Goal: Task Accomplishment & Management: Use online tool/utility

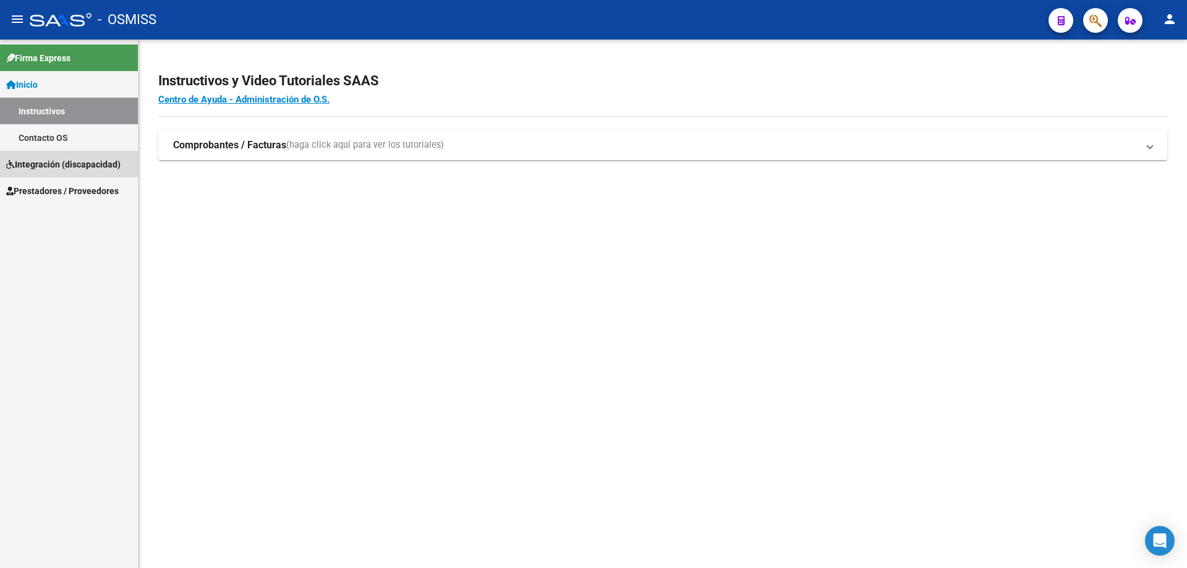
click at [79, 168] on span "Integración (discapacidad)" at bounding box center [63, 165] width 114 height 14
click at [41, 190] on span "Prestadores / Proveedores" at bounding box center [62, 191] width 113 height 14
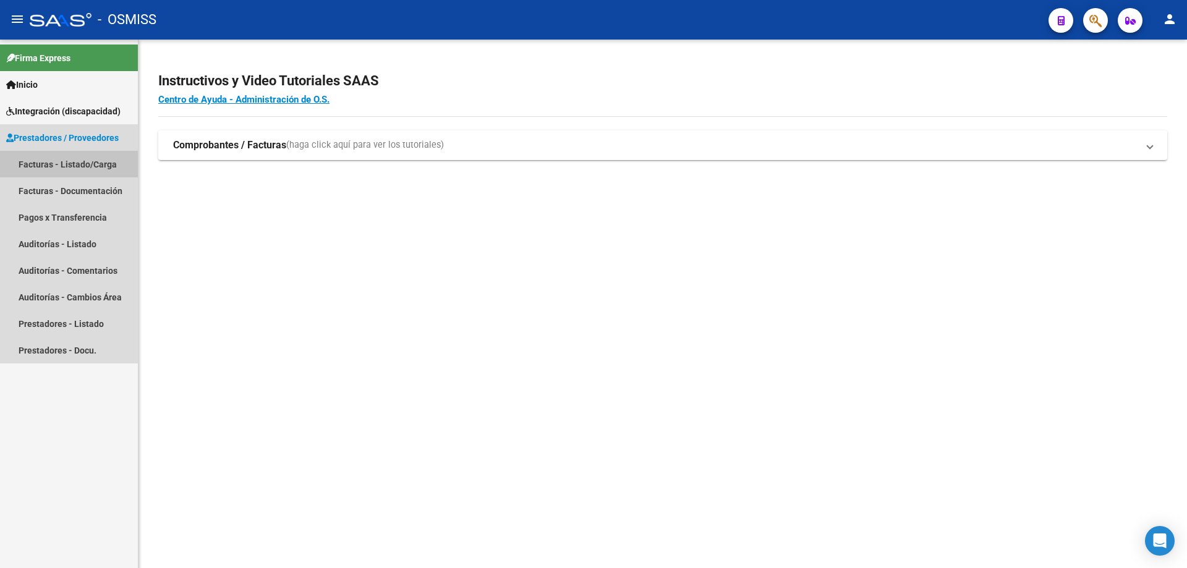
click at [49, 164] on link "Facturas - Listado/Carga" at bounding box center [69, 164] width 138 height 27
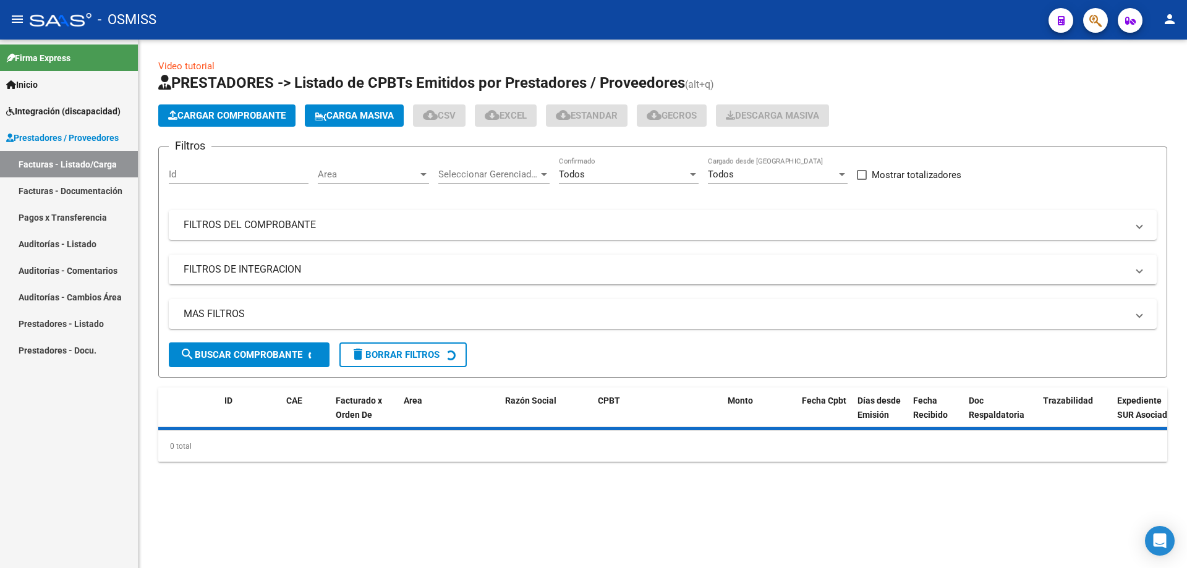
click at [348, 110] on span "Carga Masiva" at bounding box center [354, 115] width 79 height 11
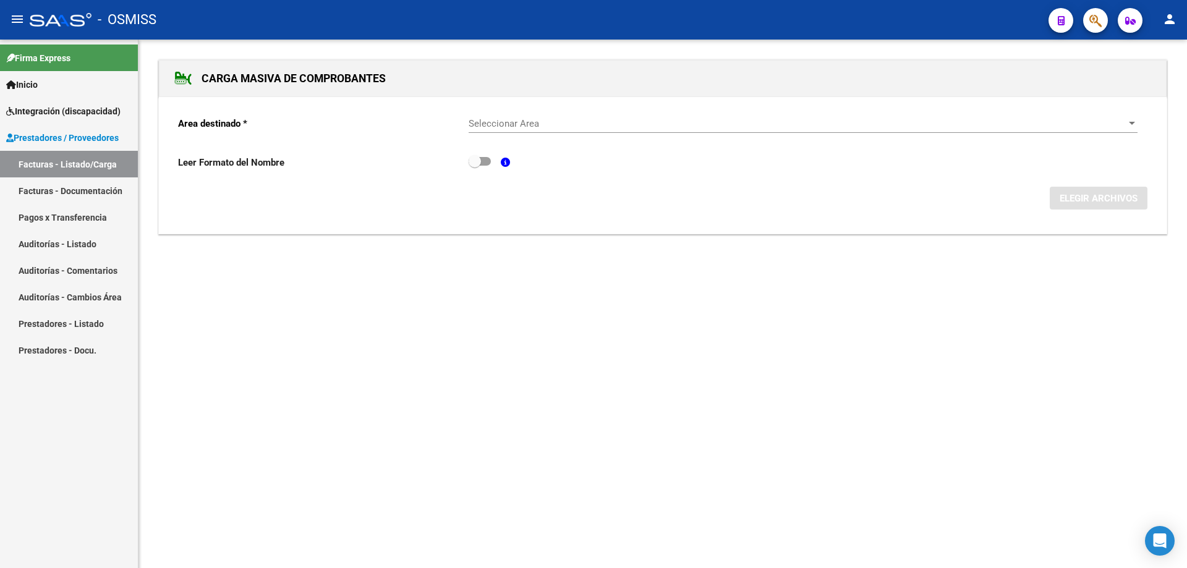
click at [513, 124] on span "Seleccionar Area" at bounding box center [798, 123] width 658 height 11
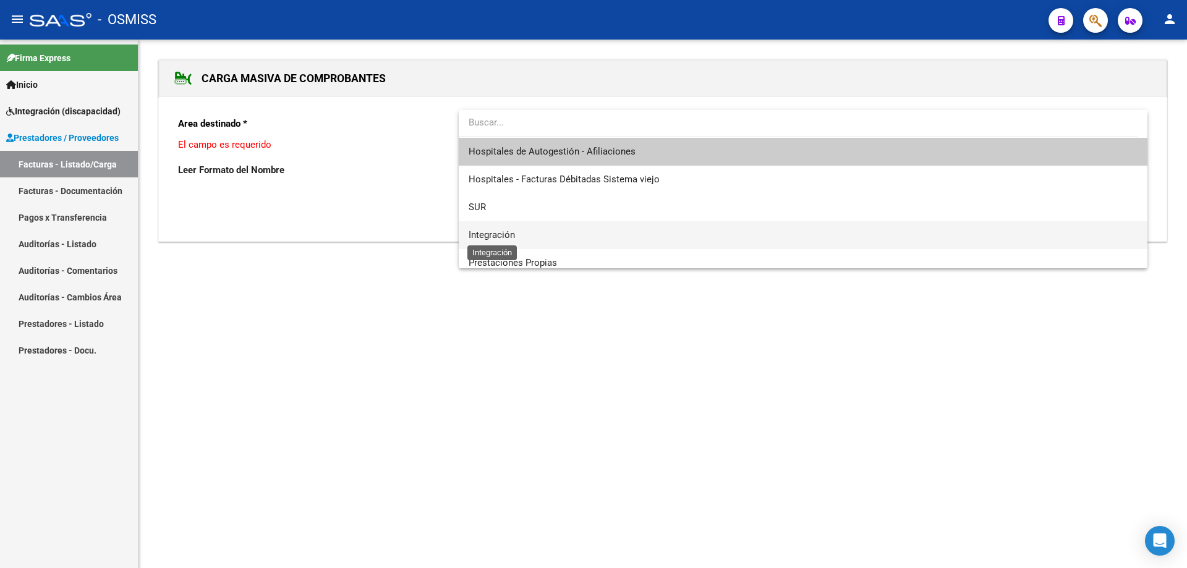
click at [494, 236] on span "Integración" at bounding box center [492, 234] width 46 height 11
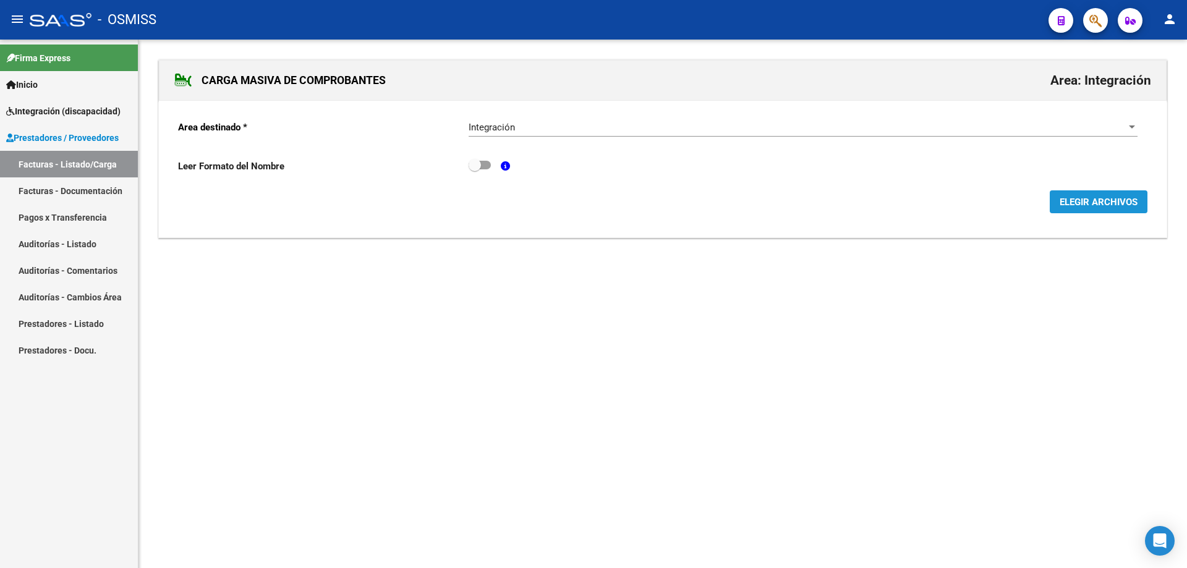
click at [1118, 196] on span "ELEGIR ARCHIVOS" at bounding box center [1099, 201] width 78 height 11
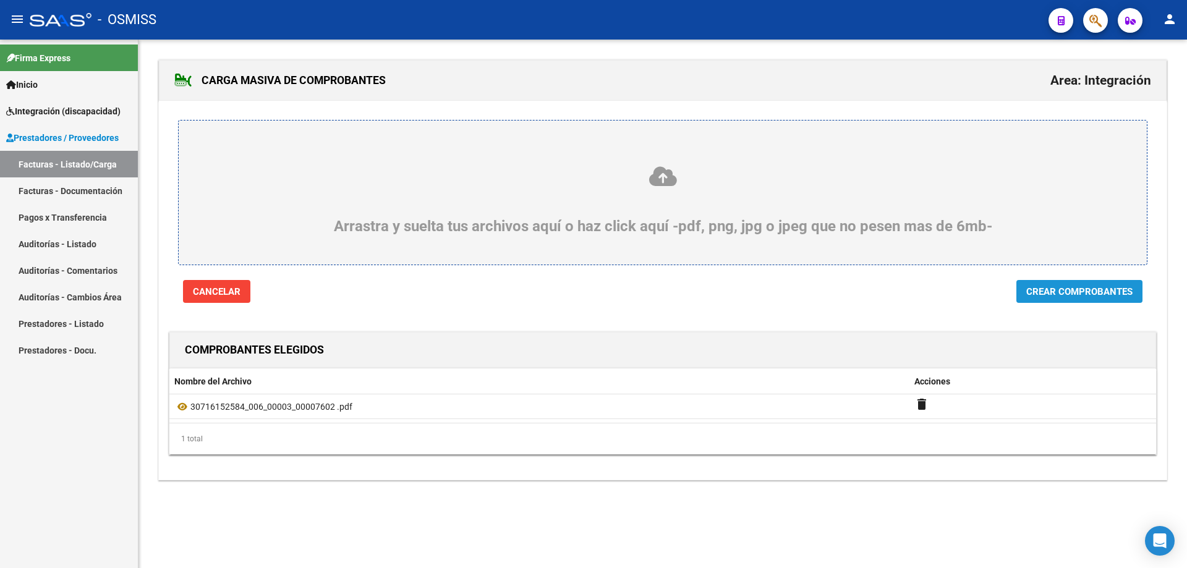
click at [1092, 291] on span "Crear Comprobantes" at bounding box center [1079, 291] width 106 height 11
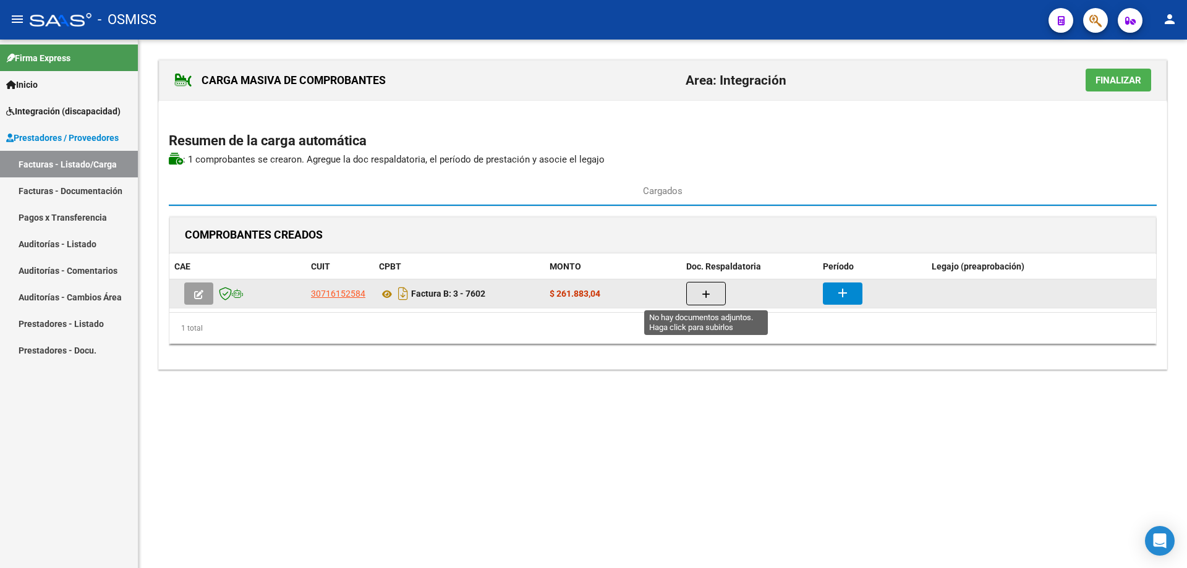
click at [709, 286] on button "button" at bounding box center [706, 293] width 40 height 23
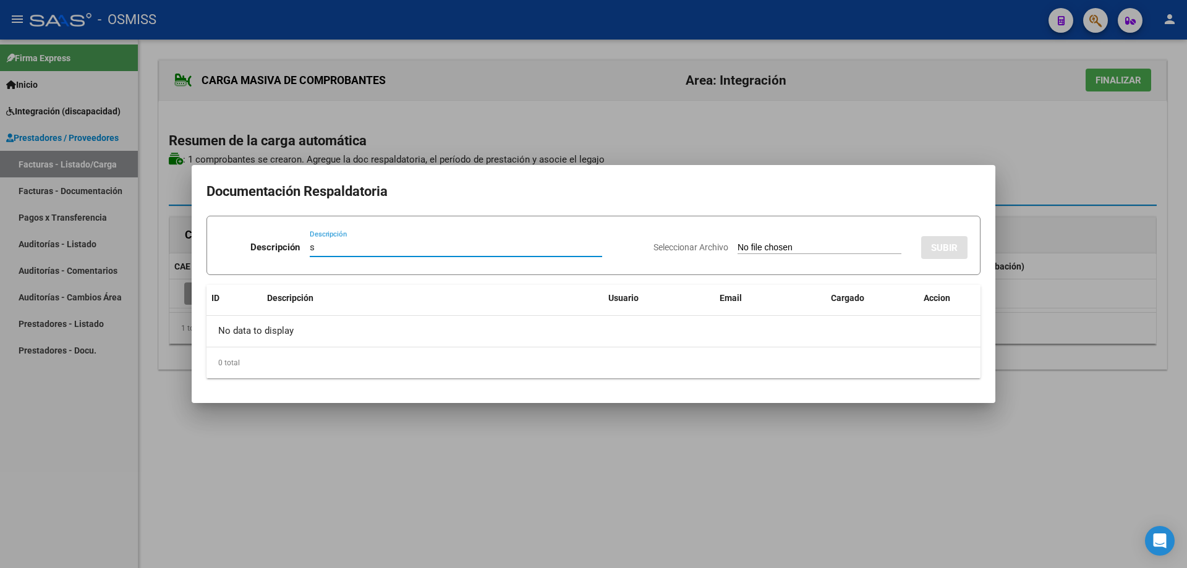
type input "s"
click at [738, 247] on input "Seleccionar Archivo" at bounding box center [820, 248] width 164 height 12
type input "C:\fakepath\08-2025 planillas.pdf"
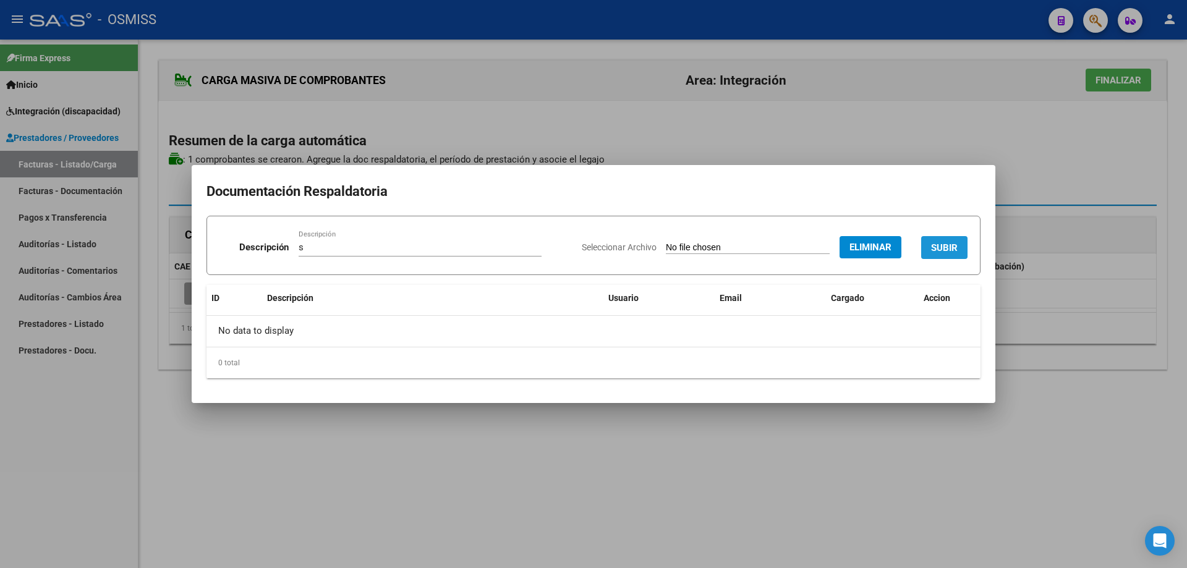
click at [937, 242] on span "SUBIR" at bounding box center [944, 247] width 27 height 11
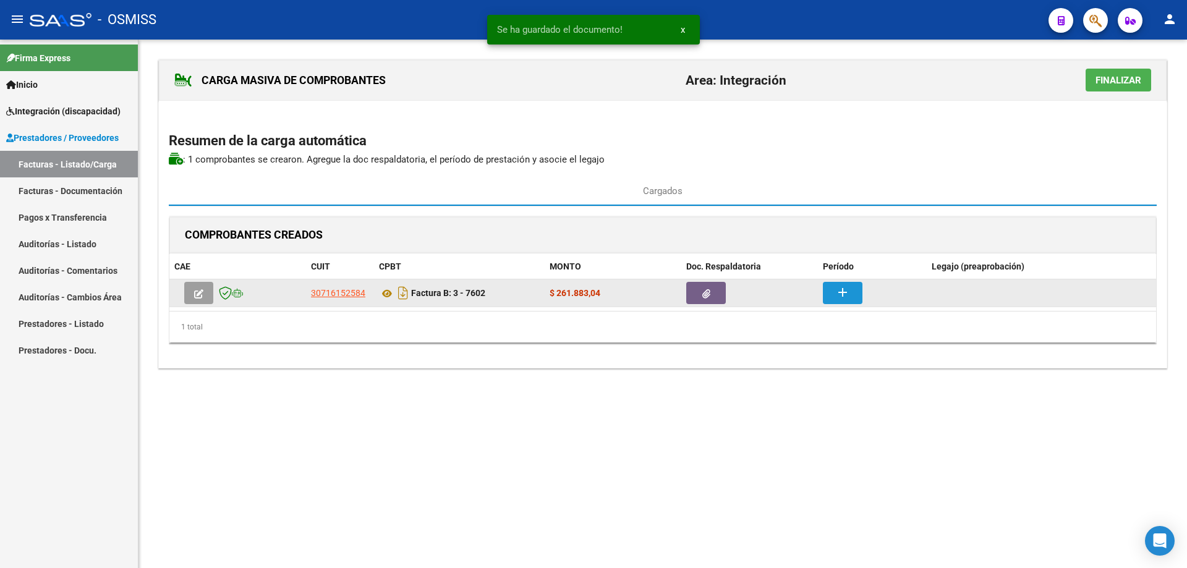
click at [841, 291] on mat-icon "add" at bounding box center [842, 292] width 15 height 15
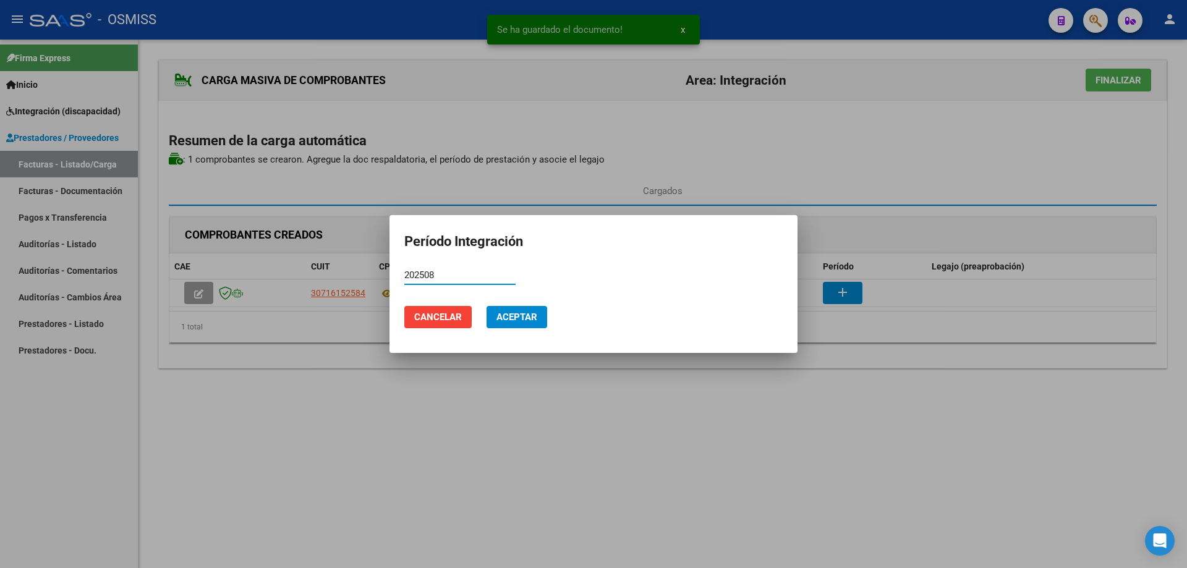
drag, startPoint x: 457, startPoint y: 270, endPoint x: 381, endPoint y: 269, distance: 75.4
click at [381, 269] on div "Se ha guardado el documento! x Período Integración 202508 Período (AAAAMM) Canc…" at bounding box center [593, 284] width 1187 height 568
type input "202508"
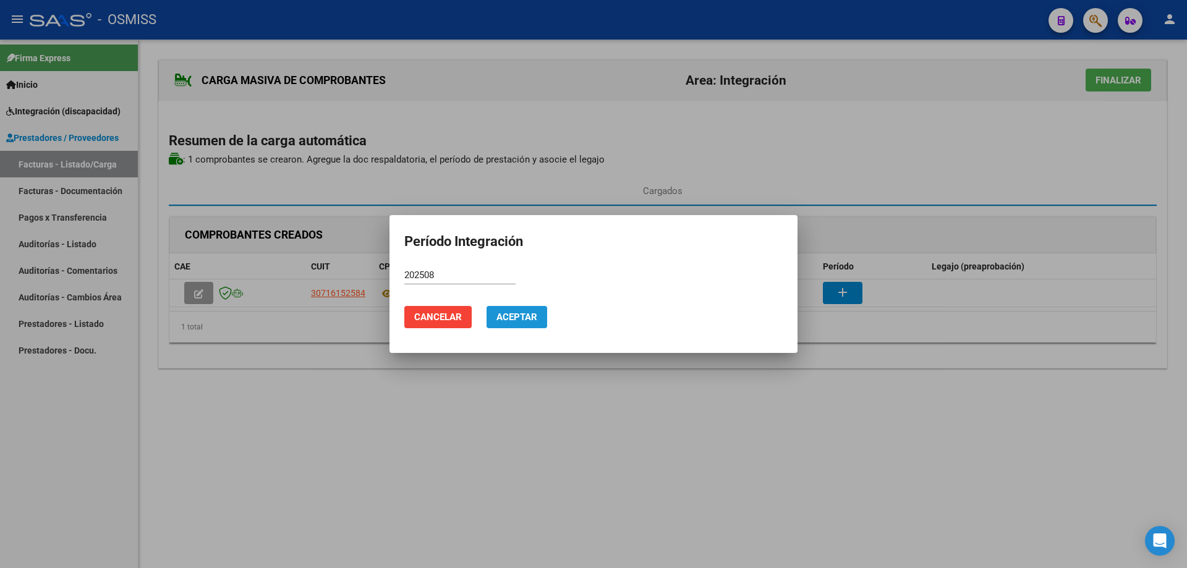
click at [519, 325] on button "Aceptar" at bounding box center [517, 317] width 61 height 22
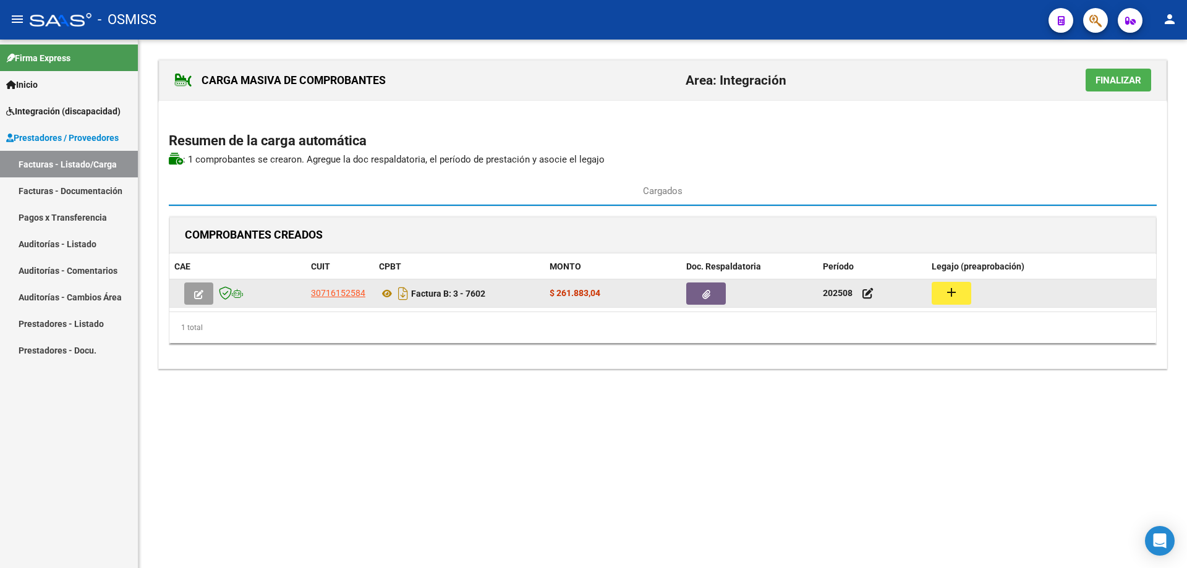
click at [952, 295] on mat-icon "add" at bounding box center [951, 292] width 15 height 15
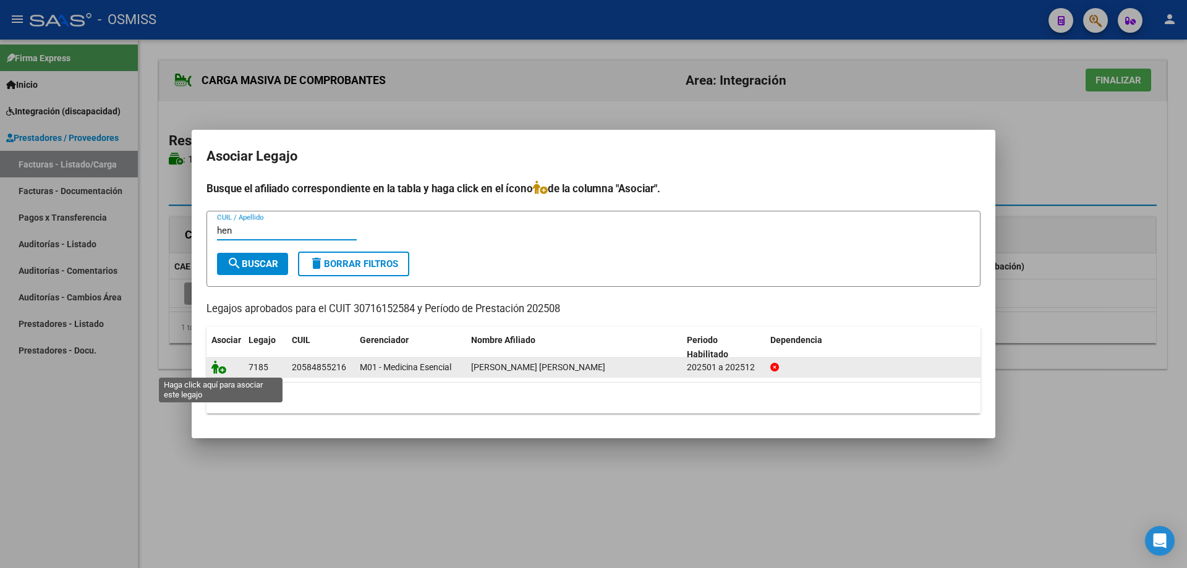
type input "hen"
click at [214, 368] on icon at bounding box center [218, 367] width 15 height 14
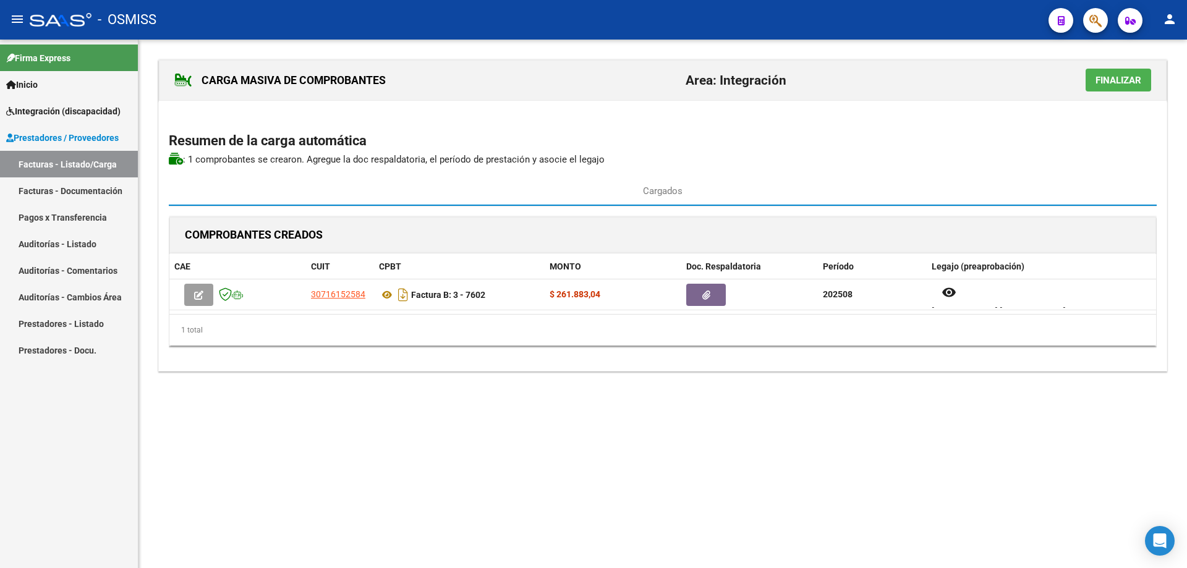
click at [1115, 83] on span "Finalizar" at bounding box center [1119, 80] width 46 height 11
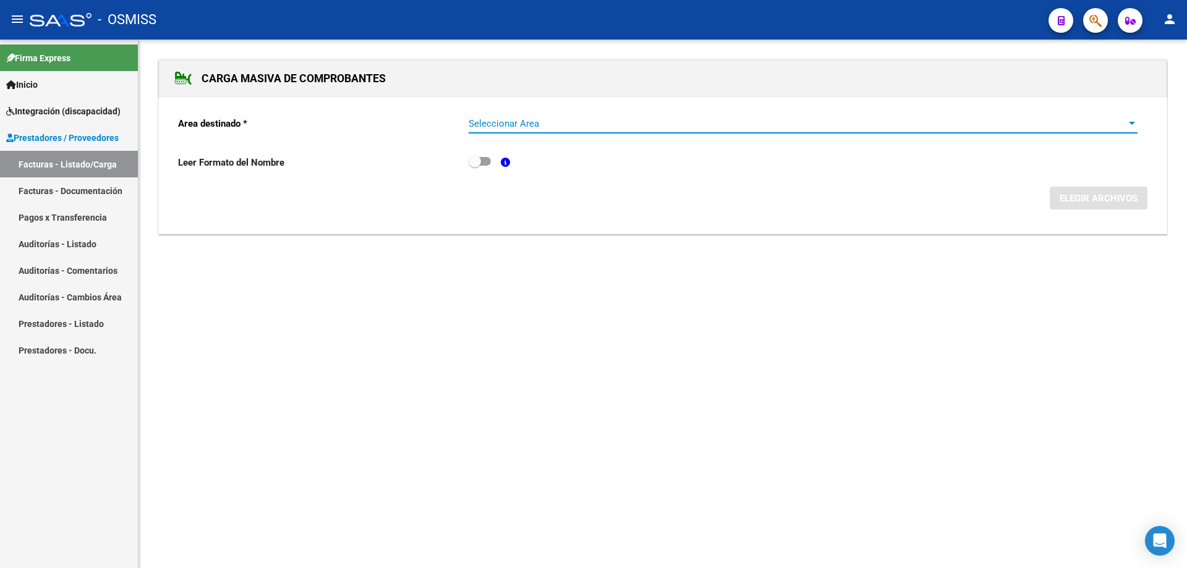
click at [498, 129] on div "Seleccionar Area Seleccionar Area" at bounding box center [803, 119] width 669 height 27
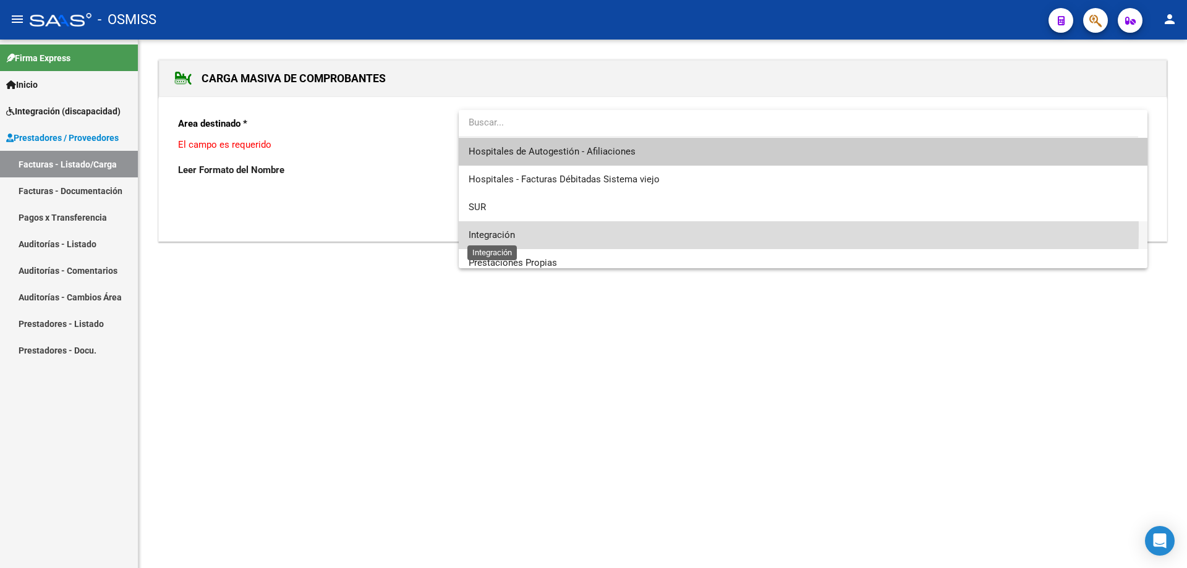
click at [508, 230] on span "Integración" at bounding box center [492, 234] width 46 height 11
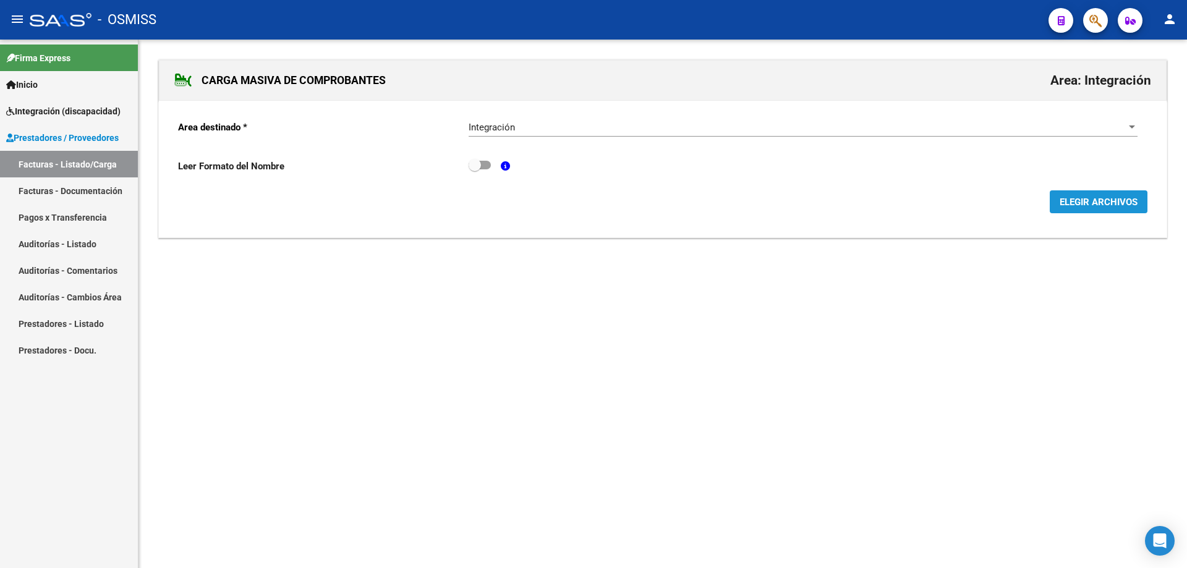
click at [1056, 203] on button "ELEGIR ARCHIVOS" at bounding box center [1099, 201] width 98 height 23
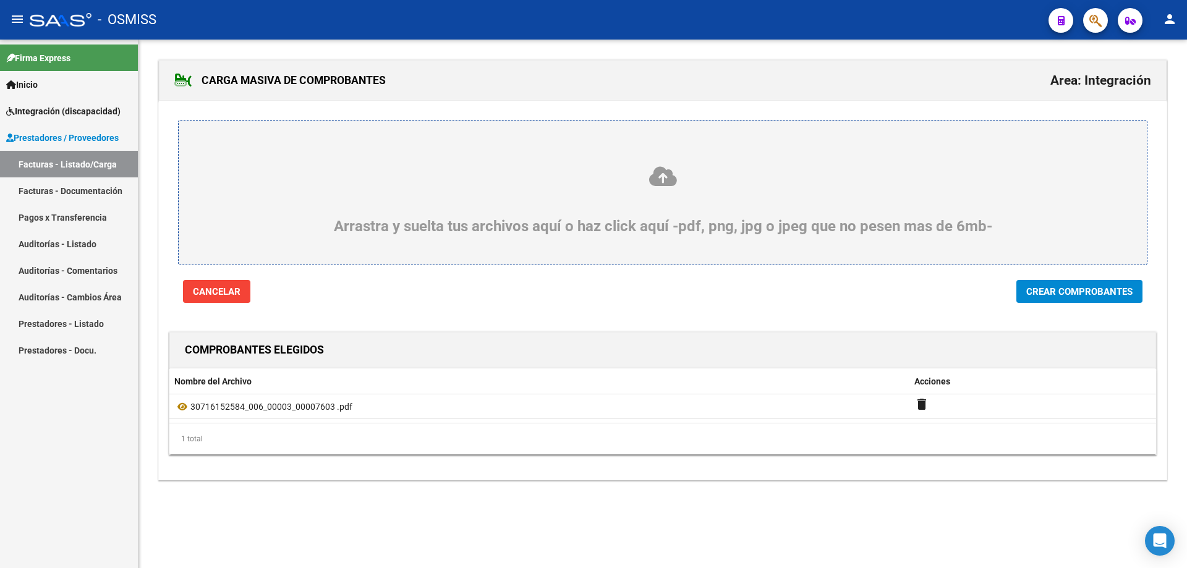
drag, startPoint x: 1058, startPoint y: 294, endPoint x: 894, endPoint y: 347, distance: 173.0
click at [1058, 294] on span "Crear Comprobantes" at bounding box center [1079, 291] width 106 height 11
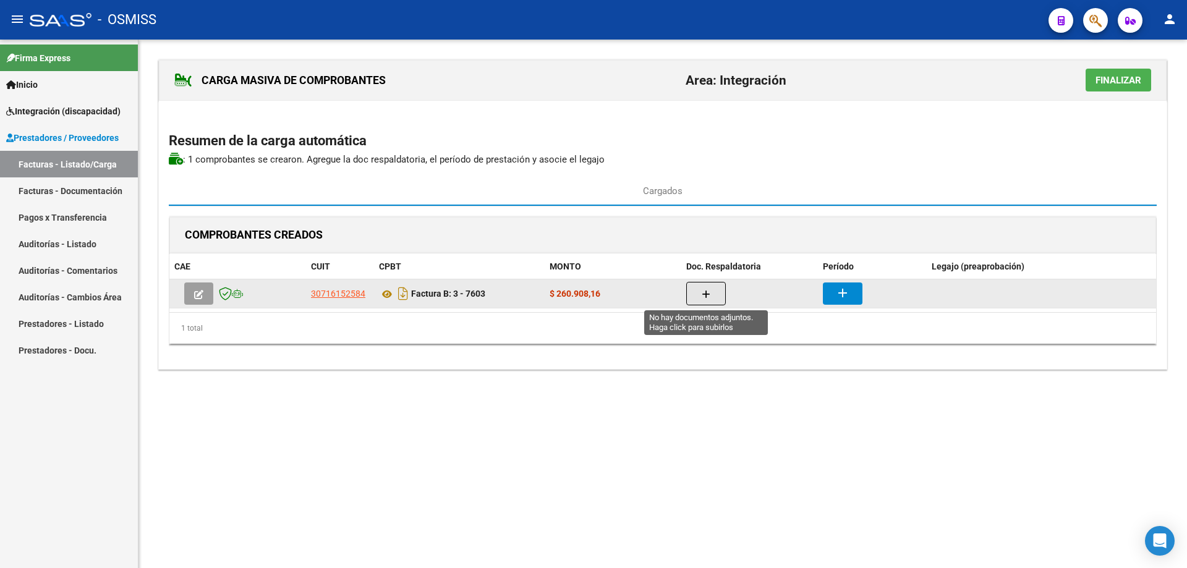
click at [714, 291] on button "button" at bounding box center [706, 293] width 40 height 23
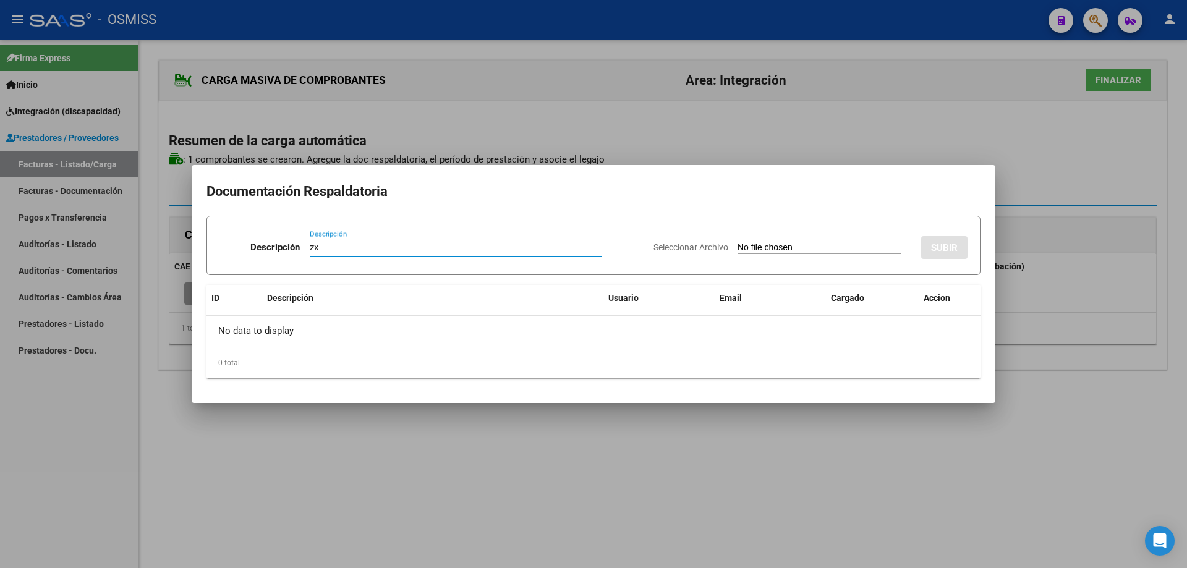
type input "zx"
click at [746, 247] on input "Seleccionar Archivo" at bounding box center [820, 248] width 164 height 12
type input "C:\fakepath\08-2025 planillas.pdf"
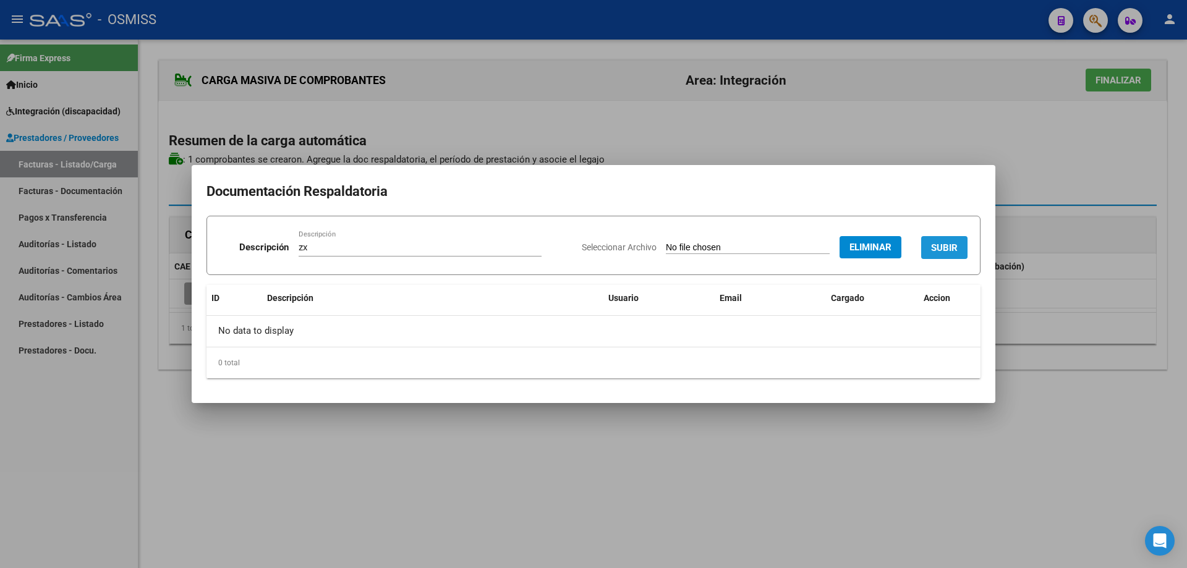
click at [939, 239] on button "SUBIR" at bounding box center [944, 247] width 46 height 23
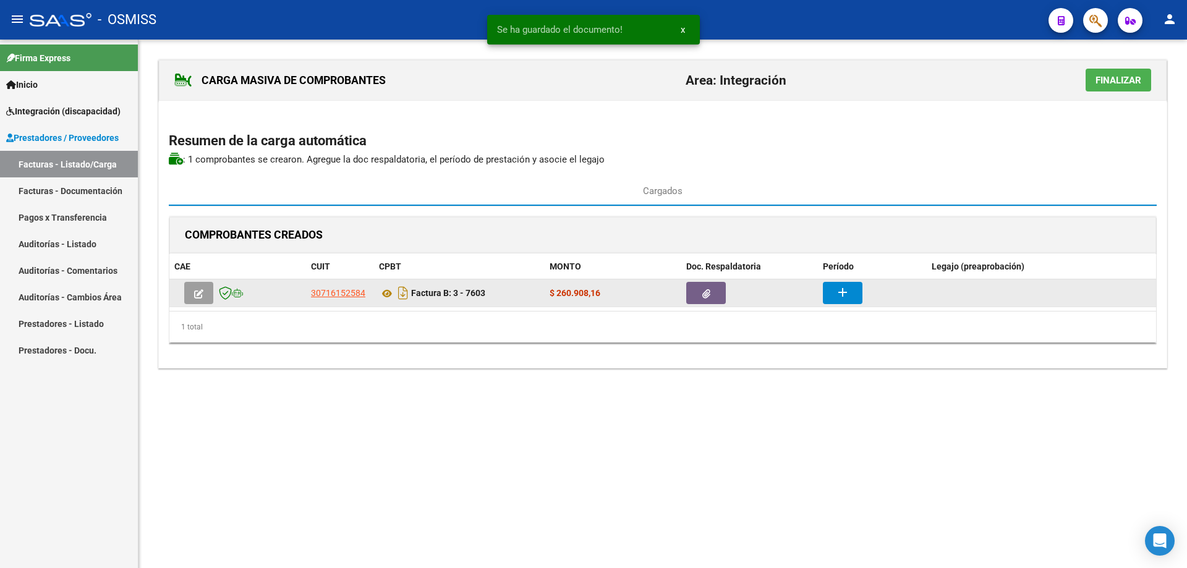
click at [835, 287] on mat-icon "add" at bounding box center [842, 292] width 15 height 15
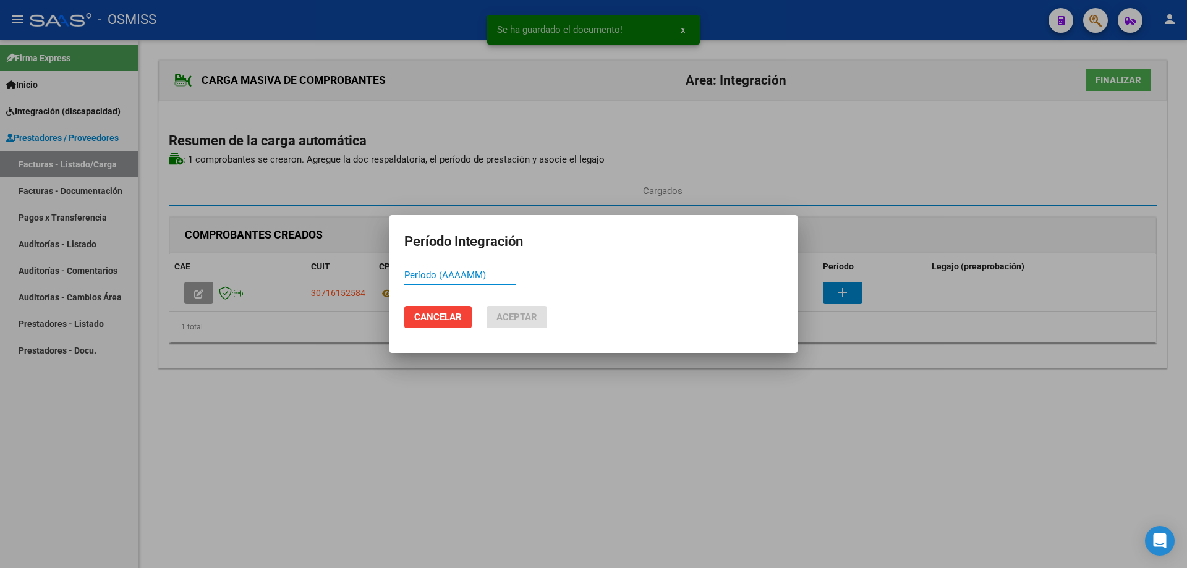
paste input "202508"
type input "202508"
click at [501, 319] on span "Aceptar" at bounding box center [516, 317] width 41 height 11
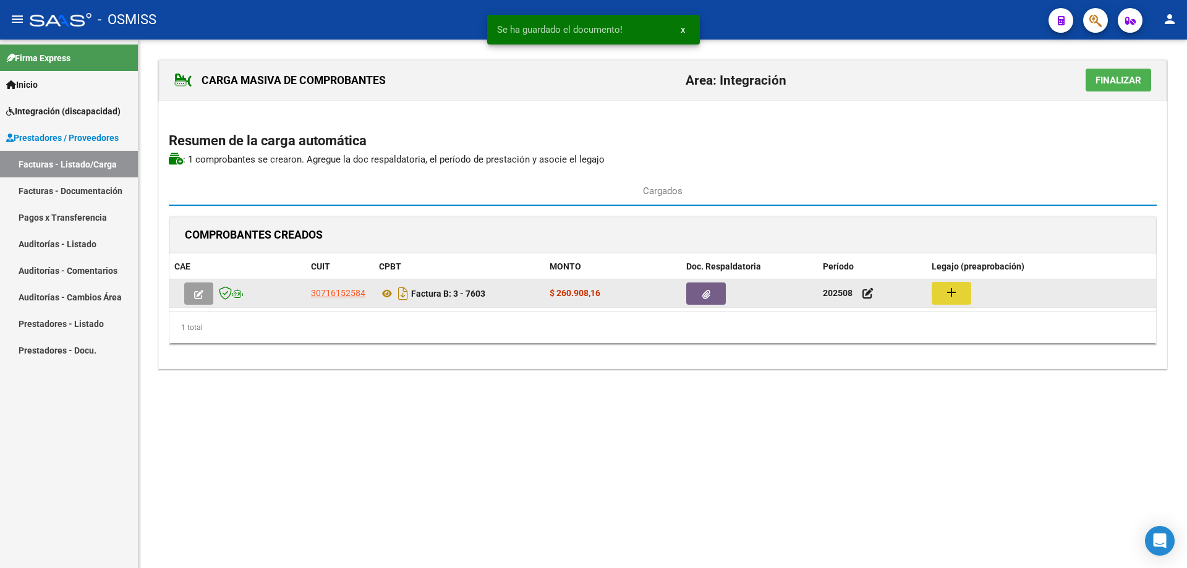
click at [954, 292] on mat-icon "add" at bounding box center [951, 292] width 15 height 15
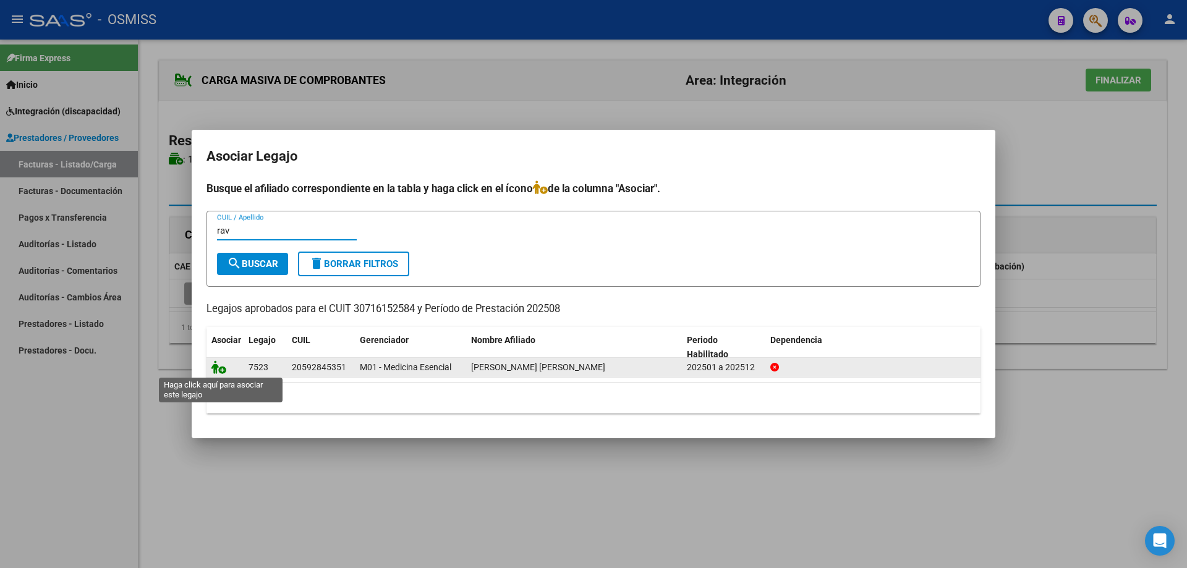
type input "rav"
click at [215, 368] on icon at bounding box center [218, 367] width 15 height 14
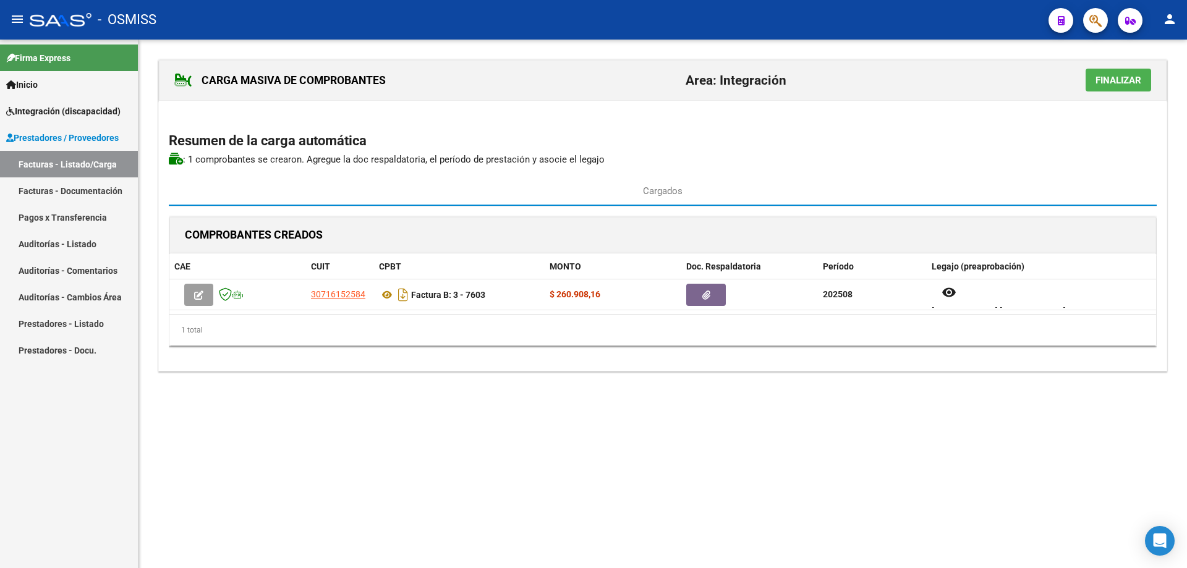
click at [1136, 79] on span "Finalizar" at bounding box center [1119, 80] width 46 height 11
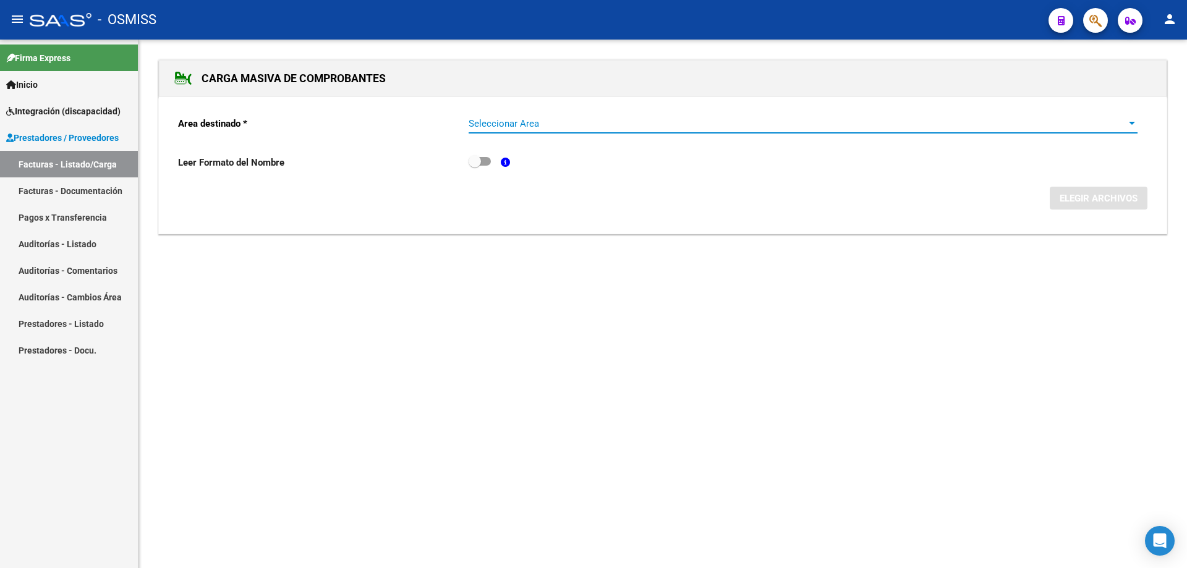
click at [549, 128] on span "Seleccionar Area" at bounding box center [798, 123] width 658 height 11
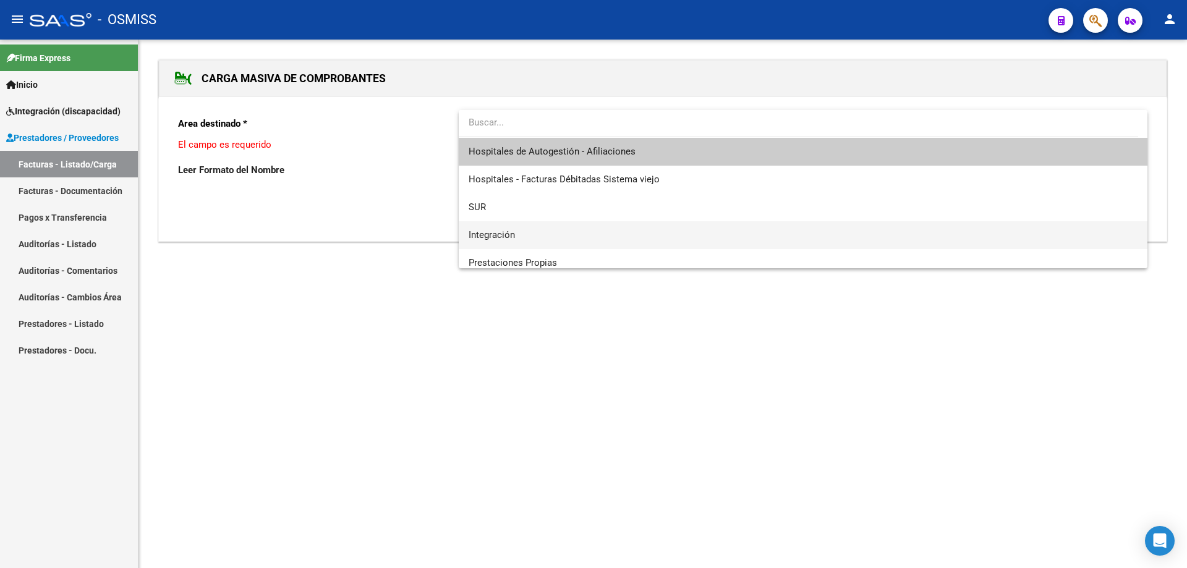
click at [526, 228] on span "Integración" at bounding box center [803, 235] width 669 height 28
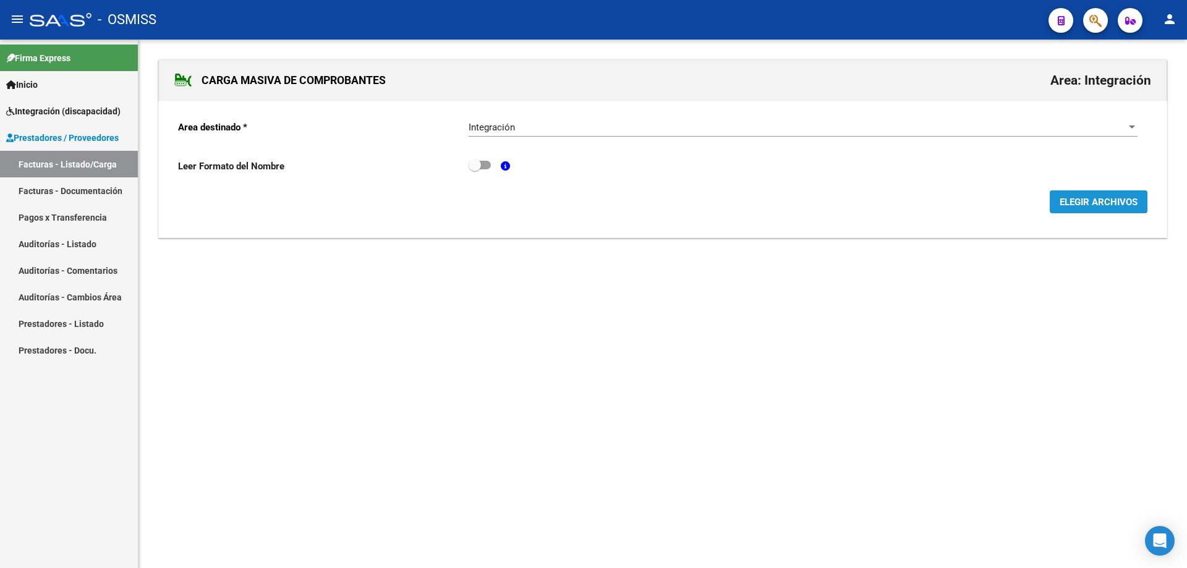
click at [1105, 193] on button "ELEGIR ARCHIVOS" at bounding box center [1099, 201] width 98 height 23
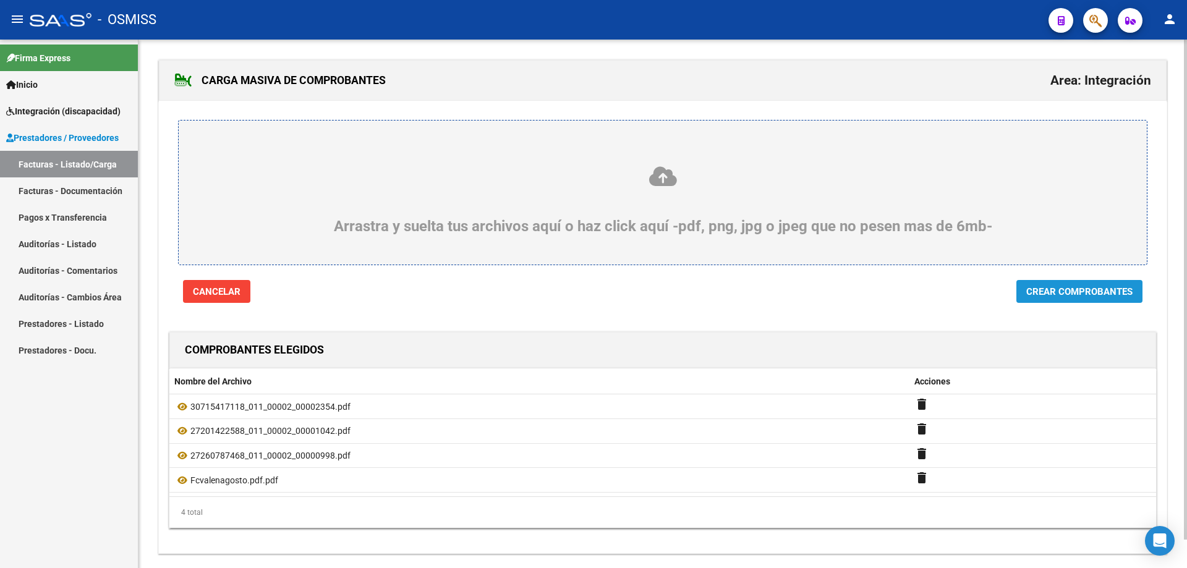
click at [1106, 292] on span "Crear Comprobantes" at bounding box center [1079, 291] width 106 height 11
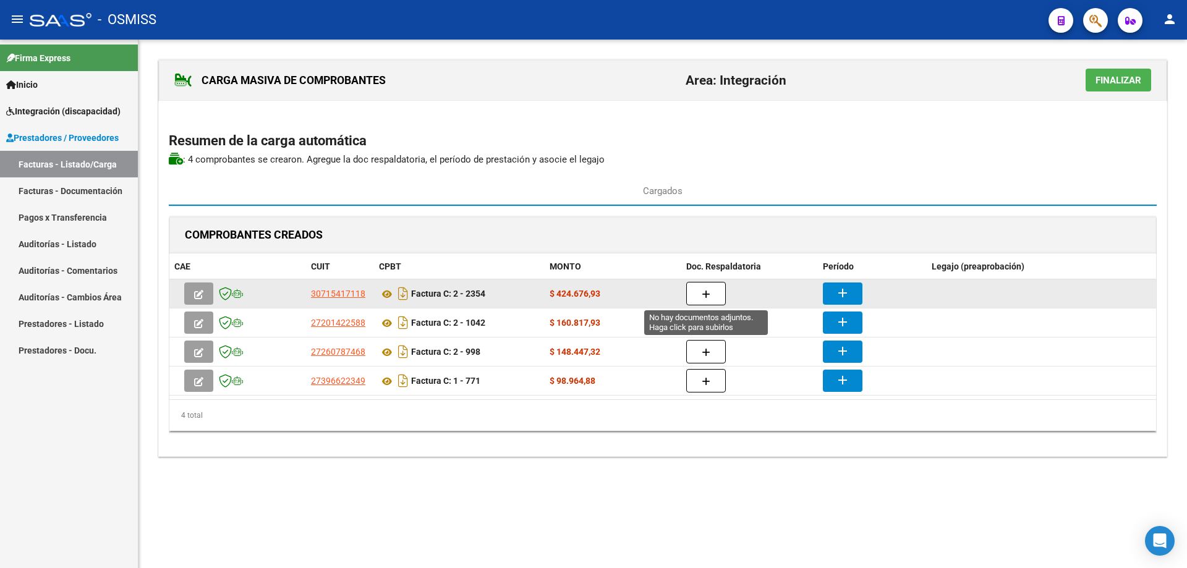
click at [711, 289] on button "button" at bounding box center [706, 293] width 40 height 23
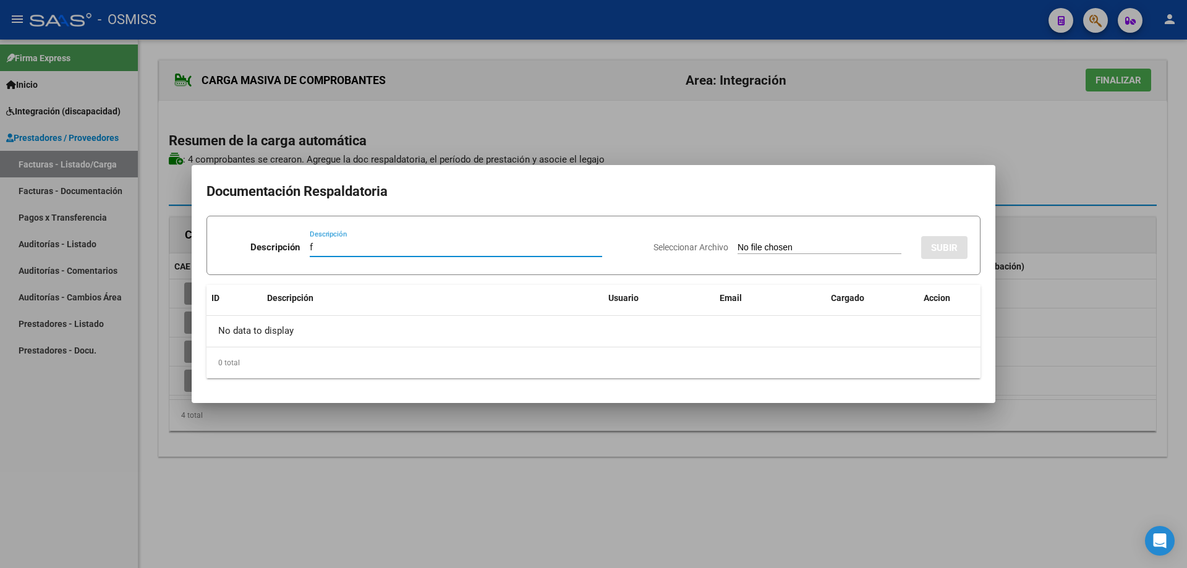
type input "f"
click at [747, 249] on input "Seleccionar Archivo" at bounding box center [820, 248] width 164 height 12
type input "C:\fakepath\crozoli_c2_merged.pdf"
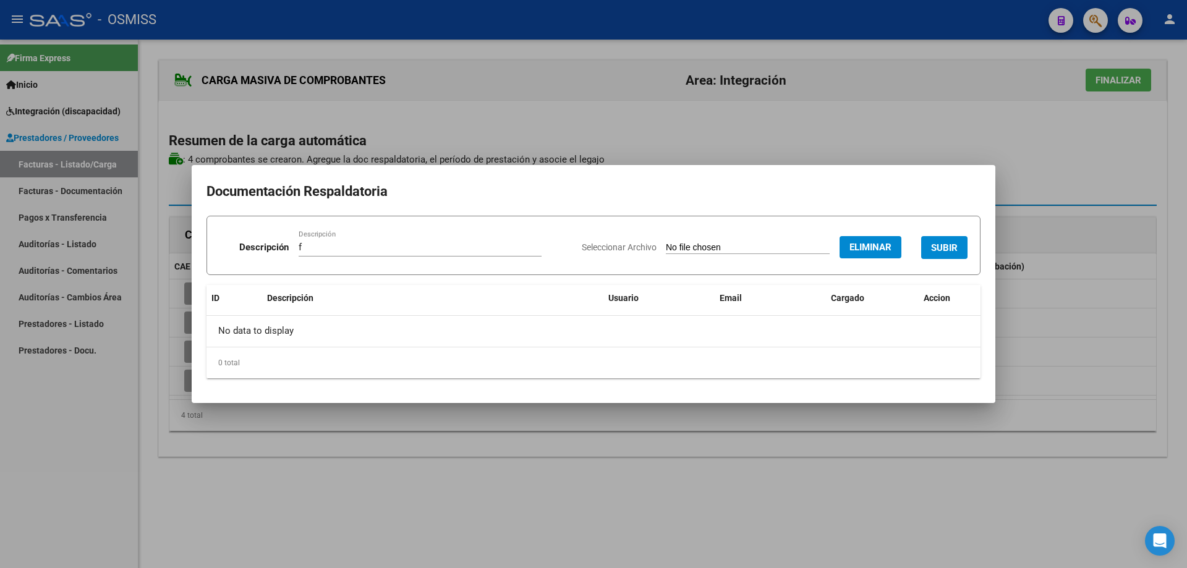
click at [940, 243] on span "SUBIR" at bounding box center [944, 247] width 27 height 11
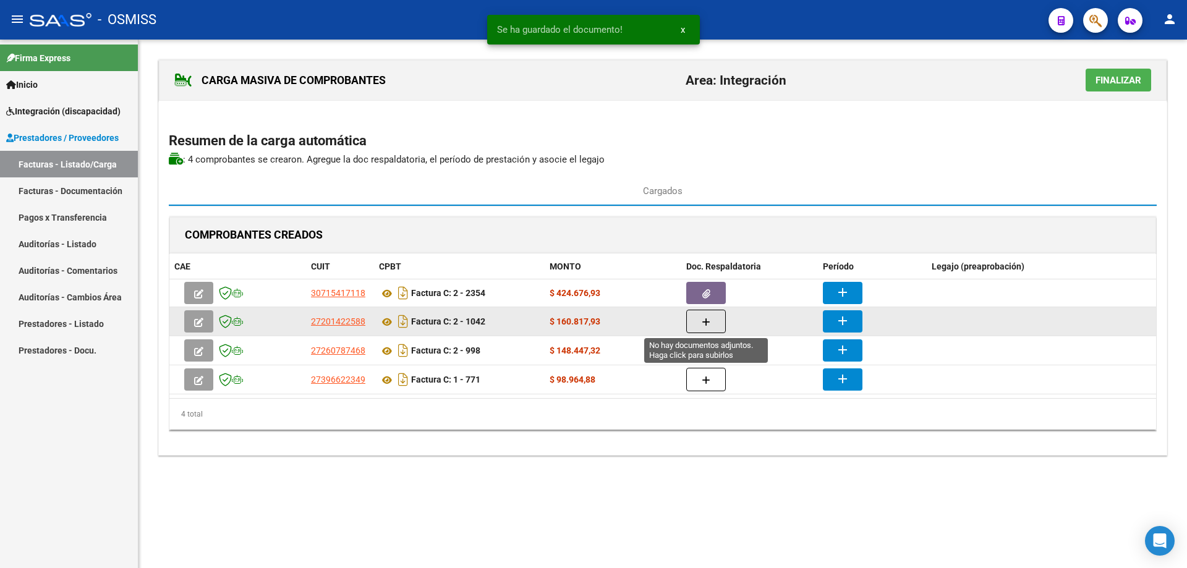
click at [707, 330] on button "button" at bounding box center [706, 321] width 40 height 23
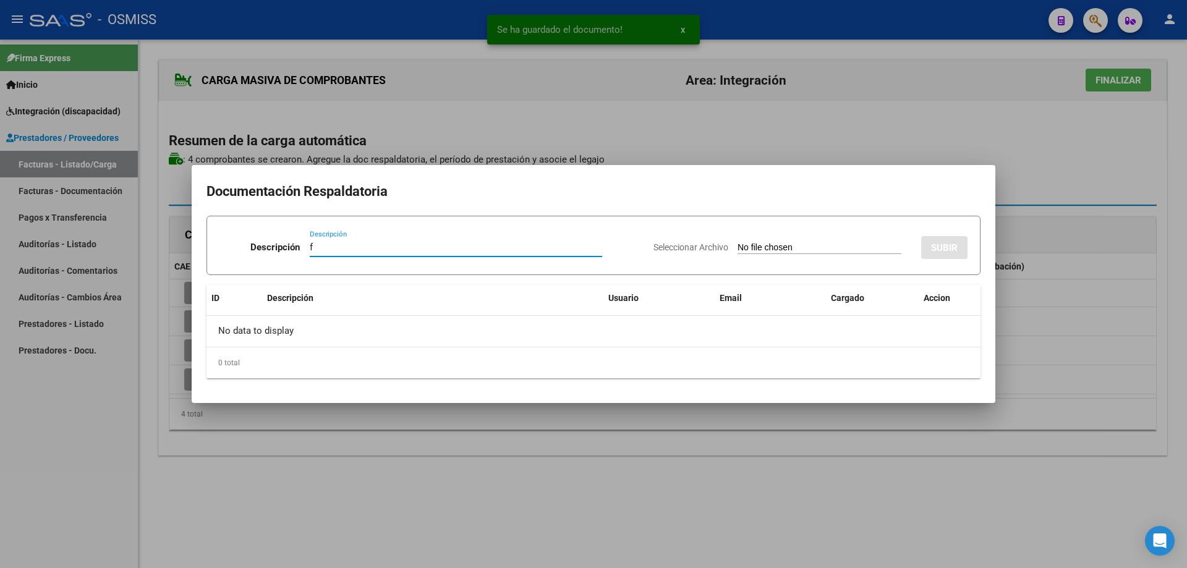
type input "f"
click at [738, 250] on input "Seleccionar Archivo" at bounding box center [820, 248] width 164 height 12
type input "C:\fakepath\CROZZOLI PSICO.pdf"
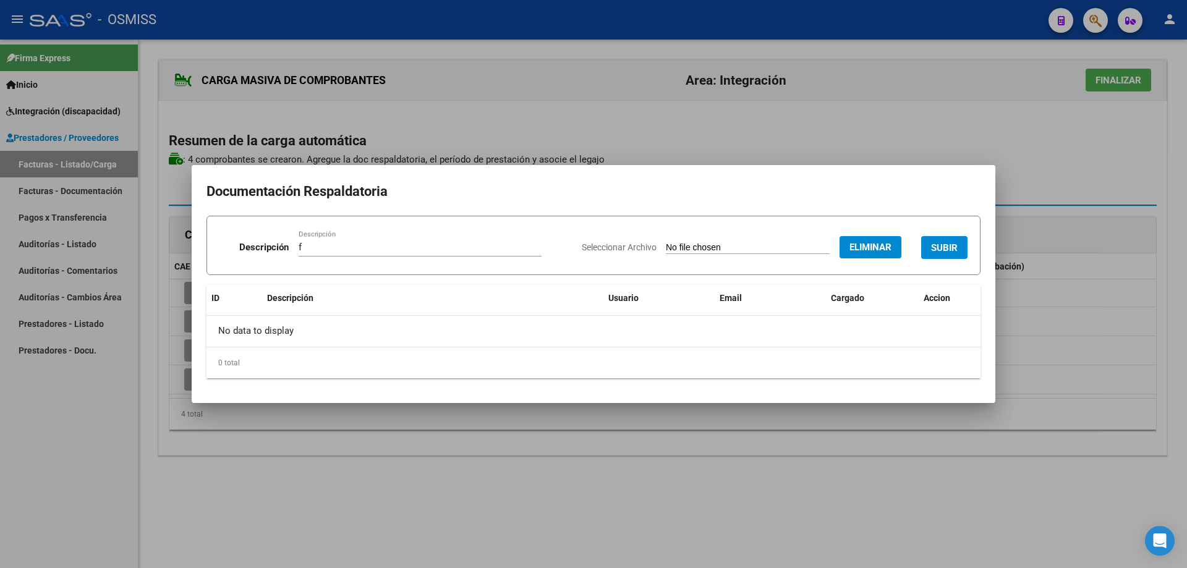
click at [956, 245] on span "SUBIR" at bounding box center [944, 247] width 27 height 11
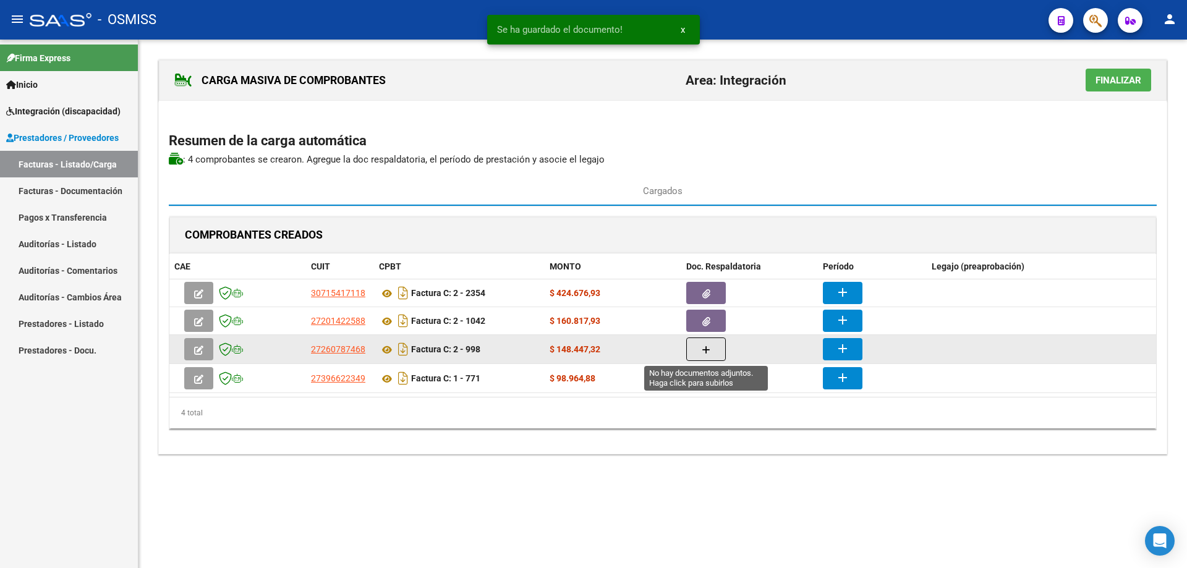
click at [712, 346] on button "button" at bounding box center [706, 349] width 40 height 23
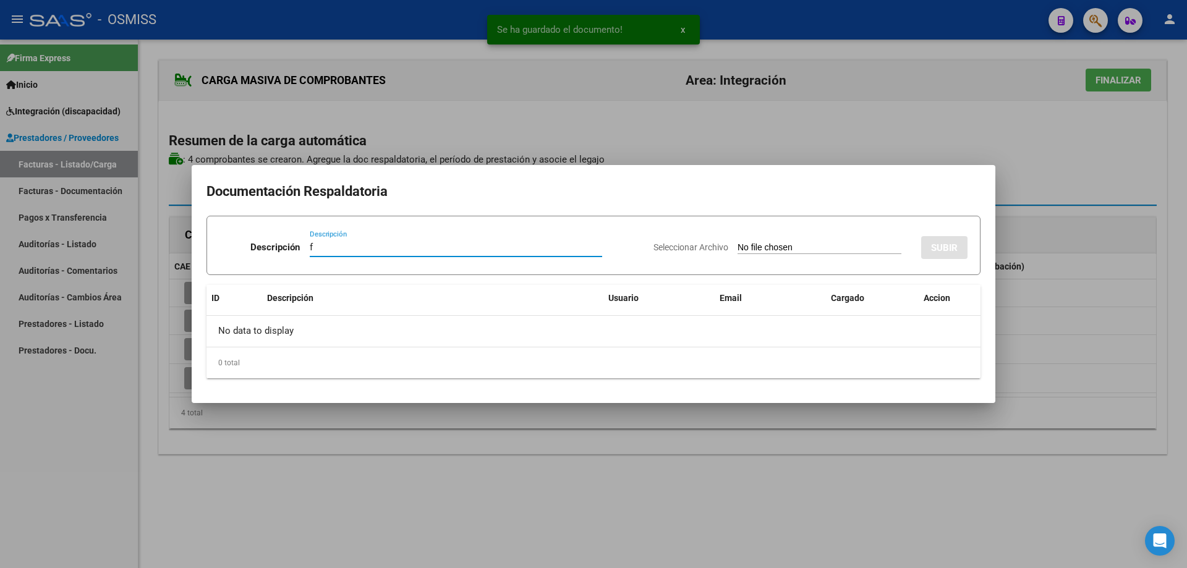
type input "f"
click at [738, 247] on input "Seleccionar Archivo" at bounding box center [820, 248] width 164 height 12
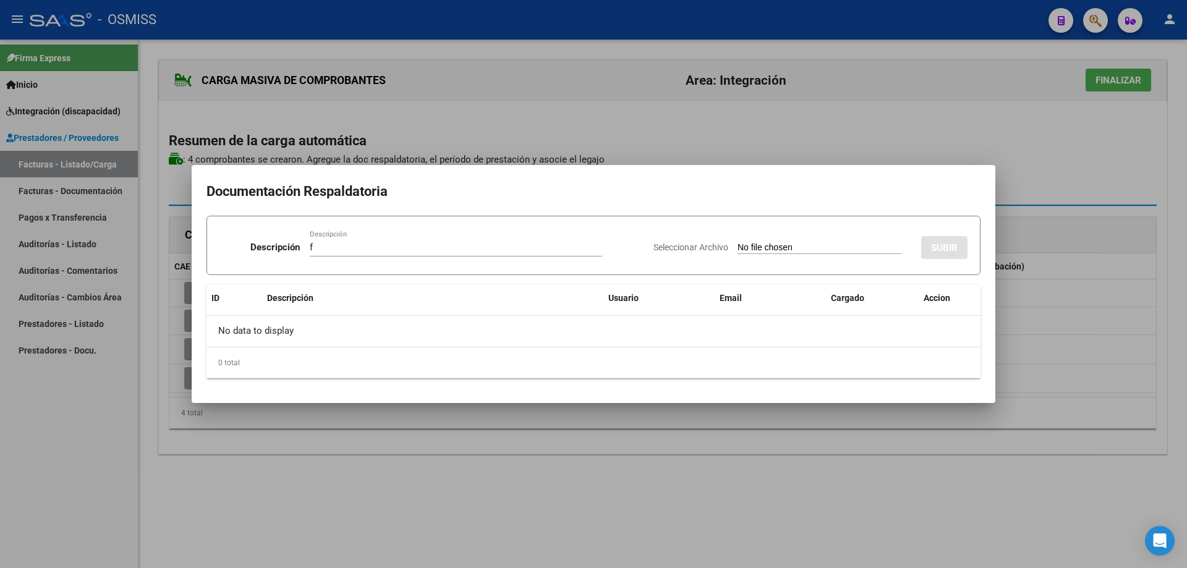
type input "C:\fakepath\Asistencia Valentín Crozzoli - agosto 2025 -.pdf"
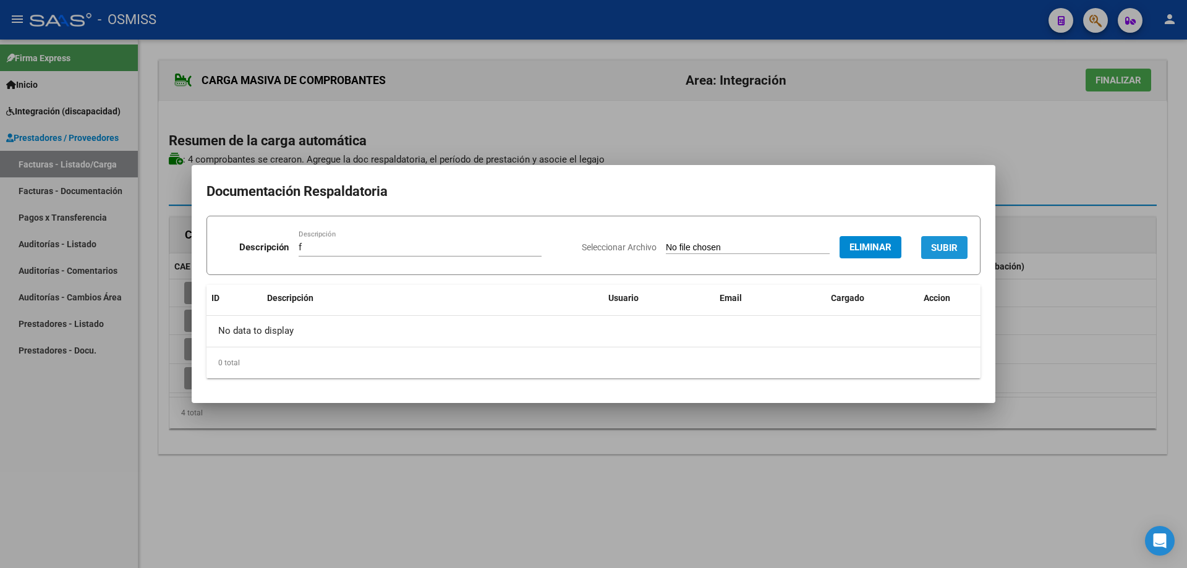
click at [953, 239] on button "SUBIR" at bounding box center [944, 247] width 46 height 23
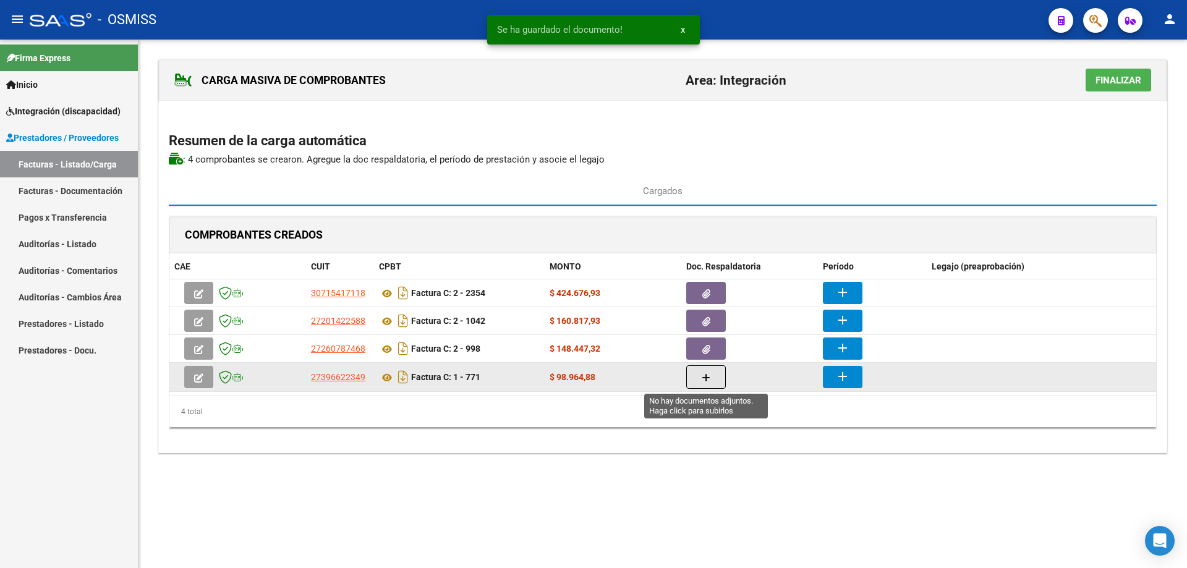
click at [704, 381] on icon "button" at bounding box center [706, 377] width 9 height 9
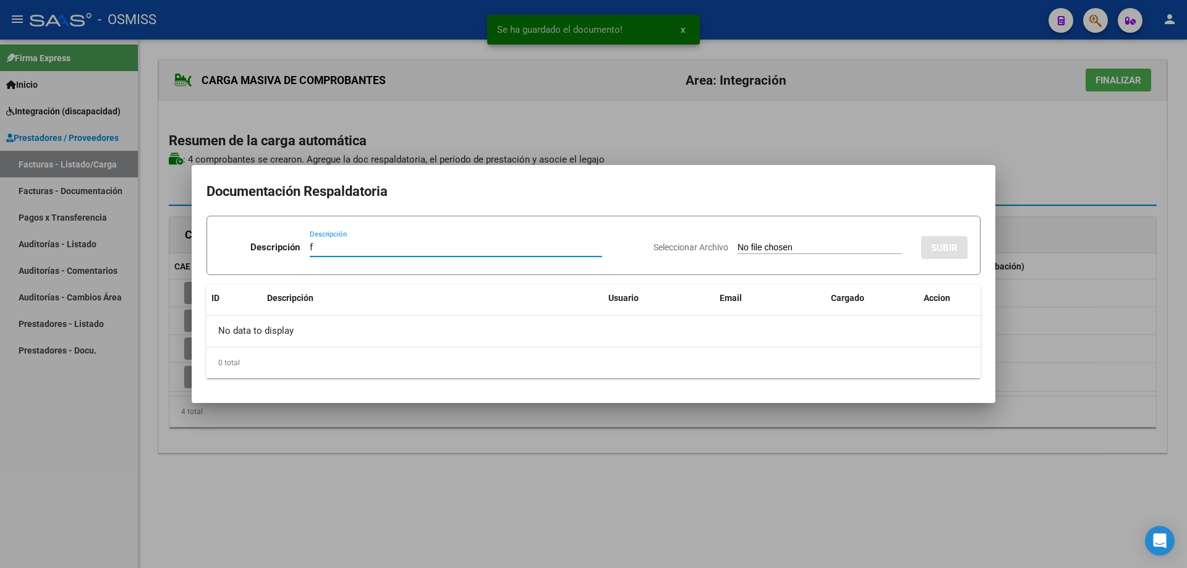
type input "f"
click at [738, 251] on input "Seleccionar Archivo" at bounding box center [820, 248] width 164 height 12
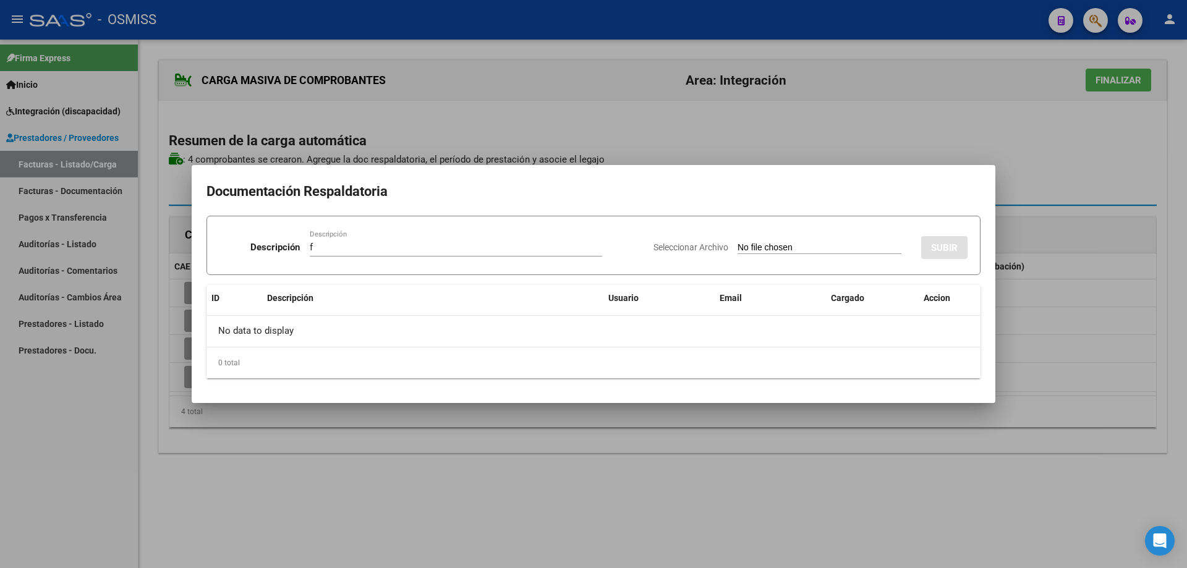
type input "C:\fakepath\Asistvalenagosto2025.pdf.pdf"
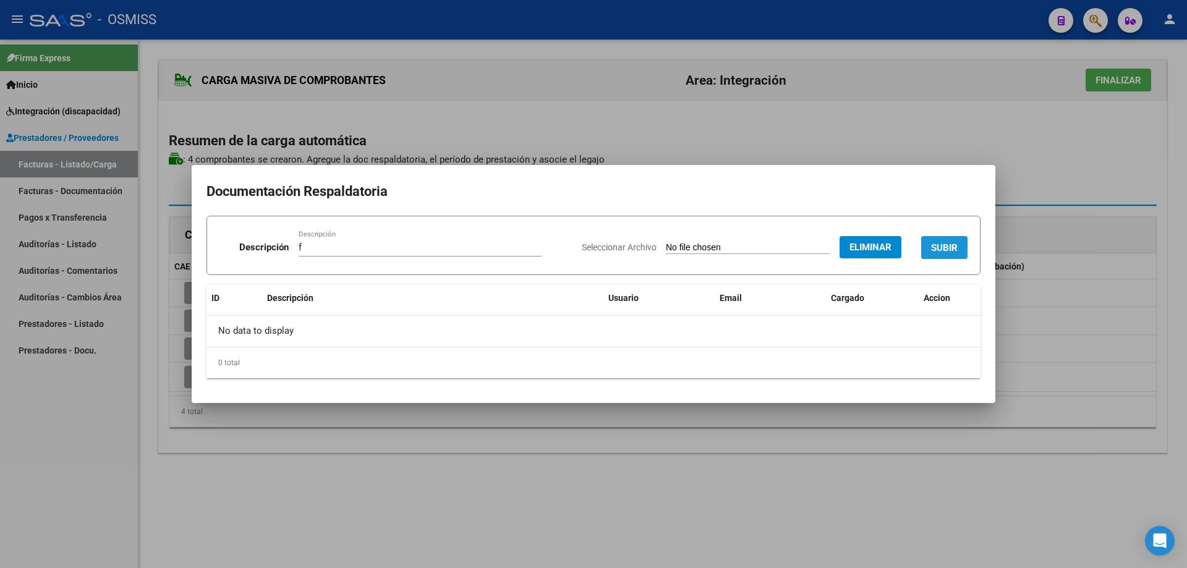
click at [943, 249] on span "SUBIR" at bounding box center [944, 247] width 27 height 11
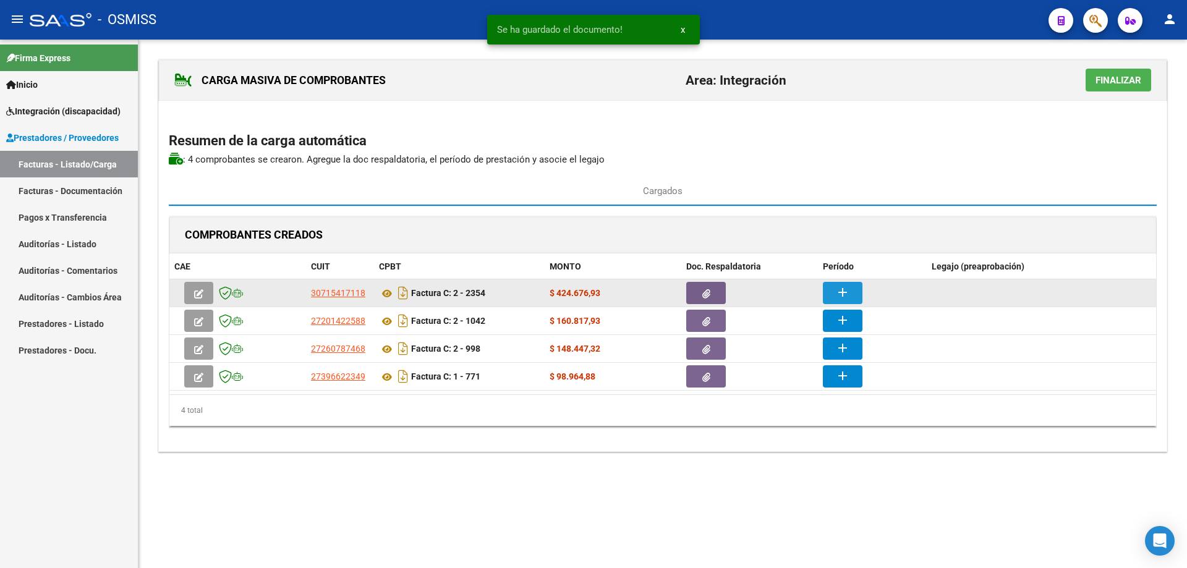
click at [855, 302] on button "add" at bounding box center [843, 293] width 40 height 22
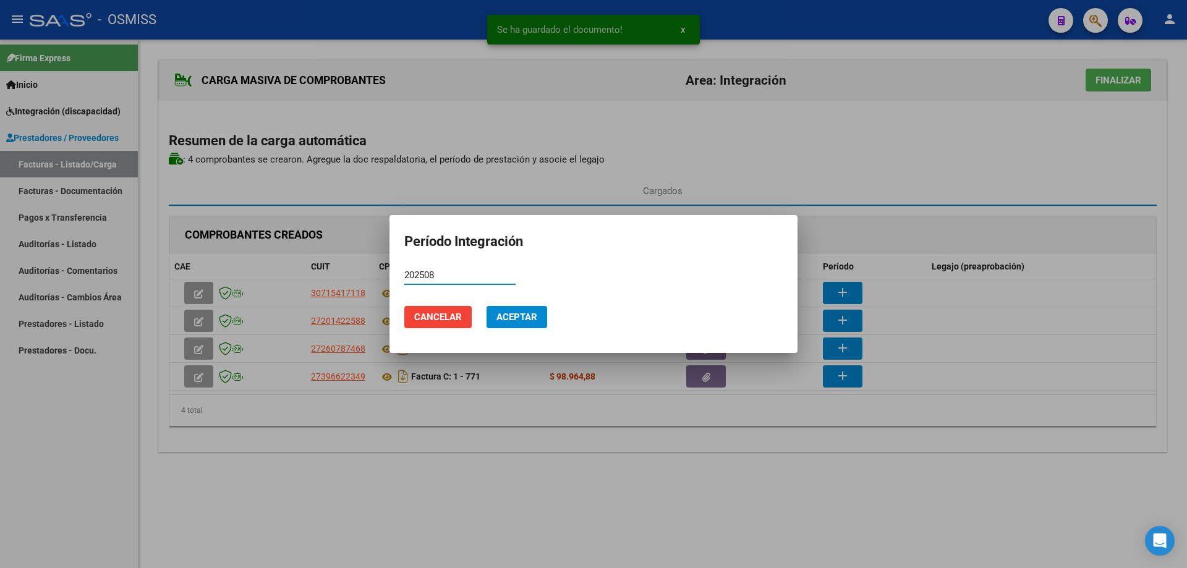
type input "202508"
drag, startPoint x: 518, startPoint y: 312, endPoint x: 723, endPoint y: 314, distance: 204.7
click at [518, 312] on span "Aceptar" at bounding box center [516, 317] width 41 height 11
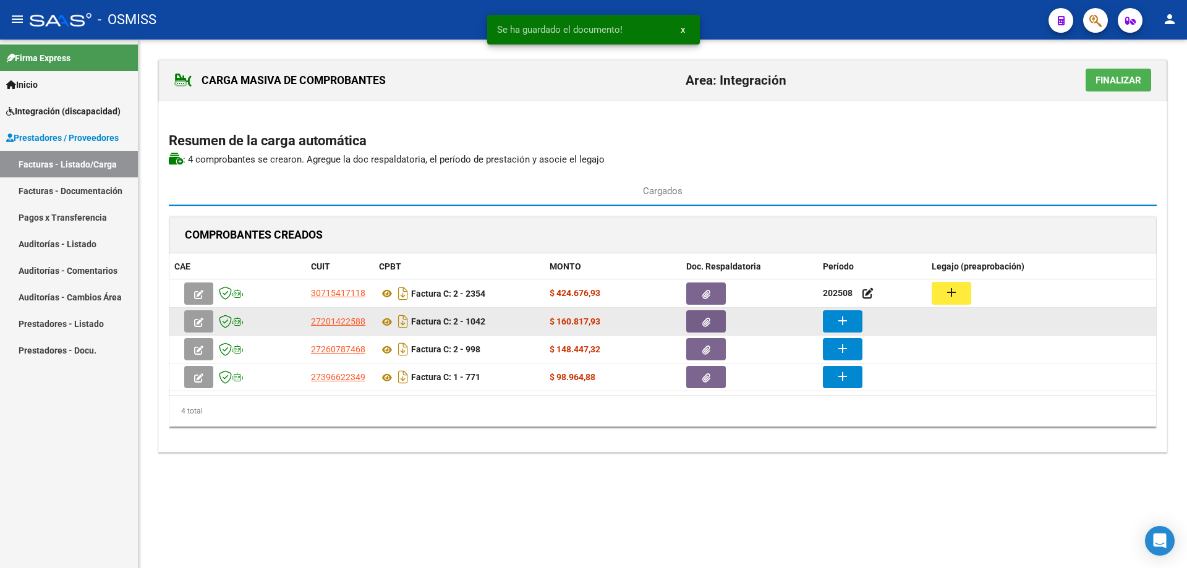
click at [846, 325] on mat-icon "add" at bounding box center [842, 320] width 15 height 15
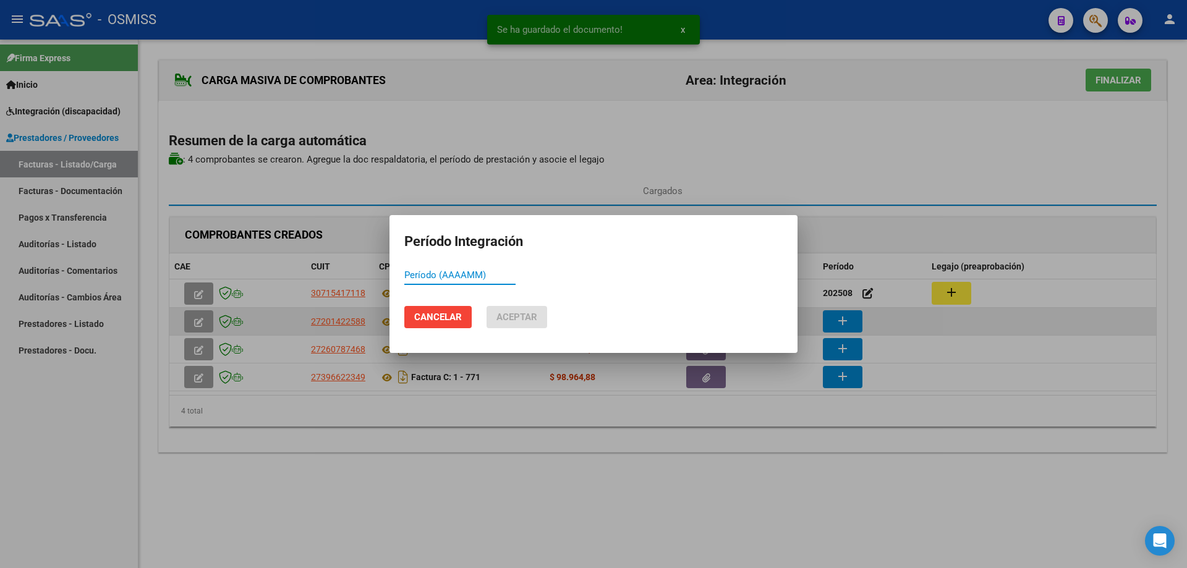
paste input "202508"
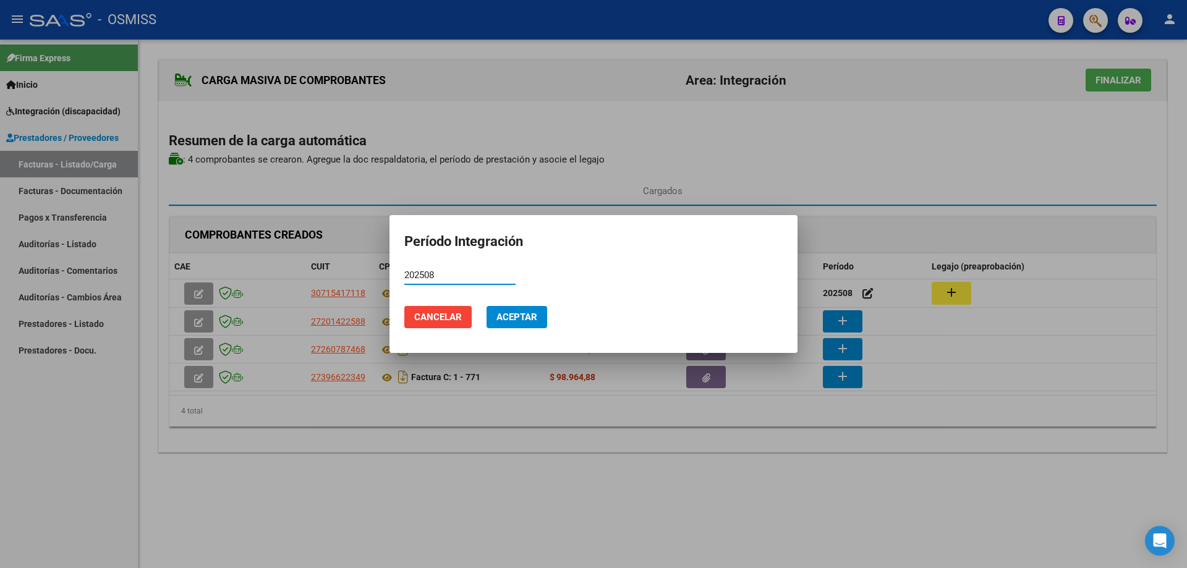
type input "202508"
click at [527, 322] on span "Aceptar" at bounding box center [516, 317] width 41 height 11
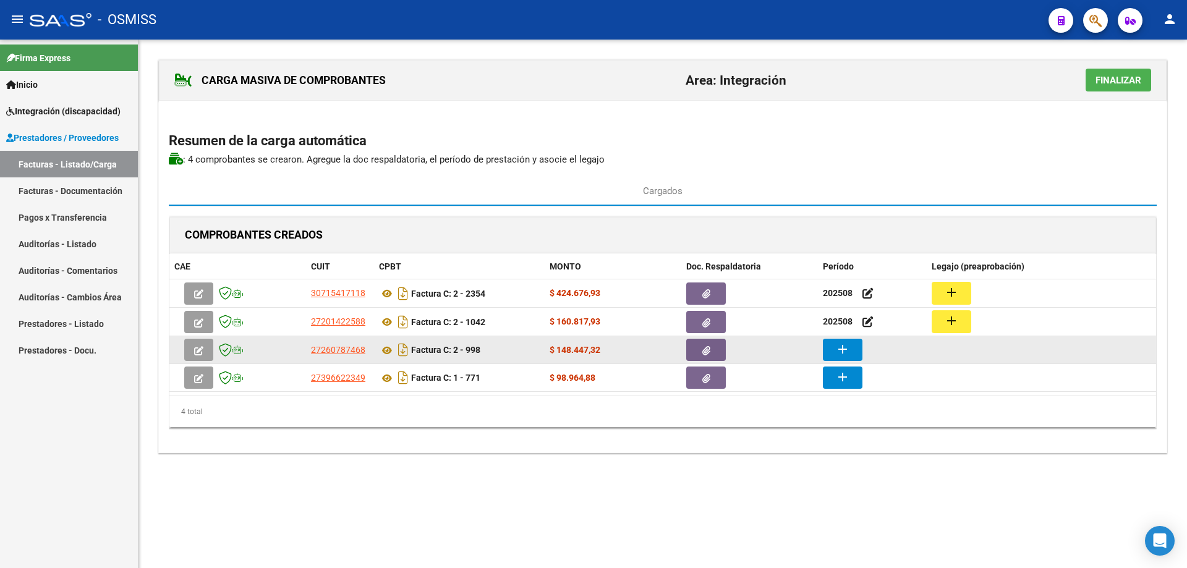
click at [854, 353] on button "add" at bounding box center [843, 350] width 40 height 22
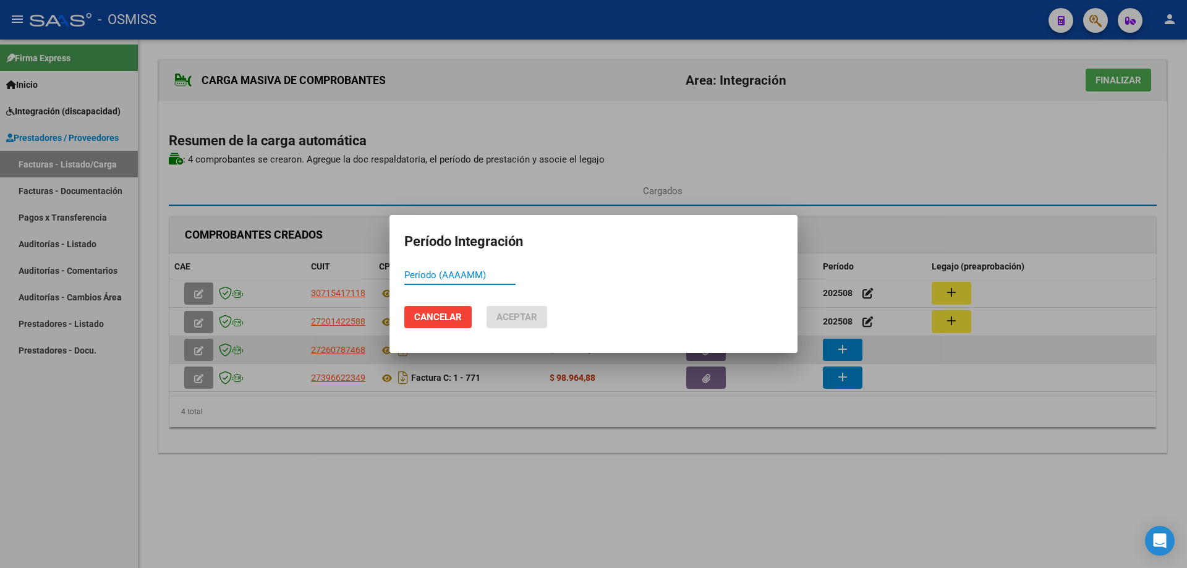
paste input "202508"
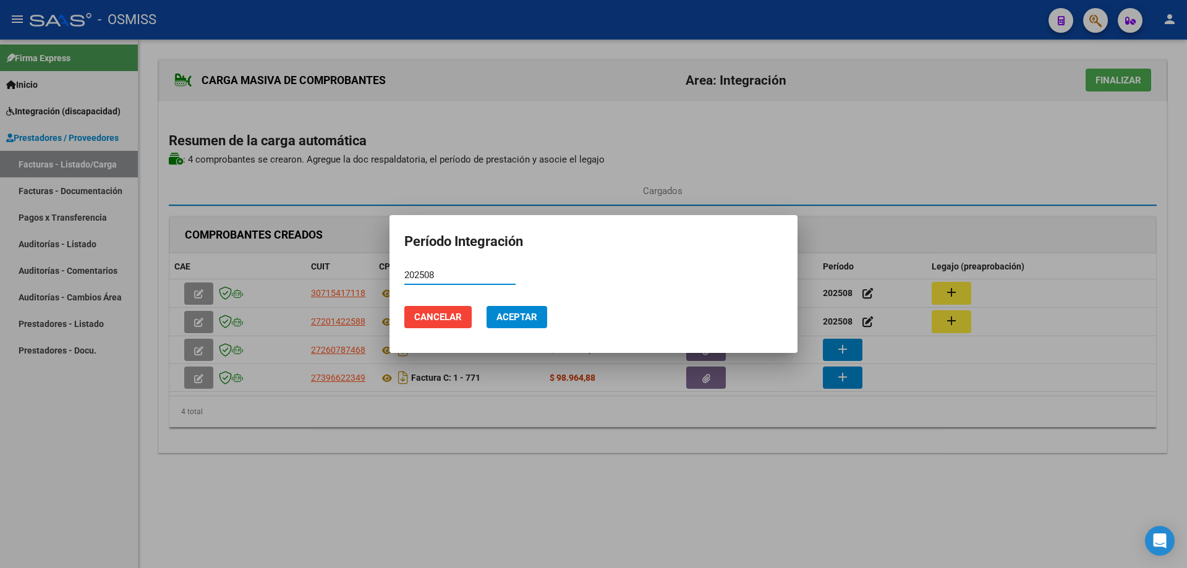
type input "202508"
click at [522, 310] on button "Aceptar" at bounding box center [517, 317] width 61 height 22
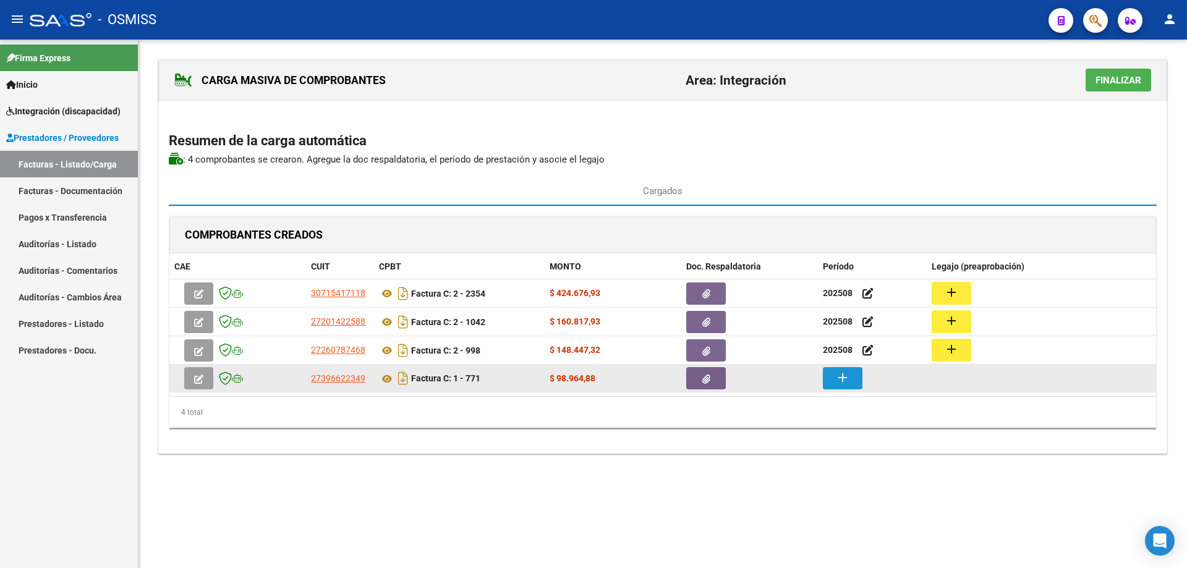
click at [835, 376] on mat-icon "add" at bounding box center [842, 377] width 15 height 15
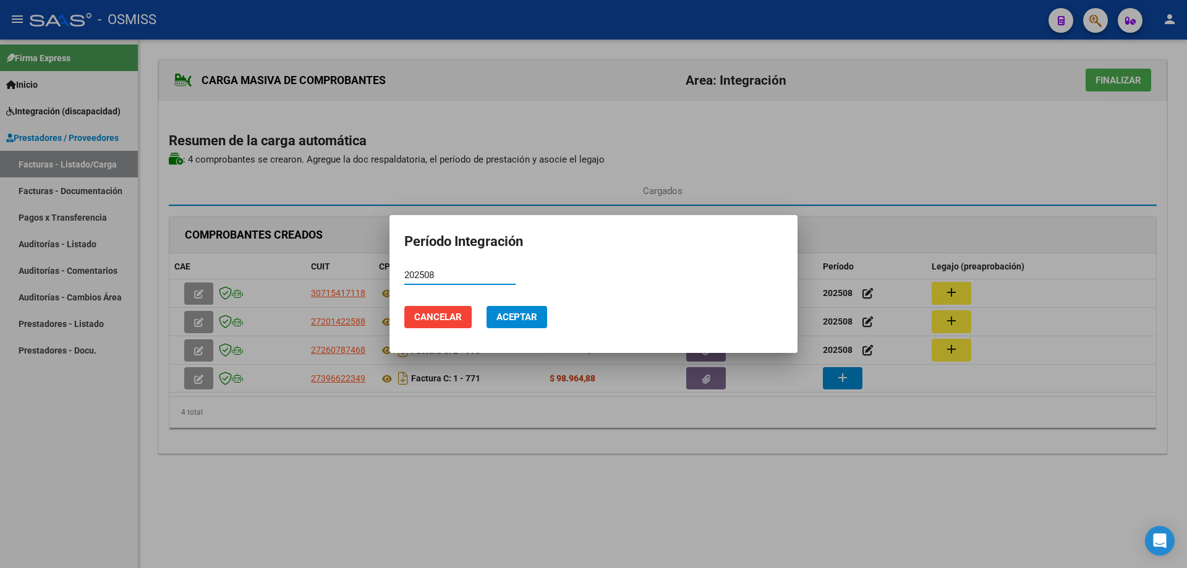
type input "202508"
click at [512, 310] on button "Aceptar" at bounding box center [517, 317] width 61 height 22
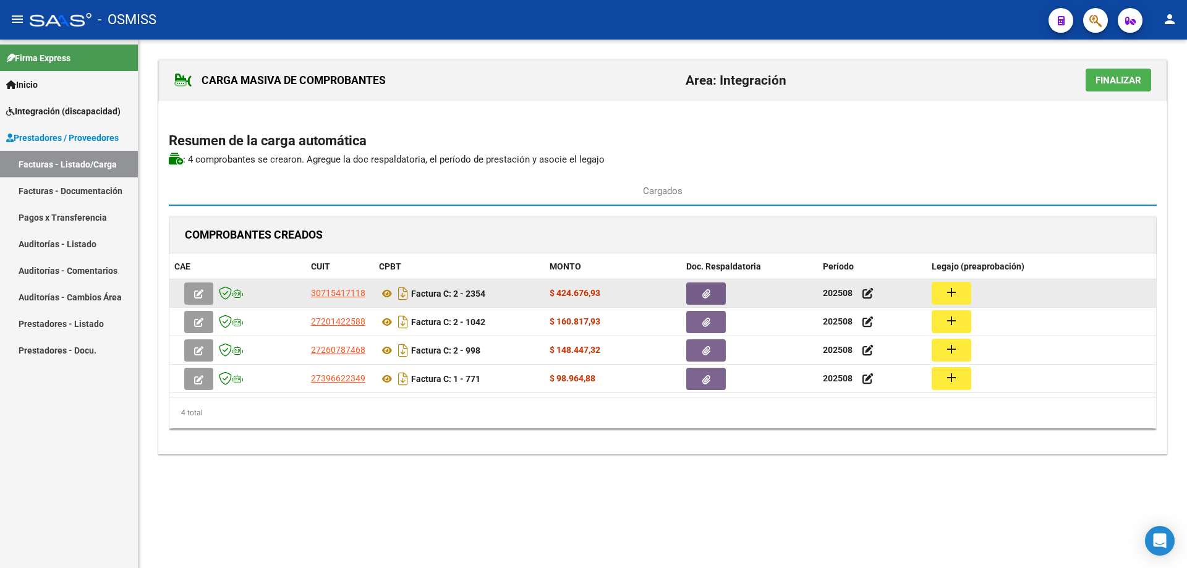
click at [961, 280] on datatable-body-cell "add" at bounding box center [1041, 293] width 229 height 28
click at [961, 290] on button "add" at bounding box center [952, 293] width 40 height 23
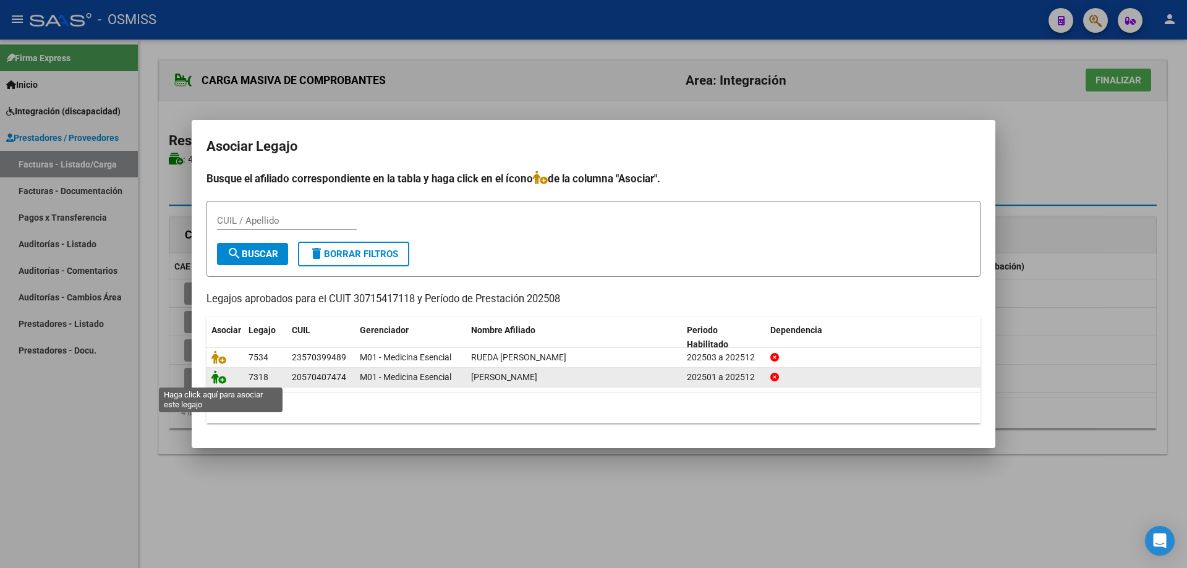
click at [217, 383] on icon at bounding box center [218, 377] width 15 height 14
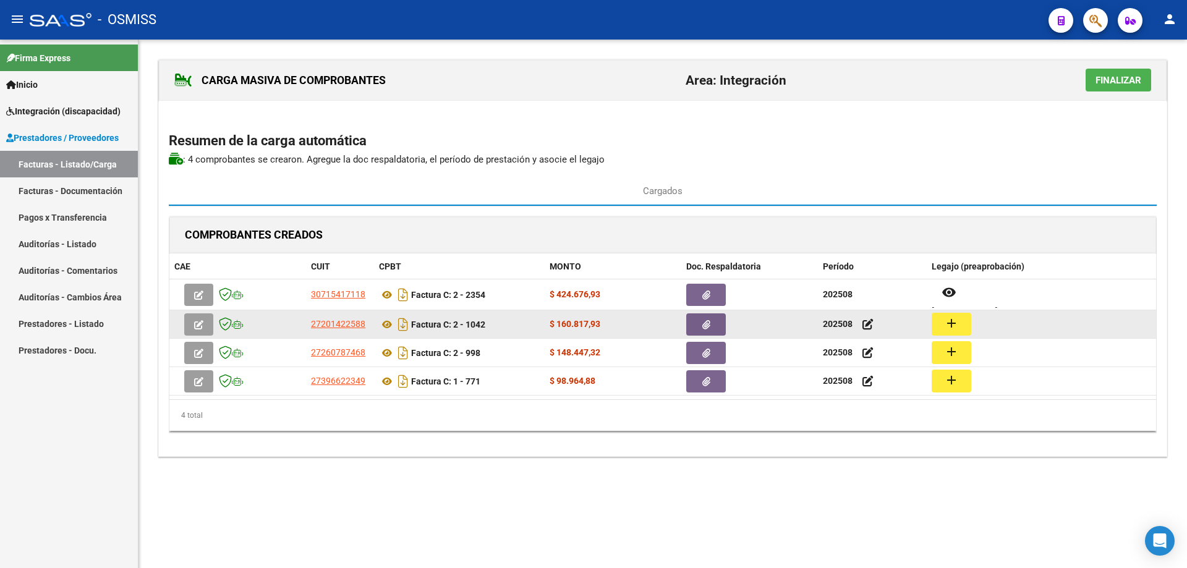
click at [952, 329] on mat-icon "add" at bounding box center [951, 323] width 15 height 15
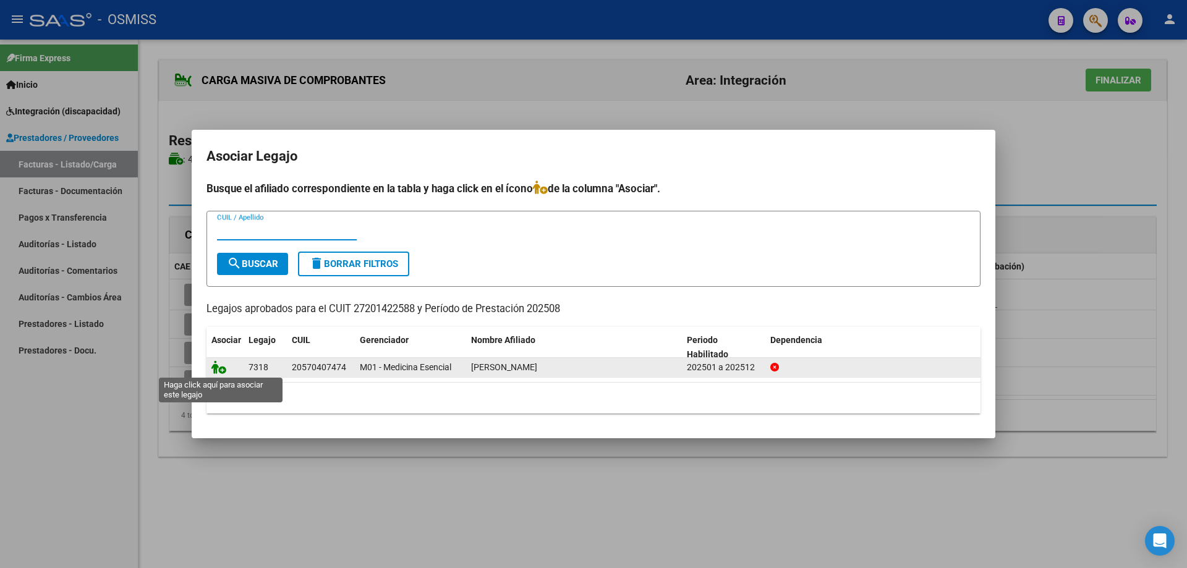
click at [221, 365] on icon at bounding box center [218, 367] width 15 height 14
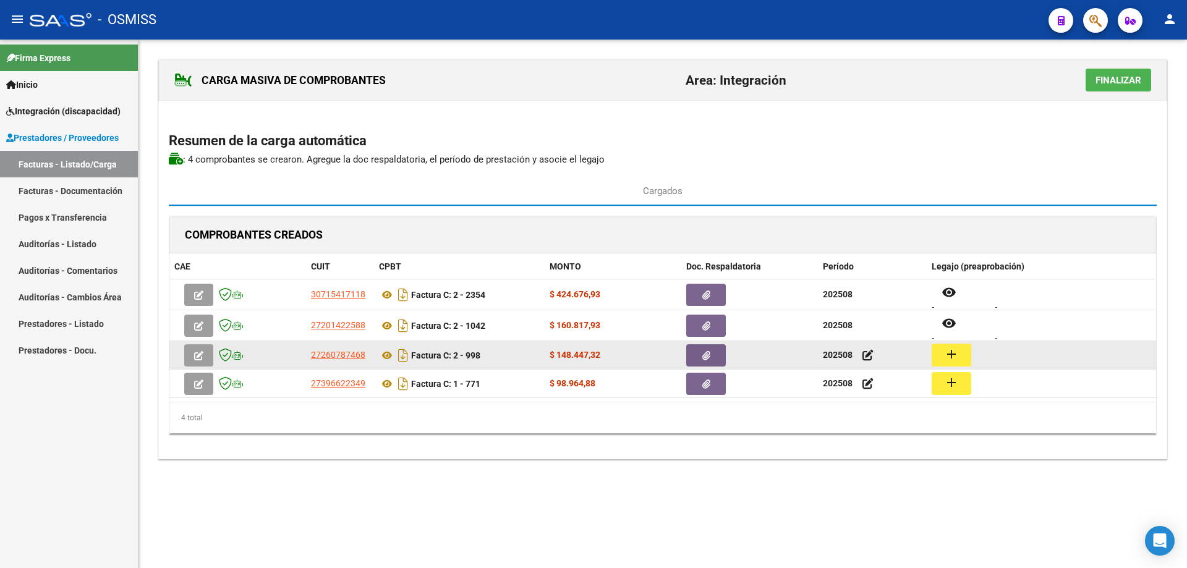
click at [949, 352] on mat-icon "add" at bounding box center [951, 354] width 15 height 15
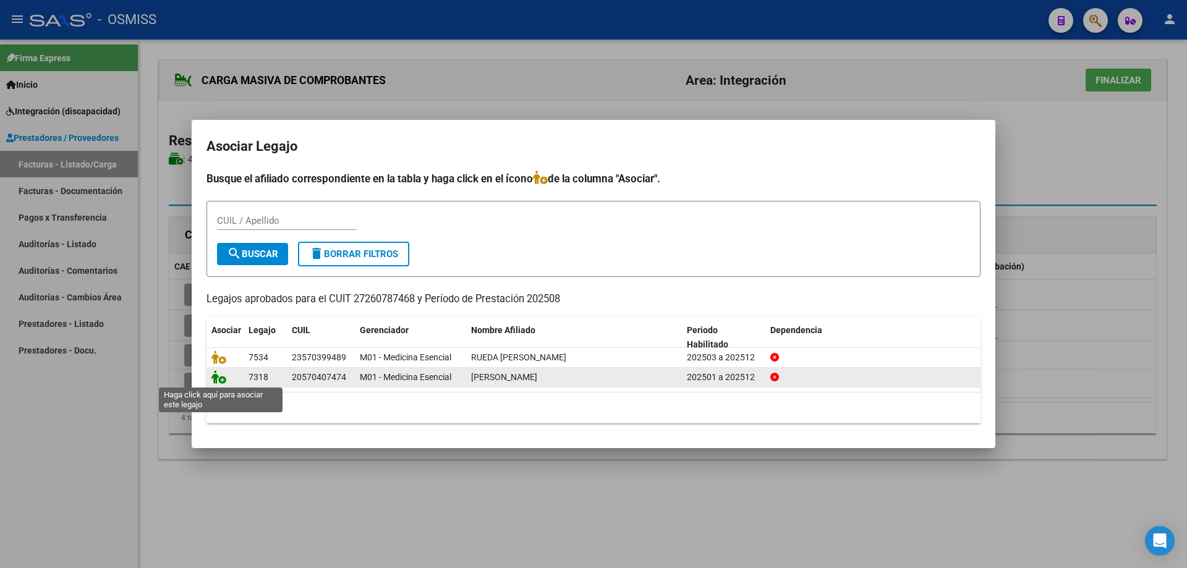
click at [218, 378] on icon at bounding box center [218, 377] width 15 height 14
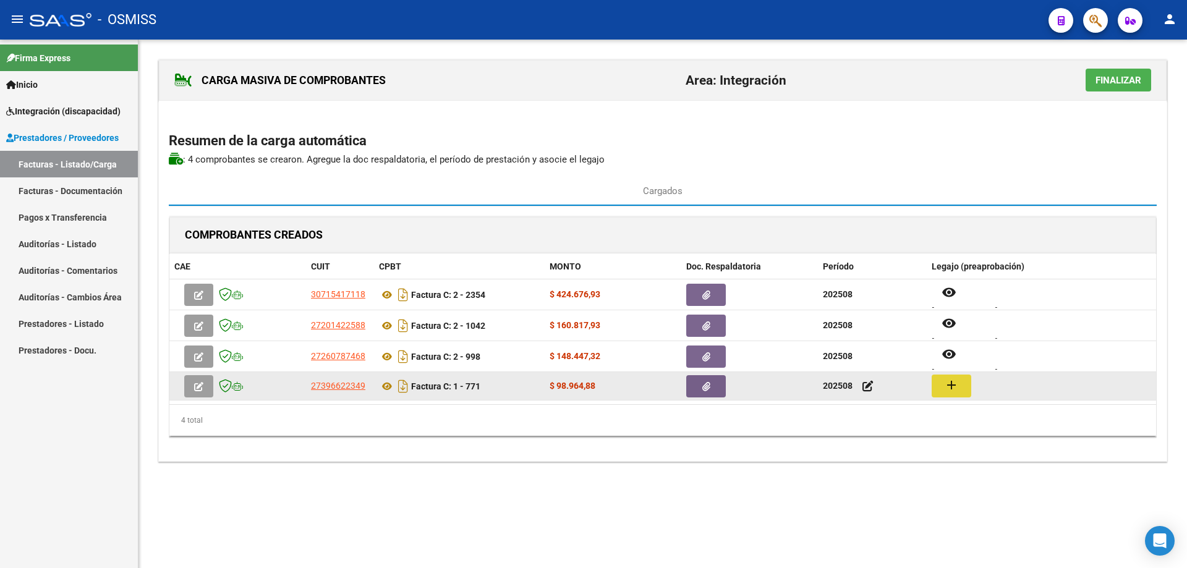
click at [939, 381] on button "add" at bounding box center [952, 386] width 40 height 23
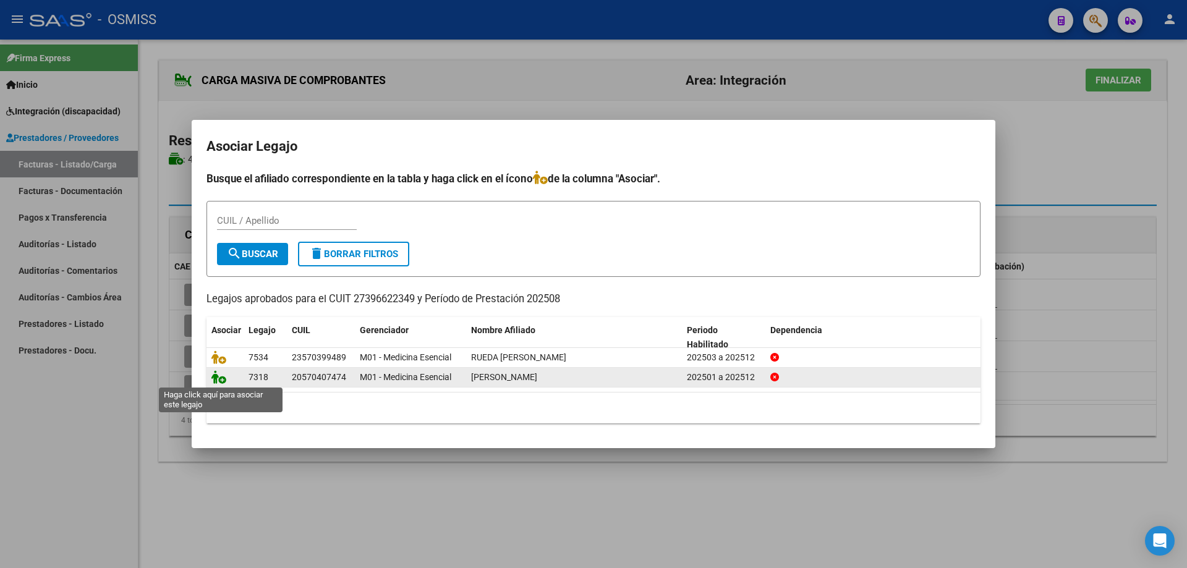
click at [218, 377] on icon at bounding box center [218, 377] width 15 height 14
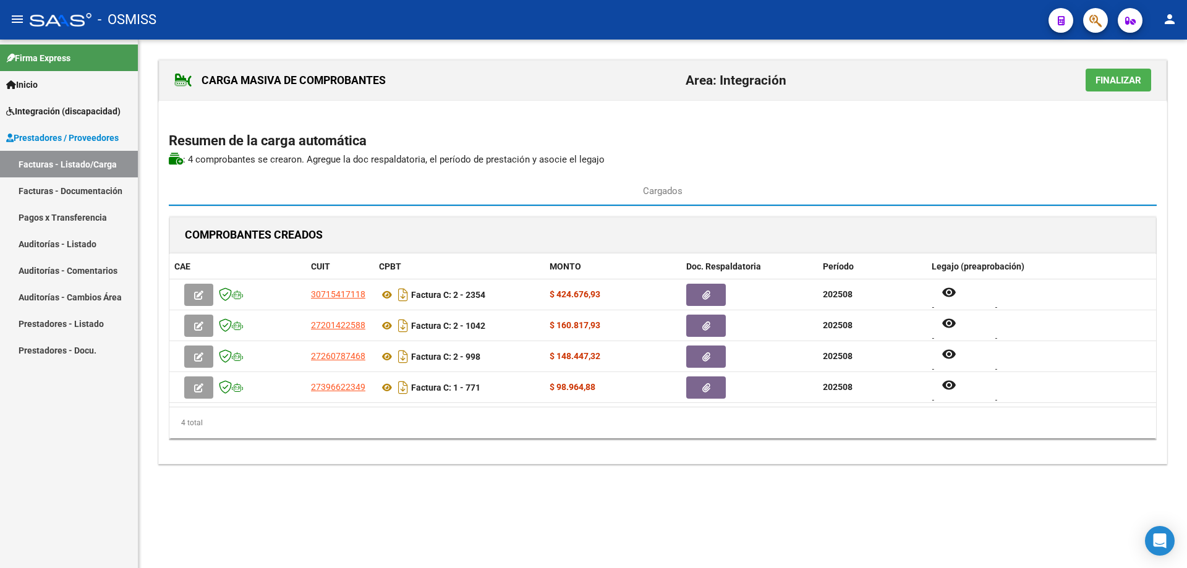
click at [1118, 82] on span "Finalizar" at bounding box center [1119, 80] width 46 height 11
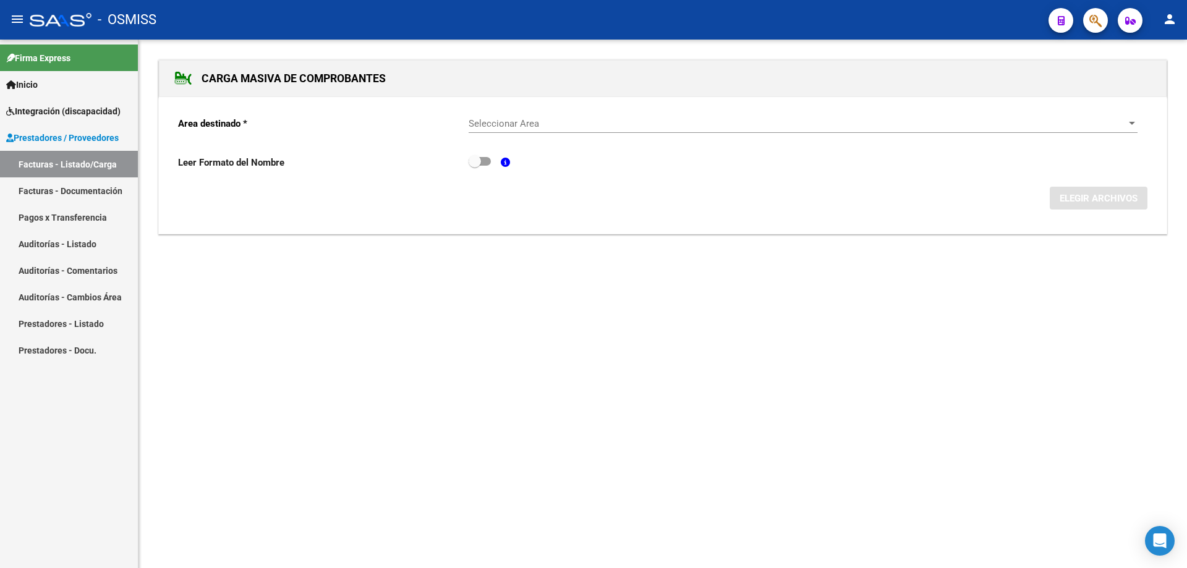
click at [616, 130] on div "Seleccionar Area Seleccionar Area" at bounding box center [803, 119] width 669 height 27
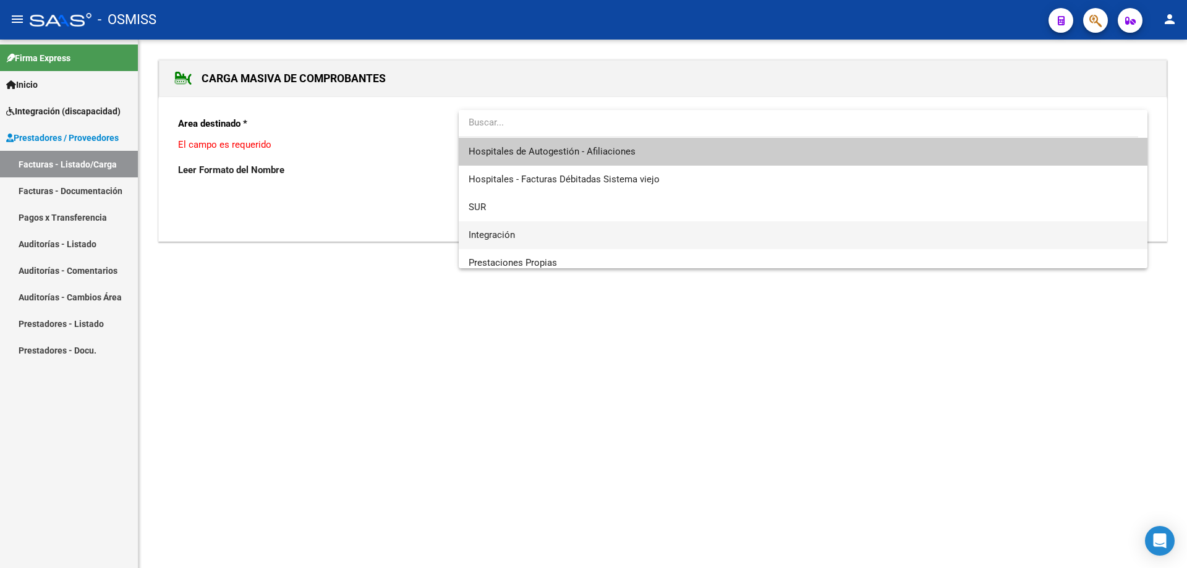
click at [595, 229] on span "Integración" at bounding box center [803, 235] width 669 height 28
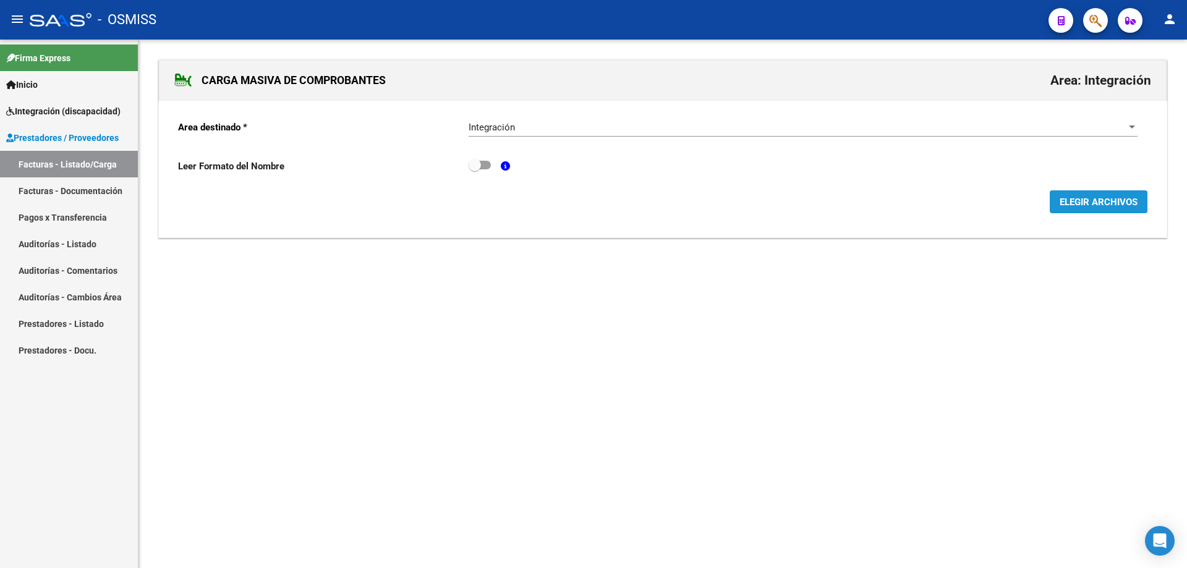
click at [1107, 213] on button "ELEGIR ARCHIVOS" at bounding box center [1099, 201] width 98 height 23
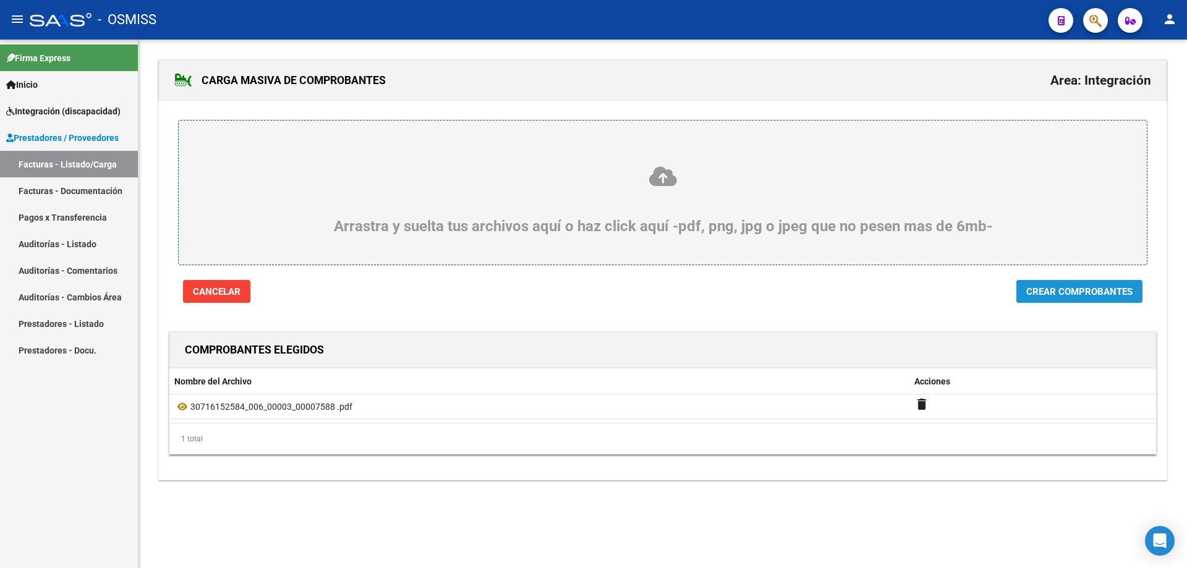
click at [1112, 289] on span "Crear Comprobantes" at bounding box center [1079, 291] width 106 height 11
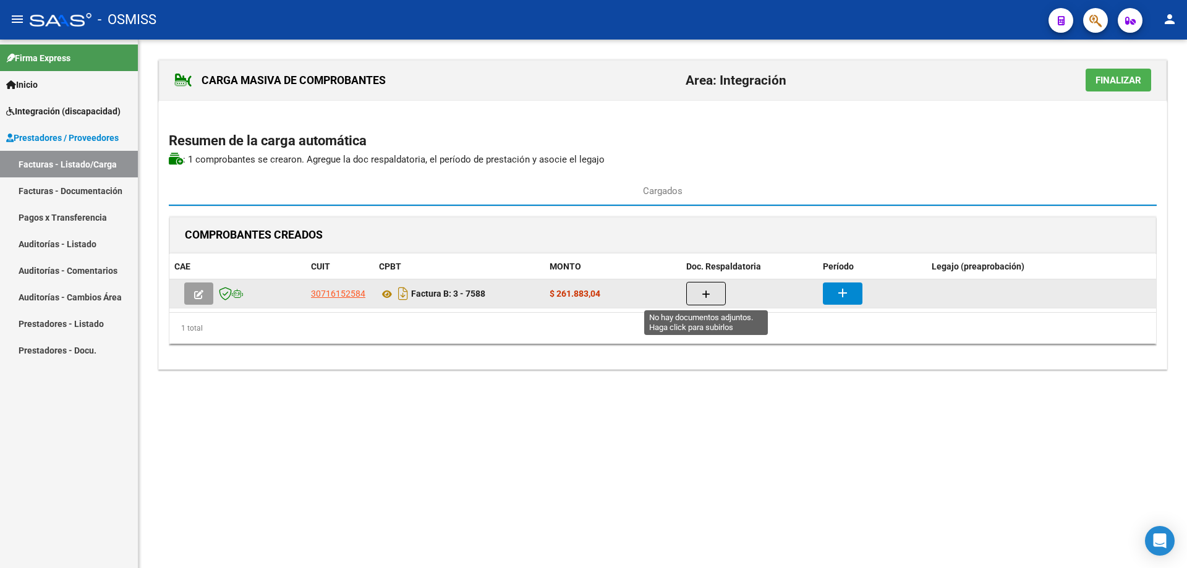
click at [697, 289] on button "button" at bounding box center [706, 293] width 40 height 23
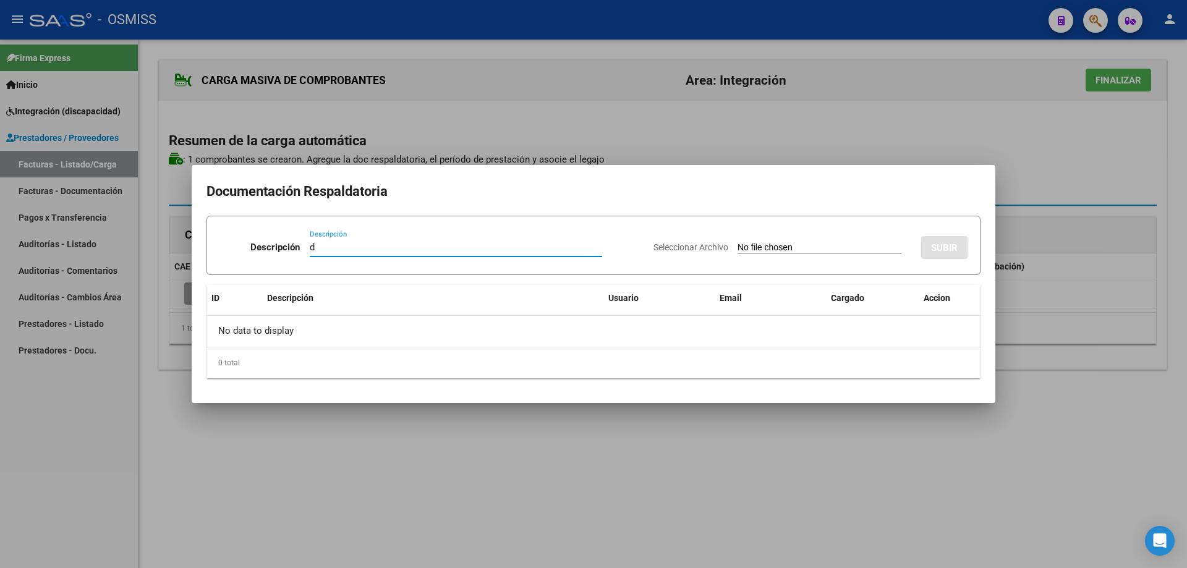
type input "d"
click at [738, 248] on input "Seleccionar Archivo" at bounding box center [820, 248] width 164 height 12
type input "C:\fakepath\08-2025 planillas.pdf"
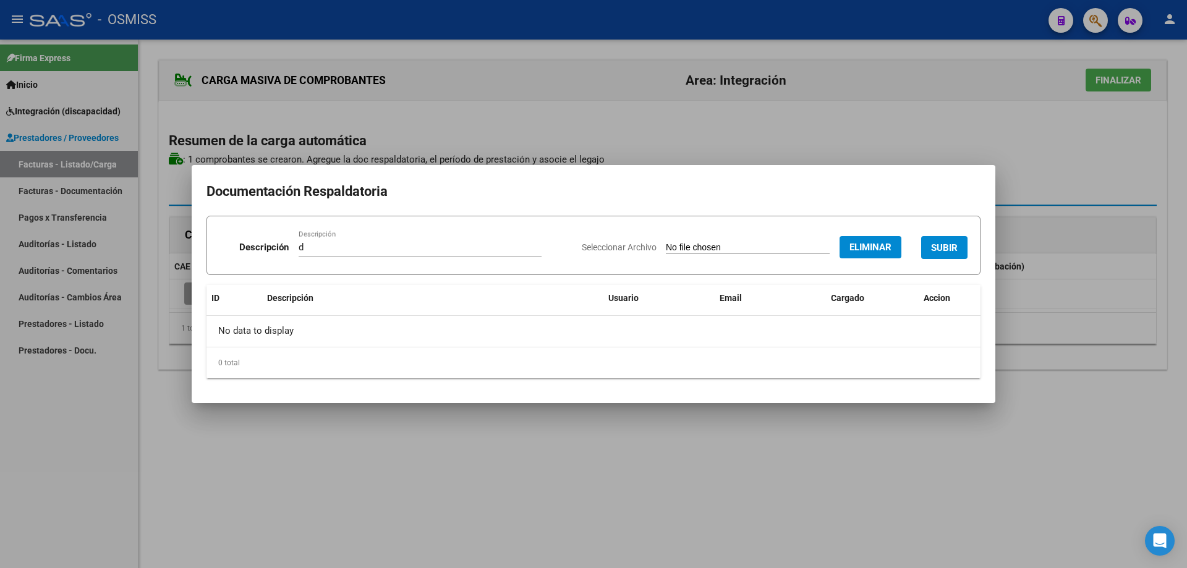
click at [944, 237] on button "SUBIR" at bounding box center [944, 247] width 46 height 23
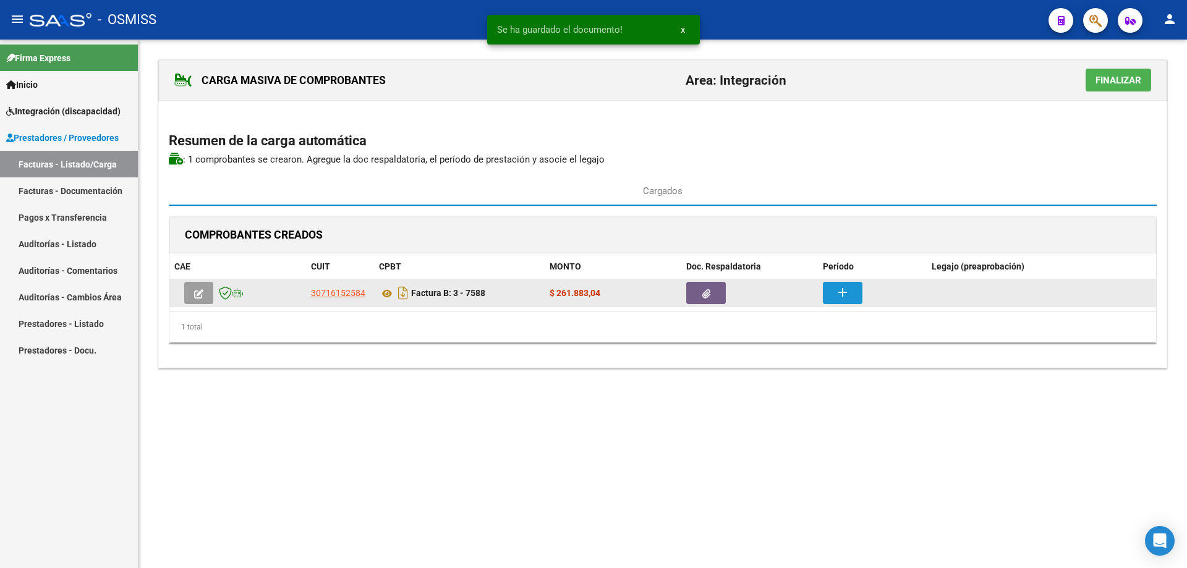
click at [846, 287] on mat-icon "add" at bounding box center [842, 292] width 15 height 15
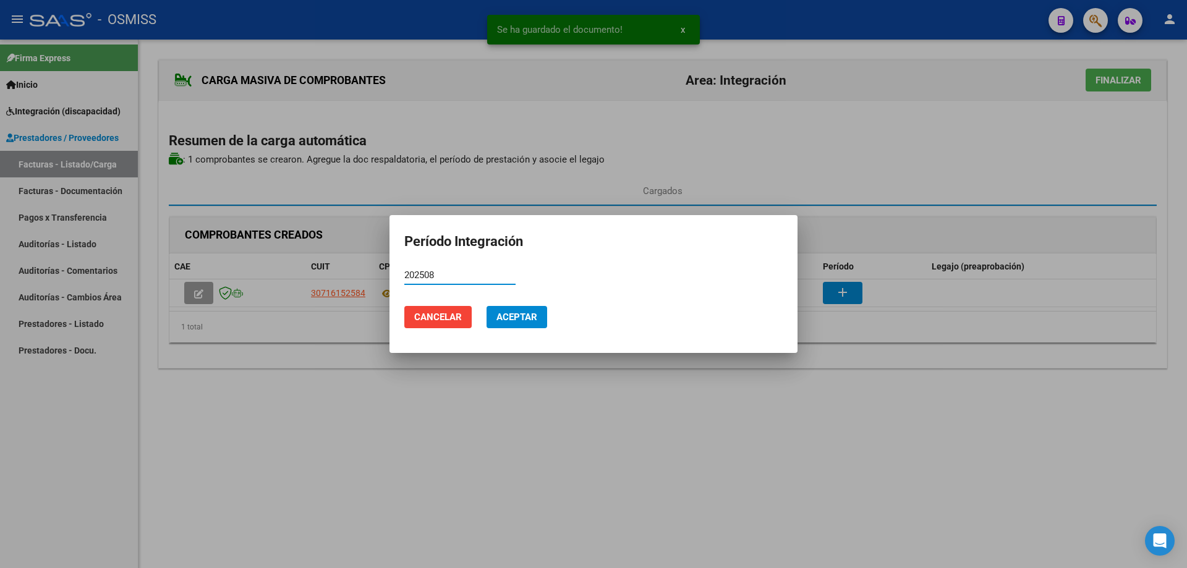
type input "202508"
click at [511, 322] on span "Aceptar" at bounding box center [516, 317] width 41 height 11
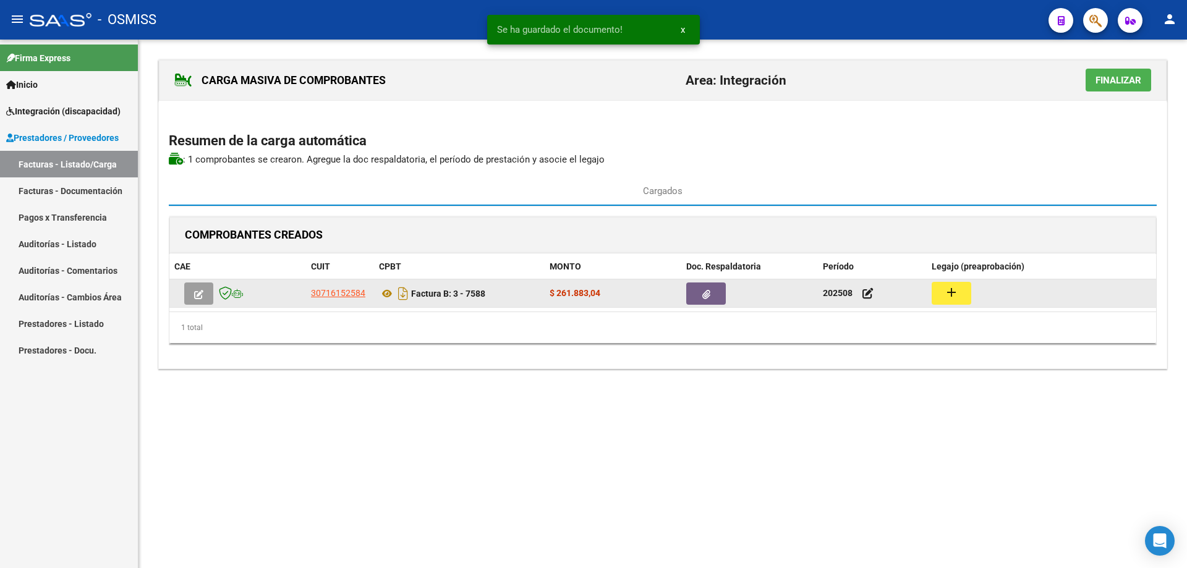
click at [951, 297] on mat-icon "add" at bounding box center [951, 292] width 15 height 15
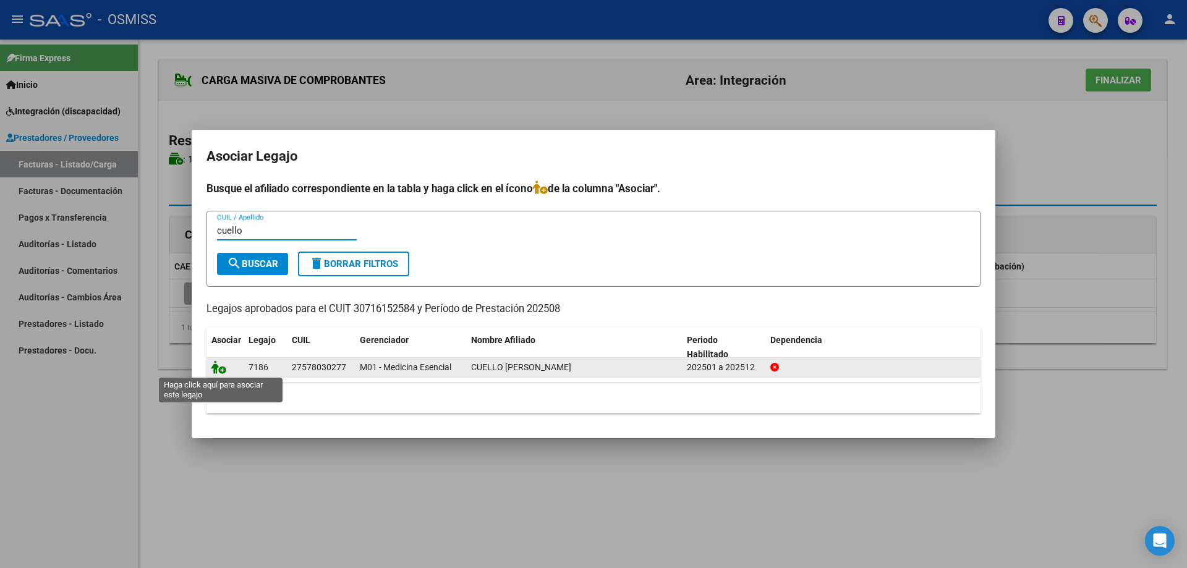
type input "cuello"
click at [216, 367] on icon at bounding box center [218, 367] width 15 height 14
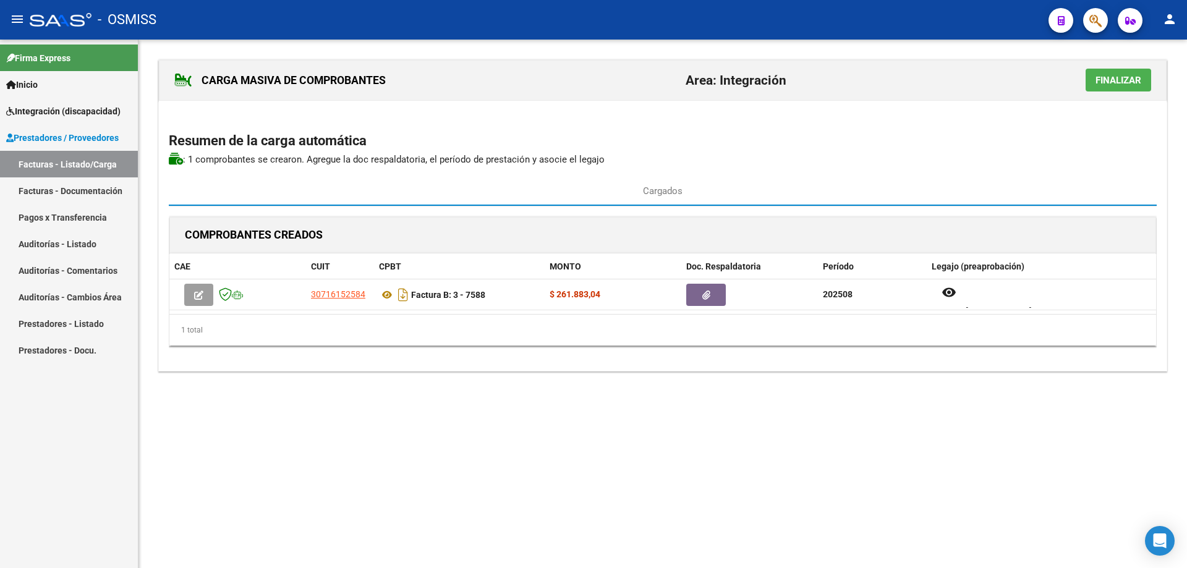
click at [1112, 79] on span "Finalizar" at bounding box center [1119, 80] width 46 height 11
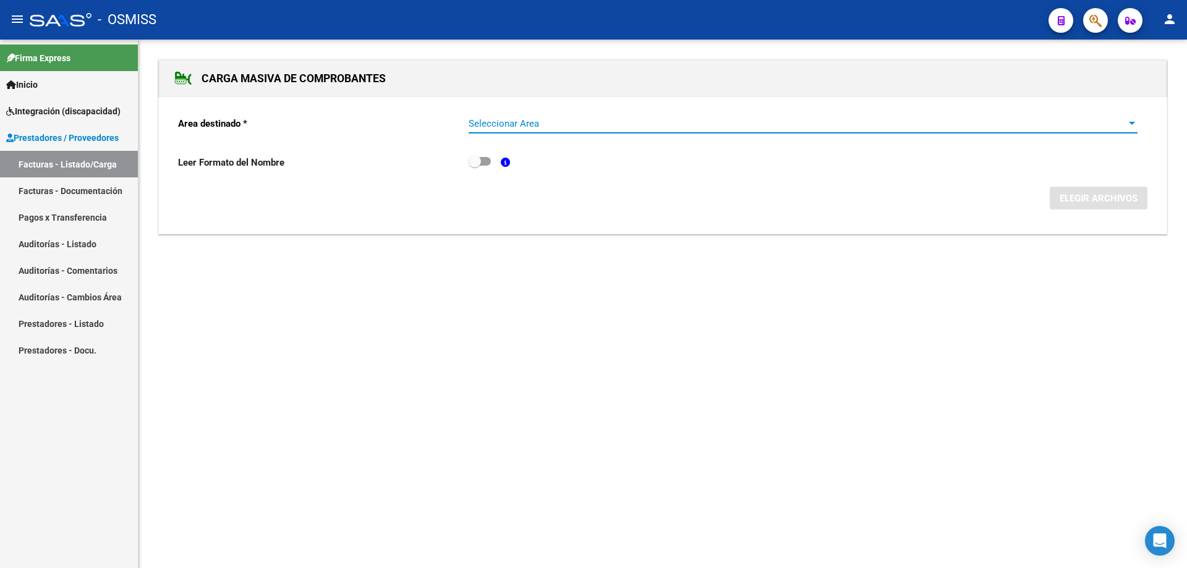
click at [581, 130] on div "Seleccionar Area Seleccionar Area" at bounding box center [803, 119] width 669 height 27
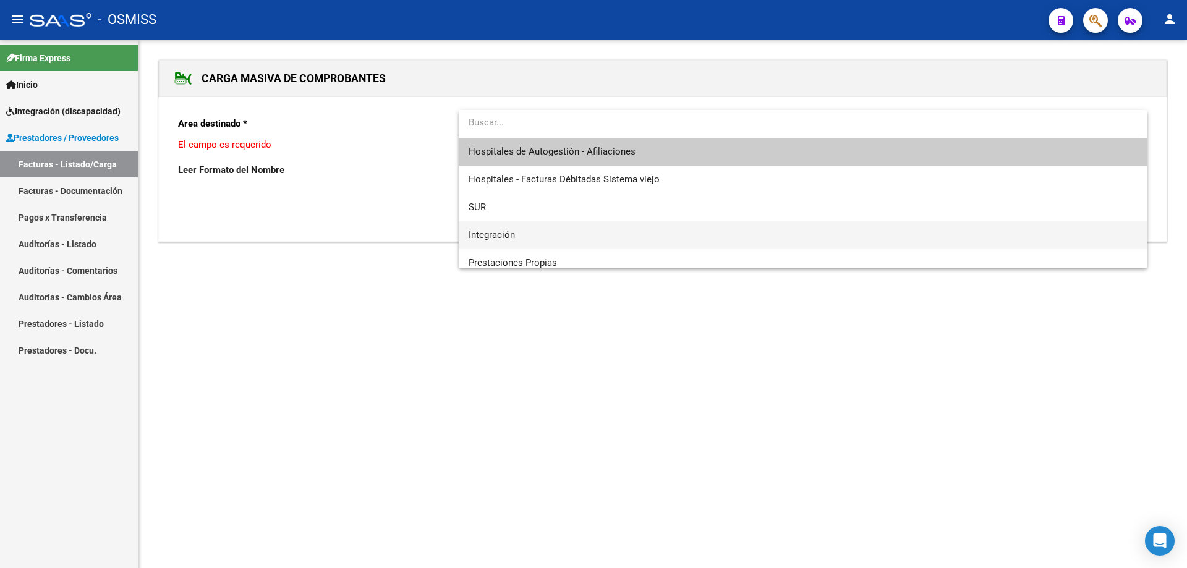
click at [542, 235] on span "Integración" at bounding box center [803, 235] width 669 height 28
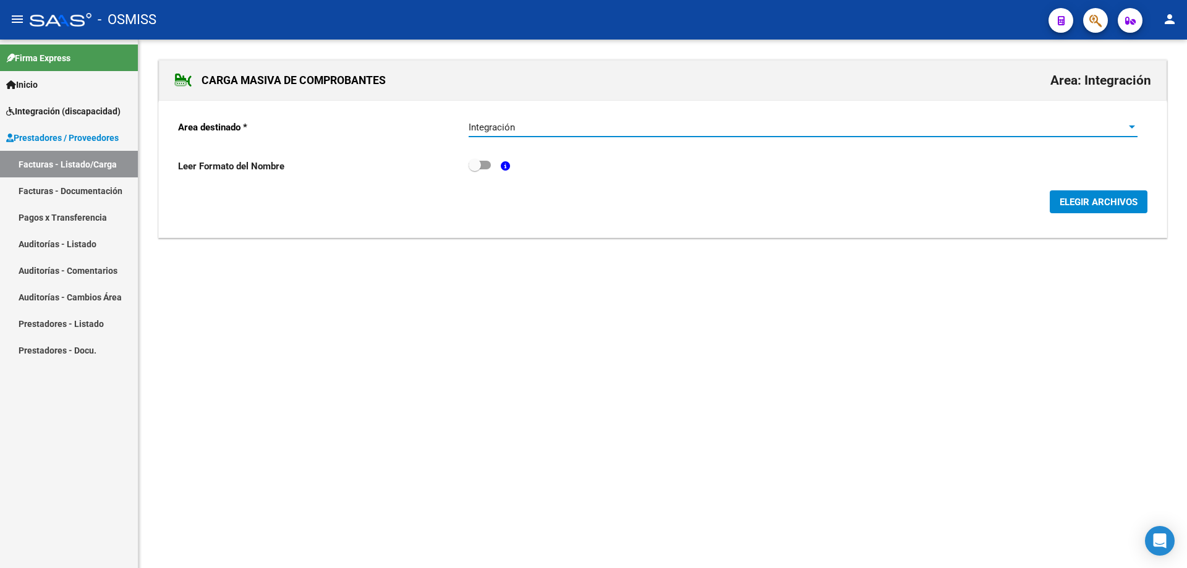
click at [1087, 205] on span "ELEGIR ARCHIVOS" at bounding box center [1099, 202] width 78 height 11
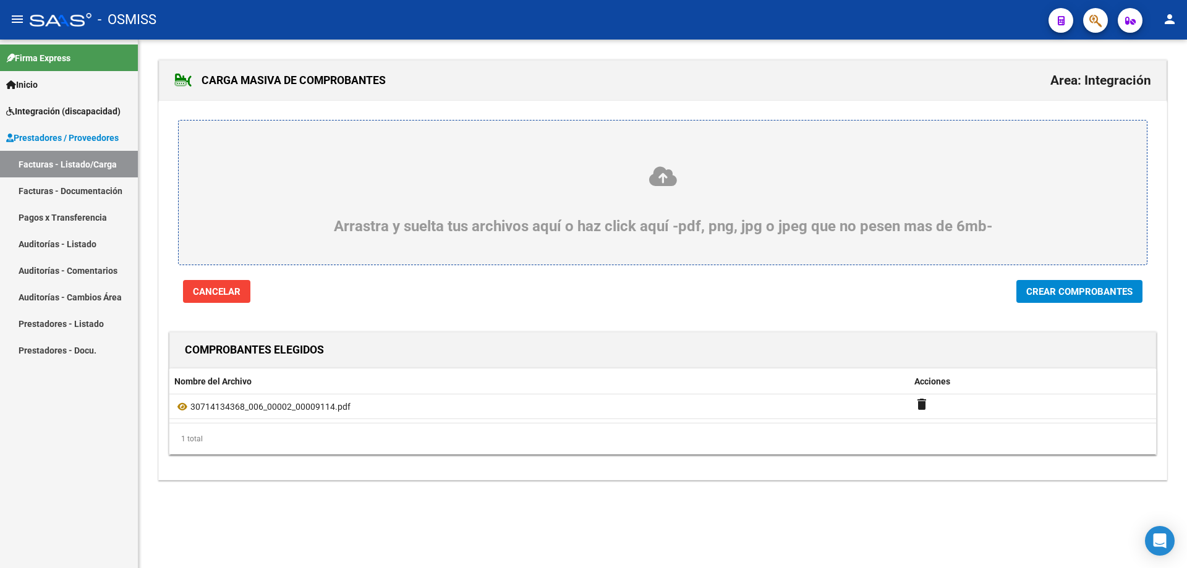
click at [1073, 292] on span "Crear Comprobantes" at bounding box center [1079, 291] width 106 height 11
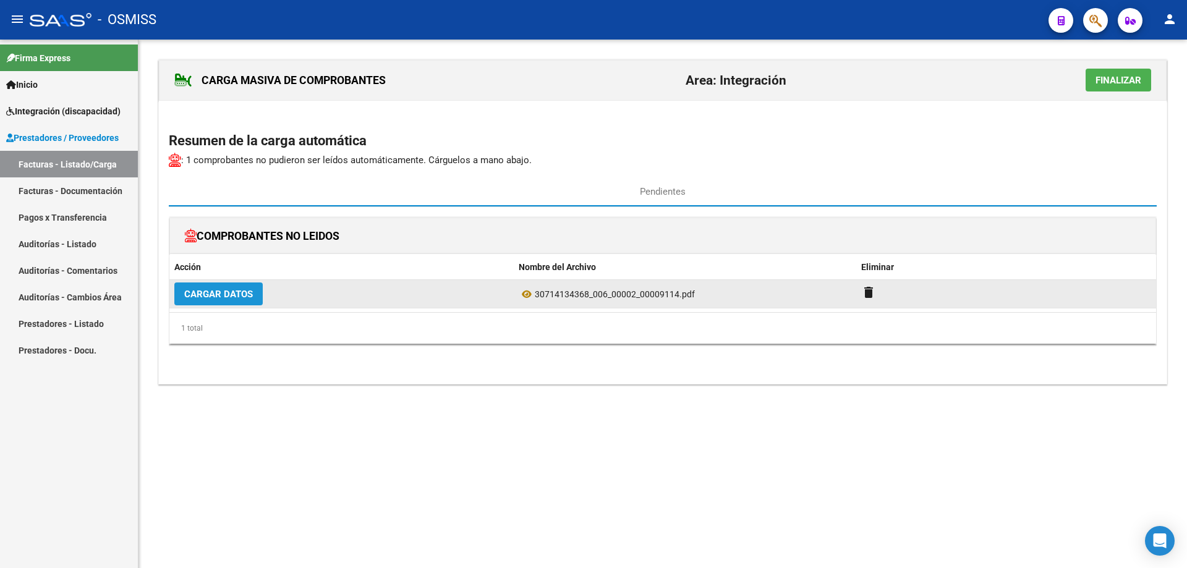
click at [208, 295] on span "Cargar Datos" at bounding box center [218, 294] width 69 height 11
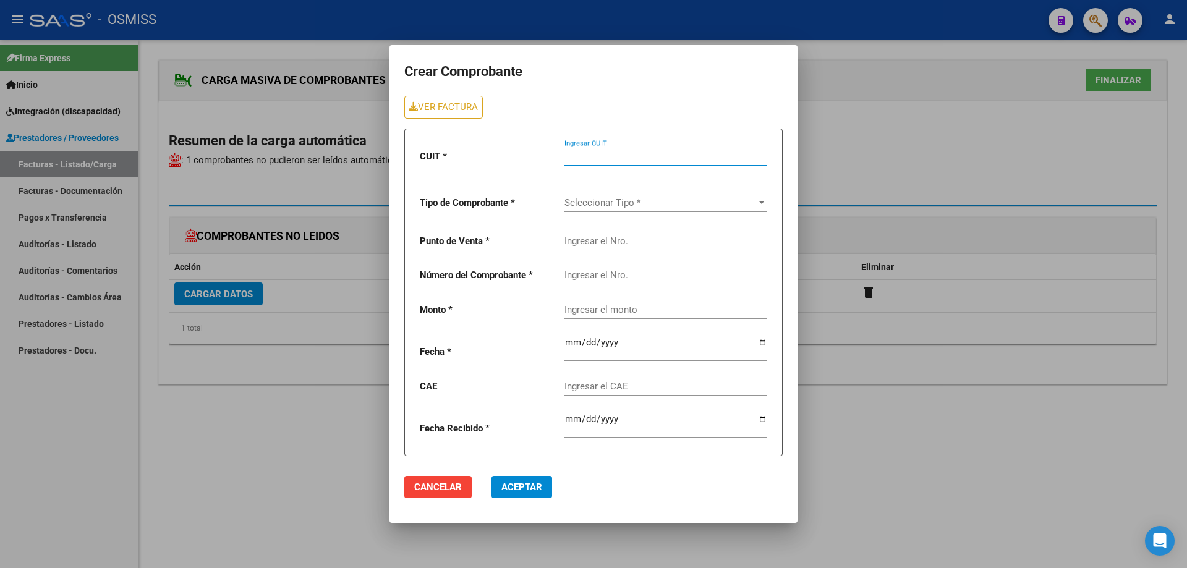
click at [590, 156] on input "Ingresar CUIT" at bounding box center [665, 156] width 203 height 11
type input "30-71413436-8"
click at [603, 205] on span "Seleccionar Tipo *" at bounding box center [660, 202] width 192 height 11
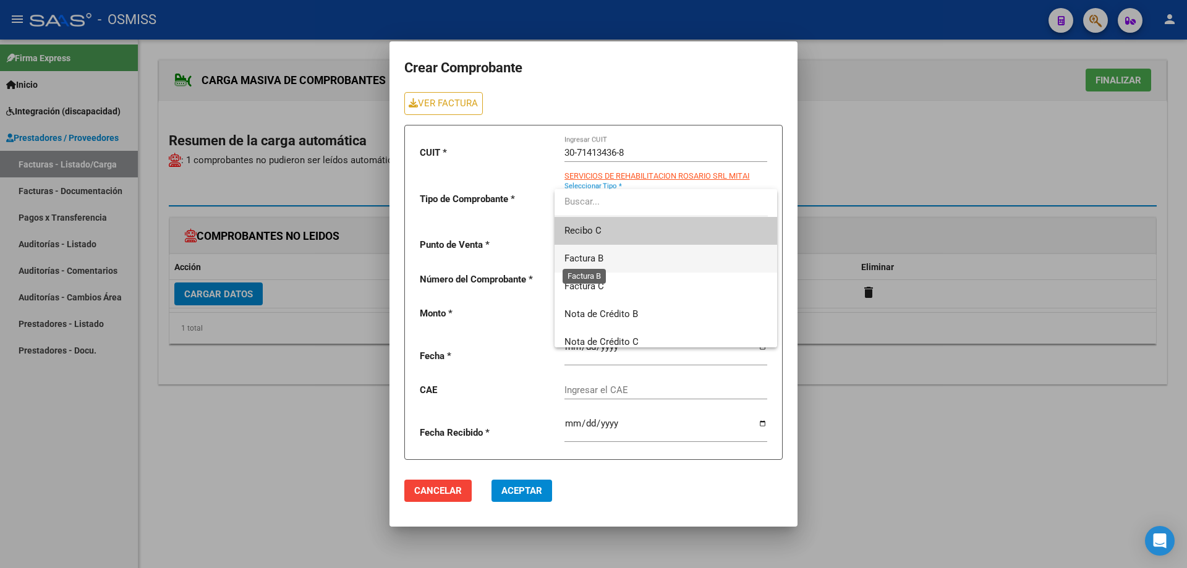
click at [592, 258] on span "Factura B" at bounding box center [583, 258] width 39 height 11
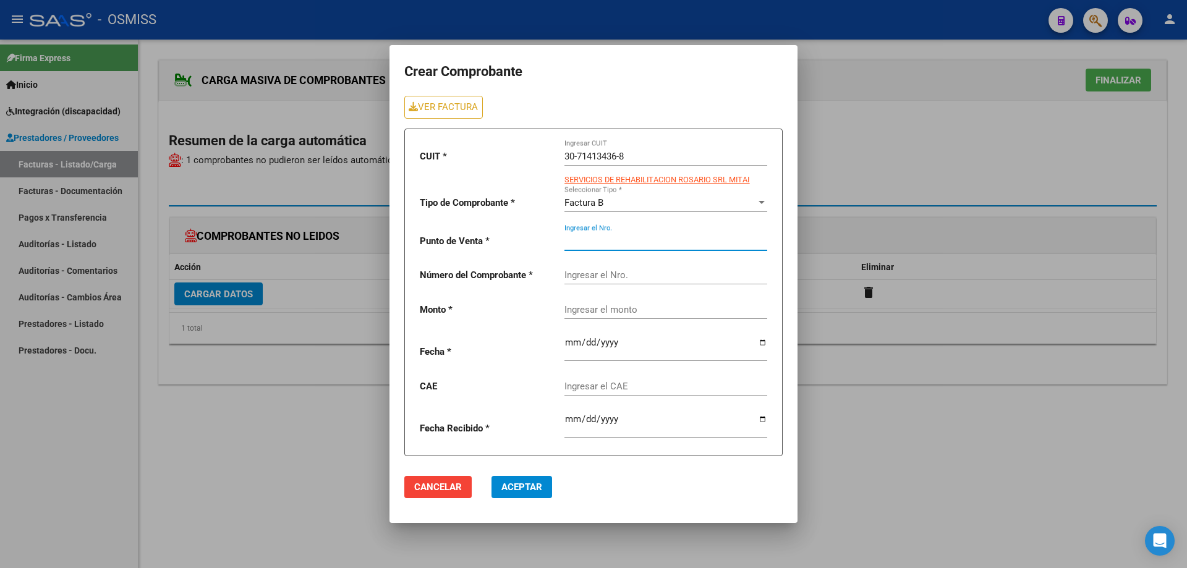
click at [586, 243] on input "Ingresar el Nro." at bounding box center [665, 241] width 203 height 11
type input "2"
click at [588, 276] on input "Ingresar el Nro." at bounding box center [665, 275] width 203 height 11
type input "9114"
click at [595, 305] on input "Ingresar el monto" at bounding box center [665, 309] width 203 height 11
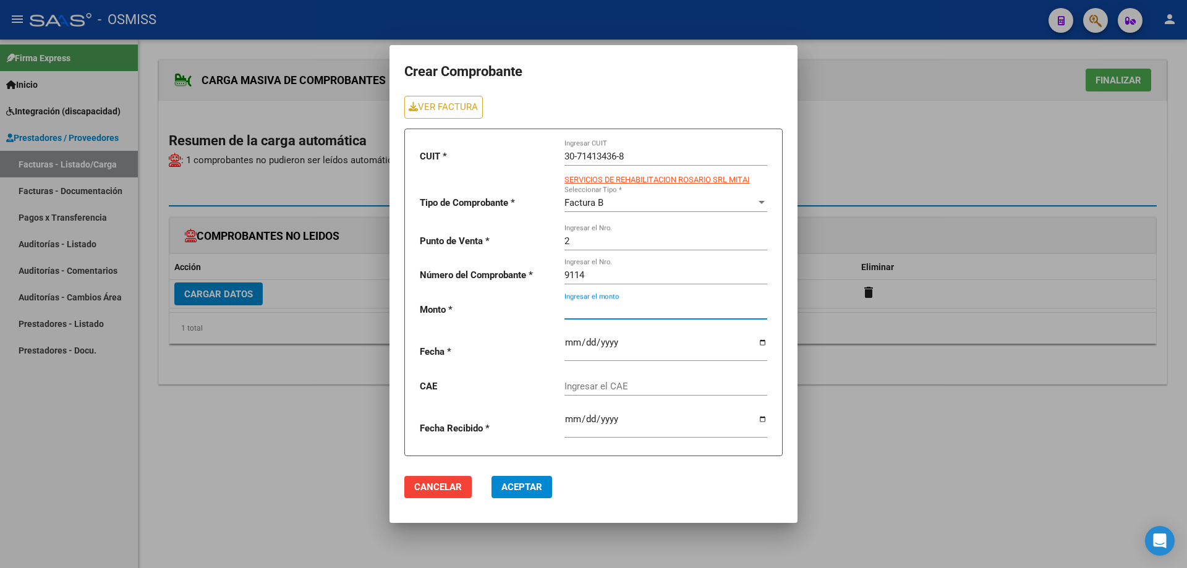
paste input "435376.56"
type input "435376.56"
click at [564, 344] on input "date" at bounding box center [665, 348] width 203 height 20
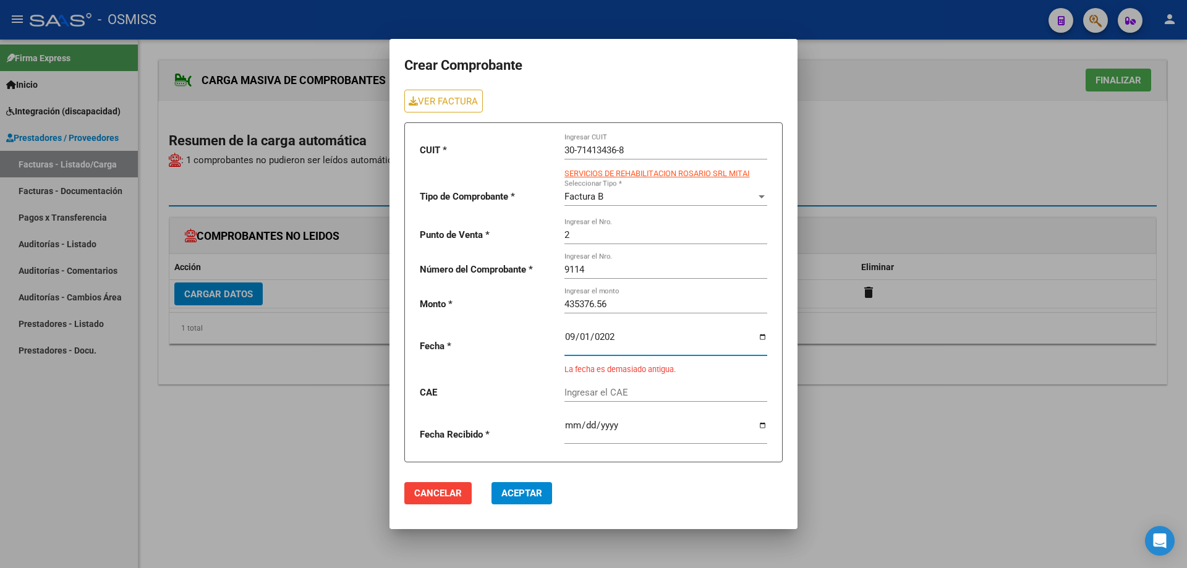
type input "[DATE]"
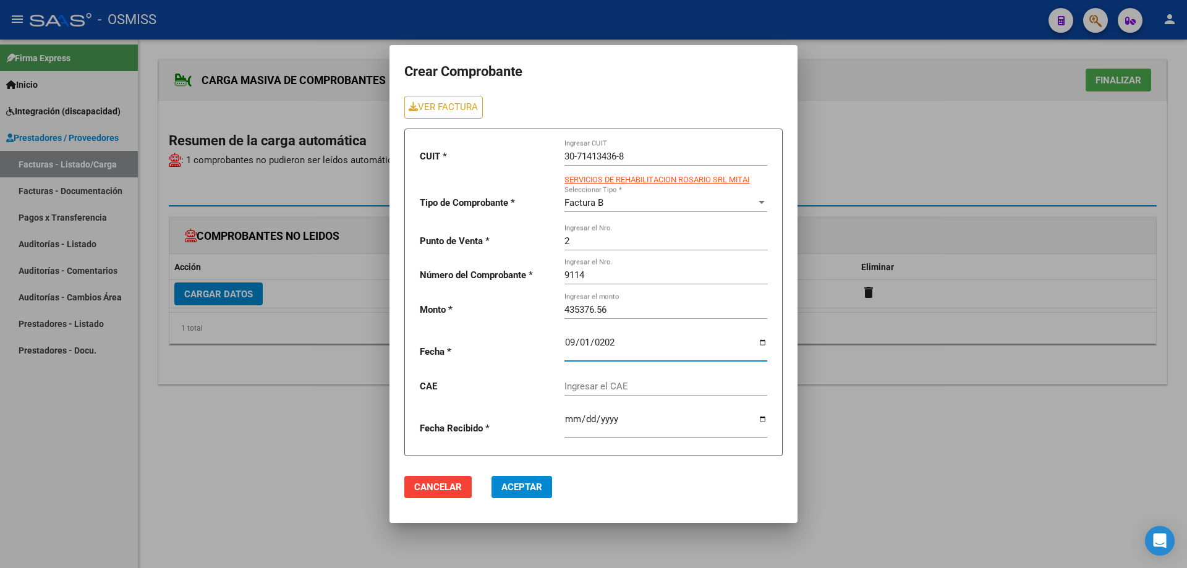
click at [574, 395] on div "Ingresar el CAE" at bounding box center [665, 382] width 203 height 27
paste input "75358352412036"
type input "75358352412036"
click at [519, 491] on span "Aceptar" at bounding box center [521, 487] width 41 height 11
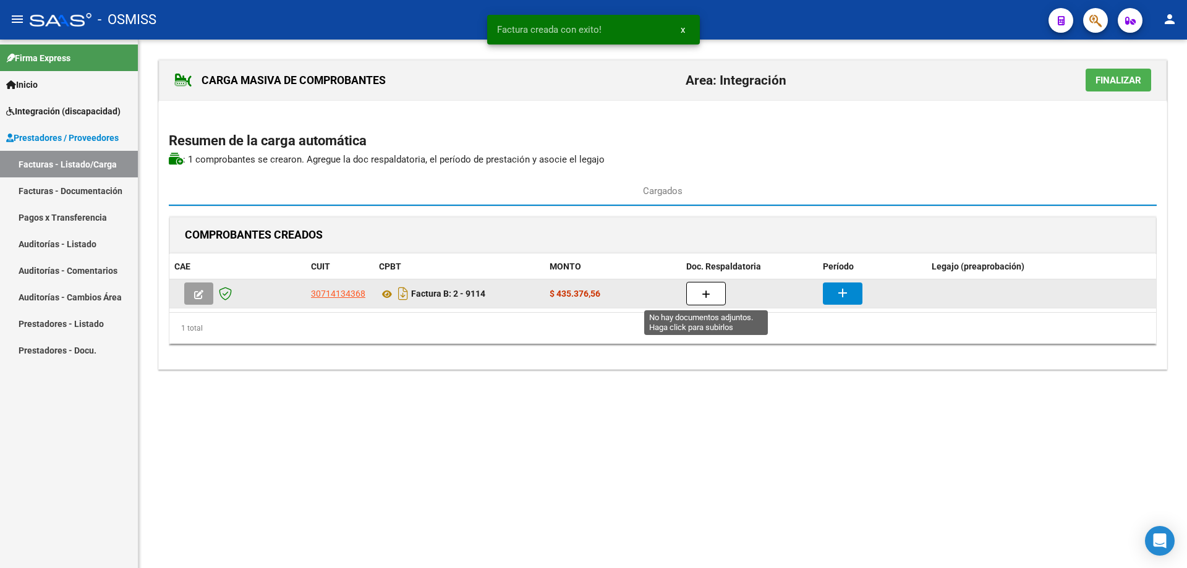
click at [710, 296] on button "button" at bounding box center [706, 293] width 40 height 23
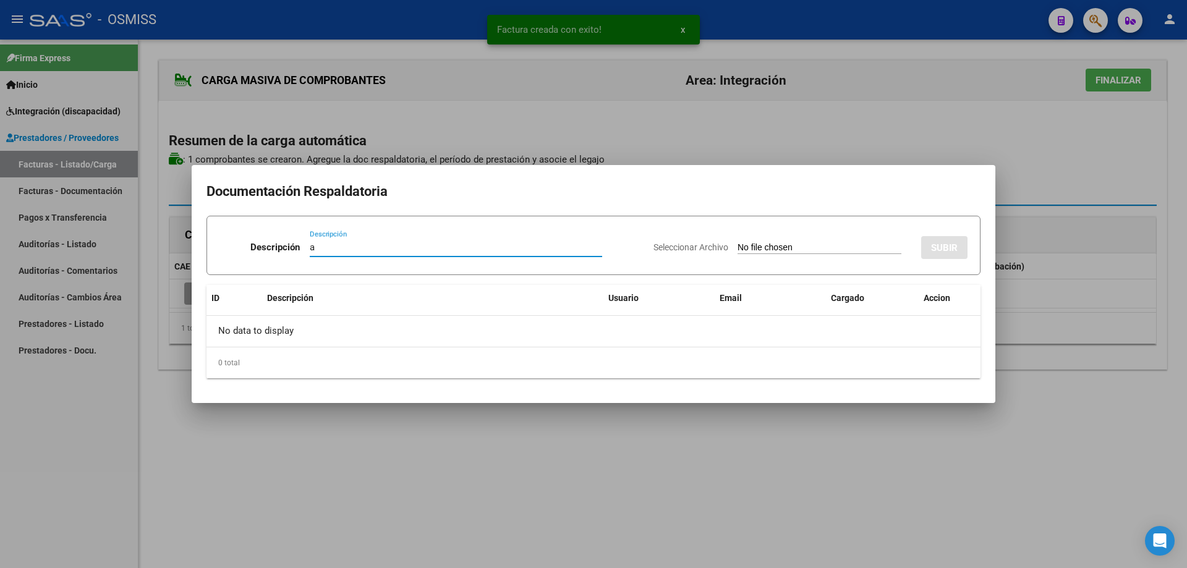
type input "a"
click at [738, 250] on input "Seleccionar Archivo" at bounding box center [820, 248] width 164 height 12
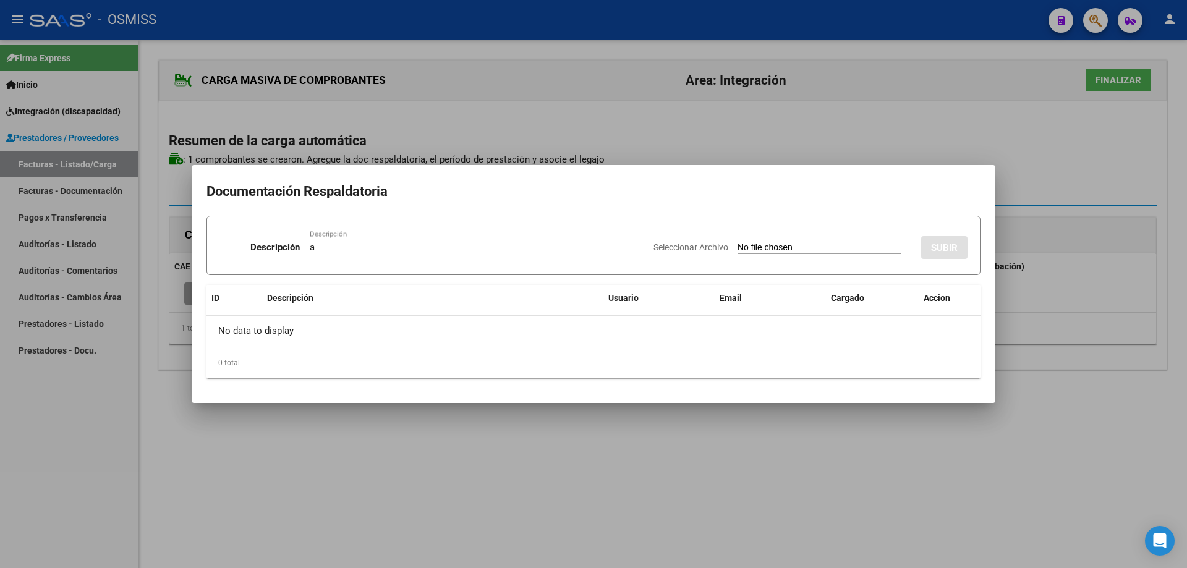
type input "C:\fakepath\D´Agostino Tobias.pdf"
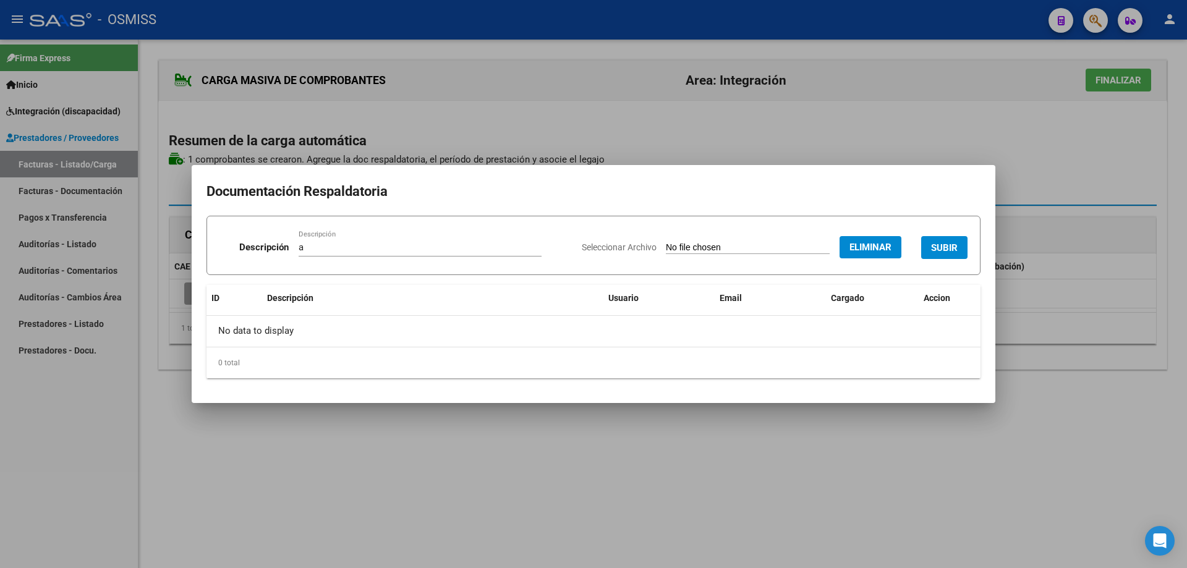
click at [951, 241] on button "SUBIR" at bounding box center [944, 247] width 46 height 23
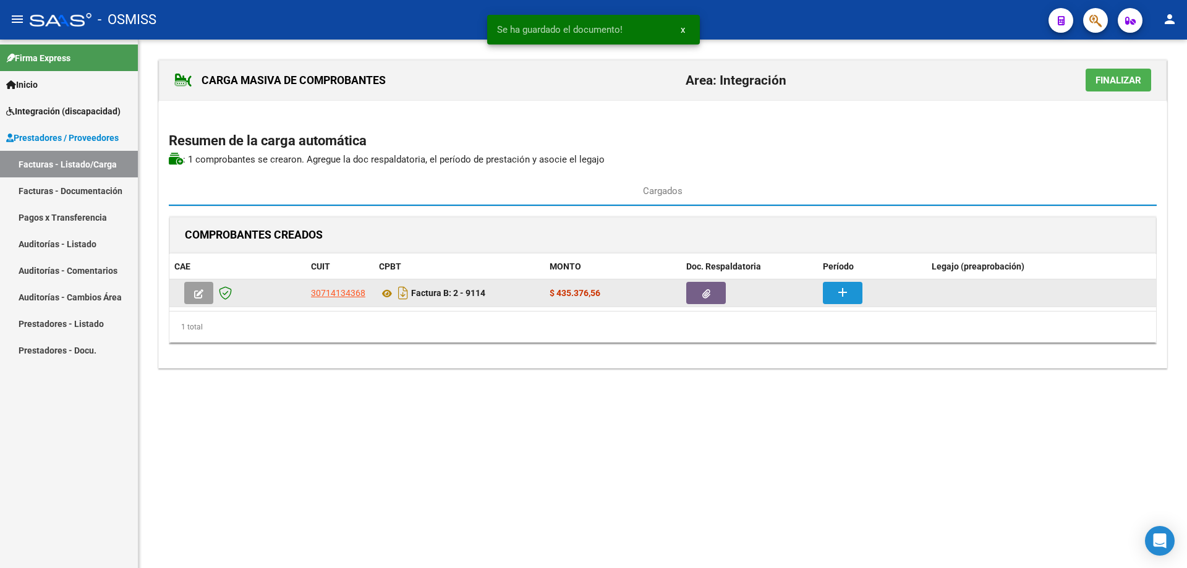
click at [830, 295] on button "add" at bounding box center [843, 293] width 40 height 22
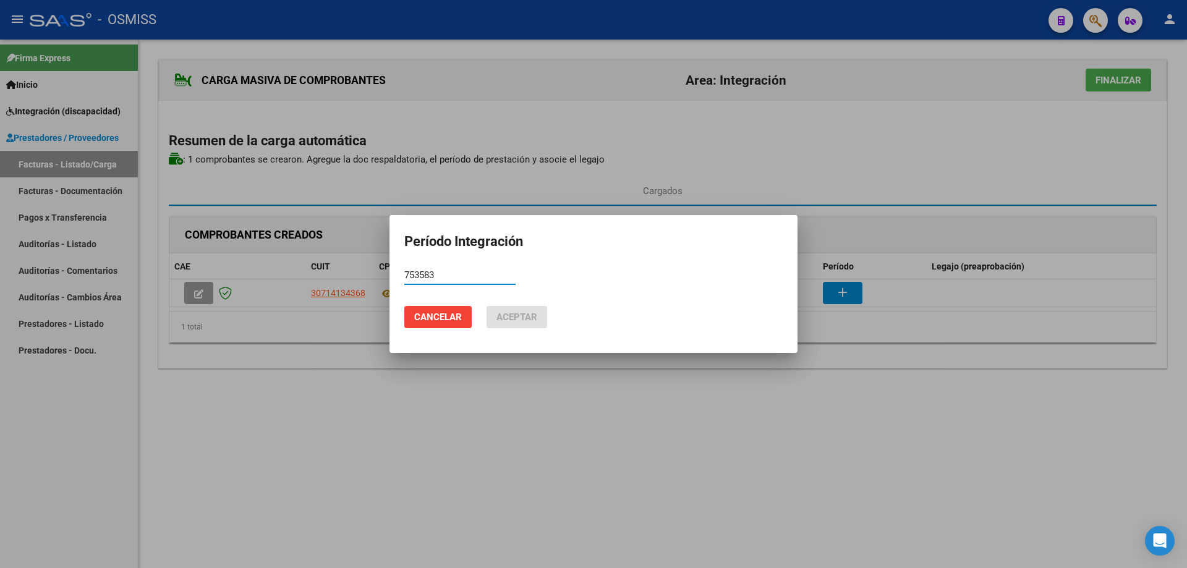
drag, startPoint x: 456, startPoint y: 273, endPoint x: 375, endPoint y: 262, distance: 81.2
click at [375, 262] on div "Período Integración 753583 Período (AAAAMM) Cancelar Aceptar" at bounding box center [593, 284] width 1187 height 568
drag, startPoint x: 438, startPoint y: 277, endPoint x: 394, endPoint y: 271, distance: 44.2
click at [394, 271] on mat-dialog-content "202508 Período (AAAAMM)" at bounding box center [594, 281] width 408 height 30
type input "202508"
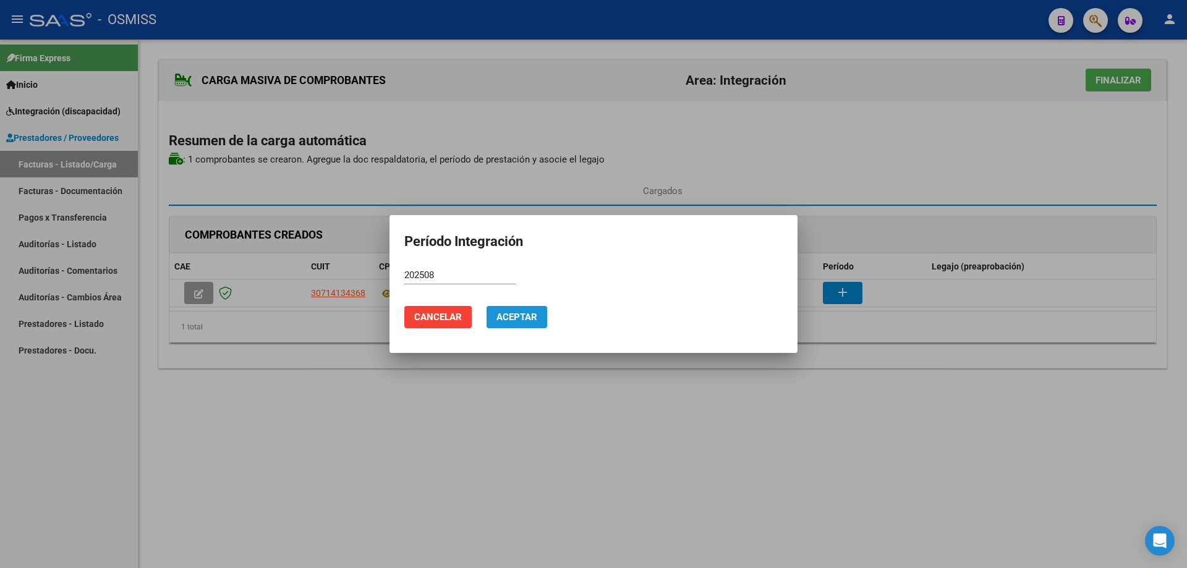
click at [516, 322] on span "Aceptar" at bounding box center [516, 317] width 41 height 11
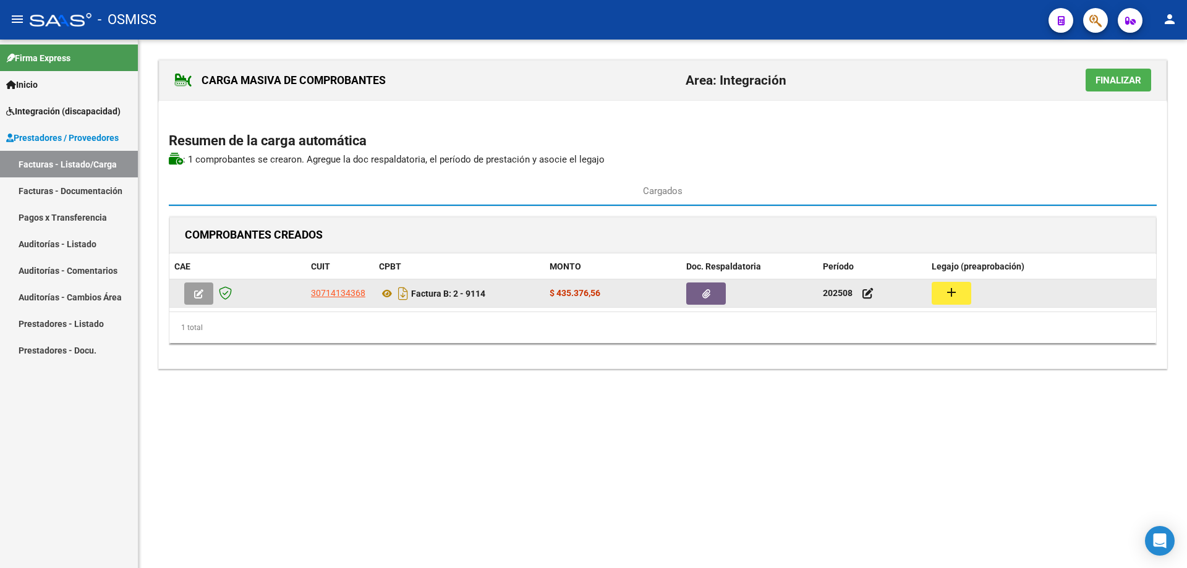
click at [953, 297] on mat-icon "add" at bounding box center [951, 292] width 15 height 15
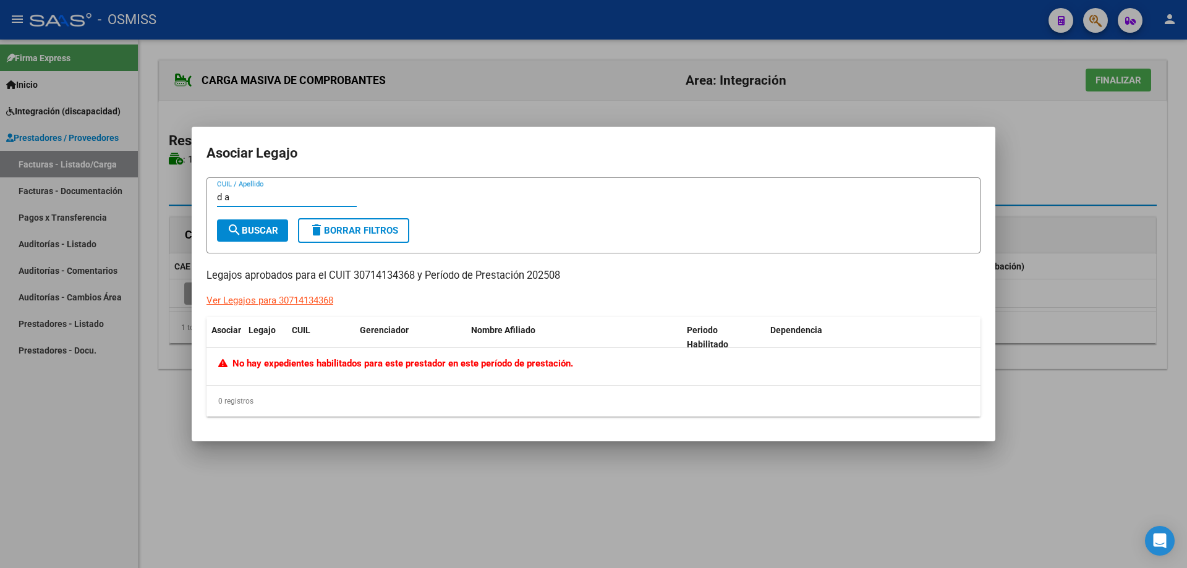
type input "d"
type input "agosti"
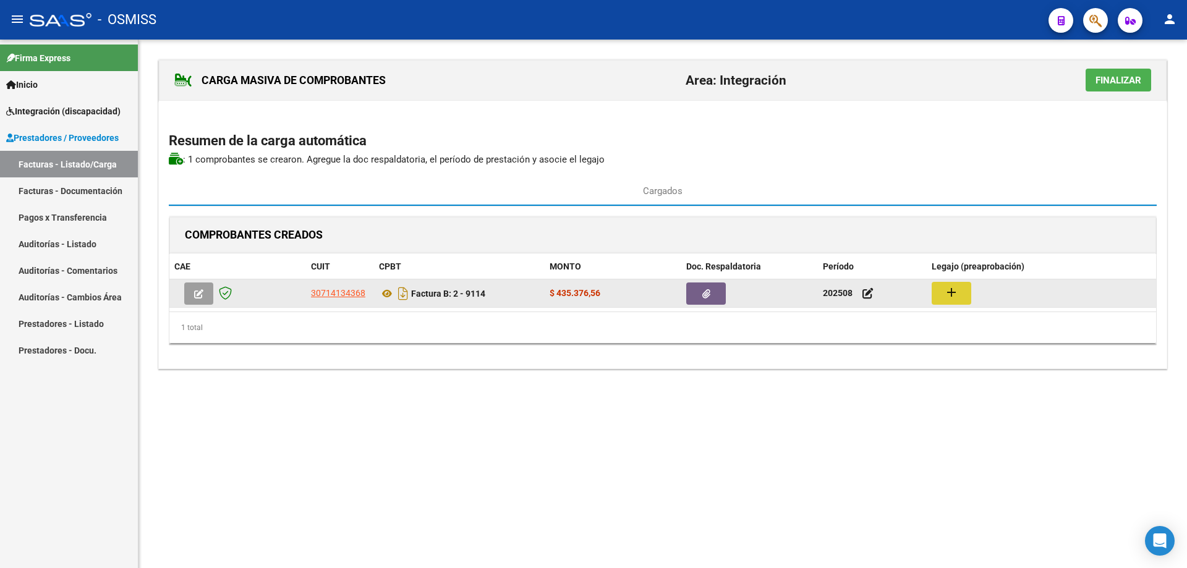
click at [959, 296] on button "add" at bounding box center [952, 293] width 40 height 23
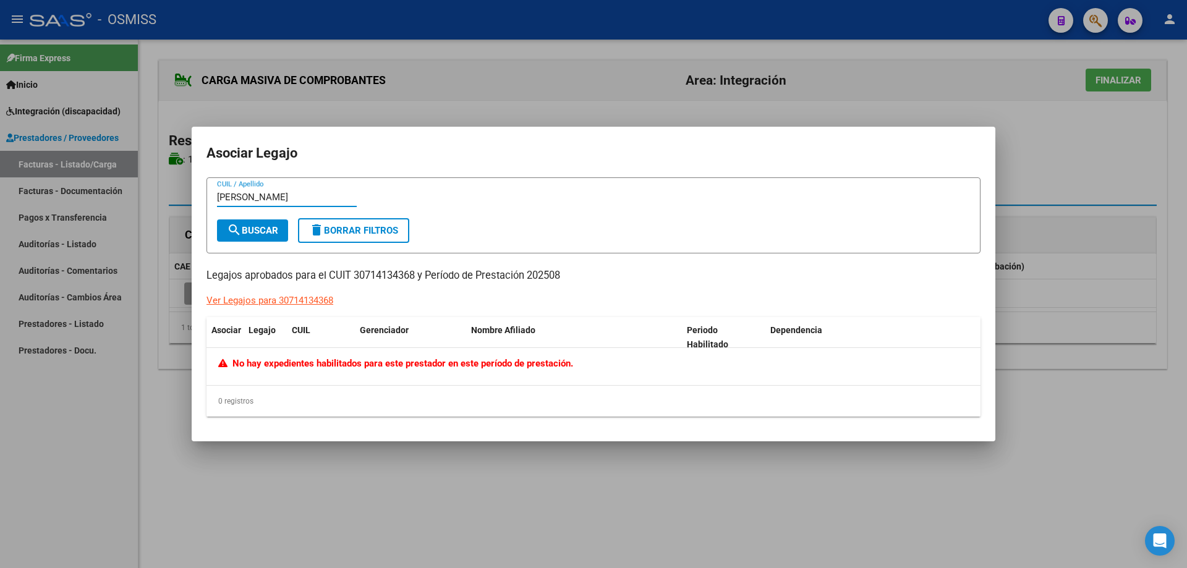
type input "tobia"
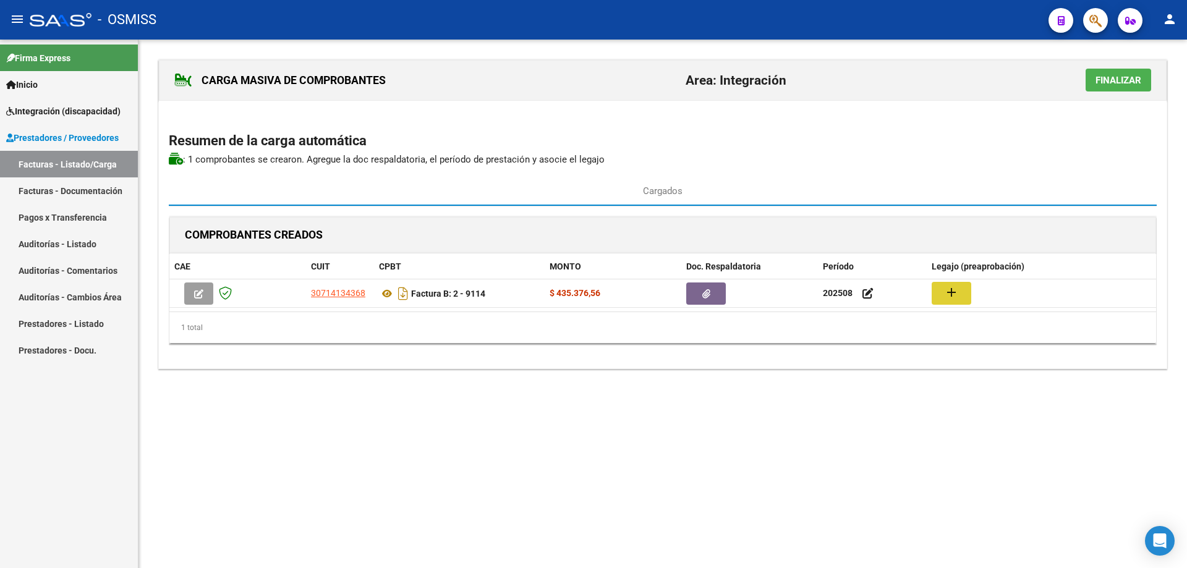
click at [1114, 77] on span "Finalizar" at bounding box center [1119, 80] width 46 height 11
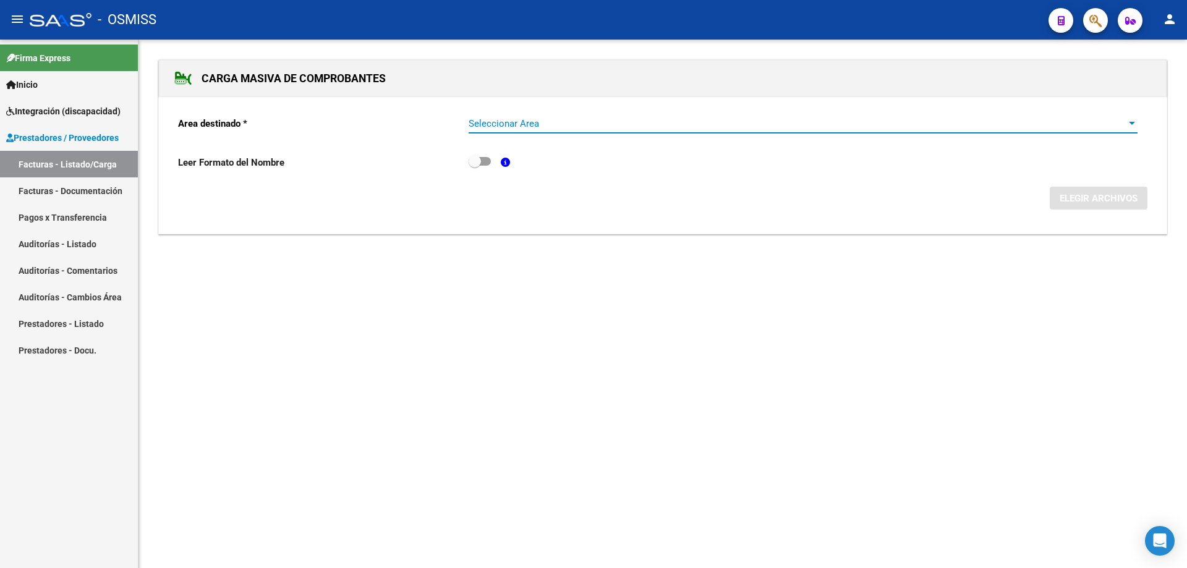
click at [540, 117] on div "Seleccionar Area Seleccionar Area" at bounding box center [803, 119] width 669 height 27
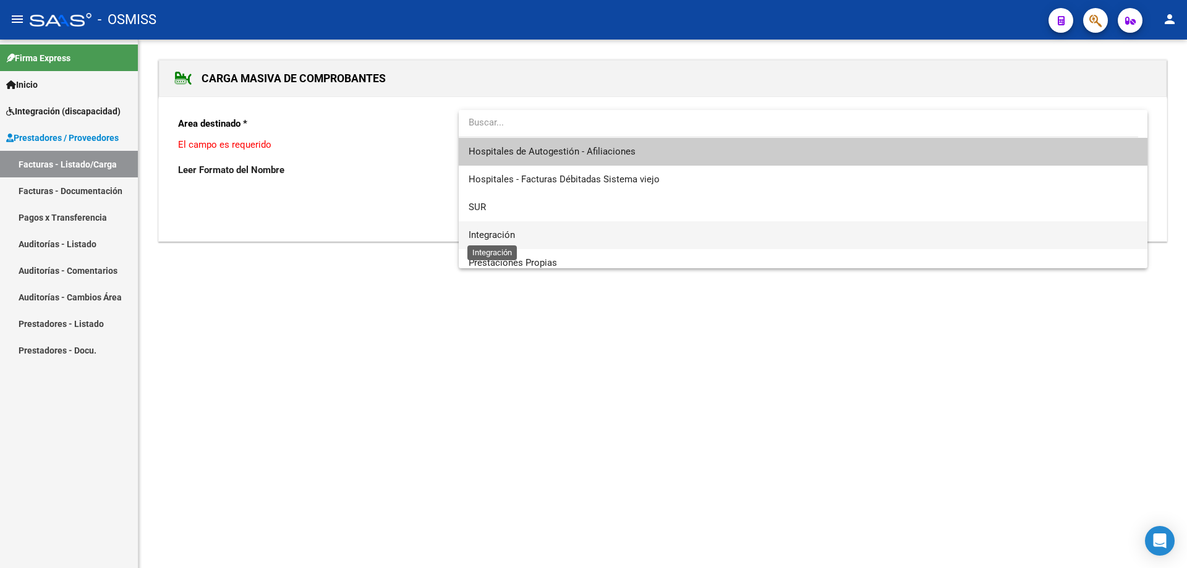
click at [502, 236] on span "Integración" at bounding box center [492, 234] width 46 height 11
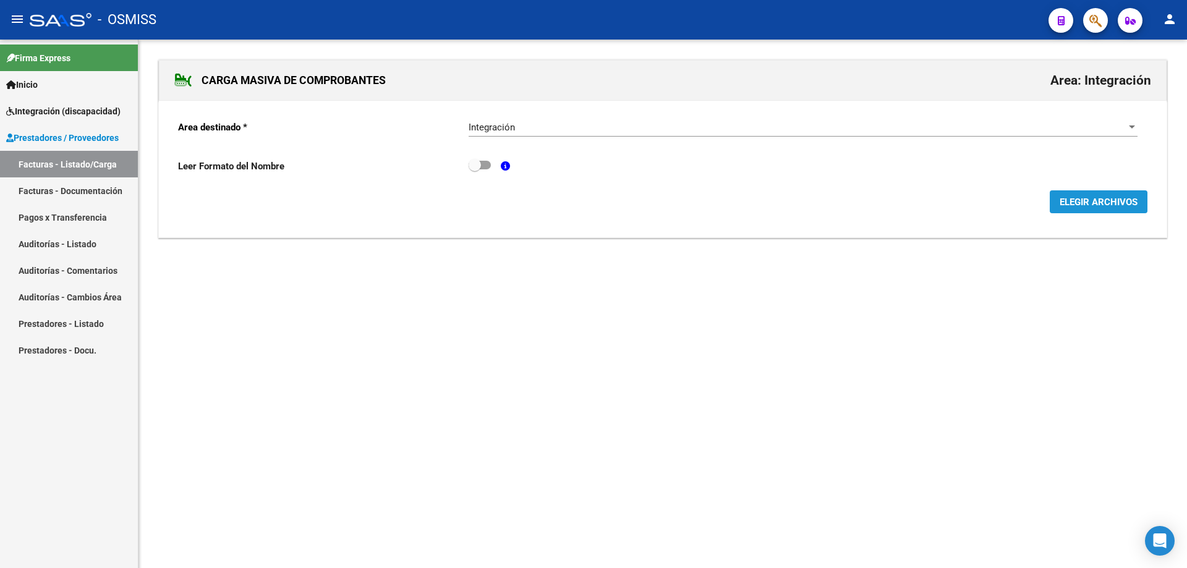
click at [1063, 207] on span "ELEGIR ARCHIVOS" at bounding box center [1099, 202] width 78 height 11
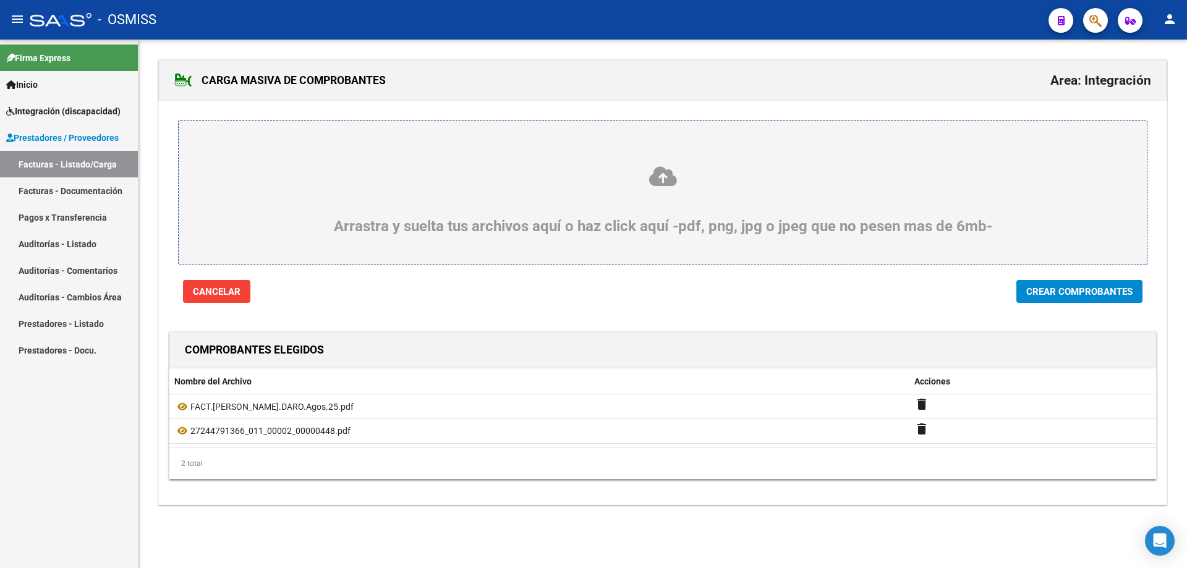
click at [1082, 291] on span "Crear Comprobantes" at bounding box center [1079, 291] width 106 height 11
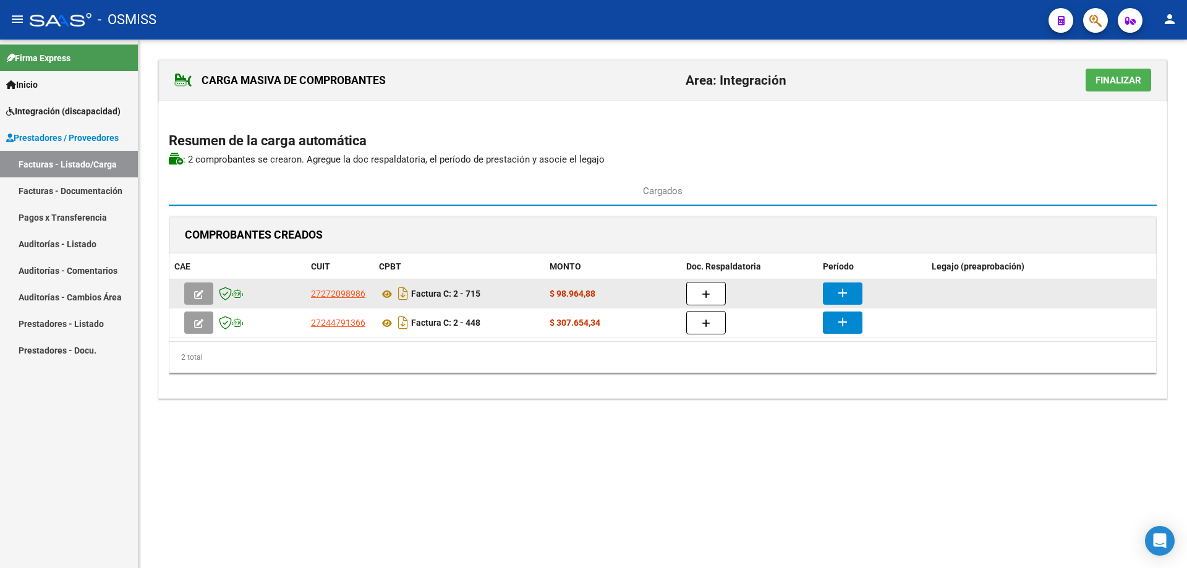
click at [682, 287] on datatable-body-cell at bounding box center [749, 293] width 137 height 28
click at [703, 291] on icon "button" at bounding box center [706, 294] width 9 height 9
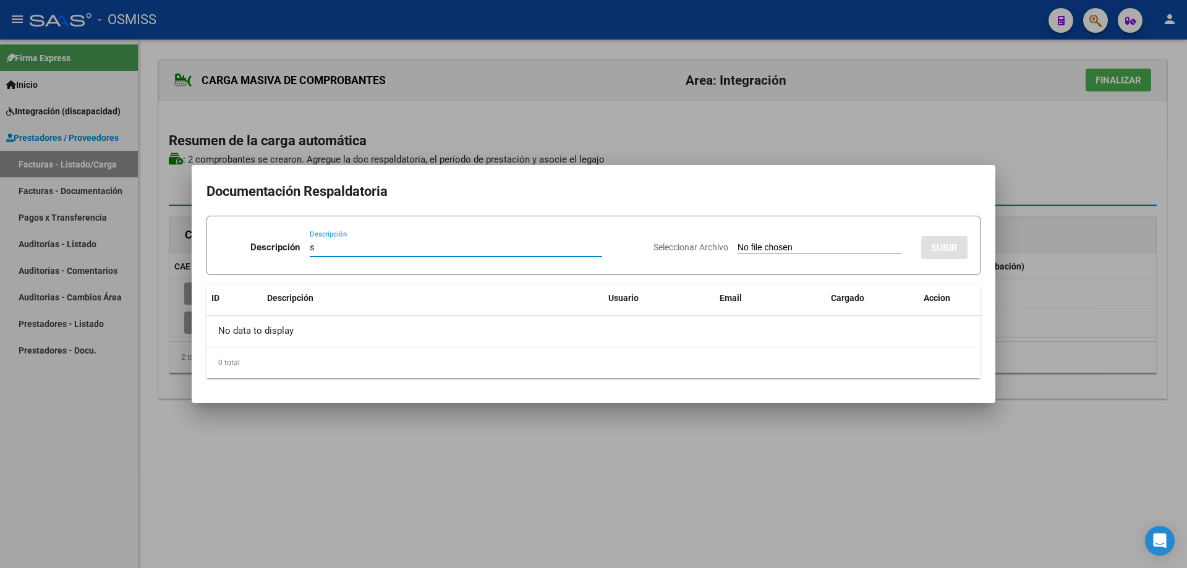
type input "s"
click at [738, 245] on input "Seleccionar Archivo" at bounding box center [820, 248] width 164 height 12
type input "C:\fakepath\Plan.ASIS.I.DARO.Agos.25 (1).pdf"
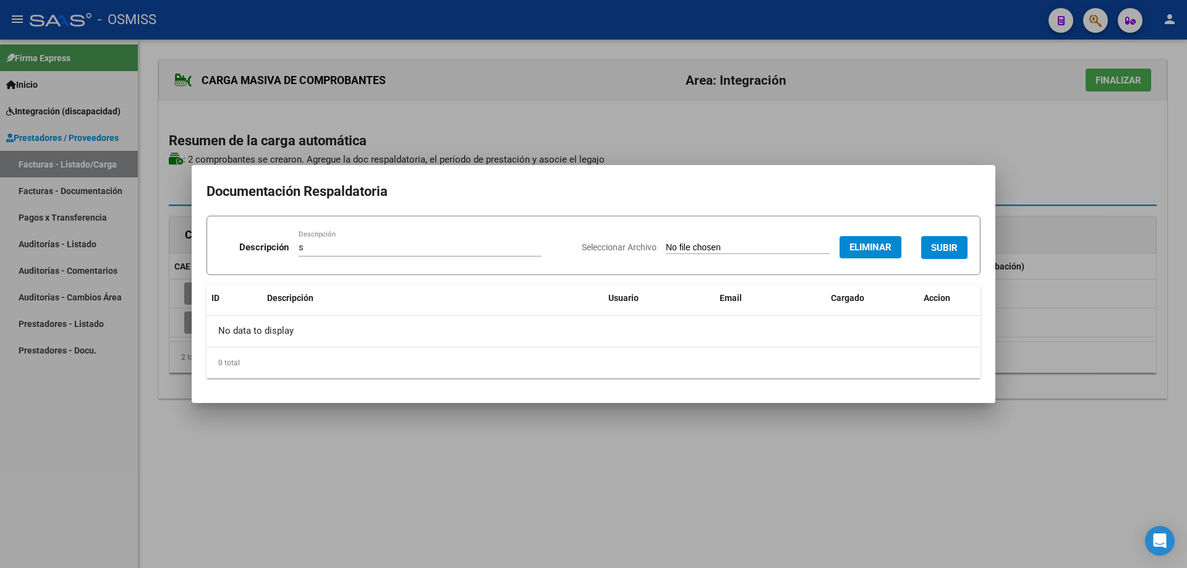
click at [941, 241] on button "SUBIR" at bounding box center [944, 247] width 46 height 23
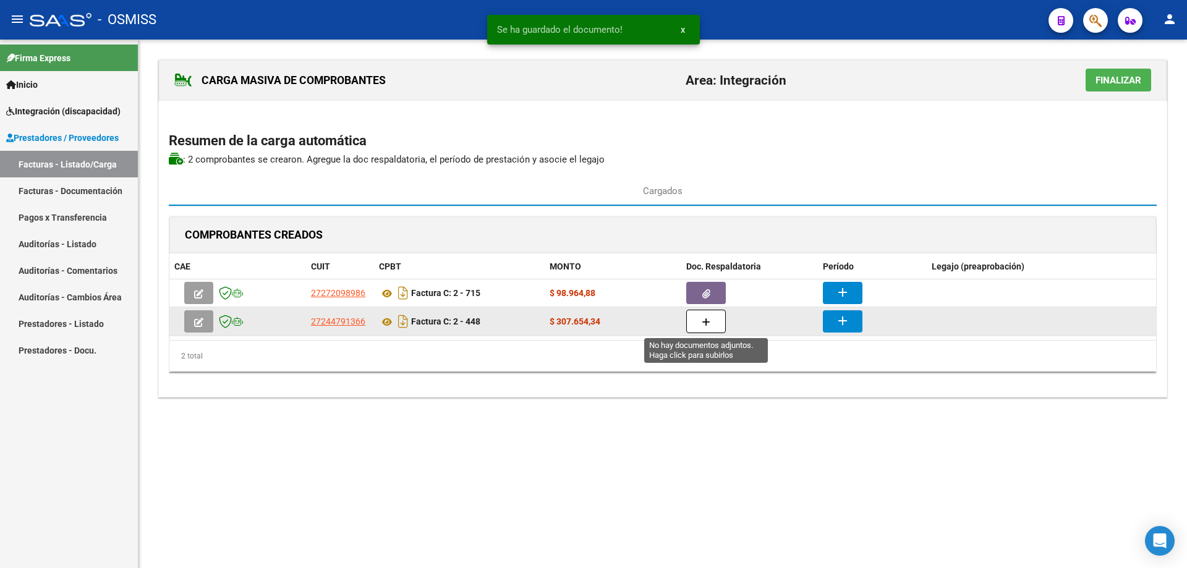
click at [720, 325] on button "button" at bounding box center [706, 321] width 40 height 23
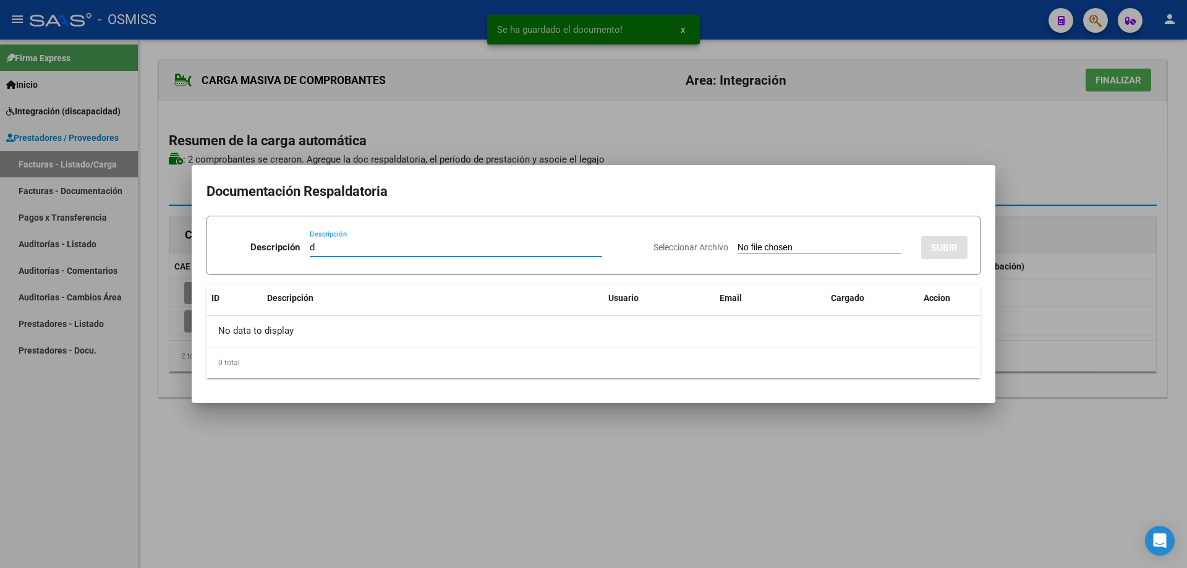
type input "d"
click at [738, 251] on input "Seleccionar Archivo" at bounding box center [820, 248] width 164 height 12
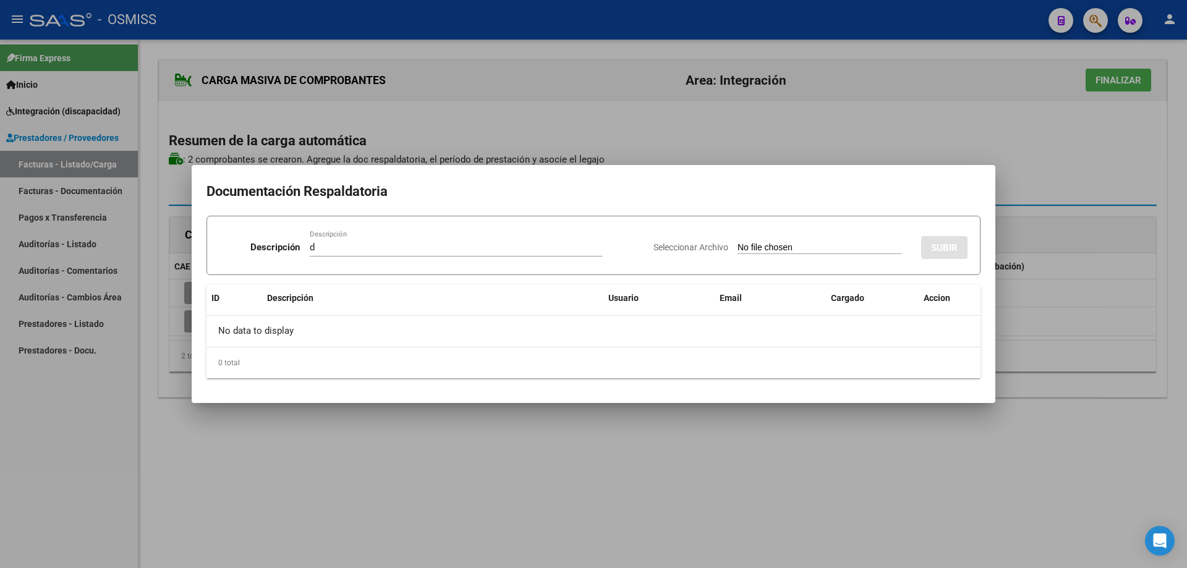
type input "C:\fakepath\asistencia.pdf"
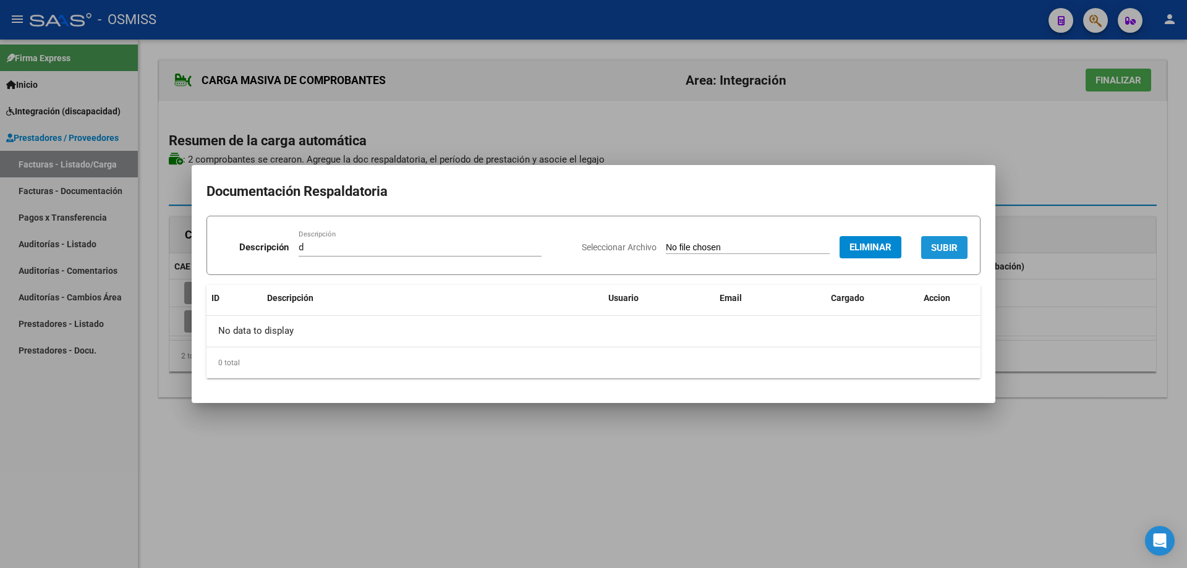
click at [951, 241] on button "SUBIR" at bounding box center [944, 247] width 46 height 23
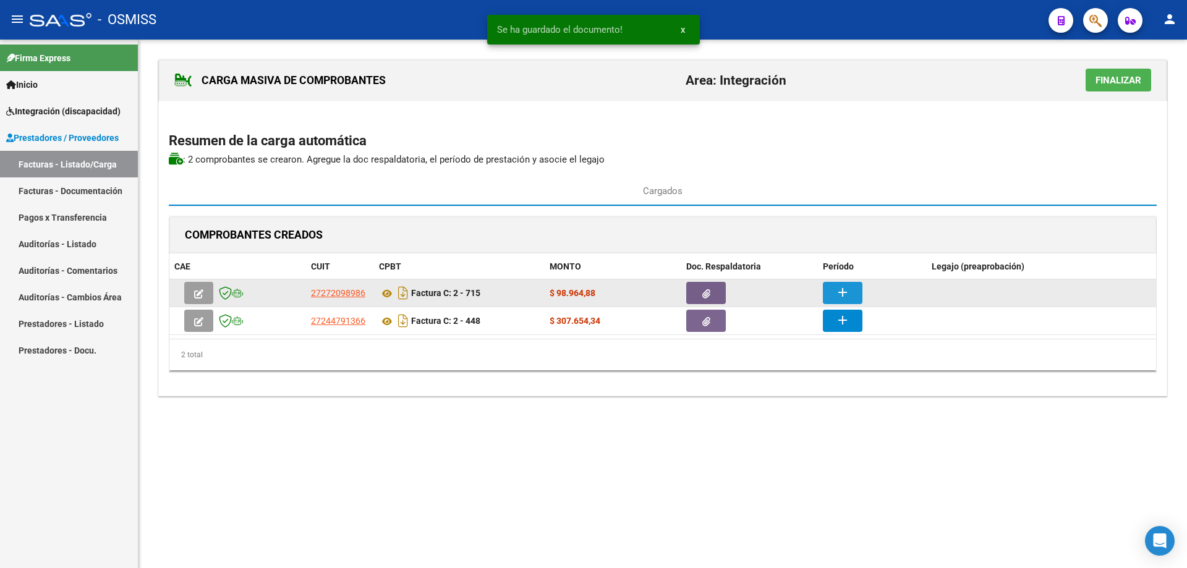
click at [855, 292] on button "add" at bounding box center [843, 293] width 40 height 22
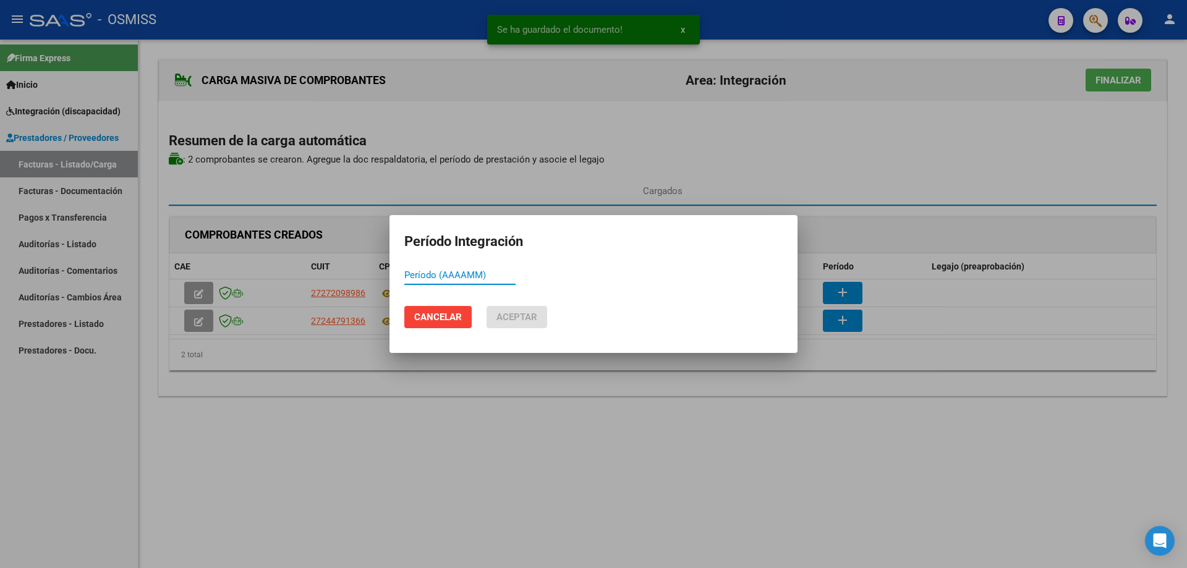
paste input "202508"
type input "202508"
click at [512, 320] on span "Aceptar" at bounding box center [516, 317] width 41 height 11
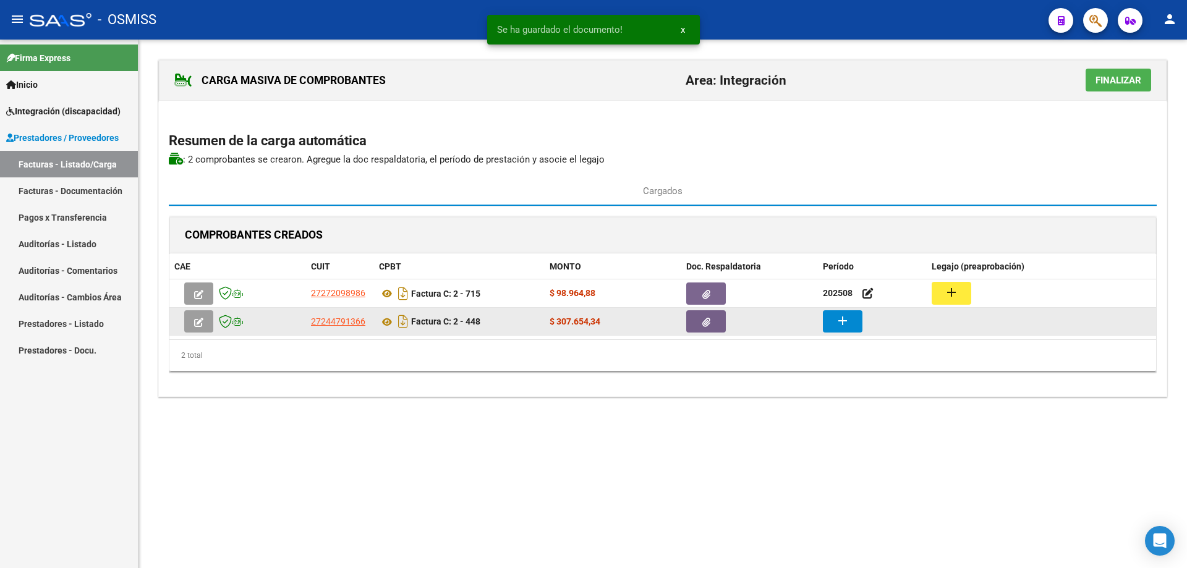
click at [845, 326] on mat-icon "add" at bounding box center [842, 320] width 15 height 15
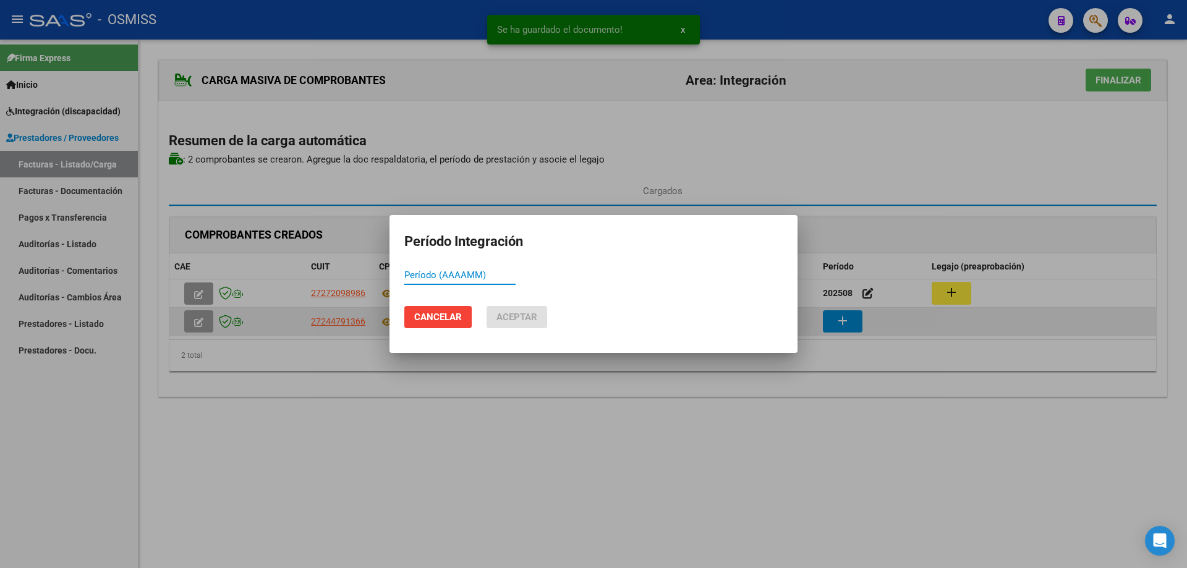
paste input "202508"
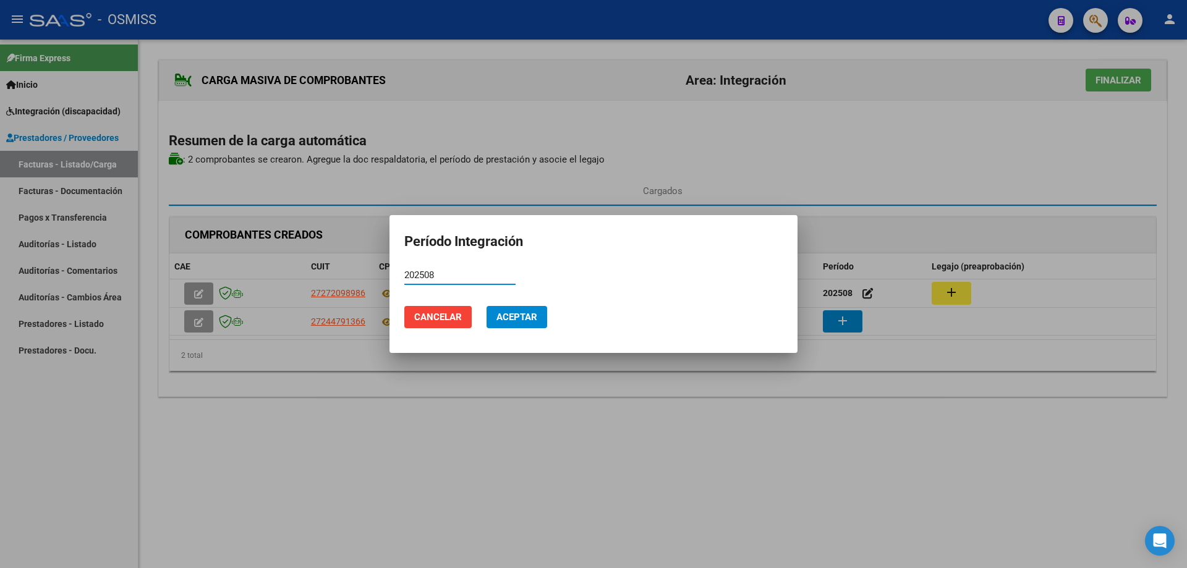
type input "202508"
click at [507, 316] on span "Aceptar" at bounding box center [516, 317] width 41 height 11
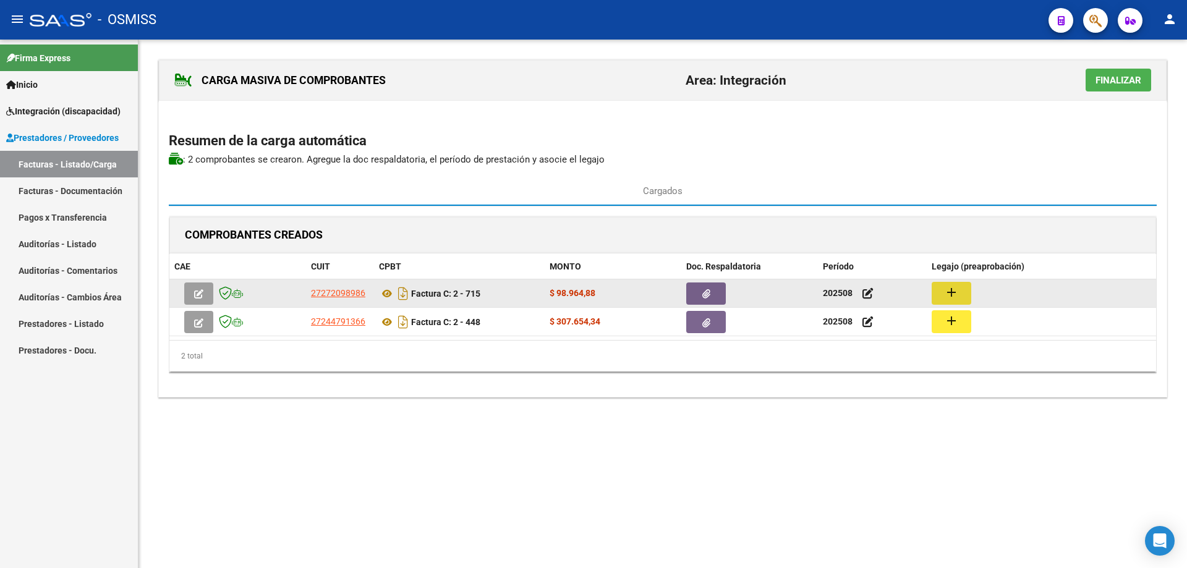
click at [948, 295] on mat-icon "add" at bounding box center [951, 292] width 15 height 15
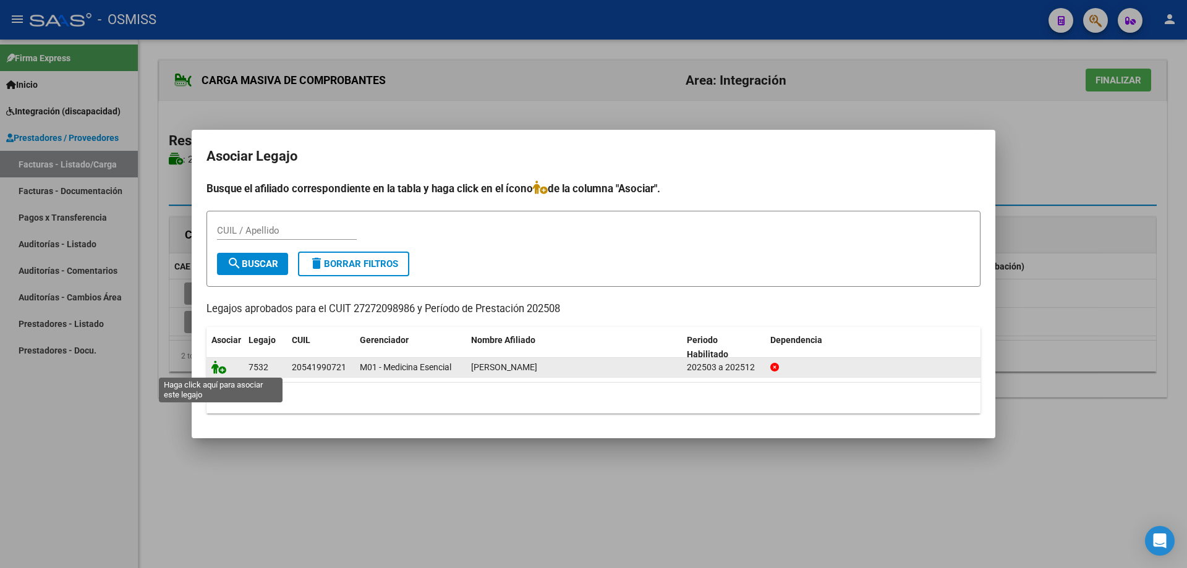
click at [220, 371] on icon at bounding box center [218, 367] width 15 height 14
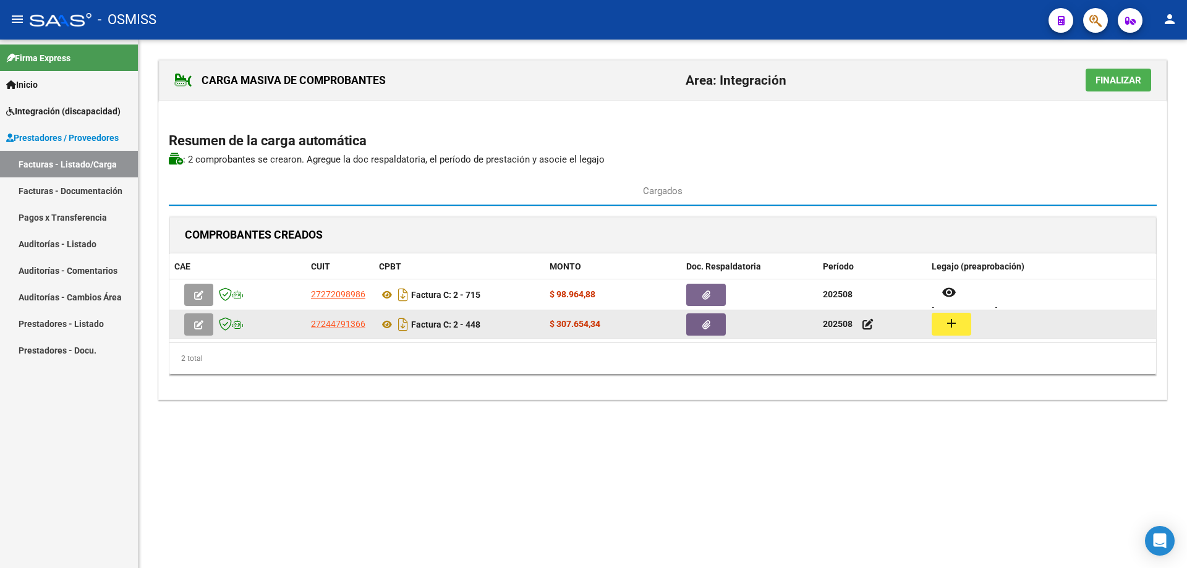
click at [950, 322] on mat-icon "add" at bounding box center [951, 323] width 15 height 15
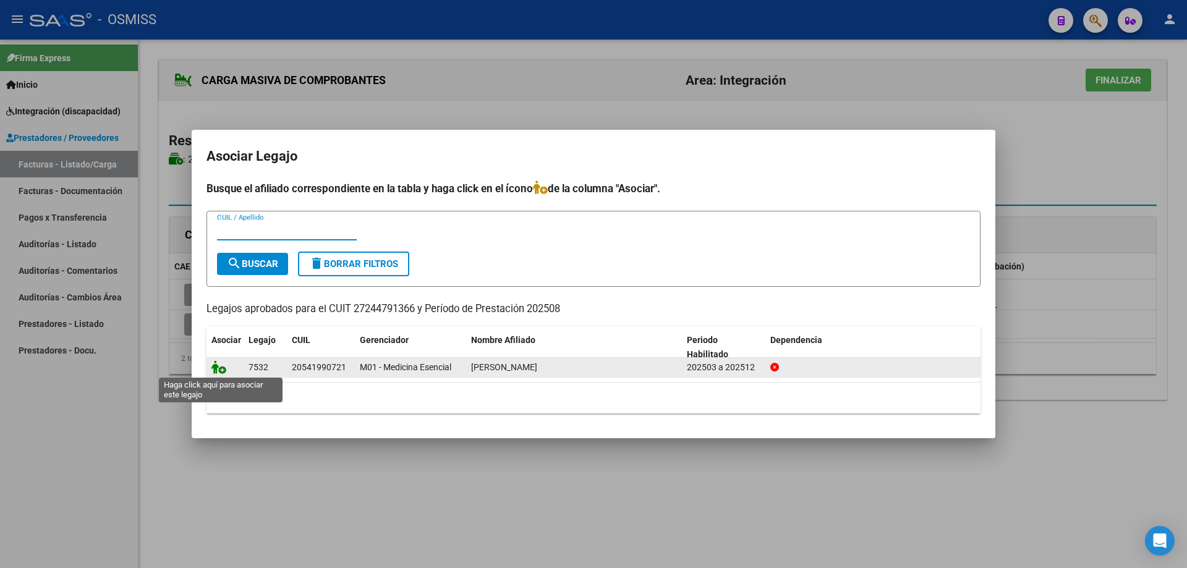
click at [218, 370] on icon at bounding box center [218, 367] width 15 height 14
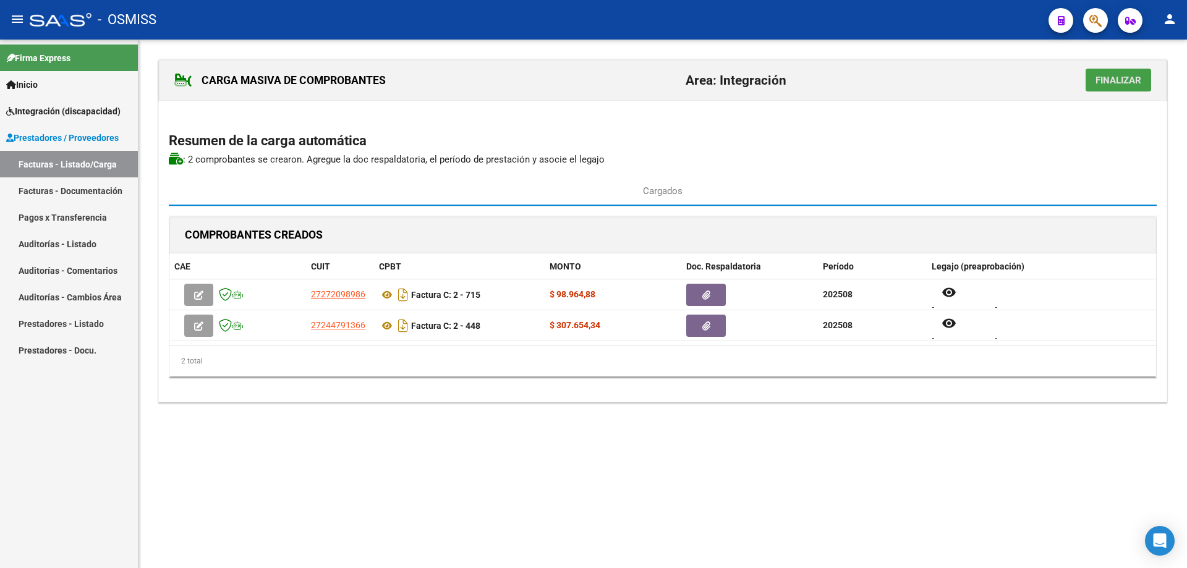
click at [1125, 79] on span "Finalizar" at bounding box center [1119, 80] width 46 height 11
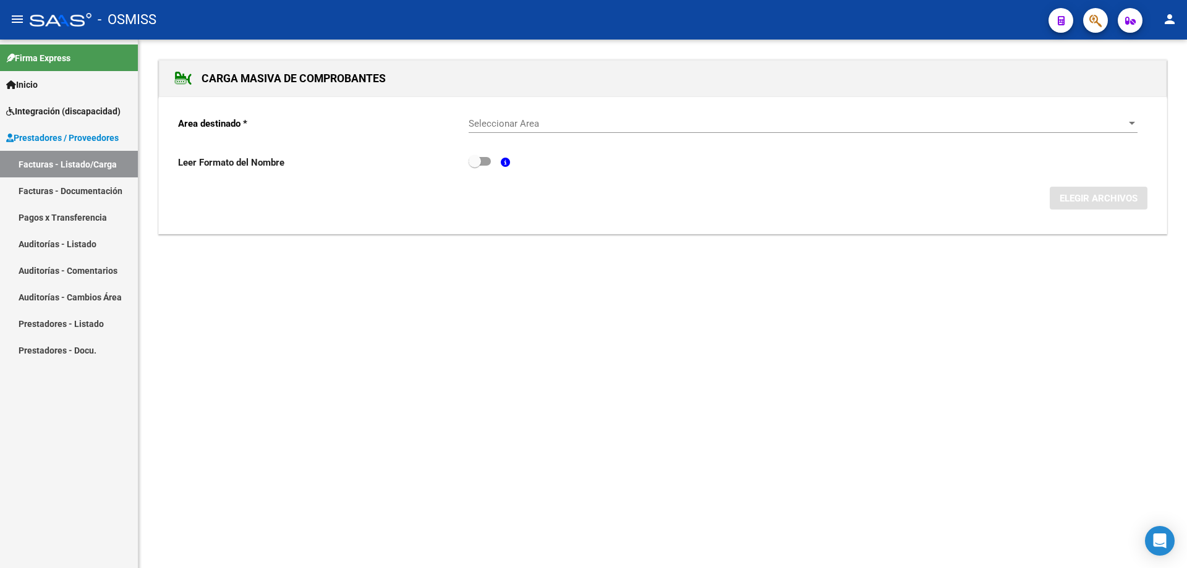
click at [479, 127] on span "Seleccionar Area" at bounding box center [798, 123] width 658 height 11
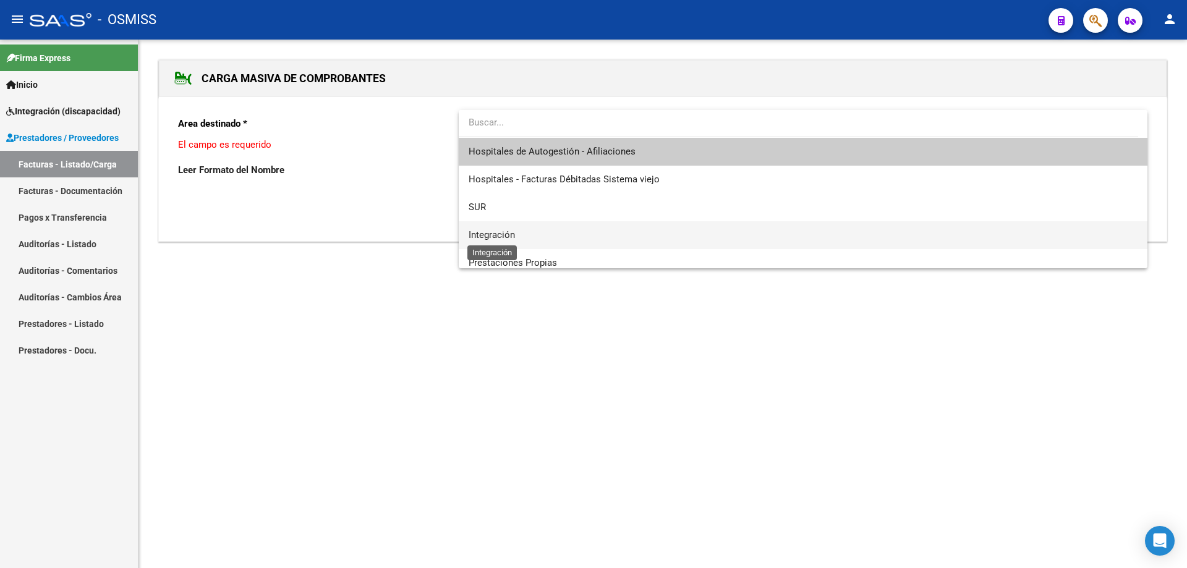
click at [507, 236] on span "Integración" at bounding box center [492, 234] width 46 height 11
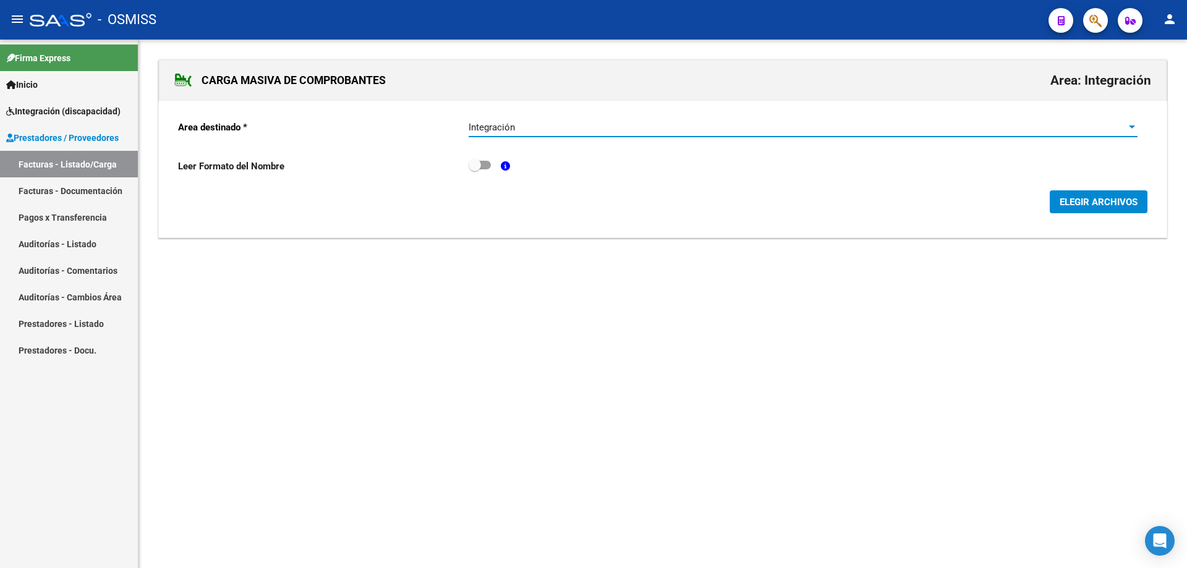
click at [1118, 200] on span "ELEGIR ARCHIVOS" at bounding box center [1099, 202] width 78 height 11
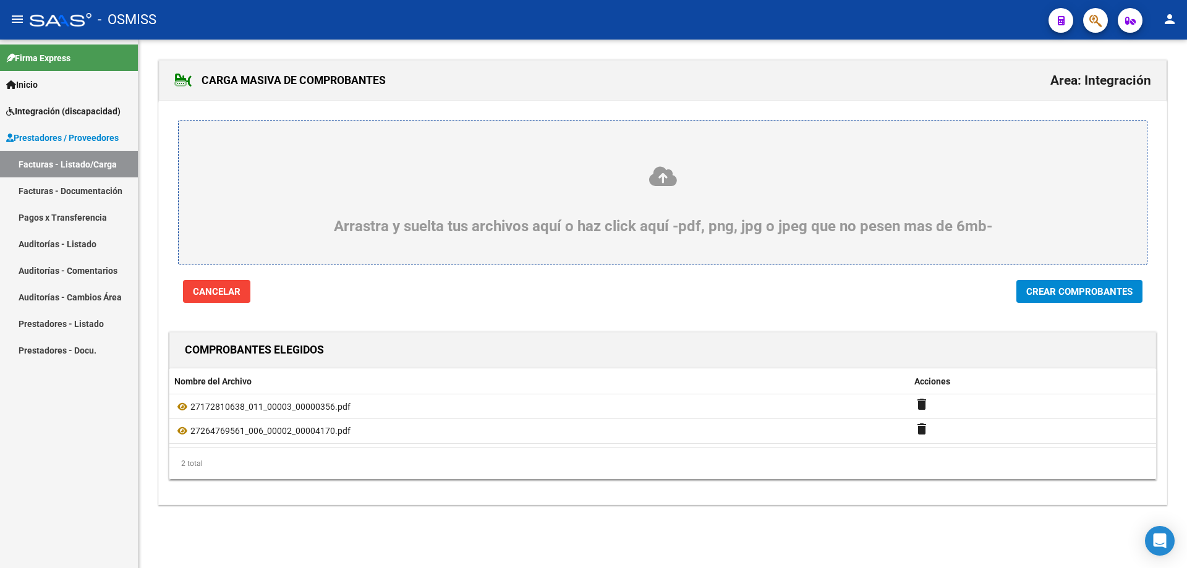
click at [1054, 284] on button "Crear Comprobantes" at bounding box center [1079, 291] width 126 height 23
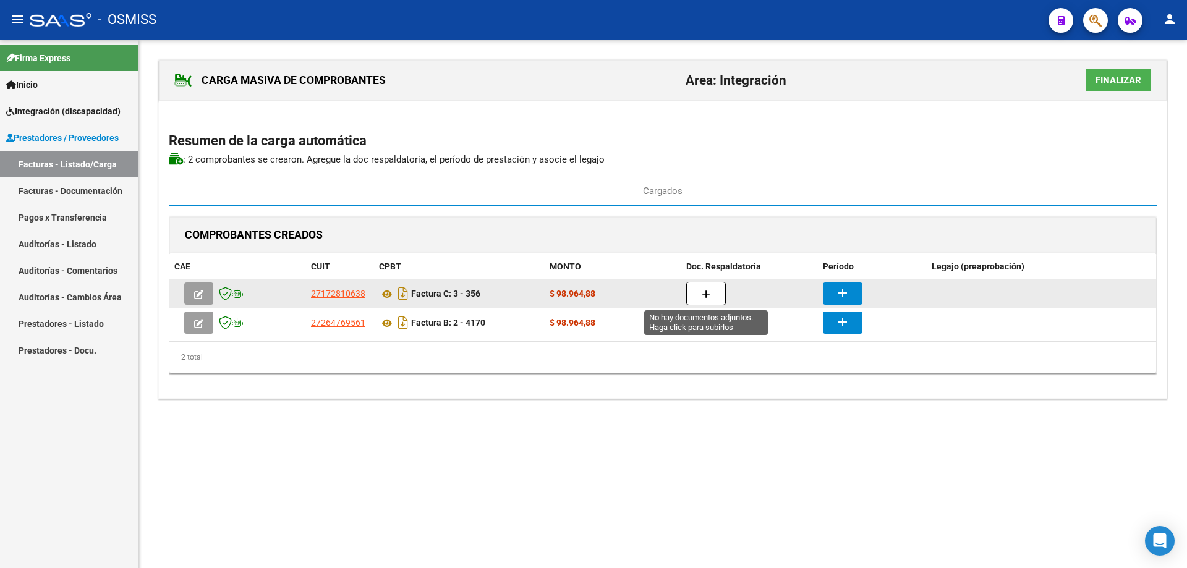
click at [698, 284] on button "button" at bounding box center [706, 293] width 40 height 23
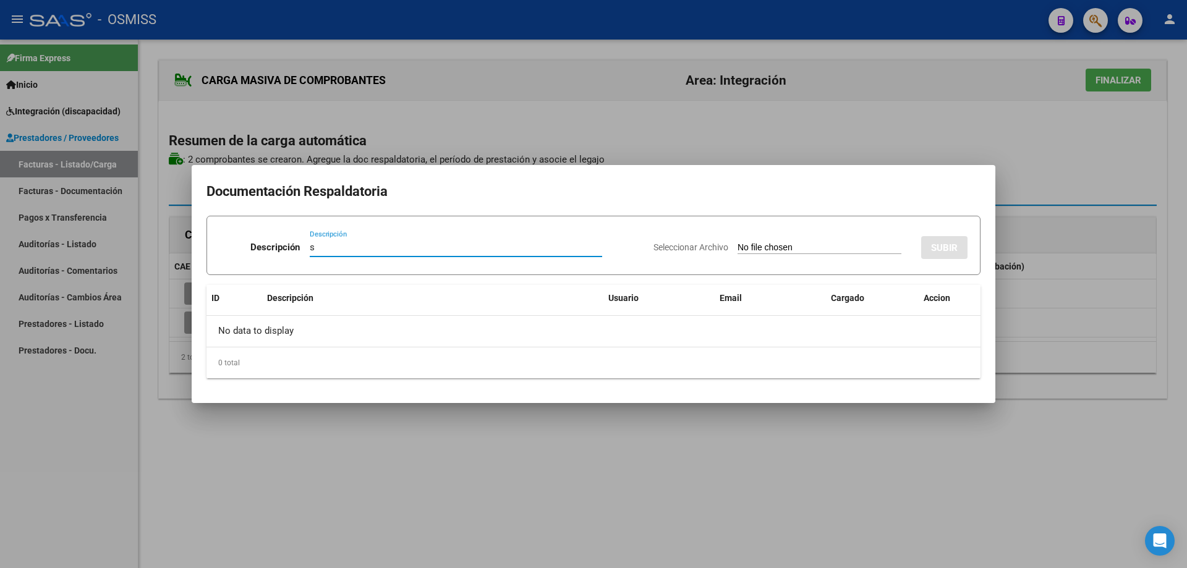
type input "s"
click at [763, 248] on input "Seleccionar Archivo" at bounding box center [820, 248] width 164 height 12
type input "C:\fakepath\DASENCHICH- AGO.pdf"
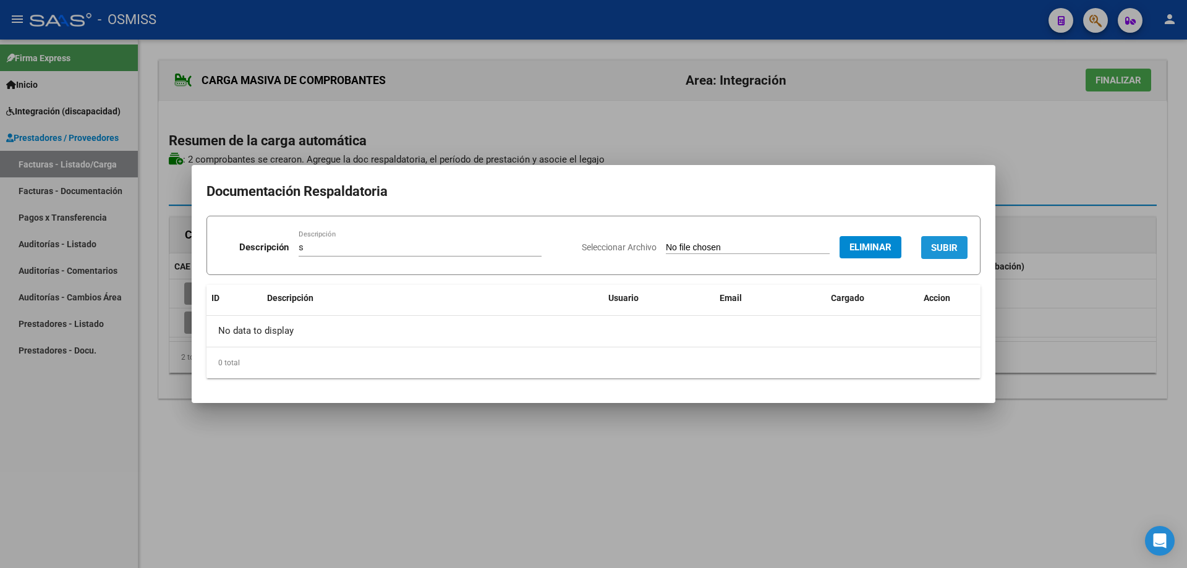
click at [935, 240] on button "SUBIR" at bounding box center [944, 247] width 46 height 23
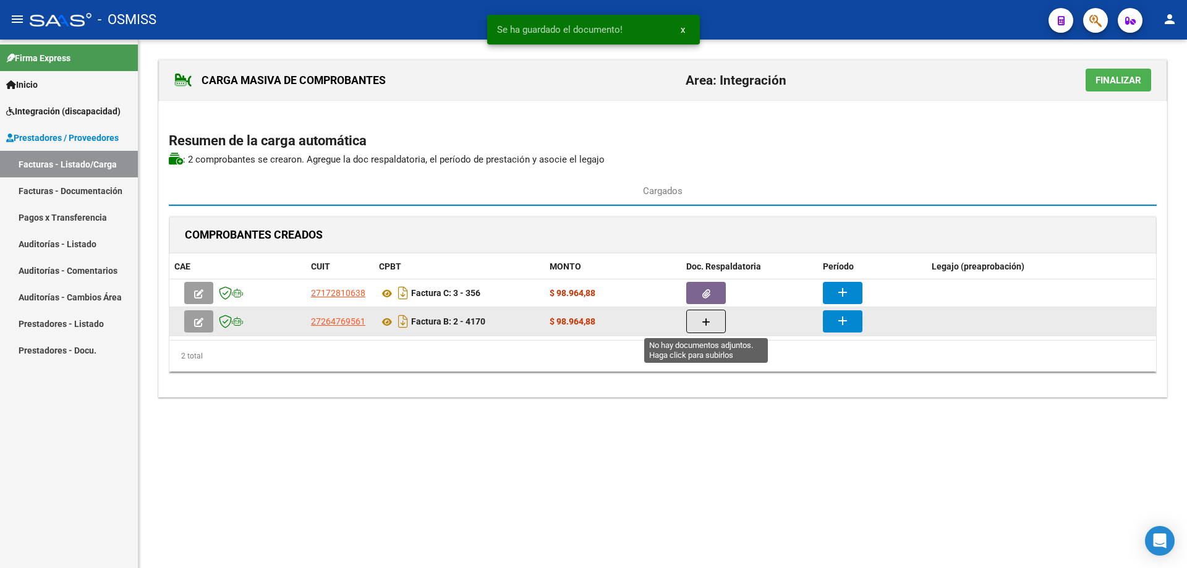
click at [703, 320] on icon "button" at bounding box center [706, 322] width 9 height 9
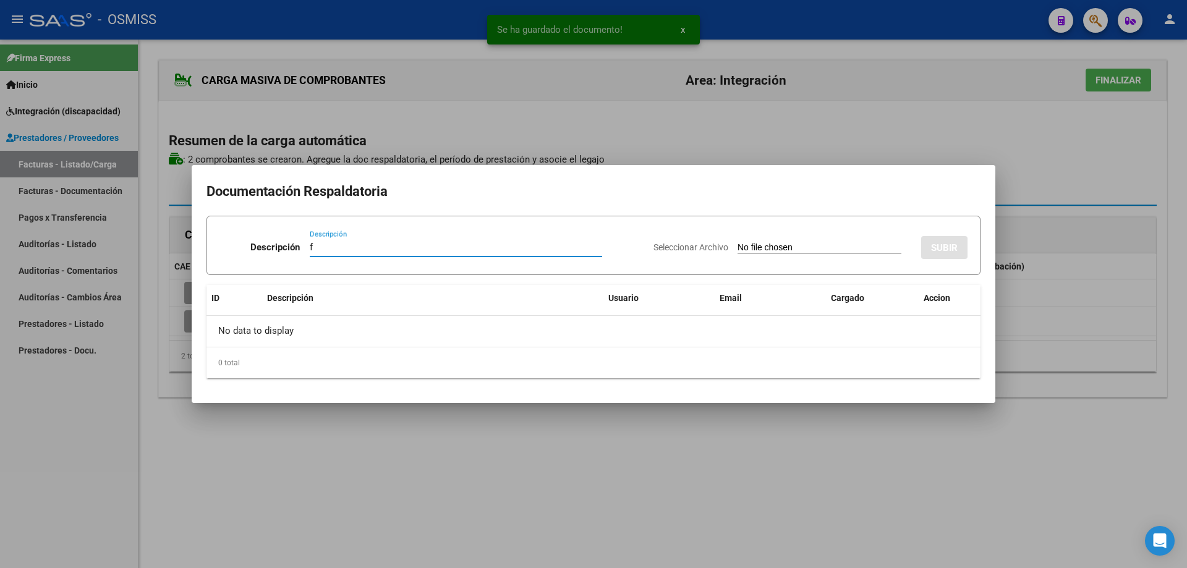
type input "f"
click at [738, 247] on input "Seleccionar Archivo" at bounding box center [820, 248] width 164 height 12
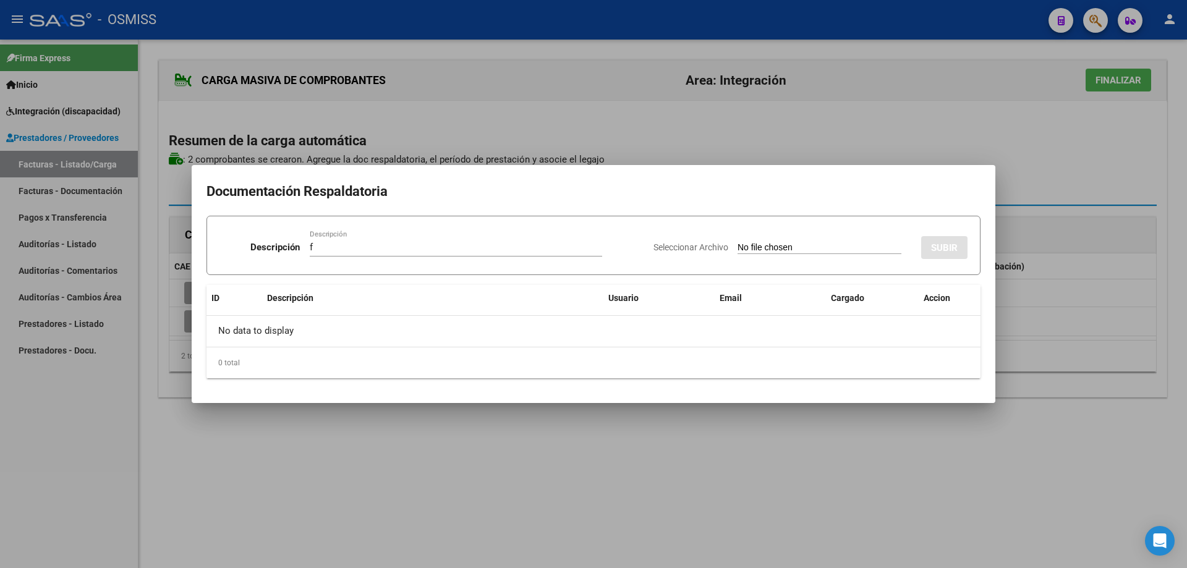
type input "C:\fakepath\DASENCHICH - AGO.pdf"
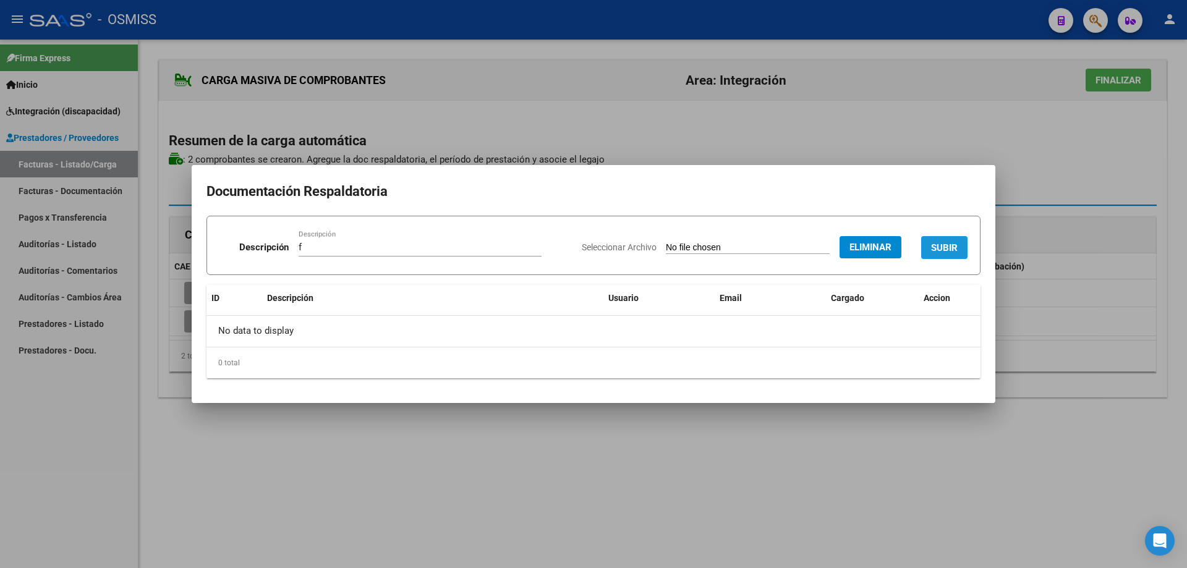
click at [956, 241] on button "SUBIR" at bounding box center [944, 247] width 46 height 23
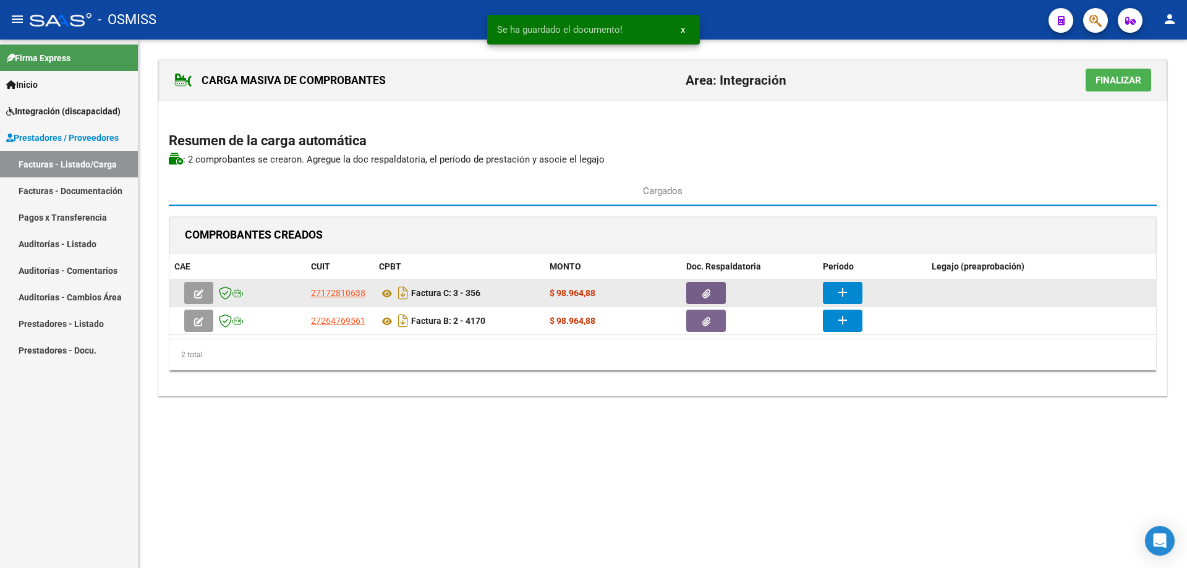
click at [843, 284] on button "add" at bounding box center [843, 293] width 40 height 22
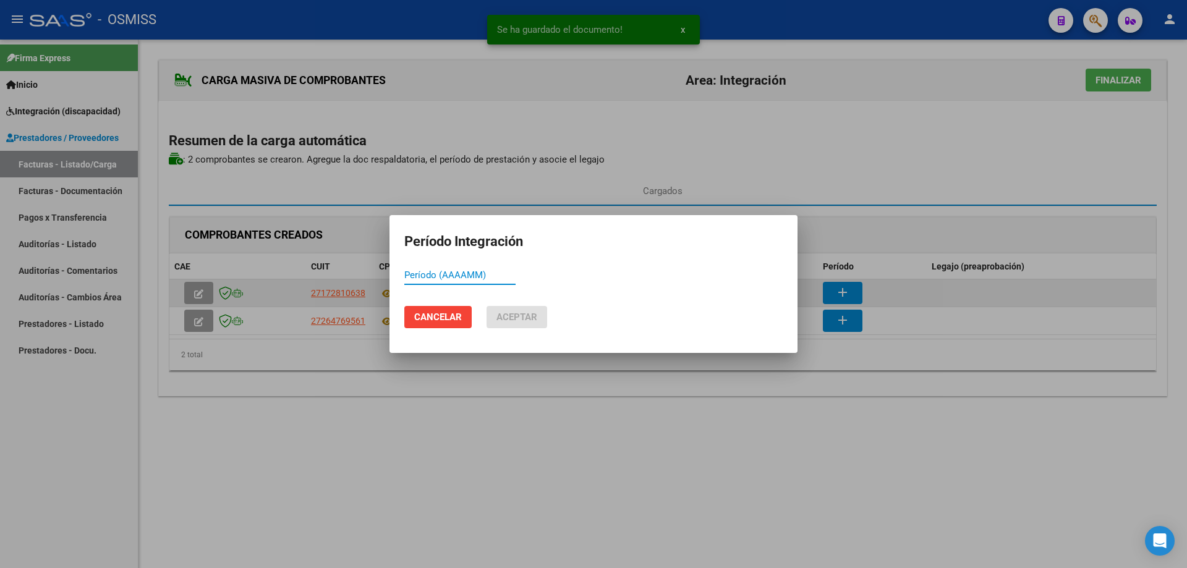
paste input "202508"
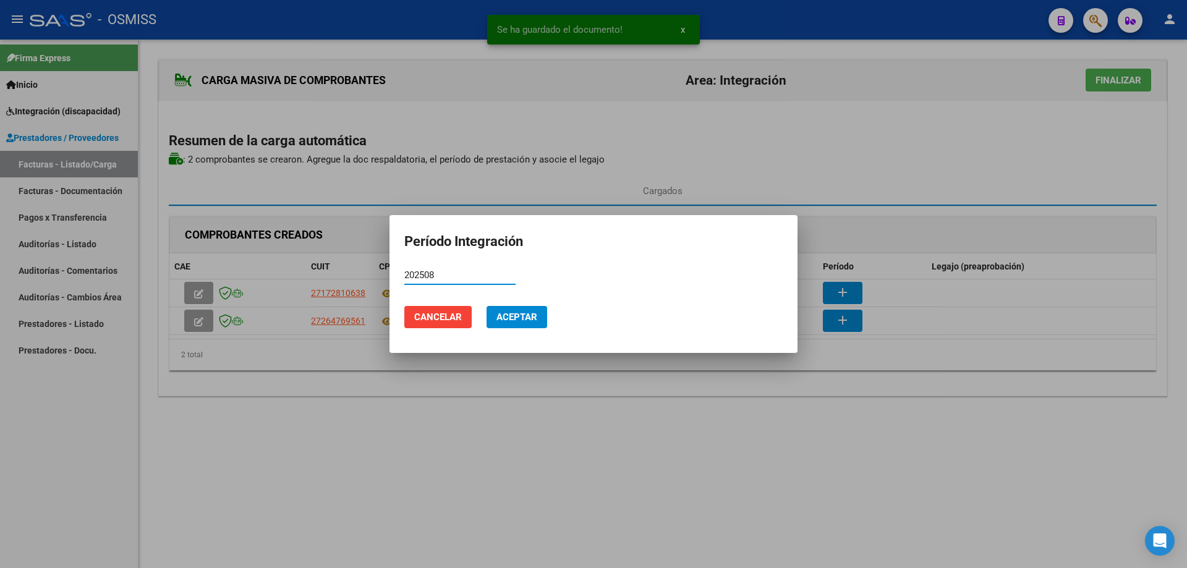
type input "202508"
click at [516, 321] on span "Aceptar" at bounding box center [516, 317] width 41 height 11
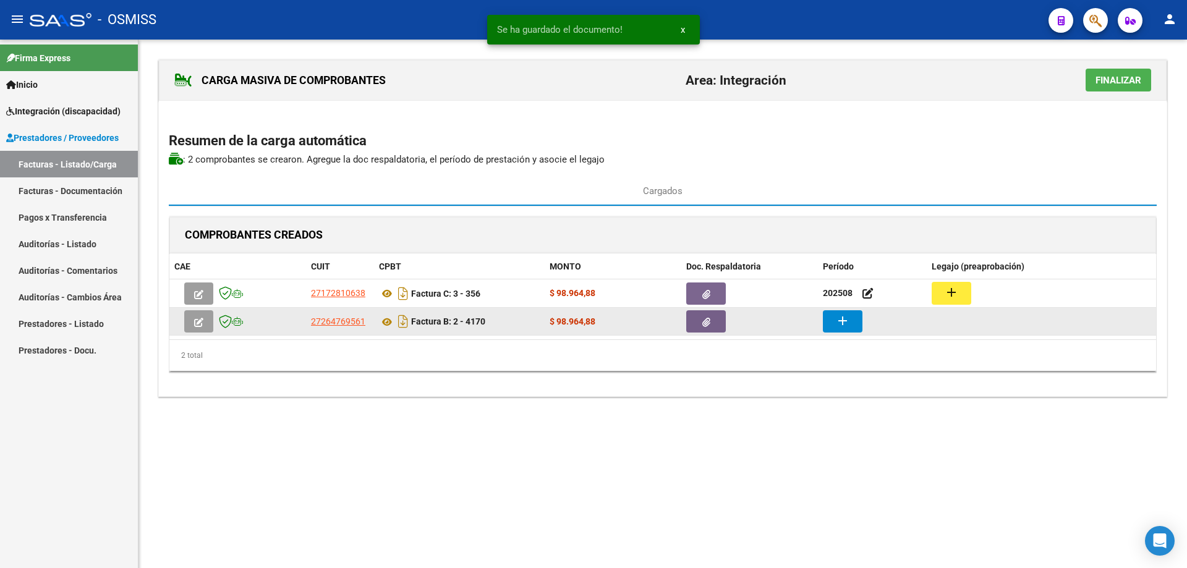
click at [859, 323] on button "add" at bounding box center [843, 321] width 40 height 22
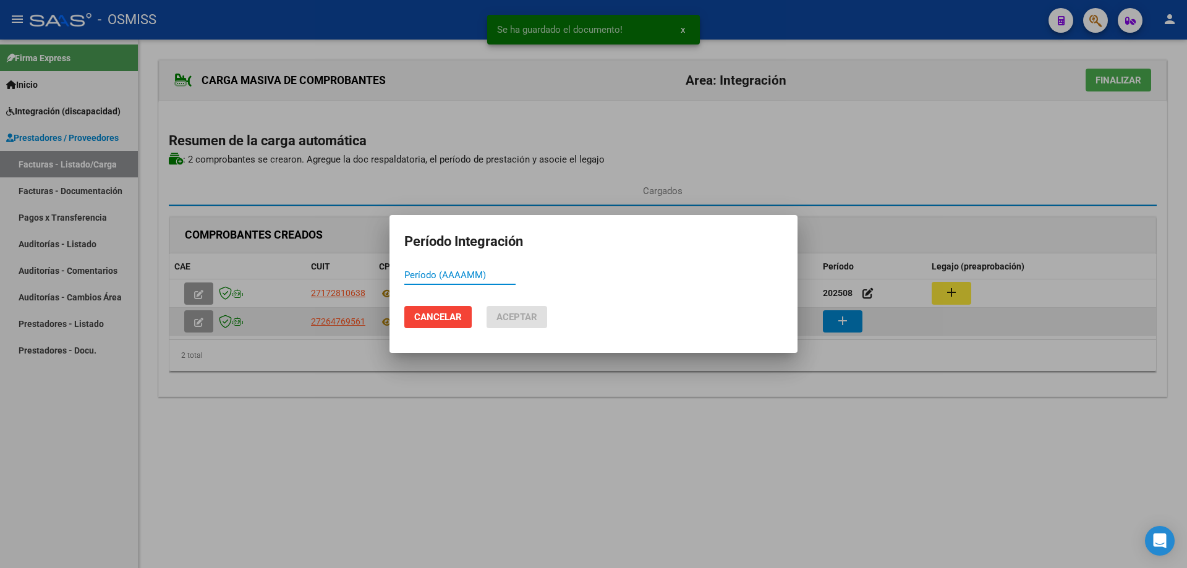
paste input "202508"
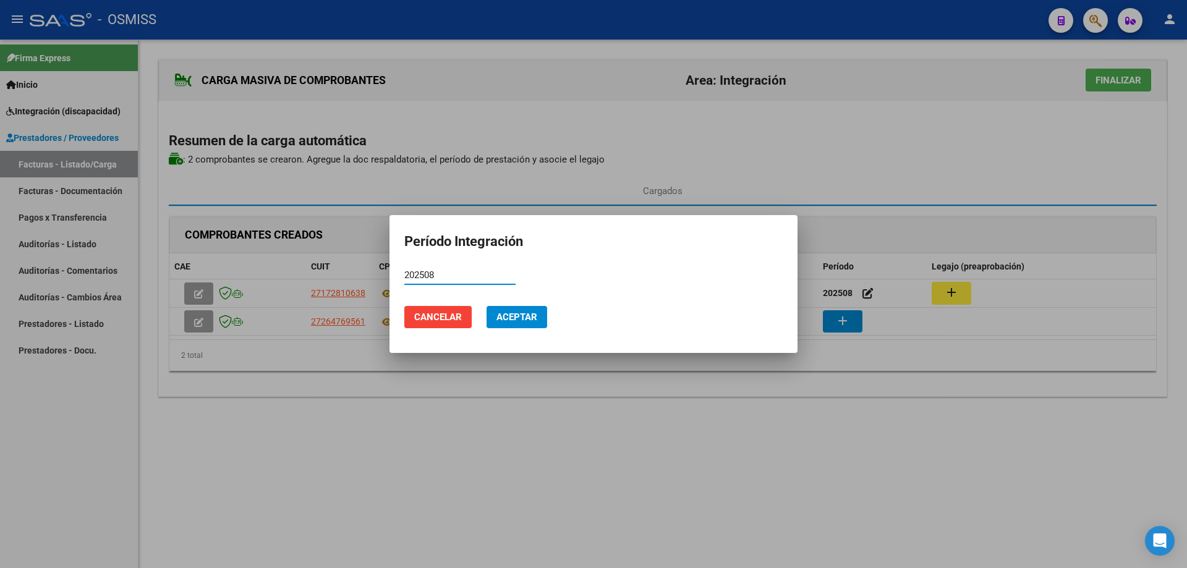
type input "202508"
drag, startPoint x: 512, startPoint y: 311, endPoint x: 756, endPoint y: 312, distance: 244.2
click at [513, 312] on span "Aceptar" at bounding box center [516, 317] width 41 height 11
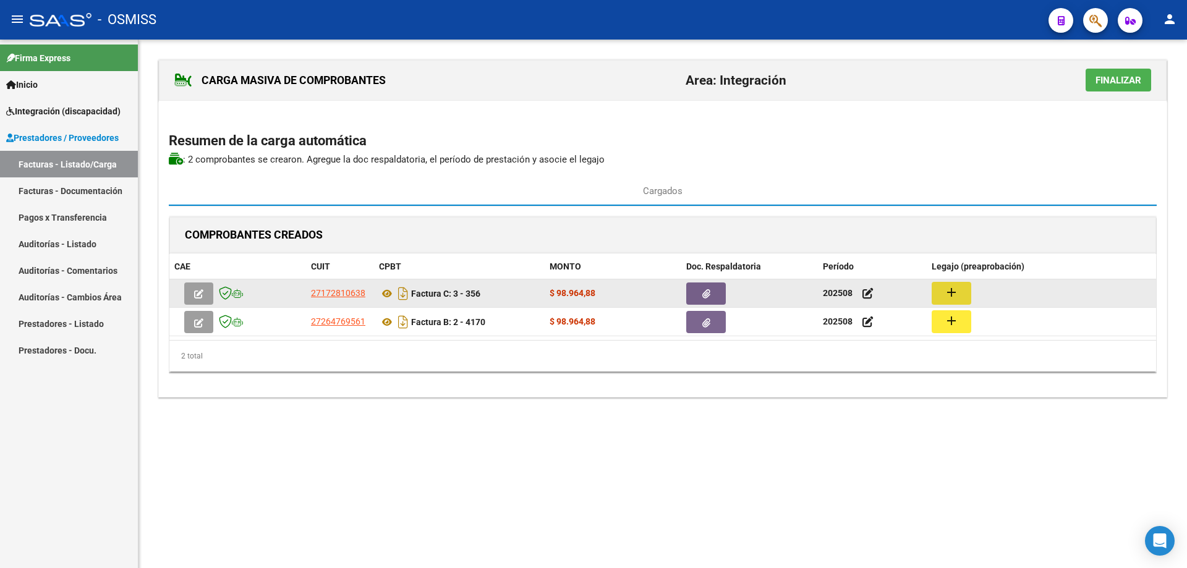
click at [956, 291] on mat-icon "add" at bounding box center [951, 292] width 15 height 15
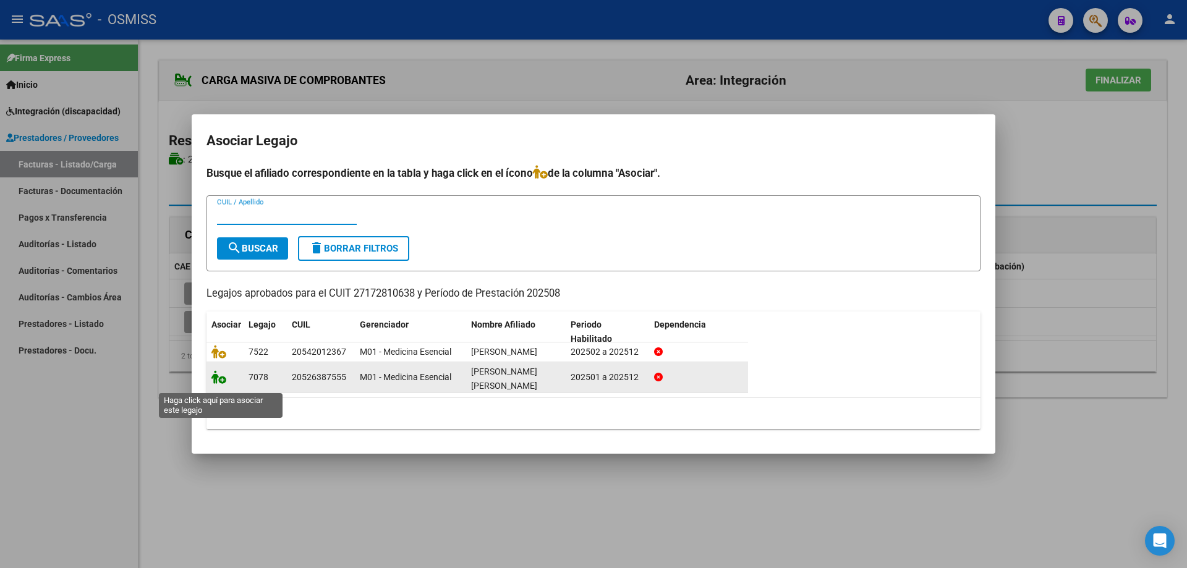
click at [211, 384] on icon at bounding box center [218, 377] width 15 height 14
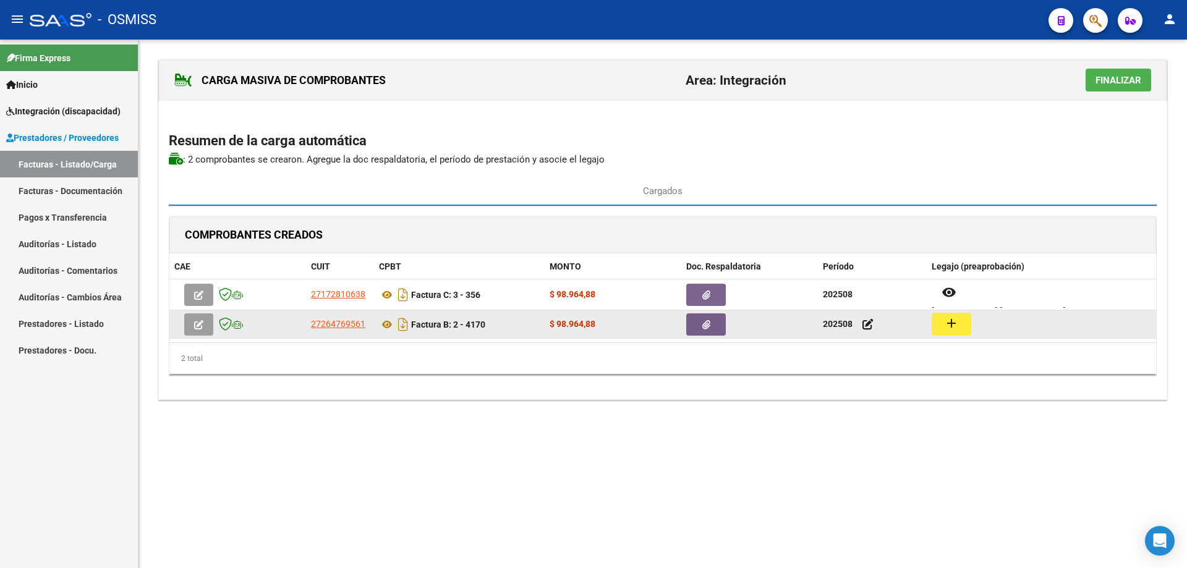
click at [952, 327] on mat-icon "add" at bounding box center [951, 323] width 15 height 15
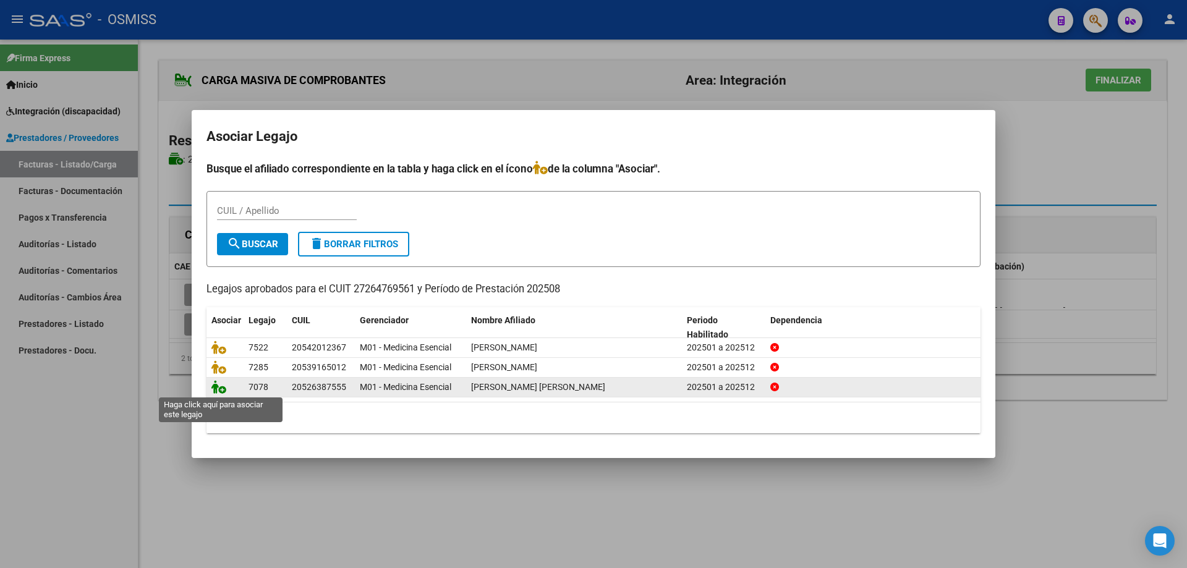
click at [219, 390] on icon at bounding box center [218, 387] width 15 height 14
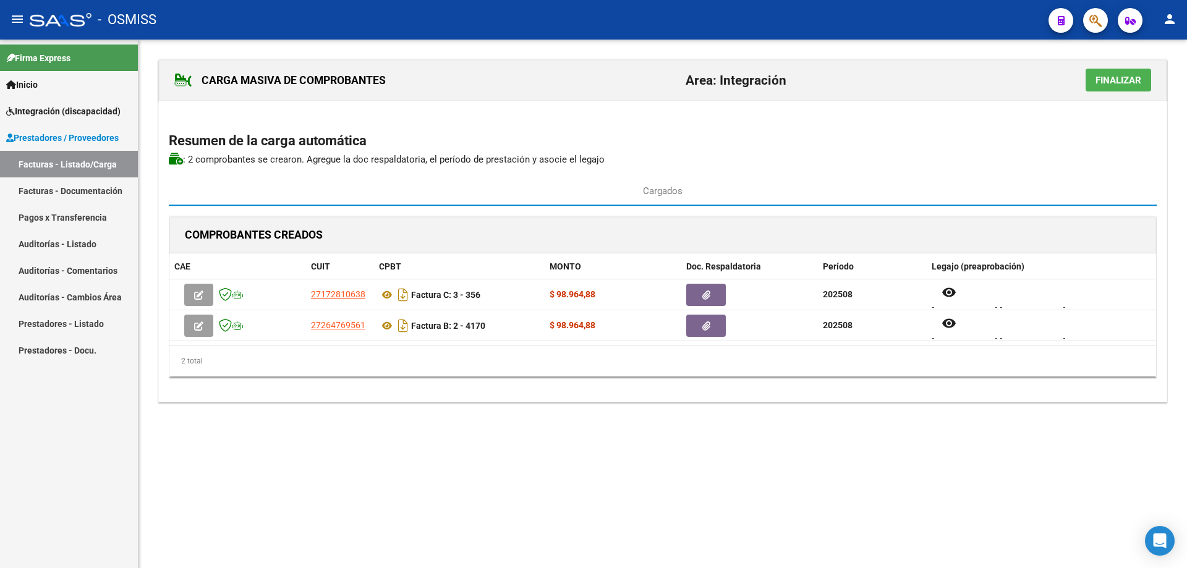
click at [1107, 82] on span "Finalizar" at bounding box center [1119, 80] width 46 height 11
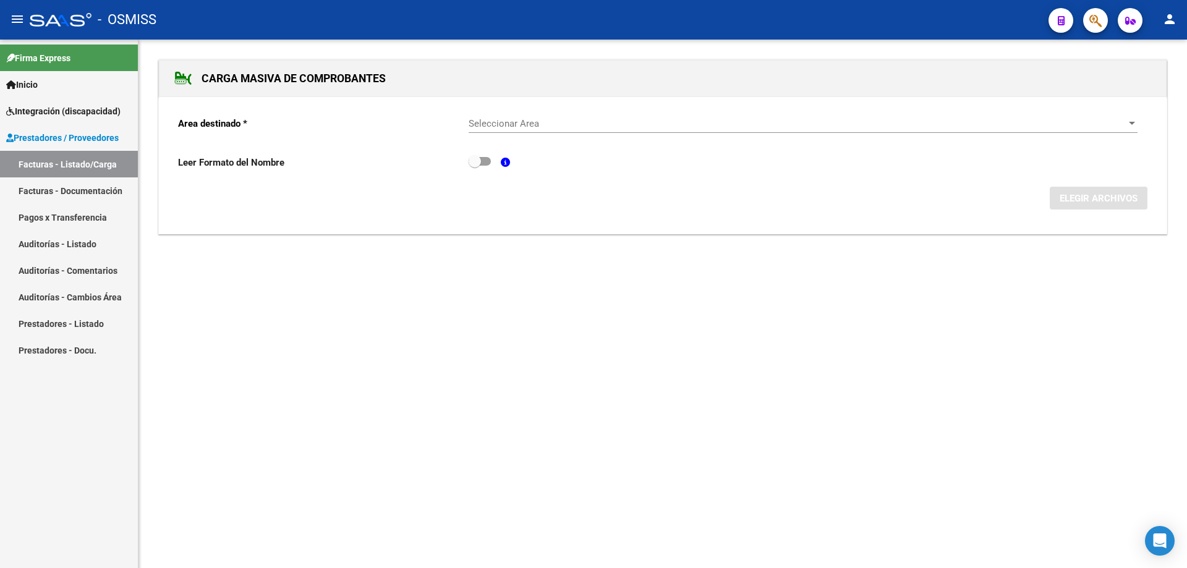
click at [510, 127] on span "Seleccionar Area" at bounding box center [798, 123] width 658 height 11
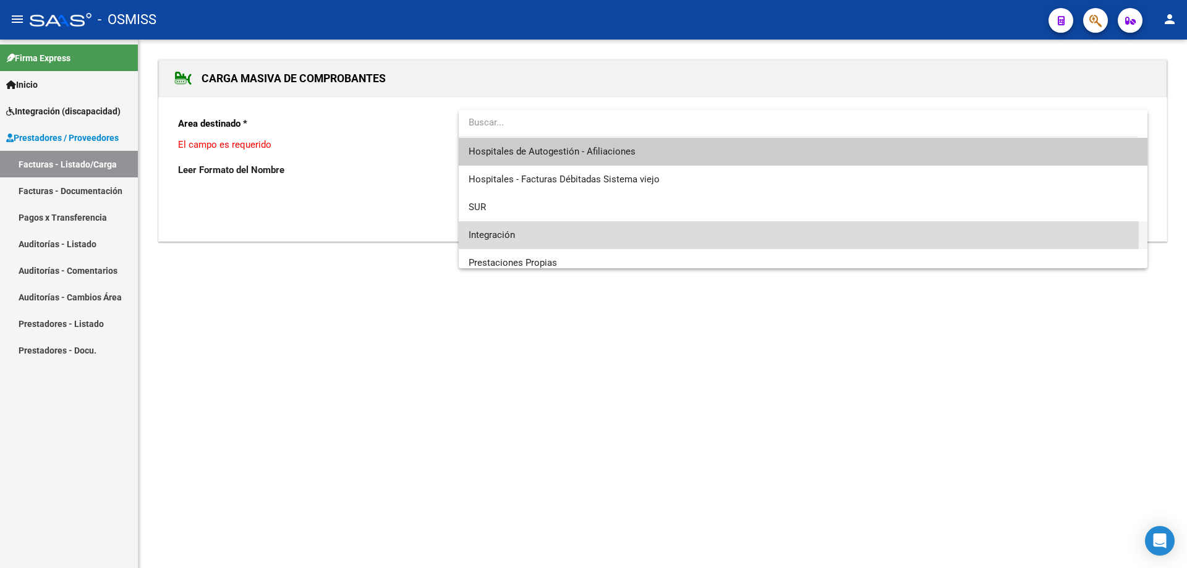
click at [520, 232] on span "Integración" at bounding box center [803, 235] width 669 height 28
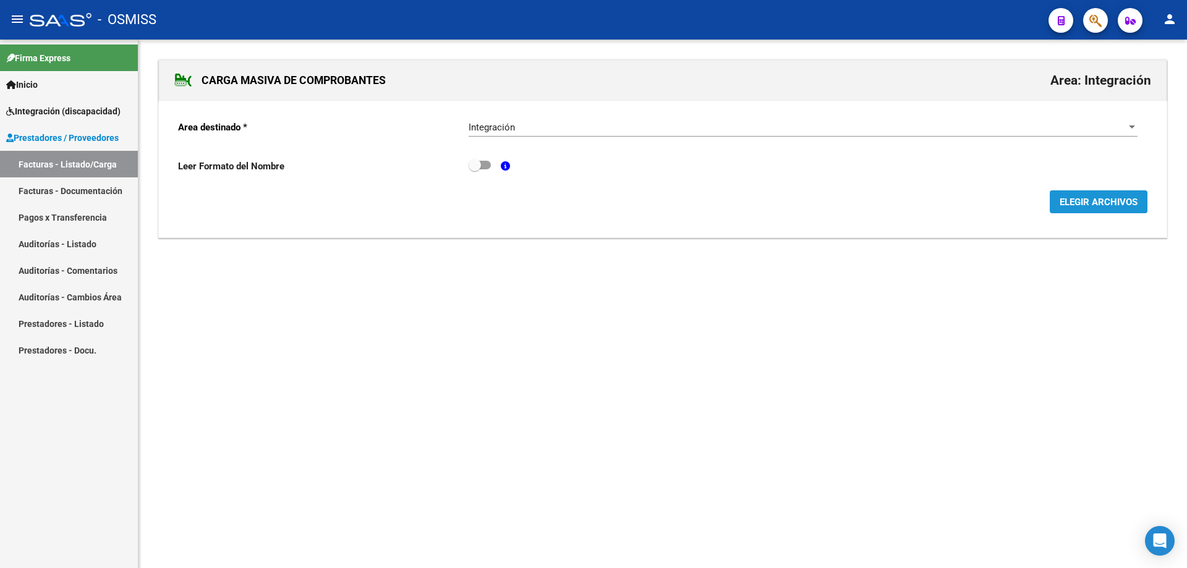
click at [1093, 202] on span "ELEGIR ARCHIVOS" at bounding box center [1099, 202] width 78 height 11
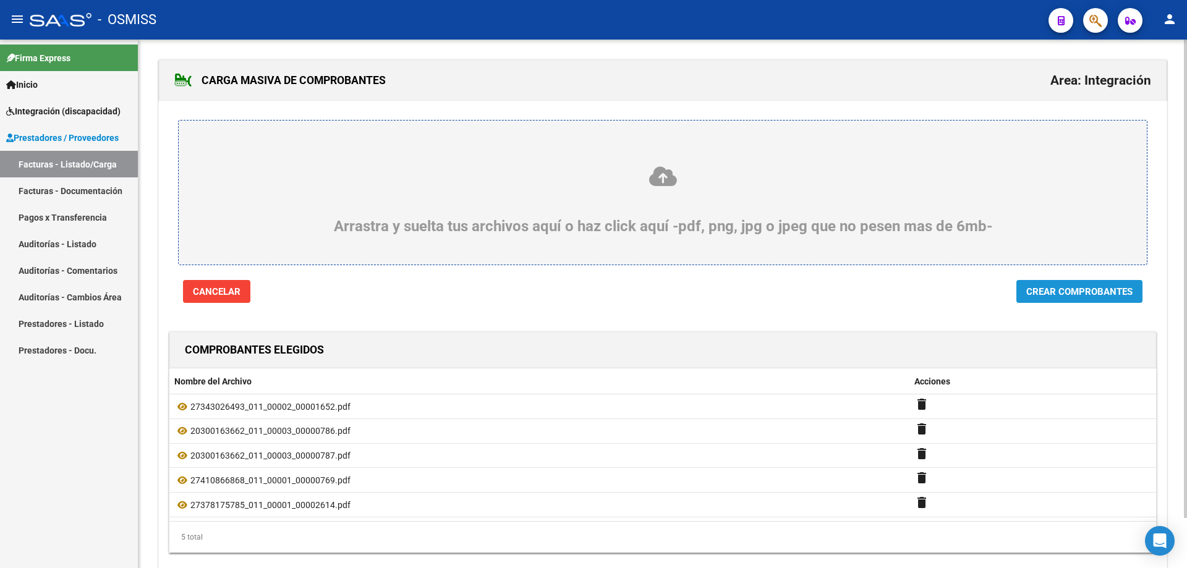
click at [1070, 283] on button "Crear Comprobantes" at bounding box center [1079, 291] width 126 height 23
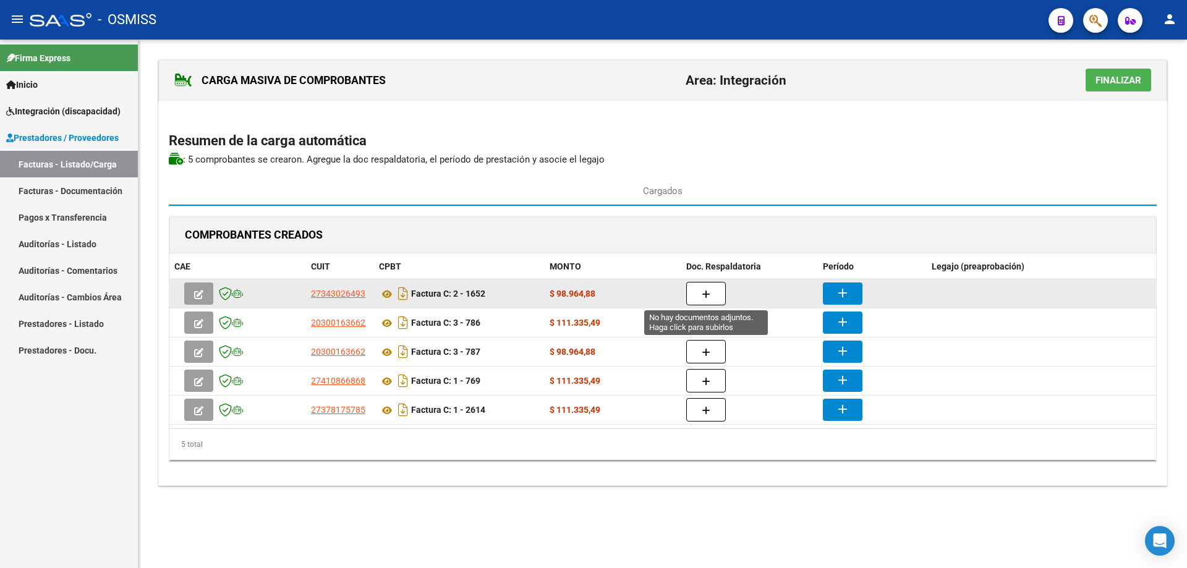
click at [696, 286] on button "button" at bounding box center [706, 293] width 40 height 23
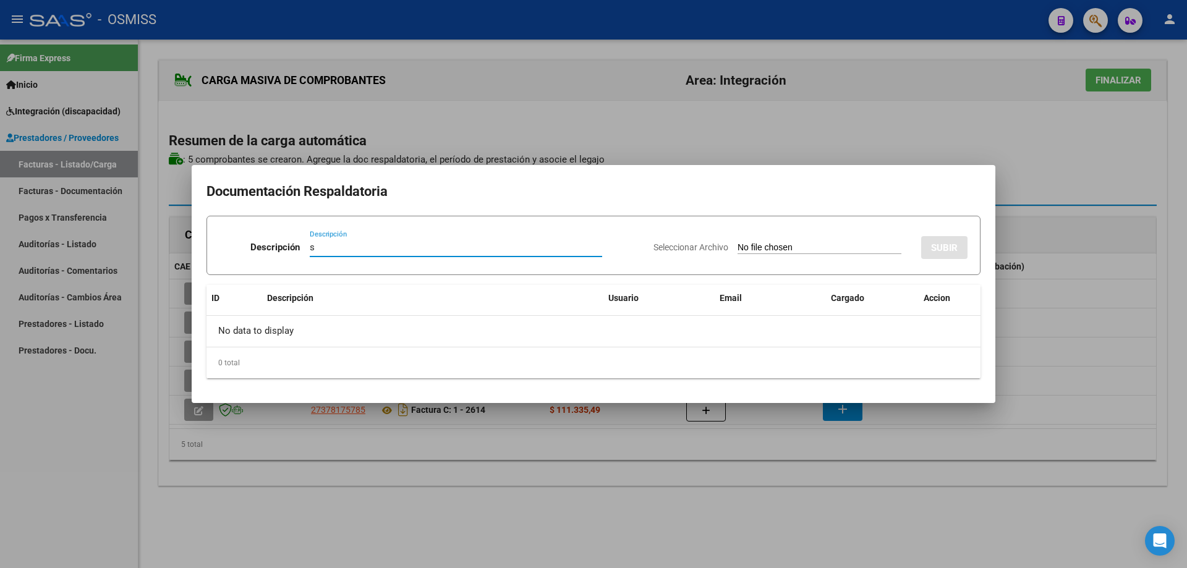
type input "s"
click at [742, 253] on input "Seleccionar Archivo" at bounding box center [820, 248] width 164 height 12
type input "C:\fakepath\DE BENEDETTI 202508.pdf"
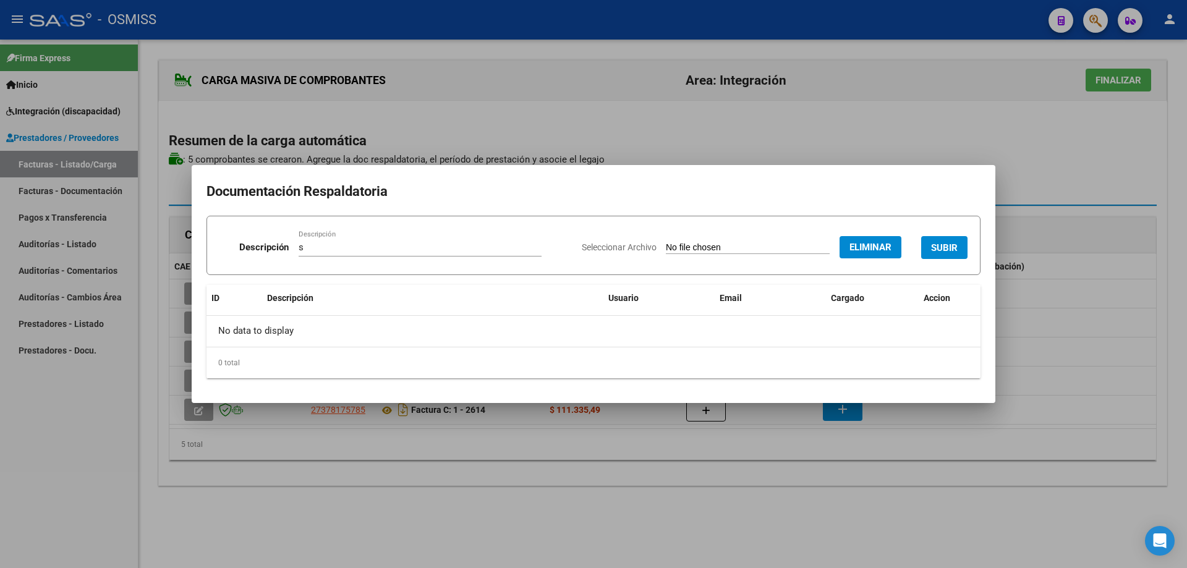
click at [943, 247] on span "SUBIR" at bounding box center [944, 247] width 27 height 11
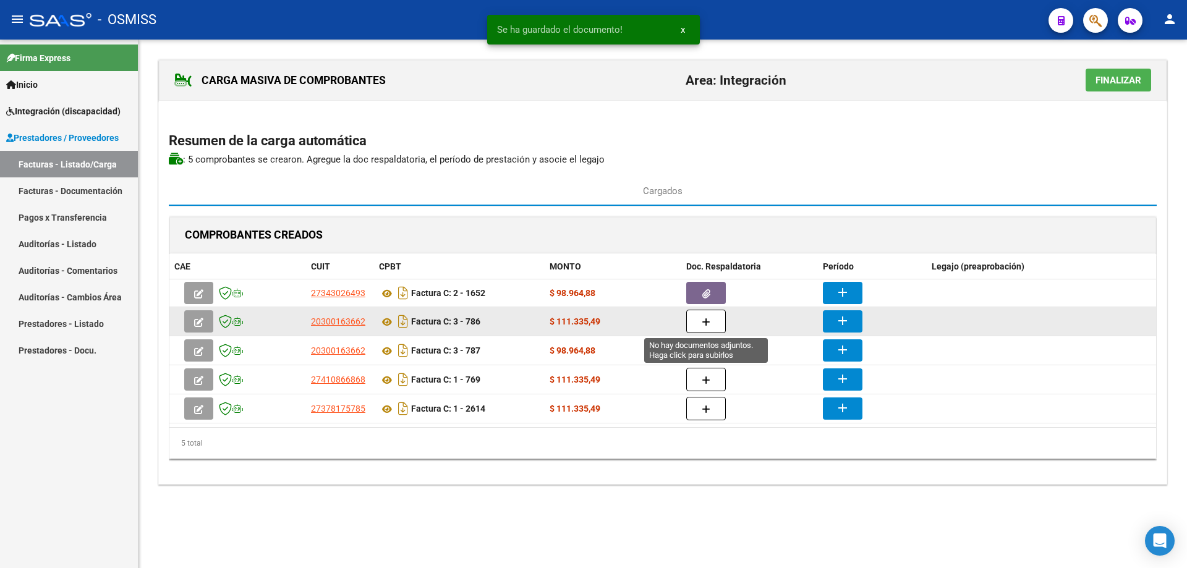
click at [702, 317] on span "button" at bounding box center [706, 321] width 9 height 11
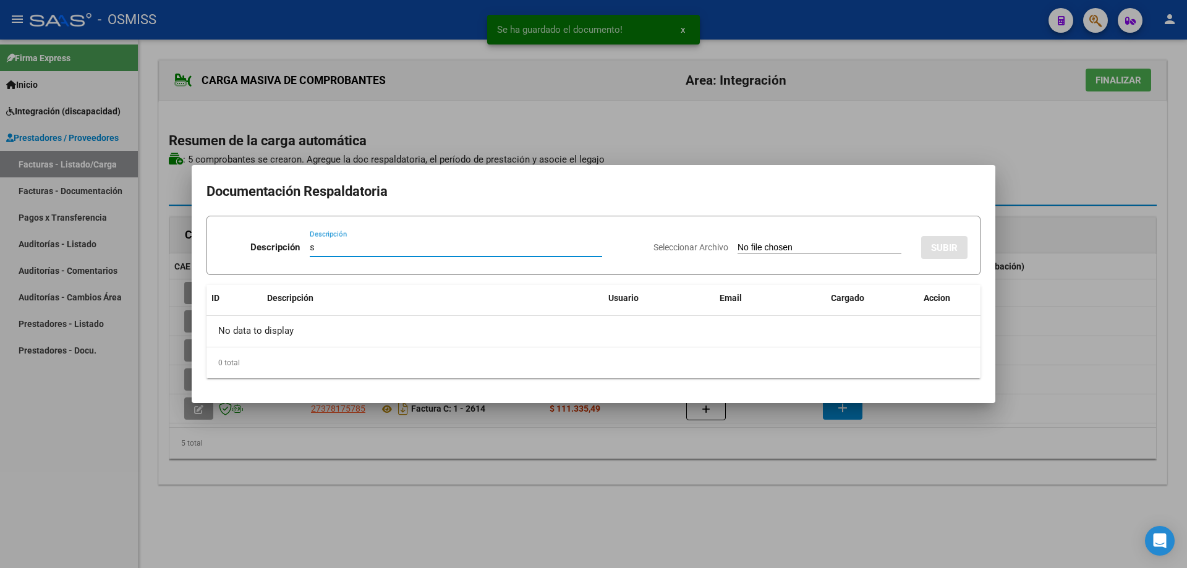
type input "s"
click at [788, 246] on input "Seleccionar Archivo" at bounding box center [820, 248] width 164 height 12
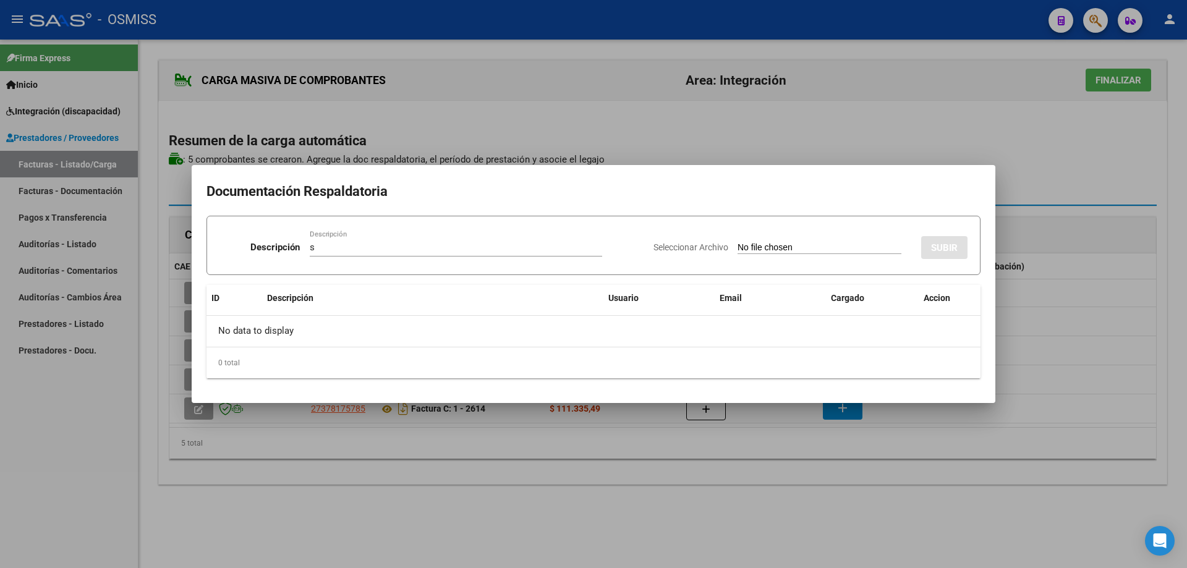
type input "C:\fakepath\072025 DE BENEDETTI ASISTENCIA.pdf"
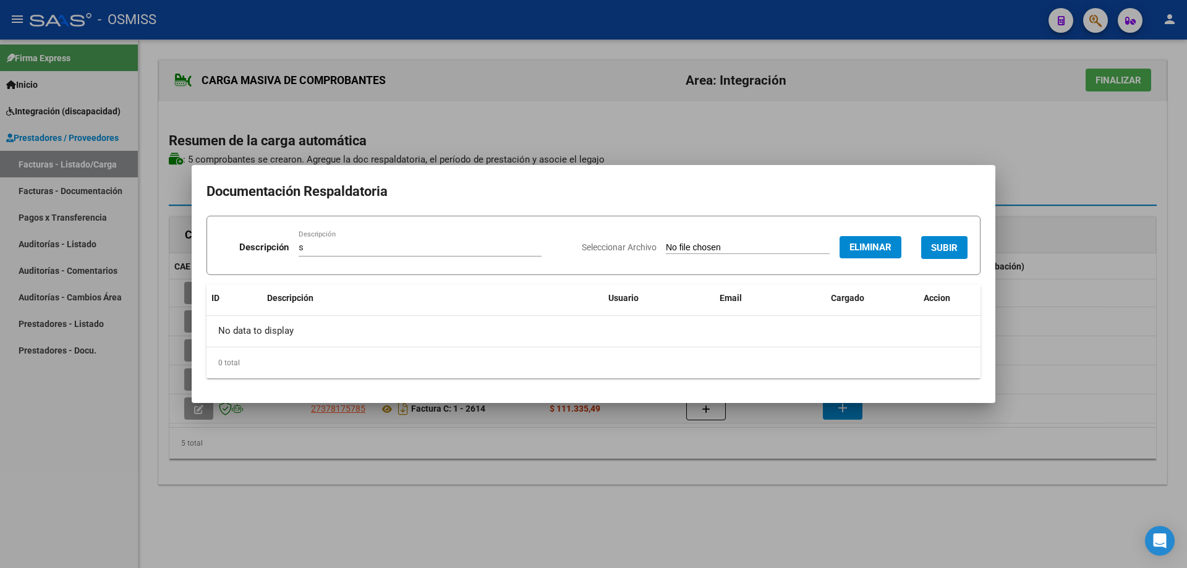
click at [942, 241] on button "SUBIR" at bounding box center [944, 247] width 46 height 23
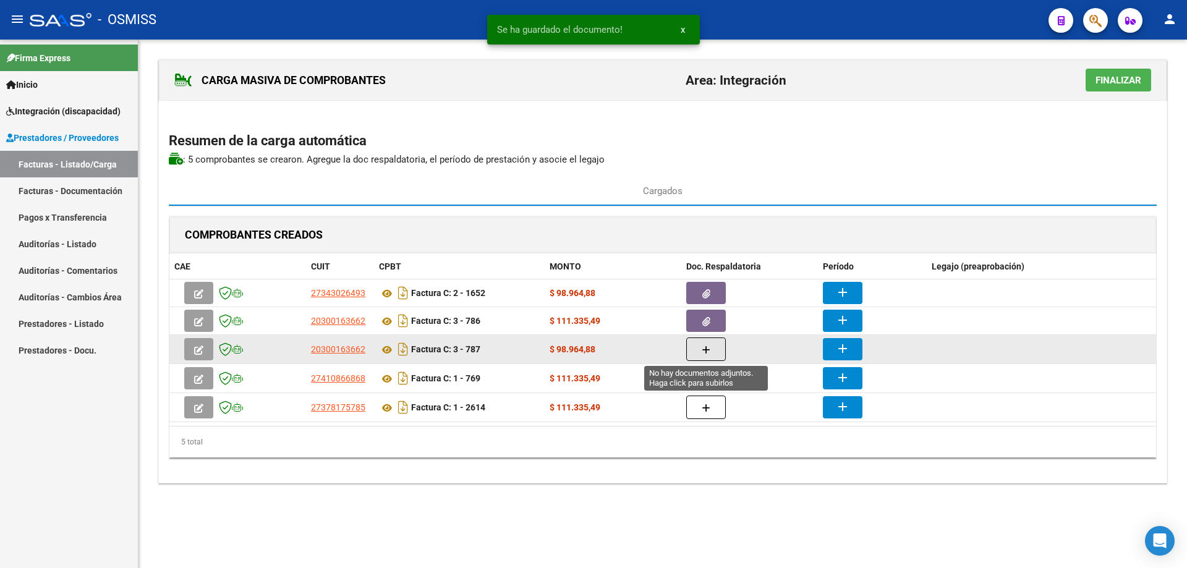
click at [715, 351] on button "button" at bounding box center [706, 349] width 40 height 23
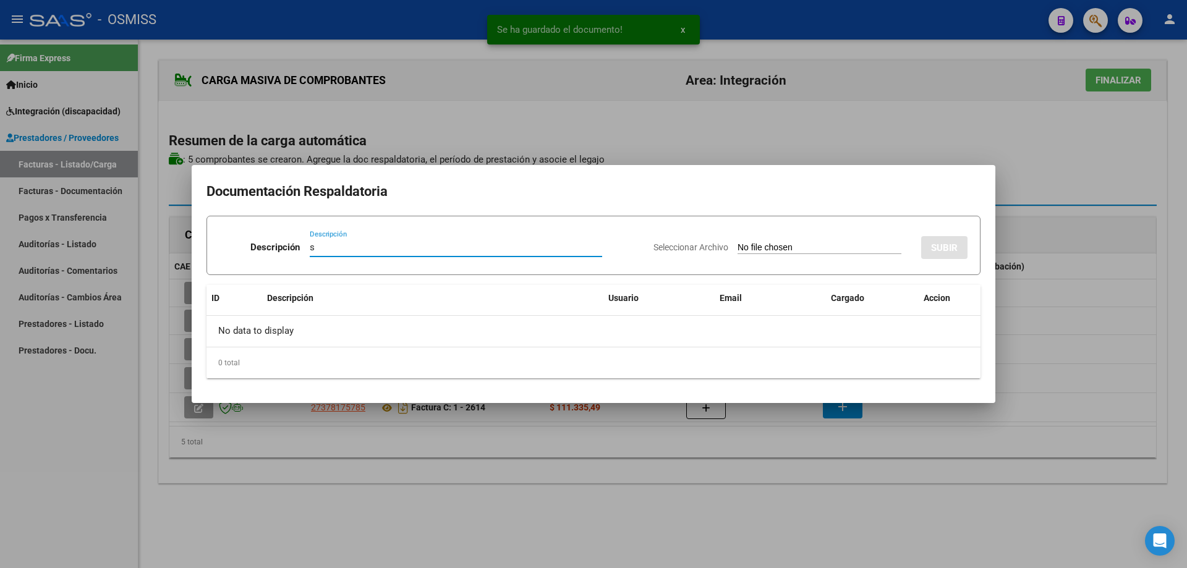
type input "s"
click at [738, 250] on input "Seleccionar Archivo" at bounding box center [820, 248] width 164 height 12
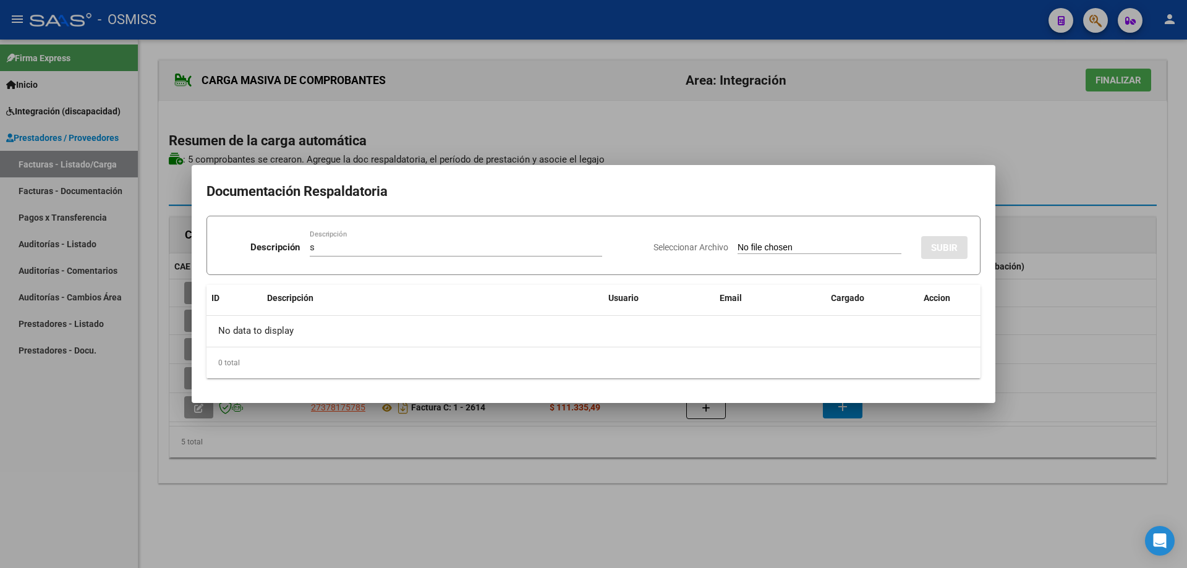
type input "C:\fakepath\CamScanner 02-09-2025 19.27 (1).pdf"
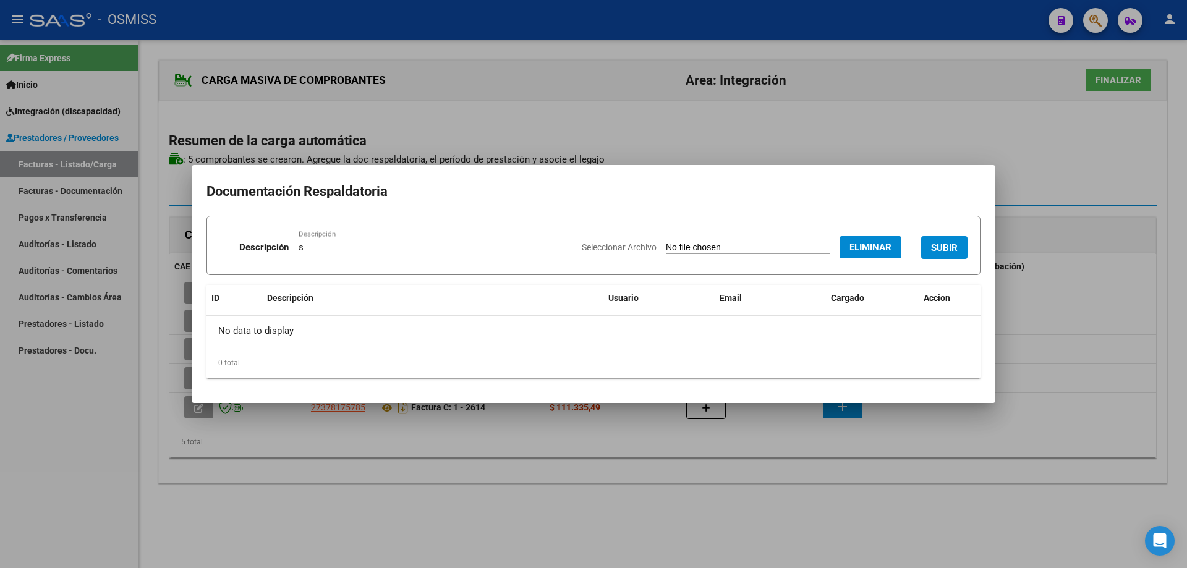
click at [952, 242] on span "SUBIR" at bounding box center [944, 247] width 27 height 11
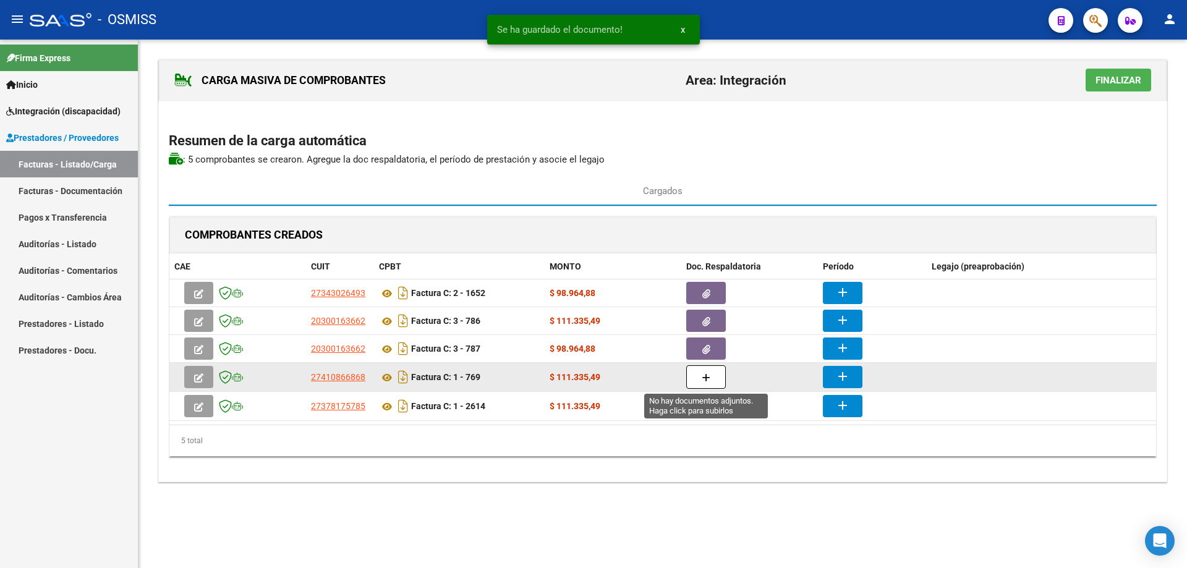
click at [702, 378] on icon "button" at bounding box center [706, 377] width 9 height 9
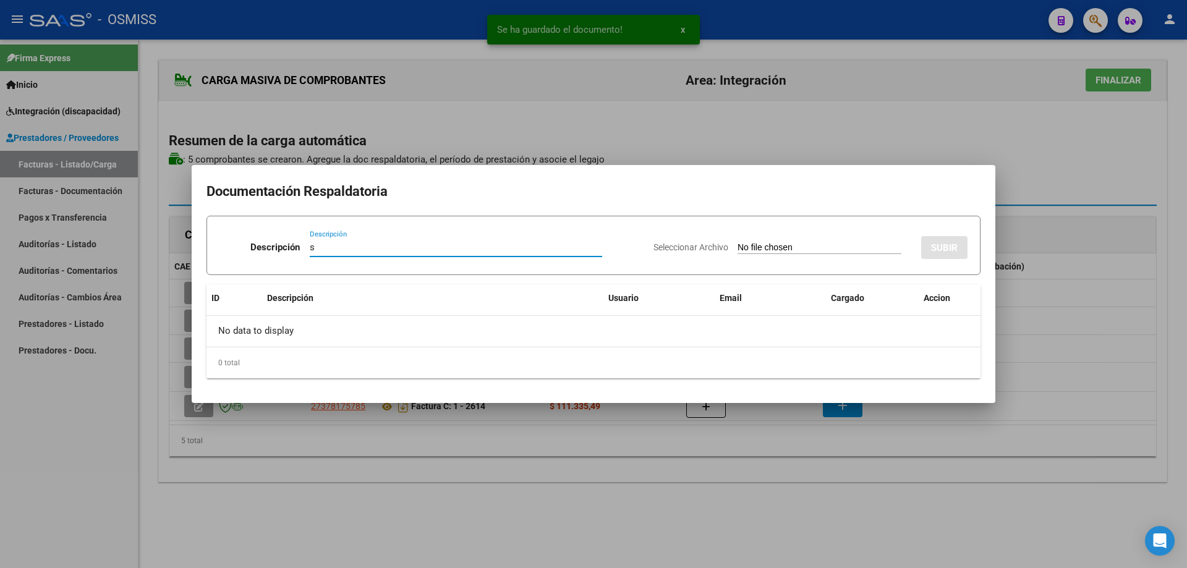
type input "s"
click at [741, 250] on input "Seleccionar Archivo" at bounding box center [820, 248] width 164 height 12
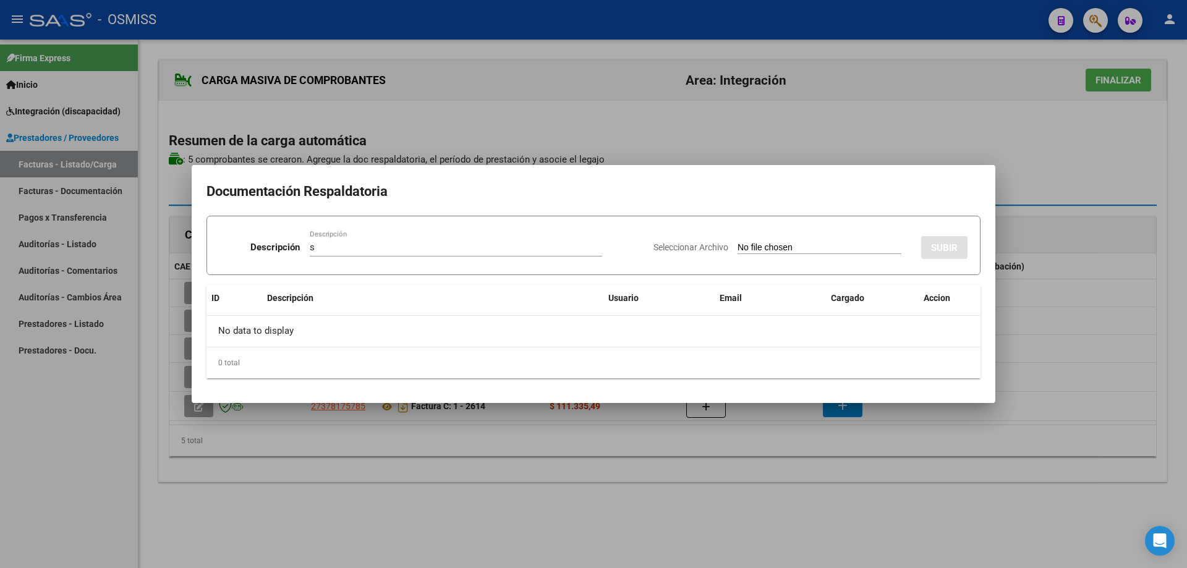
type input "C:\fakepath\asis agosto de bendetti 25.pdf"
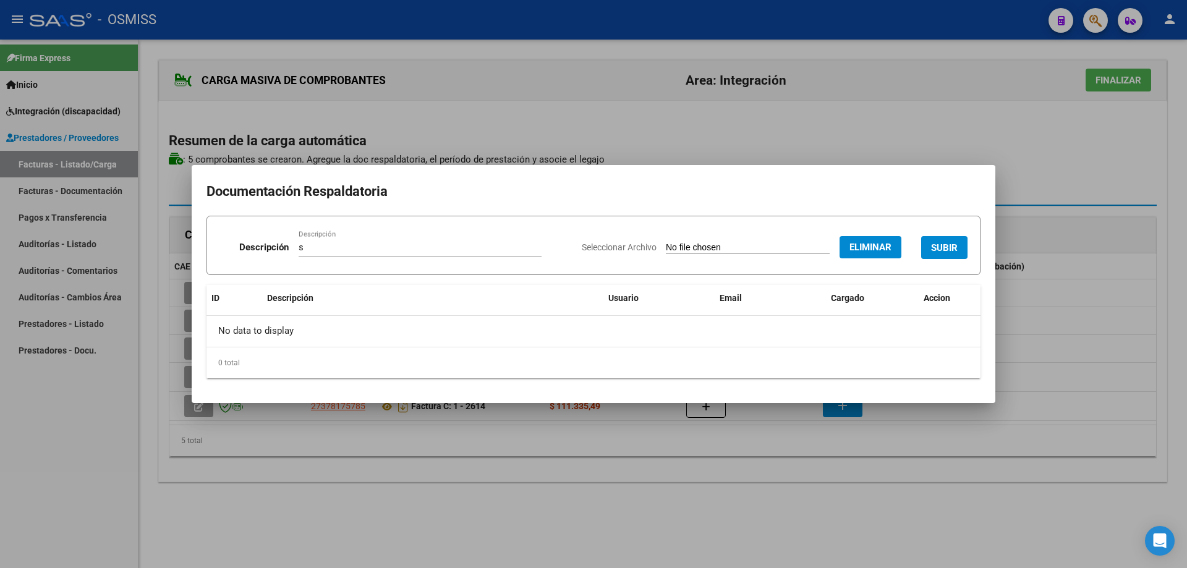
click at [934, 239] on button "SUBIR" at bounding box center [944, 247] width 46 height 23
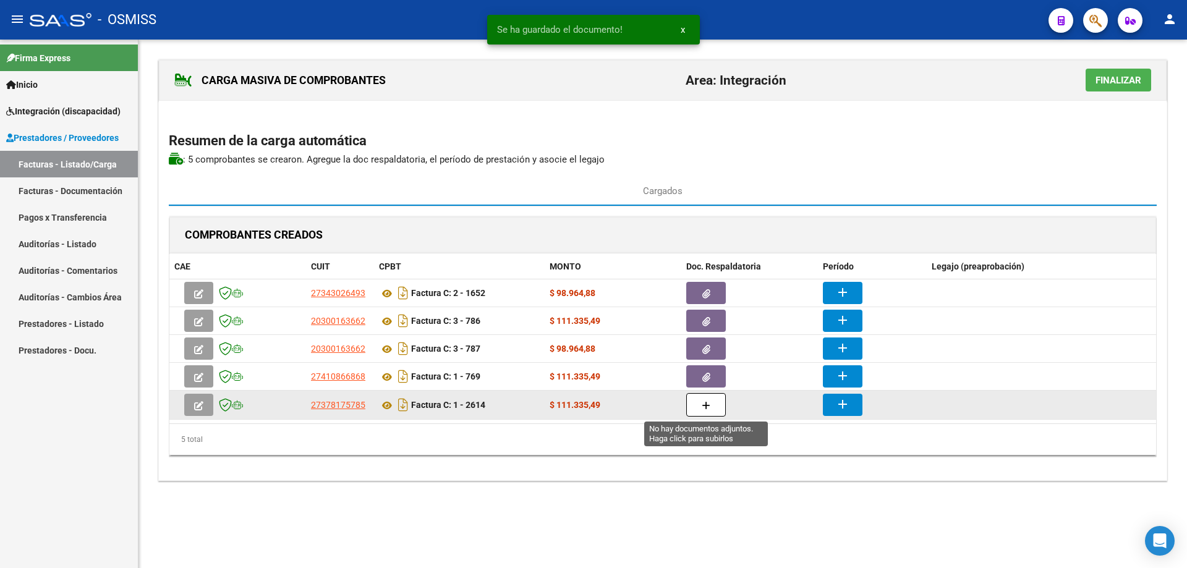
click at [717, 409] on button "button" at bounding box center [706, 404] width 40 height 23
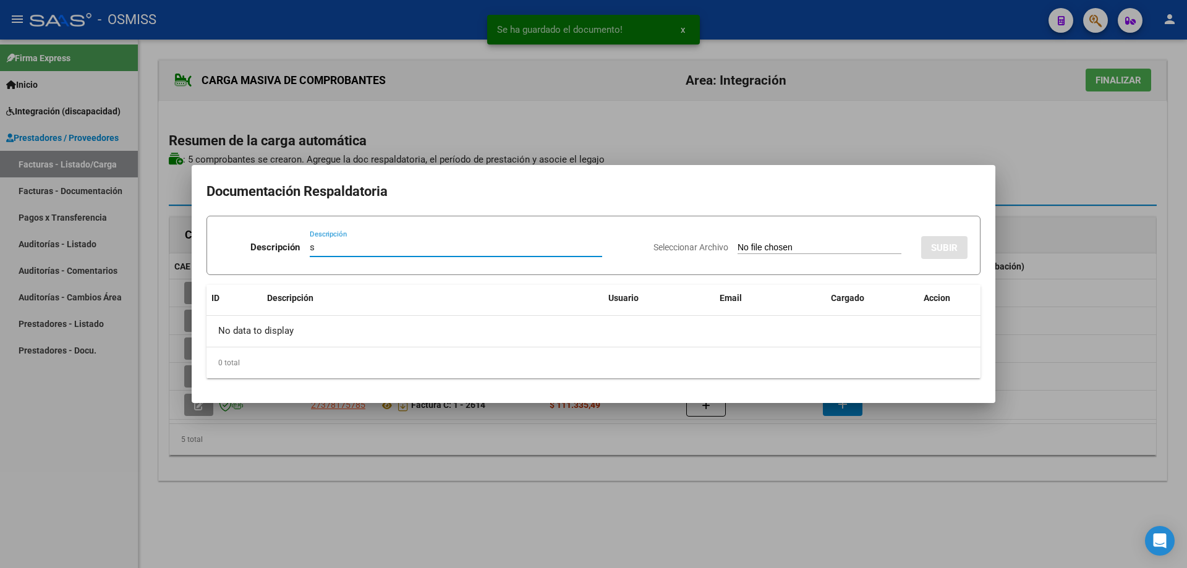
type input "s"
click at [738, 248] on input "Seleccionar Archivo" at bounding box center [820, 248] width 164 height 12
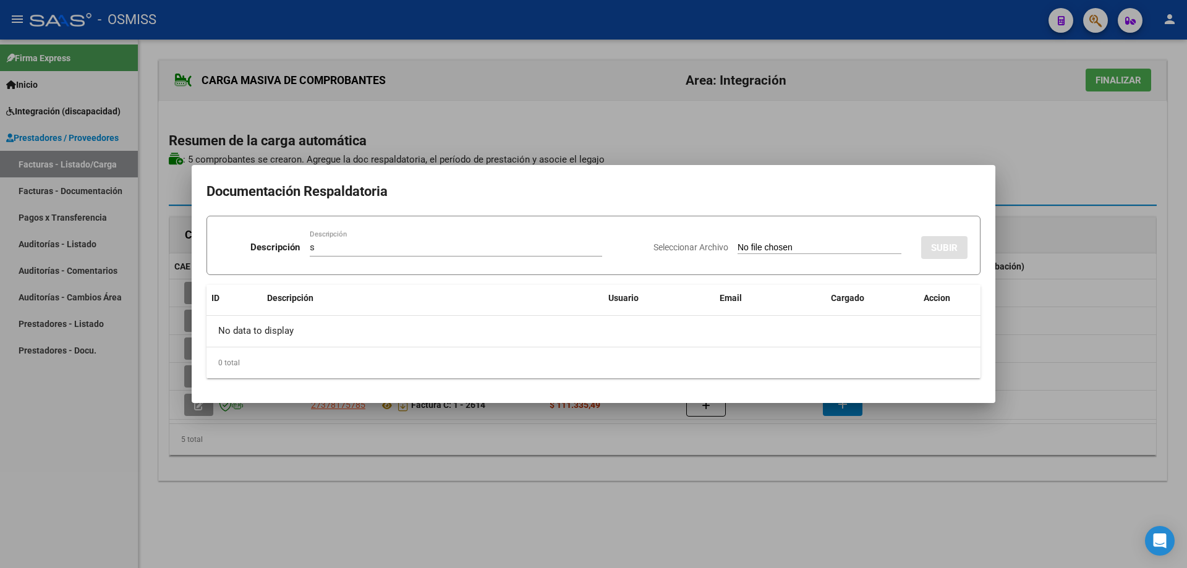
type input "C:\fakepath\Agosto Simon.pdf"
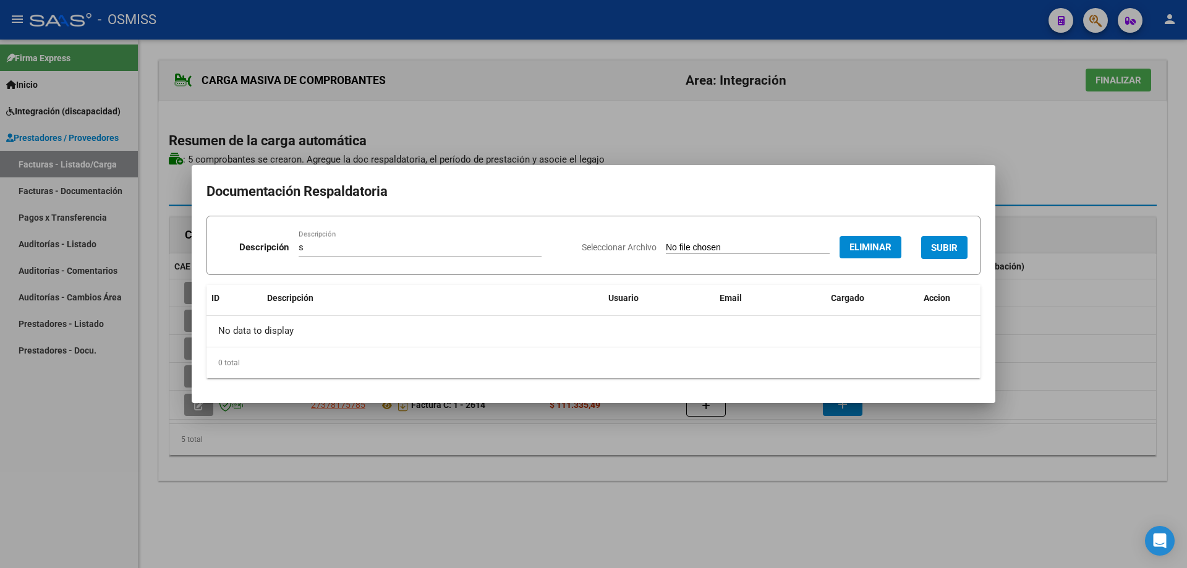
click at [949, 244] on span "SUBIR" at bounding box center [944, 247] width 27 height 11
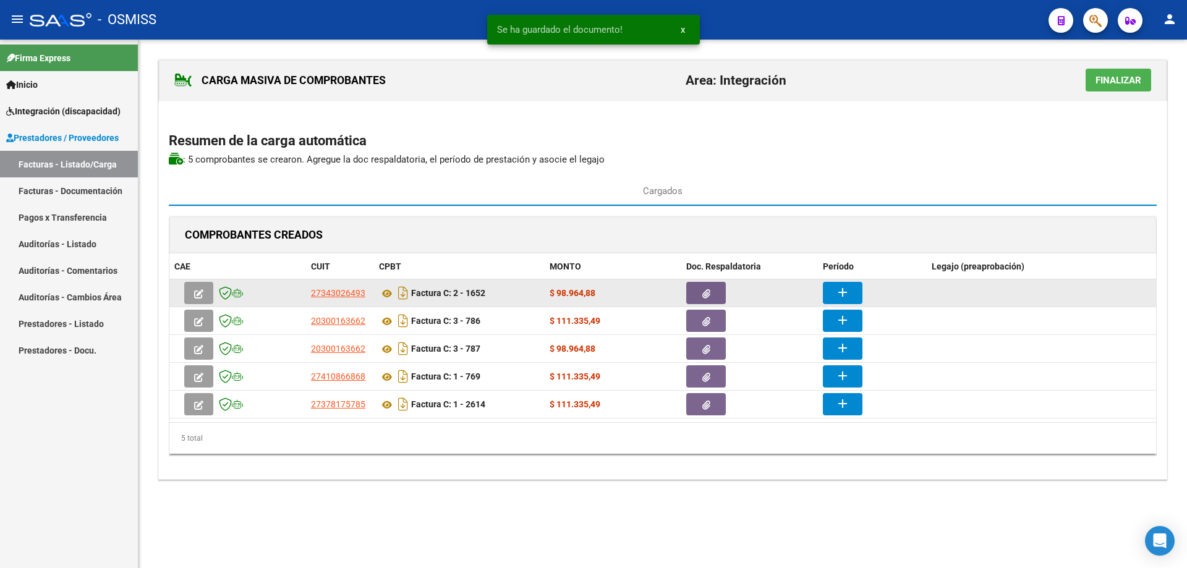
click at [851, 293] on button "add" at bounding box center [843, 293] width 40 height 22
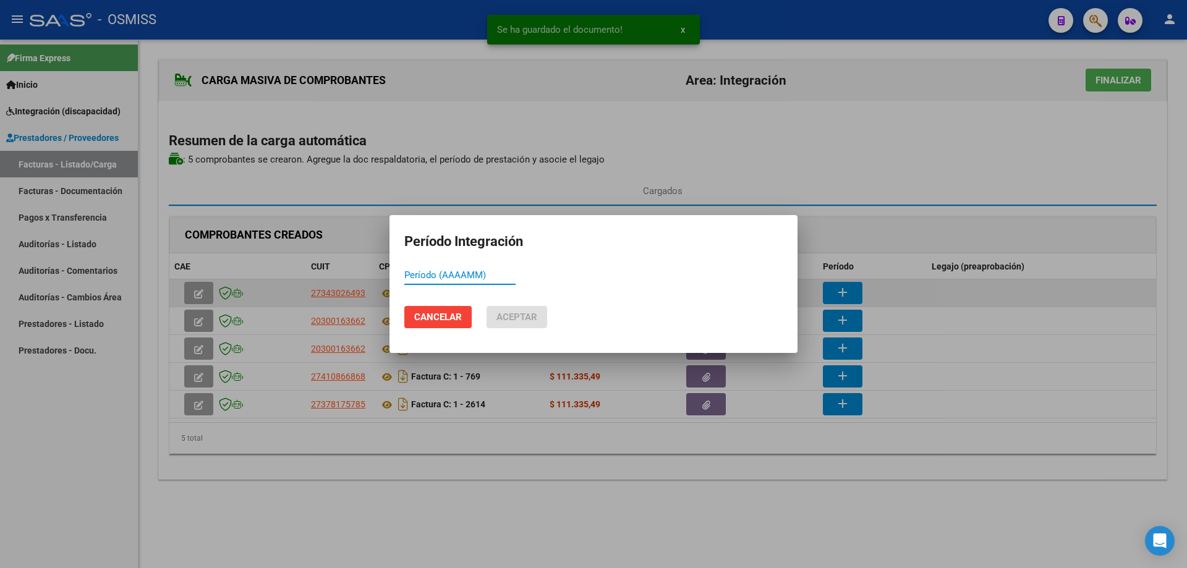
paste input "202508"
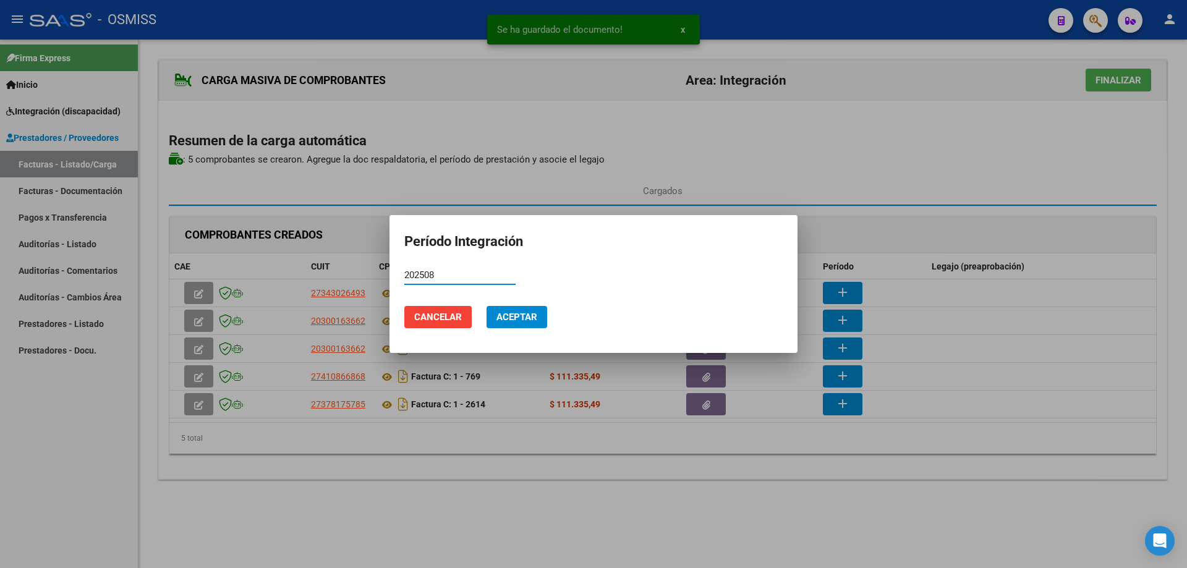
type input "202508"
click at [513, 317] on span "Aceptar" at bounding box center [516, 317] width 41 height 11
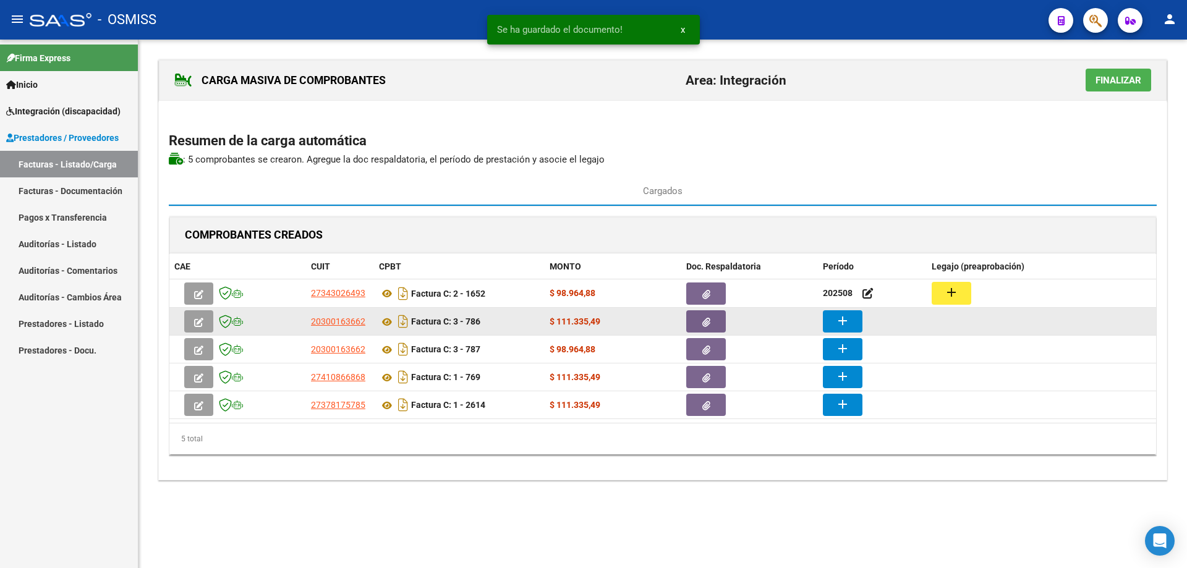
click at [841, 323] on mat-icon "add" at bounding box center [842, 320] width 15 height 15
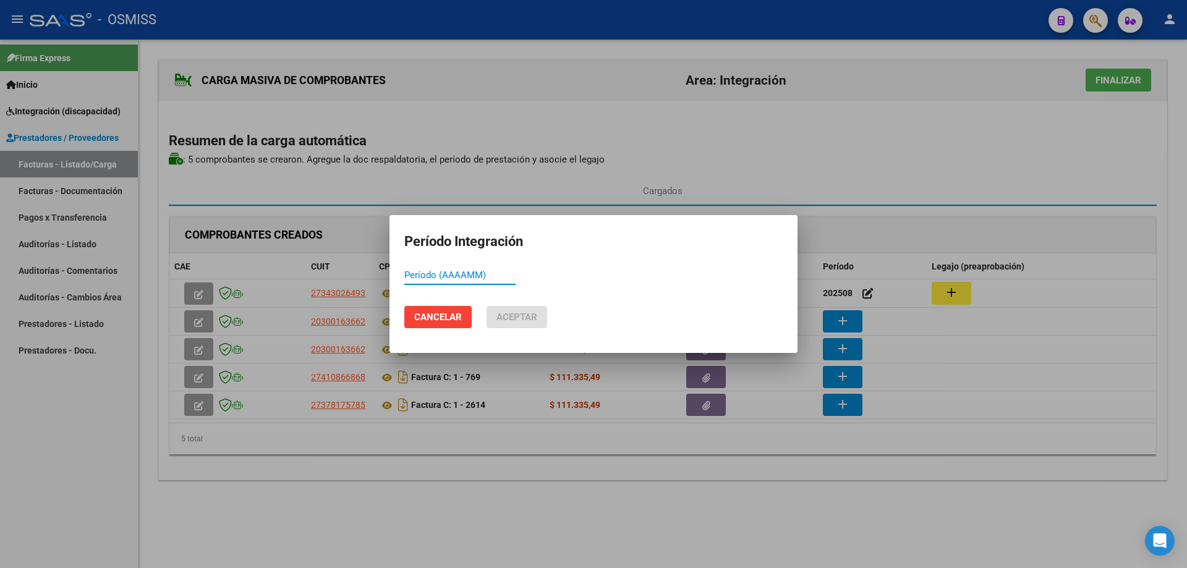
paste input "202508"
type input "202507"
click at [537, 310] on button "Aceptar" at bounding box center [517, 317] width 61 height 22
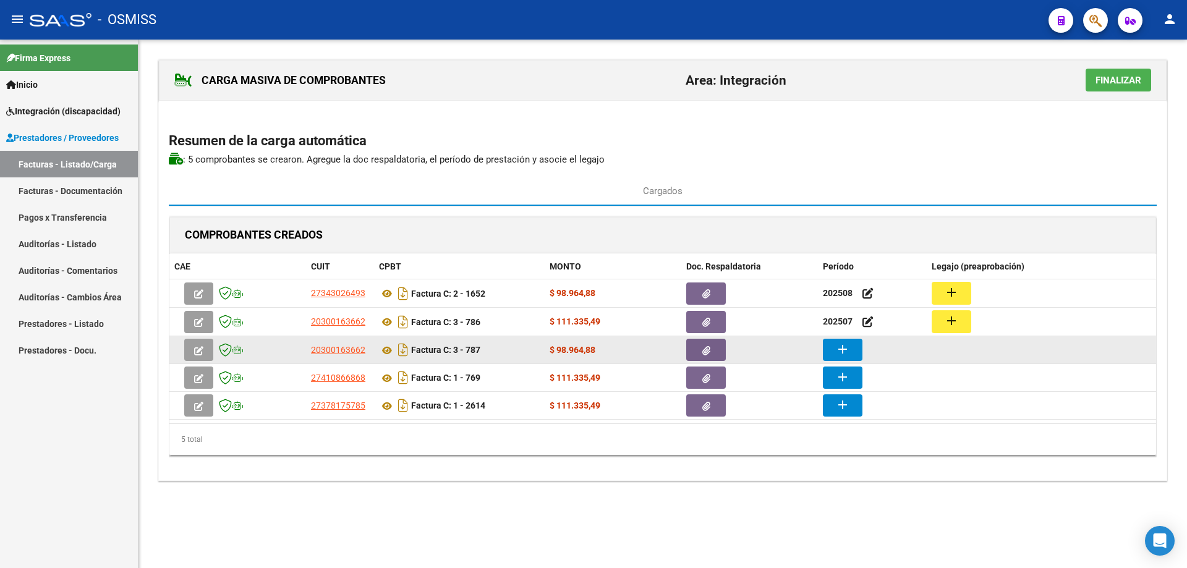
click at [850, 356] on mat-icon "add" at bounding box center [842, 349] width 15 height 15
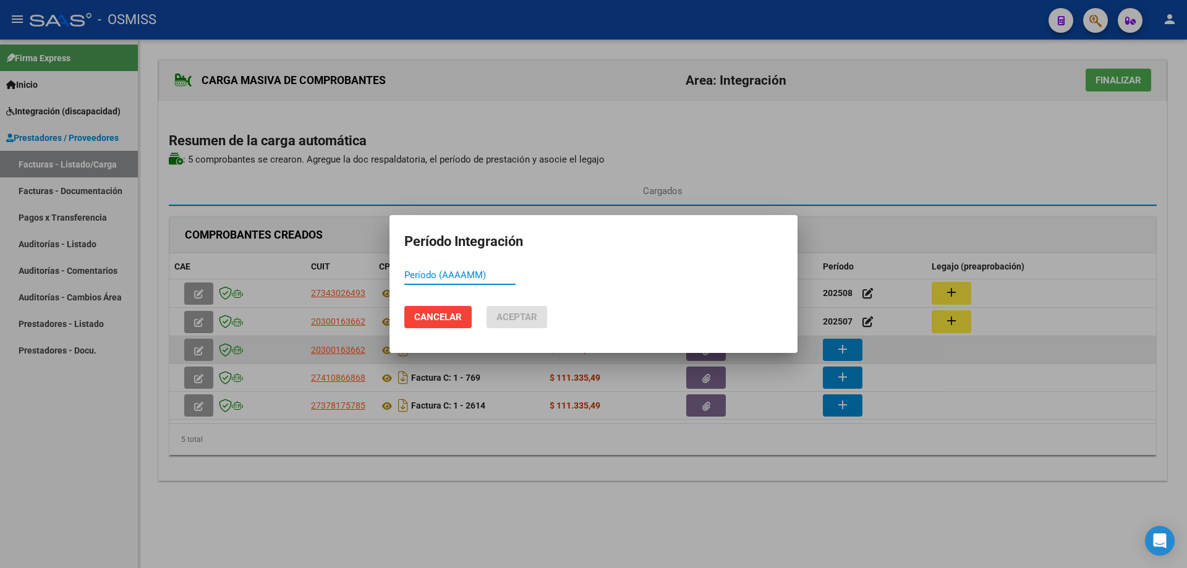
paste input "202508"
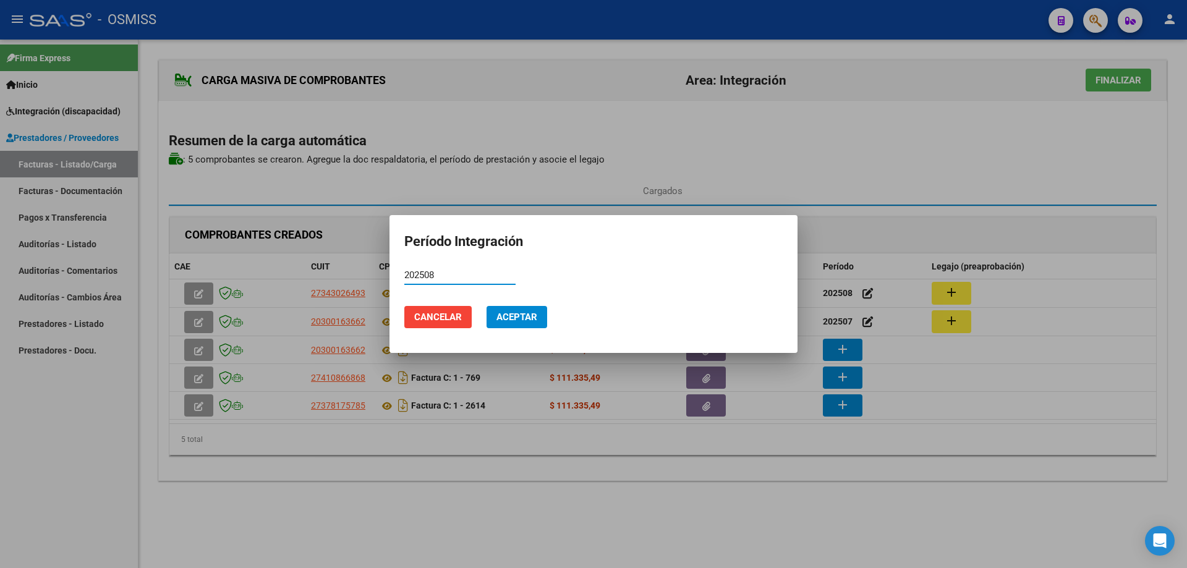
type input "202508"
click at [527, 313] on span "Aceptar" at bounding box center [516, 317] width 41 height 11
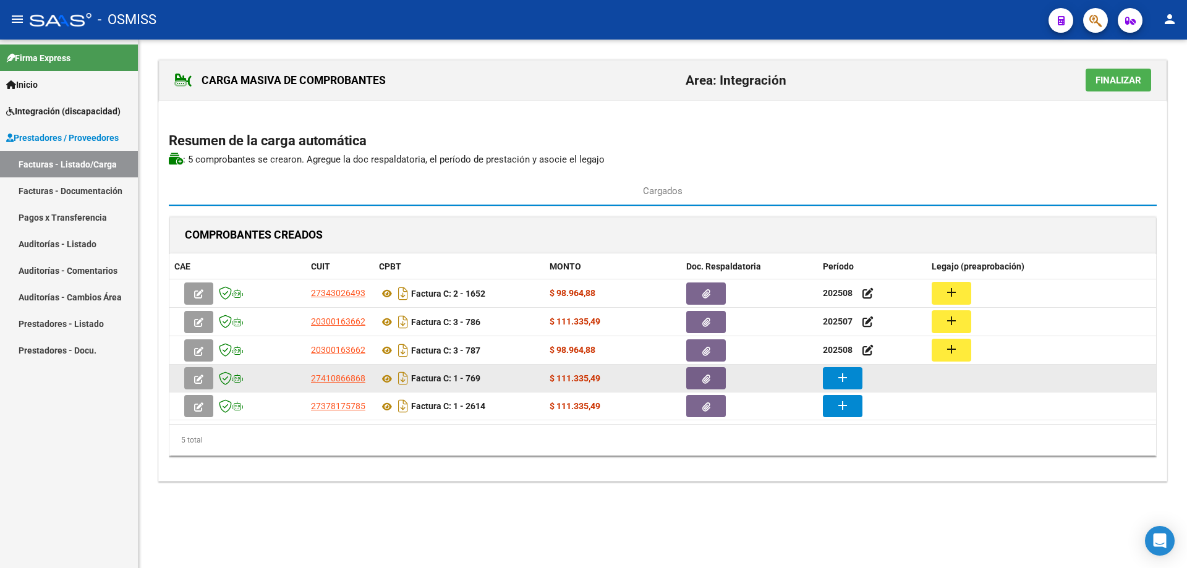
click at [854, 381] on button "add" at bounding box center [843, 378] width 40 height 22
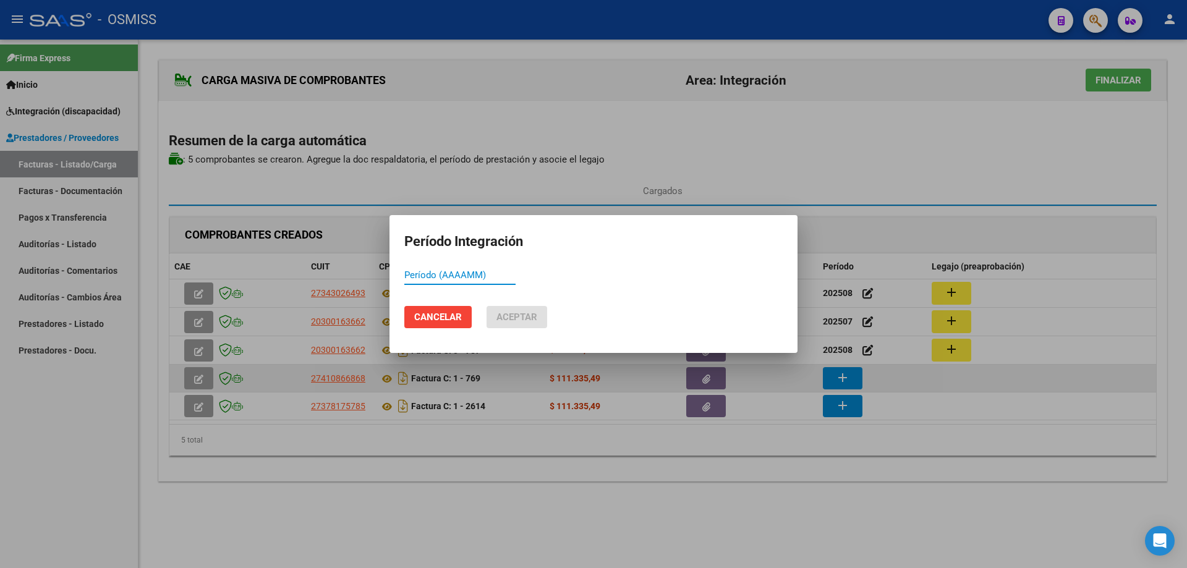
paste input "202508"
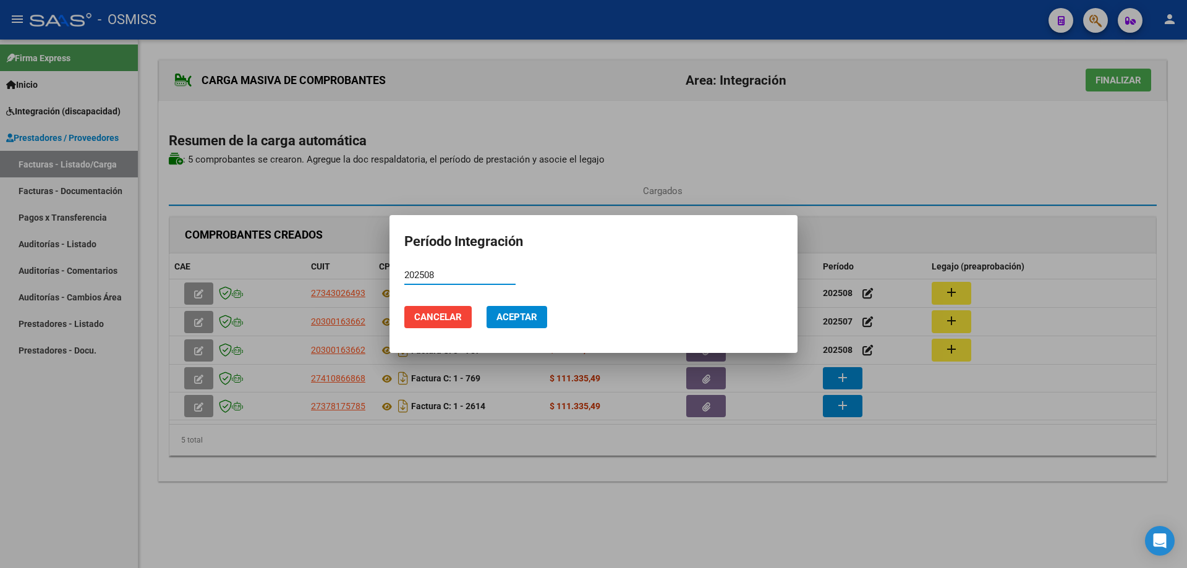
type input "202508"
click at [510, 313] on span "Aceptar" at bounding box center [516, 317] width 41 height 11
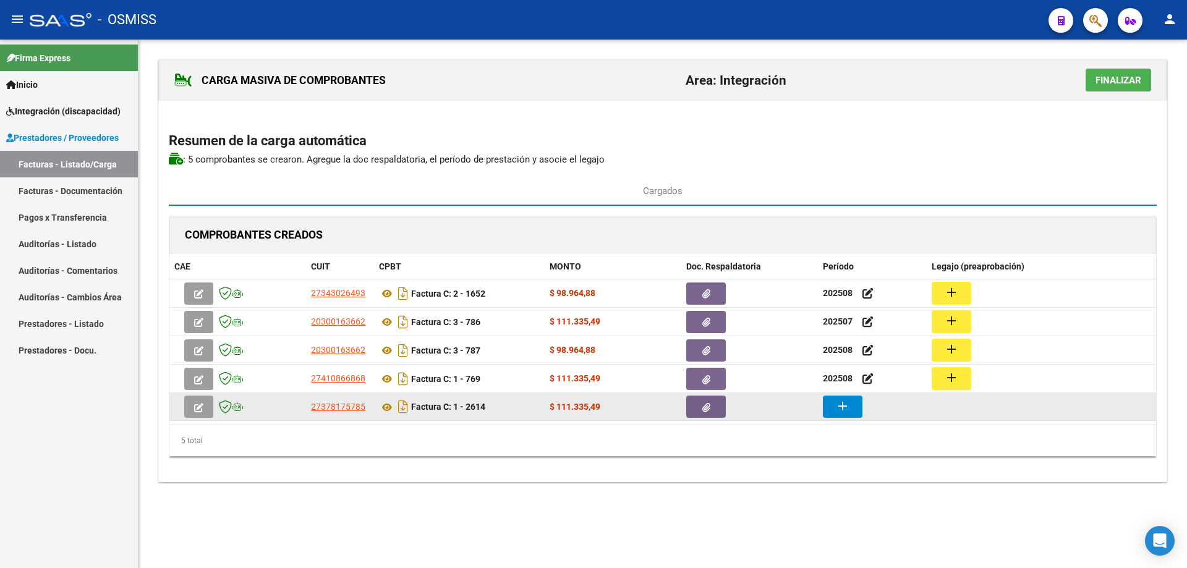
click at [858, 411] on button "add" at bounding box center [843, 407] width 40 height 22
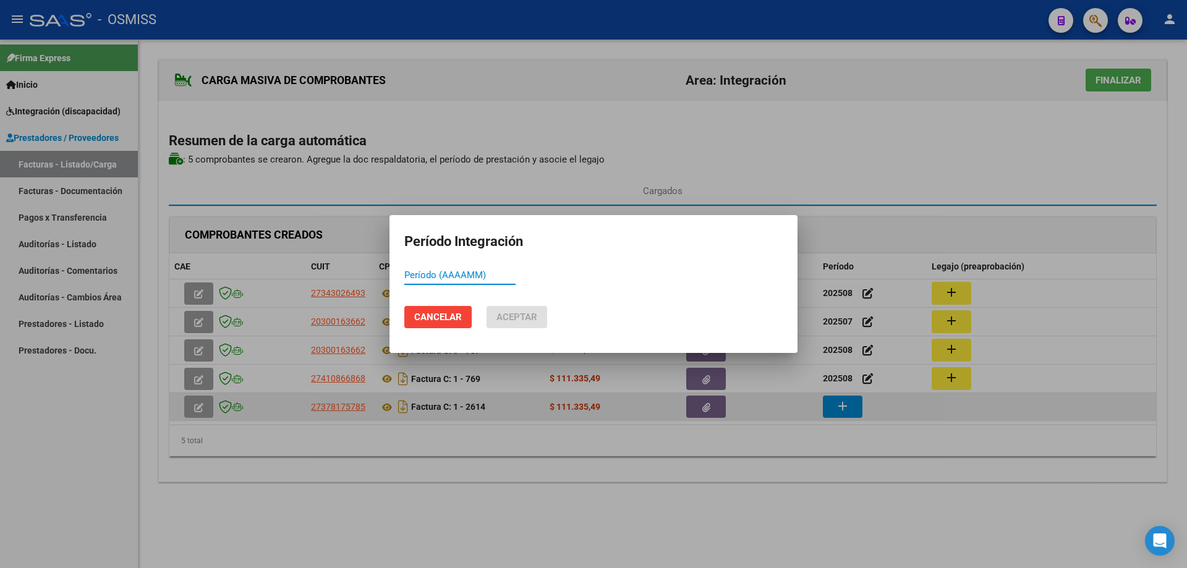
paste input "202508"
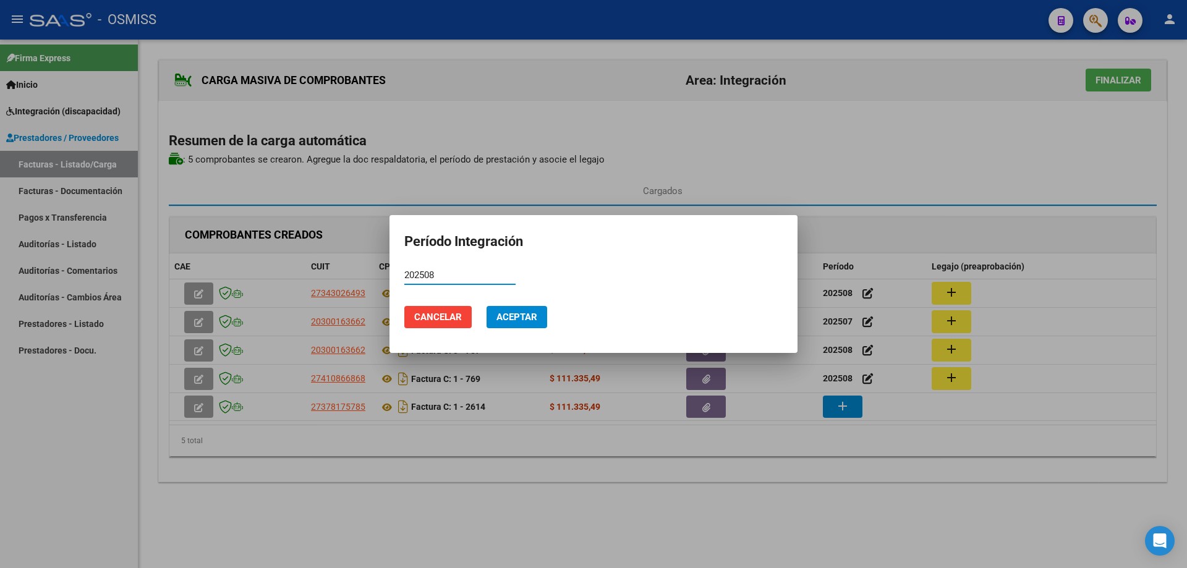
type input "202508"
click at [490, 320] on button "Aceptar" at bounding box center [517, 317] width 61 height 22
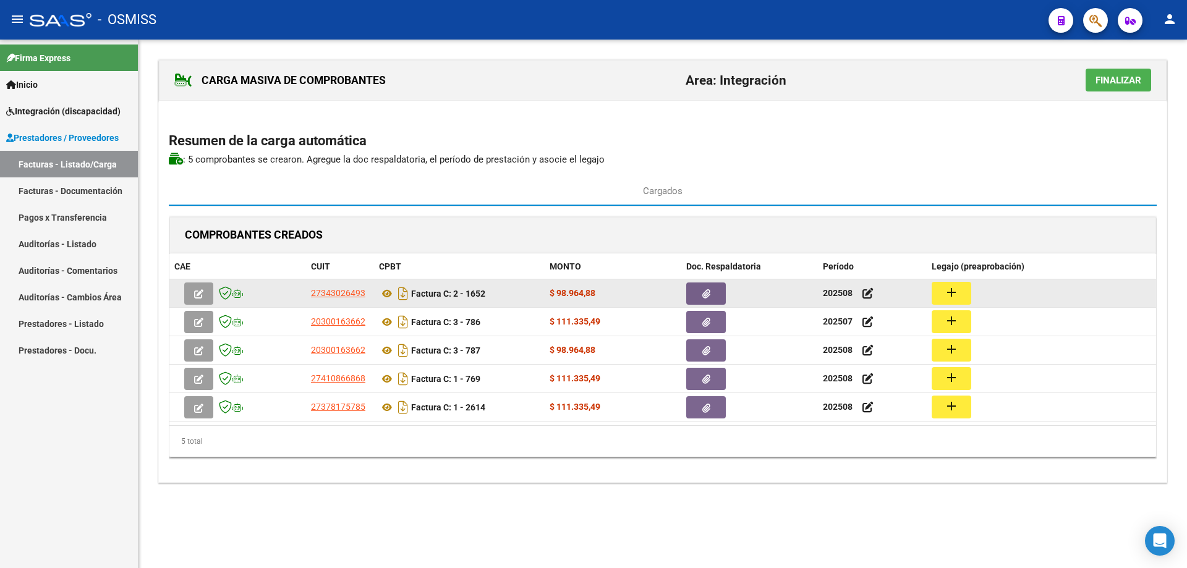
click at [955, 294] on mat-icon "add" at bounding box center [951, 292] width 15 height 15
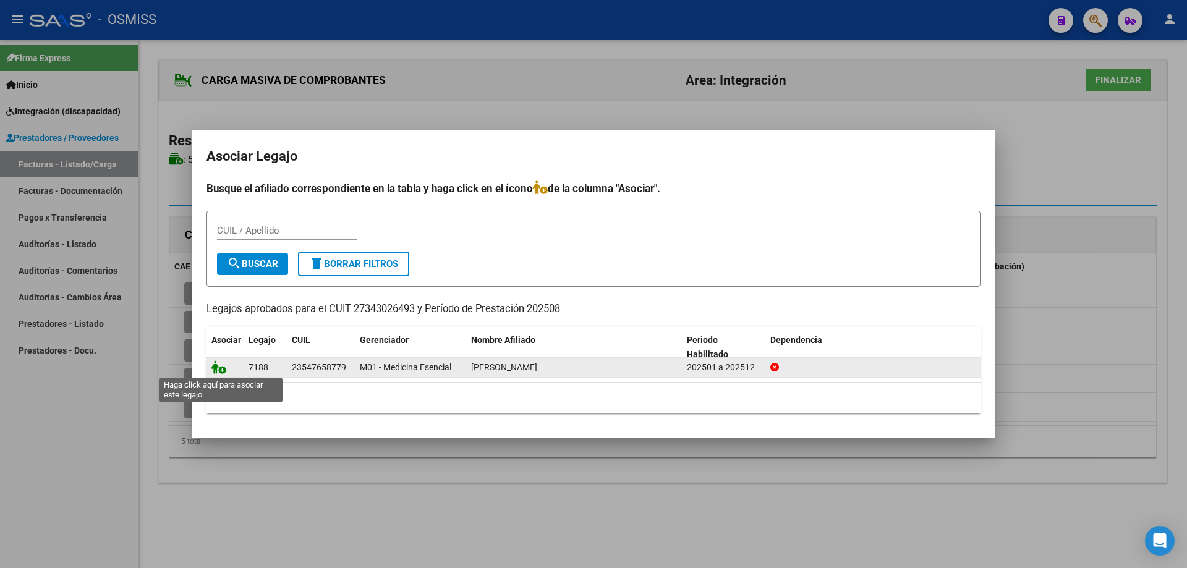
click at [218, 369] on icon at bounding box center [218, 367] width 15 height 14
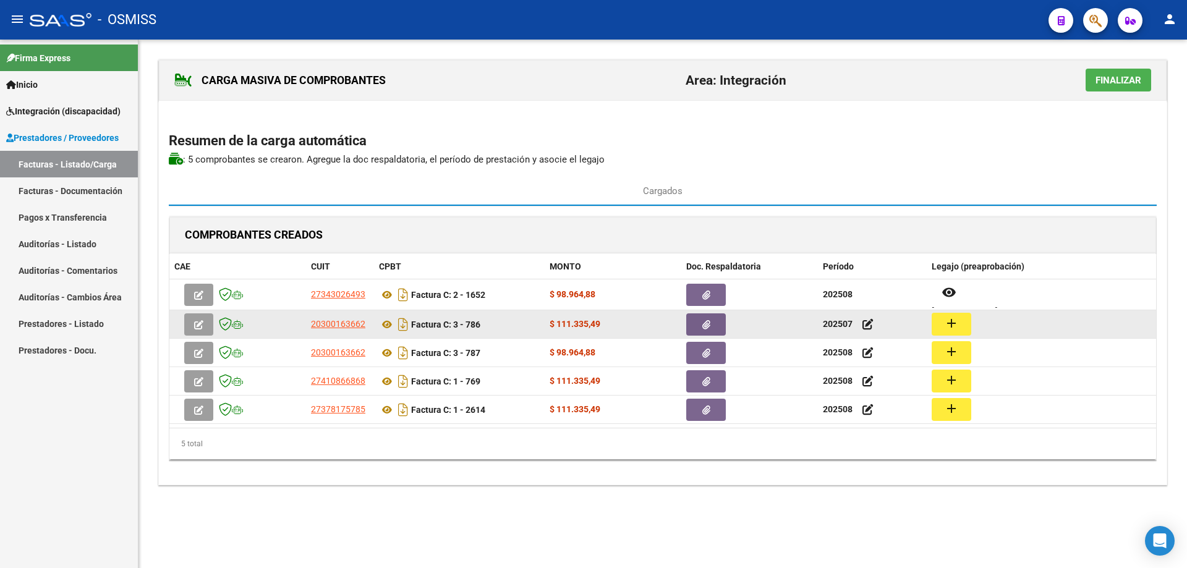
click at [953, 319] on mat-icon "add" at bounding box center [951, 323] width 15 height 15
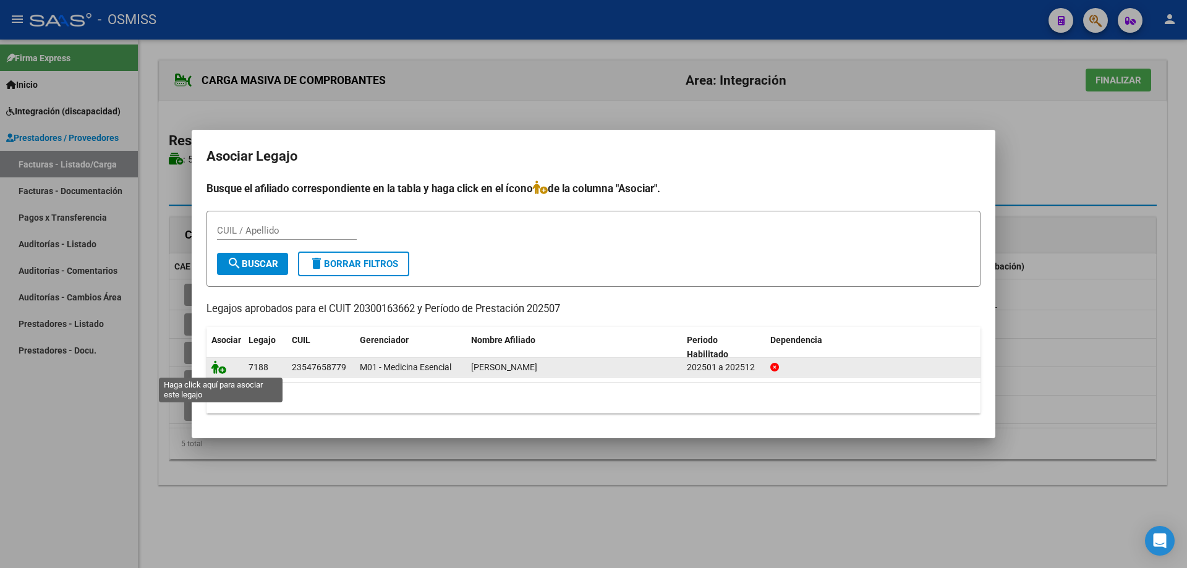
click at [218, 368] on icon at bounding box center [218, 367] width 15 height 14
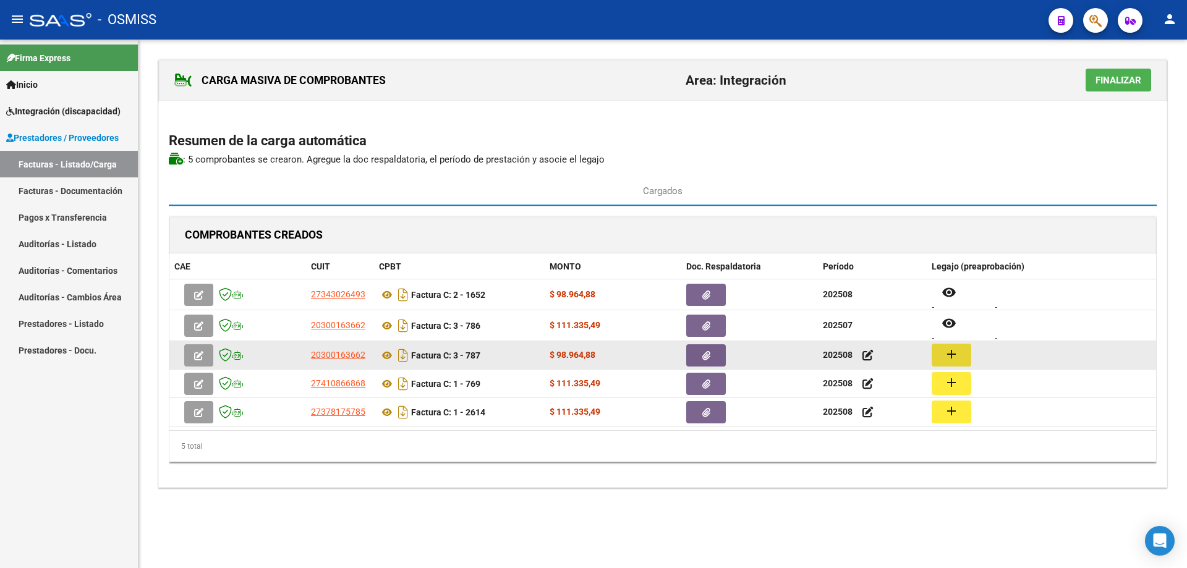
click at [960, 352] on button "add" at bounding box center [952, 355] width 40 height 23
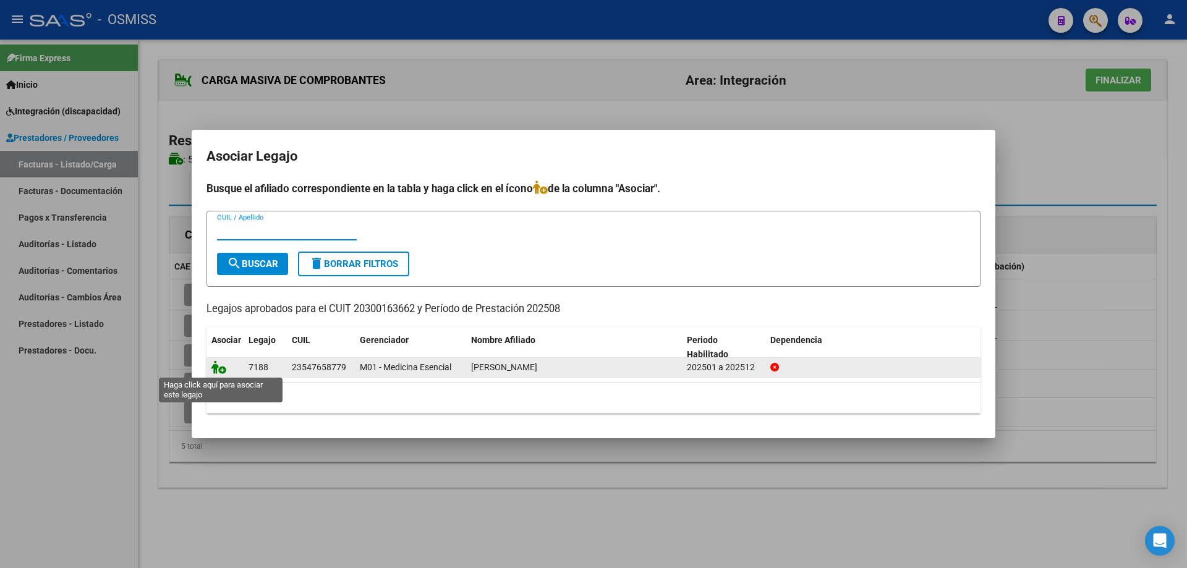
click at [218, 367] on icon at bounding box center [218, 367] width 15 height 14
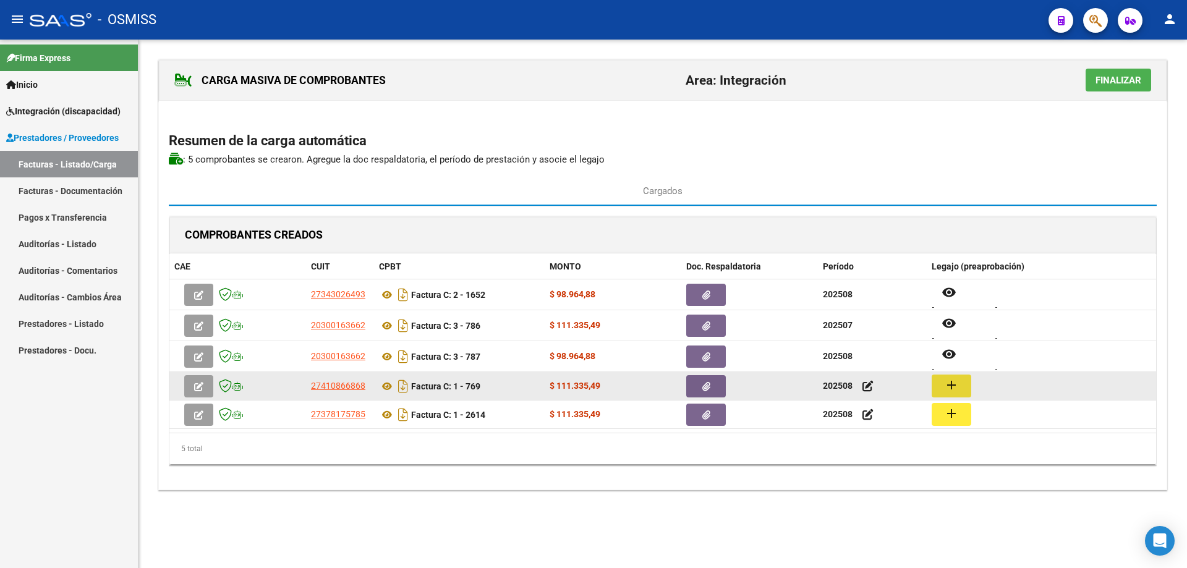
click at [960, 382] on button "add" at bounding box center [952, 386] width 40 height 23
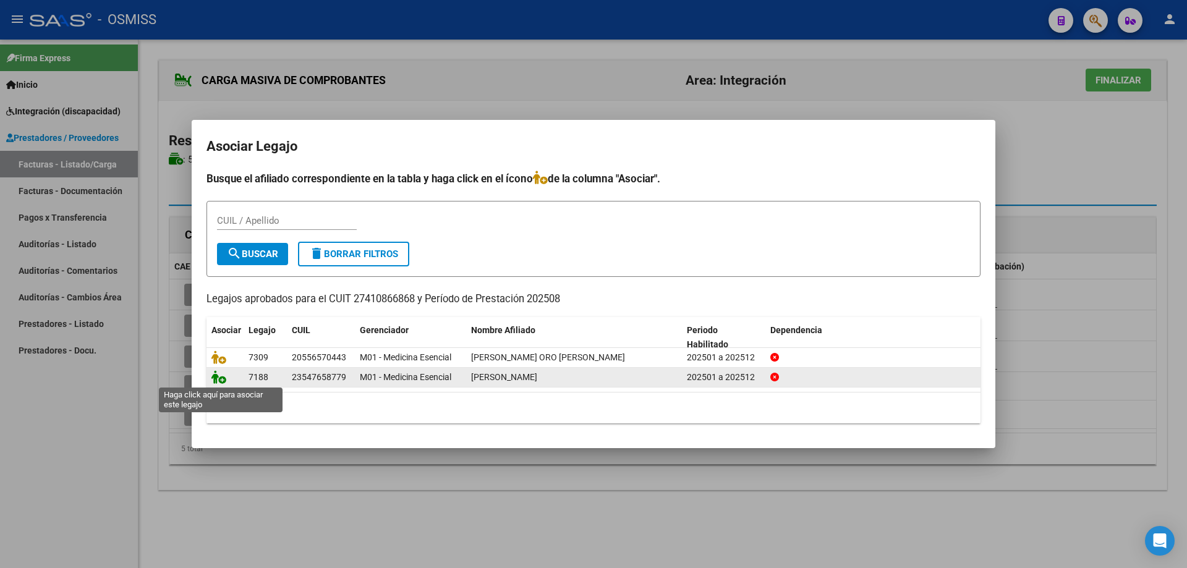
click at [219, 380] on icon at bounding box center [218, 377] width 15 height 14
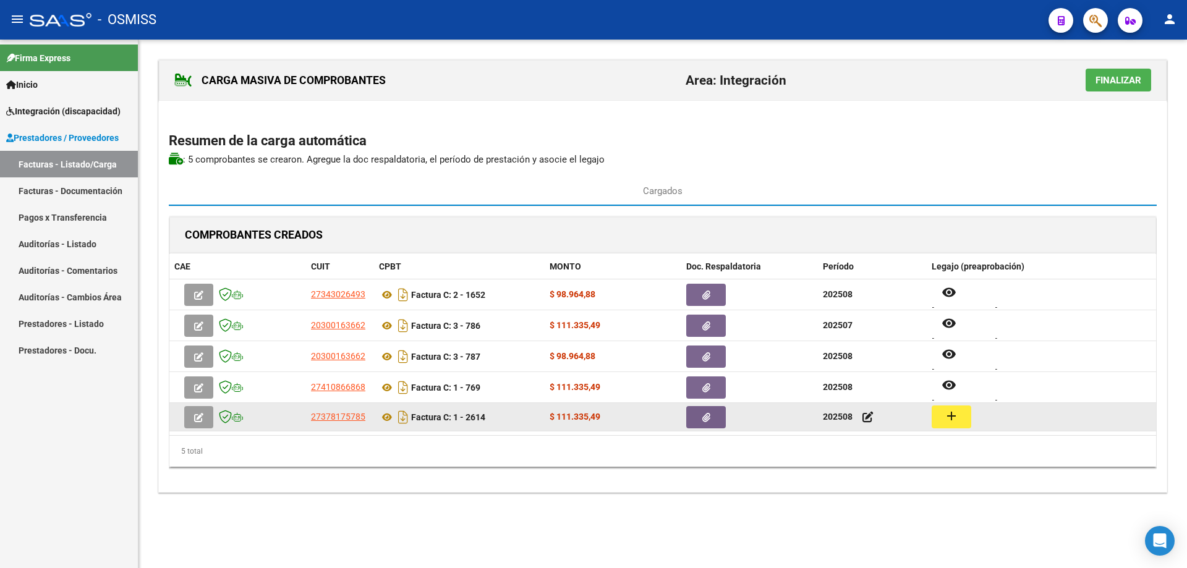
click at [958, 413] on mat-icon "add" at bounding box center [951, 416] width 15 height 15
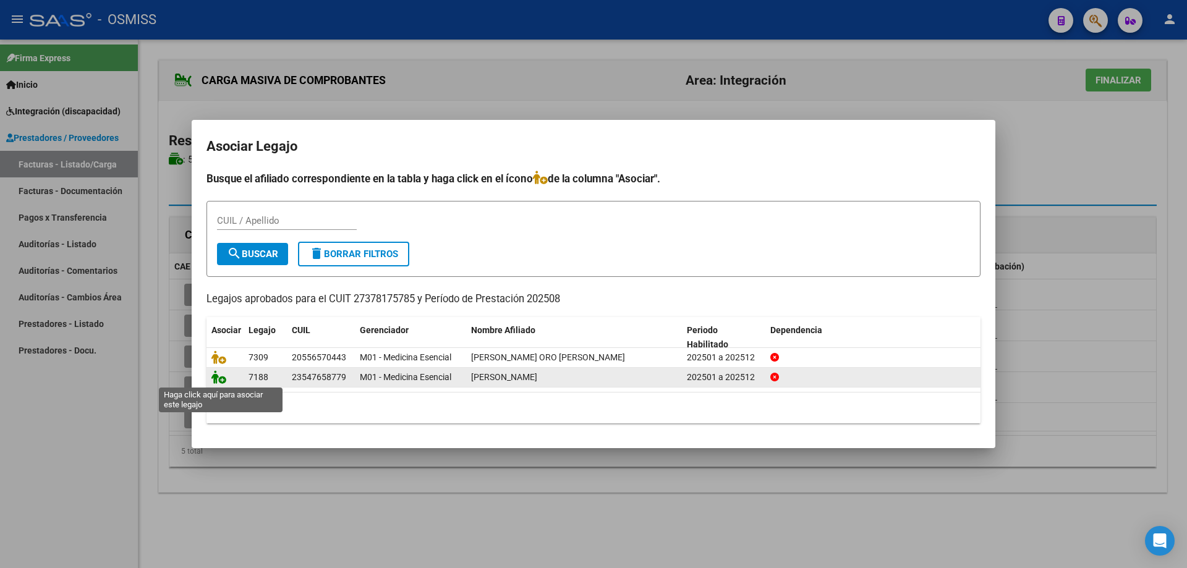
click at [218, 380] on icon at bounding box center [218, 377] width 15 height 14
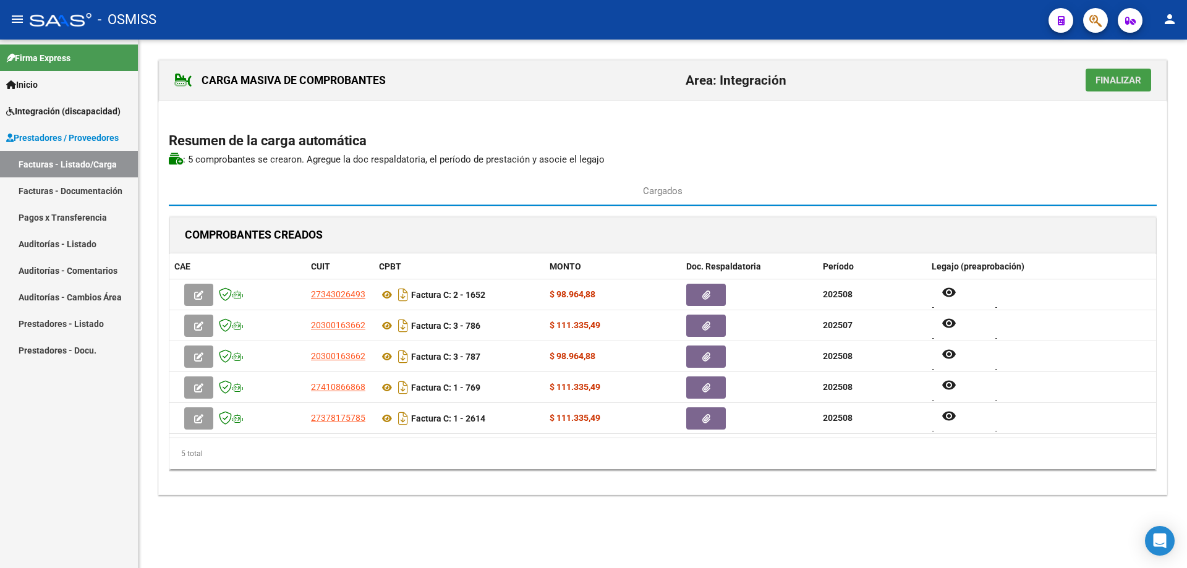
click at [1098, 82] on span "Finalizar" at bounding box center [1119, 80] width 46 height 11
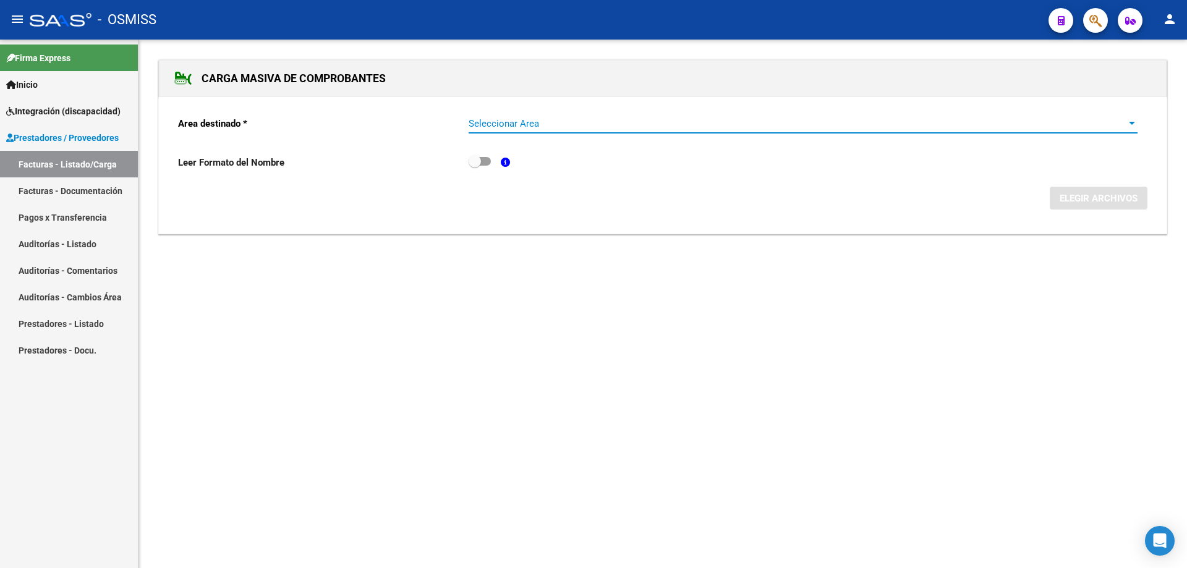
click at [564, 129] on span "Seleccionar Area" at bounding box center [798, 123] width 658 height 11
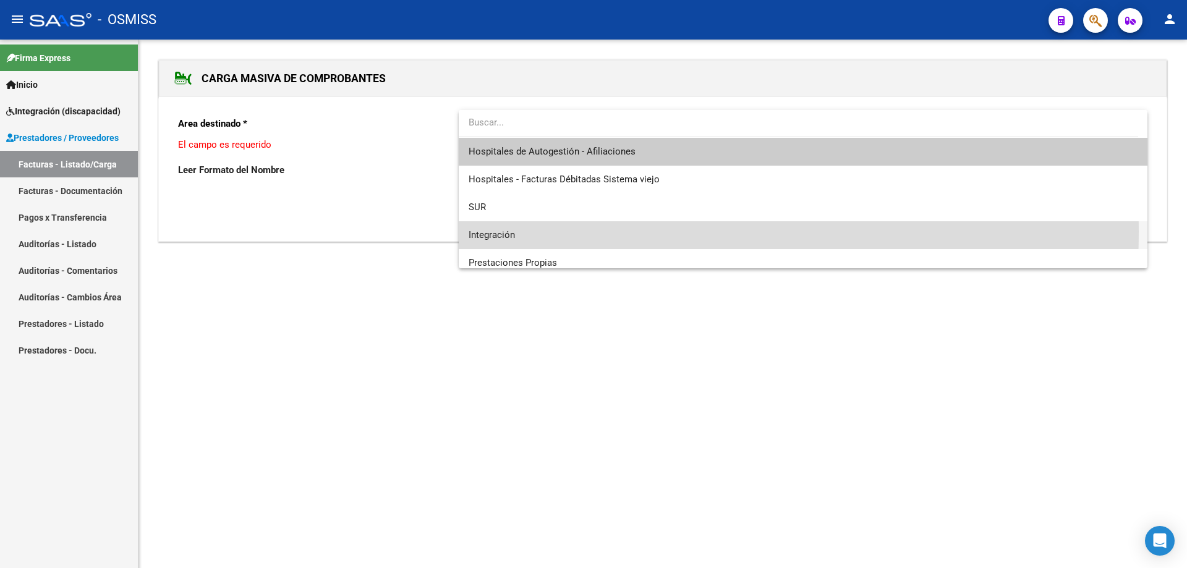
click at [539, 231] on span "Integración" at bounding box center [803, 235] width 669 height 28
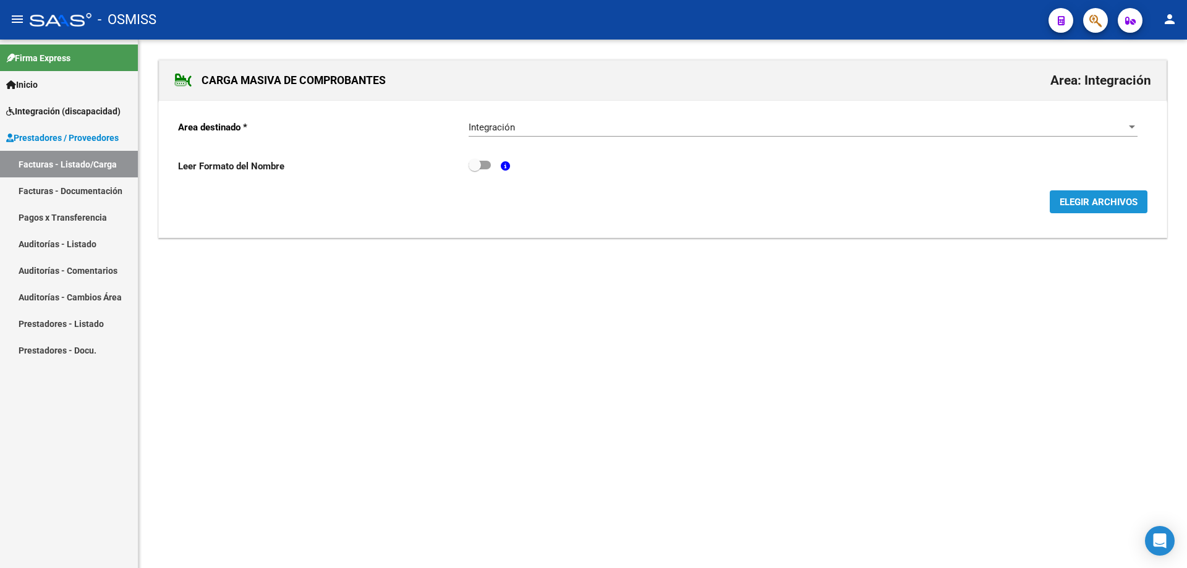
drag, startPoint x: 1096, startPoint y: 206, endPoint x: 766, endPoint y: 399, distance: 382.7
click at [1095, 207] on span "ELEGIR ARCHIVOS" at bounding box center [1099, 202] width 78 height 11
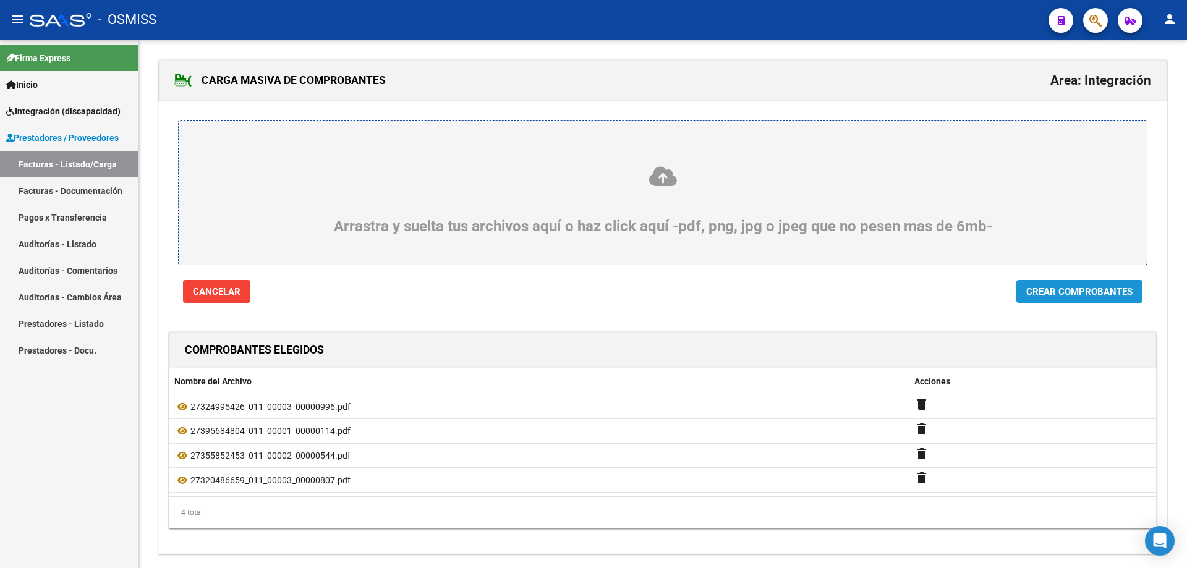
click at [1109, 291] on span "Crear Comprobantes" at bounding box center [1079, 291] width 106 height 11
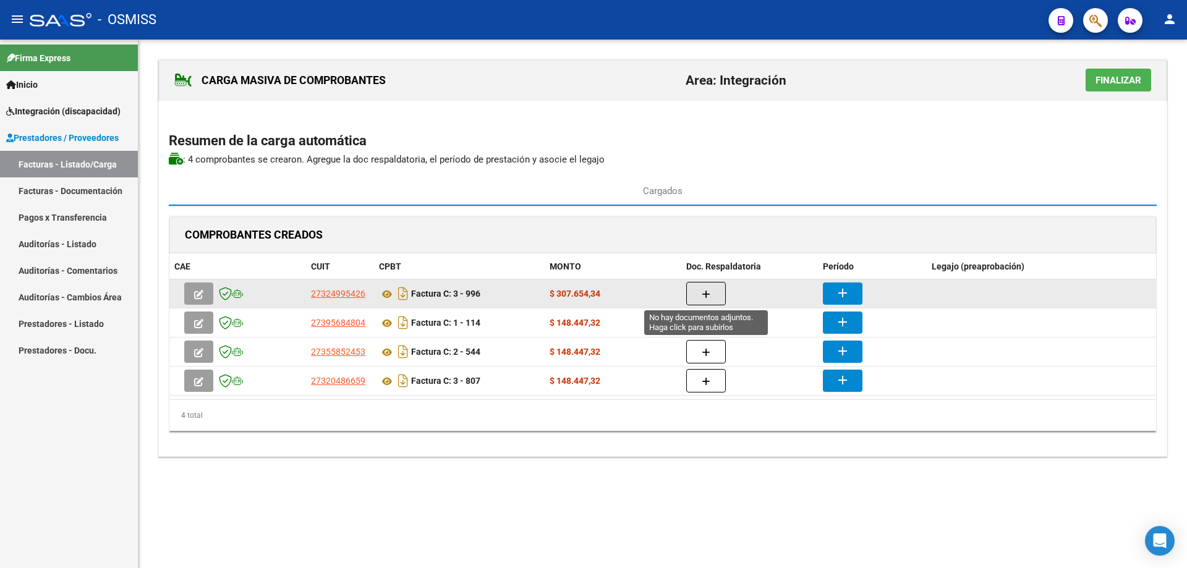
click at [715, 290] on button "button" at bounding box center [706, 293] width 40 height 23
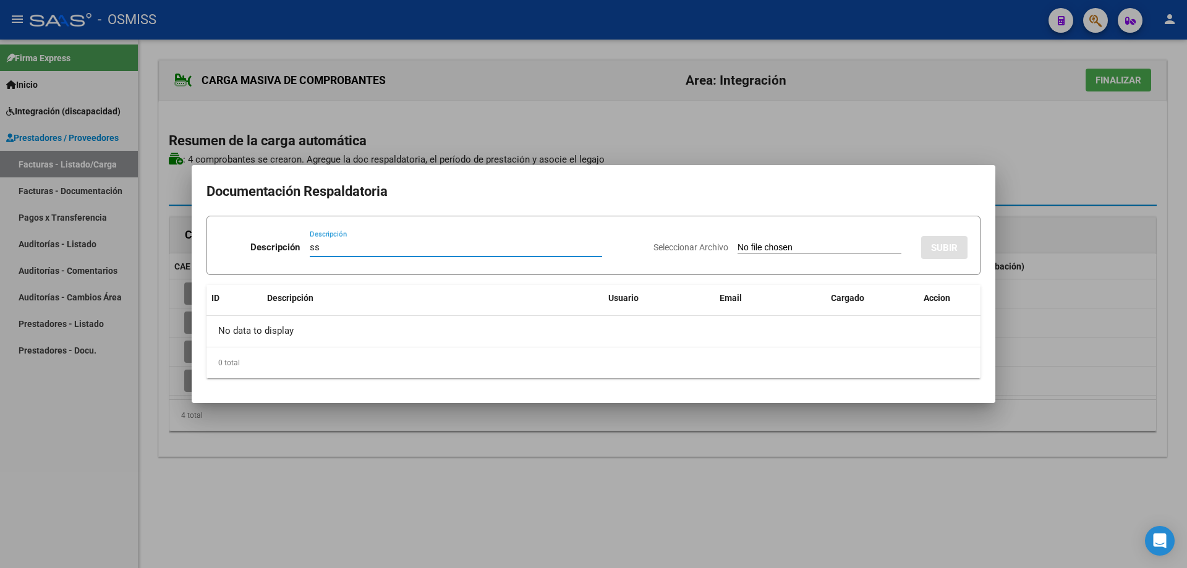
type input "ss"
click at [749, 249] on input "Seleccionar Archivo" at bounding box center [820, 248] width 164 height 12
type input "C:\fakepath\asist. agosto apoyo .pdf"
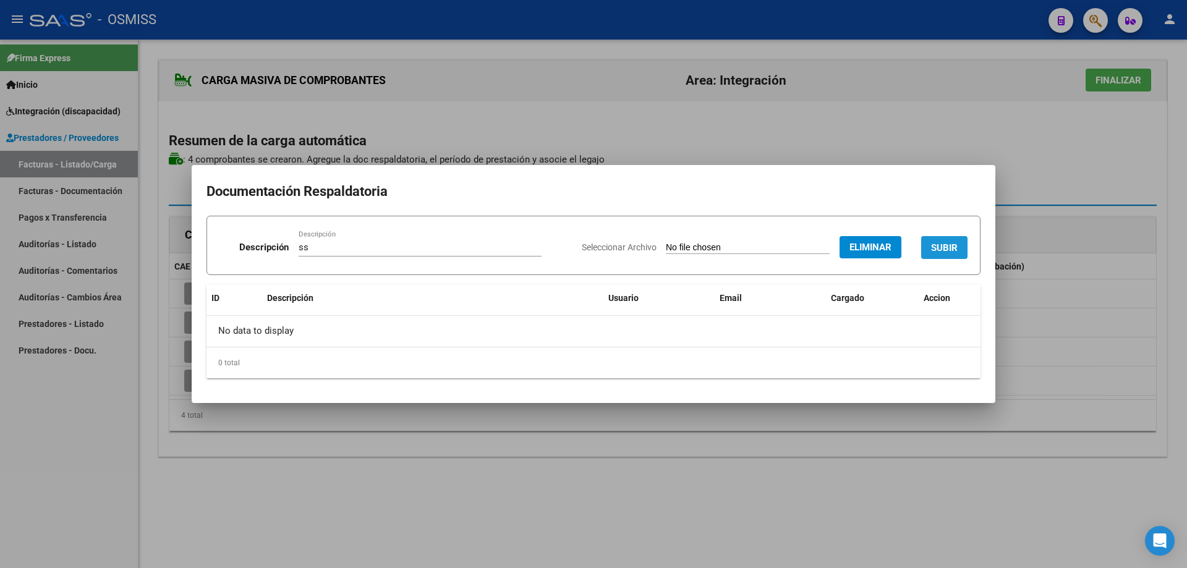
drag, startPoint x: 939, startPoint y: 243, endPoint x: 848, endPoint y: 268, distance: 93.8
click at [939, 243] on span "SUBIR" at bounding box center [944, 247] width 27 height 11
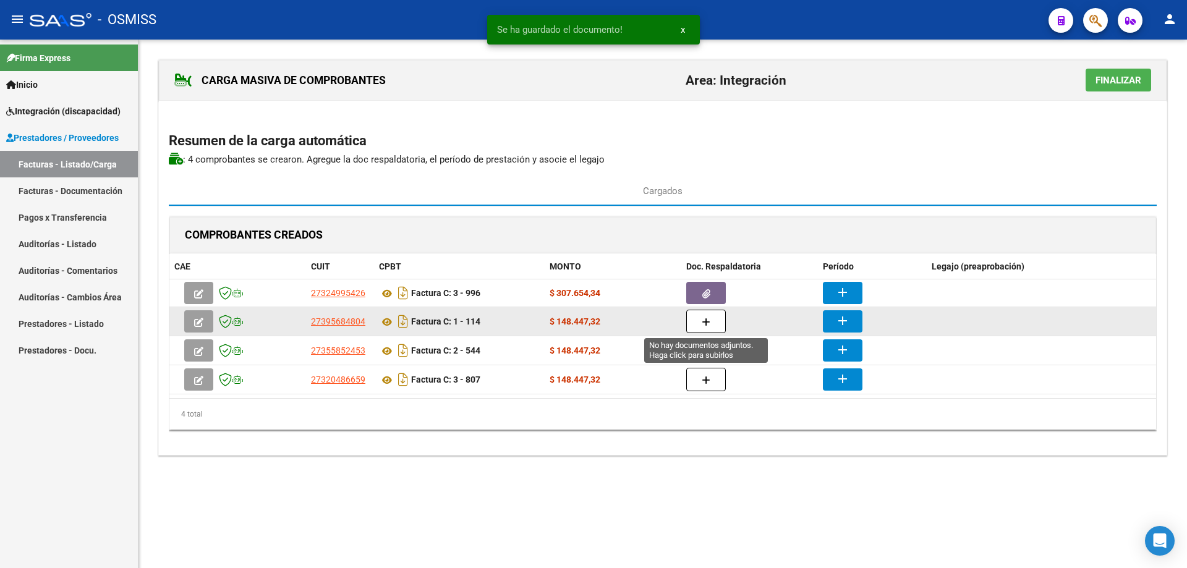
click at [713, 317] on button "button" at bounding box center [706, 321] width 40 height 23
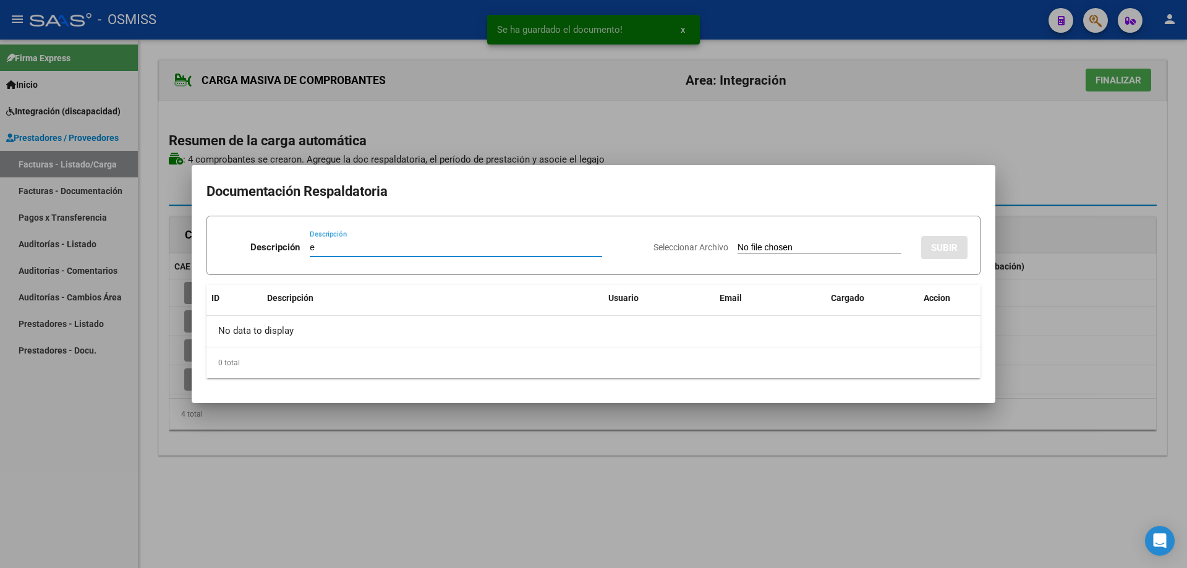
type input "e"
click at [759, 243] on input "Seleccionar Archivo" at bounding box center [820, 248] width 164 height 12
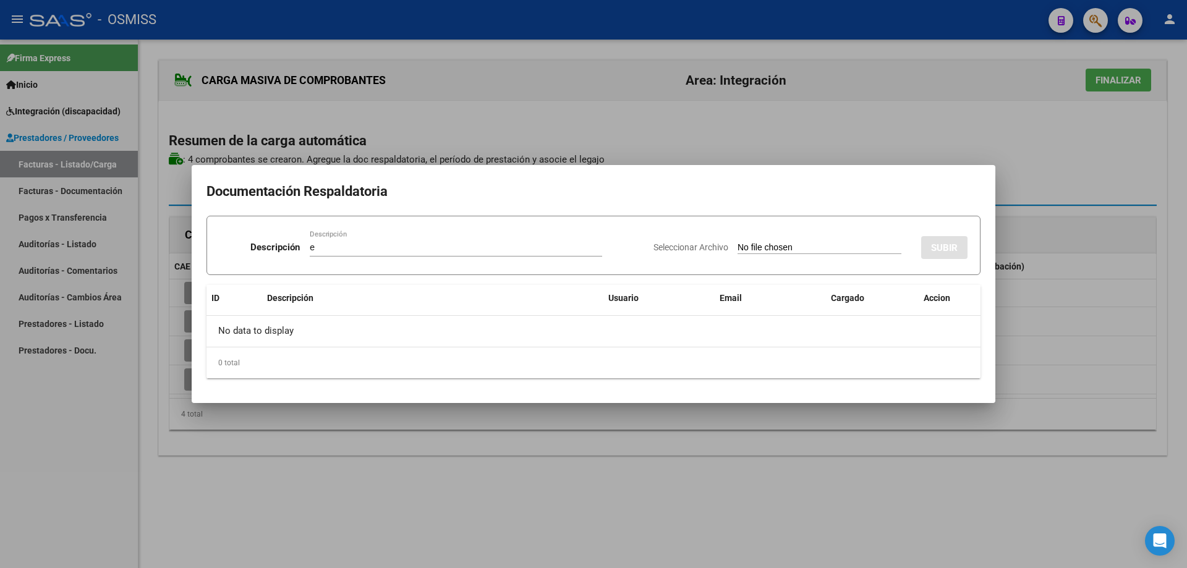
type input "C:\fakepath\DEJESUS asistencia agosto .pdf"
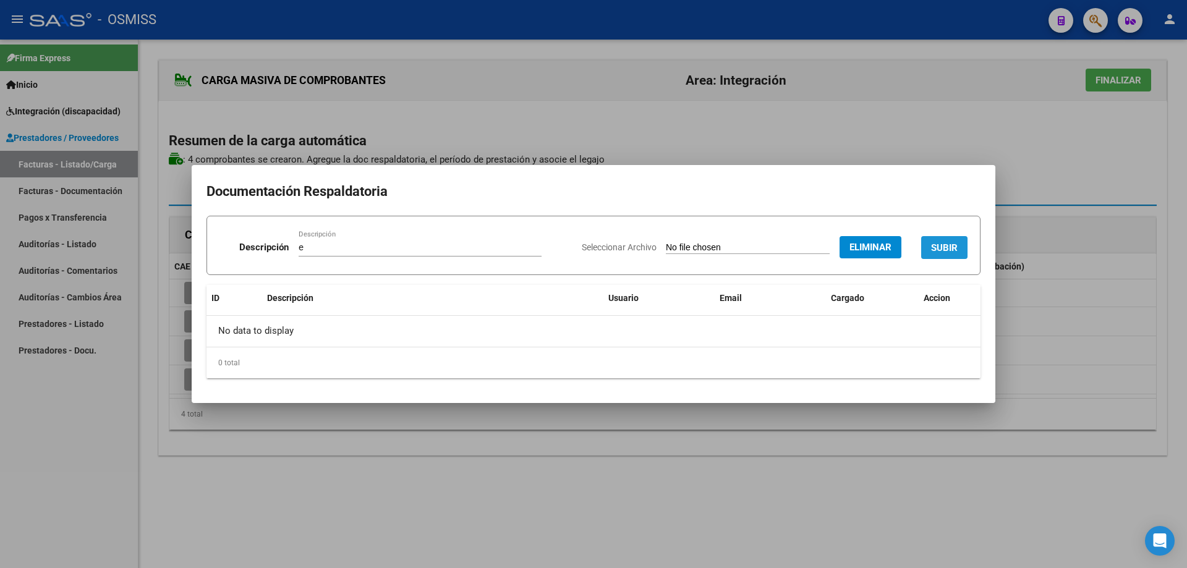
click at [932, 242] on span "SUBIR" at bounding box center [944, 247] width 27 height 11
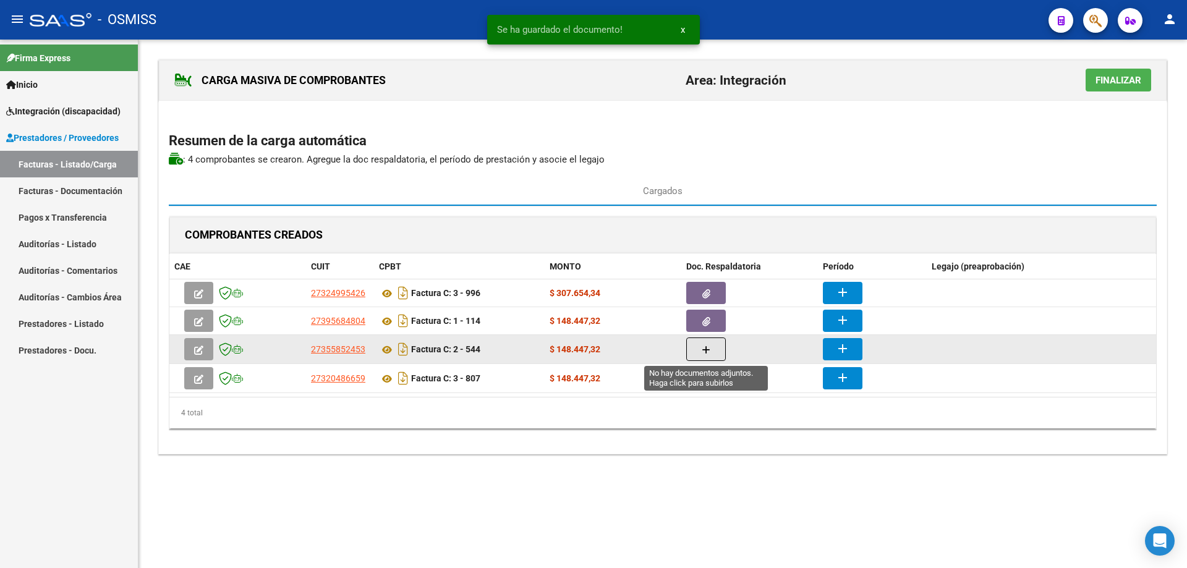
click at [712, 351] on button "button" at bounding box center [706, 349] width 40 height 23
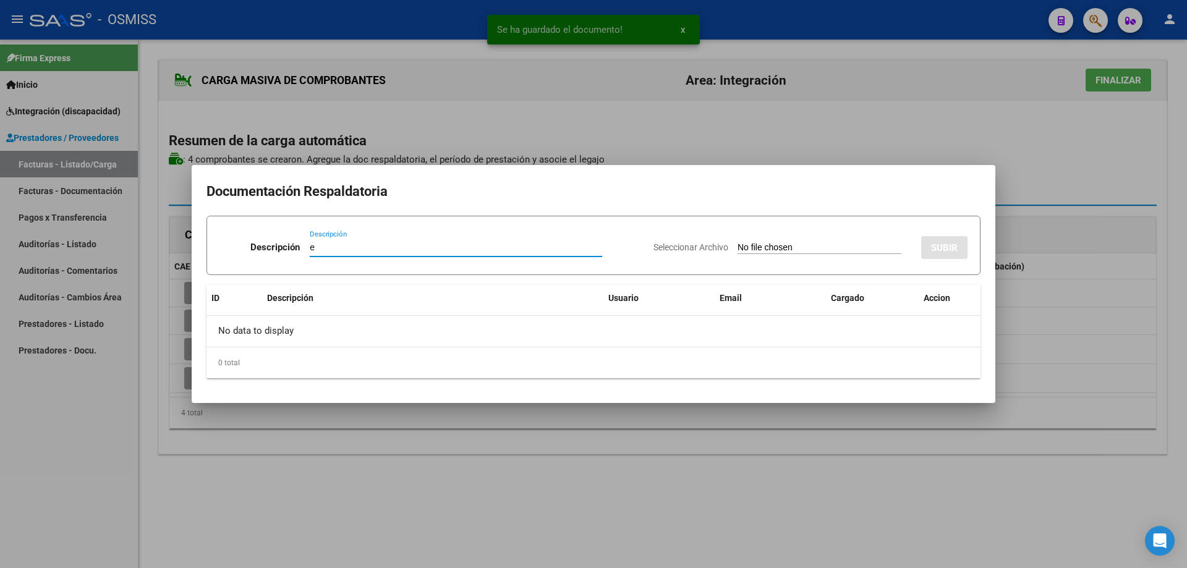
type input "e"
click at [738, 247] on input "Seleccionar Archivo" at bounding box center [820, 248] width 164 height 12
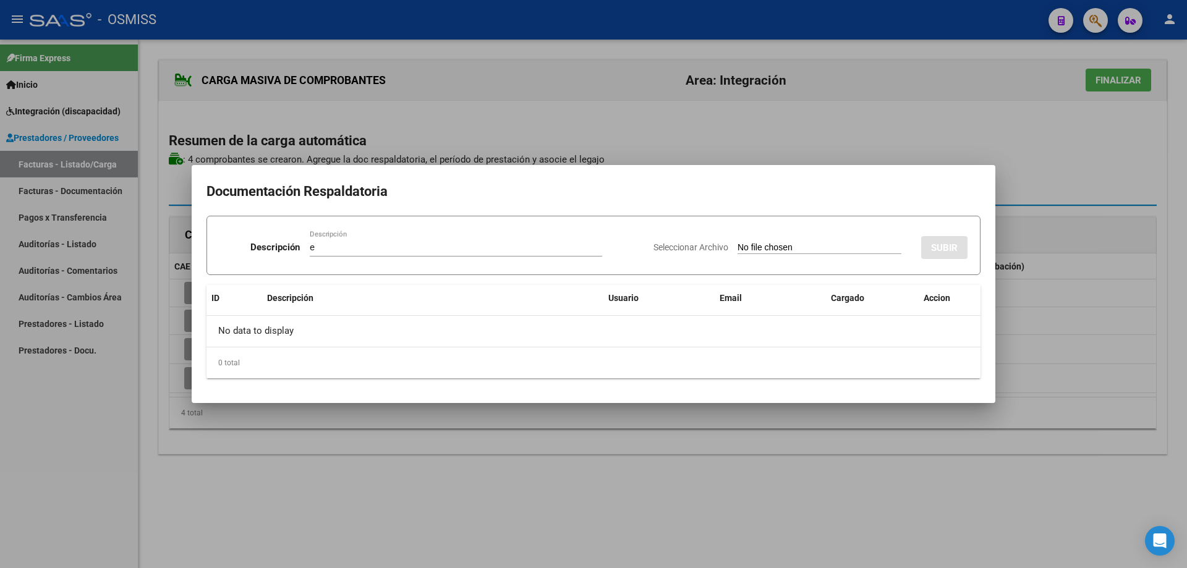
type input "C:\fakepath\elias agosto 2025.pdf"
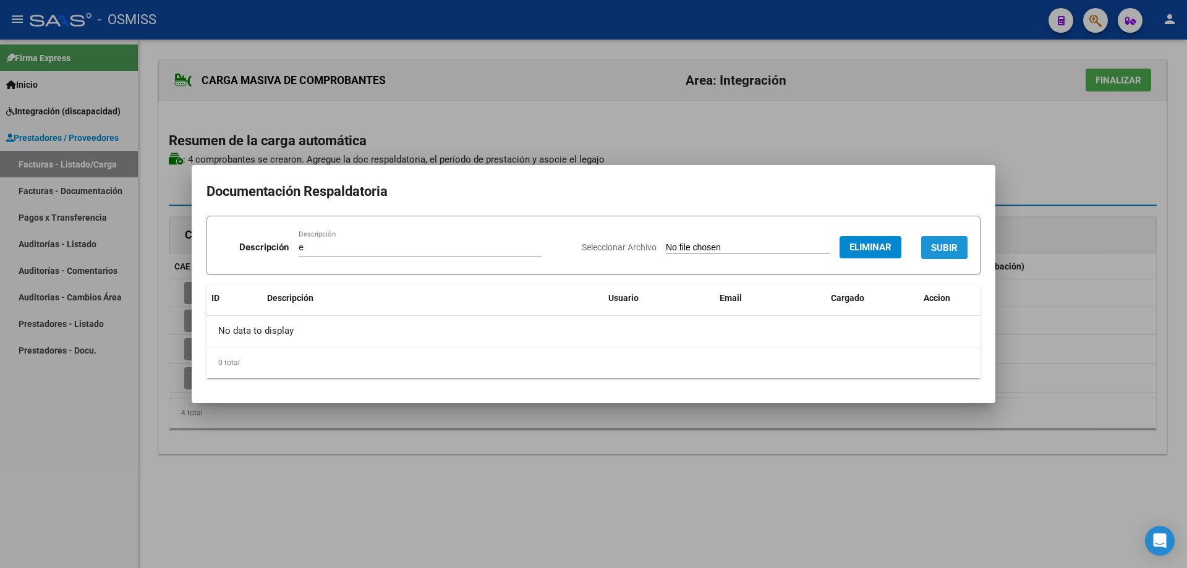
click at [958, 242] on button "SUBIR" at bounding box center [944, 247] width 46 height 23
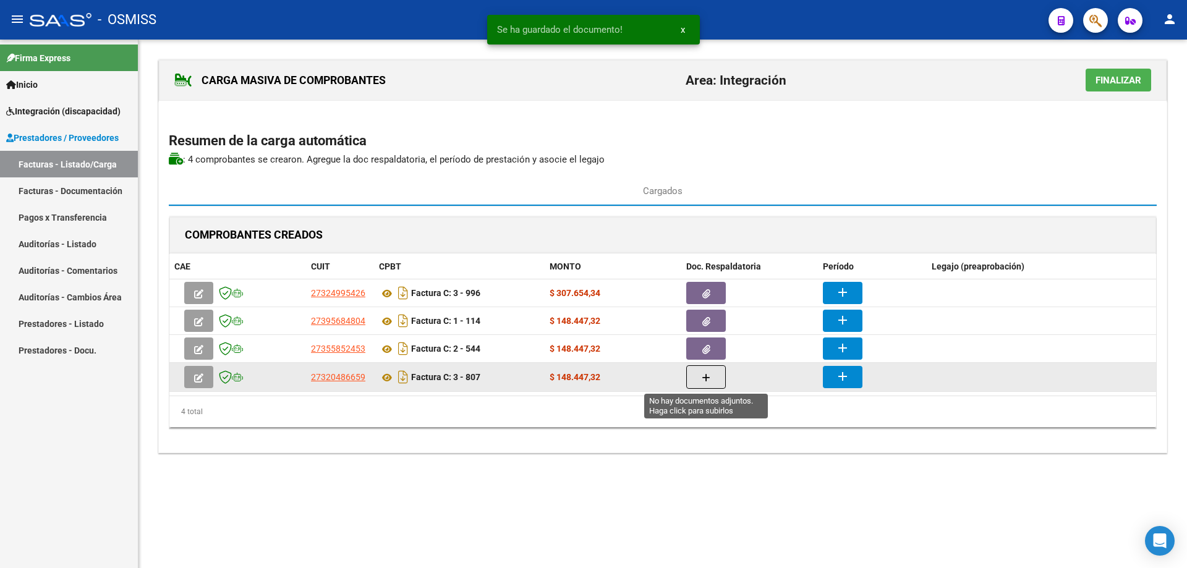
click at [707, 380] on icon "button" at bounding box center [706, 377] width 9 height 9
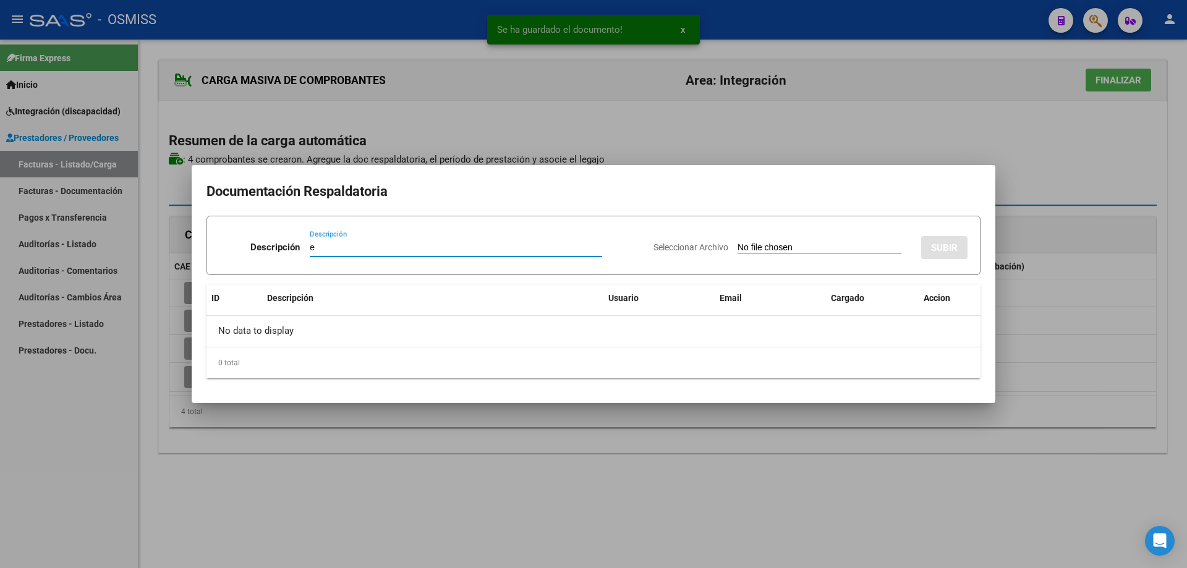
type input "e"
click at [738, 247] on input "Seleccionar Archivo" at bounding box center [820, 248] width 164 height 12
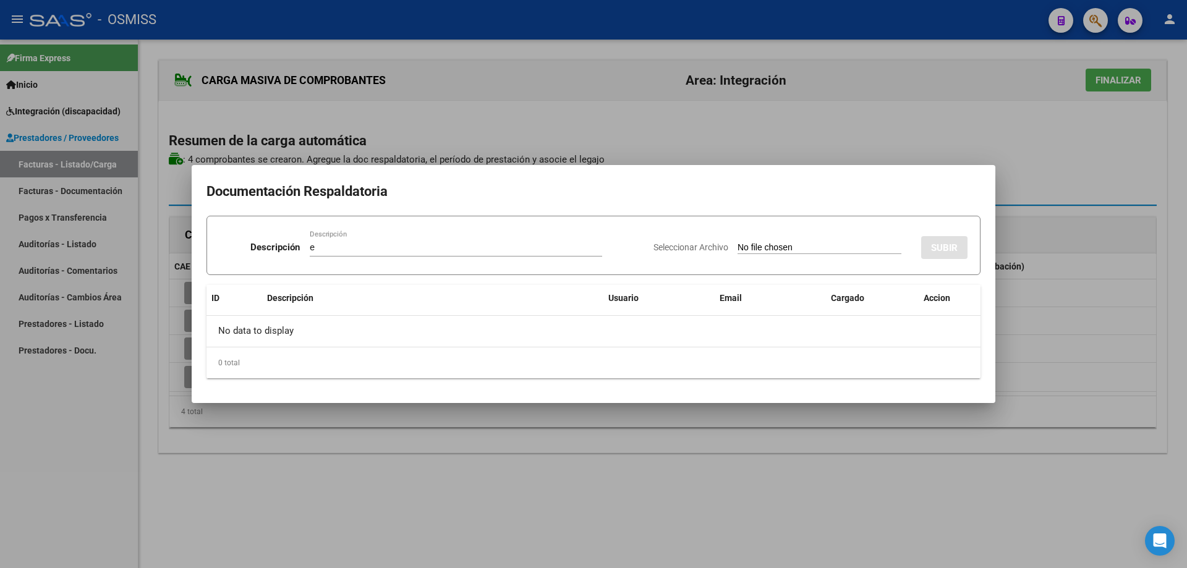
type input "C:\fakepath\Asist agosto psp .pdf"
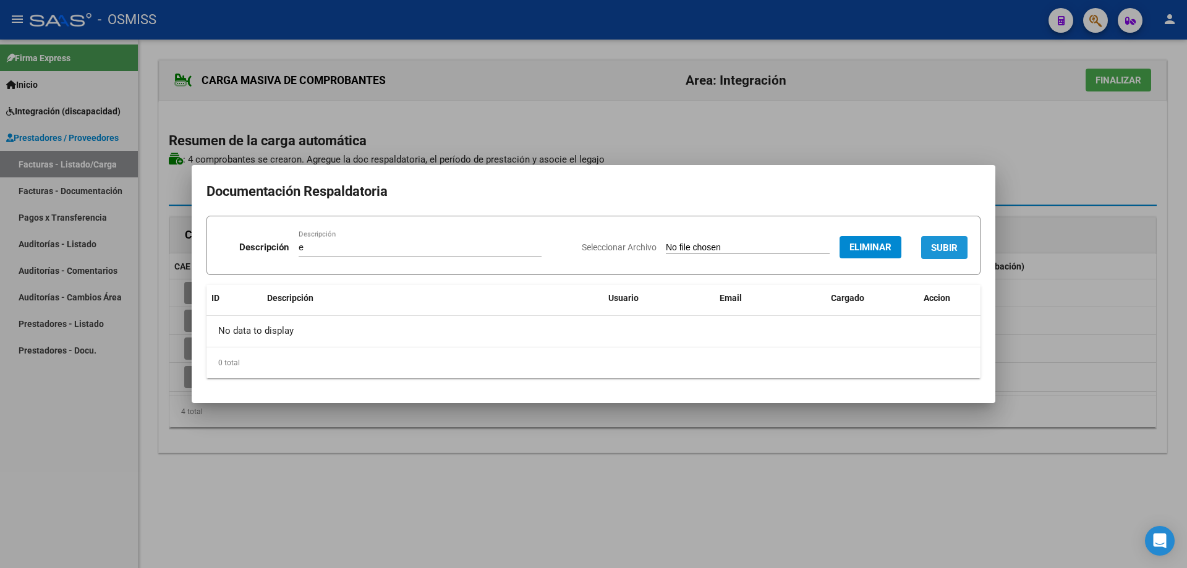
click at [933, 241] on button "SUBIR" at bounding box center [944, 247] width 46 height 23
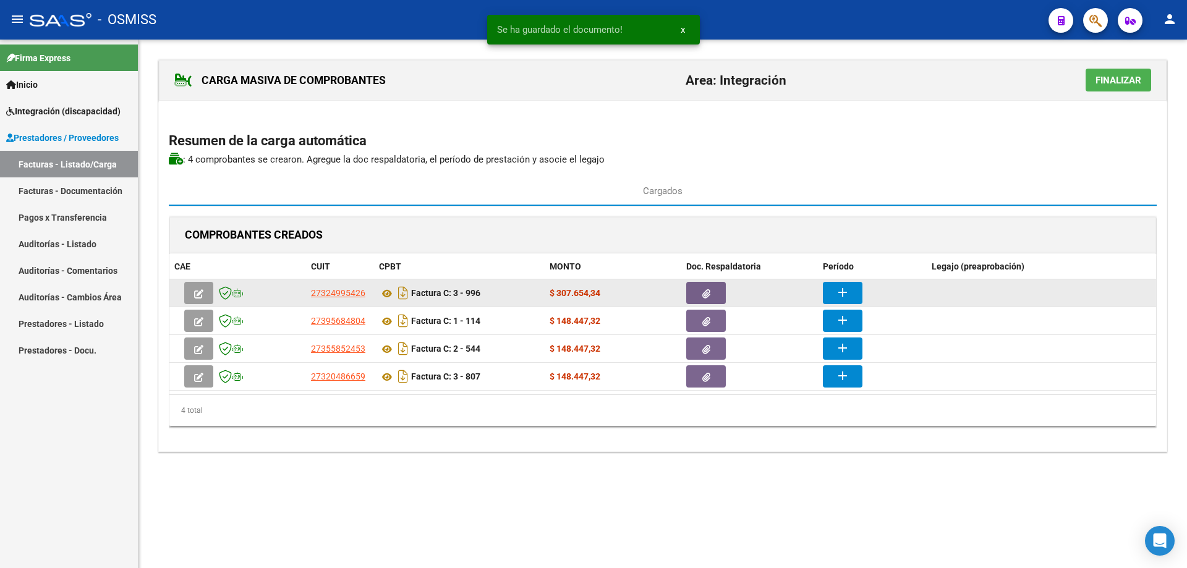
click at [851, 286] on button "add" at bounding box center [843, 293] width 40 height 22
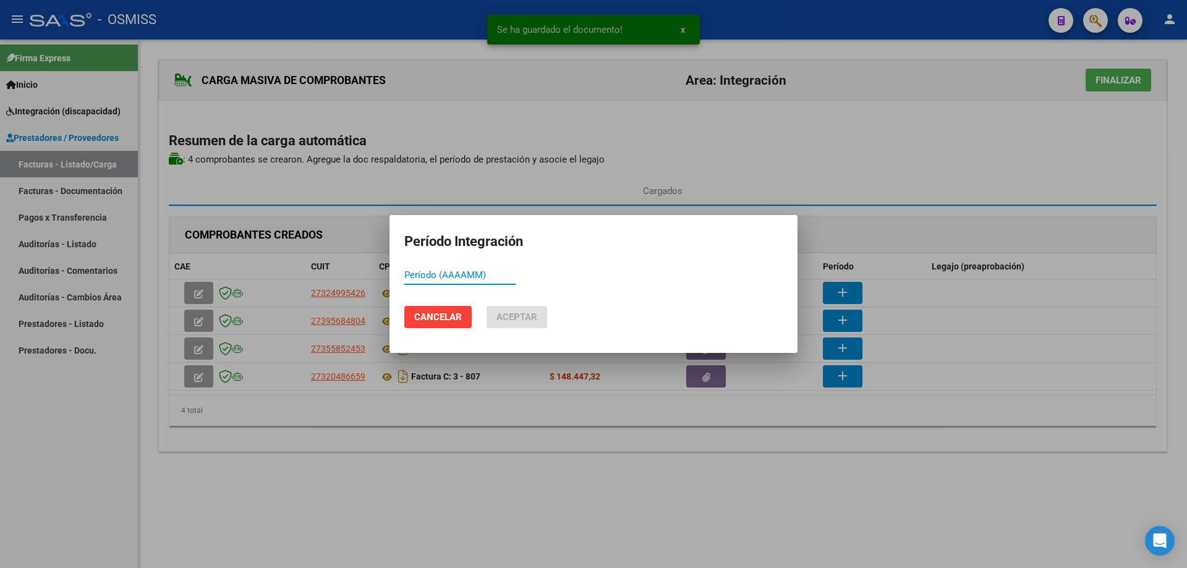
paste input "202508"
type input "202508"
click at [519, 315] on span "Aceptar" at bounding box center [516, 317] width 41 height 11
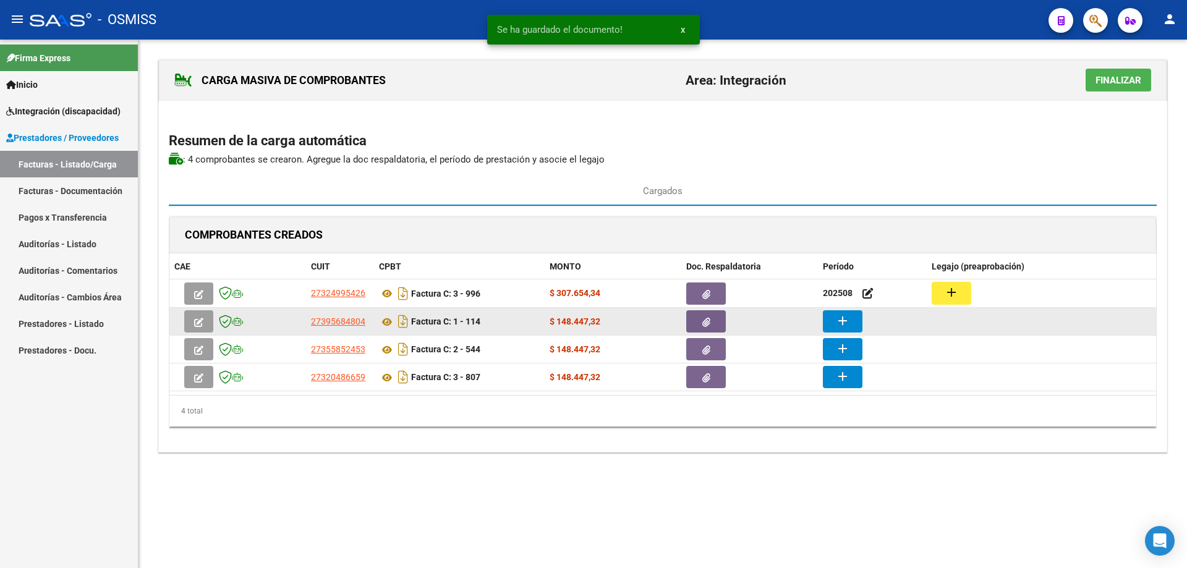
click at [836, 325] on mat-icon "add" at bounding box center [842, 320] width 15 height 15
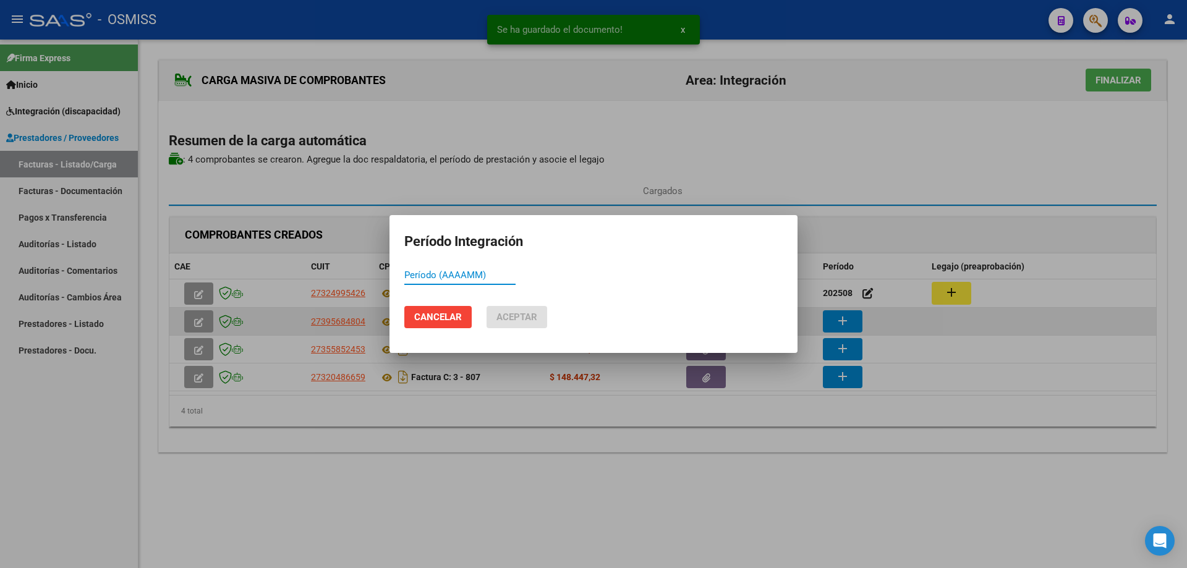
paste input "202508"
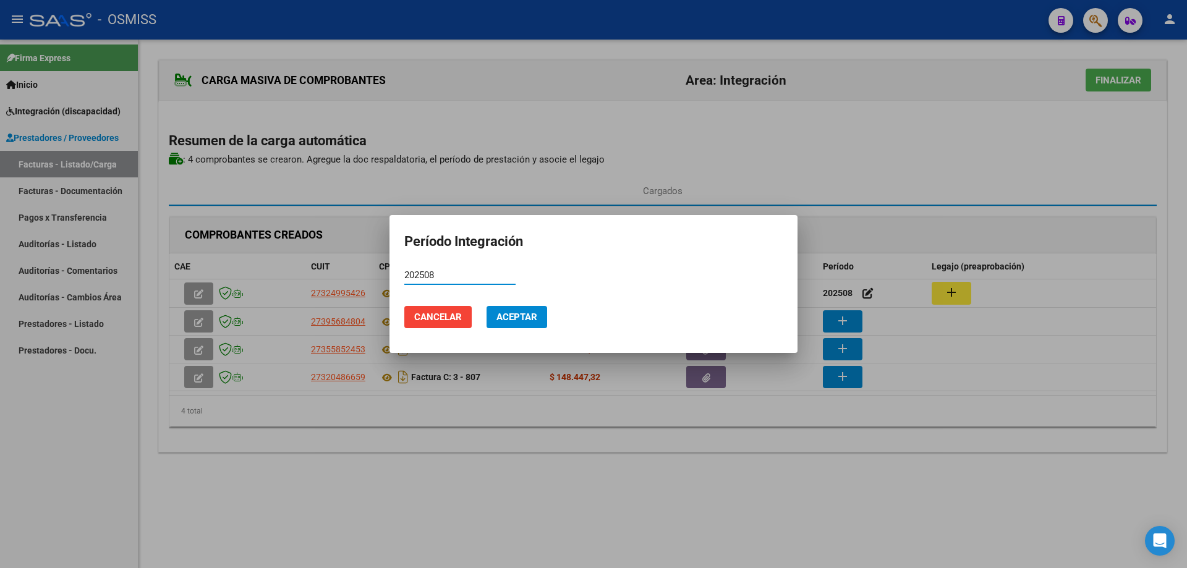
type input "202508"
click at [523, 309] on button "Aceptar" at bounding box center [517, 317] width 61 height 22
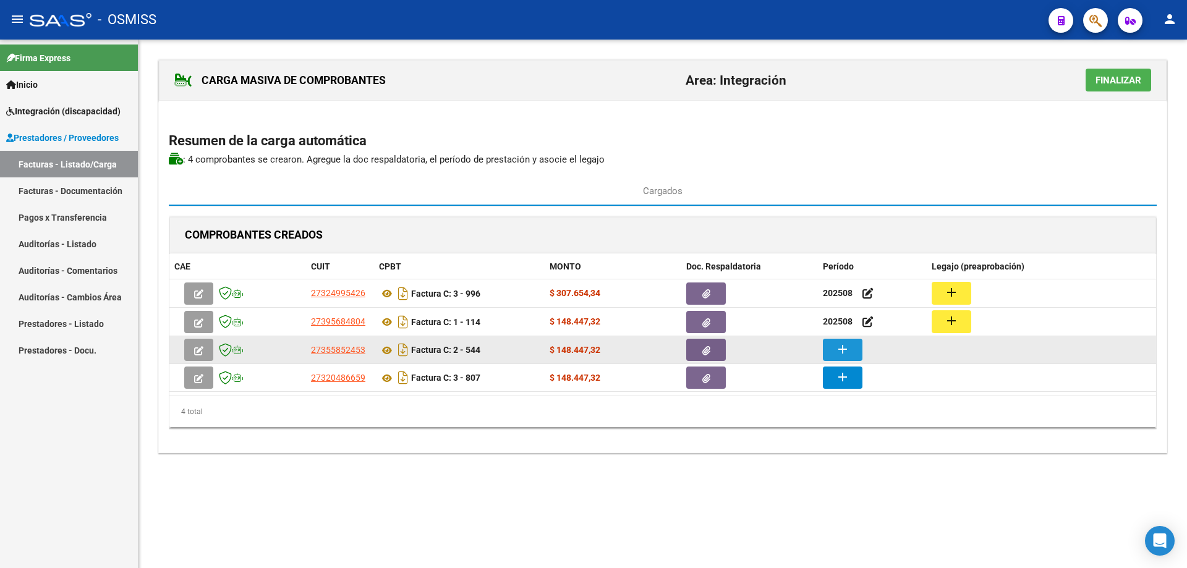
click at [845, 349] on mat-icon "add" at bounding box center [842, 349] width 15 height 15
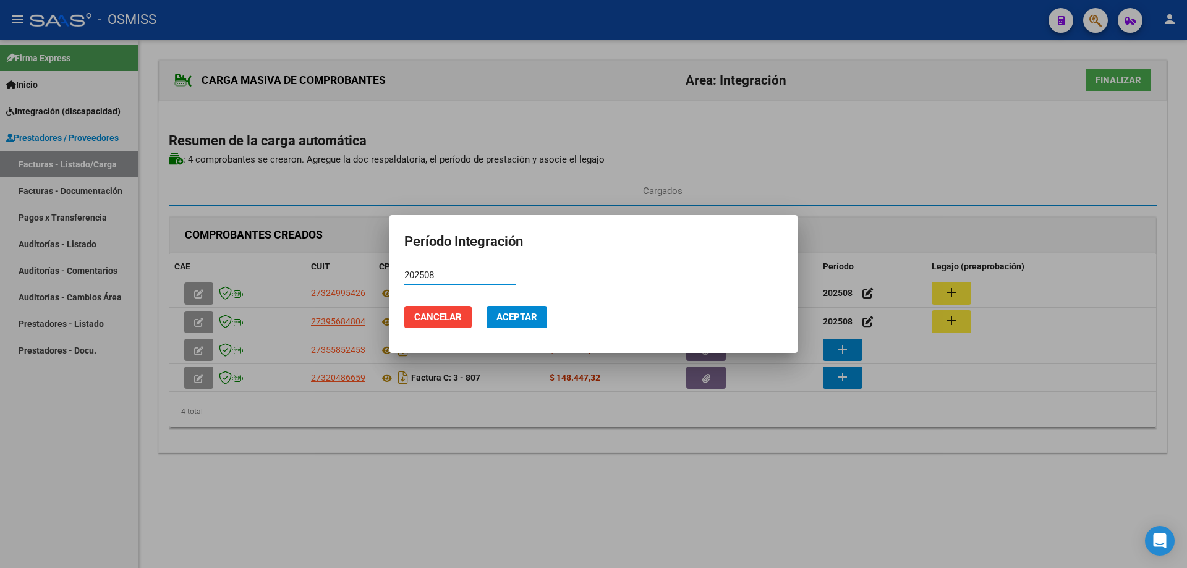
type input "202508"
click at [516, 322] on span "Aceptar" at bounding box center [516, 317] width 41 height 11
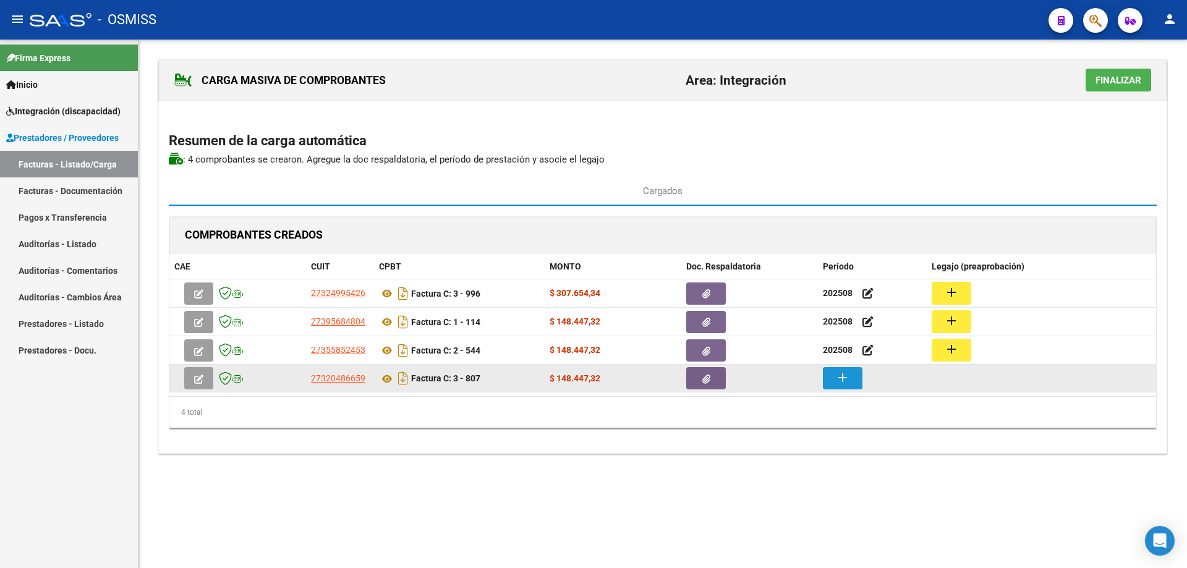
click at [844, 382] on mat-icon "add" at bounding box center [842, 377] width 15 height 15
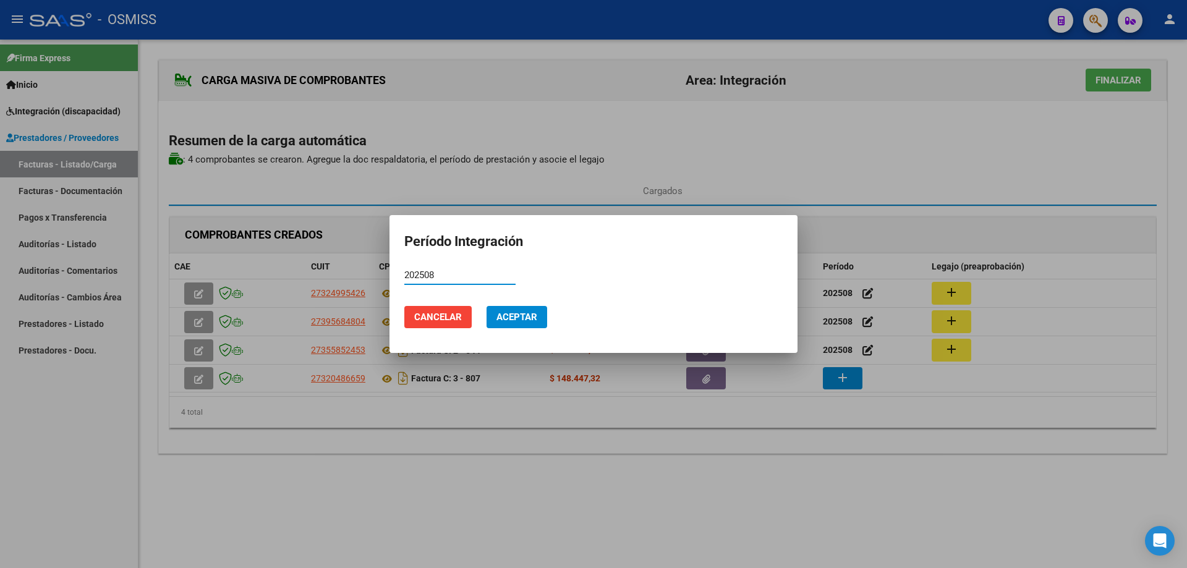
type input "202508"
click at [532, 314] on span "Aceptar" at bounding box center [516, 317] width 41 height 11
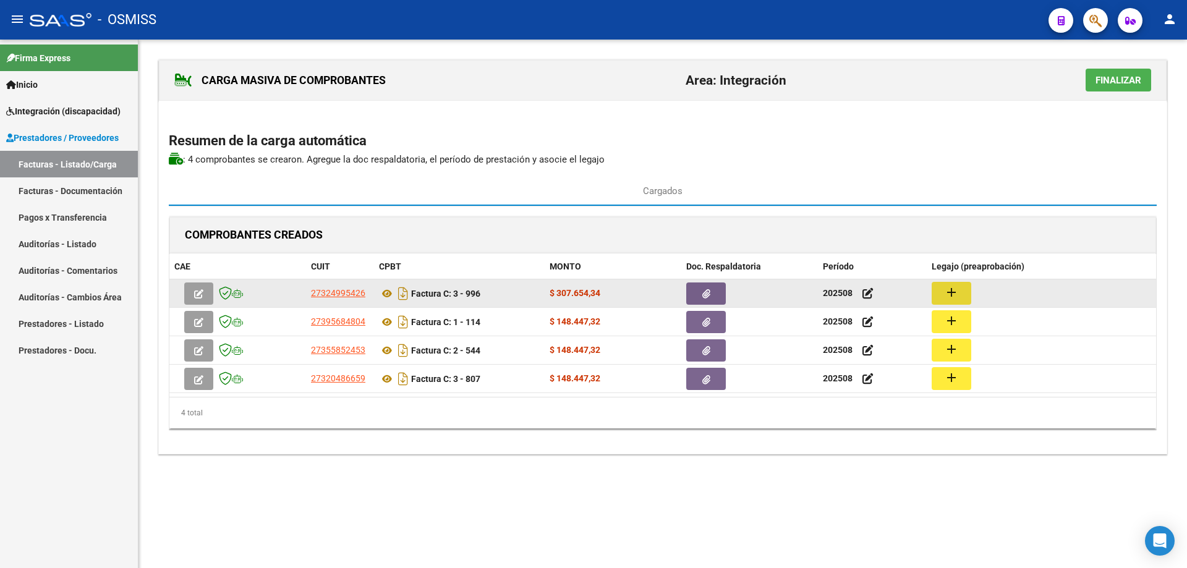
click at [958, 289] on mat-icon "add" at bounding box center [951, 292] width 15 height 15
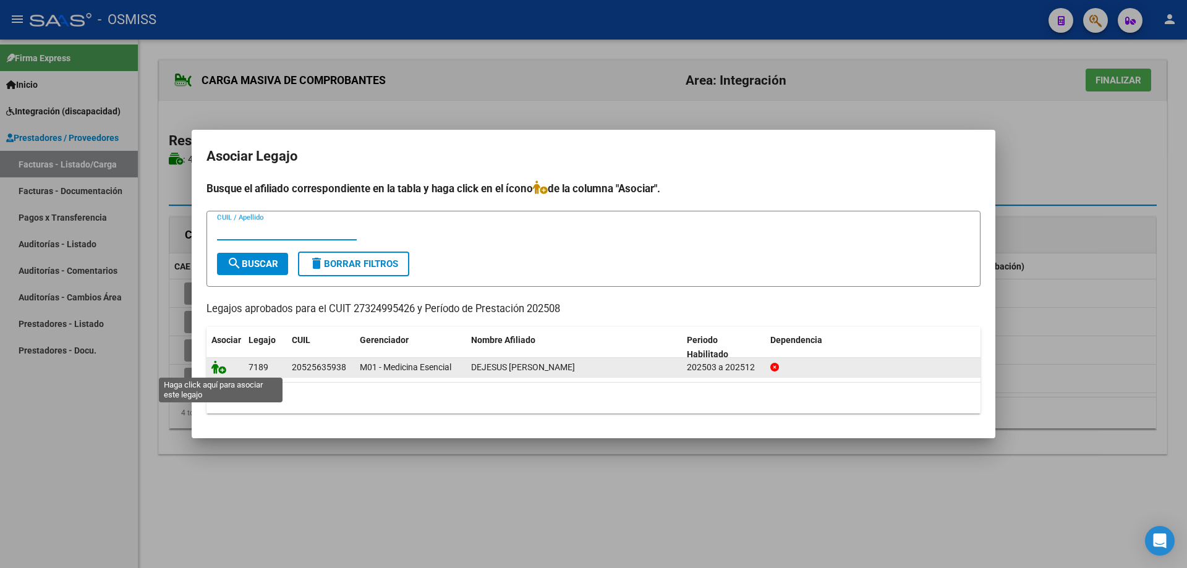
click at [214, 369] on icon at bounding box center [218, 367] width 15 height 14
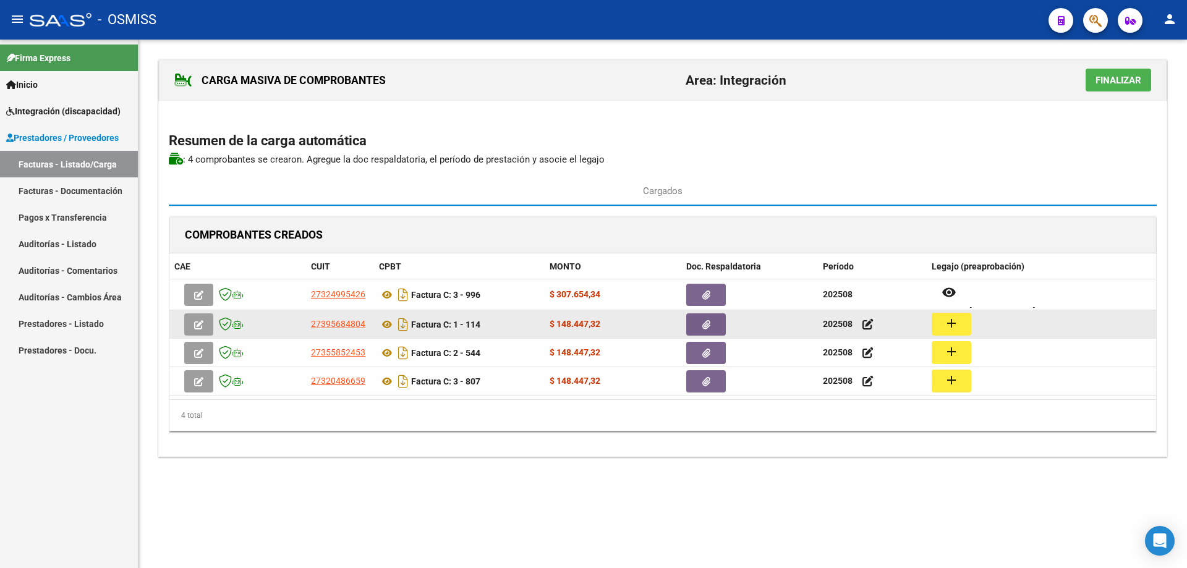
click at [948, 328] on mat-icon "add" at bounding box center [951, 323] width 15 height 15
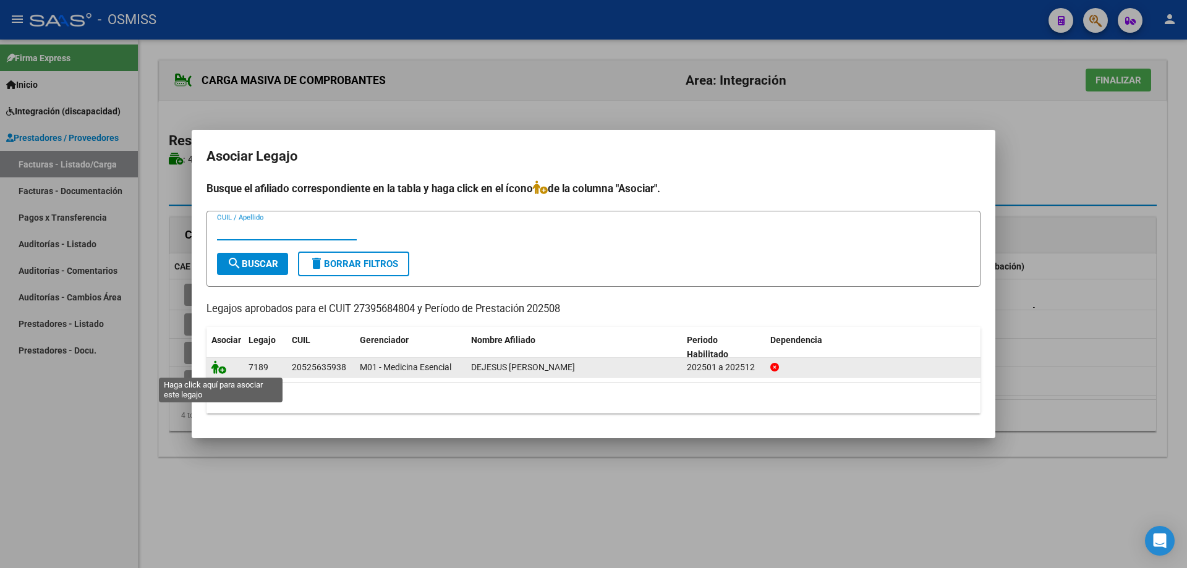
click at [221, 372] on icon at bounding box center [218, 367] width 15 height 14
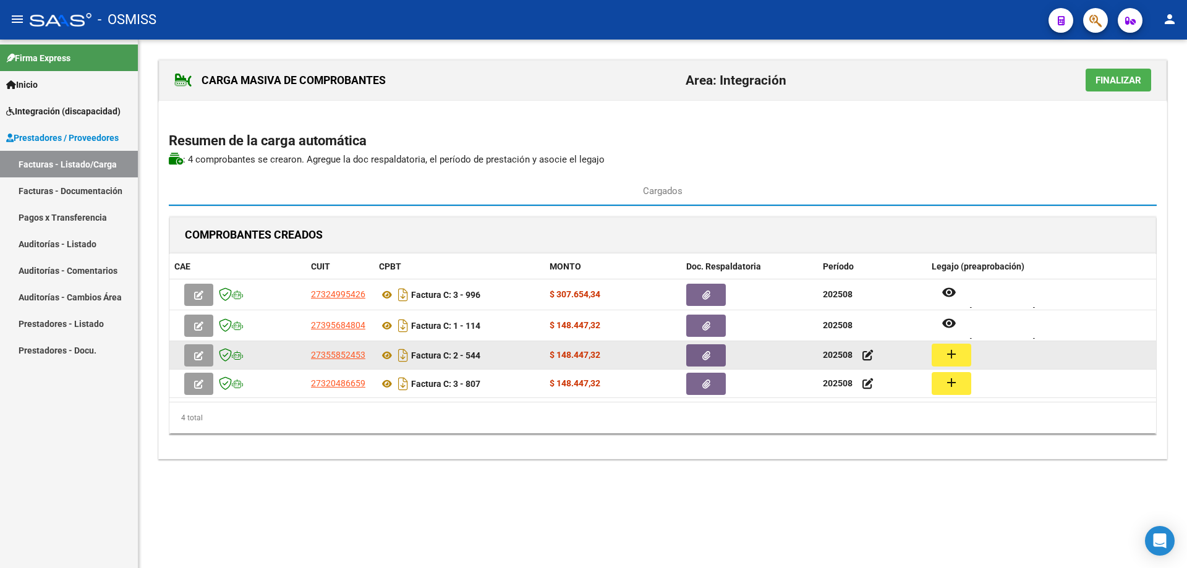
click at [951, 349] on mat-icon "add" at bounding box center [951, 354] width 15 height 15
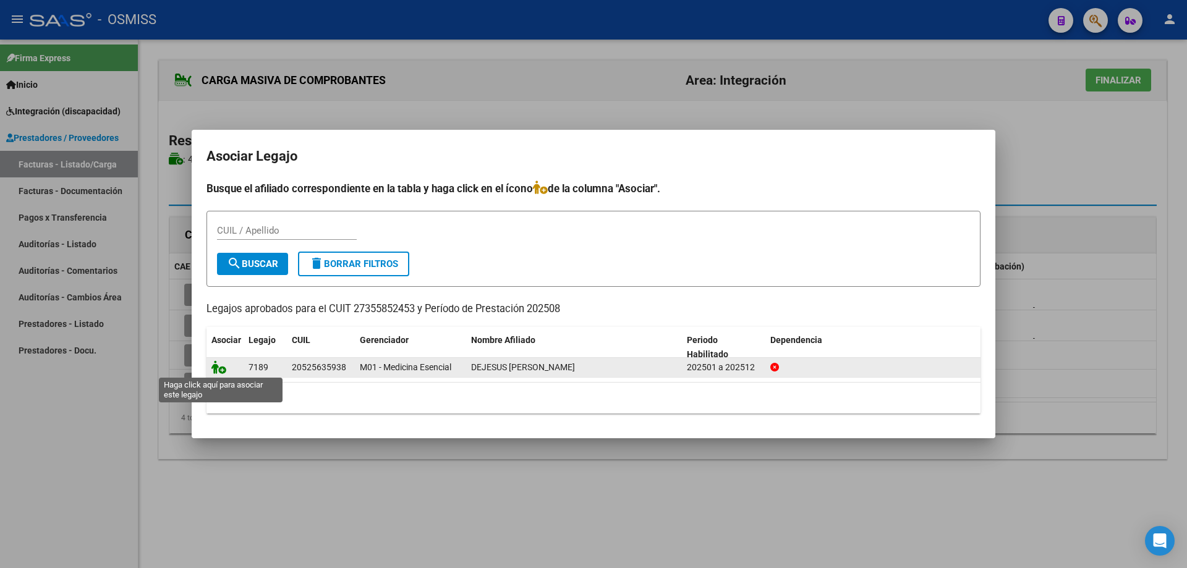
click at [212, 368] on icon at bounding box center [218, 367] width 15 height 14
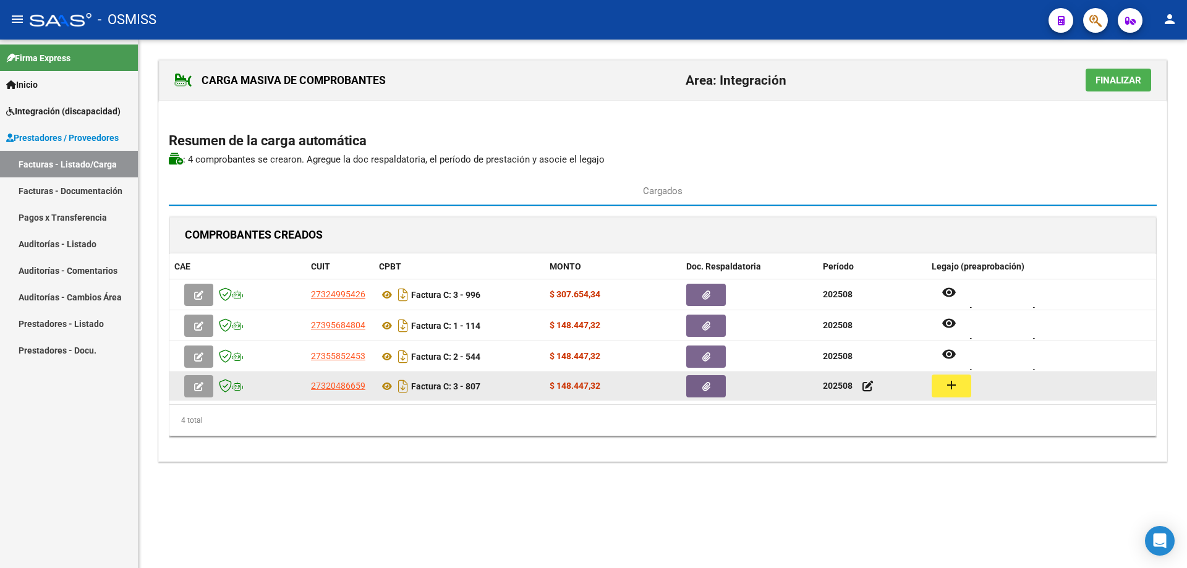
click at [940, 390] on button "add" at bounding box center [952, 386] width 40 height 23
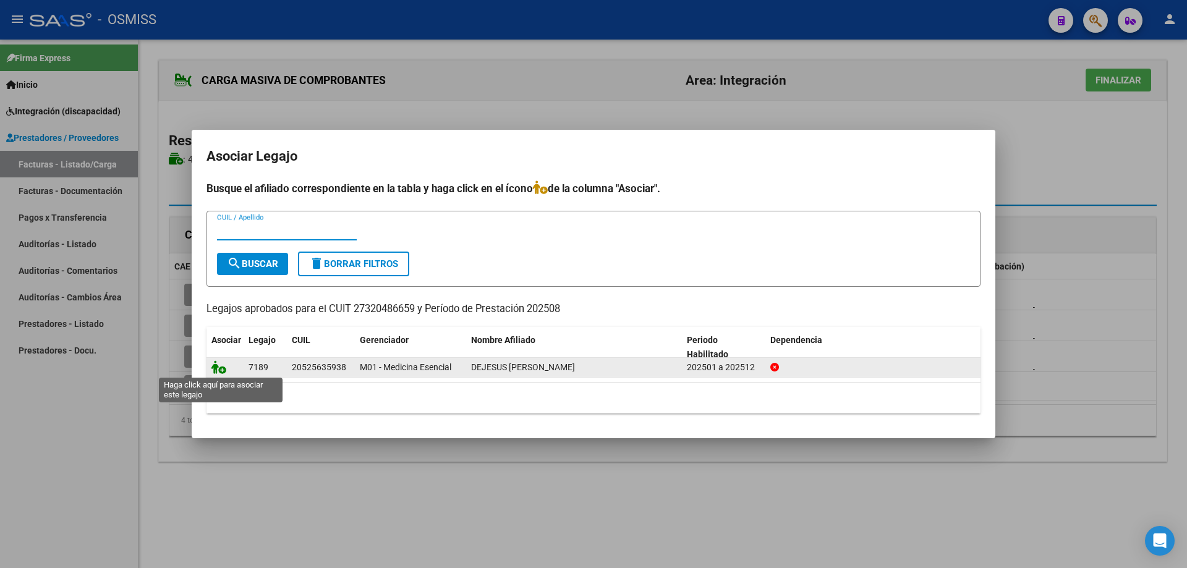
click at [221, 366] on icon at bounding box center [218, 367] width 15 height 14
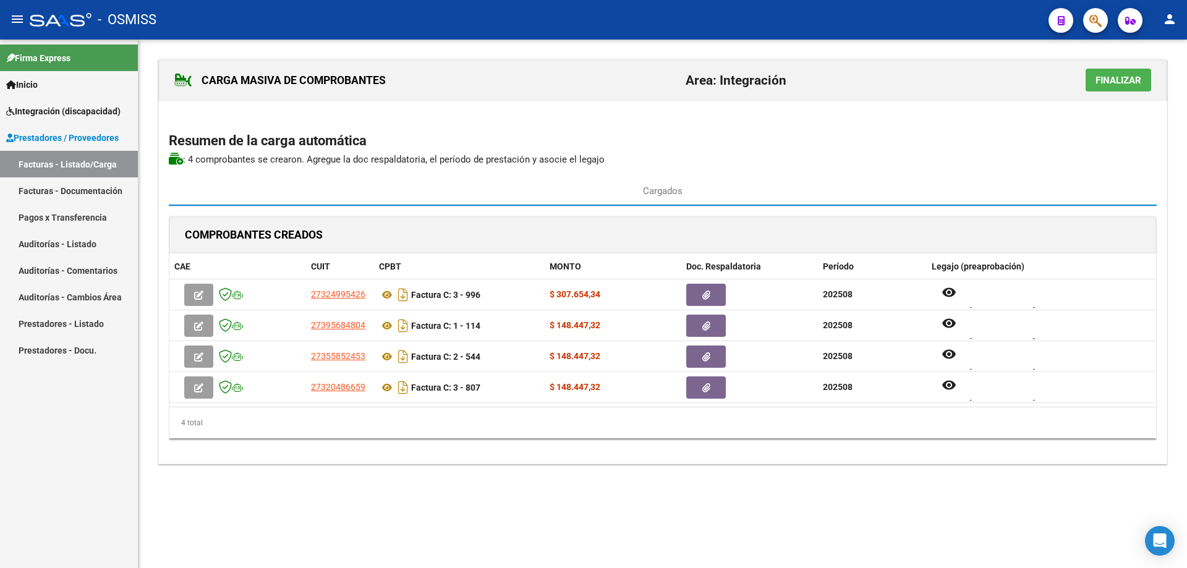
click at [1097, 80] on span "Finalizar" at bounding box center [1119, 80] width 46 height 11
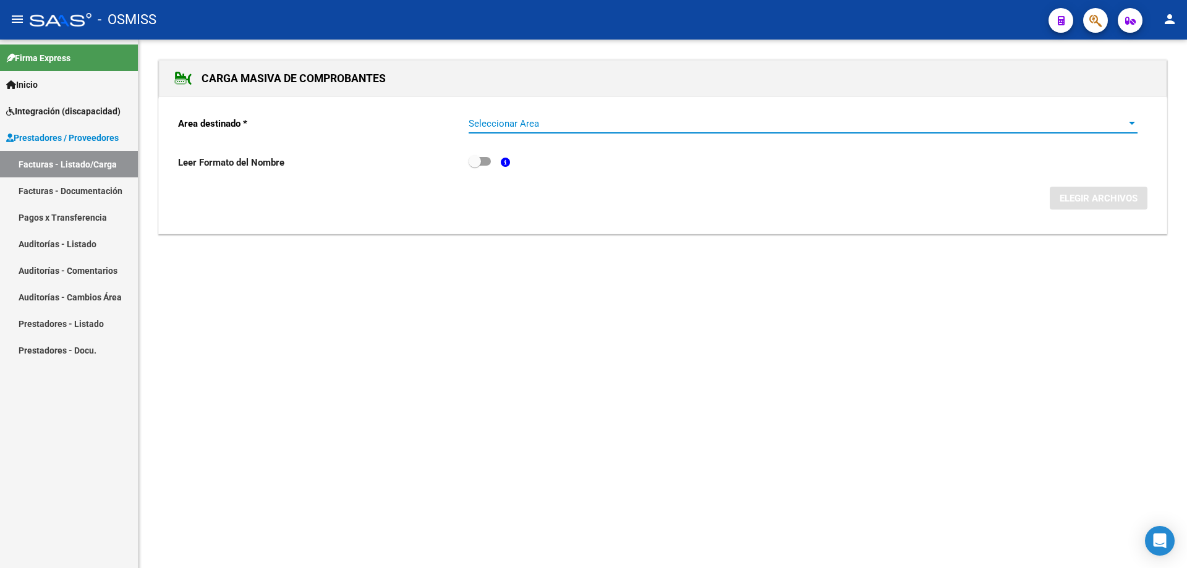
drag, startPoint x: 537, startPoint y: 126, endPoint x: 538, endPoint y: 132, distance: 6.3
click at [538, 132] on div "Seleccionar Area Seleccionar Area" at bounding box center [803, 119] width 669 height 27
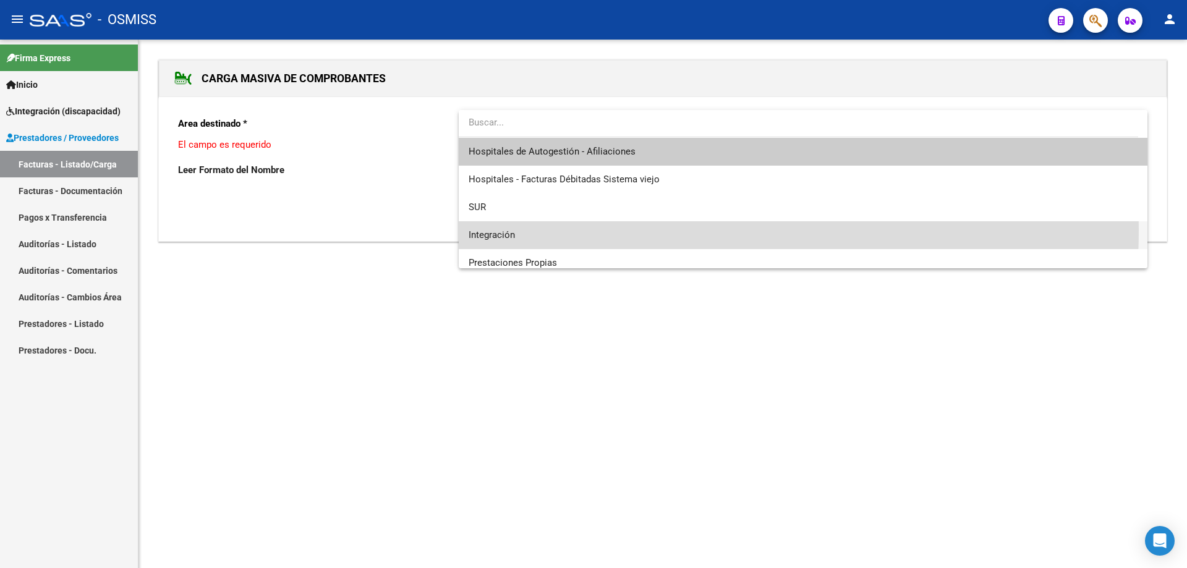
click at [529, 229] on span "Integración" at bounding box center [803, 235] width 669 height 28
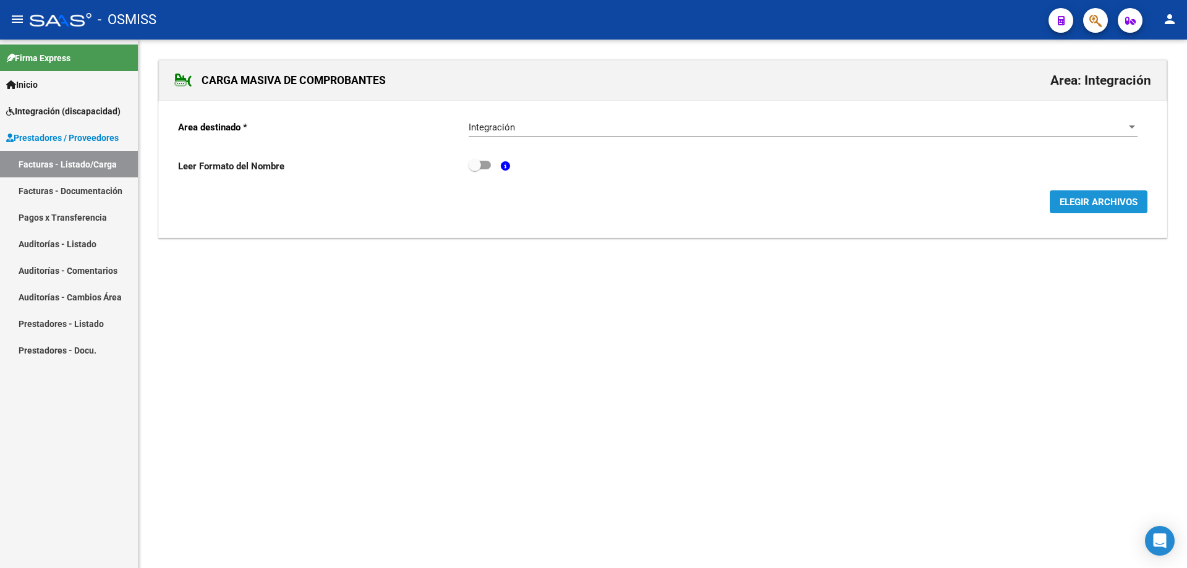
click at [1121, 204] on span "ELEGIR ARCHIVOS" at bounding box center [1099, 202] width 78 height 11
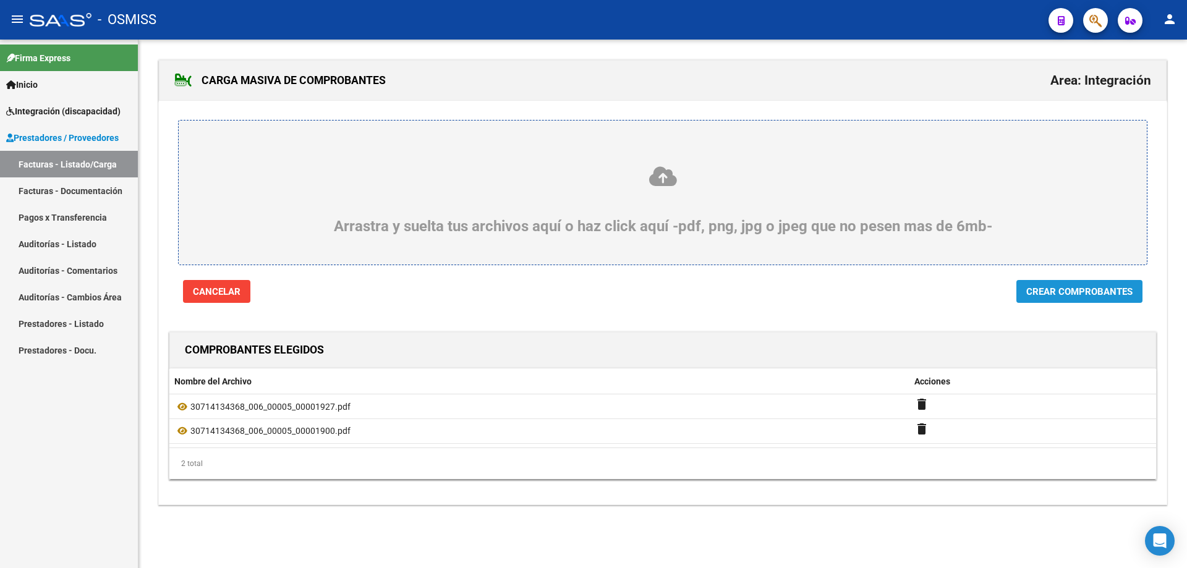
click at [1112, 288] on span "Crear Comprobantes" at bounding box center [1079, 291] width 106 height 11
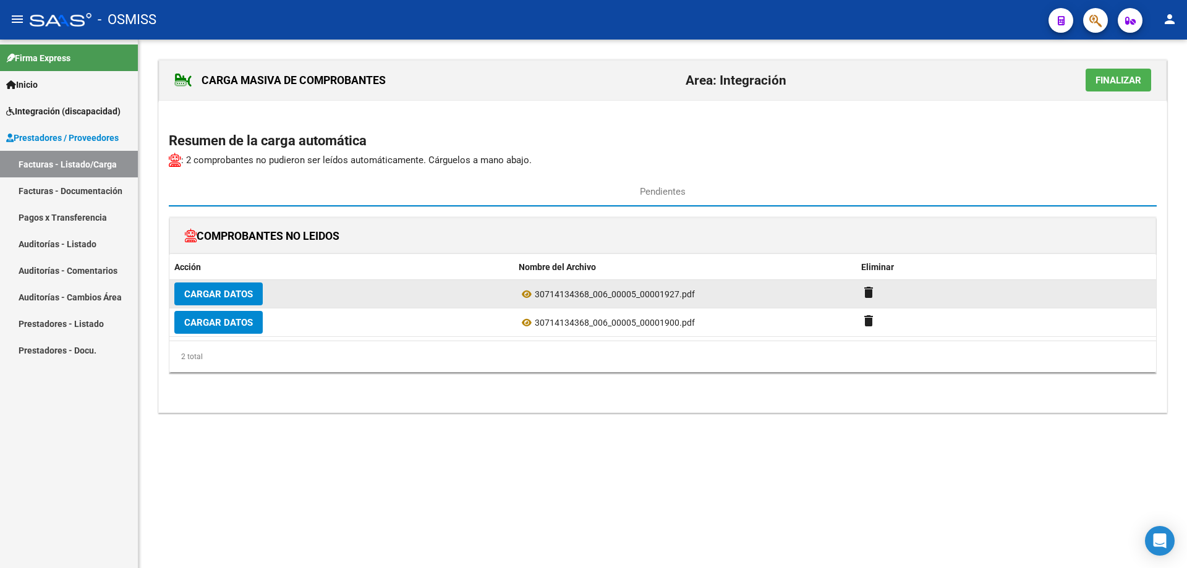
click at [230, 293] on span "Cargar Datos" at bounding box center [218, 294] width 69 height 11
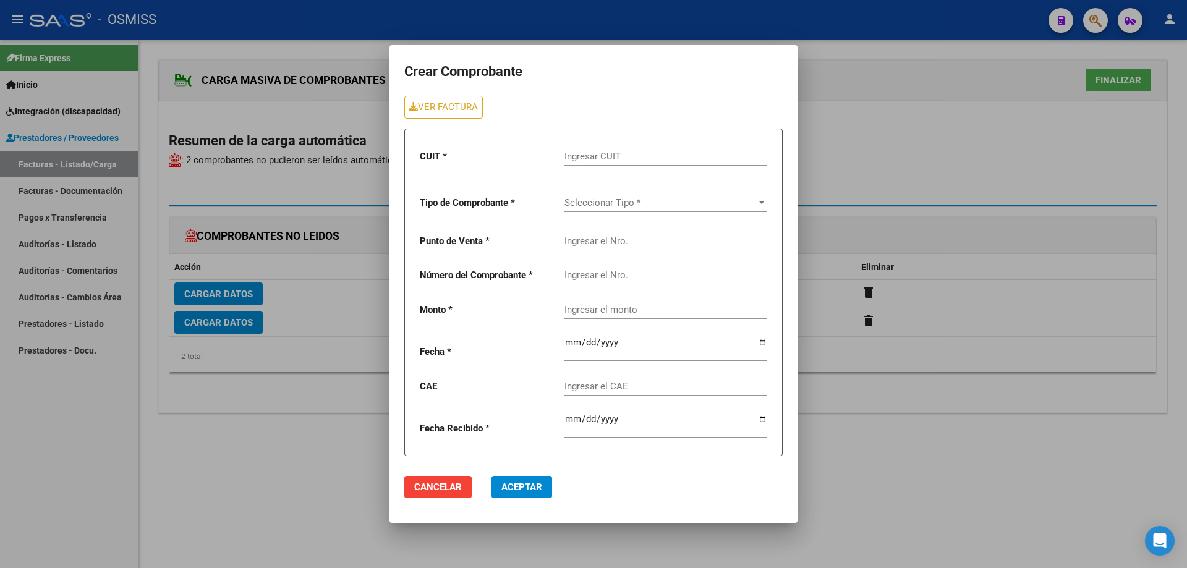
click at [621, 145] on div "Ingresar CUIT" at bounding box center [665, 152] width 203 height 27
type input "30-71413436-8"
click at [624, 205] on span "Seleccionar Tipo *" at bounding box center [660, 202] width 192 height 11
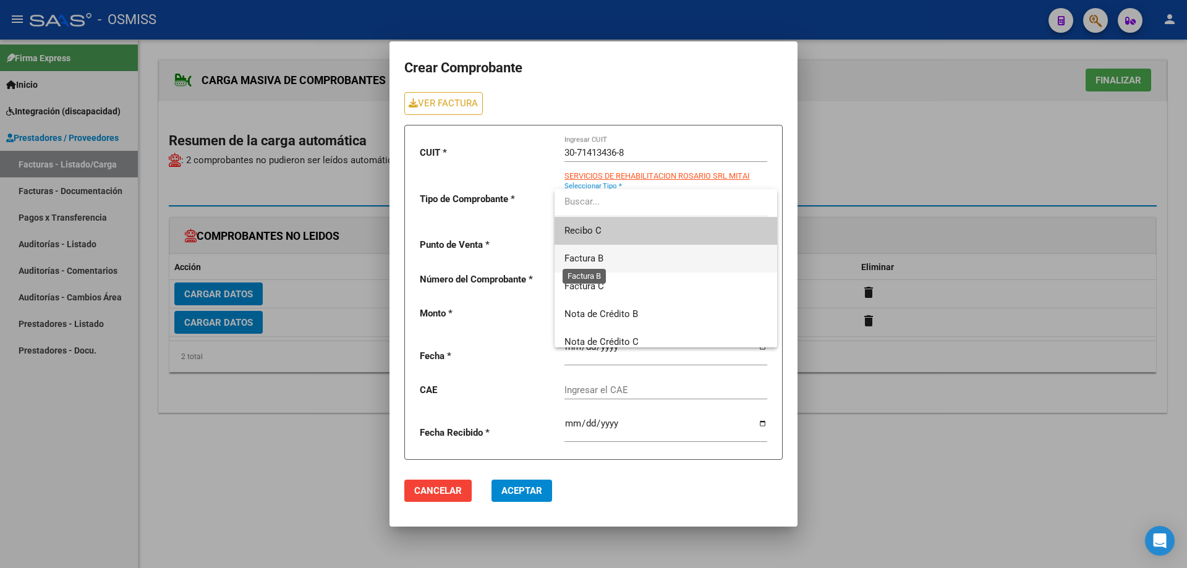
click at [592, 260] on span "Factura B" at bounding box center [583, 258] width 39 height 11
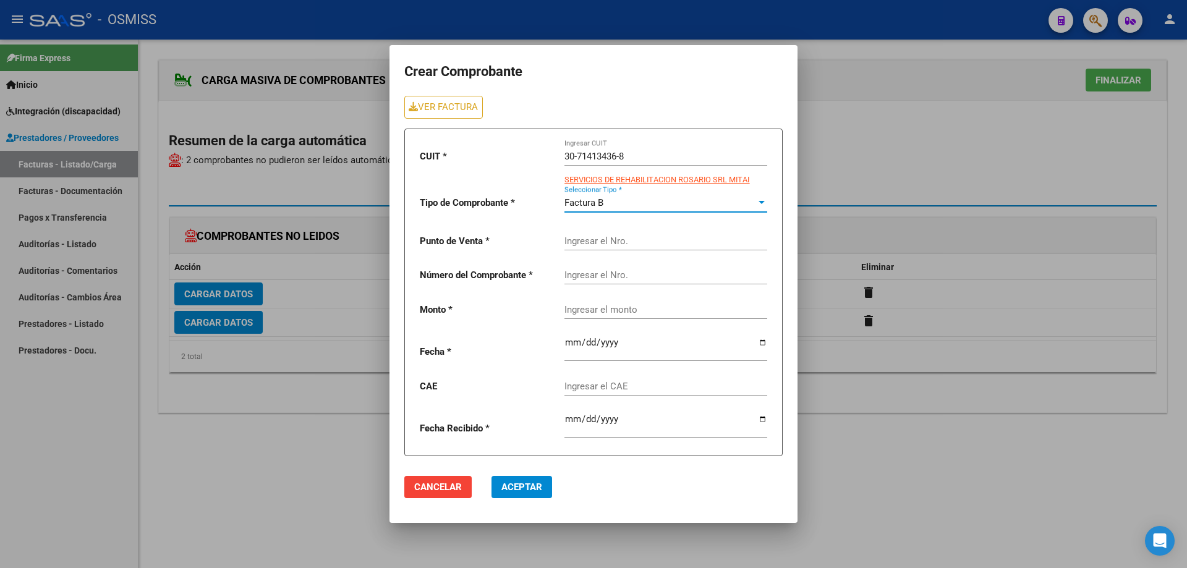
click at [589, 244] on input "Ingresar el Nro." at bounding box center [665, 241] width 203 height 11
type input "5"
click at [586, 275] on input "Ingresar el Nro." at bounding box center [665, 275] width 203 height 11
type input "1927"
click at [608, 311] on div "Ingresar el monto" at bounding box center [665, 305] width 203 height 27
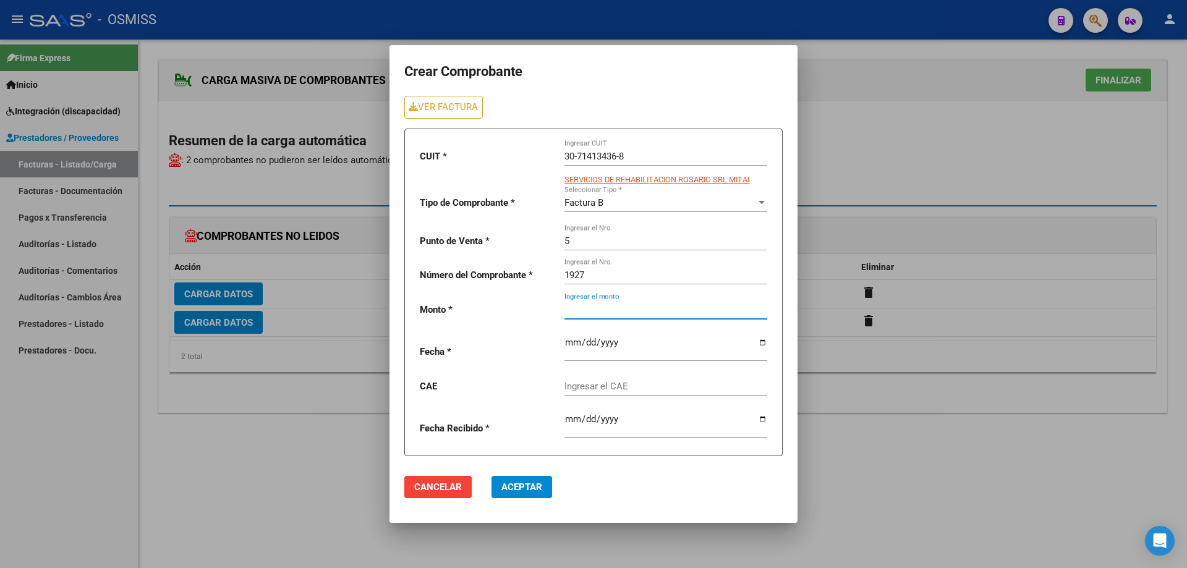
paste input "435376.56"
type input "435376.56"
click at [570, 341] on input "date" at bounding box center [665, 348] width 203 height 20
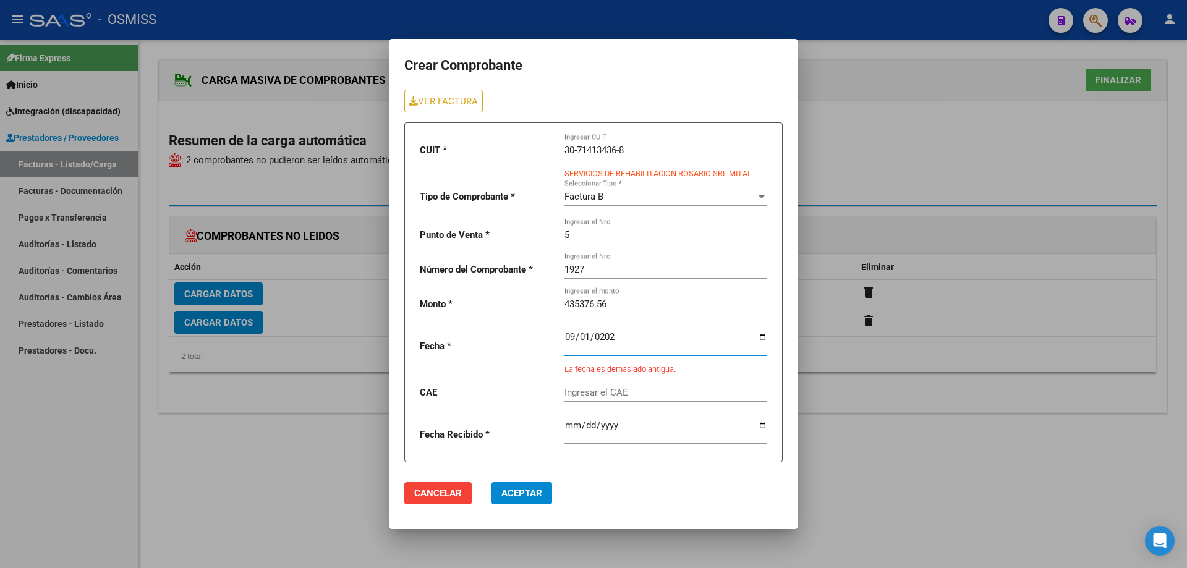
type input "[DATE]"
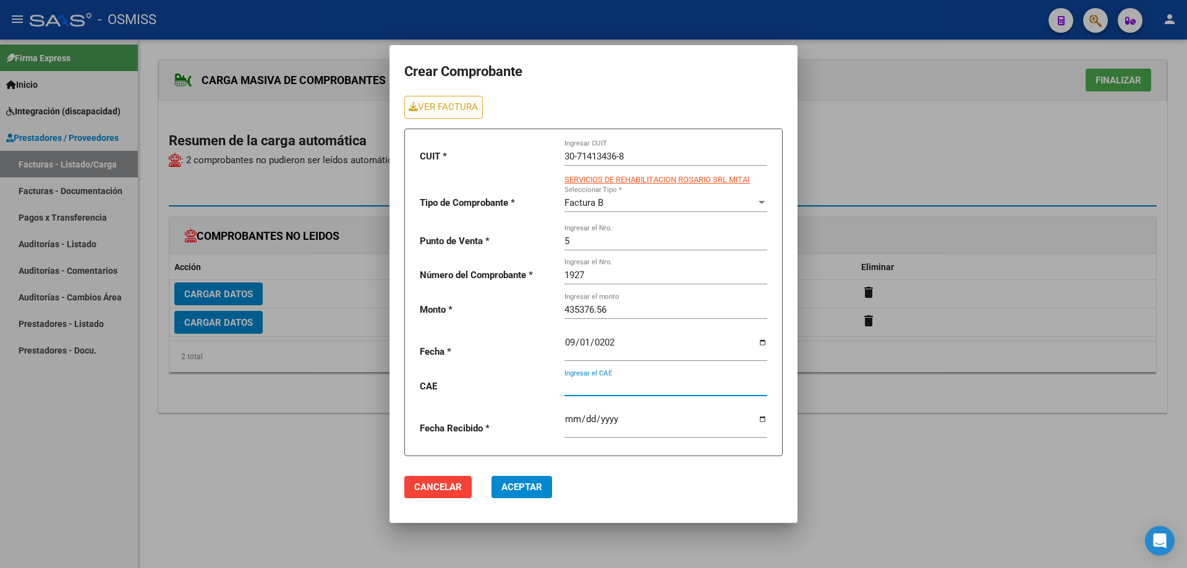
click at [592, 385] on input "Ingresar el CAE" at bounding box center [665, 386] width 203 height 11
paste input "75358521629749"
type input "75358521629749"
click at [534, 482] on span "Aceptar" at bounding box center [521, 487] width 41 height 11
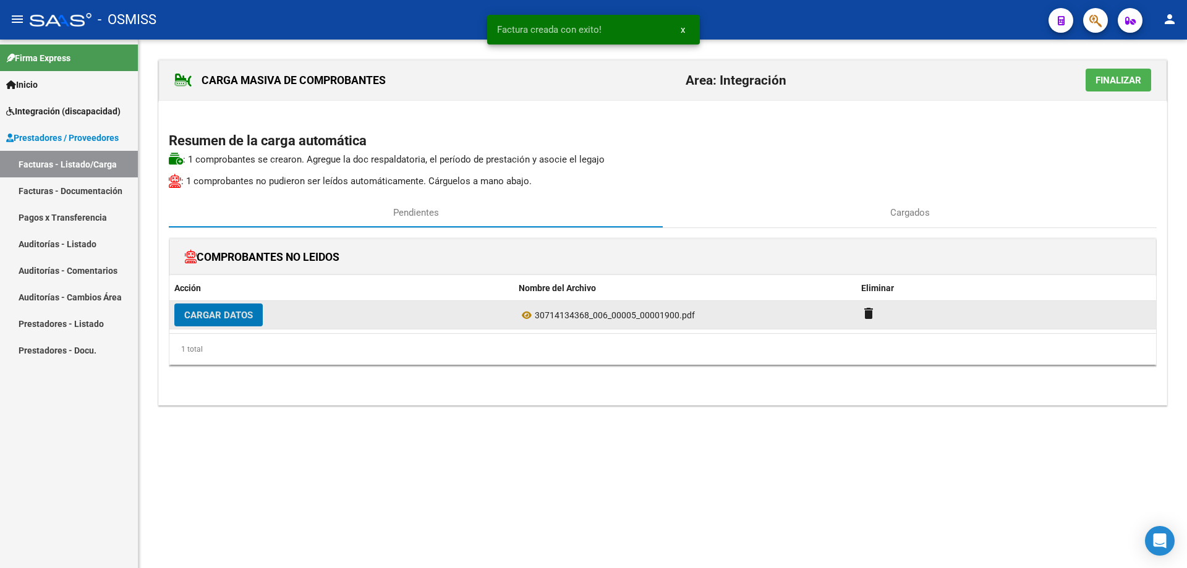
click at [218, 318] on span "Cargar Datos" at bounding box center [218, 315] width 69 height 11
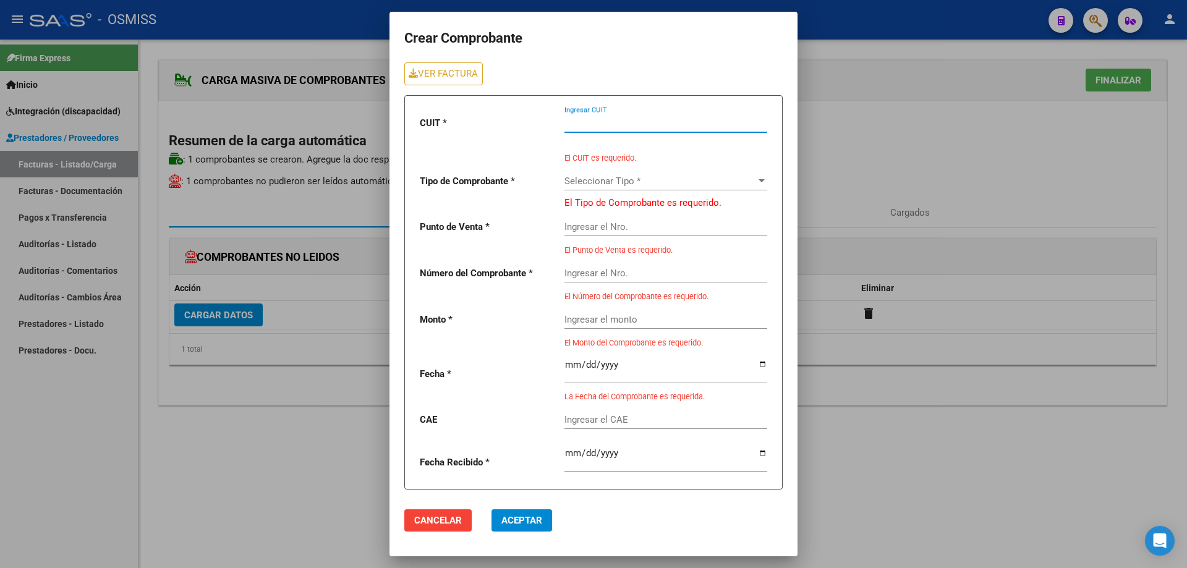
click at [605, 124] on input "Ingresar CUIT" at bounding box center [665, 122] width 203 height 11
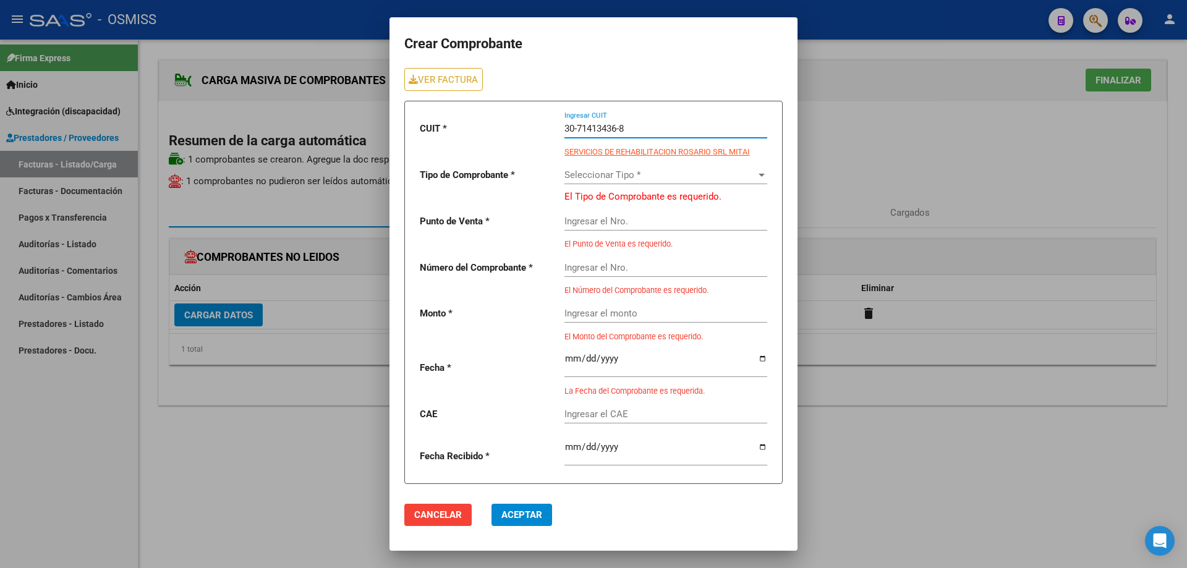
type input "30-71413436-8"
click at [598, 181] on span "Seleccionar Tipo *" at bounding box center [660, 174] width 192 height 11
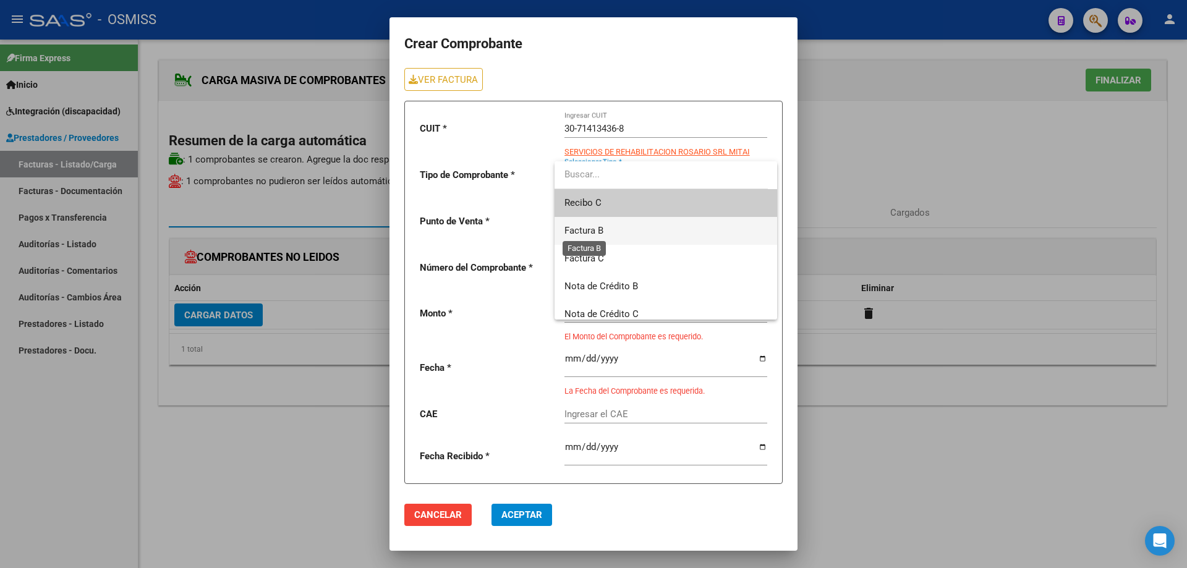
click at [595, 231] on span "Factura B" at bounding box center [583, 230] width 39 height 11
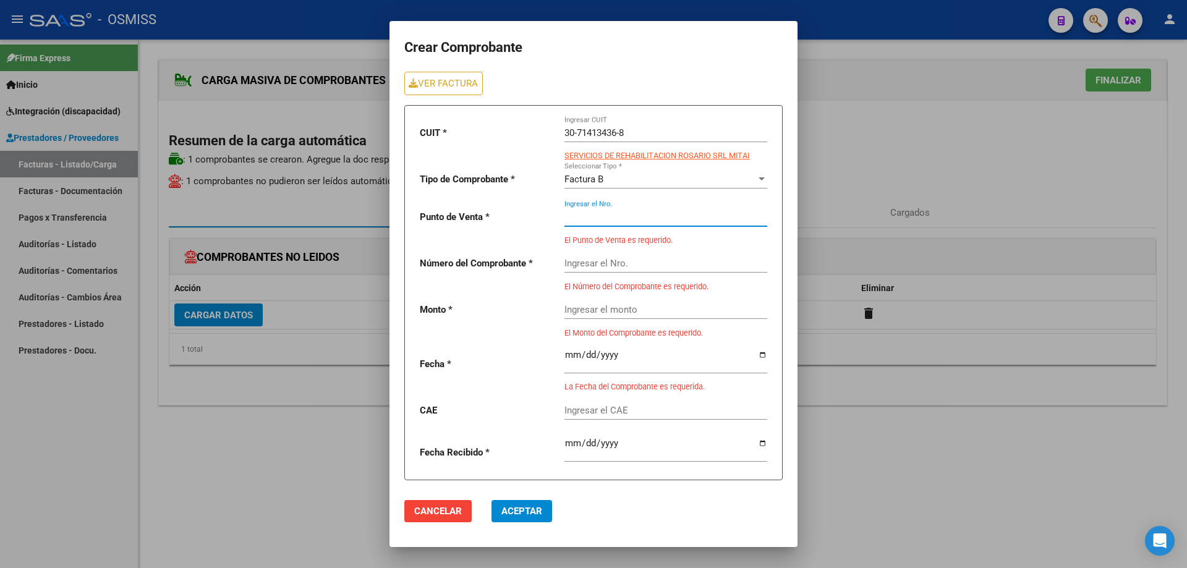
click at [595, 213] on input "Ingresar el Nro." at bounding box center [665, 216] width 203 height 11
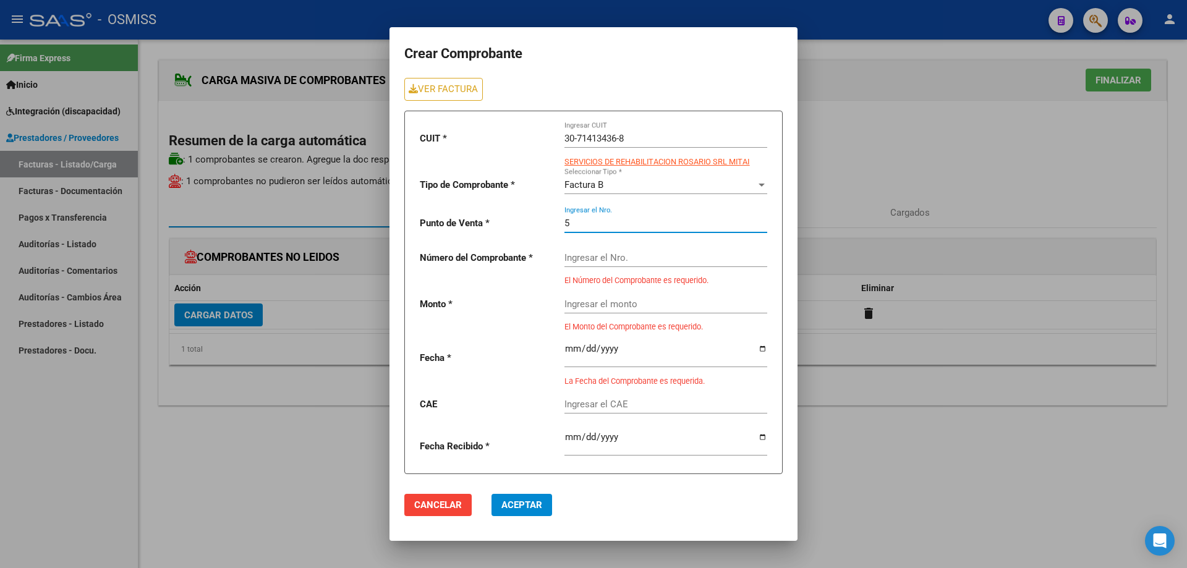
type input "5"
click at [576, 254] on input "Ingresar el Nro." at bounding box center [665, 257] width 203 height 11
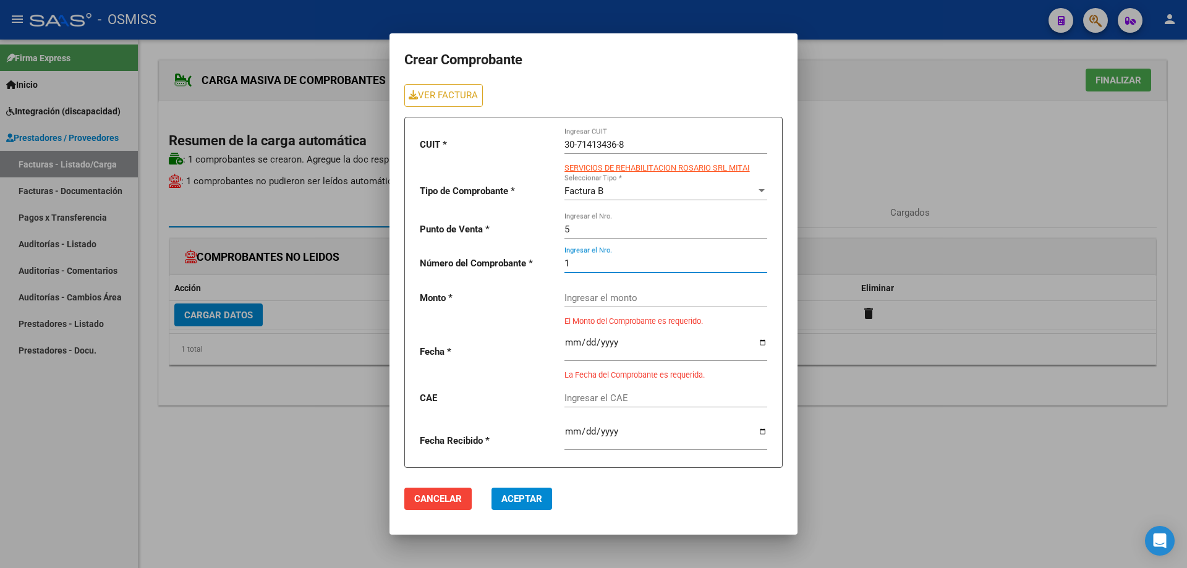
type input "19"
type input "1900"
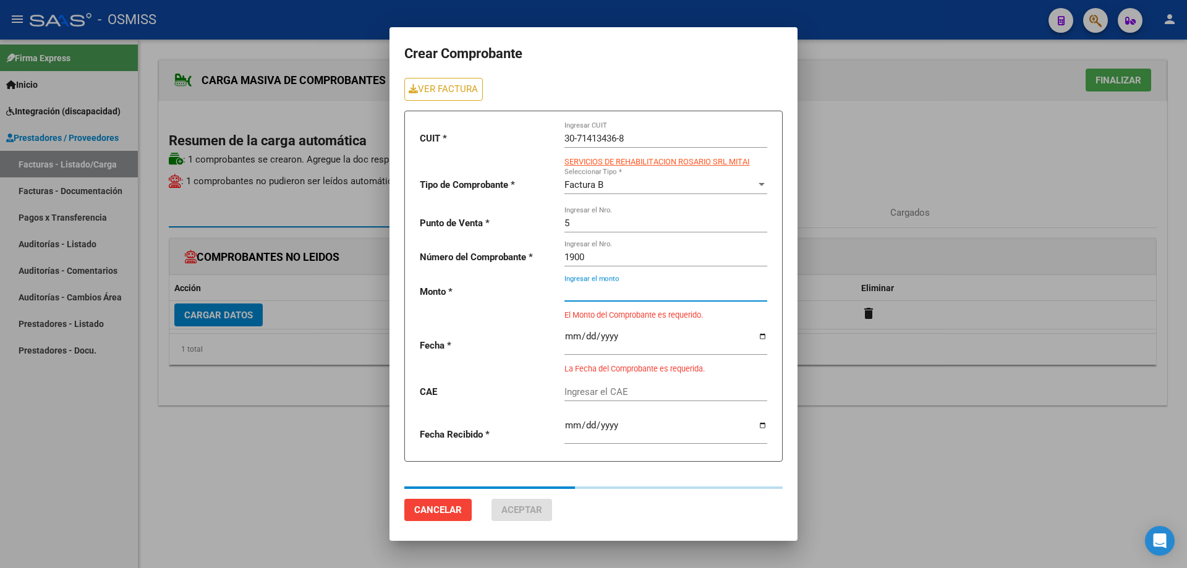
click at [604, 294] on input "Ingresar el monto" at bounding box center [665, 291] width 203 height 11
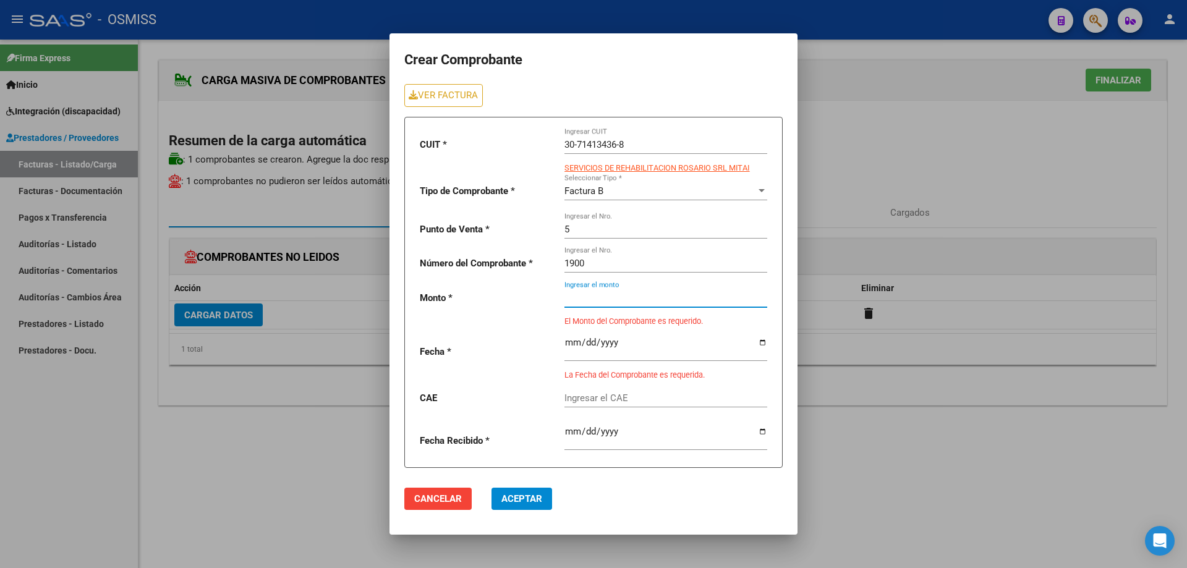
paste input "475830.36"
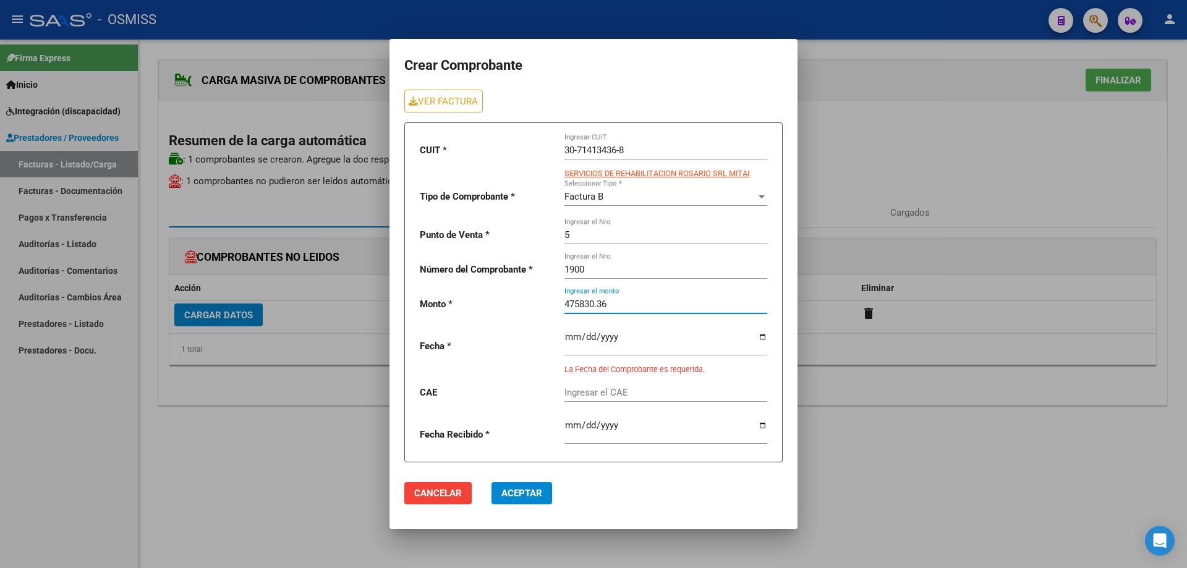
type input "475830.36"
click at [572, 336] on input "date" at bounding box center [665, 342] width 203 height 20
type input "[DATE]"
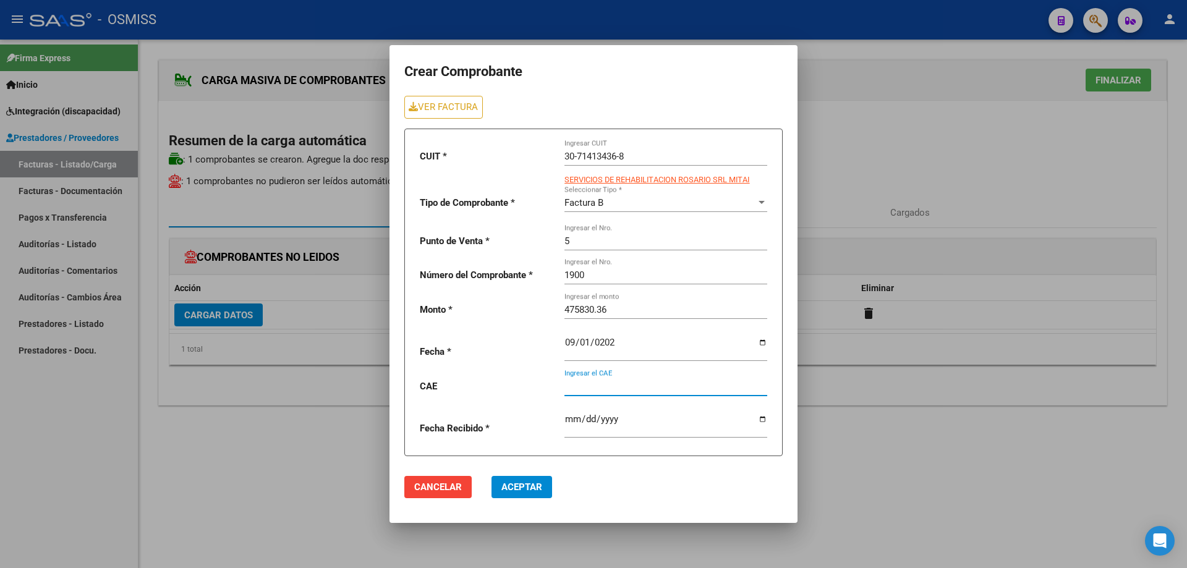
click at [582, 383] on input "Ingresar el CAE" at bounding box center [665, 386] width 203 height 11
paste input "75358415431208"
type input "75358415431208"
click at [515, 483] on span "Aceptar" at bounding box center [521, 487] width 41 height 11
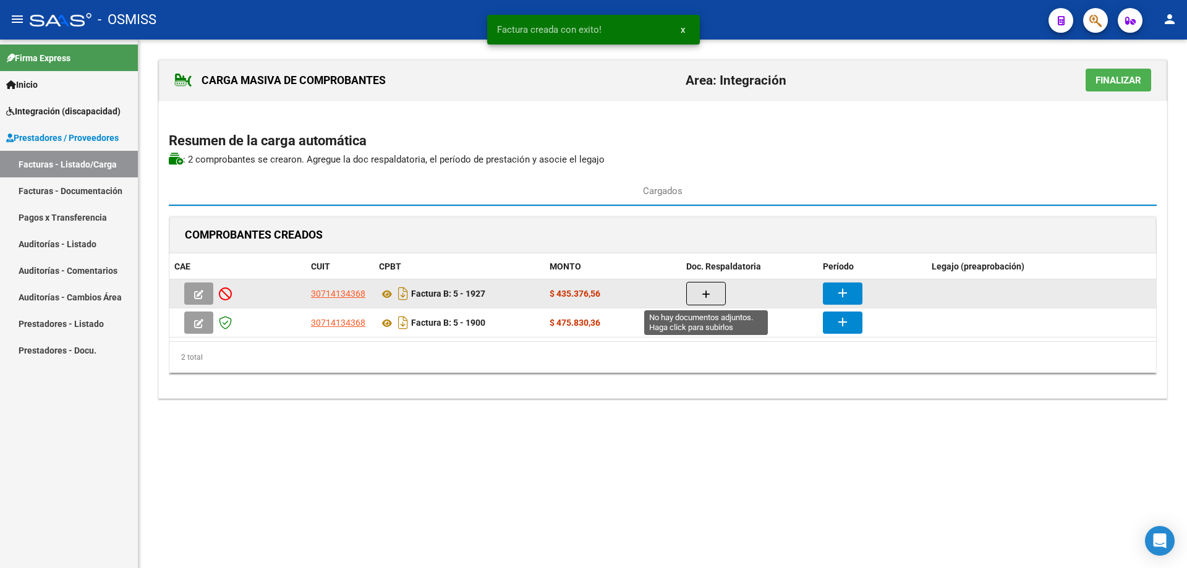
click at [689, 299] on button "button" at bounding box center [706, 293] width 40 height 23
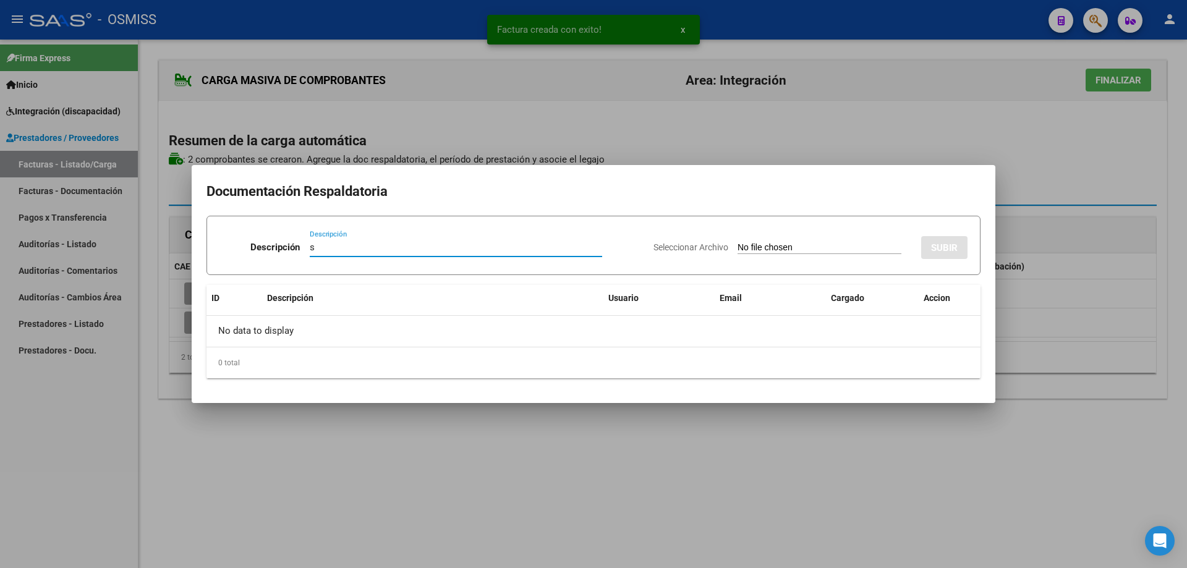
type input "s"
click at [735, 242] on app-file-uploader "Seleccionar Archivo" at bounding box center [783, 247] width 258 height 11
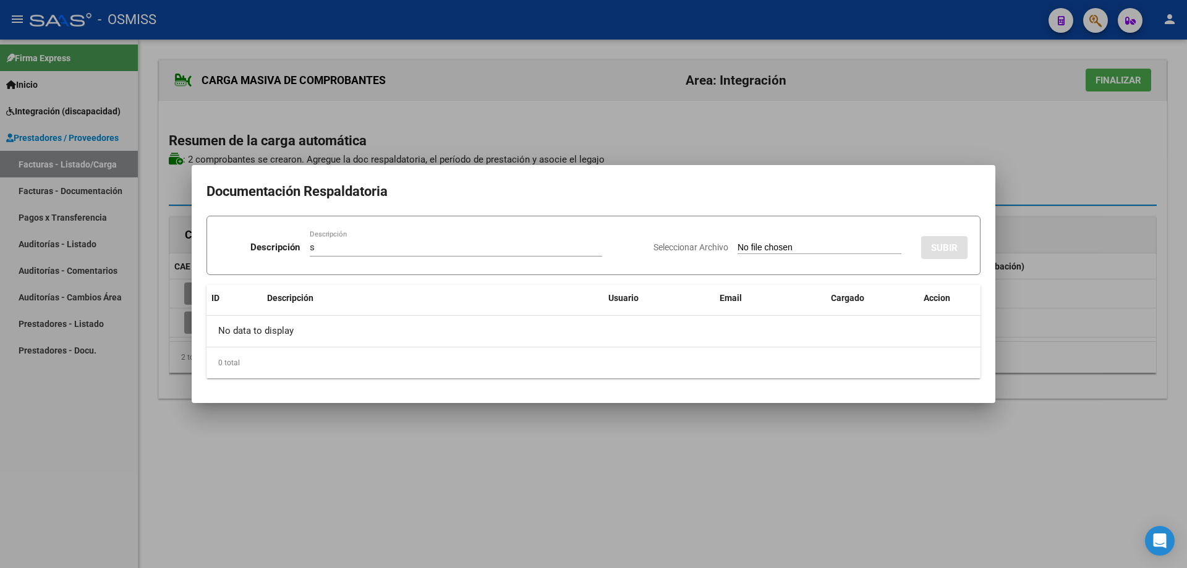
click at [741, 247] on input "Seleccionar Archivo" at bounding box center [820, 248] width 164 height 12
type input "C:\fakepath\Di Carlo Giuliana.pdf"
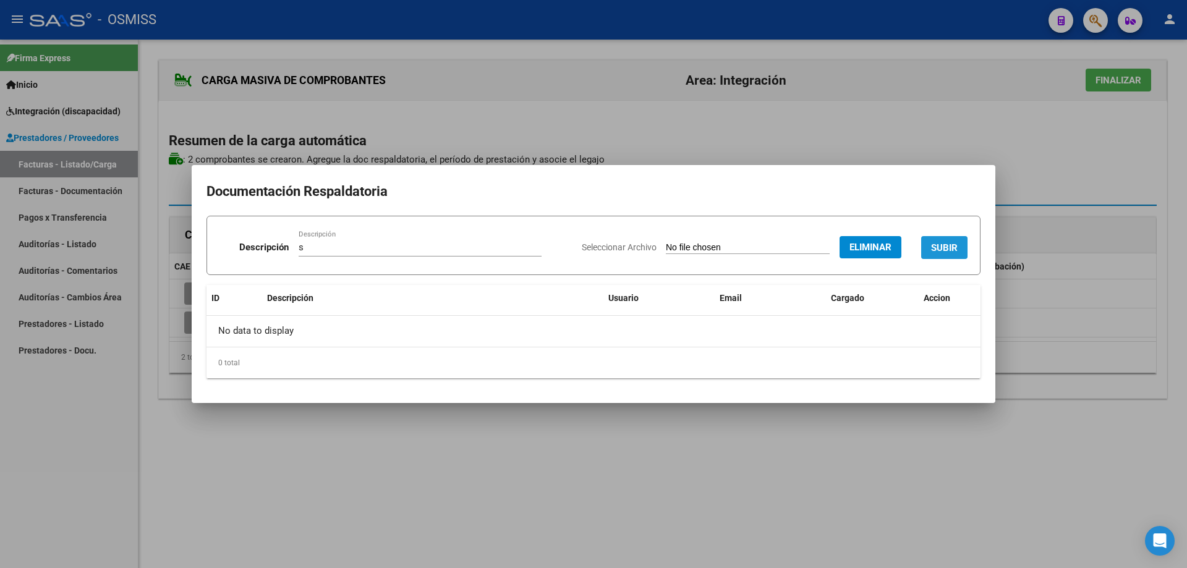
click at [940, 245] on span "SUBIR" at bounding box center [944, 247] width 27 height 11
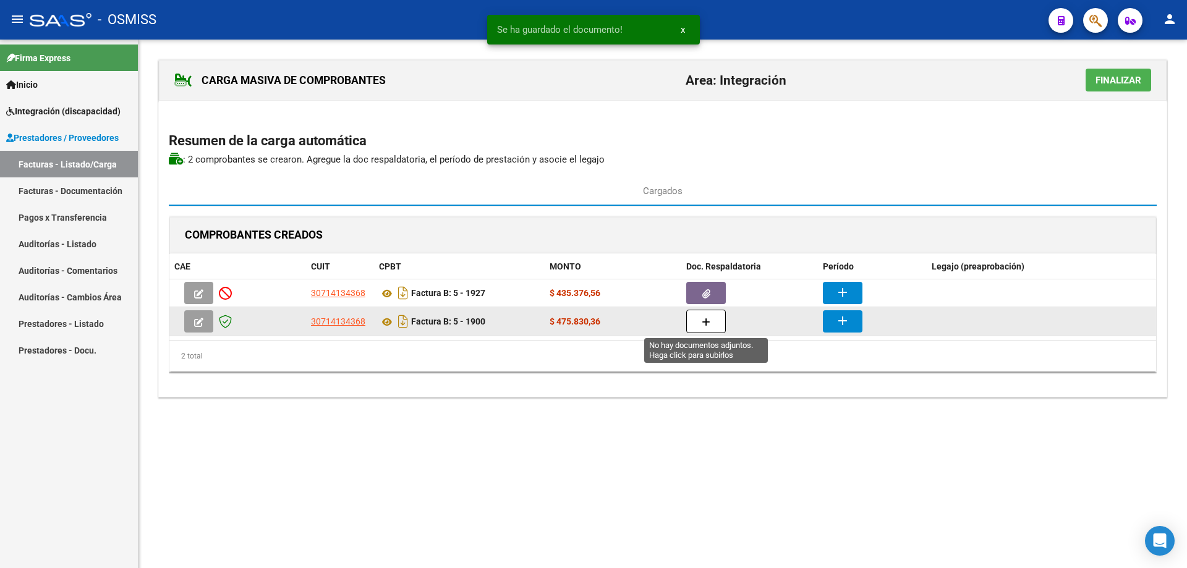
click at [715, 322] on button "button" at bounding box center [706, 321] width 40 height 23
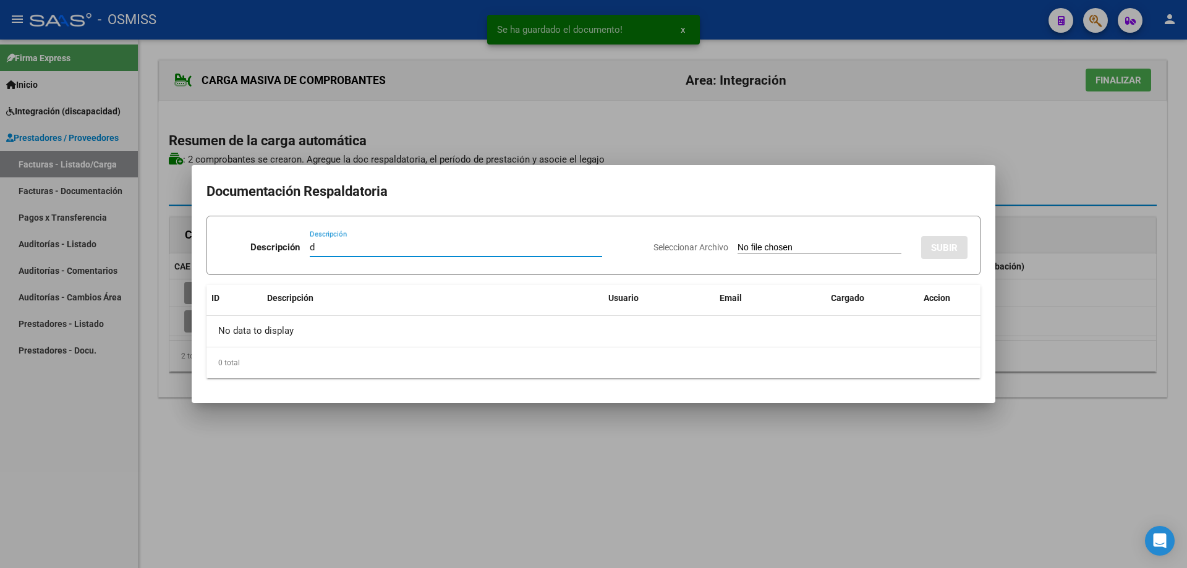
type input "d"
click at [744, 247] on input "Seleccionar Archivo" at bounding box center [820, 248] width 164 height 12
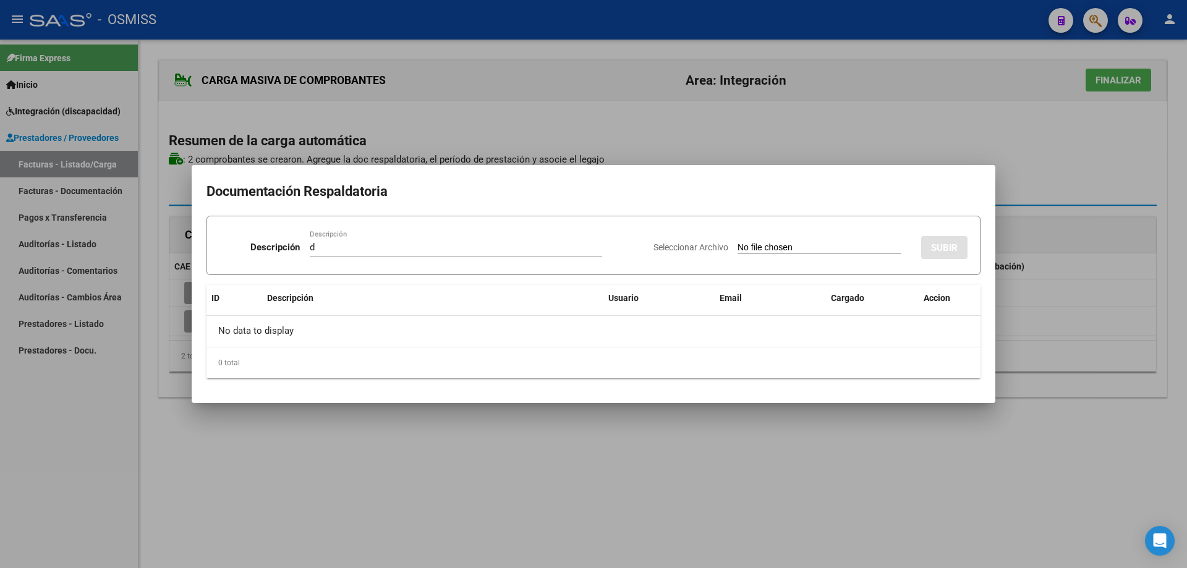
type input "C:\fakepath\Di Carlo Giuliana.pdf"
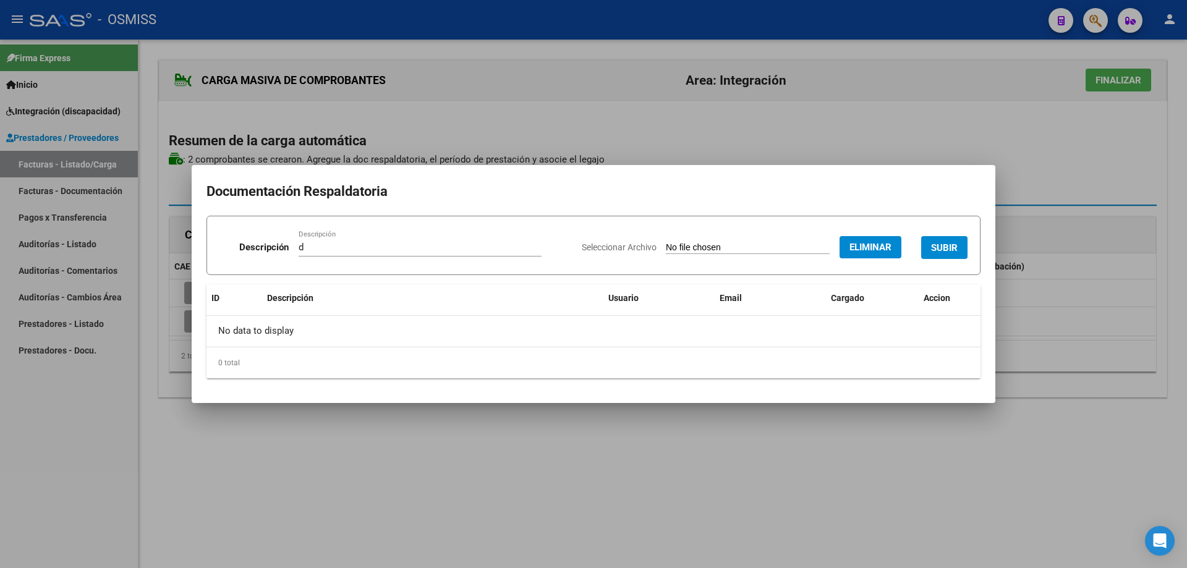
click at [944, 241] on button "SUBIR" at bounding box center [944, 247] width 46 height 23
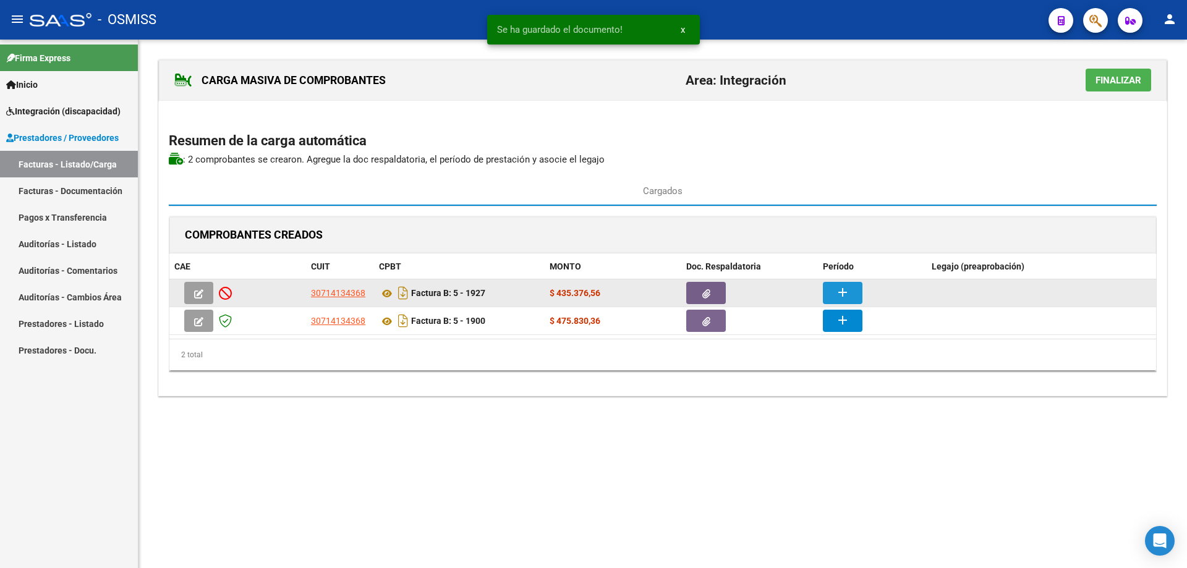
click at [836, 291] on mat-icon "add" at bounding box center [842, 292] width 15 height 15
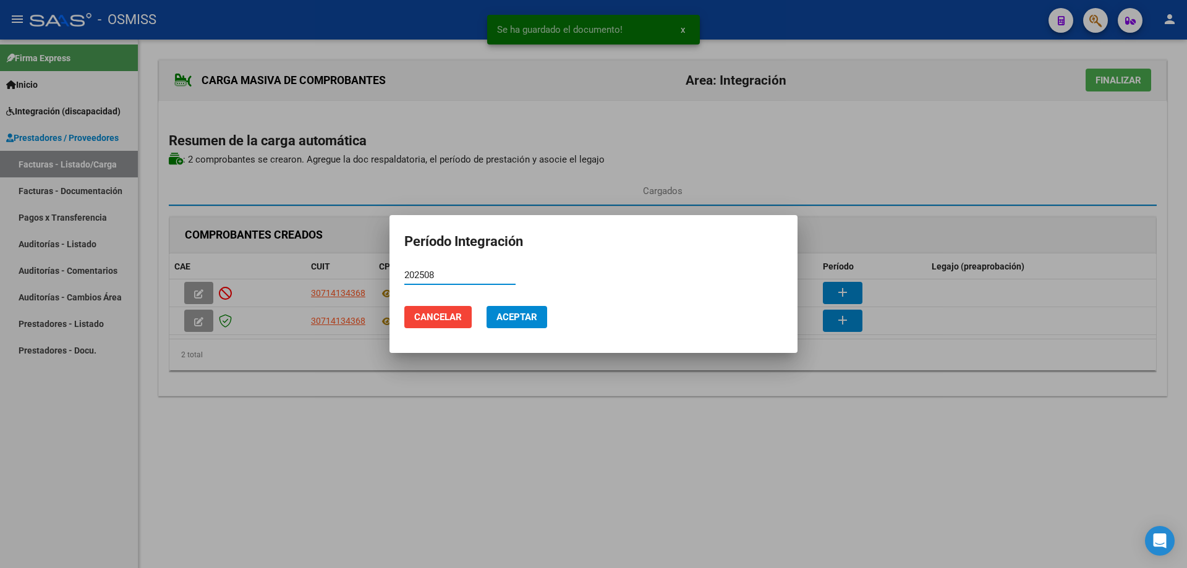
drag, startPoint x: 440, startPoint y: 275, endPoint x: 389, endPoint y: 274, distance: 51.3
click at [389, 274] on div "Se ha guardado el documento! x Período Integración 202508 Período (AAAAMM) Canc…" at bounding box center [593, 284] width 1187 height 568
type input "202508"
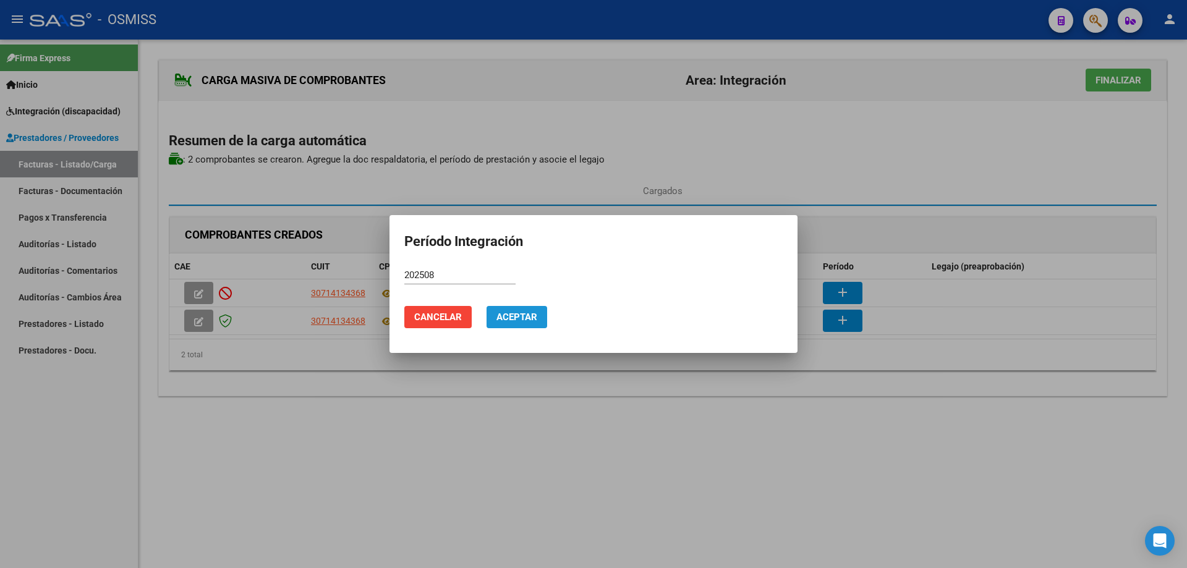
click at [522, 315] on span "Aceptar" at bounding box center [516, 317] width 41 height 11
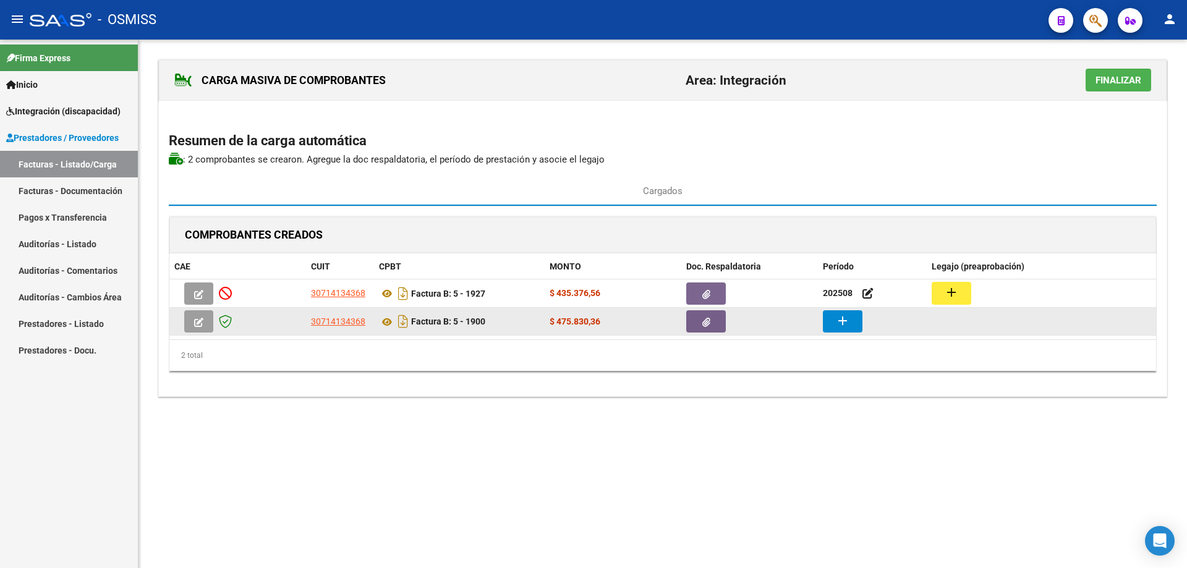
click at [843, 325] on mat-icon "add" at bounding box center [842, 320] width 15 height 15
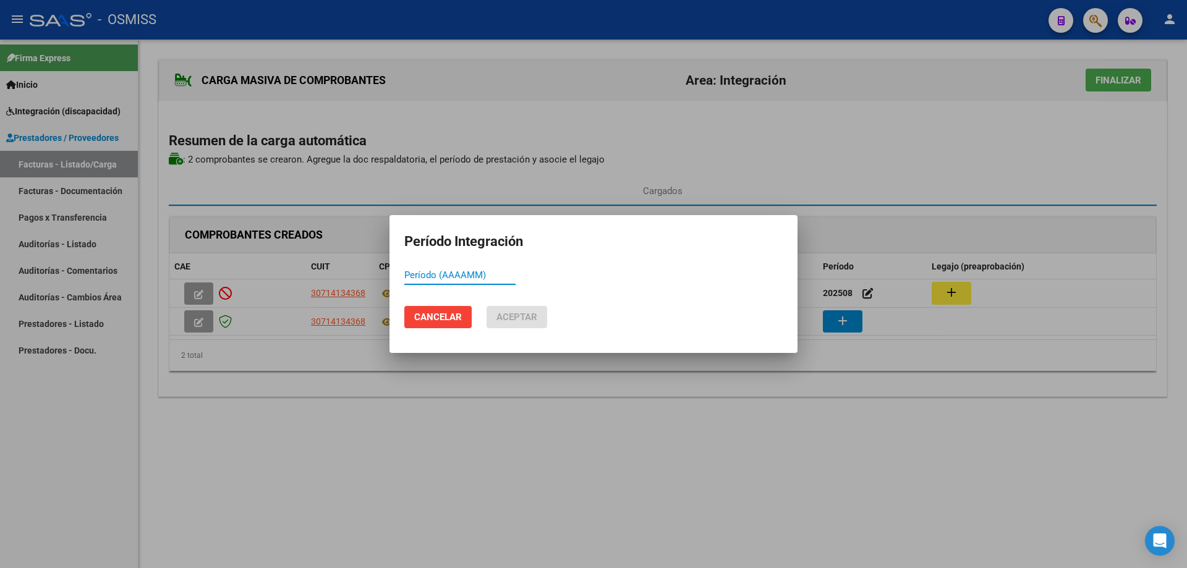
paste input "202508"
type input "202508"
click at [526, 314] on span "Aceptar" at bounding box center [516, 317] width 41 height 11
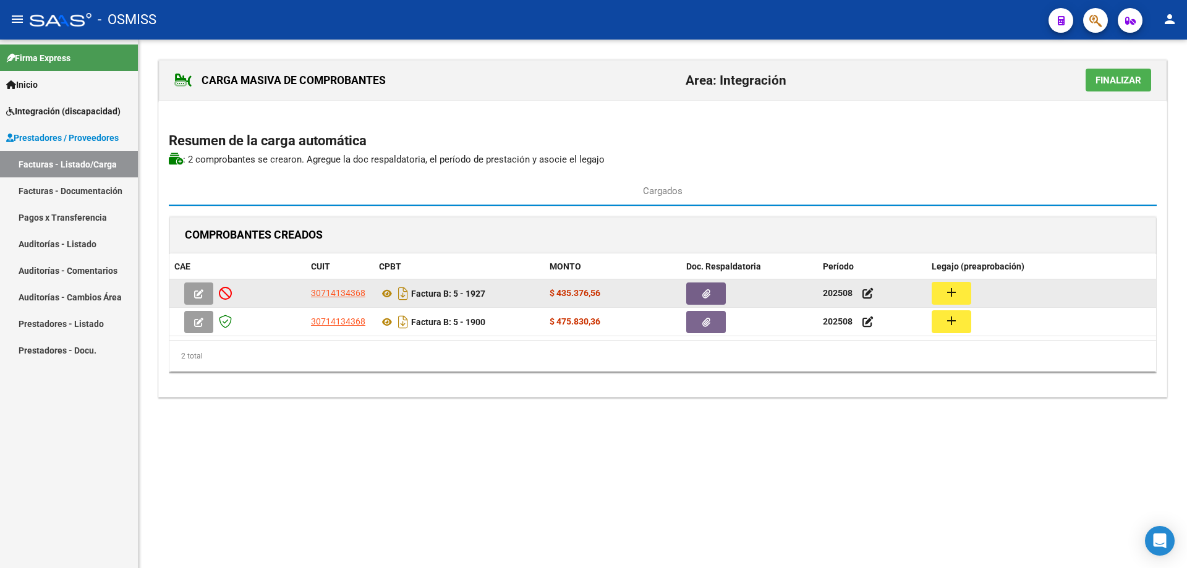
click at [959, 290] on button "add" at bounding box center [952, 293] width 40 height 23
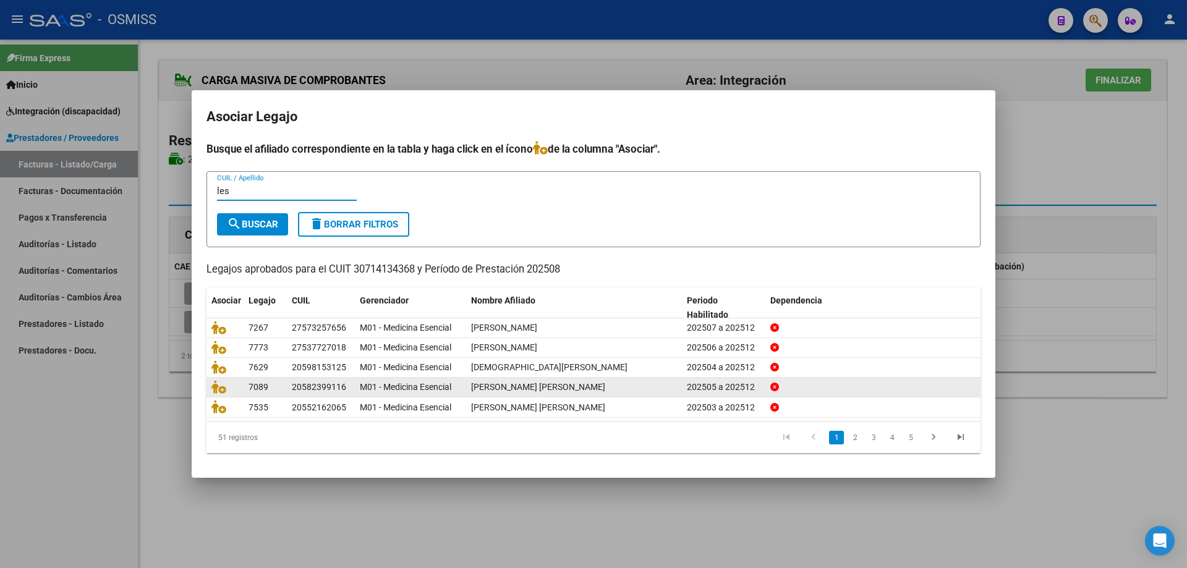
type input "lesc"
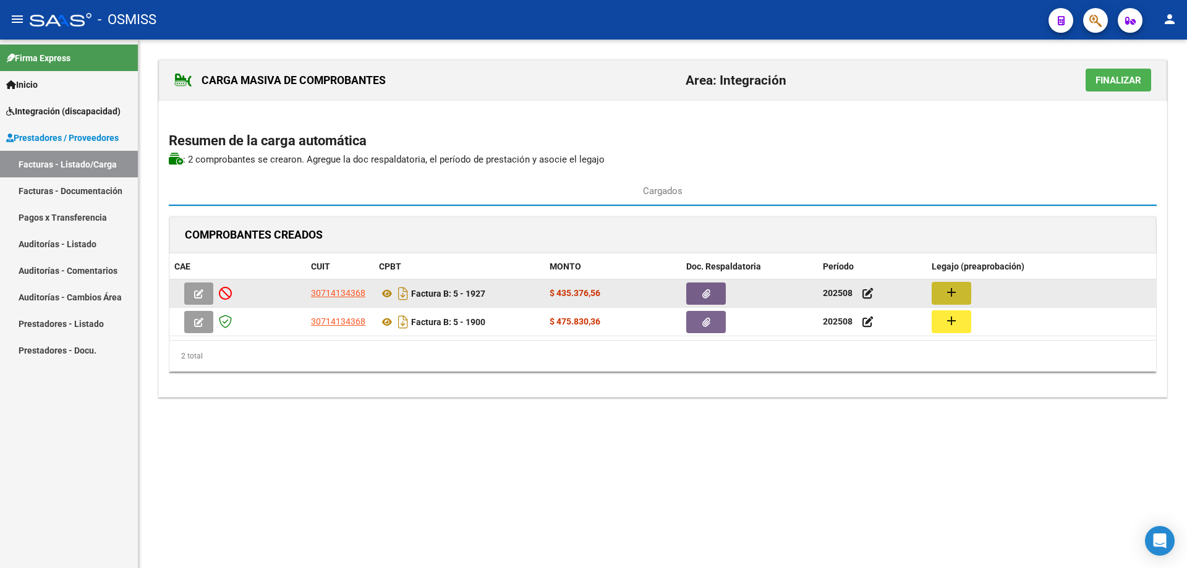
click at [961, 294] on button "add" at bounding box center [952, 293] width 40 height 23
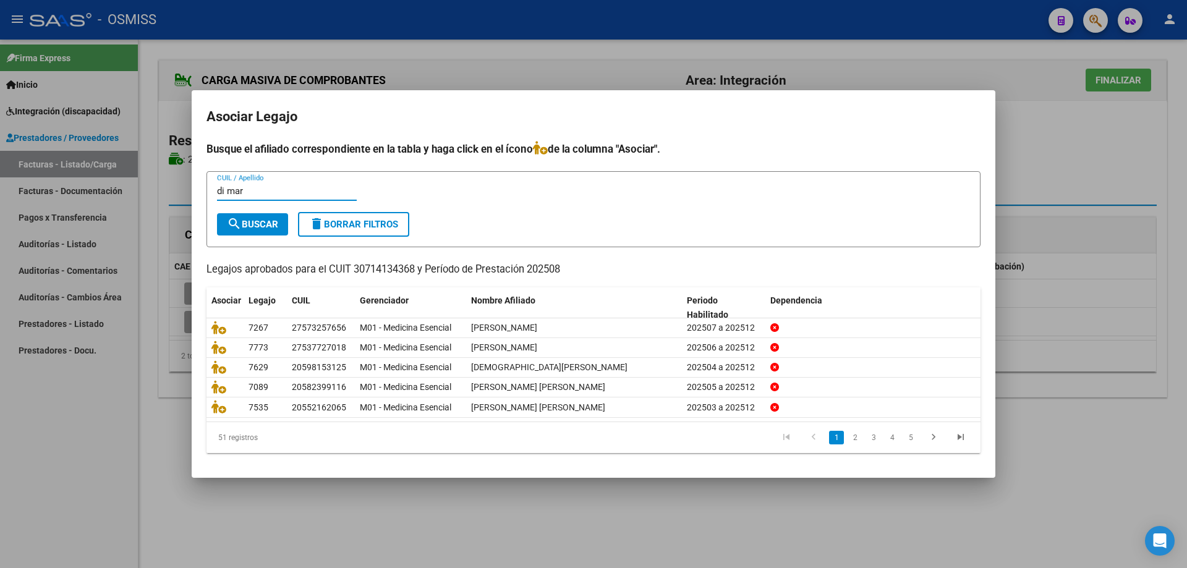
type input "di marc"
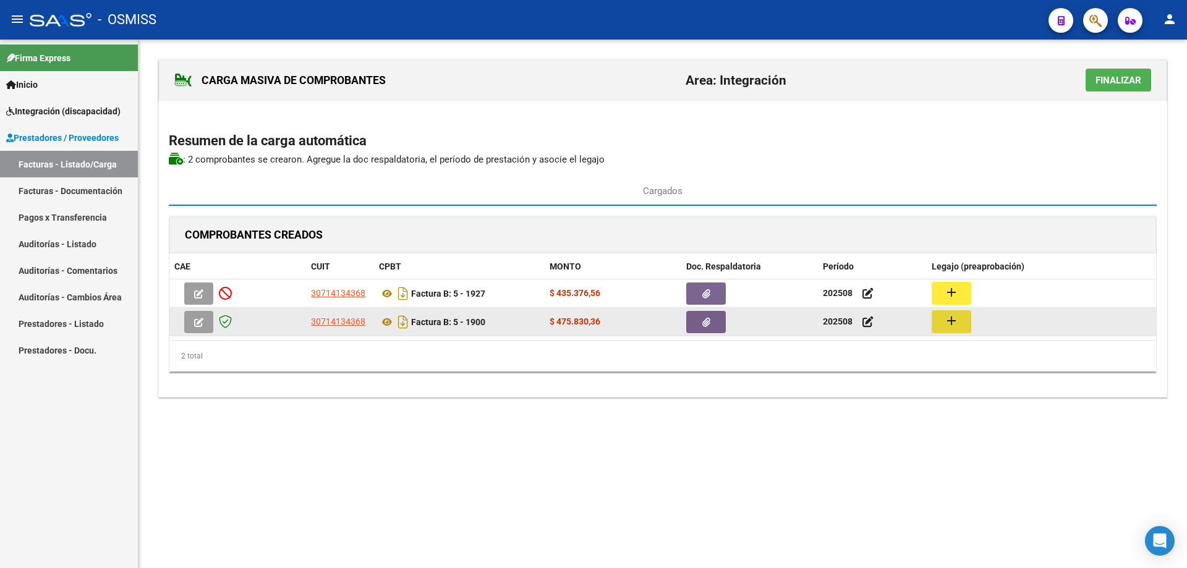
click at [967, 315] on button "add" at bounding box center [952, 321] width 40 height 23
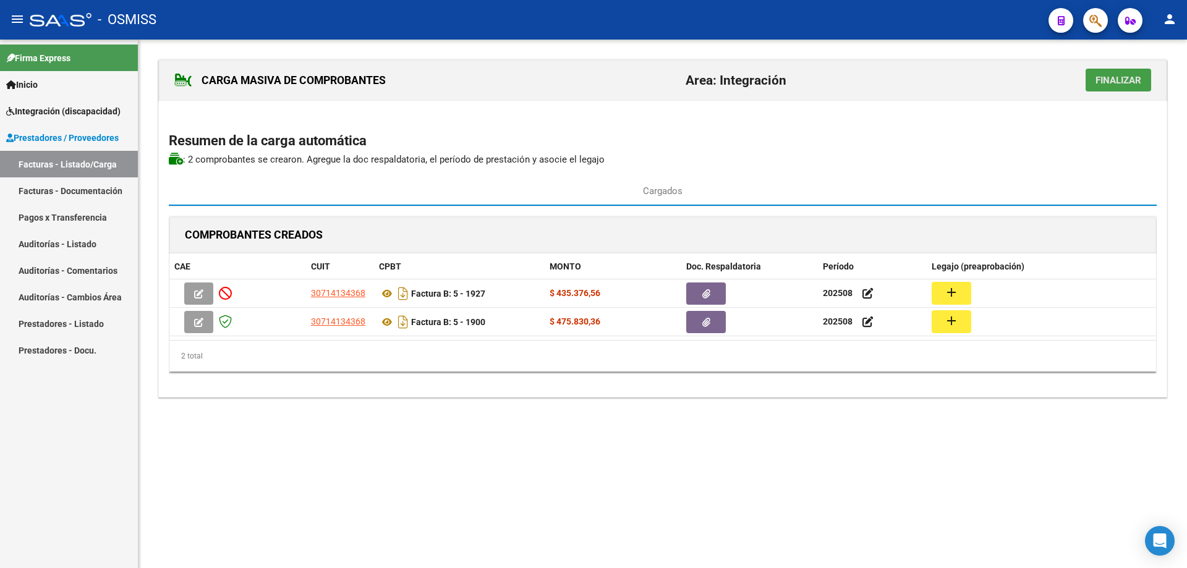
click at [1107, 82] on span "Finalizar" at bounding box center [1119, 80] width 46 height 11
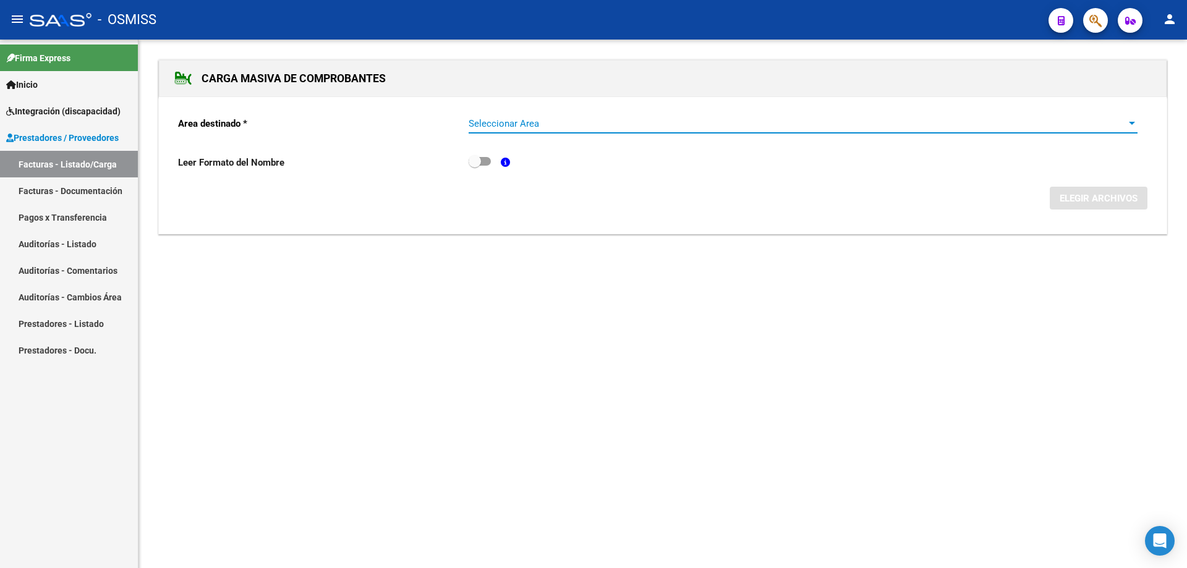
click at [610, 126] on span "Seleccionar Area" at bounding box center [798, 123] width 658 height 11
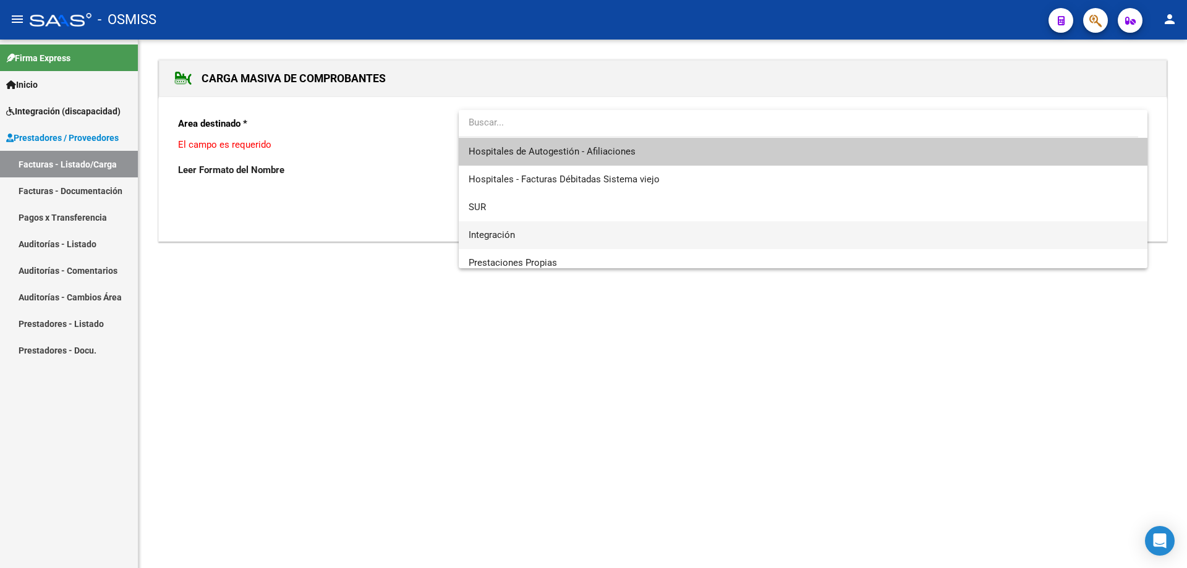
click at [550, 231] on span "Integración" at bounding box center [803, 235] width 669 height 28
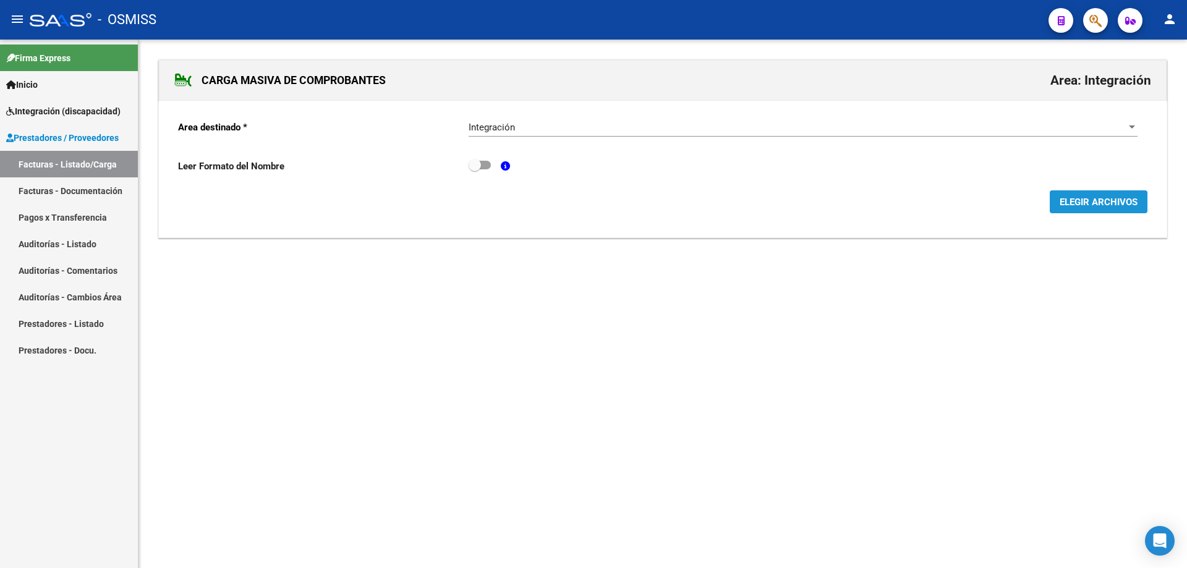
click at [1091, 208] on span "ELEGIR ARCHIVOS" at bounding box center [1099, 202] width 78 height 11
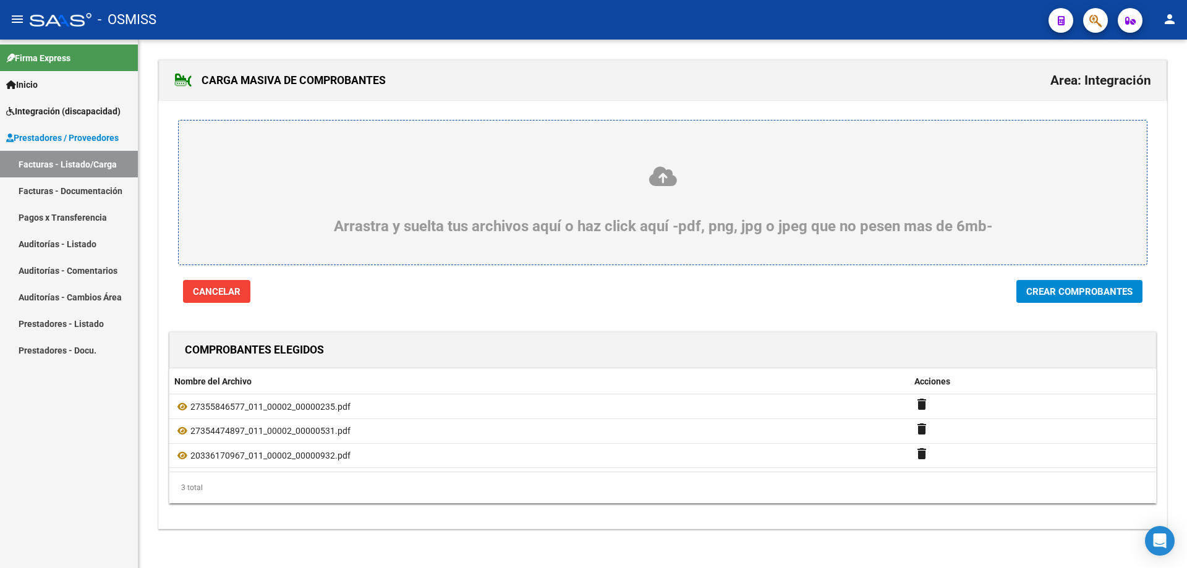
click at [1074, 290] on span "Crear Comprobantes" at bounding box center [1079, 291] width 106 height 11
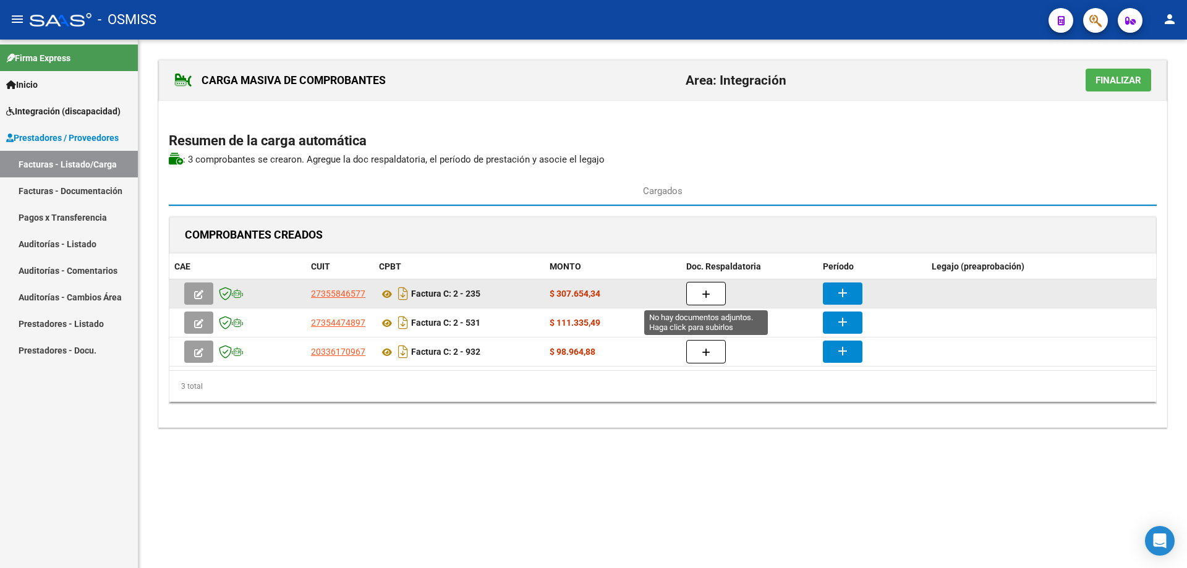
click at [717, 291] on button "button" at bounding box center [706, 293] width 40 height 23
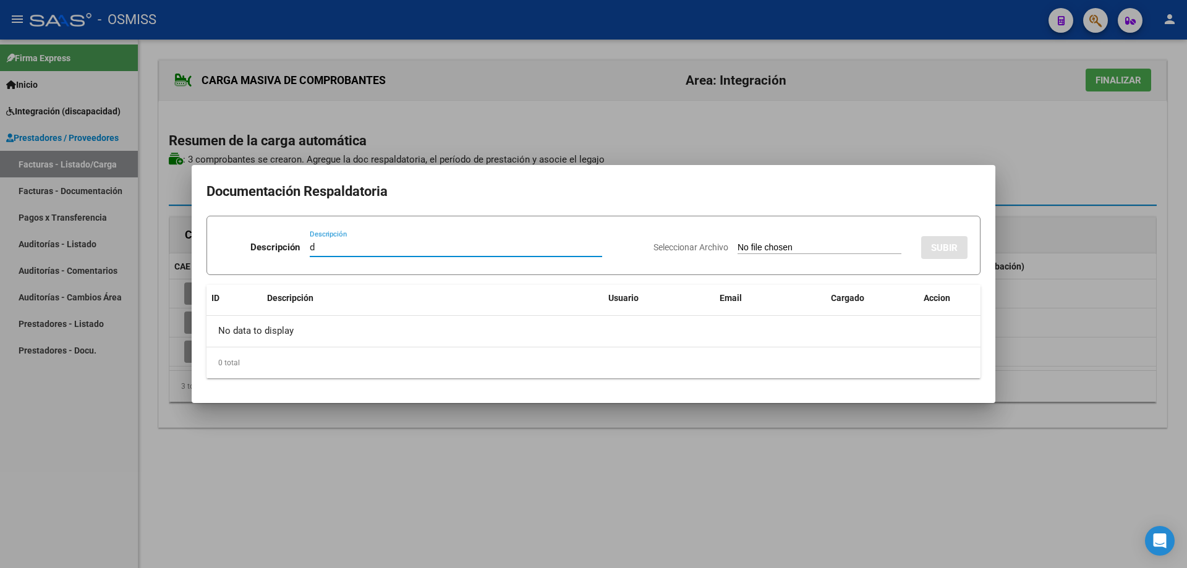
type input "d"
click at [750, 244] on input "Seleccionar Archivo" at bounding box center [820, 248] width 164 height 12
type input "C:\fakepath\asistencia agosto.pdf"
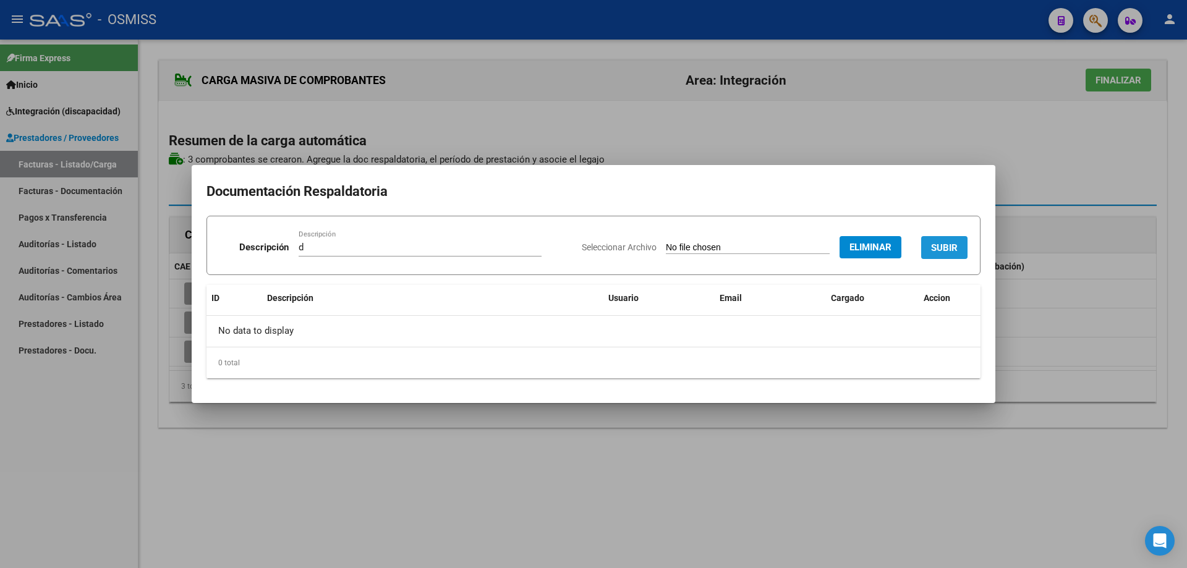
click at [933, 244] on span "SUBIR" at bounding box center [944, 247] width 27 height 11
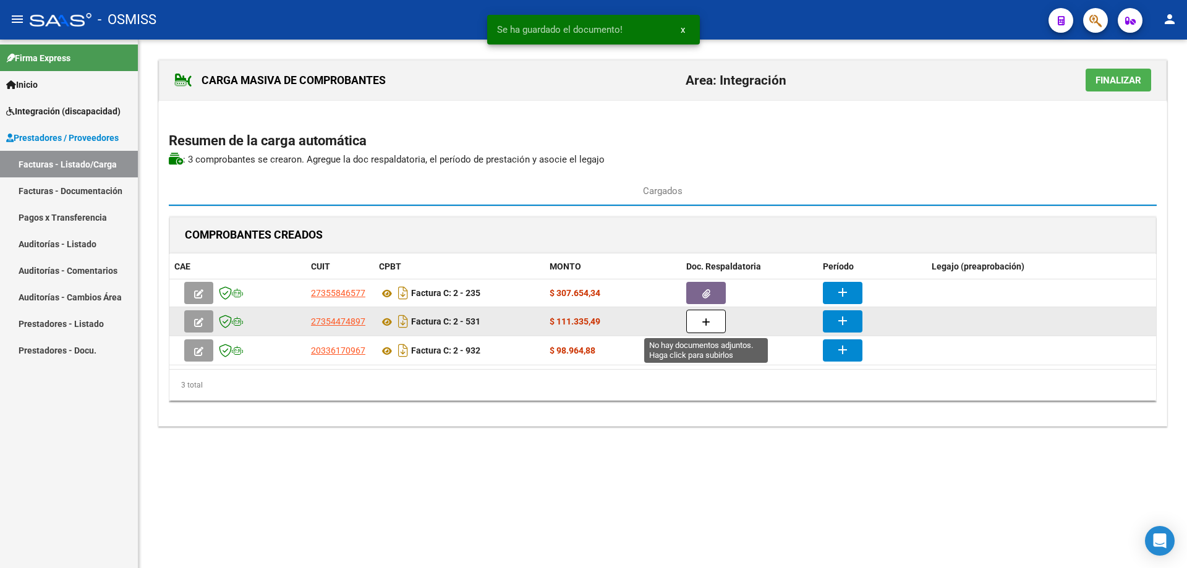
click at [694, 320] on button "button" at bounding box center [706, 321] width 40 height 23
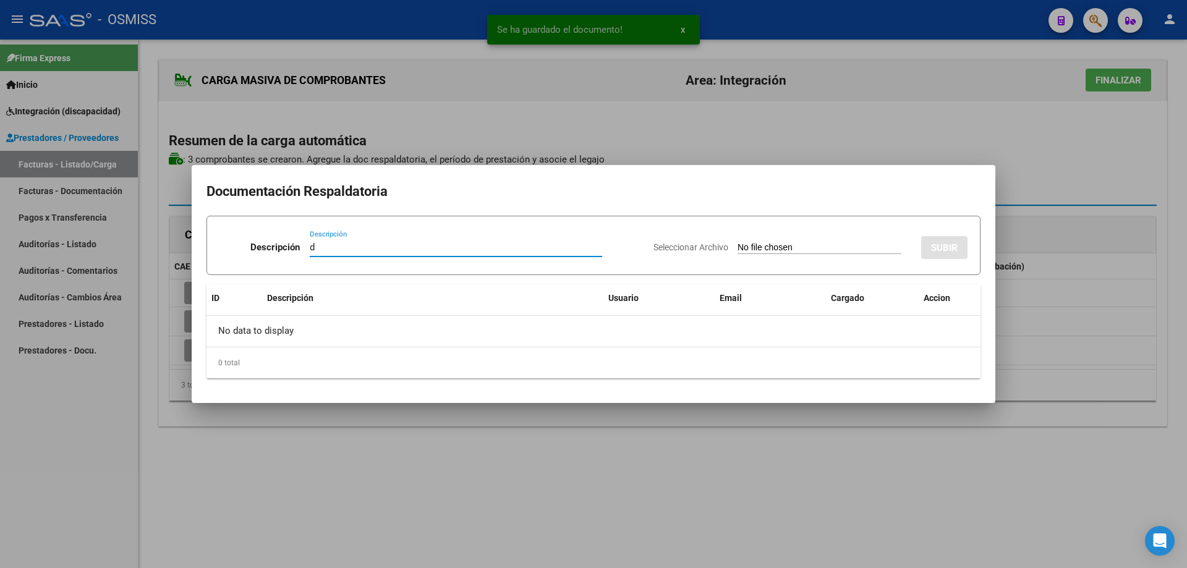
type input "d"
click at [738, 249] on input "Seleccionar Archivo" at bounding box center [820, 248] width 164 height 12
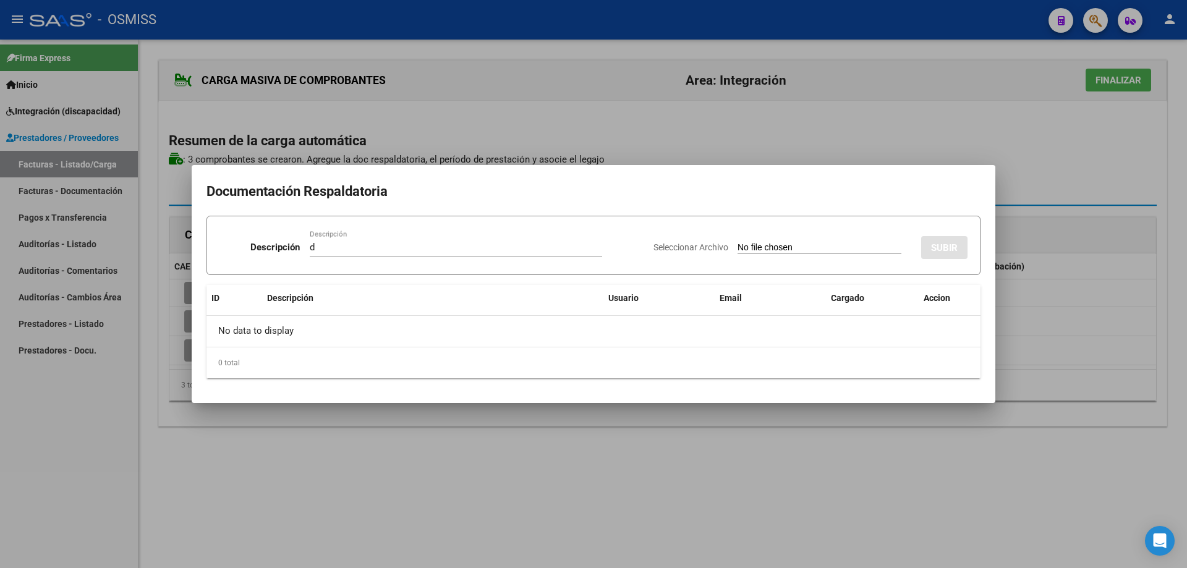
type input "C:\fakepath\CamScanner 5-9-25 11.08.pdf"
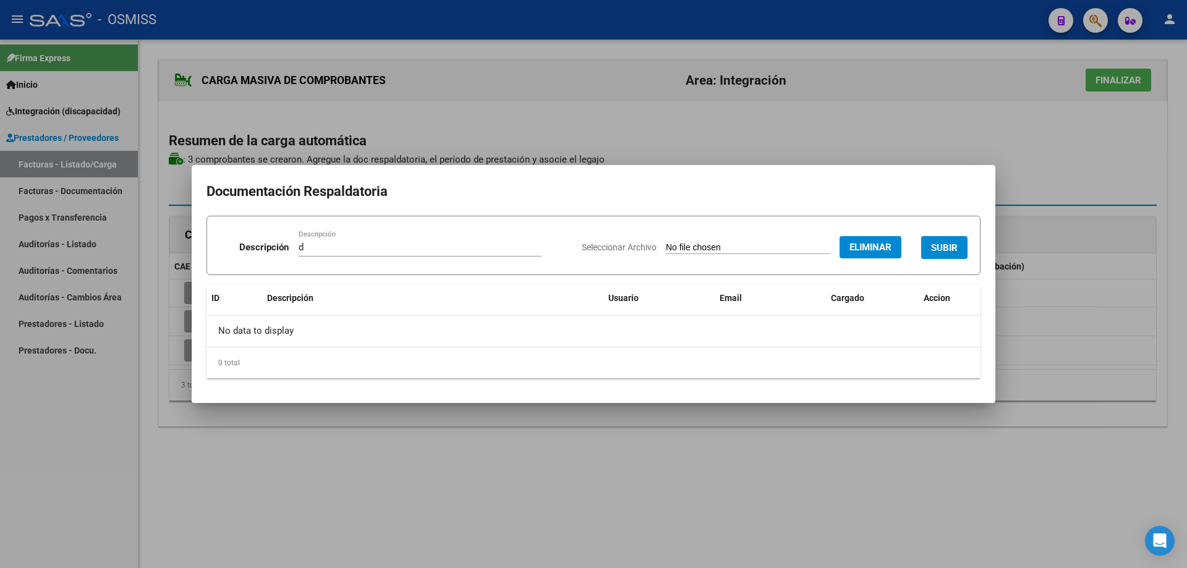
click at [938, 237] on button "SUBIR" at bounding box center [944, 247] width 46 height 23
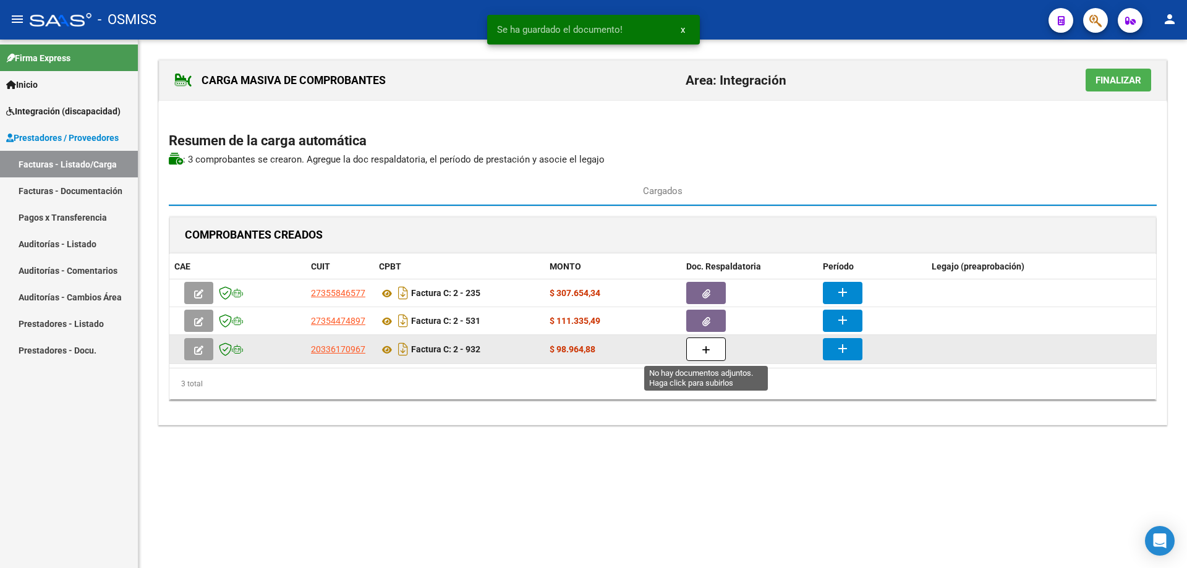
click at [716, 356] on button "button" at bounding box center [706, 349] width 40 height 23
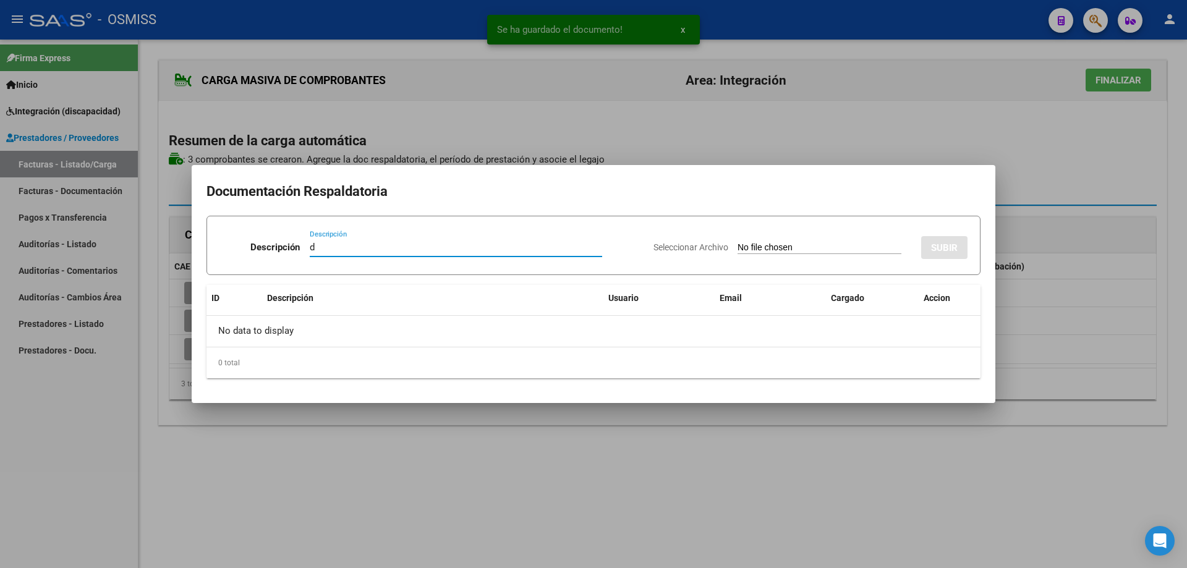
type input "d"
click at [738, 247] on input "Seleccionar Archivo" at bounding box center [820, 248] width 164 height 12
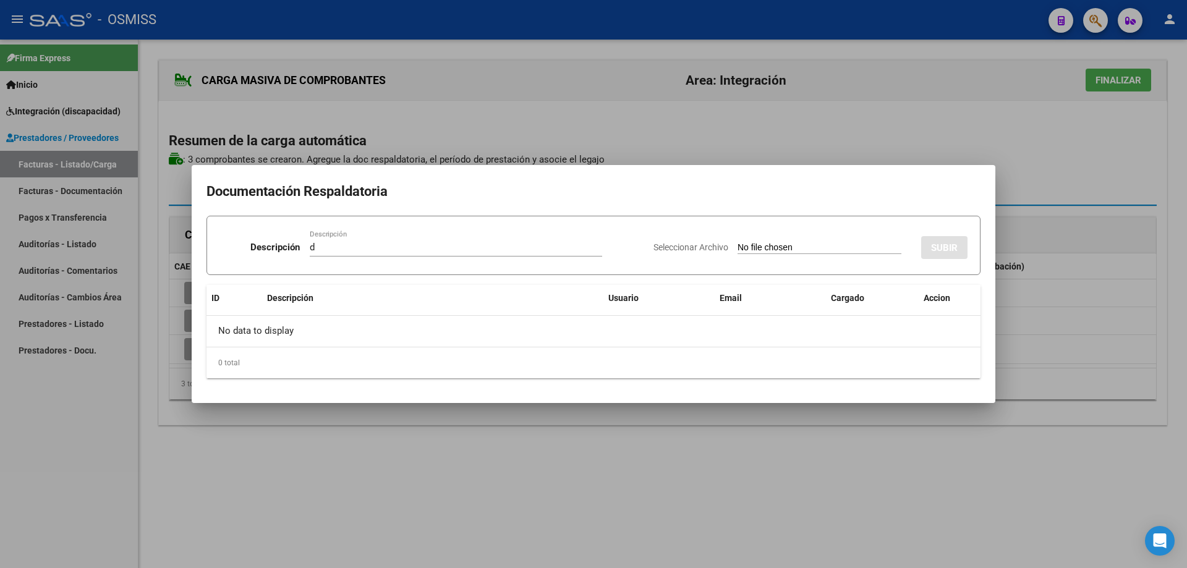
type input "C:\fakepath\Asis Gino.pdf"
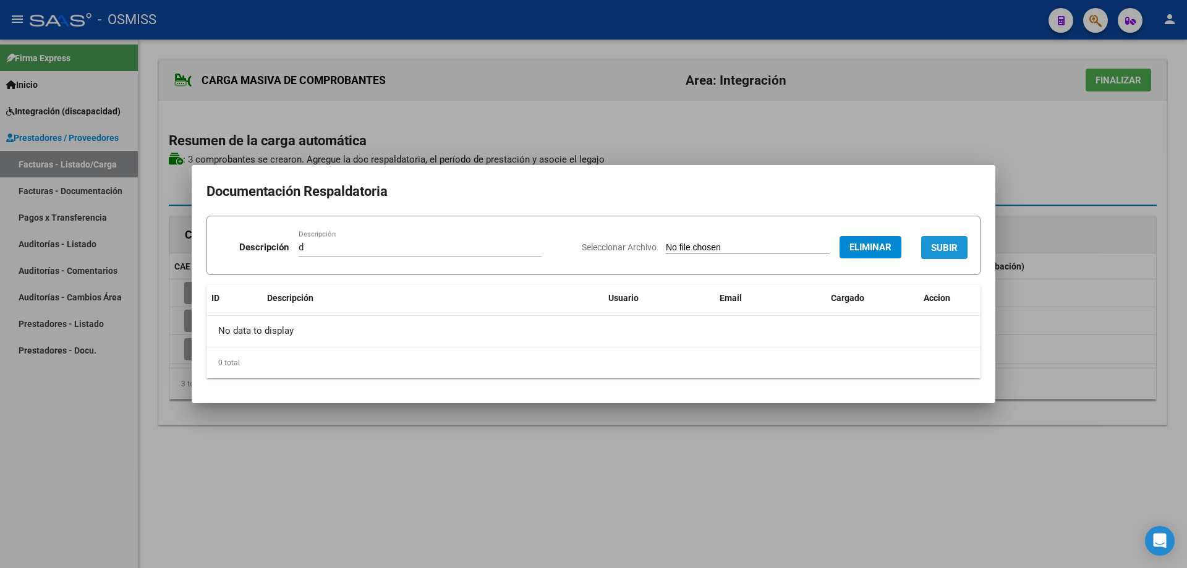
click at [945, 239] on button "SUBIR" at bounding box center [944, 247] width 46 height 23
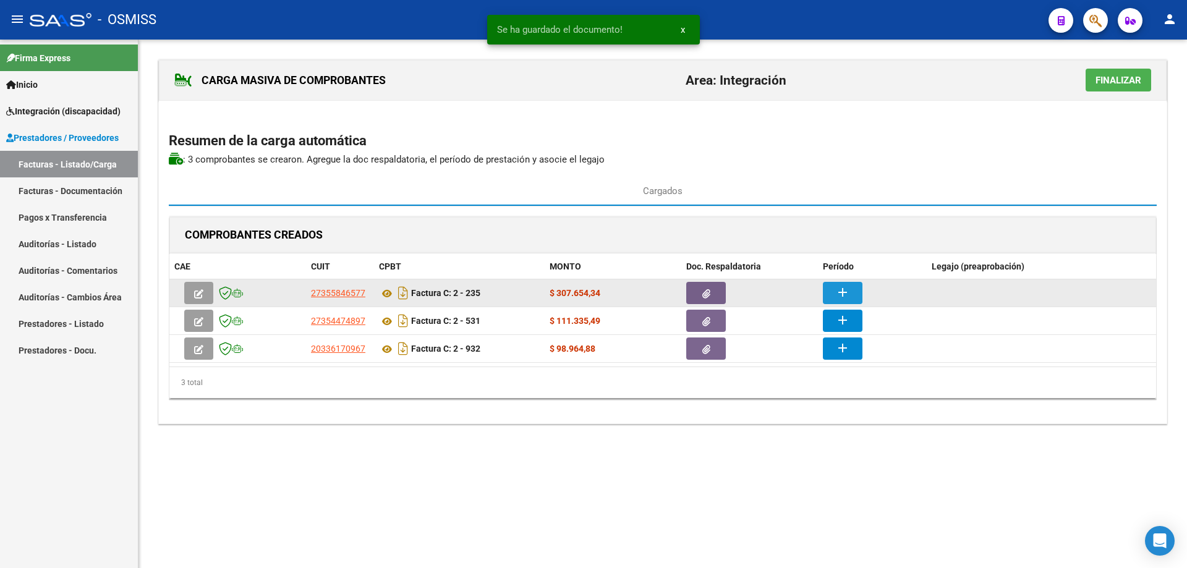
click at [825, 291] on button "add" at bounding box center [843, 293] width 40 height 22
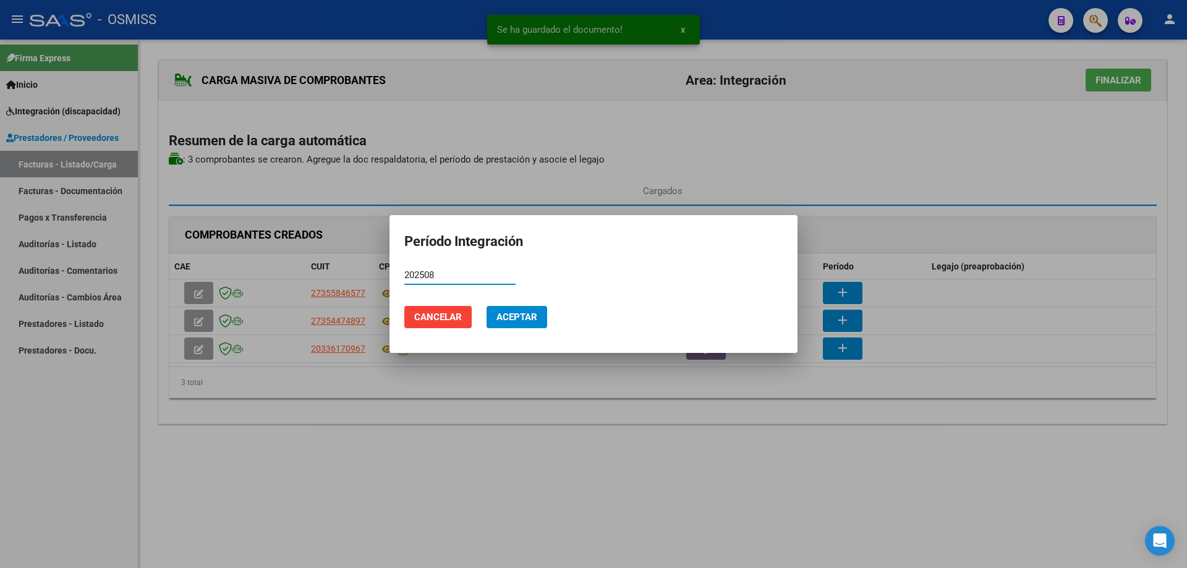
drag, startPoint x: 449, startPoint y: 275, endPoint x: 392, endPoint y: 275, distance: 56.9
click at [392, 275] on mat-dialog-content "202508 Período (AAAAMM)" at bounding box center [594, 281] width 408 height 30
type input "202508"
click at [524, 318] on span "Aceptar" at bounding box center [516, 317] width 41 height 11
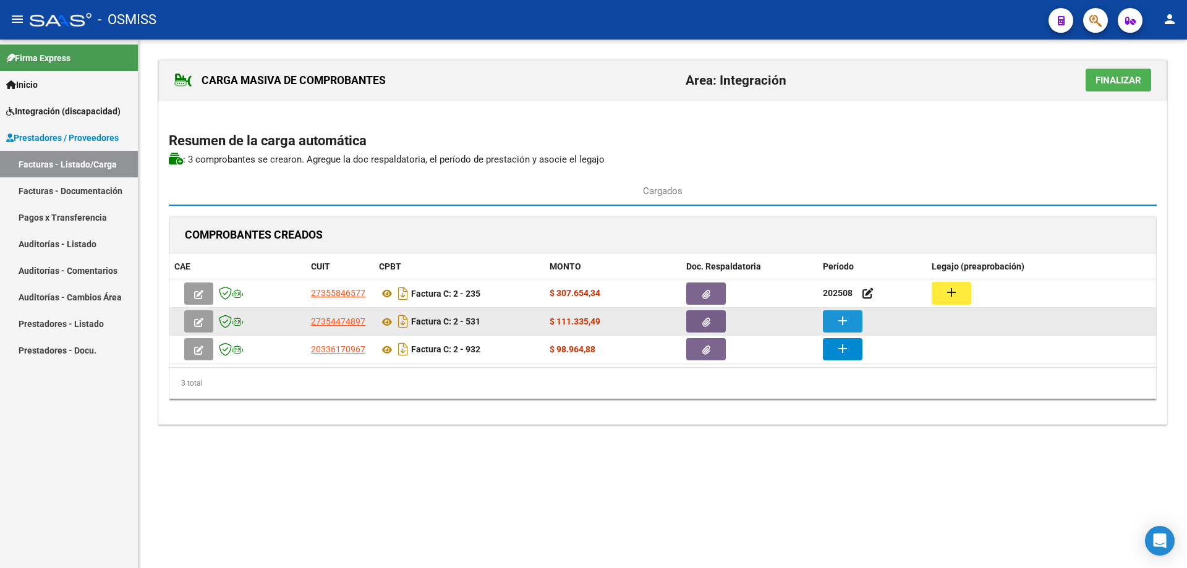
click at [840, 324] on mat-icon "add" at bounding box center [842, 320] width 15 height 15
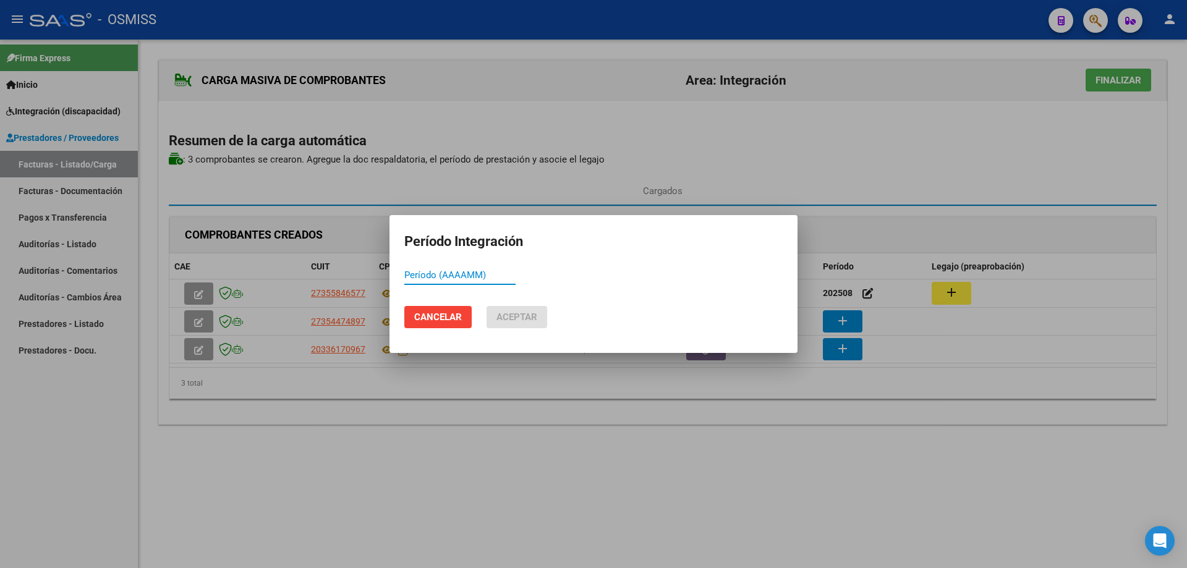
paste input "202508"
type input "202508"
click at [534, 317] on span "Aceptar" at bounding box center [516, 317] width 41 height 11
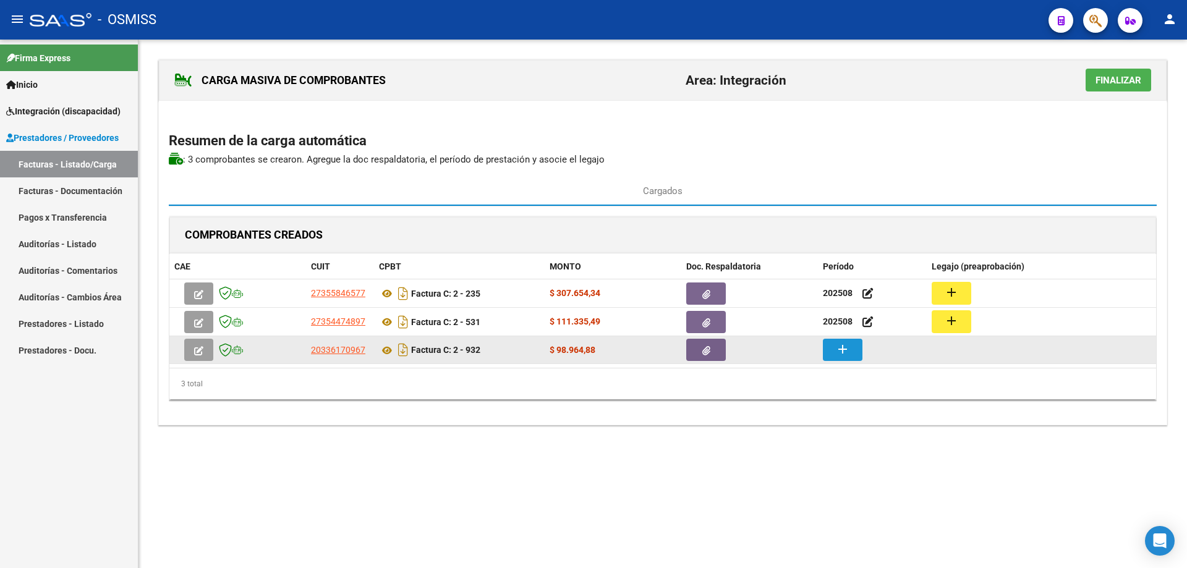
click at [837, 355] on mat-icon "add" at bounding box center [842, 349] width 15 height 15
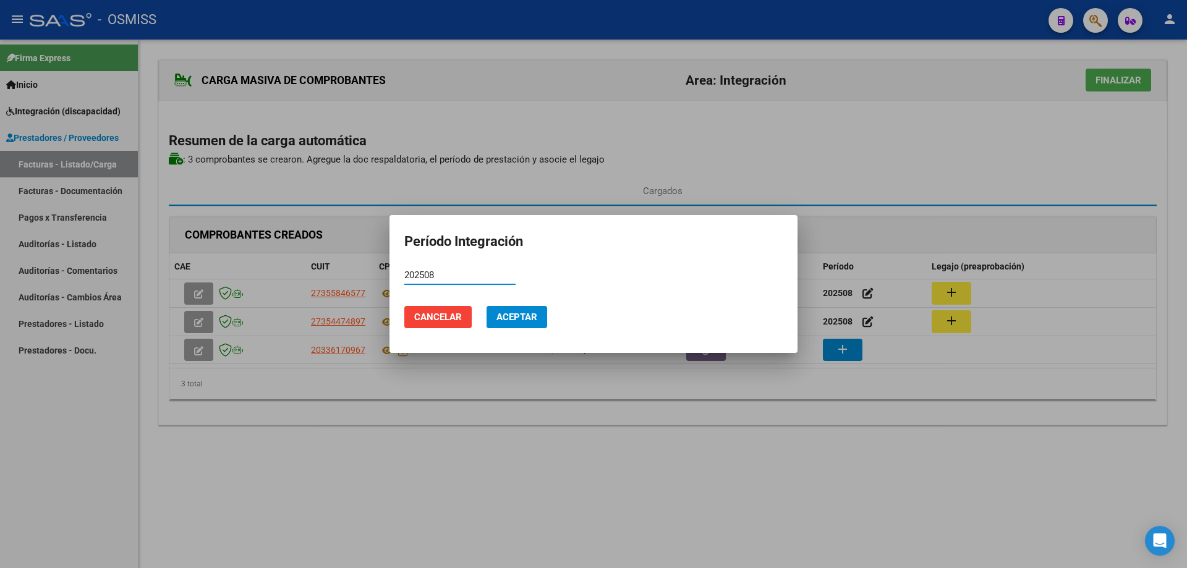
type input "202508"
click at [528, 312] on span "Aceptar" at bounding box center [516, 317] width 41 height 11
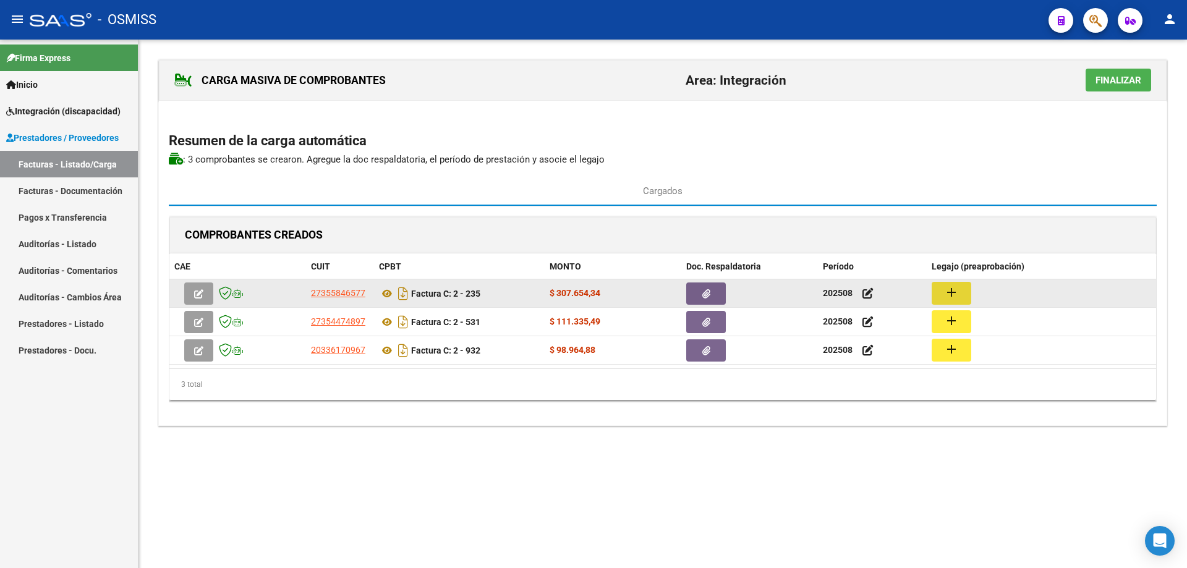
click at [956, 289] on mat-icon "add" at bounding box center [951, 292] width 15 height 15
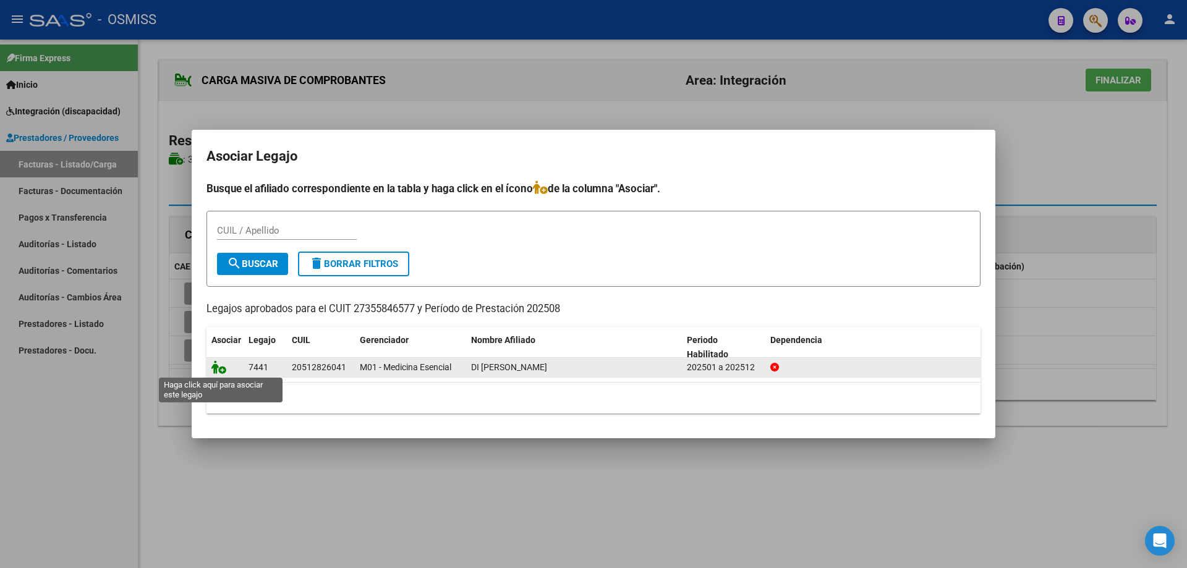
click at [223, 370] on icon at bounding box center [218, 367] width 15 height 14
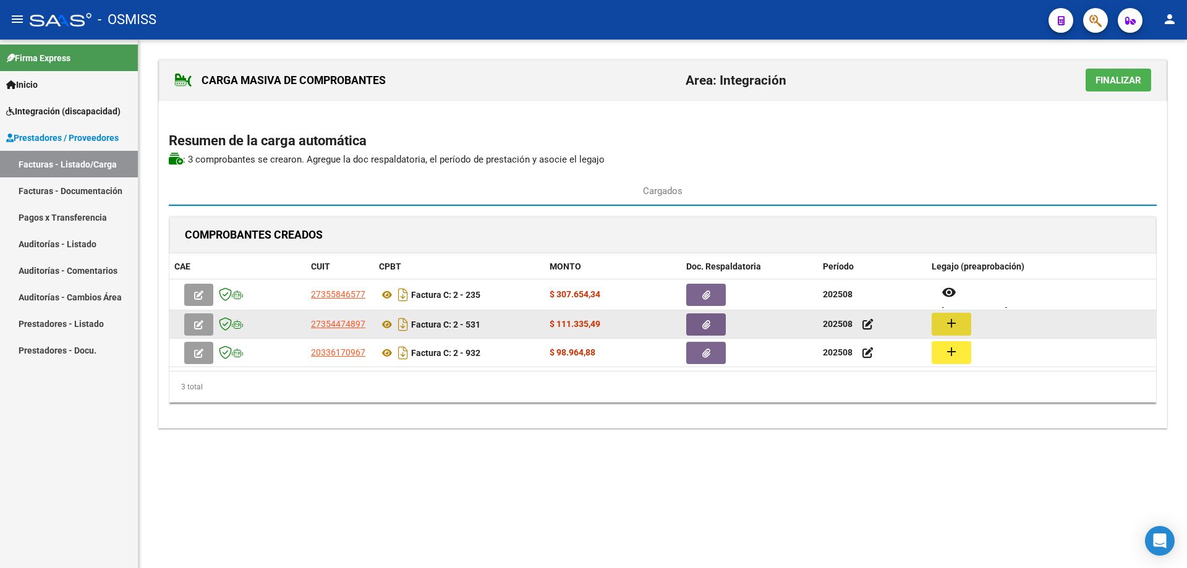
click at [947, 328] on mat-icon "add" at bounding box center [951, 323] width 15 height 15
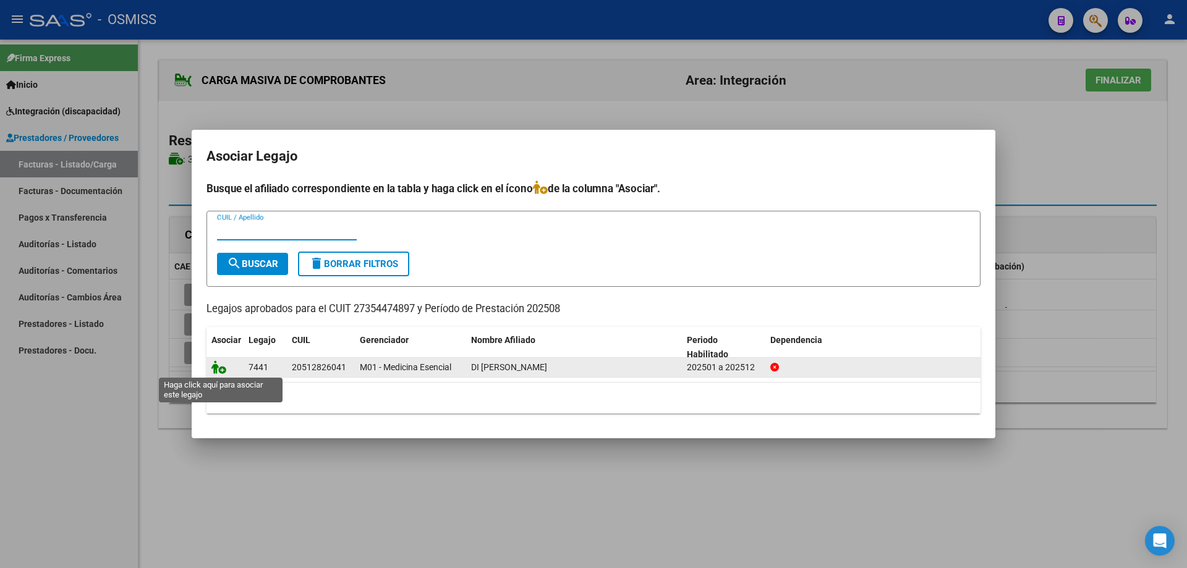
click at [224, 370] on icon at bounding box center [218, 367] width 15 height 14
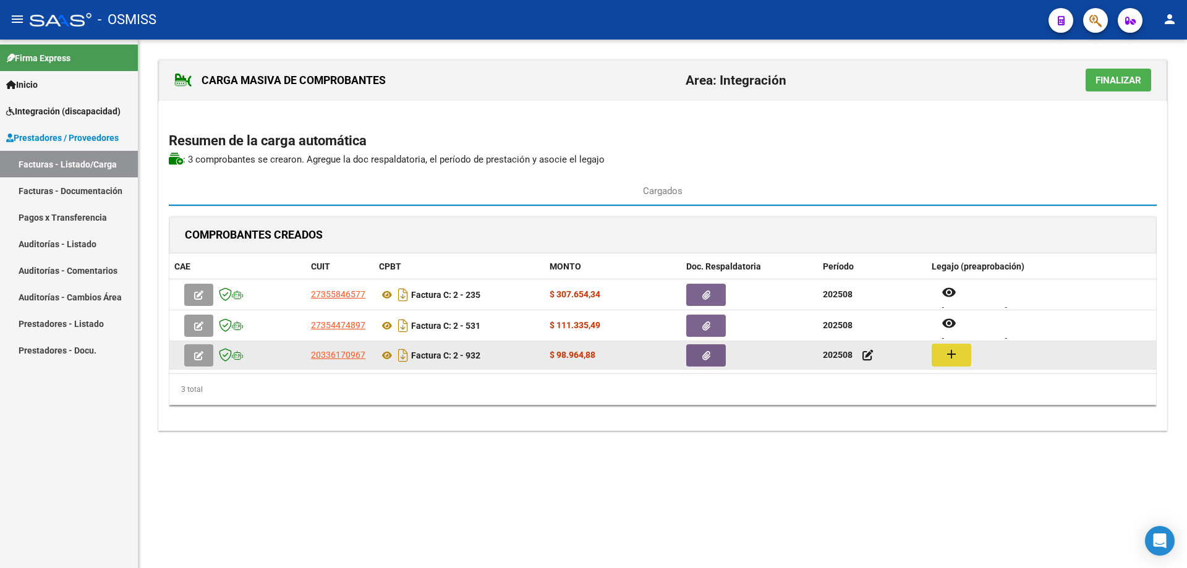
click at [966, 357] on button "add" at bounding box center [952, 355] width 40 height 23
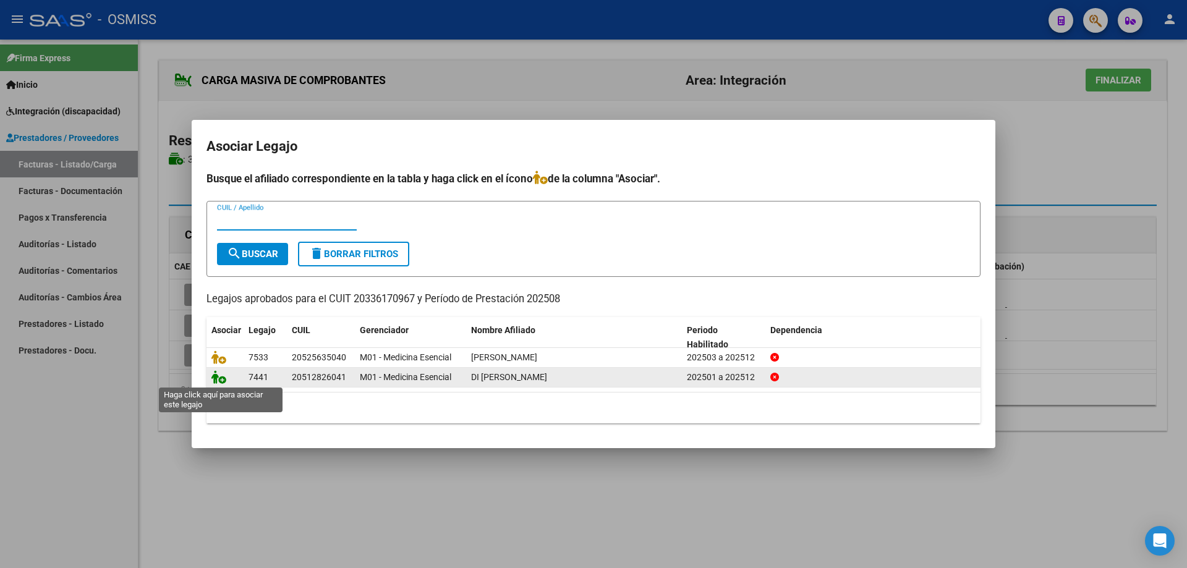
click at [222, 380] on icon at bounding box center [218, 377] width 15 height 14
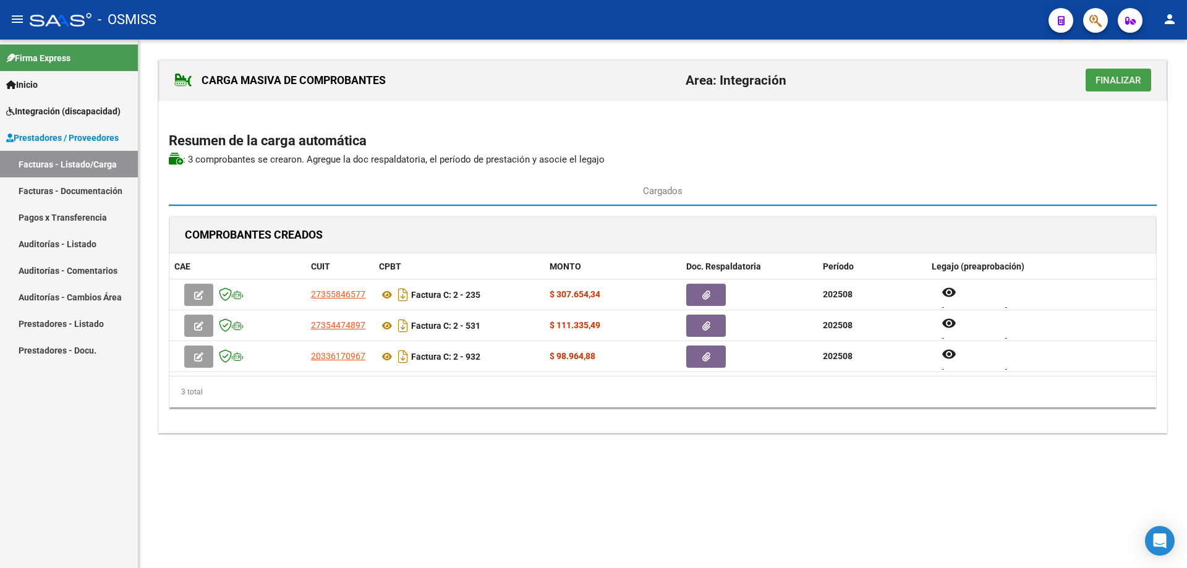
click at [1123, 76] on span "Finalizar" at bounding box center [1119, 80] width 46 height 11
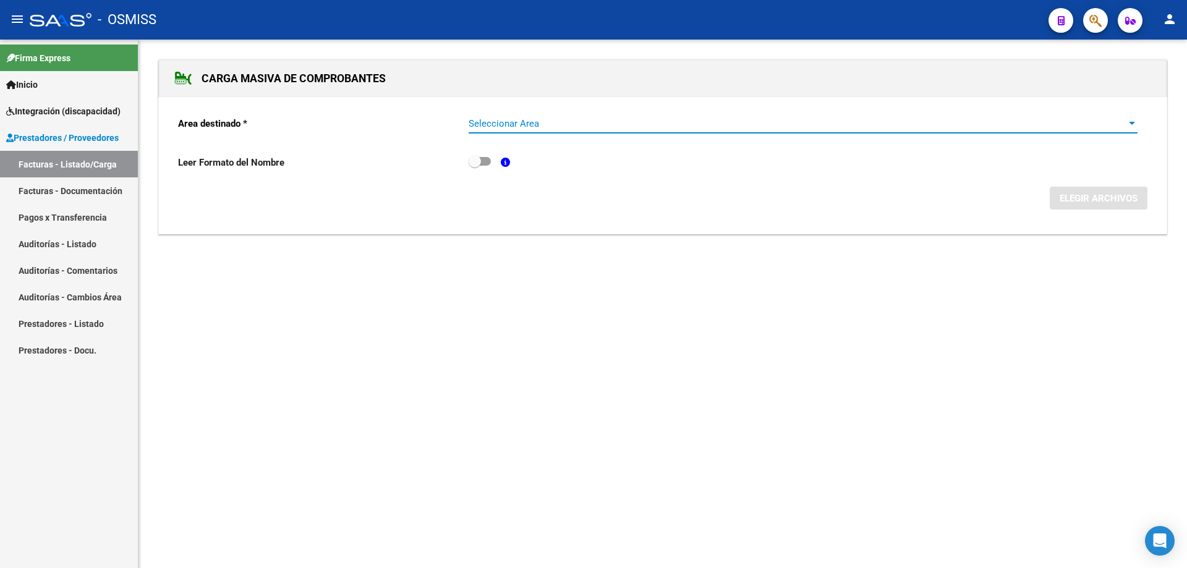
click at [500, 124] on span "Seleccionar Area" at bounding box center [798, 123] width 658 height 11
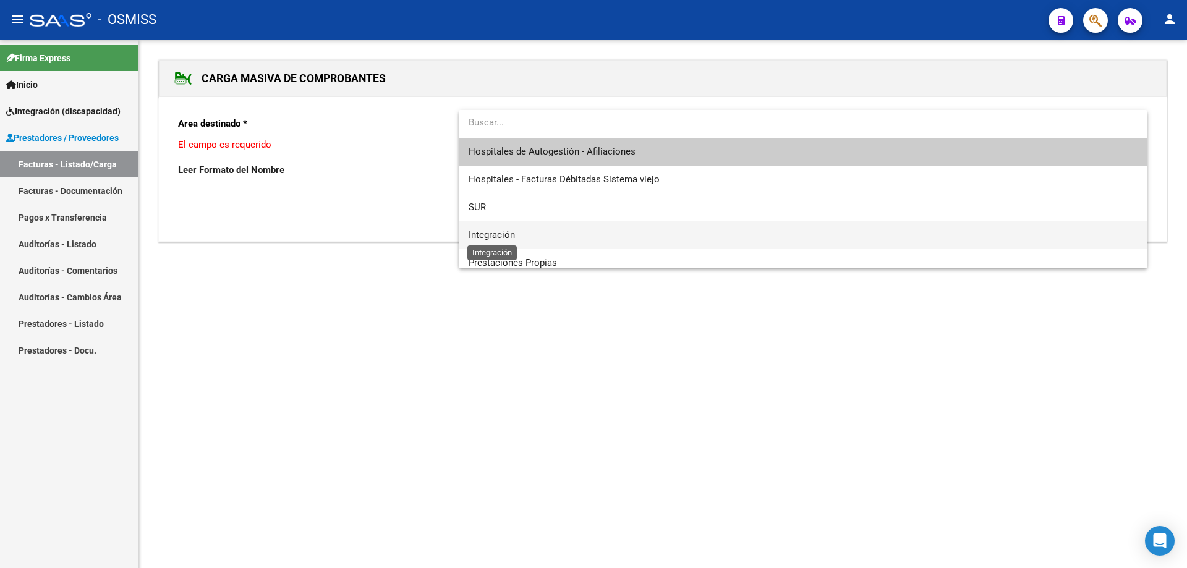
click at [494, 232] on span "Integración" at bounding box center [492, 234] width 46 height 11
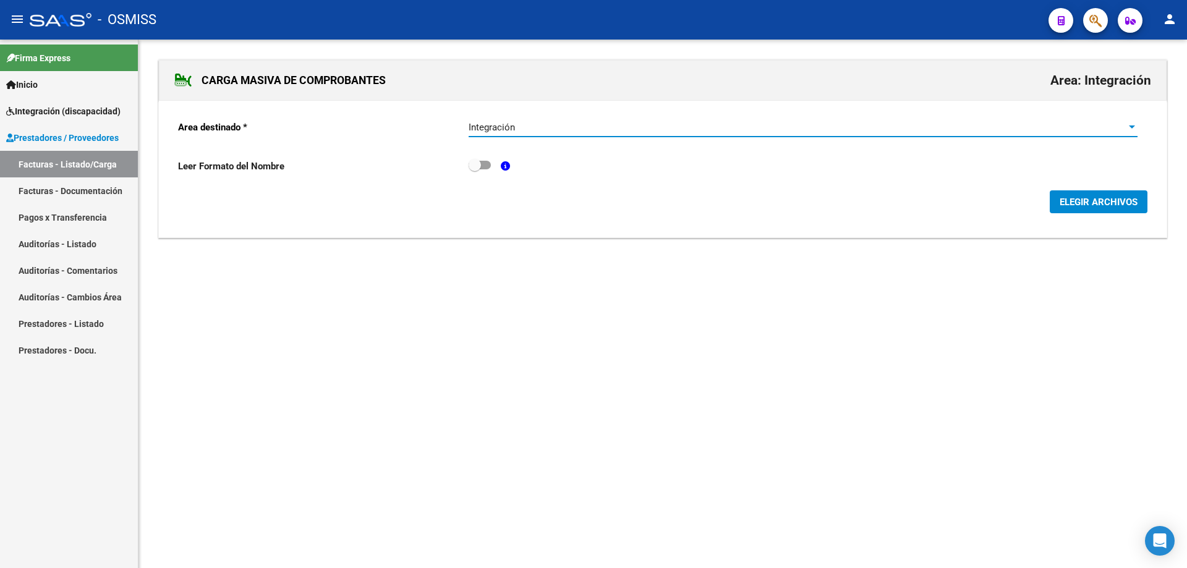
click at [1087, 197] on span "ELEGIR ARCHIVOS" at bounding box center [1099, 202] width 78 height 11
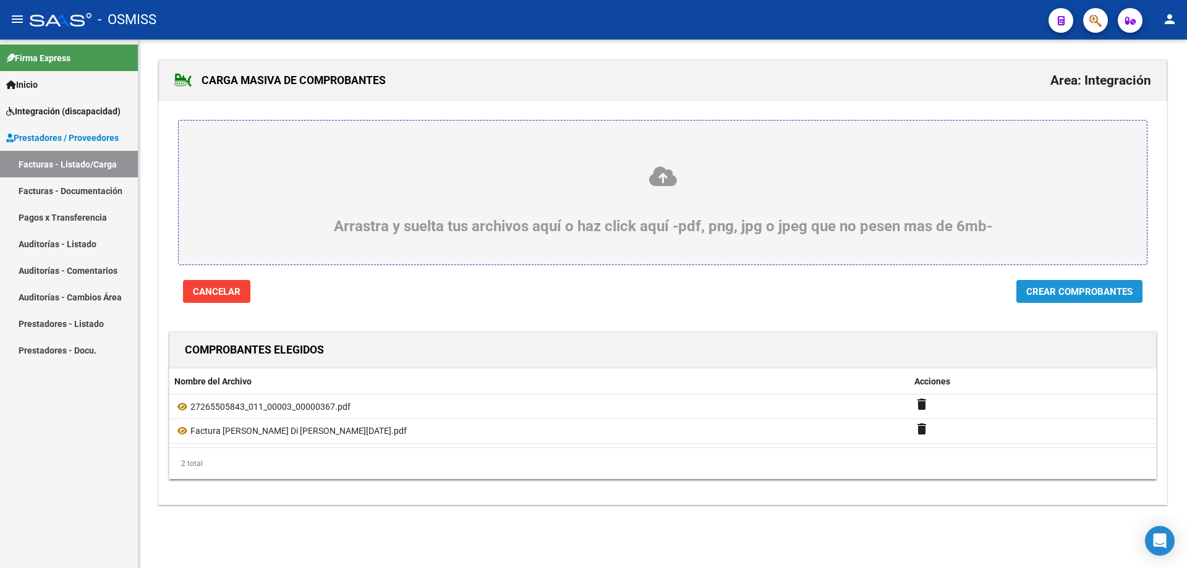
click at [1080, 289] on span "Crear Comprobantes" at bounding box center [1079, 291] width 106 height 11
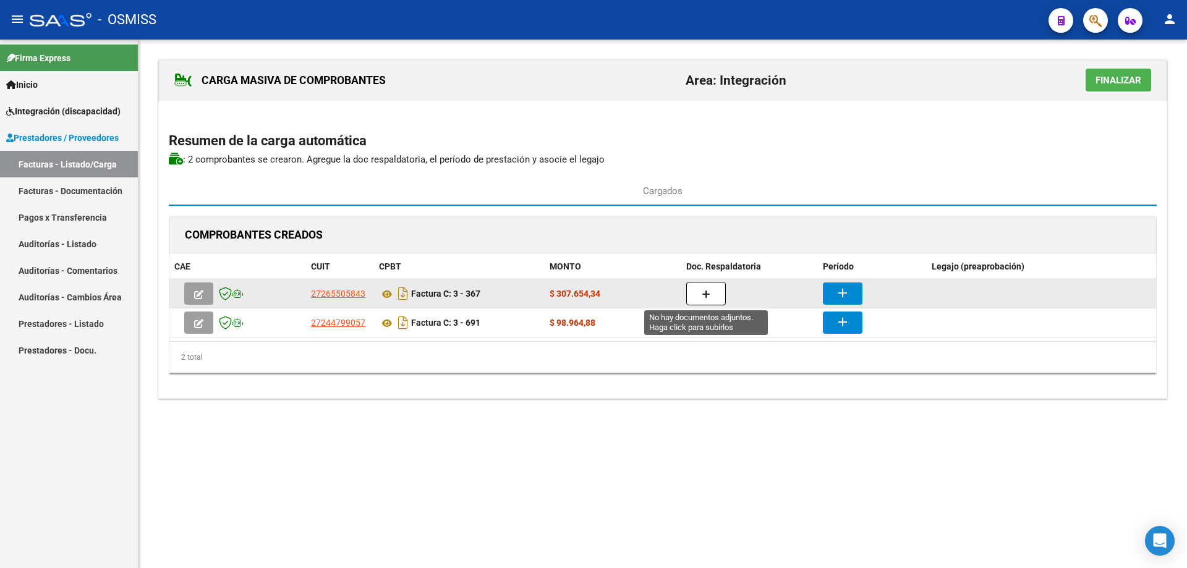
click at [700, 299] on button "button" at bounding box center [706, 293] width 40 height 23
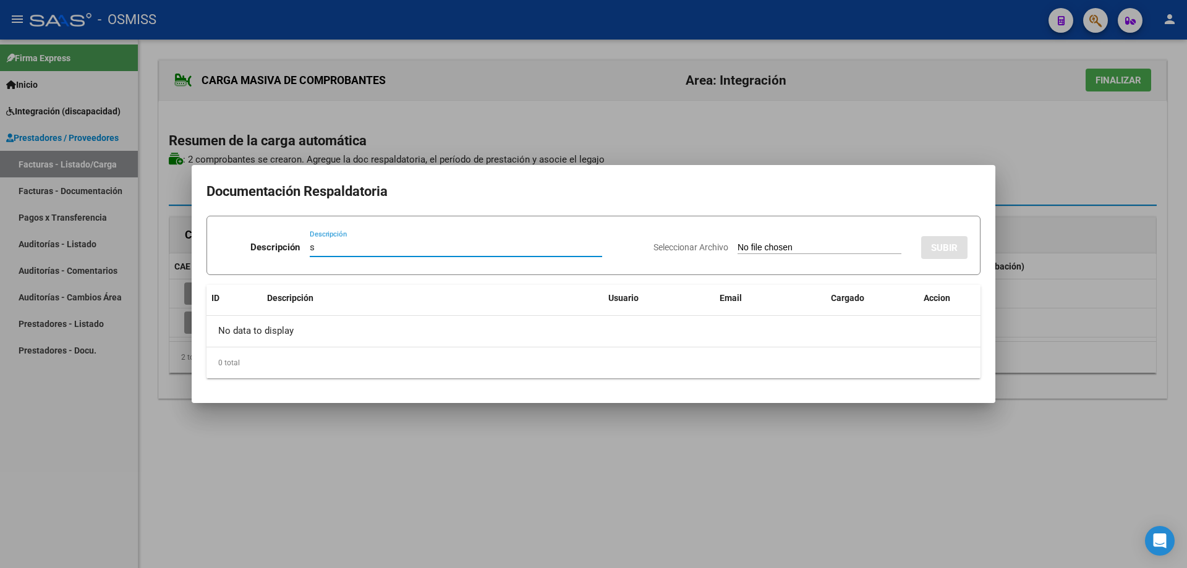
type input "s"
click at [738, 250] on input "Seleccionar Archivo" at bounding box center [820, 248] width 164 height 12
type input "C:\fakepath\CamScanner 02-09-2025 10.14.pdf"
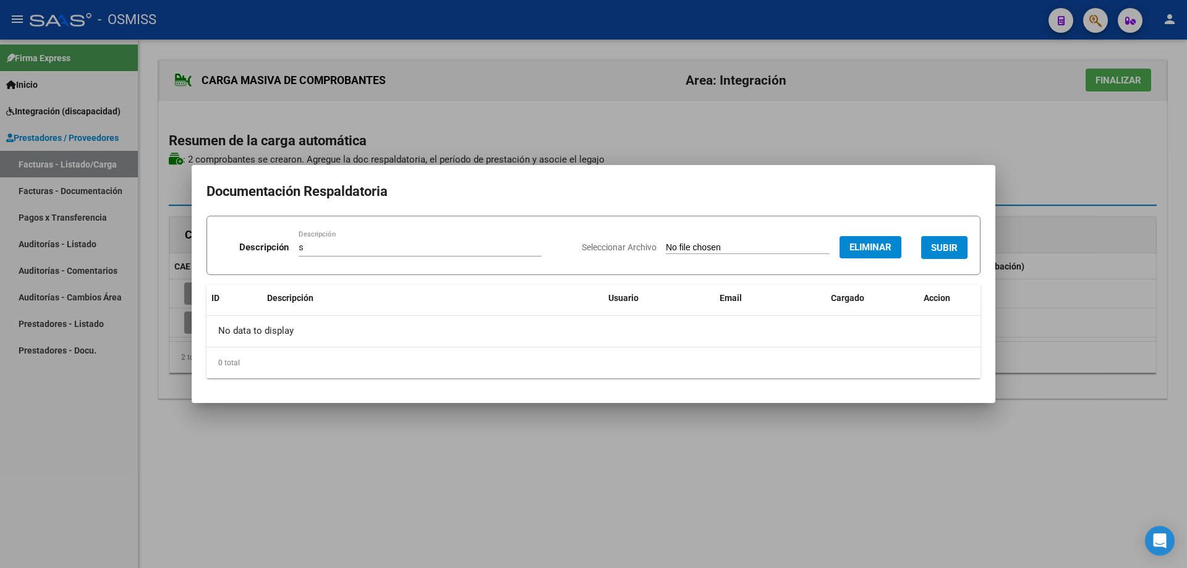
click at [946, 243] on span "SUBIR" at bounding box center [944, 247] width 27 height 11
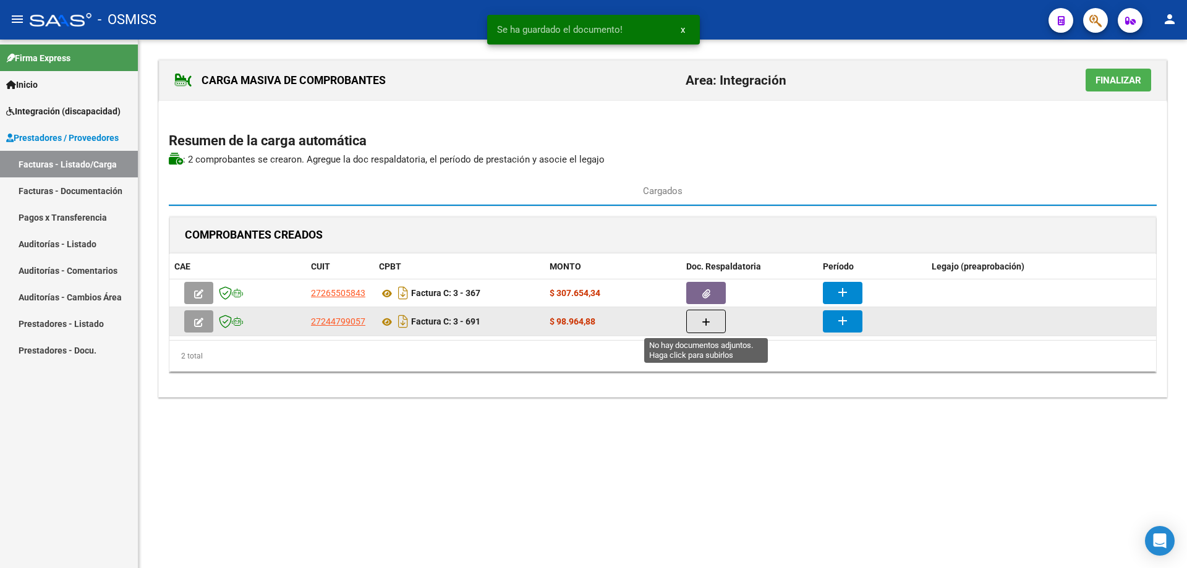
click at [702, 321] on icon "button" at bounding box center [706, 322] width 9 height 9
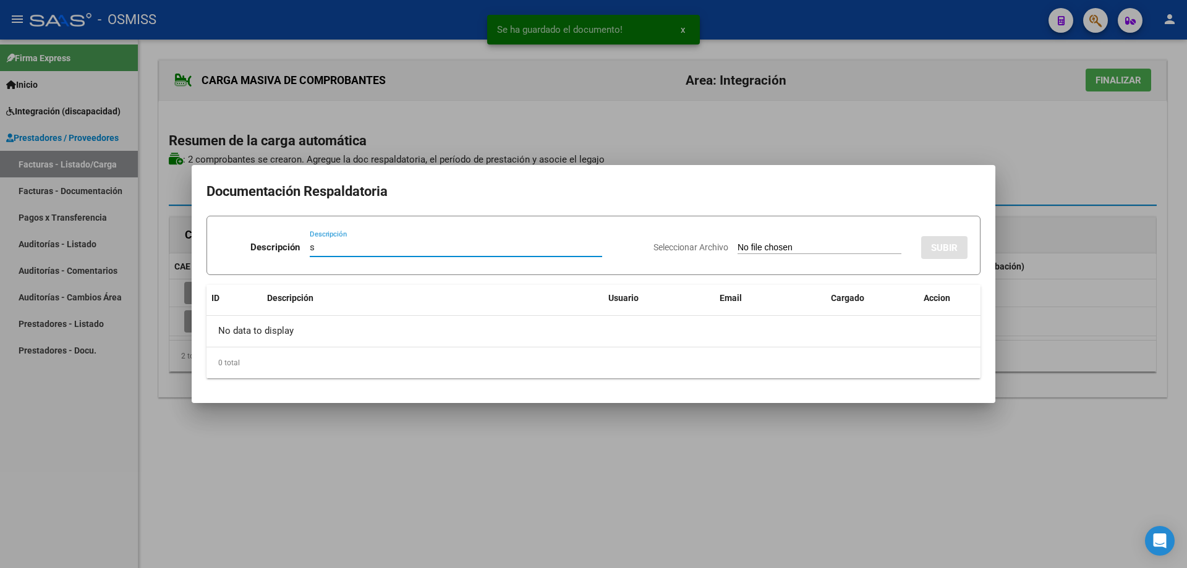
type input "s"
click at [745, 246] on input "Seleccionar Archivo" at bounding box center [820, 248] width 164 height 12
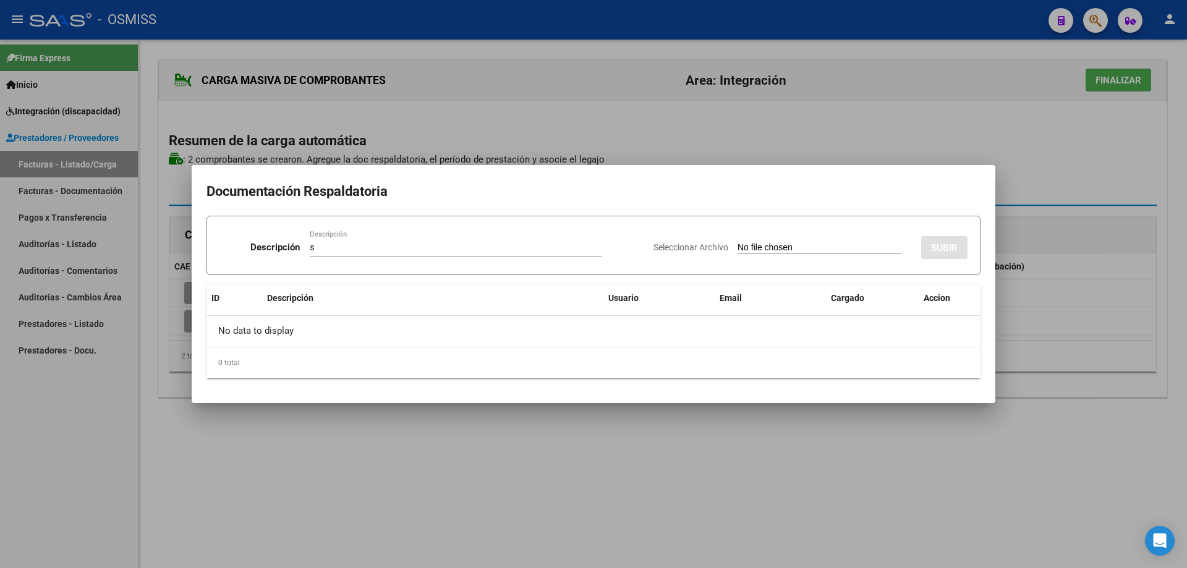
type input "C:\fakepath\Firmas Santino Di Marco Agosto 2025.pdf"
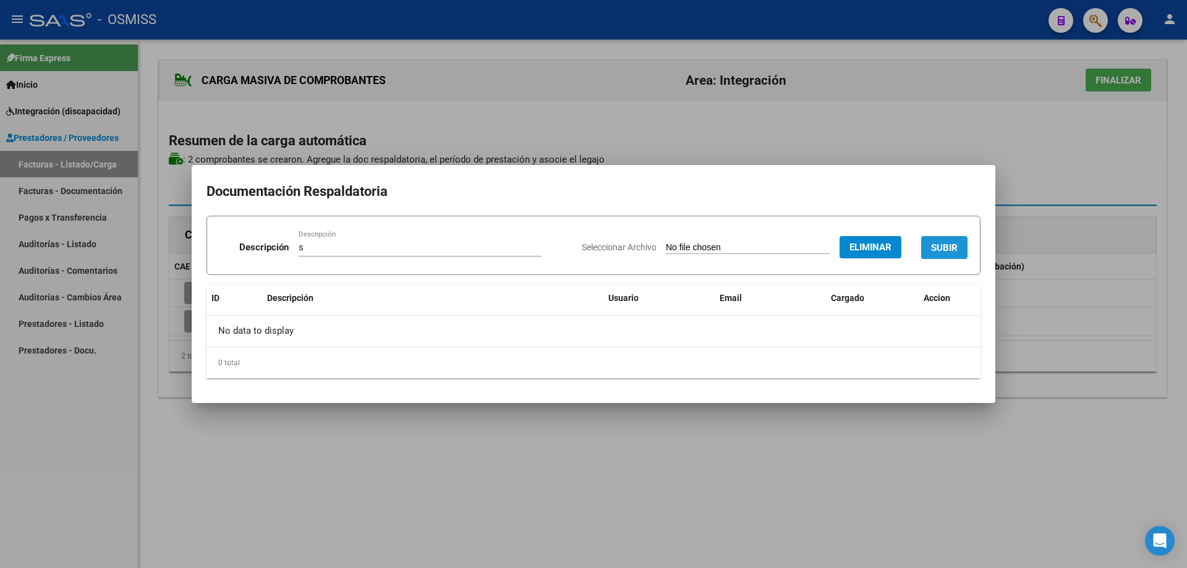
click at [943, 241] on button "SUBIR" at bounding box center [944, 247] width 46 height 23
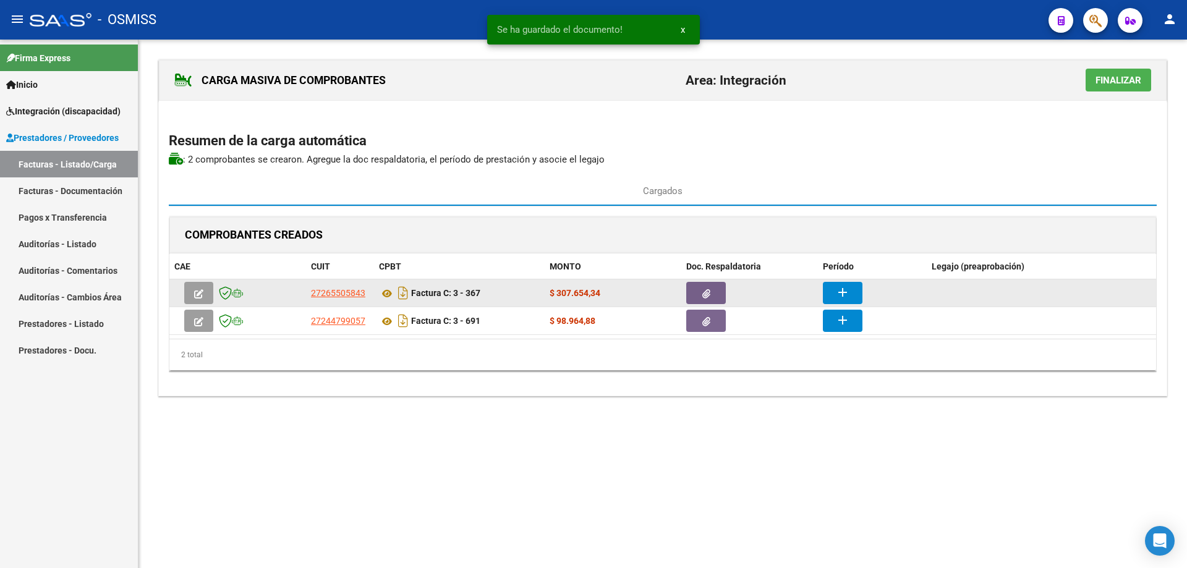
click at [842, 295] on mat-icon "add" at bounding box center [842, 292] width 15 height 15
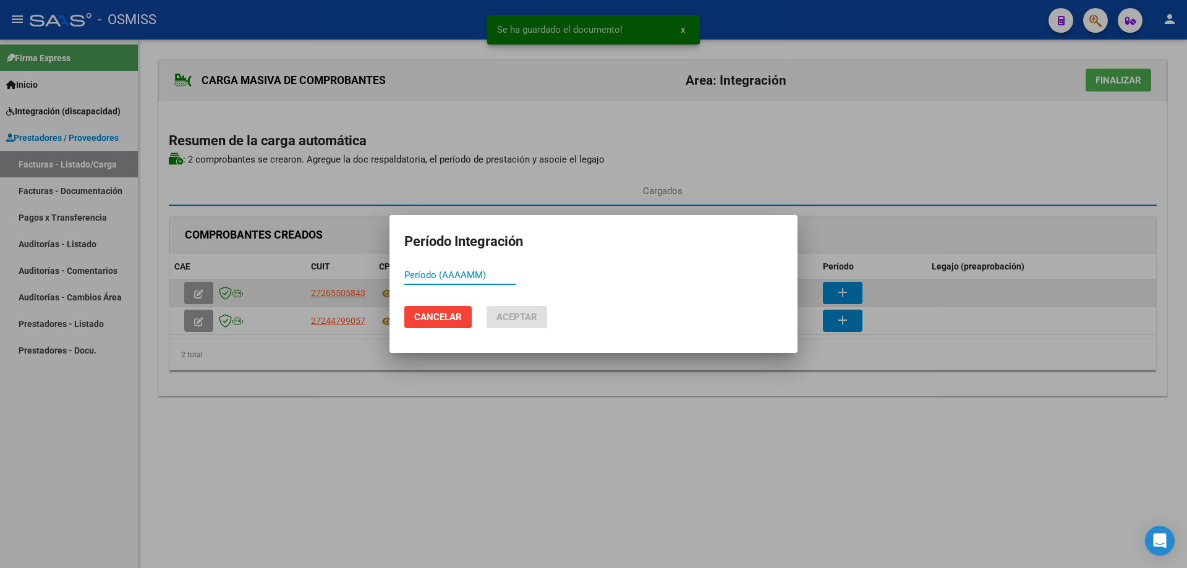
paste input "202508"
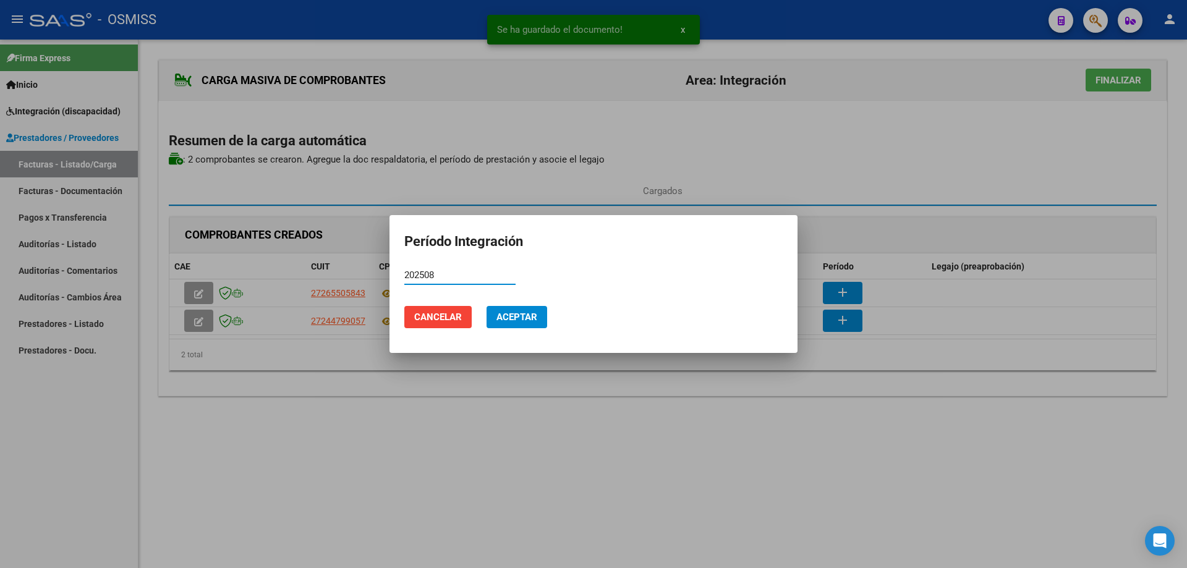
type input "202508"
click at [531, 319] on span "Aceptar" at bounding box center [516, 317] width 41 height 11
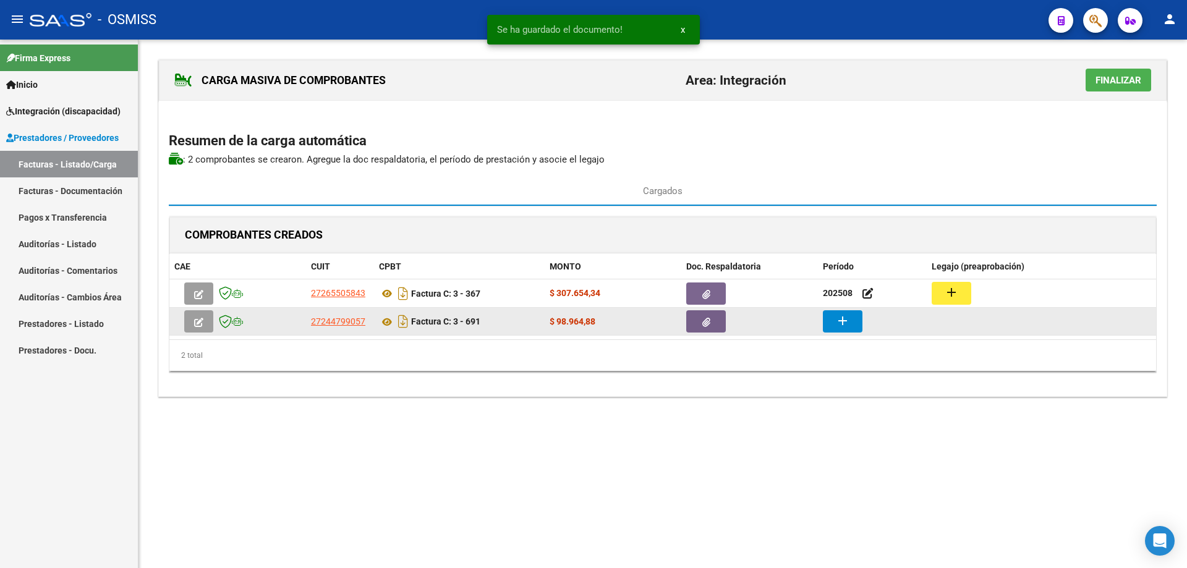
click at [839, 320] on mat-icon "add" at bounding box center [842, 320] width 15 height 15
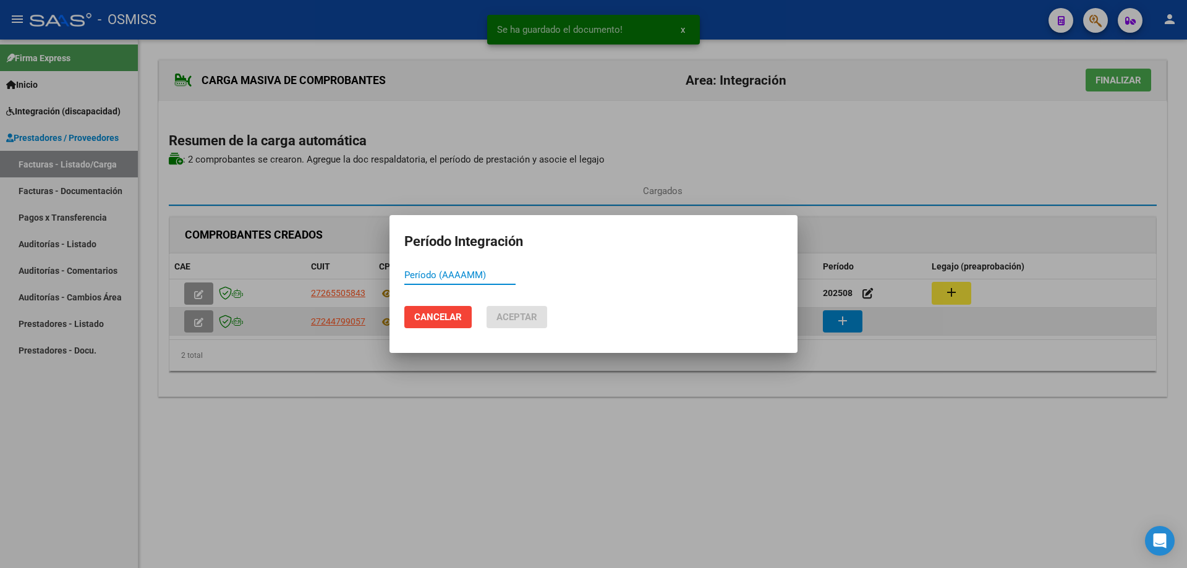
paste input "202508"
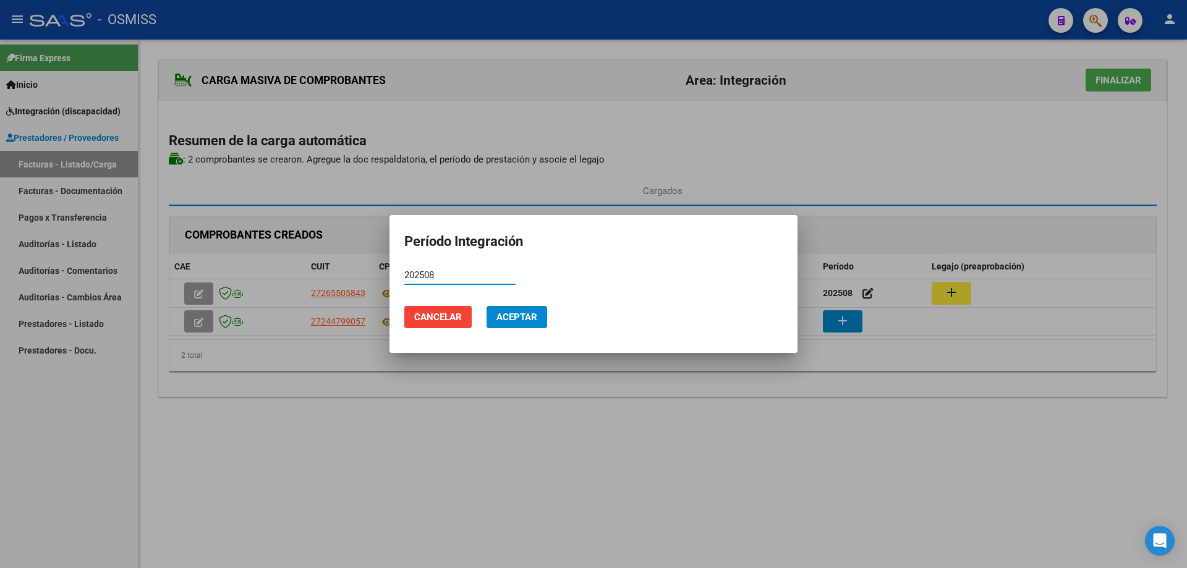
type input "202508"
drag, startPoint x: 529, startPoint y: 313, endPoint x: 784, endPoint y: 287, distance: 256.7
click at [532, 315] on span "Aceptar" at bounding box center [516, 317] width 41 height 11
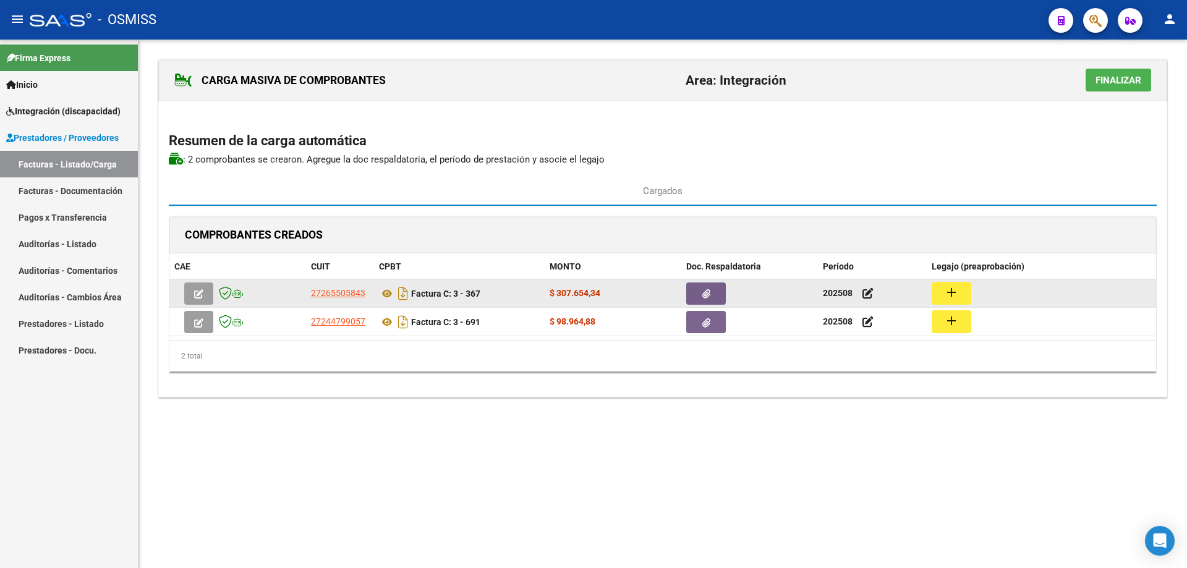
click at [964, 293] on button "add" at bounding box center [952, 293] width 40 height 23
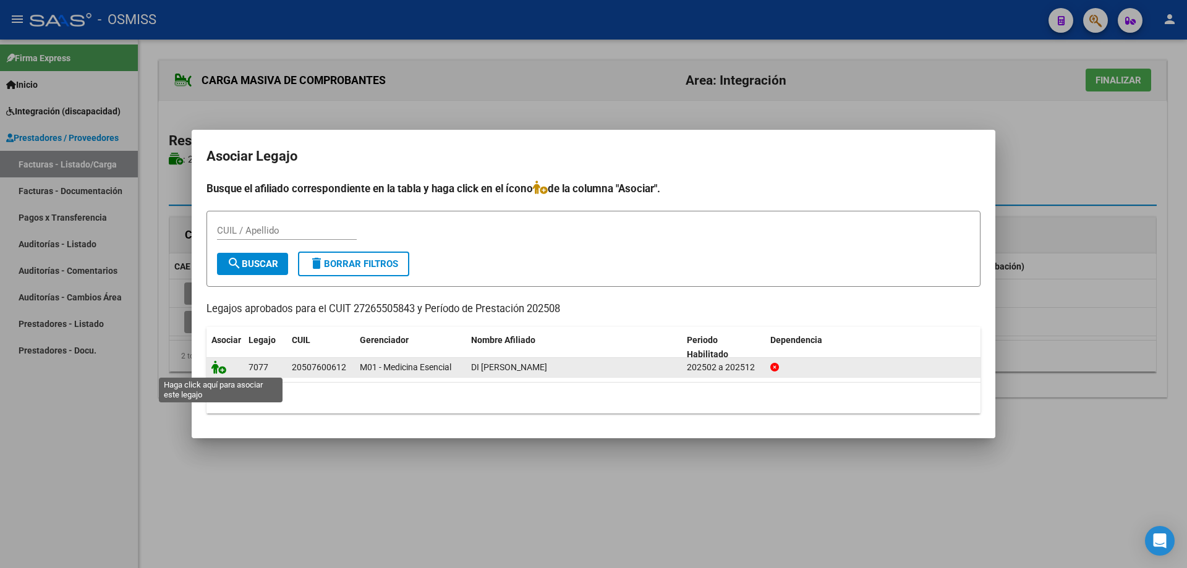
click at [219, 369] on icon at bounding box center [218, 367] width 15 height 14
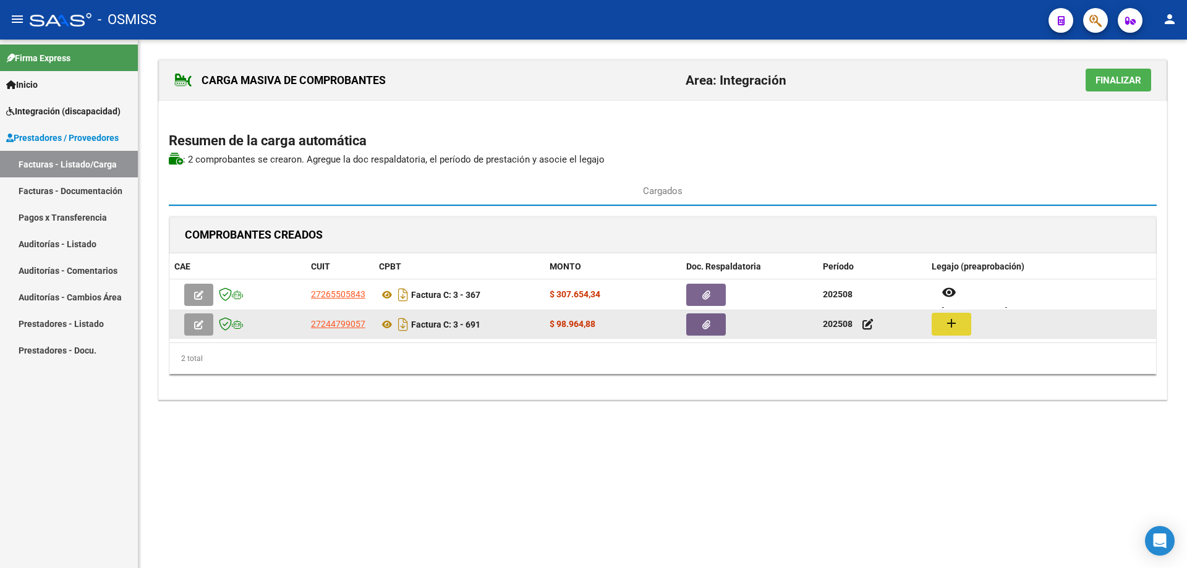
click at [944, 328] on mat-icon "add" at bounding box center [951, 323] width 15 height 15
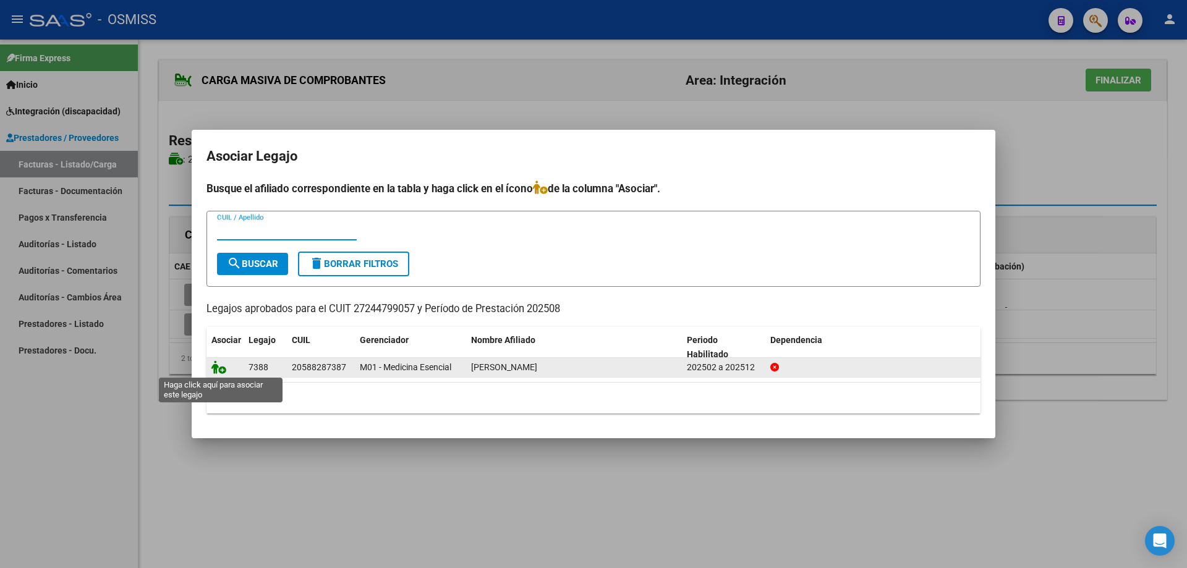
click at [218, 368] on icon at bounding box center [218, 367] width 15 height 14
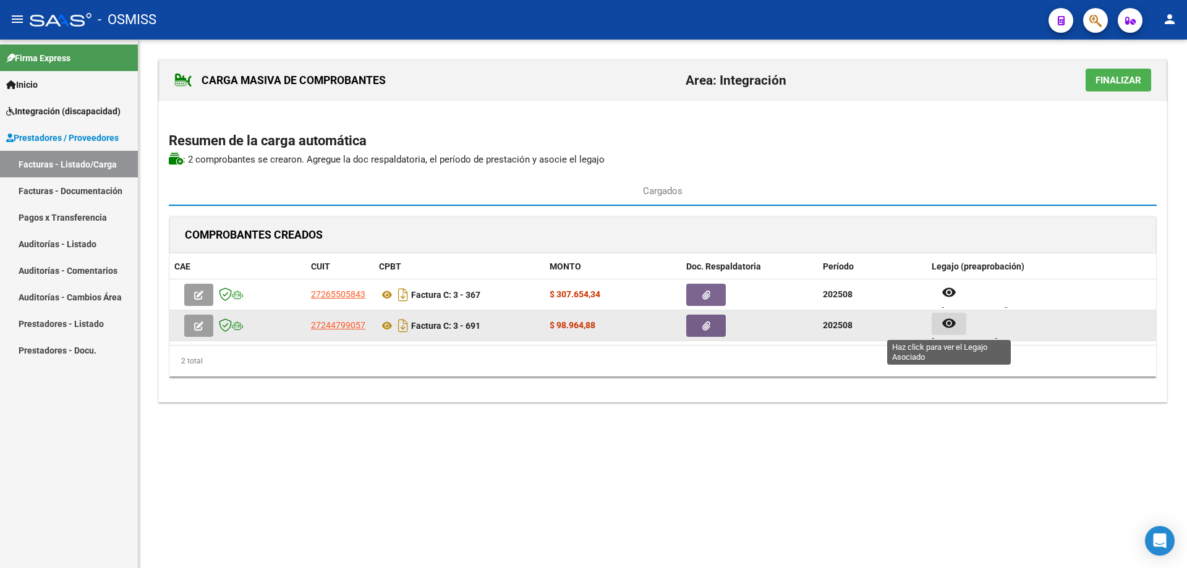
click at [947, 322] on mat-icon "remove_red_eye" at bounding box center [949, 323] width 15 height 15
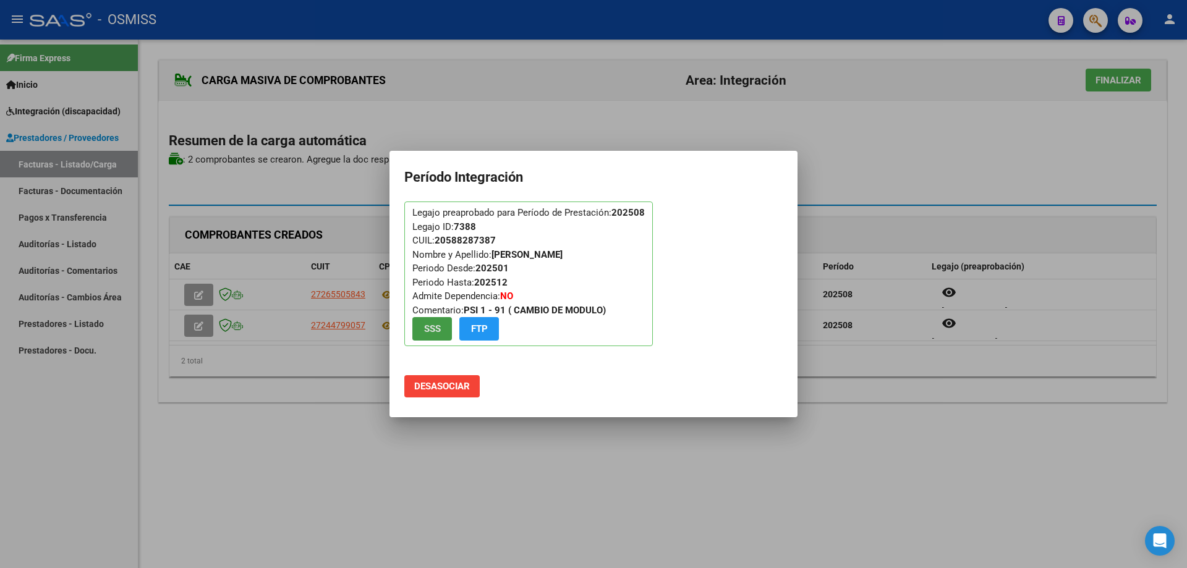
click at [448, 383] on span "Desasociar" at bounding box center [442, 386] width 56 height 11
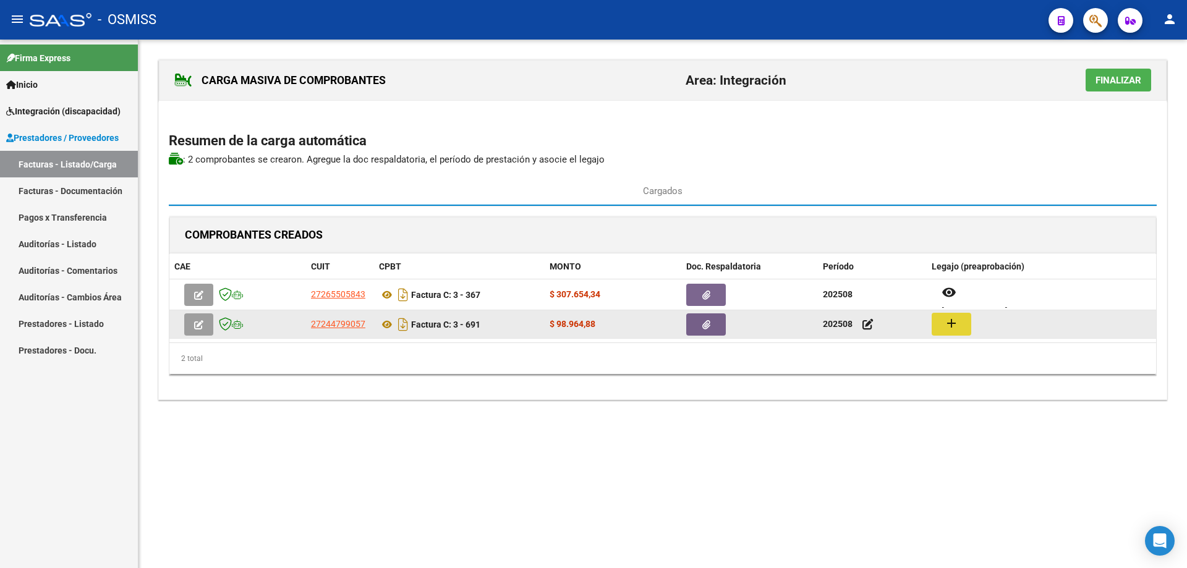
click at [958, 334] on button "add" at bounding box center [952, 324] width 40 height 23
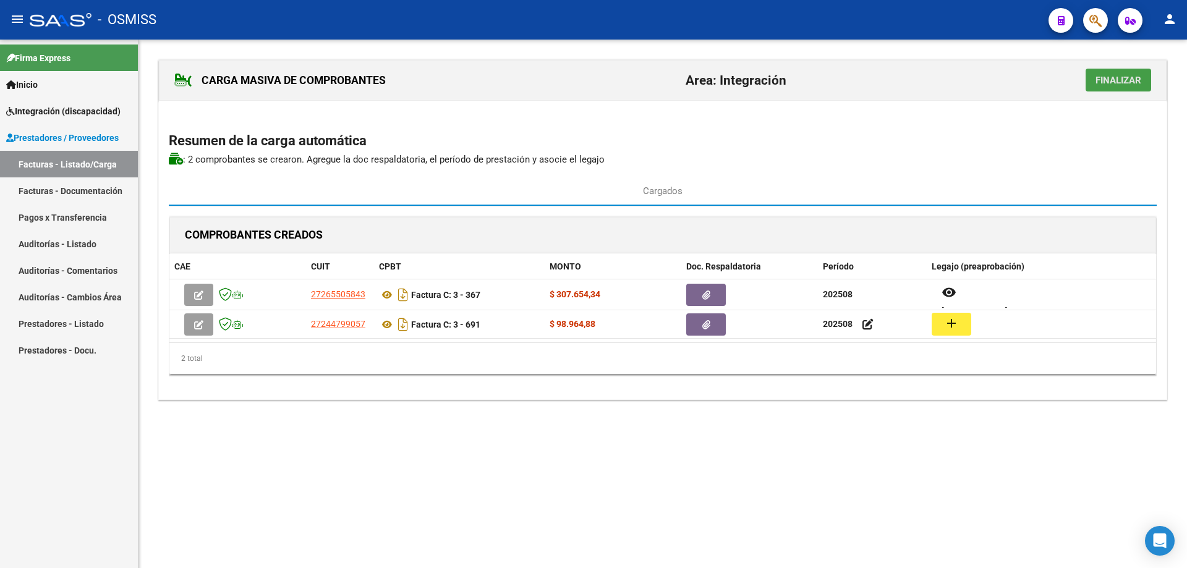
click at [1128, 80] on span "Finalizar" at bounding box center [1119, 80] width 46 height 11
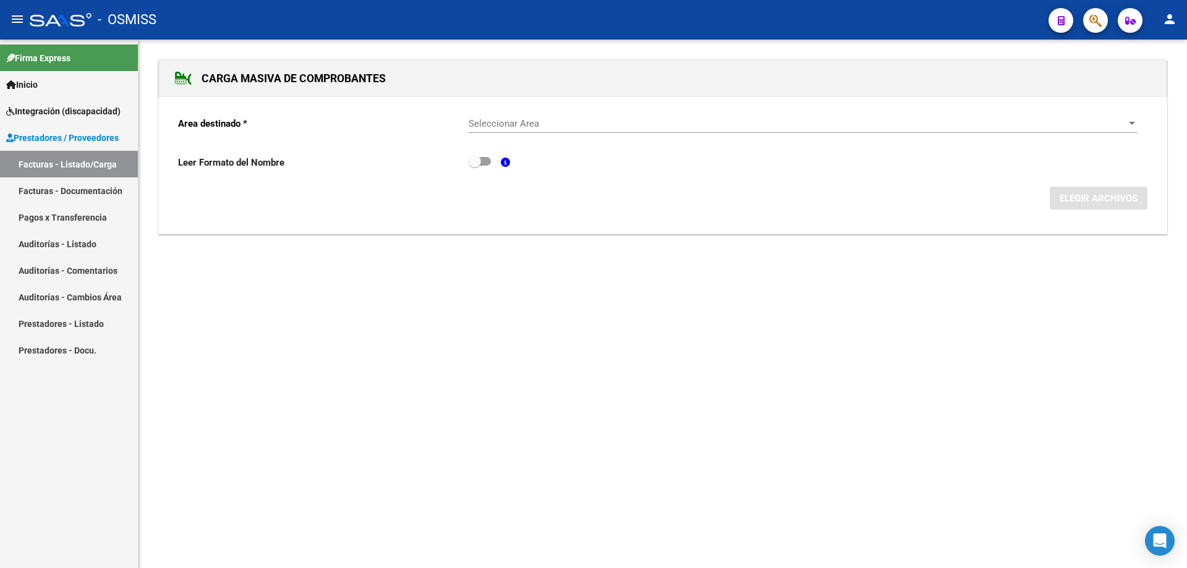
click at [517, 125] on span "Seleccionar Area" at bounding box center [798, 123] width 658 height 11
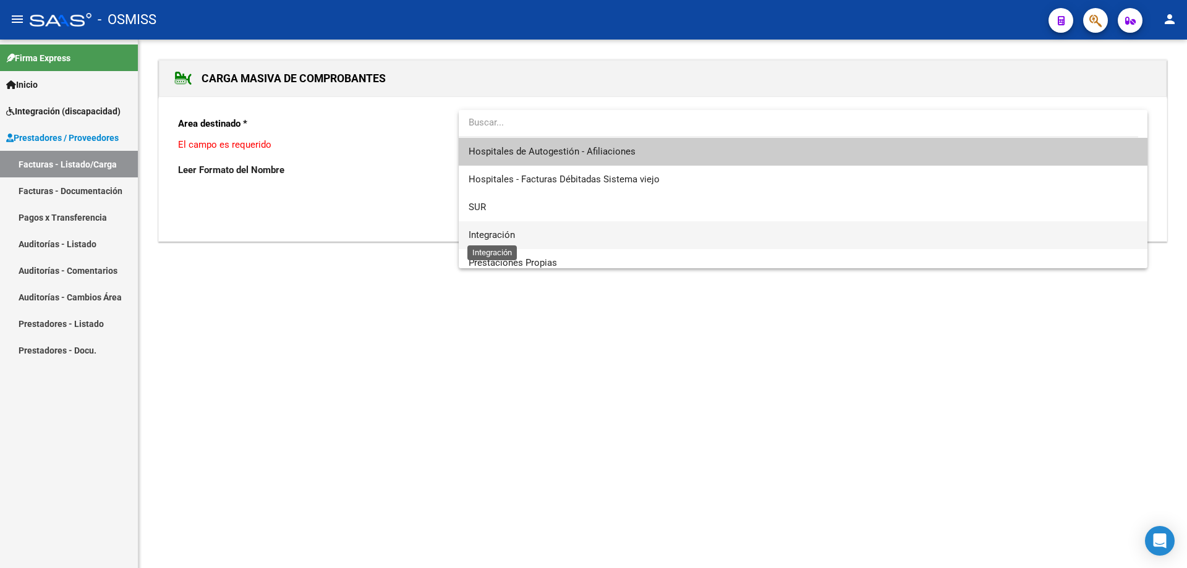
click at [510, 234] on span "Integración" at bounding box center [492, 234] width 46 height 11
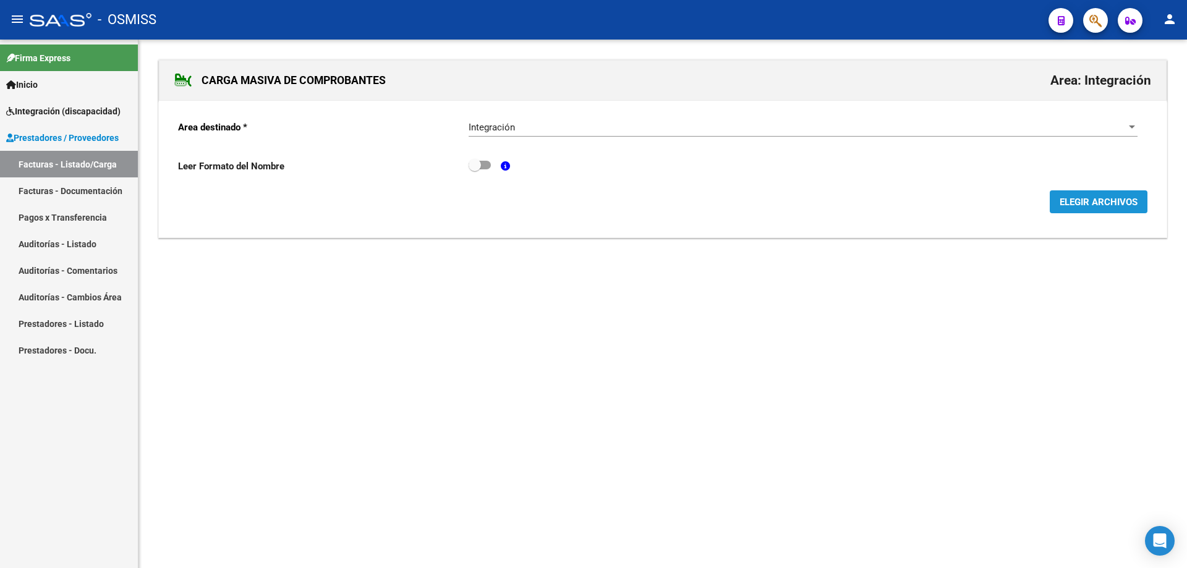
click at [1077, 201] on span "ELEGIR ARCHIVOS" at bounding box center [1099, 202] width 78 height 11
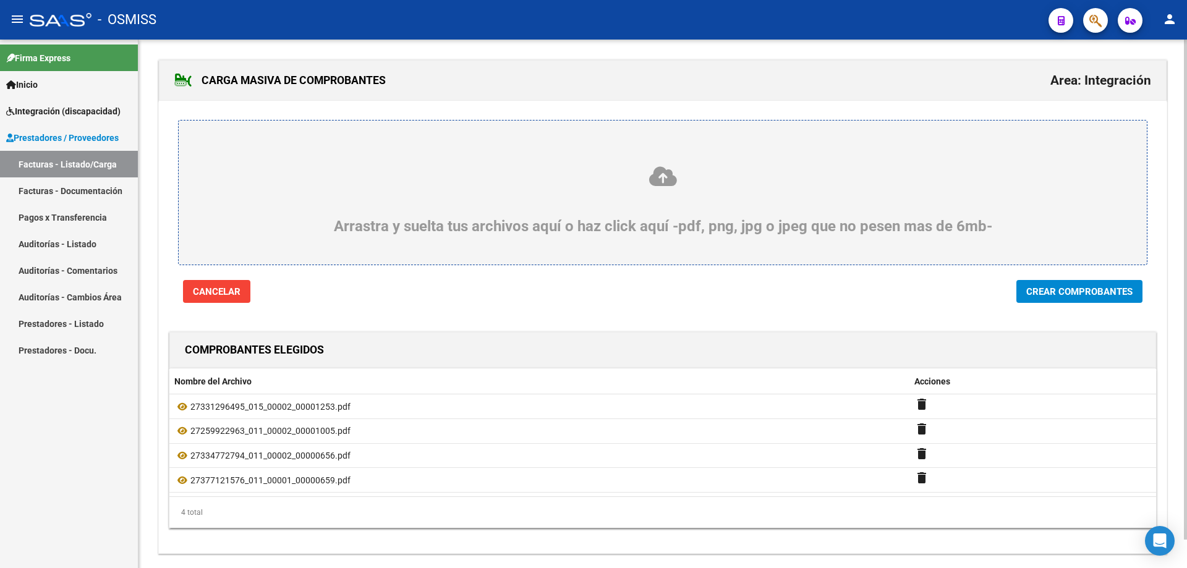
click at [1116, 290] on span "Crear Comprobantes" at bounding box center [1079, 291] width 106 height 11
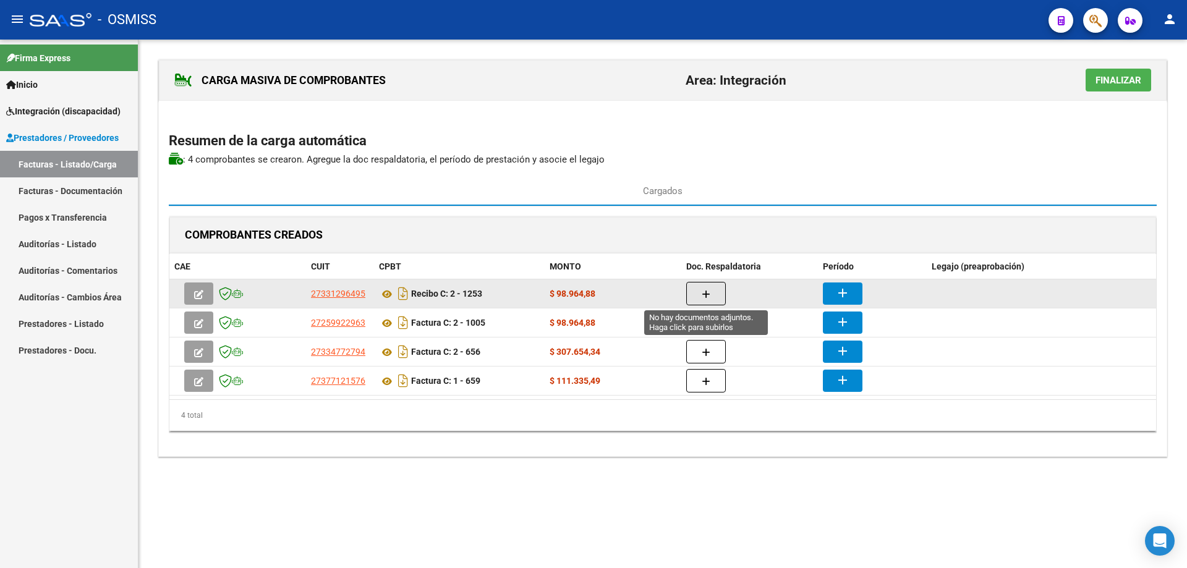
click at [722, 287] on button "button" at bounding box center [706, 293] width 40 height 23
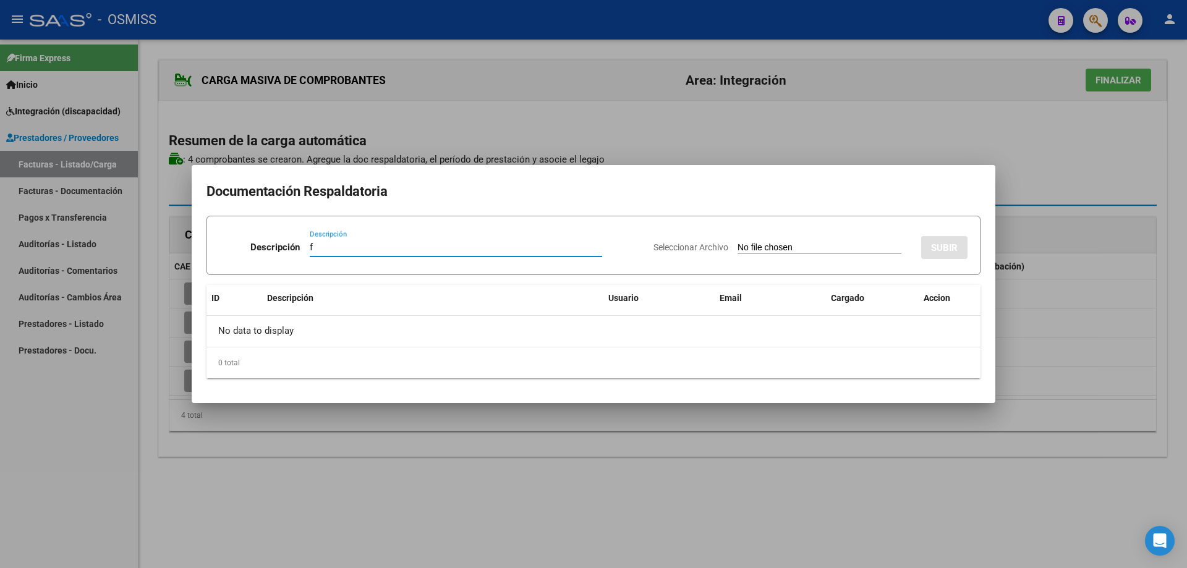
type input "f"
click at [777, 247] on input "Seleccionar Archivo" at bounding box center [820, 248] width 164 height 12
type input "C:\fakepath\valentino agosto.pdf"
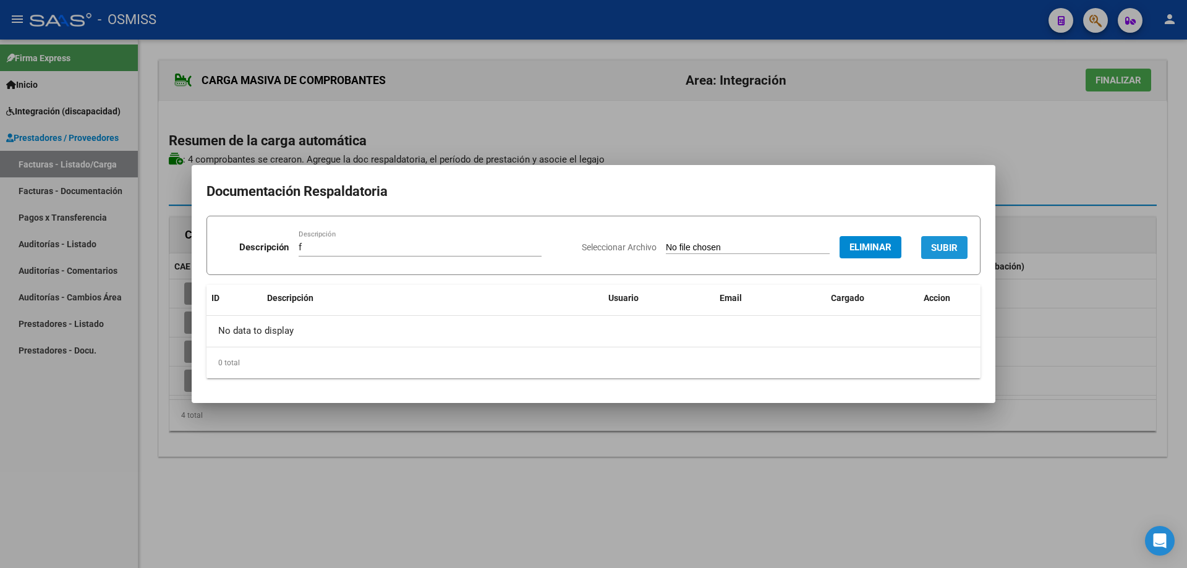
click at [945, 246] on span "SUBIR" at bounding box center [944, 247] width 27 height 11
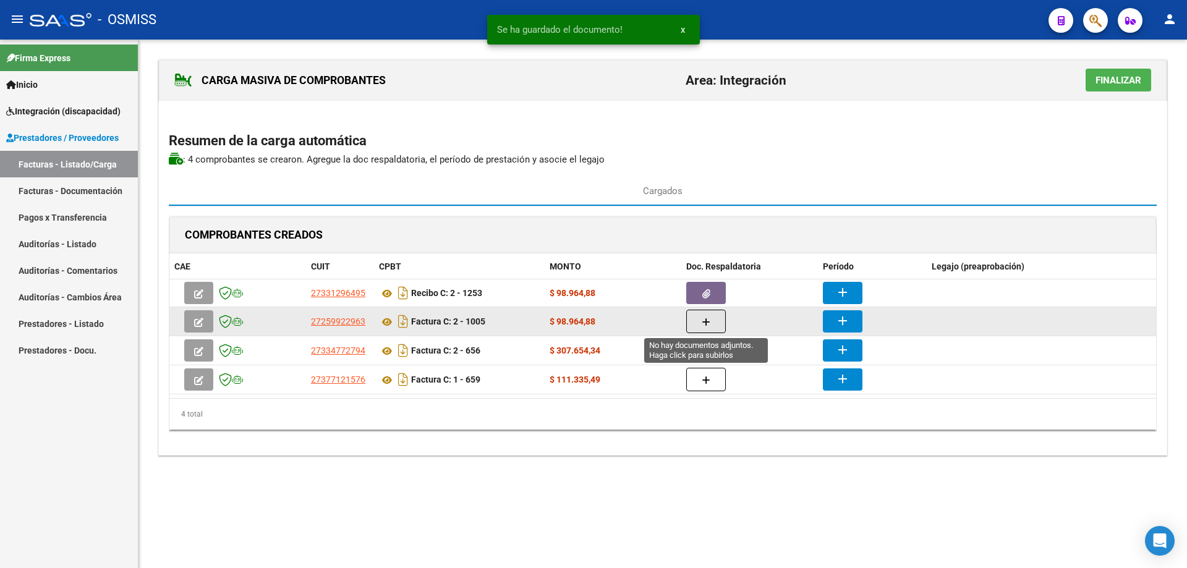
click at [708, 331] on button "button" at bounding box center [706, 321] width 40 height 23
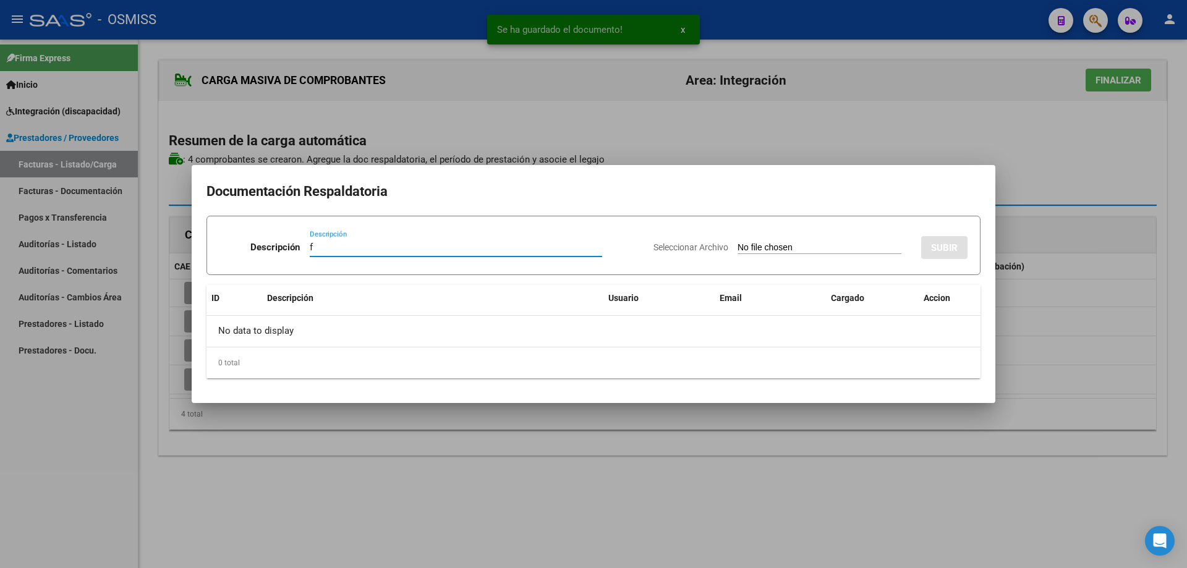
type input "f"
click at [748, 242] on app-file-uploader "Seleccionar Archivo" at bounding box center [783, 247] width 258 height 11
click at [745, 245] on input "Seleccionar Archivo" at bounding box center [820, 248] width 164 height 12
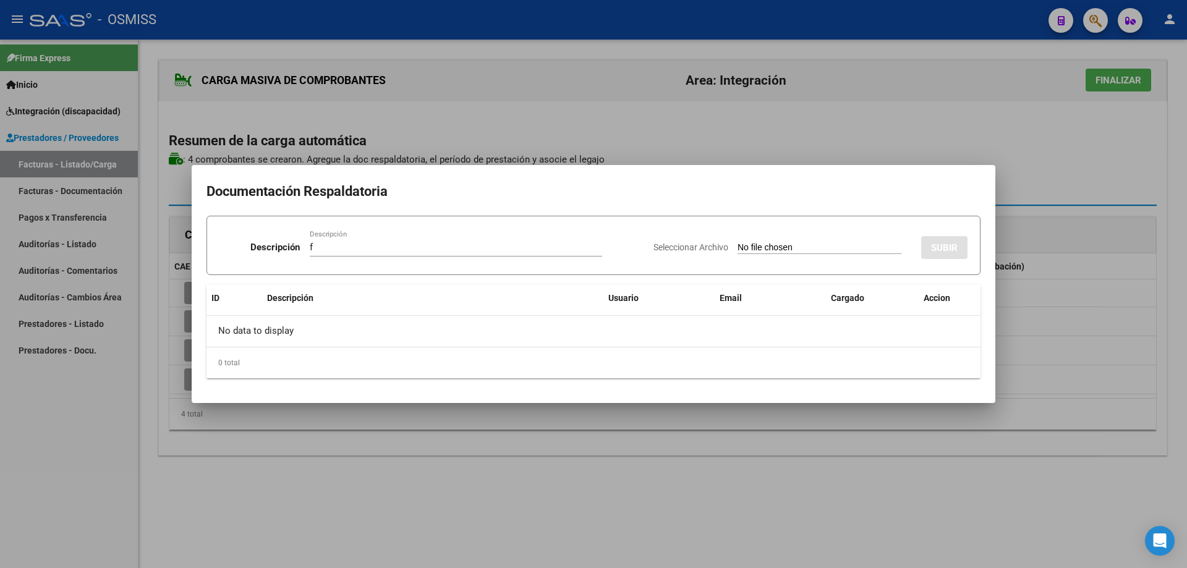
type input "C:\fakepath\Asist. Valentino .pdf"
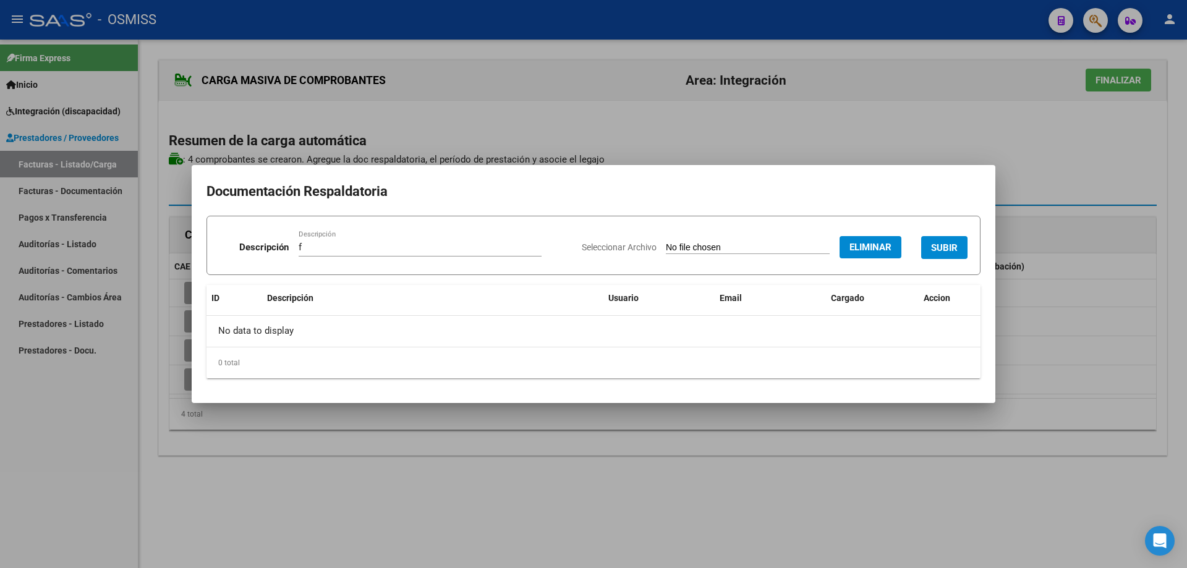
click at [952, 244] on span "SUBIR" at bounding box center [944, 247] width 27 height 11
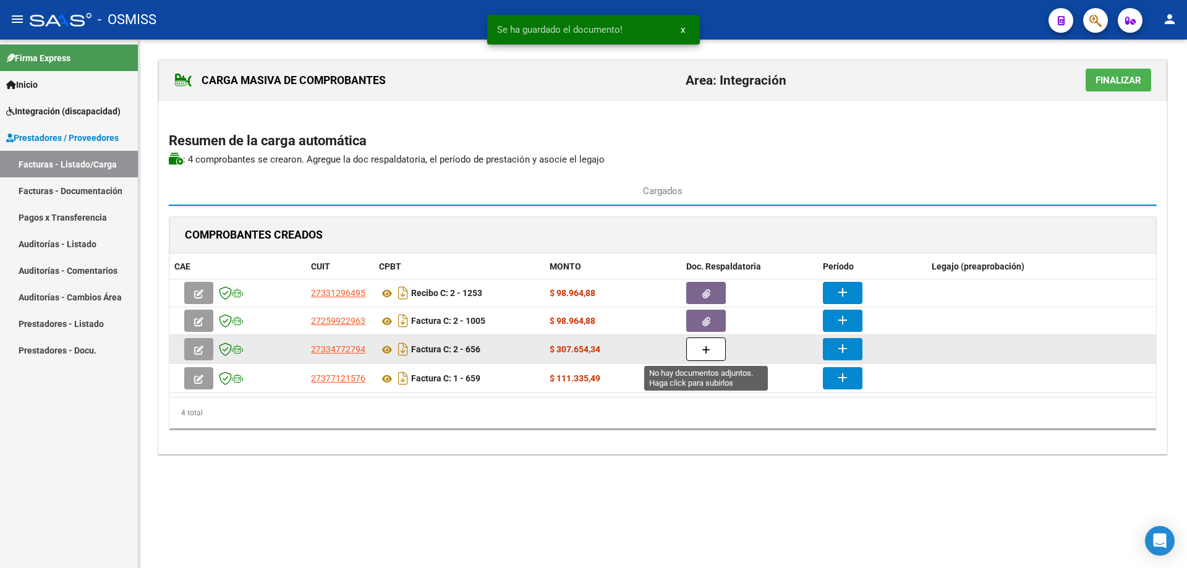
click at [709, 349] on icon "button" at bounding box center [706, 350] width 9 height 9
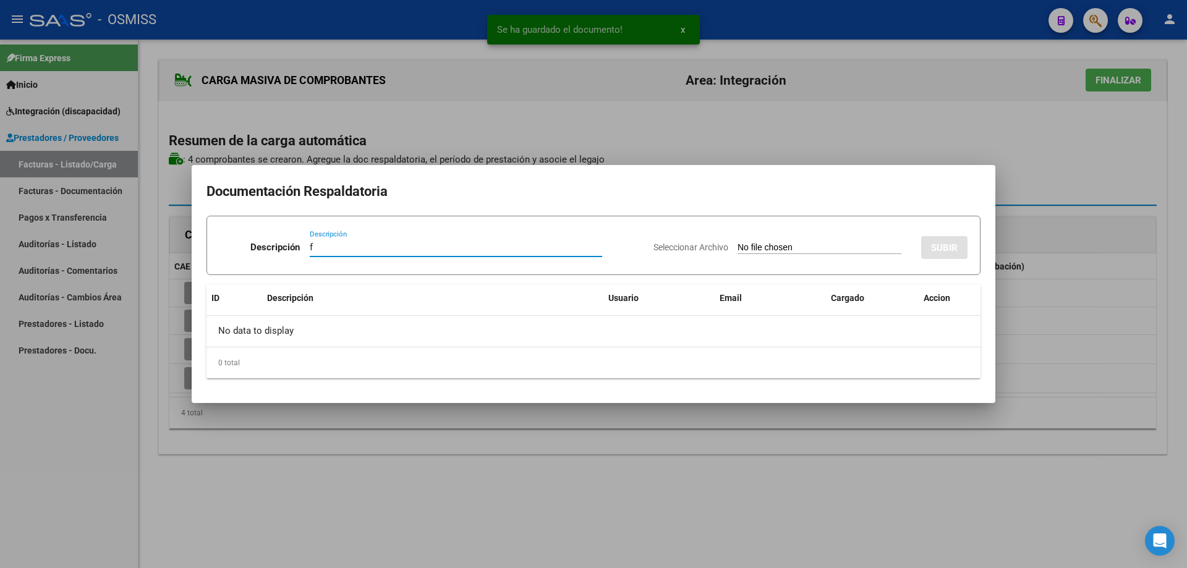
type input "f"
click at [775, 246] on input "Seleccionar Archivo" at bounding box center [820, 248] width 164 height 12
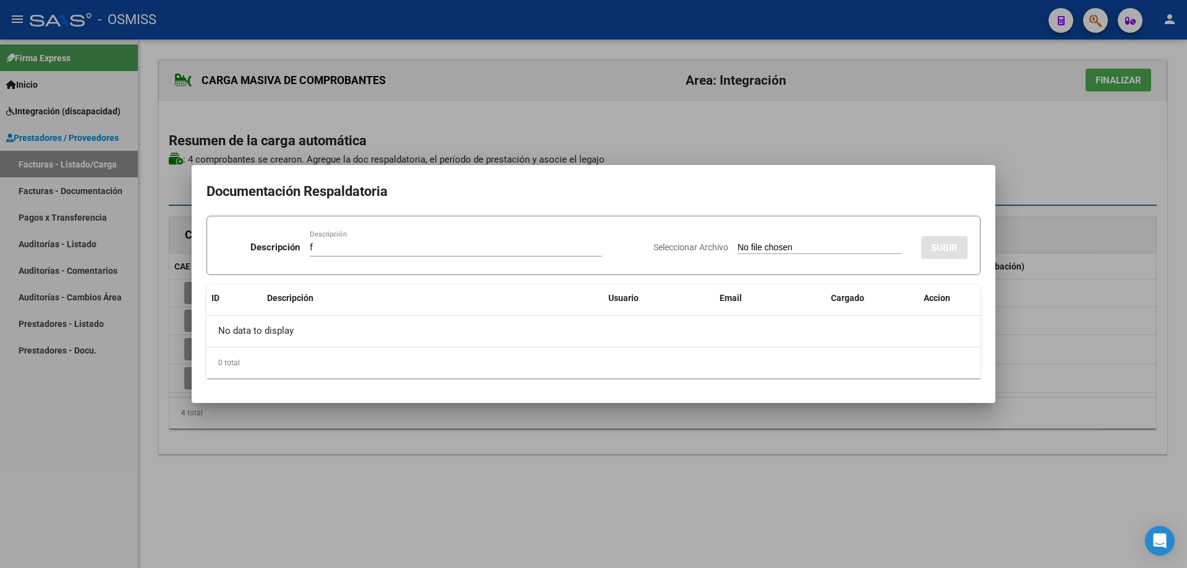
type input "C:\fakepath\Valentino Agosto .pdf"
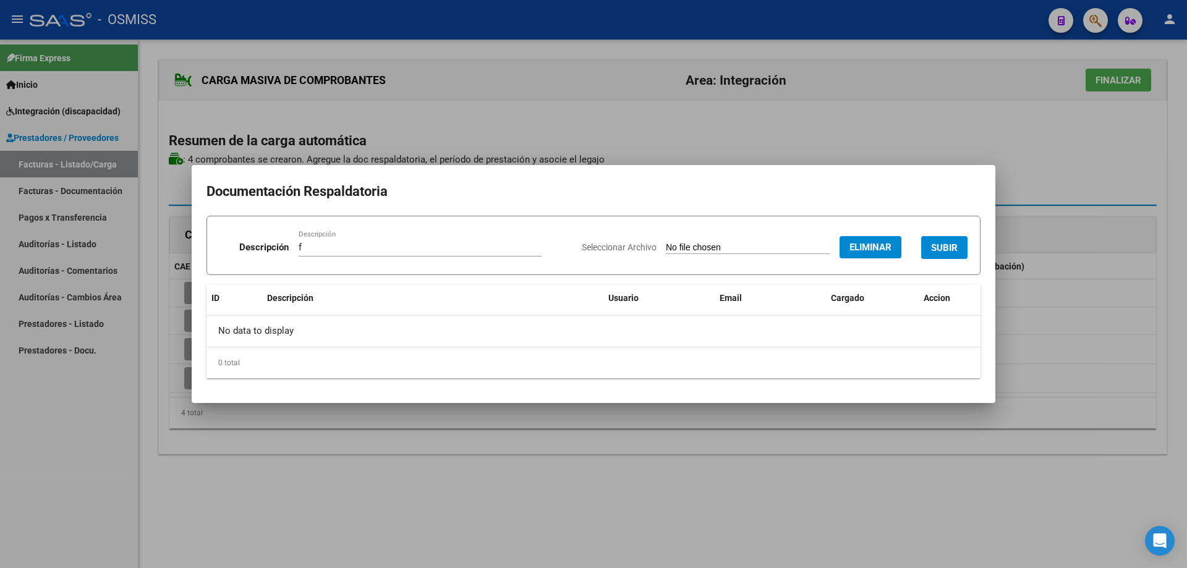
click at [943, 237] on button "SUBIR" at bounding box center [944, 247] width 46 height 23
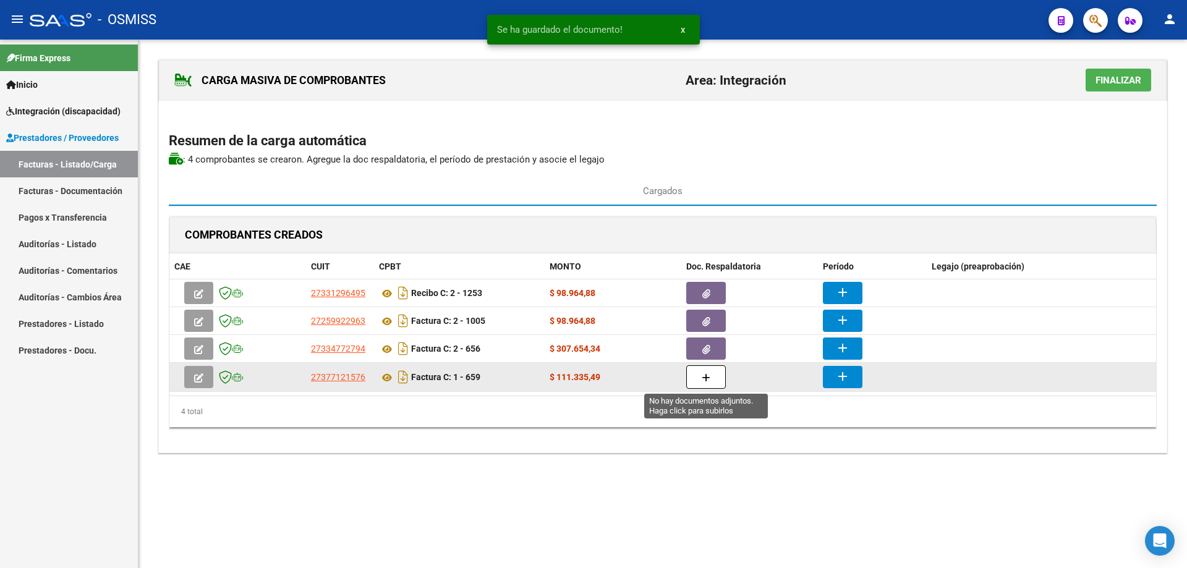
click at [709, 386] on button "button" at bounding box center [706, 376] width 40 height 23
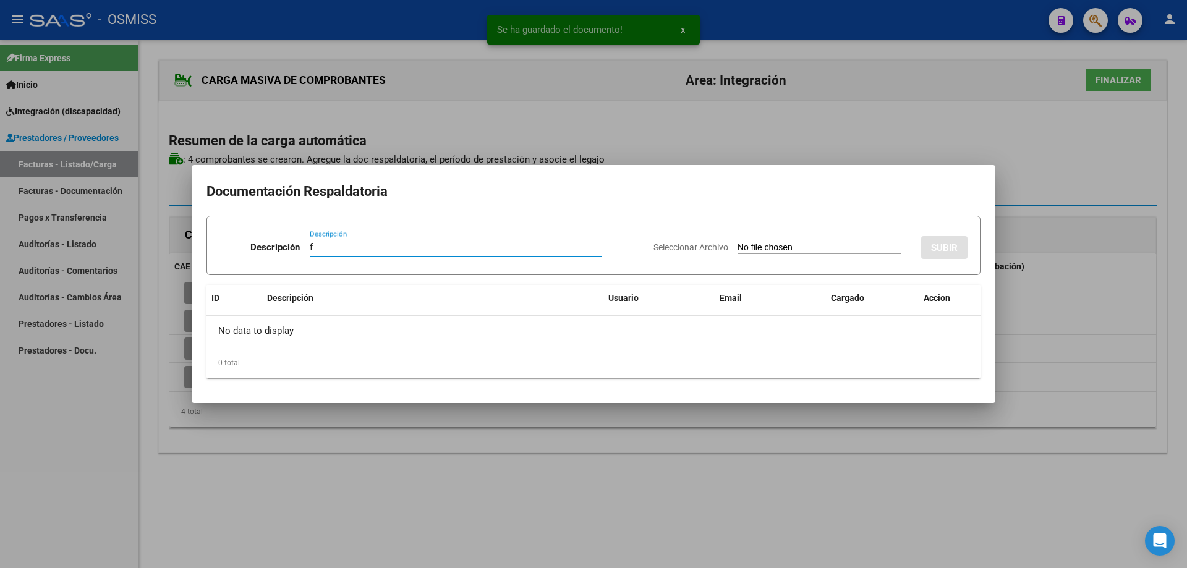
type input "f"
click at [738, 247] on input "Seleccionar Archivo" at bounding box center [820, 248] width 164 height 12
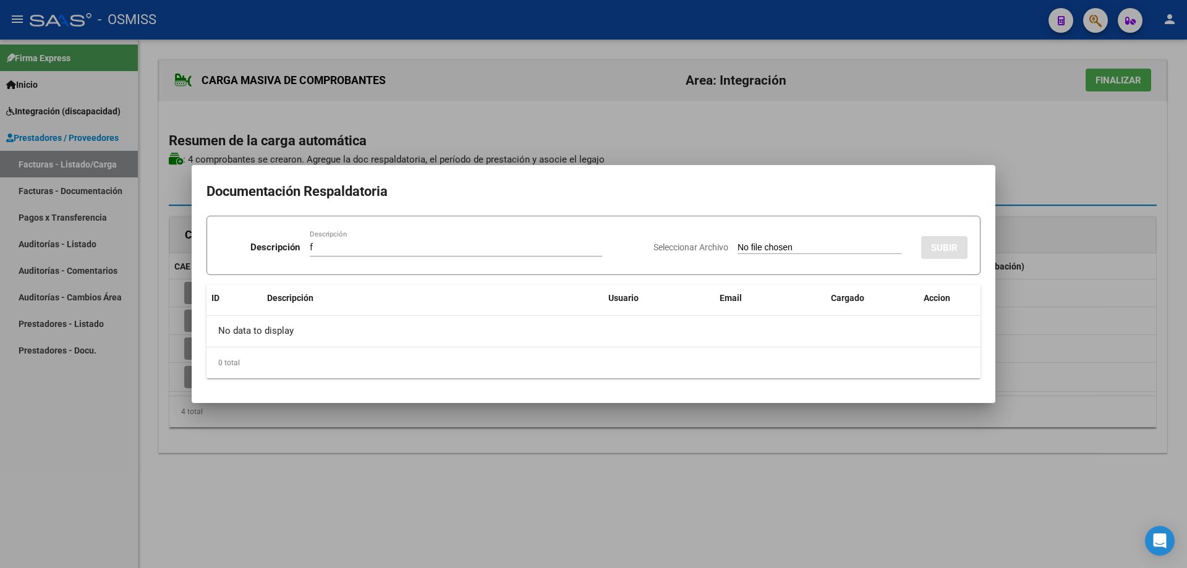
type input "C:\fakepath\Di Marco - Agosto 2025.pdf"
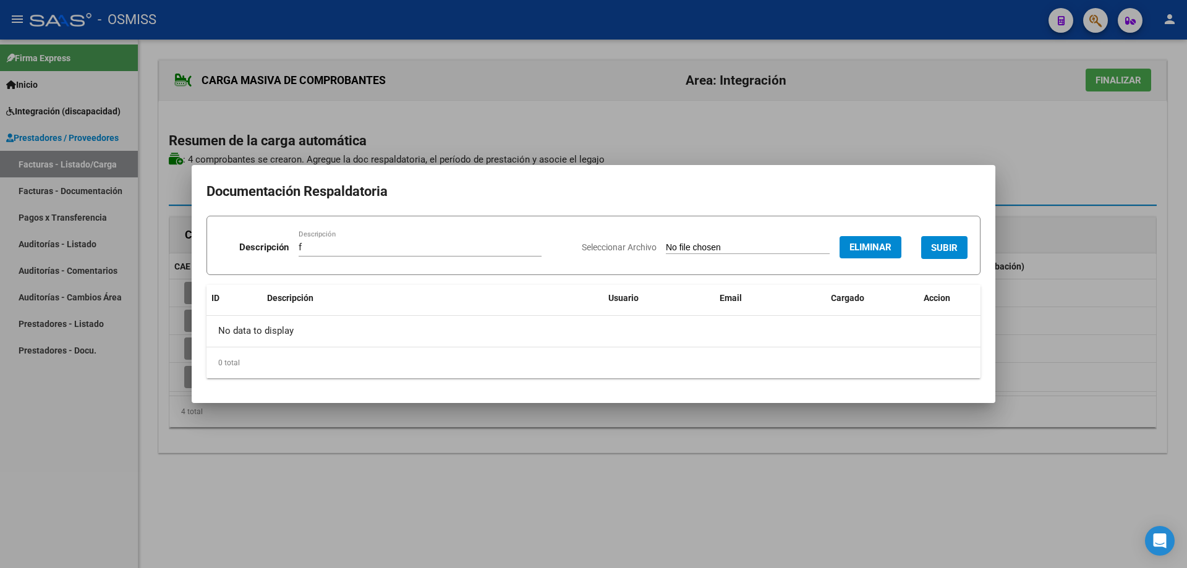
click at [940, 244] on span "SUBIR" at bounding box center [944, 247] width 27 height 11
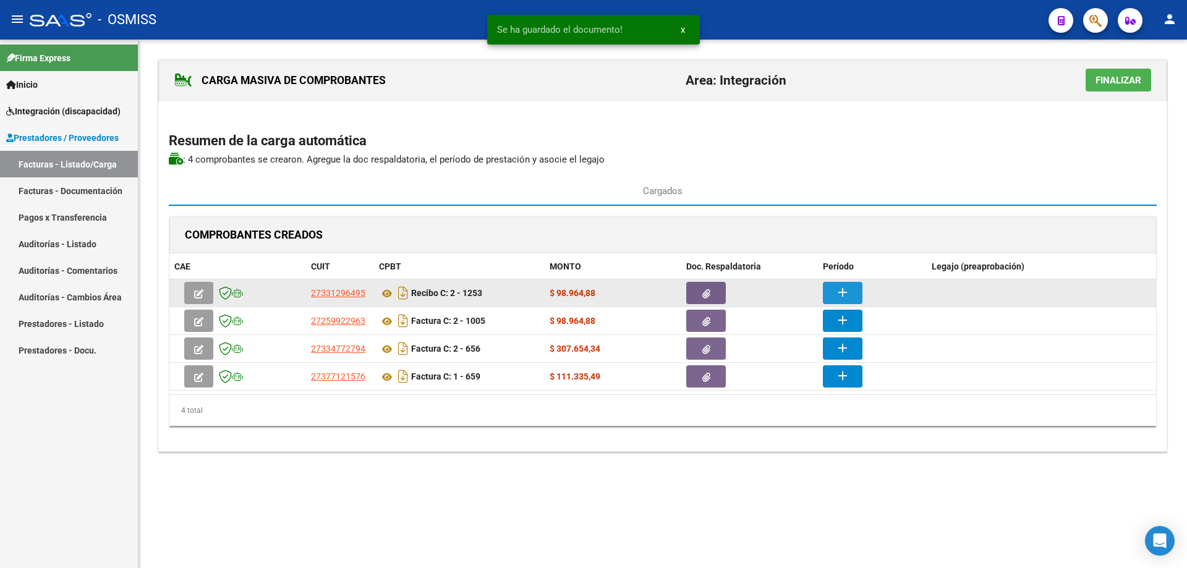
click at [852, 291] on button "add" at bounding box center [843, 293] width 40 height 22
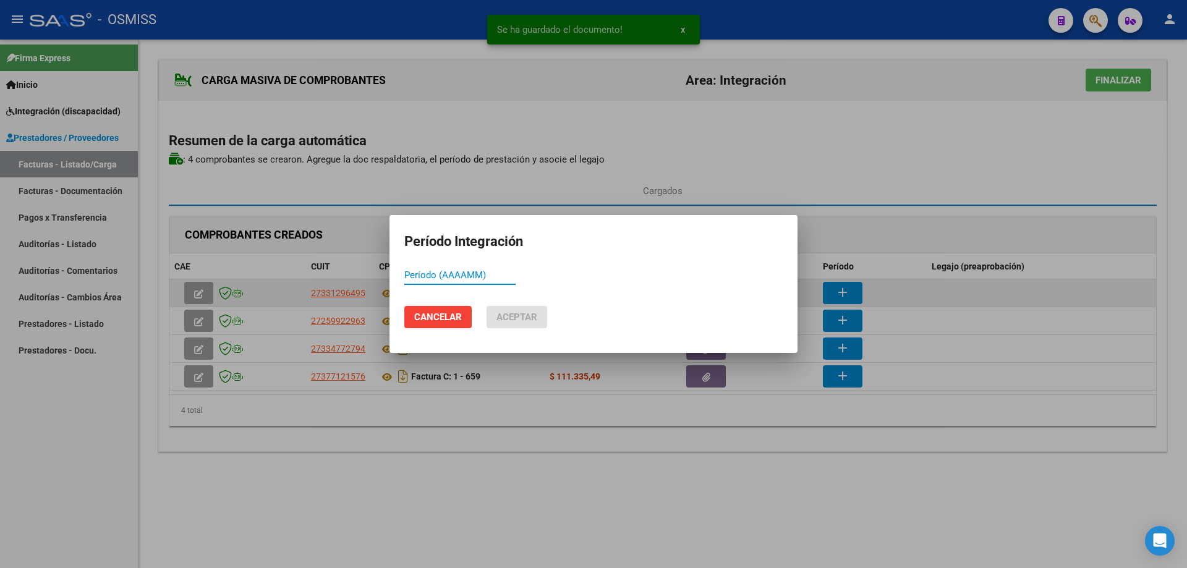
paste input "202508"
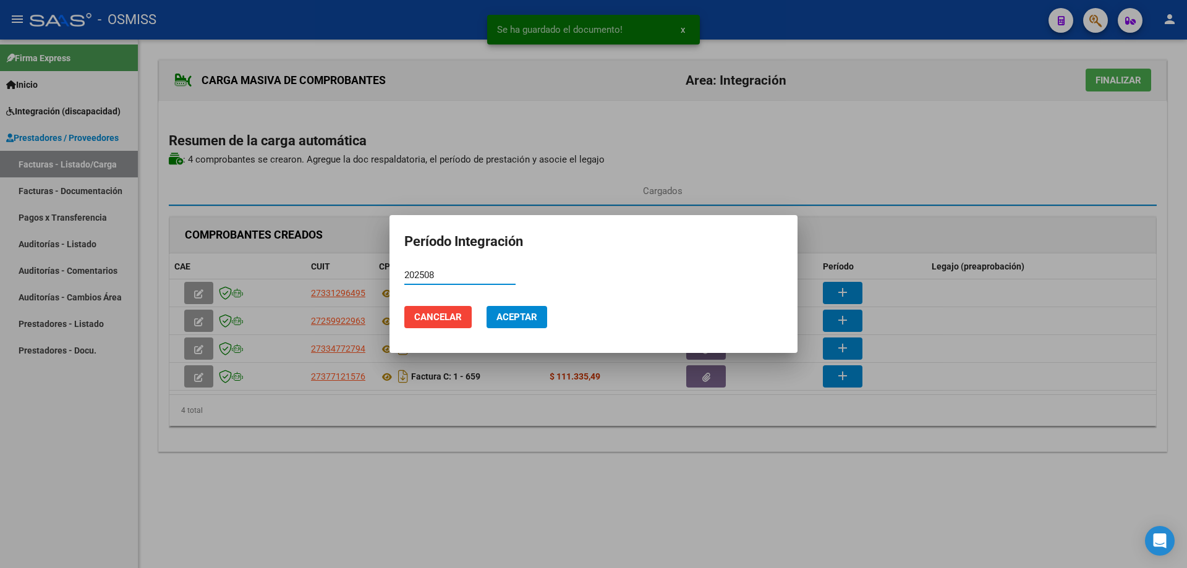
type input "202508"
click at [516, 320] on span "Aceptar" at bounding box center [516, 317] width 41 height 11
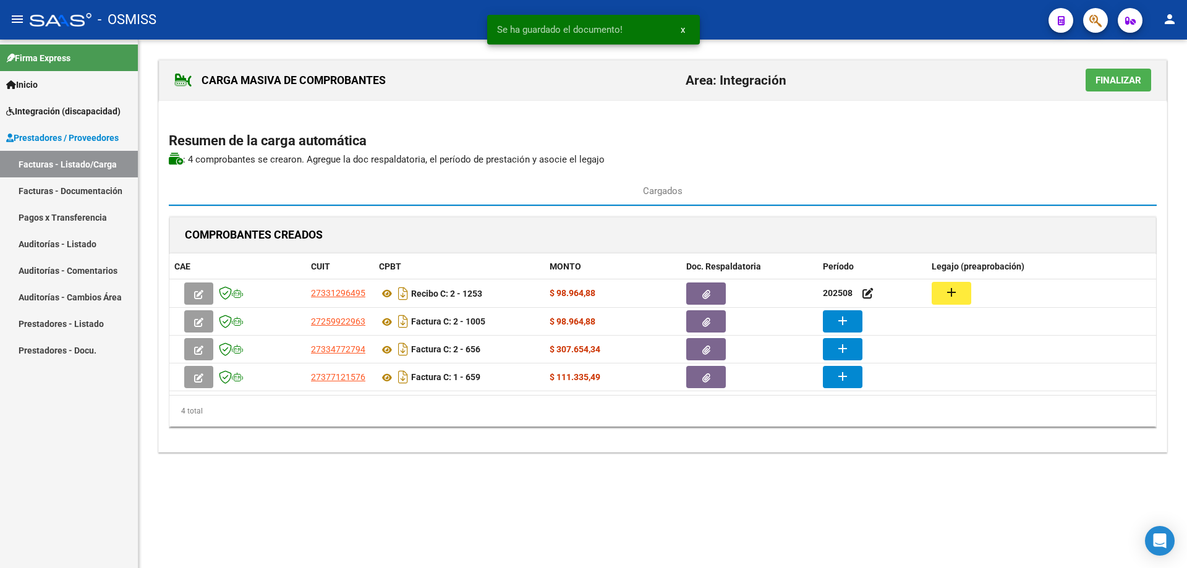
click at [853, 321] on button "add" at bounding box center [843, 321] width 40 height 22
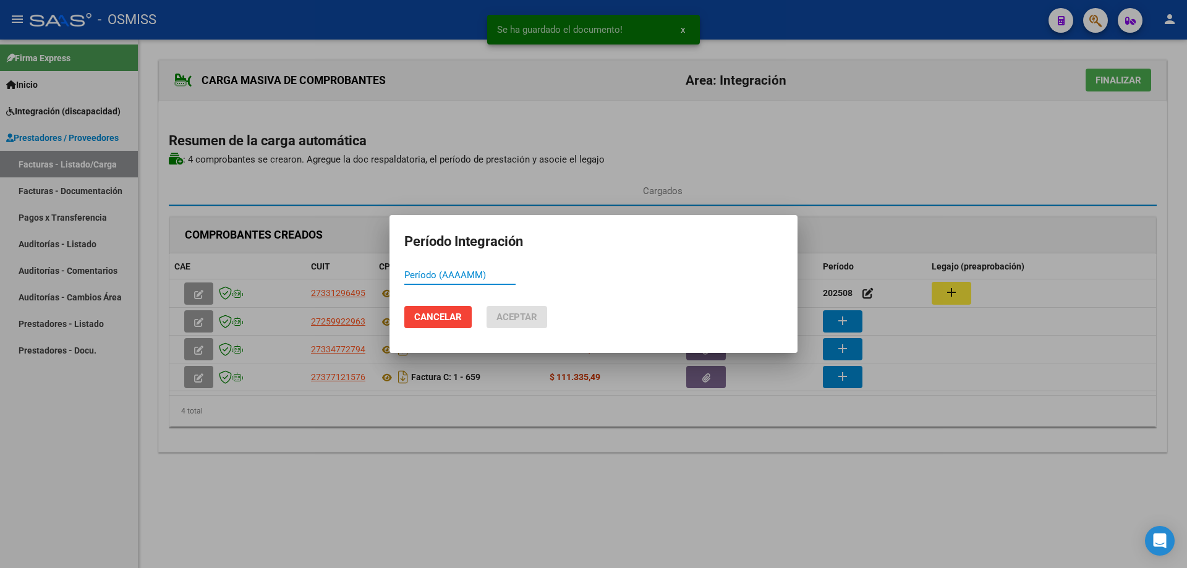
paste input "202508"
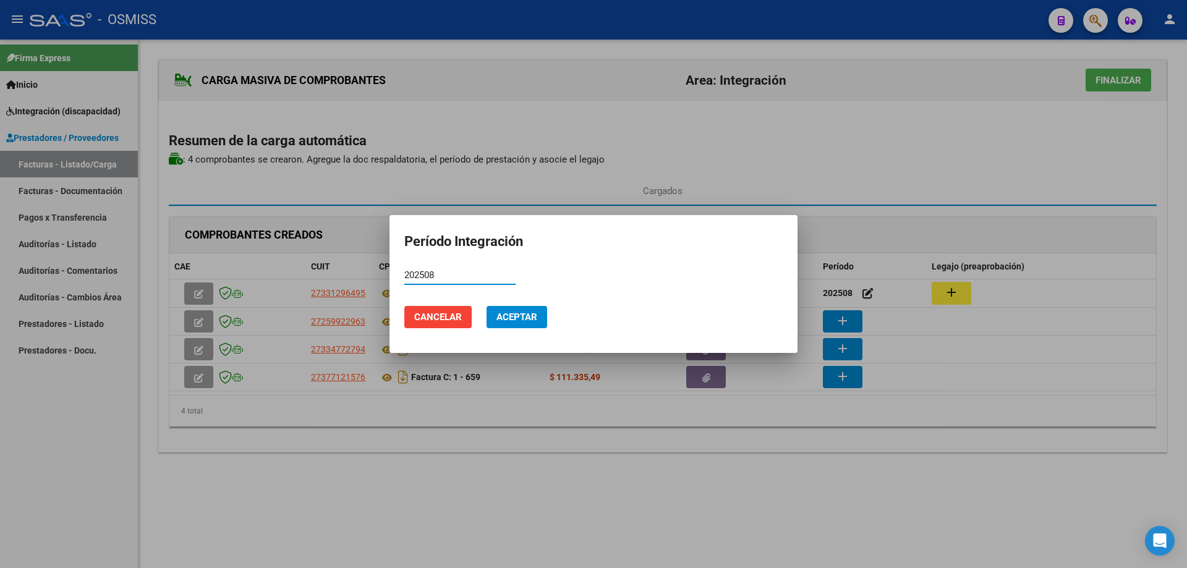
type input "202508"
click at [495, 311] on button "Aceptar" at bounding box center [517, 317] width 61 height 22
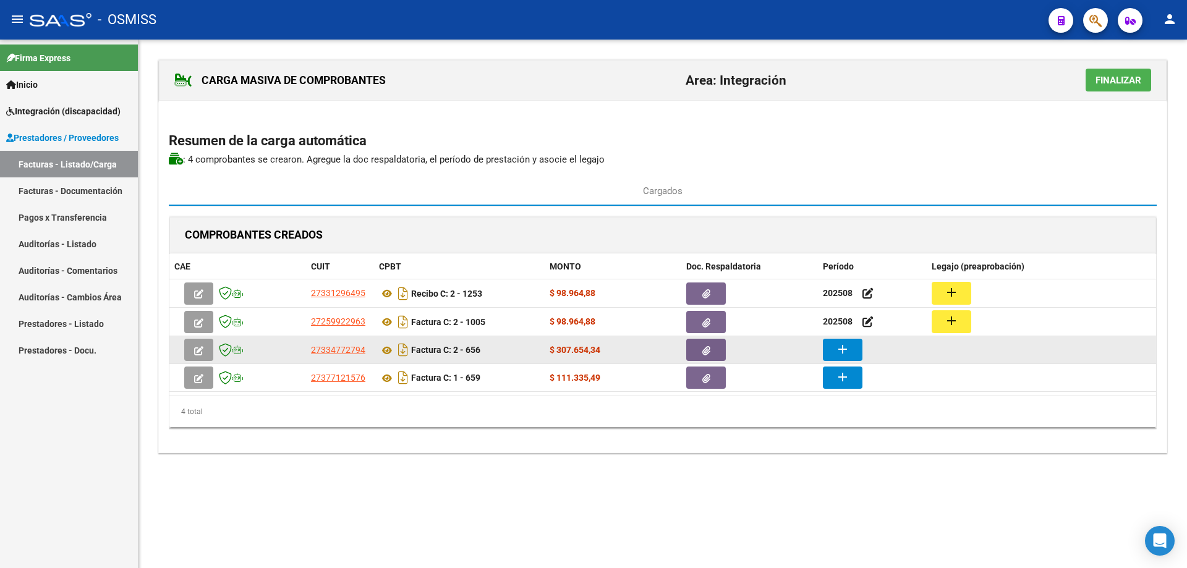
click at [867, 352] on div "add" at bounding box center [872, 350] width 99 height 22
click at [854, 348] on button "add" at bounding box center [843, 350] width 40 height 22
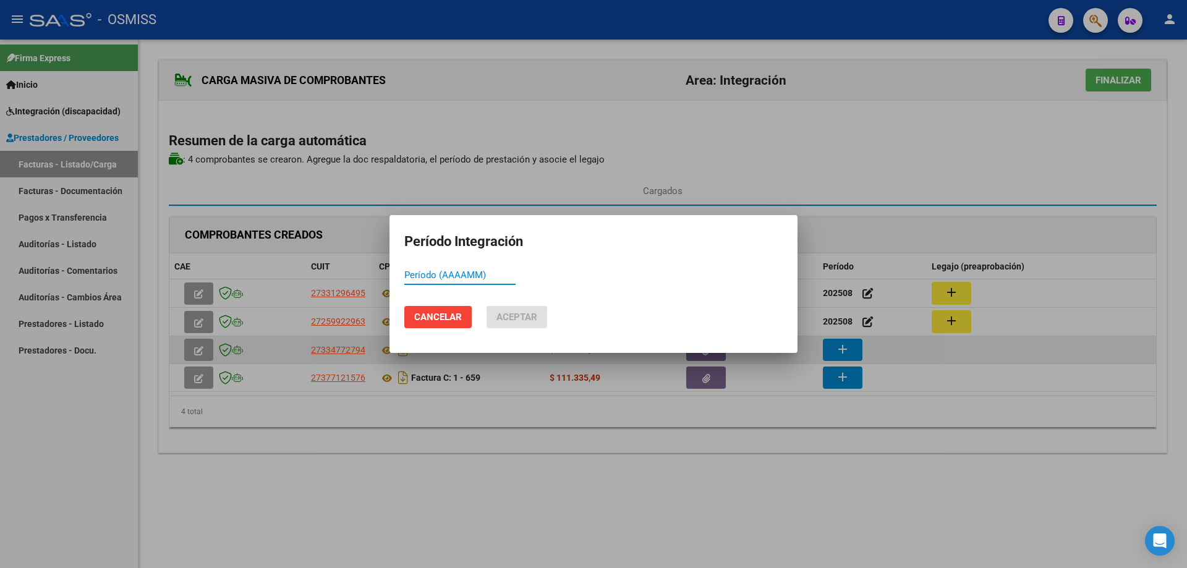
paste input "202508"
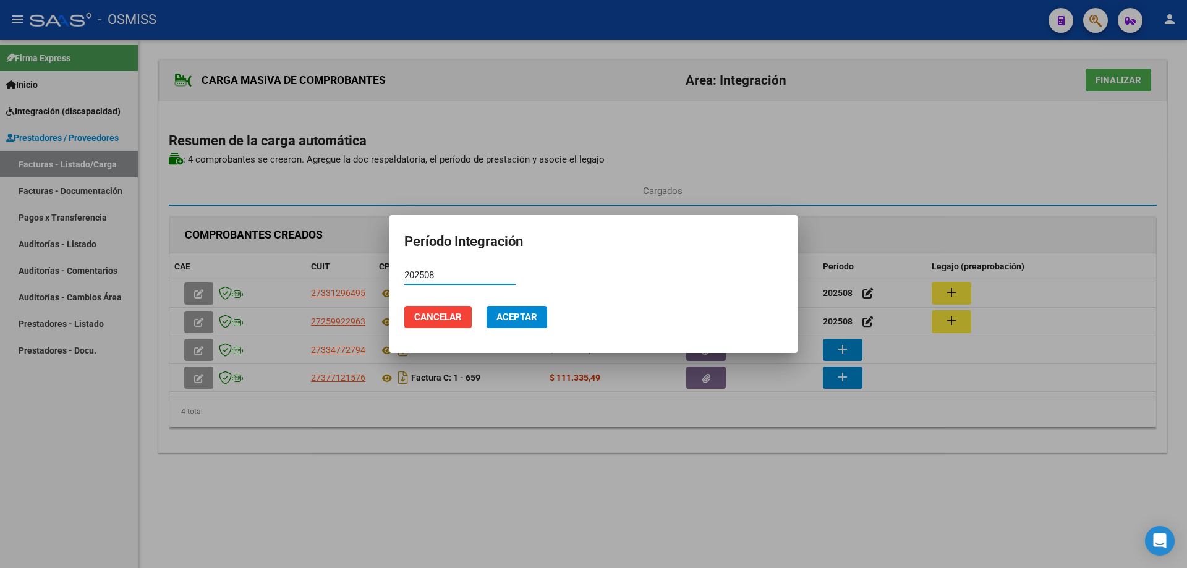
type input "202508"
click at [511, 317] on span "Aceptar" at bounding box center [516, 317] width 41 height 11
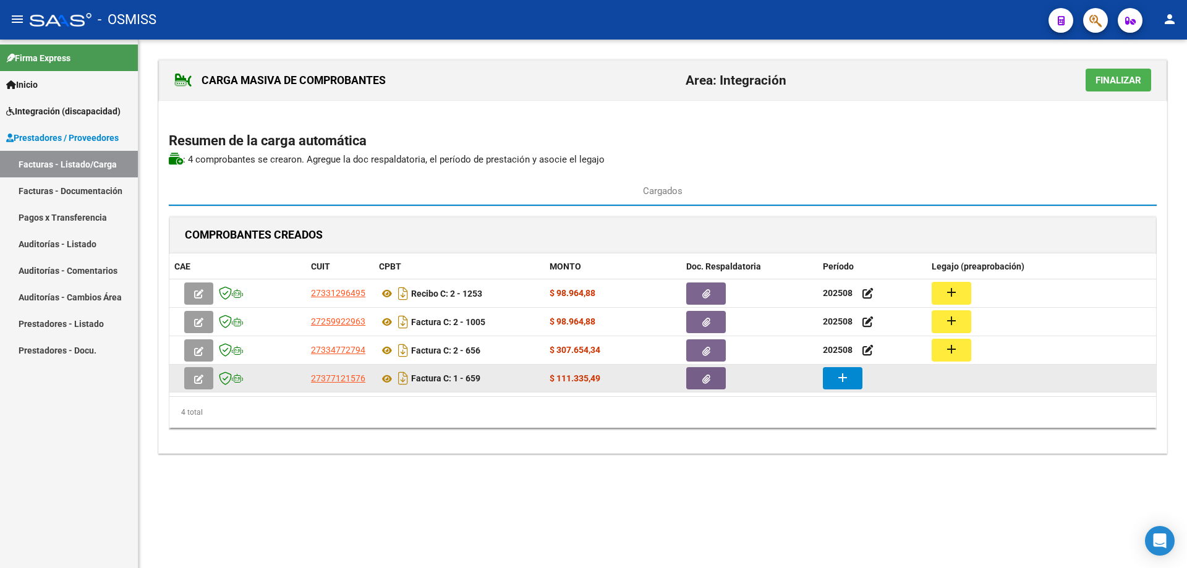
click at [841, 381] on mat-icon "add" at bounding box center [842, 377] width 15 height 15
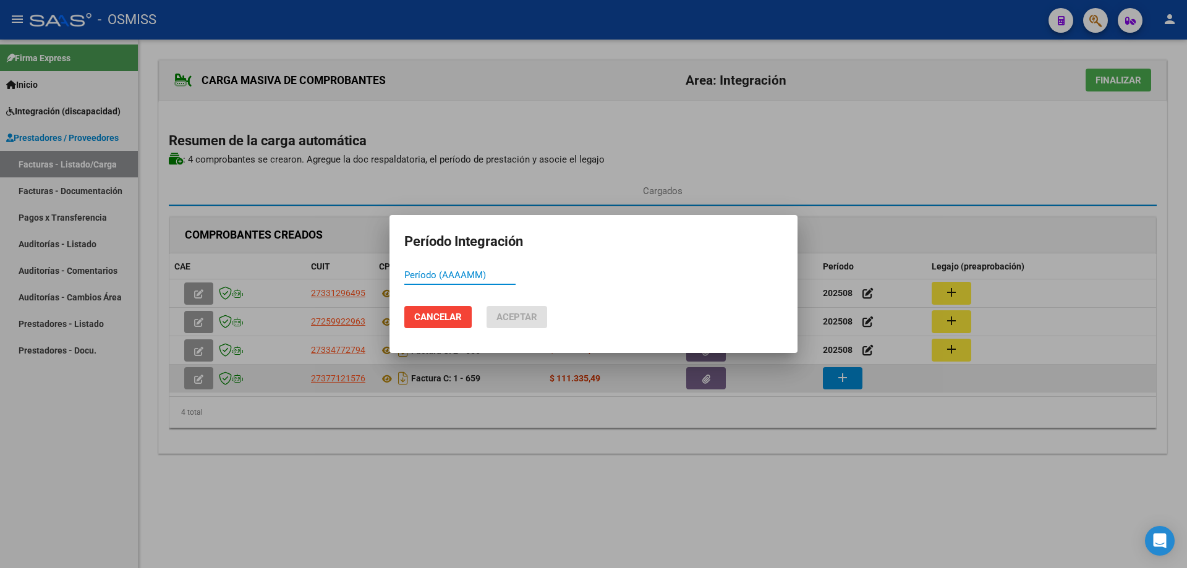
paste input "202508"
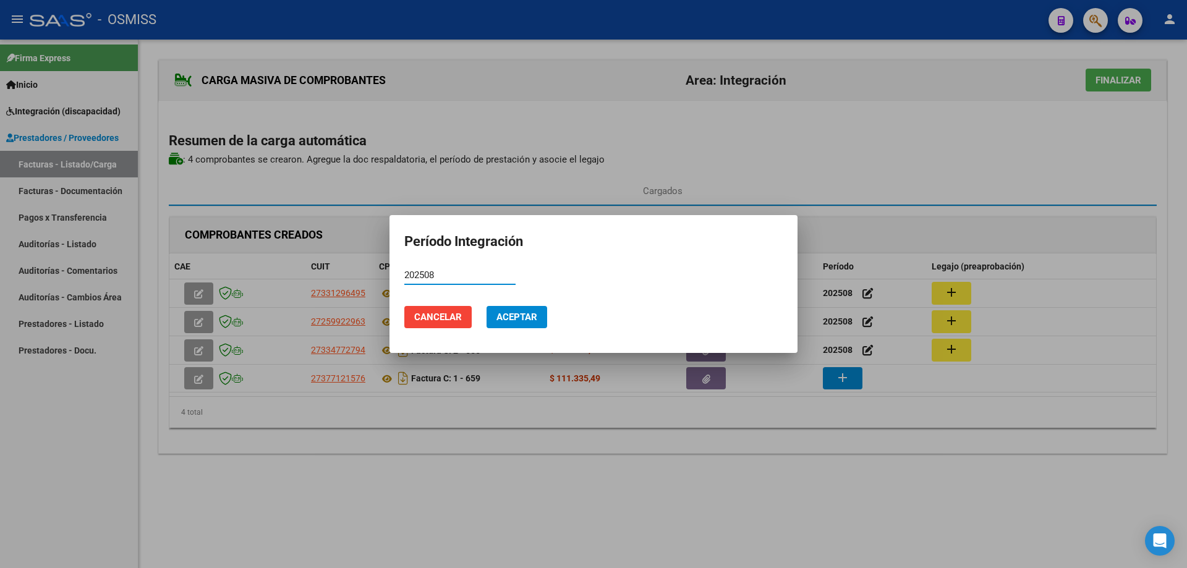
type input "202508"
click at [534, 313] on span "Aceptar" at bounding box center [516, 317] width 41 height 11
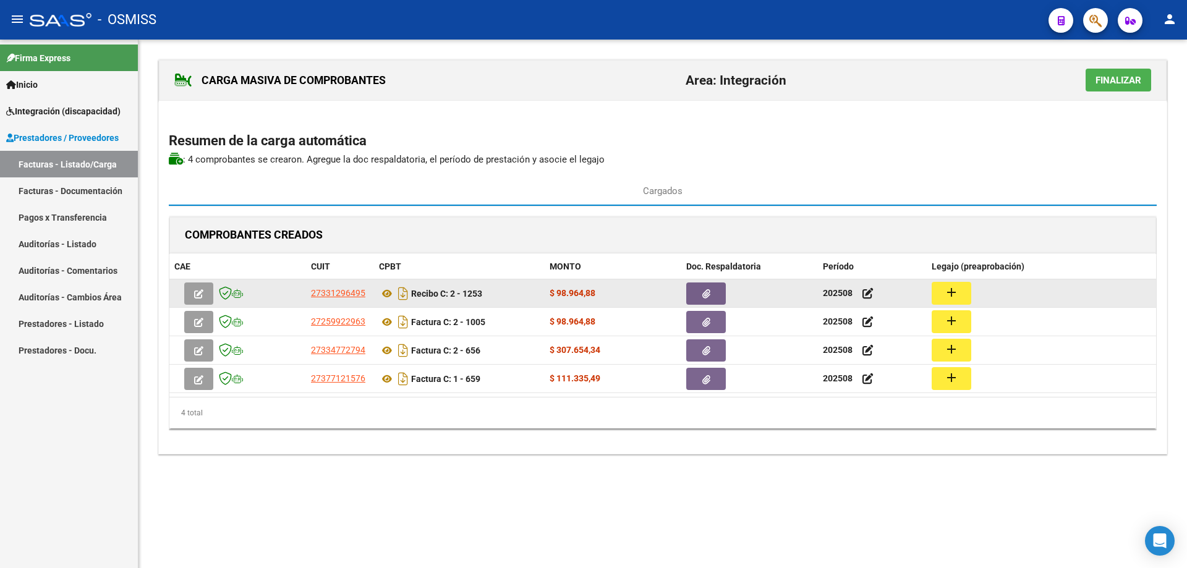
click at [948, 290] on mat-icon "add" at bounding box center [951, 292] width 15 height 15
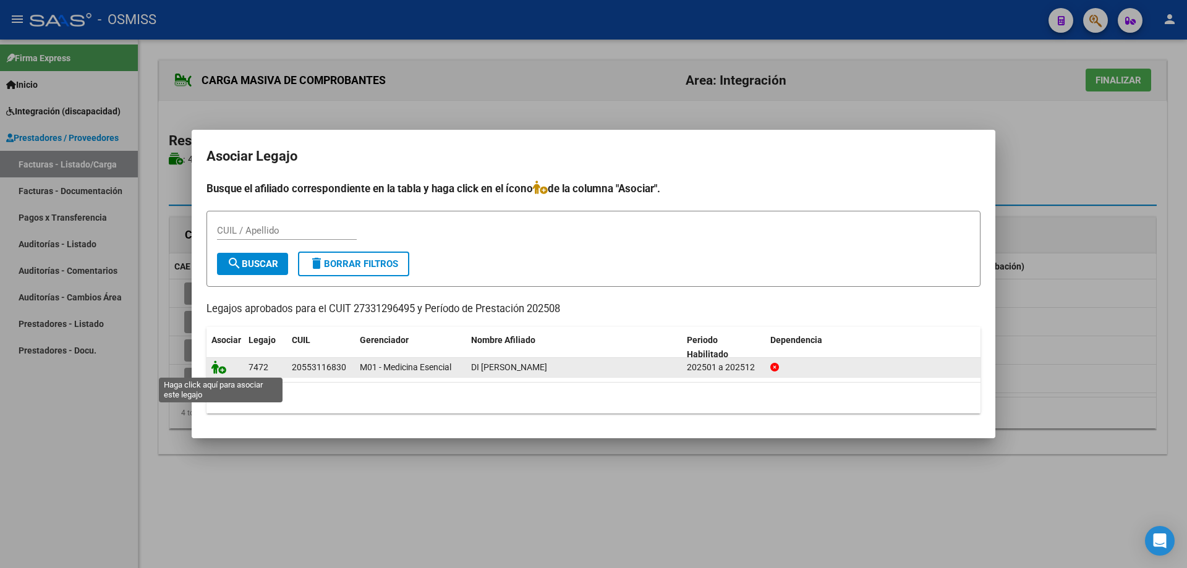
click at [218, 367] on icon at bounding box center [218, 367] width 15 height 14
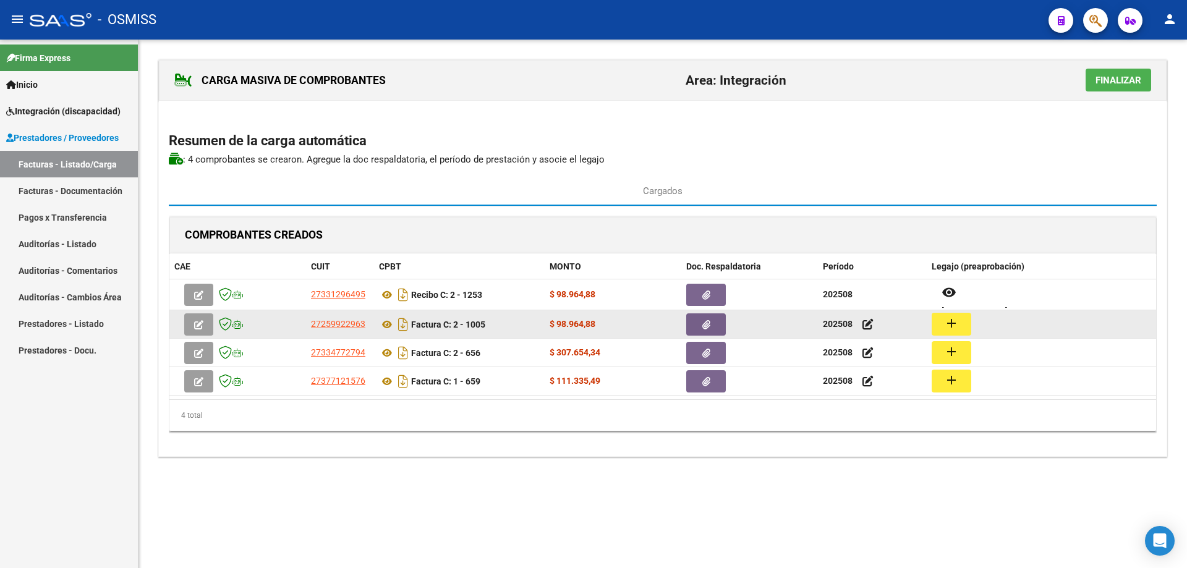
click at [955, 323] on mat-icon "add" at bounding box center [951, 323] width 15 height 15
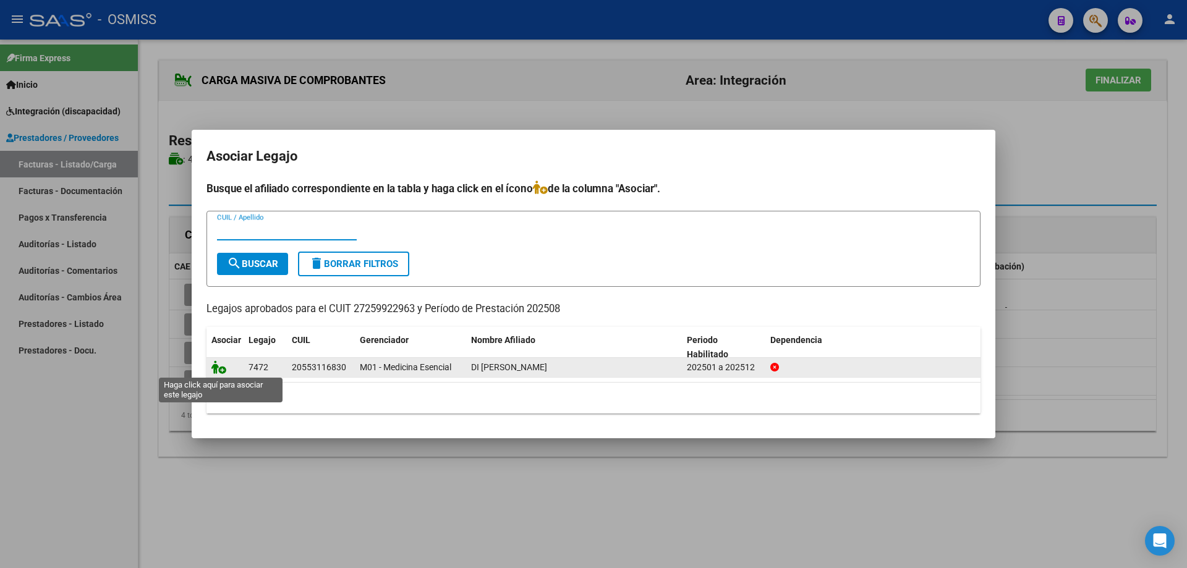
click at [218, 368] on icon at bounding box center [218, 367] width 15 height 14
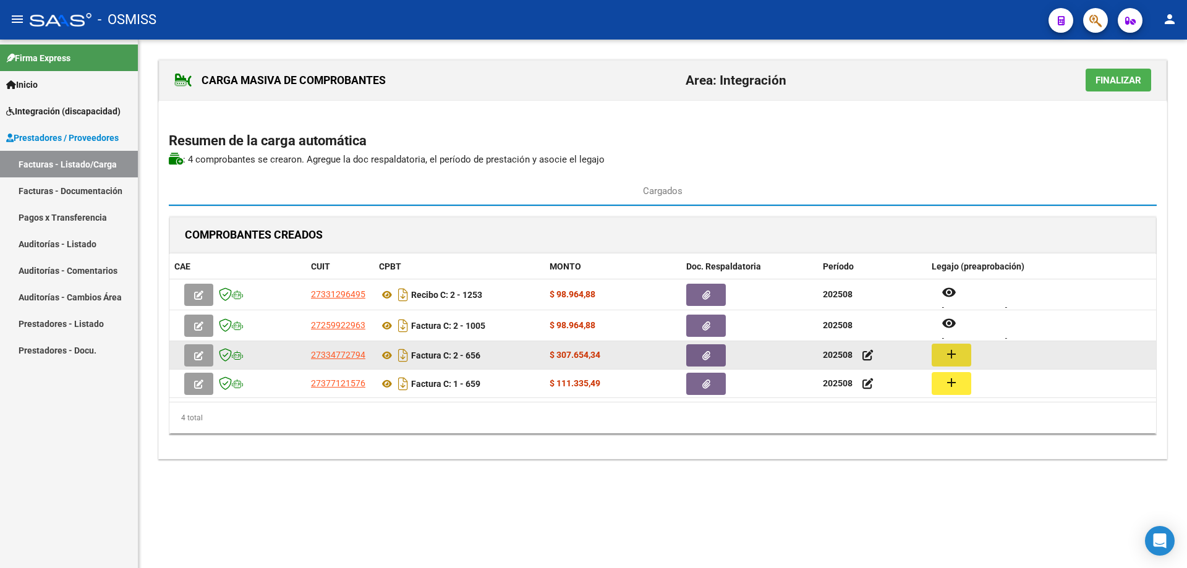
click at [956, 350] on mat-icon "add" at bounding box center [951, 354] width 15 height 15
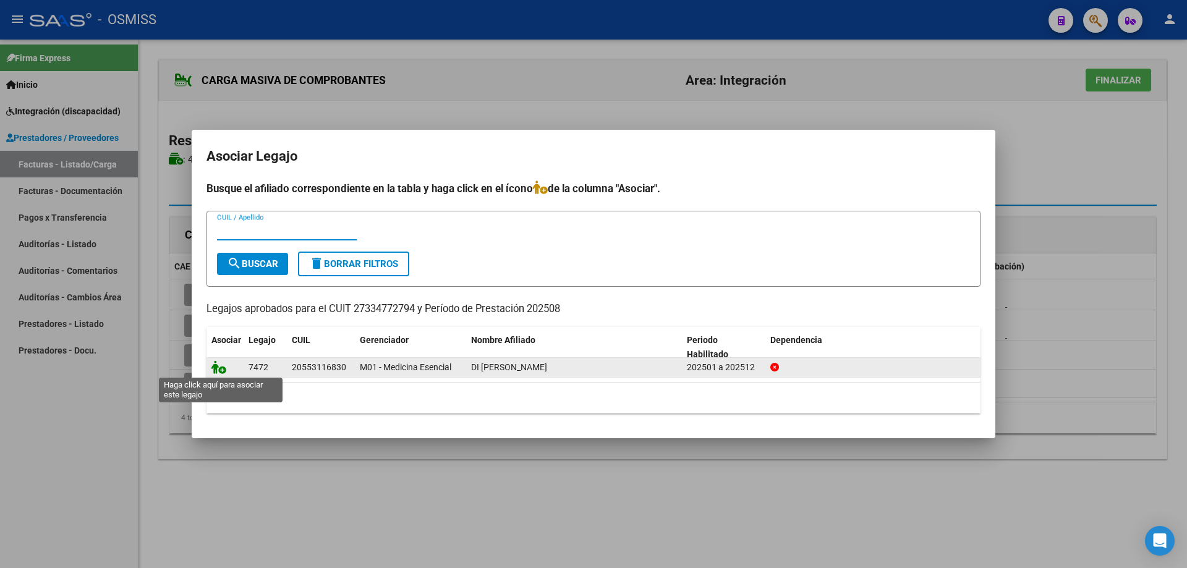
click at [216, 366] on icon at bounding box center [218, 367] width 15 height 14
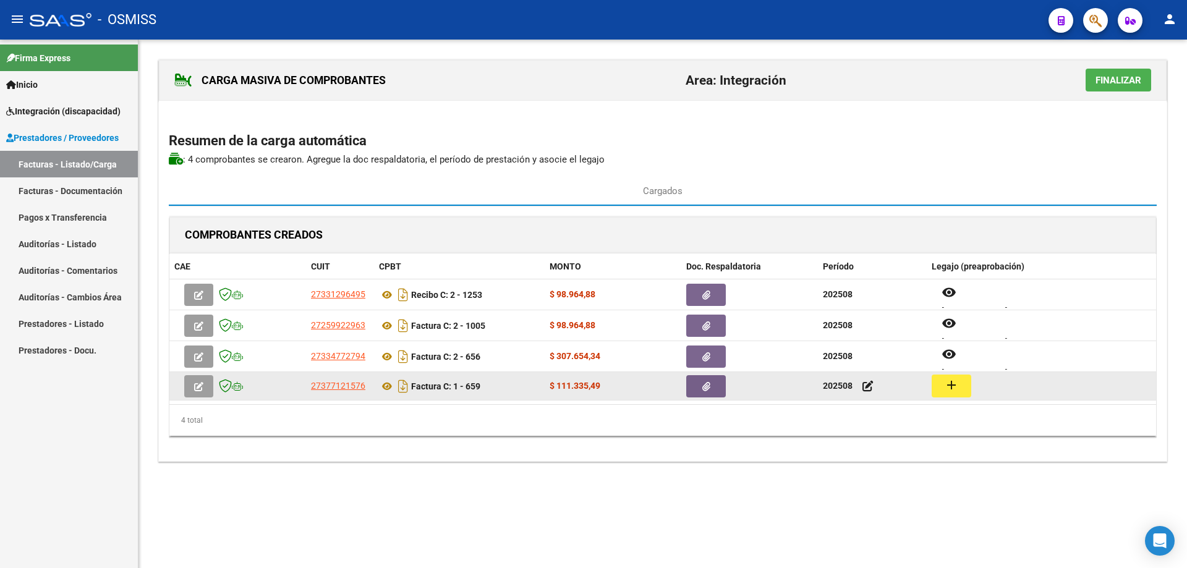
click at [946, 388] on mat-icon "add" at bounding box center [951, 385] width 15 height 15
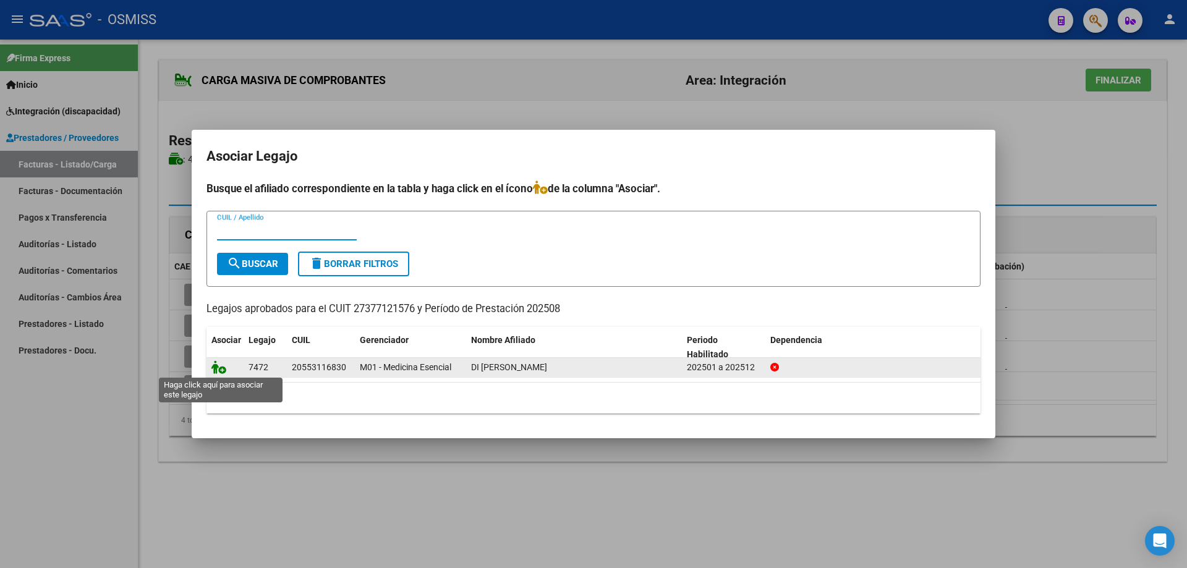
click at [218, 373] on icon at bounding box center [218, 367] width 15 height 14
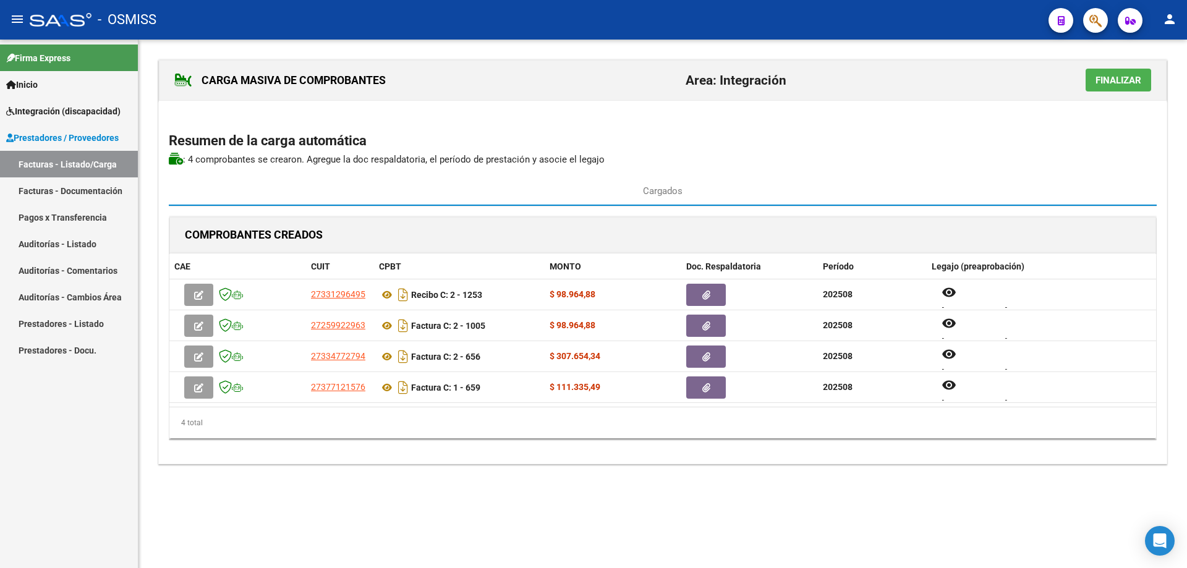
click at [1131, 74] on span "Finalizar" at bounding box center [1119, 79] width 46 height 11
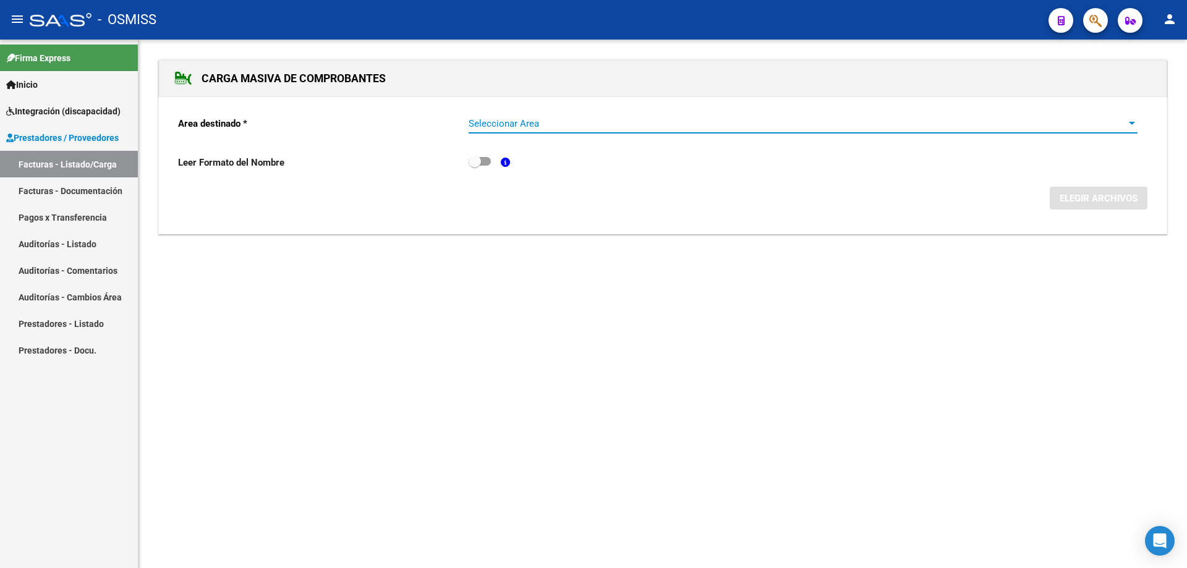
click at [553, 121] on span "Seleccionar Area" at bounding box center [798, 123] width 658 height 11
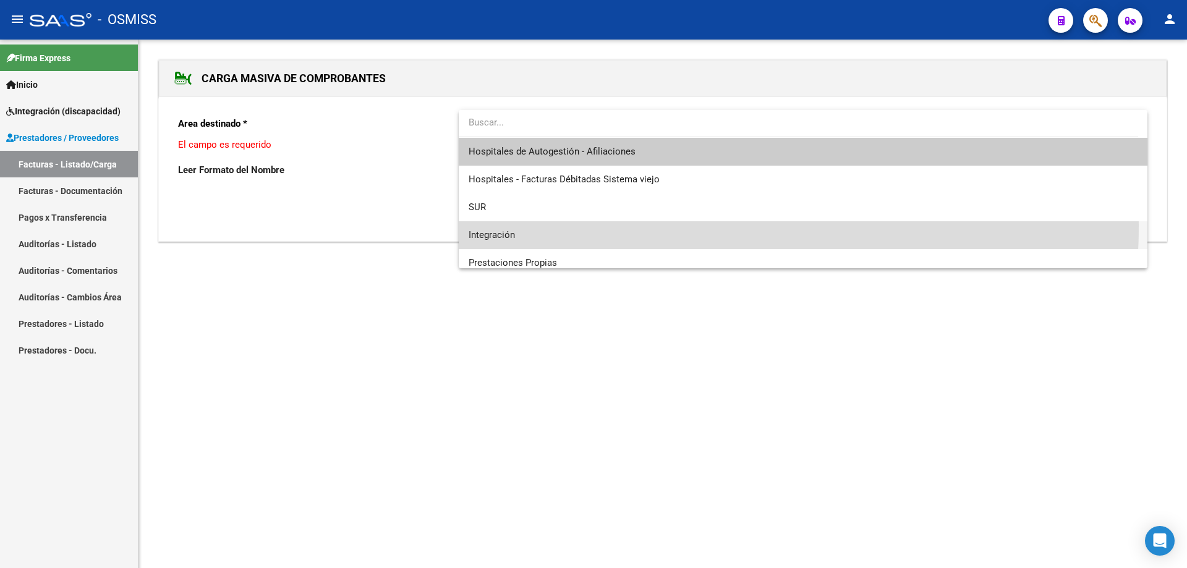
click at [528, 225] on span "Integración" at bounding box center [803, 235] width 669 height 28
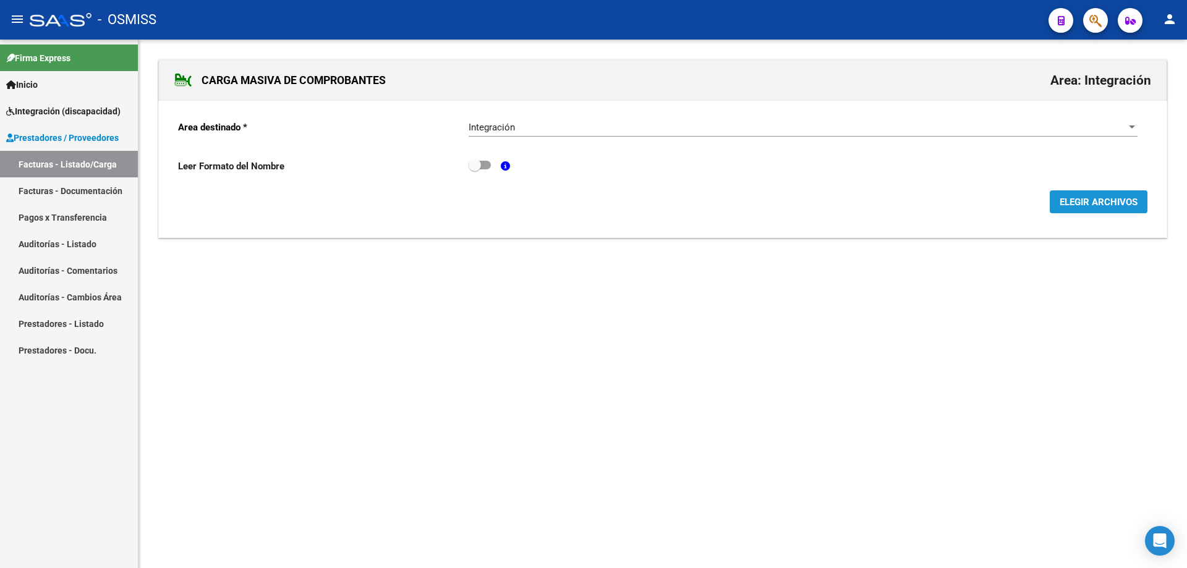
click at [1073, 201] on span "ELEGIR ARCHIVOS" at bounding box center [1099, 202] width 78 height 11
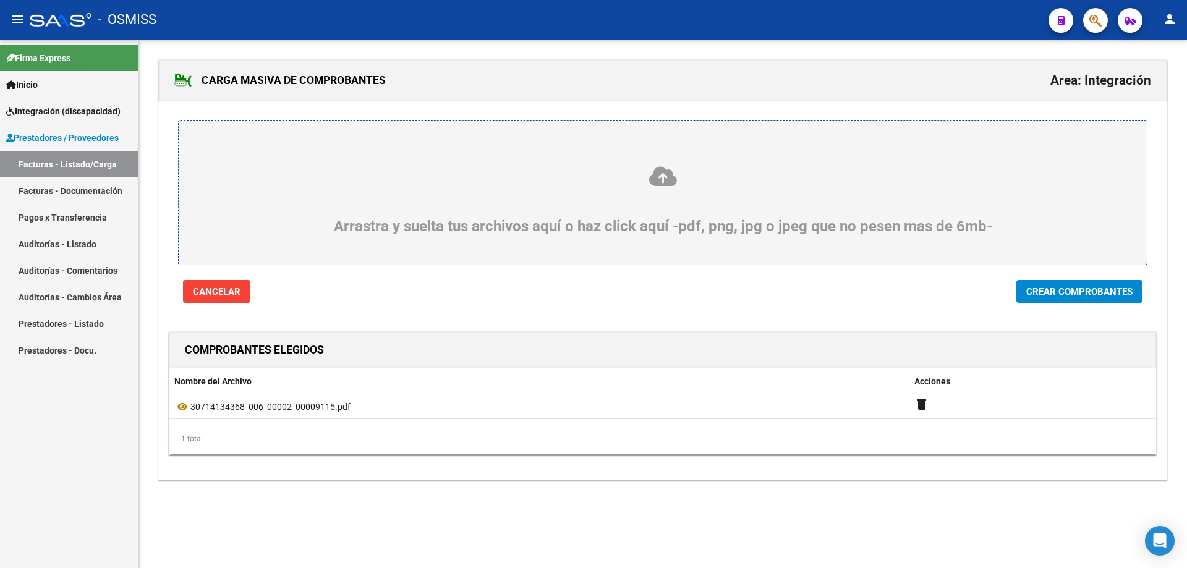
click at [1045, 286] on span "Crear Comprobantes" at bounding box center [1079, 291] width 106 height 11
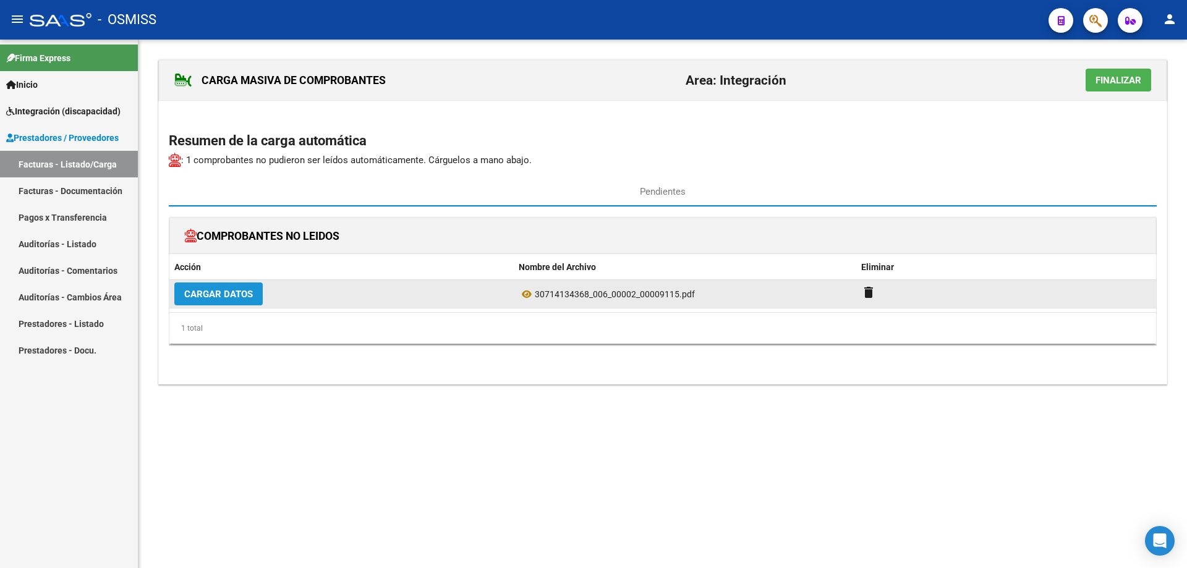
click at [223, 287] on button "Cargar Datos" at bounding box center [218, 294] width 88 height 23
click at [237, 294] on span "Cargar Datos" at bounding box center [218, 294] width 69 height 11
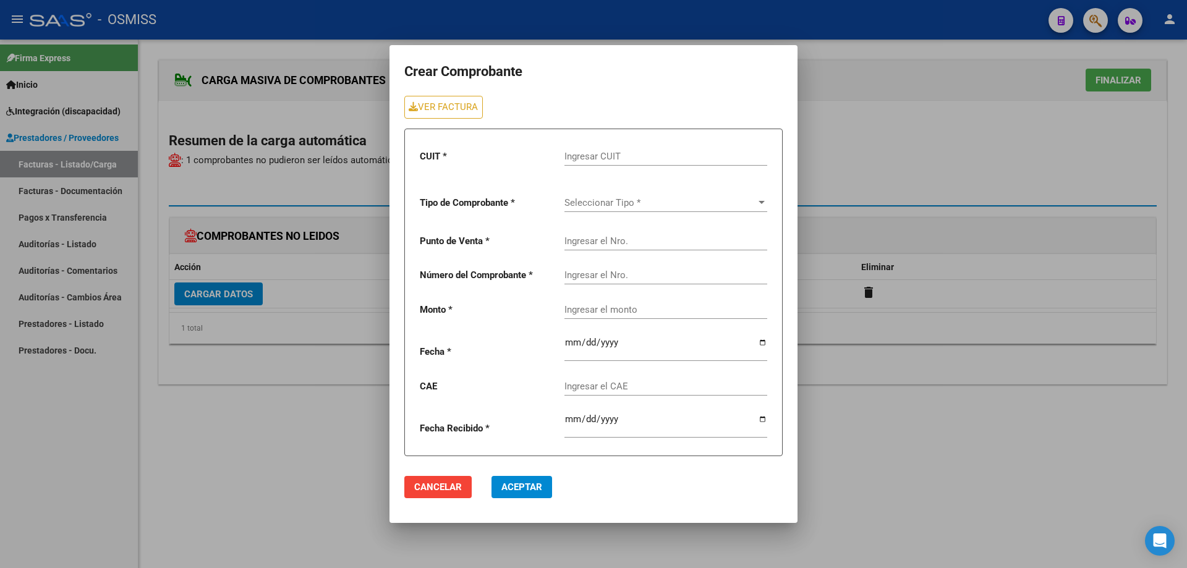
click at [590, 157] on input "Ingresar CUIT" at bounding box center [665, 156] width 203 height 11
type input "30-71413436-8"
click at [596, 202] on span "Seleccionar Tipo *" at bounding box center [660, 202] width 192 height 11
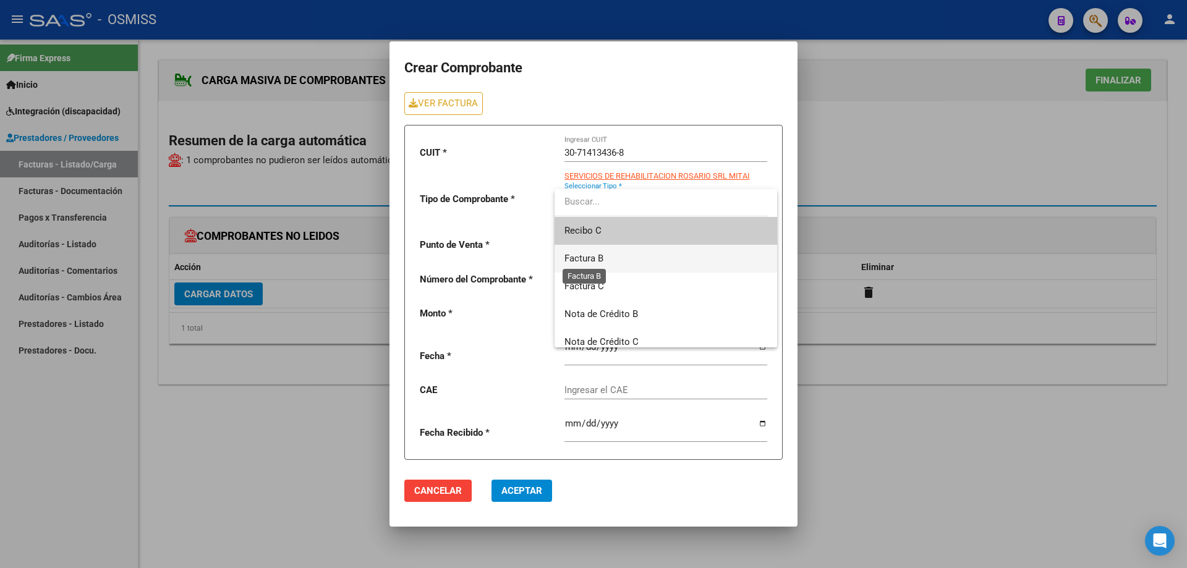
click at [595, 257] on span "Factura B" at bounding box center [583, 258] width 39 height 11
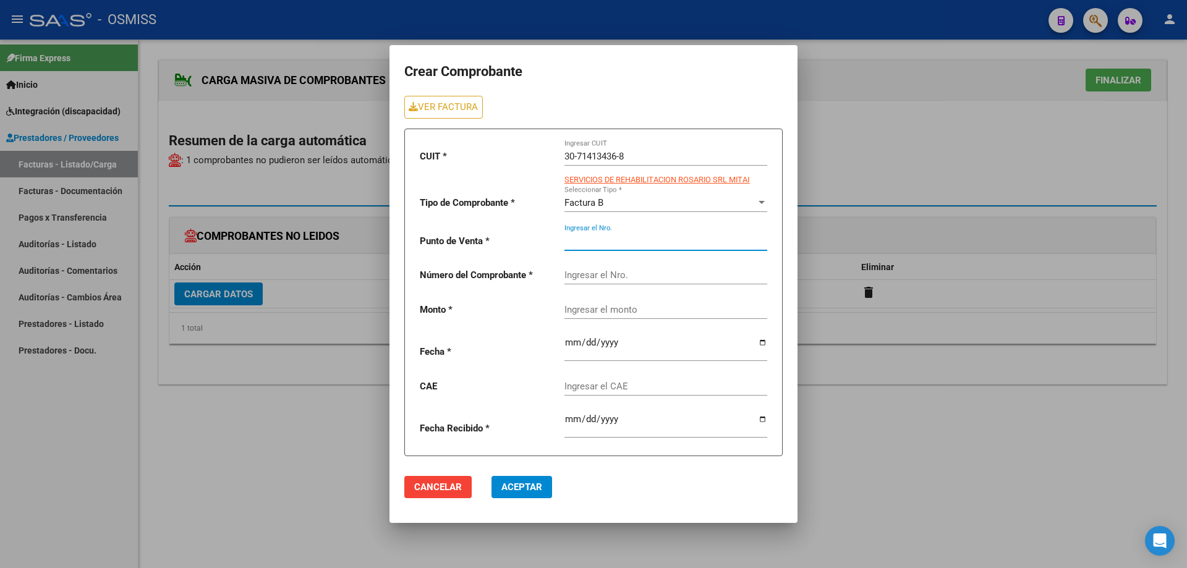
click at [592, 237] on input "Ingresar el Nro." at bounding box center [665, 241] width 203 height 11
type input "2"
click at [584, 277] on input "Ingresar el Nro." at bounding box center [665, 275] width 203 height 11
type input "9115"
click at [597, 307] on input "Ingresar el monto" at bounding box center [665, 309] width 203 height 11
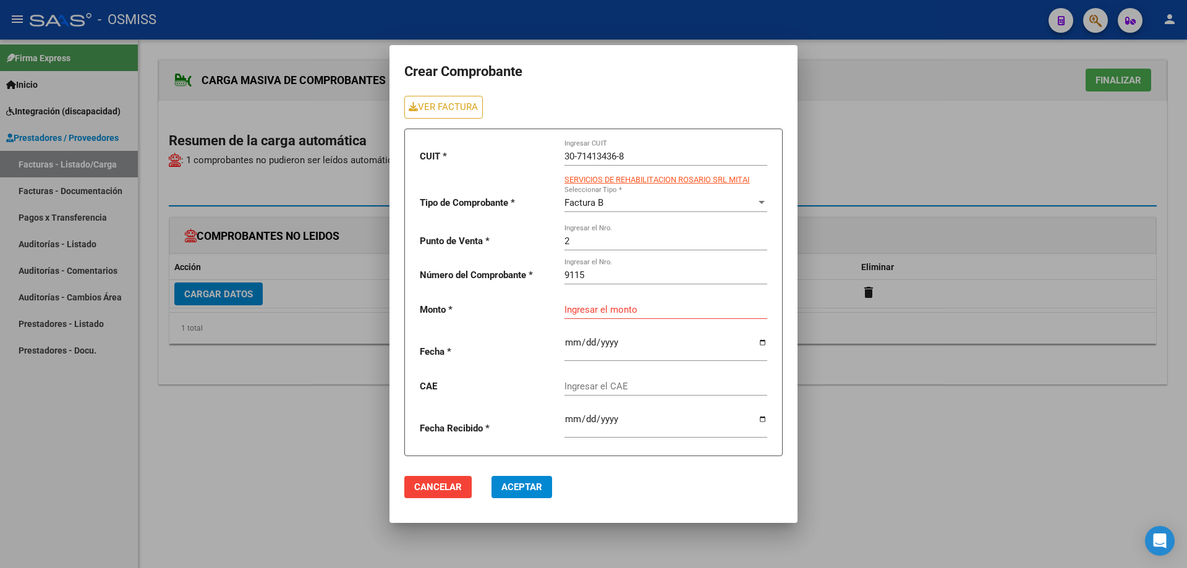
drag, startPoint x: 576, startPoint y: 316, endPoint x: 570, endPoint y: 311, distance: 7.4
paste input "435376.56"
type input "435376.56"
click at [566, 344] on input "date" at bounding box center [665, 348] width 203 height 20
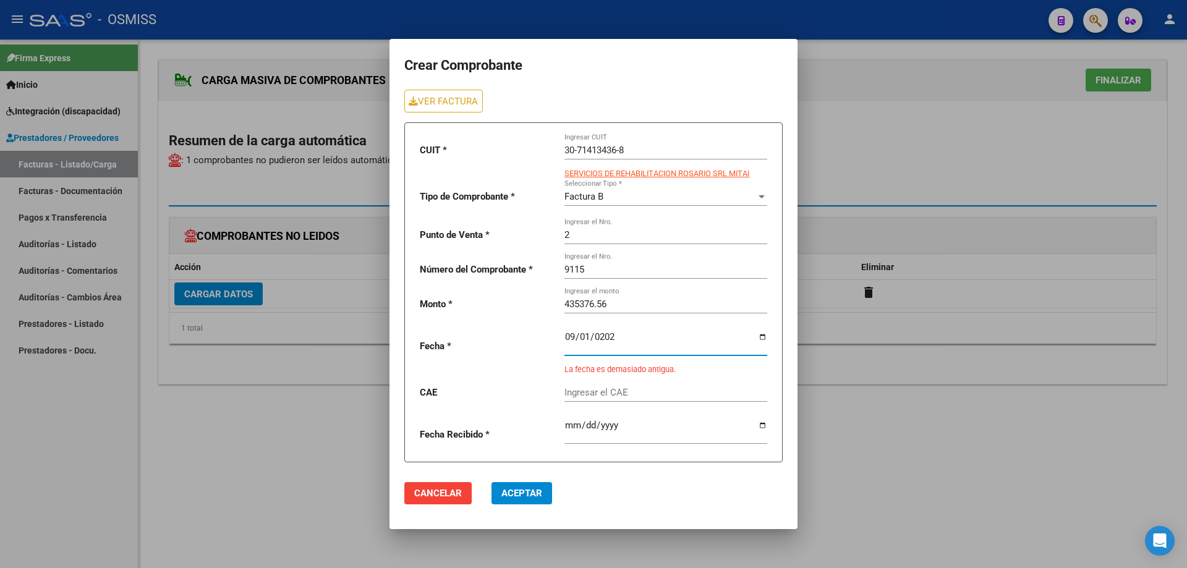
type input "[DATE]"
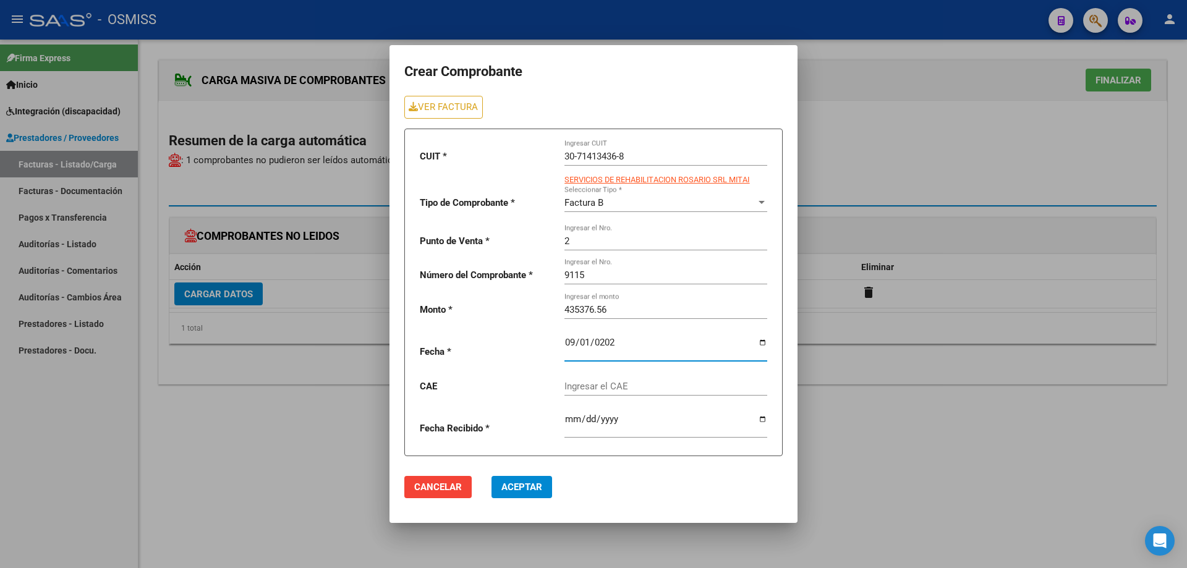
click at [586, 385] on input "Ingresar el CAE" at bounding box center [665, 386] width 203 height 11
paste input "75358352566600"
type input "75358352566600"
click at [520, 488] on span "Aceptar" at bounding box center [521, 487] width 41 height 11
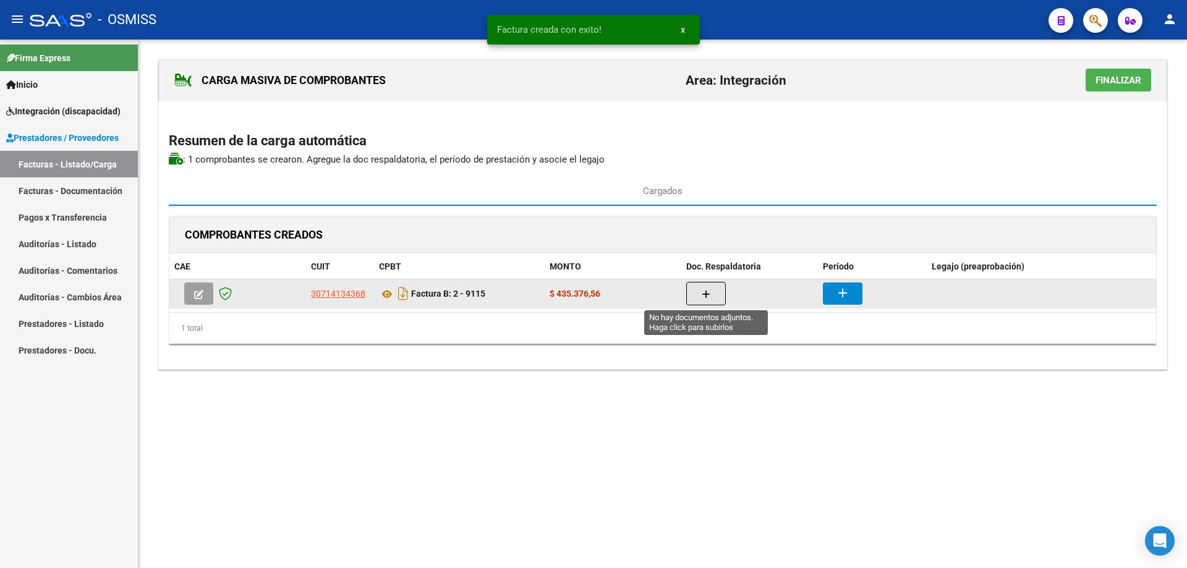
click at [709, 287] on button "button" at bounding box center [706, 293] width 40 height 23
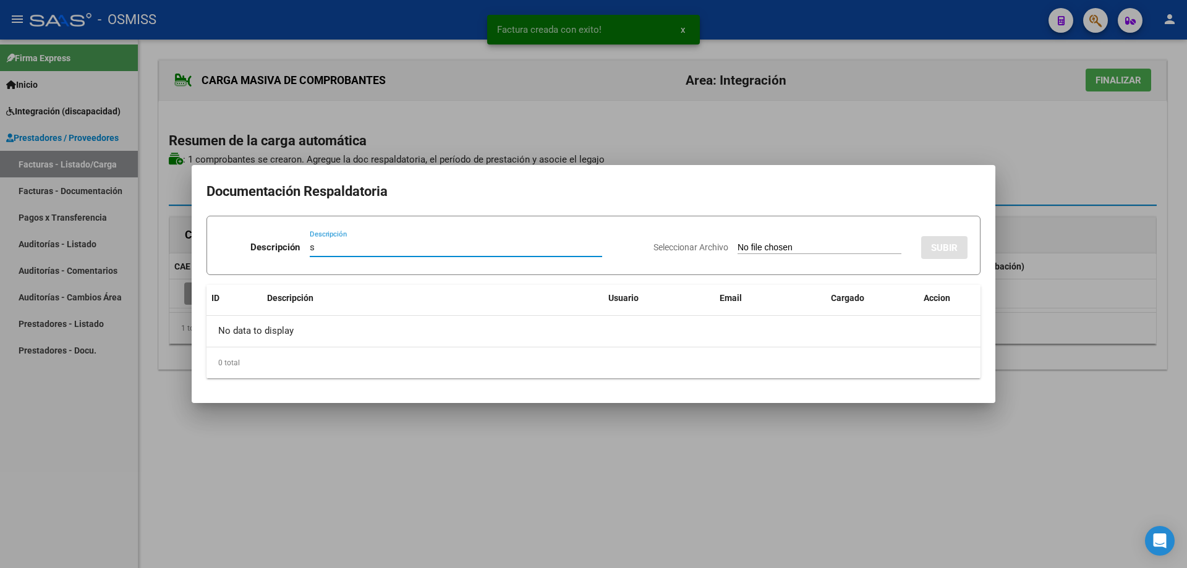
type input "s"
click at [738, 250] on input "Seleccionar Archivo" at bounding box center [820, 248] width 164 height 12
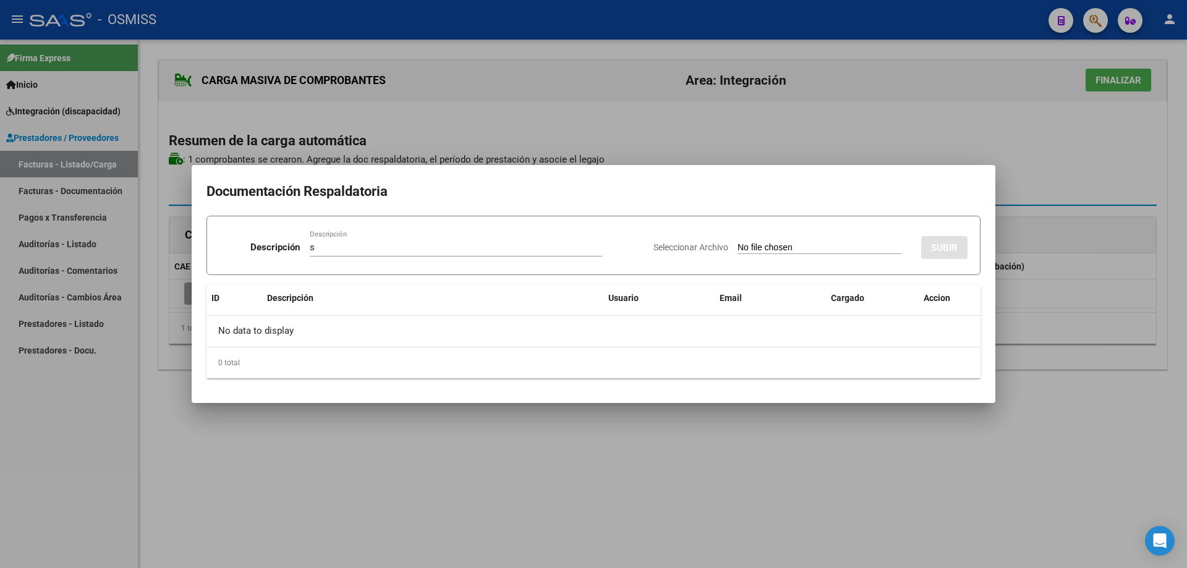
type input "C:\fakepath\Diaz Arrastia Ariel.pdf"
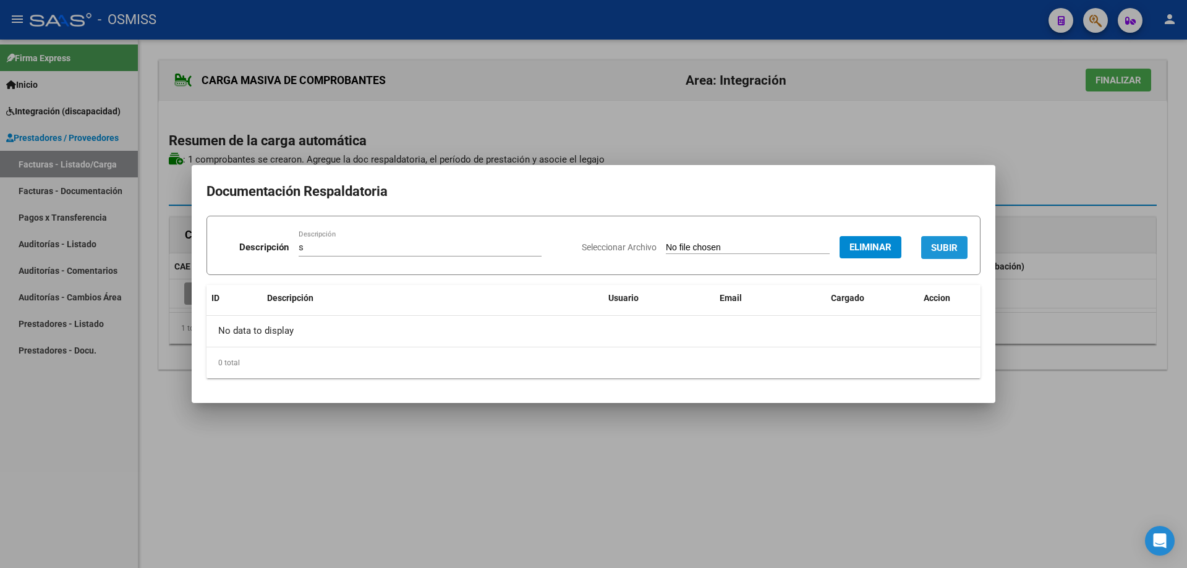
click at [945, 247] on span "SUBIR" at bounding box center [944, 247] width 27 height 11
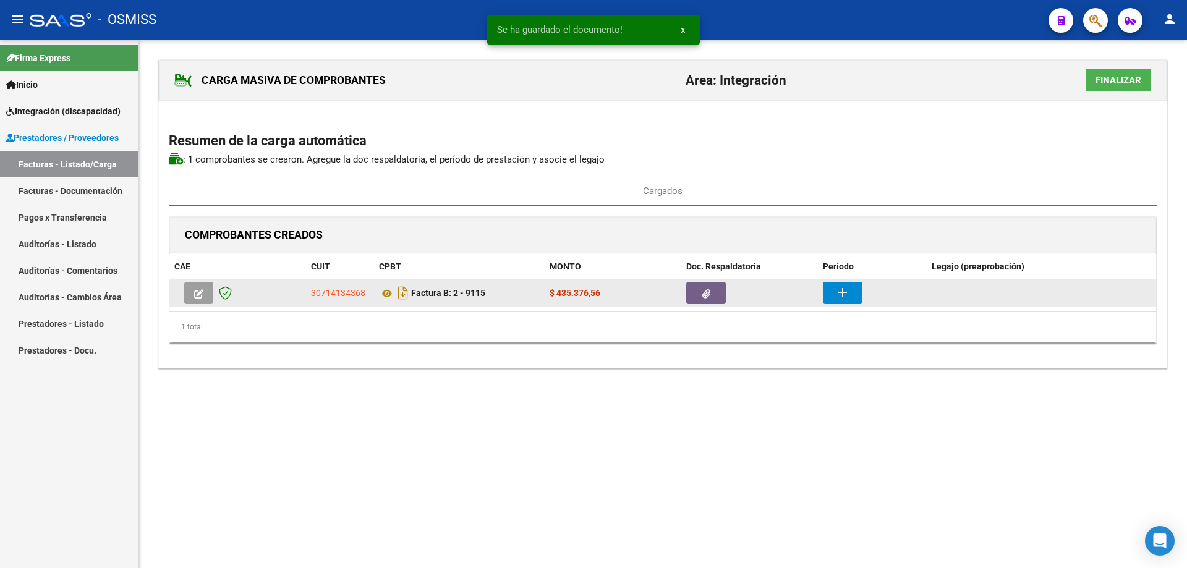
click at [841, 286] on mat-icon "add" at bounding box center [842, 292] width 15 height 15
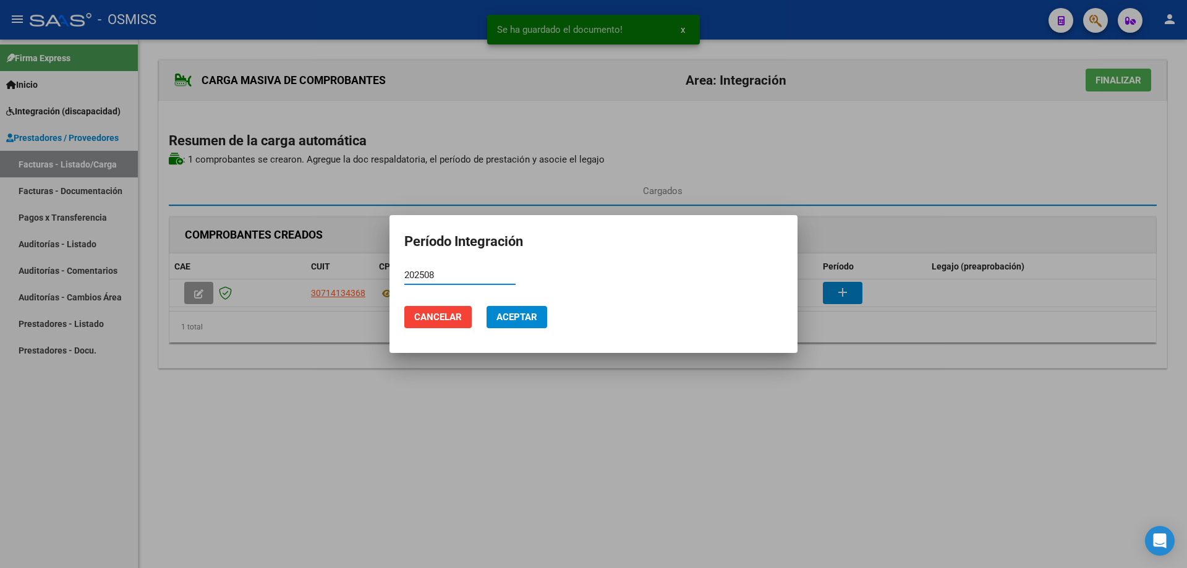
drag, startPoint x: 446, startPoint y: 271, endPoint x: 404, endPoint y: 274, distance: 42.7
click at [399, 271] on mat-dialog-content "202508 Período (AAAAMM)" at bounding box center [594, 281] width 408 height 30
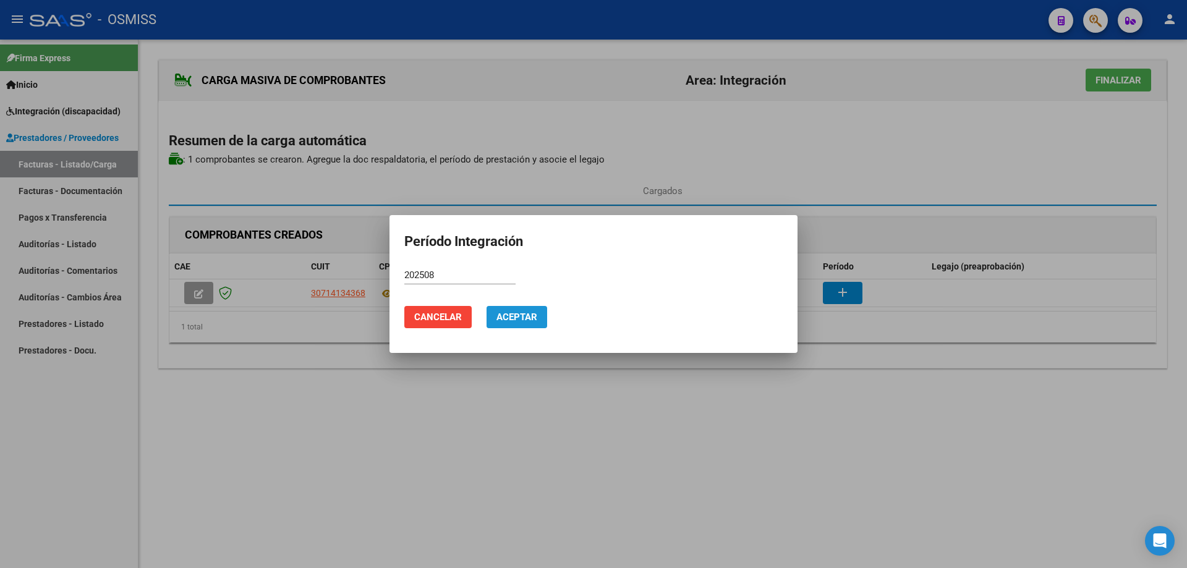
click at [535, 316] on span "Aceptar" at bounding box center [516, 317] width 41 height 11
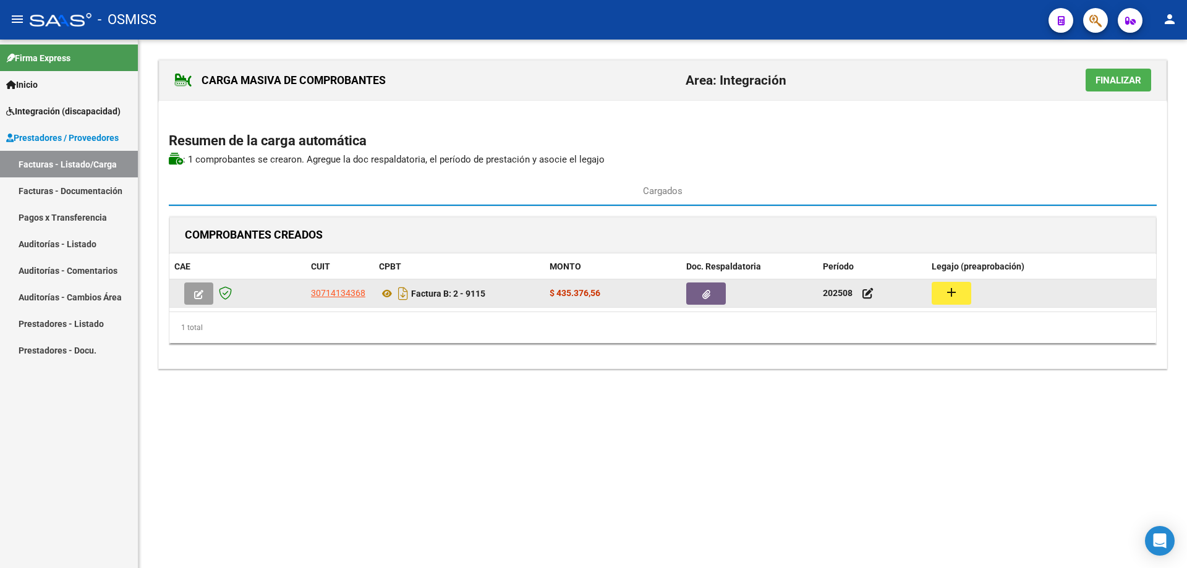
click at [956, 293] on mat-icon "add" at bounding box center [951, 292] width 15 height 15
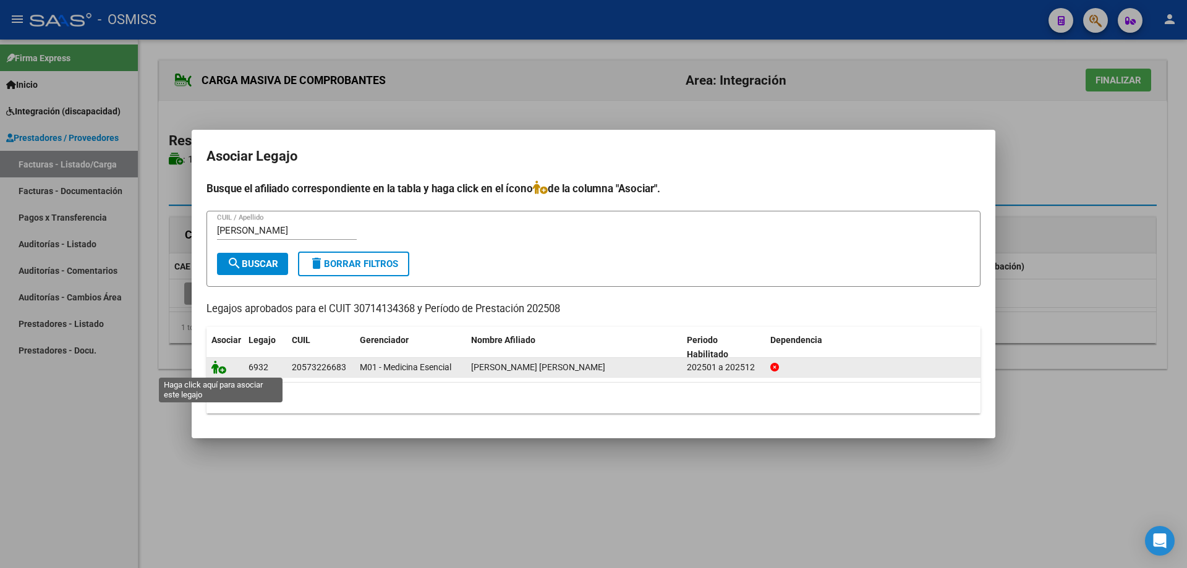
click at [215, 368] on icon at bounding box center [218, 367] width 15 height 14
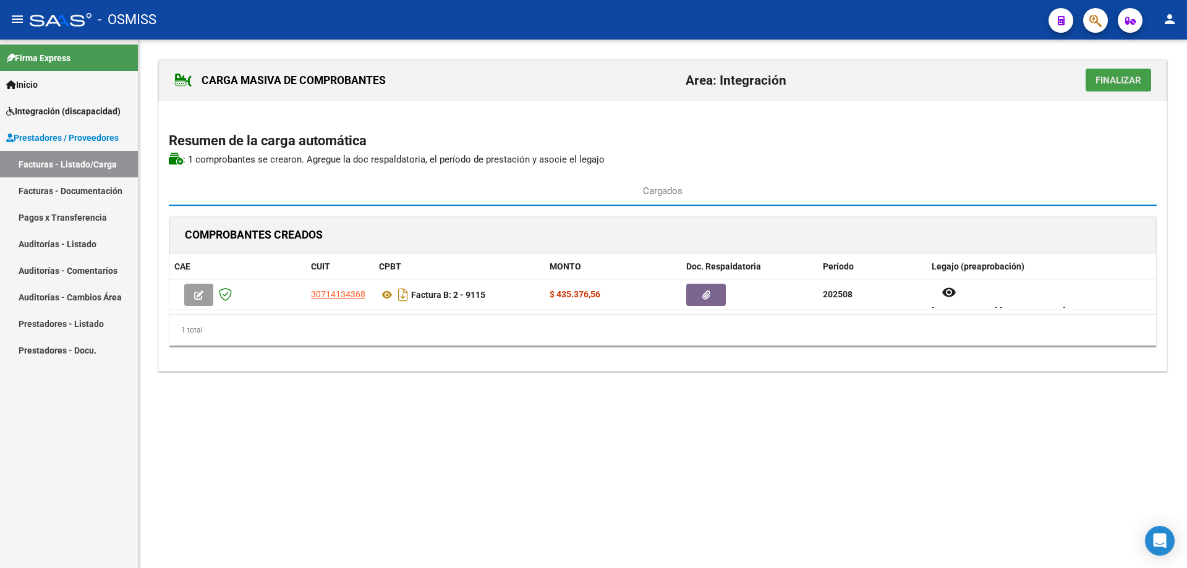
click at [1105, 81] on span "Finalizar" at bounding box center [1119, 80] width 46 height 11
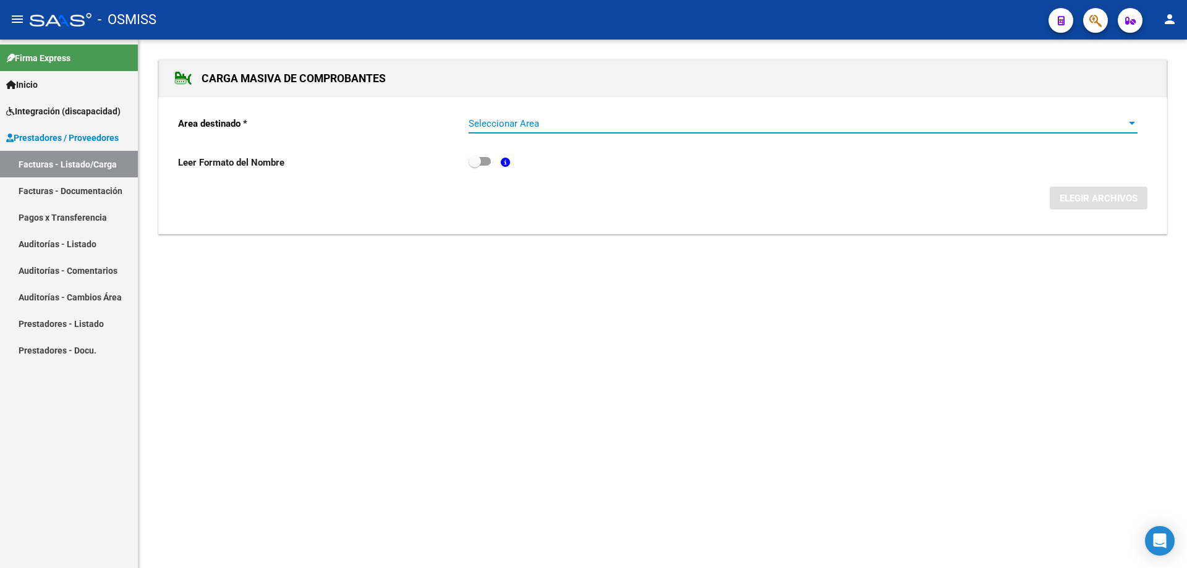
click at [584, 128] on span "Seleccionar Area" at bounding box center [798, 123] width 658 height 11
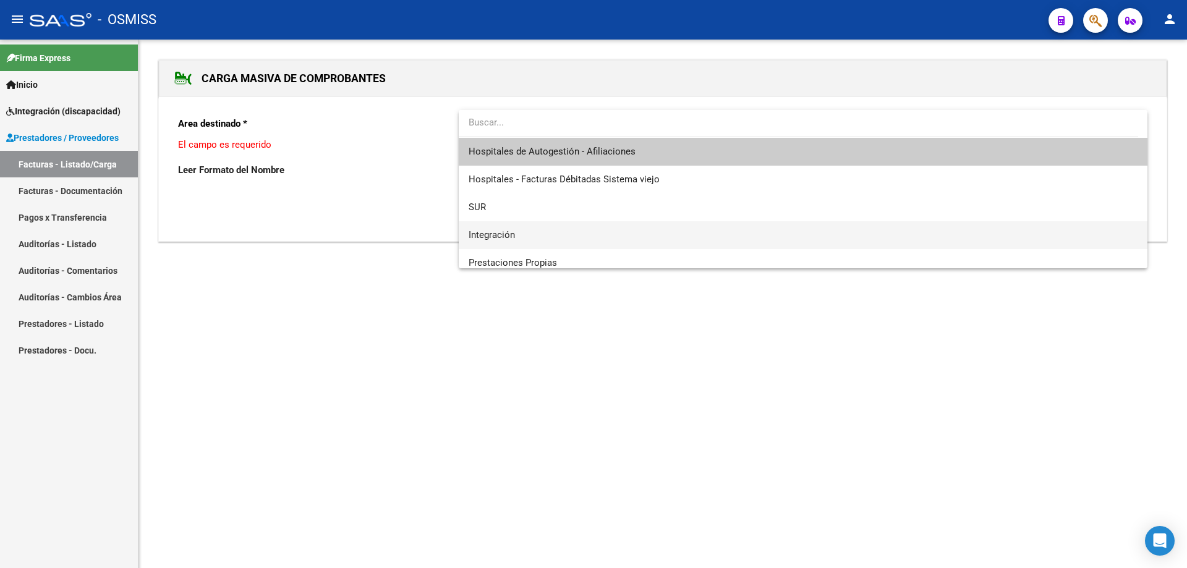
click at [553, 230] on span "Integración" at bounding box center [803, 235] width 669 height 28
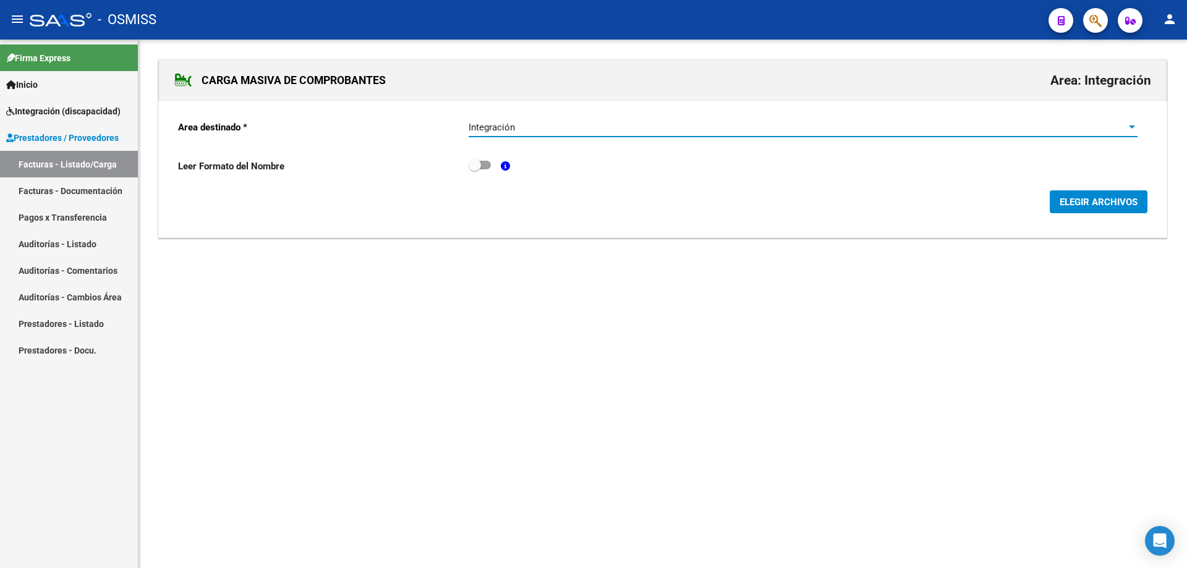
click at [1068, 202] on span "ELEGIR ARCHIVOS" at bounding box center [1099, 202] width 78 height 11
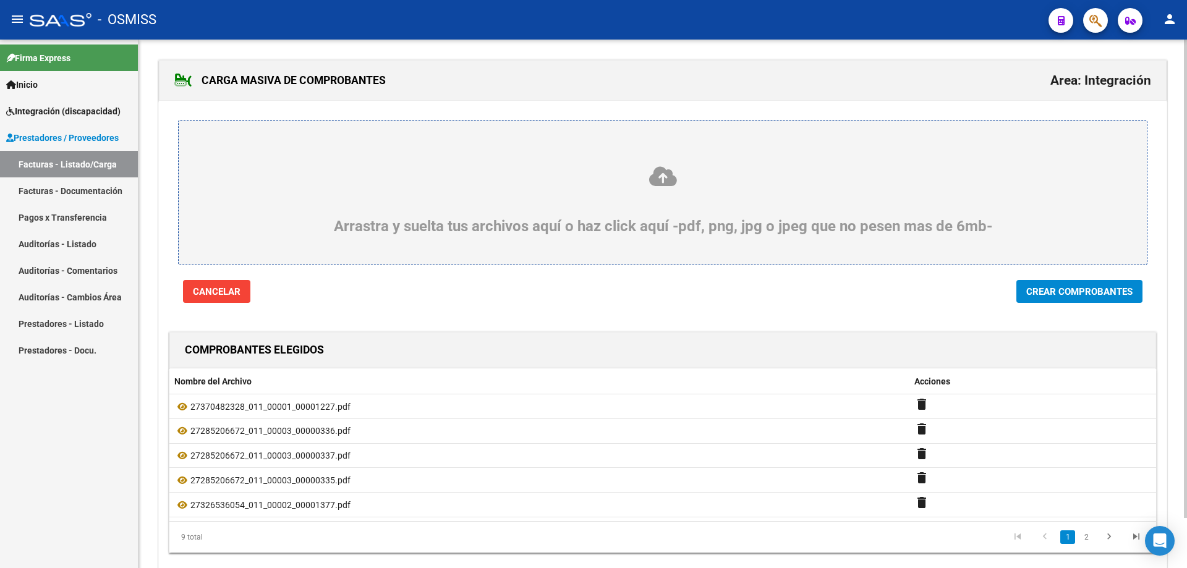
click at [1096, 289] on span "Crear Comprobantes" at bounding box center [1079, 291] width 106 height 11
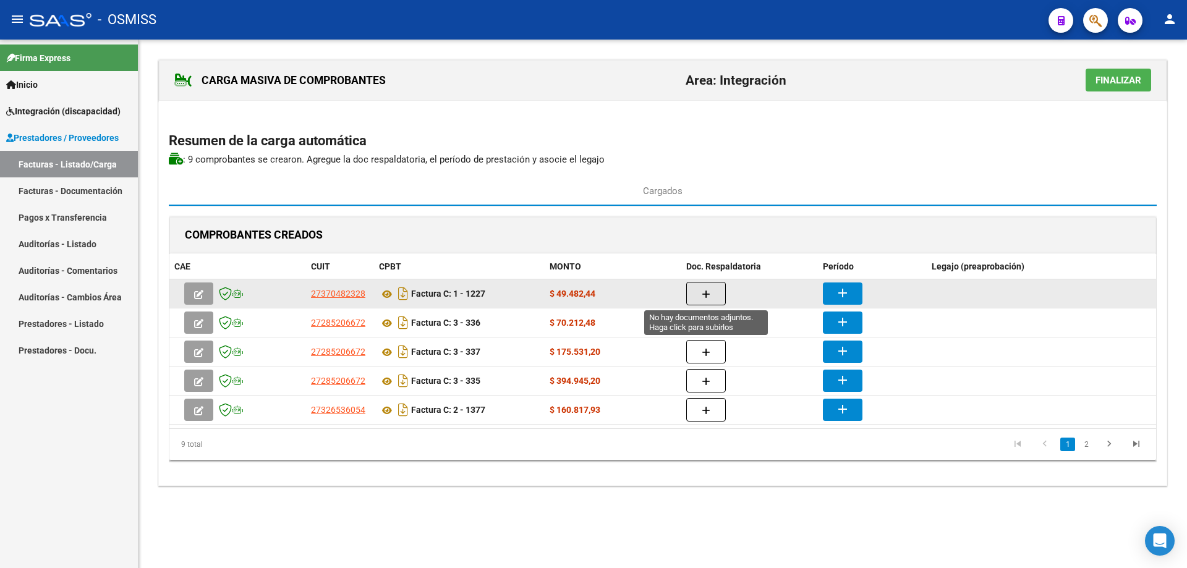
click at [702, 288] on span "button" at bounding box center [706, 293] width 9 height 11
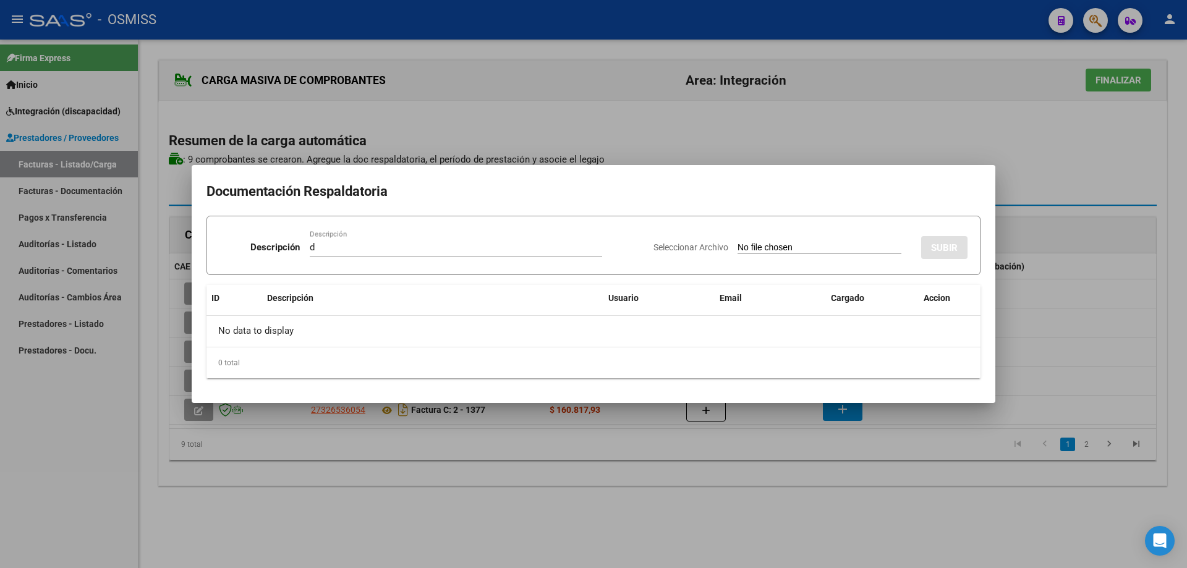
click at [738, 250] on input "Seleccionar Archivo" at bounding box center [820, 248] width 164 height 12
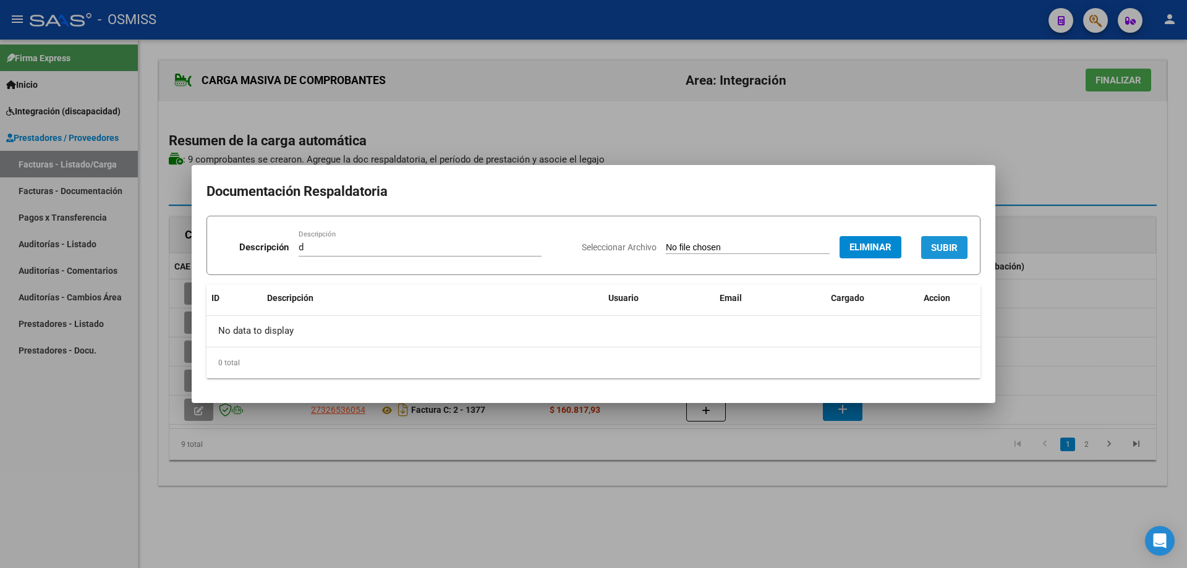
click at [952, 240] on button "SUBIR" at bounding box center [944, 247] width 46 height 23
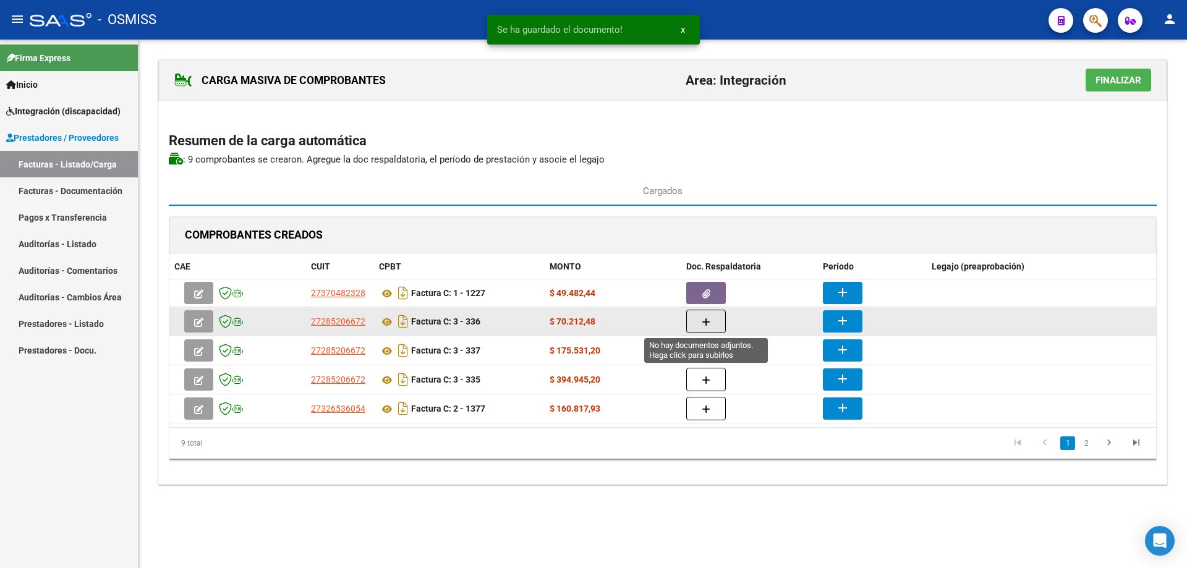
click at [701, 314] on button "button" at bounding box center [706, 321] width 40 height 23
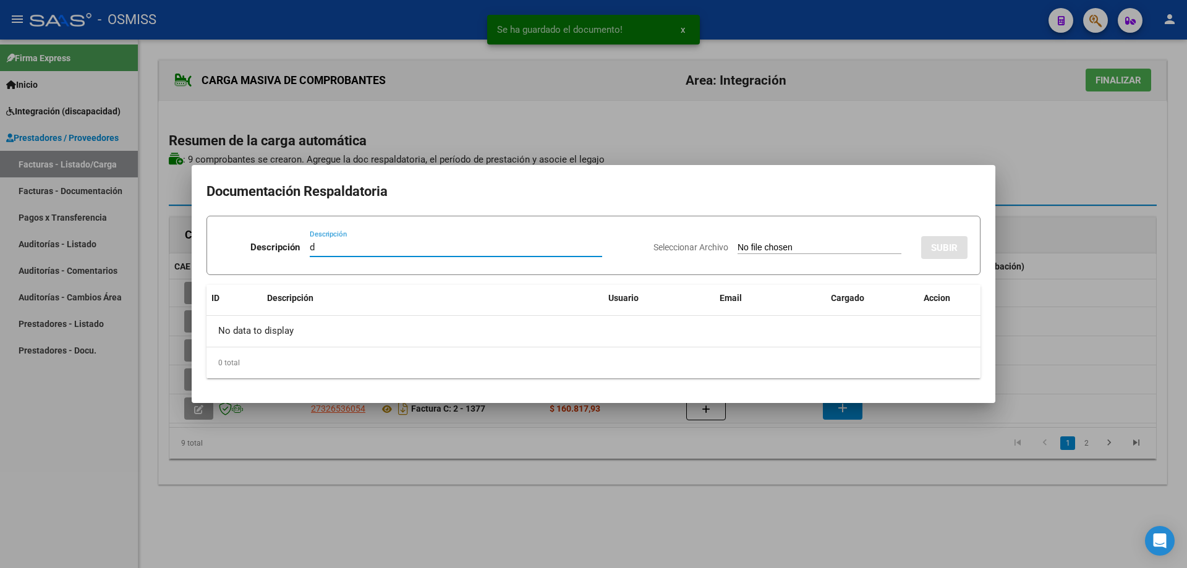
click at [738, 249] on input "Seleccionar Archivo" at bounding box center [820, 248] width 164 height 12
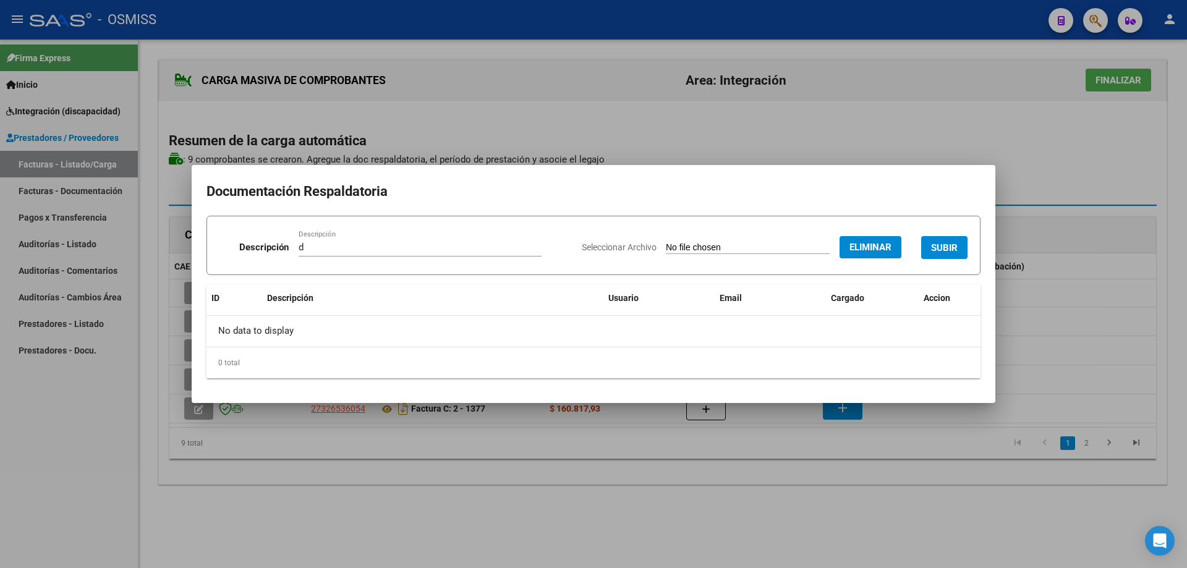
click at [938, 249] on span "SUBIR" at bounding box center [944, 247] width 27 height 11
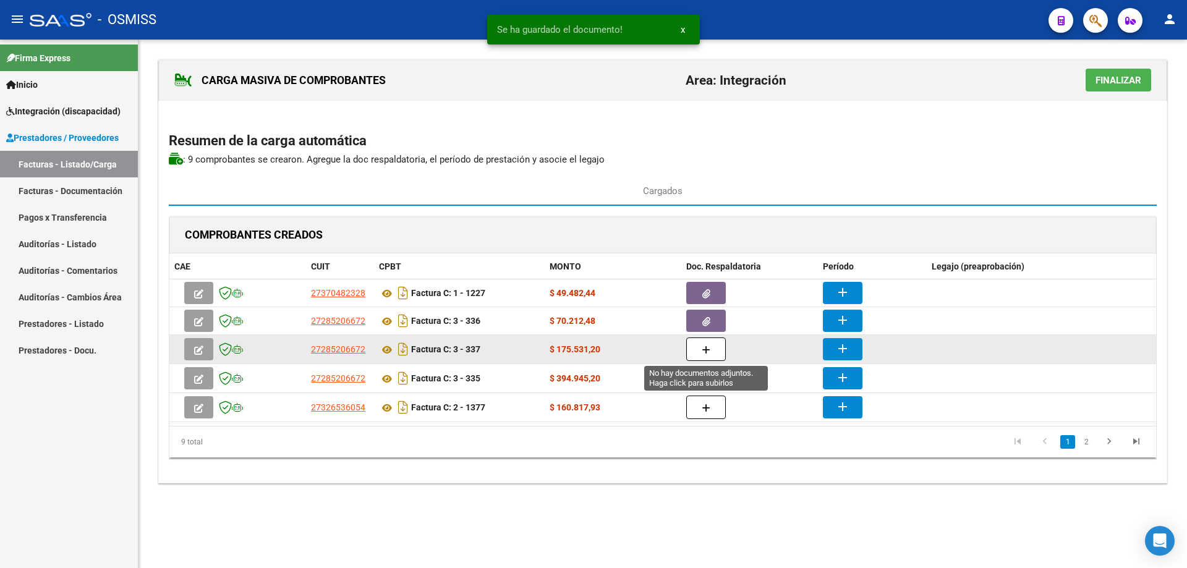
click at [717, 357] on button "button" at bounding box center [706, 349] width 40 height 23
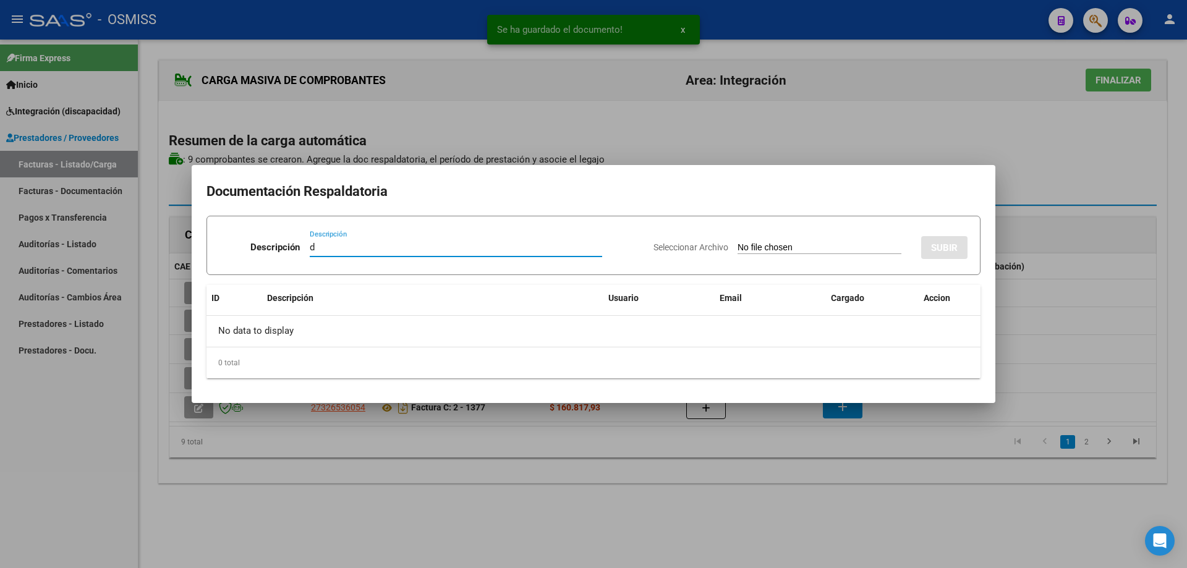
click at [738, 246] on input "Seleccionar Archivo" at bounding box center [820, 248] width 164 height 12
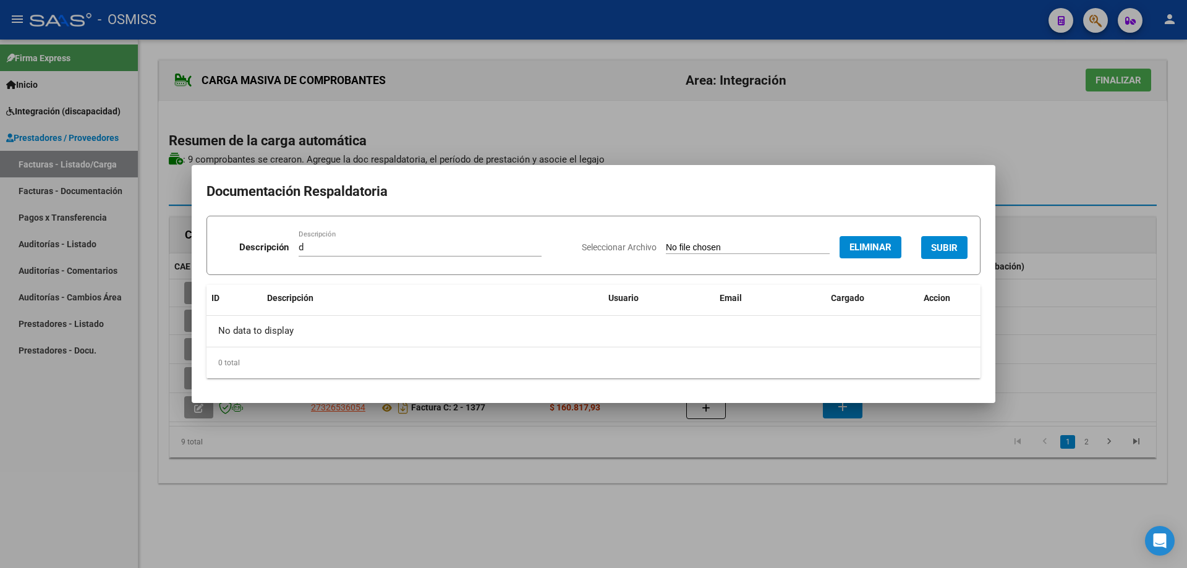
click at [930, 246] on button "SUBIR" at bounding box center [944, 247] width 46 height 23
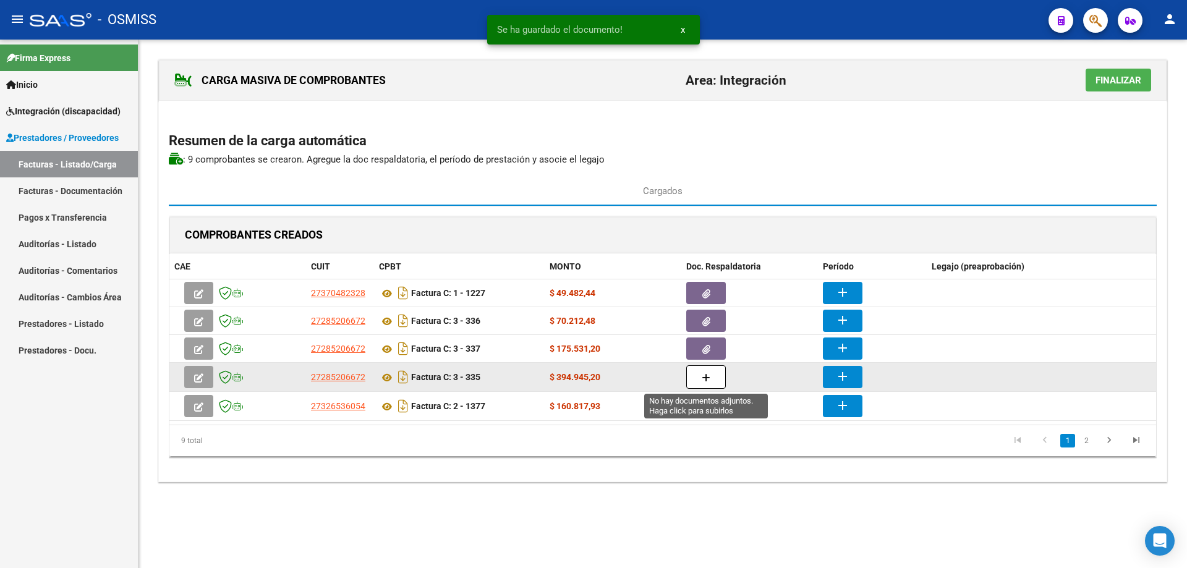
click at [712, 381] on button "button" at bounding box center [706, 376] width 40 height 23
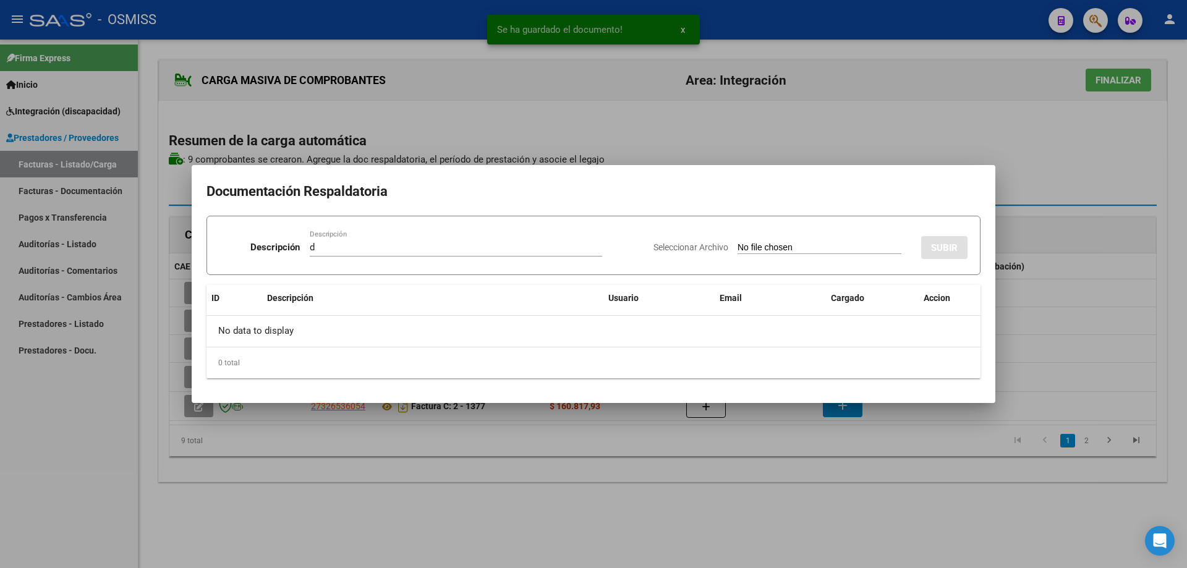
click at [751, 247] on input "Seleccionar Archivo" at bounding box center [820, 248] width 164 height 12
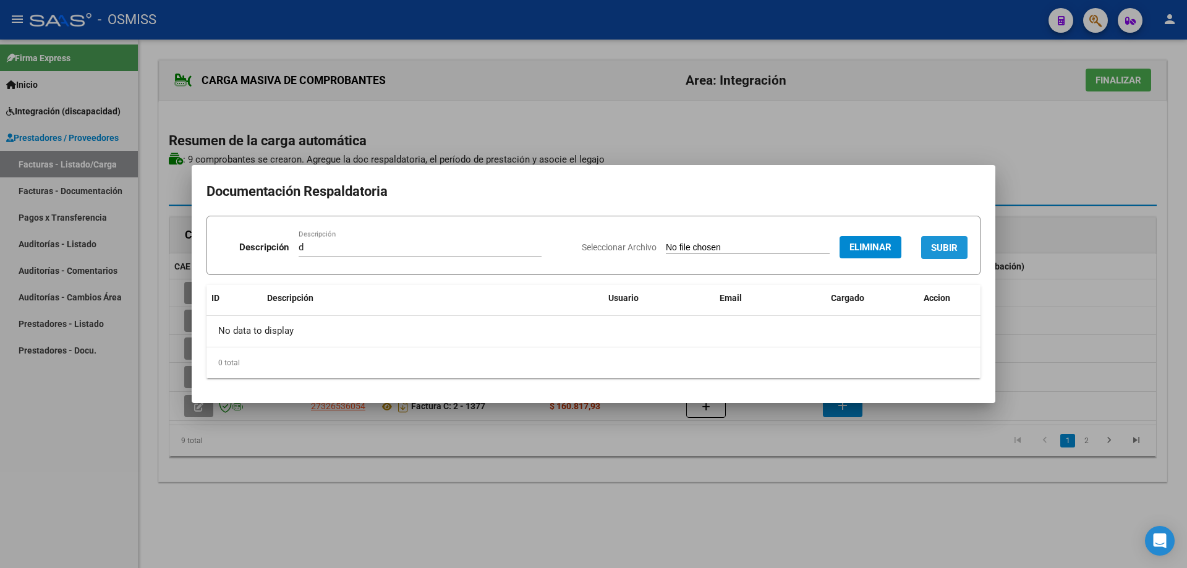
click at [935, 248] on span "SUBIR" at bounding box center [944, 247] width 27 height 11
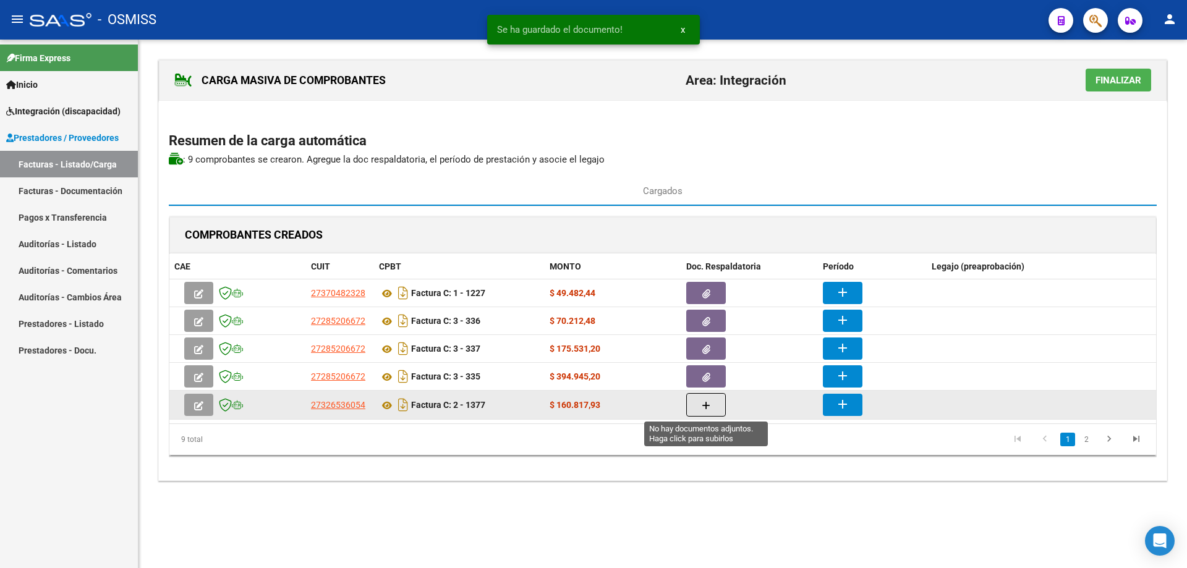
click at [717, 404] on button "button" at bounding box center [706, 404] width 40 height 23
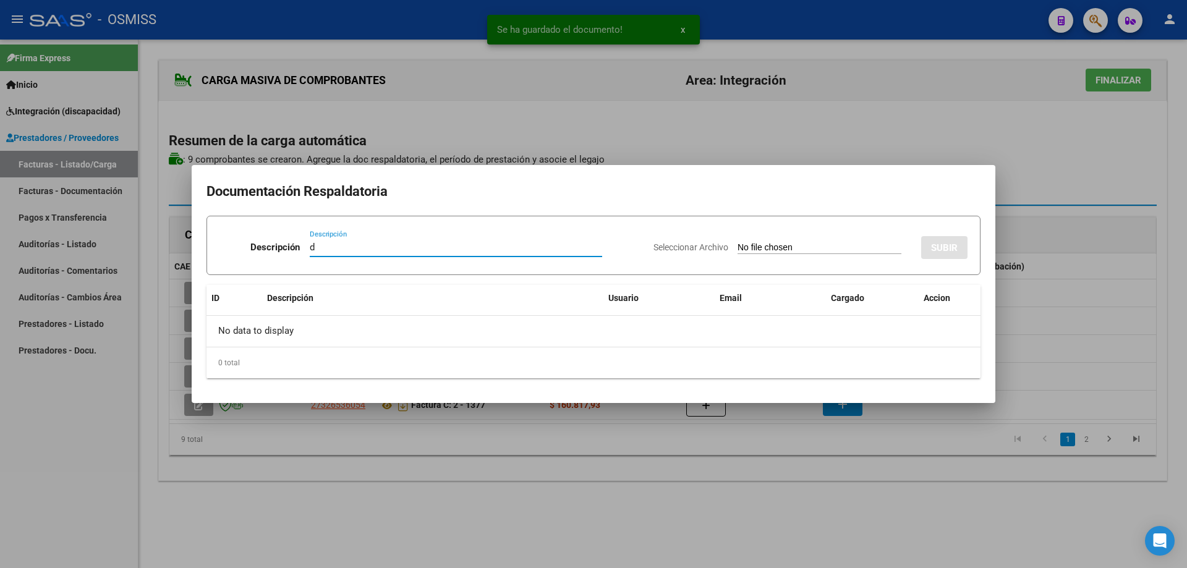
click at [755, 252] on input "Seleccionar Archivo" at bounding box center [820, 248] width 164 height 12
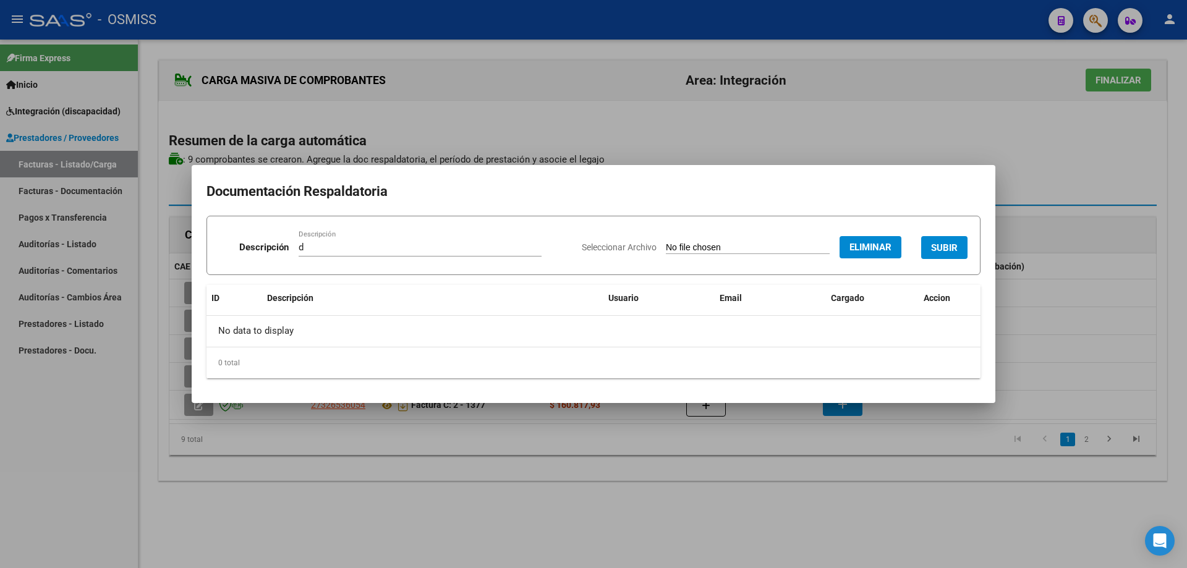
click at [957, 241] on button "SUBIR" at bounding box center [944, 247] width 46 height 23
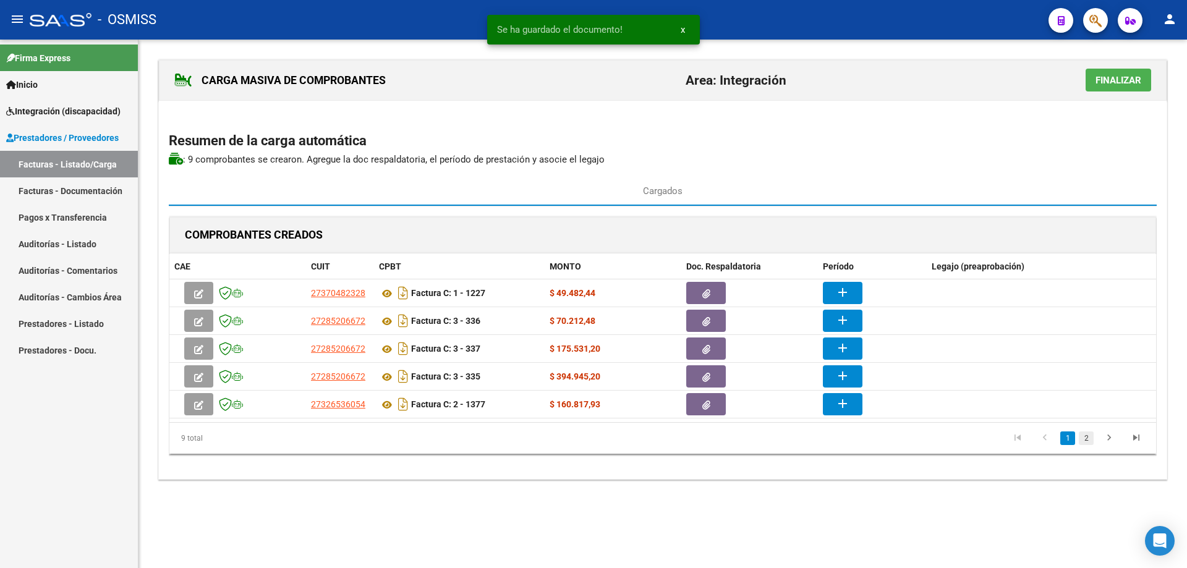
click at [1085, 436] on link "2" at bounding box center [1086, 439] width 15 height 14
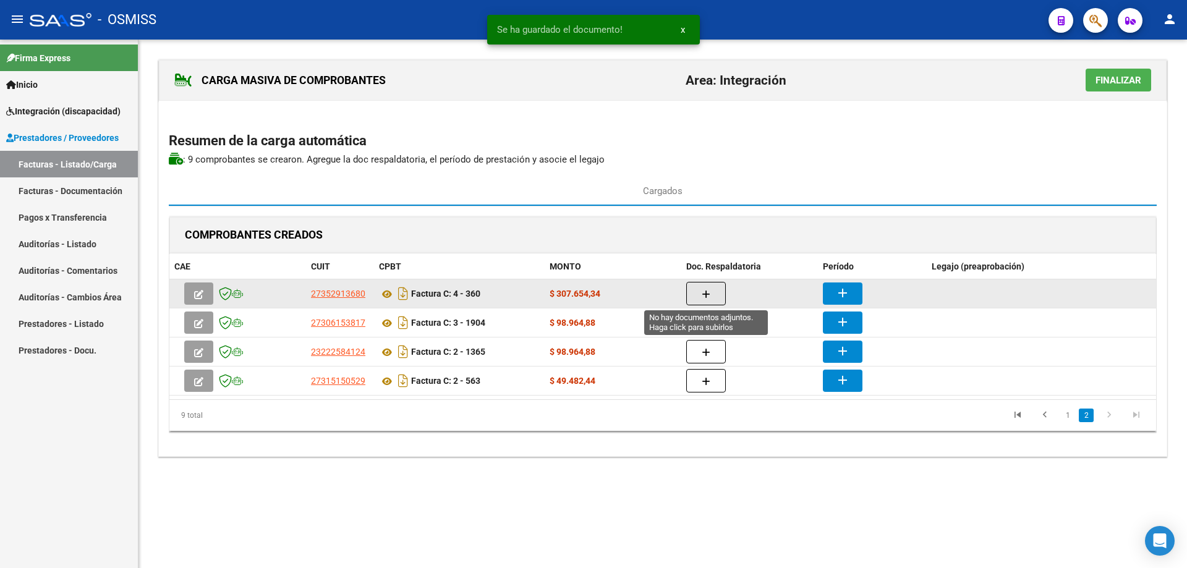
click at [715, 291] on button "button" at bounding box center [706, 293] width 40 height 23
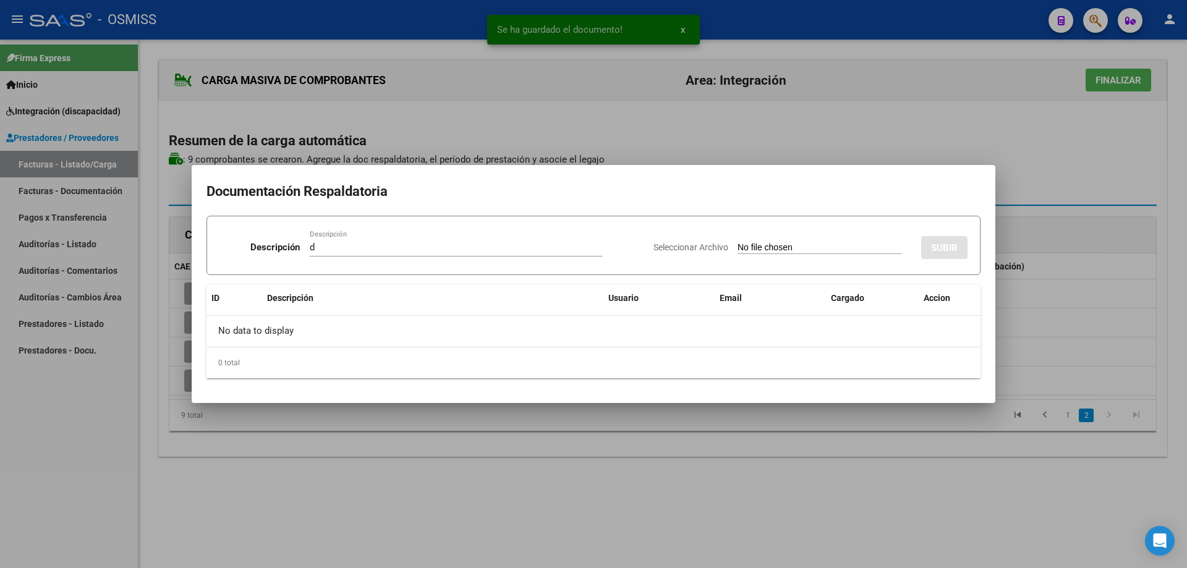
click at [770, 250] on input "Seleccionar Archivo" at bounding box center [820, 248] width 164 height 12
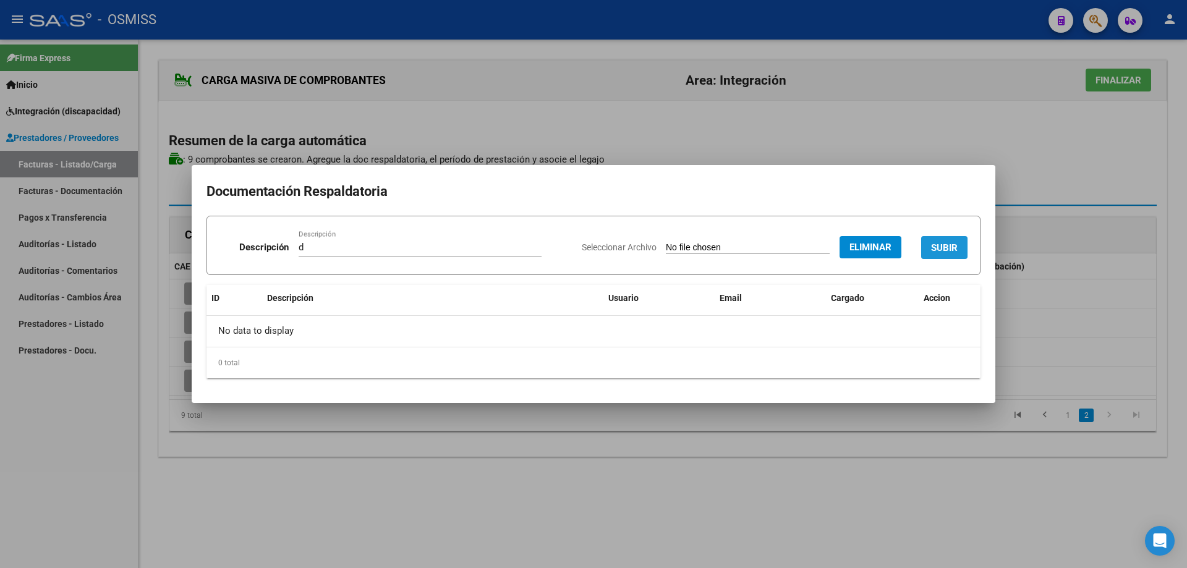
click at [955, 242] on span "SUBIR" at bounding box center [944, 247] width 27 height 11
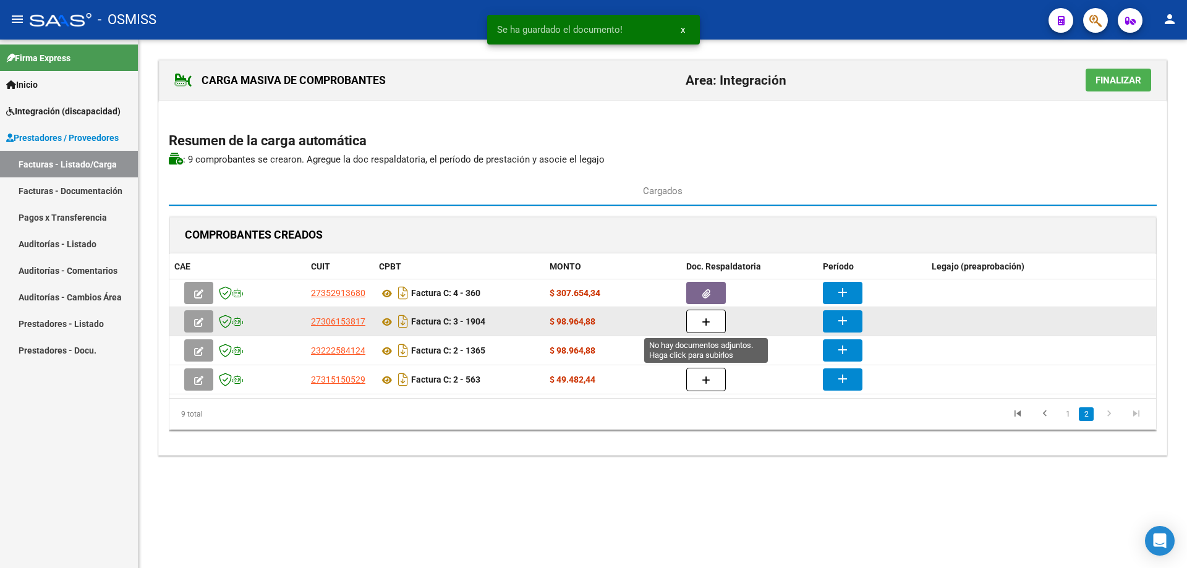
click at [718, 322] on button "button" at bounding box center [706, 321] width 40 height 23
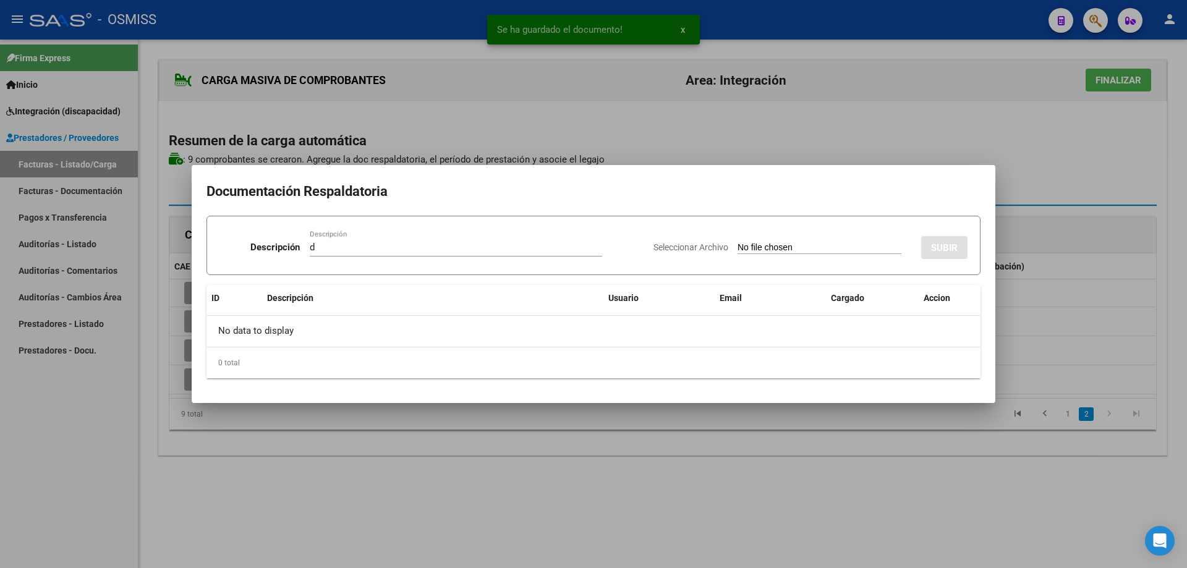
click at [746, 244] on input "Seleccionar Archivo" at bounding box center [820, 248] width 164 height 12
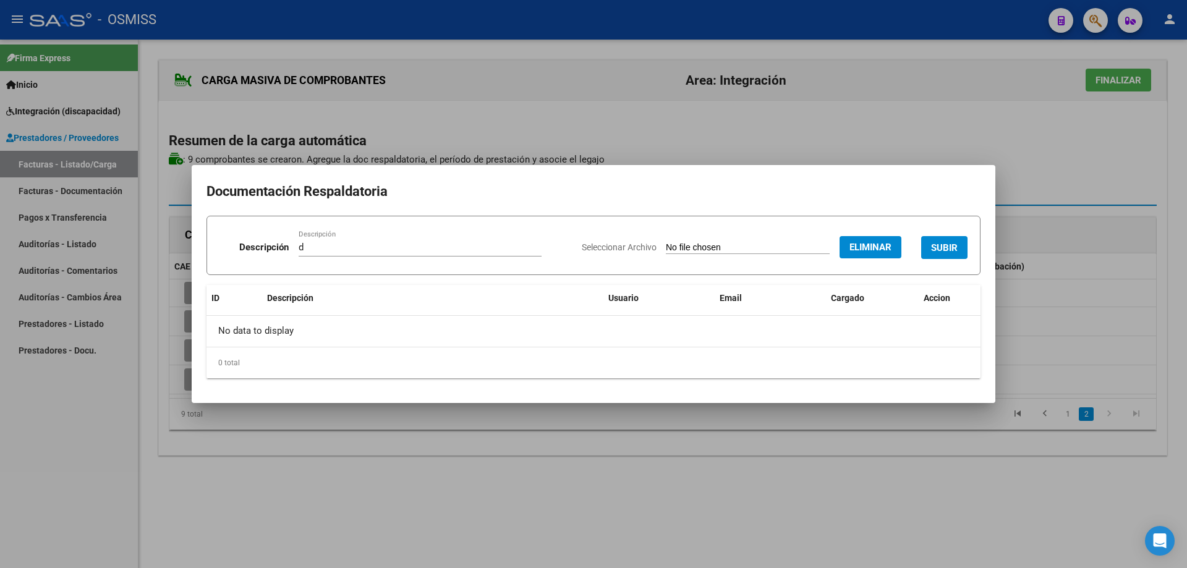
click at [939, 241] on button "SUBIR" at bounding box center [944, 247] width 46 height 23
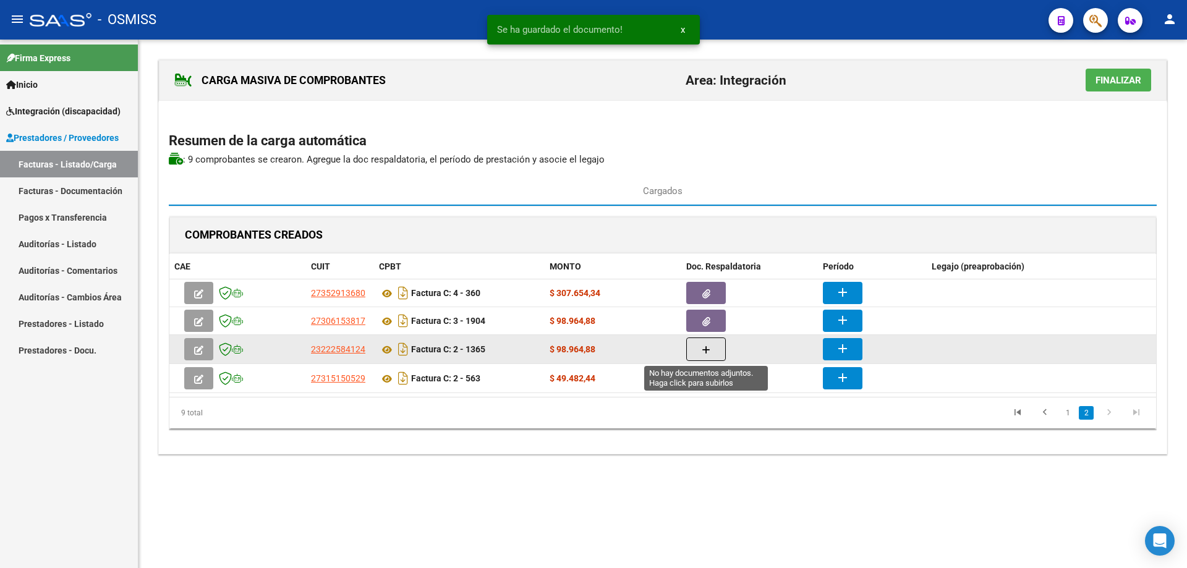
click at [716, 349] on button "button" at bounding box center [706, 349] width 40 height 23
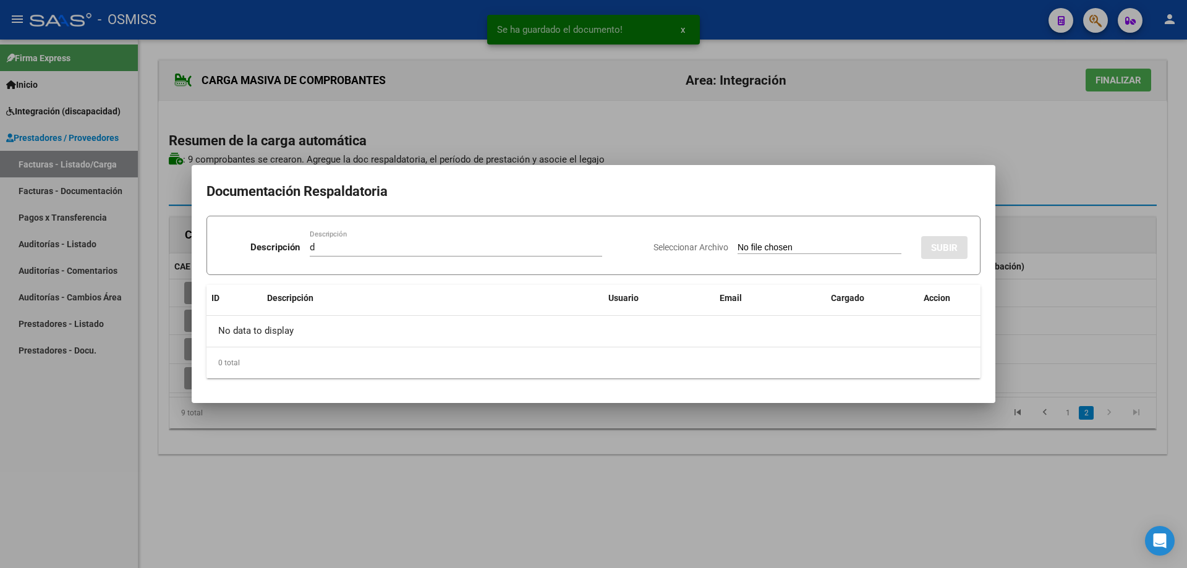
click at [738, 250] on input "Seleccionar Archivo" at bounding box center [820, 248] width 164 height 12
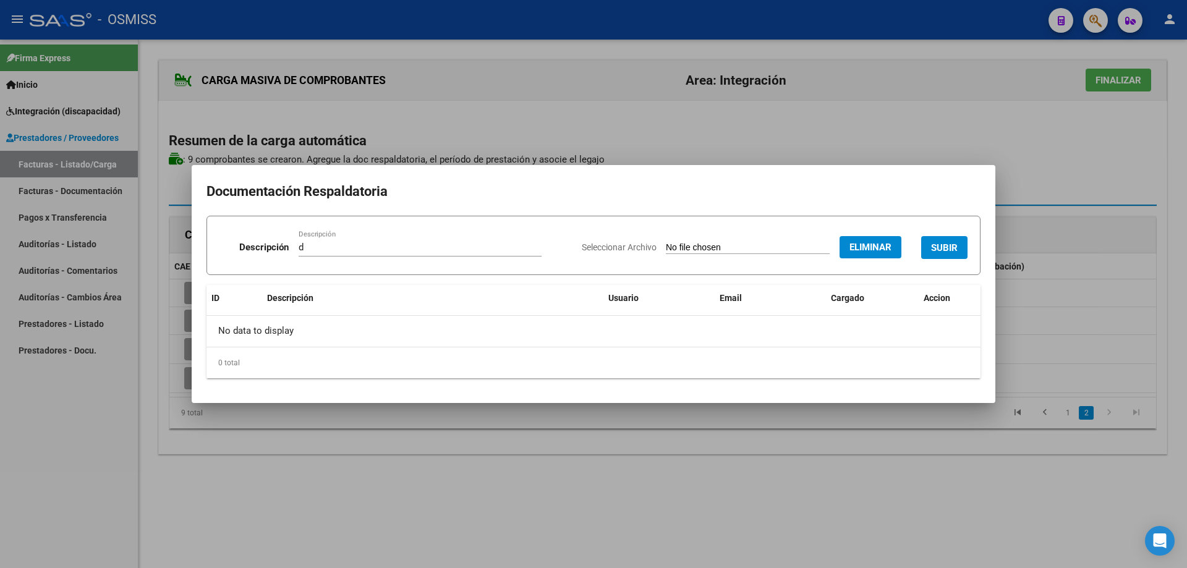
click at [937, 249] on span "SUBIR" at bounding box center [944, 247] width 27 height 11
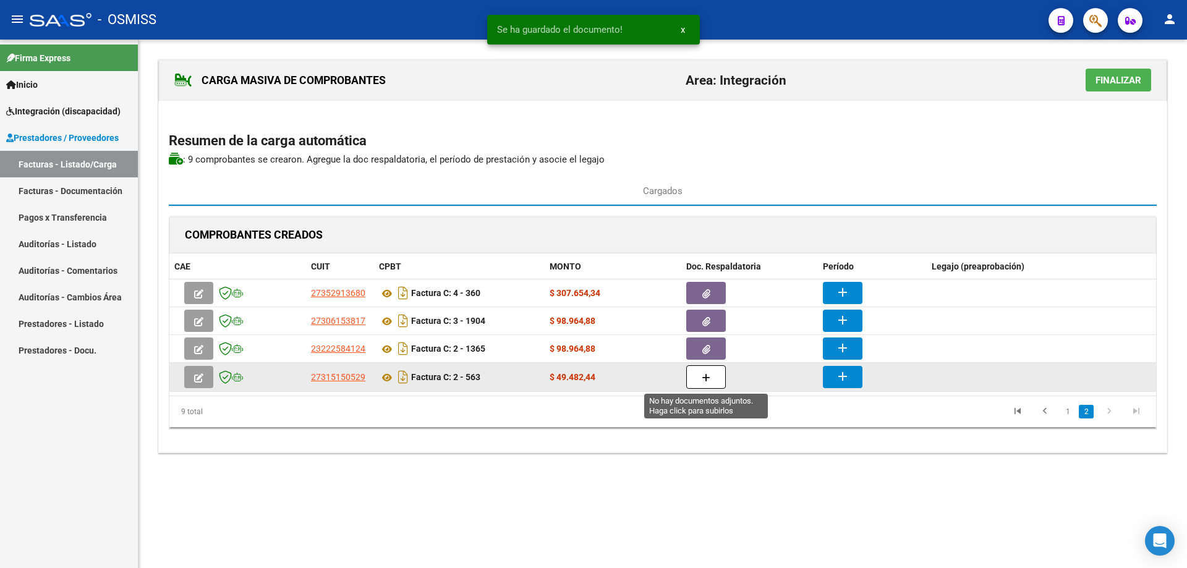
click at [717, 383] on button "button" at bounding box center [706, 376] width 40 height 23
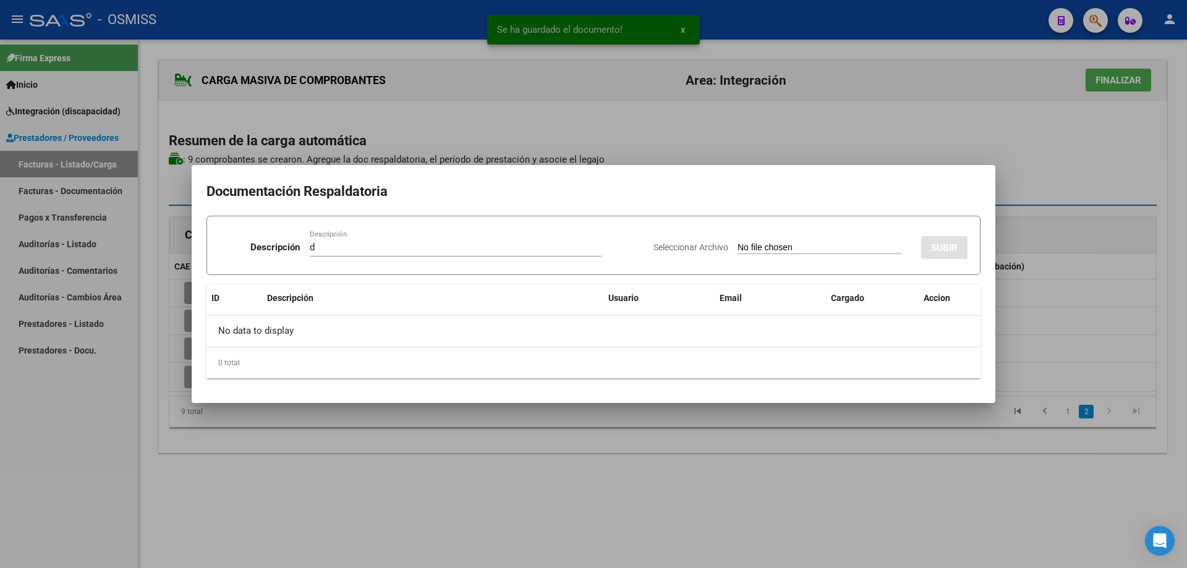
click at [738, 245] on input "Seleccionar Archivo" at bounding box center [820, 248] width 164 height 12
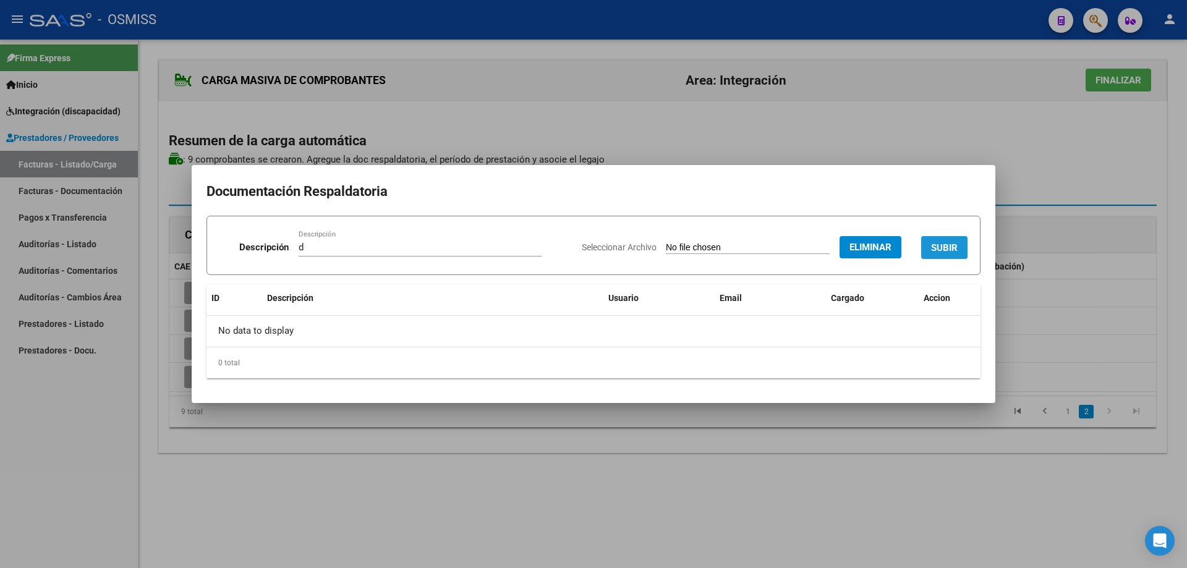
click at [947, 244] on span "SUBIR" at bounding box center [944, 247] width 27 height 11
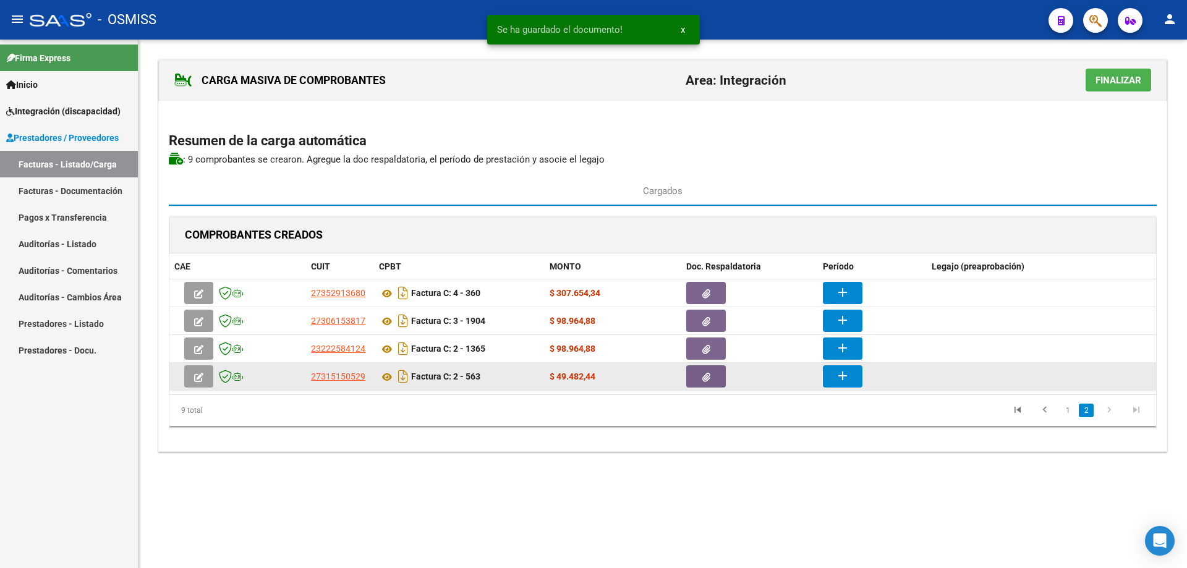
click at [828, 383] on button "add" at bounding box center [843, 376] width 40 height 22
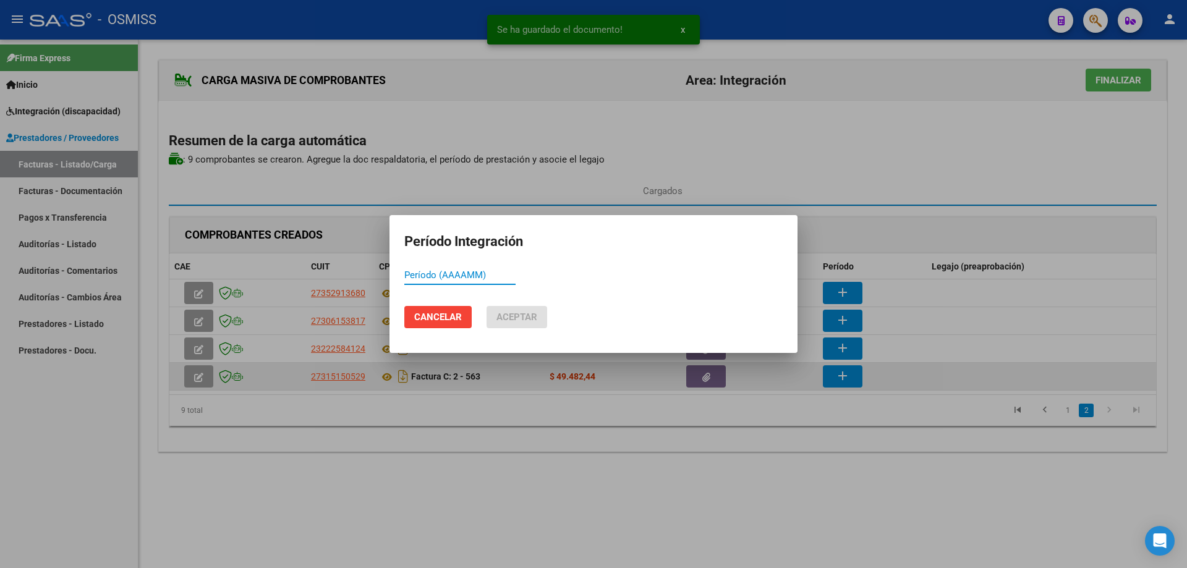
paste input "202508"
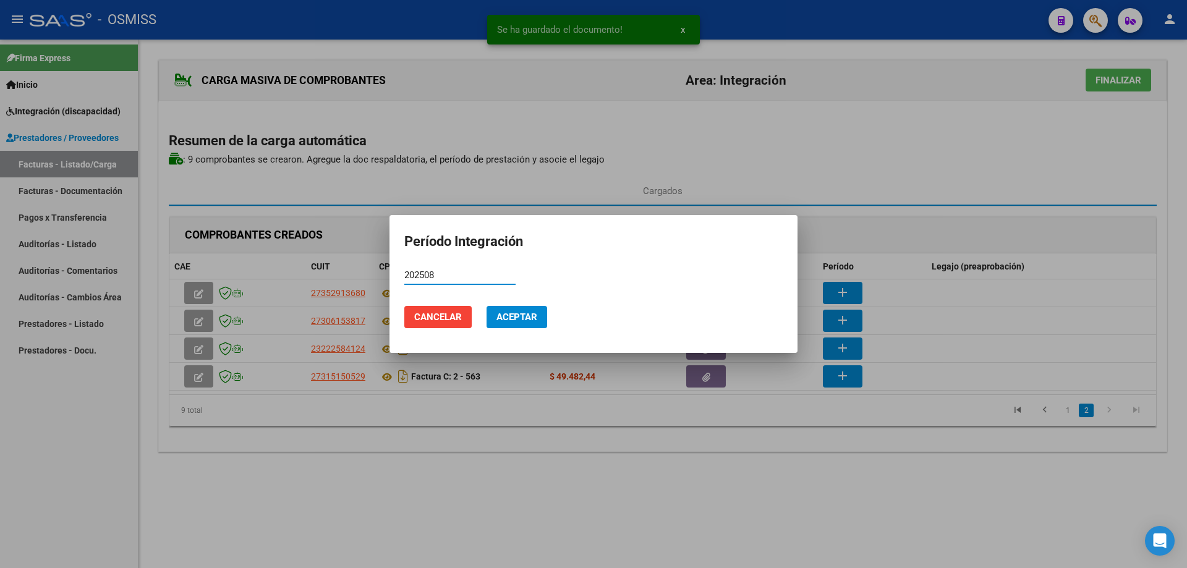
click at [516, 319] on span "Aceptar" at bounding box center [516, 317] width 41 height 11
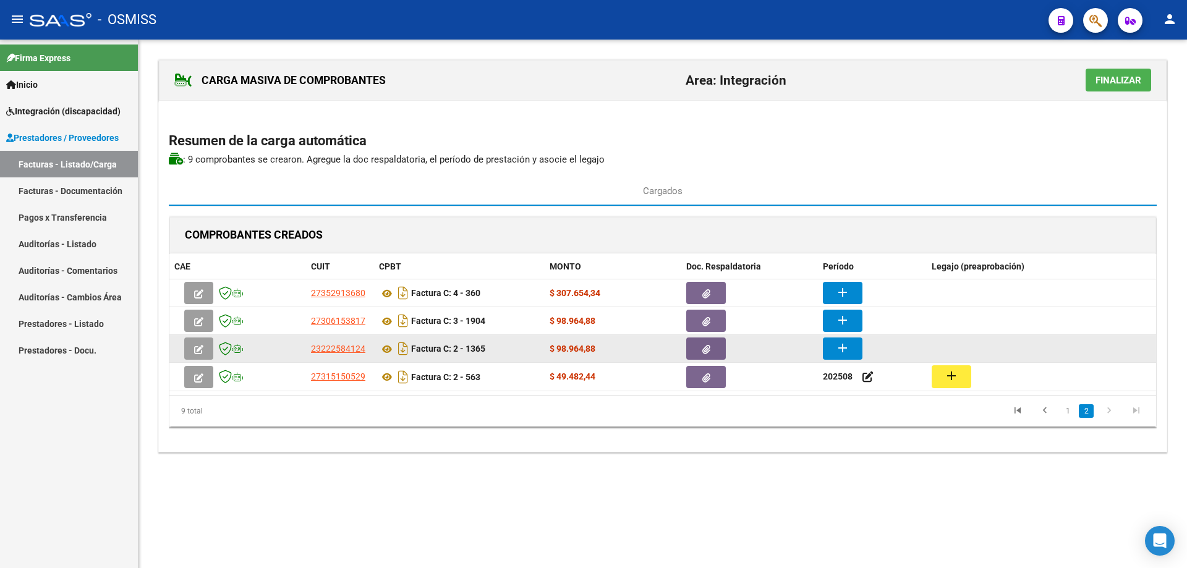
click at [838, 352] on mat-icon "add" at bounding box center [842, 348] width 15 height 15
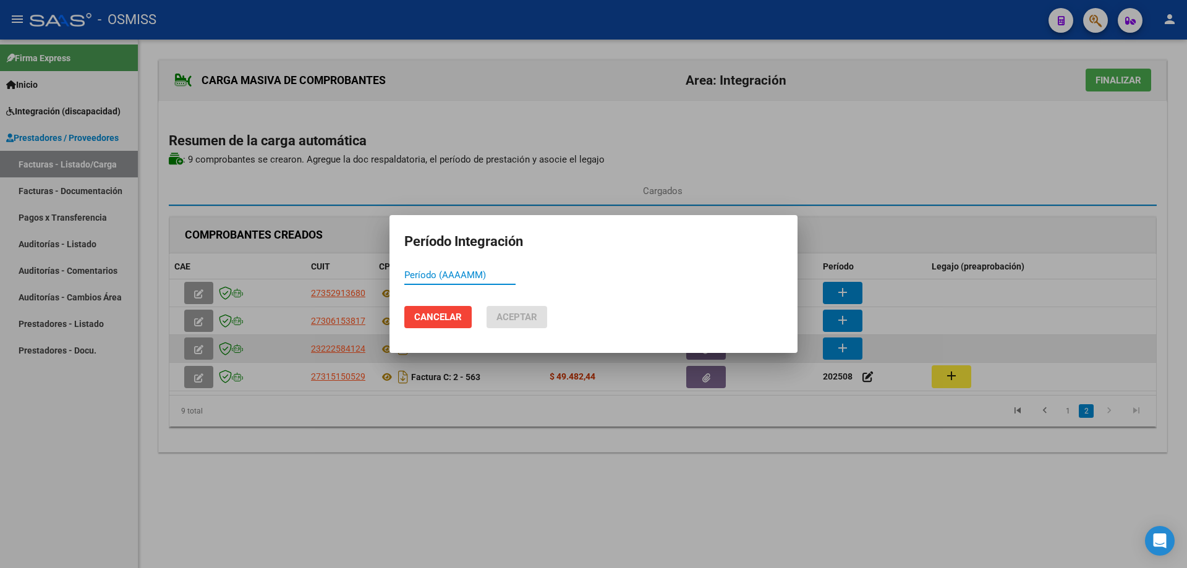
paste input "202508"
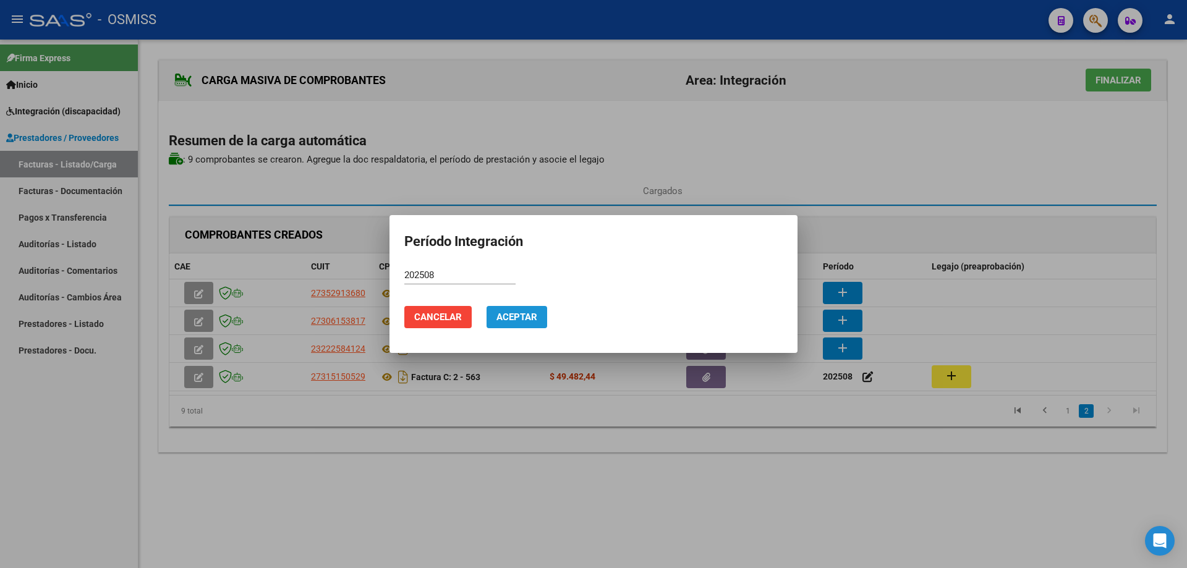
click at [509, 323] on button "Aceptar" at bounding box center [517, 317] width 61 height 22
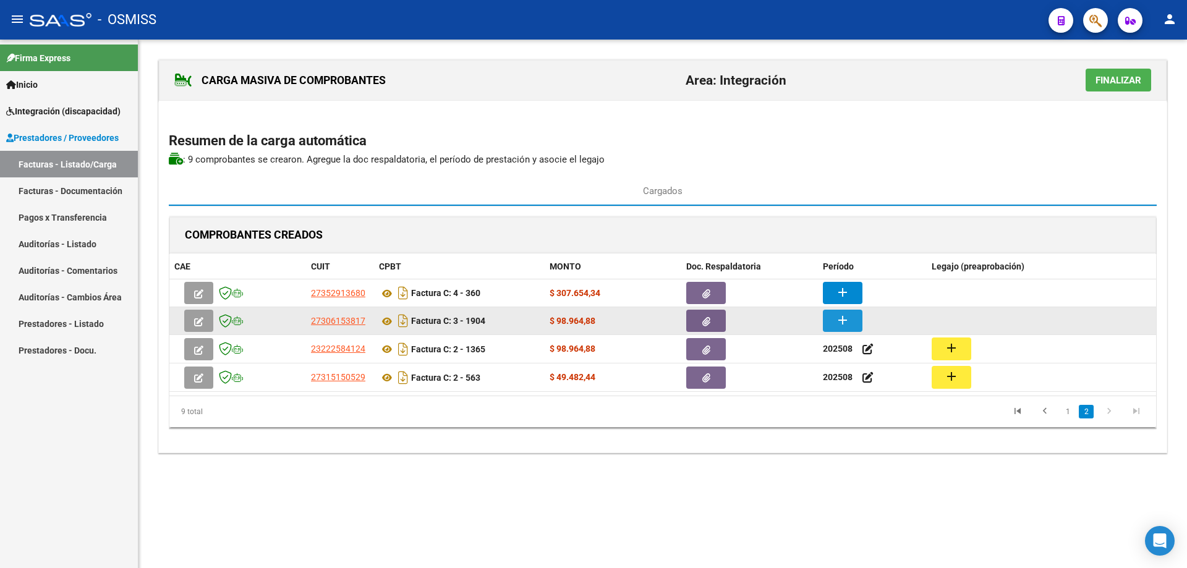
click at [850, 318] on mat-icon "add" at bounding box center [842, 320] width 15 height 15
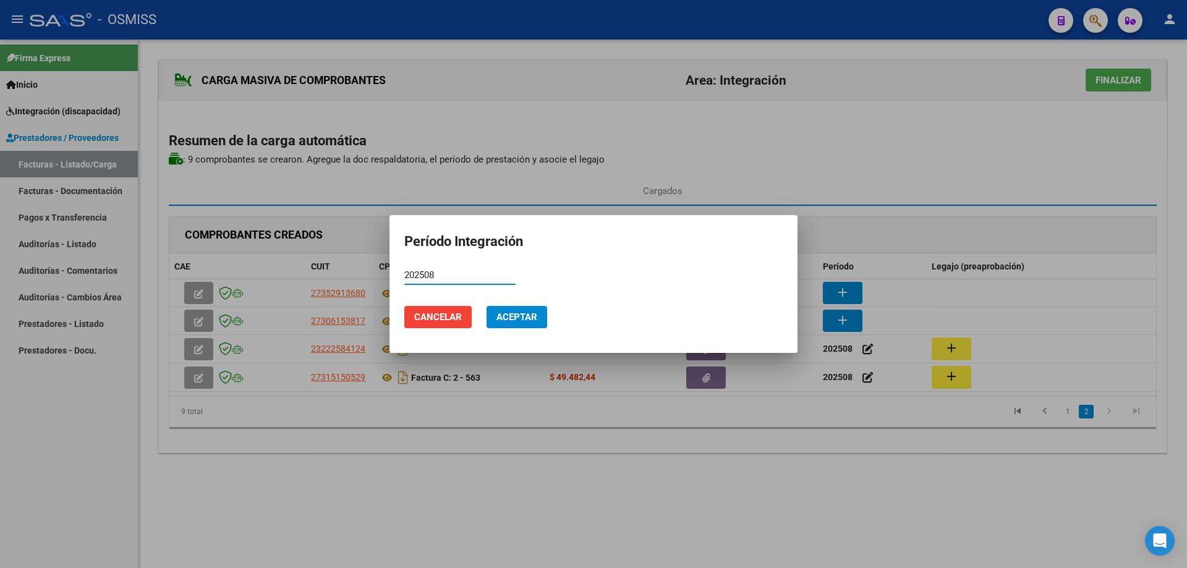
click at [532, 319] on span "Aceptar" at bounding box center [516, 317] width 41 height 11
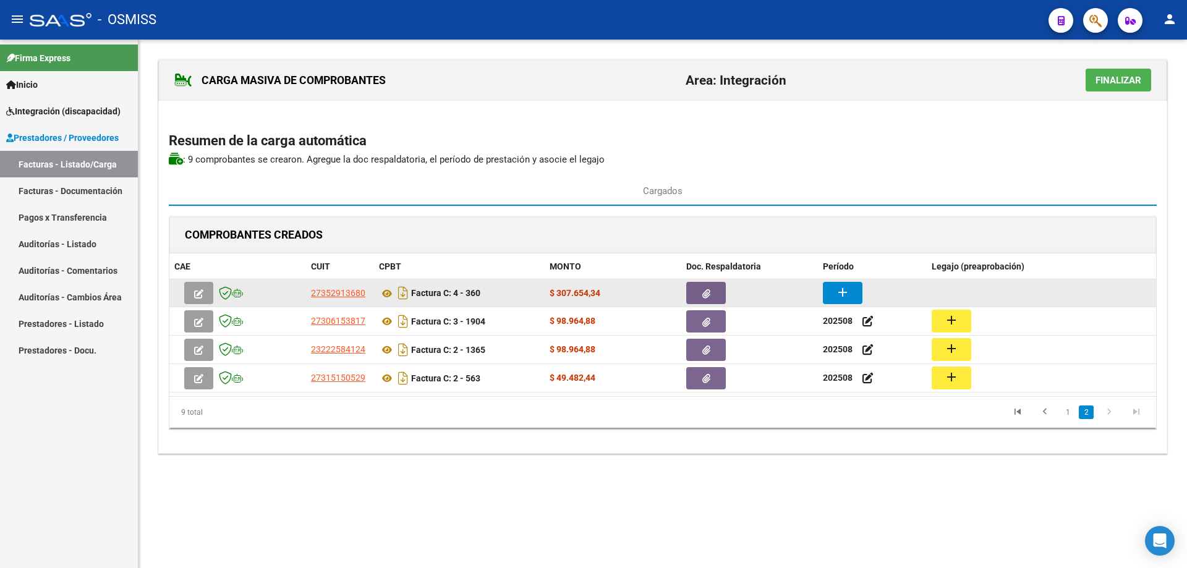
click at [835, 294] on button "add" at bounding box center [843, 293] width 40 height 22
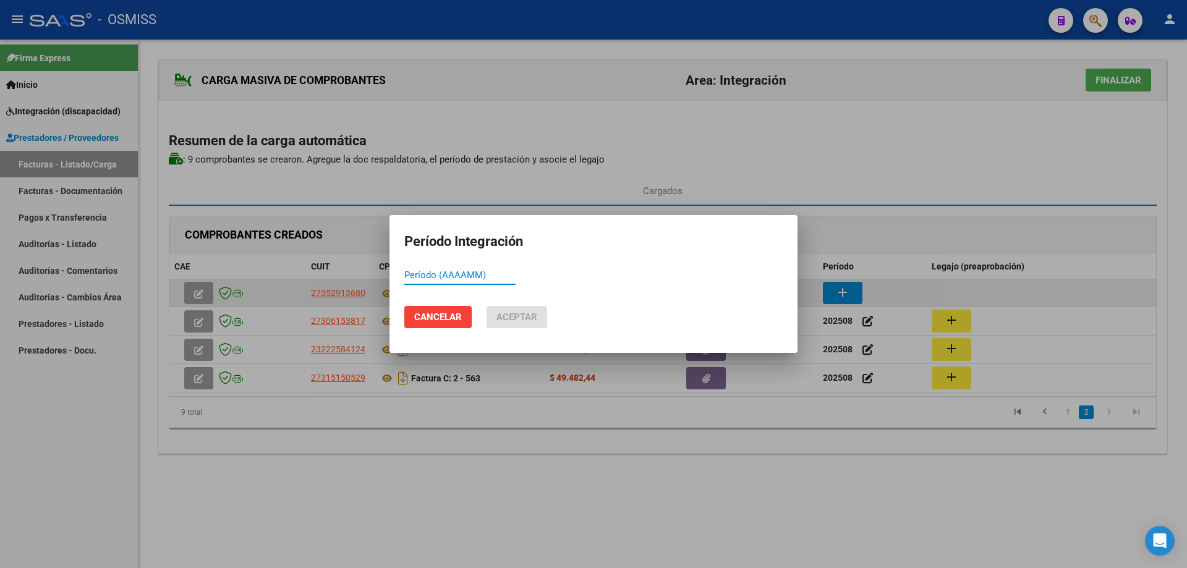
paste input "202508"
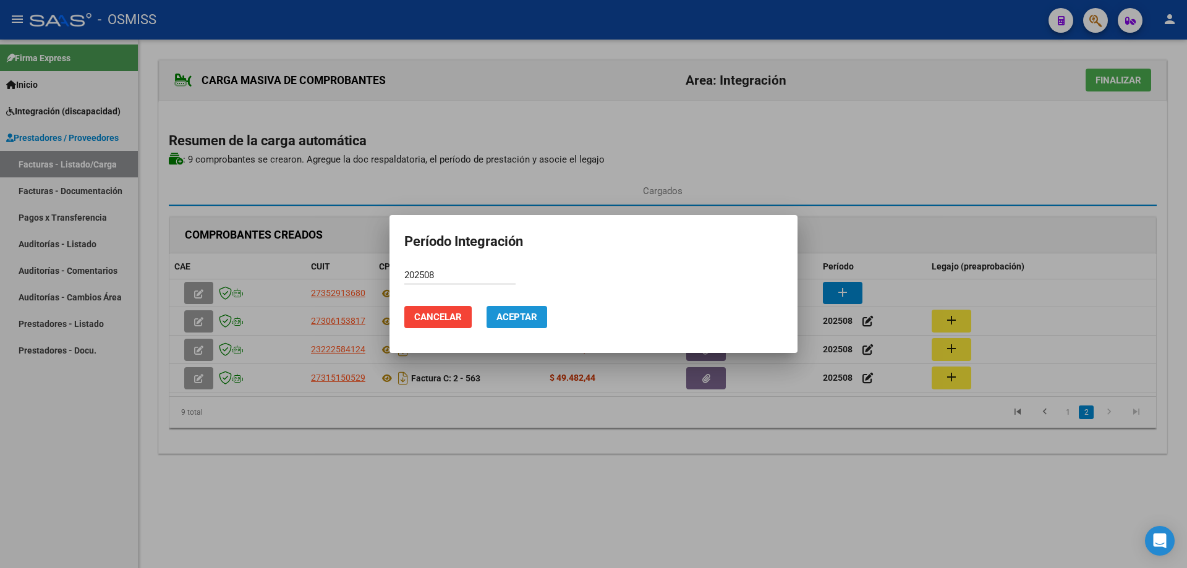
click at [526, 315] on span "Aceptar" at bounding box center [516, 317] width 41 height 11
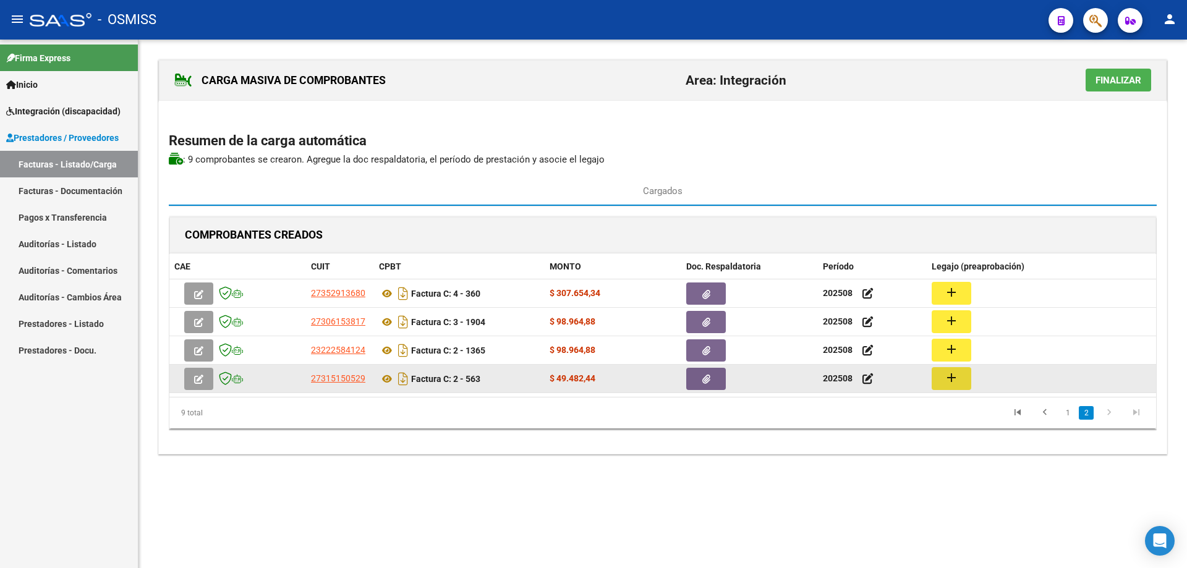
click at [968, 377] on button "add" at bounding box center [952, 378] width 40 height 23
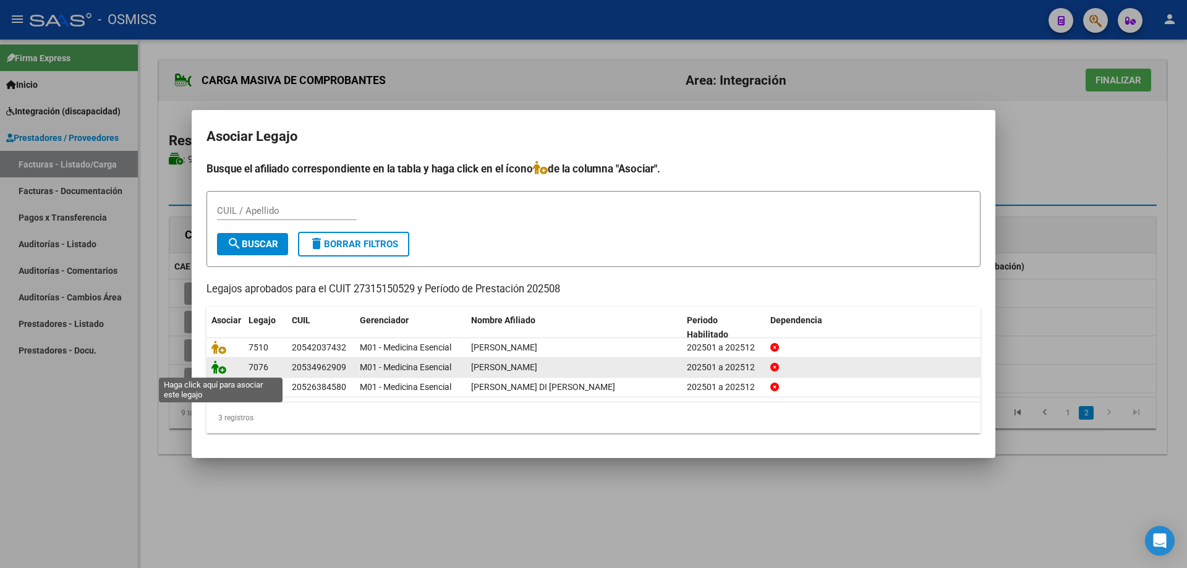
click at [218, 368] on icon at bounding box center [218, 367] width 15 height 14
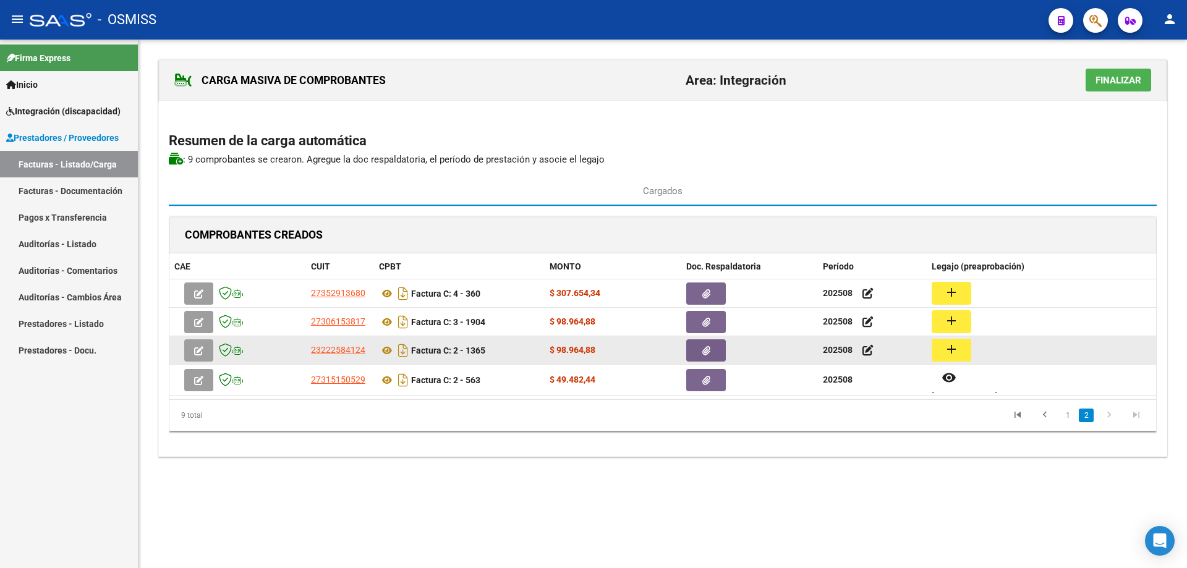
click at [966, 347] on button "add" at bounding box center [952, 350] width 40 height 23
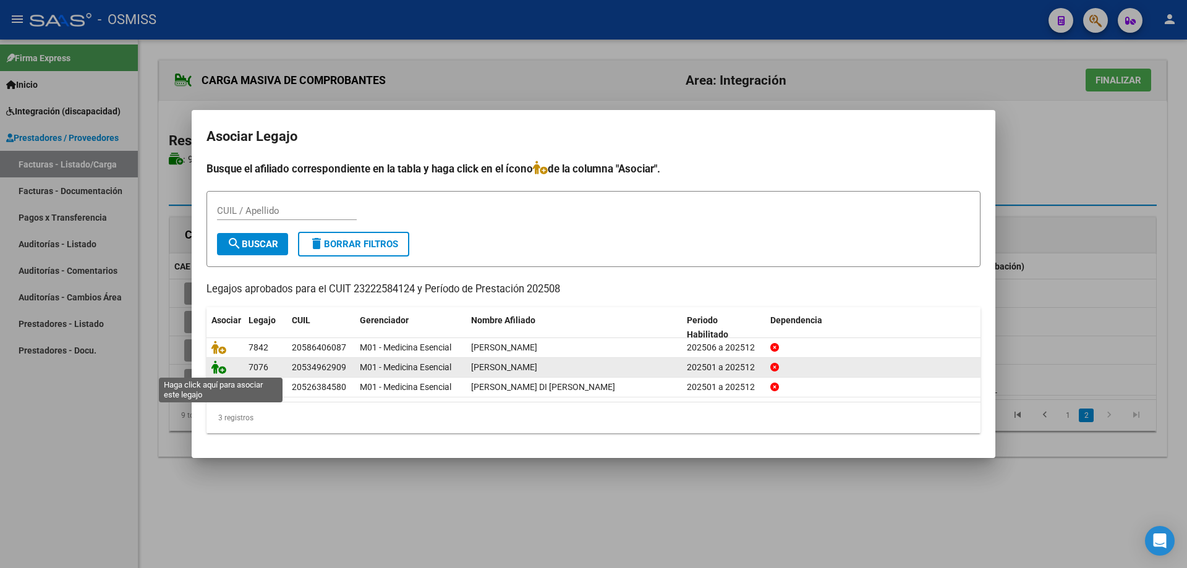
click at [223, 370] on icon at bounding box center [218, 367] width 15 height 14
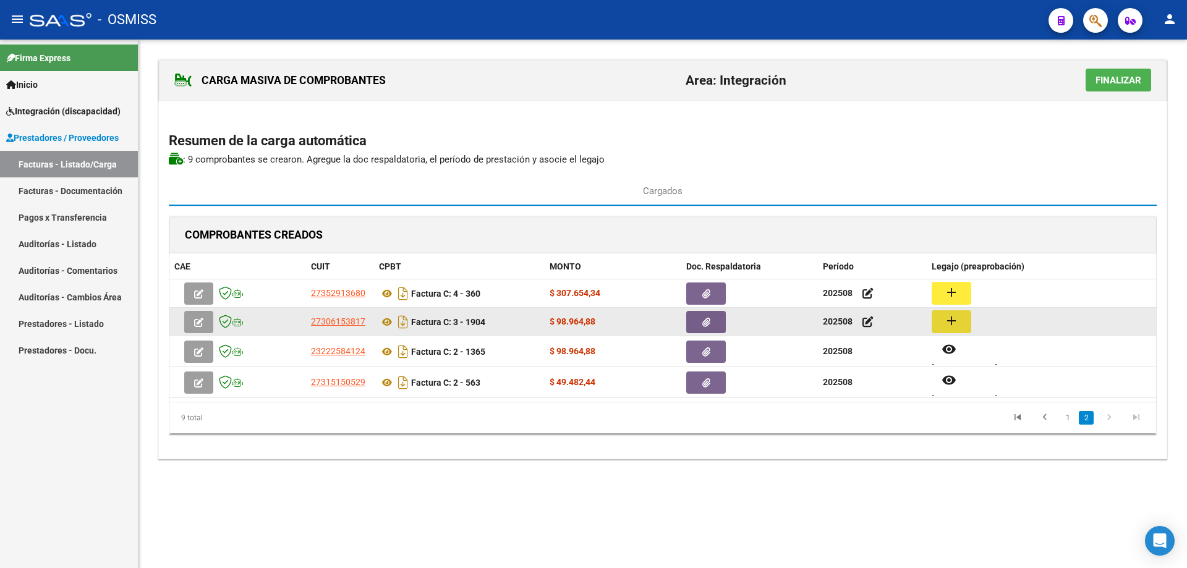
click at [943, 325] on button "add" at bounding box center [952, 321] width 40 height 23
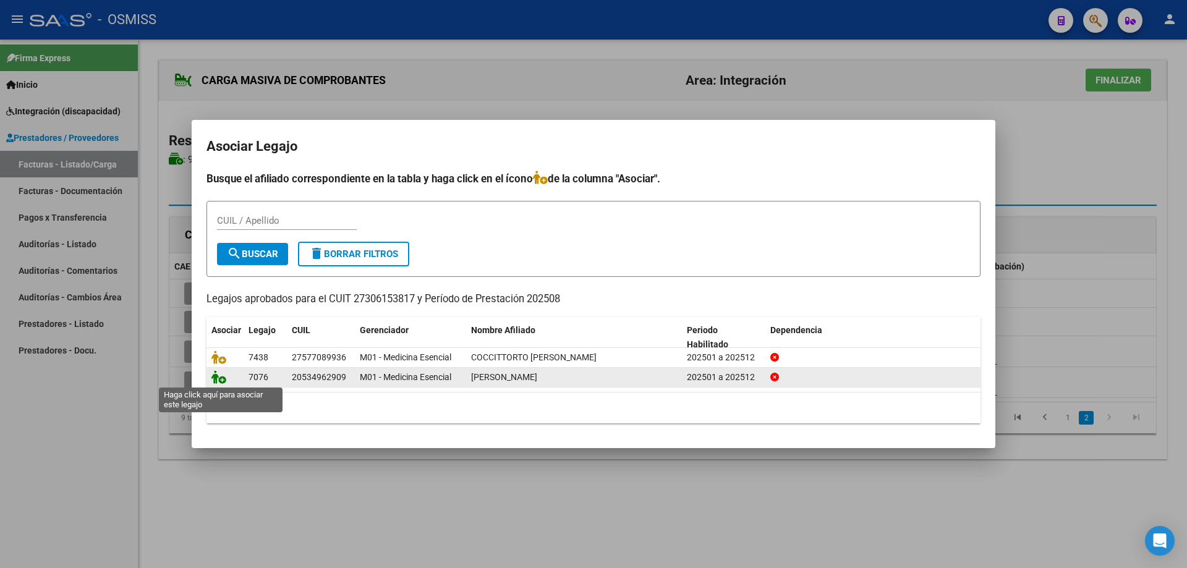
click at [221, 381] on icon at bounding box center [218, 377] width 15 height 14
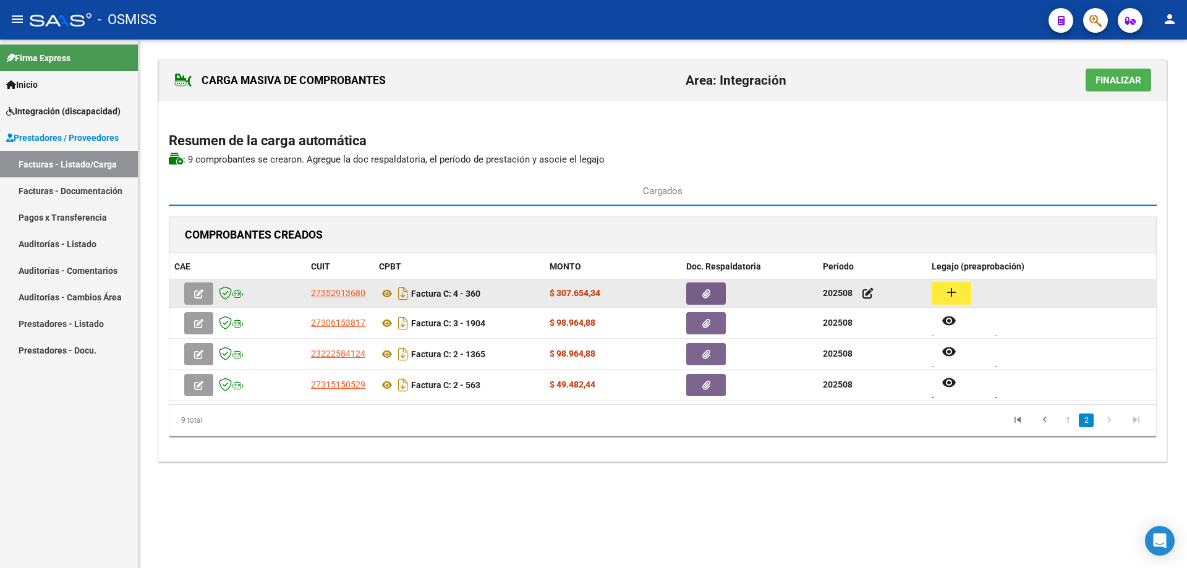
click at [955, 294] on mat-icon "add" at bounding box center [951, 292] width 15 height 15
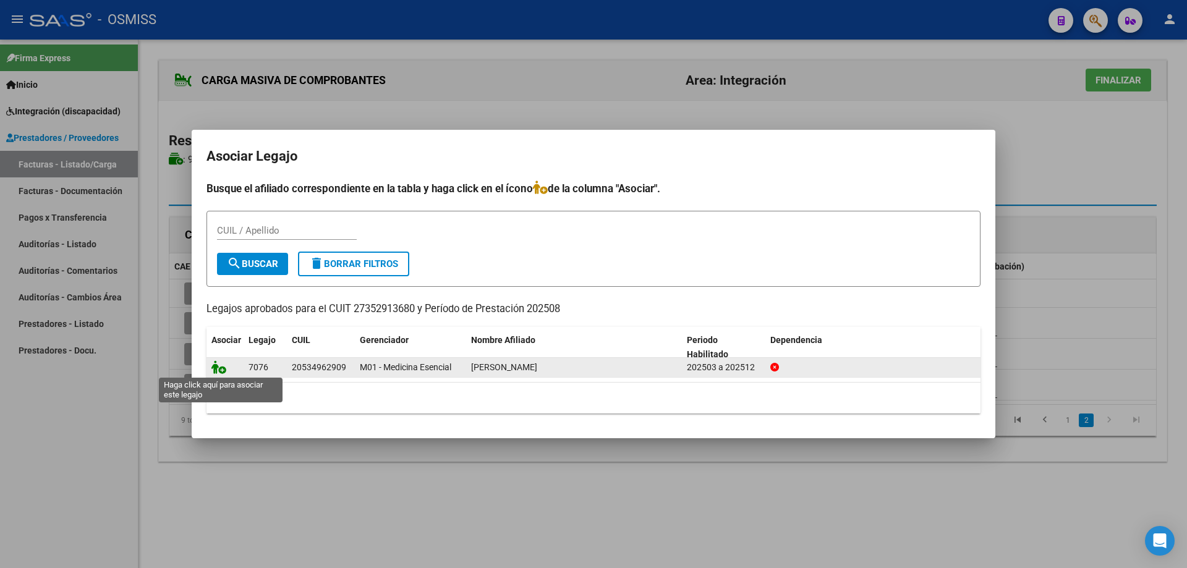
click at [217, 366] on icon at bounding box center [218, 367] width 15 height 14
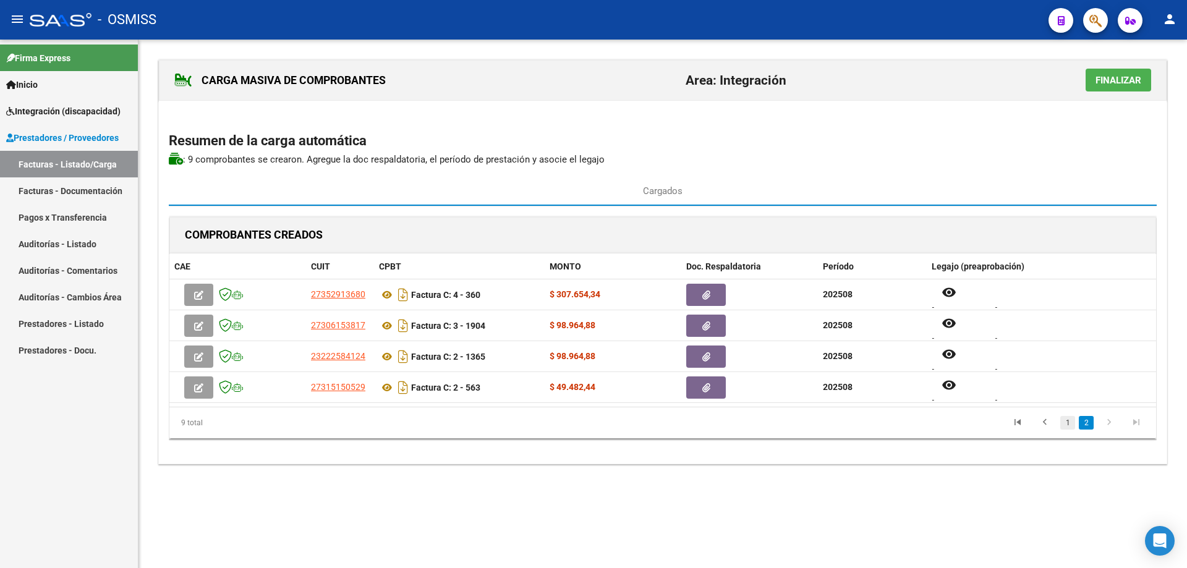
click at [1069, 426] on link "1" at bounding box center [1067, 423] width 15 height 14
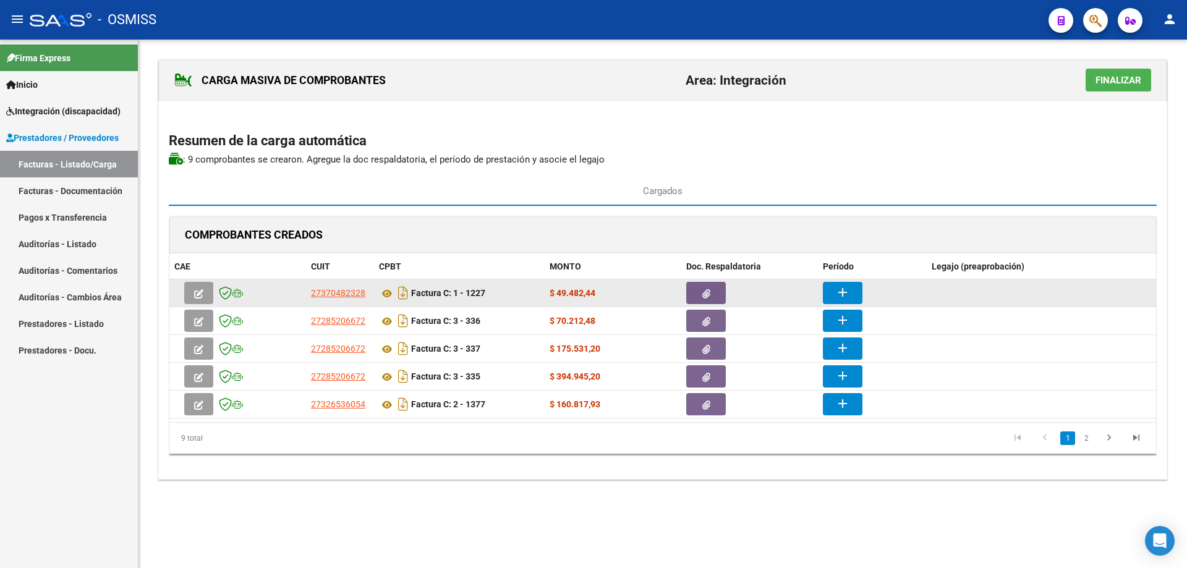
click at [841, 291] on mat-icon "add" at bounding box center [842, 292] width 15 height 15
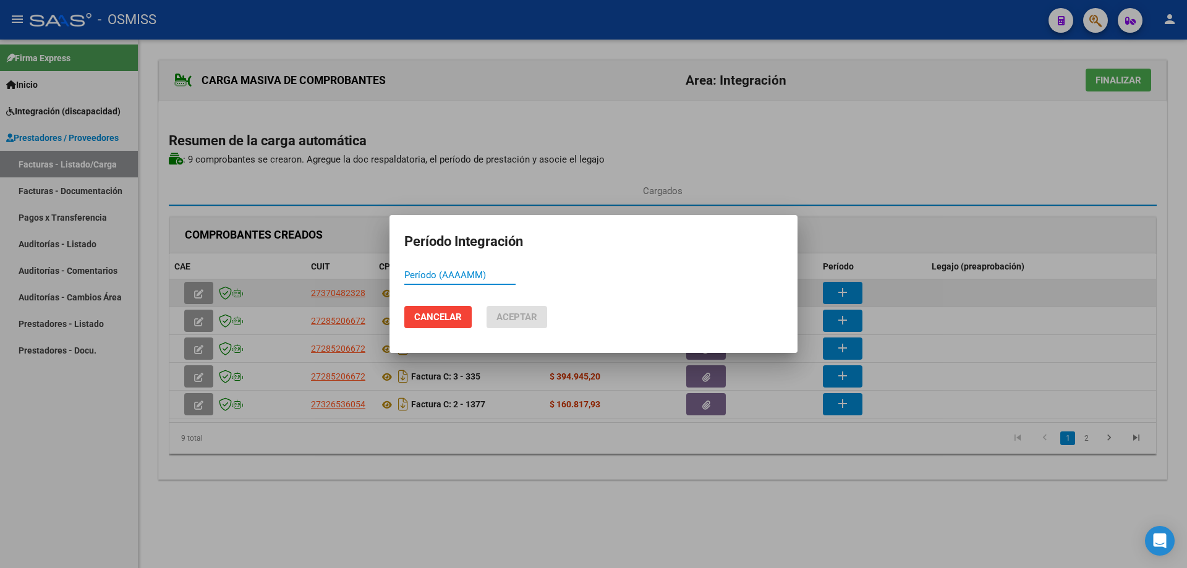
paste input "202508"
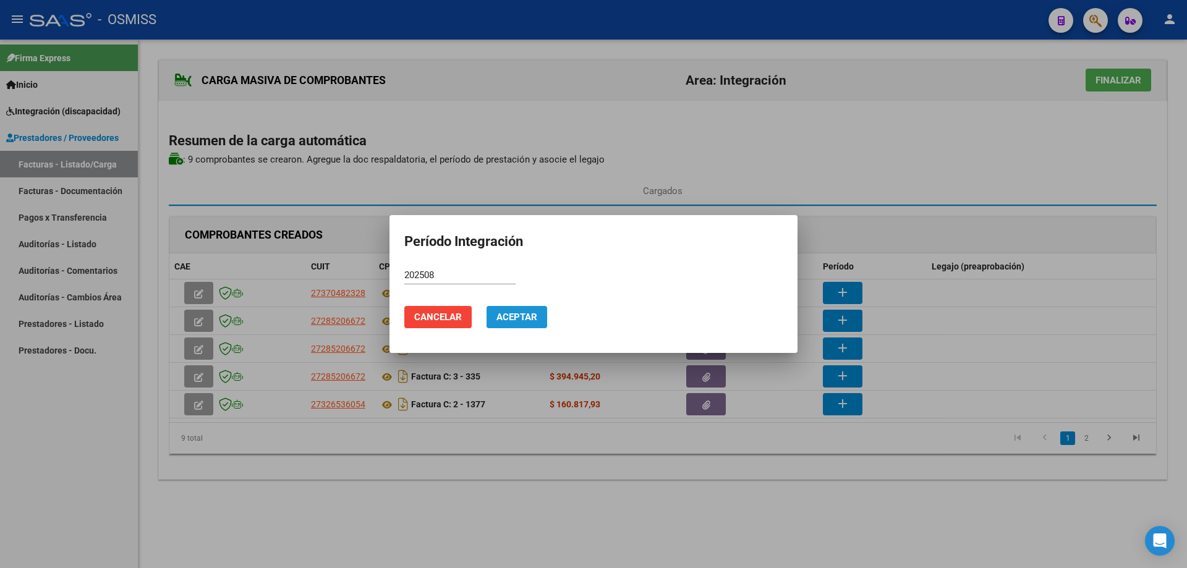
click at [498, 315] on span "Aceptar" at bounding box center [516, 317] width 41 height 11
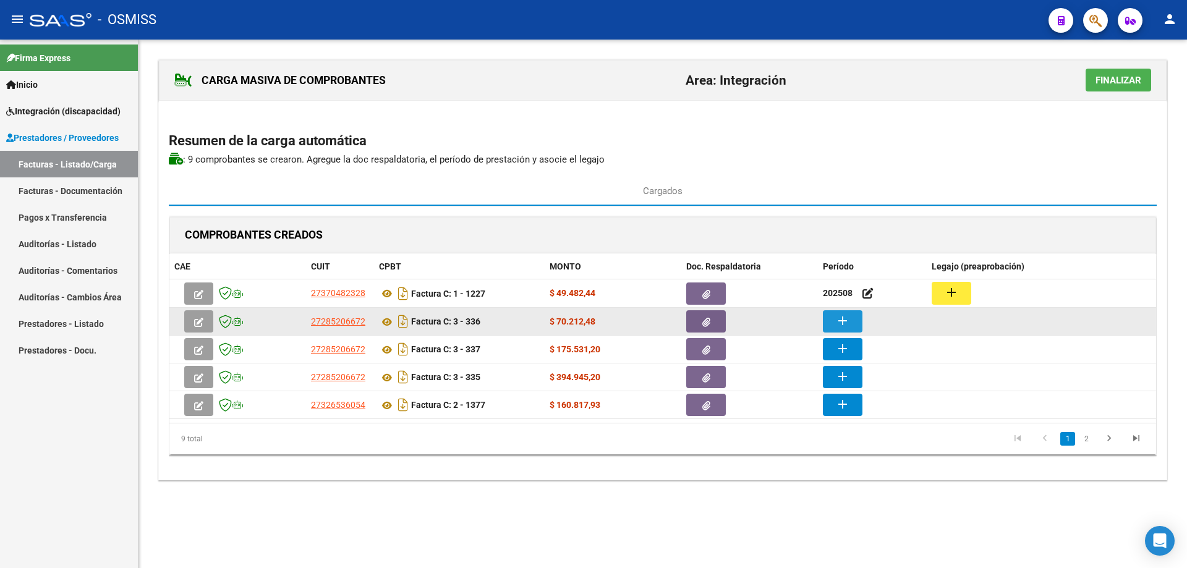
click at [845, 325] on mat-icon "add" at bounding box center [842, 320] width 15 height 15
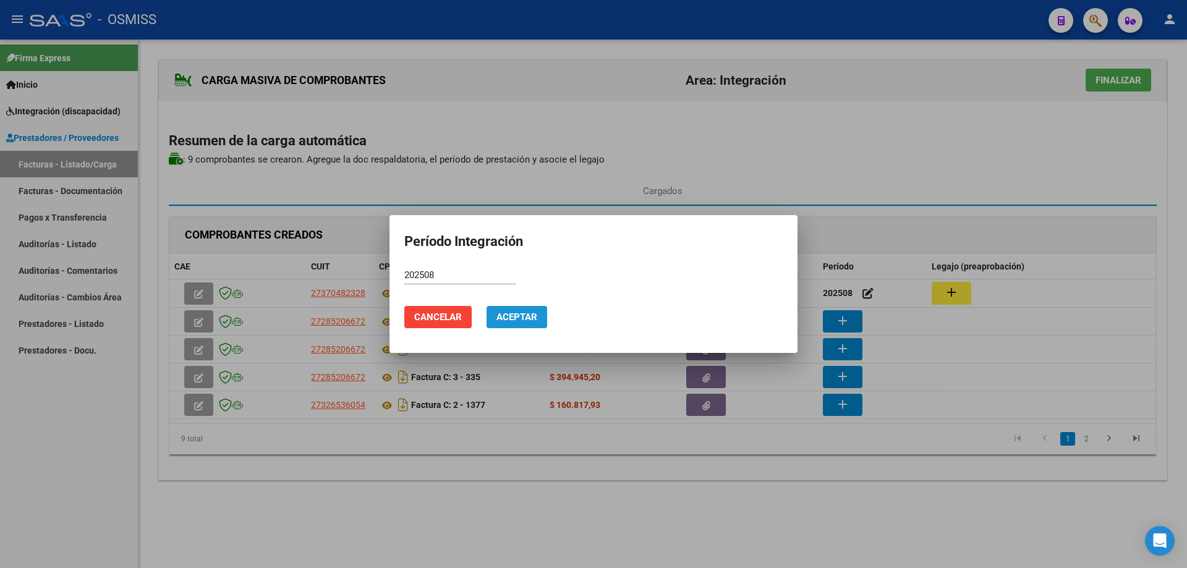
drag, startPoint x: 527, startPoint y: 321, endPoint x: 613, endPoint y: 334, distance: 86.9
click at [528, 321] on span "Aceptar" at bounding box center [516, 317] width 41 height 11
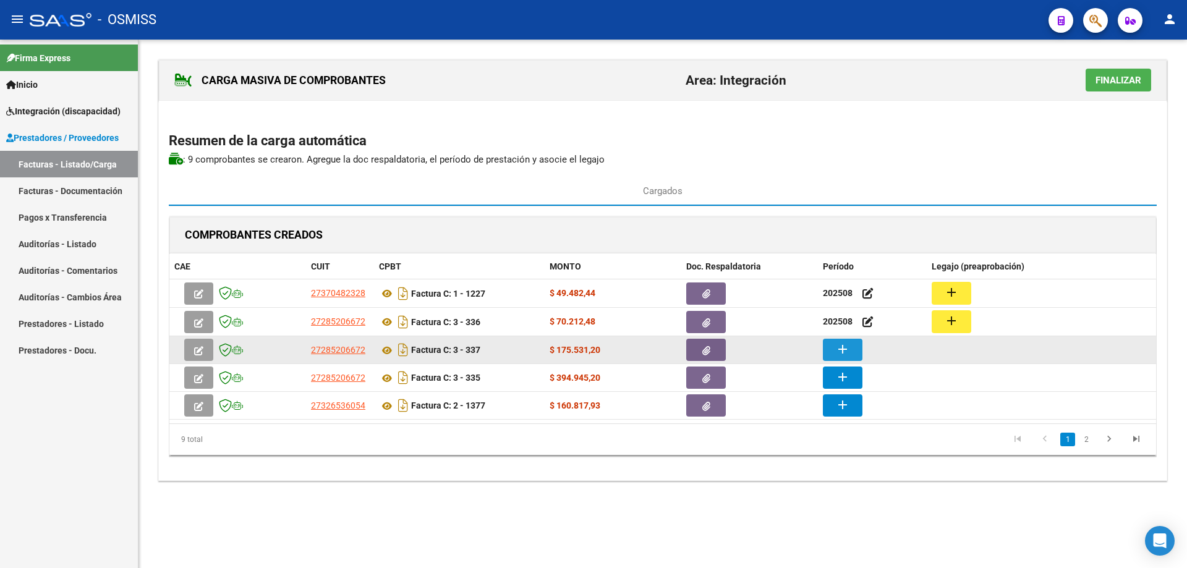
click at [842, 349] on mat-icon "add" at bounding box center [842, 349] width 15 height 15
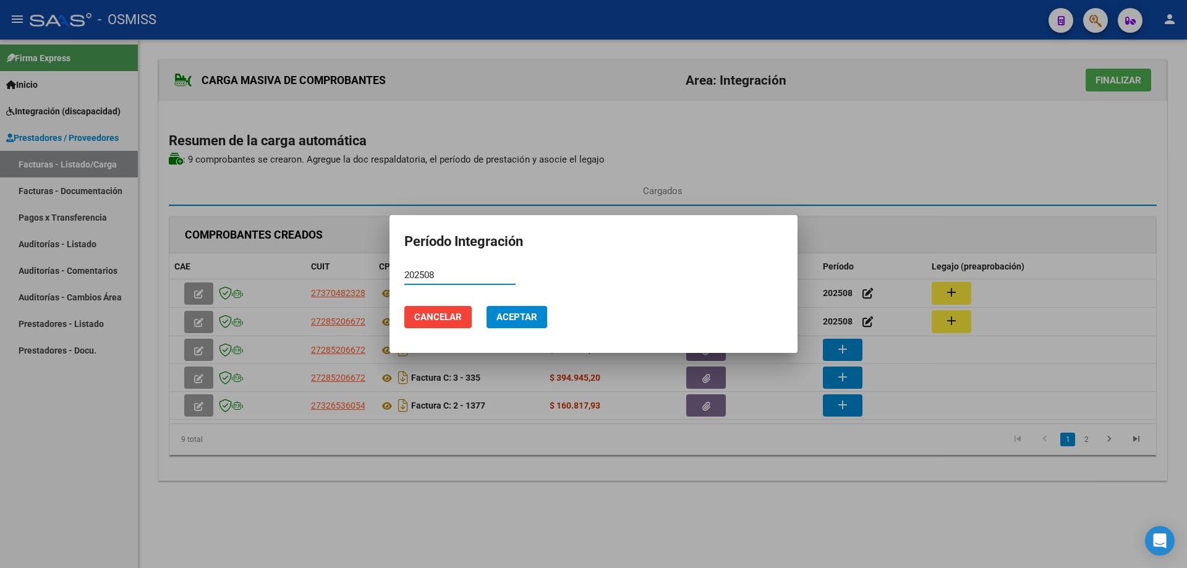
click at [516, 317] on span "Aceptar" at bounding box center [516, 317] width 41 height 11
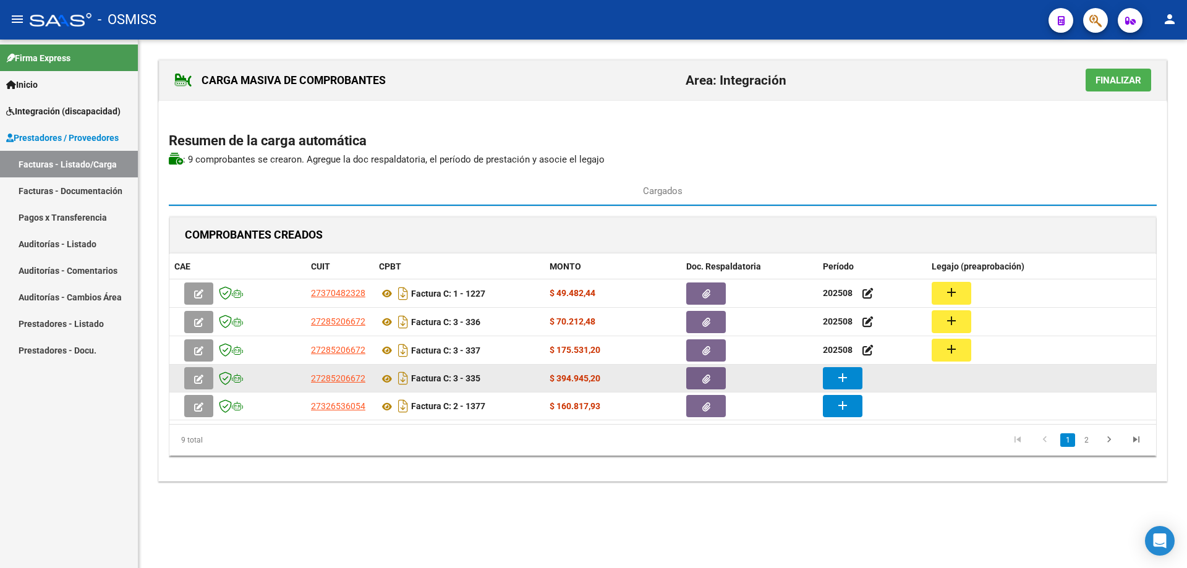
click at [845, 380] on mat-icon "add" at bounding box center [842, 377] width 15 height 15
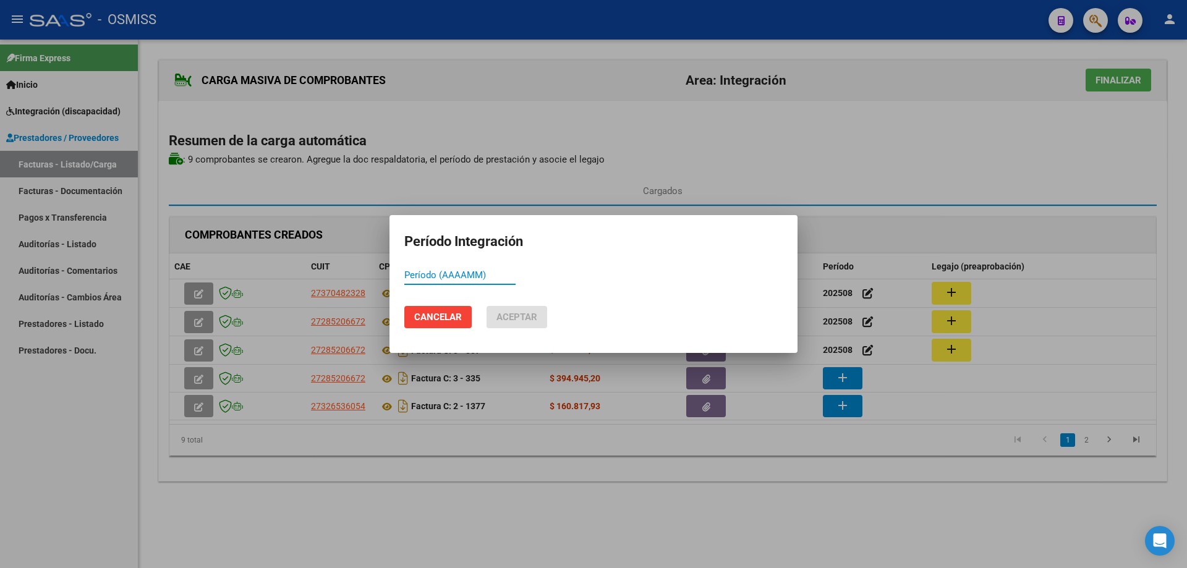
paste input "202508"
click at [513, 323] on button "Aceptar" at bounding box center [517, 317] width 61 height 22
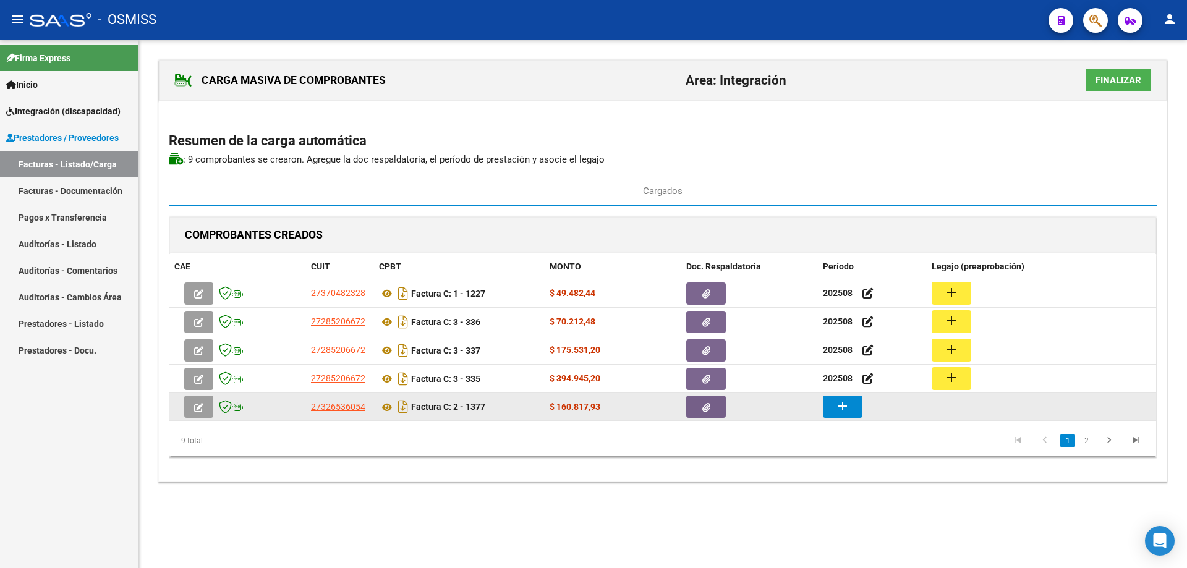
click at [845, 407] on mat-icon "add" at bounding box center [842, 406] width 15 height 15
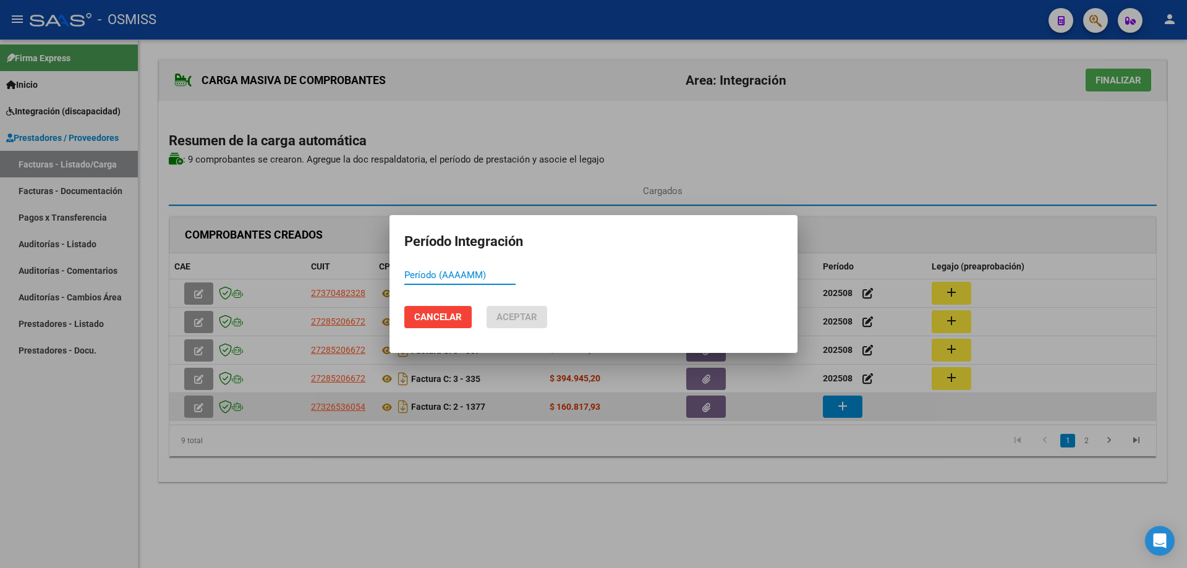
paste input "202508"
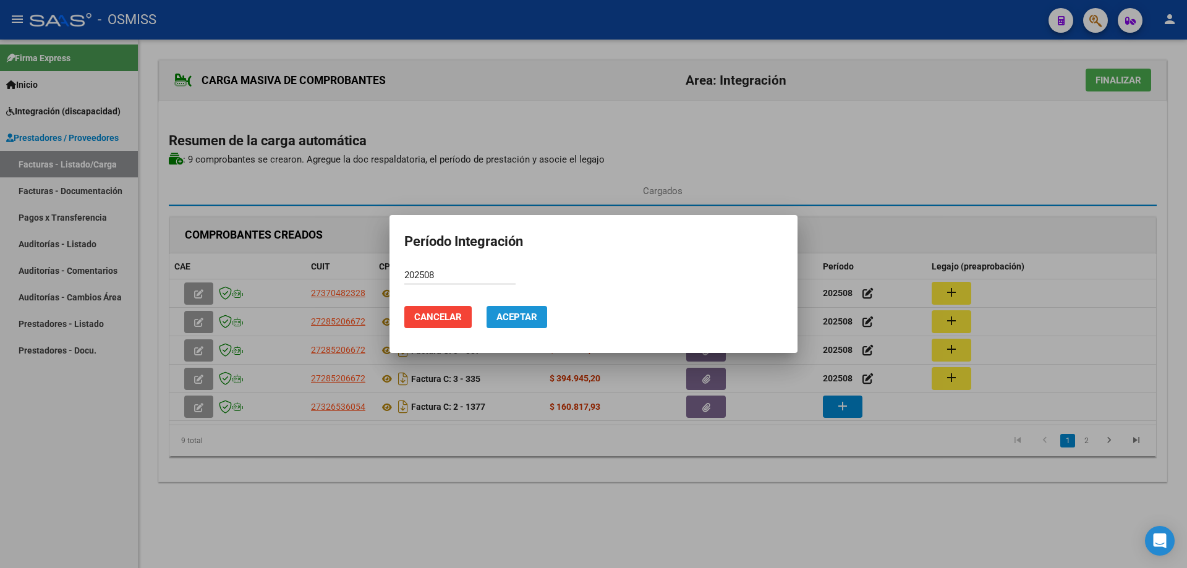
click at [513, 317] on span "Aceptar" at bounding box center [516, 317] width 41 height 11
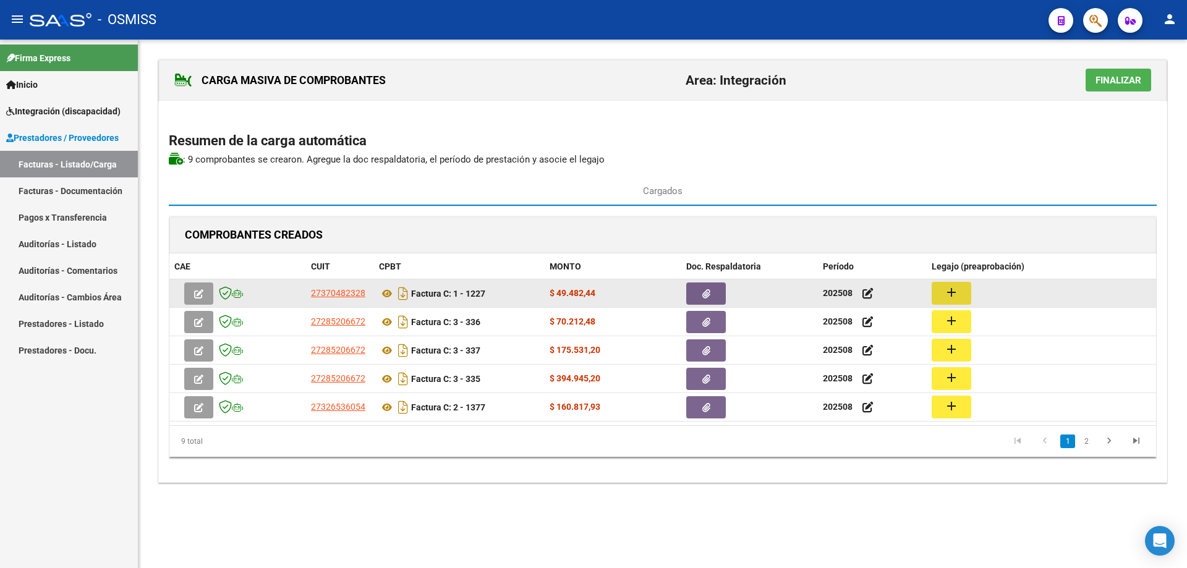
click at [950, 294] on mat-icon "add" at bounding box center [951, 292] width 15 height 15
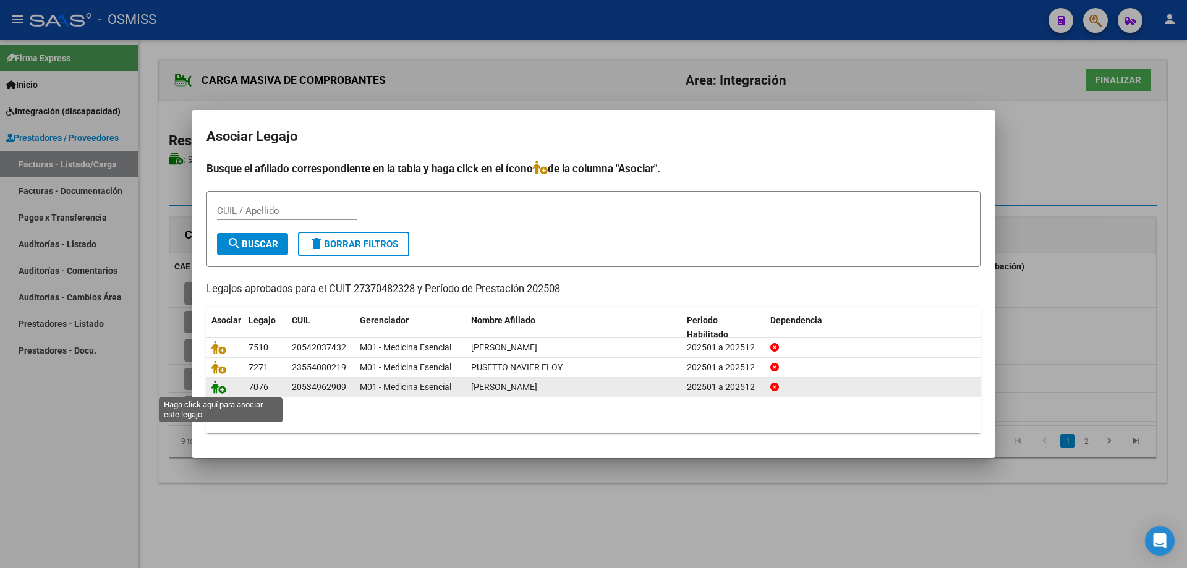
click at [222, 386] on icon at bounding box center [218, 387] width 15 height 14
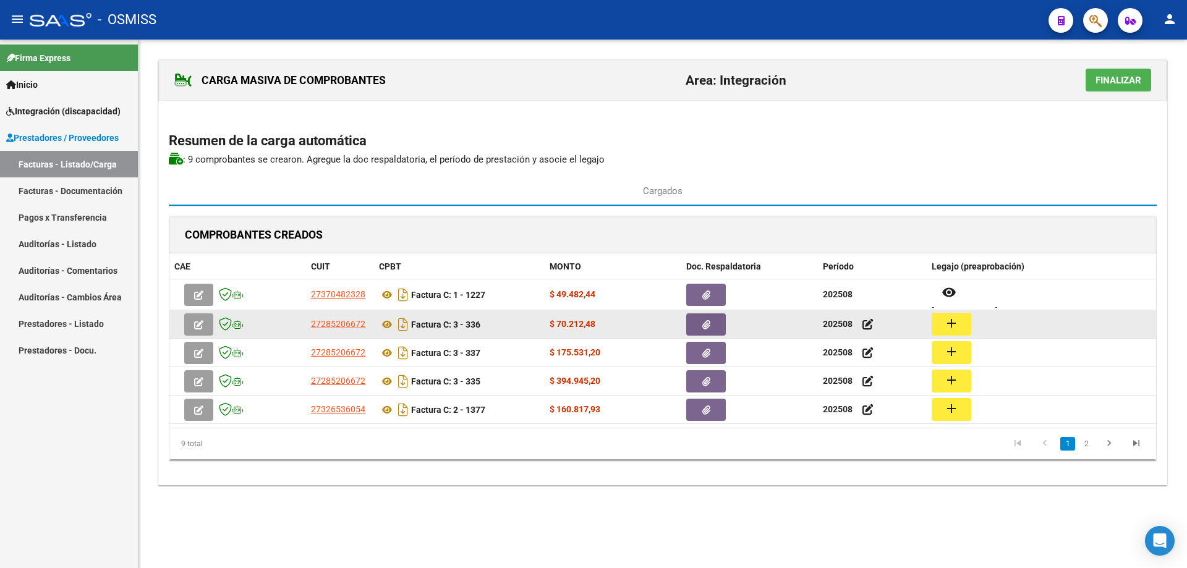
click at [945, 329] on mat-icon "add" at bounding box center [951, 323] width 15 height 15
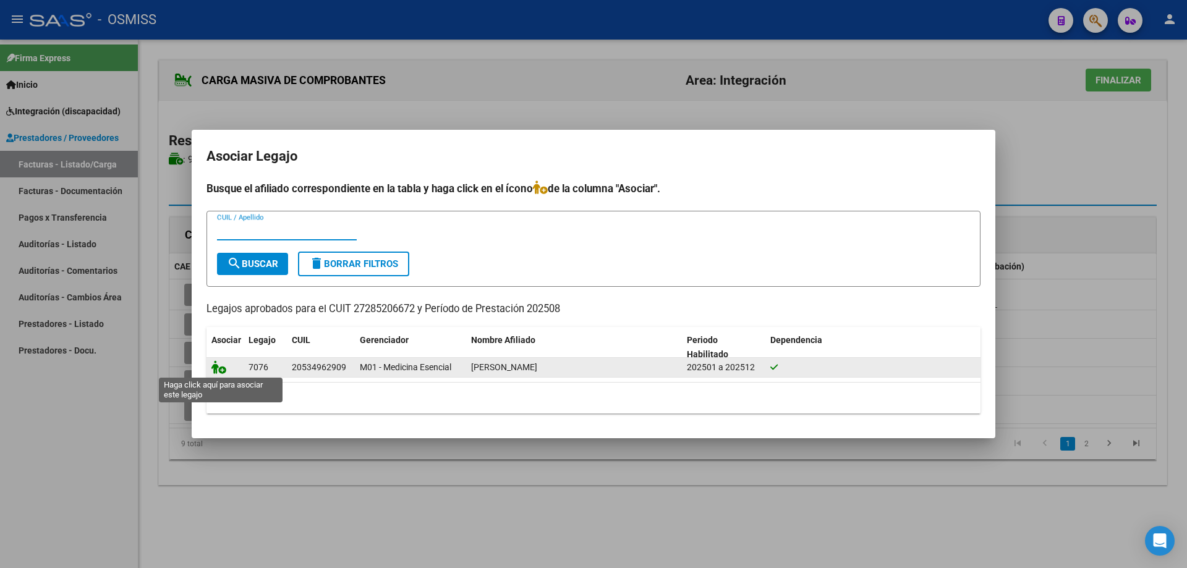
click at [217, 370] on icon at bounding box center [218, 367] width 15 height 14
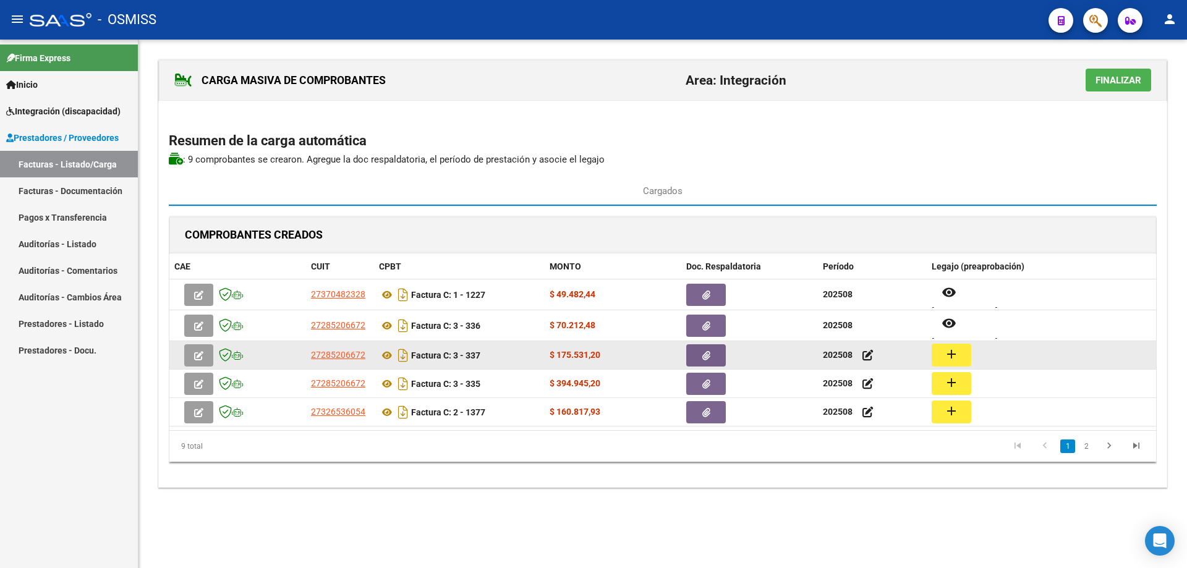
click at [946, 349] on mat-icon "add" at bounding box center [951, 354] width 15 height 15
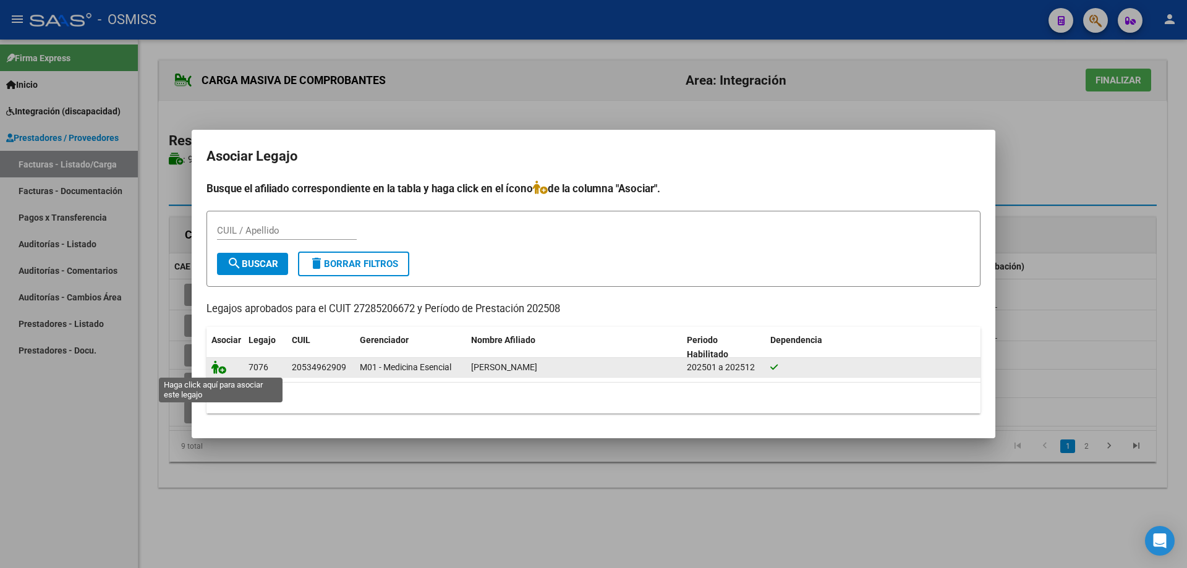
click at [216, 369] on icon at bounding box center [218, 367] width 15 height 14
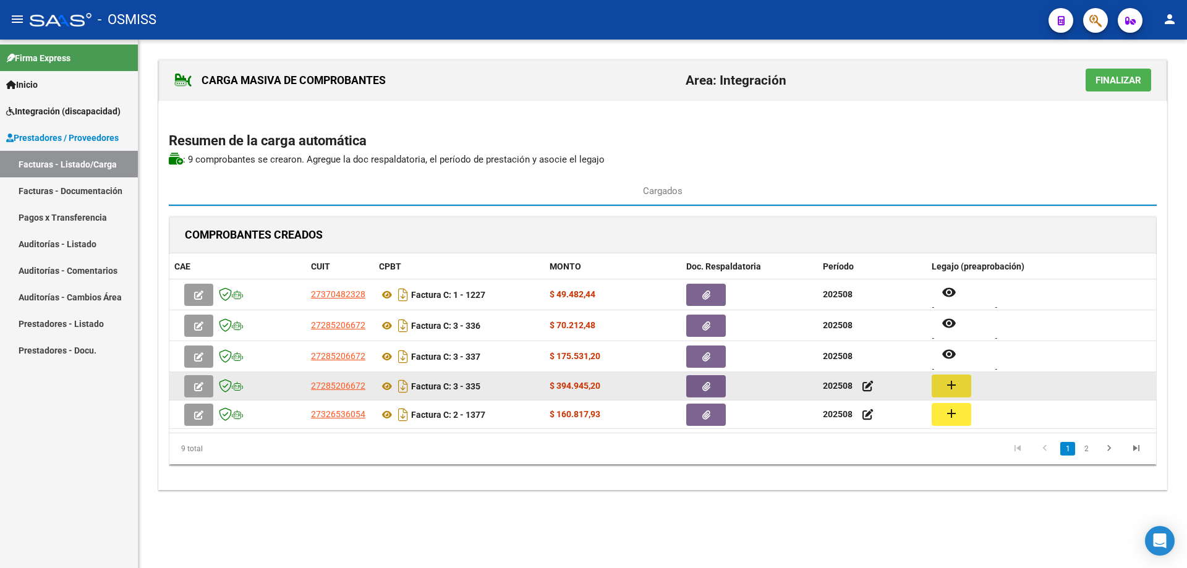
click at [947, 388] on mat-icon "add" at bounding box center [951, 385] width 15 height 15
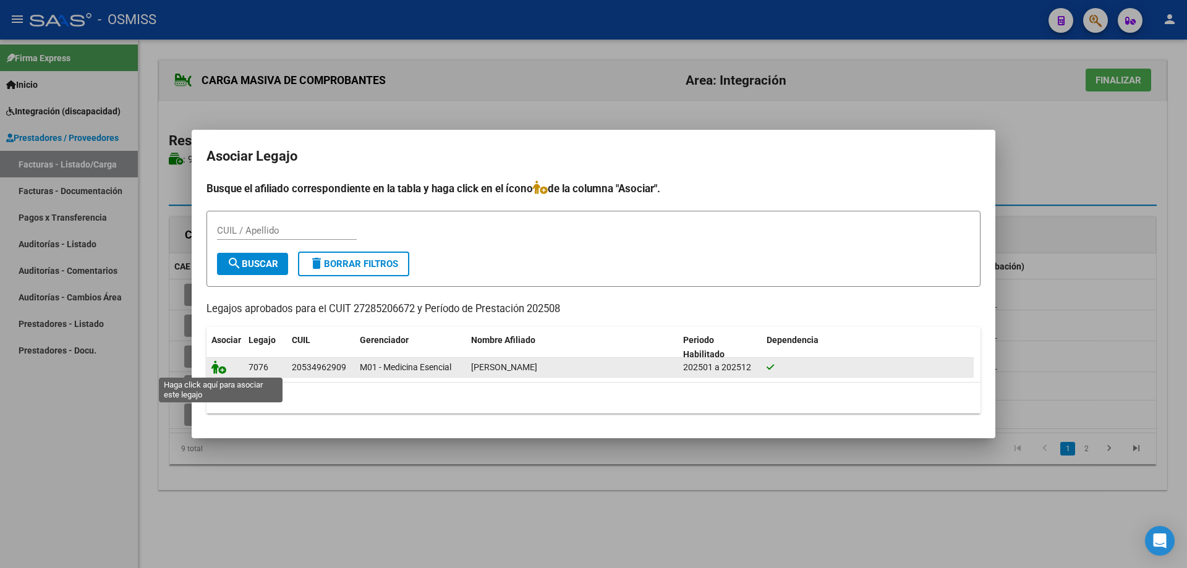
click at [214, 367] on icon at bounding box center [218, 367] width 15 height 14
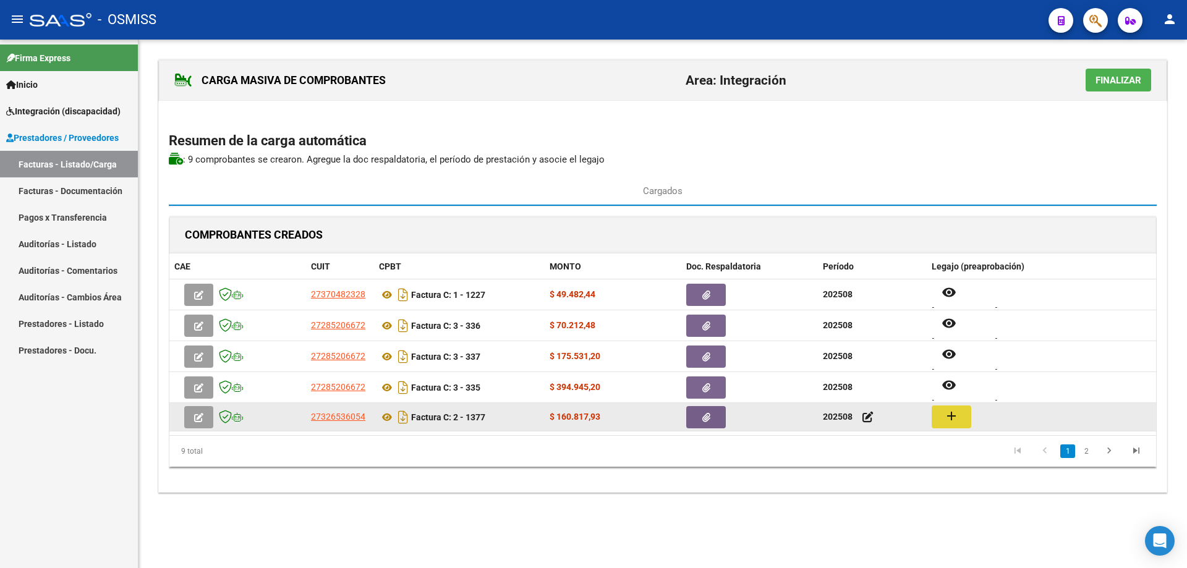
click at [960, 419] on button "add" at bounding box center [952, 417] width 40 height 23
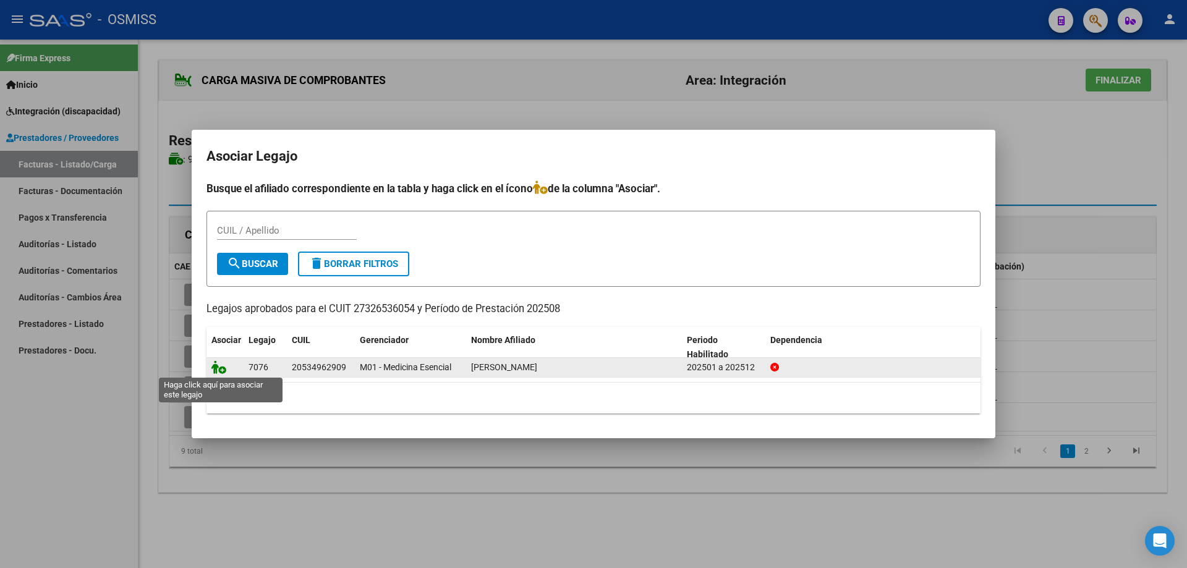
click at [222, 370] on icon at bounding box center [218, 367] width 15 height 14
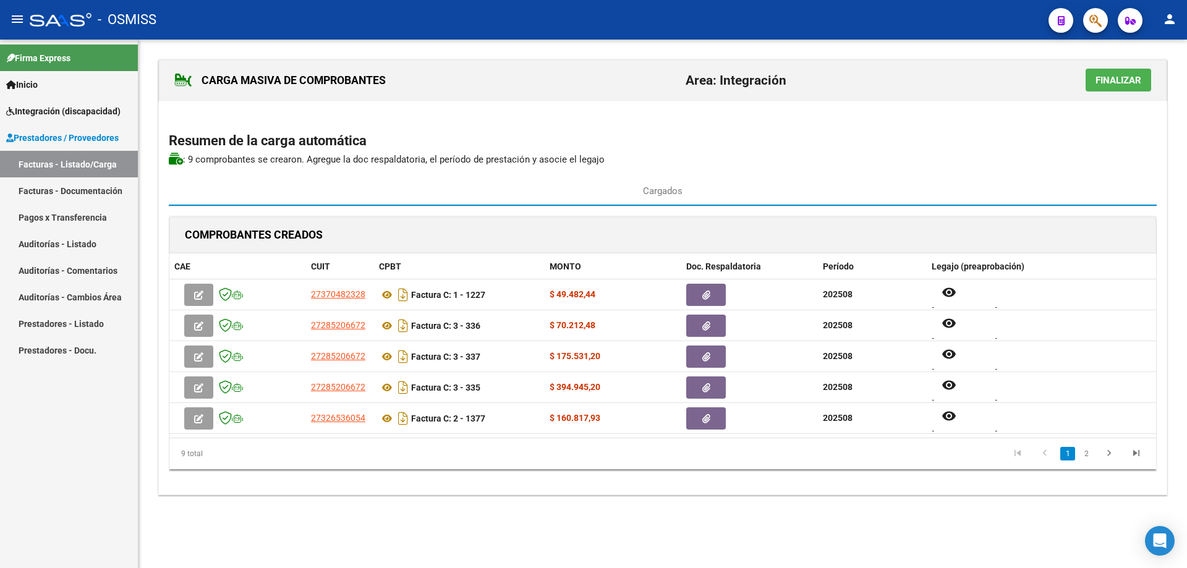
click at [1120, 80] on span "Finalizar" at bounding box center [1119, 80] width 46 height 11
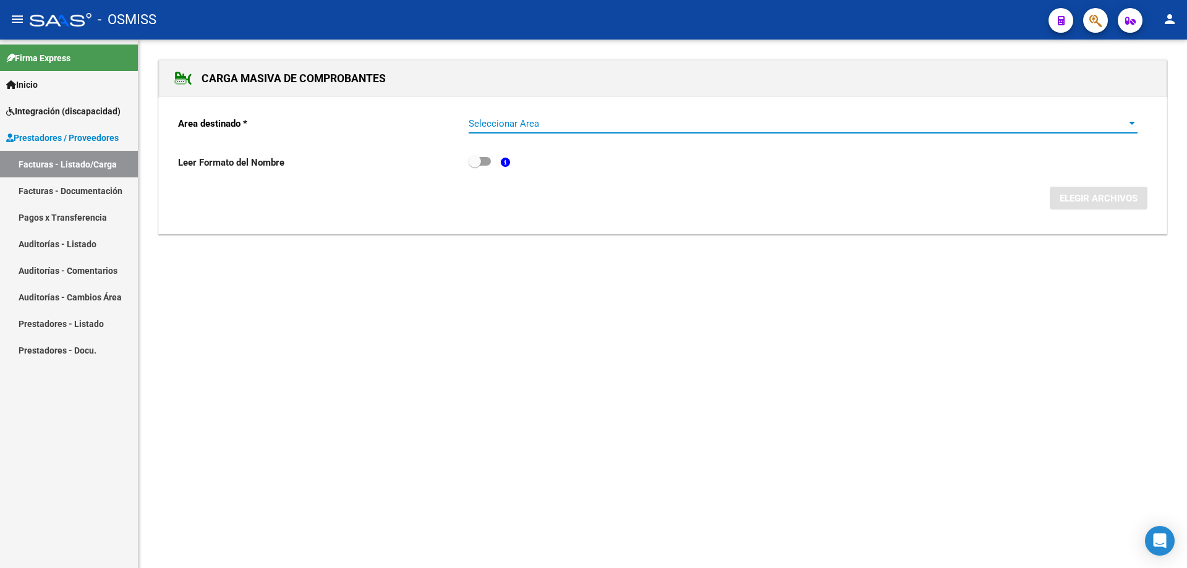
click at [566, 122] on span "Seleccionar Area" at bounding box center [798, 123] width 658 height 11
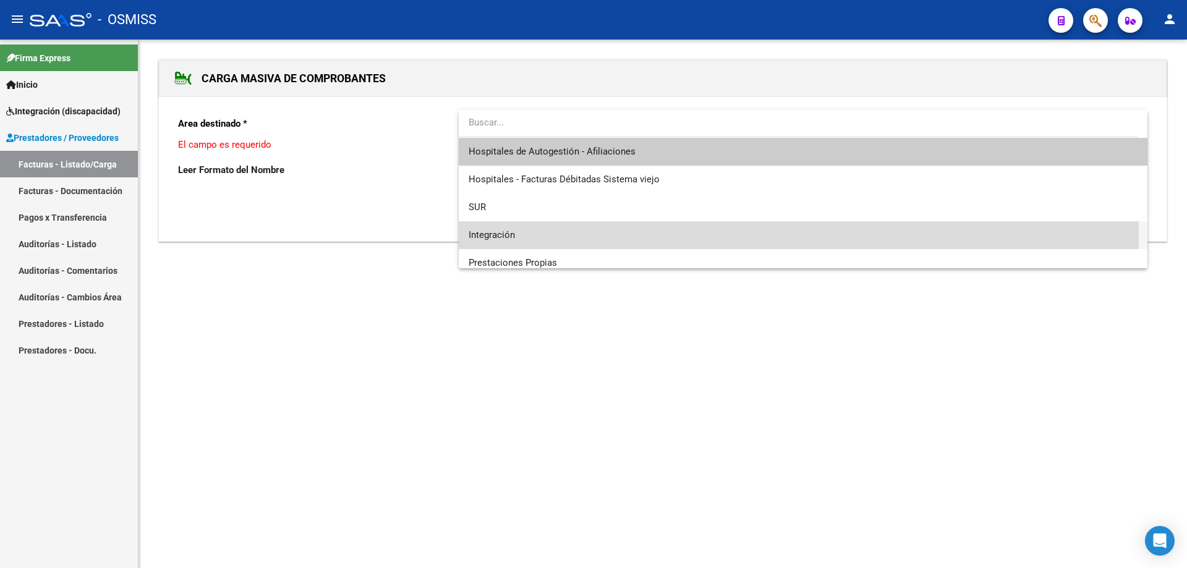
click at [533, 231] on span "Integración" at bounding box center [803, 235] width 669 height 28
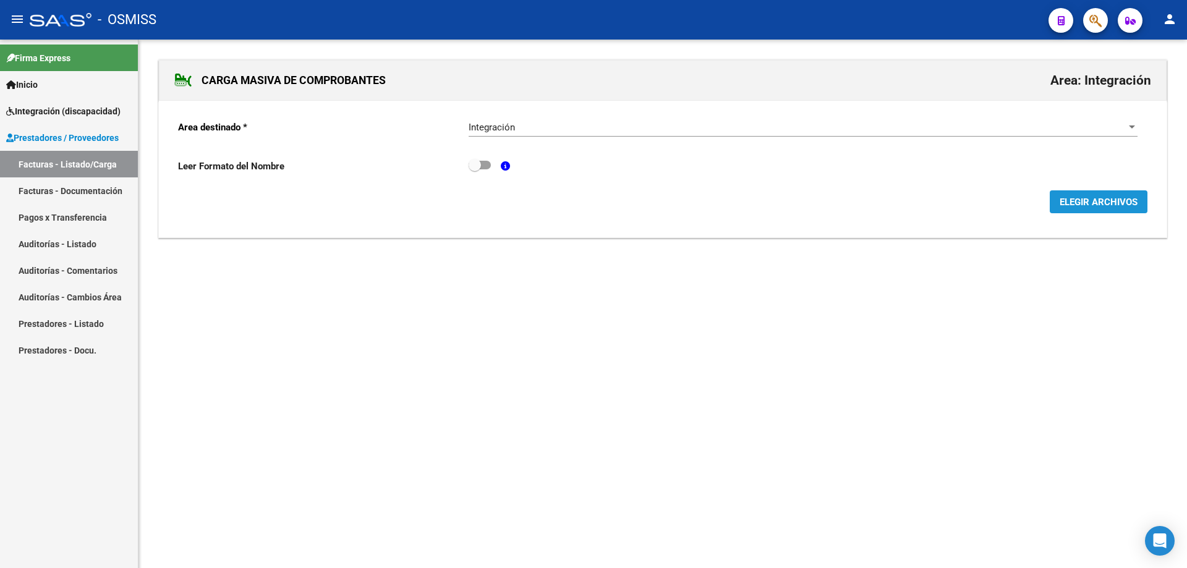
click at [1126, 200] on span "ELEGIR ARCHIVOS" at bounding box center [1099, 202] width 78 height 11
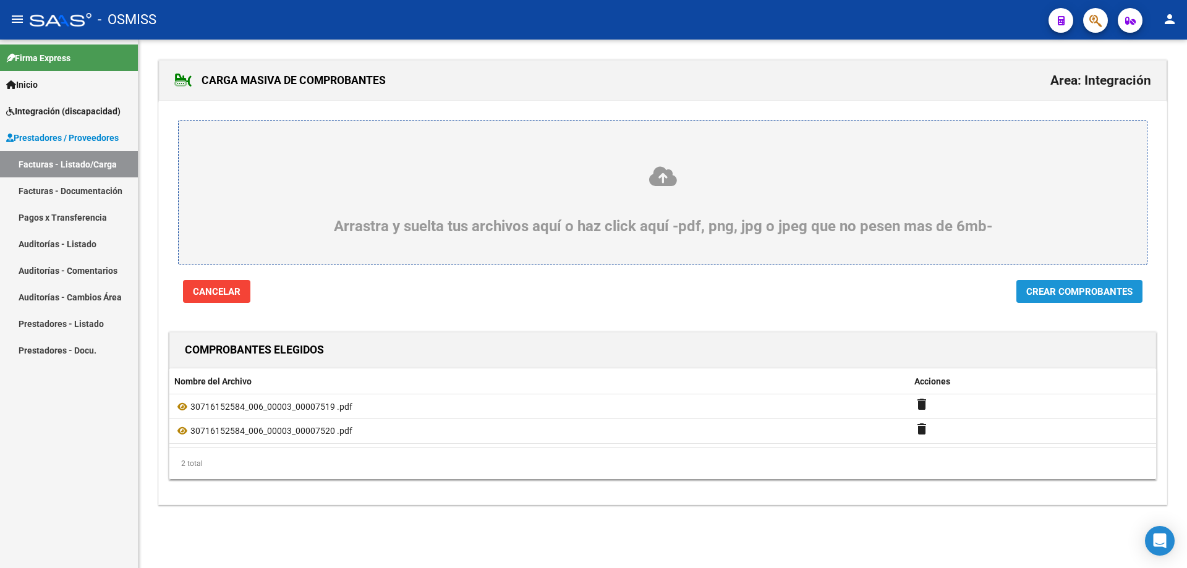
click at [1088, 302] on button "Crear Comprobantes" at bounding box center [1079, 291] width 126 height 23
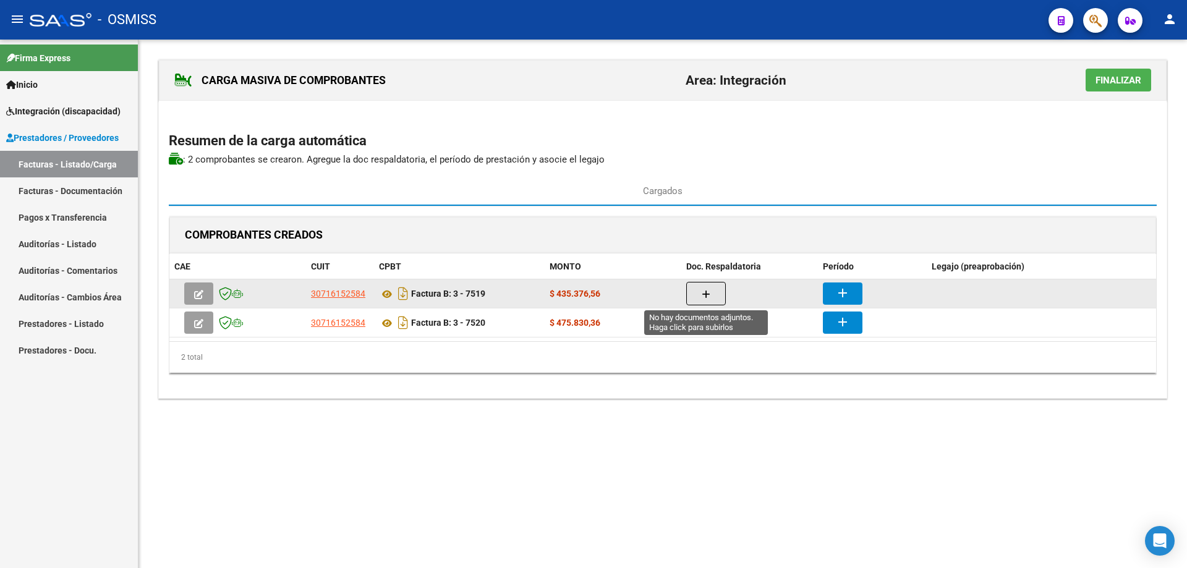
click at [704, 289] on span "button" at bounding box center [706, 293] width 9 height 11
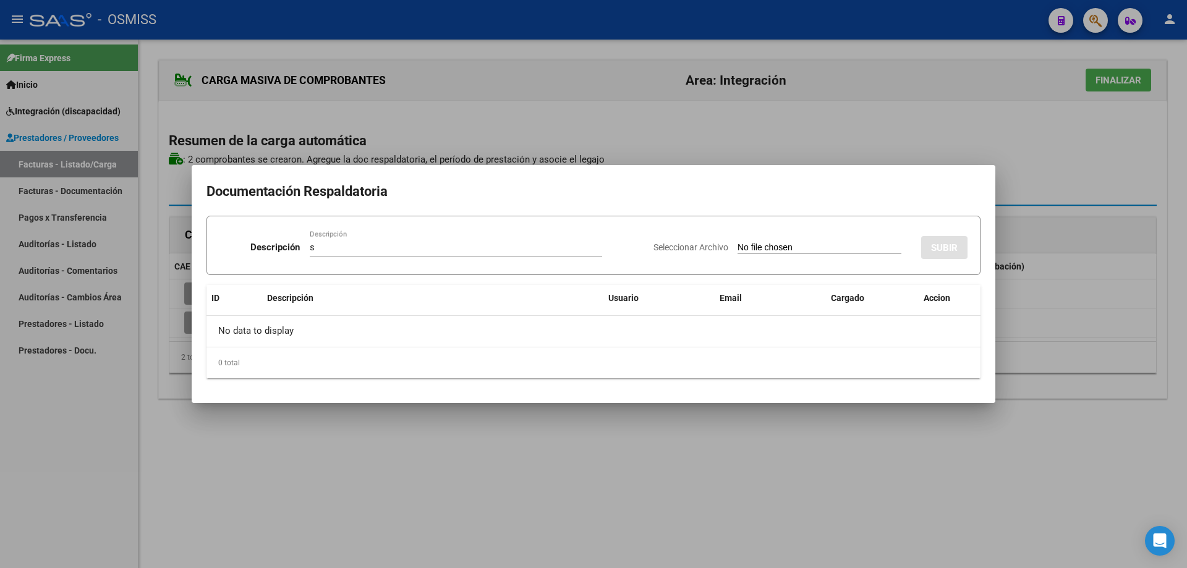
click at [738, 252] on input "Seleccionar Archivo" at bounding box center [820, 248] width 164 height 12
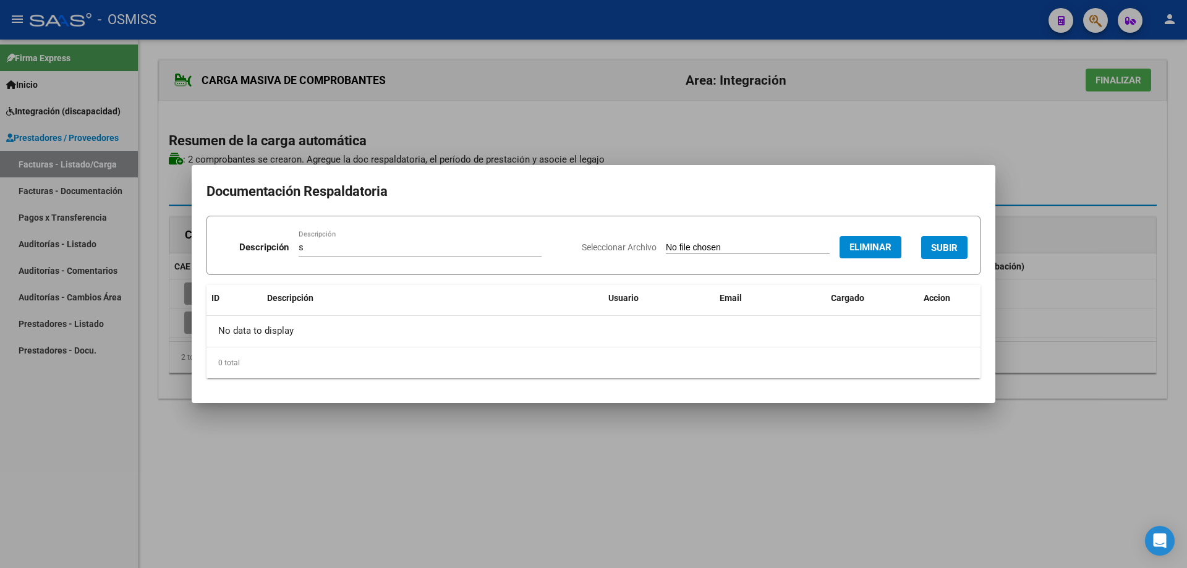
click at [945, 242] on span "SUBIR" at bounding box center [944, 247] width 27 height 11
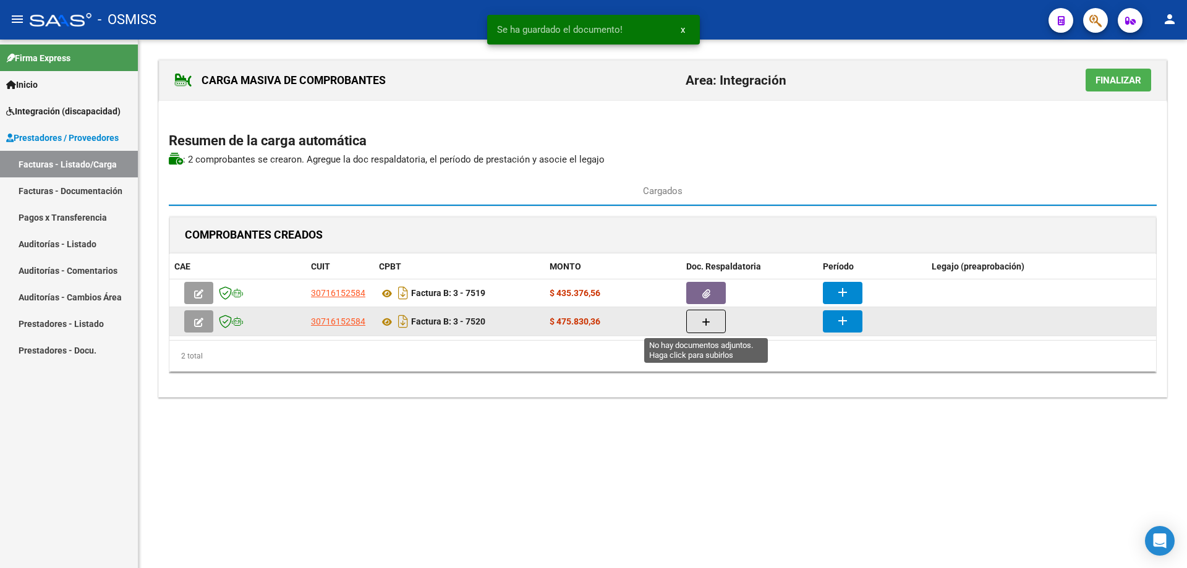
click at [712, 319] on button "button" at bounding box center [706, 321] width 40 height 23
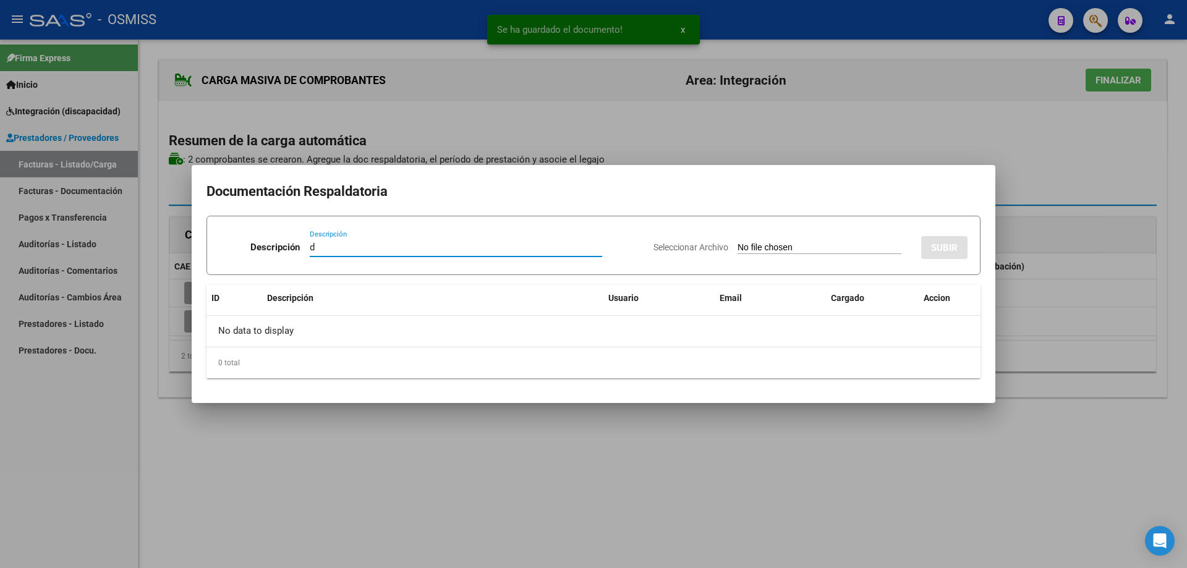
click at [748, 247] on input "Seleccionar Archivo" at bounding box center [820, 248] width 164 height 12
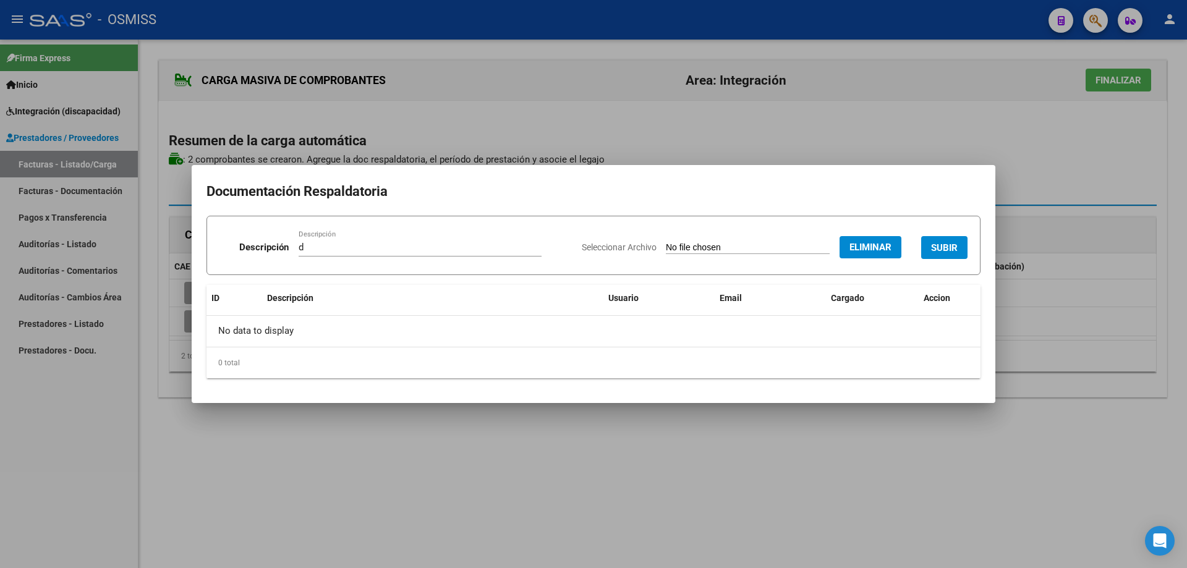
click at [946, 243] on span "SUBIR" at bounding box center [944, 247] width 27 height 11
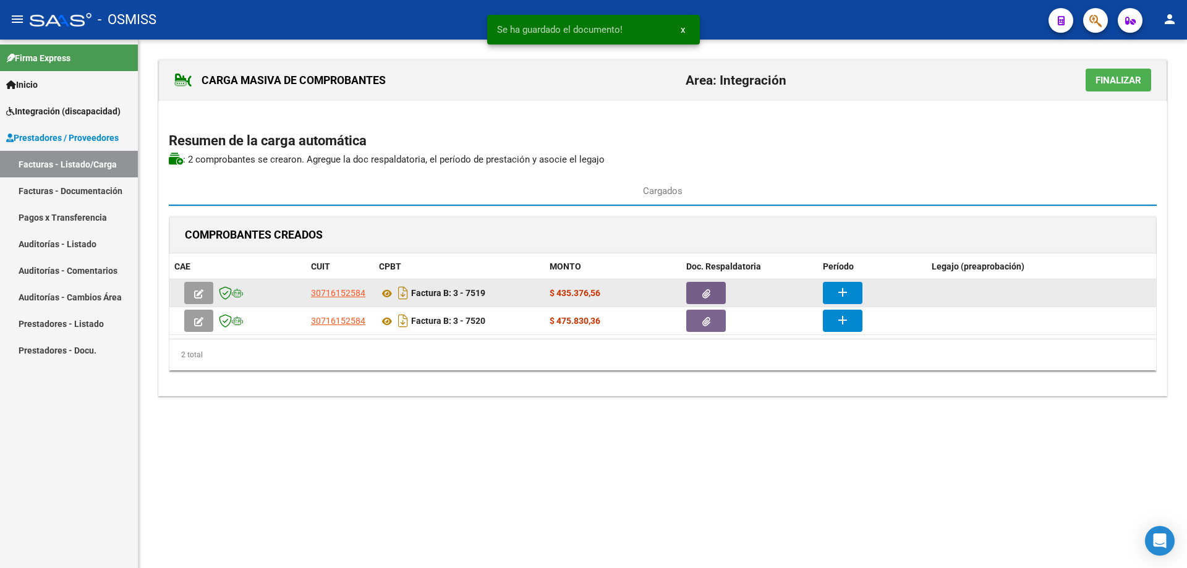
click at [837, 292] on mat-icon "add" at bounding box center [842, 292] width 15 height 15
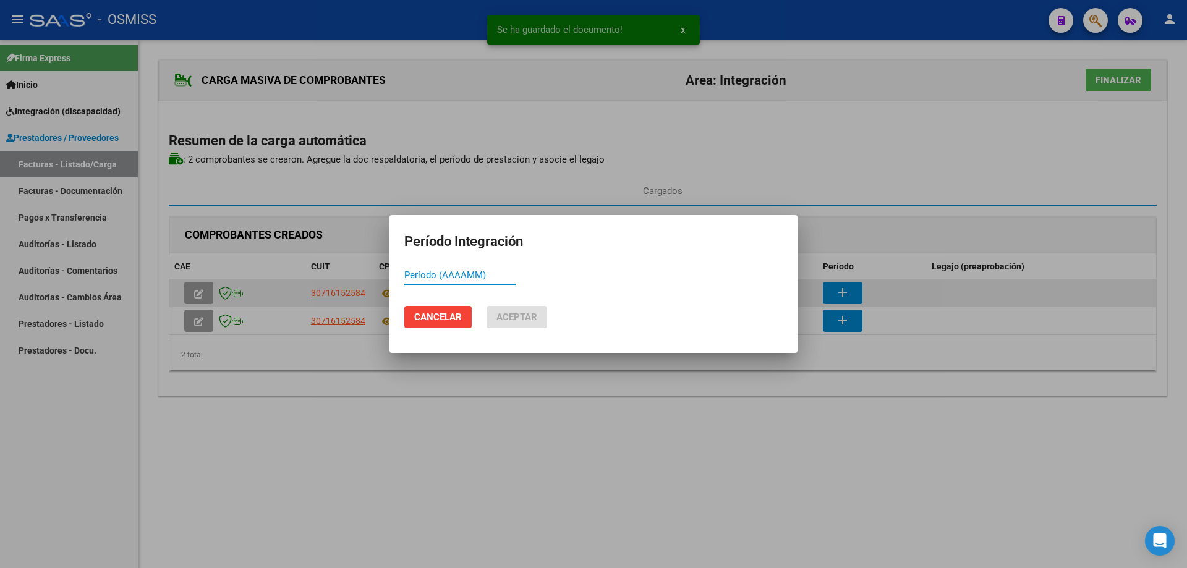
paste input "202508"
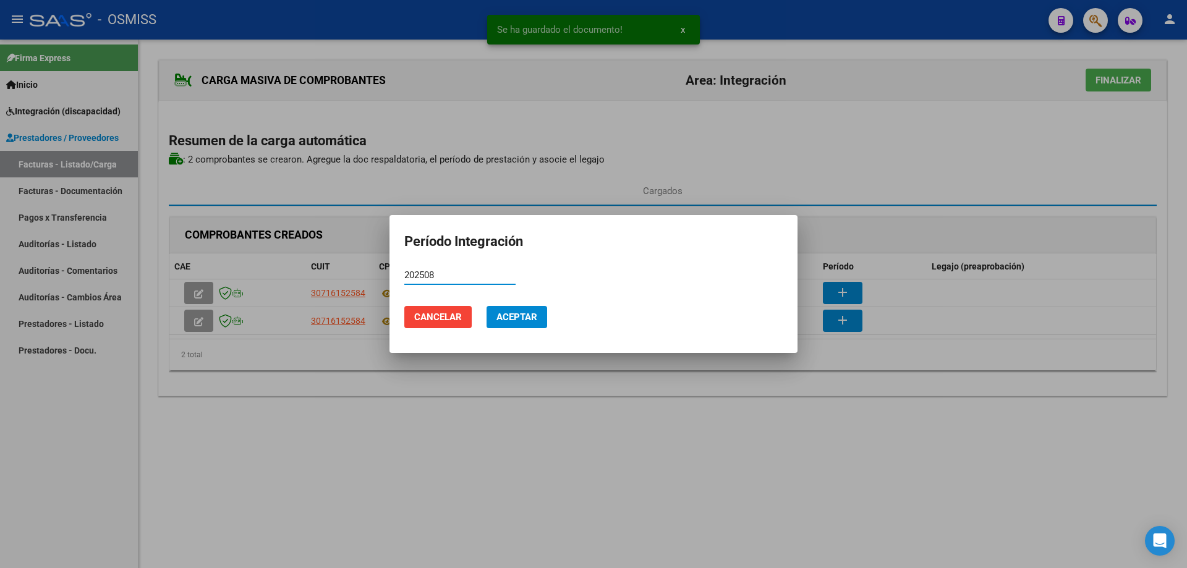
click at [498, 307] on button "Aceptar" at bounding box center [517, 317] width 61 height 22
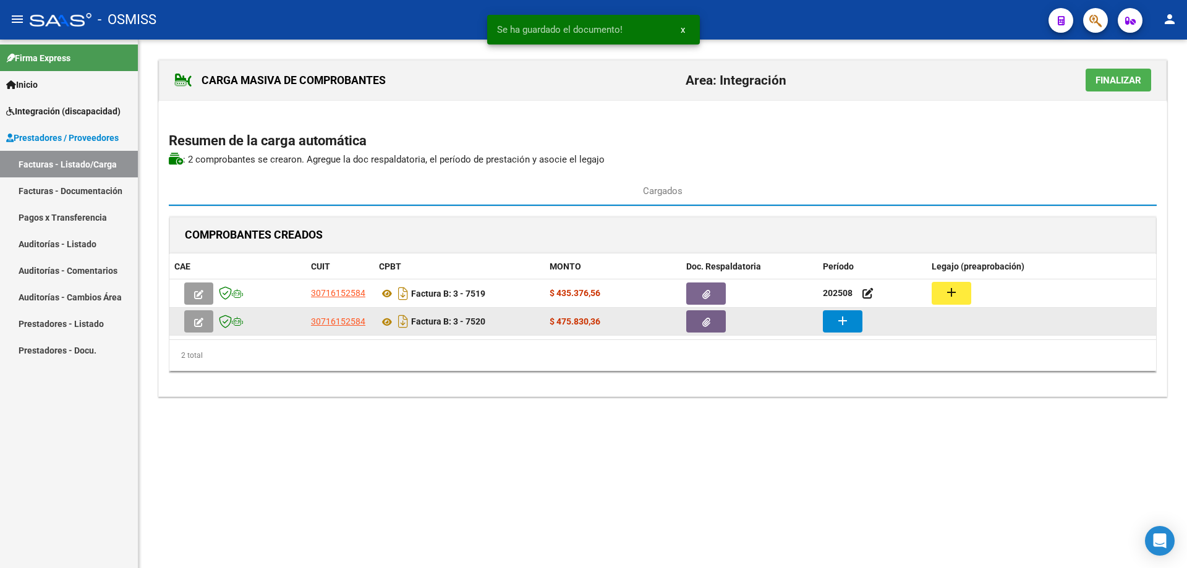
click at [833, 324] on button "add" at bounding box center [843, 321] width 40 height 22
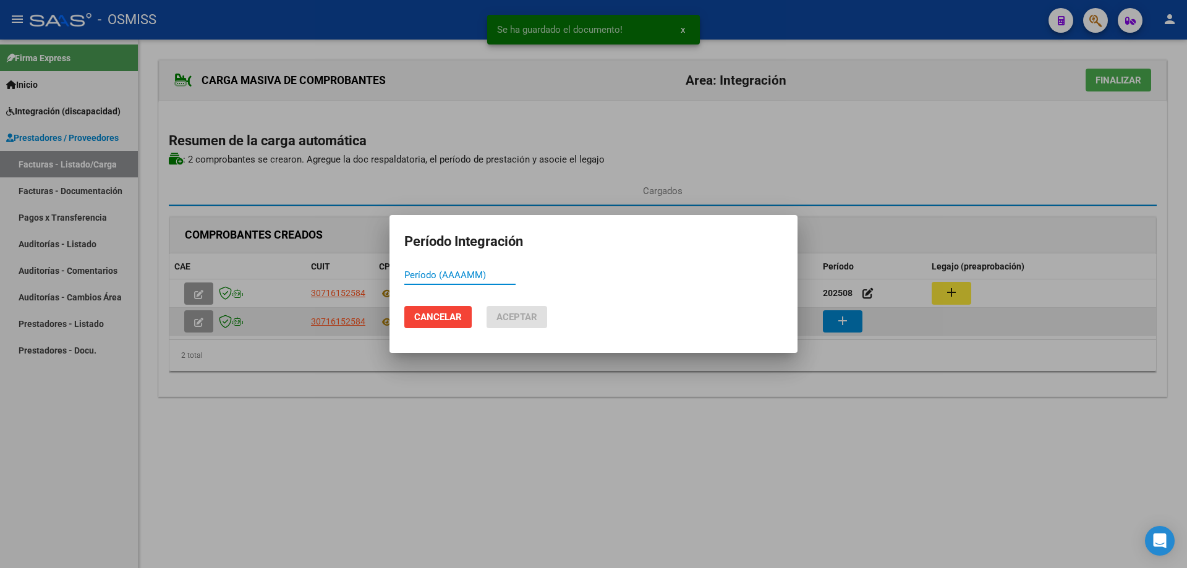
paste input "202508"
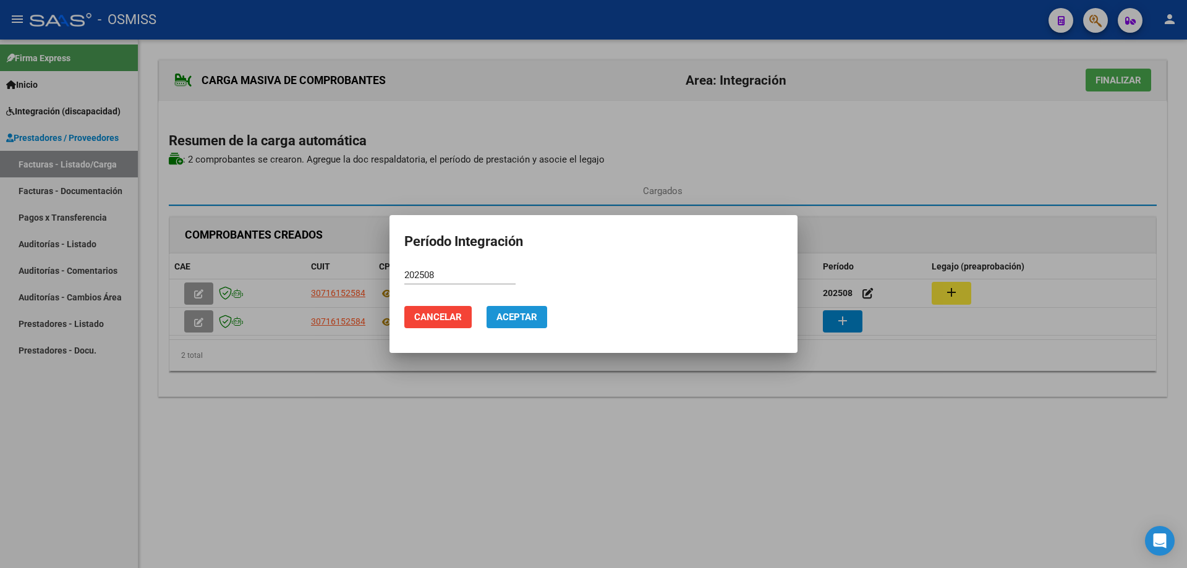
click at [526, 308] on button "Aceptar" at bounding box center [517, 317] width 61 height 22
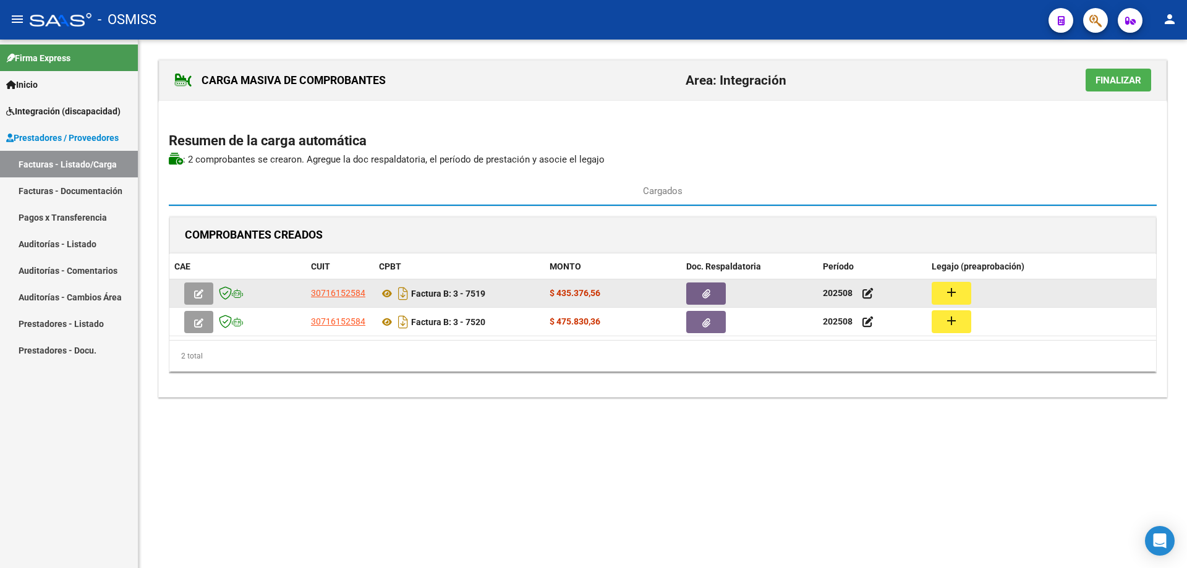
click at [952, 289] on mat-icon "add" at bounding box center [951, 292] width 15 height 15
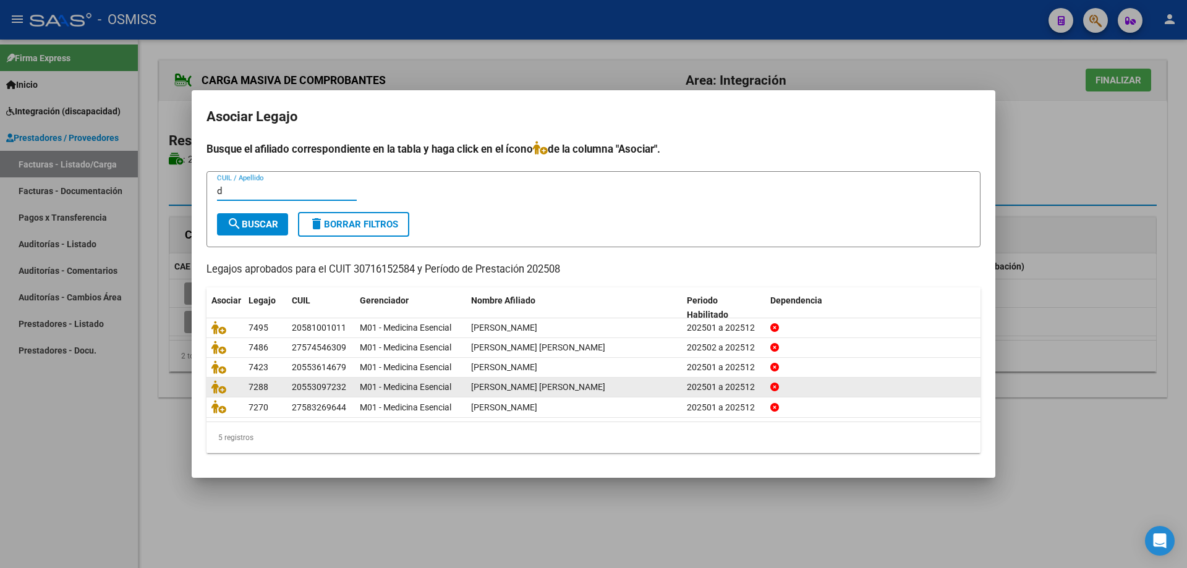
click at [210, 386] on datatable-body-cell at bounding box center [225, 387] width 37 height 19
click at [214, 387] on icon at bounding box center [218, 387] width 15 height 14
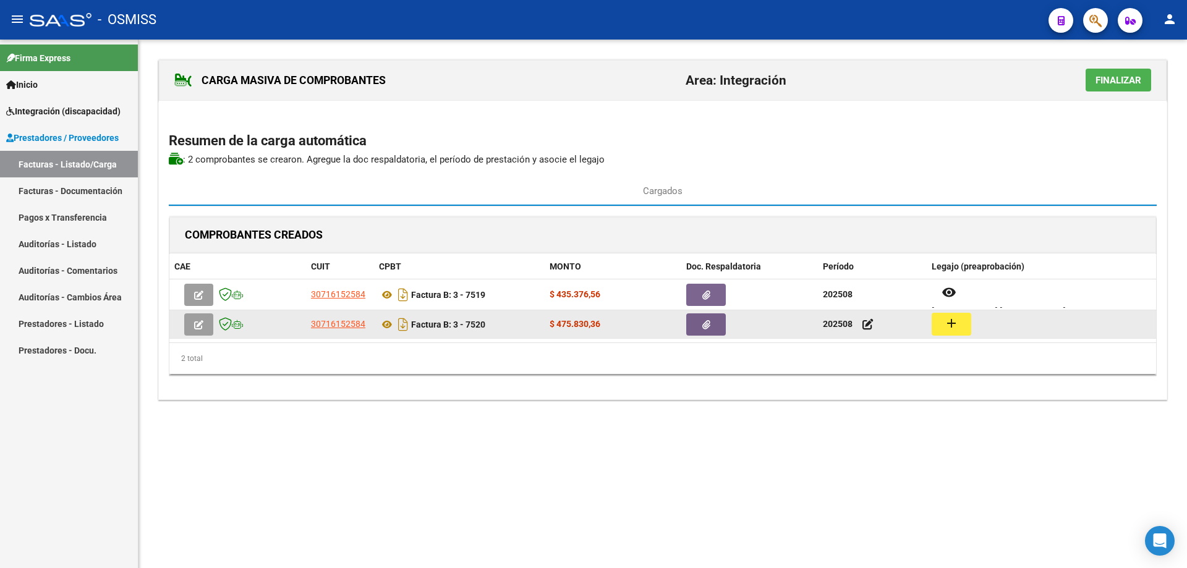
click at [948, 327] on mat-icon "add" at bounding box center [951, 323] width 15 height 15
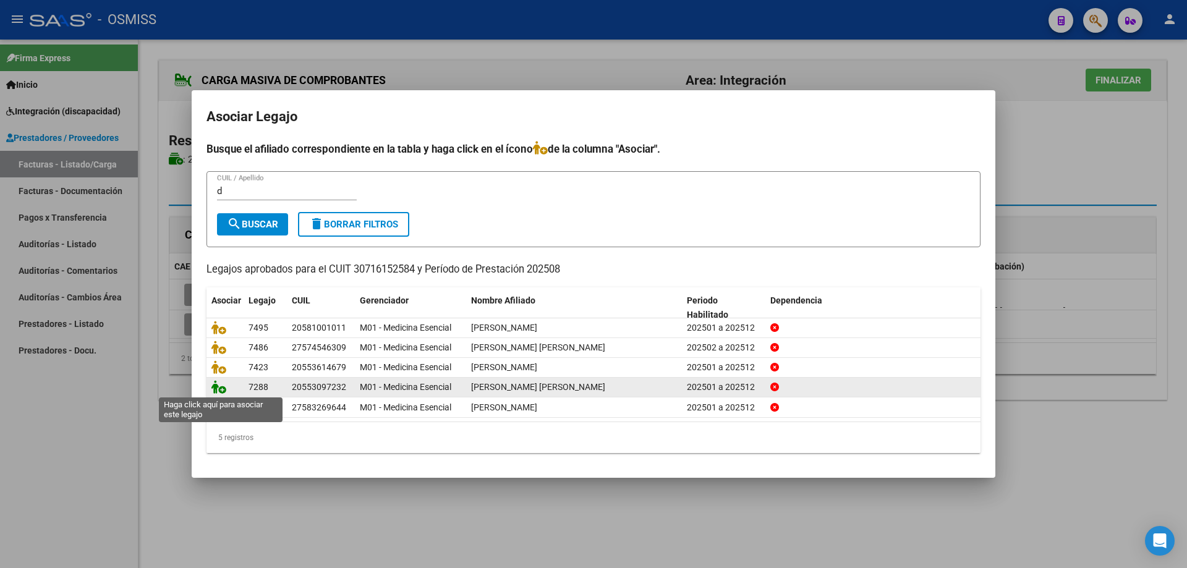
click at [221, 385] on icon at bounding box center [218, 387] width 15 height 14
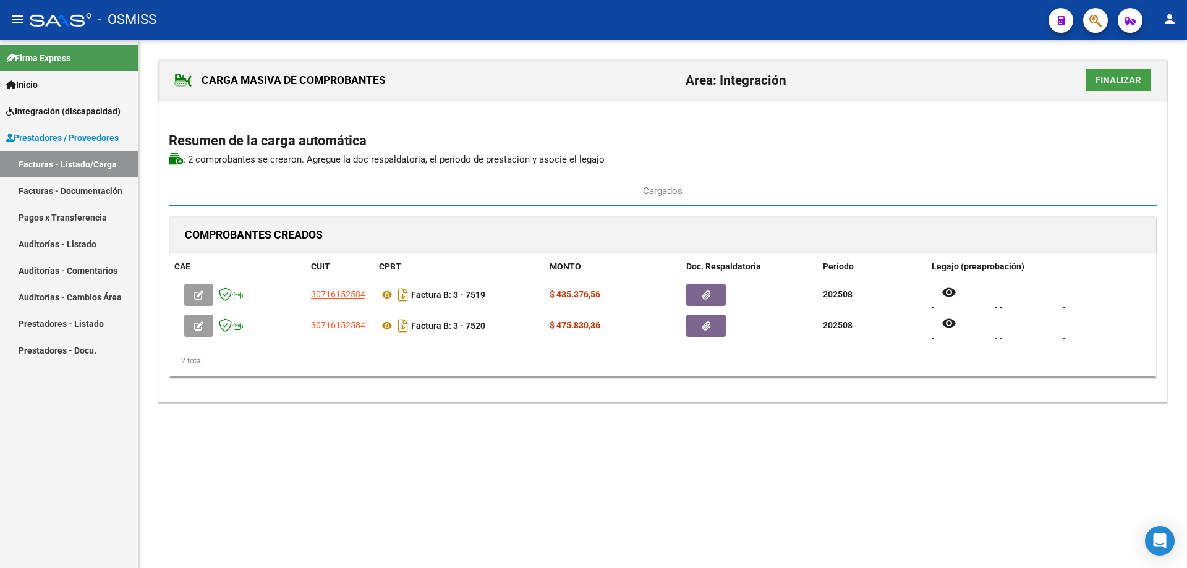
click at [1114, 80] on span "Finalizar" at bounding box center [1119, 80] width 46 height 11
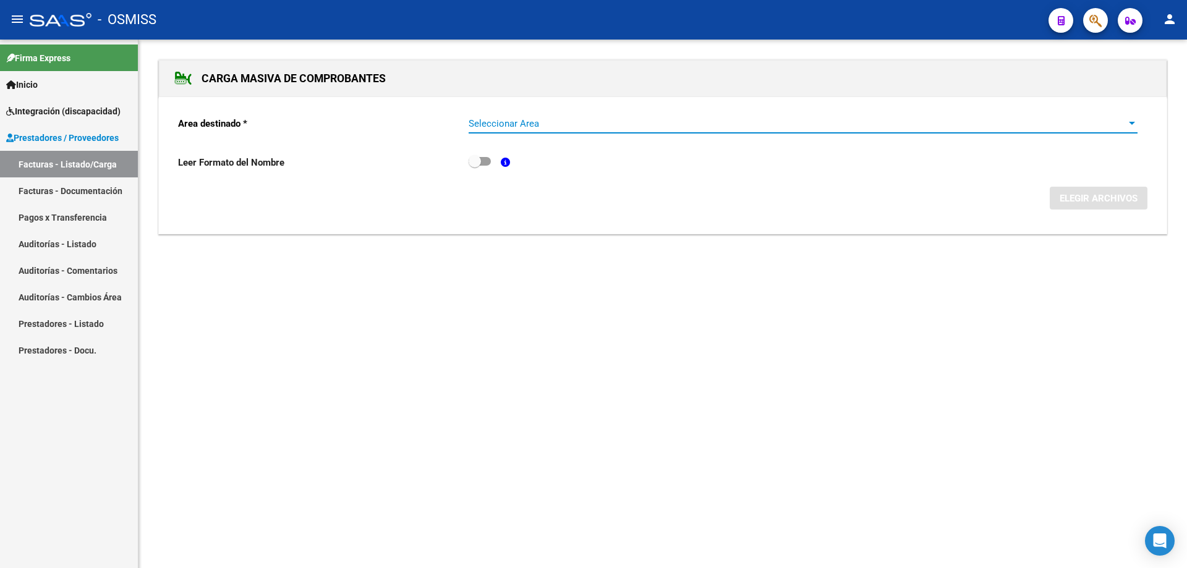
click at [640, 122] on span "Seleccionar Area" at bounding box center [798, 123] width 658 height 11
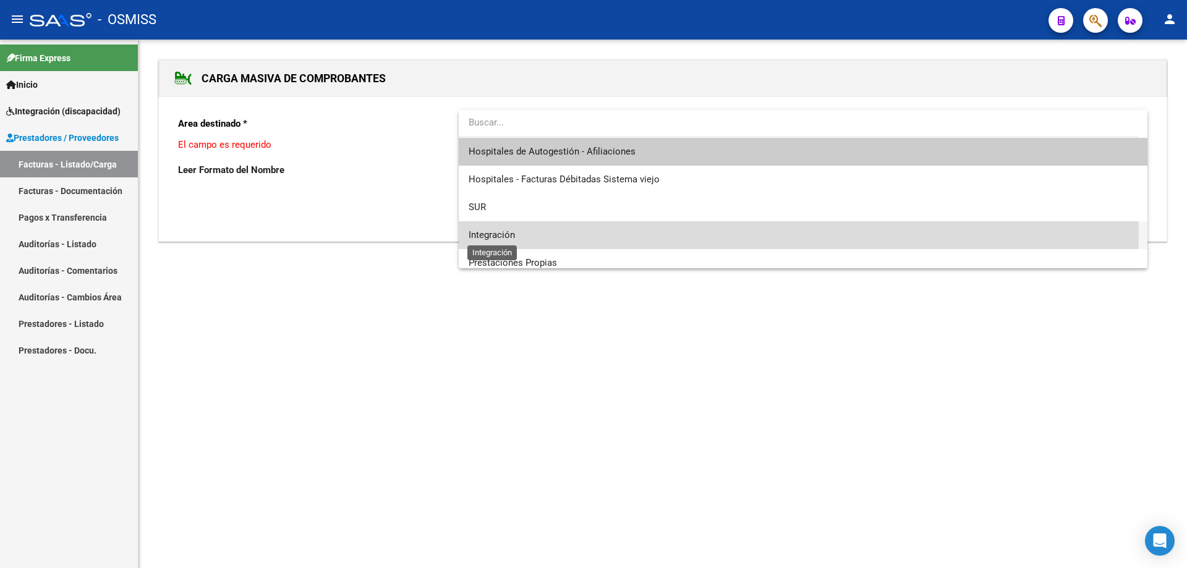
click at [509, 231] on span "Integración" at bounding box center [492, 234] width 46 height 11
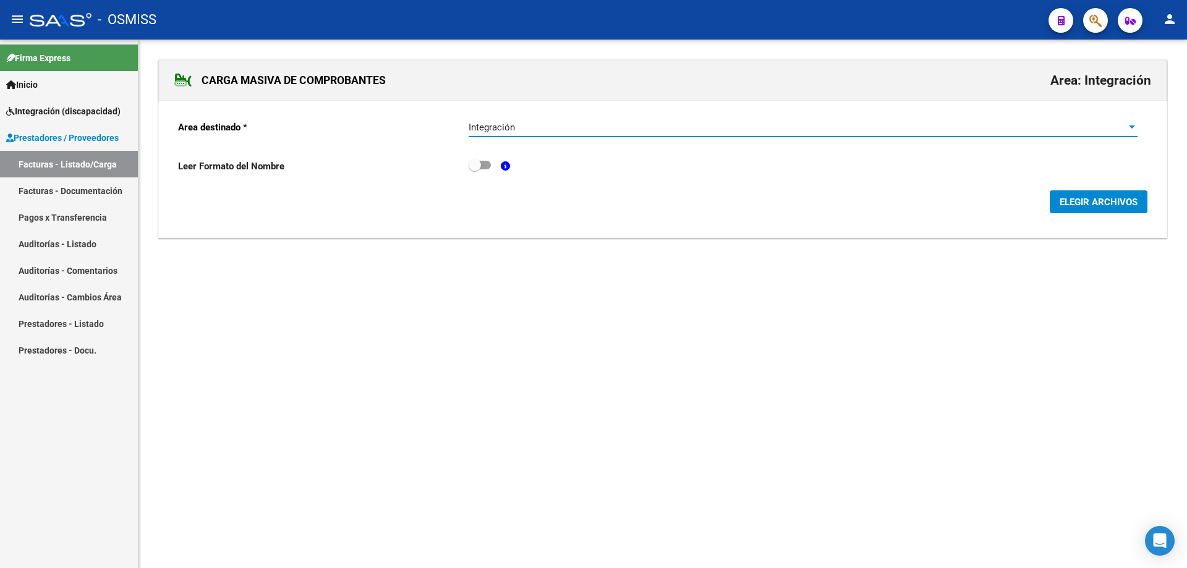
click at [1107, 203] on span "ELEGIR ARCHIVOS" at bounding box center [1099, 202] width 78 height 11
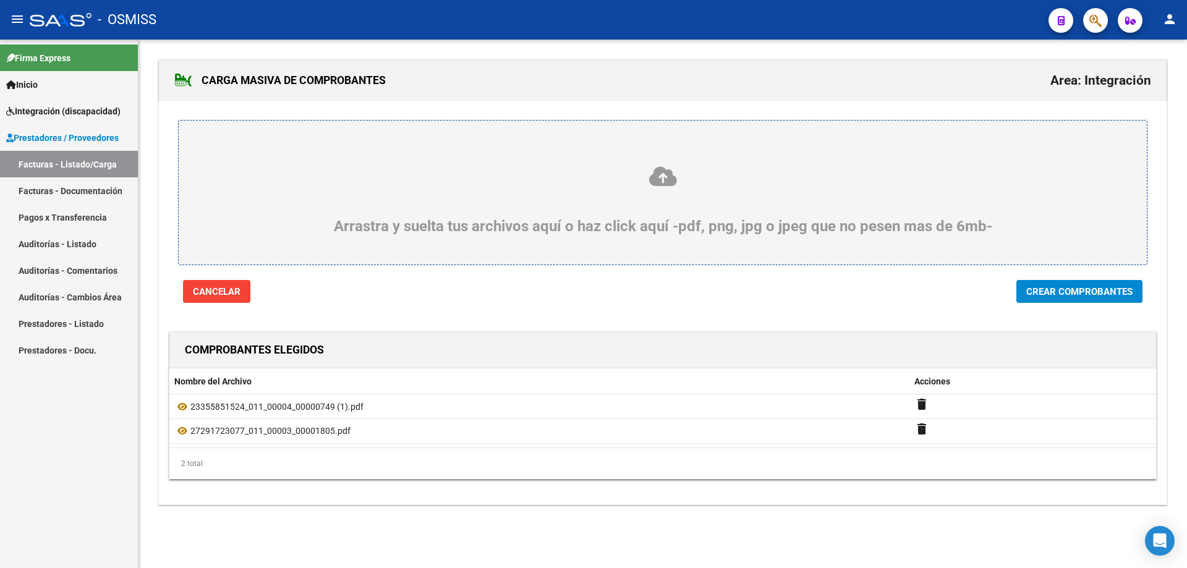
click at [1072, 292] on span "Crear Comprobantes" at bounding box center [1079, 291] width 106 height 11
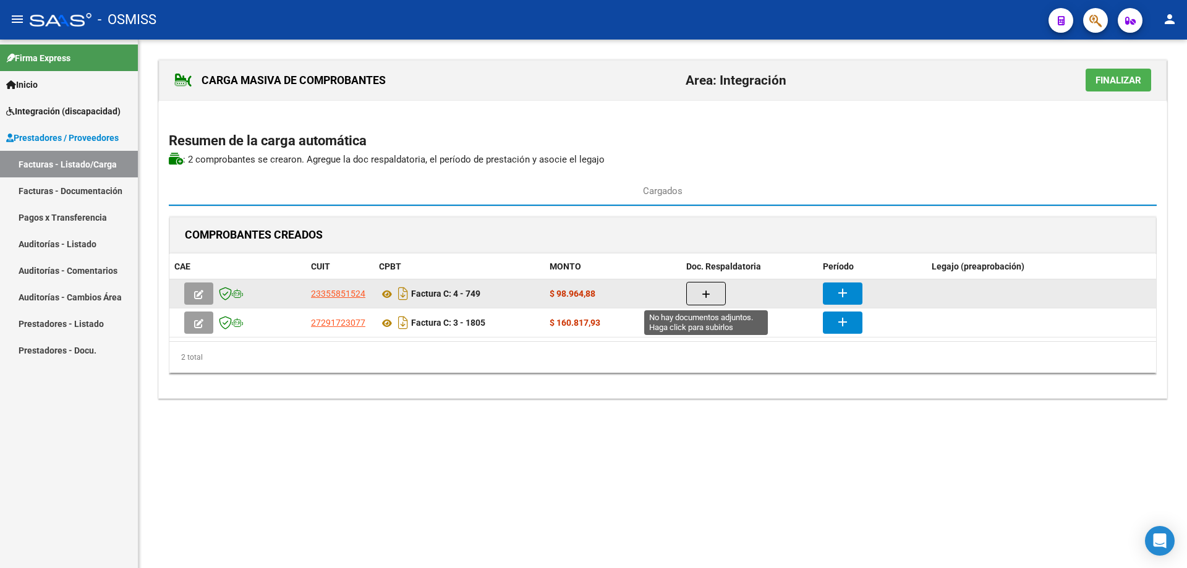
click at [709, 290] on icon "button" at bounding box center [706, 294] width 9 height 9
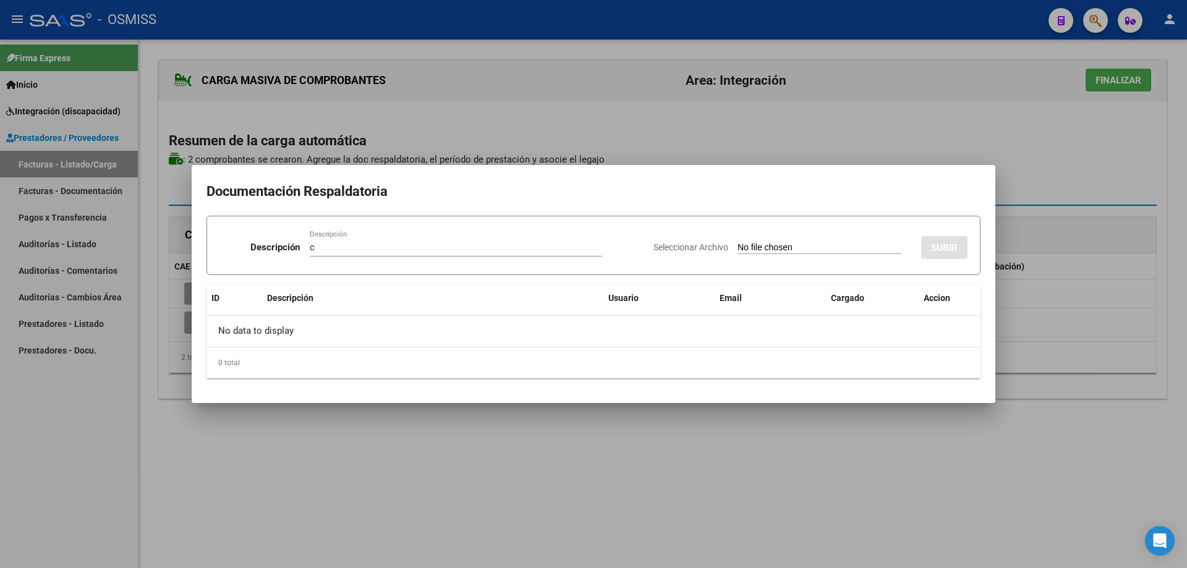
click at [717, 242] on app-file-uploader "Seleccionar Archivo" at bounding box center [783, 247] width 258 height 11
click at [738, 247] on input "Seleccionar Archivo" at bounding box center [820, 248] width 164 height 12
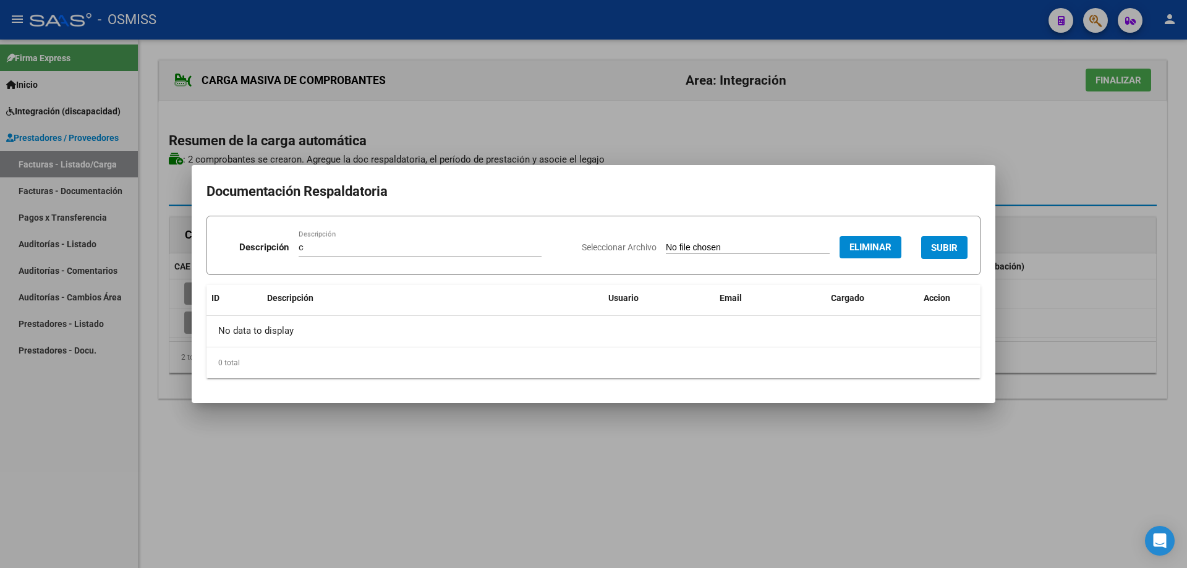
click at [953, 243] on span "SUBIR" at bounding box center [944, 247] width 27 height 11
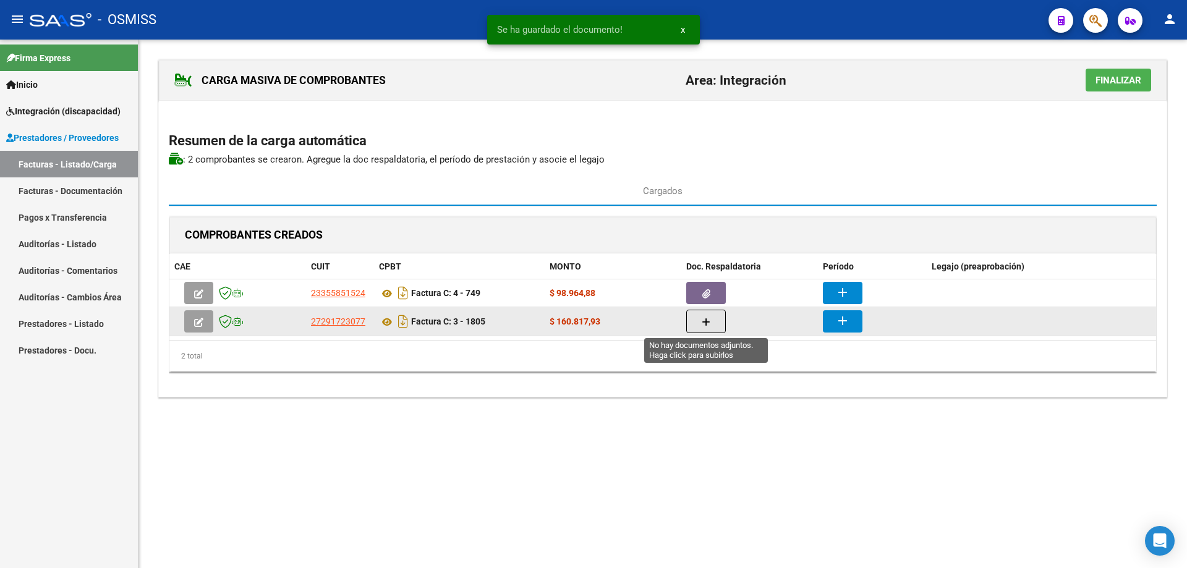
click at [712, 320] on button "button" at bounding box center [706, 321] width 40 height 23
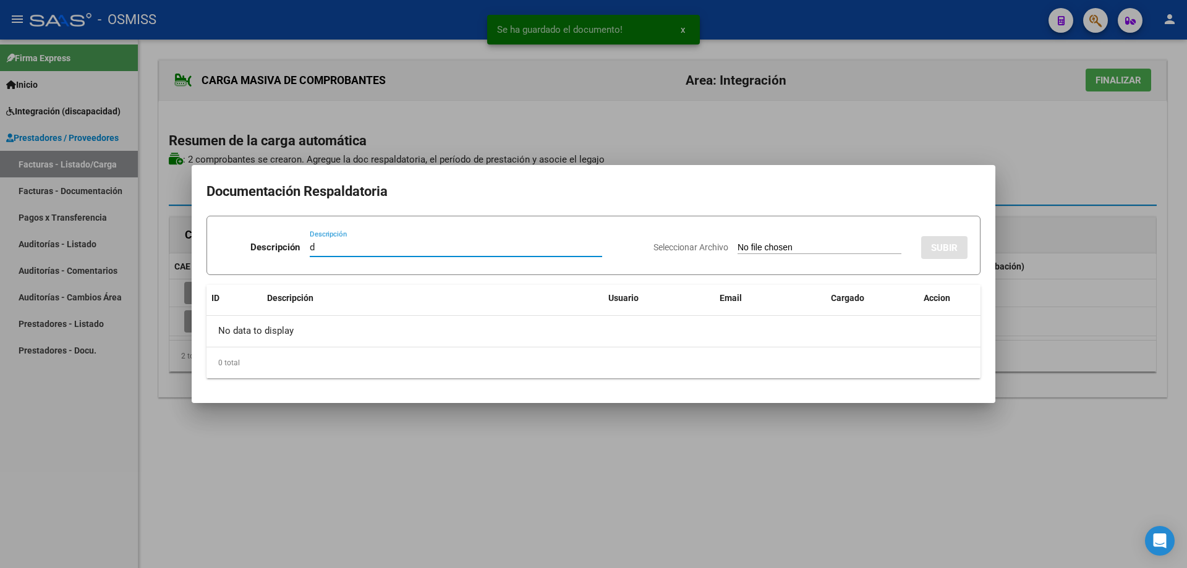
click at [738, 244] on input "Seleccionar Archivo" at bounding box center [820, 248] width 164 height 12
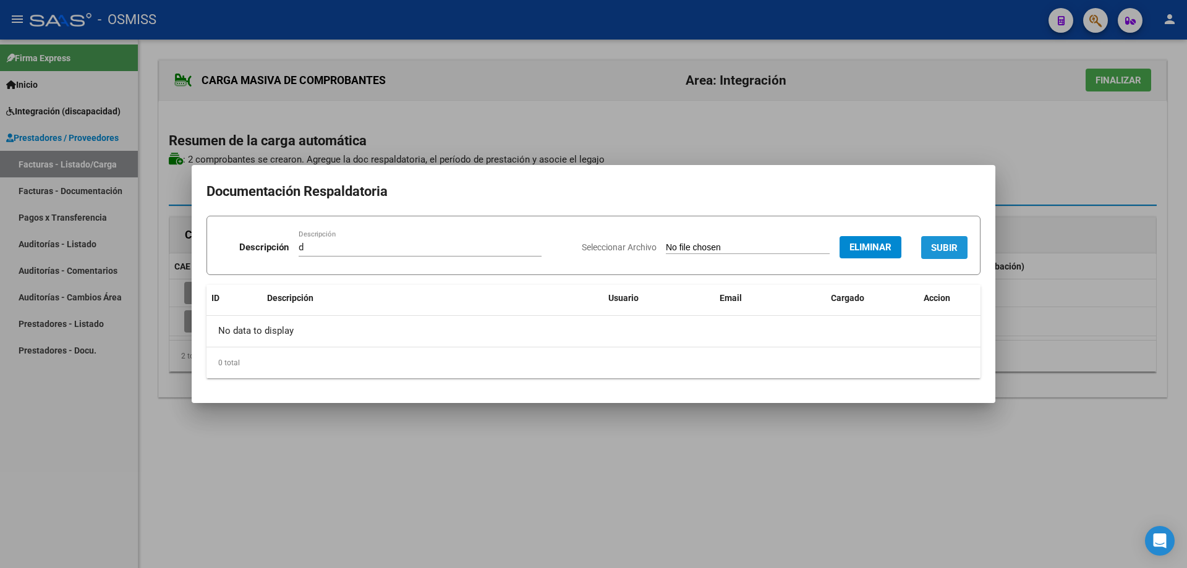
click at [948, 247] on span "SUBIR" at bounding box center [944, 247] width 27 height 11
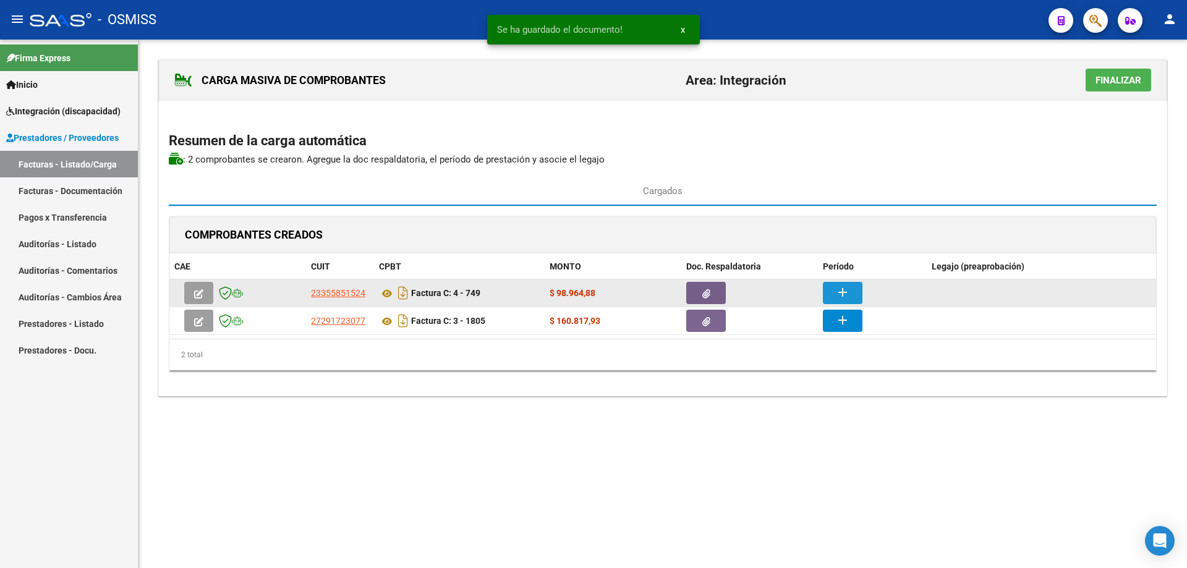
click at [837, 291] on mat-icon "add" at bounding box center [842, 292] width 15 height 15
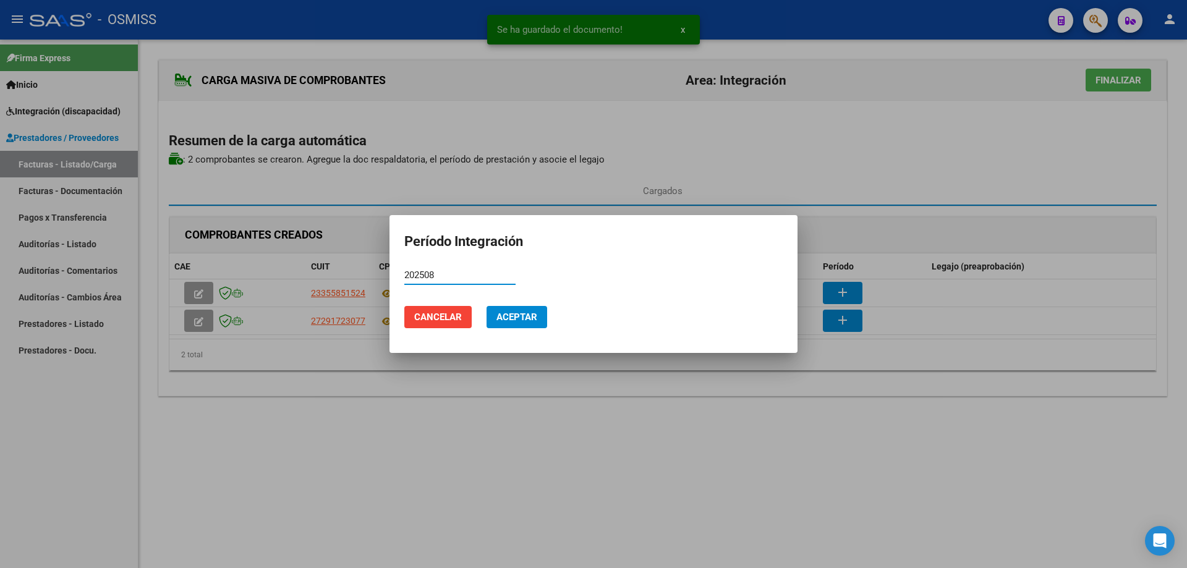
click at [529, 315] on span "Aceptar" at bounding box center [516, 317] width 41 height 11
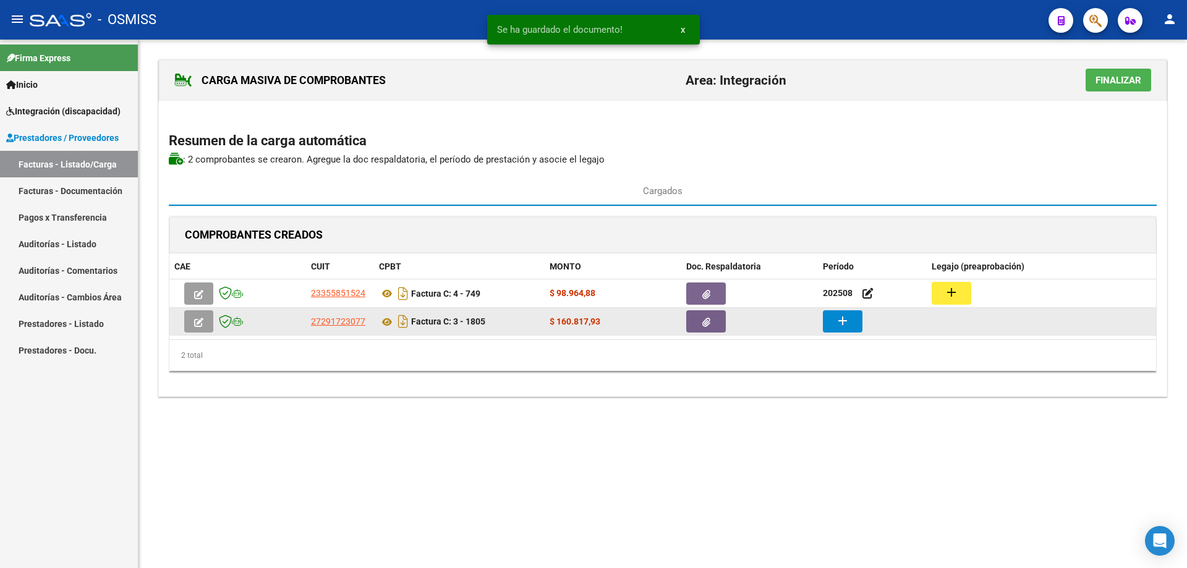
click at [828, 325] on button "add" at bounding box center [843, 321] width 40 height 22
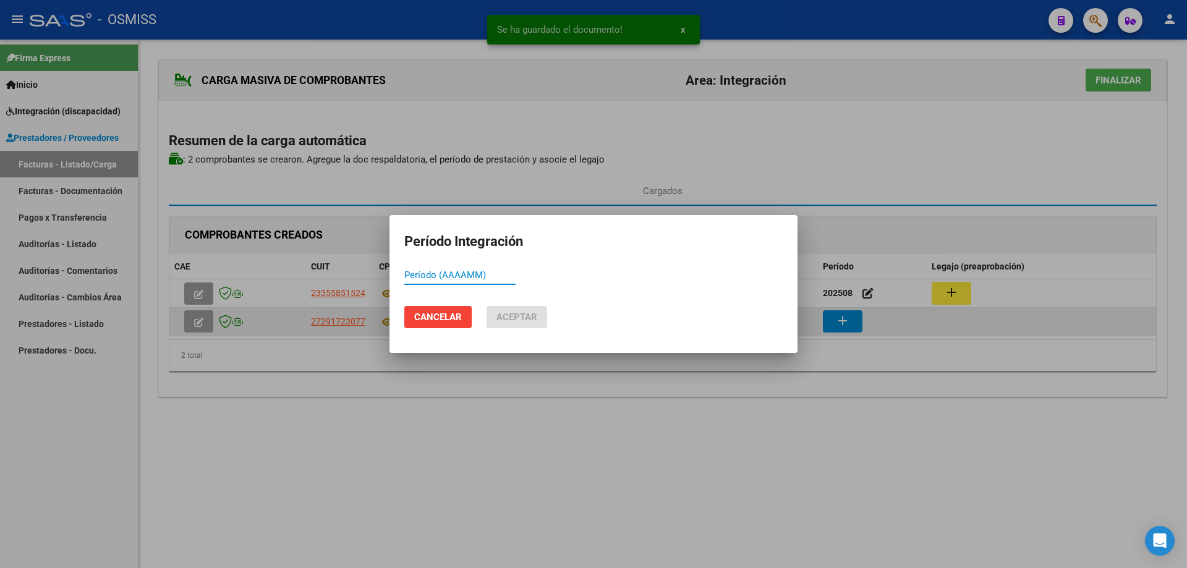
paste input "202508"
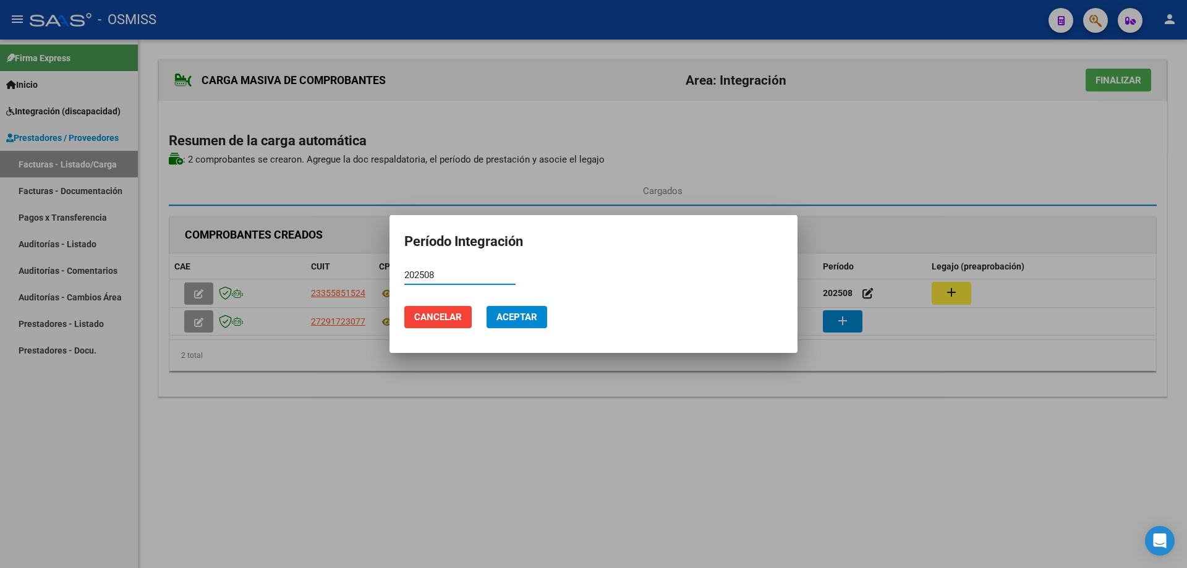
click at [529, 317] on span "Aceptar" at bounding box center [516, 317] width 41 height 11
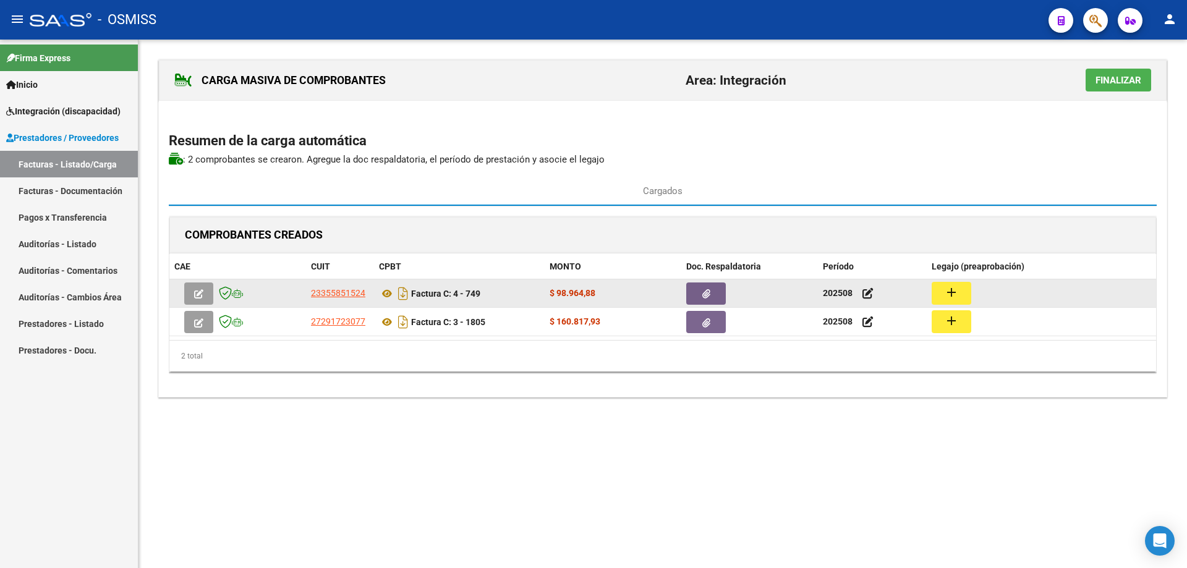
click at [955, 297] on mat-icon "add" at bounding box center [951, 292] width 15 height 15
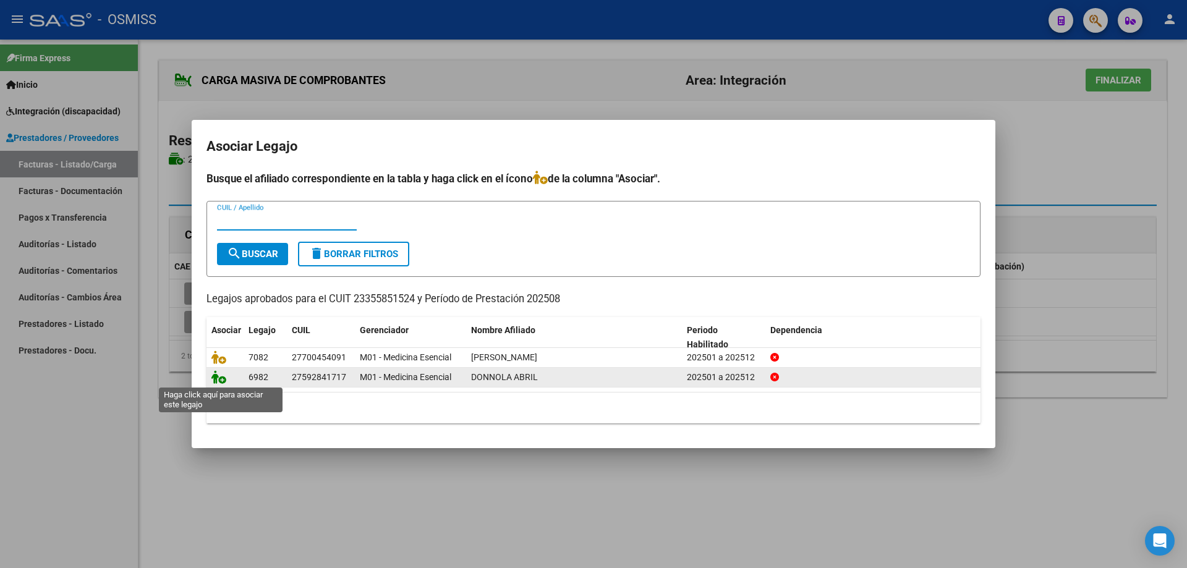
click at [217, 377] on icon at bounding box center [218, 377] width 15 height 14
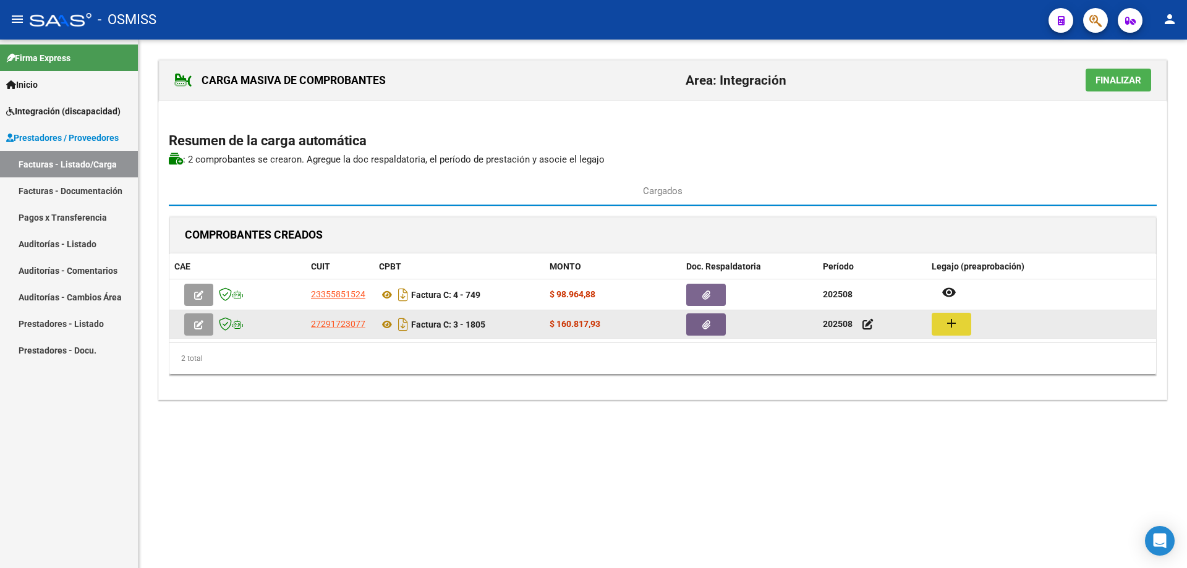
click at [959, 326] on button "add" at bounding box center [952, 324] width 40 height 23
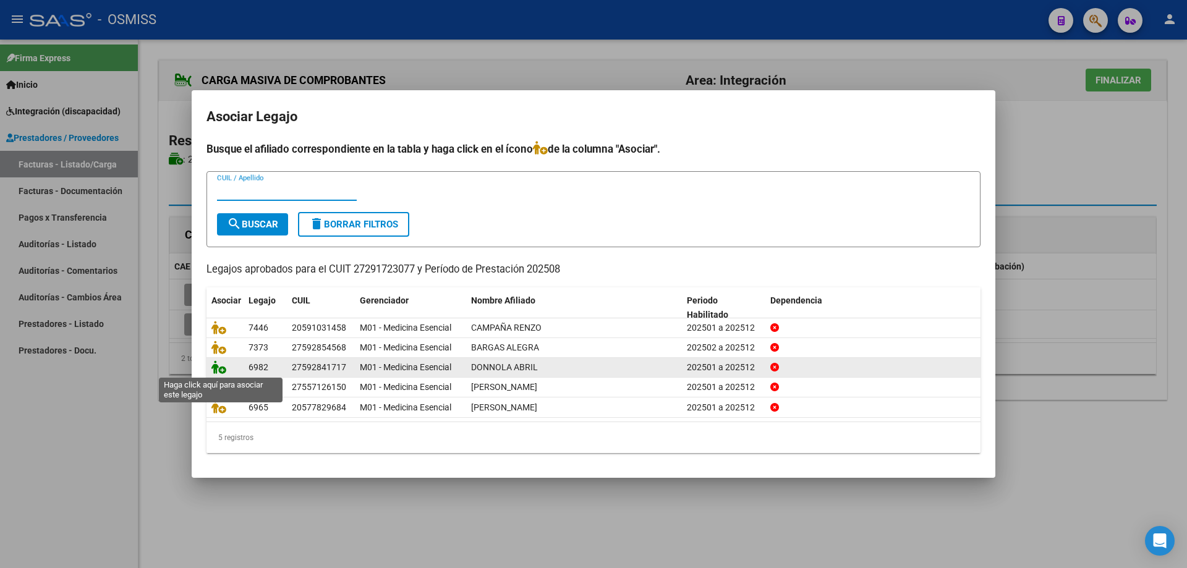
click at [218, 368] on icon at bounding box center [218, 367] width 15 height 14
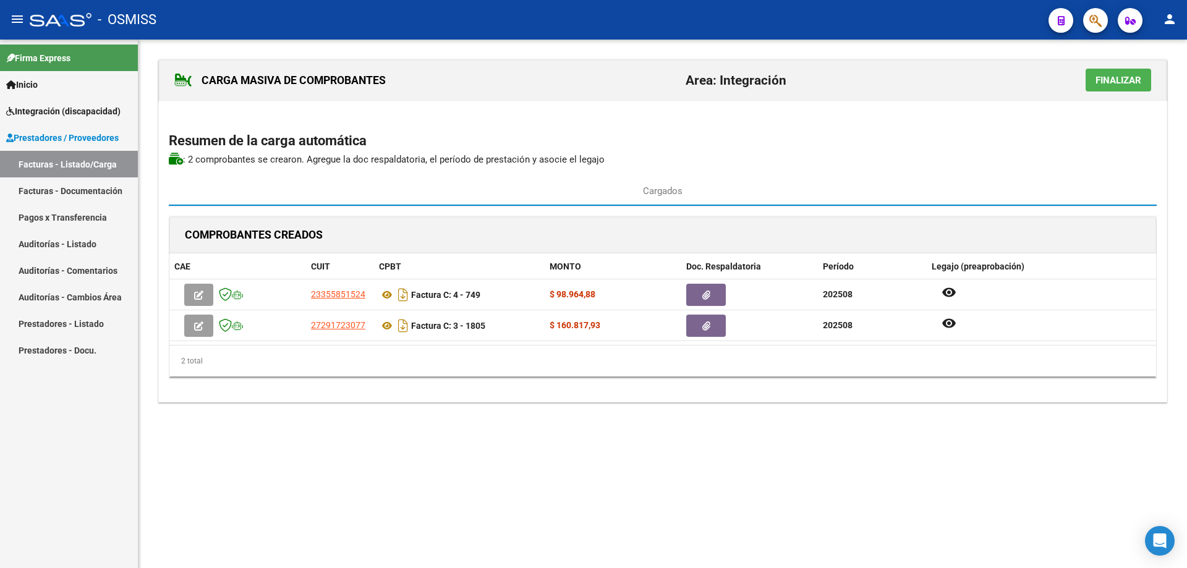
click at [1118, 84] on span "Finalizar" at bounding box center [1119, 80] width 46 height 11
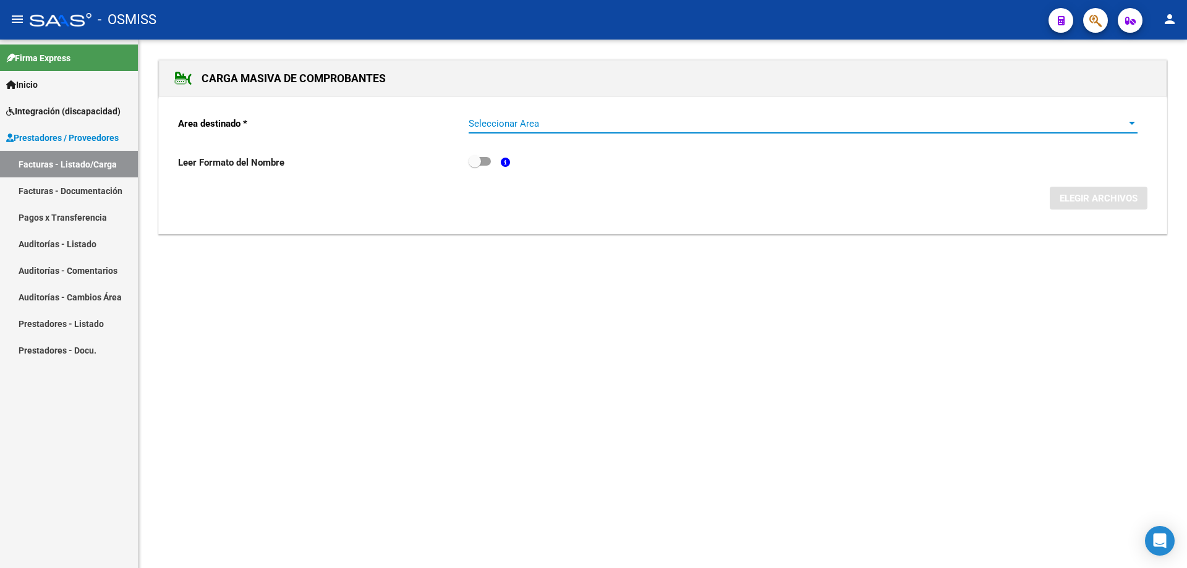
click at [483, 127] on span "Seleccionar Area" at bounding box center [798, 123] width 658 height 11
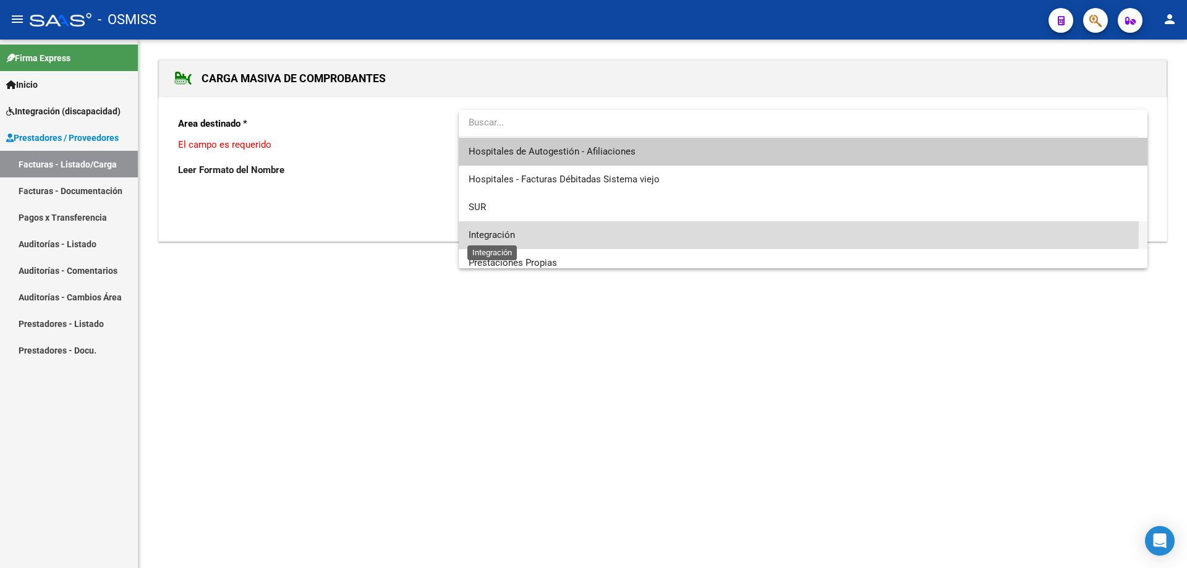
click at [495, 229] on span "Integración" at bounding box center [492, 234] width 46 height 11
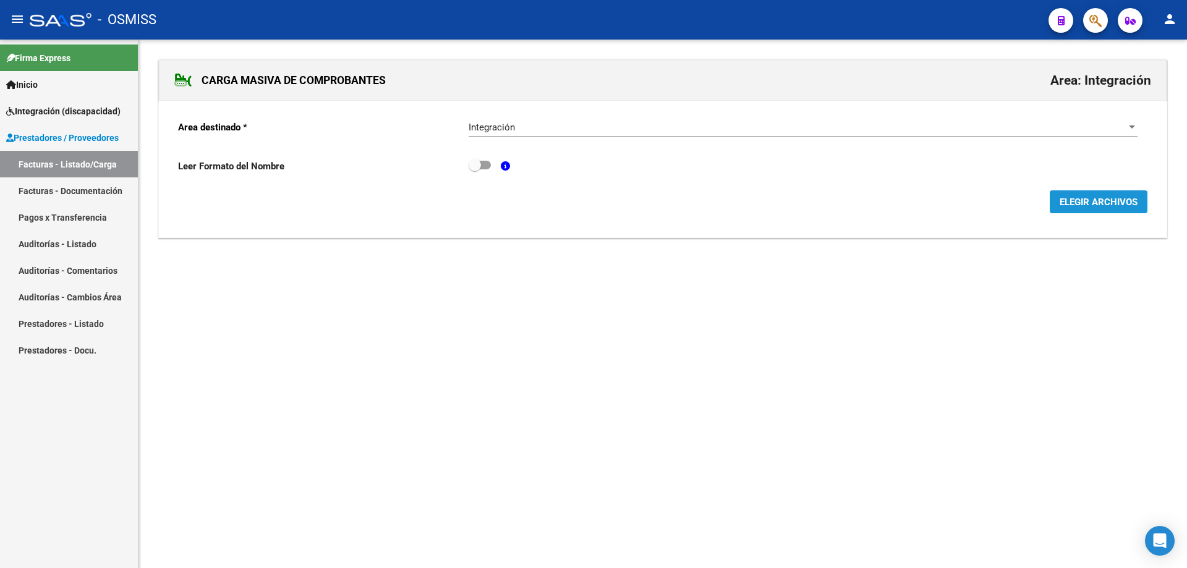
click at [1079, 200] on span "ELEGIR ARCHIVOS" at bounding box center [1099, 202] width 78 height 11
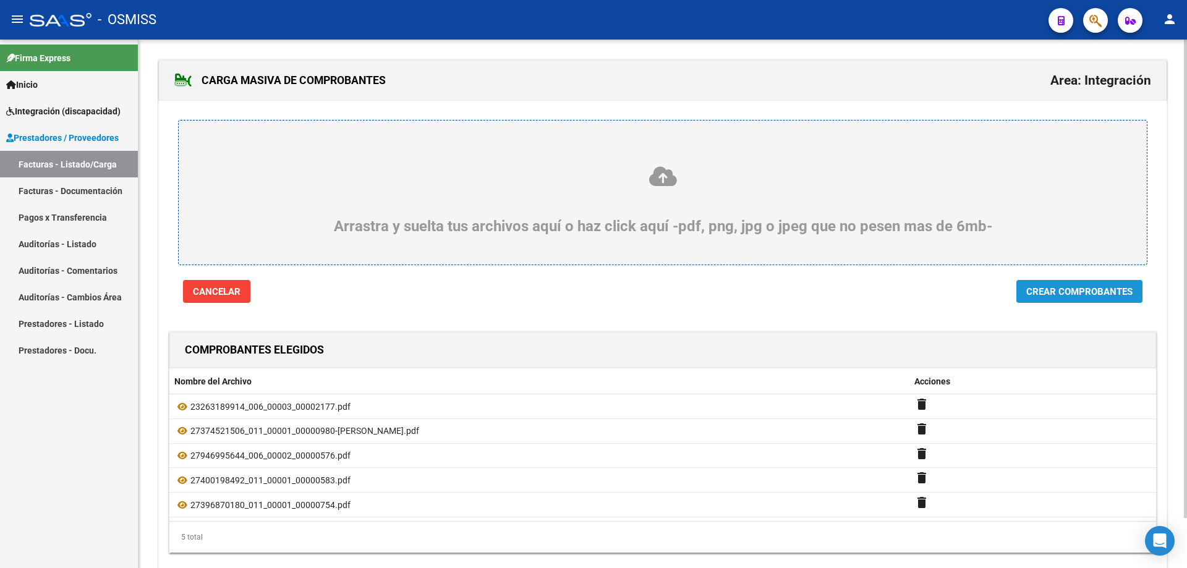
click at [1097, 295] on span "Crear Comprobantes" at bounding box center [1079, 291] width 106 height 11
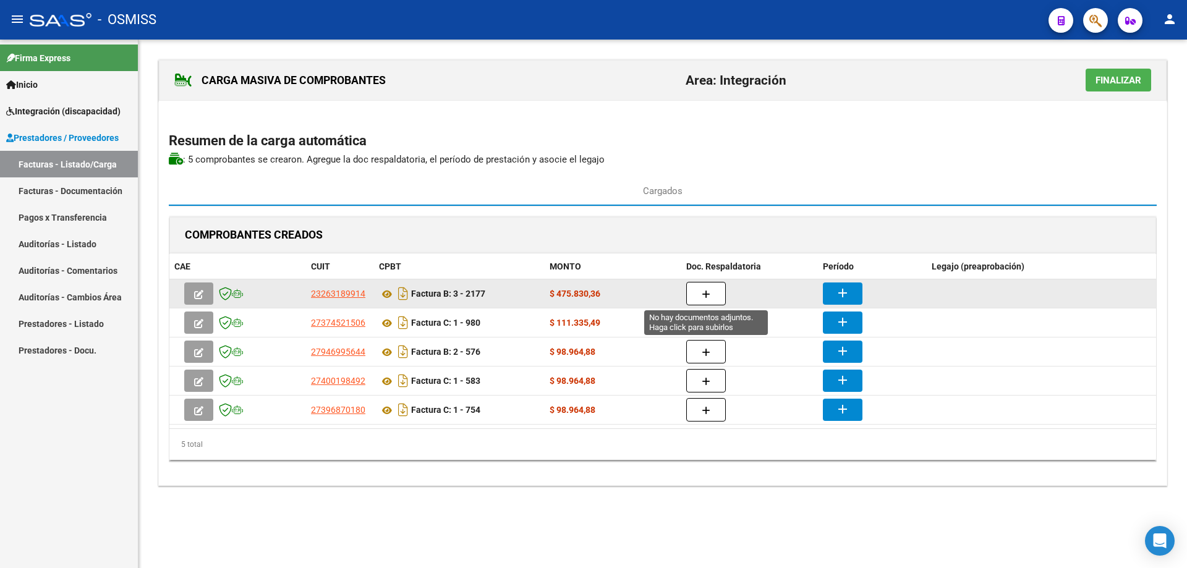
click at [707, 286] on button "button" at bounding box center [706, 293] width 40 height 23
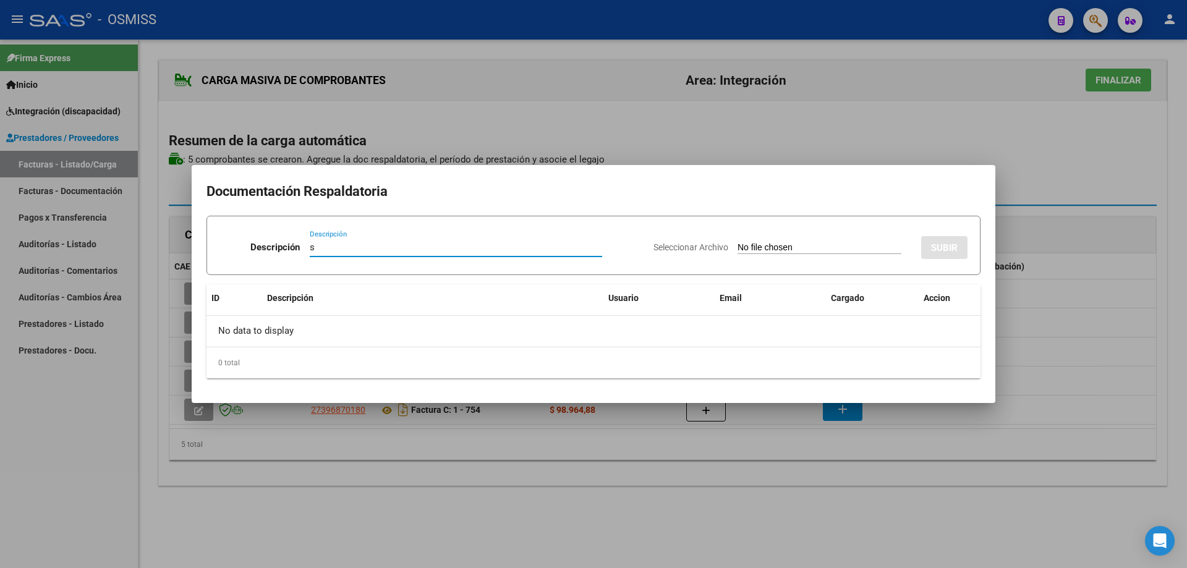
click at [738, 249] on input "Seleccionar Archivo" at bounding box center [820, 248] width 164 height 12
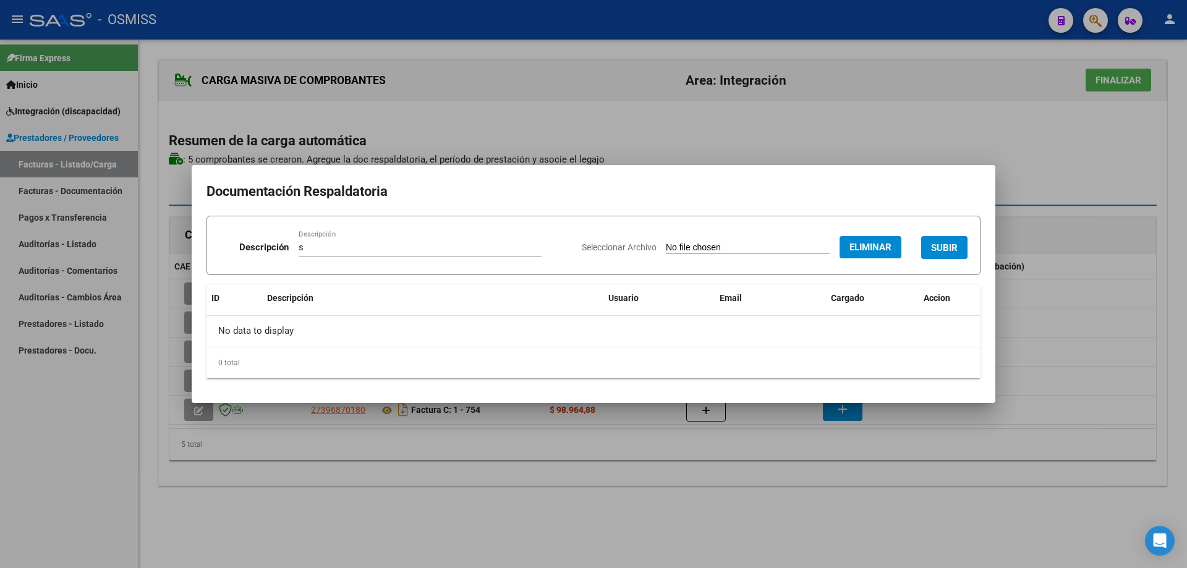
click at [940, 244] on span "SUBIR" at bounding box center [944, 247] width 27 height 11
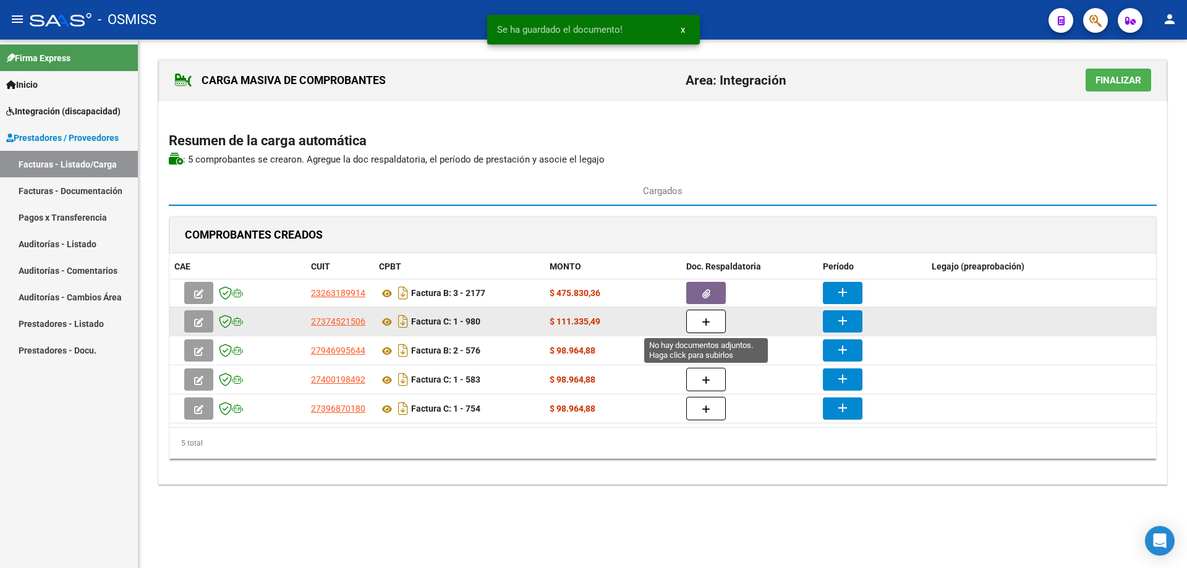
click at [707, 325] on icon "button" at bounding box center [706, 322] width 9 height 9
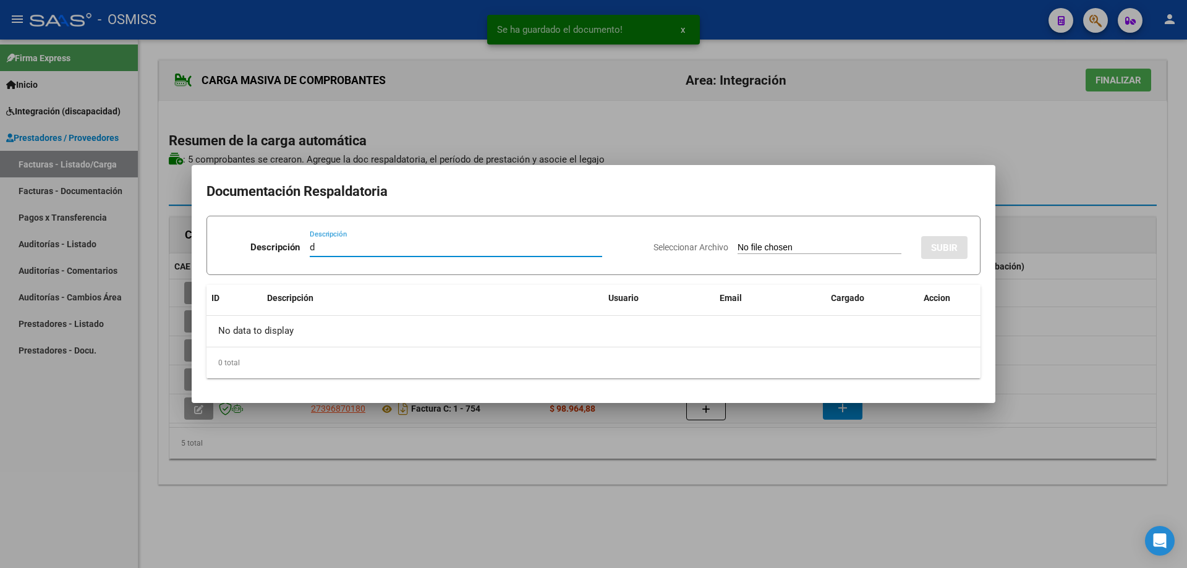
click at [738, 247] on input "Seleccionar Archivo" at bounding box center [820, 248] width 164 height 12
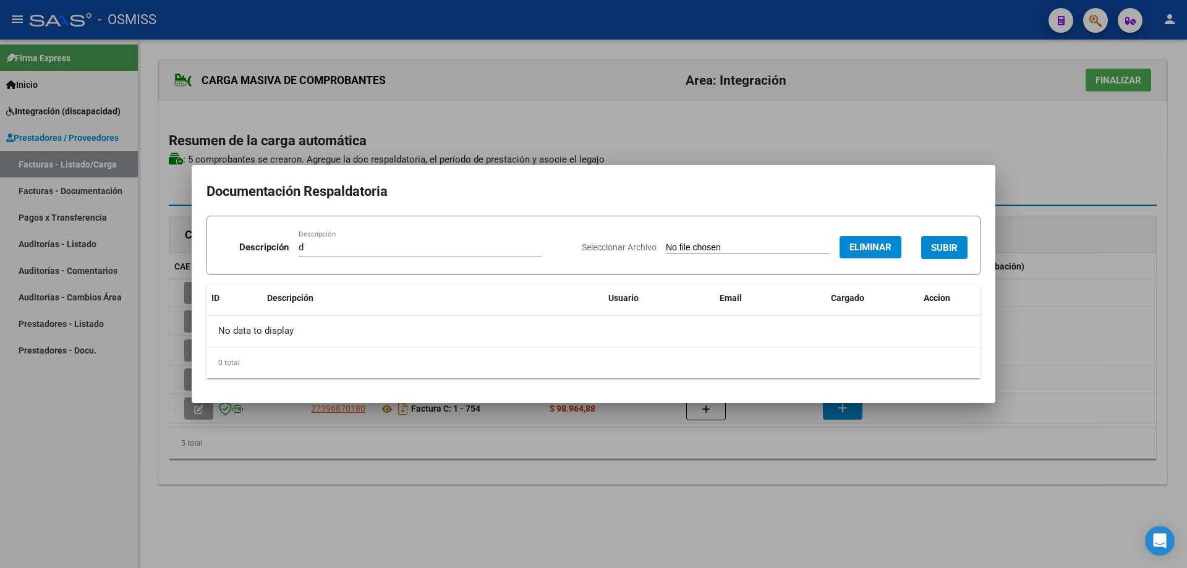
click at [940, 242] on span "SUBIR" at bounding box center [944, 247] width 27 height 11
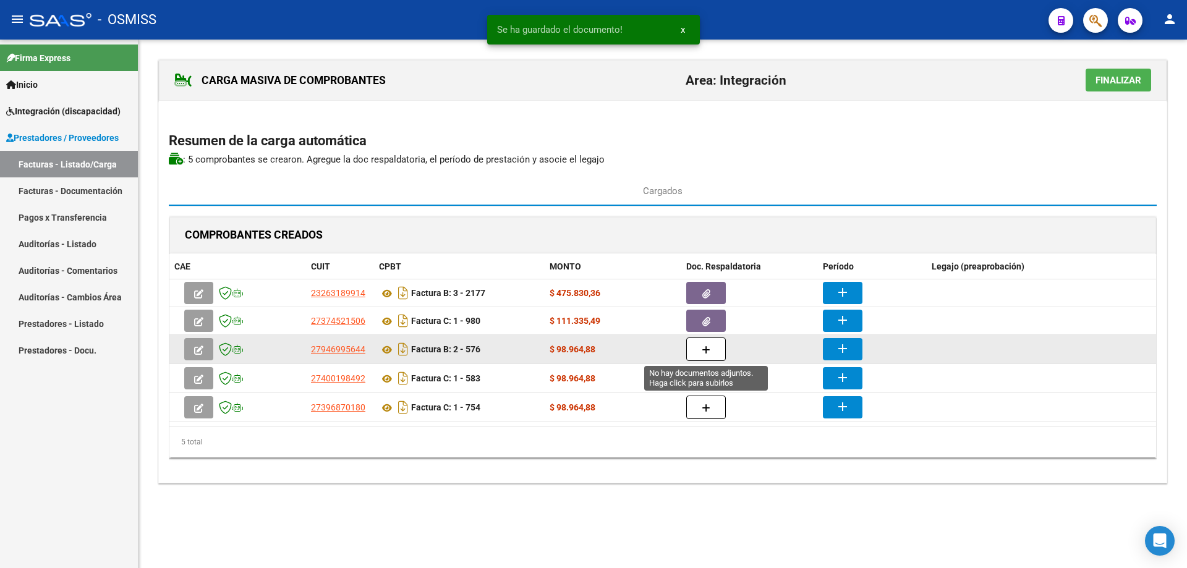
click at [710, 349] on button "button" at bounding box center [706, 349] width 40 height 23
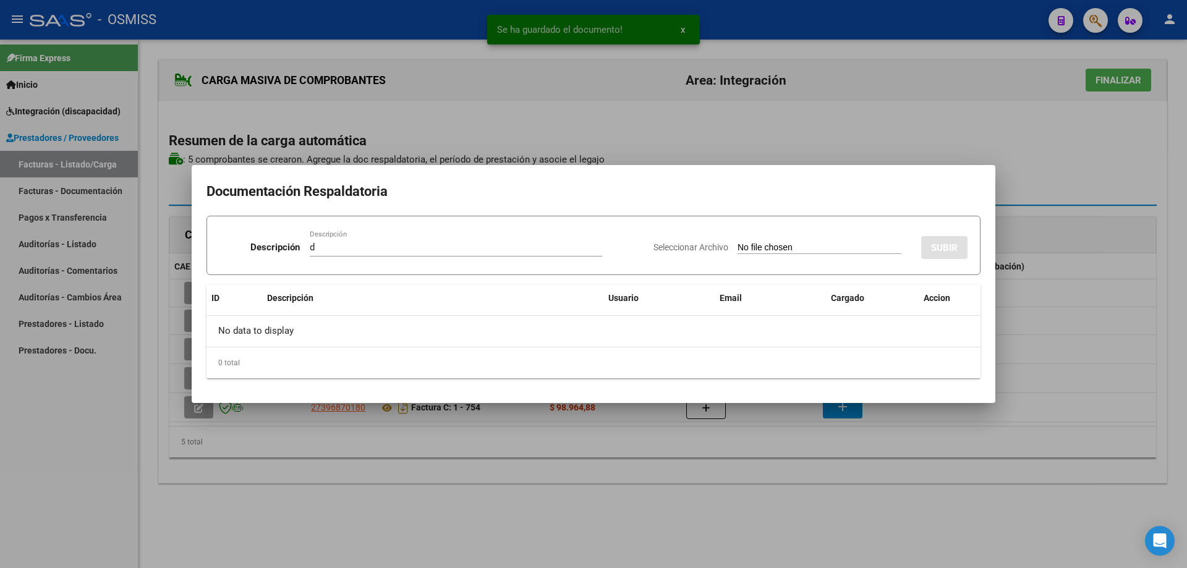
click at [749, 239] on div "Seleccionar Archivo SUBIR" at bounding box center [811, 245] width 314 height 38
click at [754, 250] on input "Seleccionar Archivo" at bounding box center [820, 248] width 164 height 12
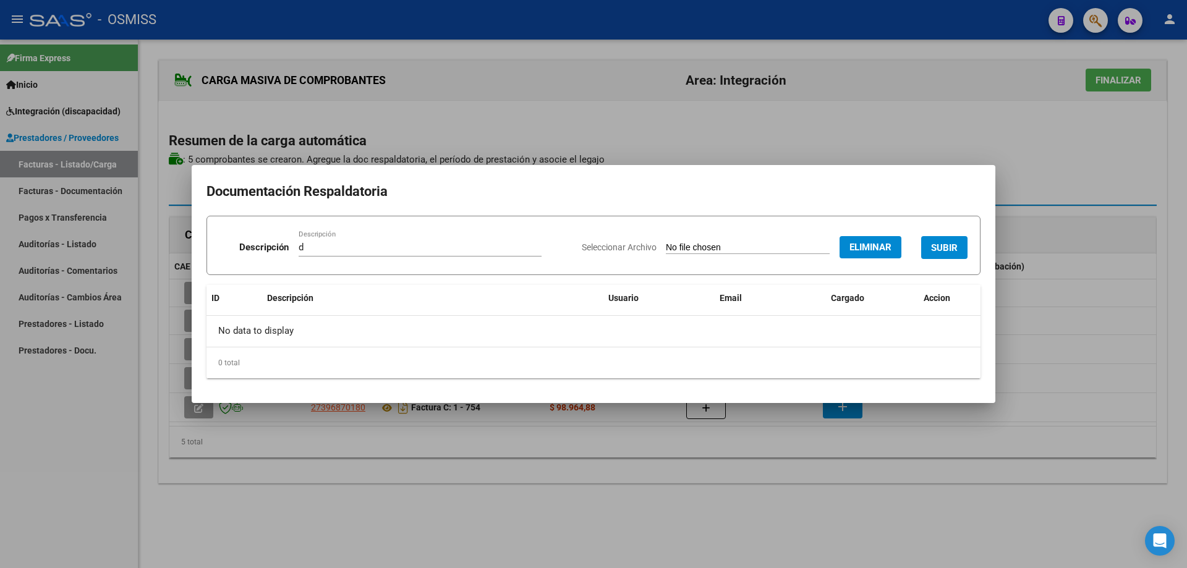
click at [940, 247] on span "SUBIR" at bounding box center [944, 247] width 27 height 11
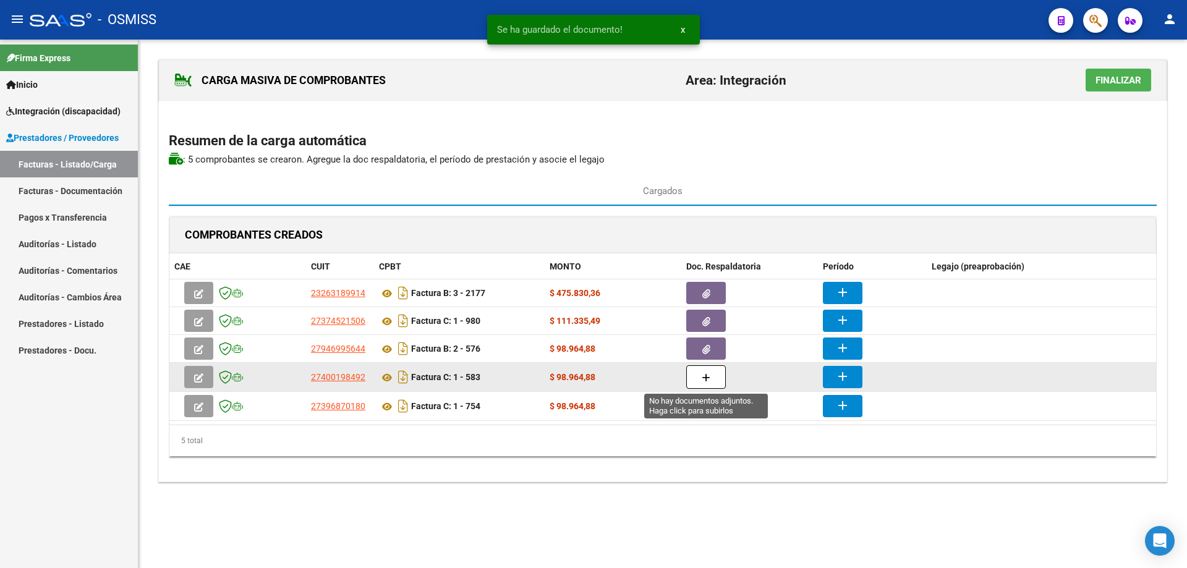
click at [713, 370] on button "button" at bounding box center [706, 376] width 40 height 23
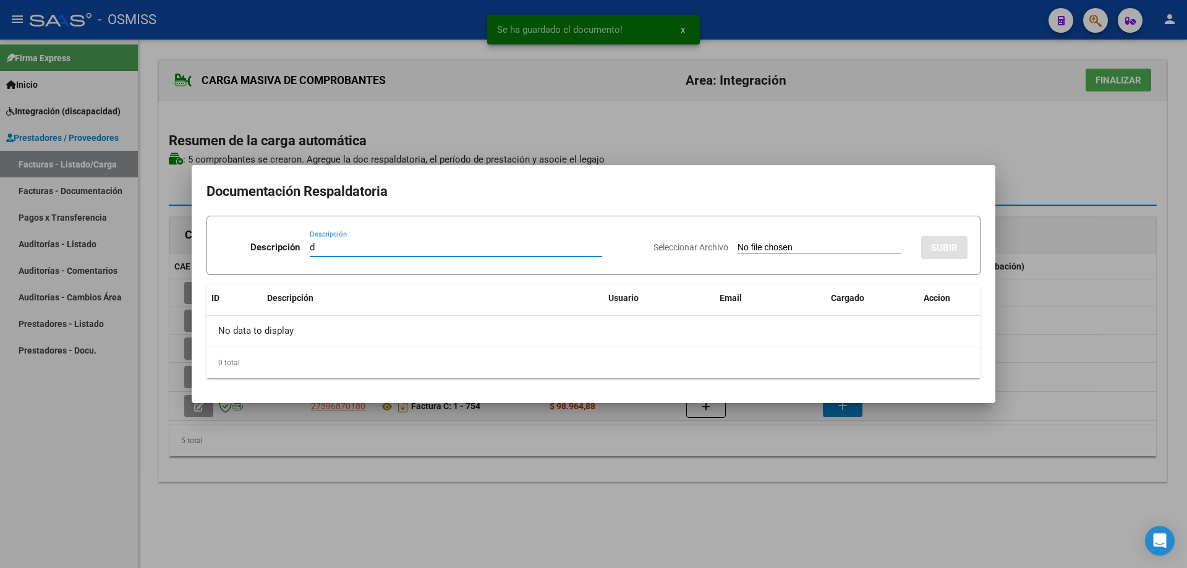
click at [738, 246] on input "Seleccionar Archivo" at bounding box center [820, 248] width 164 height 12
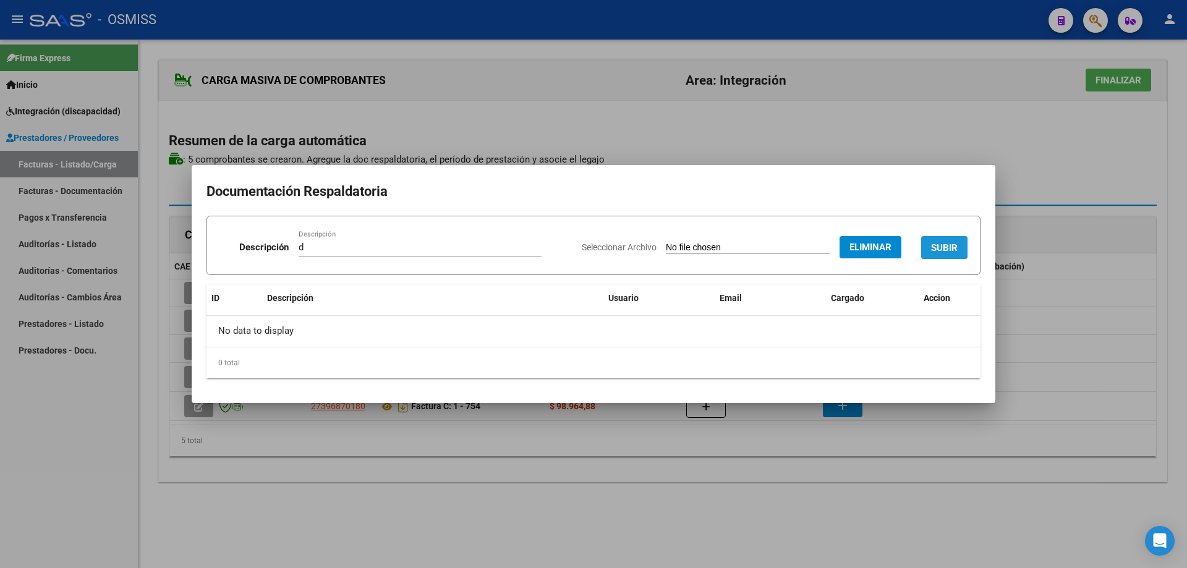
click at [931, 245] on span "SUBIR" at bounding box center [944, 247] width 27 height 11
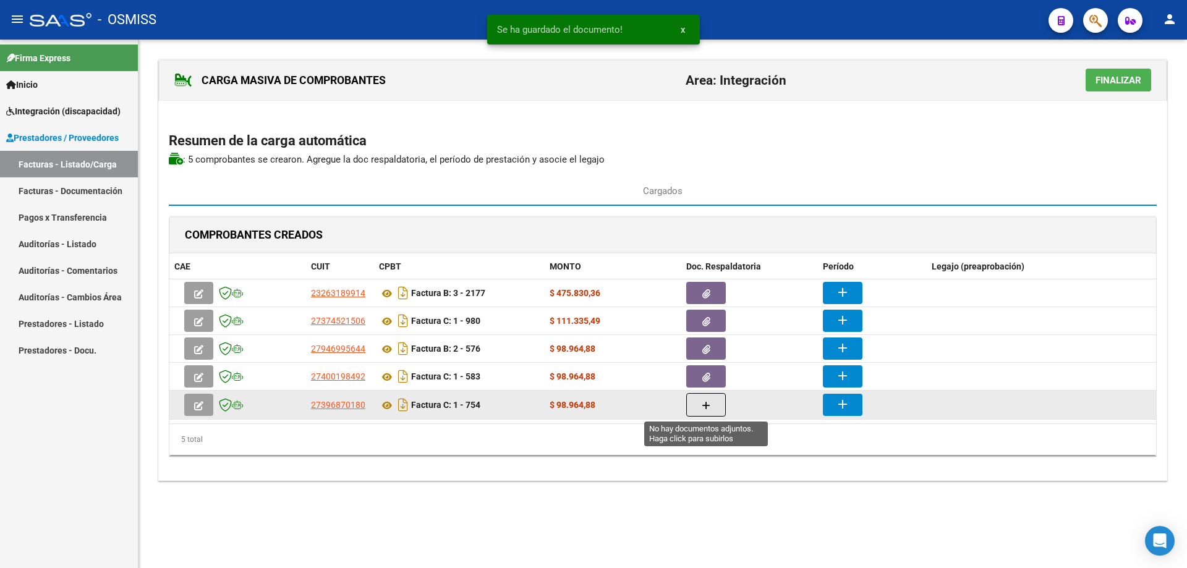
click at [725, 406] on button "button" at bounding box center [706, 404] width 40 height 23
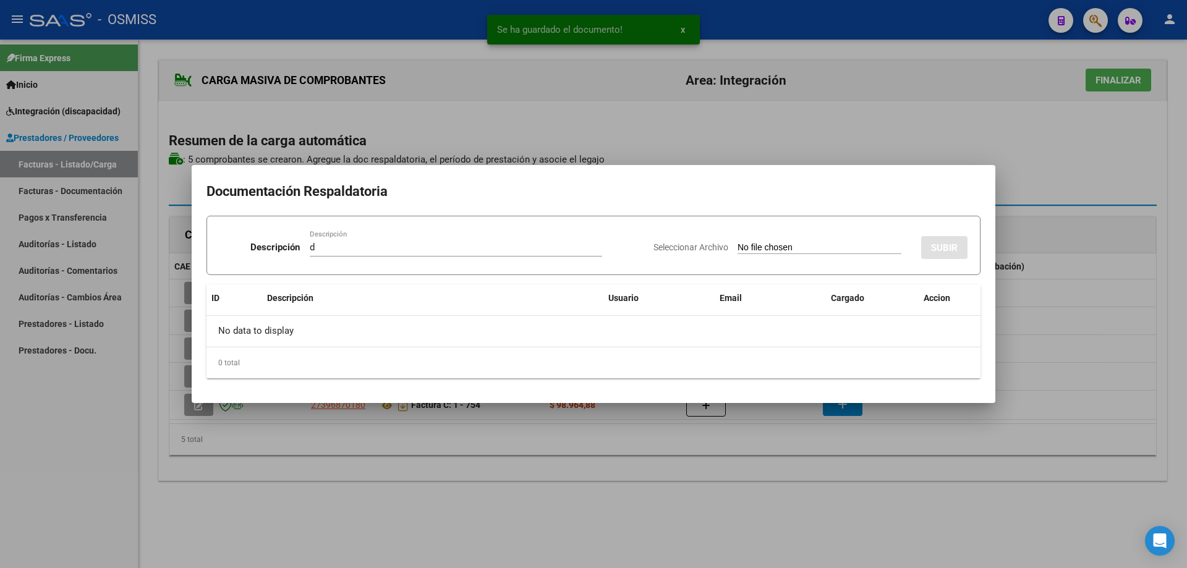
click at [753, 246] on input "Seleccionar Archivo" at bounding box center [820, 248] width 164 height 12
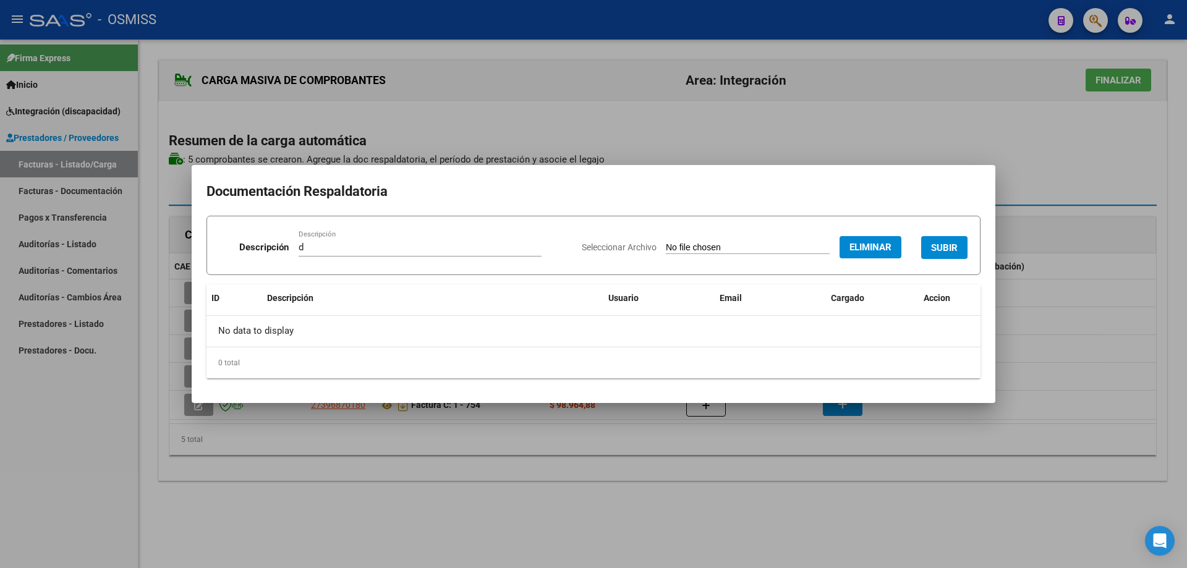
click at [943, 242] on span "SUBIR" at bounding box center [944, 247] width 27 height 11
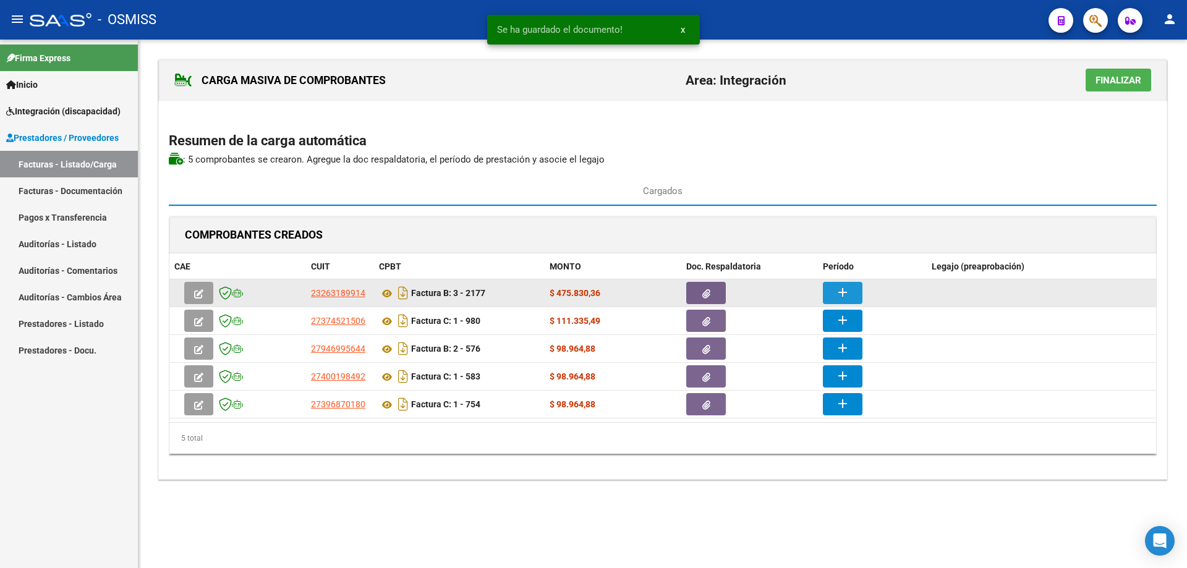
click at [853, 287] on button "add" at bounding box center [843, 293] width 40 height 22
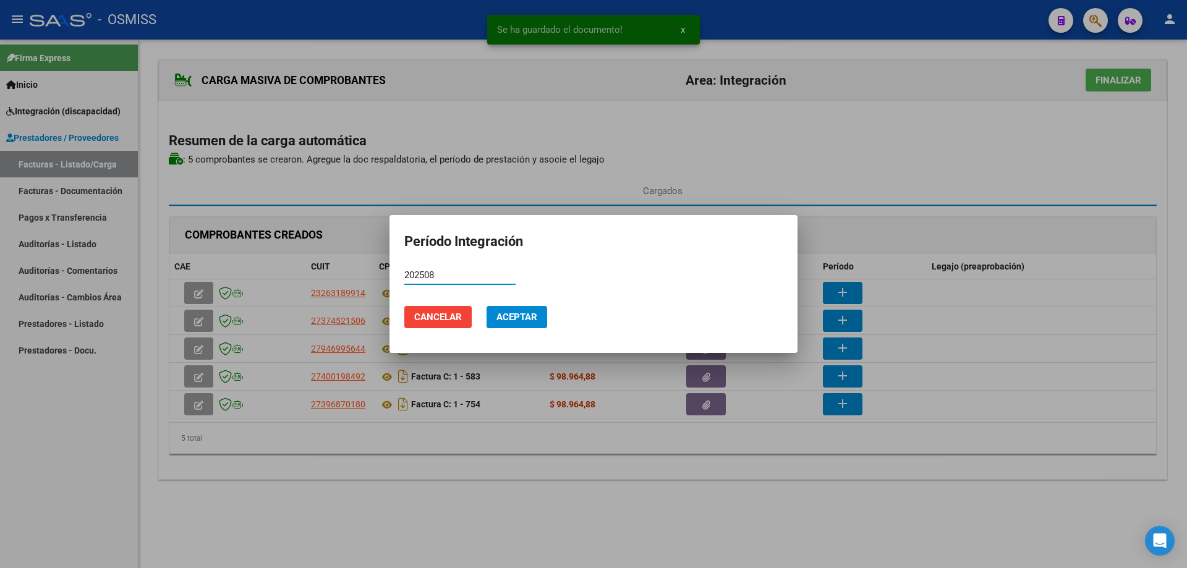
click at [511, 317] on span "Aceptar" at bounding box center [516, 317] width 41 height 11
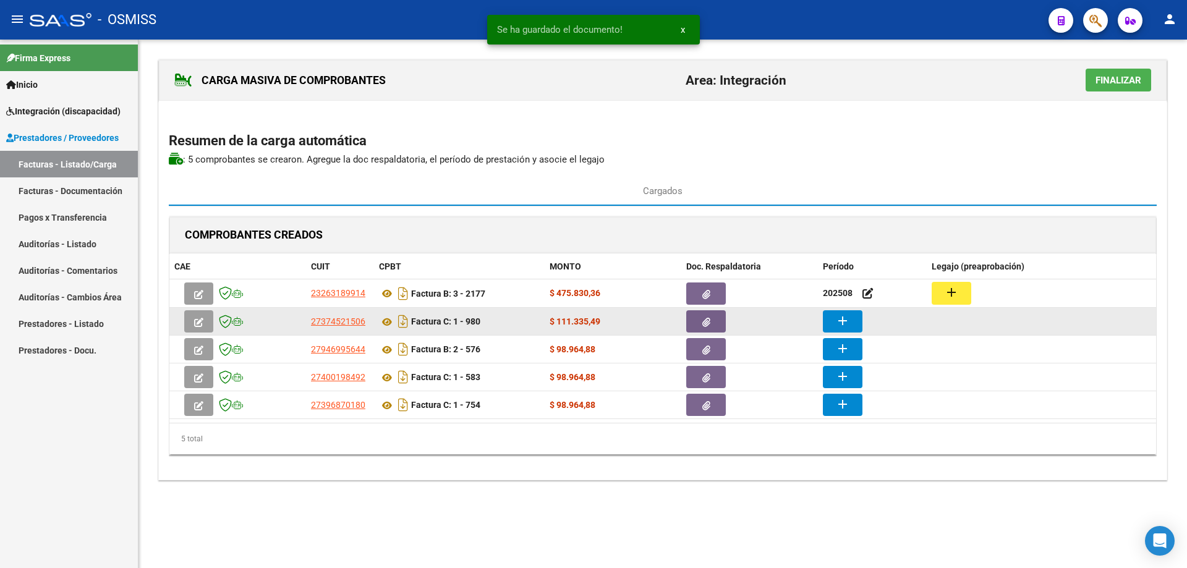
click at [832, 318] on button "add" at bounding box center [843, 321] width 40 height 22
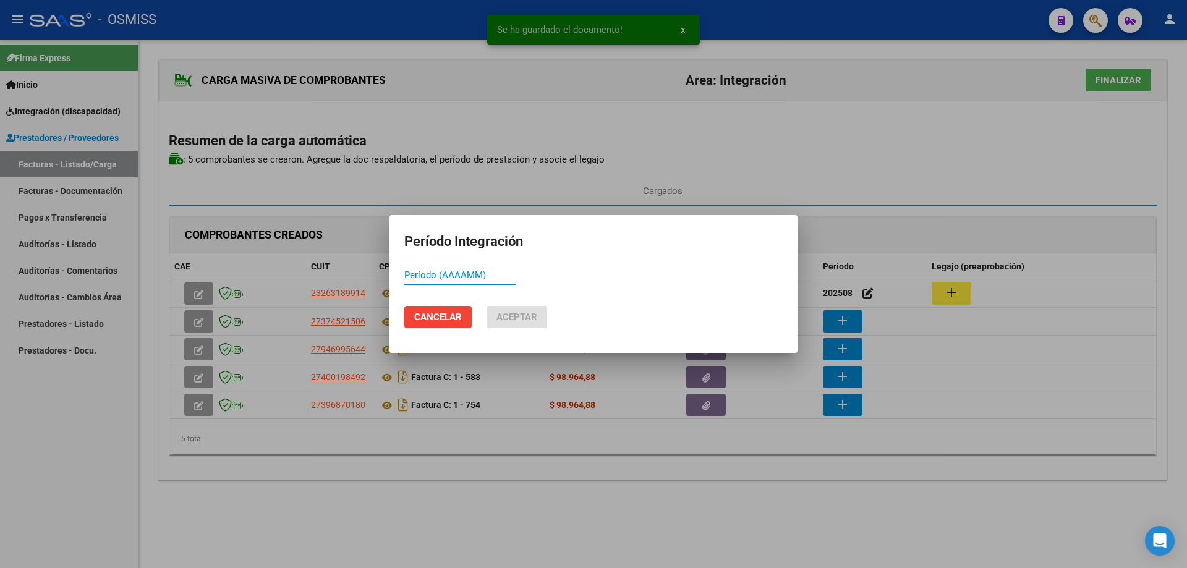
paste input "202508"
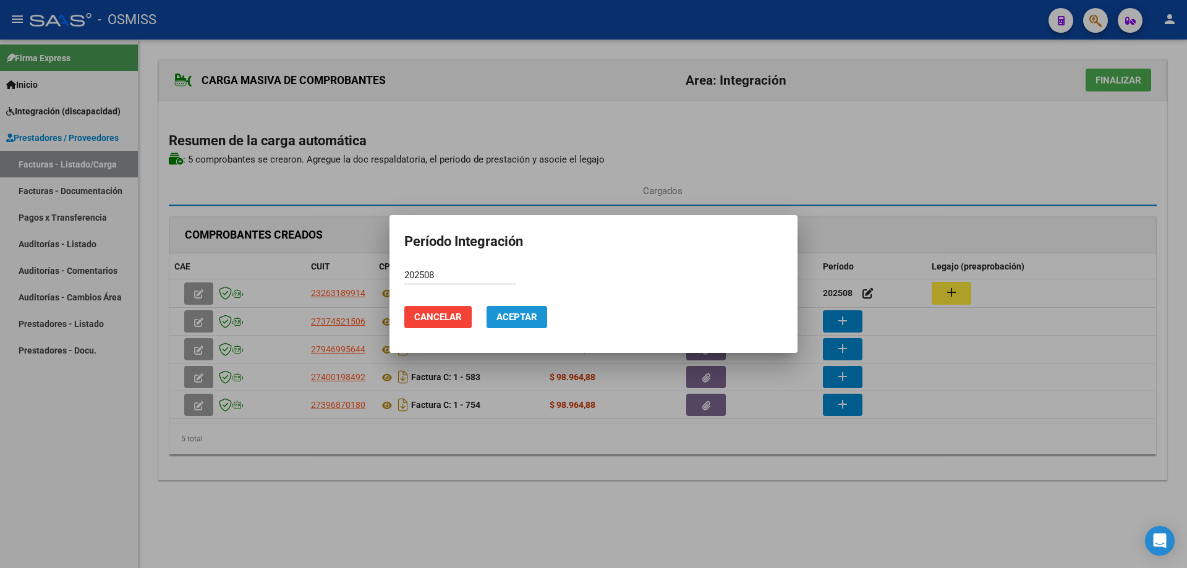
click at [539, 318] on button "Aceptar" at bounding box center [517, 317] width 61 height 22
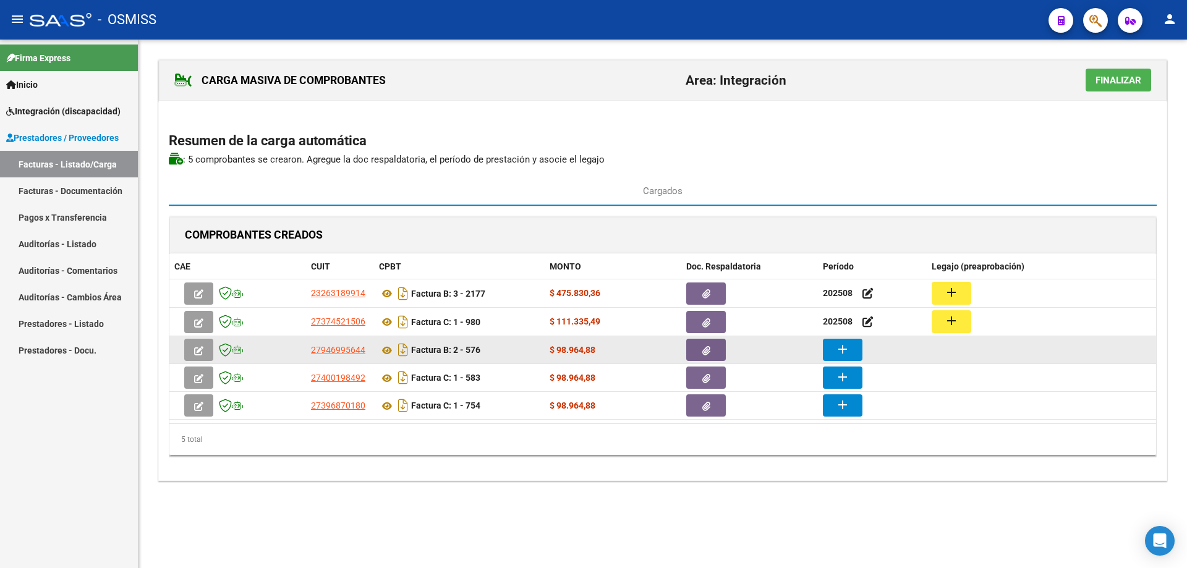
click at [845, 349] on mat-icon "add" at bounding box center [842, 349] width 15 height 15
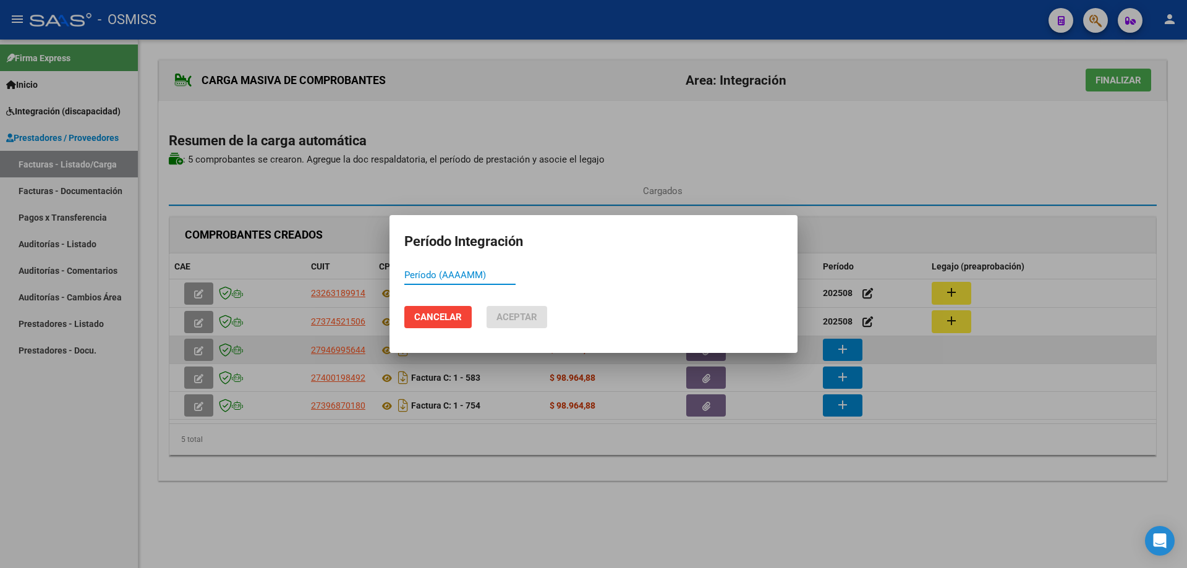
paste input "202508"
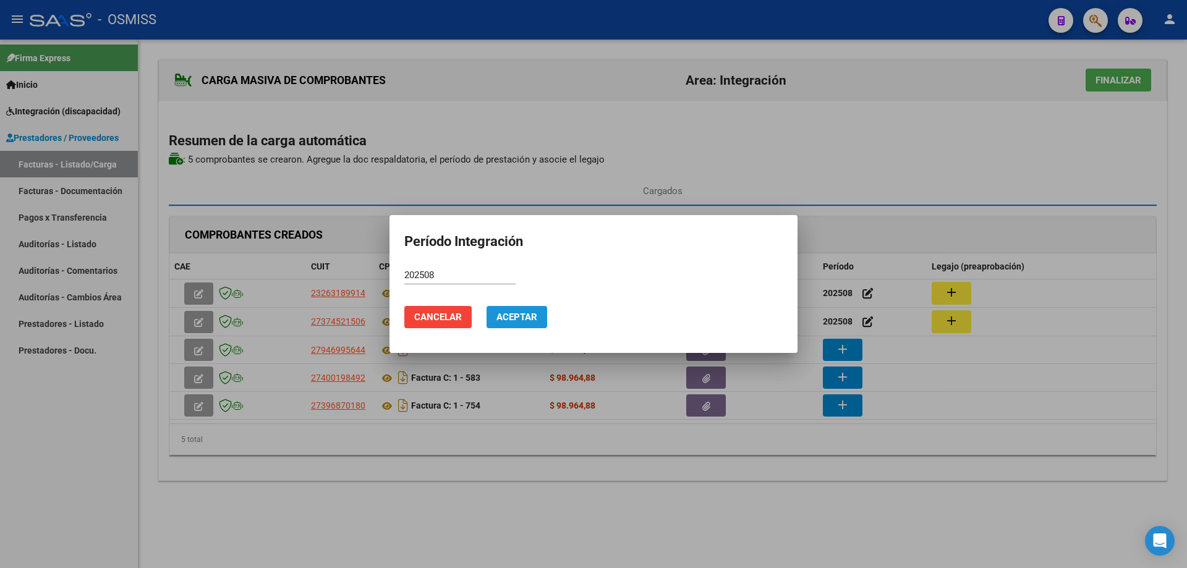
drag, startPoint x: 527, startPoint y: 309, endPoint x: 610, endPoint y: 333, distance: 86.1
click at [528, 309] on button "Aceptar" at bounding box center [517, 317] width 61 height 22
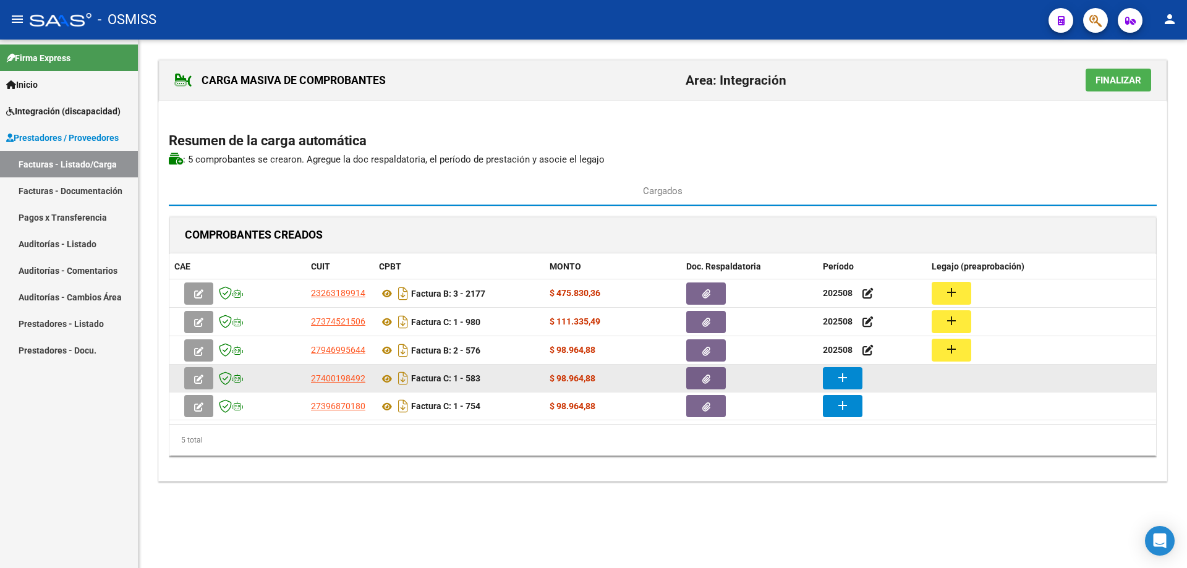
click at [843, 379] on mat-icon "add" at bounding box center [842, 377] width 15 height 15
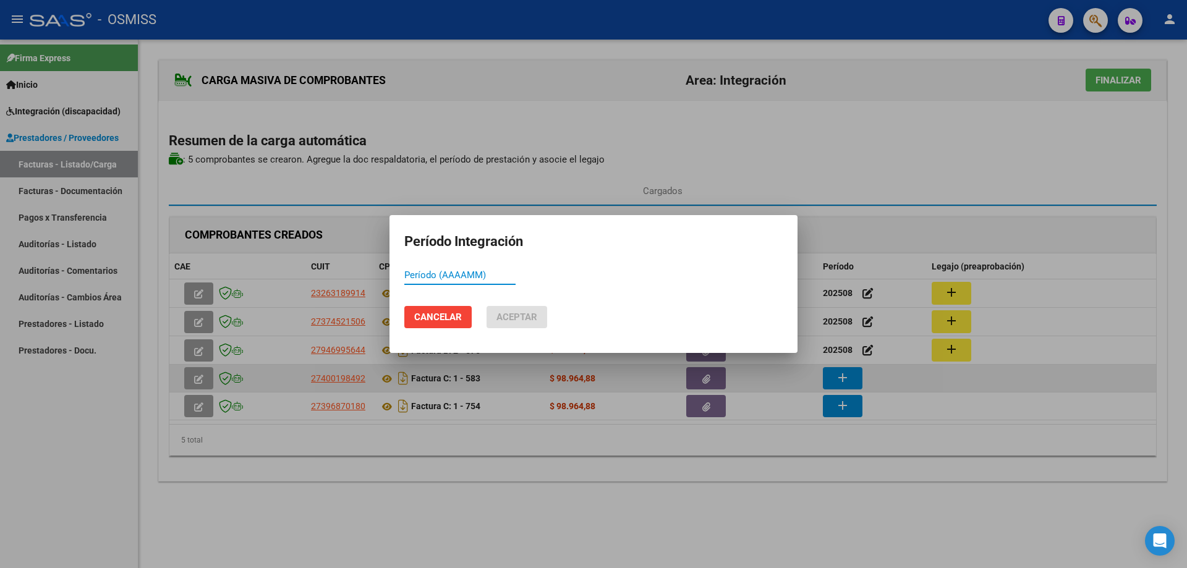
paste input "202508"
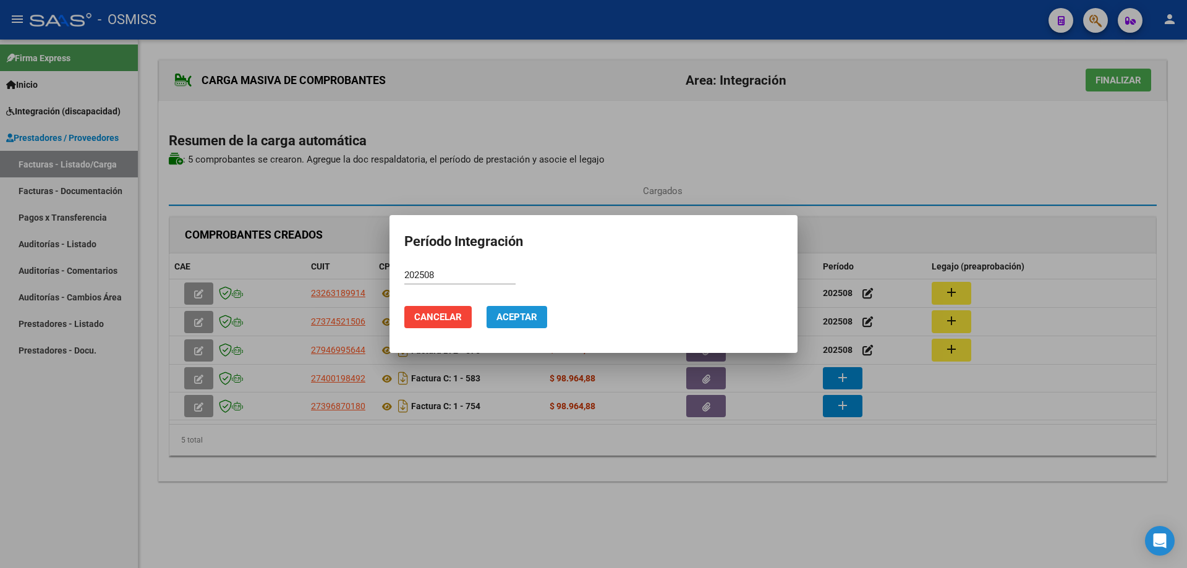
drag, startPoint x: 538, startPoint y: 317, endPoint x: 665, endPoint y: 383, distance: 143.0
click at [539, 317] on button "Aceptar" at bounding box center [517, 317] width 61 height 22
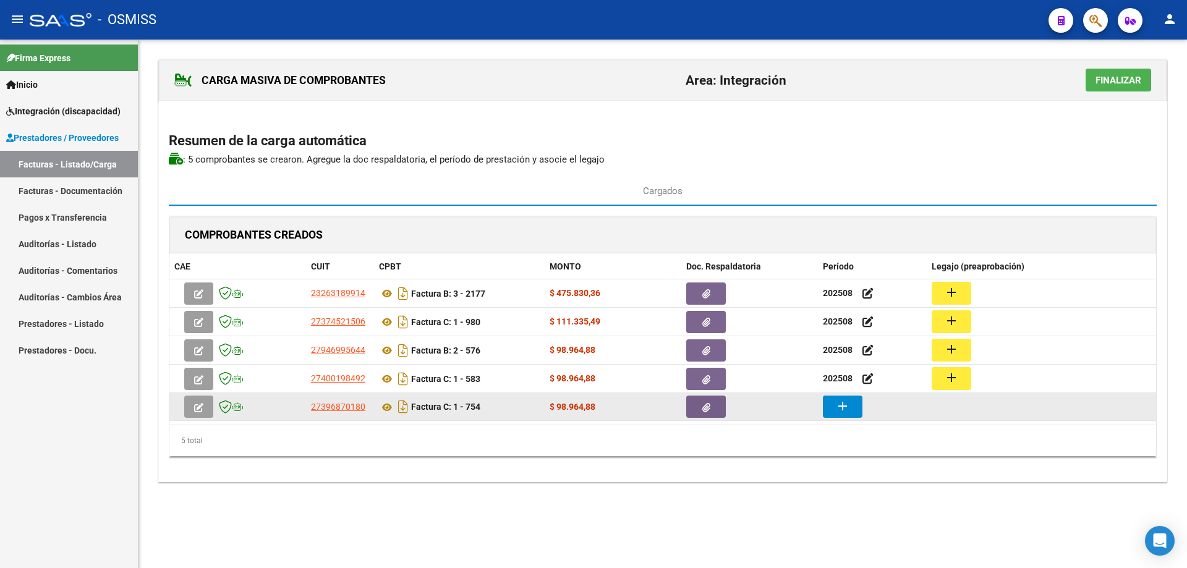
click at [863, 404] on div "add" at bounding box center [872, 407] width 99 height 22
click at [853, 406] on button "add" at bounding box center [843, 407] width 40 height 22
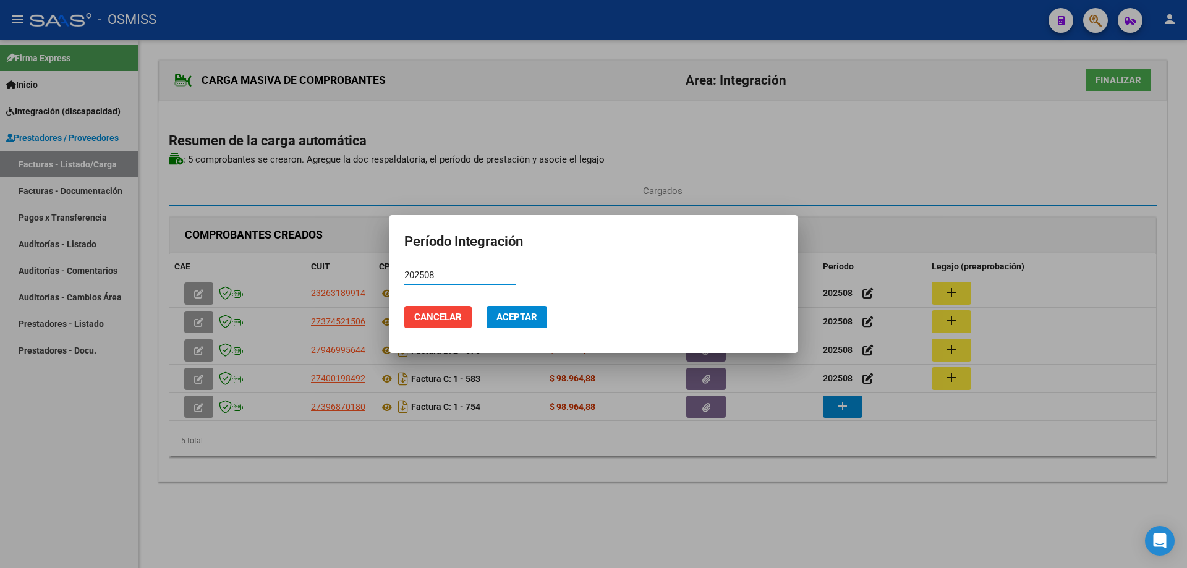
click at [536, 320] on span "Aceptar" at bounding box center [516, 317] width 41 height 11
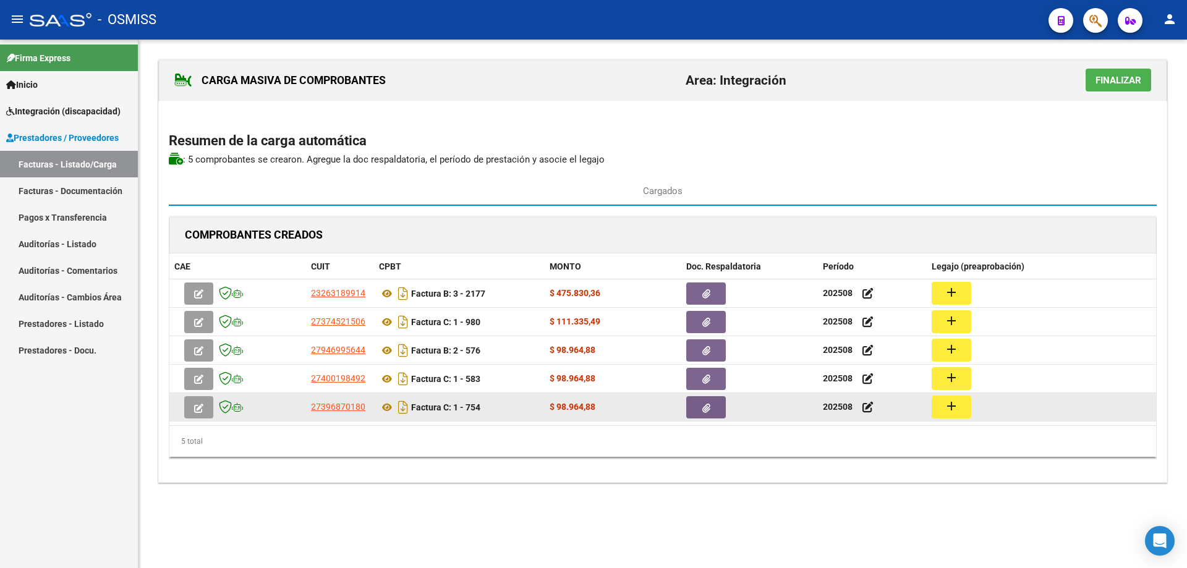
click at [953, 408] on mat-icon "add" at bounding box center [951, 406] width 15 height 15
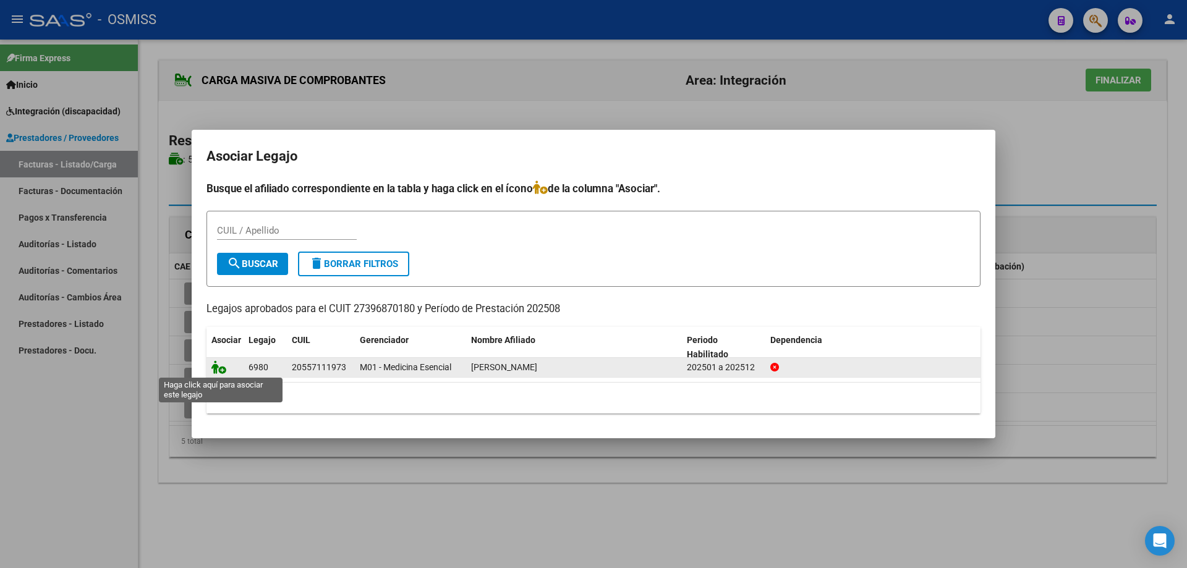
click at [220, 368] on icon at bounding box center [218, 367] width 15 height 14
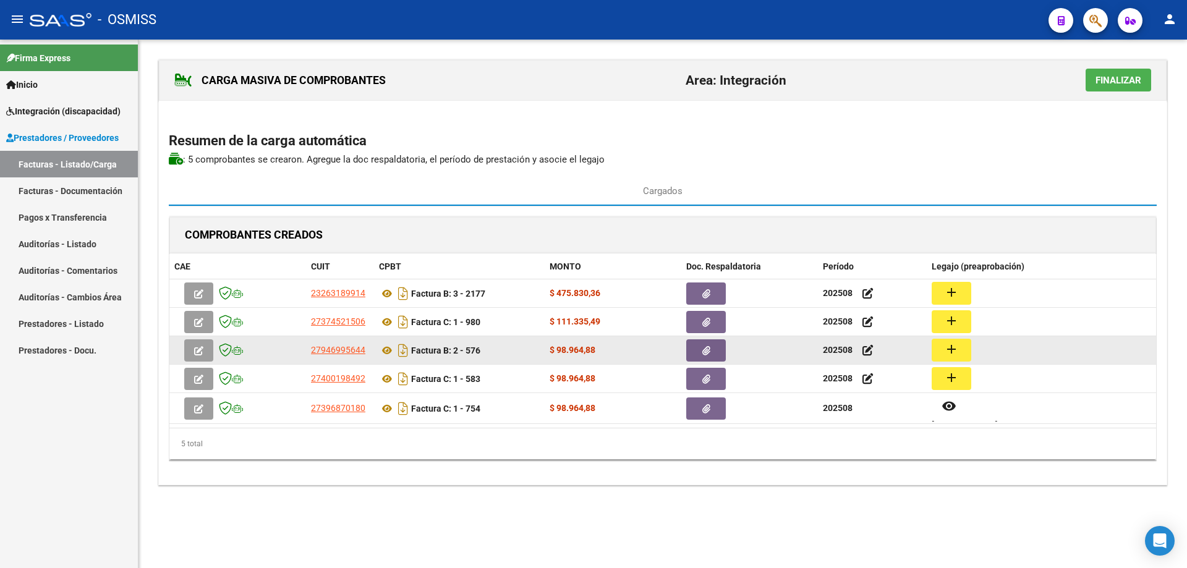
click at [962, 352] on button "add" at bounding box center [952, 350] width 40 height 23
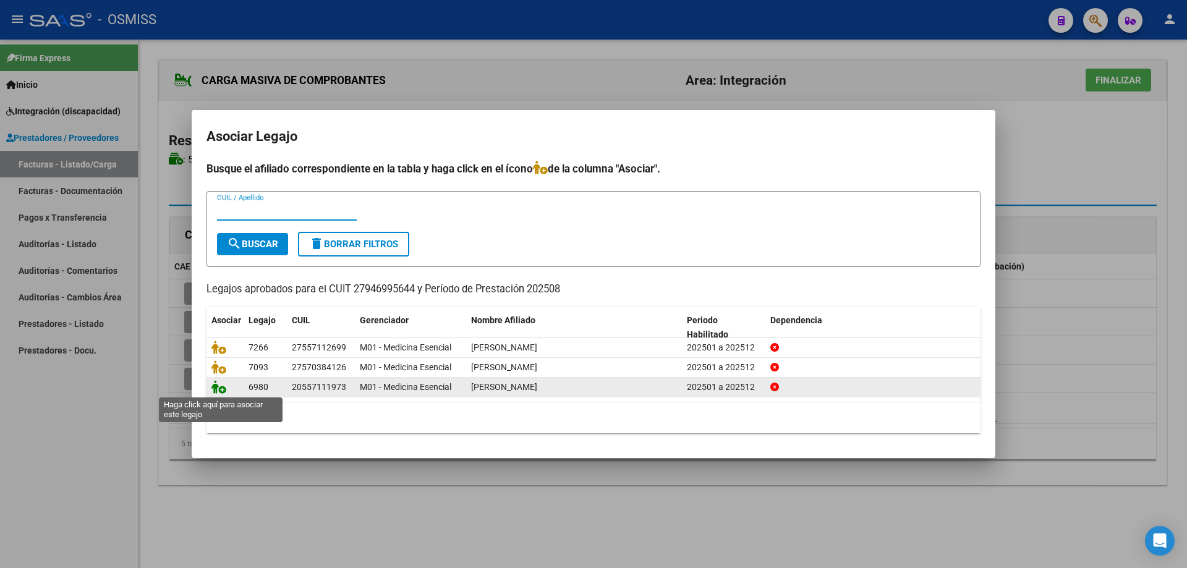
click at [223, 389] on icon at bounding box center [218, 387] width 15 height 14
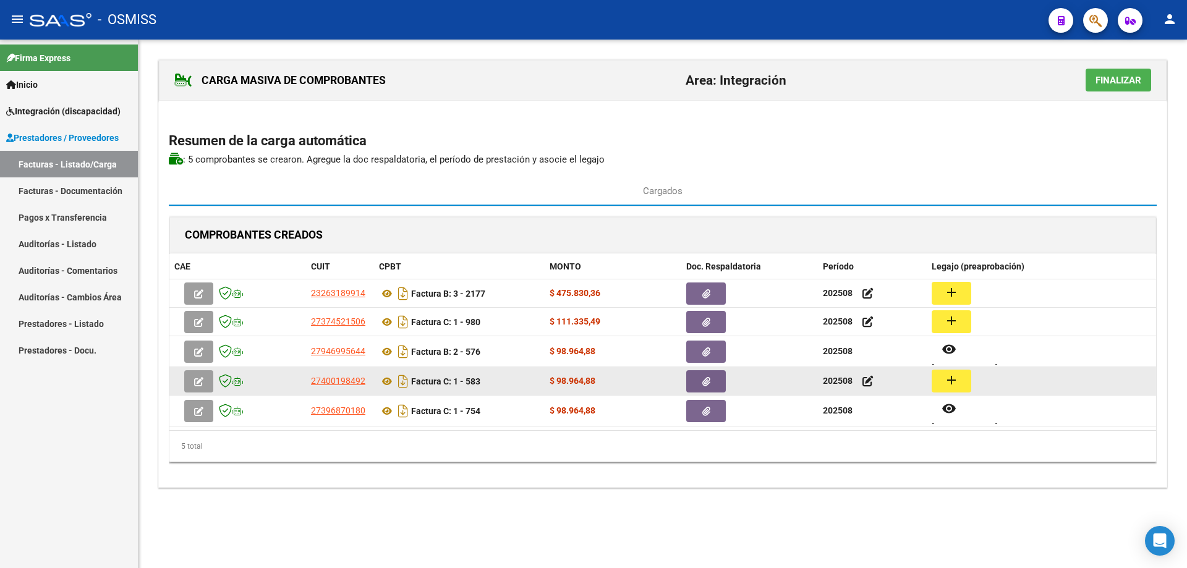
click at [956, 381] on mat-icon "add" at bounding box center [951, 380] width 15 height 15
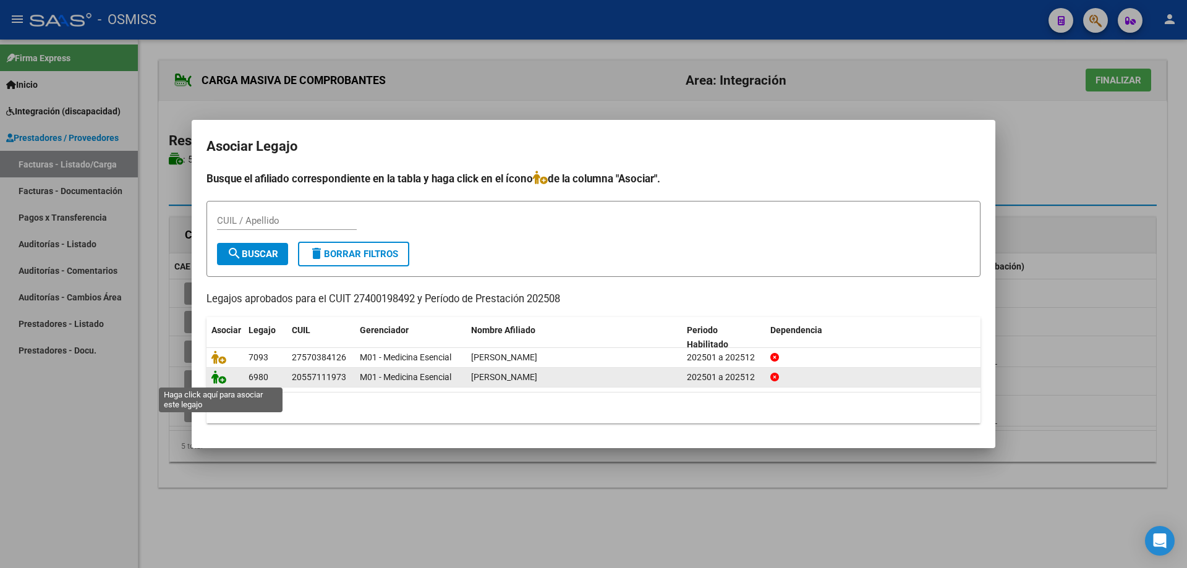
click at [219, 378] on icon at bounding box center [218, 377] width 15 height 14
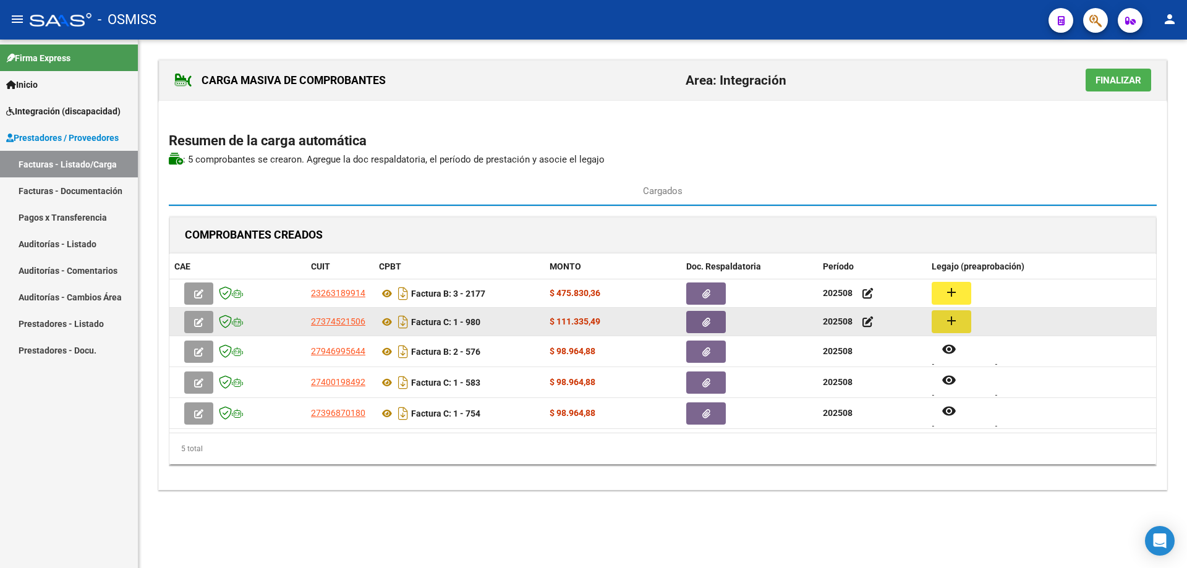
click at [957, 321] on mat-icon "add" at bounding box center [951, 320] width 15 height 15
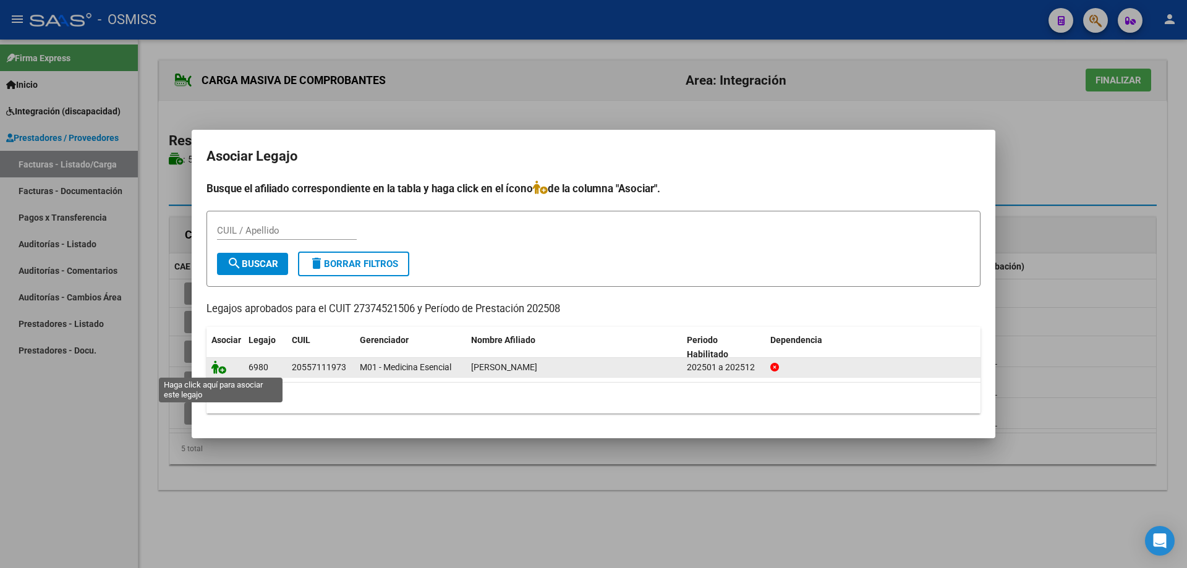
click at [216, 368] on icon at bounding box center [218, 367] width 15 height 14
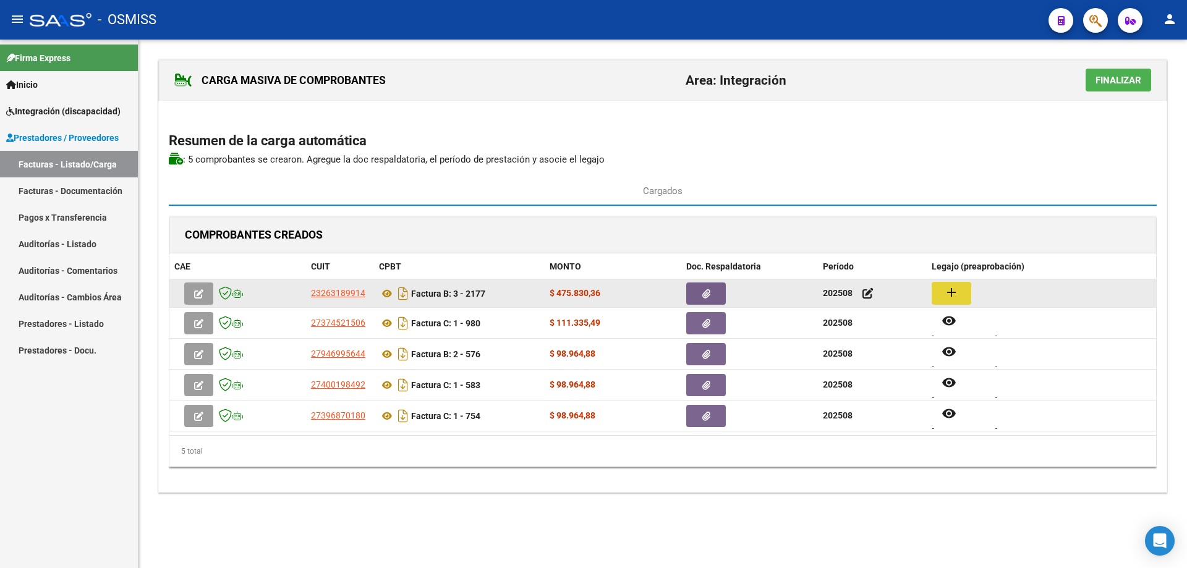
click at [948, 294] on mat-icon "add" at bounding box center [951, 292] width 15 height 15
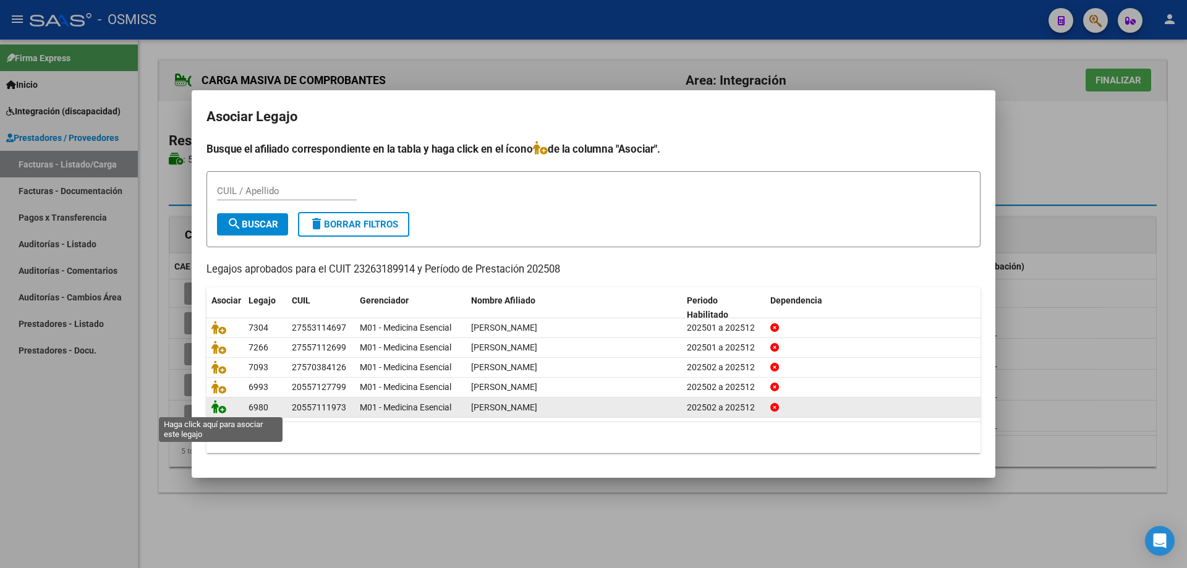
click at [218, 411] on icon at bounding box center [218, 407] width 15 height 14
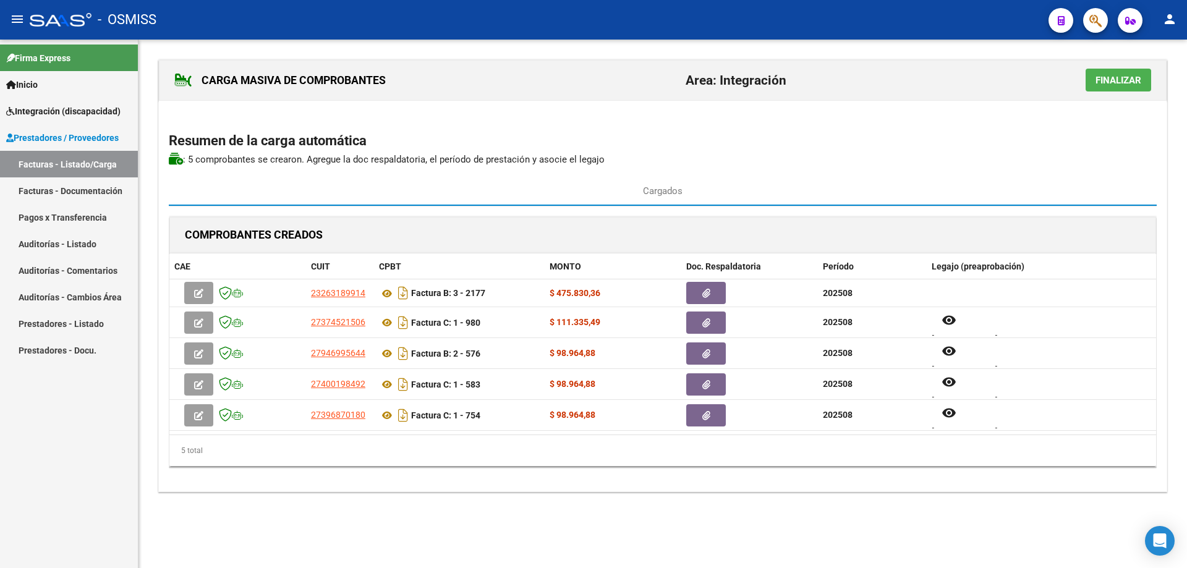
drag, startPoint x: 1121, startPoint y: 81, endPoint x: 1113, endPoint y: 83, distance: 8.2
click at [1120, 81] on span "Finalizar" at bounding box center [1119, 80] width 46 height 11
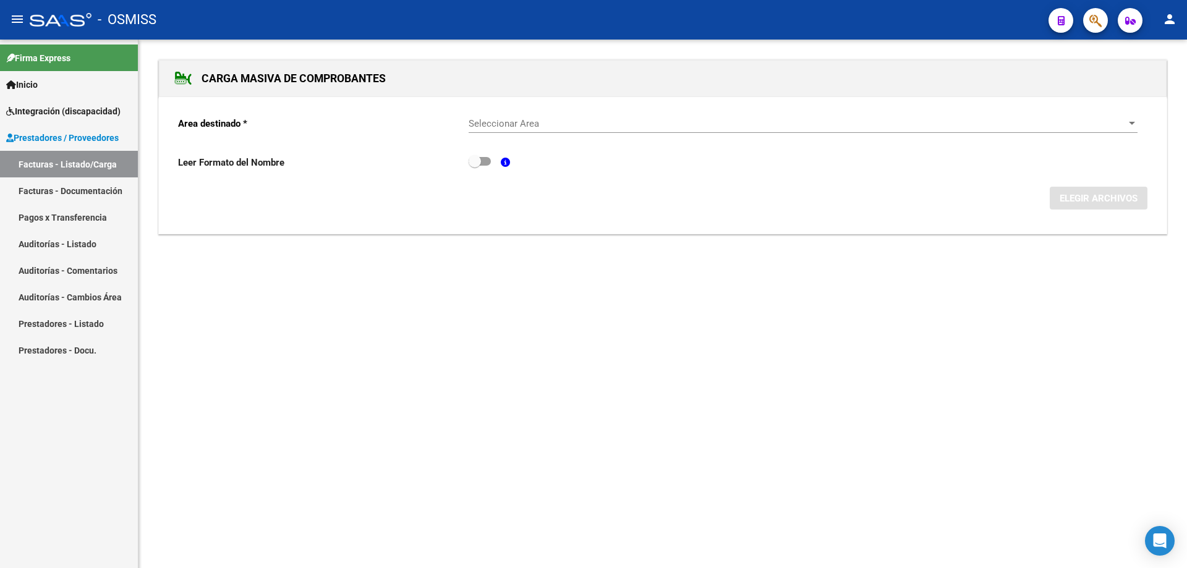
click at [628, 130] on div "Seleccionar Area Seleccionar Area" at bounding box center [803, 119] width 669 height 27
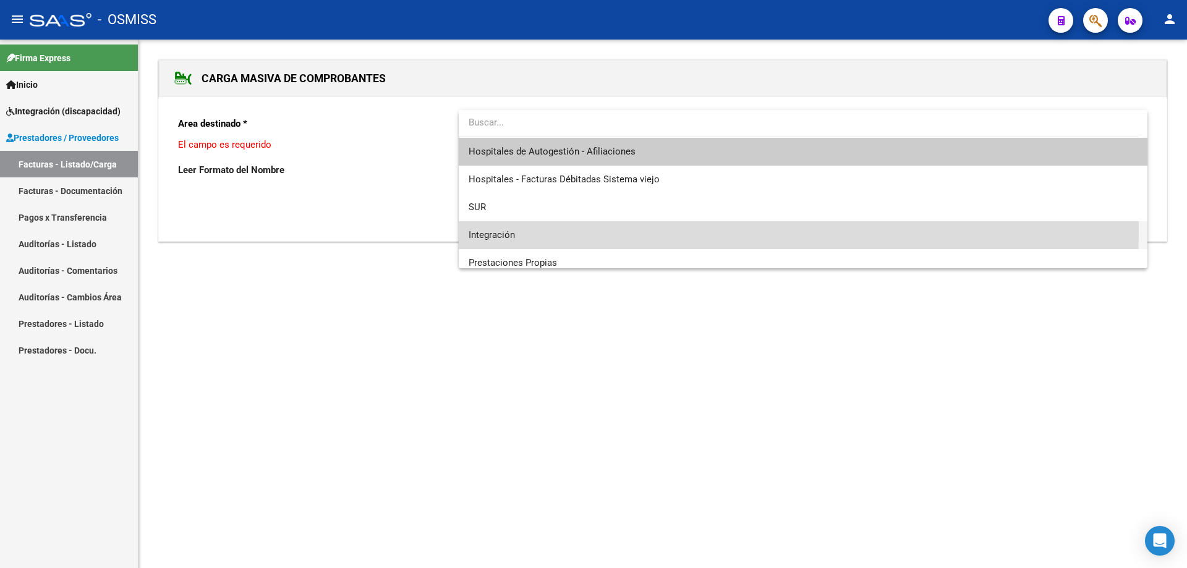
click at [566, 231] on span "Integración" at bounding box center [803, 235] width 669 height 28
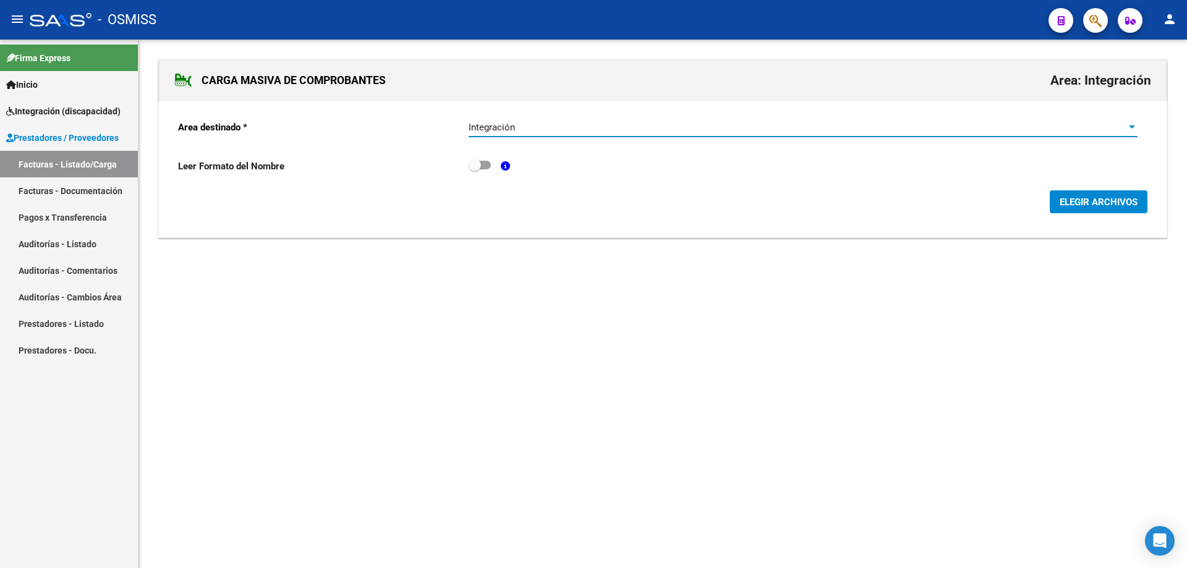
click at [1088, 204] on span "ELEGIR ARCHIVOS" at bounding box center [1099, 202] width 78 height 11
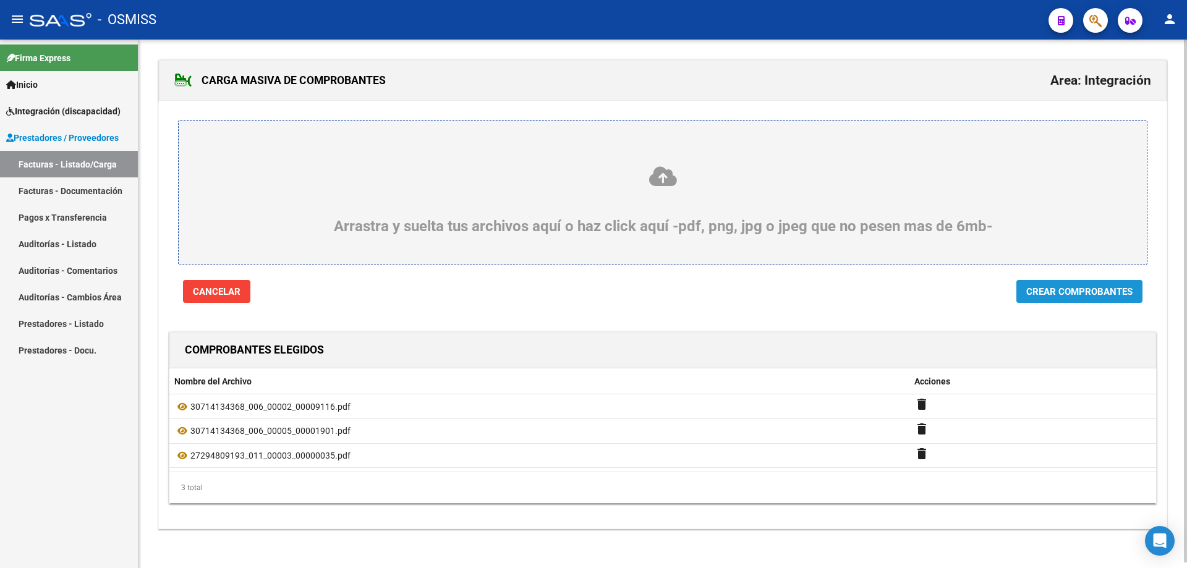
click at [1095, 292] on span "Crear Comprobantes" at bounding box center [1079, 291] width 106 height 11
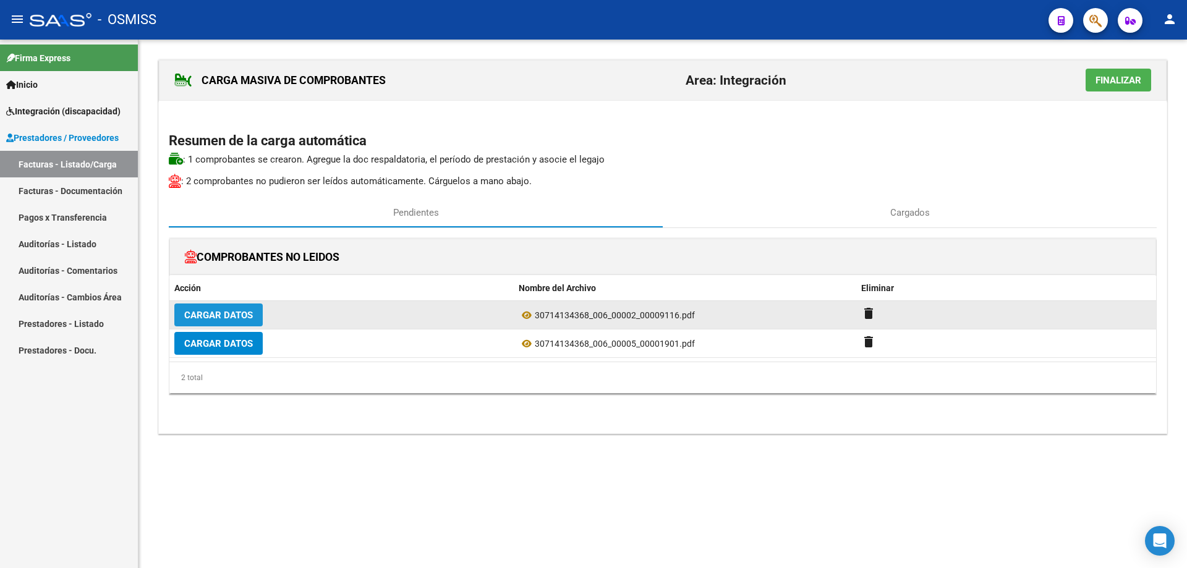
click at [226, 312] on span "Cargar Datos" at bounding box center [218, 315] width 69 height 11
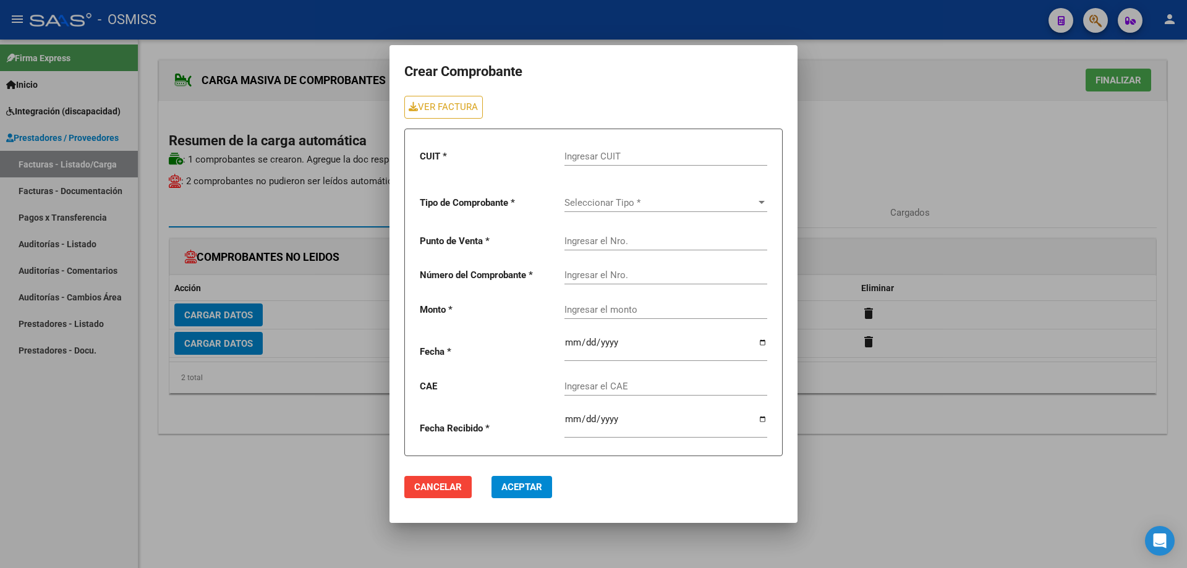
click at [590, 154] on input "Ingresar CUIT" at bounding box center [665, 156] width 203 height 11
click at [599, 198] on span "Seleccionar Tipo *" at bounding box center [660, 202] width 192 height 11
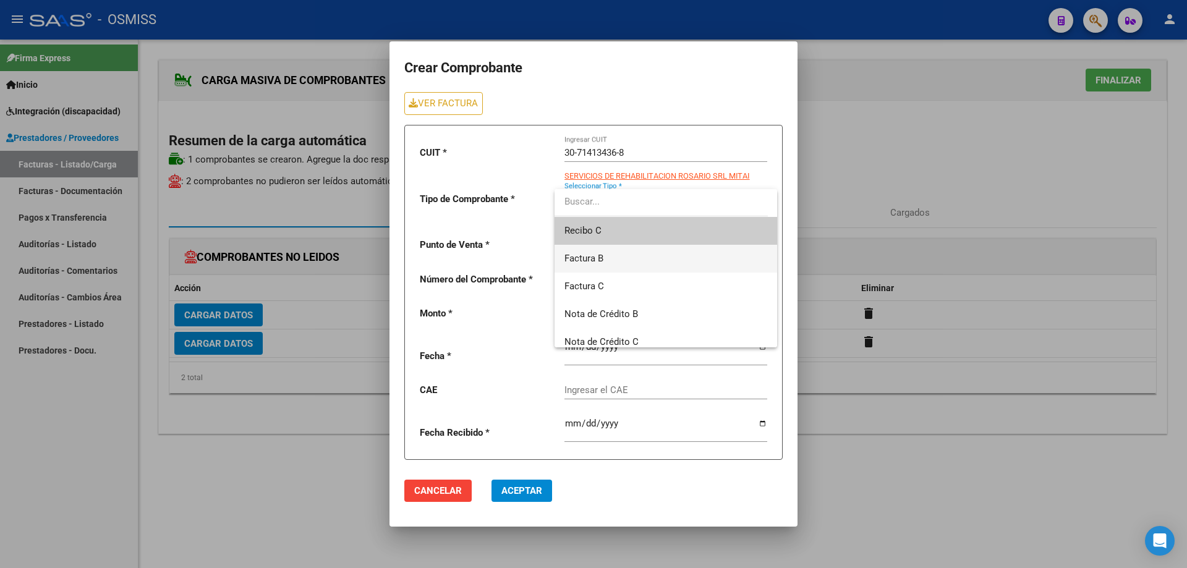
click at [598, 260] on span "Factura B" at bounding box center [583, 258] width 39 height 11
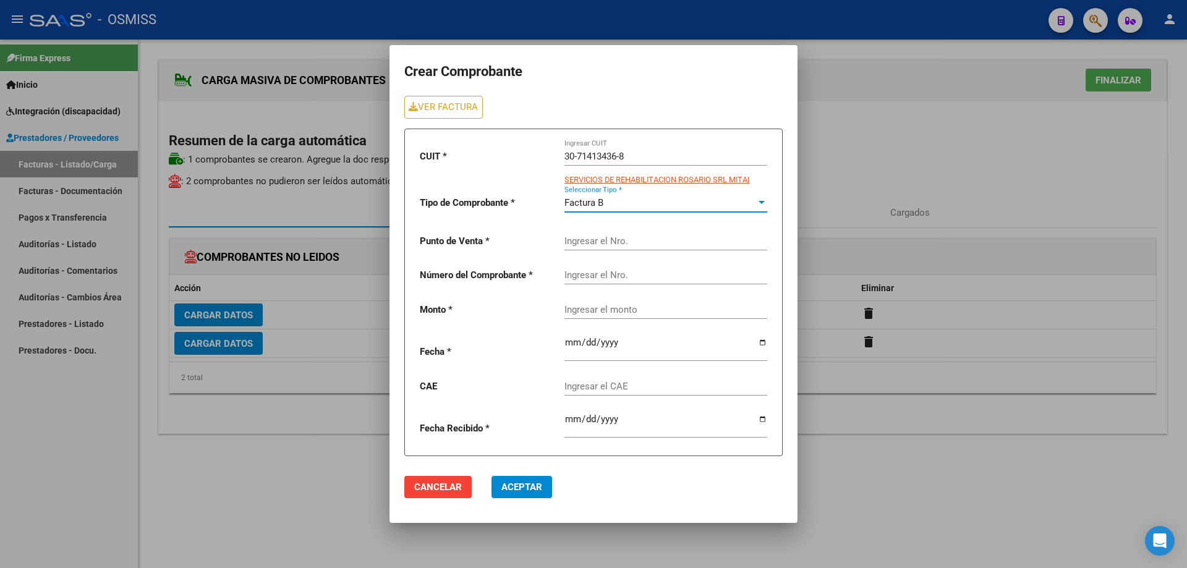
click at [594, 245] on input "Ingresar el Nro." at bounding box center [665, 241] width 203 height 11
click at [591, 275] on input "Ingresar el Nro." at bounding box center [665, 275] width 203 height 11
click at [588, 305] on input "Ingresar el monto" at bounding box center [665, 309] width 203 height 11
paste input "435376.56"
click at [568, 346] on input "date" at bounding box center [665, 348] width 203 height 20
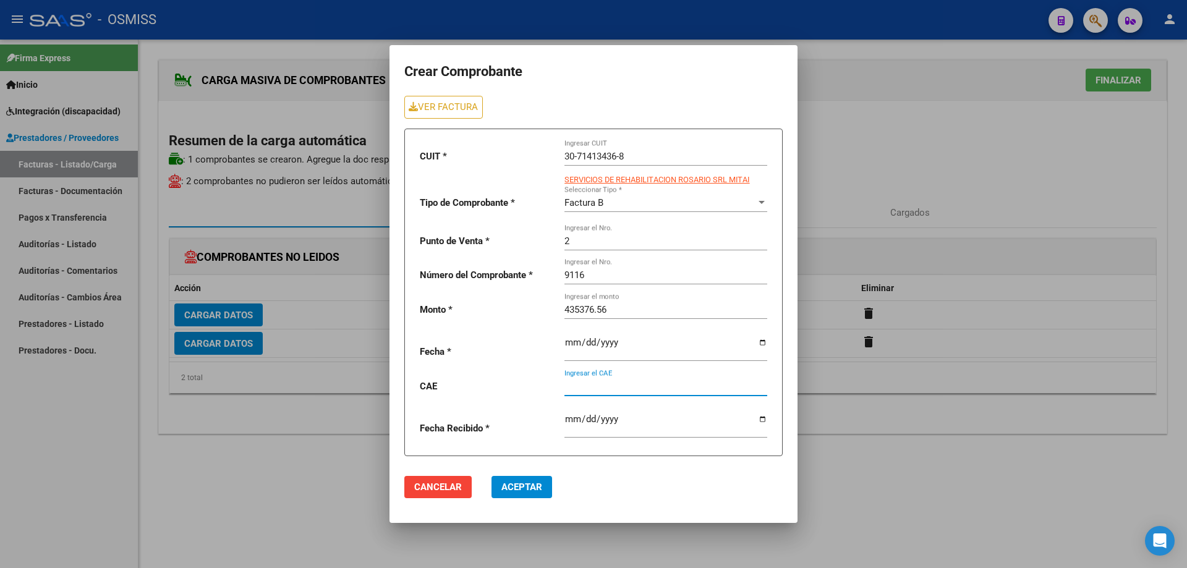
click at [587, 391] on input "Ingresar el CAE" at bounding box center [665, 386] width 203 height 11
paste input "75358352664443"
click at [533, 487] on span "Aceptar" at bounding box center [521, 487] width 41 height 11
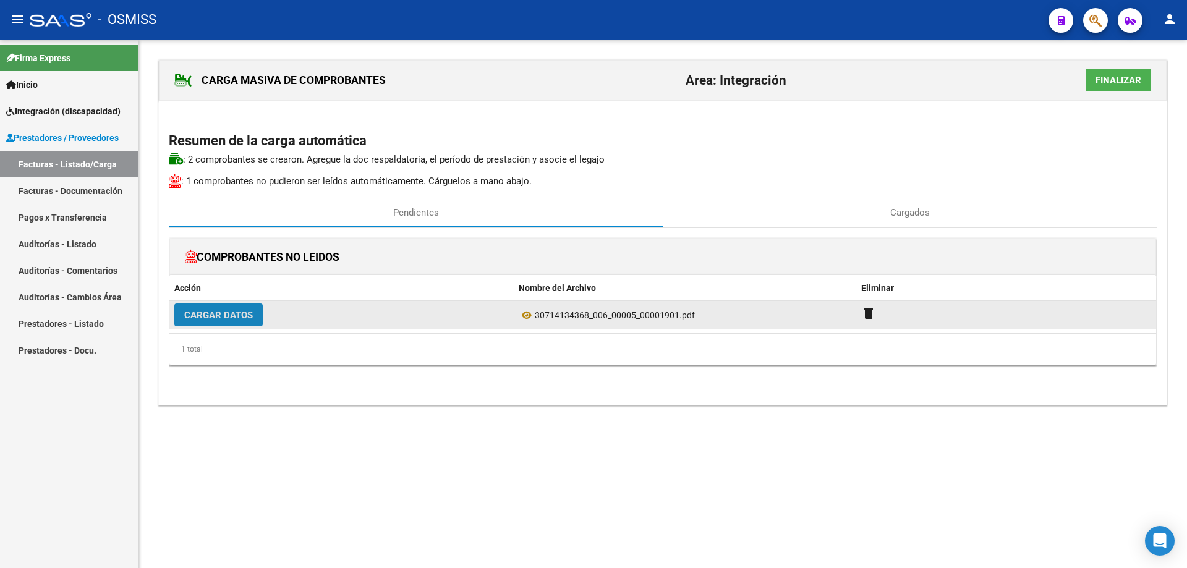
click at [222, 319] on span "Cargar Datos" at bounding box center [218, 315] width 69 height 11
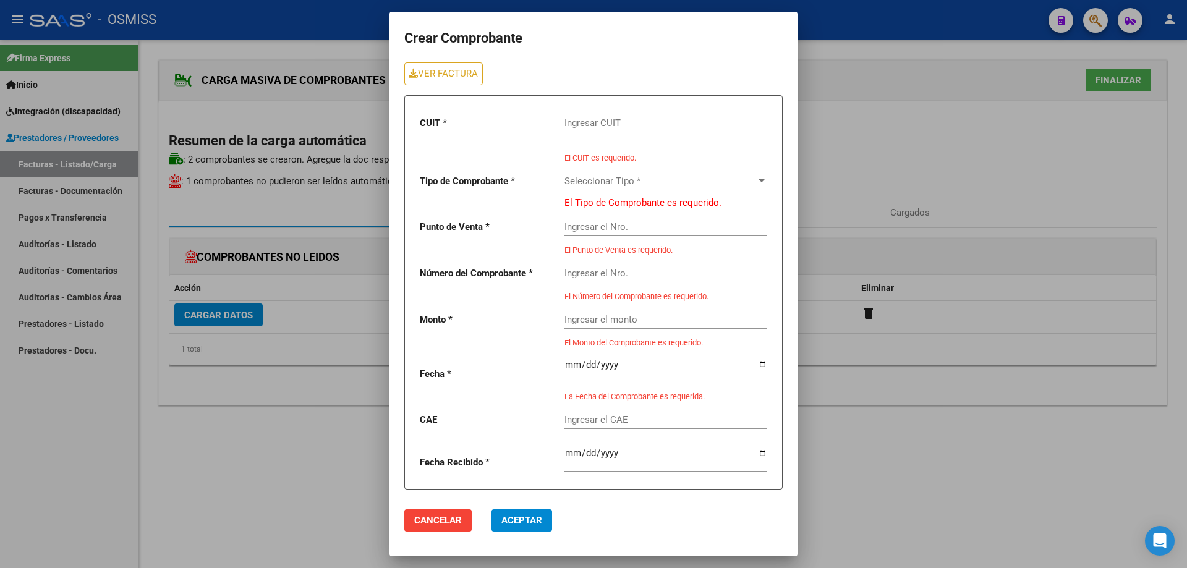
click at [595, 121] on input "Ingresar CUIT" at bounding box center [665, 122] width 203 height 11
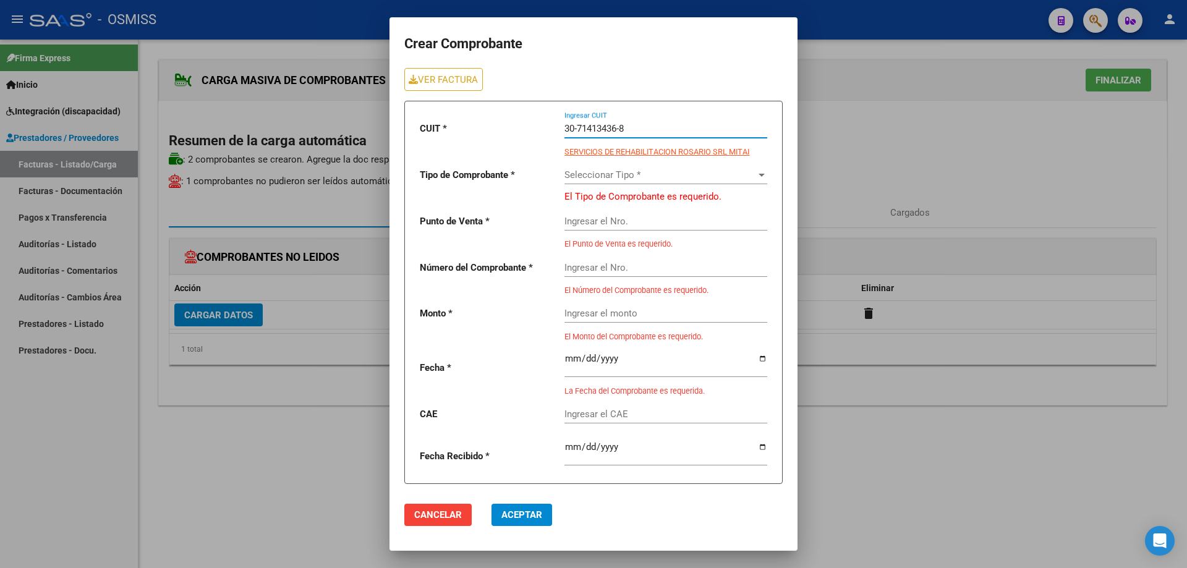
click at [591, 167] on div "Seleccionar Tipo * Seleccionar Tipo *" at bounding box center [665, 171] width 203 height 27
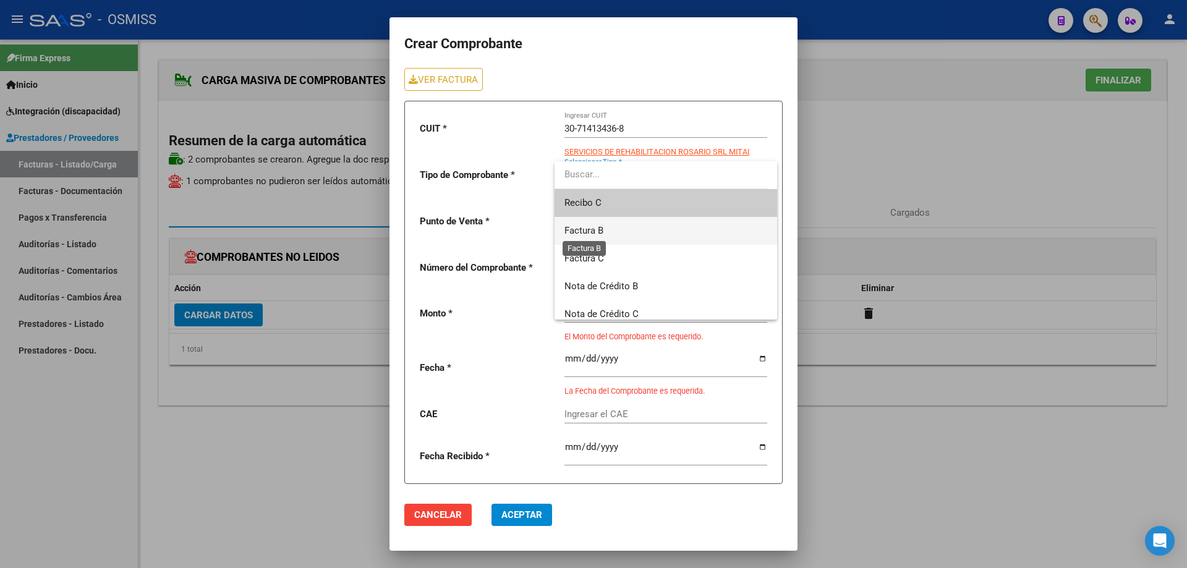
click at [597, 236] on span "Factura B" at bounding box center [583, 230] width 39 height 11
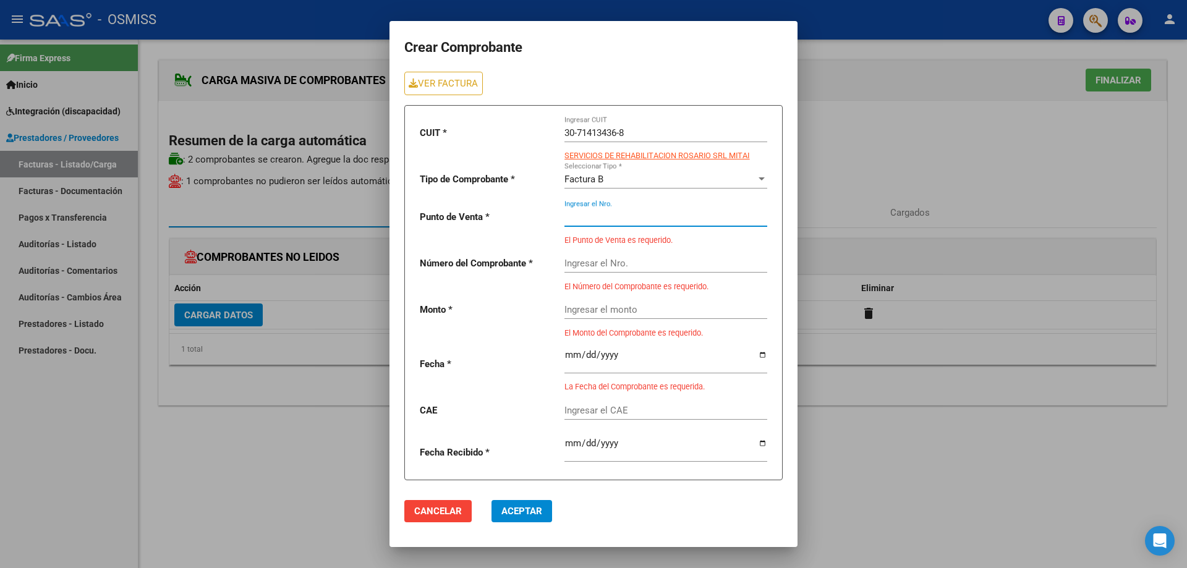
click at [594, 216] on input "Ingresar el Nro." at bounding box center [665, 216] width 203 height 11
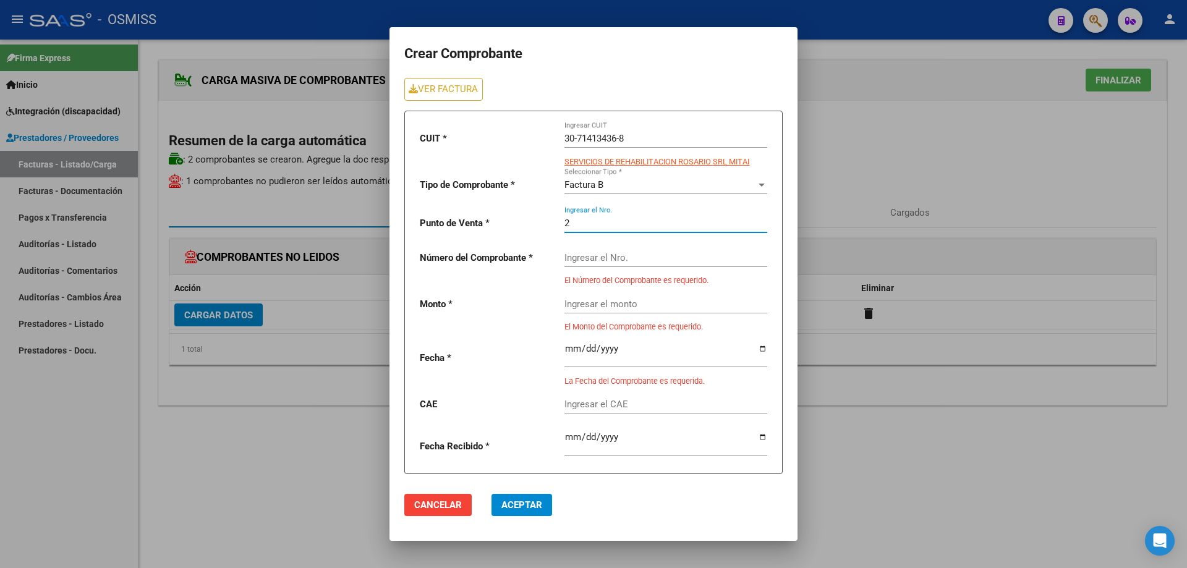
click at [589, 261] on input "Ingresar el Nro." at bounding box center [665, 257] width 203 height 11
drag, startPoint x: 589, startPoint y: 222, endPoint x: 540, endPoint y: 224, distance: 48.9
click at [540, 224] on div "CUIT * 30-71413436-8 Ingresar CUIT SERVICIOS DE REHABILITACION ROSARIO SRL MITA…" at bounding box center [593, 293] width 378 height 364
click at [624, 258] on input "Ingresar el Nro." at bounding box center [665, 257] width 203 height 11
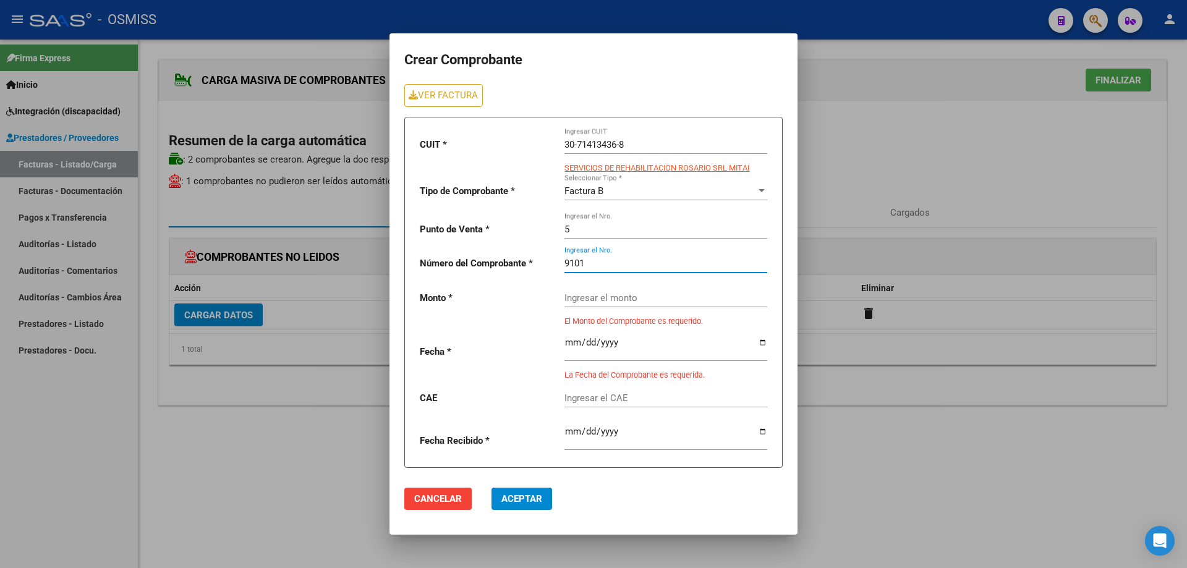
drag, startPoint x: 587, startPoint y: 264, endPoint x: 532, endPoint y: 265, distance: 55.6
click at [532, 265] on div "CUIT * 30-71413436-8 Ingresar CUIT SERVICIOS DE REHABILITACION ROSARIO SRL MITA…" at bounding box center [593, 293] width 378 height 352
click at [585, 296] on input "Ingresar el monto" at bounding box center [665, 297] width 203 height 11
paste input "475830.36"
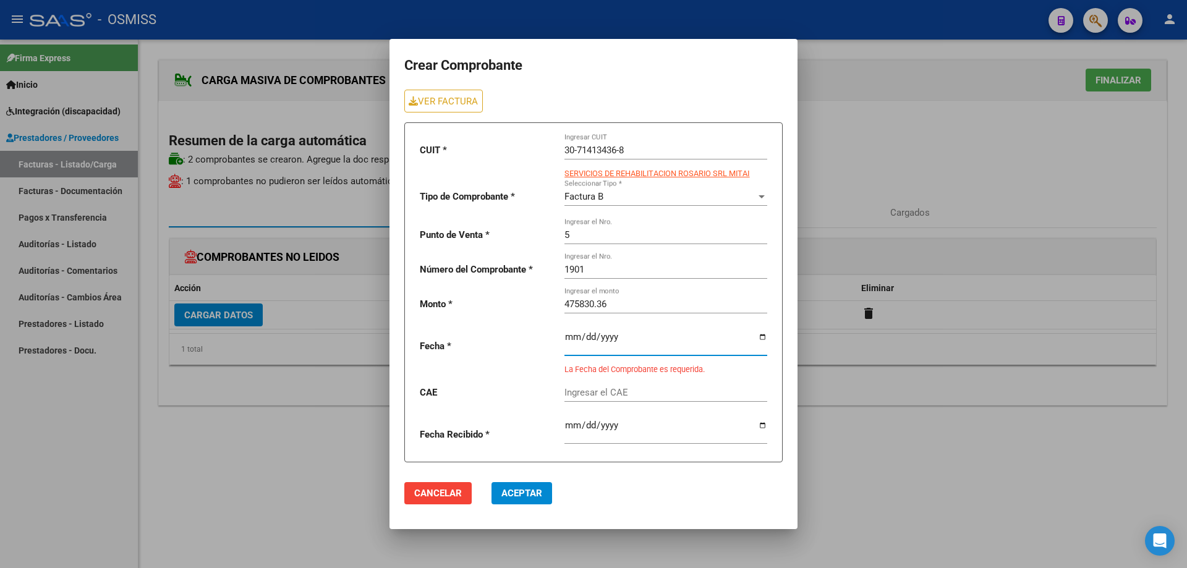
click at [569, 337] on input "date" at bounding box center [665, 342] width 203 height 20
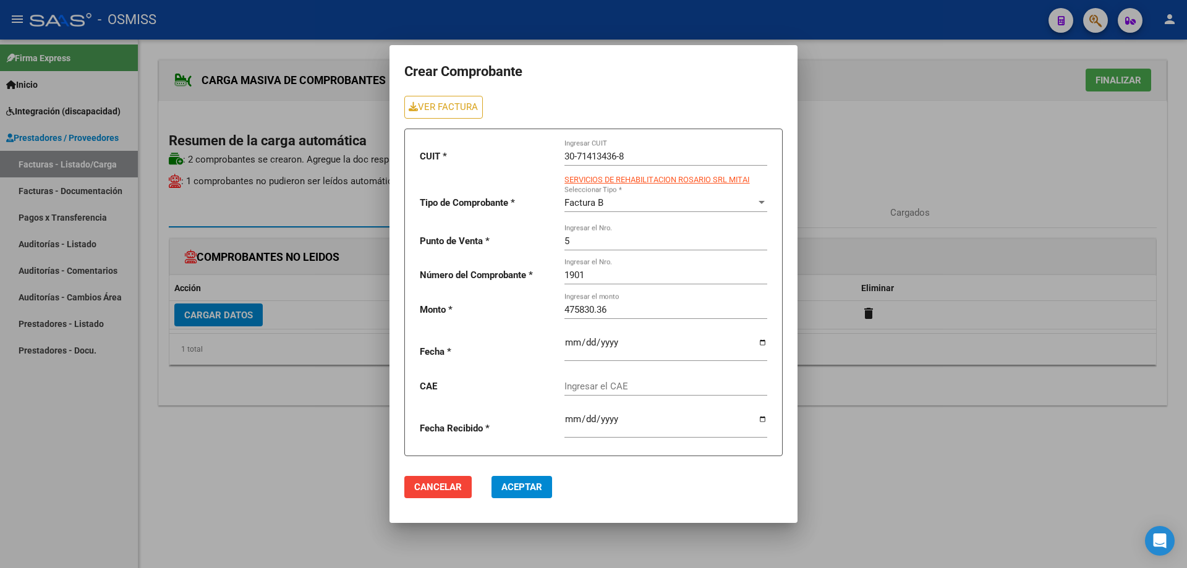
click at [589, 393] on div "Ingresar el CAE" at bounding box center [665, 382] width 203 height 27
paste input "75358415632554"
click at [541, 483] on span "Aceptar" at bounding box center [521, 487] width 41 height 11
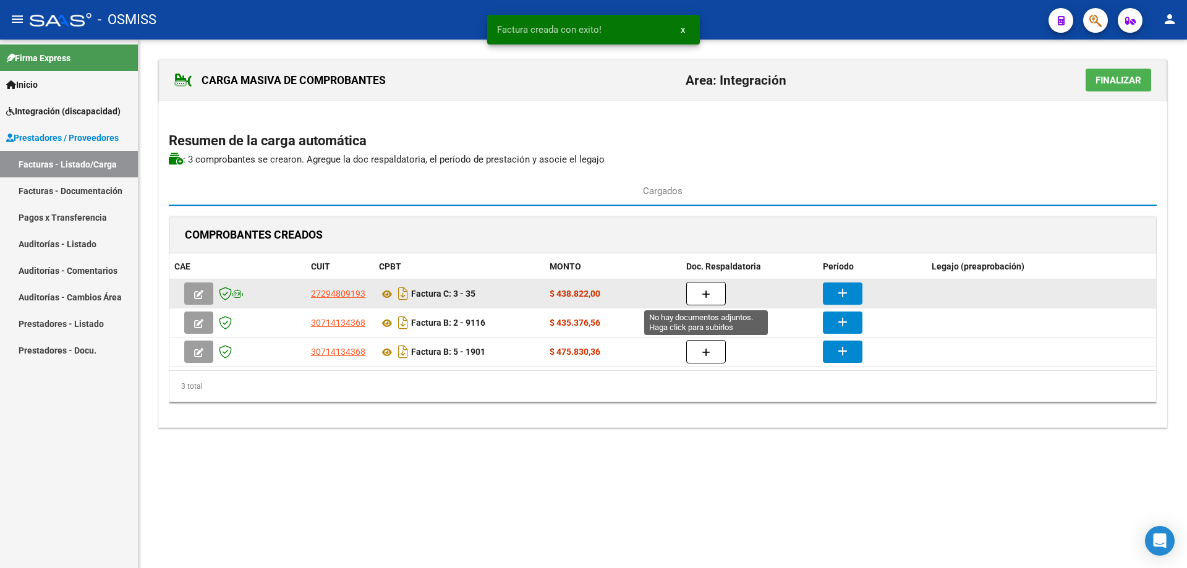
click at [712, 290] on button "button" at bounding box center [706, 293] width 40 height 23
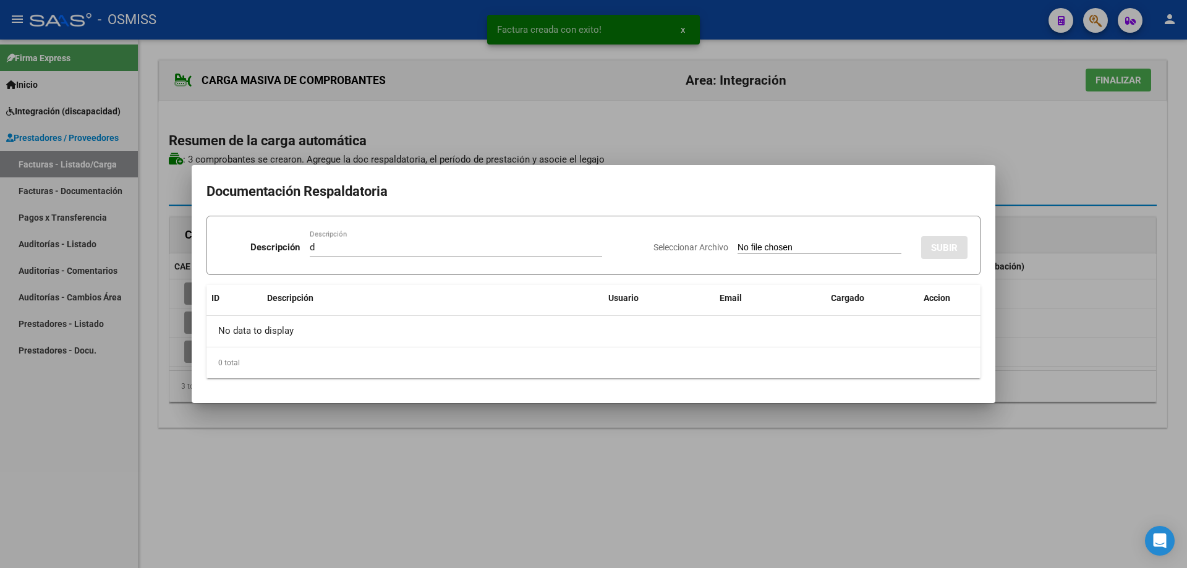
click at [738, 249] on input "Seleccionar Archivo" at bounding box center [820, 248] width 164 height 12
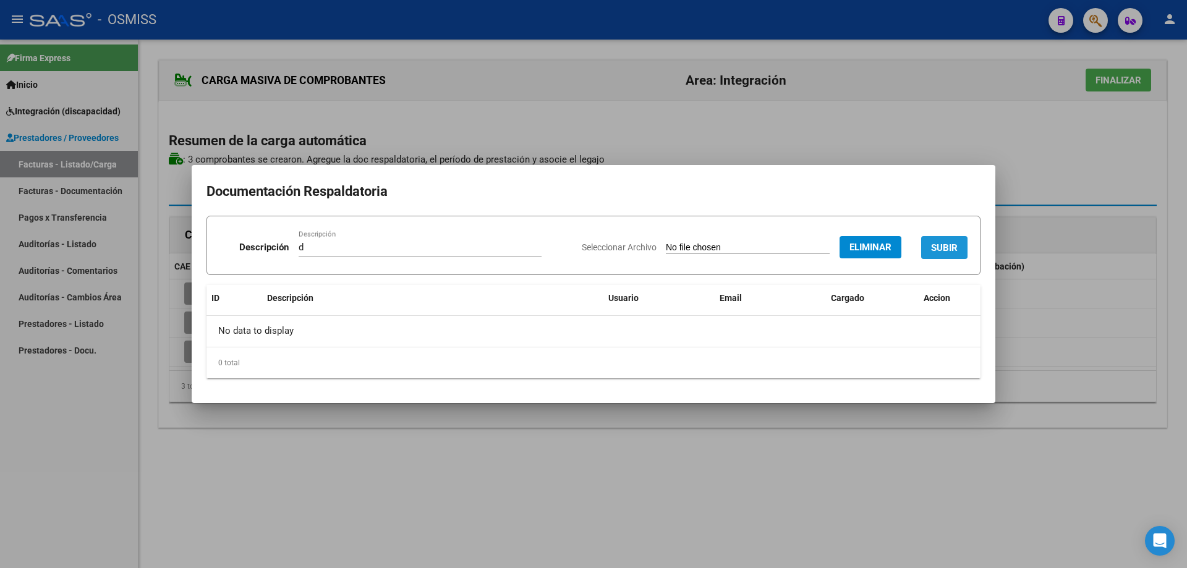
click at [944, 242] on span "SUBIR" at bounding box center [944, 247] width 27 height 11
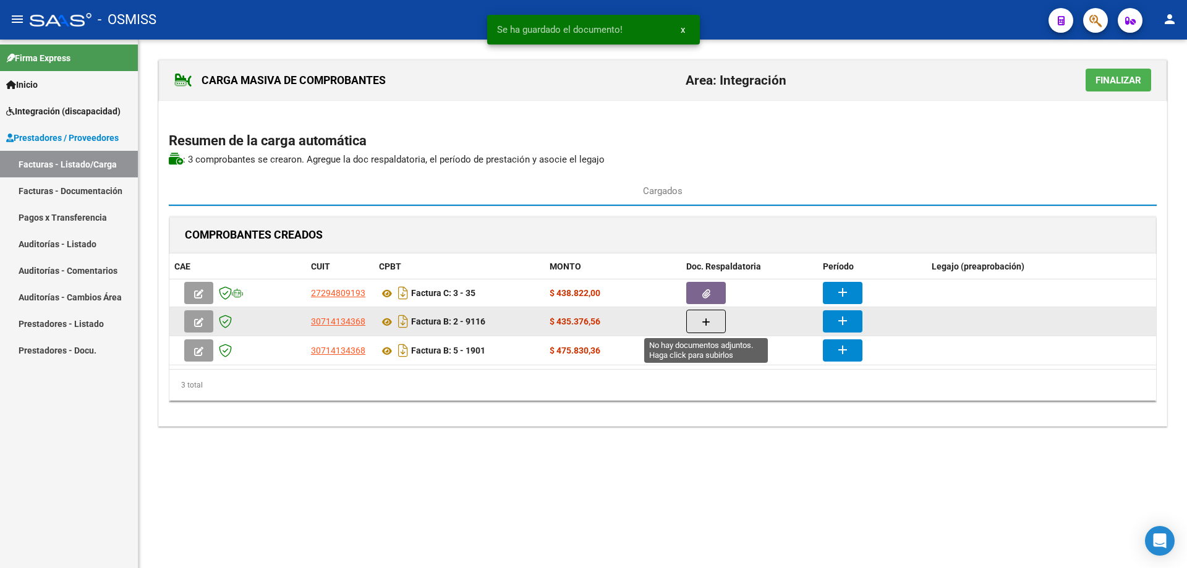
click at [707, 320] on icon "button" at bounding box center [706, 322] width 9 height 9
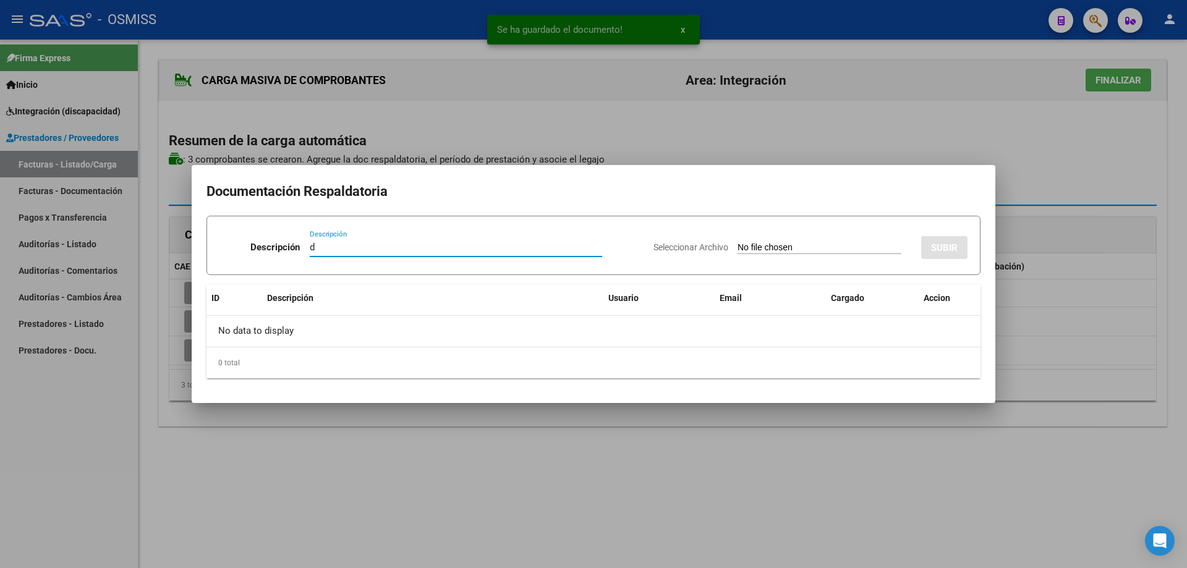
click at [789, 253] on input "Seleccionar Archivo" at bounding box center [820, 248] width 164 height 12
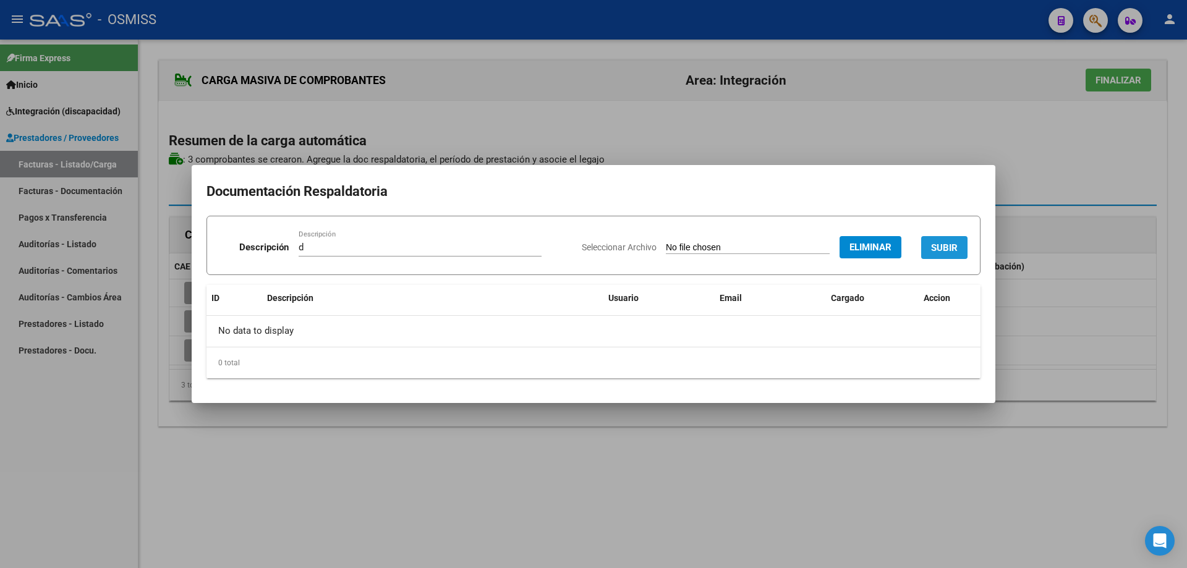
click at [941, 244] on span "SUBIR" at bounding box center [944, 247] width 27 height 11
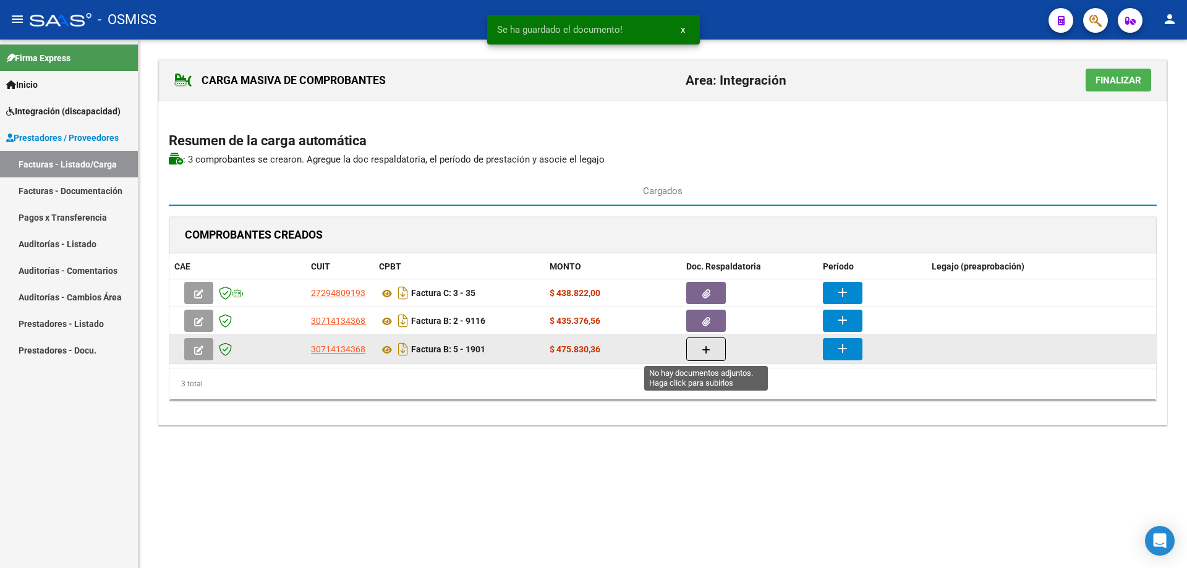
click at [702, 346] on icon "button" at bounding box center [706, 350] width 9 height 9
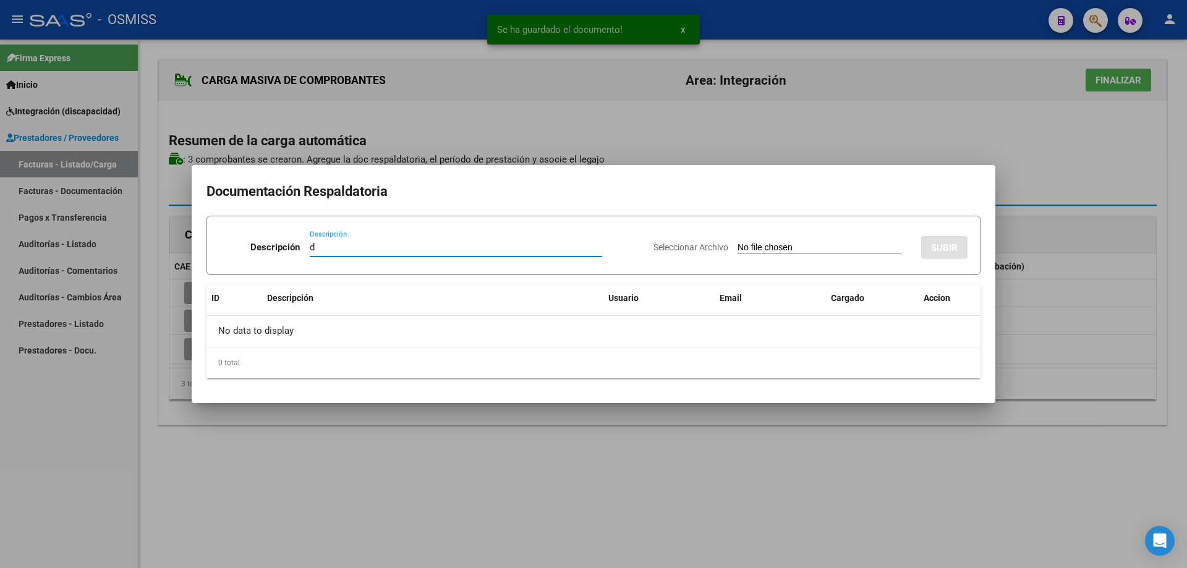
click at [738, 252] on input "Seleccionar Archivo" at bounding box center [820, 248] width 164 height 12
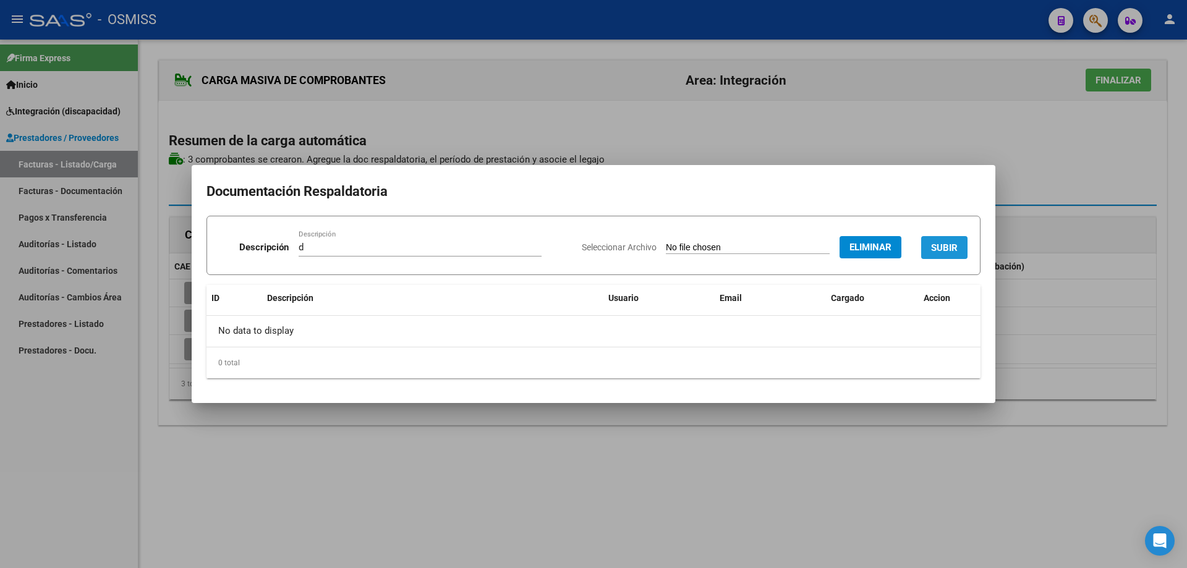
click at [942, 242] on span "SUBIR" at bounding box center [944, 247] width 27 height 11
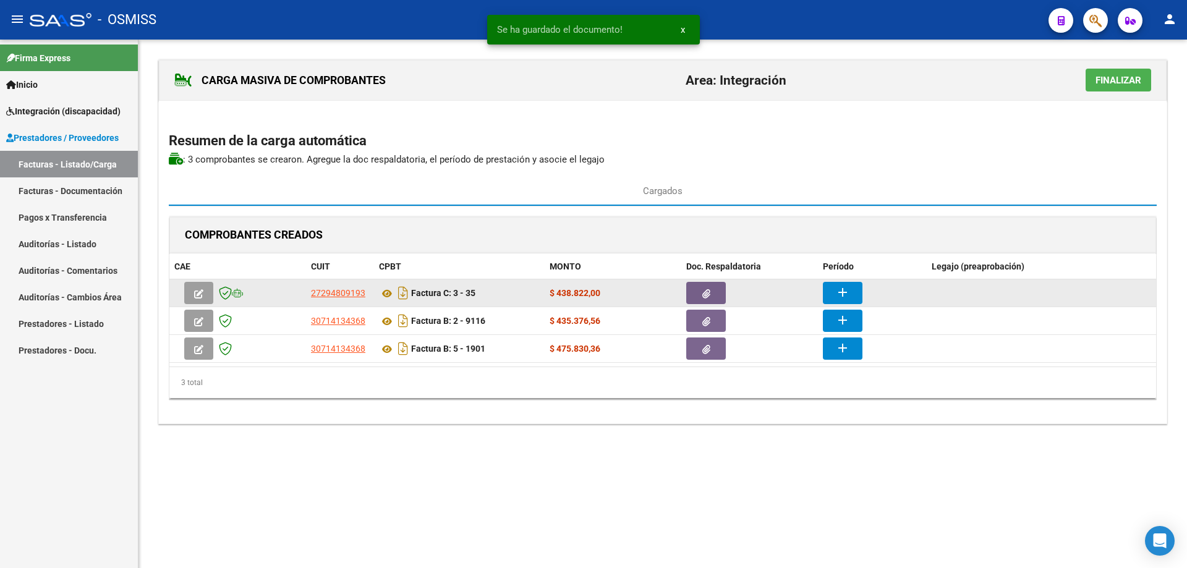
click at [857, 290] on button "add" at bounding box center [843, 293] width 40 height 22
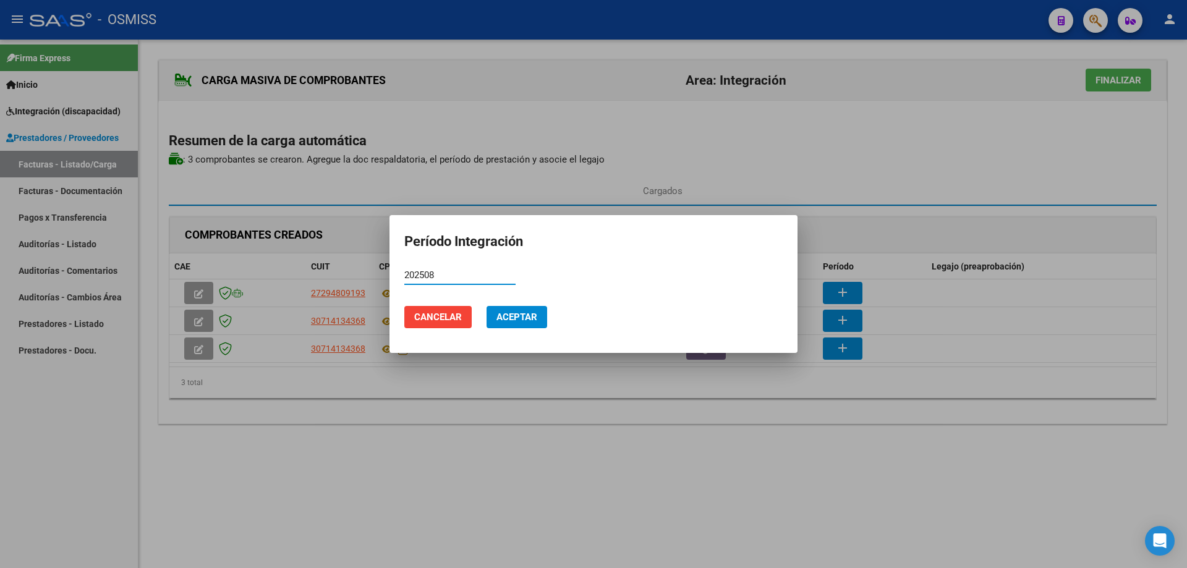
drag, startPoint x: 437, startPoint y: 276, endPoint x: 393, endPoint y: 271, distance: 44.2
click at [393, 271] on mat-dialog-content "202508 Período (AAAAMM)" at bounding box center [594, 281] width 408 height 30
click at [520, 322] on button "Aceptar" at bounding box center [517, 317] width 61 height 22
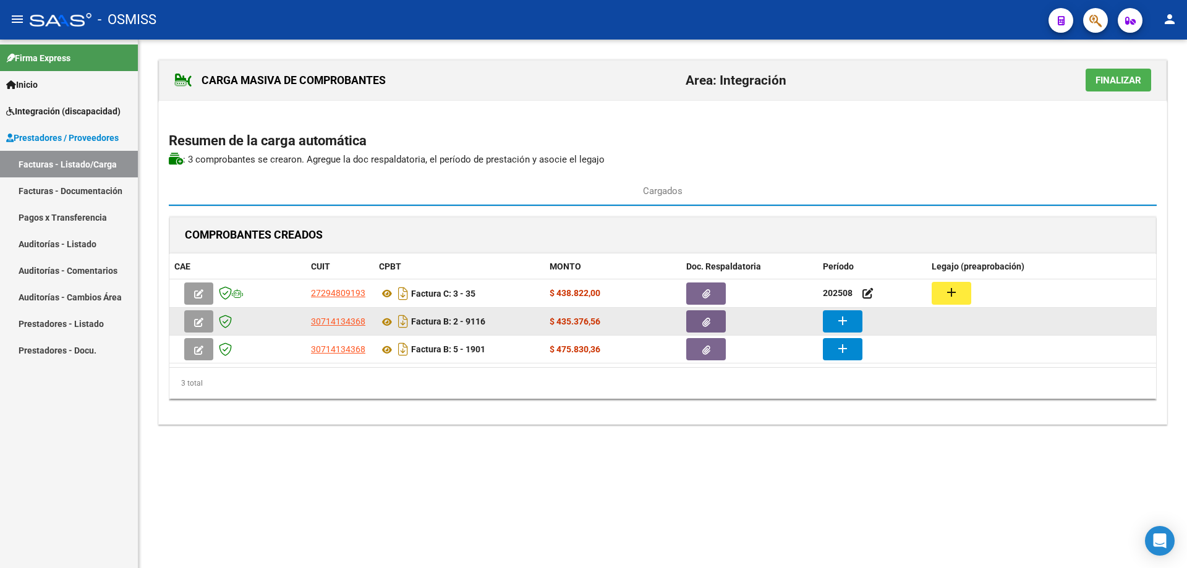
click at [856, 320] on button "add" at bounding box center [843, 321] width 40 height 22
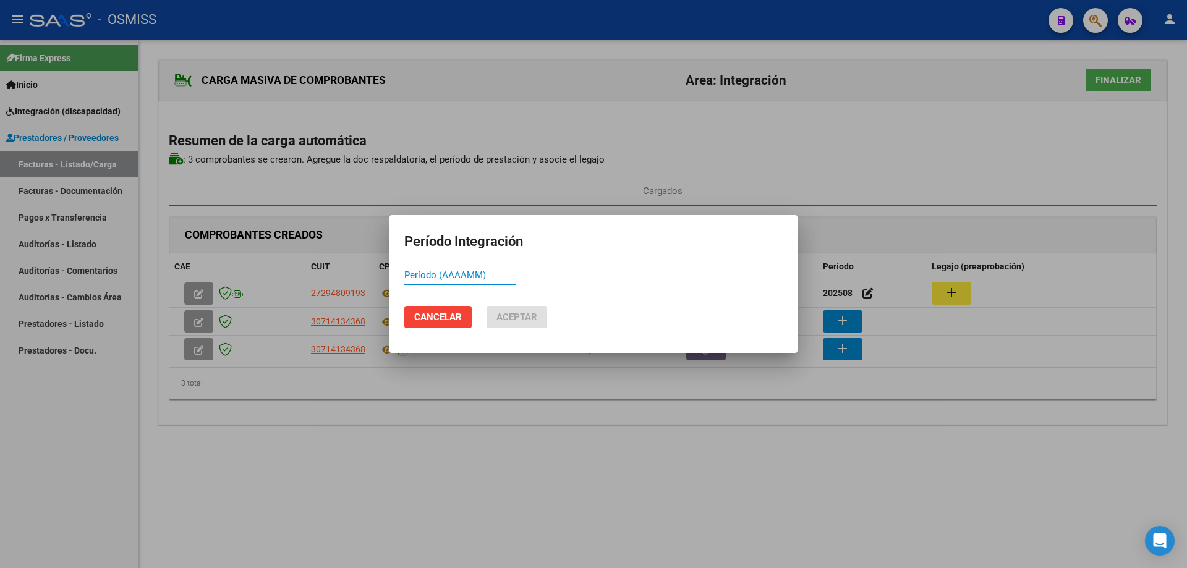
paste input "202508"
click at [511, 315] on span "Aceptar" at bounding box center [516, 317] width 41 height 11
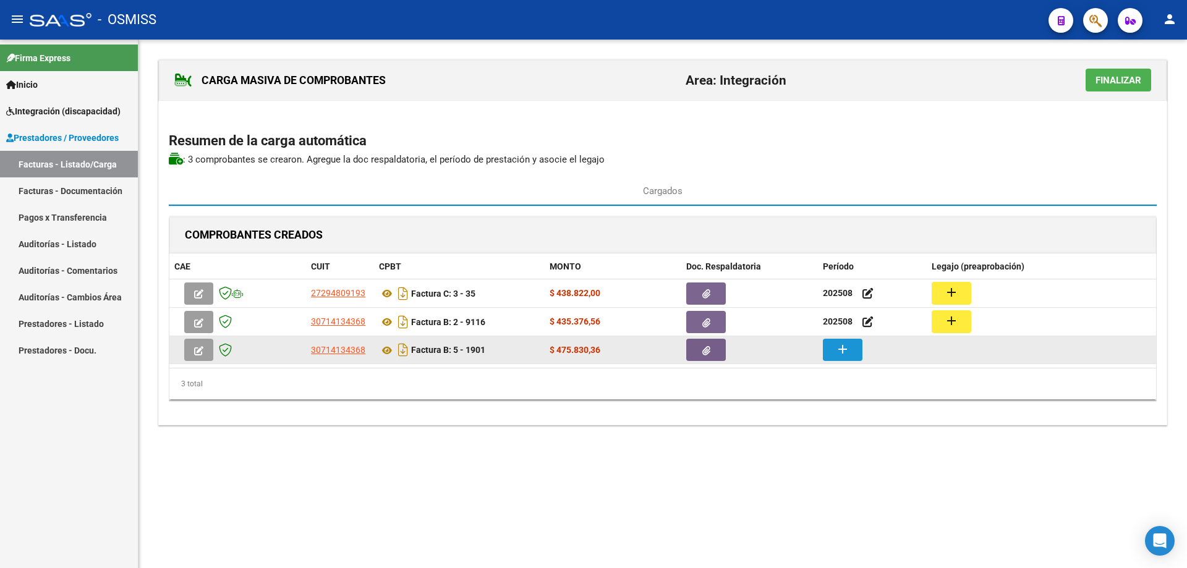
click at [852, 349] on button "add" at bounding box center [843, 350] width 40 height 22
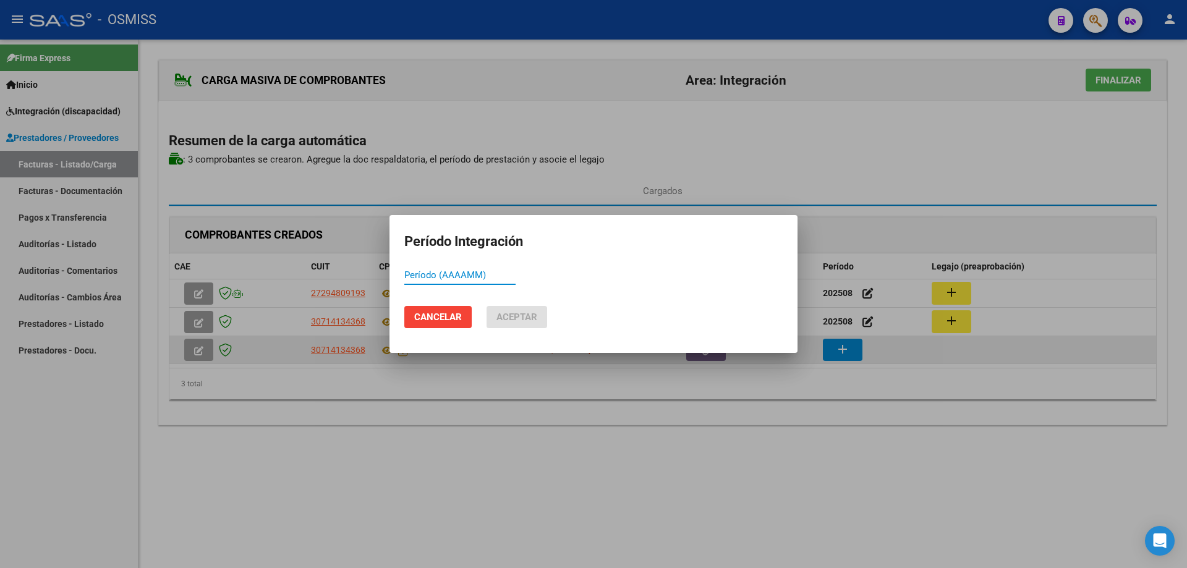
paste input "202508"
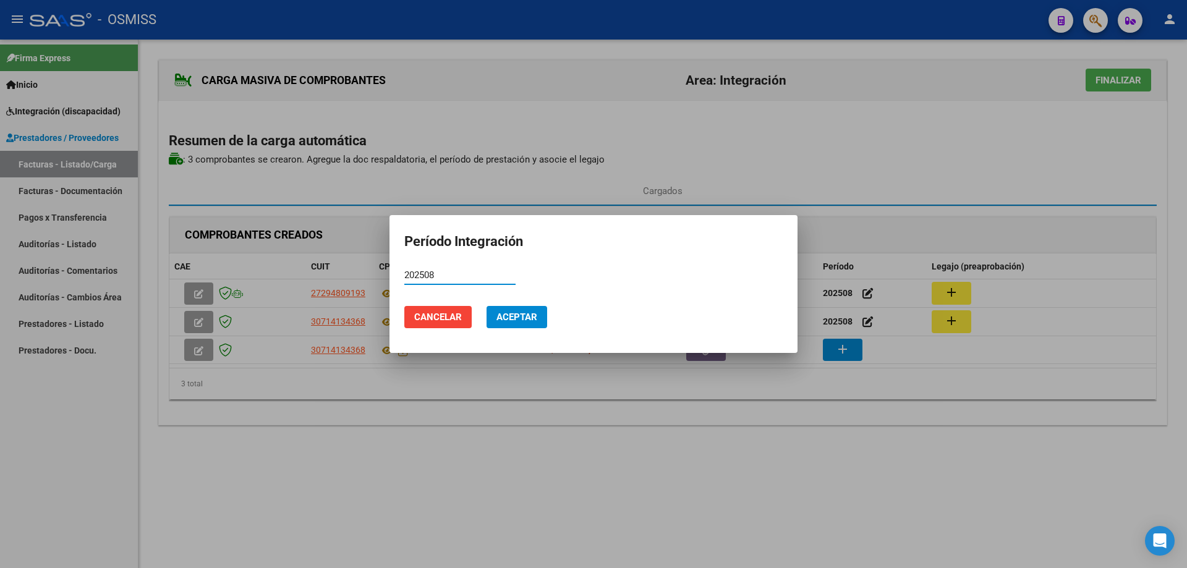
click at [522, 320] on span "Aceptar" at bounding box center [516, 317] width 41 height 11
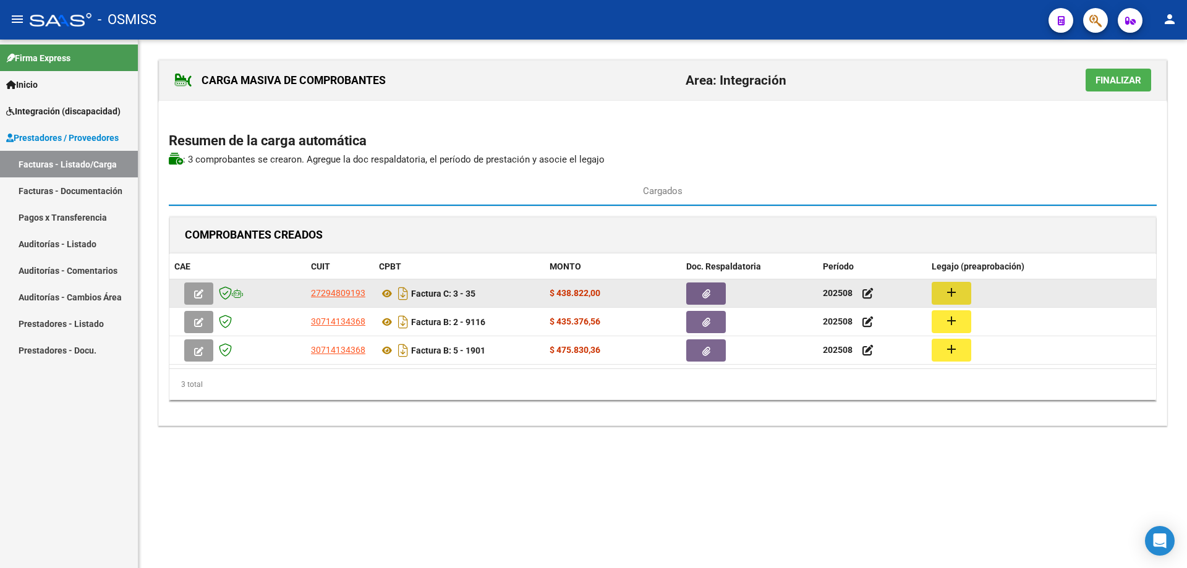
click at [966, 286] on button "add" at bounding box center [952, 293] width 40 height 23
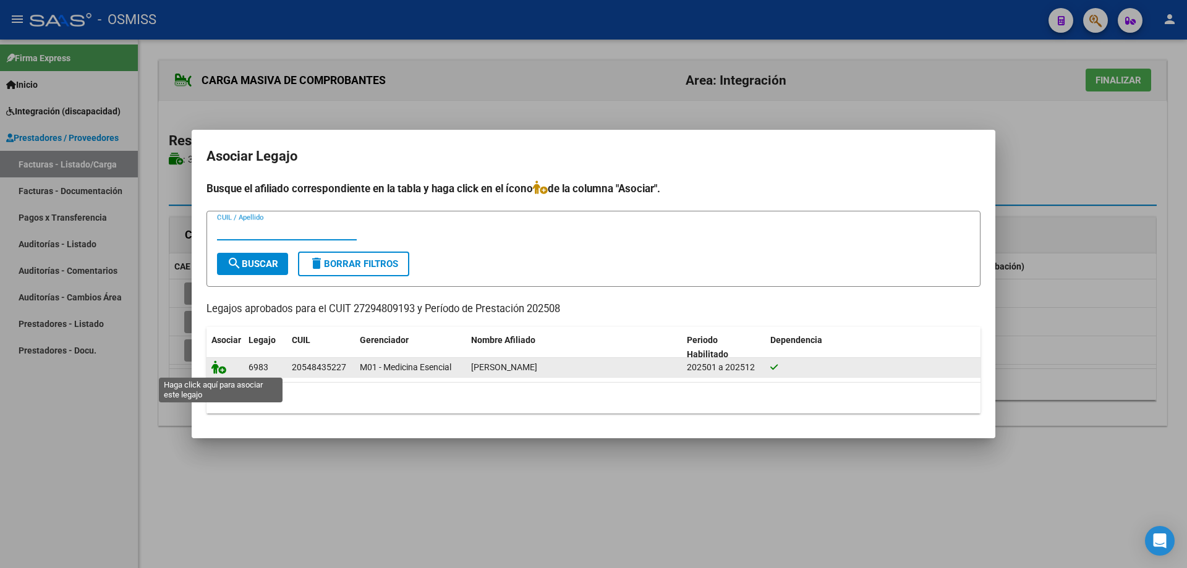
click at [216, 372] on icon at bounding box center [218, 367] width 15 height 14
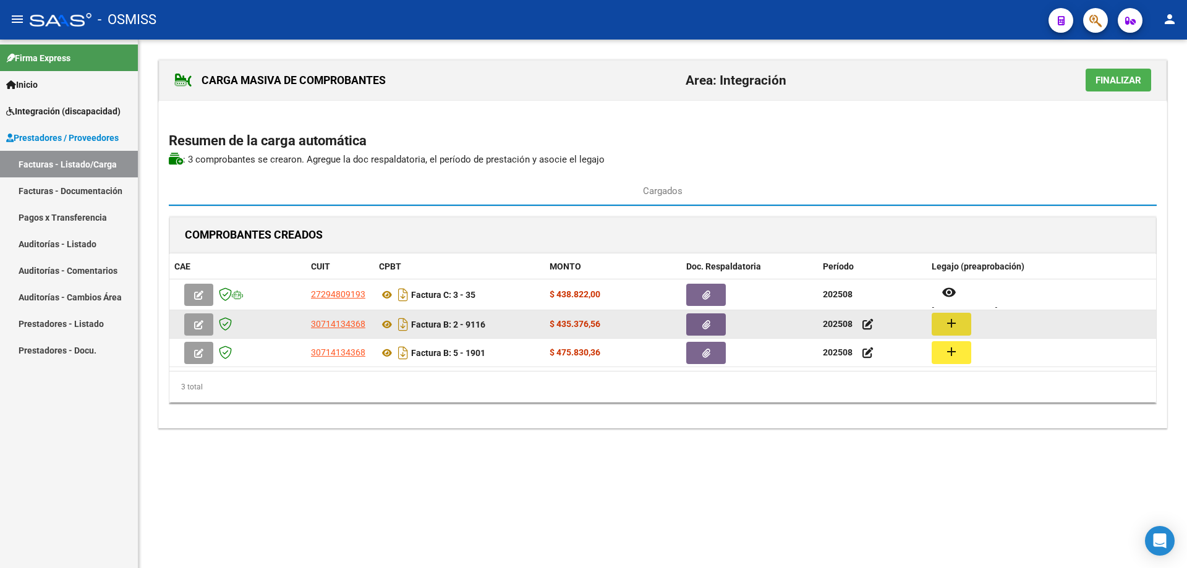
click at [949, 325] on mat-icon "add" at bounding box center [951, 323] width 15 height 15
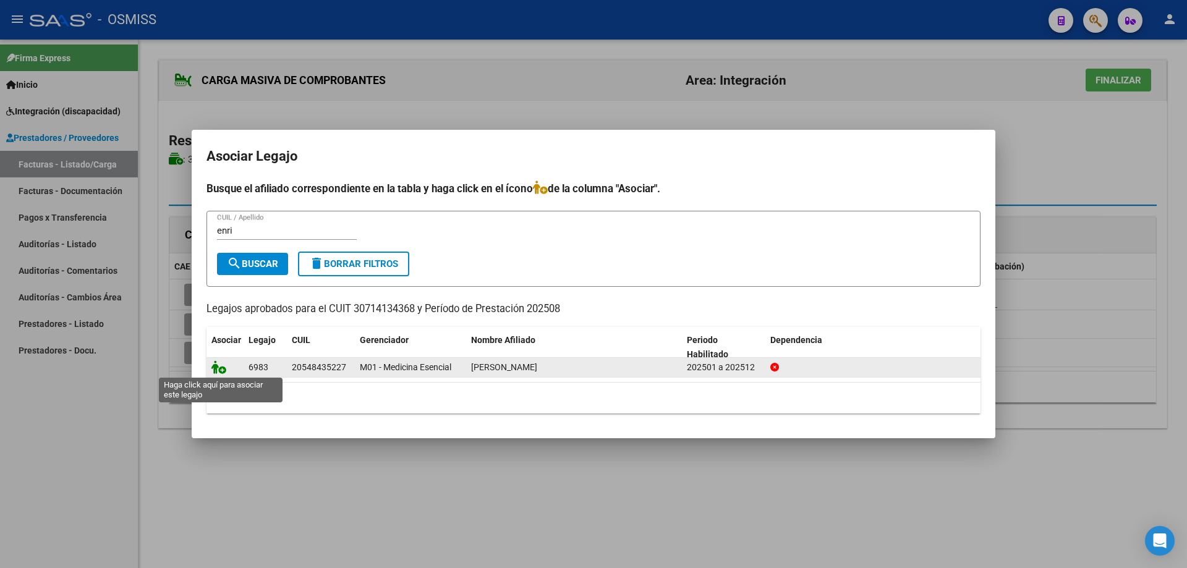
click at [219, 367] on icon at bounding box center [218, 367] width 15 height 14
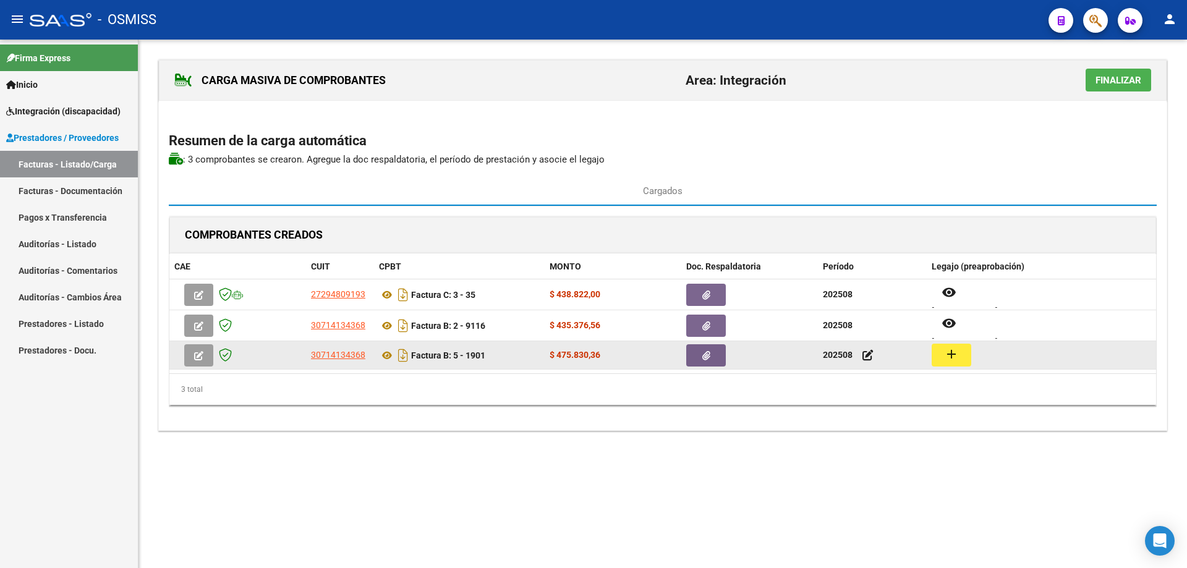
click at [950, 359] on mat-icon "add" at bounding box center [951, 354] width 15 height 15
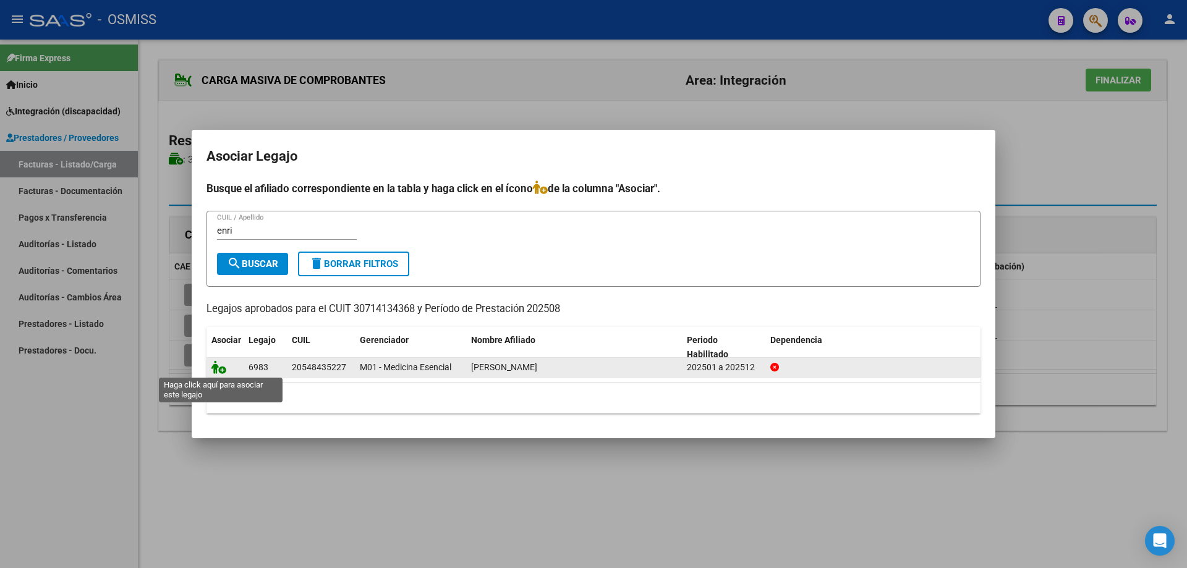
click at [212, 367] on icon at bounding box center [218, 367] width 15 height 14
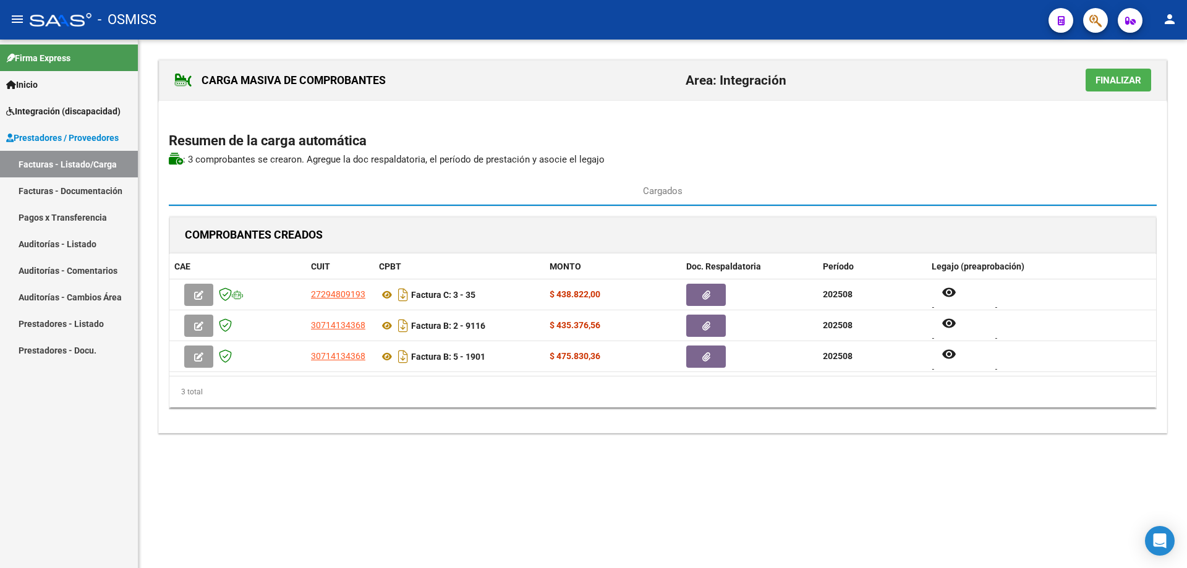
click at [1104, 81] on span "Finalizar" at bounding box center [1119, 80] width 46 height 11
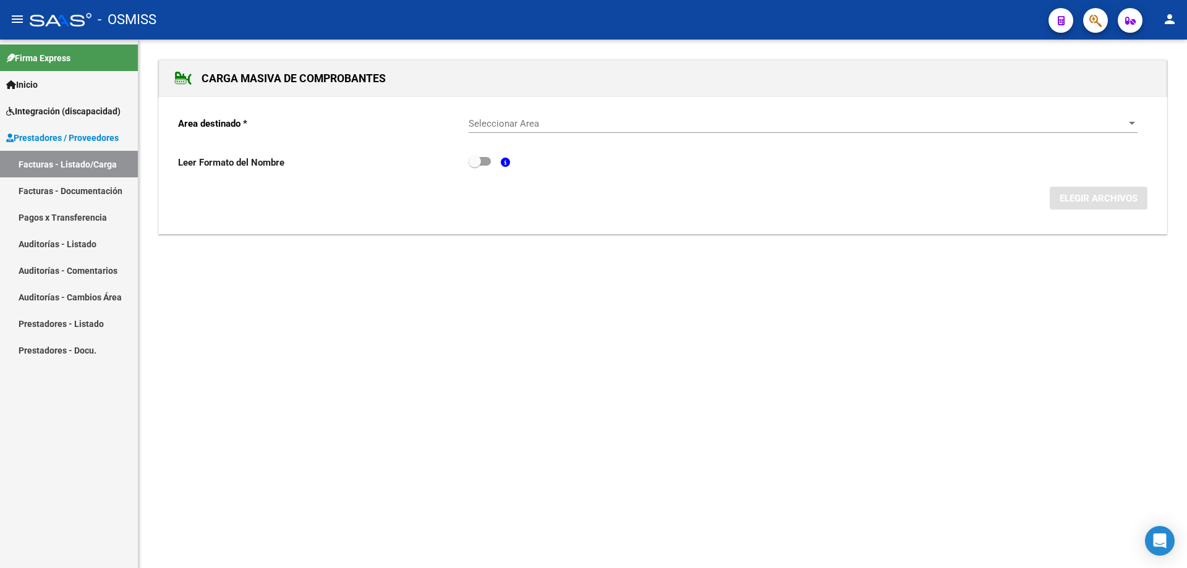
click at [532, 131] on div "Seleccionar Area Seleccionar Area" at bounding box center [803, 119] width 669 height 27
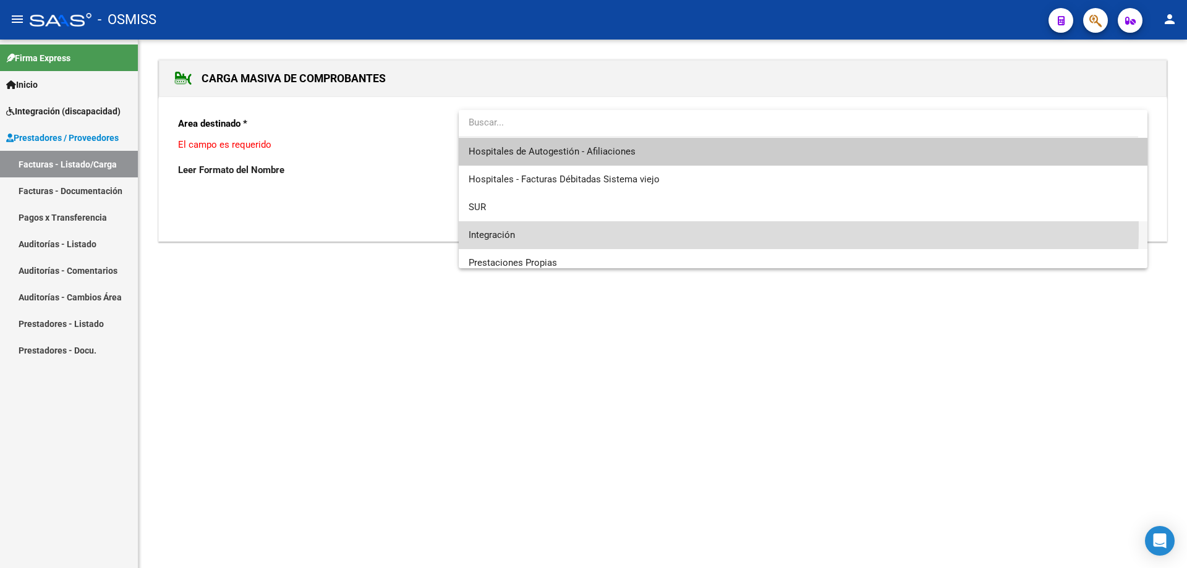
click at [522, 229] on span "Integración" at bounding box center [803, 235] width 669 height 28
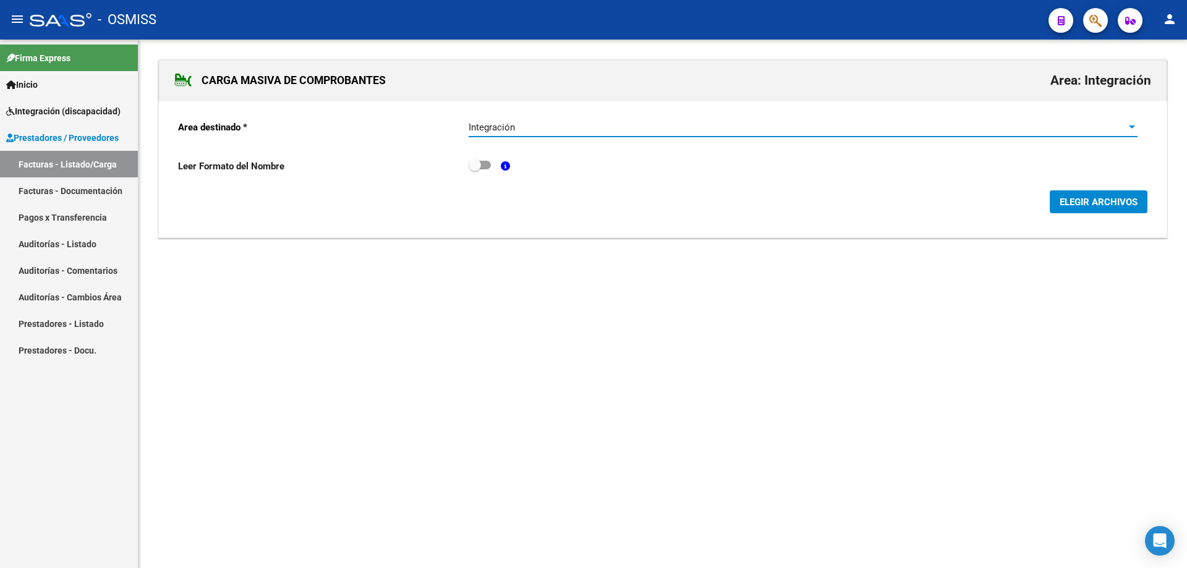
click at [1128, 201] on span "ELEGIR ARCHIVOS" at bounding box center [1099, 202] width 78 height 11
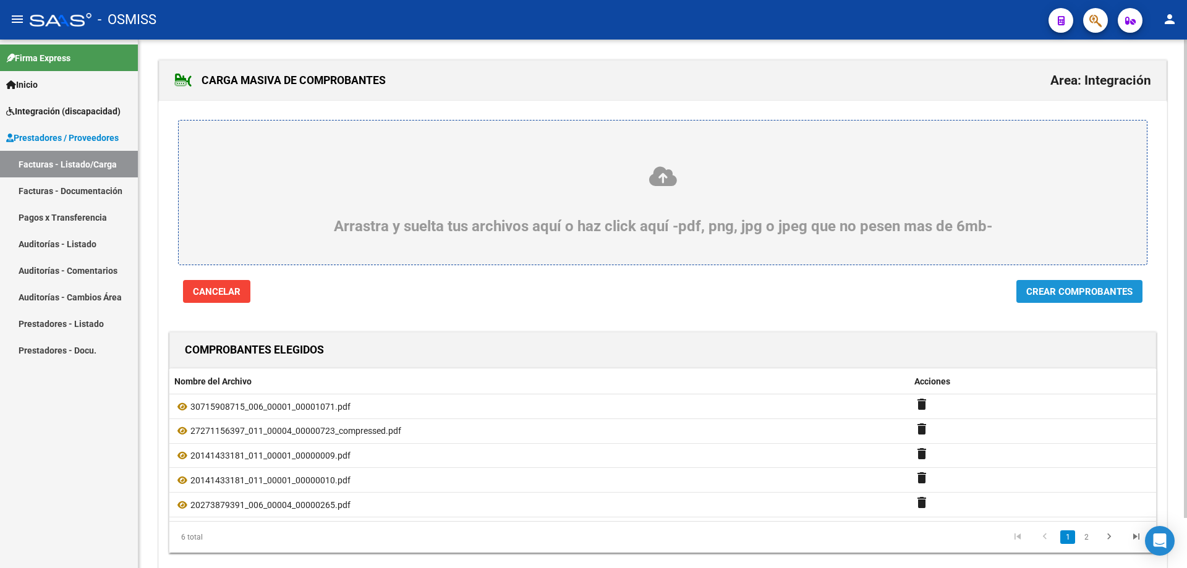
click at [1060, 294] on span "Crear Comprobantes" at bounding box center [1079, 291] width 106 height 11
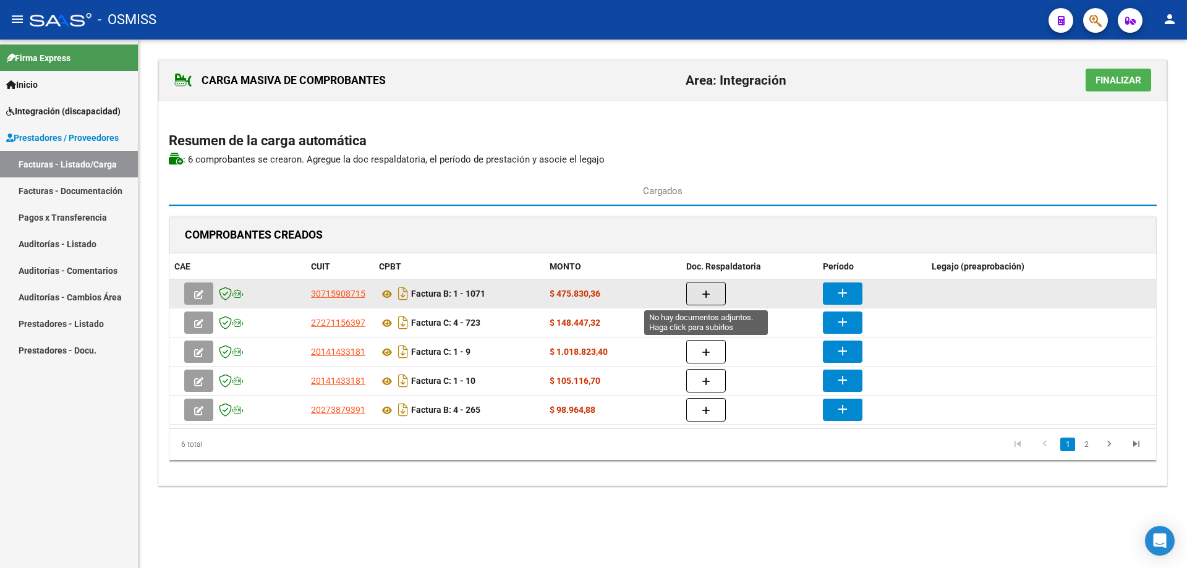
click at [721, 291] on button "button" at bounding box center [706, 293] width 40 height 23
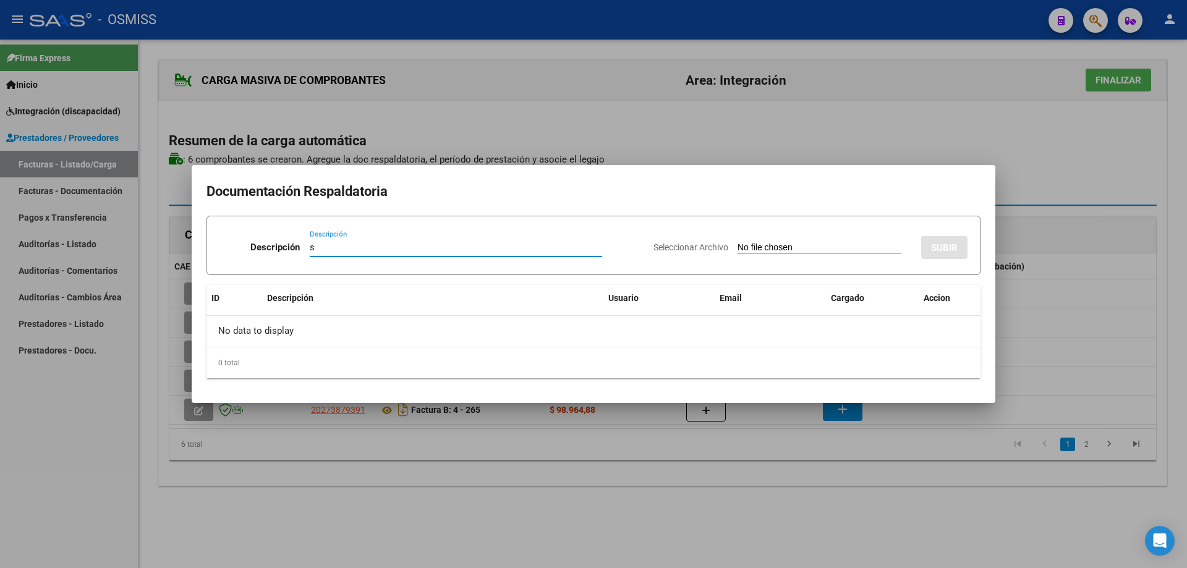
click at [738, 246] on input "Seleccionar Archivo" at bounding box center [820, 248] width 164 height 12
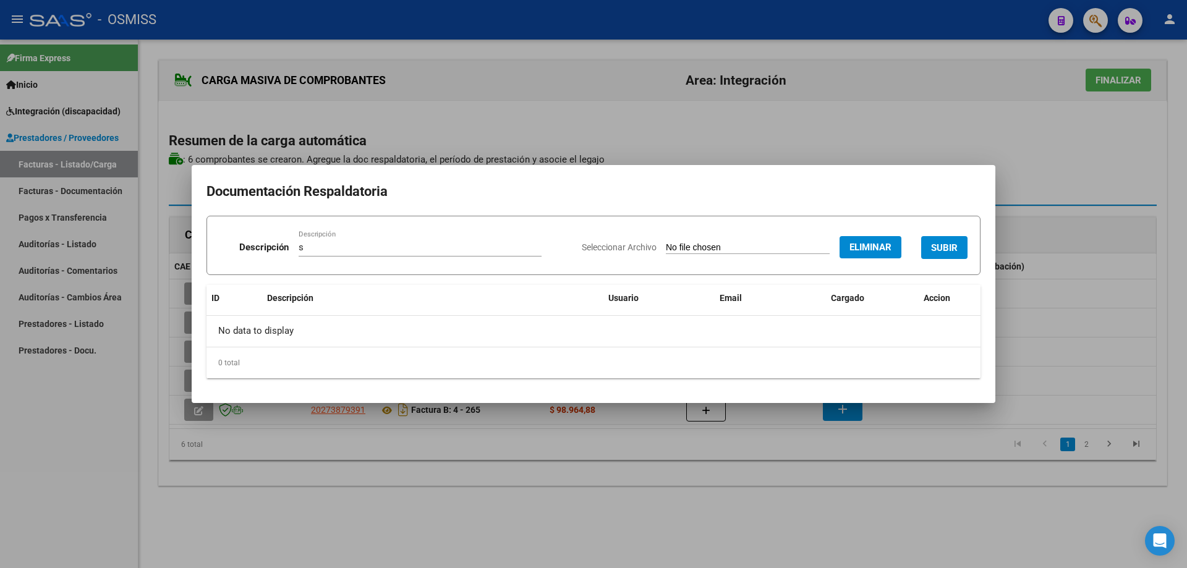
click at [937, 242] on span "SUBIR" at bounding box center [944, 247] width 27 height 11
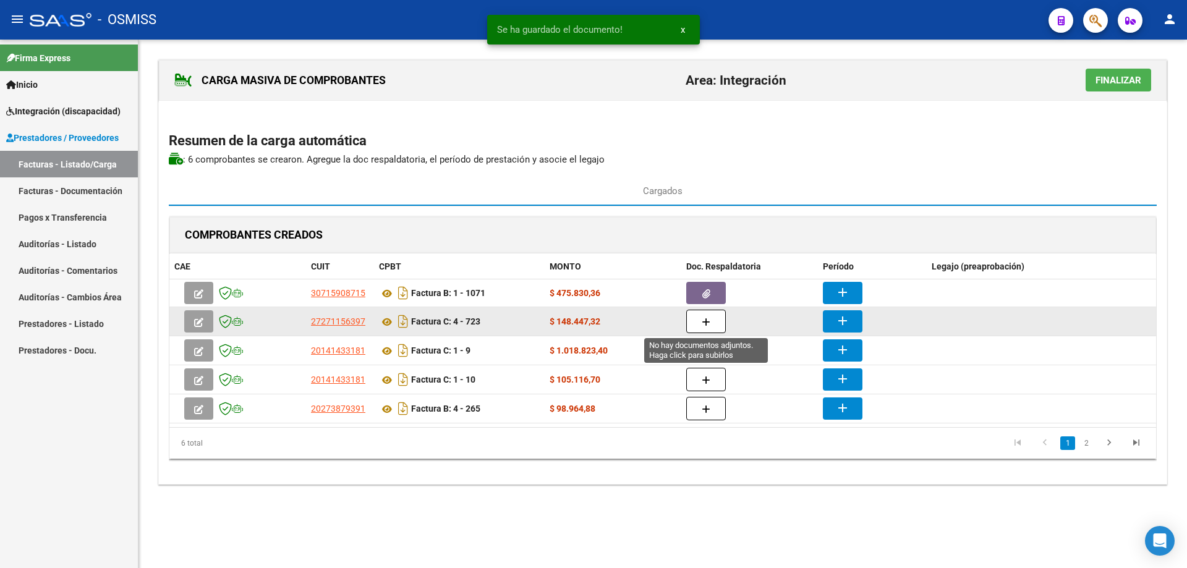
click at [706, 328] on button "button" at bounding box center [706, 321] width 40 height 23
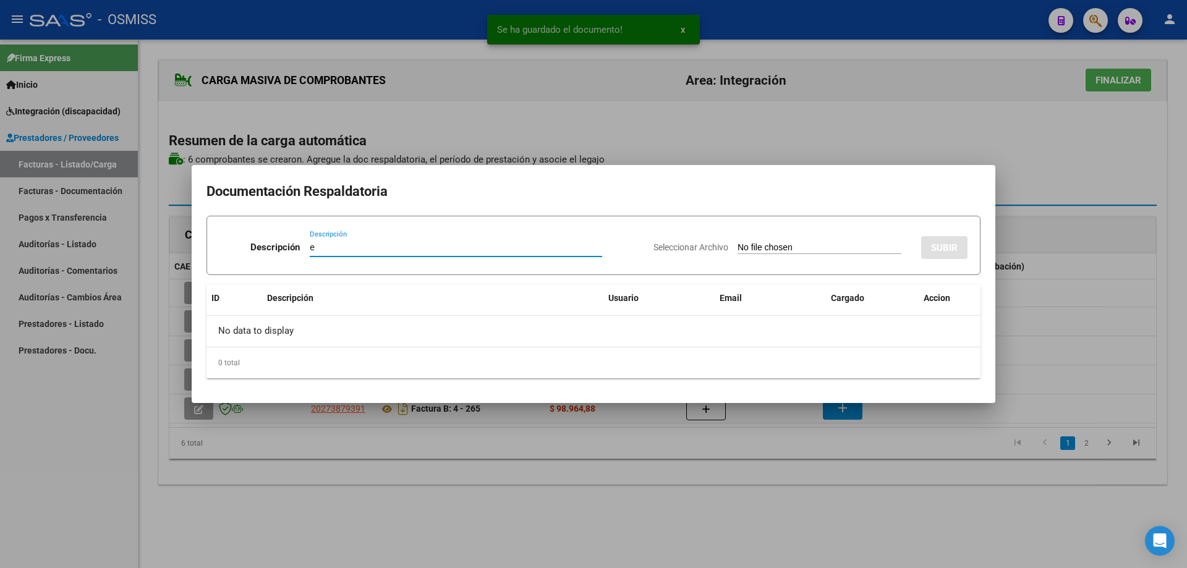
click at [738, 249] on input "Seleccionar Archivo" at bounding box center [820, 248] width 164 height 12
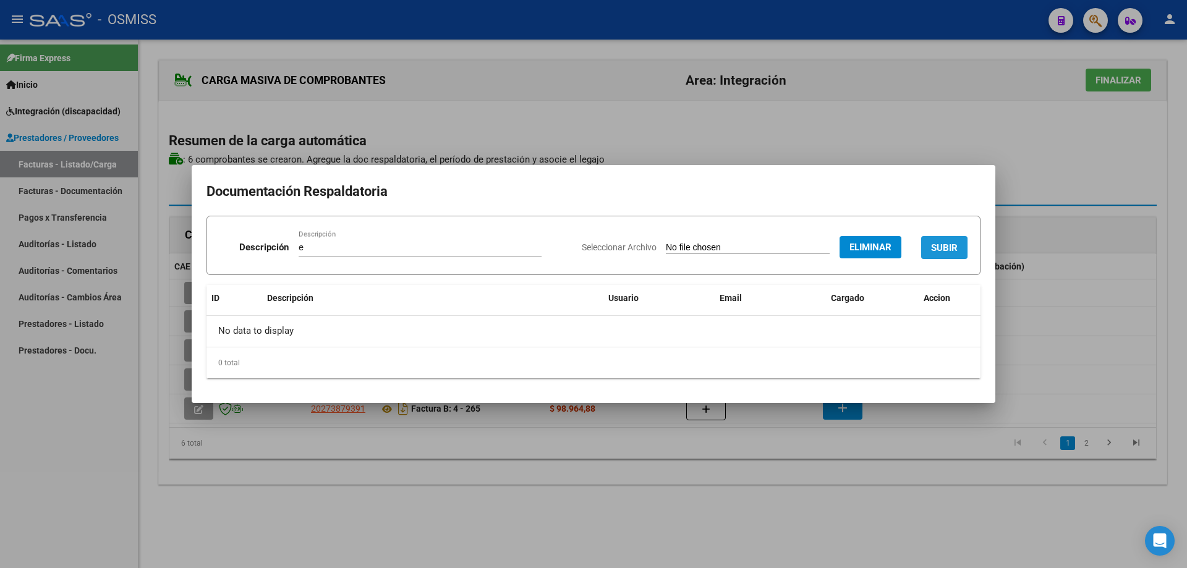
click at [945, 241] on button "SUBIR" at bounding box center [944, 247] width 46 height 23
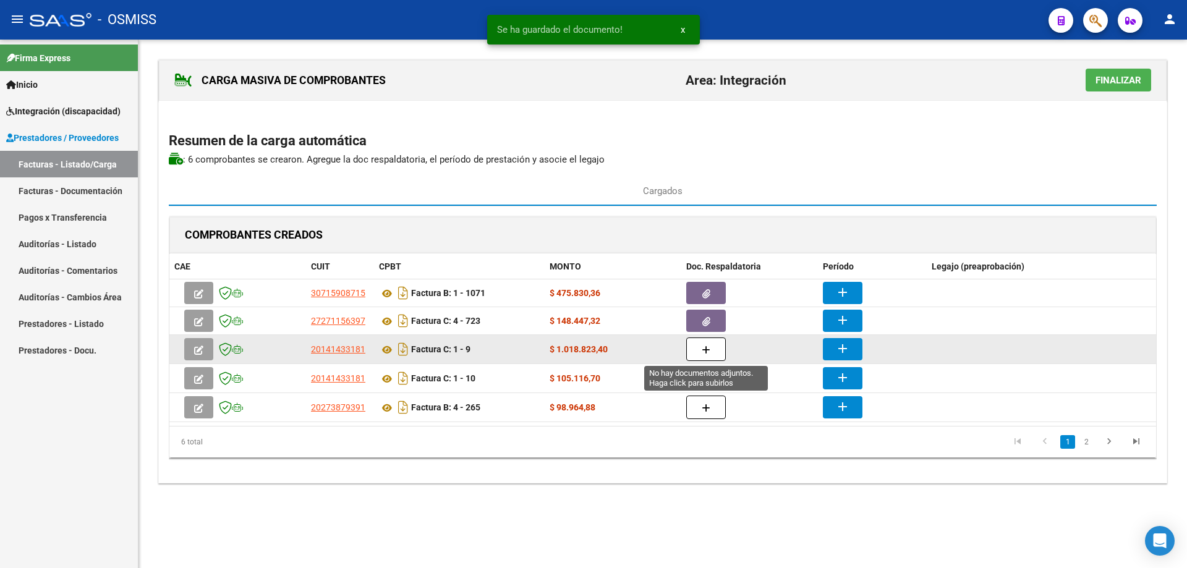
click at [709, 350] on icon "button" at bounding box center [706, 350] width 9 height 9
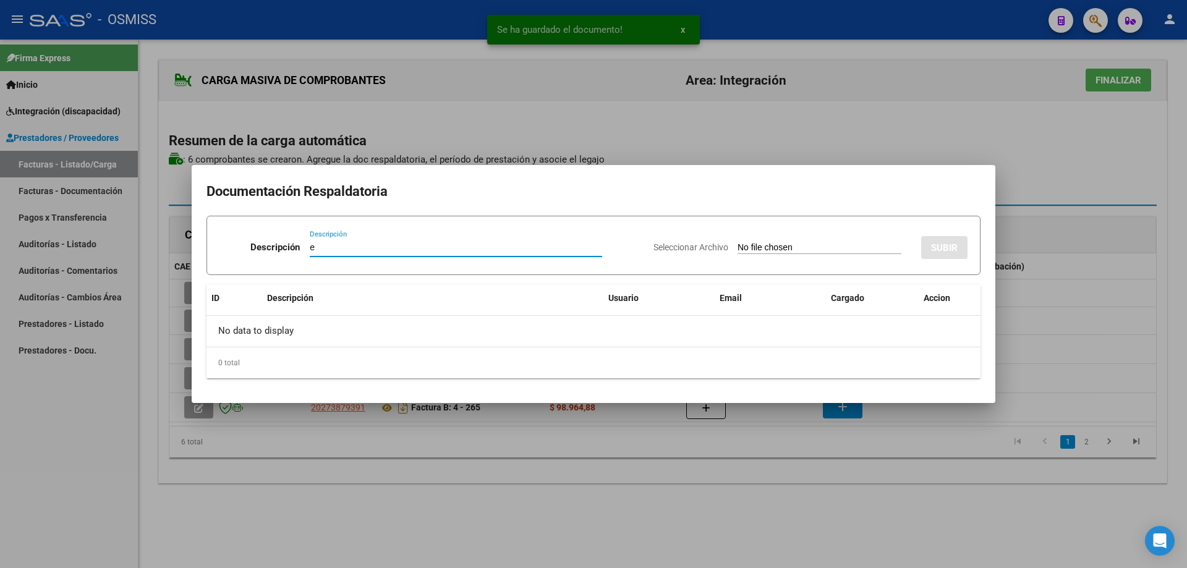
click at [745, 250] on input "Seleccionar Archivo" at bounding box center [820, 248] width 164 height 12
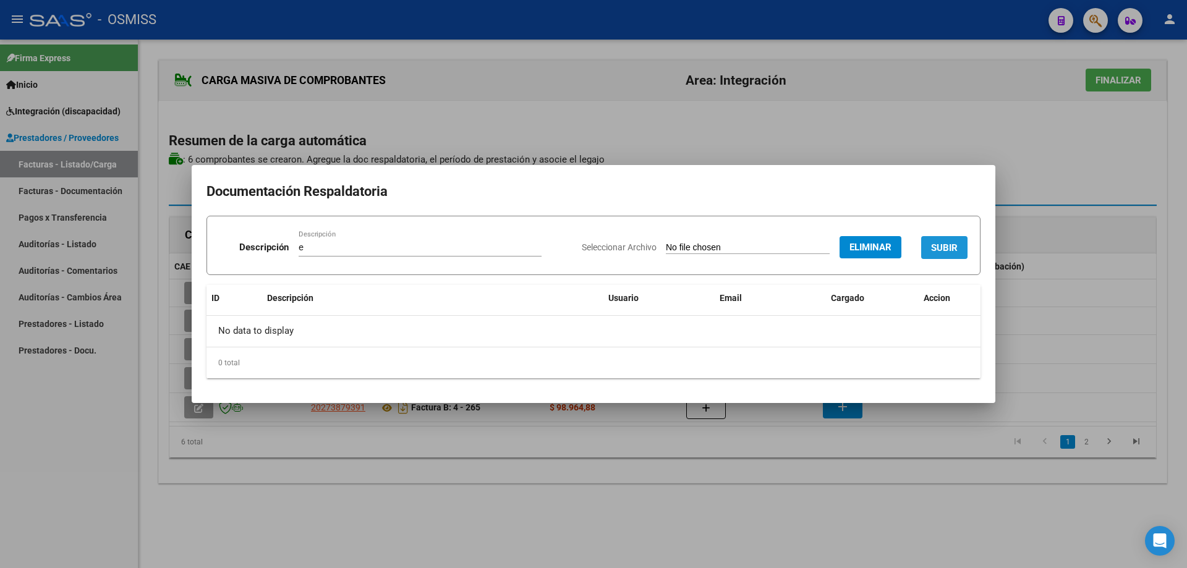
click at [940, 241] on button "SUBIR" at bounding box center [944, 247] width 46 height 23
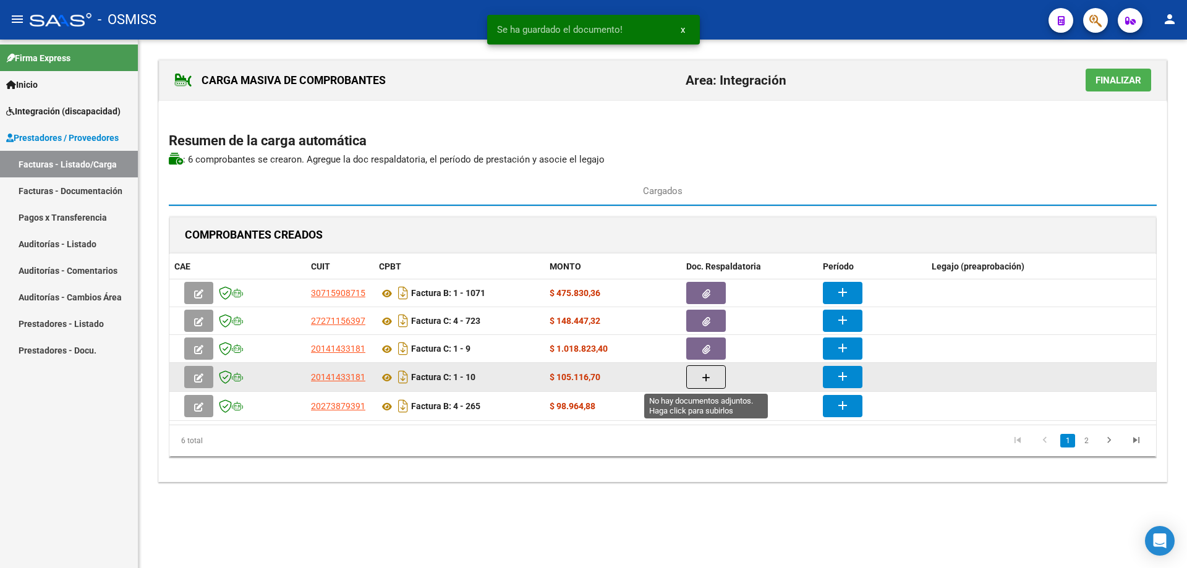
click at [702, 373] on icon "button" at bounding box center [706, 377] width 9 height 9
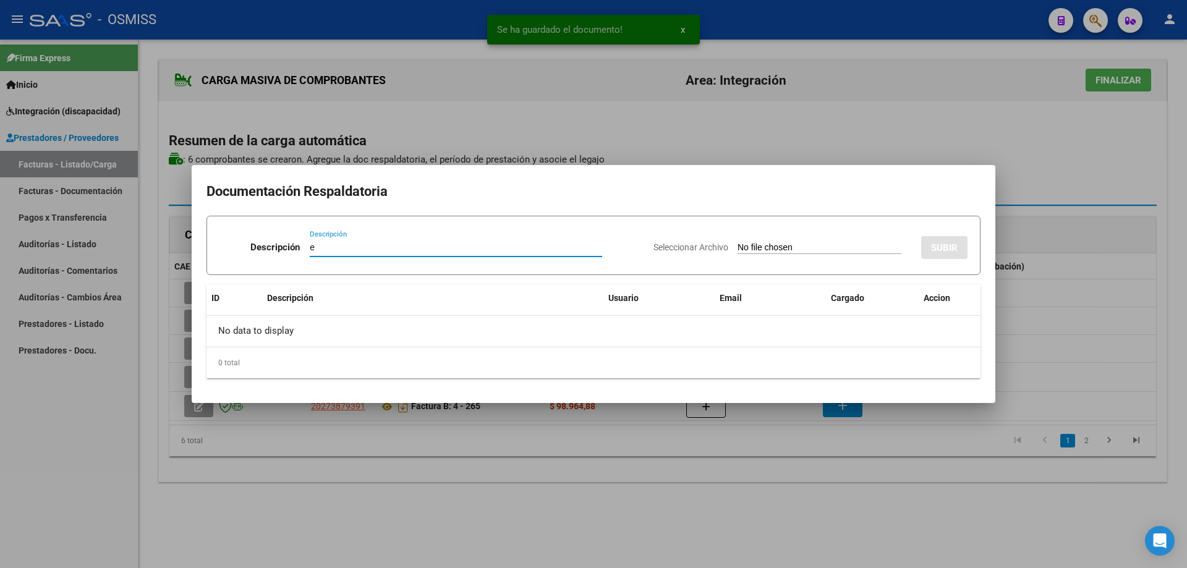
click at [738, 244] on input "Seleccionar Archivo" at bounding box center [820, 248] width 164 height 12
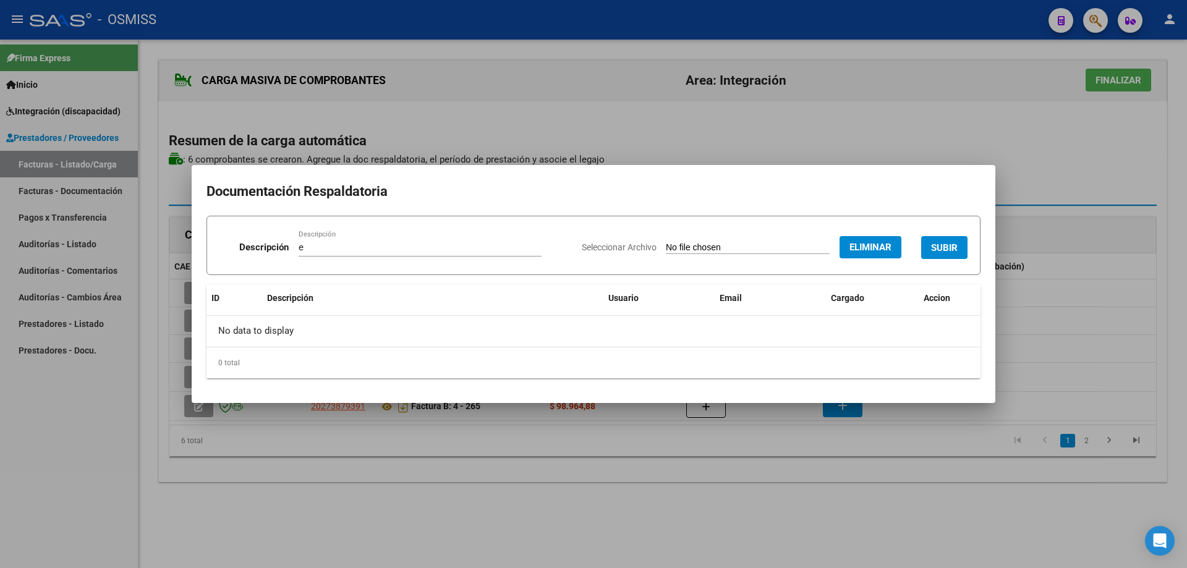
click at [947, 242] on span "SUBIR" at bounding box center [944, 247] width 27 height 11
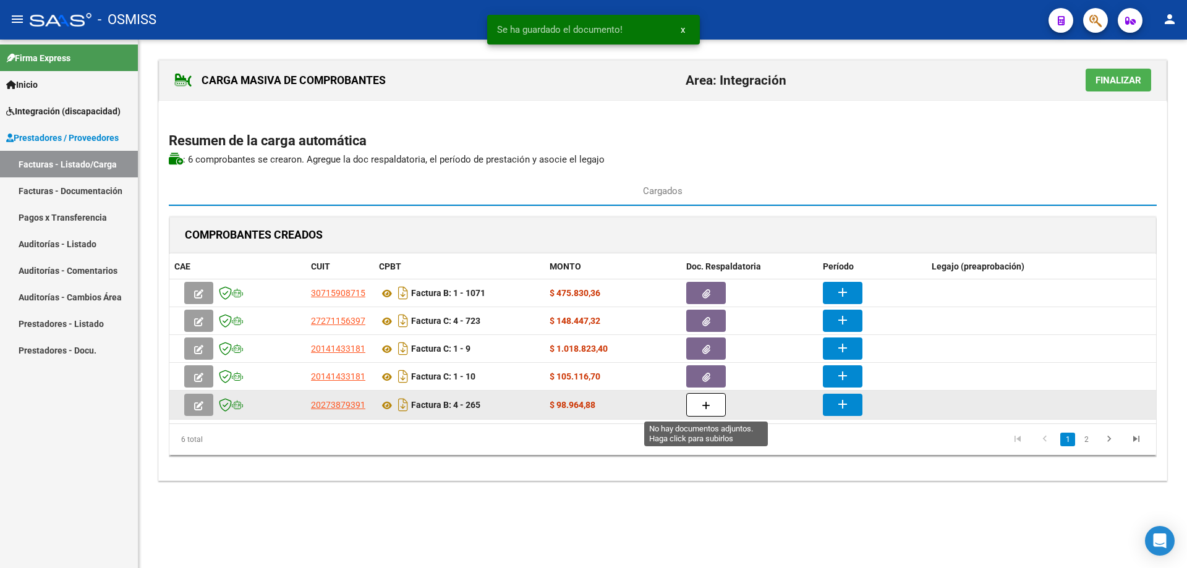
click at [711, 402] on button "button" at bounding box center [706, 404] width 40 height 23
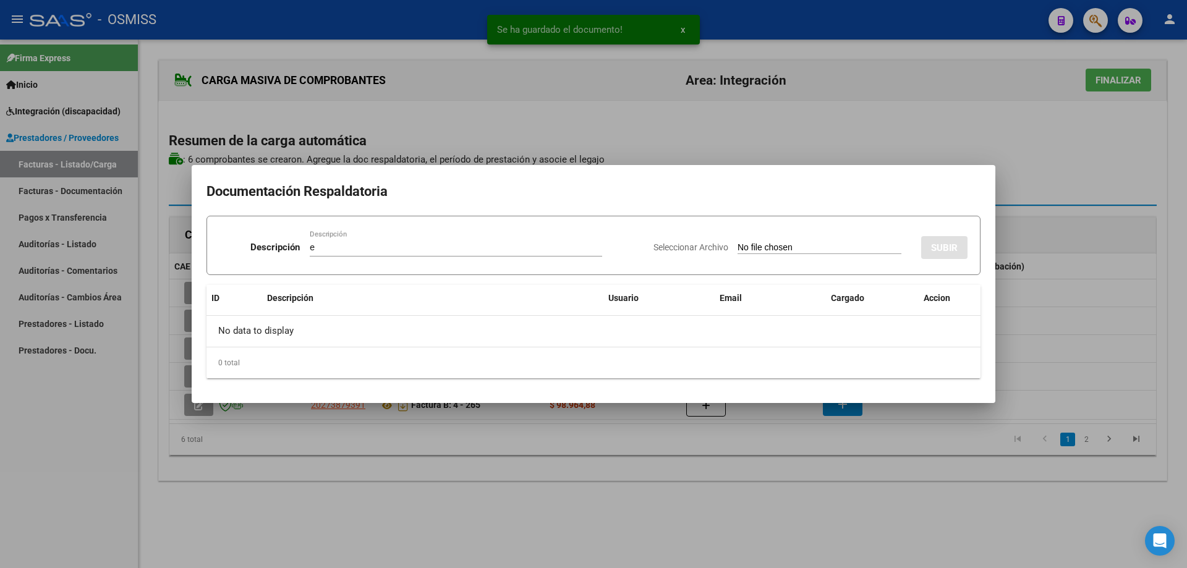
click at [739, 247] on input "Seleccionar Archivo" at bounding box center [820, 248] width 164 height 12
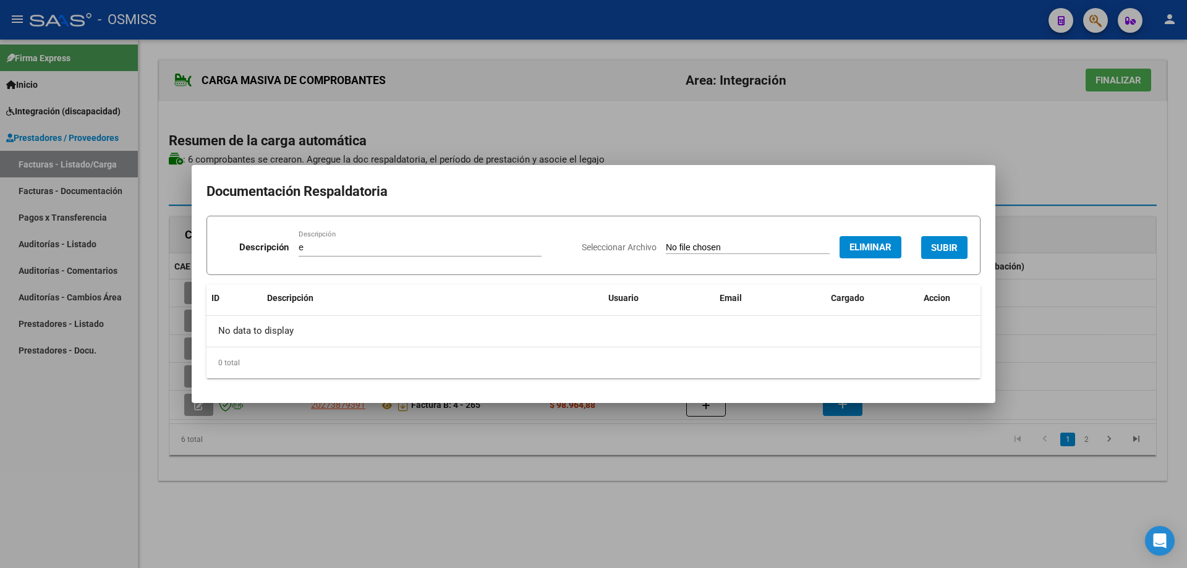
click at [841, 245] on button "Eliminar" at bounding box center [871, 247] width 62 height 22
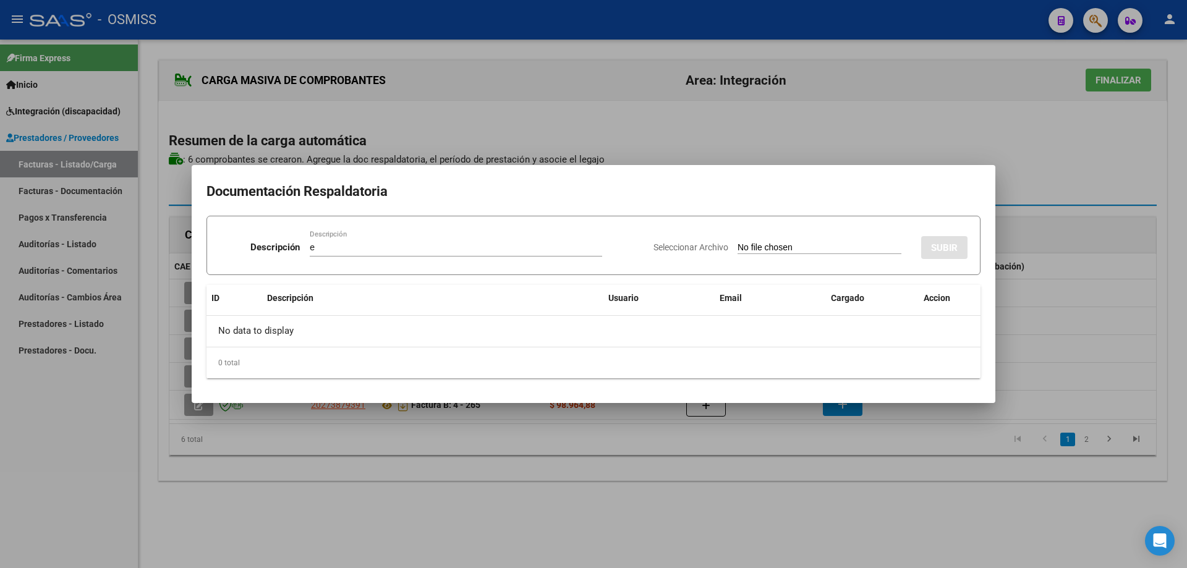
click at [765, 250] on input "Seleccionar Archivo" at bounding box center [820, 248] width 164 height 12
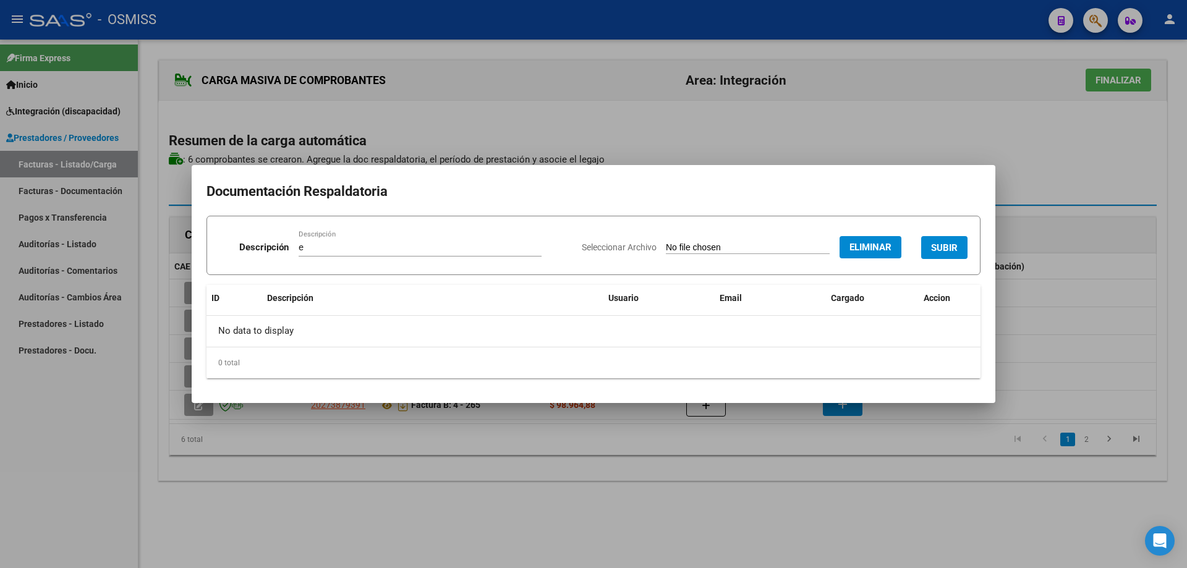
click at [943, 245] on span "SUBIR" at bounding box center [944, 247] width 27 height 11
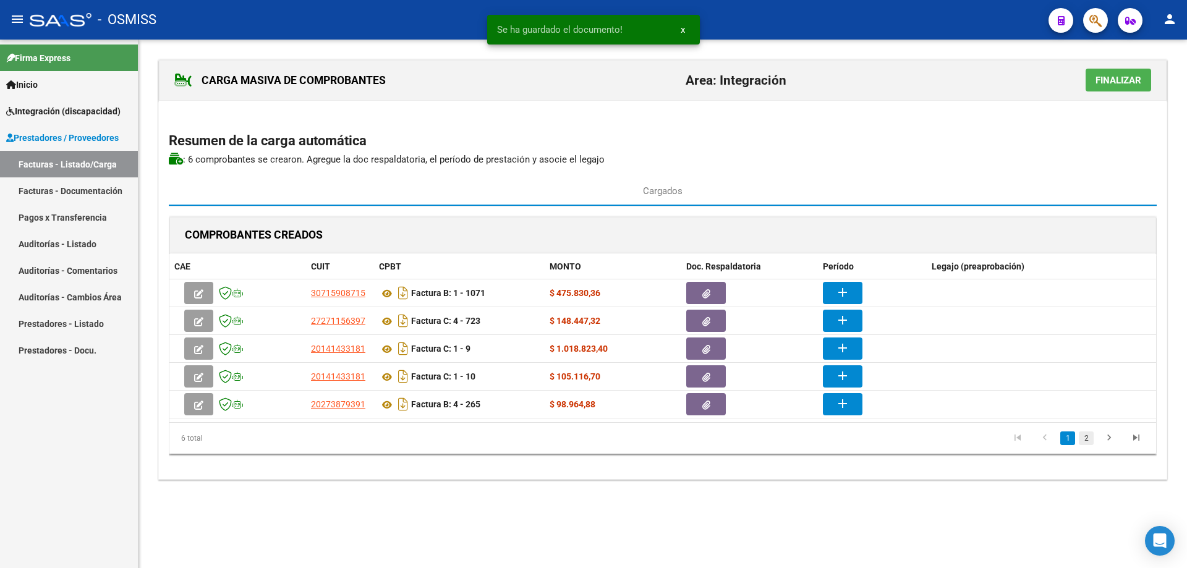
click at [1089, 440] on link "2" at bounding box center [1086, 439] width 15 height 14
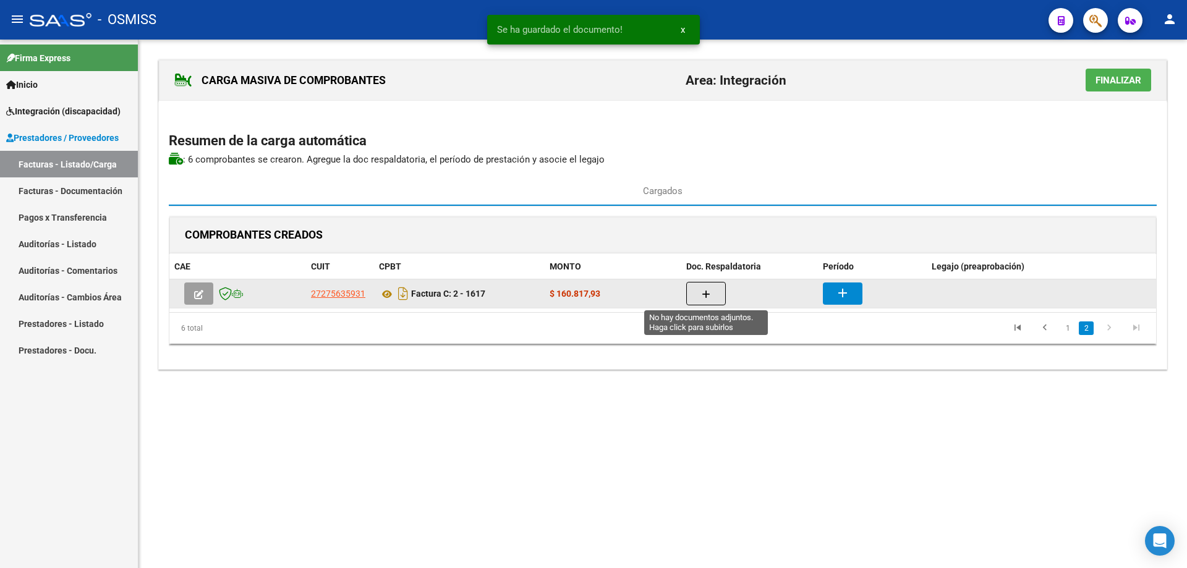
click at [691, 291] on button "button" at bounding box center [706, 293] width 40 height 23
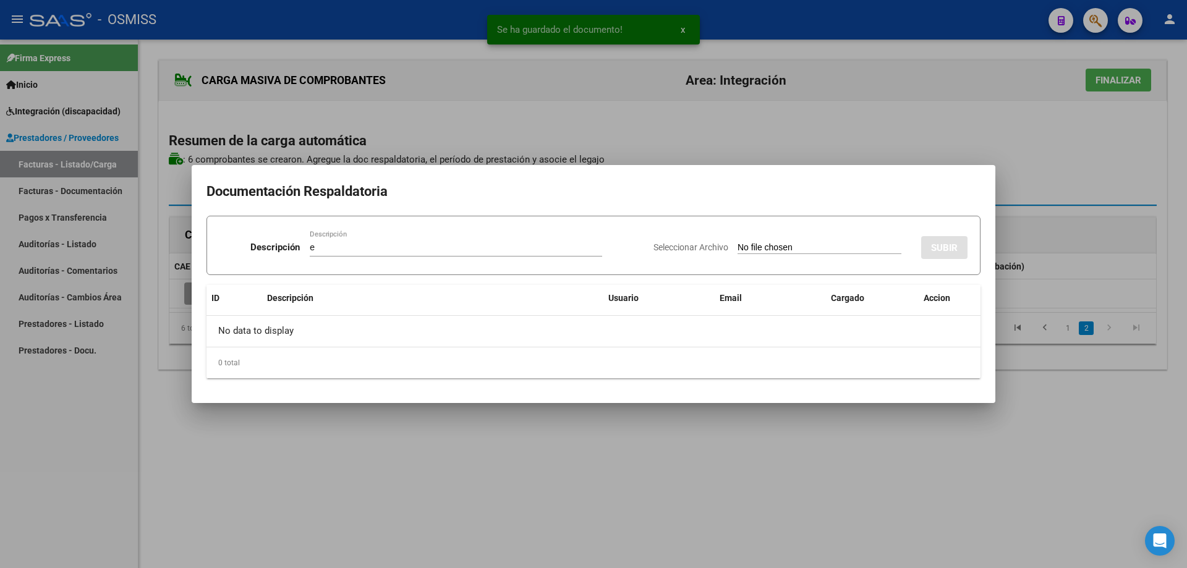
click at [738, 249] on input "Seleccionar Archivo" at bounding box center [820, 248] width 164 height 12
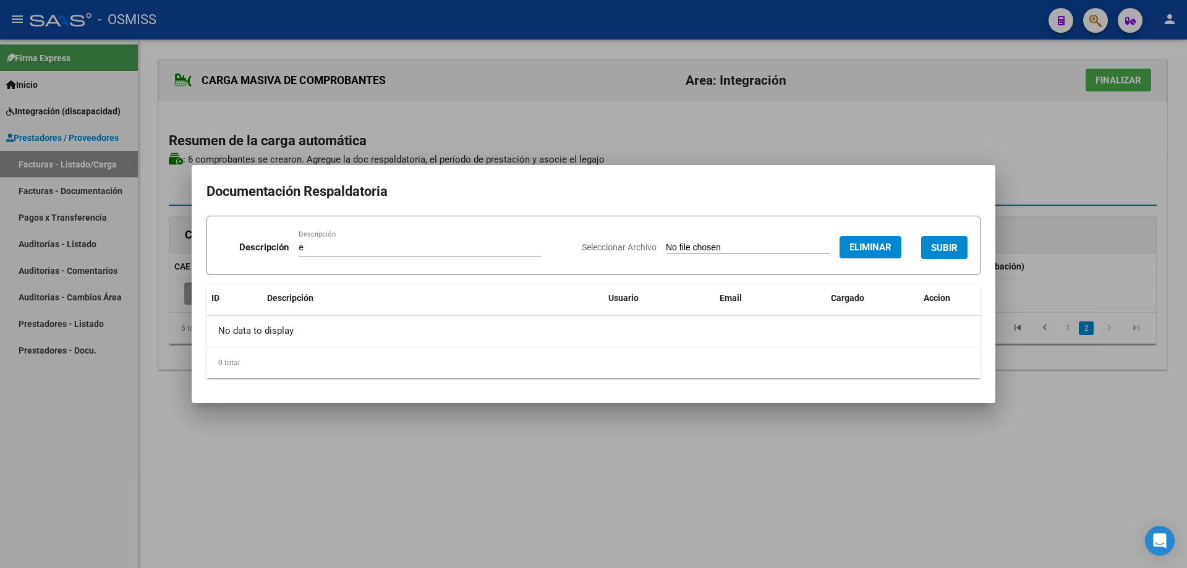
click at [946, 241] on button "SUBIR" at bounding box center [944, 247] width 46 height 23
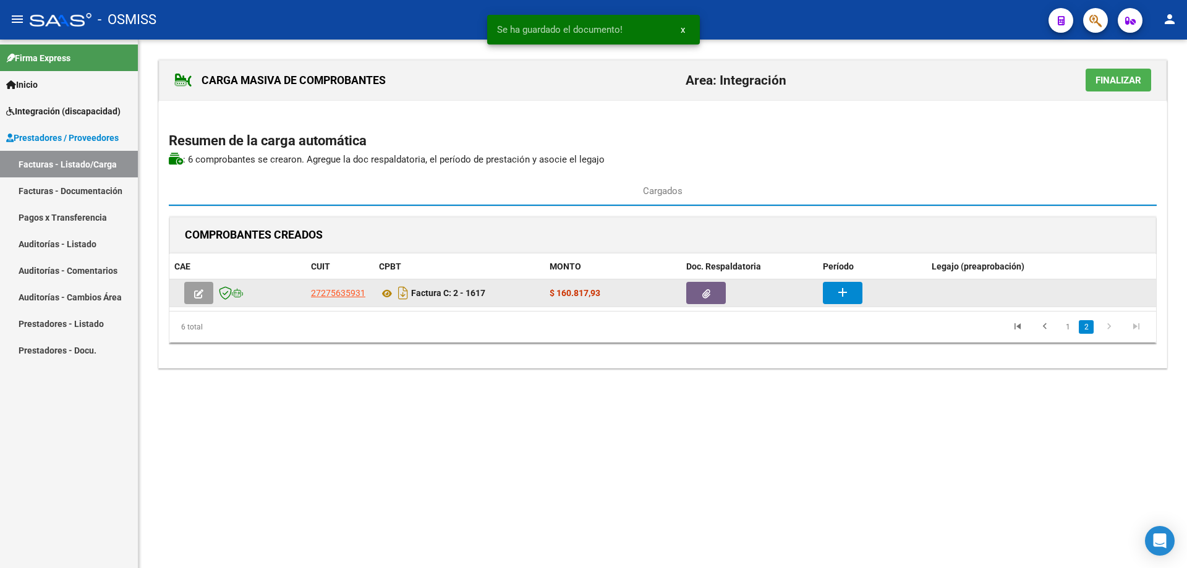
click at [853, 297] on button "add" at bounding box center [843, 293] width 40 height 22
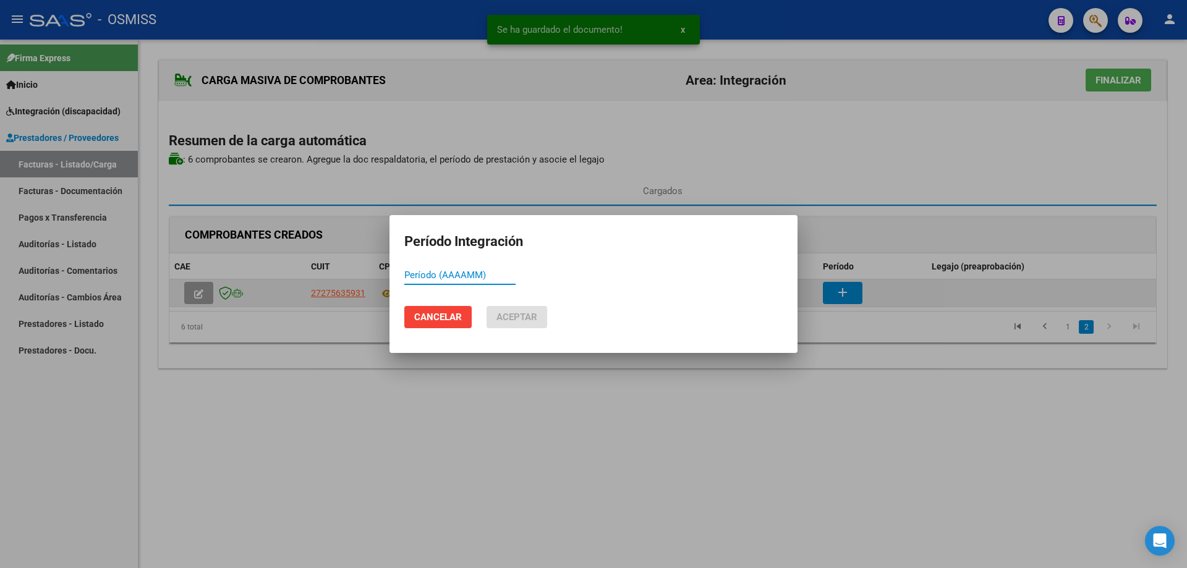
paste input "202508"
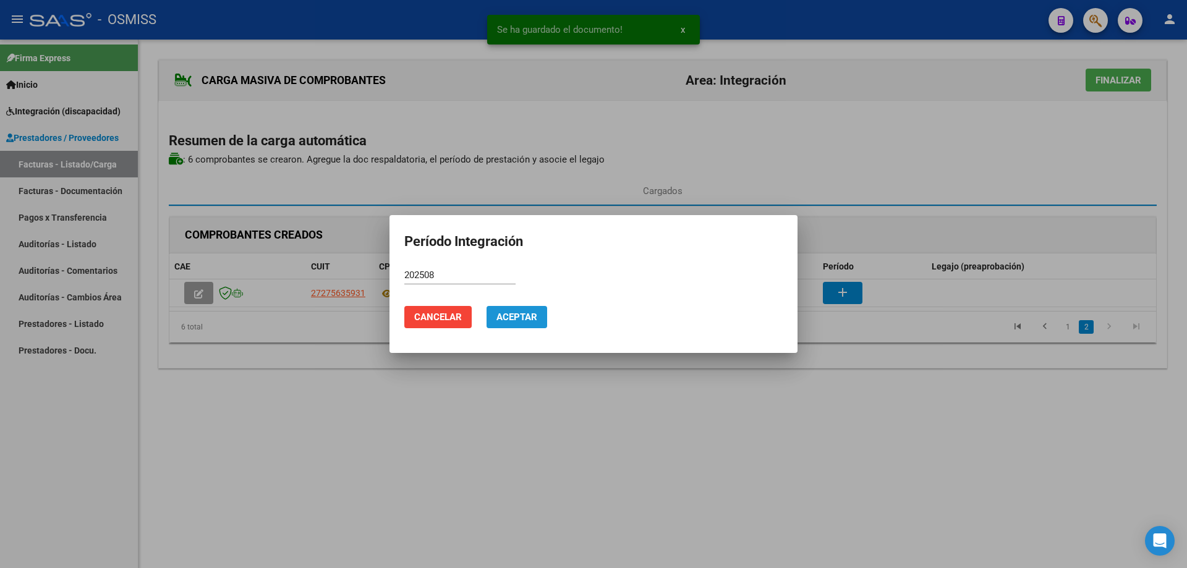
click at [533, 319] on span "Aceptar" at bounding box center [516, 317] width 41 height 11
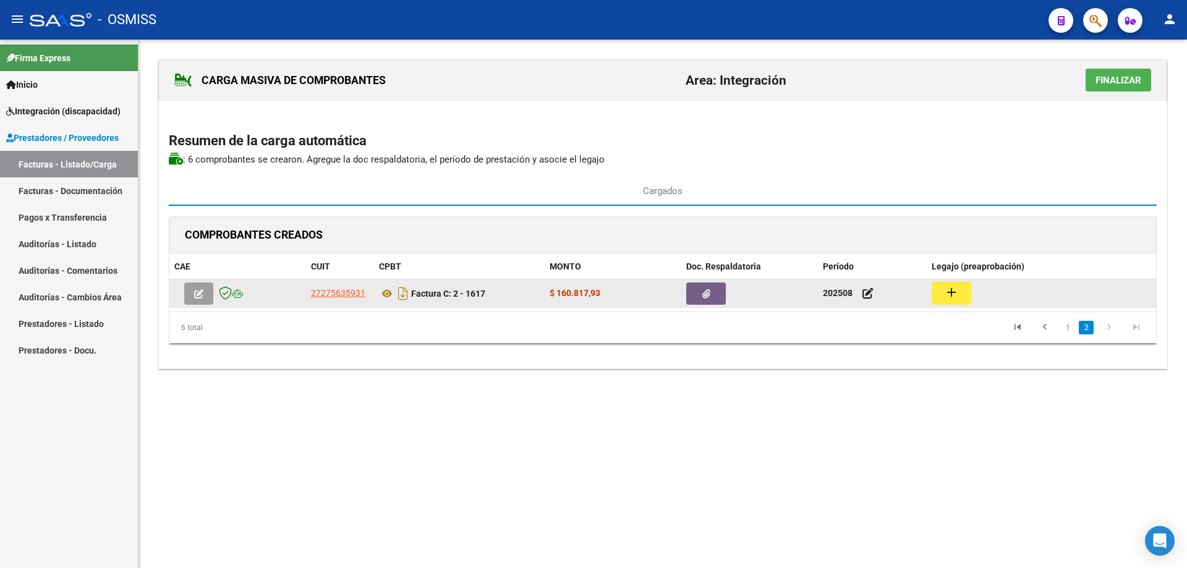
click at [945, 292] on mat-icon "add" at bounding box center [951, 292] width 15 height 15
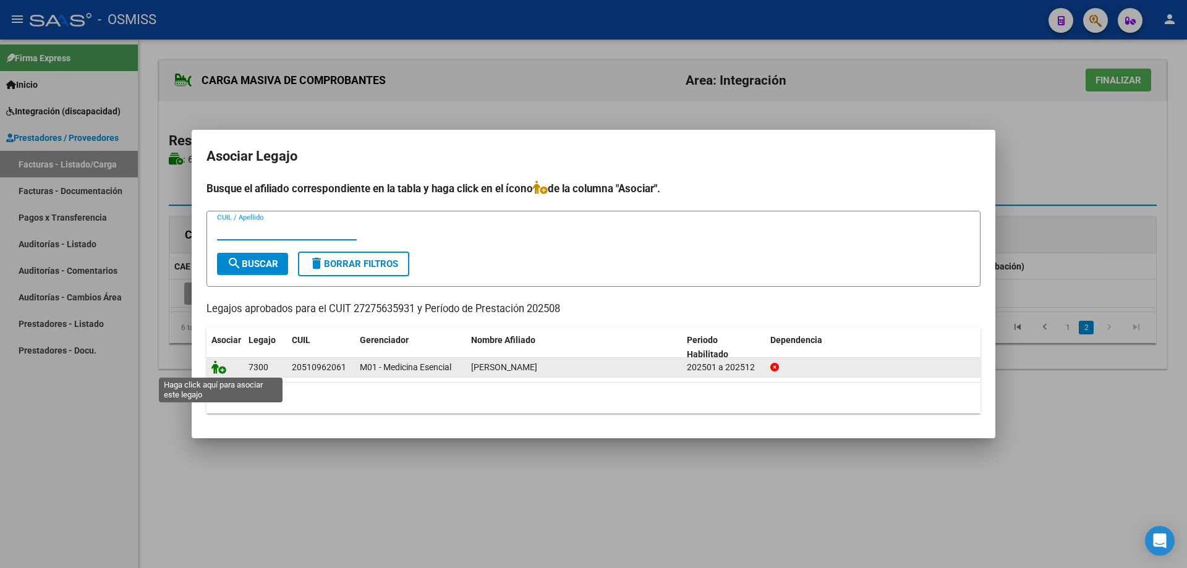
click at [216, 369] on icon at bounding box center [218, 367] width 15 height 14
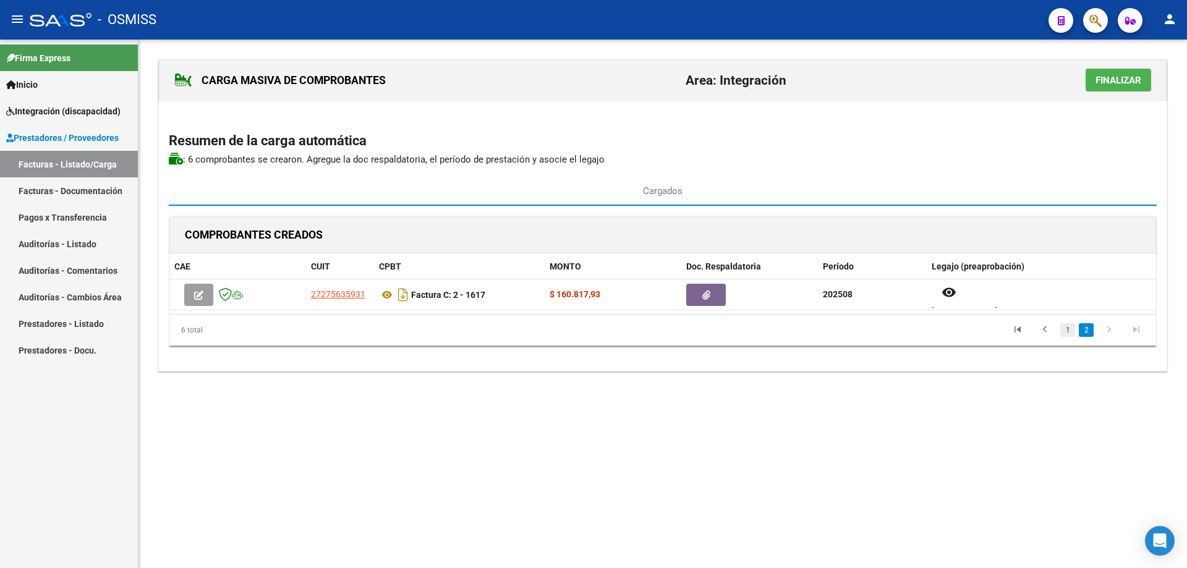
click at [1068, 328] on link "1" at bounding box center [1067, 330] width 15 height 14
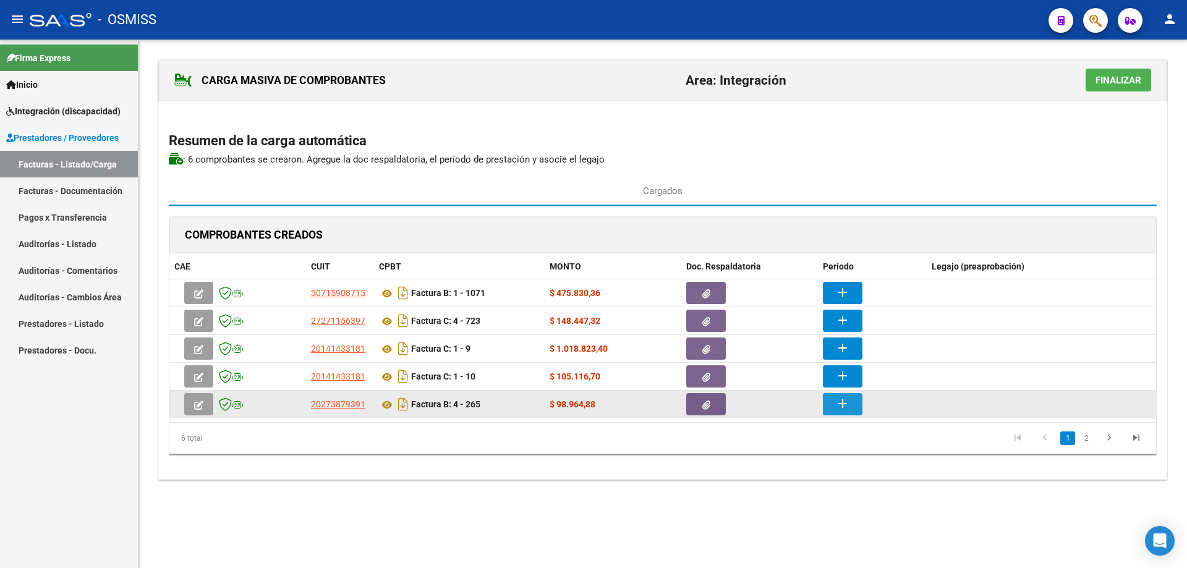
click at [840, 406] on mat-icon "add" at bounding box center [842, 403] width 15 height 15
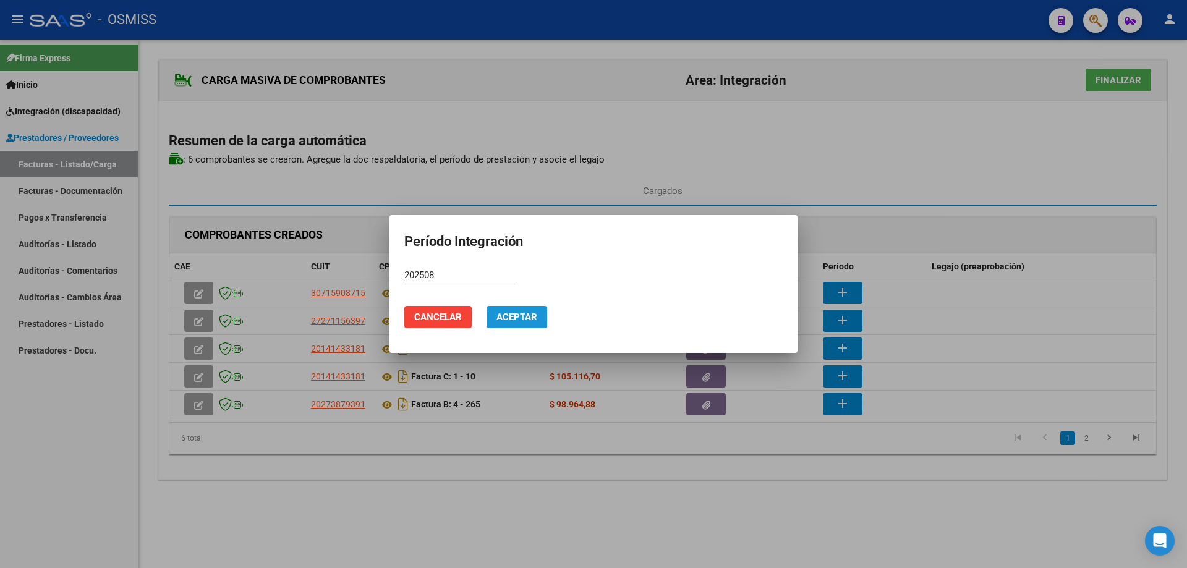
drag, startPoint x: 519, startPoint y: 318, endPoint x: 717, endPoint y: 366, distance: 203.5
click at [521, 319] on span "Aceptar" at bounding box center [516, 317] width 41 height 11
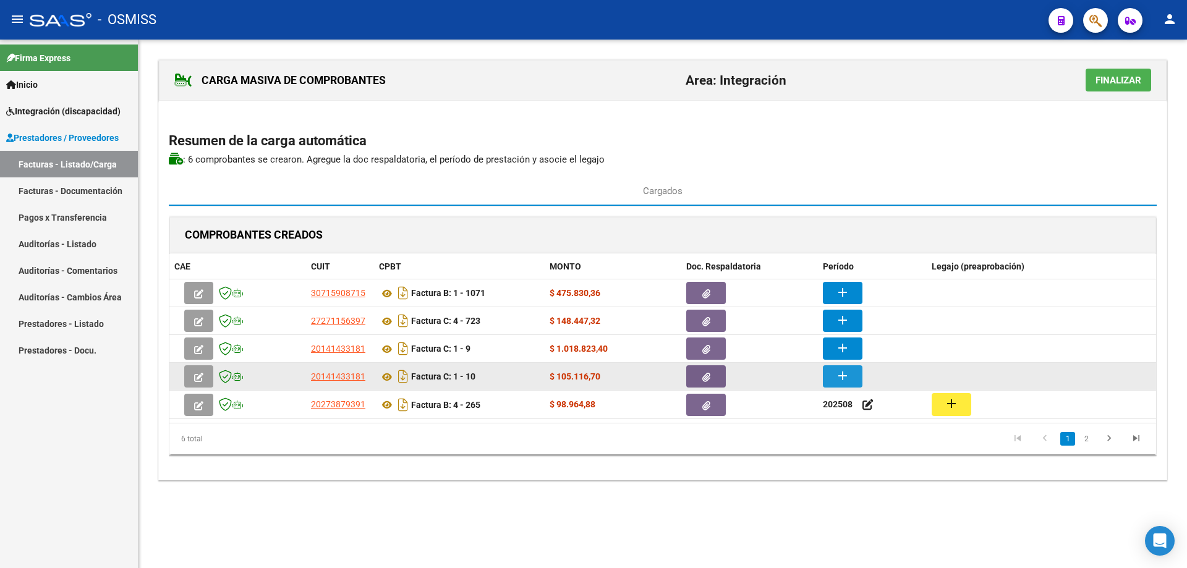
click at [858, 373] on button "add" at bounding box center [843, 376] width 40 height 22
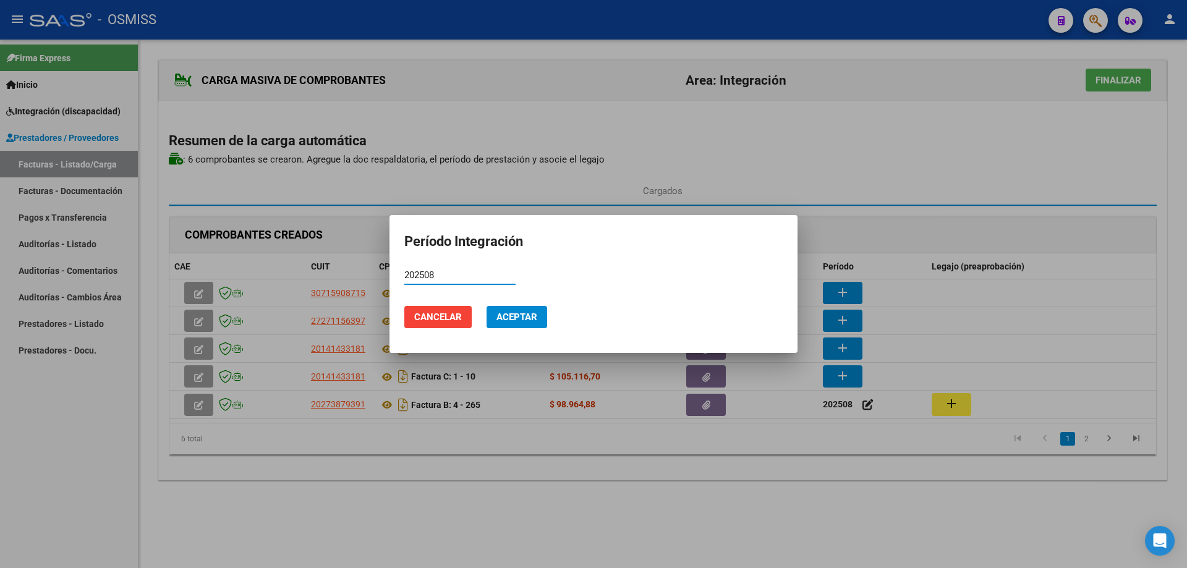
click at [507, 315] on span "Aceptar" at bounding box center [516, 317] width 41 height 11
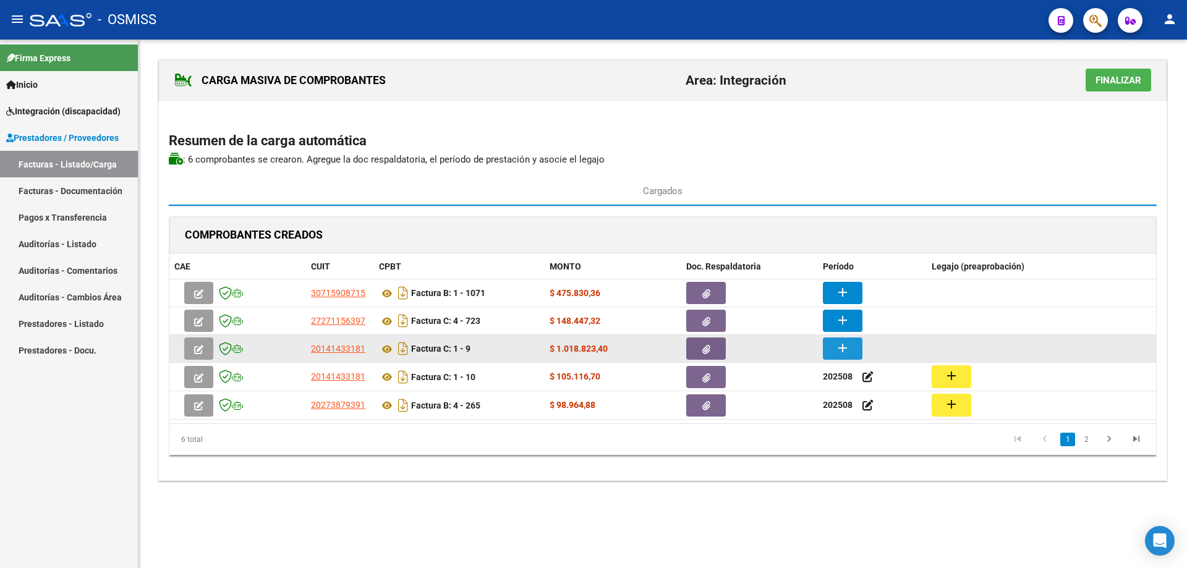
click at [851, 347] on button "add" at bounding box center [843, 349] width 40 height 22
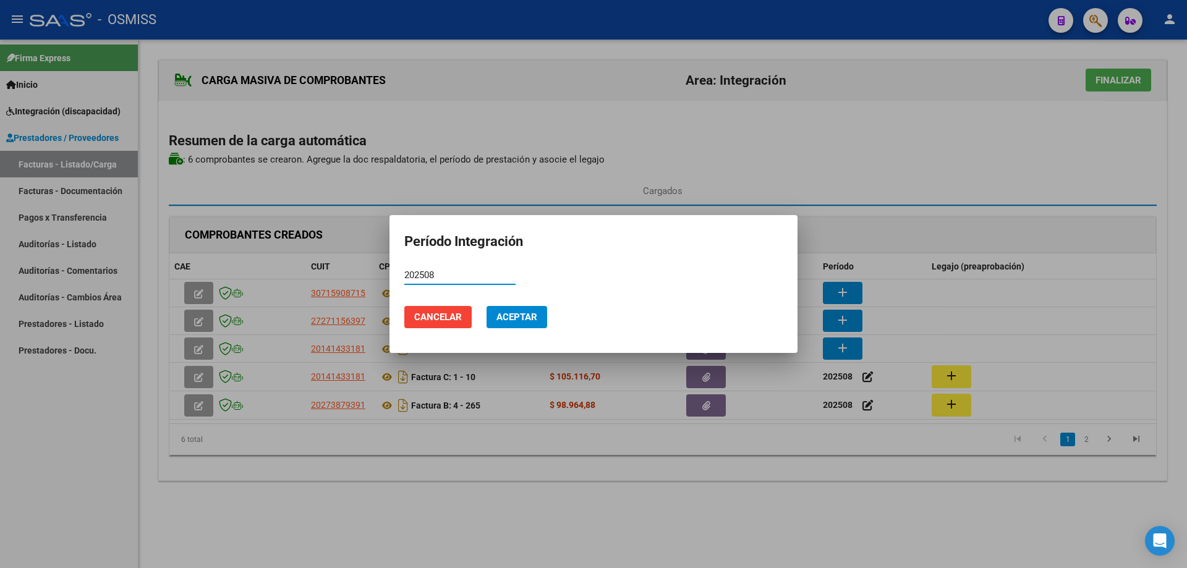
type input "202508"
drag, startPoint x: 508, startPoint y: 319, endPoint x: 618, endPoint y: 330, distance: 111.2
click at [509, 319] on span "Aceptar" at bounding box center [516, 317] width 41 height 11
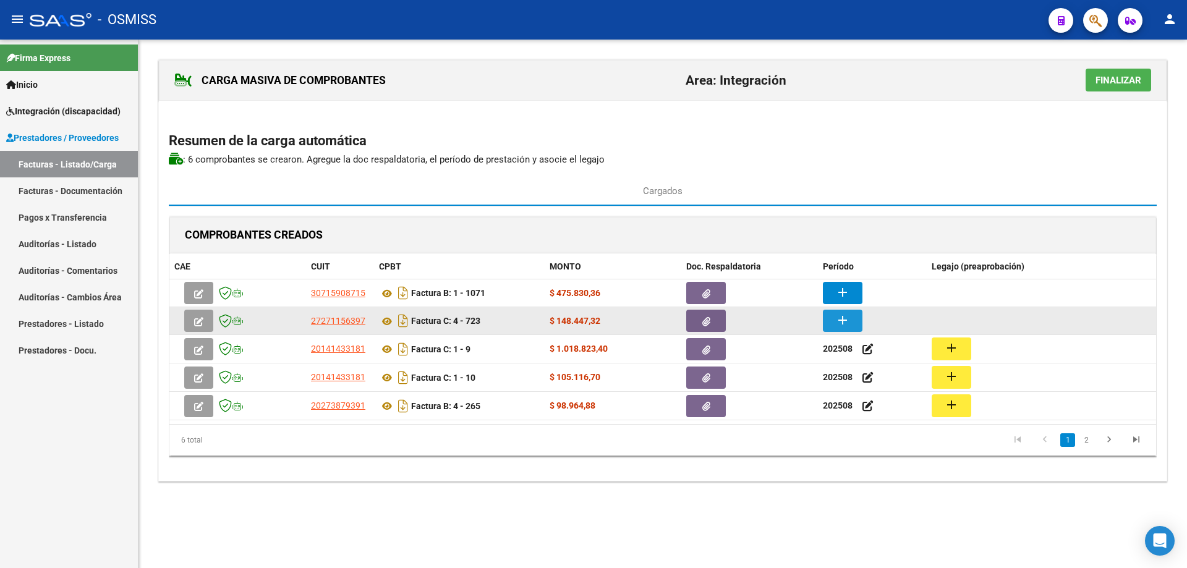
click at [857, 322] on button "add" at bounding box center [843, 321] width 40 height 22
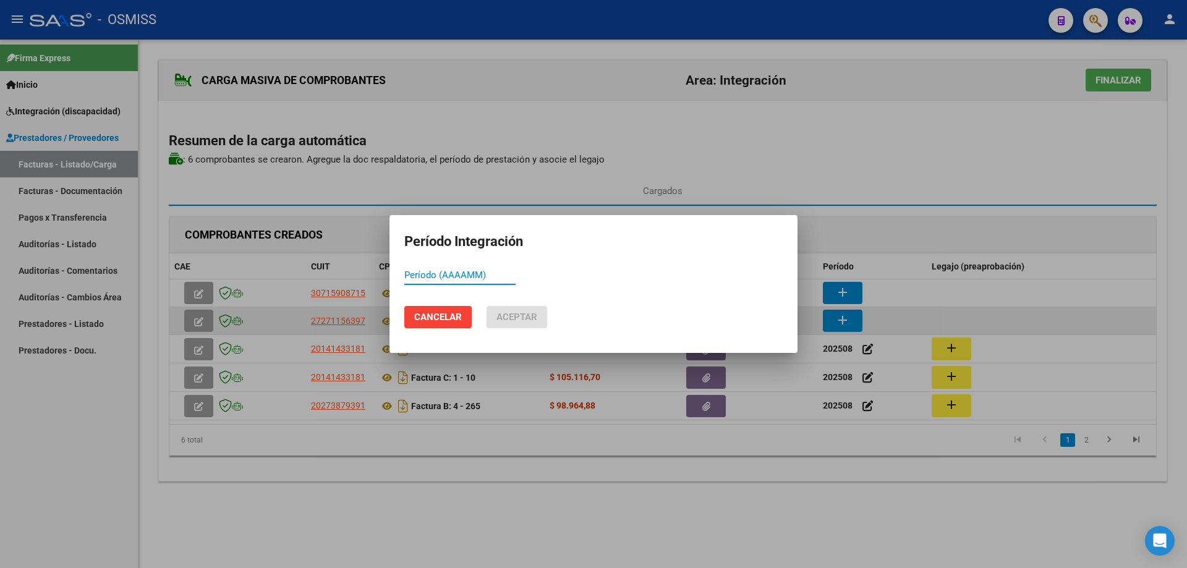
paste input "202508"
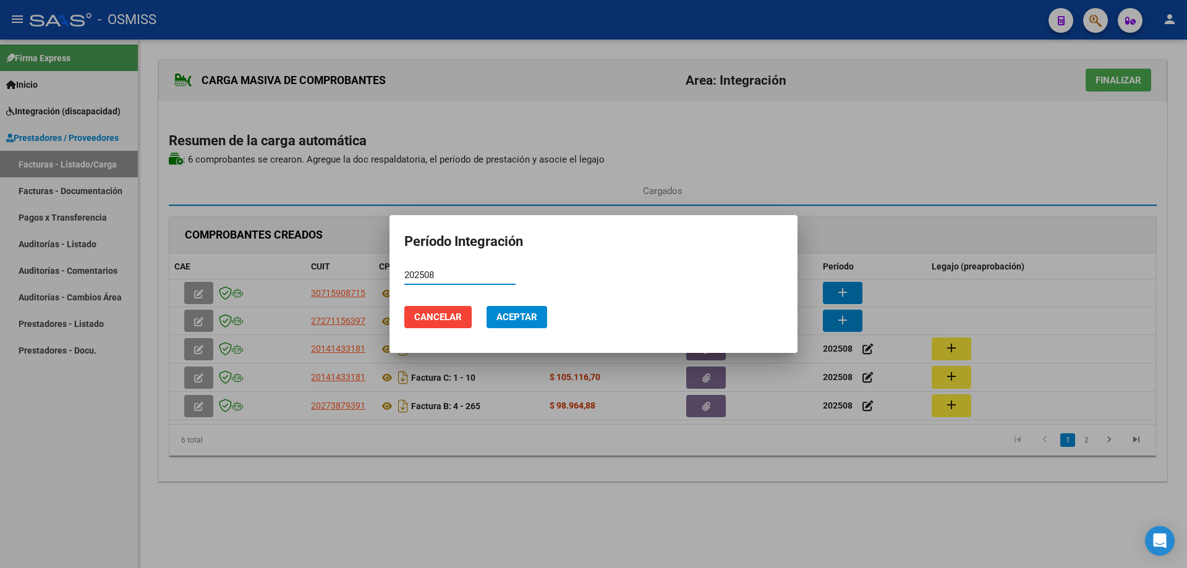
type input "202508"
click at [534, 315] on span "Aceptar" at bounding box center [516, 317] width 41 height 11
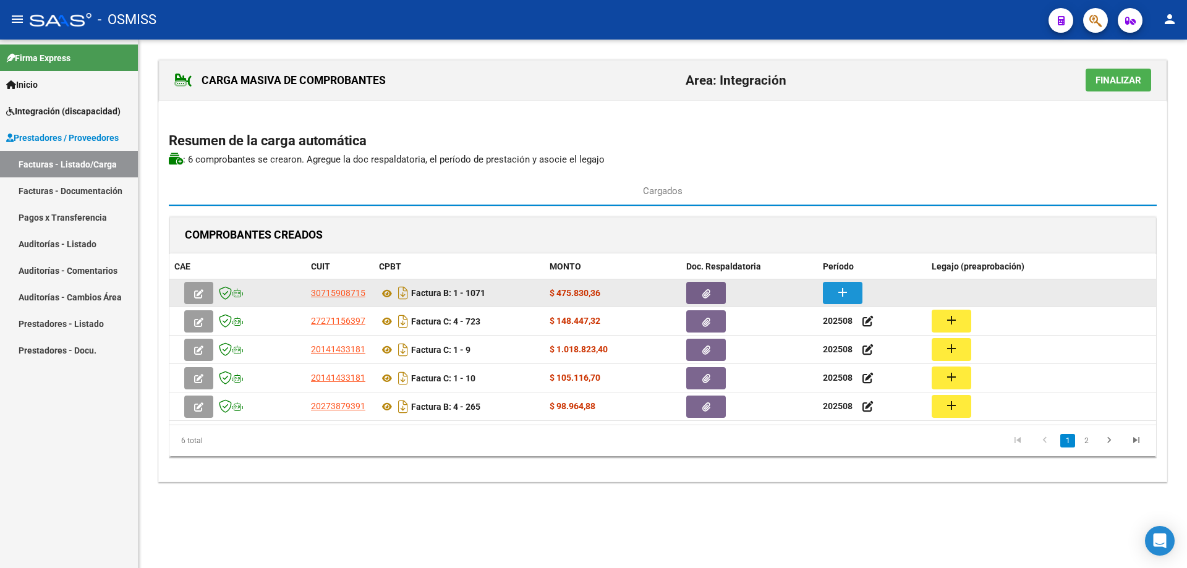
click at [837, 293] on mat-icon "add" at bounding box center [842, 292] width 15 height 15
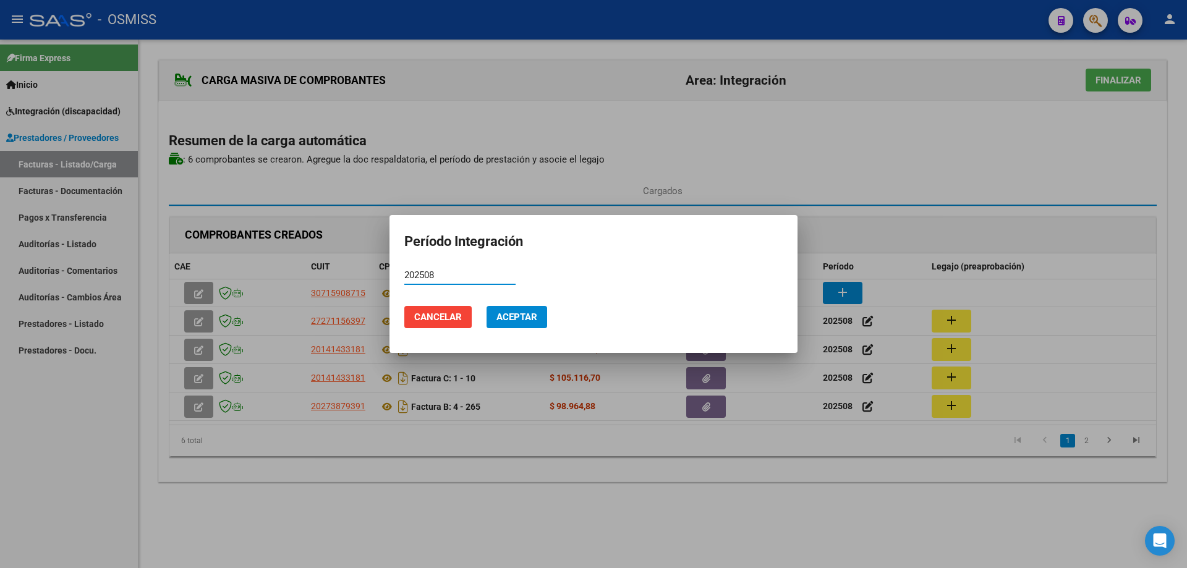
type input "202508"
click at [517, 320] on span "Aceptar" at bounding box center [516, 317] width 41 height 11
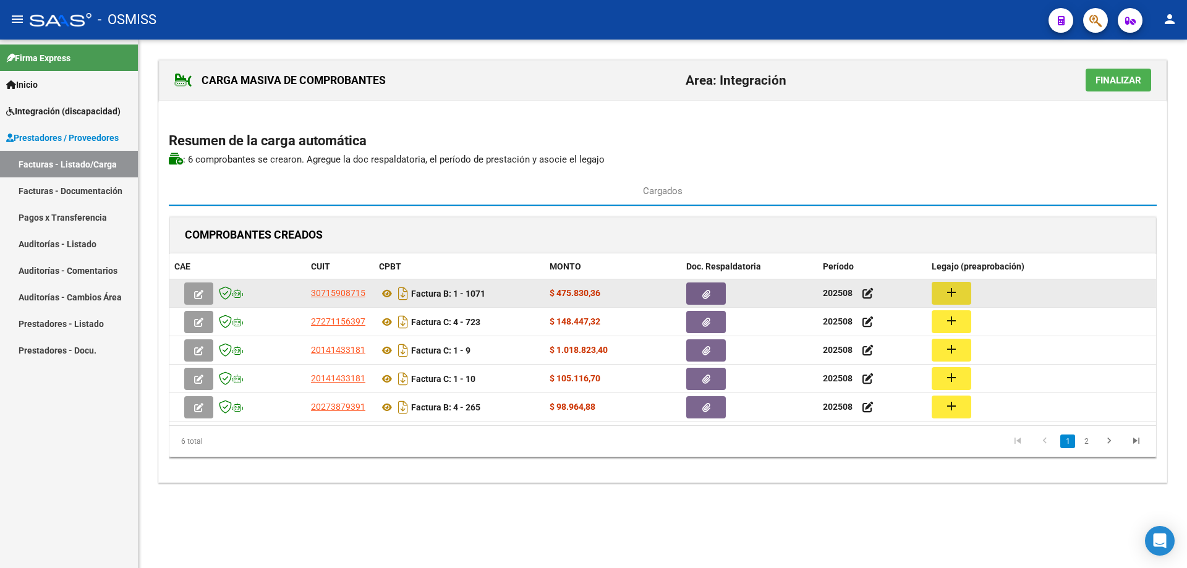
click at [958, 291] on mat-icon "add" at bounding box center [951, 292] width 15 height 15
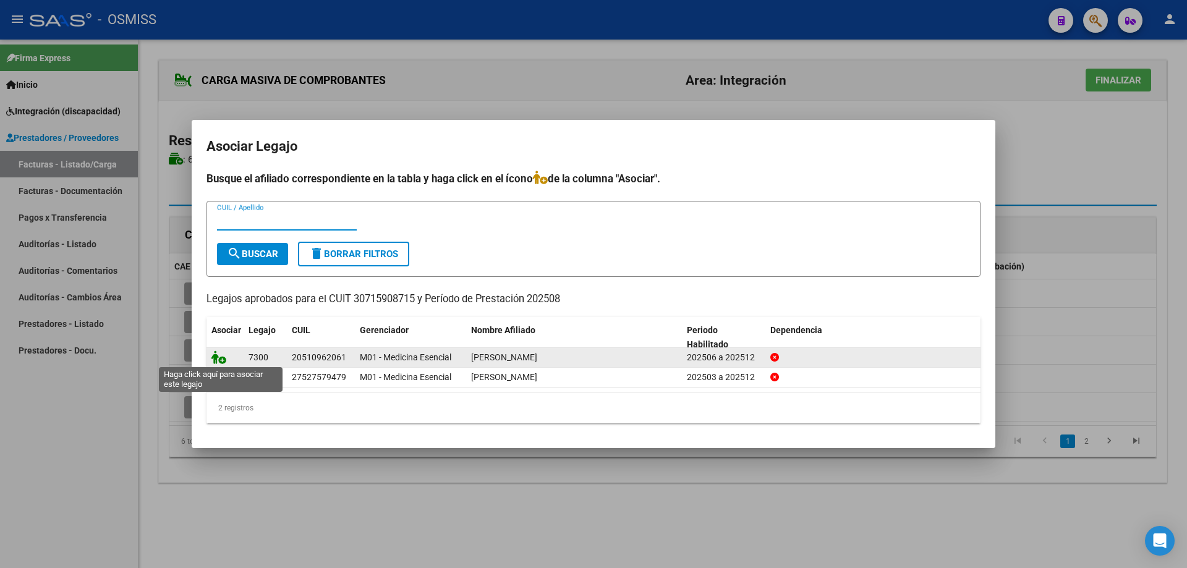
click at [222, 358] on icon at bounding box center [218, 358] width 15 height 14
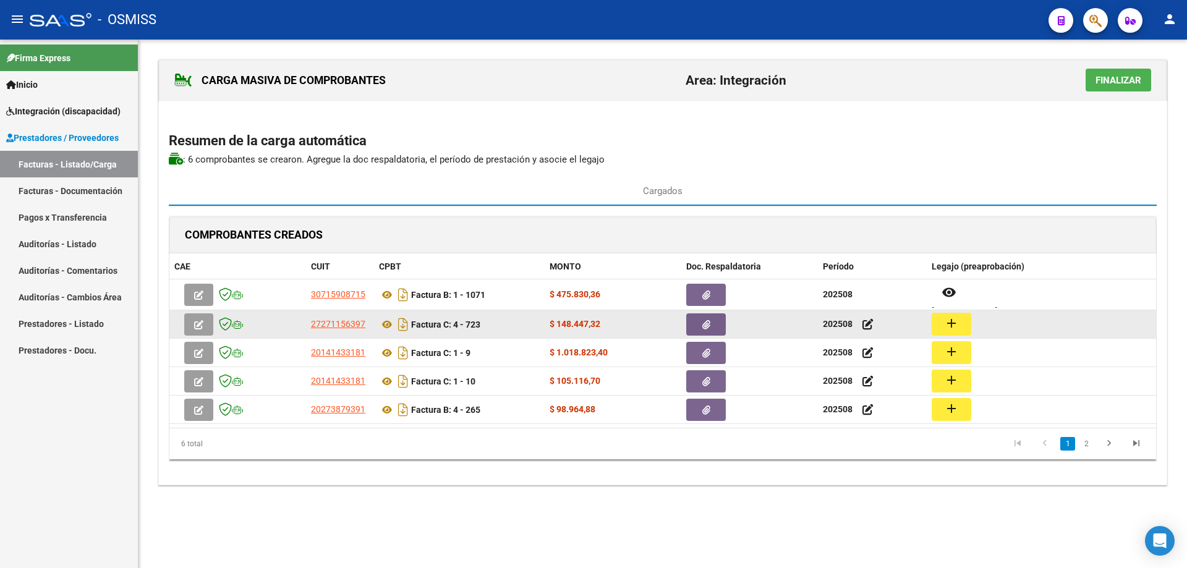
click at [936, 322] on button "add" at bounding box center [952, 324] width 40 height 23
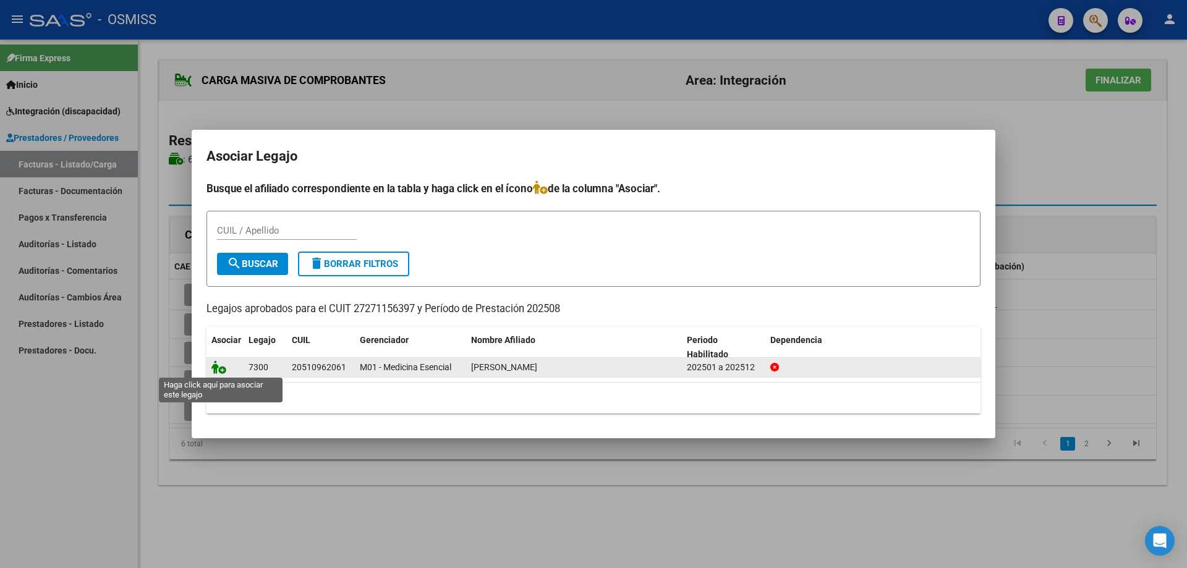
click at [211, 372] on icon at bounding box center [218, 367] width 15 height 14
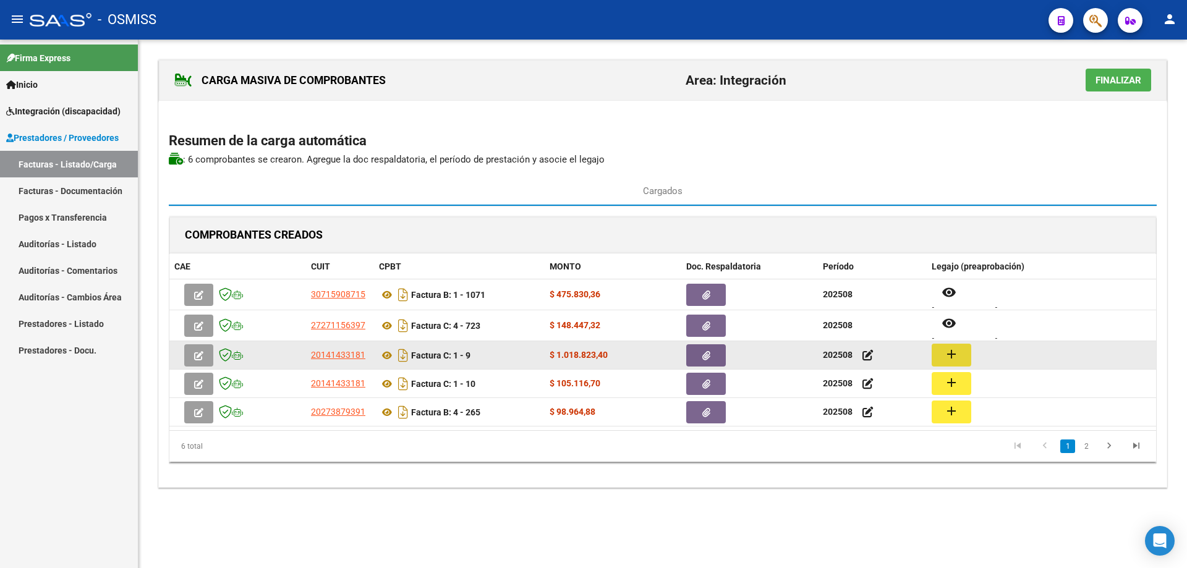
click at [954, 349] on mat-icon "add" at bounding box center [951, 354] width 15 height 15
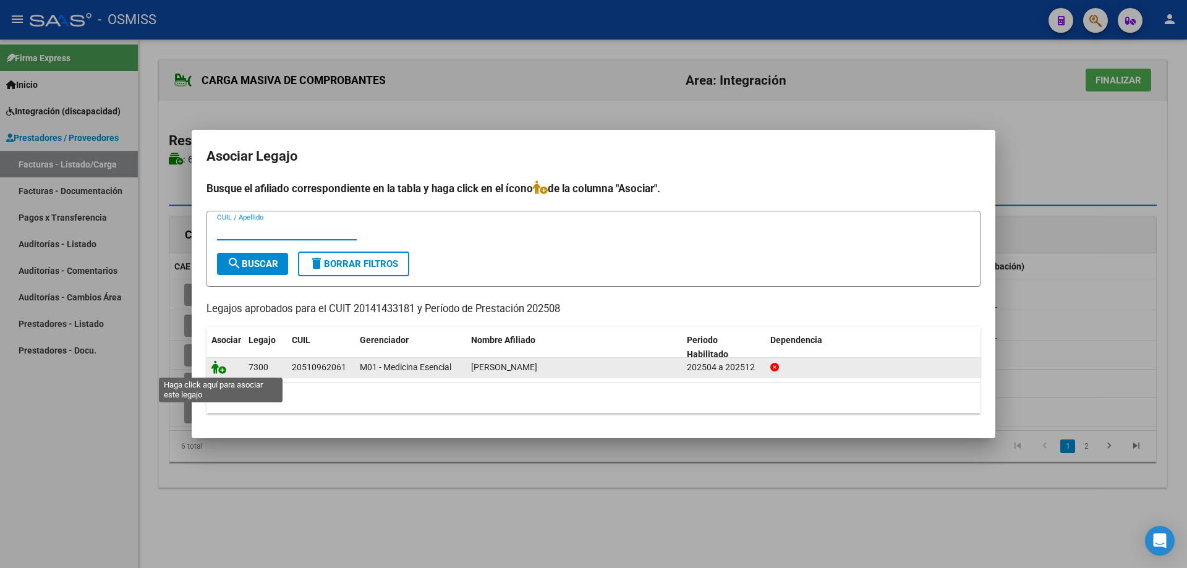
click at [221, 366] on icon at bounding box center [218, 367] width 15 height 14
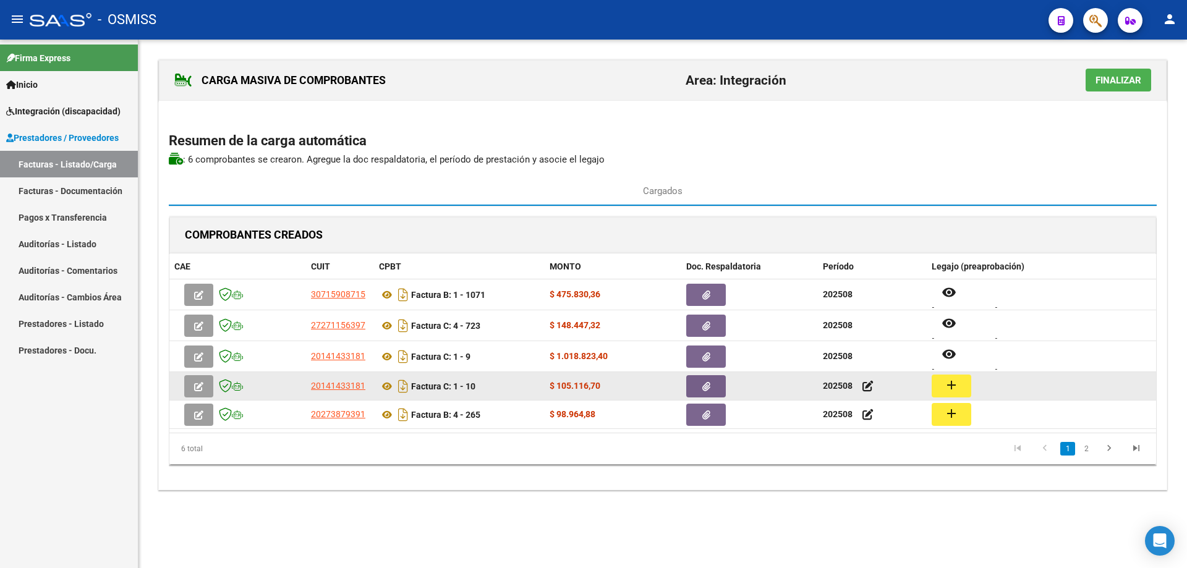
click at [952, 386] on mat-icon "add" at bounding box center [951, 385] width 15 height 15
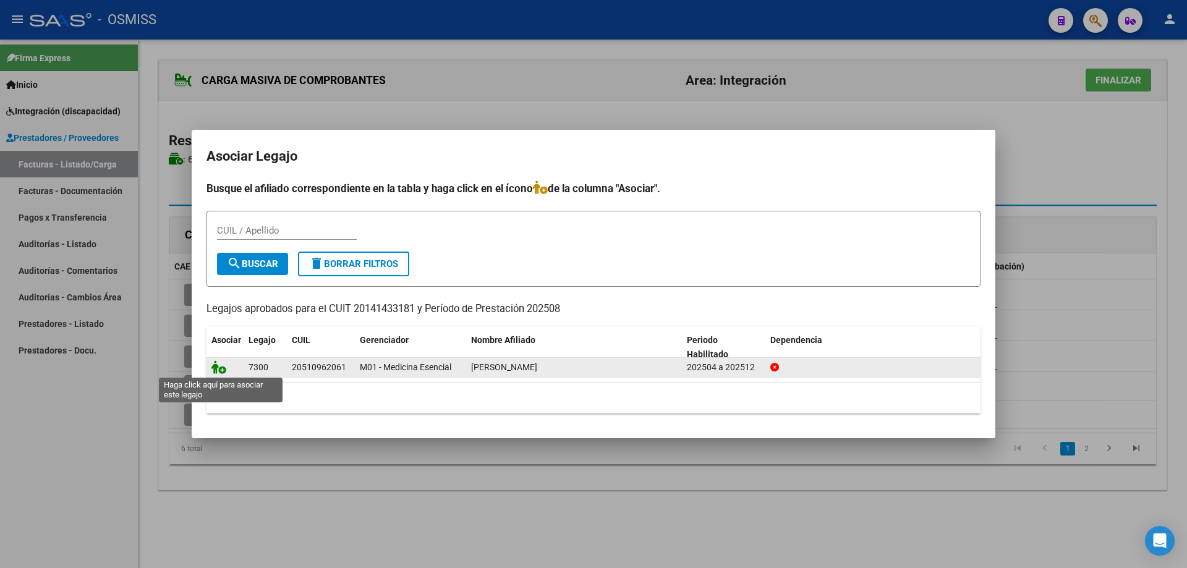
click at [220, 368] on icon at bounding box center [218, 367] width 15 height 14
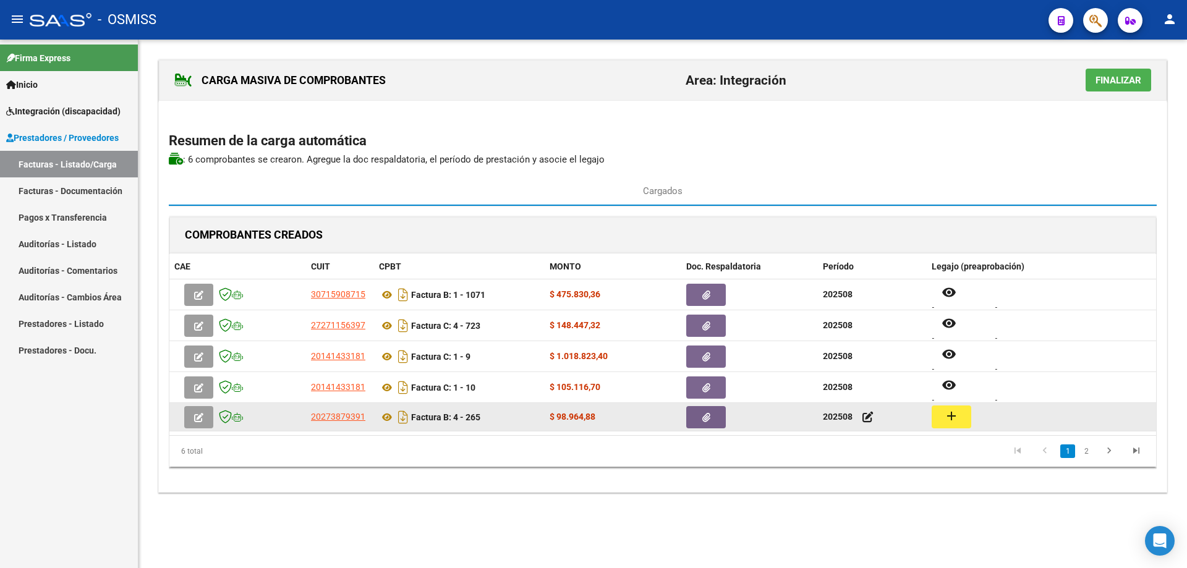
click at [949, 417] on mat-icon "add" at bounding box center [951, 416] width 15 height 15
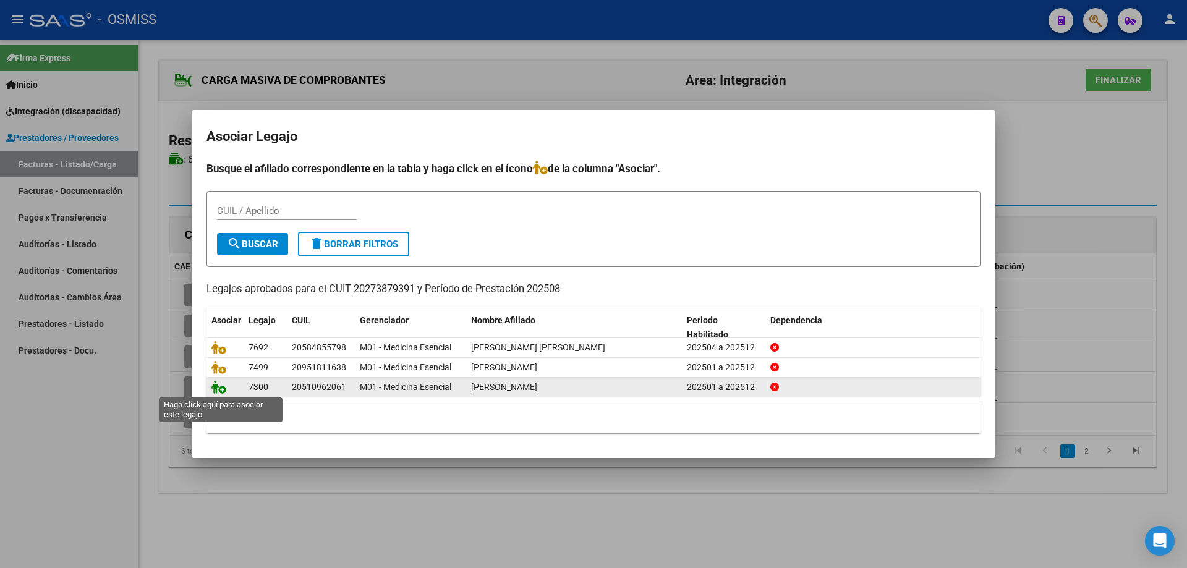
click at [221, 389] on icon at bounding box center [218, 387] width 15 height 14
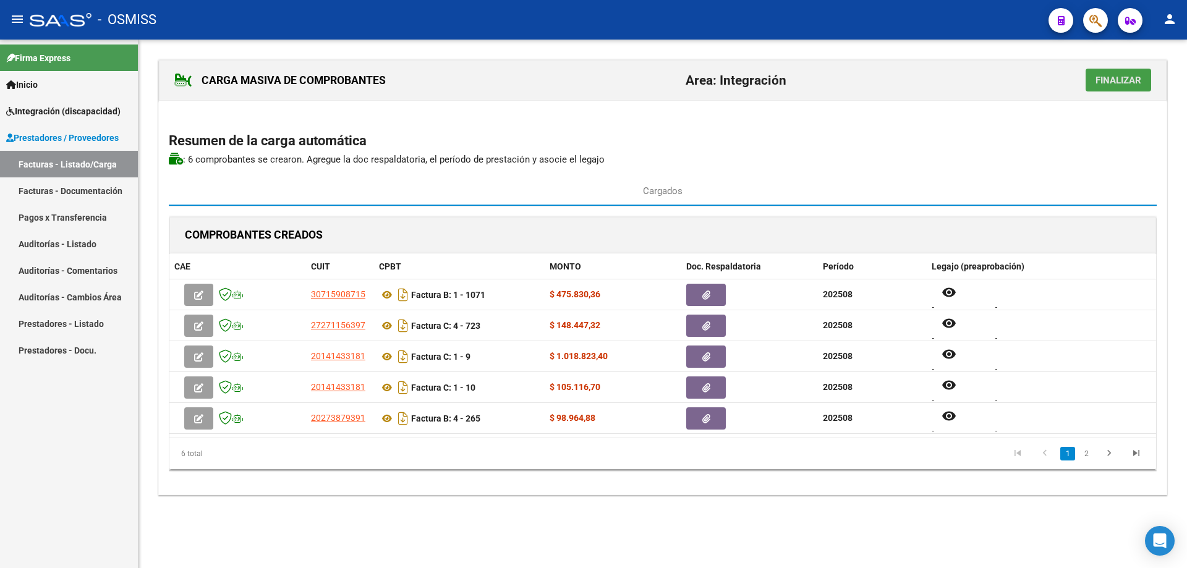
click at [1109, 77] on span "Finalizar" at bounding box center [1119, 80] width 46 height 11
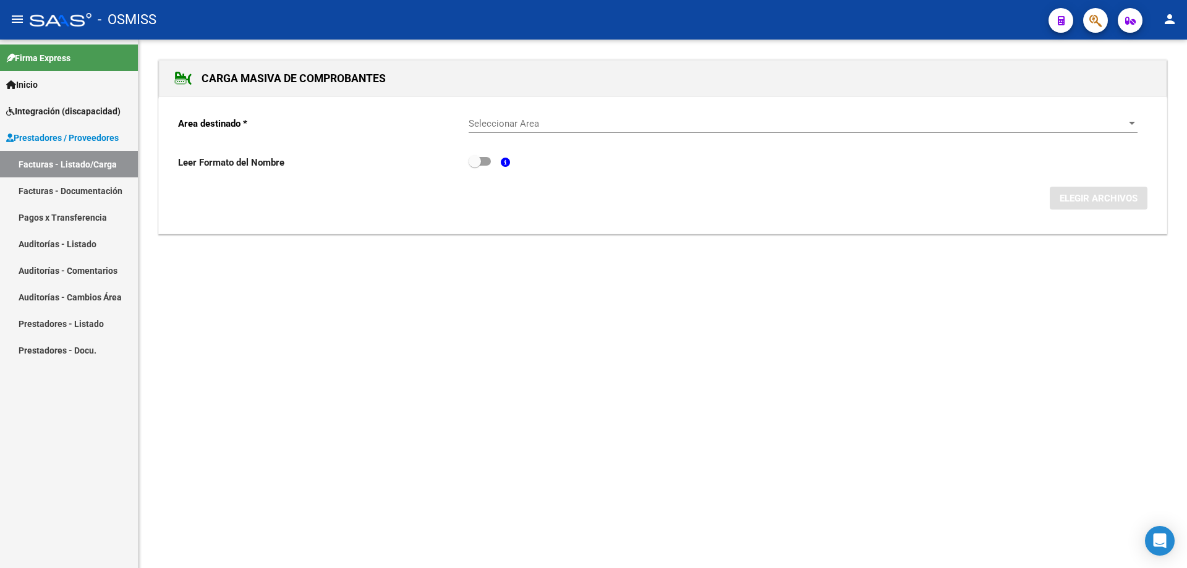
click at [619, 118] on div "Seleccionar Area Seleccionar Area" at bounding box center [803, 119] width 669 height 27
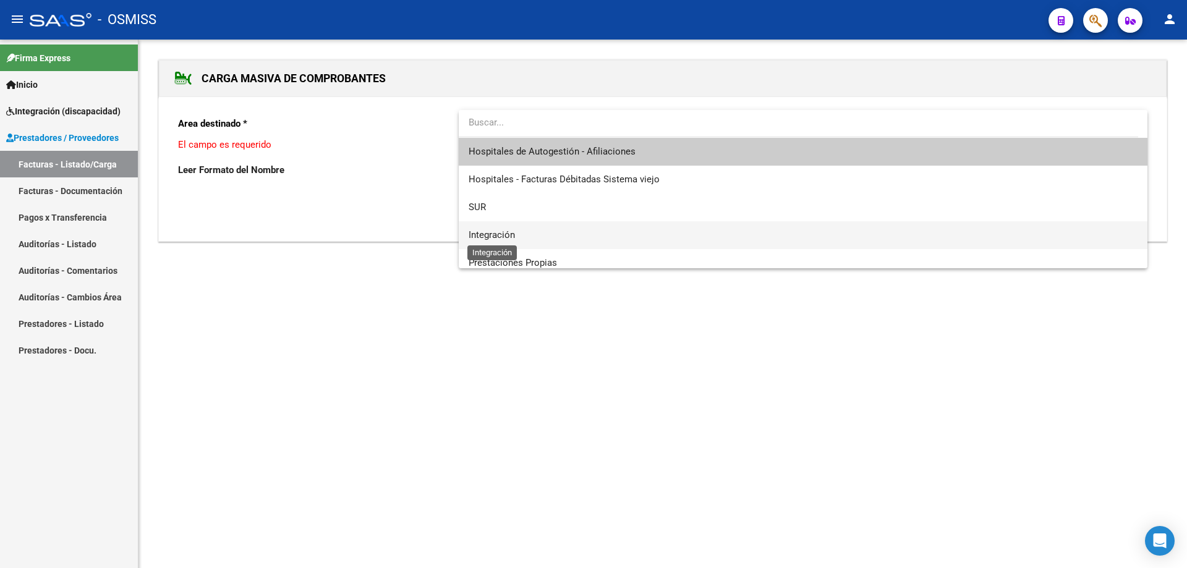
click at [503, 239] on span "Integración" at bounding box center [492, 234] width 46 height 11
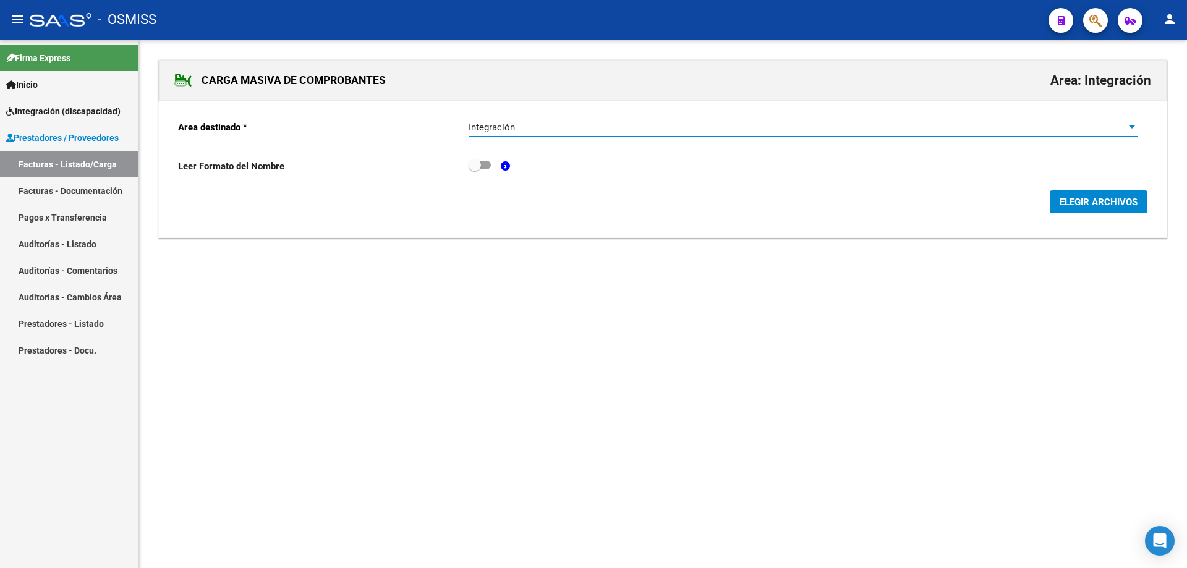
click at [1076, 192] on button "ELEGIR ARCHIVOS" at bounding box center [1099, 201] width 98 height 23
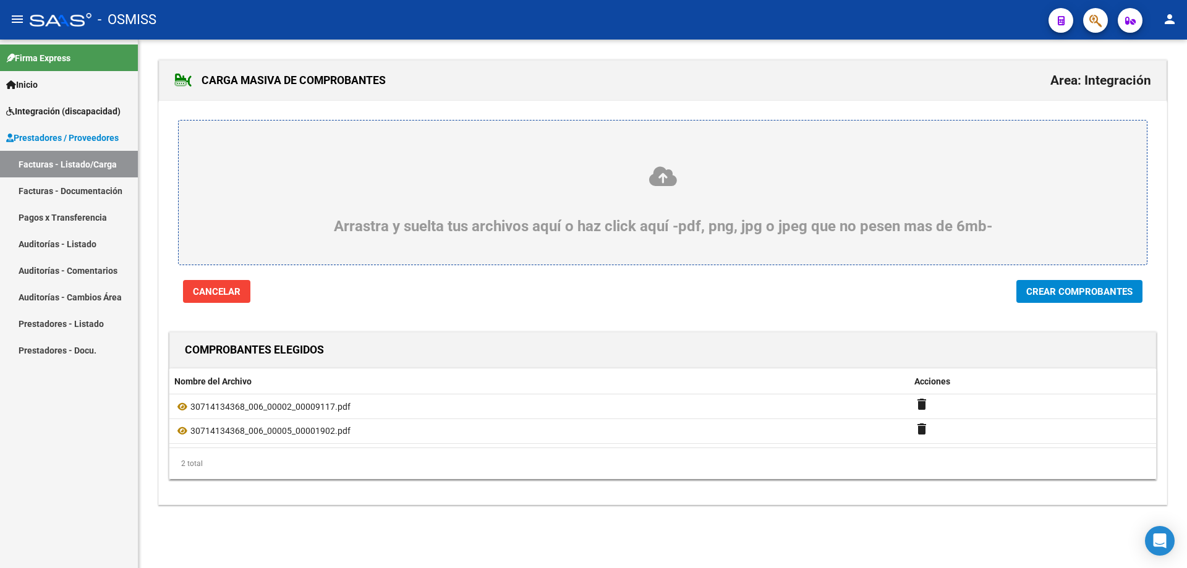
click at [1135, 293] on button "Crear Comprobantes" at bounding box center [1079, 291] width 126 height 23
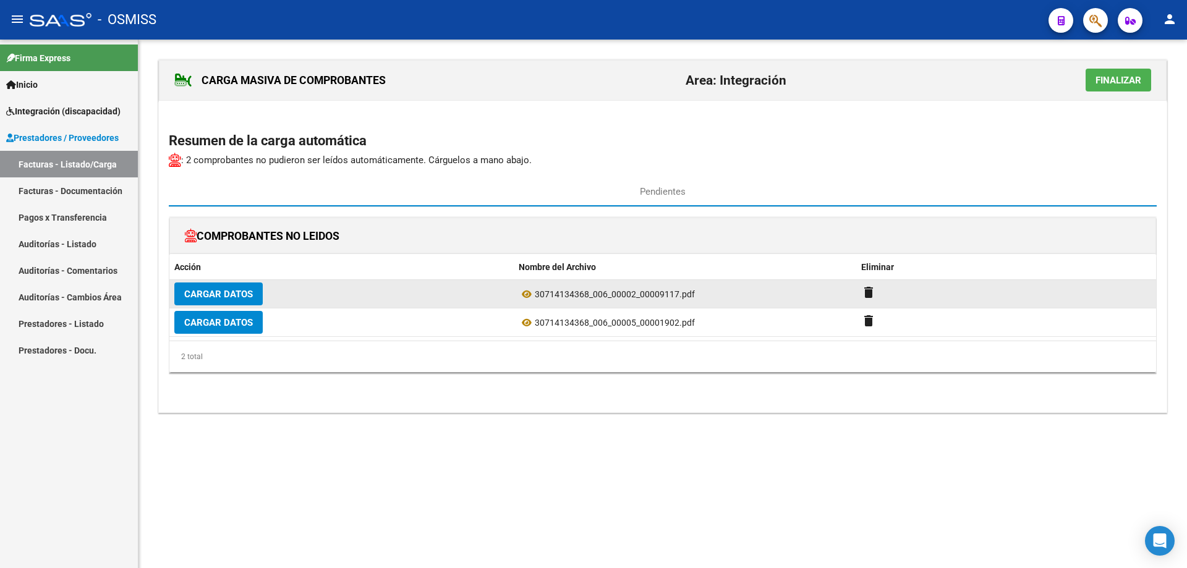
click at [234, 294] on span "Cargar Datos" at bounding box center [218, 294] width 69 height 11
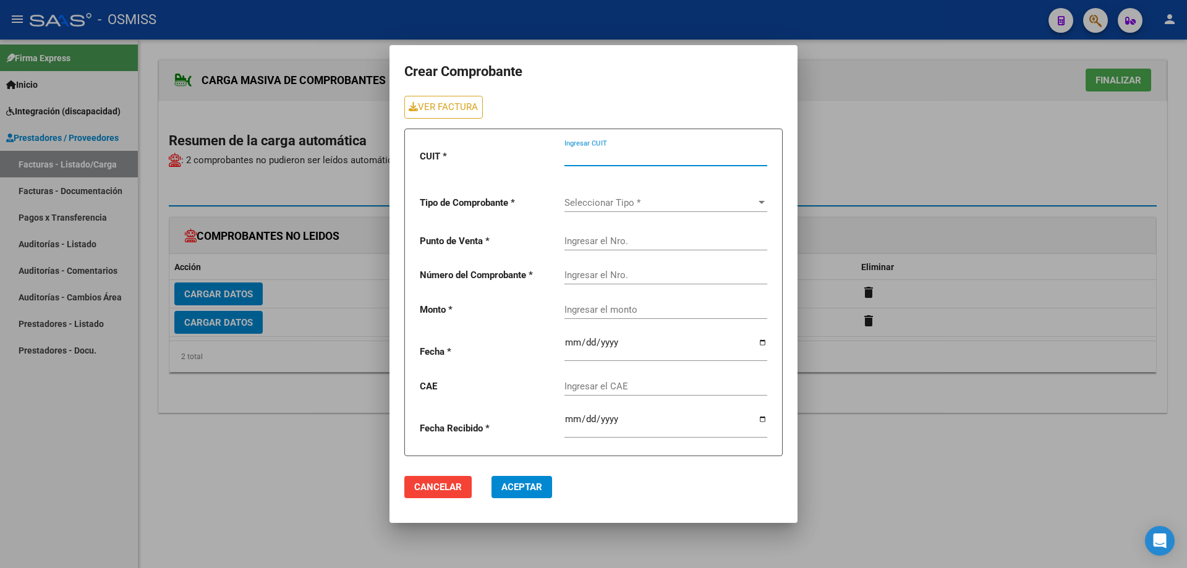
click at [610, 157] on input "Ingresar CUIT" at bounding box center [665, 156] width 203 height 11
type input "30-71413436-8"
click at [600, 203] on span "Seleccionar Tipo *" at bounding box center [660, 202] width 192 height 11
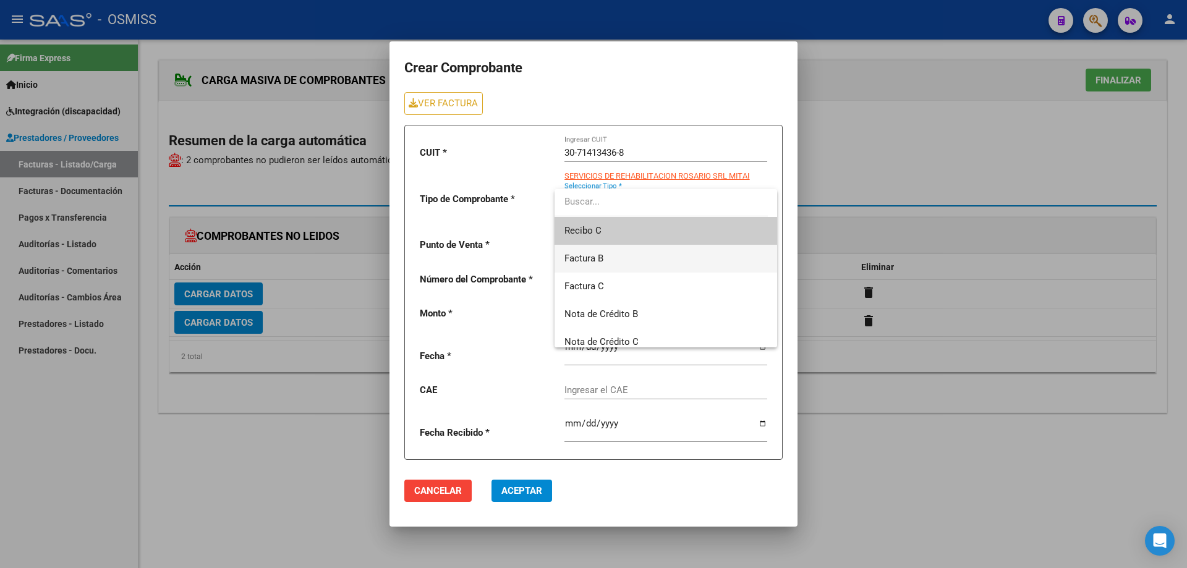
click at [605, 255] on span "Factura B" at bounding box center [665, 259] width 203 height 28
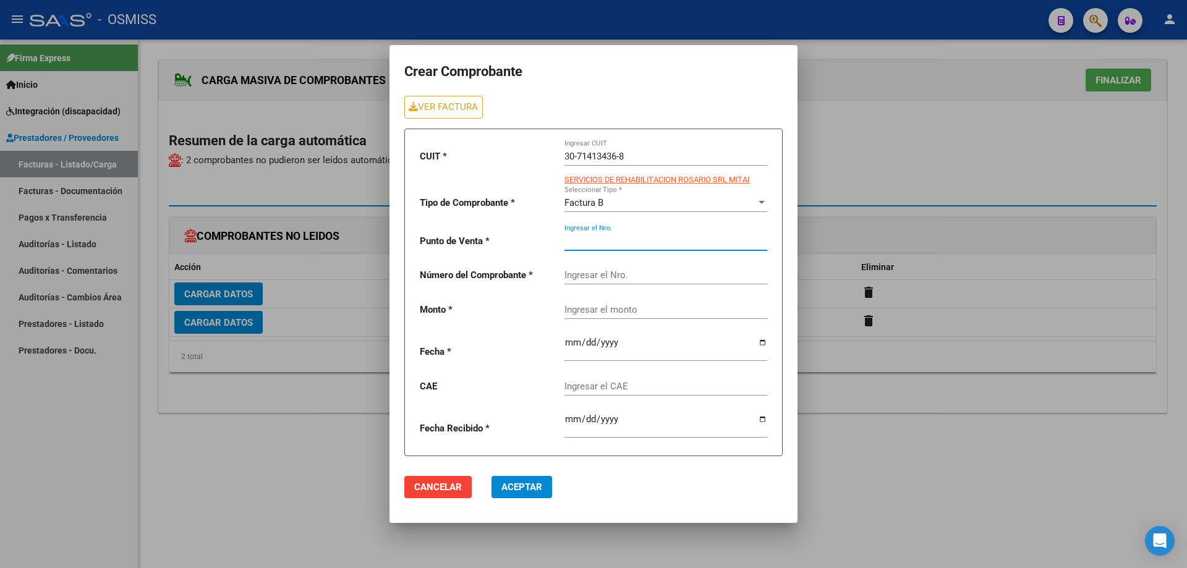
click at [597, 246] on input "Ingresar el Nro." at bounding box center [665, 241] width 203 height 11
type input "2"
click at [592, 273] on input "Ingresar el Nro." at bounding box center [665, 275] width 203 height 11
type input "9117"
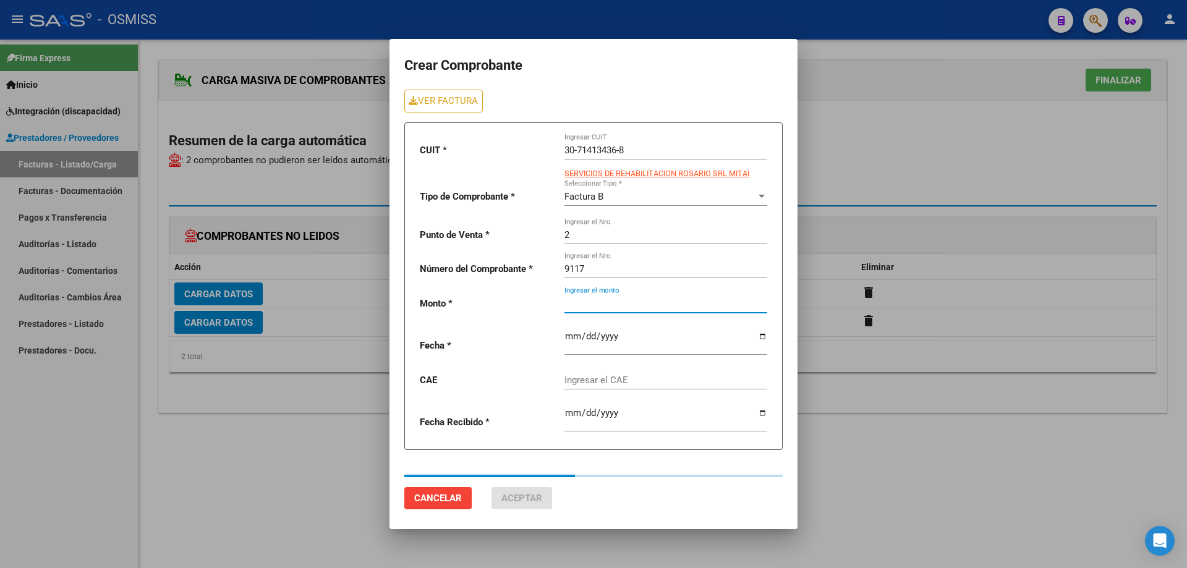
click at [571, 313] on div "Ingresar el monto" at bounding box center [665, 299] width 203 height 27
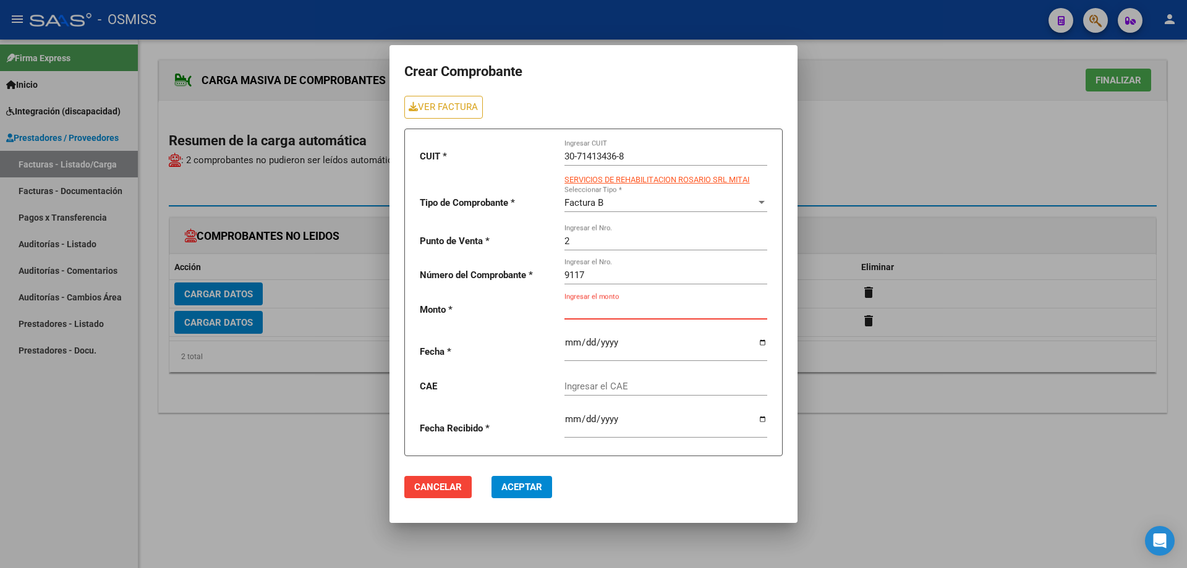
drag, startPoint x: 574, startPoint y: 313, endPoint x: 569, endPoint y: 307, distance: 7.9
paste input "435376.56"
type input "435376.56"
click at [569, 340] on input "date" at bounding box center [665, 348] width 203 height 20
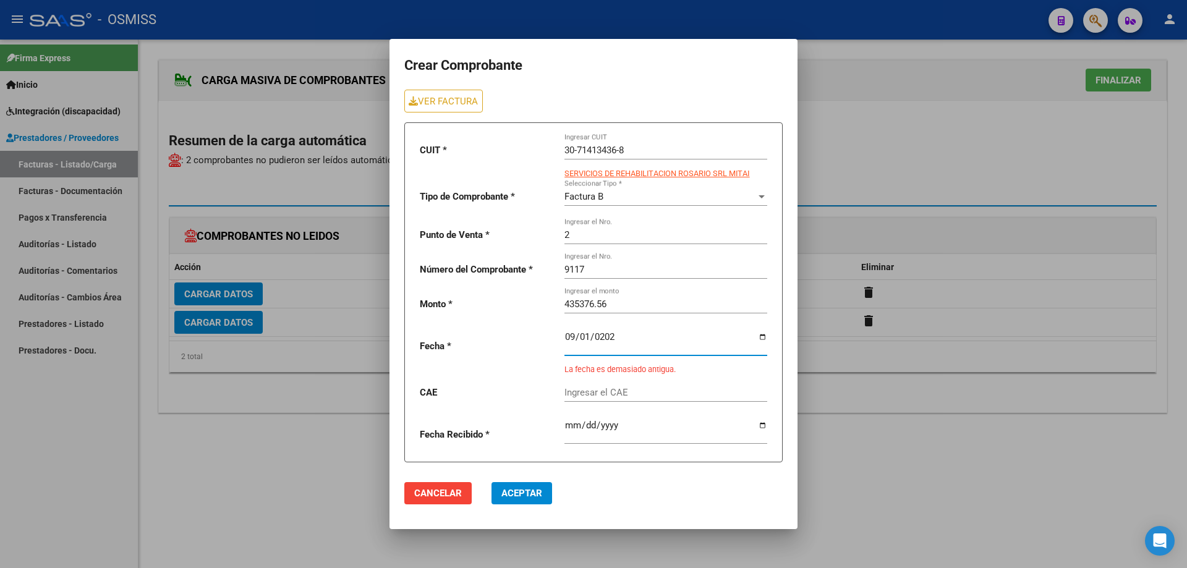
type input "[DATE]"
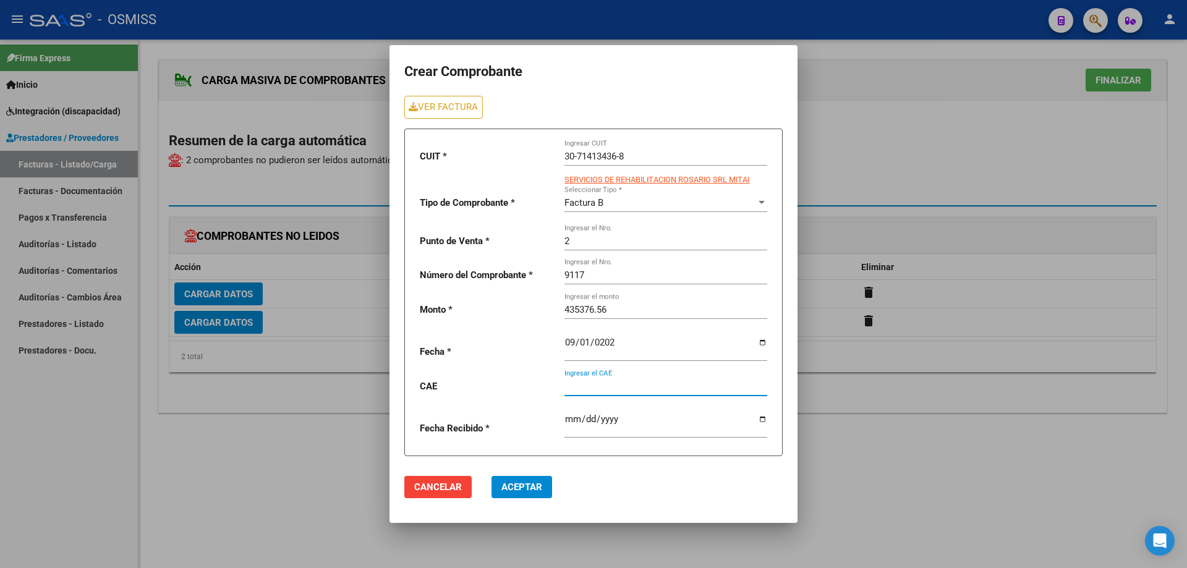
click at [582, 386] on input "Ingresar el CAE" at bounding box center [665, 386] width 203 height 11
paste input "75358352766942"
type input "75358352766942"
click at [526, 487] on span "Aceptar" at bounding box center [521, 487] width 41 height 11
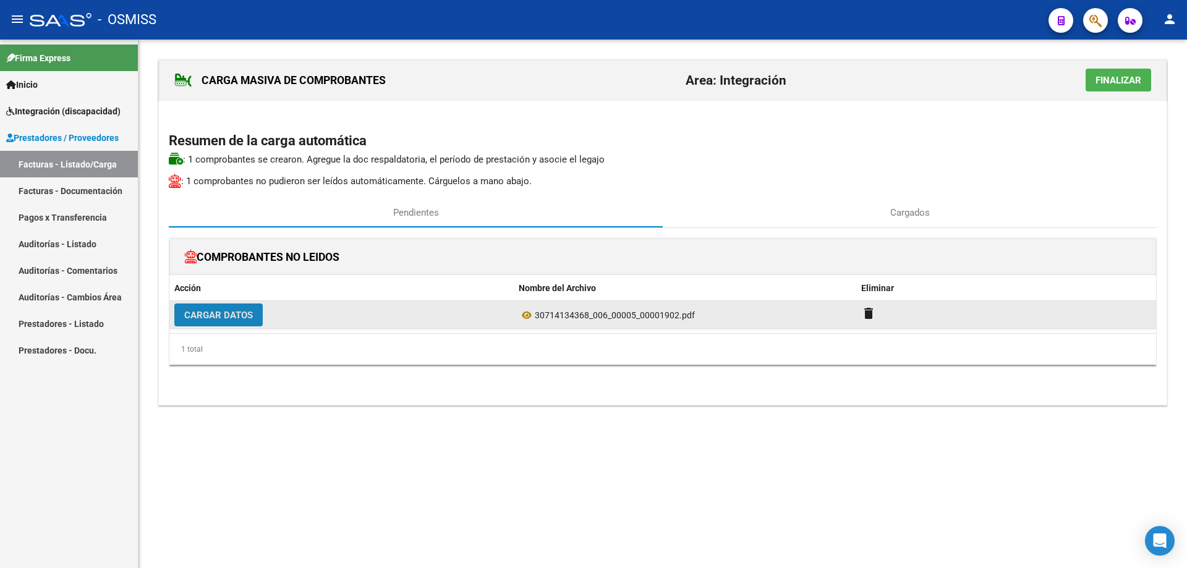
click at [216, 310] on span "Cargar Datos" at bounding box center [218, 315] width 69 height 11
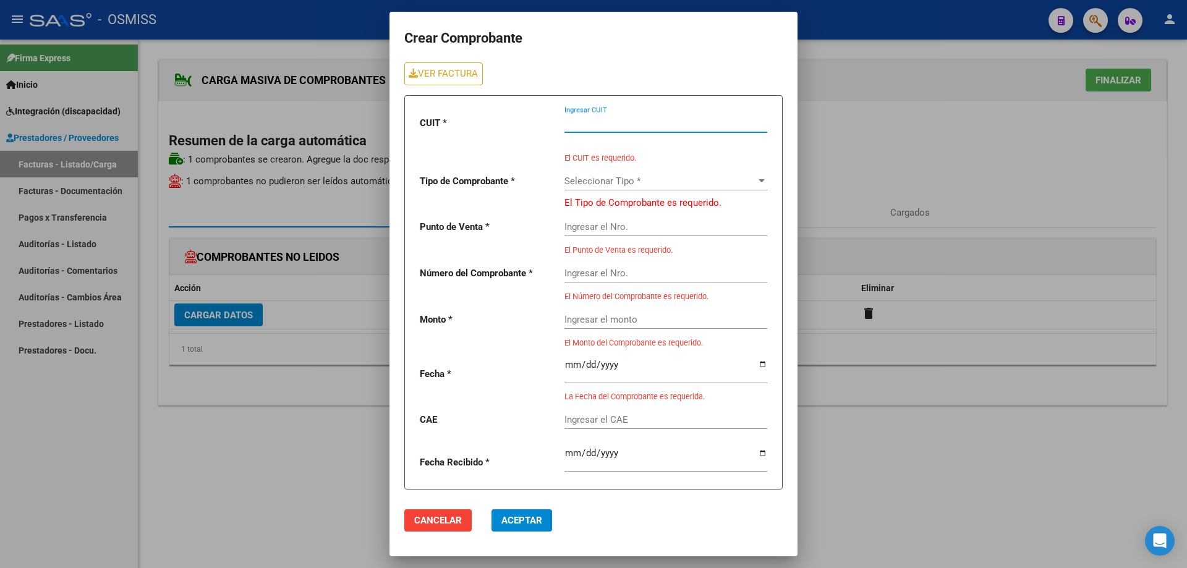
click at [578, 125] on input "Ingresar CUIT" at bounding box center [665, 122] width 203 height 11
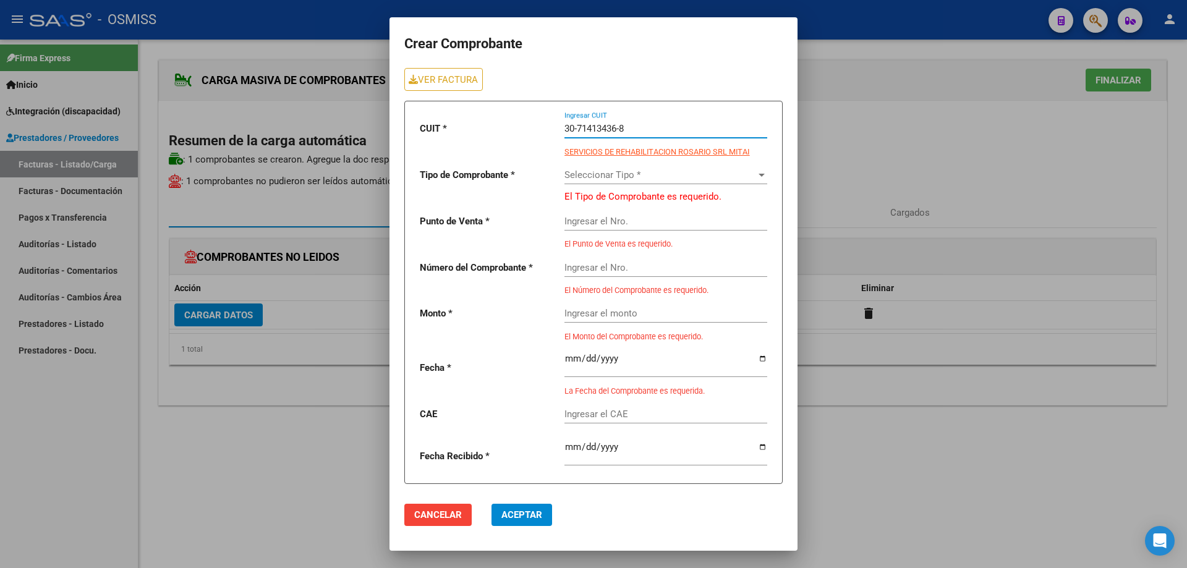
type input "30-71413436-8"
click at [610, 176] on span "Seleccionar Tipo *" at bounding box center [660, 174] width 192 height 11
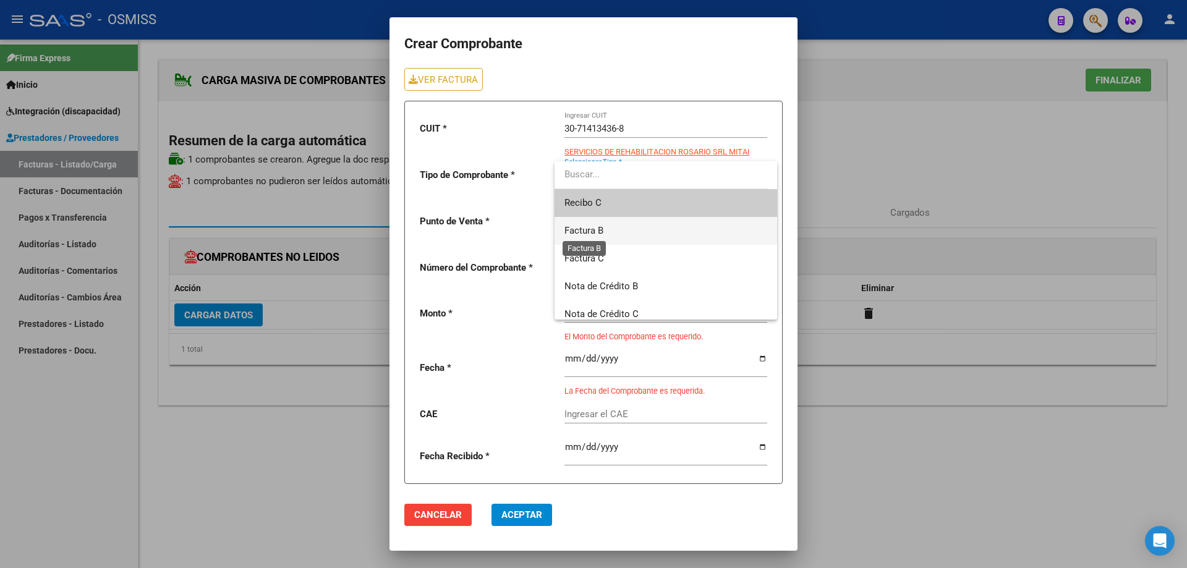
click at [602, 232] on span "Factura B" at bounding box center [583, 230] width 39 height 11
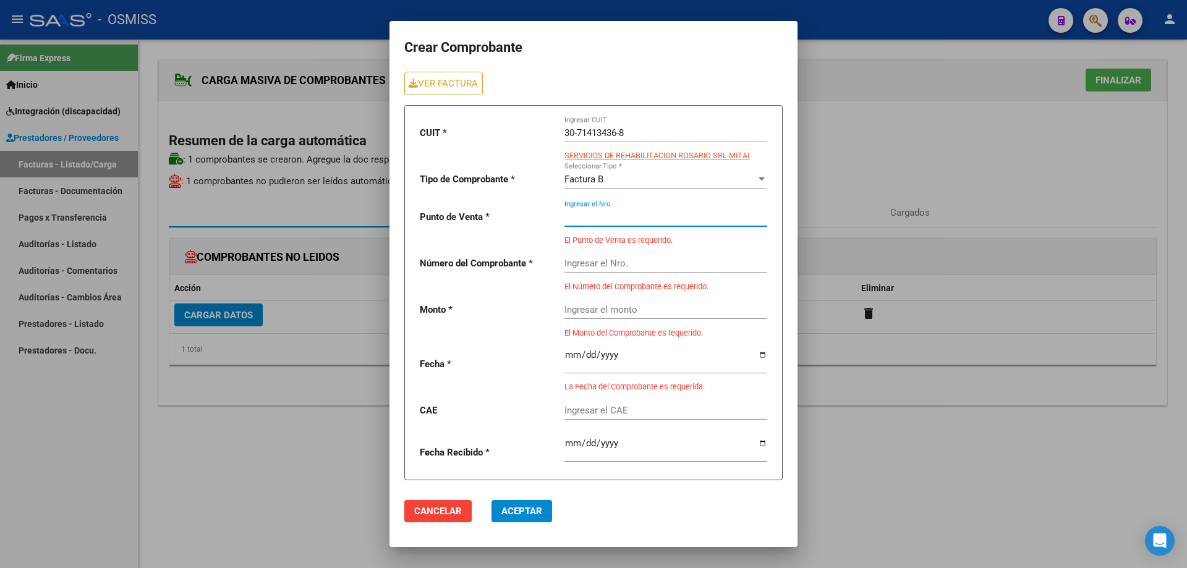
click at [604, 215] on input "Ingresar el Nro." at bounding box center [665, 216] width 203 height 11
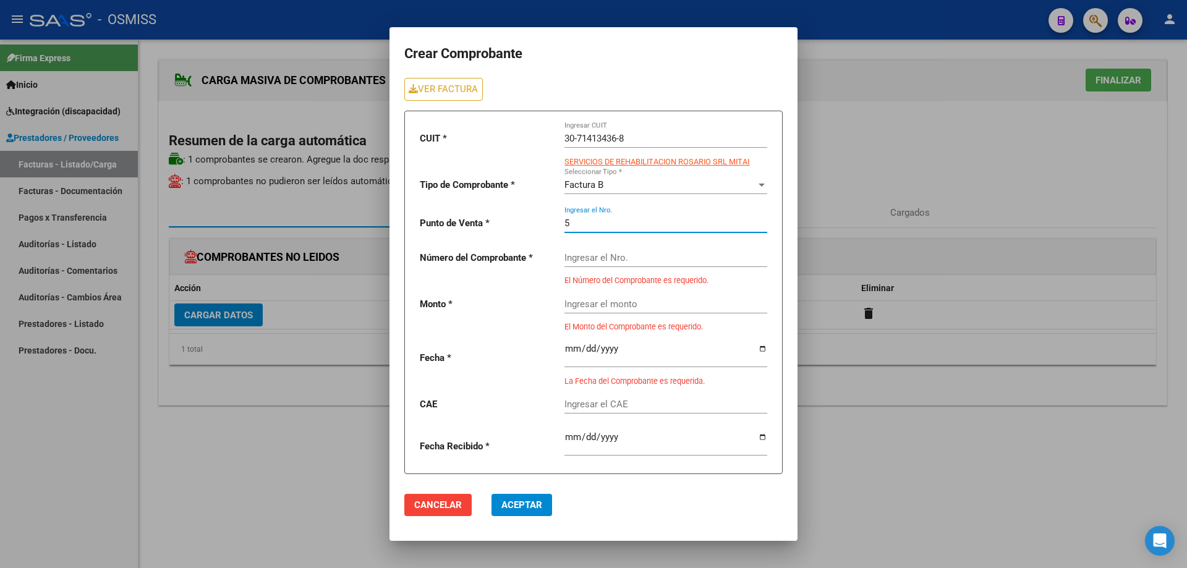
type input "5"
click at [595, 262] on input "Ingresar el Nro." at bounding box center [665, 257] width 203 height 11
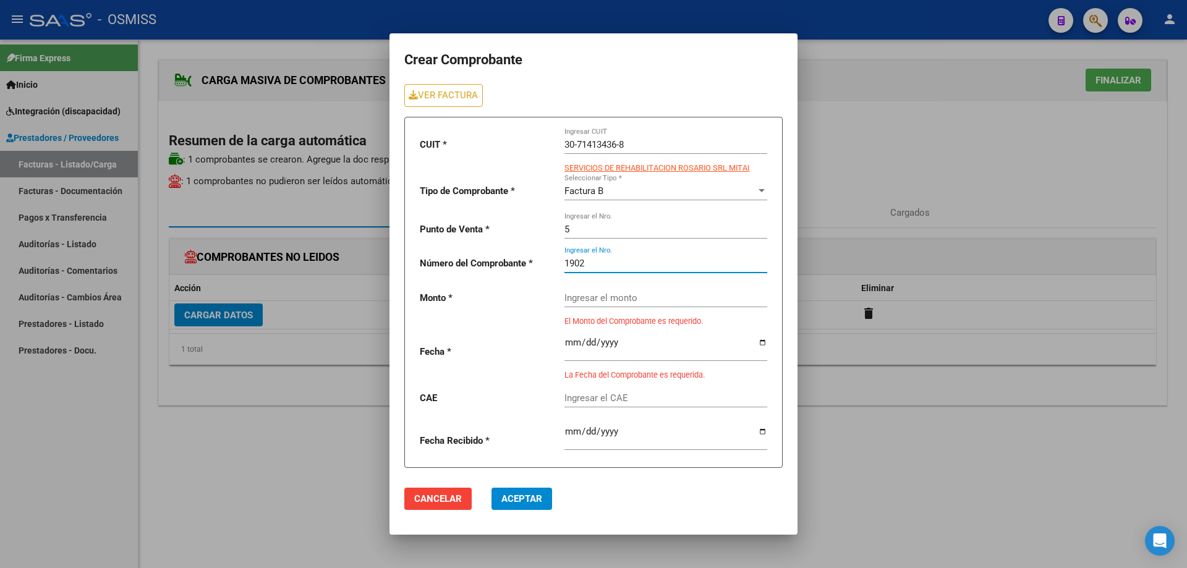
type input "1902"
click at [587, 294] on input "Ingresar el monto" at bounding box center [665, 297] width 203 height 11
paste input "475830.36"
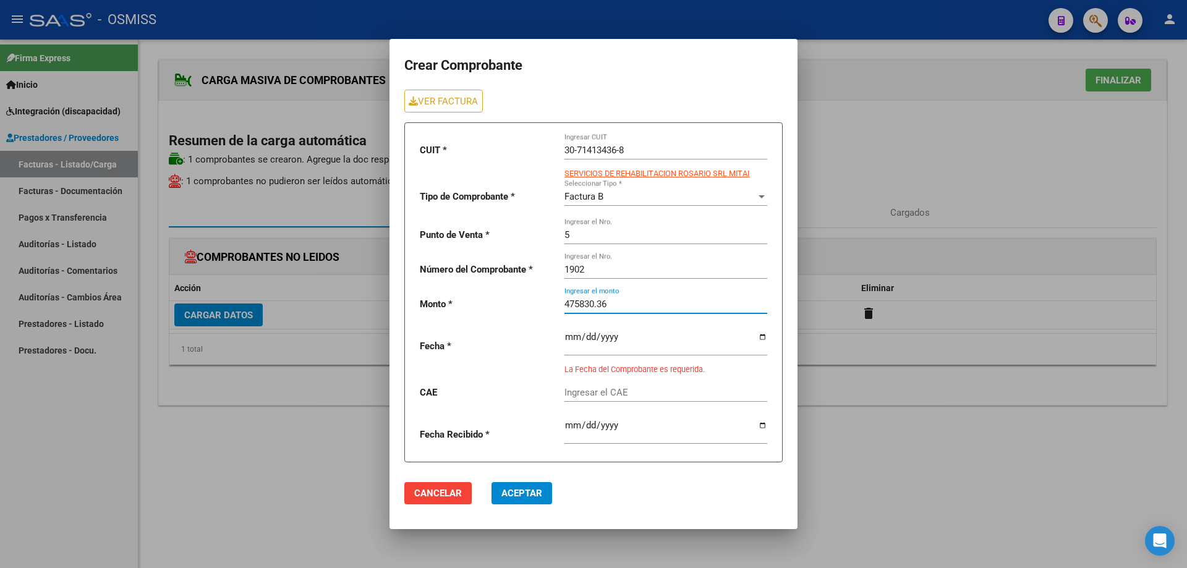
type input "475830.36"
click at [568, 336] on input "date" at bounding box center [665, 342] width 203 height 20
type input "[DATE]"
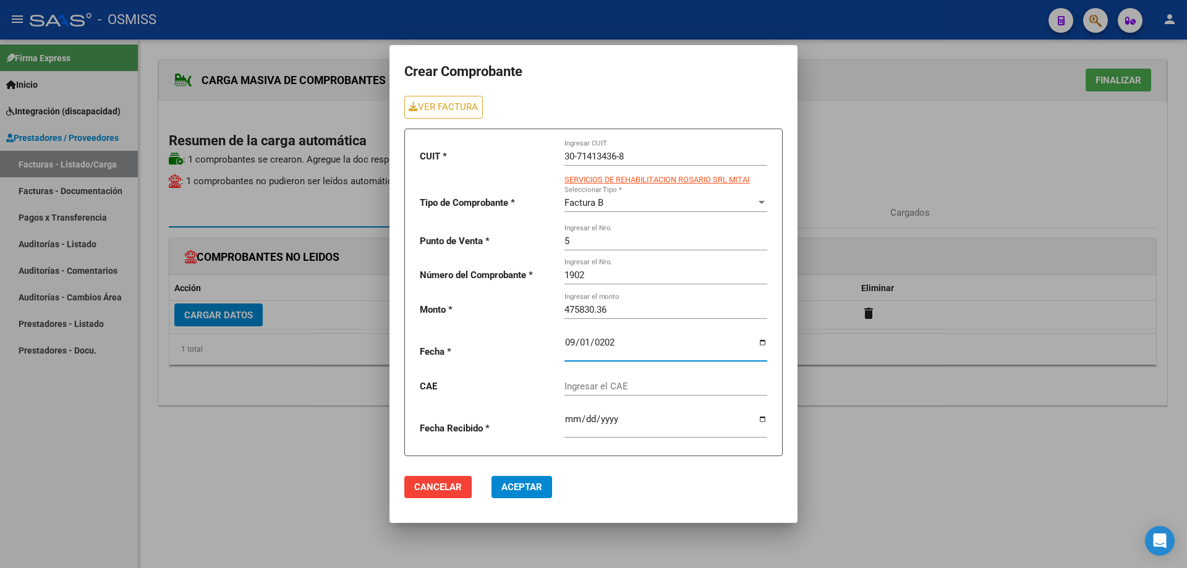
click at [579, 391] on input "Ingresar el CAE" at bounding box center [665, 386] width 203 height 11
paste input "75358415817251"
type input "75358415817251"
click at [511, 489] on span "Aceptar" at bounding box center [521, 487] width 41 height 11
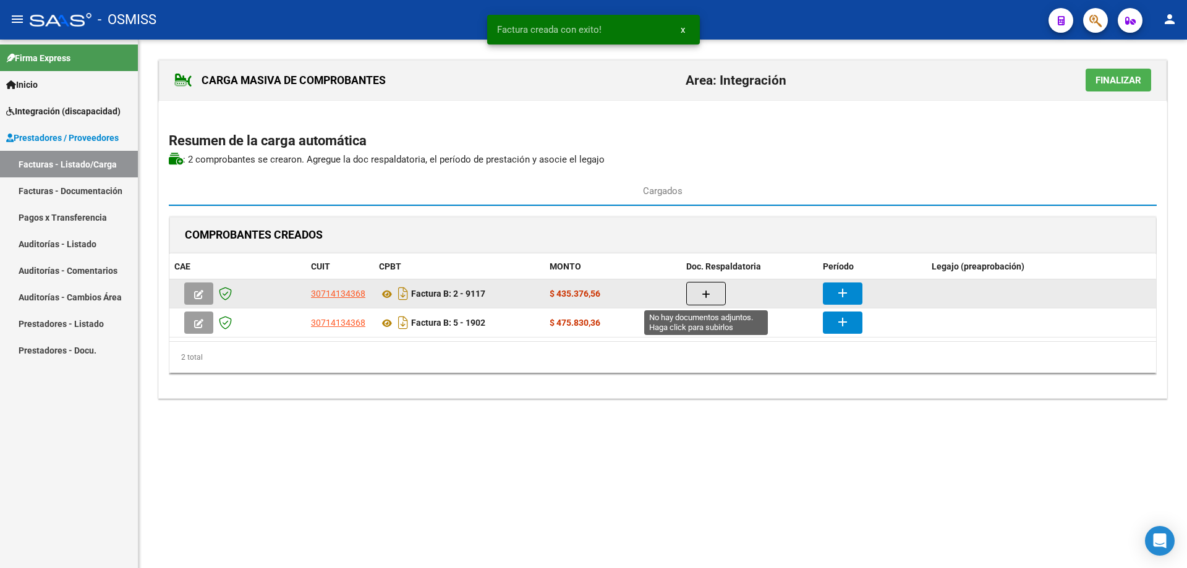
click at [708, 292] on icon "button" at bounding box center [706, 294] width 9 height 9
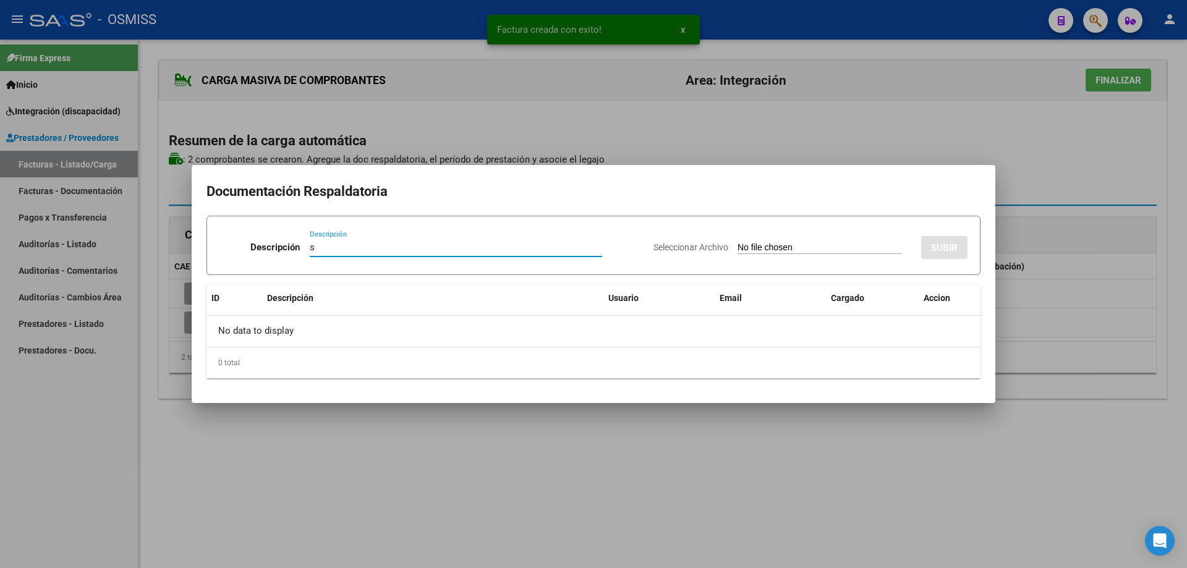
type input "s"
click at [738, 243] on input "Seleccionar Archivo" at bounding box center [820, 248] width 164 height 12
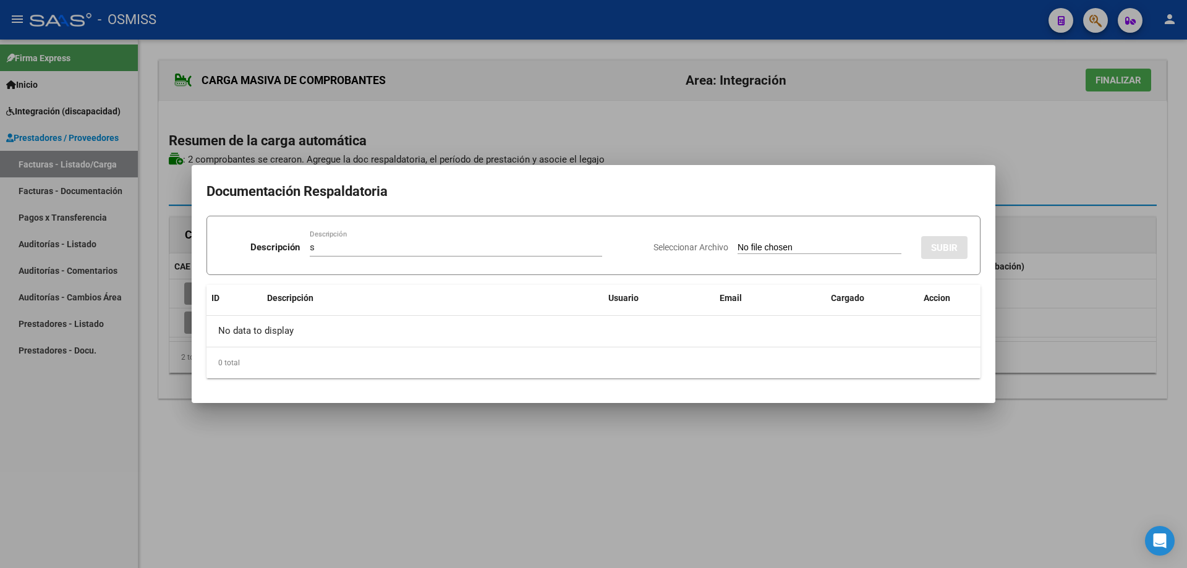
type input "C:\fakepath\[PERSON_NAME].pdf"
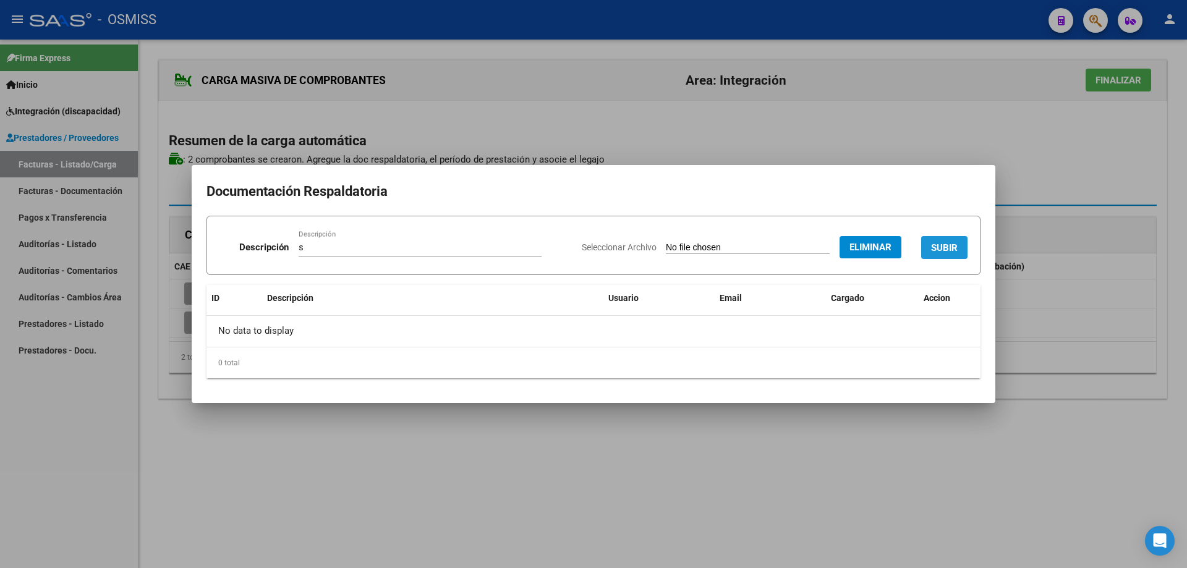
click at [943, 250] on span "SUBIR" at bounding box center [944, 247] width 27 height 11
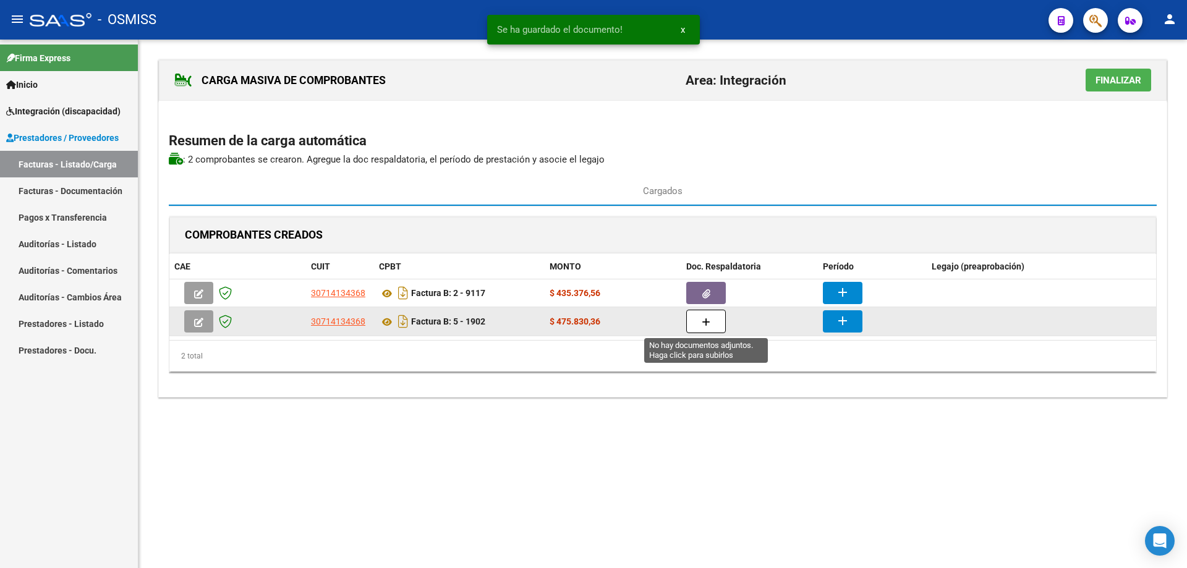
click at [711, 323] on button "button" at bounding box center [706, 321] width 40 height 23
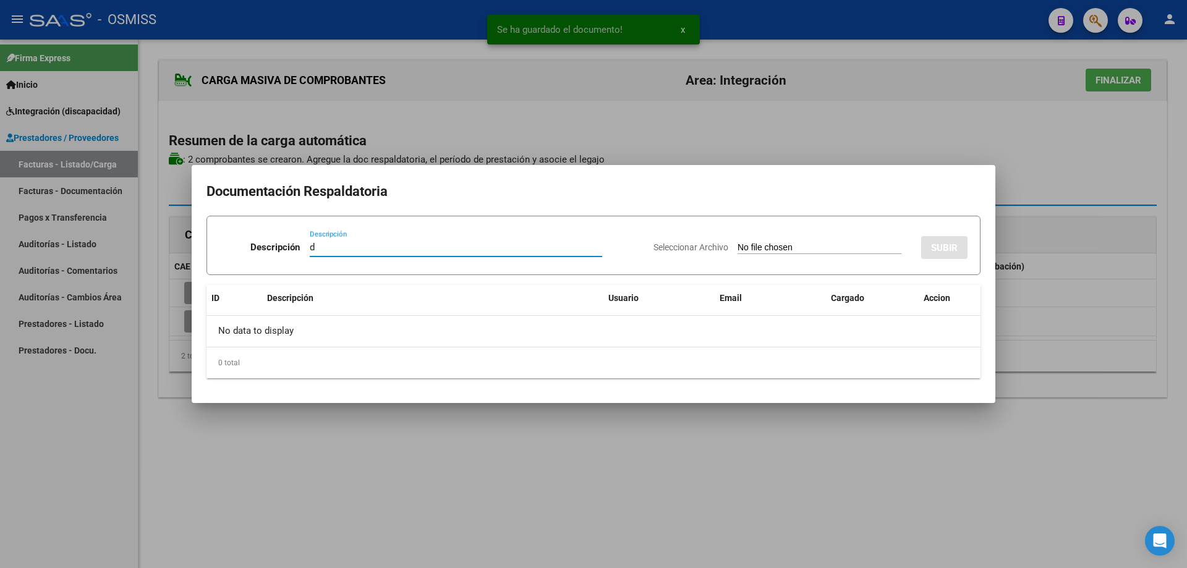
type input "d"
click at [738, 248] on input "Seleccionar Archivo" at bounding box center [820, 248] width 164 height 12
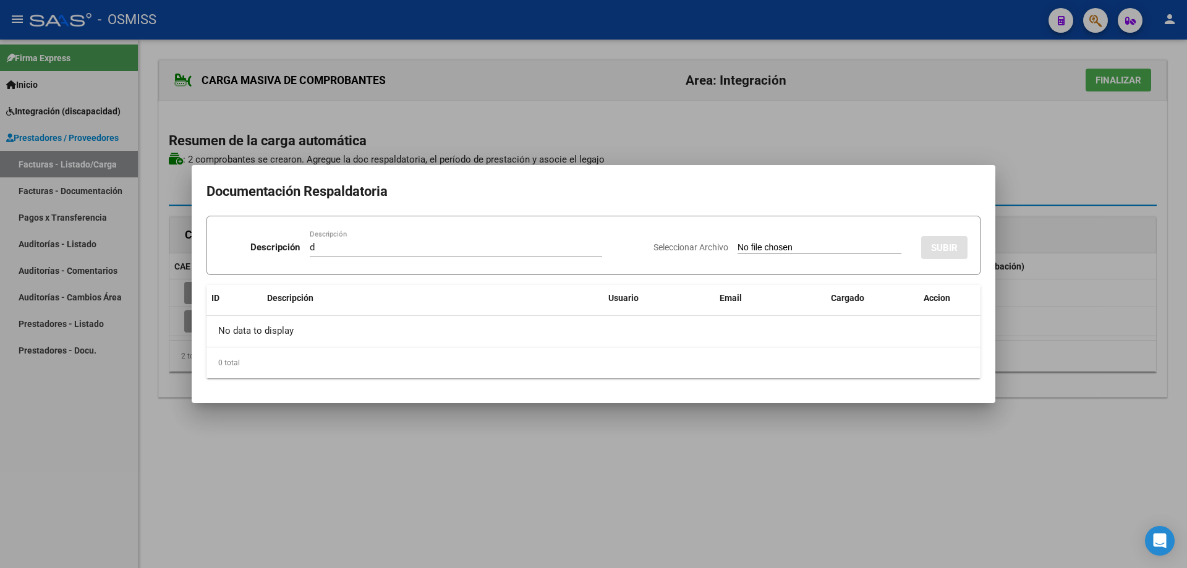
type input "C:\fakepath\[PERSON_NAME].pdf"
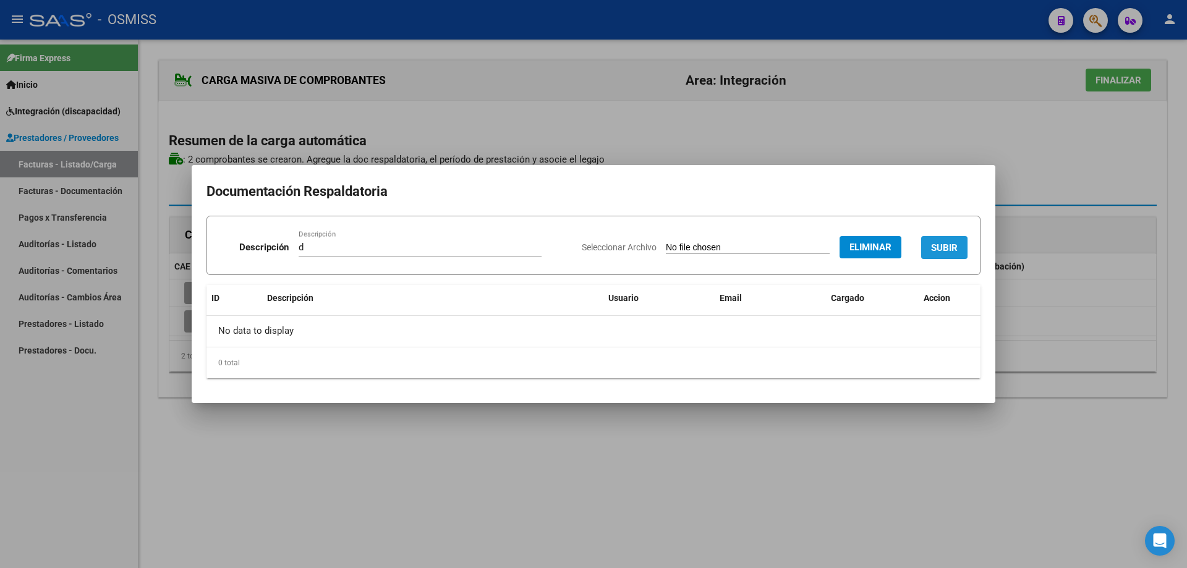
click at [948, 238] on button "SUBIR" at bounding box center [944, 247] width 46 height 23
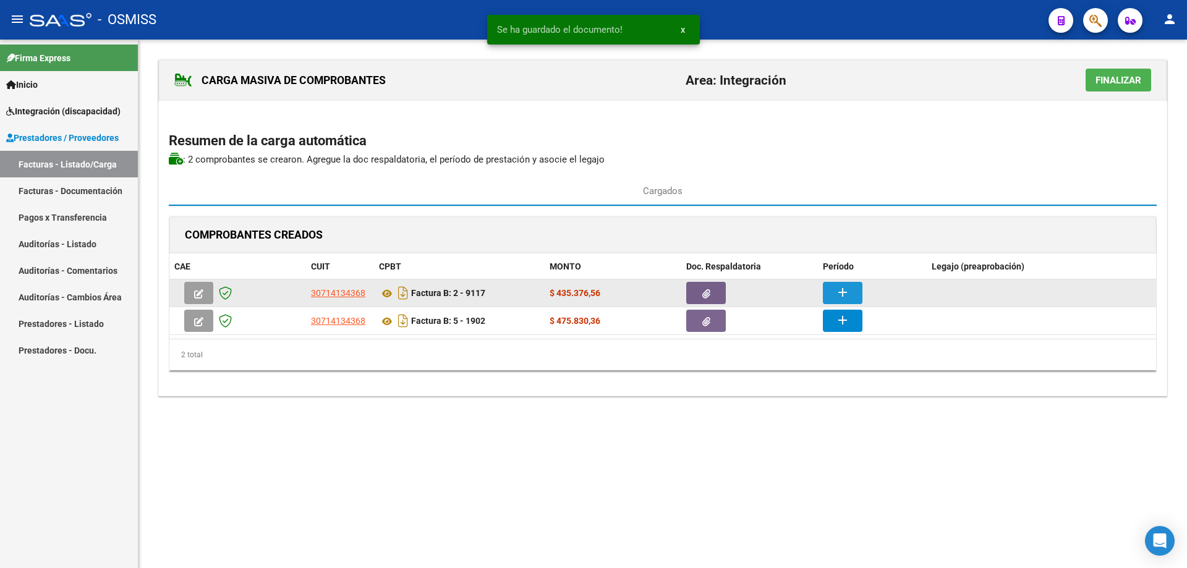
click at [844, 292] on mat-icon "add" at bounding box center [842, 292] width 15 height 15
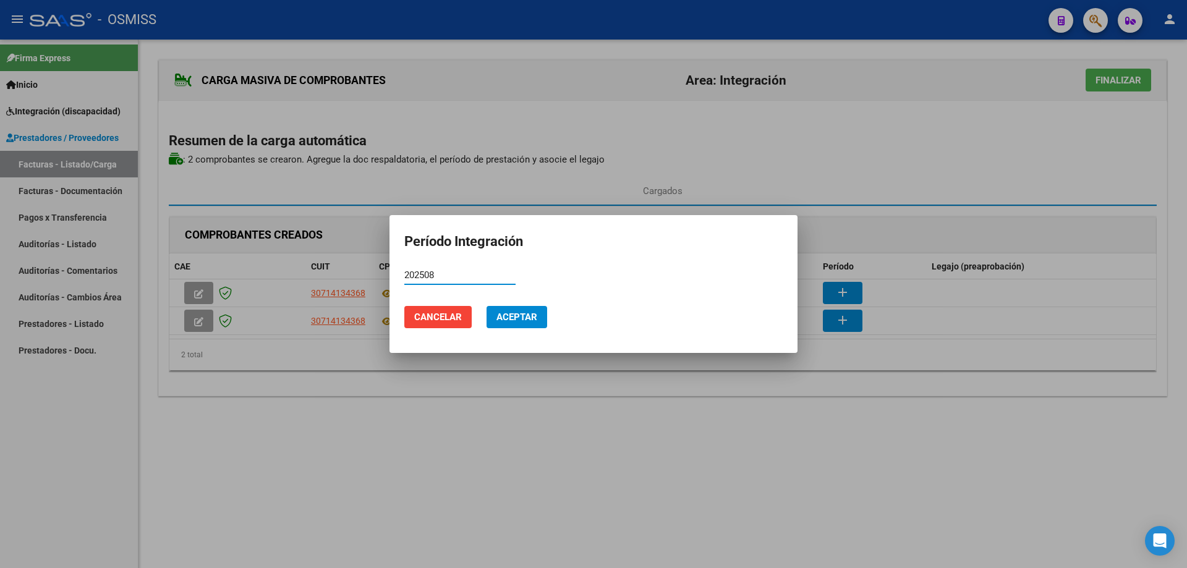
drag, startPoint x: 439, startPoint y: 276, endPoint x: 390, endPoint y: 271, distance: 49.8
click at [390, 271] on mat-dialog-content "202508 Período (AAAAMM)" at bounding box center [594, 281] width 408 height 30
type input "202508"
click at [514, 317] on span "Aceptar" at bounding box center [516, 317] width 41 height 11
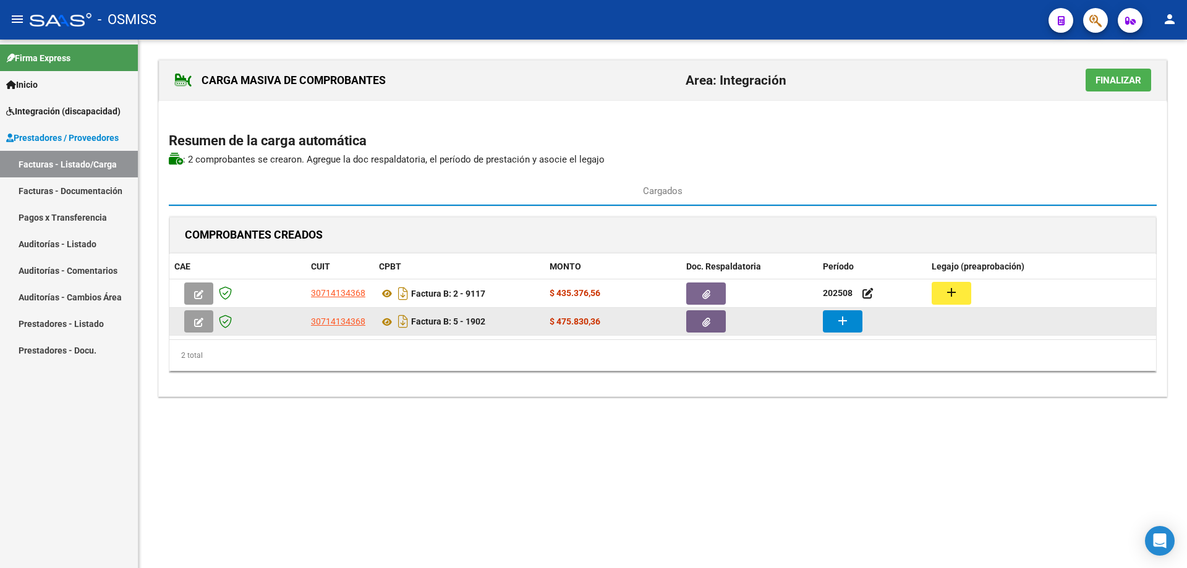
click at [829, 322] on button "add" at bounding box center [843, 321] width 40 height 22
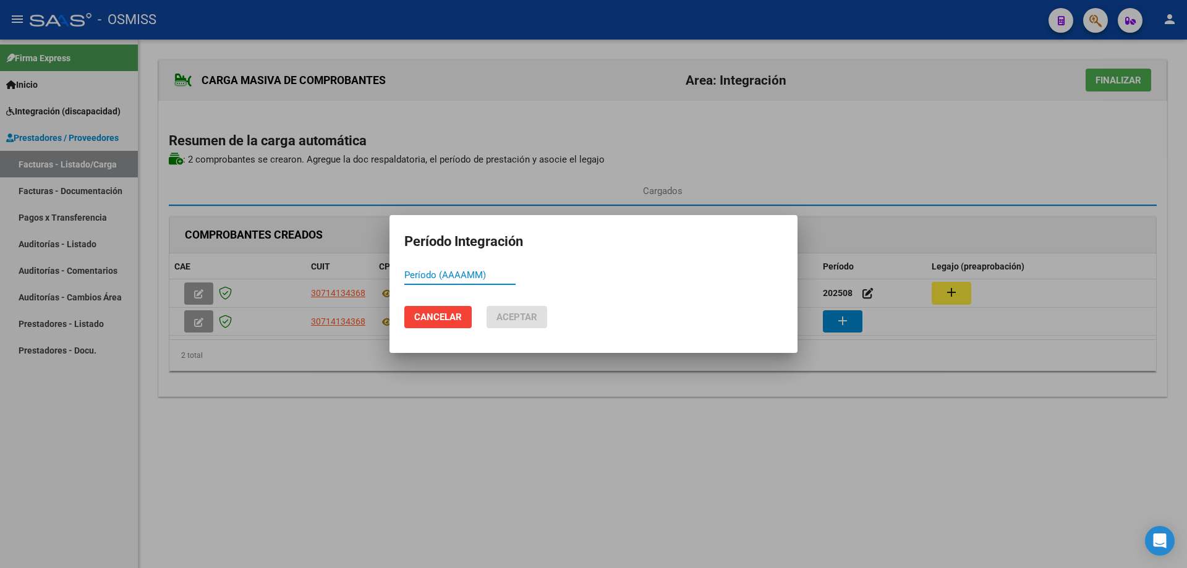
paste input "202508"
type input "202508"
click at [521, 312] on span "Aceptar" at bounding box center [516, 317] width 41 height 11
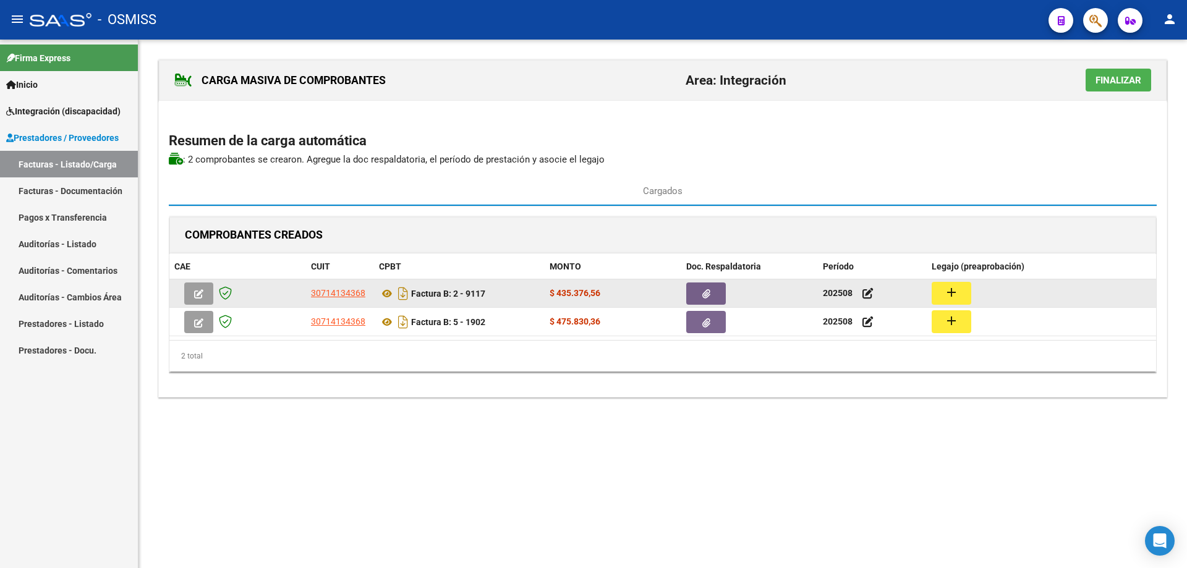
click at [959, 291] on button "add" at bounding box center [952, 293] width 40 height 23
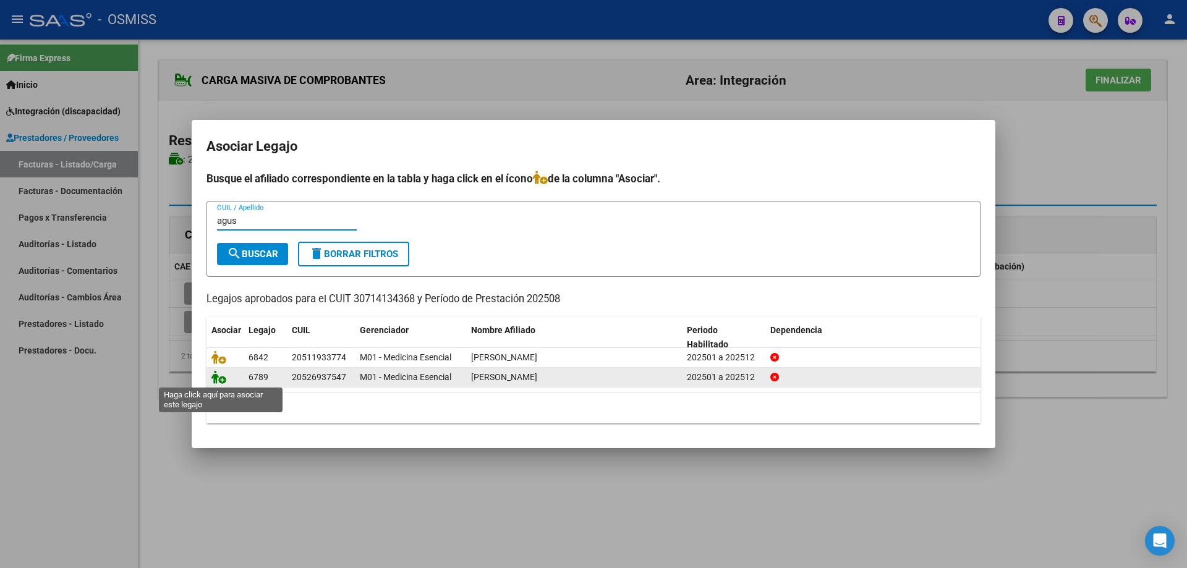
type input "agus"
click at [216, 380] on icon at bounding box center [218, 377] width 15 height 14
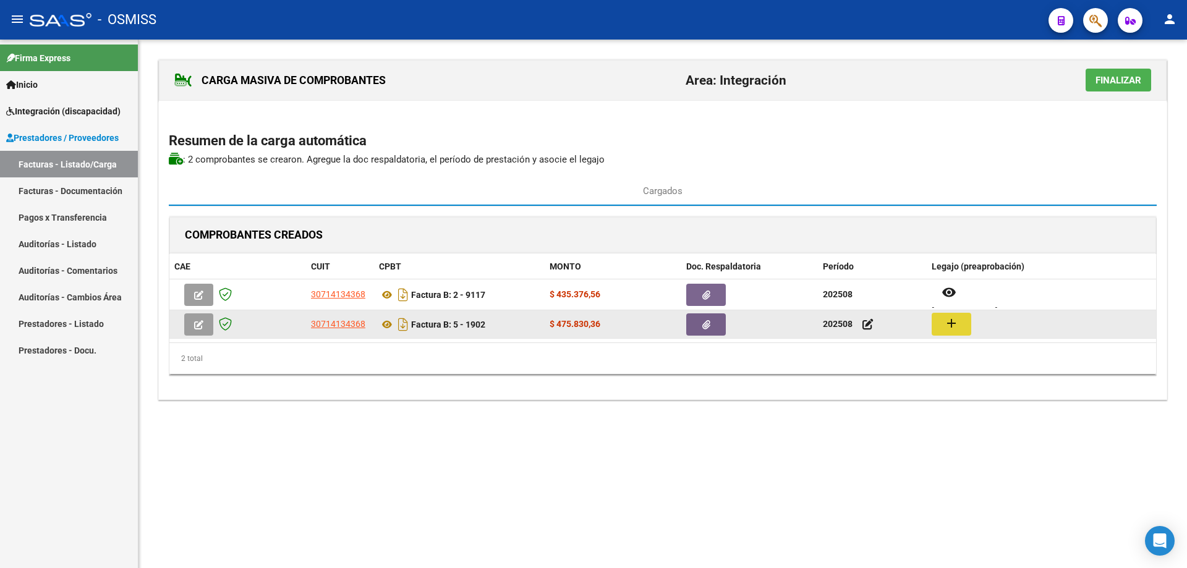
click at [948, 326] on mat-icon "add" at bounding box center [951, 323] width 15 height 15
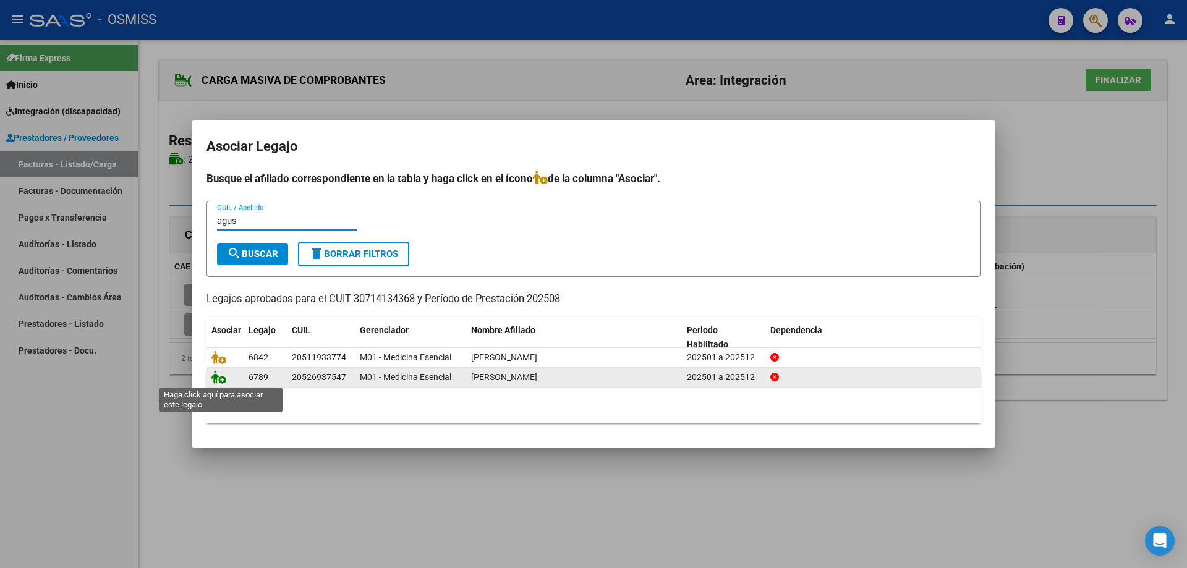
type input "agus"
click at [216, 379] on icon at bounding box center [218, 377] width 15 height 14
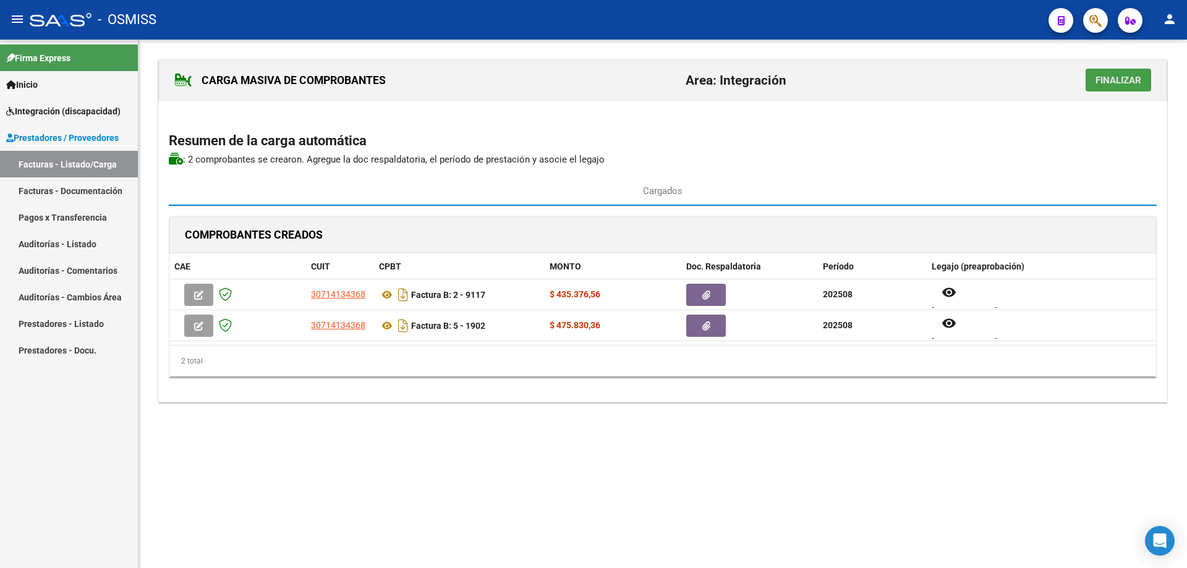
click at [1128, 82] on span "Finalizar" at bounding box center [1119, 80] width 46 height 11
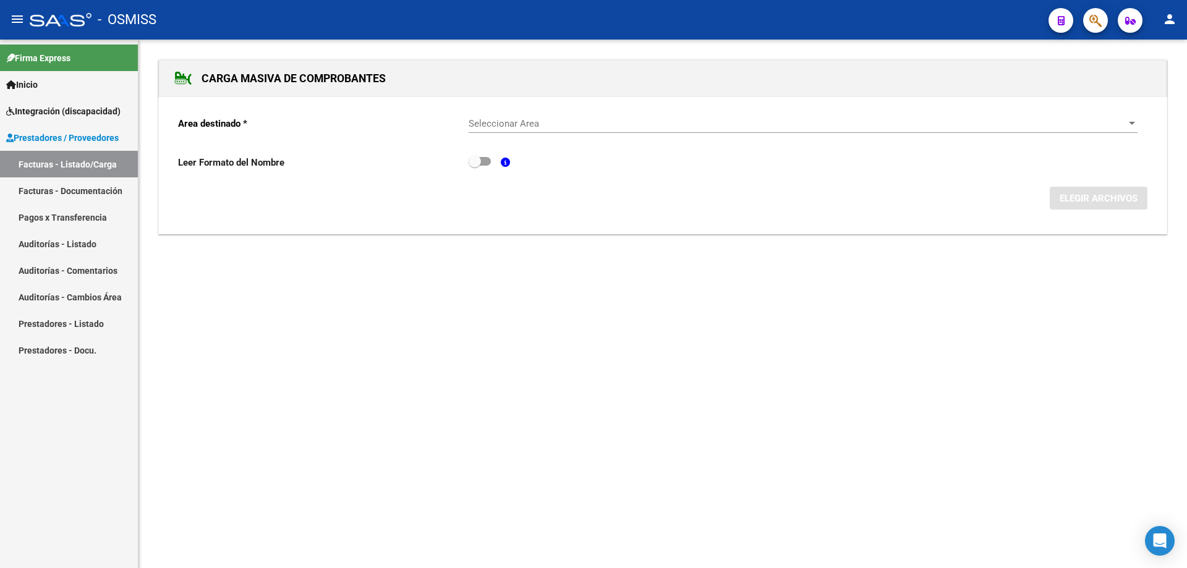
click at [616, 121] on span "Seleccionar Area" at bounding box center [798, 123] width 658 height 11
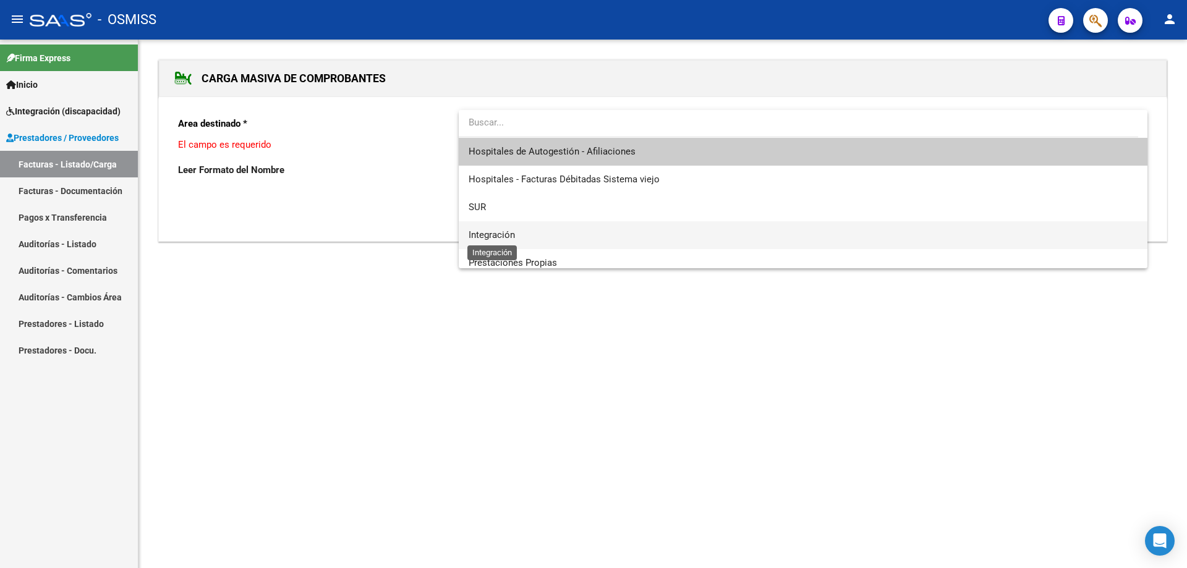
click at [508, 231] on span "Integración" at bounding box center [492, 234] width 46 height 11
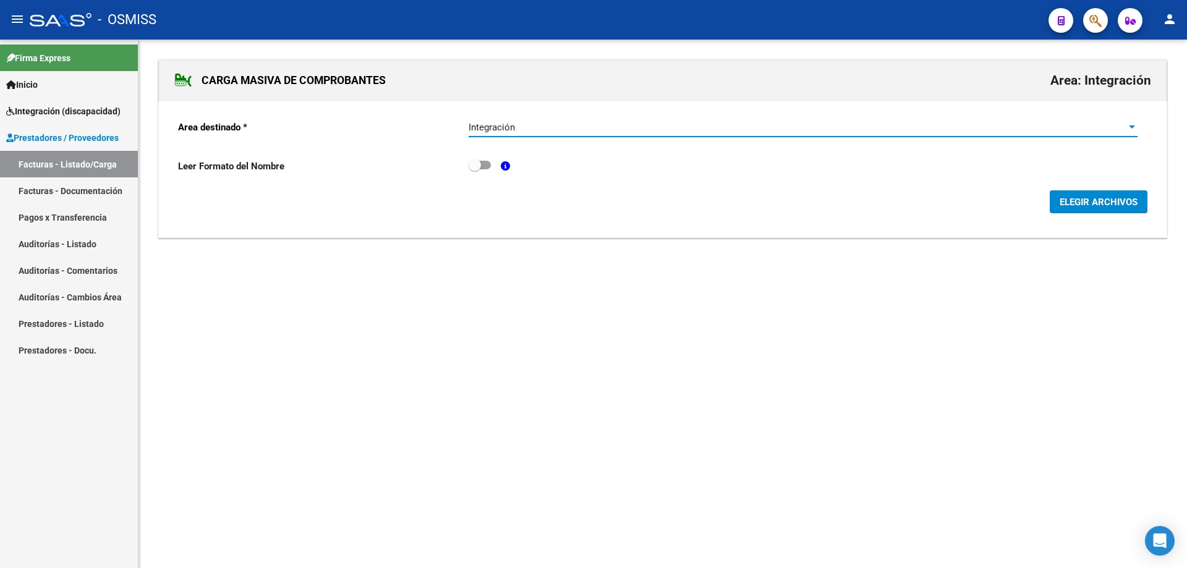
click at [1068, 205] on span "ELEGIR ARCHIVOS" at bounding box center [1099, 202] width 78 height 11
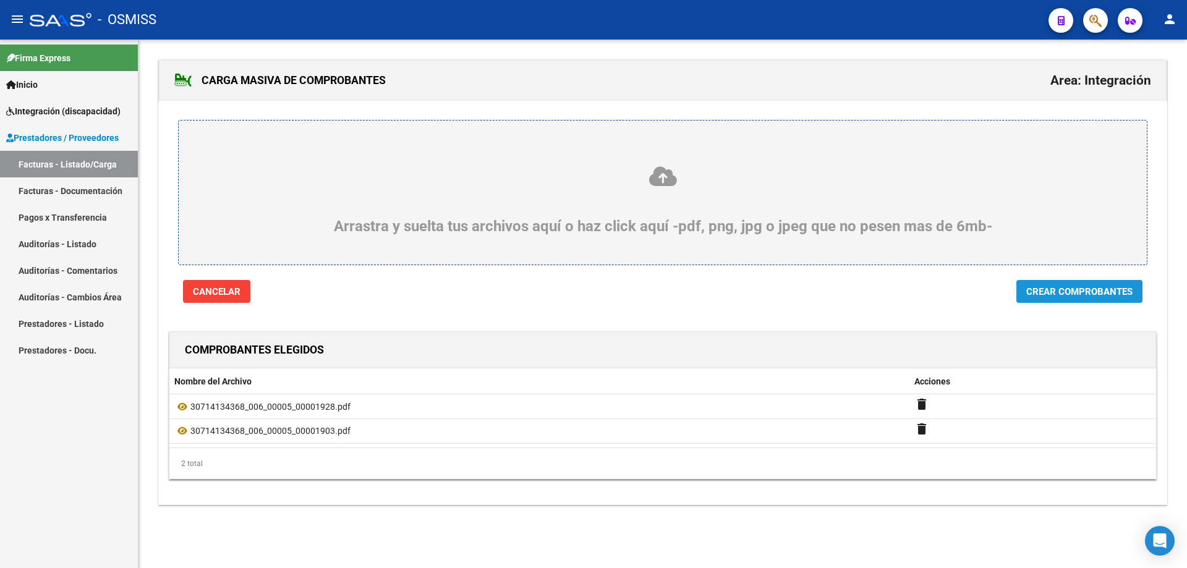
click at [1109, 292] on span "Crear Comprobantes" at bounding box center [1079, 291] width 106 height 11
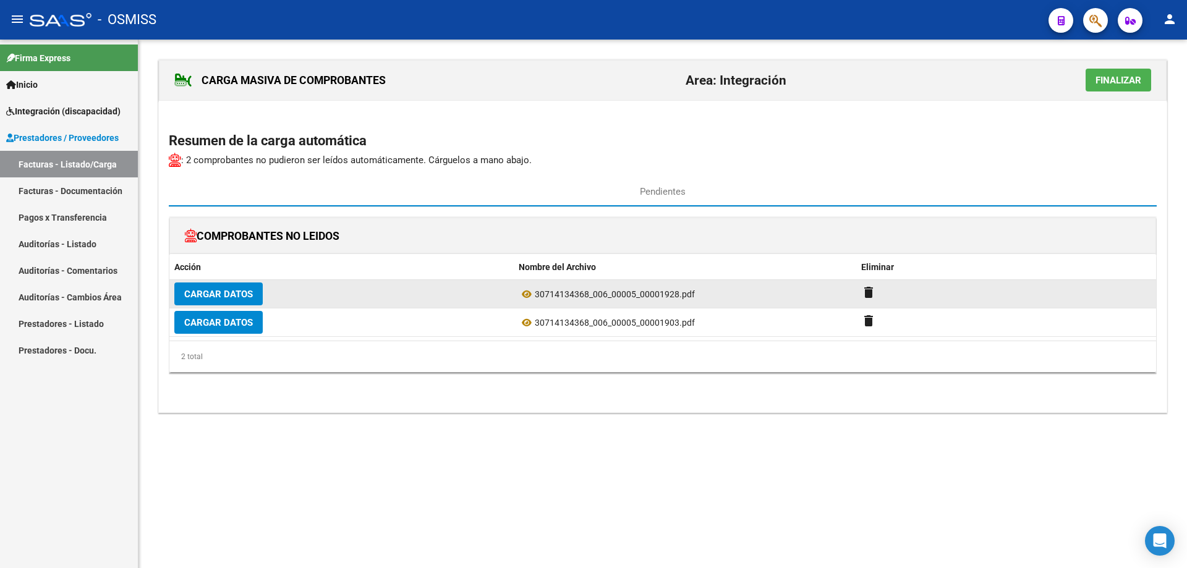
click at [217, 294] on span "Cargar Datos" at bounding box center [218, 294] width 69 height 11
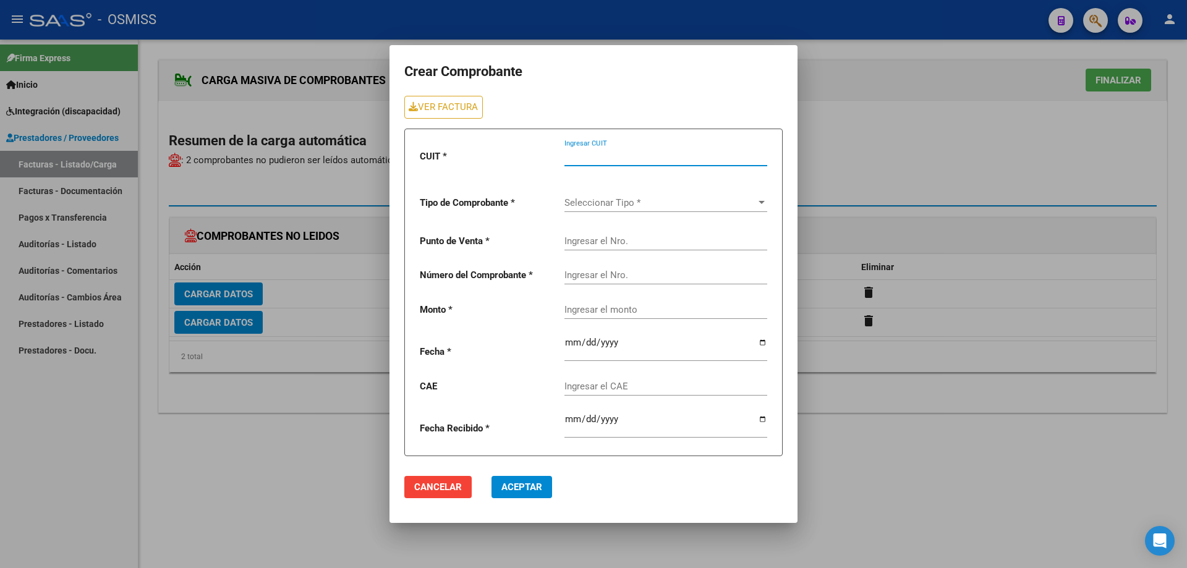
click at [576, 156] on input "Ingresar CUIT" at bounding box center [665, 156] width 203 height 11
type input "30-71413436-8"
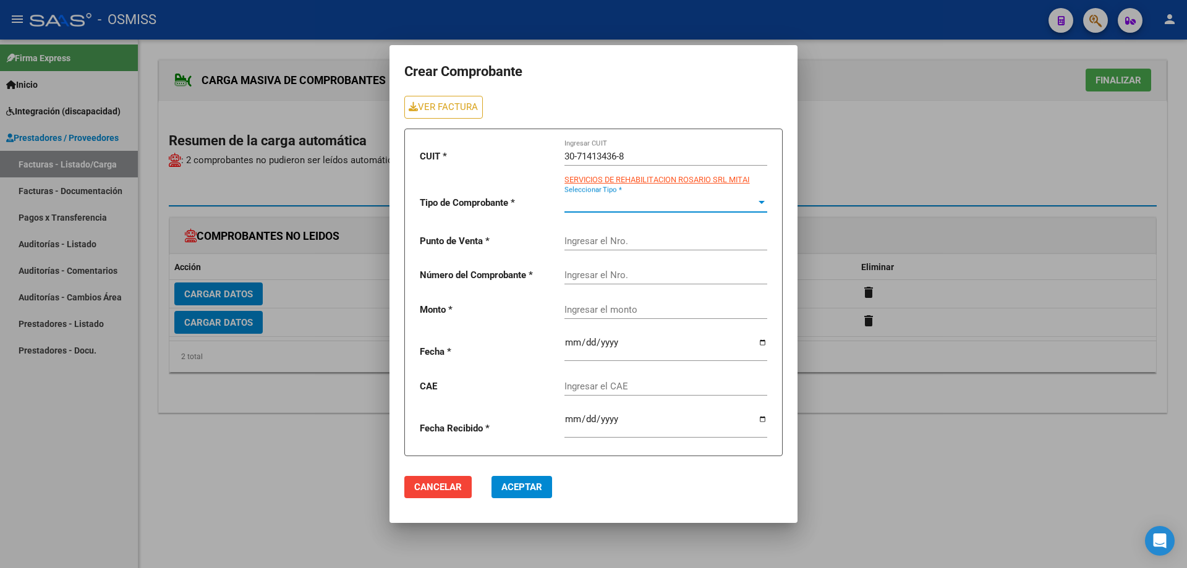
click at [587, 199] on span "Seleccionar Tipo *" at bounding box center [660, 202] width 192 height 11
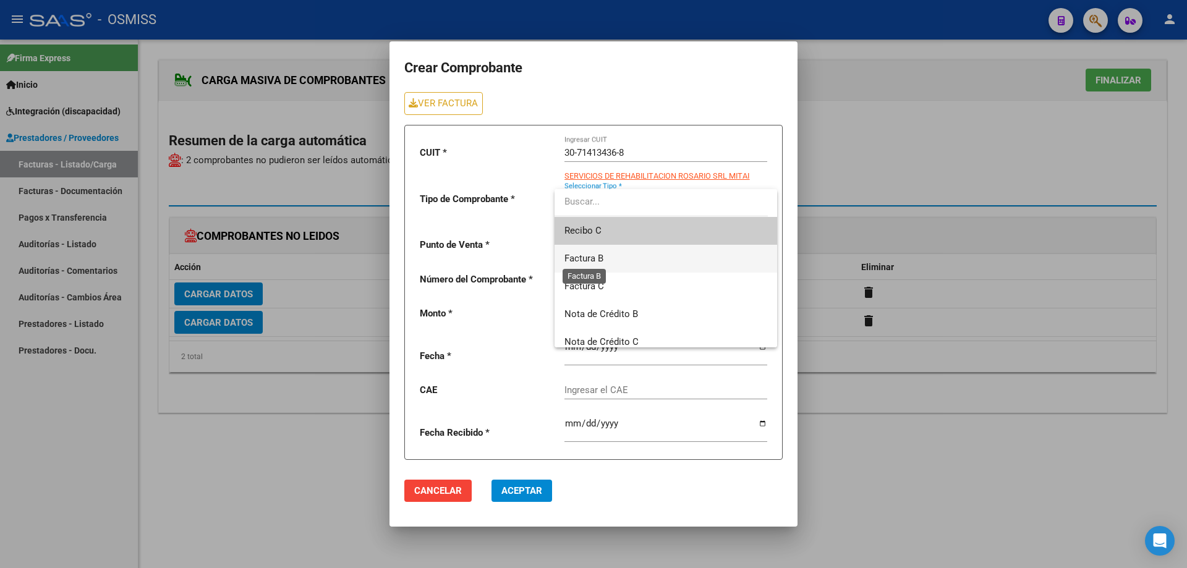
click at [596, 253] on span "Factura B" at bounding box center [583, 258] width 39 height 11
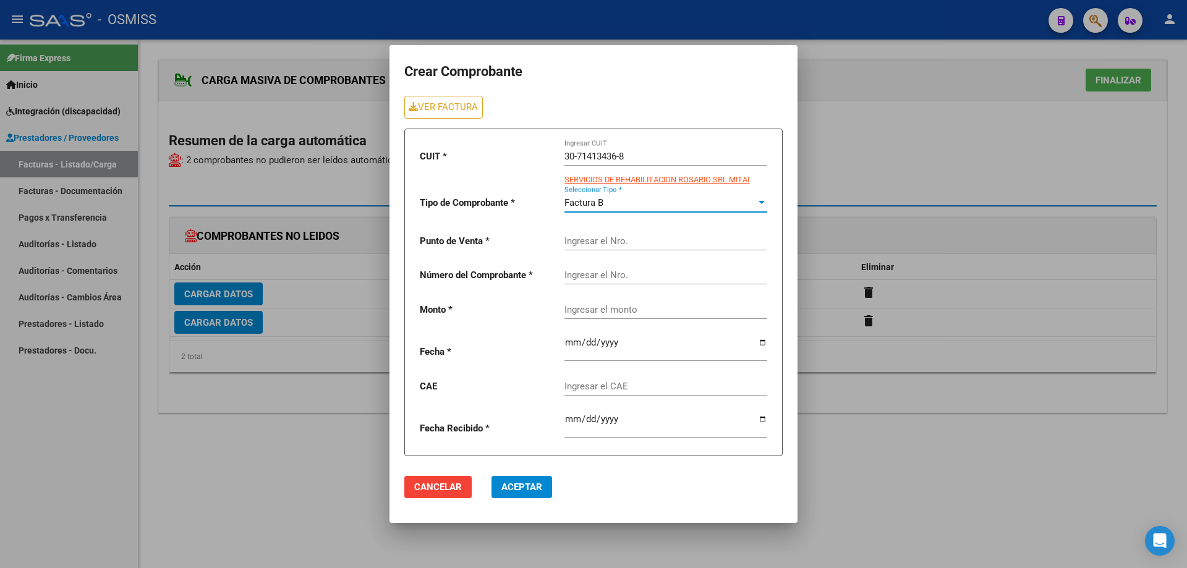
click at [578, 239] on input "Ingresar el Nro." at bounding box center [665, 241] width 203 height 11
click at [579, 277] on input "Ingresar el Nro." at bounding box center [665, 275] width 203 height 11
drag, startPoint x: 592, startPoint y: 239, endPoint x: 556, endPoint y: 240, distance: 35.9
click at [556, 239] on div "CUIT * 30-71413436-8 Ingresar CUIT SERVICIOS DE REHABILITACION ROSARIO SRL MITA…" at bounding box center [593, 293] width 378 height 328
type input "5"
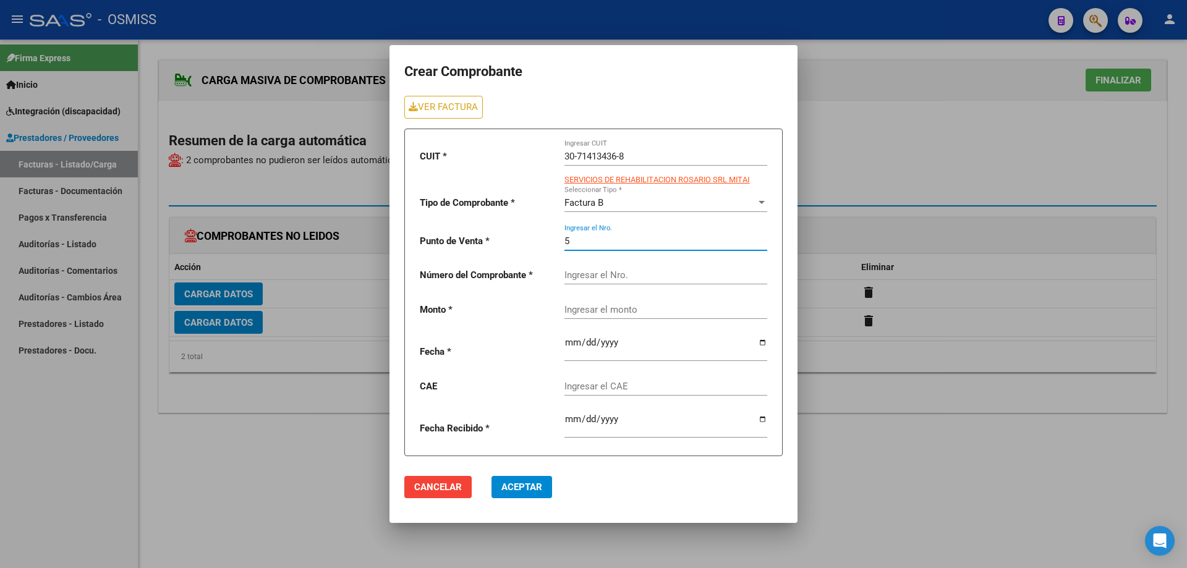
click at [576, 274] on input "Ingresar el Nro." at bounding box center [665, 275] width 203 height 11
type input "1928"
click at [585, 310] on div "Ingresar el monto" at bounding box center [665, 305] width 203 height 27
drag, startPoint x: 600, startPoint y: 328, endPoint x: 595, endPoint y: 306, distance: 22.8
paste input "435376.56"
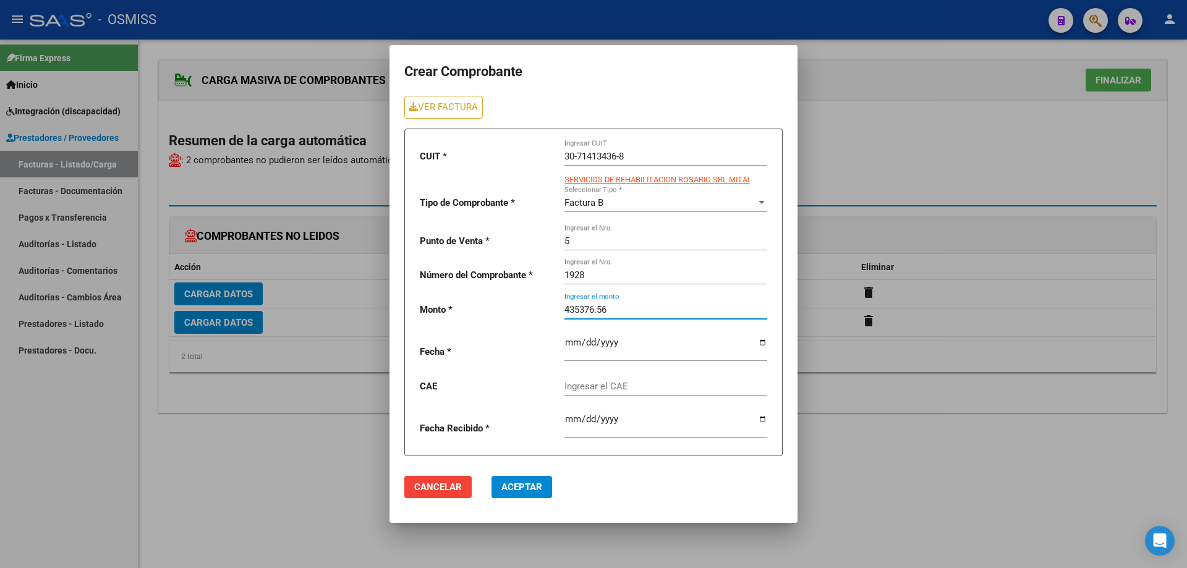
type input "435376.56"
click at [570, 343] on input "date" at bounding box center [665, 348] width 203 height 20
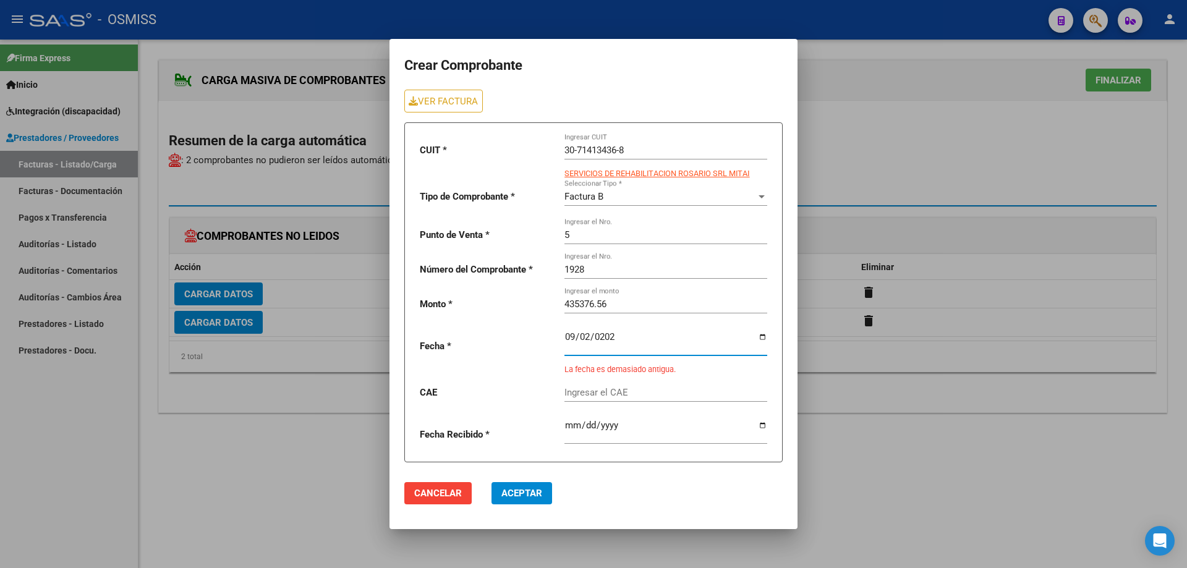
type input "[DATE]"
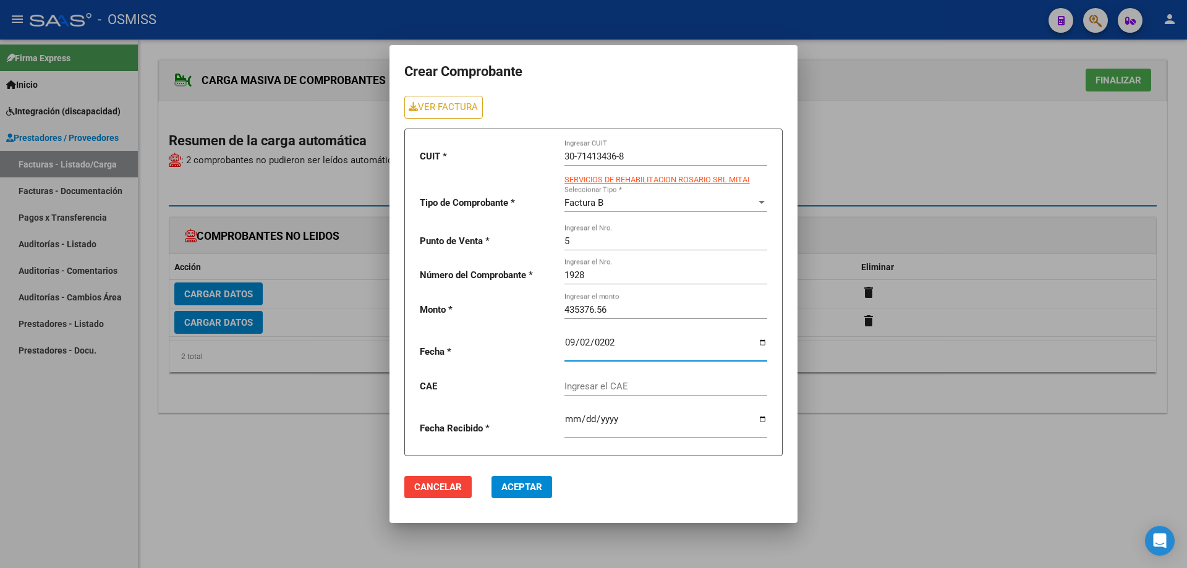
click at [589, 386] on input "Ingresar el CAE" at bounding box center [665, 386] width 203 height 11
paste input "75358521727553"
type input "75358521727553"
click at [521, 486] on span "Aceptar" at bounding box center [521, 487] width 41 height 11
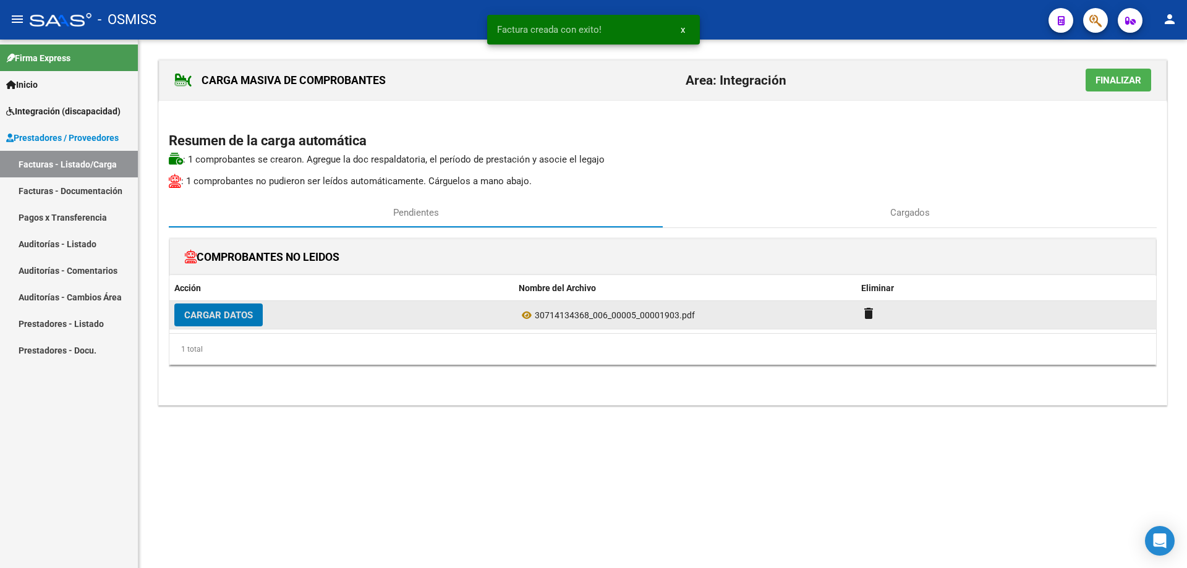
click at [239, 310] on span "Cargar Datos" at bounding box center [218, 315] width 69 height 11
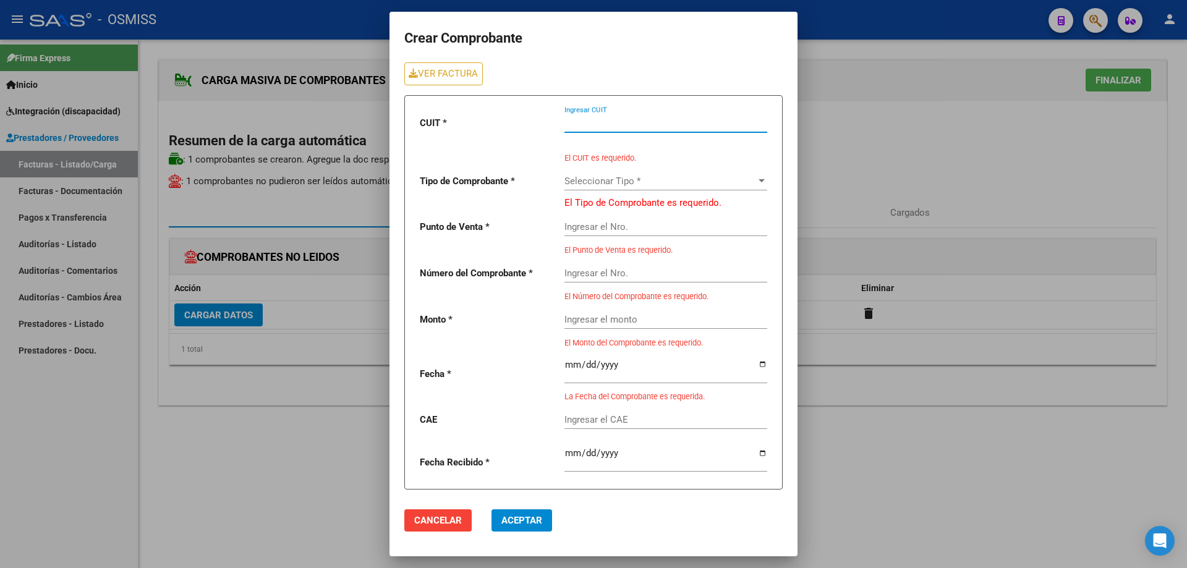
click at [581, 125] on input "Ingresar CUIT" at bounding box center [665, 122] width 203 height 11
type input "30-71413436-8"
click at [538, 124] on div "CUIT * 30-71413436-8 Ingresar CUIT El CUIT es requerido. Tipo de Comprobante * …" at bounding box center [593, 292] width 378 height 395
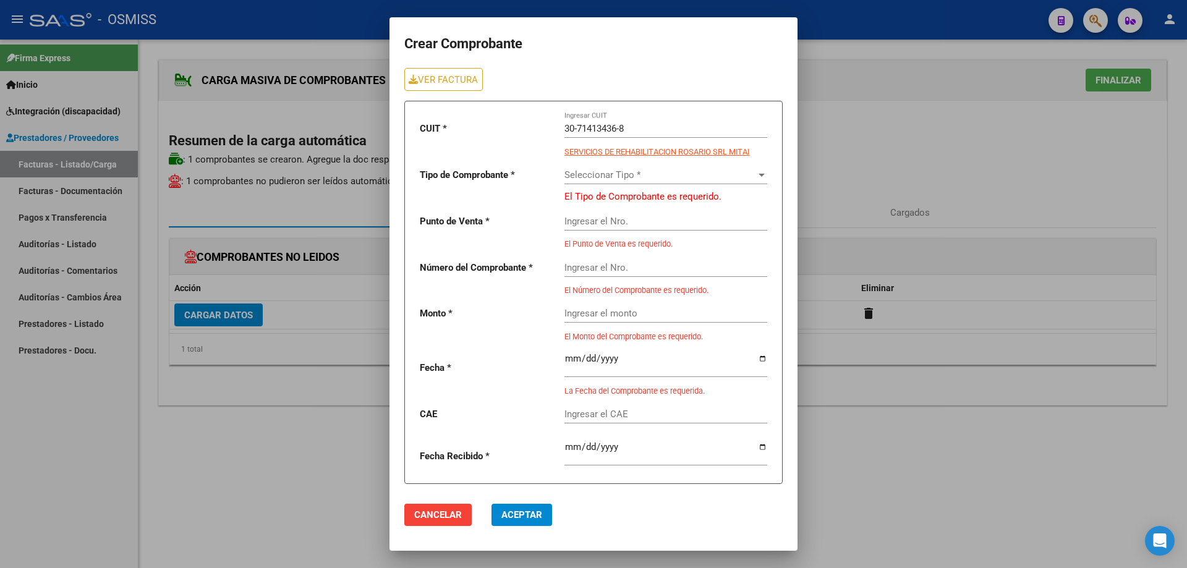
click at [607, 174] on span "Seleccionar Tipo *" at bounding box center [660, 174] width 192 height 11
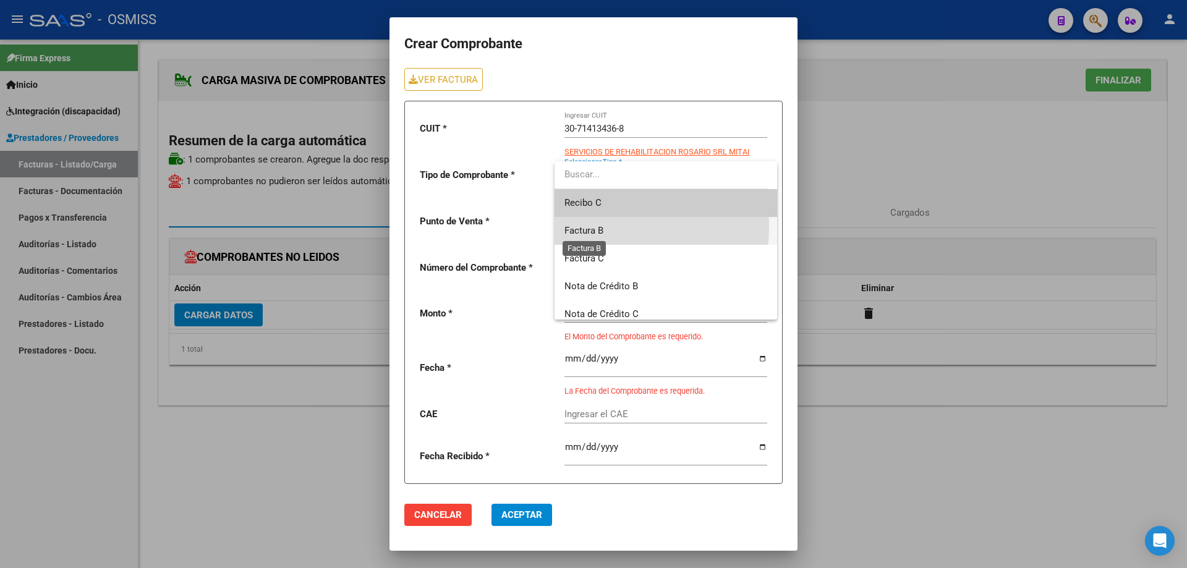
click at [598, 227] on span "Factura B" at bounding box center [583, 230] width 39 height 11
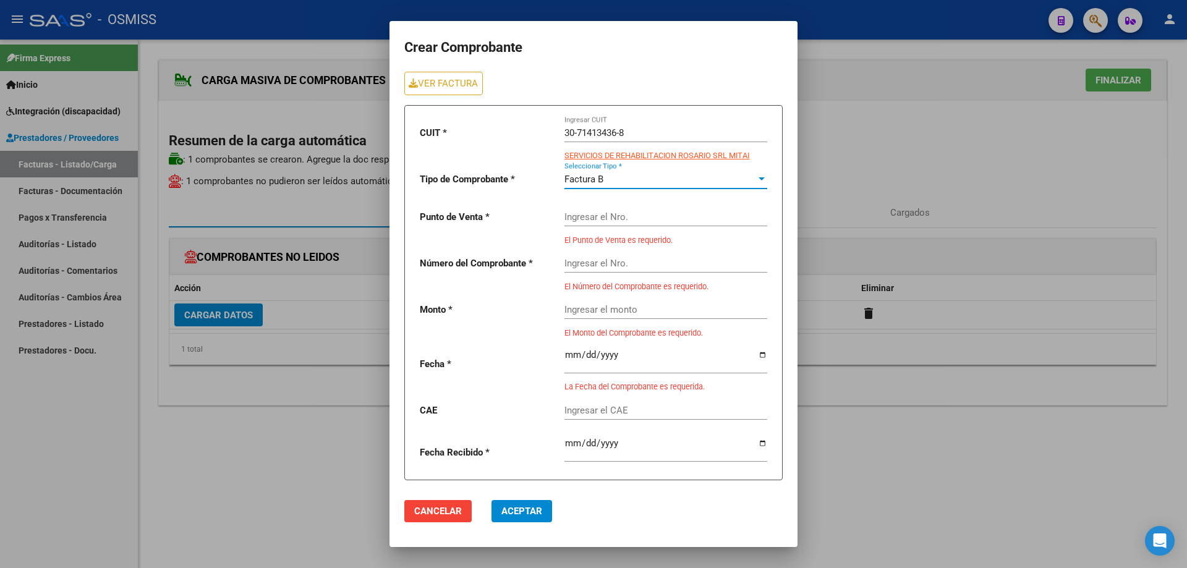
click at [594, 216] on input "Ingresar el Nro." at bounding box center [665, 216] width 203 height 11
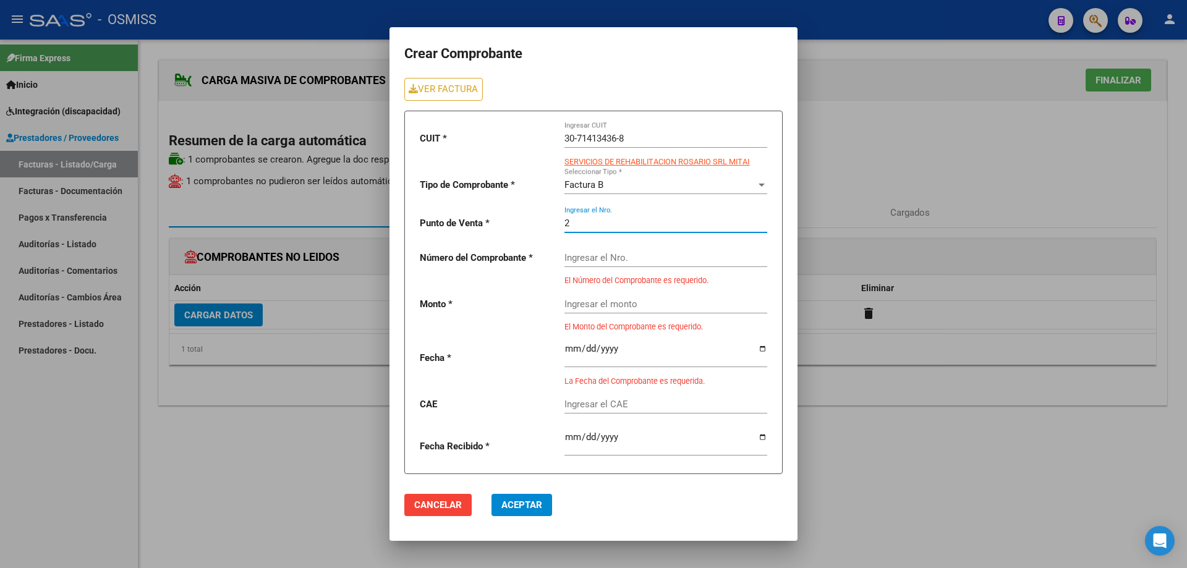
click at [600, 256] on input "Ingresar el Nro." at bounding box center [665, 257] width 203 height 11
drag, startPoint x: 575, startPoint y: 220, endPoint x: 552, endPoint y: 214, distance: 23.7
click at [552, 214] on div "CUIT * 30-71413436-8 Ingresar CUIT SERVICIOS DE REHABILITACION ROSARIO SRL MITA…" at bounding box center [593, 293] width 378 height 364
type input "5"
click at [596, 253] on input "Ingresar el Nro." at bounding box center [665, 257] width 203 height 11
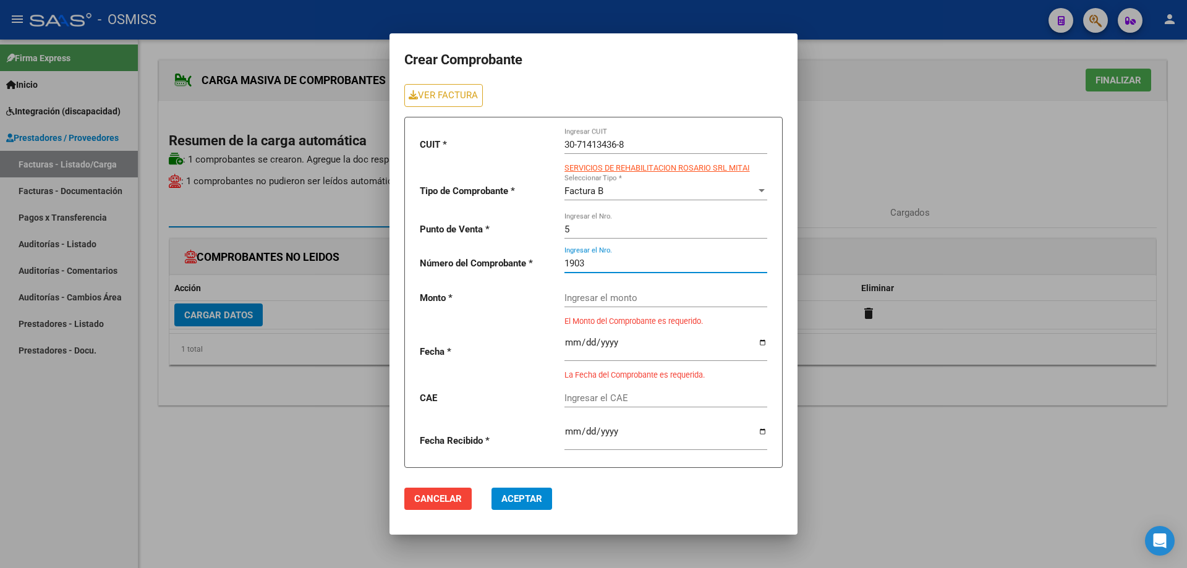
type input "1903"
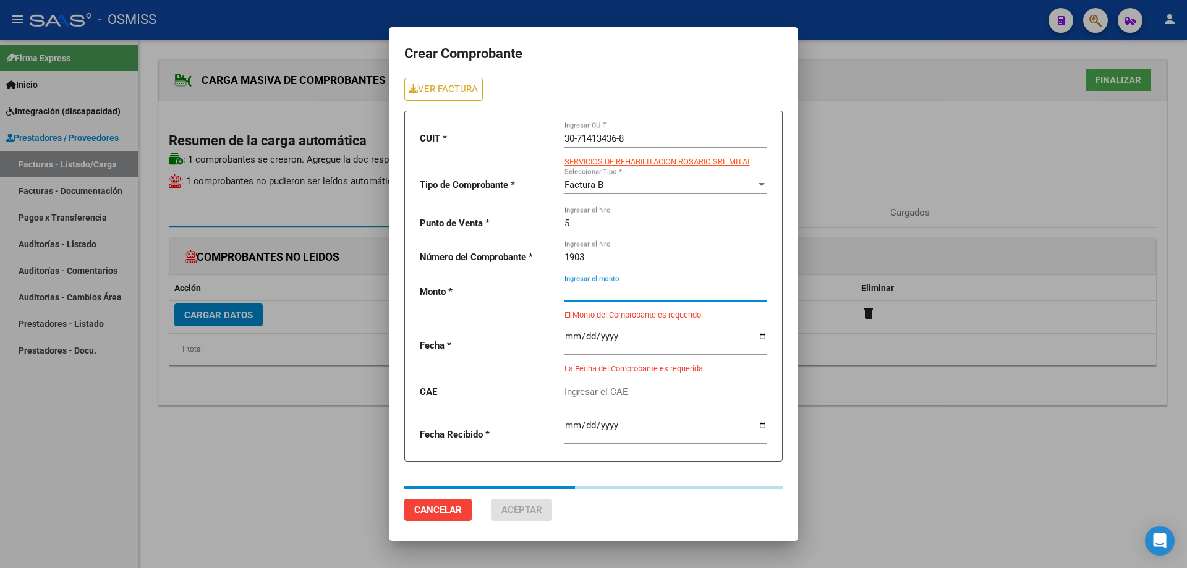
click at [591, 298] on div "Ingresar el monto" at bounding box center [665, 288] width 203 height 27
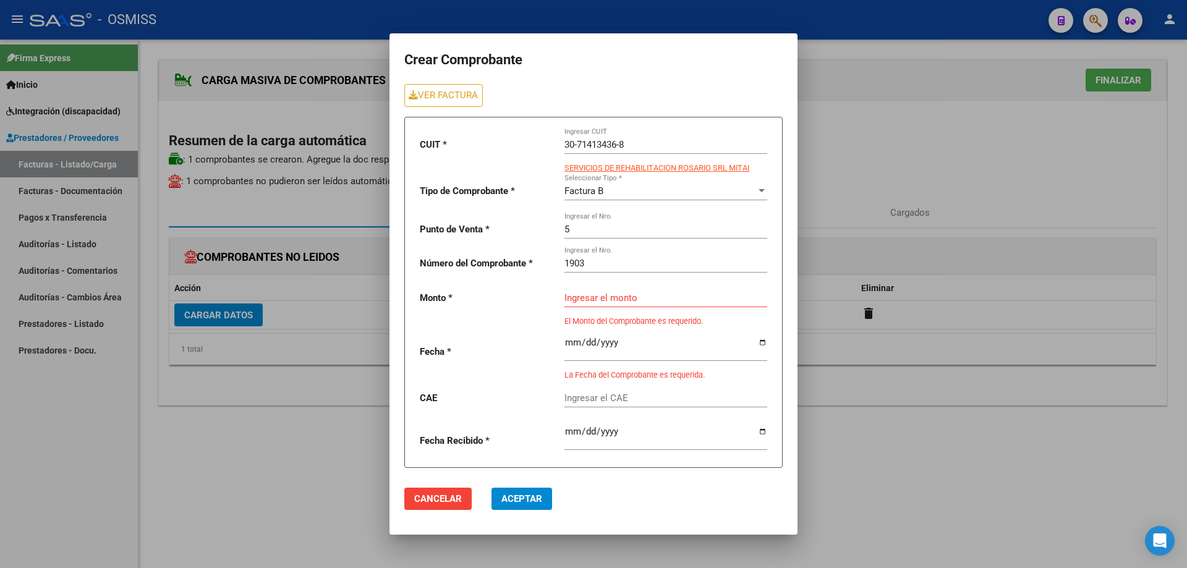
drag, startPoint x: 591, startPoint y: 298, endPoint x: 565, endPoint y: 296, distance: 26.0
paste input "475830.36"
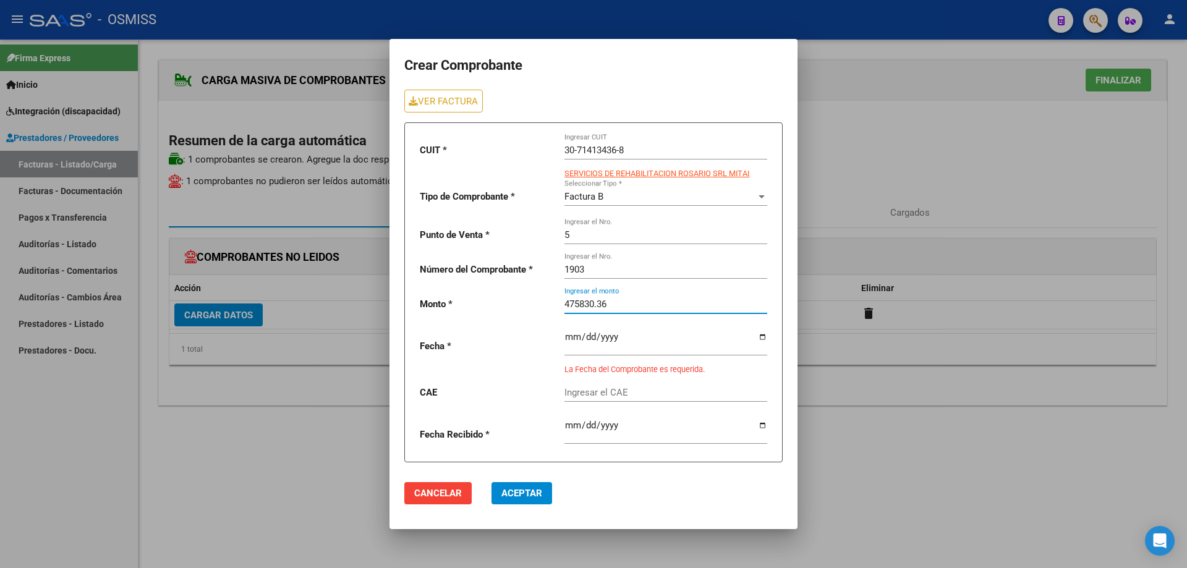
type input "475830.36"
click at [568, 334] on input "date" at bounding box center [665, 342] width 203 height 20
type input "[DATE]"
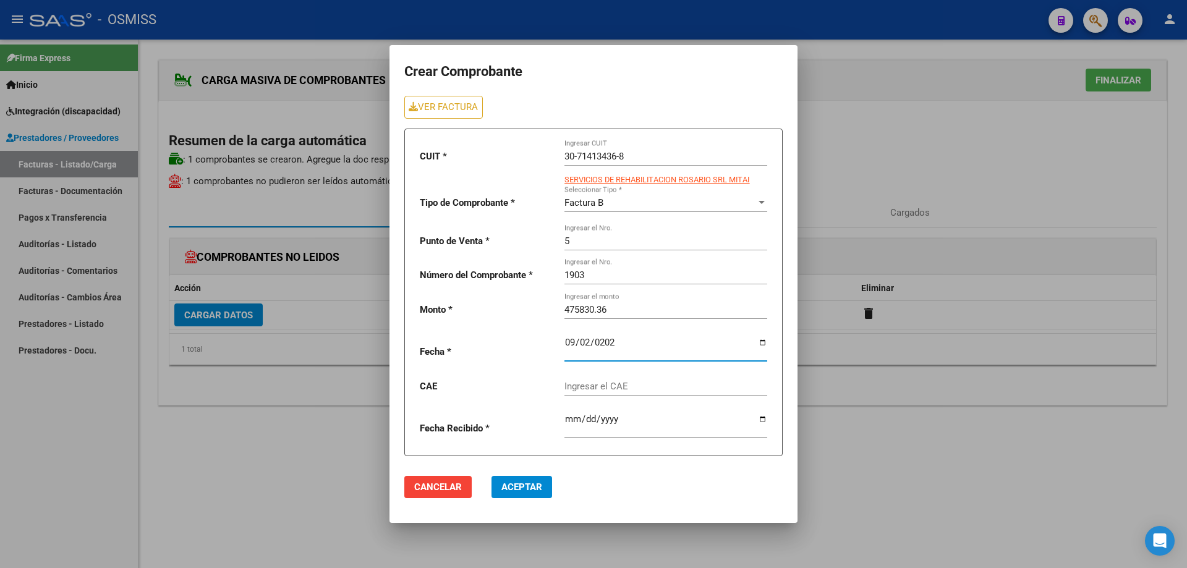
click at [595, 393] on div "Ingresar el CAE" at bounding box center [665, 382] width 203 height 27
paste input "75358424603856"
type input "75358424603856"
click at [510, 495] on button "Aceptar" at bounding box center [522, 487] width 61 height 22
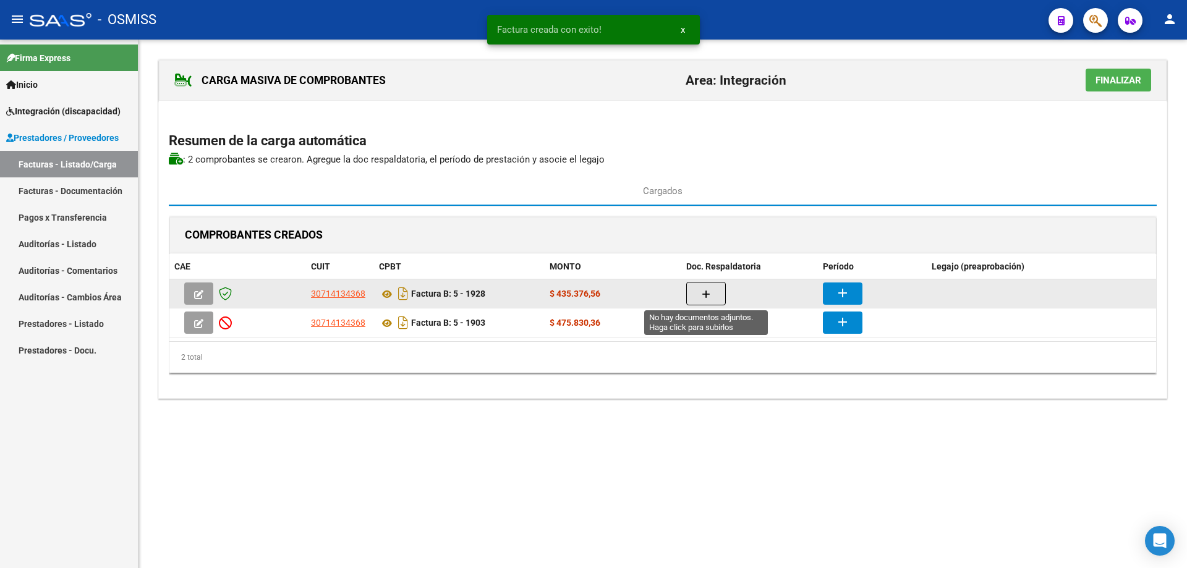
click at [711, 289] on button "button" at bounding box center [706, 293] width 40 height 23
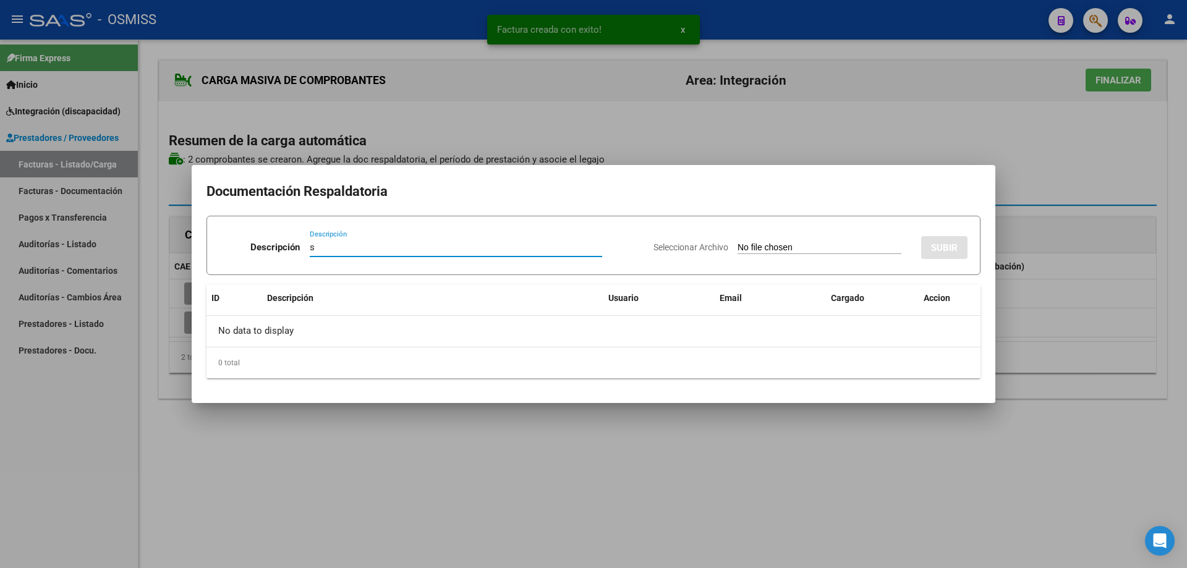
type input "s"
click at [739, 246] on input "Seleccionar Archivo" at bounding box center [820, 248] width 164 height 12
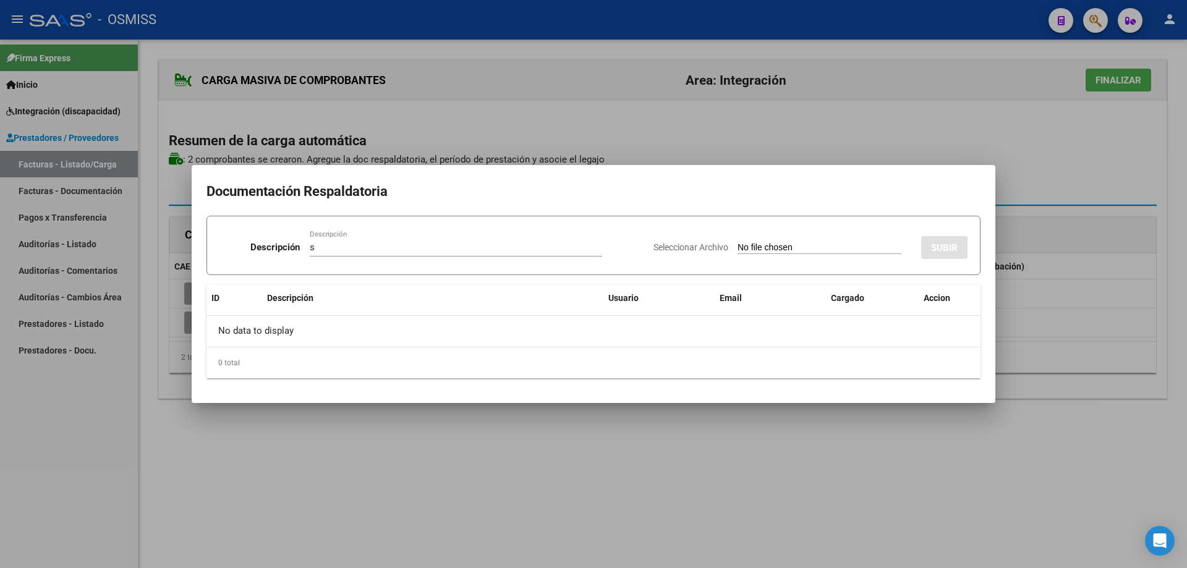
type input "C:\fakepath\[PERSON_NAME].pdf"
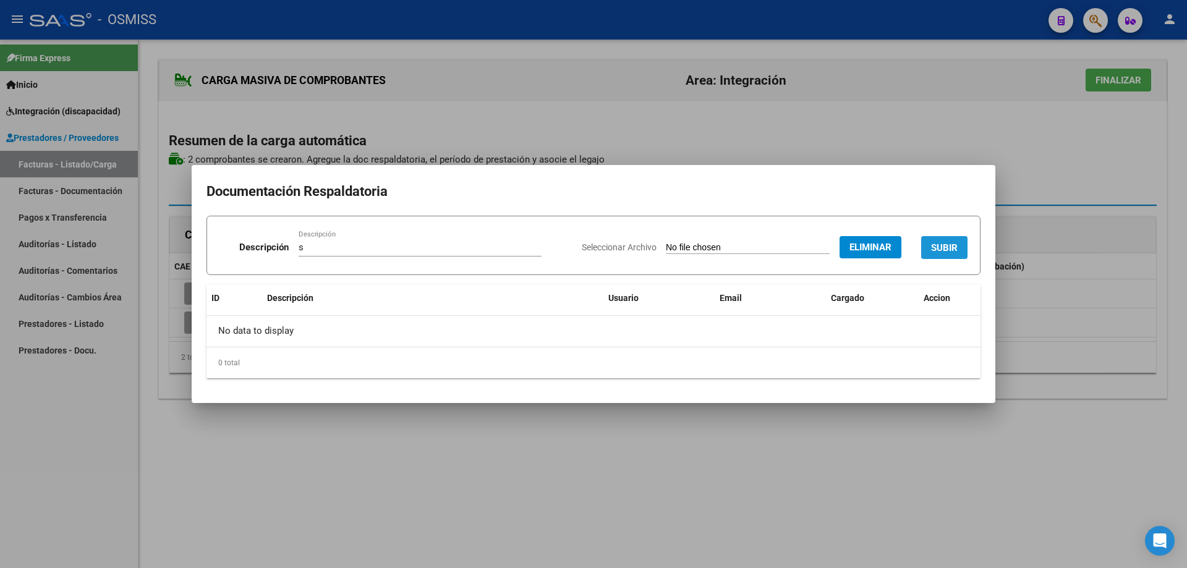
click at [940, 242] on span "SUBIR" at bounding box center [944, 247] width 27 height 11
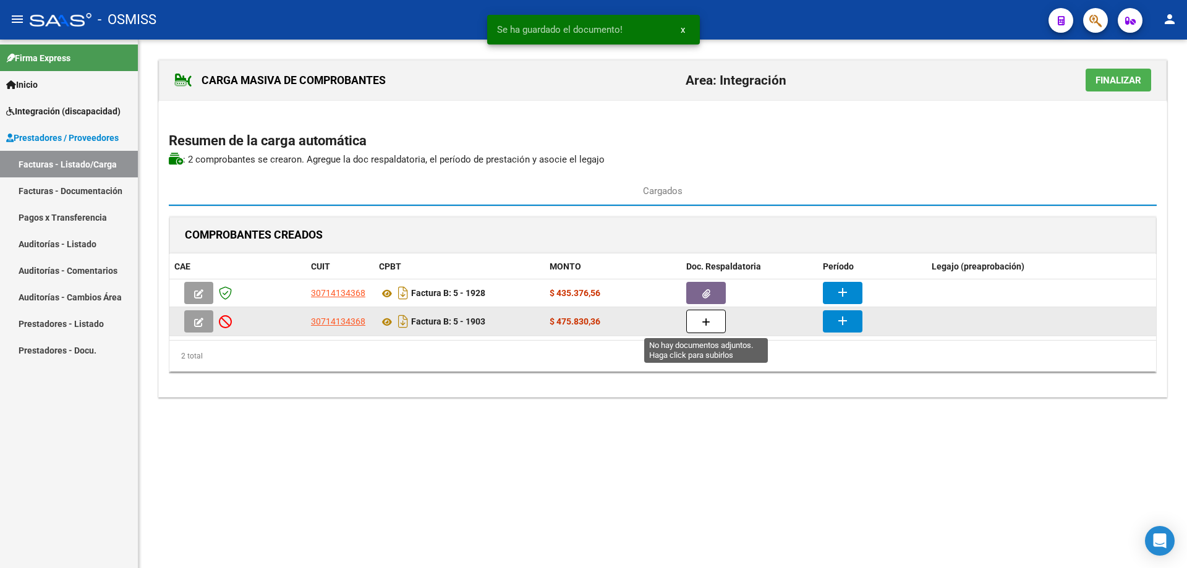
click at [708, 324] on icon "button" at bounding box center [706, 322] width 9 height 9
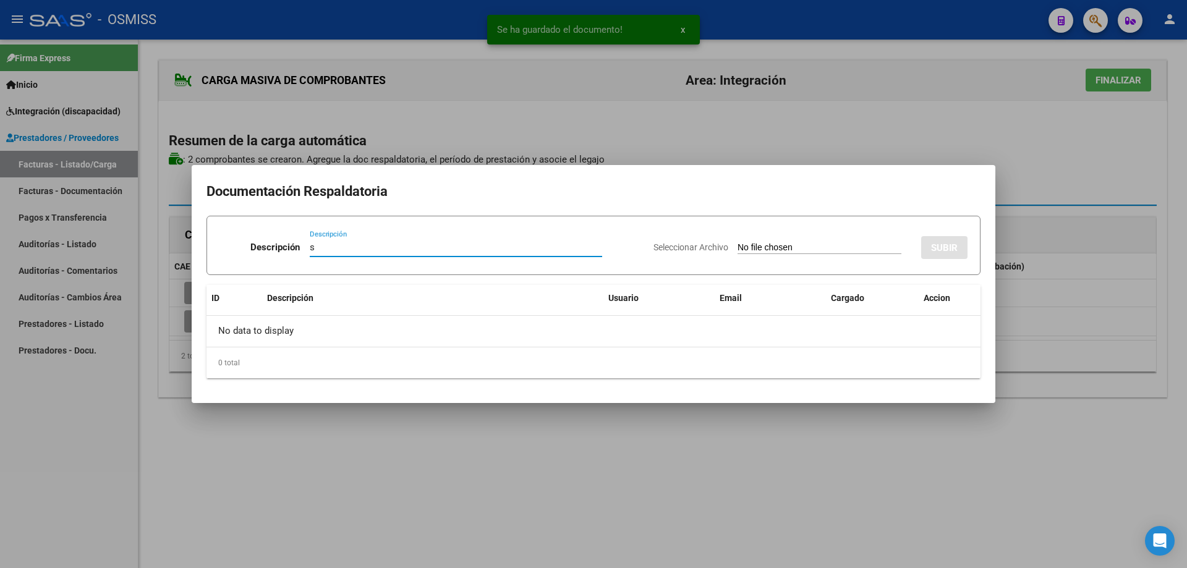
type input "s"
click at [747, 242] on input "Seleccionar Archivo" at bounding box center [820, 248] width 164 height 12
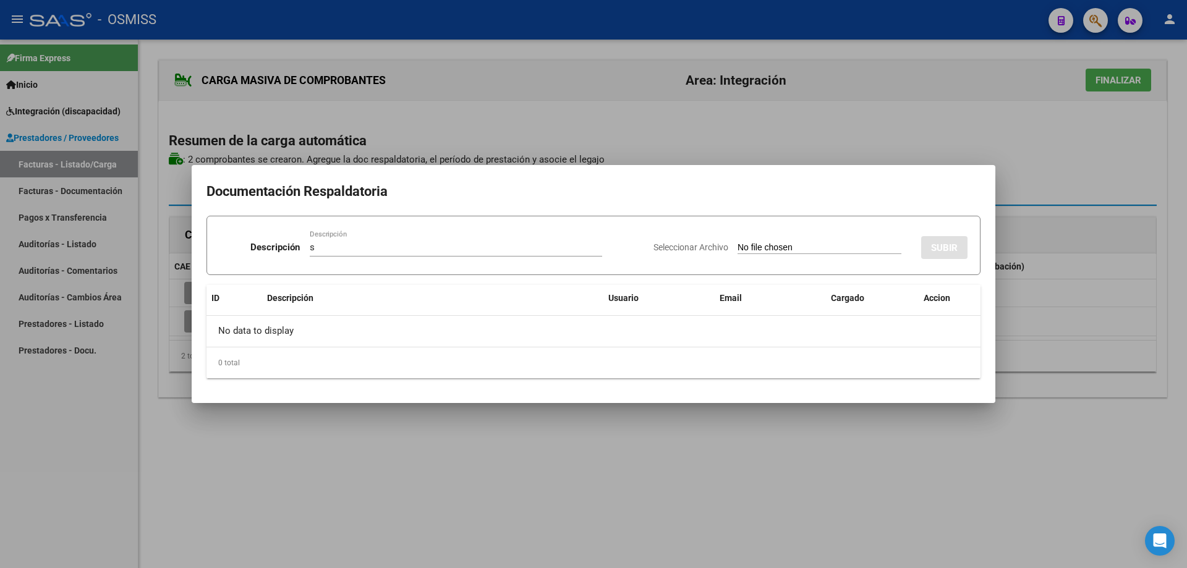
type input "C:\fakepath\[PERSON_NAME].pdf"
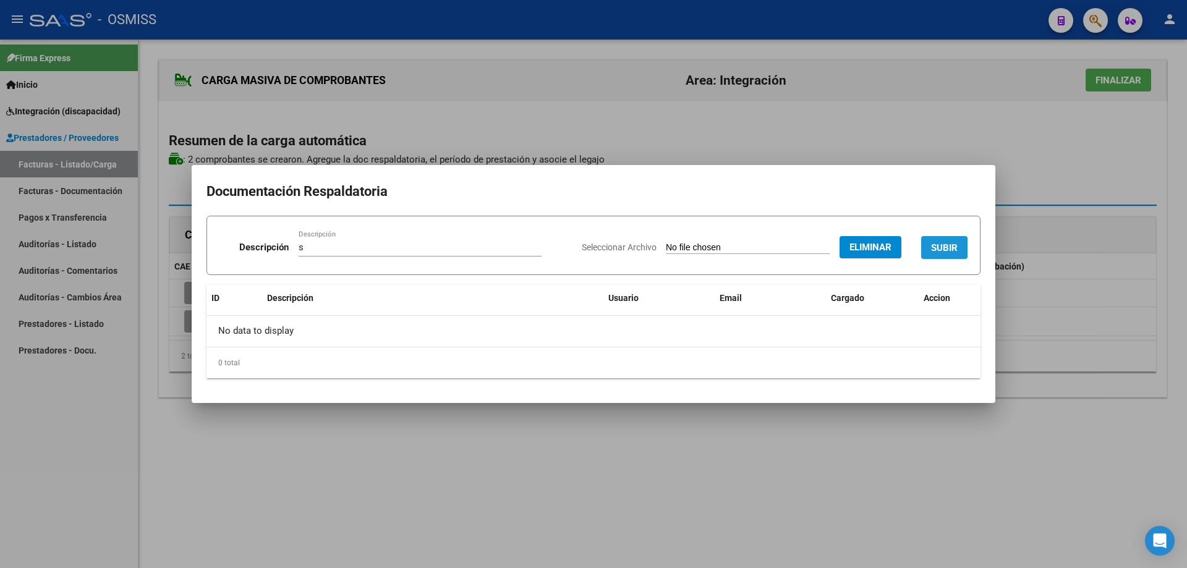
click at [948, 245] on span "SUBIR" at bounding box center [944, 247] width 27 height 11
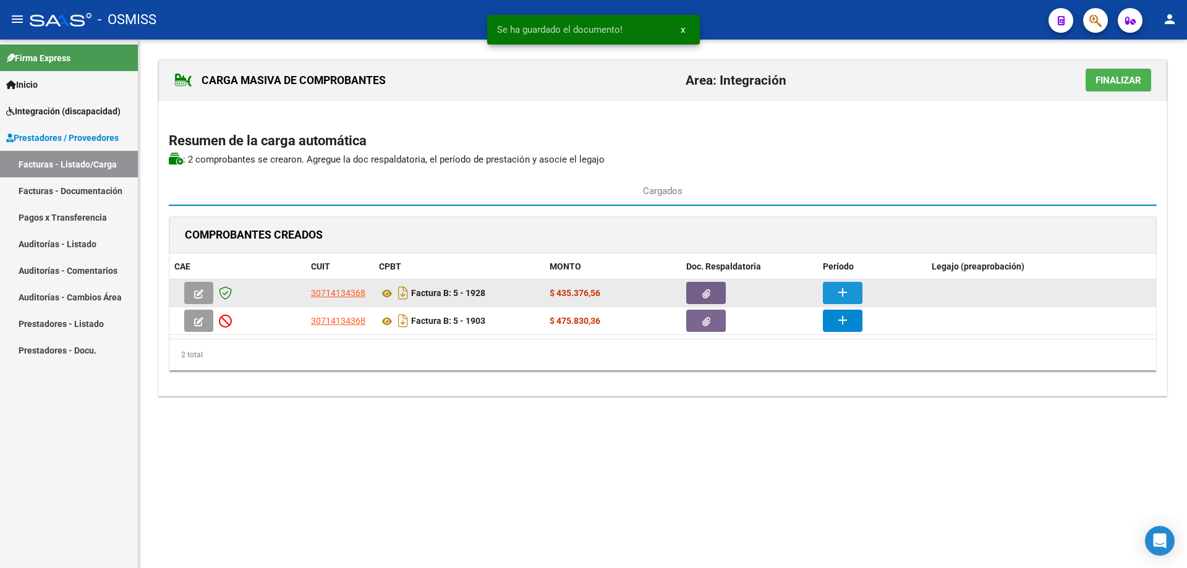
click at [846, 290] on mat-icon "add" at bounding box center [842, 292] width 15 height 15
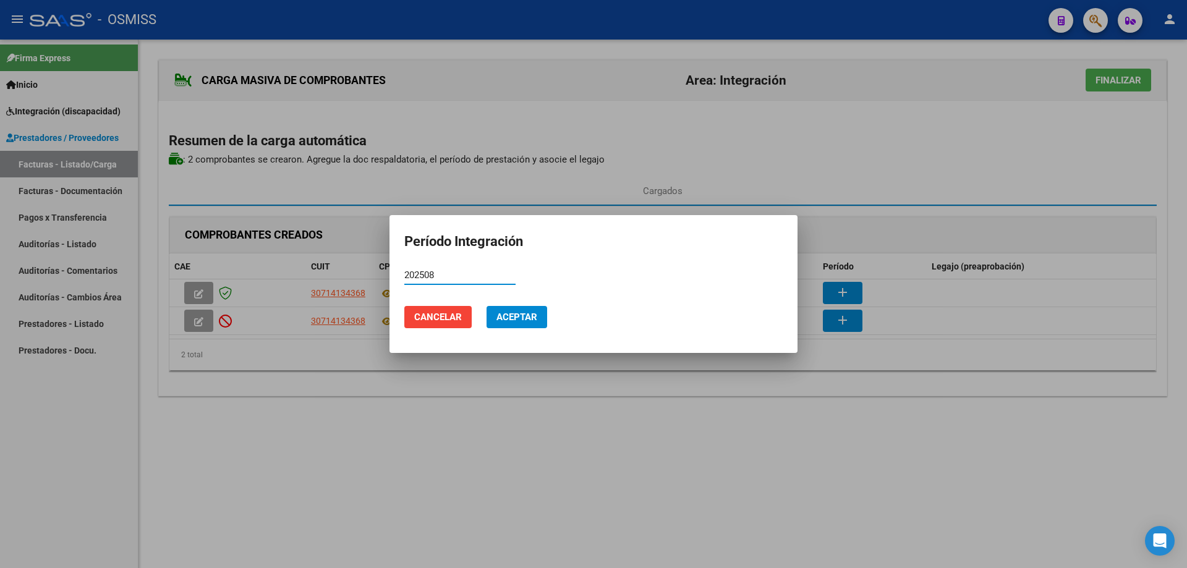
drag, startPoint x: 438, startPoint y: 279, endPoint x: 388, endPoint y: 265, distance: 51.5
click at [388, 265] on div "Período Integración 202508 Período (AAAAMM) Cancelar Aceptar" at bounding box center [593, 284] width 1187 height 568
type input "202508"
click at [514, 323] on button "Aceptar" at bounding box center [517, 317] width 61 height 22
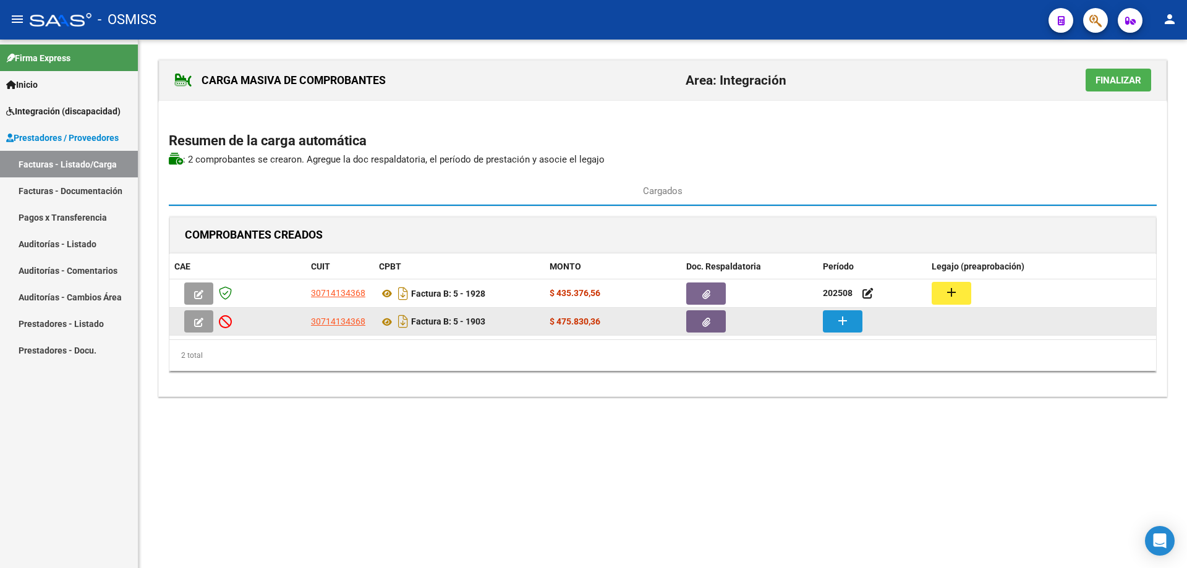
click at [842, 330] on button "add" at bounding box center [843, 321] width 40 height 22
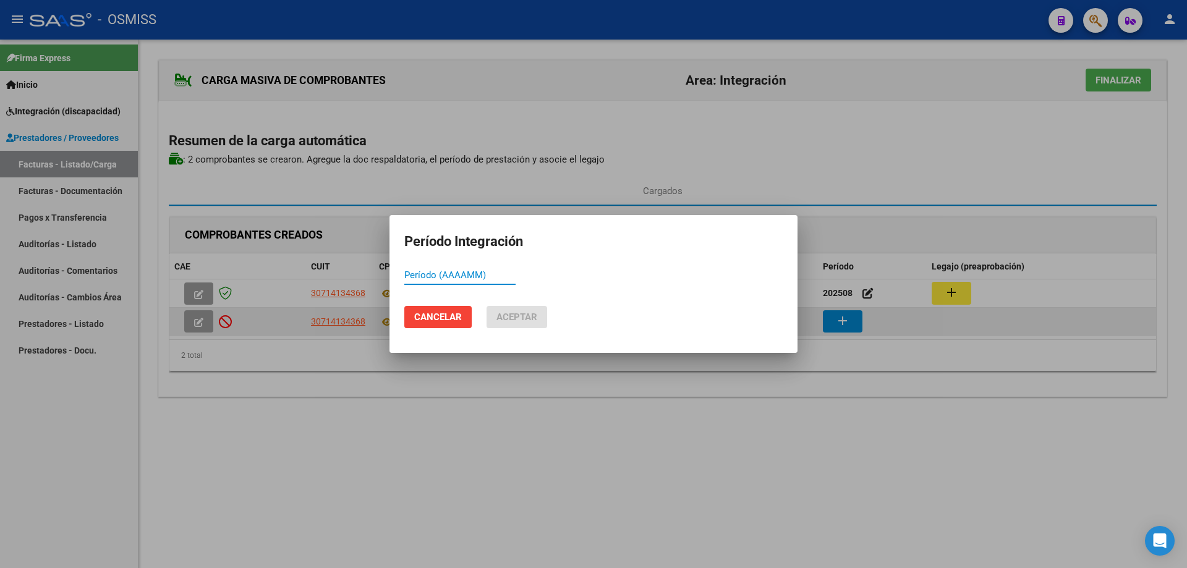
paste input "202508"
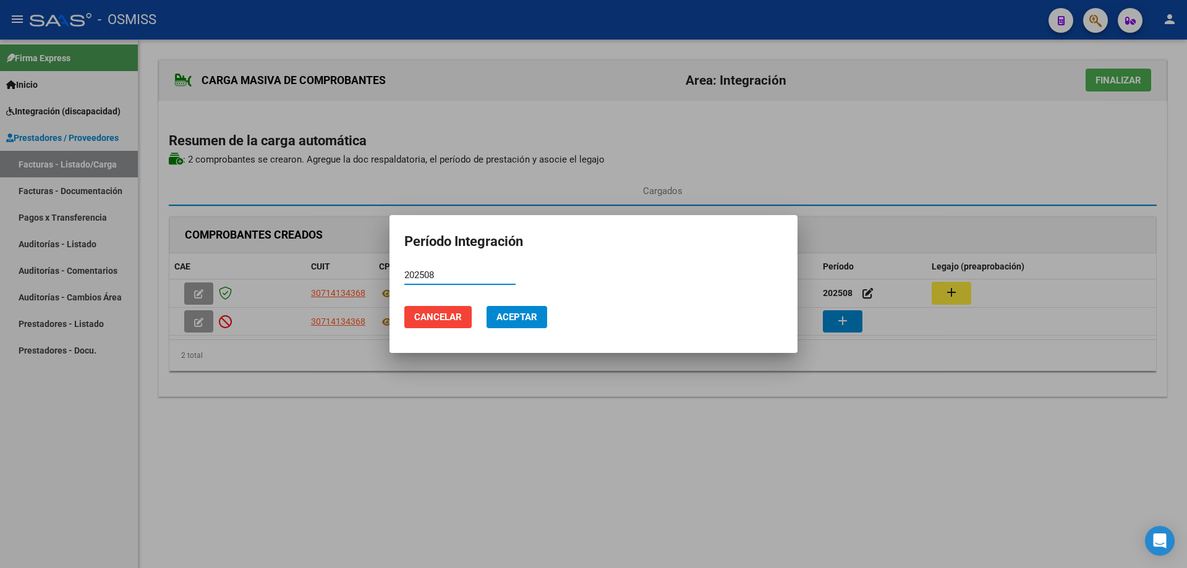
type input "202508"
click at [515, 308] on button "Aceptar" at bounding box center [517, 317] width 61 height 22
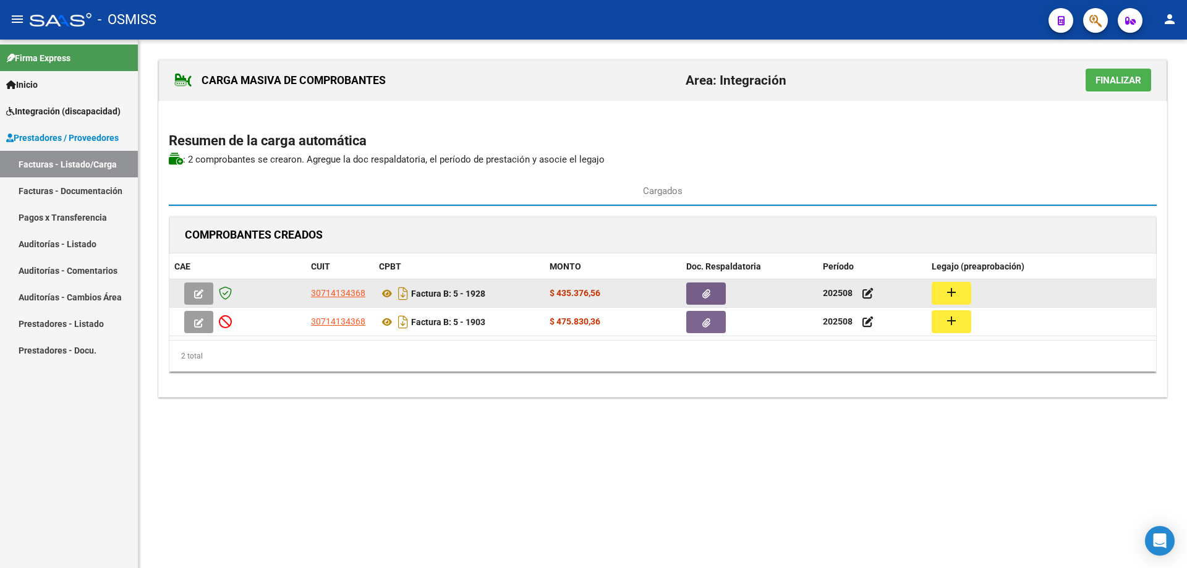
click at [941, 295] on button "add" at bounding box center [952, 293] width 40 height 23
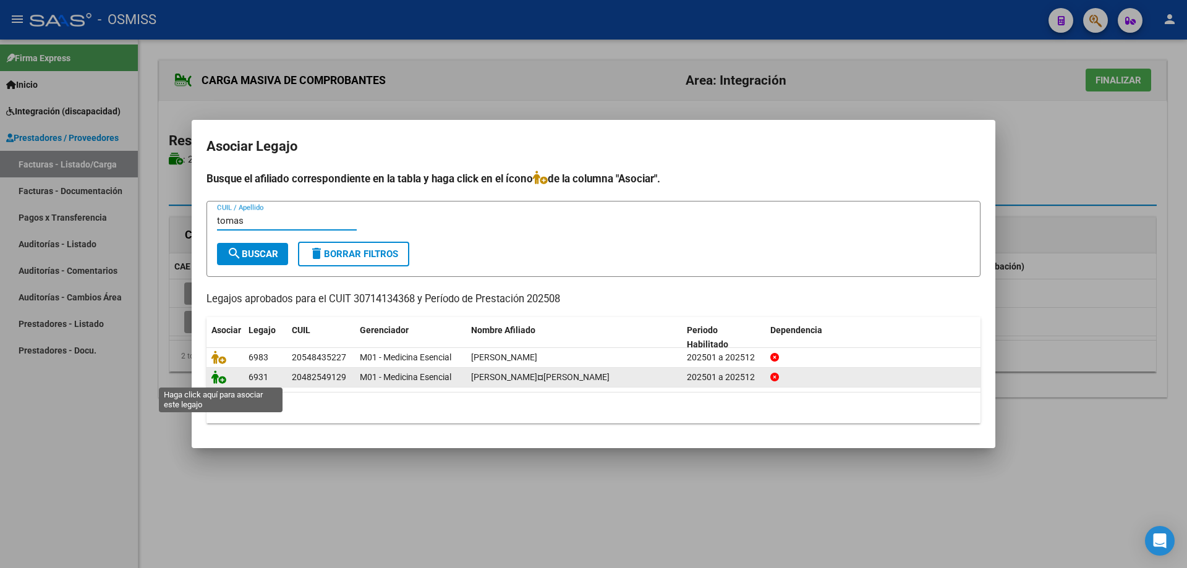
type input "tomas"
click at [219, 375] on icon at bounding box center [218, 377] width 15 height 14
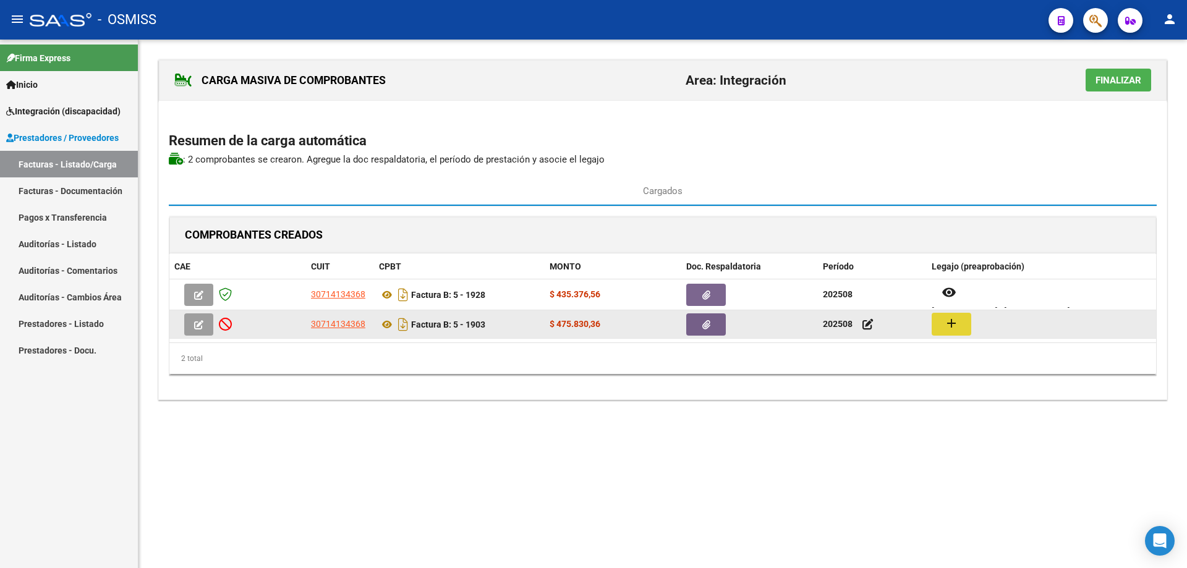
click at [954, 325] on mat-icon "add" at bounding box center [951, 323] width 15 height 15
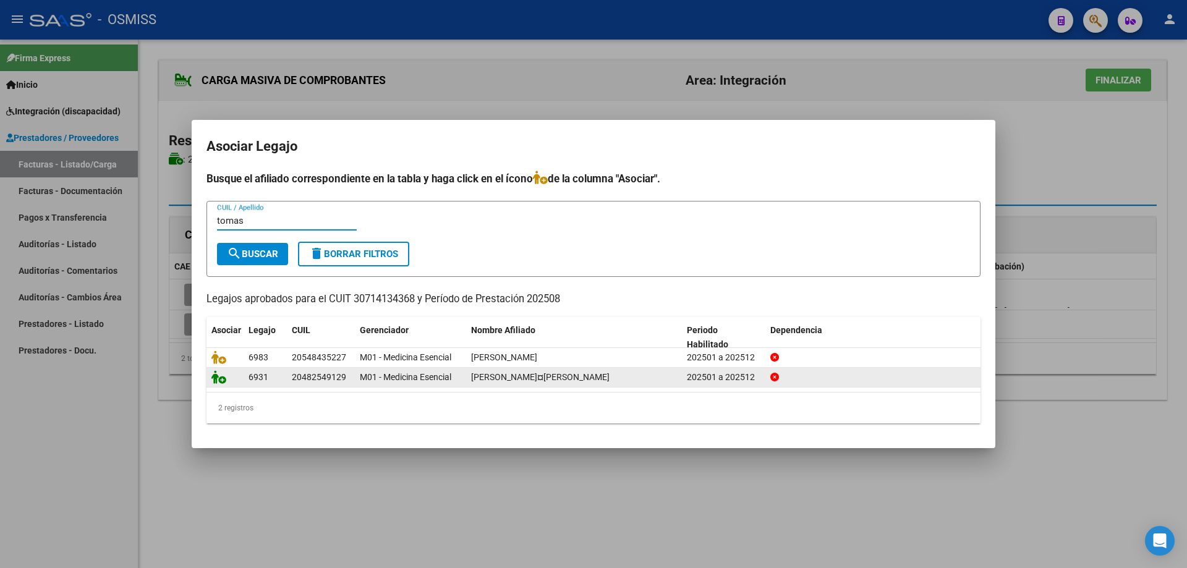
type input "tomas"
click at [220, 378] on icon at bounding box center [218, 377] width 15 height 14
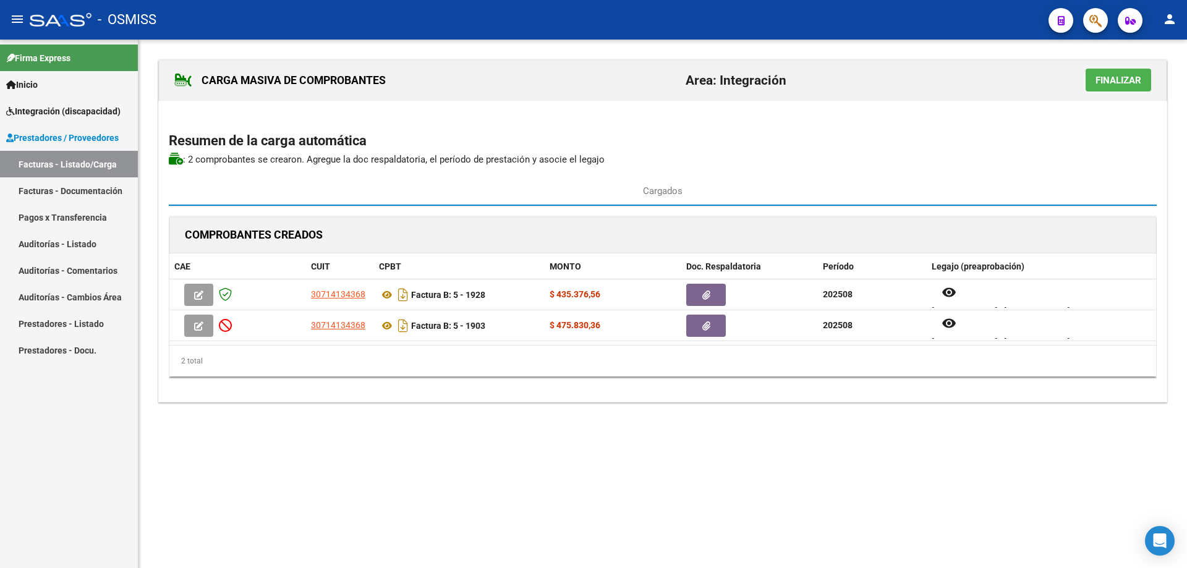
click at [1111, 82] on span "Finalizar" at bounding box center [1119, 80] width 46 height 11
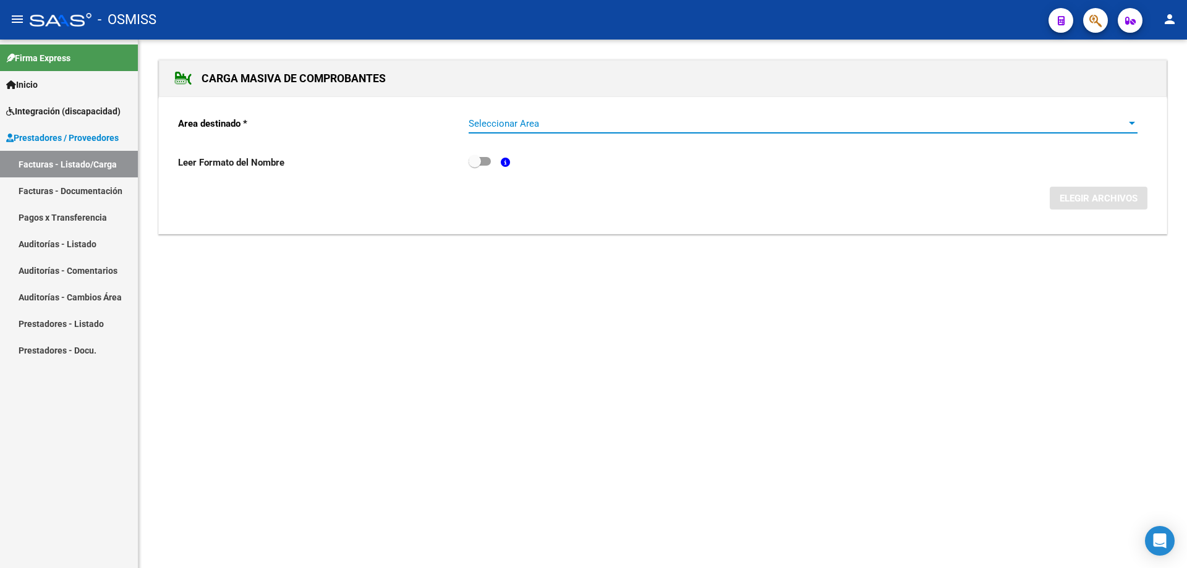
click at [703, 124] on span "Seleccionar Area" at bounding box center [798, 123] width 658 height 11
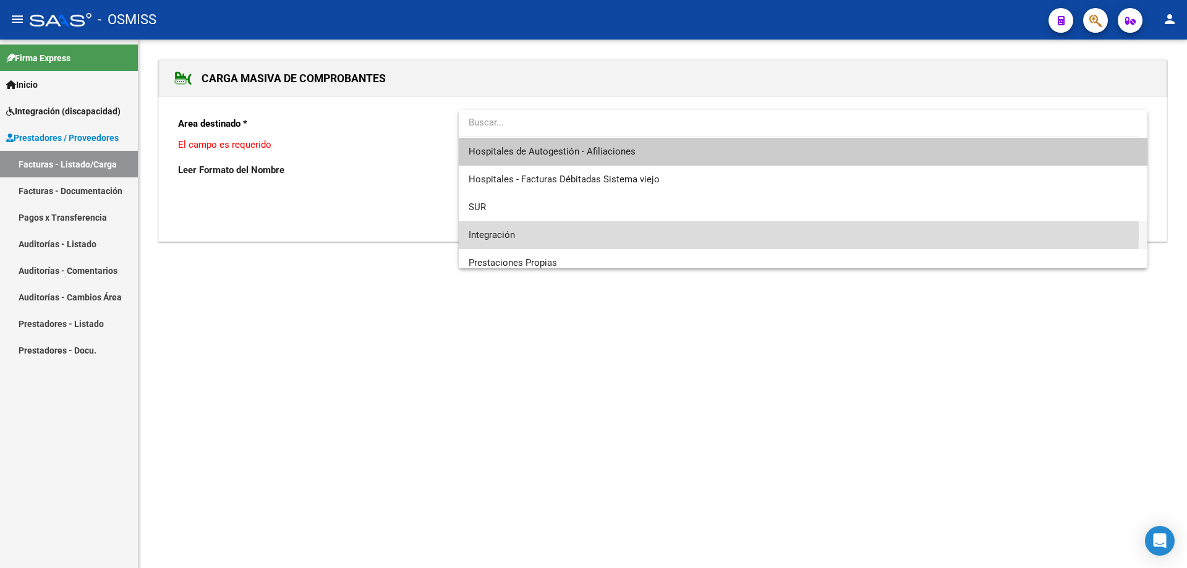
click at [539, 229] on span "Integración" at bounding box center [803, 235] width 669 height 28
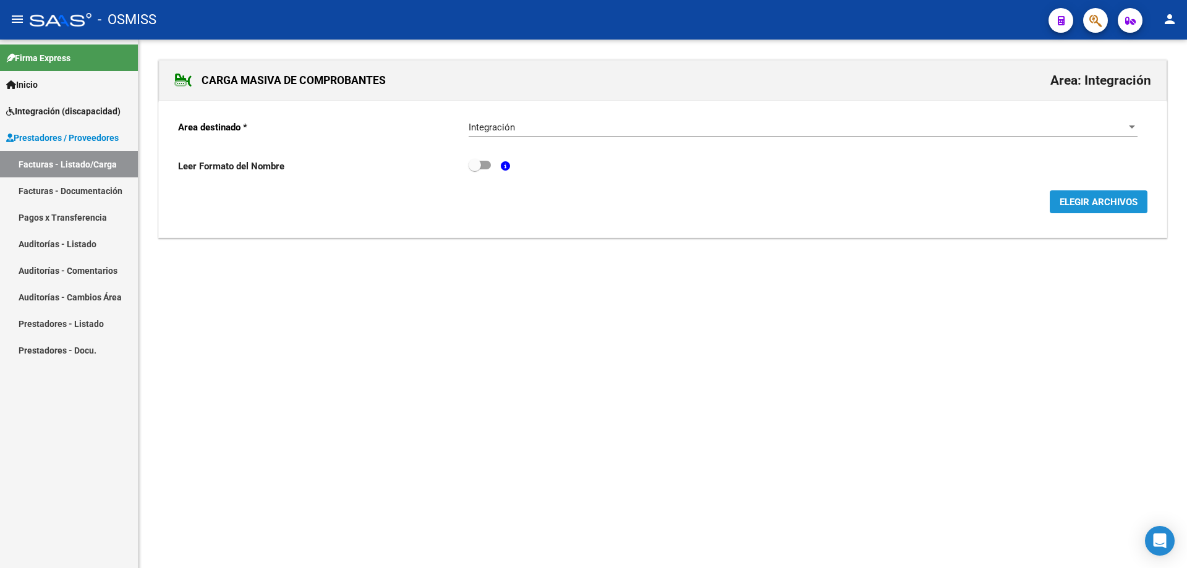
click at [1092, 202] on span "ELEGIR ARCHIVOS" at bounding box center [1099, 202] width 78 height 11
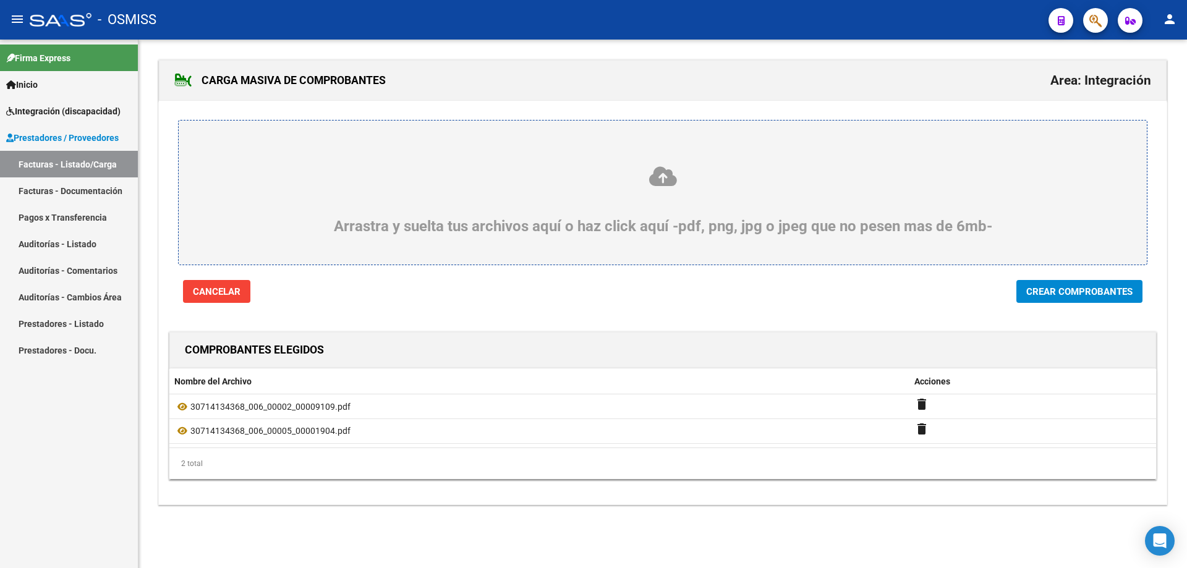
click at [1038, 292] on span "Crear Comprobantes" at bounding box center [1079, 291] width 106 height 11
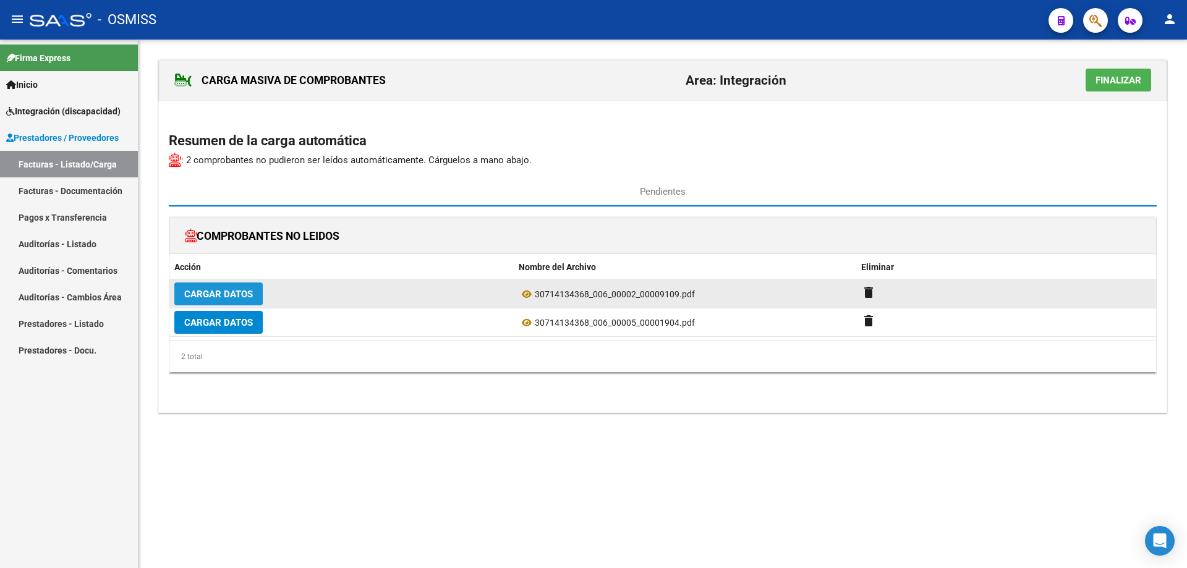
click at [208, 296] on span "Cargar Datos" at bounding box center [218, 294] width 69 height 11
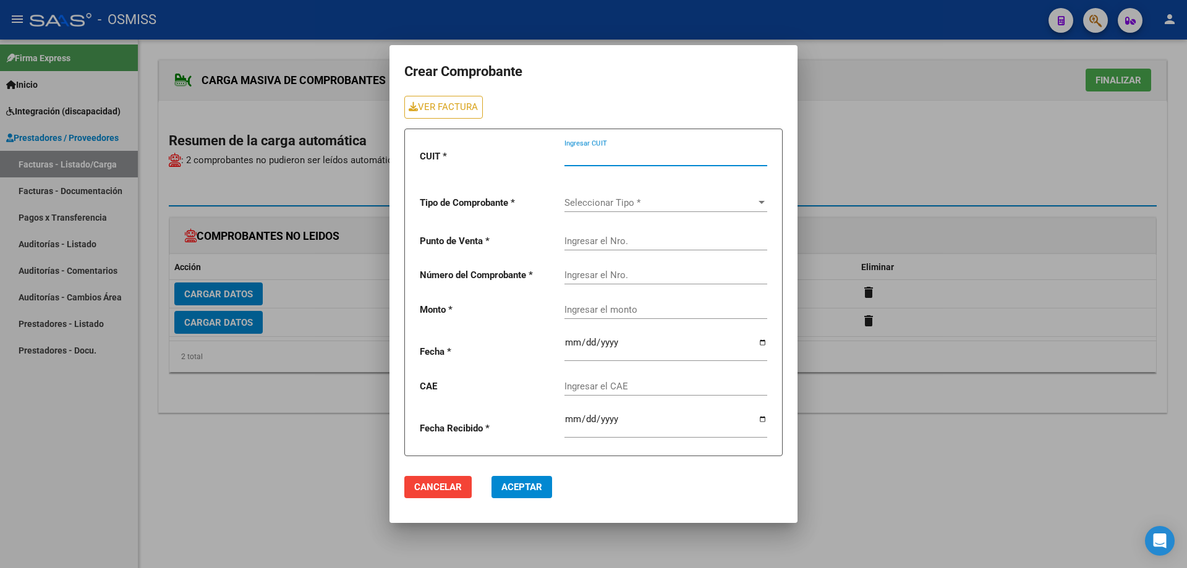
click at [600, 157] on input "Ingresar CUIT" at bounding box center [665, 156] width 203 height 11
type input "30-71413436-8"
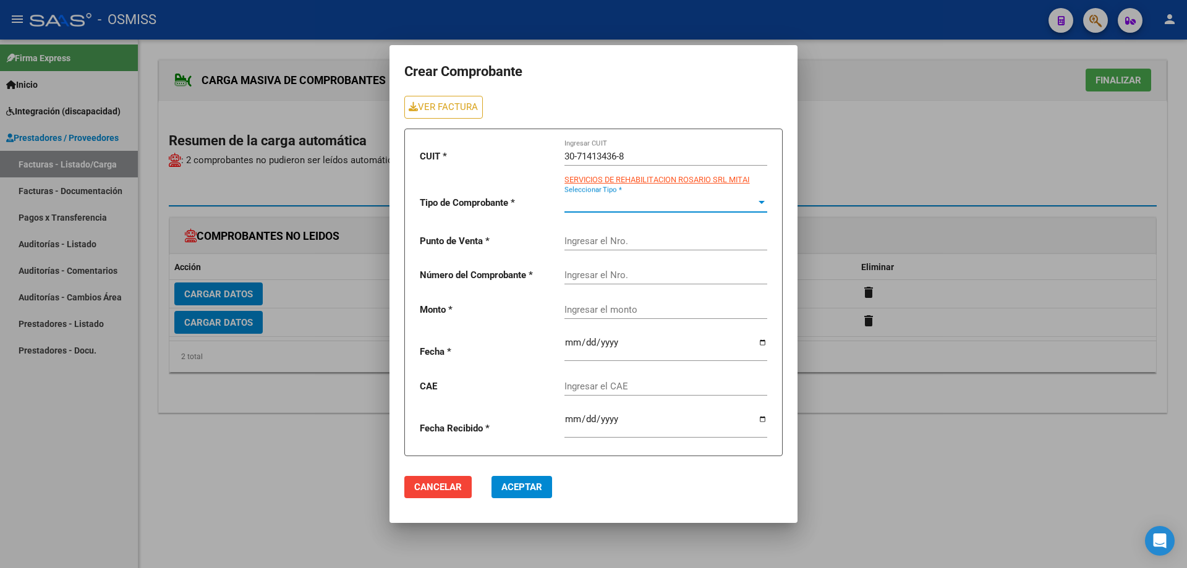
click at [596, 197] on span "Seleccionar Tipo *" at bounding box center [660, 202] width 192 height 11
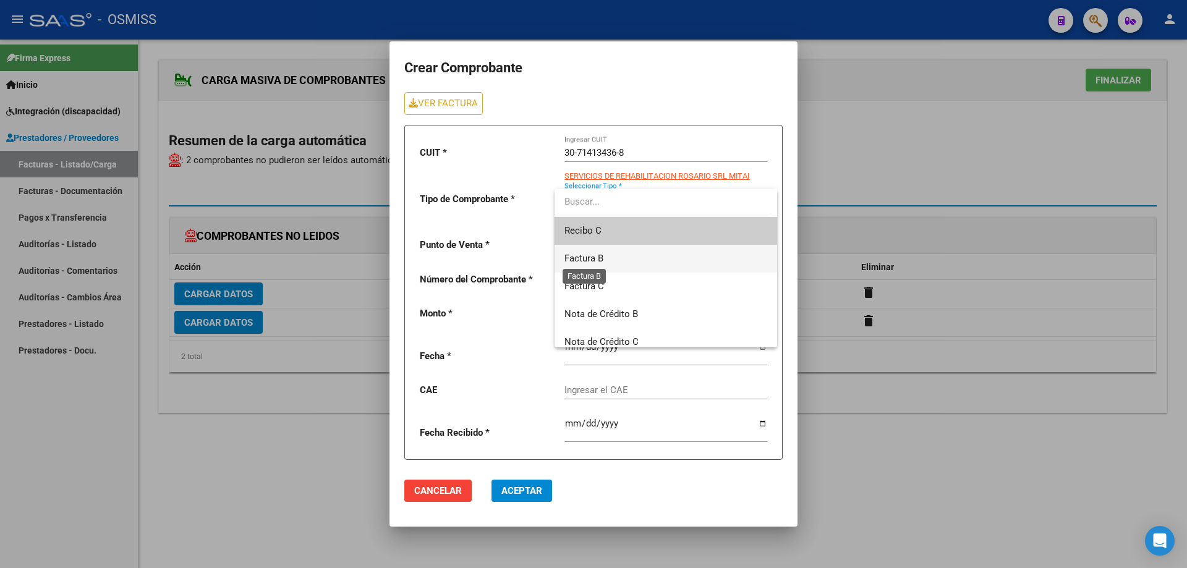
click at [592, 258] on span "Factura B" at bounding box center [583, 258] width 39 height 11
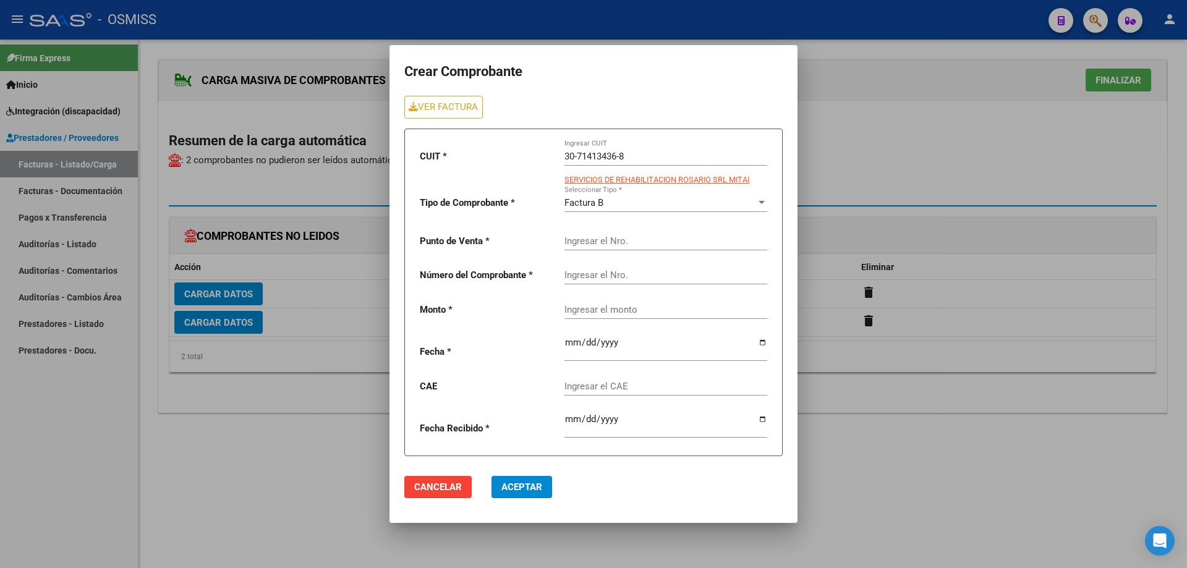
click at [587, 232] on div "Ingresar el Nro." at bounding box center [665, 237] width 203 height 27
type input "2"
click at [598, 276] on input "Ingresar el Nro." at bounding box center [665, 275] width 203 height 11
type input "9109"
click at [597, 308] on input "Ingresar el monto" at bounding box center [665, 309] width 203 height 11
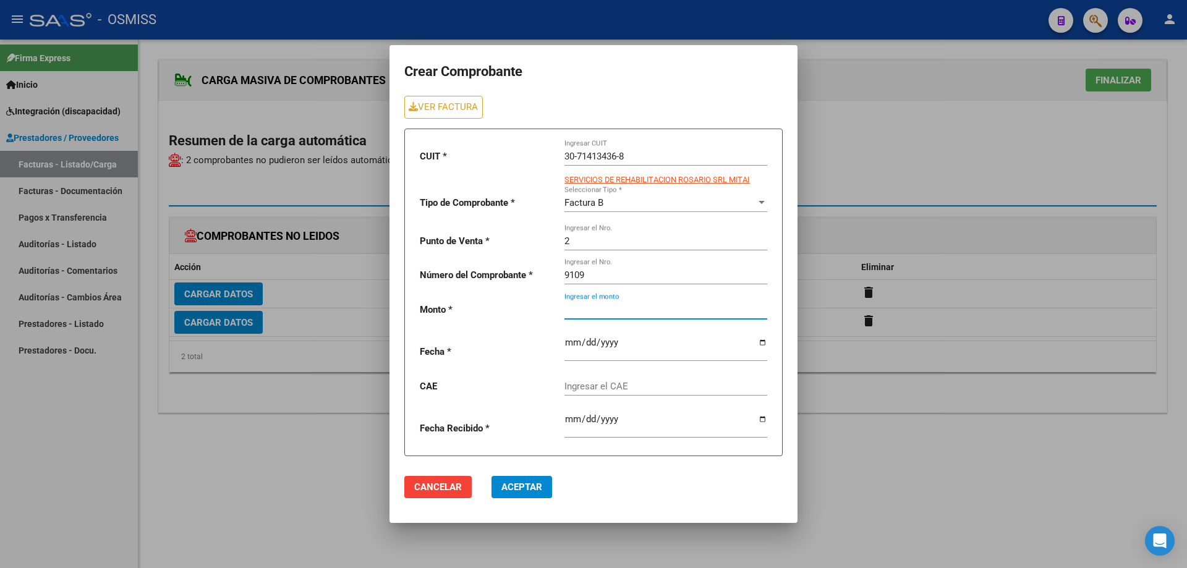
paste input "435376.56"
type input "435376.56"
click at [571, 344] on input "date" at bounding box center [665, 348] width 203 height 20
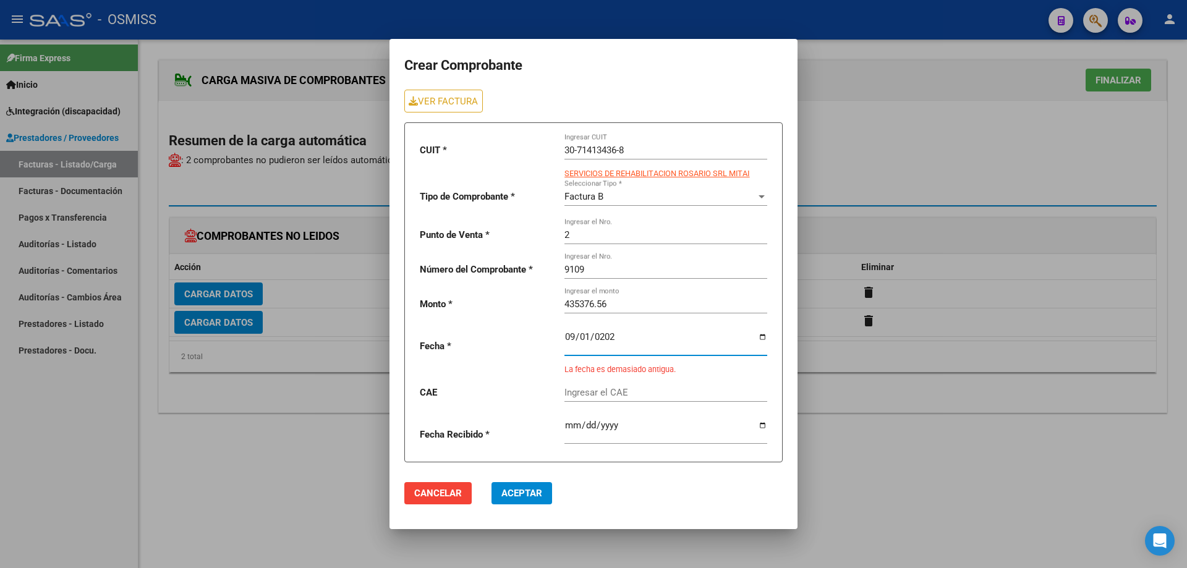
type input "[DATE]"
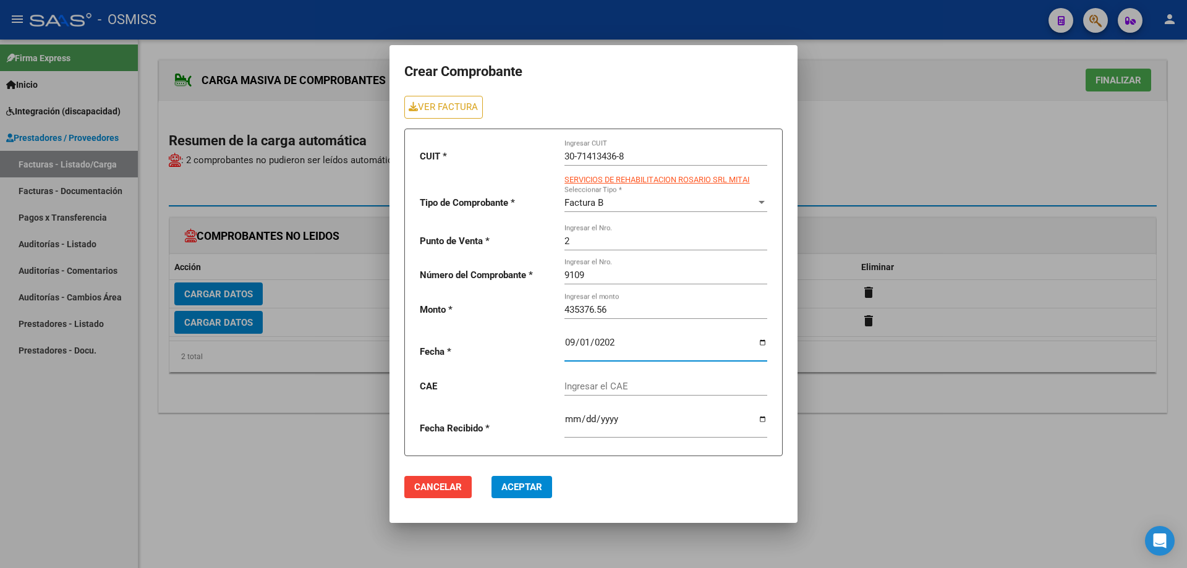
click at [580, 389] on input "Ingresar el CAE" at bounding box center [665, 386] width 203 height 11
paste input "75358067904596"
type input "75358067904596"
click at [534, 483] on span "Aceptar" at bounding box center [521, 487] width 41 height 11
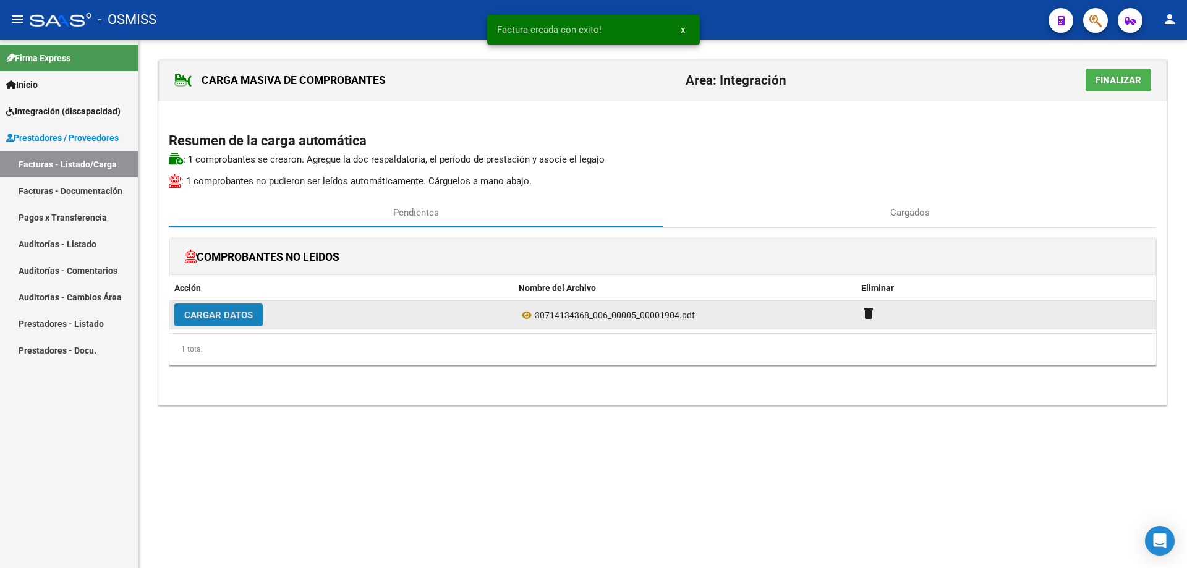
click at [249, 310] on span "Cargar Datos" at bounding box center [218, 315] width 69 height 11
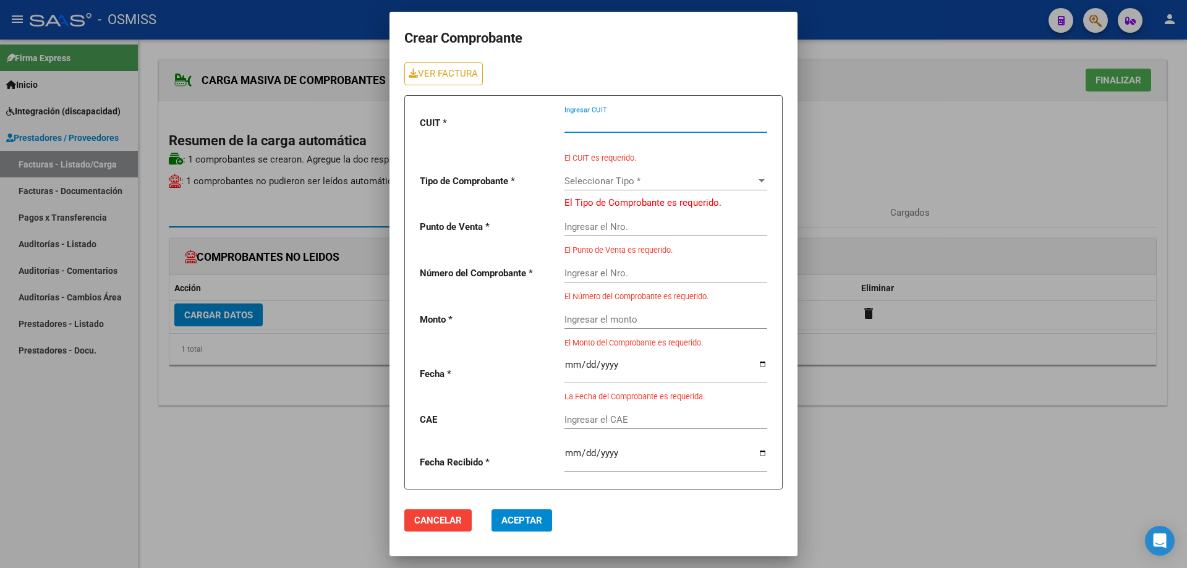
click at [616, 123] on input "Ingresar CUIT" at bounding box center [665, 122] width 203 height 11
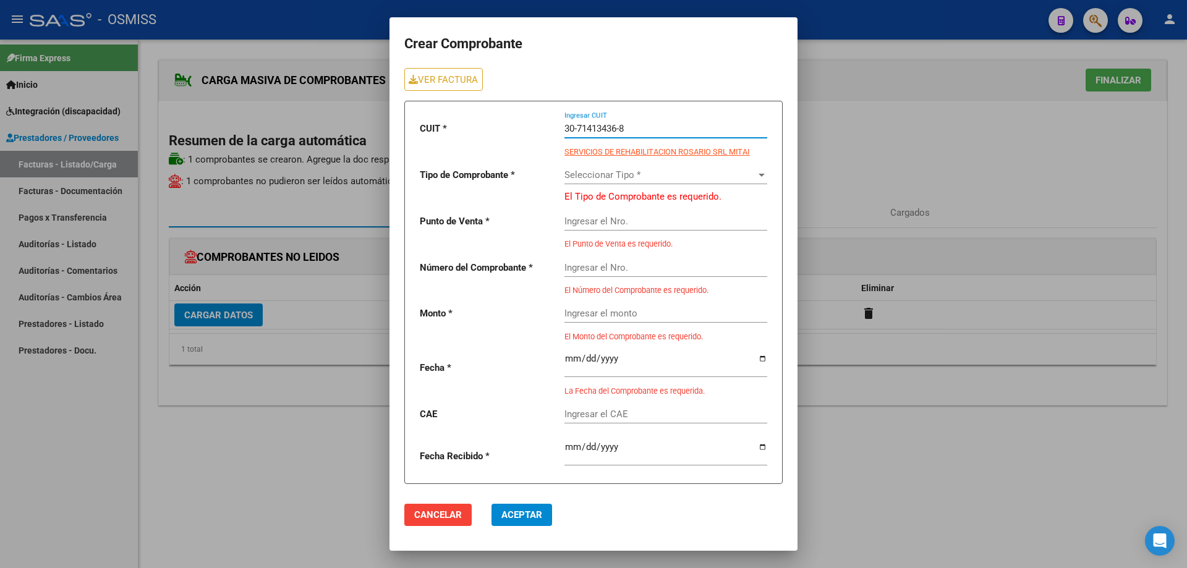
type input "30-71413436-8"
click at [614, 174] on span "Seleccionar Tipo *" at bounding box center [660, 174] width 192 height 11
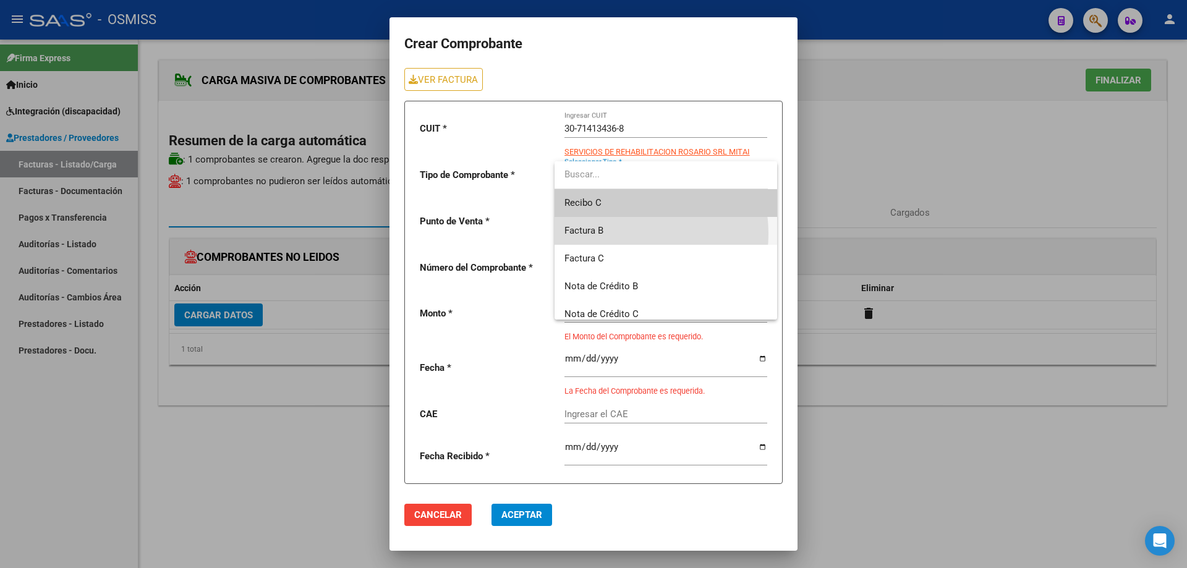
click at [622, 234] on span "Factura B" at bounding box center [665, 231] width 203 height 28
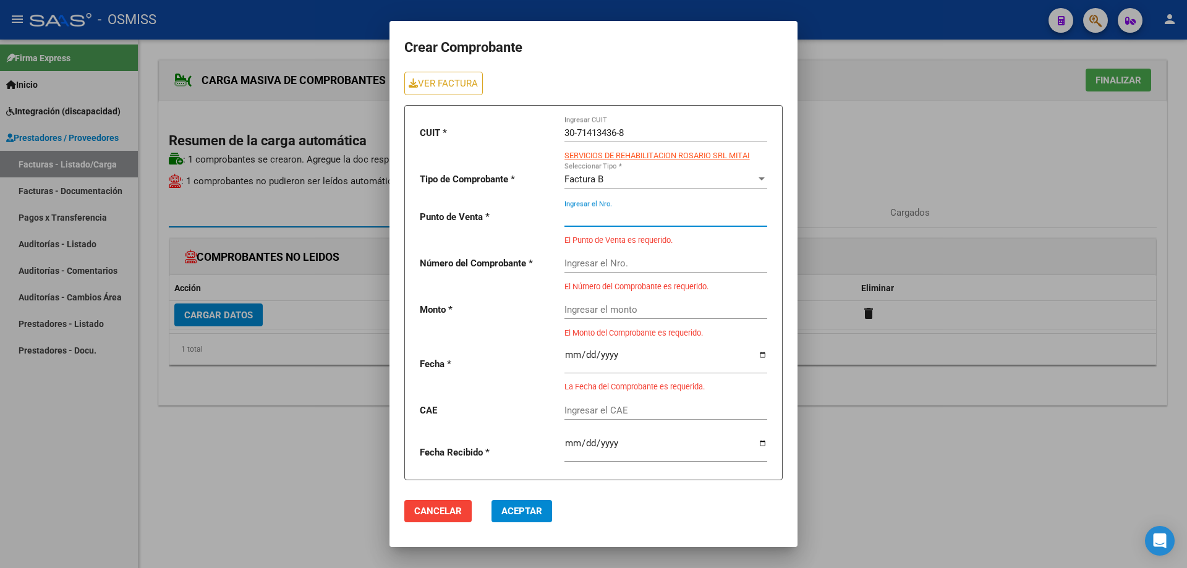
click at [614, 216] on input "Ingresar el Nro." at bounding box center [665, 216] width 203 height 11
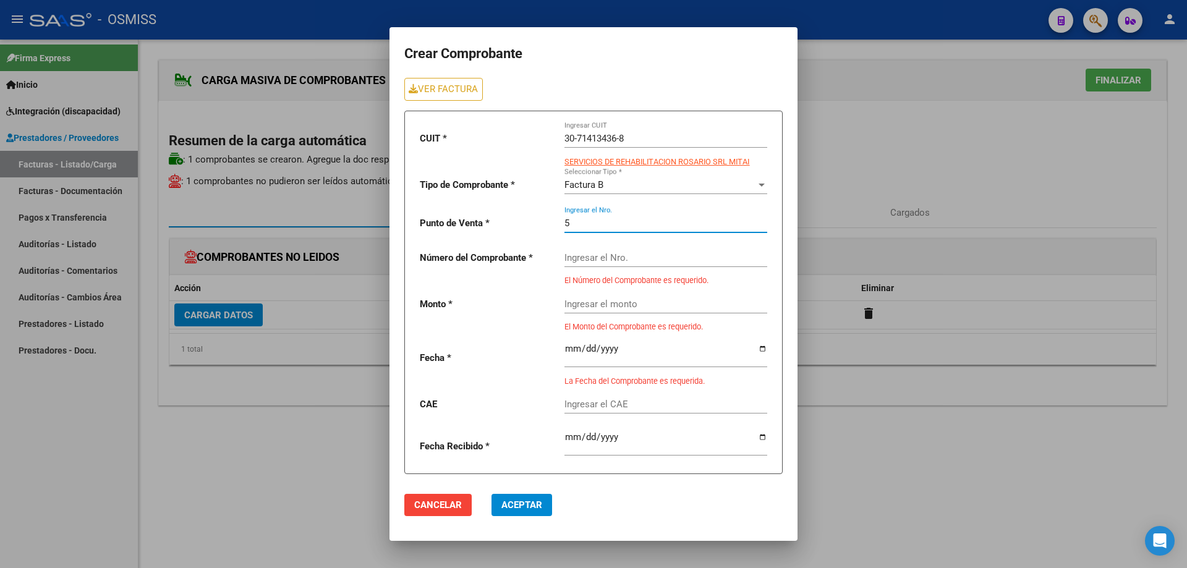
type input "5"
click at [599, 260] on input "Ingresar el Nro." at bounding box center [665, 257] width 203 height 11
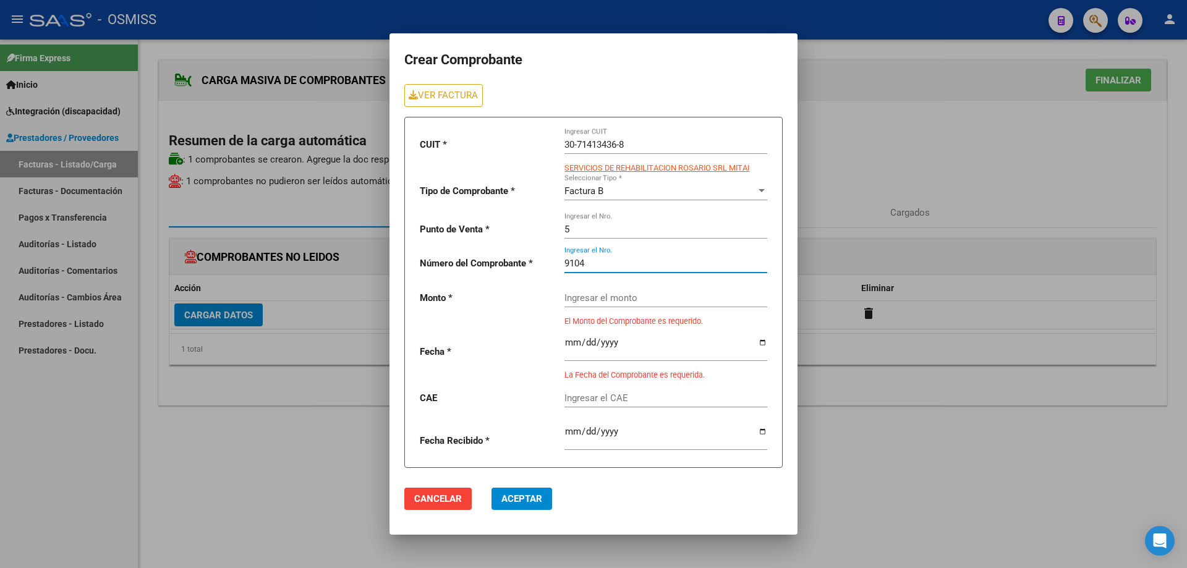
type input "9104"
click at [605, 297] on input "Ingresar el monto" at bounding box center [665, 297] width 203 height 11
paste input "475830.36"
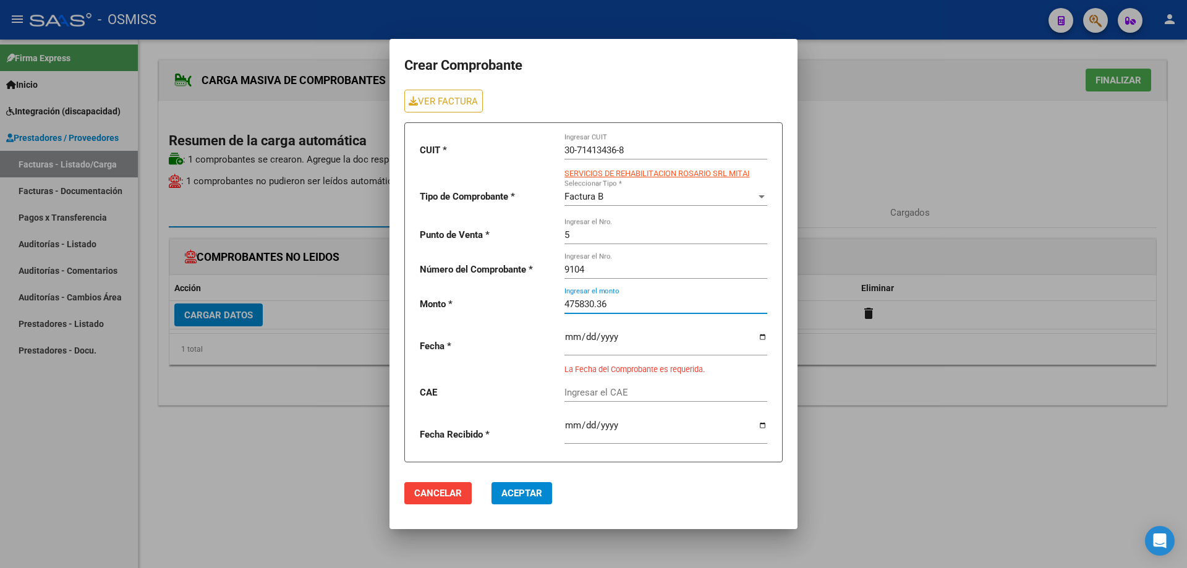
type input "475830.36"
click at [564, 342] on input "date" at bounding box center [665, 342] width 203 height 20
type input "[DATE]"
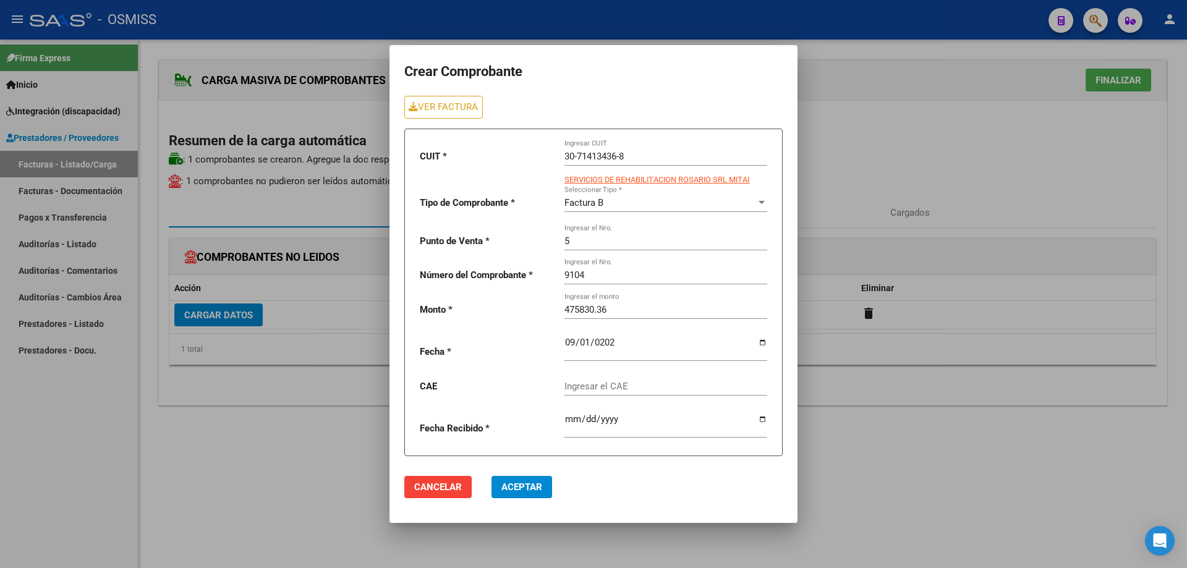
click at [583, 395] on div "Ingresar el CAE" at bounding box center [665, 382] width 203 height 27
paste input "75358426170830"
type input "75358426170830"
click at [527, 492] on span "Aceptar" at bounding box center [521, 487] width 41 height 11
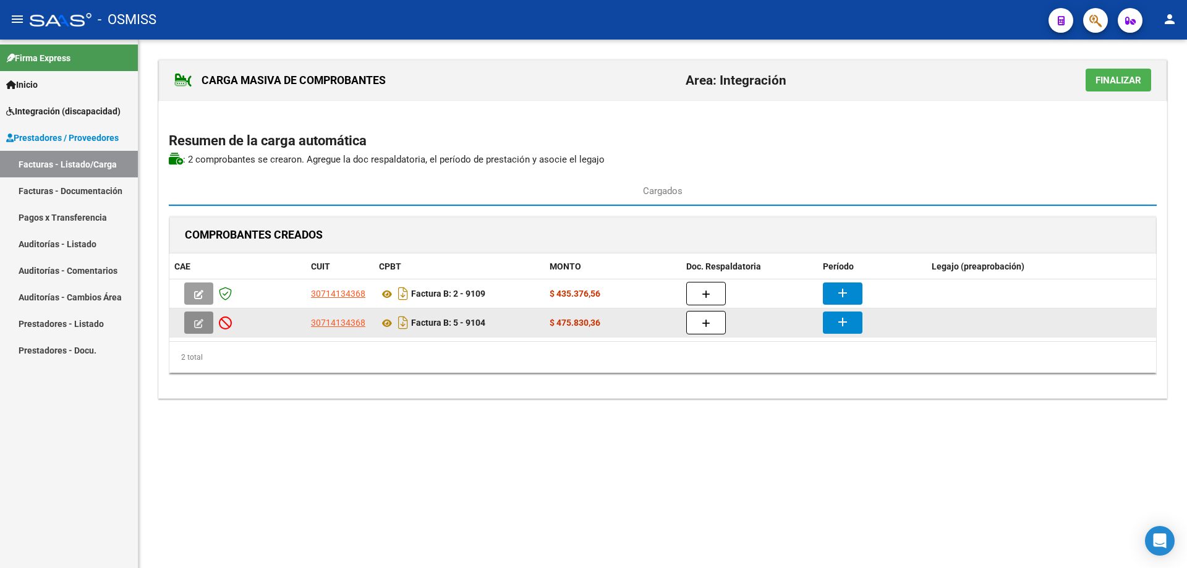
click at [203, 322] on icon "button" at bounding box center [198, 323] width 9 height 9
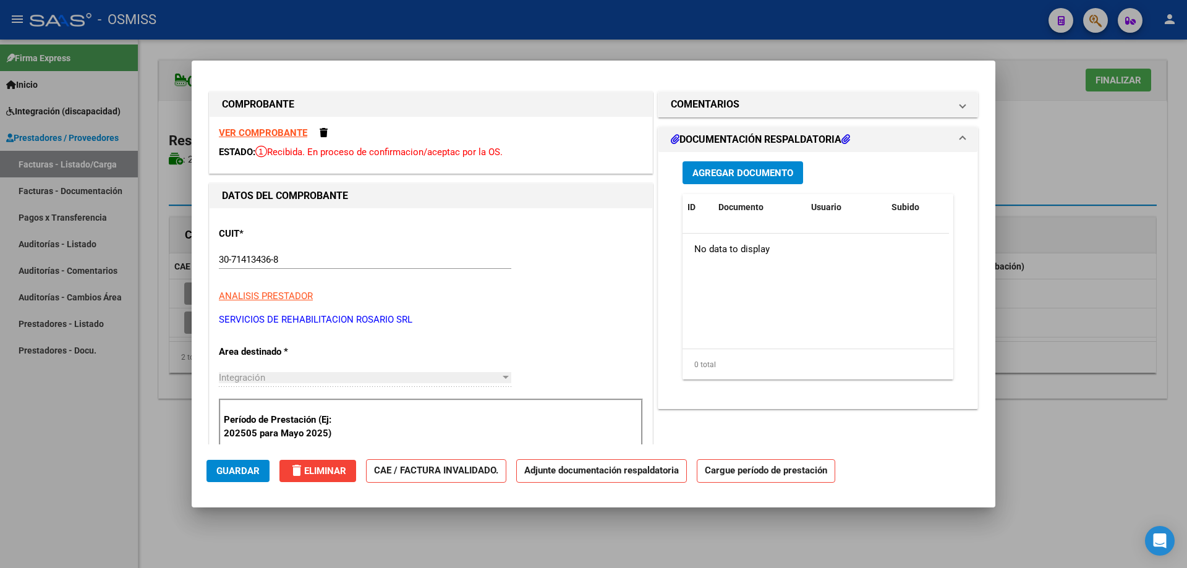
type input "$ 0,00"
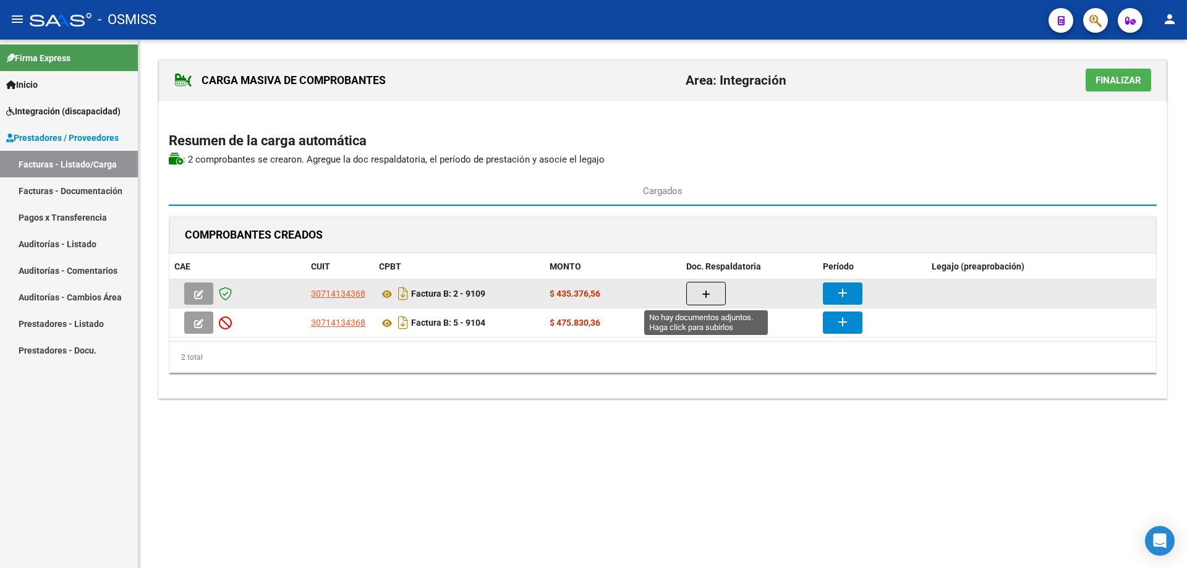
click at [704, 287] on button "button" at bounding box center [706, 293] width 40 height 23
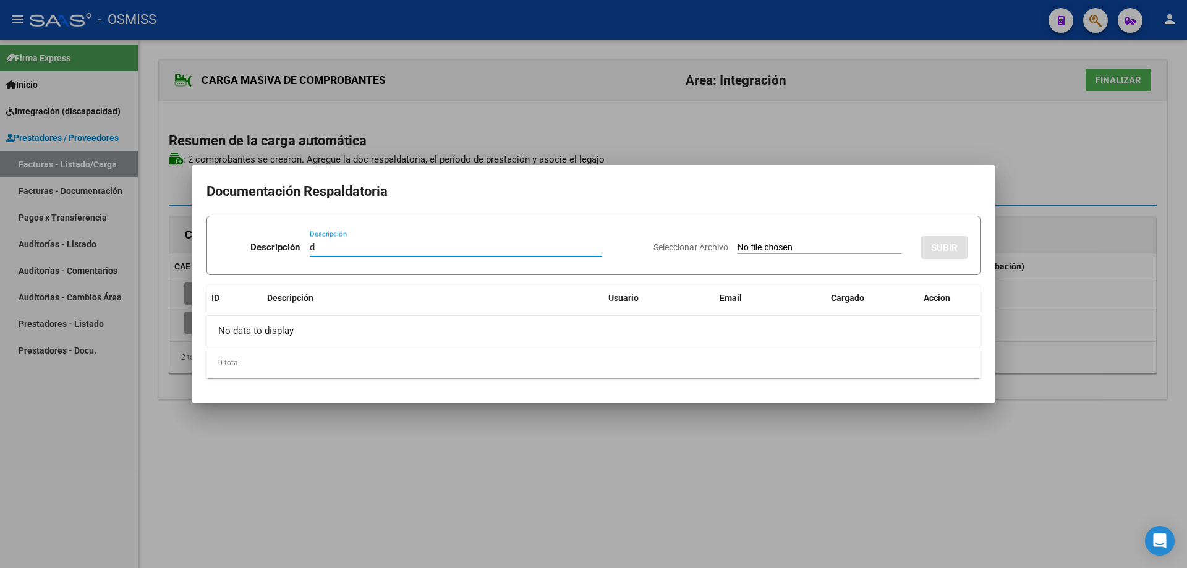
type input "d"
click at [738, 245] on input "Seleccionar Archivo" at bounding box center [820, 248] width 164 height 12
type input "C:\fakepath\[PERSON_NAME].pdf"
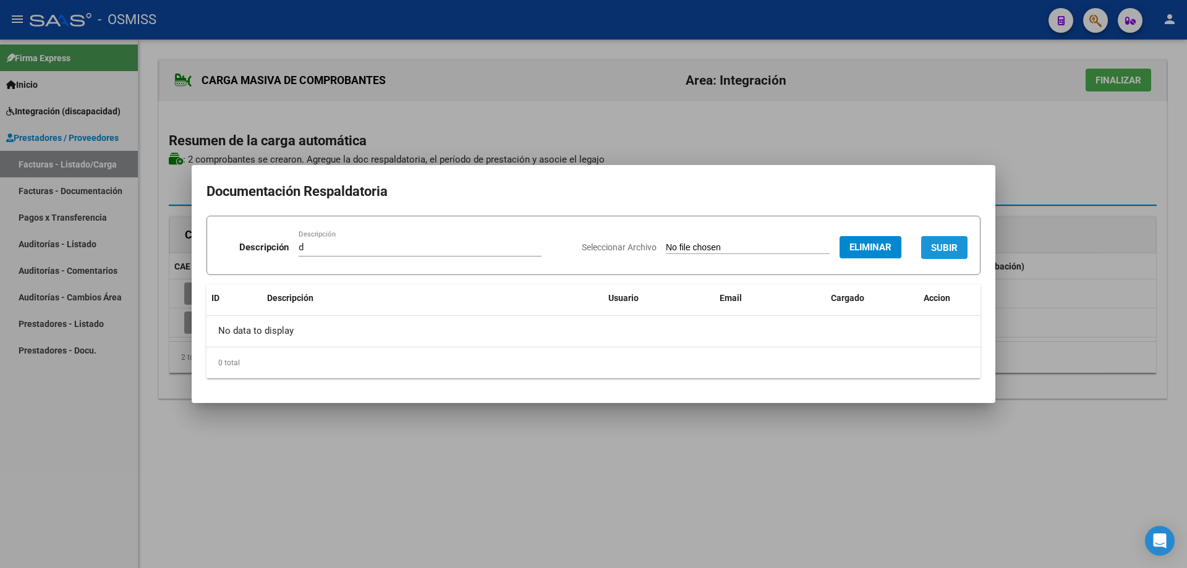
click at [941, 241] on button "SUBIR" at bounding box center [944, 247] width 46 height 23
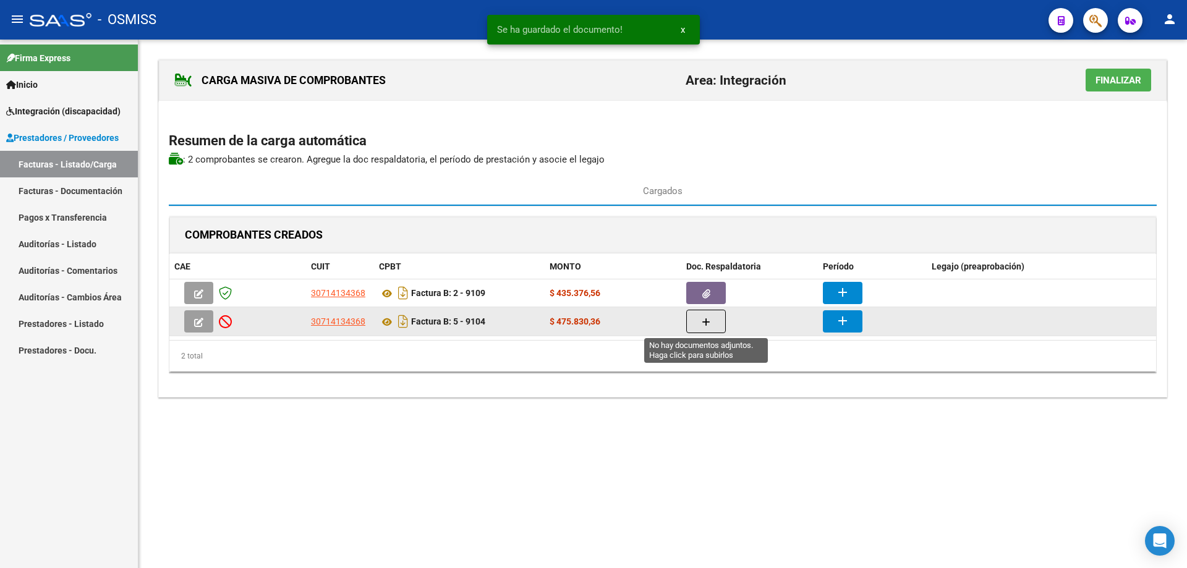
click at [705, 324] on icon "button" at bounding box center [706, 322] width 9 height 9
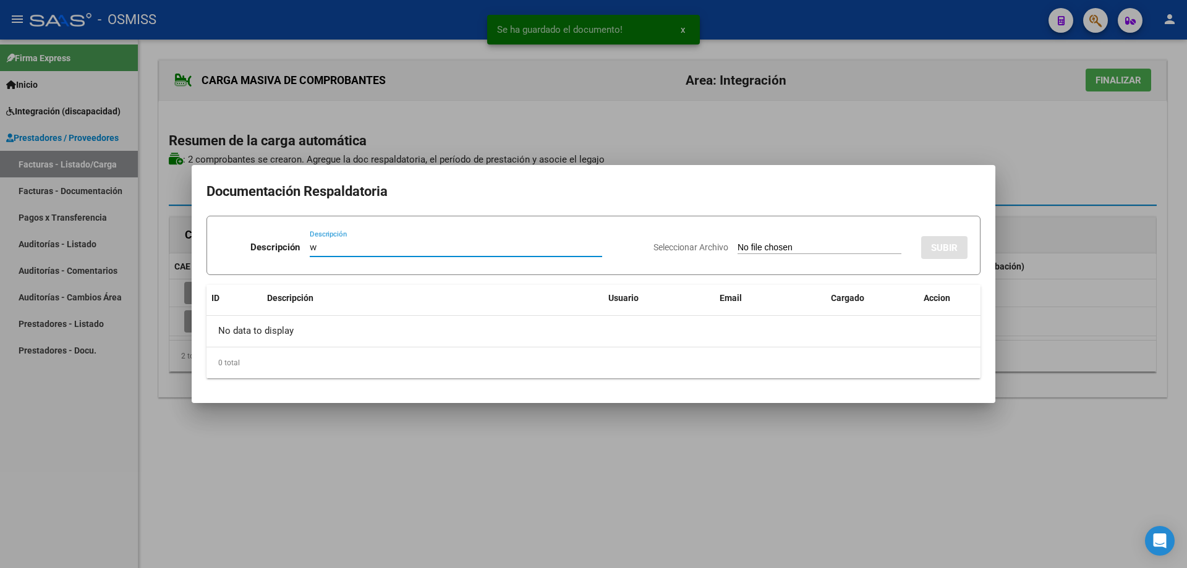
type input "w"
click at [738, 249] on input "Seleccionar Archivo" at bounding box center [820, 248] width 164 height 12
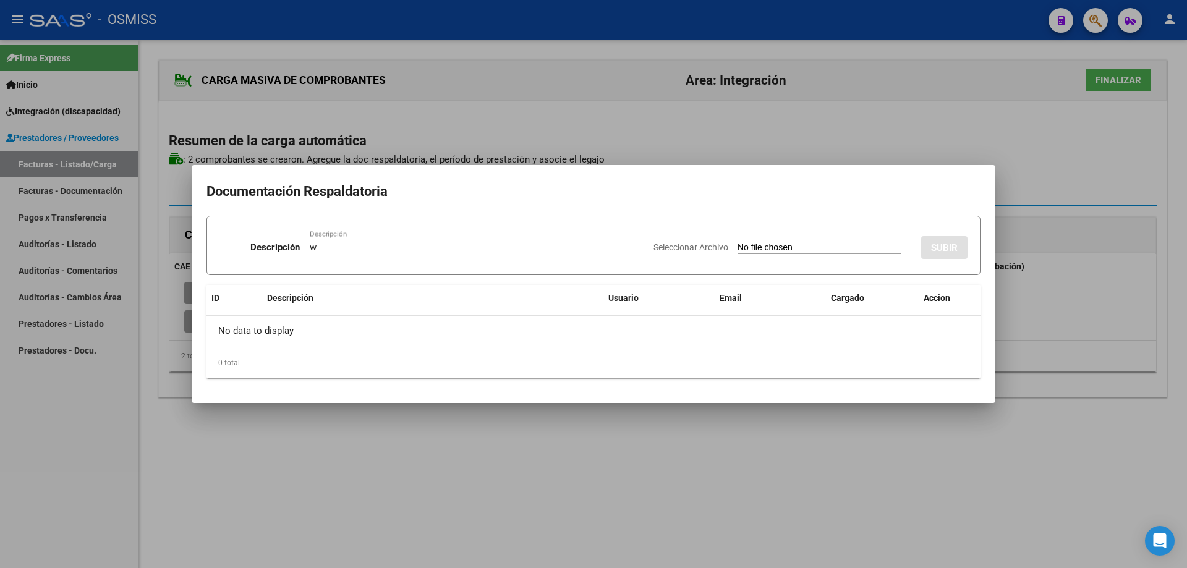
type input "C:\fakepath\[PERSON_NAME].pdf"
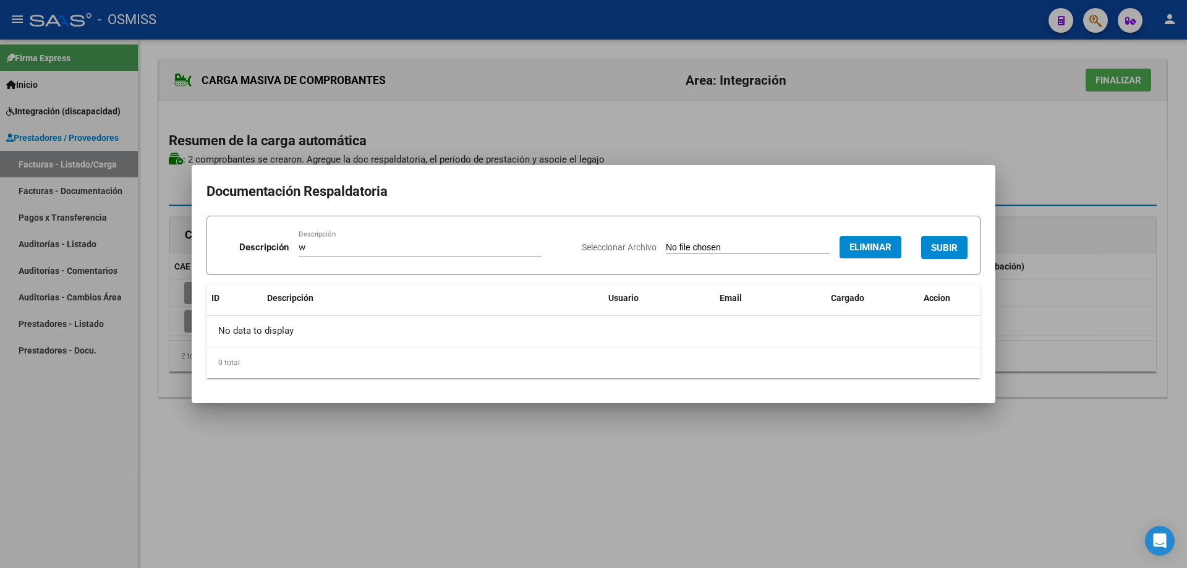
click at [940, 245] on span "SUBIR" at bounding box center [944, 247] width 27 height 11
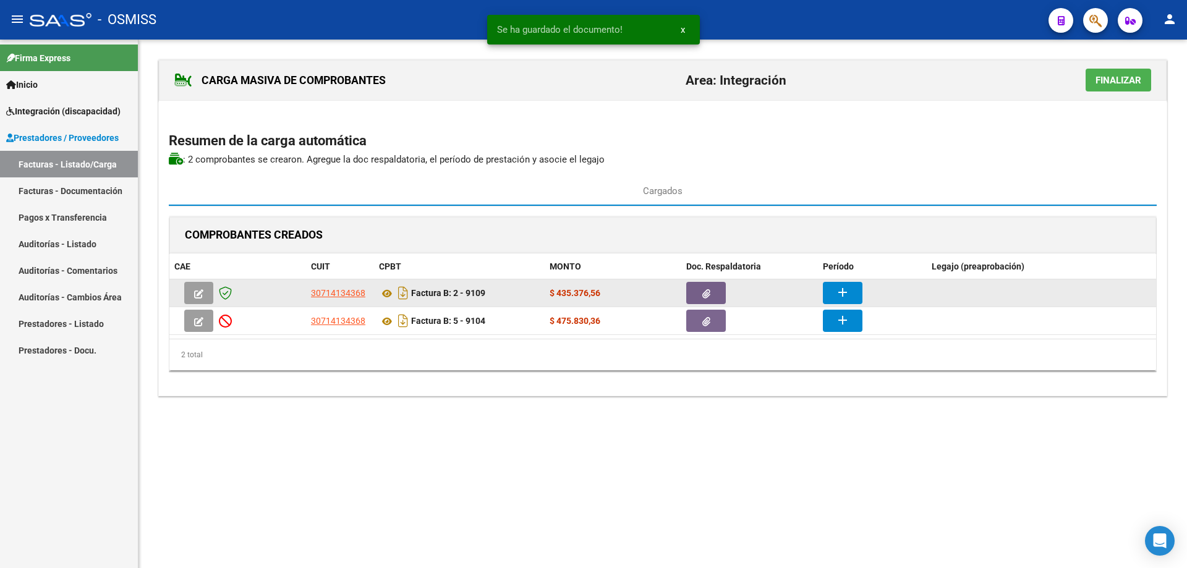
click at [857, 292] on button "add" at bounding box center [843, 293] width 40 height 22
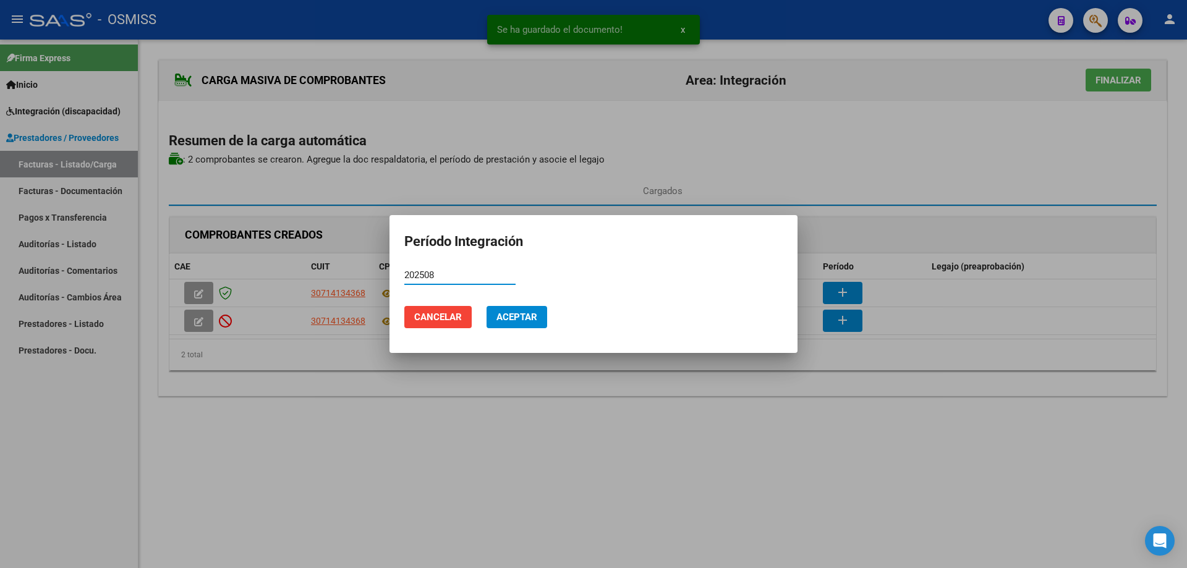
drag, startPoint x: 438, startPoint y: 275, endPoint x: 407, endPoint y: 270, distance: 30.7
click at [407, 270] on input "202508" at bounding box center [459, 275] width 111 height 11
click at [436, 279] on input "202508" at bounding box center [459, 275] width 111 height 11
drag, startPoint x: 463, startPoint y: 273, endPoint x: 404, endPoint y: 272, distance: 59.4
click at [404, 272] on mat-dialog-content "202508 Período (AAAAMM)" at bounding box center [594, 281] width 408 height 30
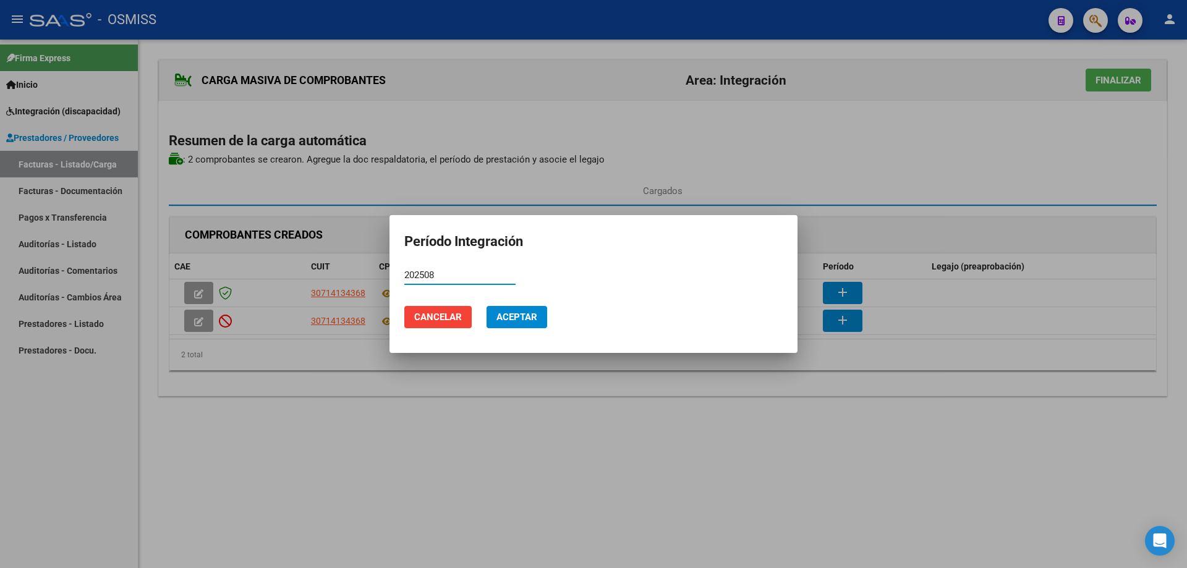
type input "202508"
click at [517, 320] on span "Aceptar" at bounding box center [516, 317] width 41 height 11
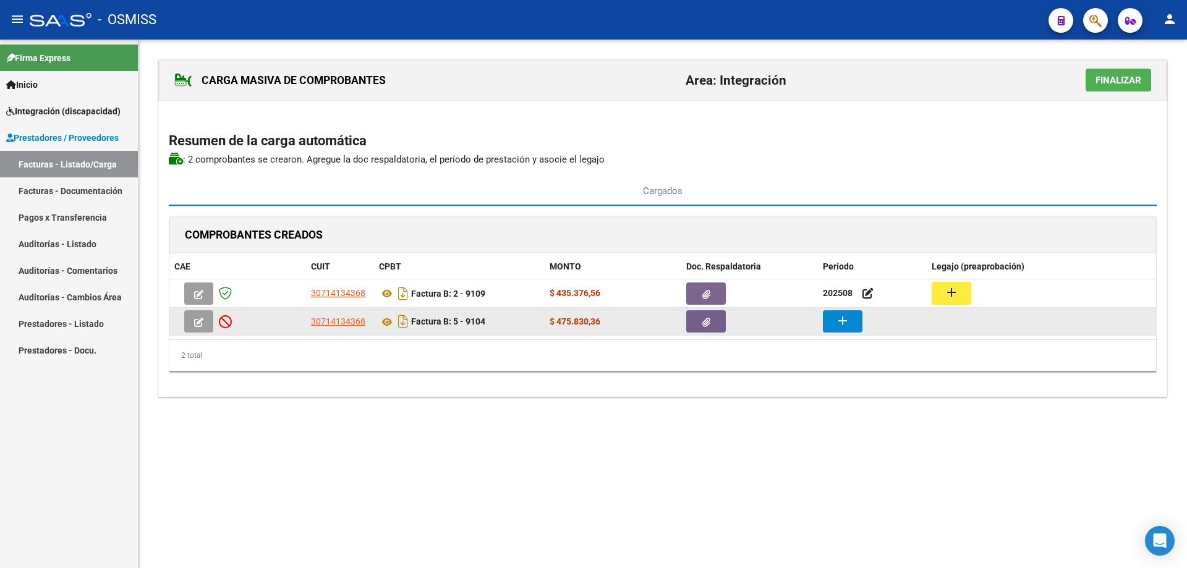
click at [851, 325] on button "add" at bounding box center [843, 321] width 40 height 22
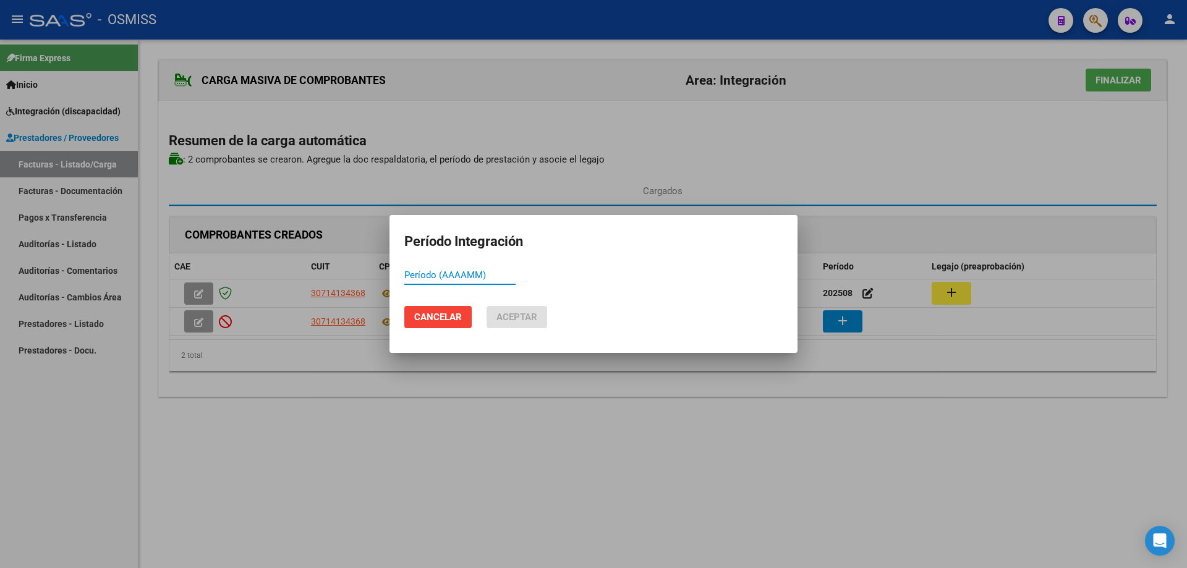
paste input "202508"
type input "202508"
click at [526, 310] on button "Aceptar" at bounding box center [517, 317] width 61 height 22
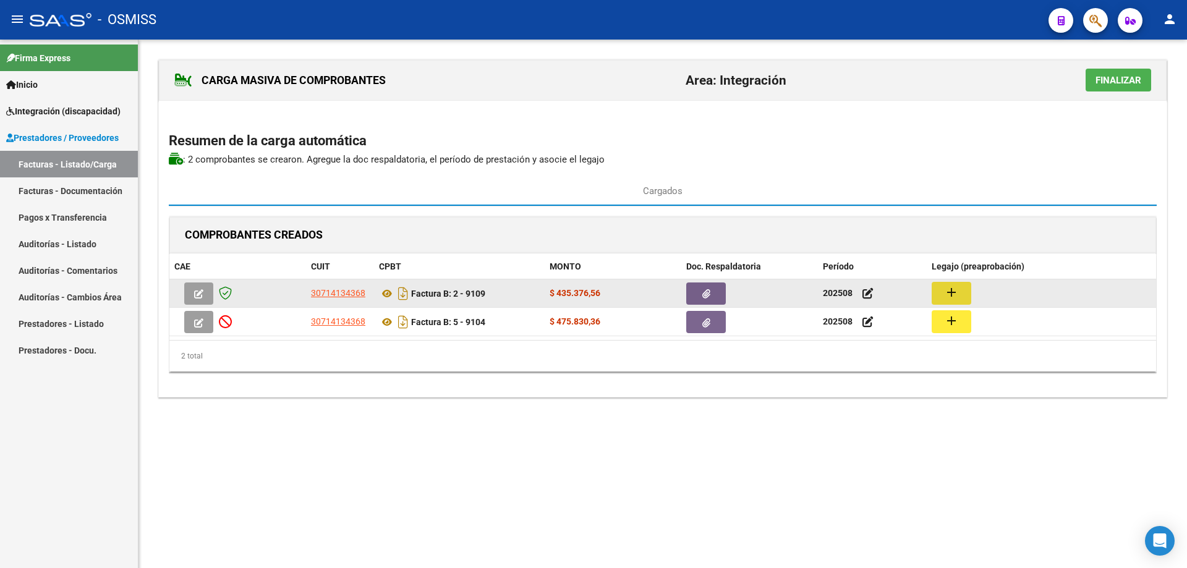
click at [962, 295] on button "add" at bounding box center [952, 293] width 40 height 23
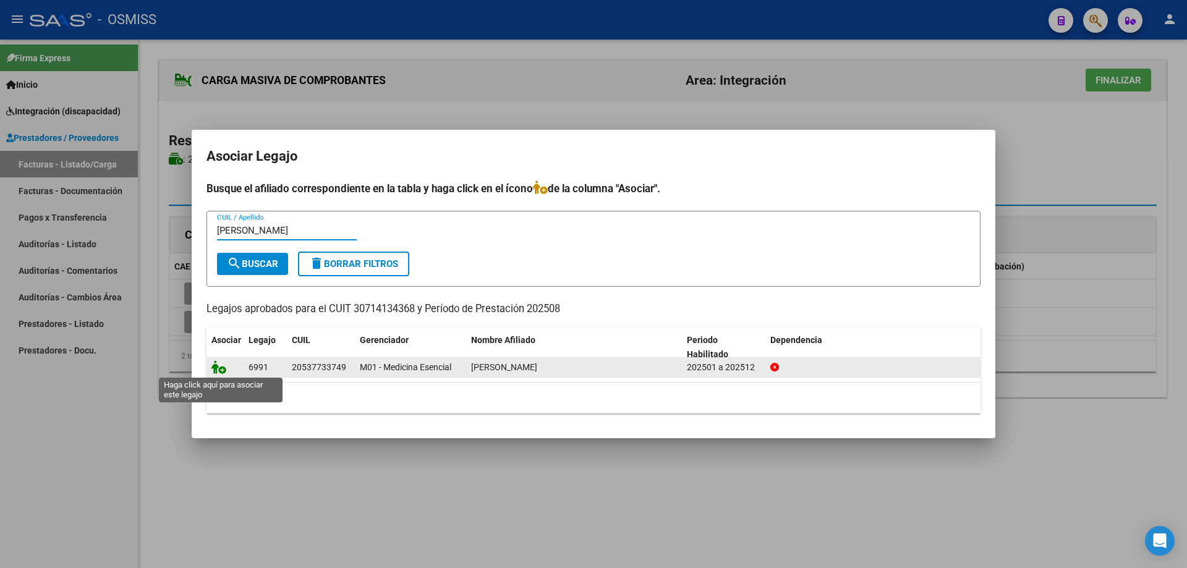
type input "[PERSON_NAME]"
click at [219, 364] on icon at bounding box center [218, 367] width 15 height 14
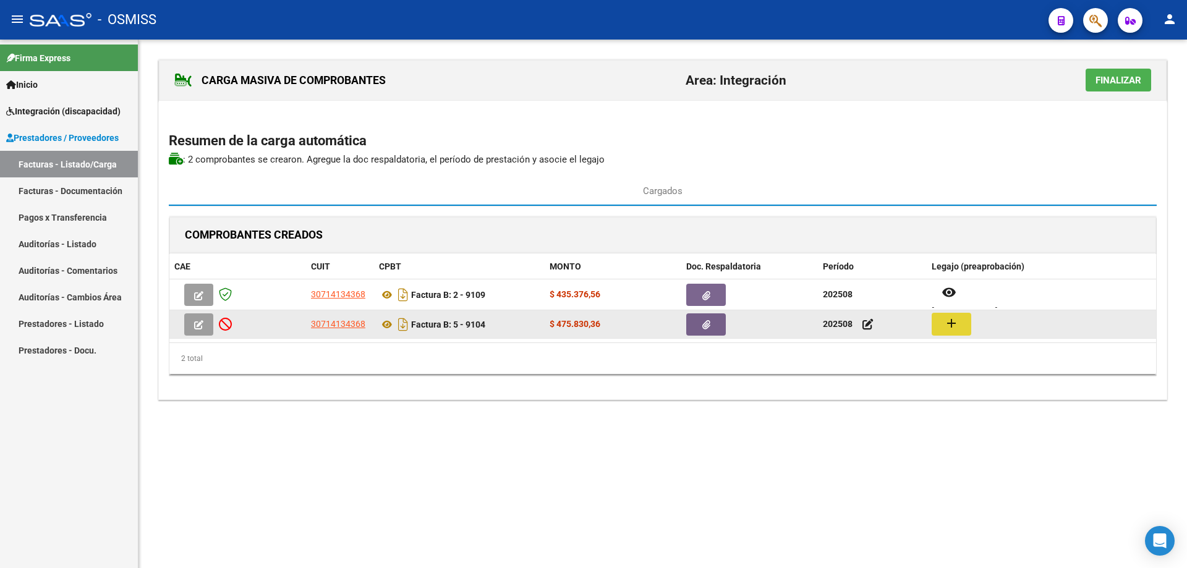
click at [940, 328] on button "add" at bounding box center [952, 324] width 40 height 23
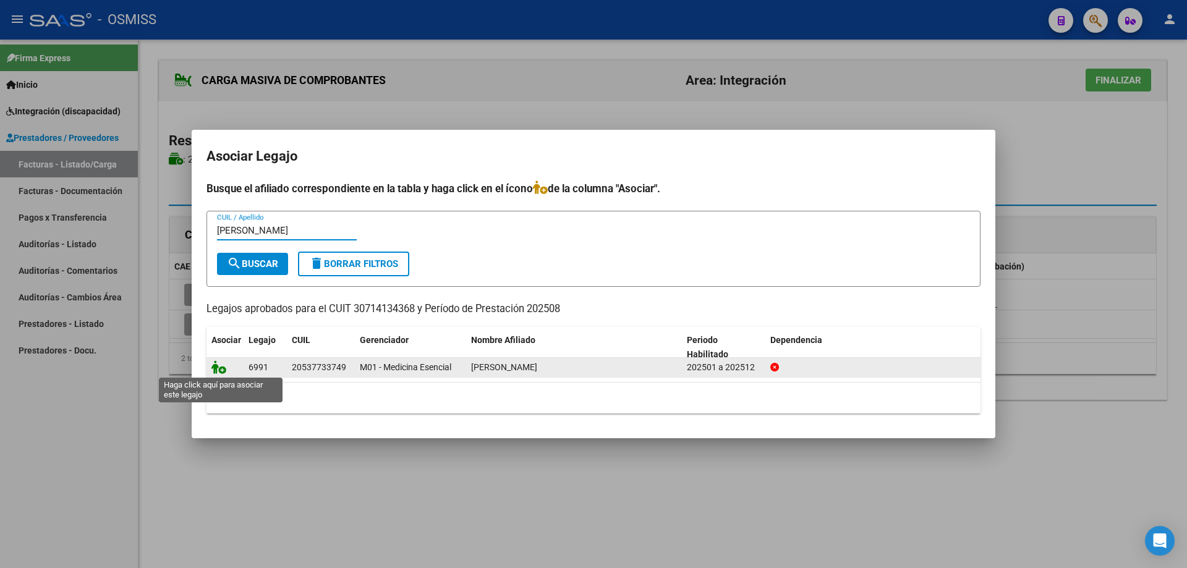
type input "[PERSON_NAME]"
click at [220, 367] on icon at bounding box center [218, 367] width 15 height 14
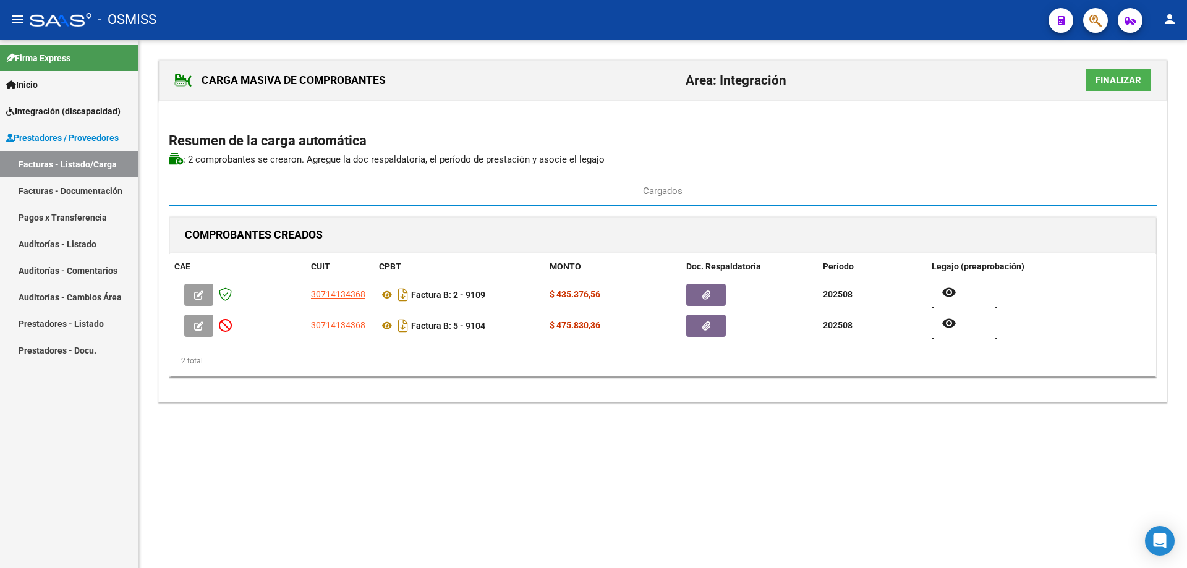
drag, startPoint x: 1102, startPoint y: 81, endPoint x: 973, endPoint y: 92, distance: 129.6
click at [1101, 81] on span "Finalizar" at bounding box center [1119, 80] width 46 height 11
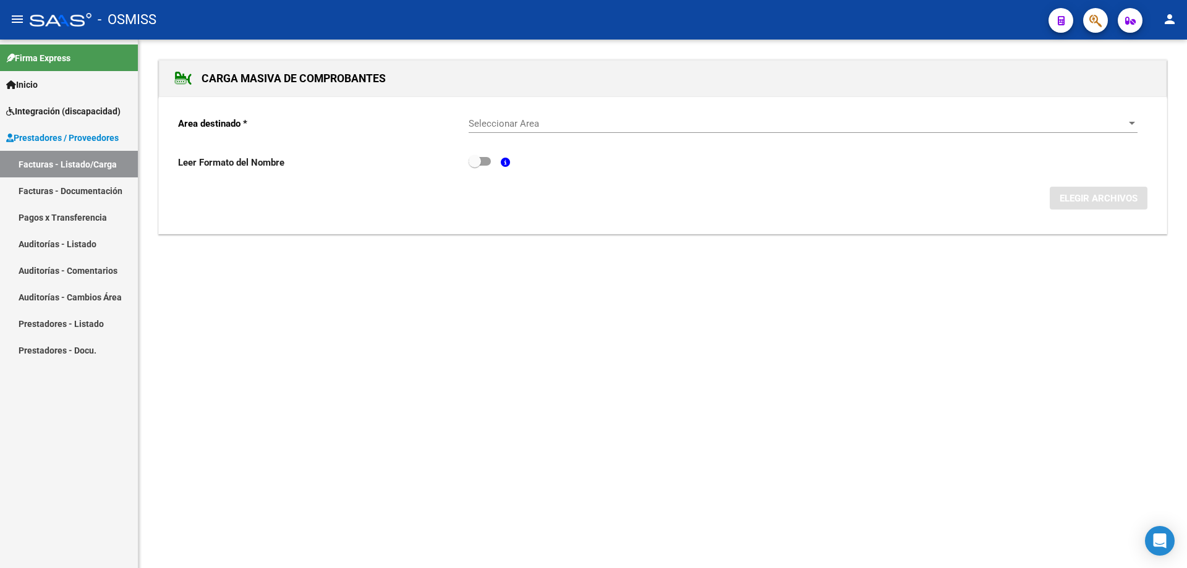
click at [576, 114] on div "Seleccionar Area Seleccionar Area" at bounding box center [803, 119] width 669 height 27
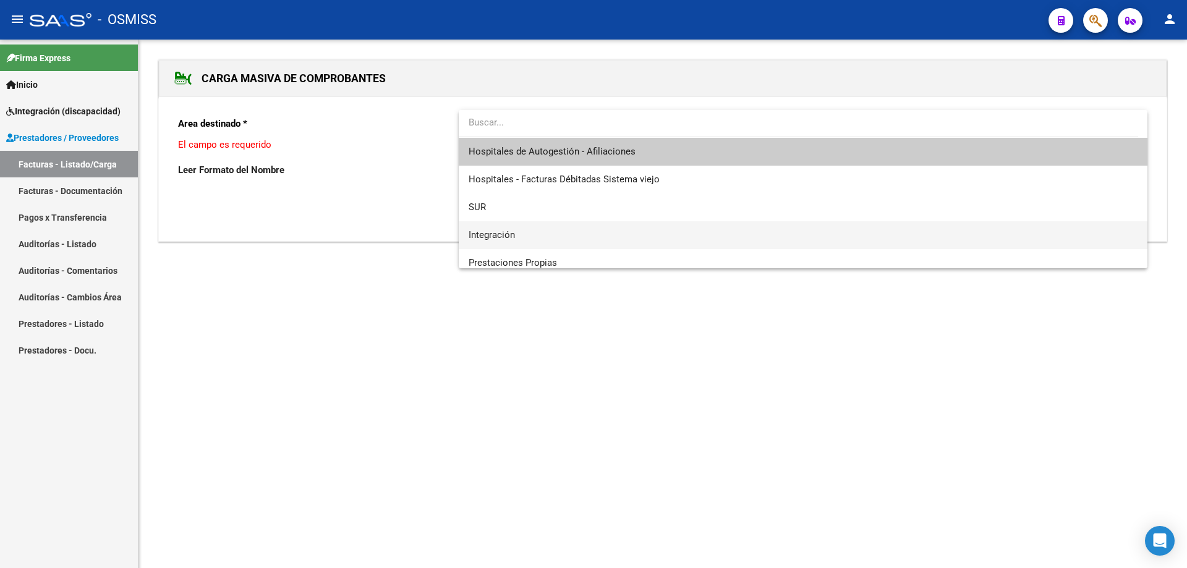
click at [527, 236] on span "Integración" at bounding box center [803, 235] width 669 height 28
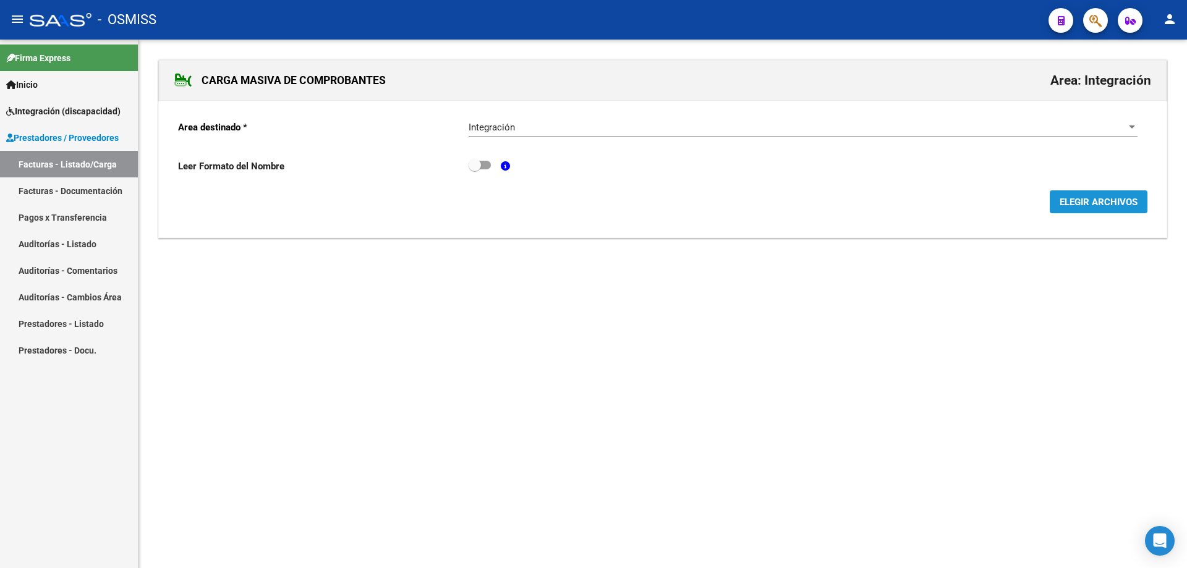
click at [1130, 201] on span "ELEGIR ARCHIVOS" at bounding box center [1099, 202] width 78 height 11
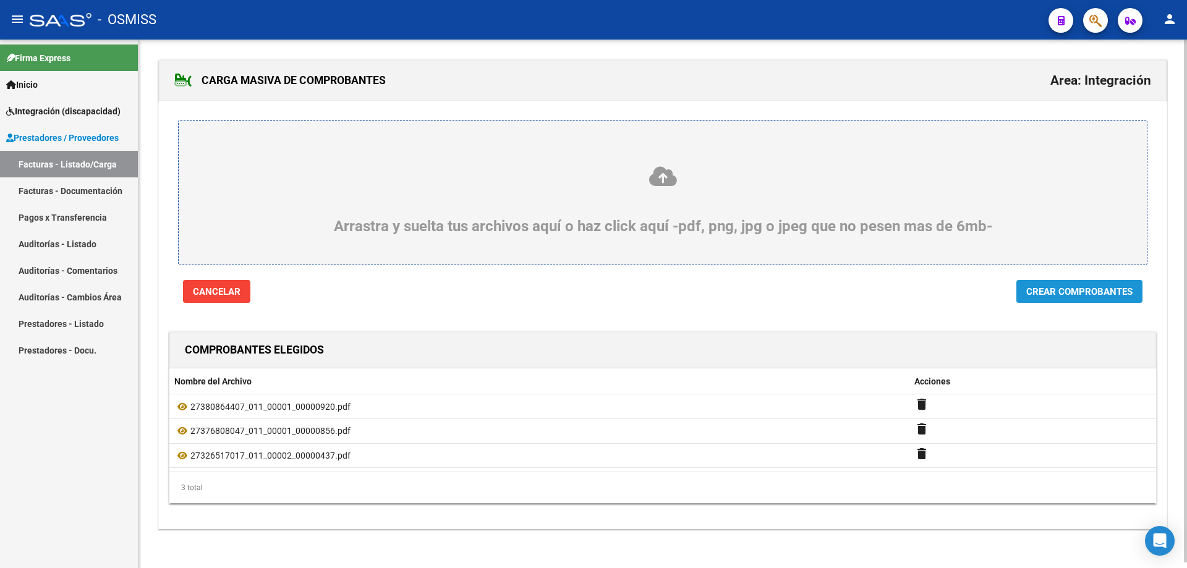
click at [1118, 292] on span "Crear Comprobantes" at bounding box center [1079, 291] width 106 height 11
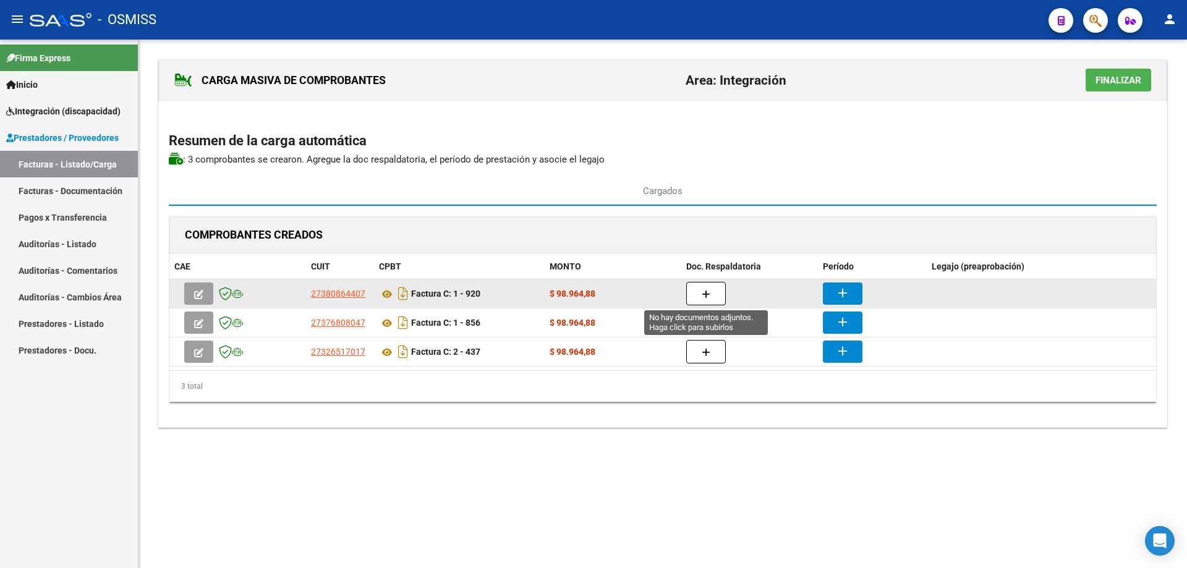
click at [709, 294] on icon "button" at bounding box center [706, 294] width 9 height 9
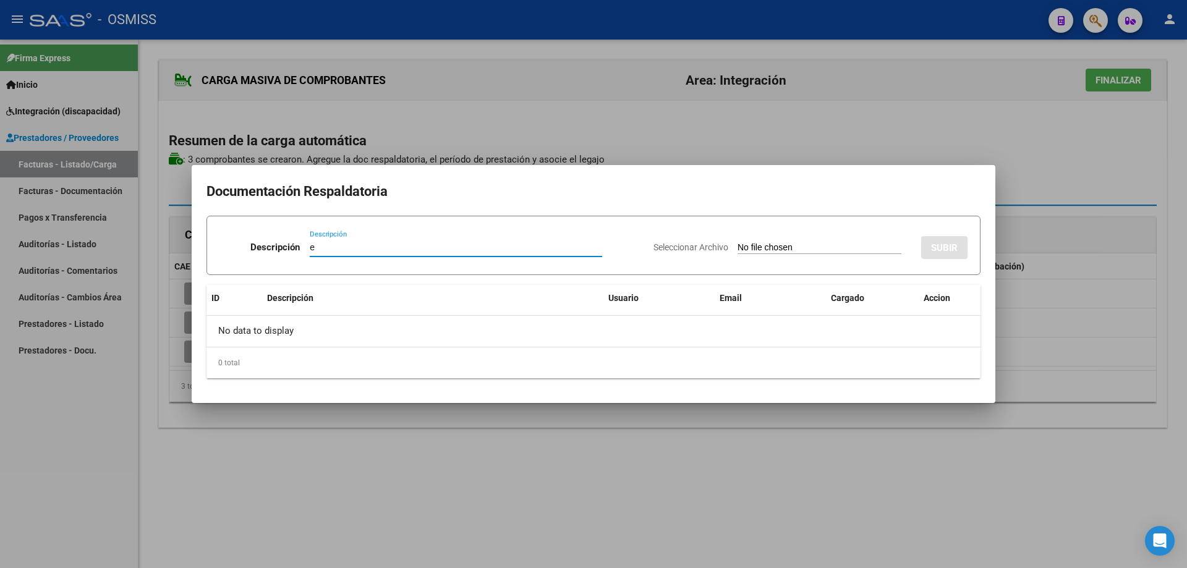
type input "e"
click at [738, 249] on input "Seleccionar Archivo" at bounding box center [820, 248] width 164 height 12
type input "C:\fakepath\Planilla de asistencia.pdf"
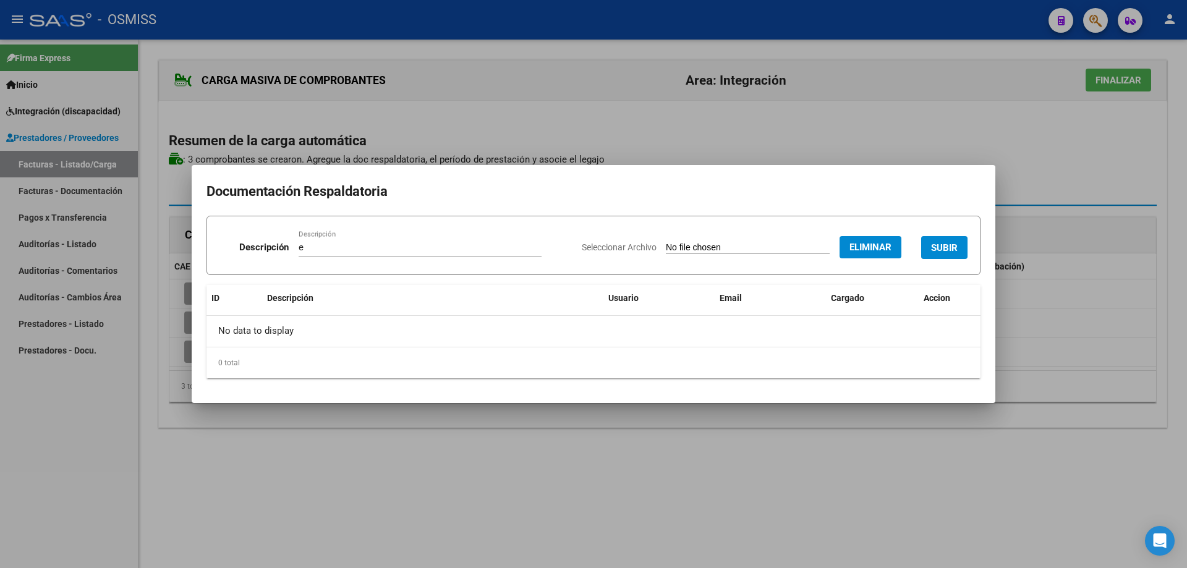
click at [943, 241] on button "SUBIR" at bounding box center [944, 247] width 46 height 23
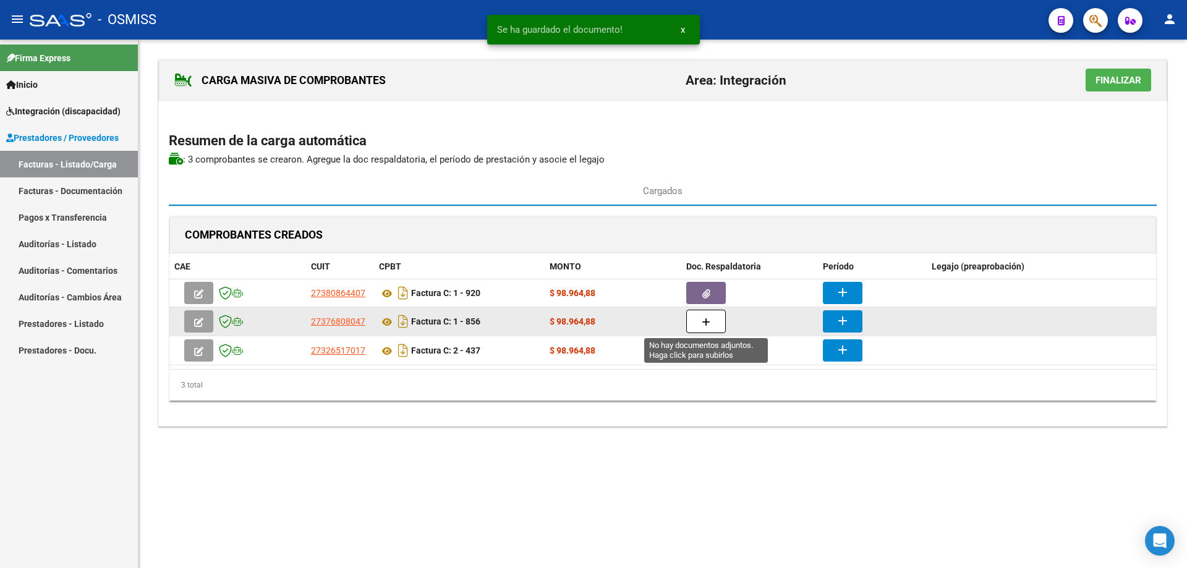
click at [720, 320] on button "button" at bounding box center [706, 321] width 40 height 23
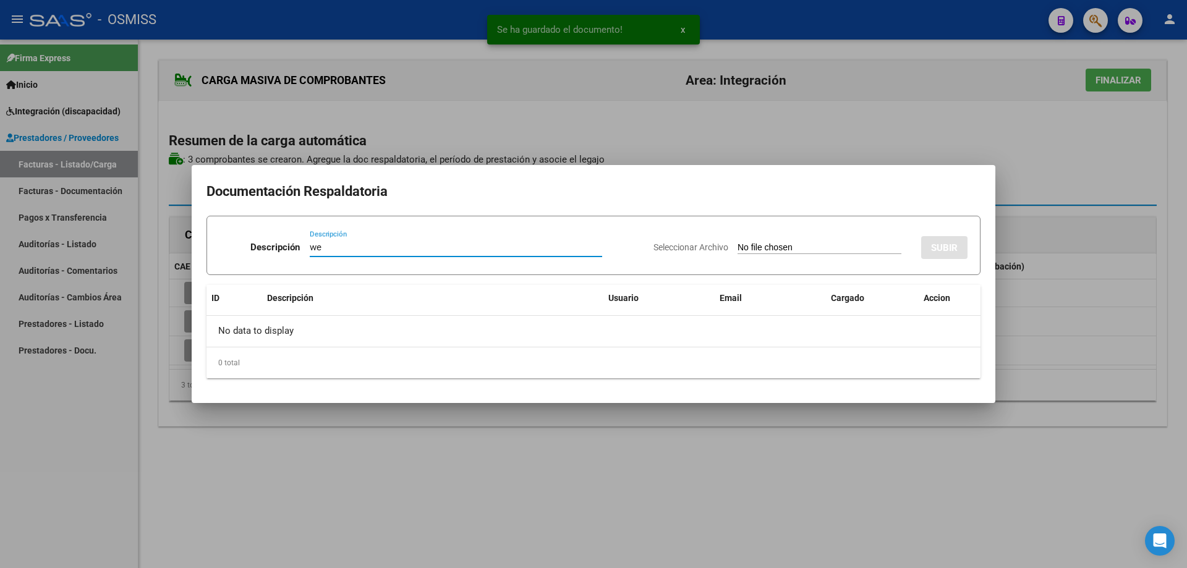
type input "we"
click at [738, 248] on input "Seleccionar Archivo" at bounding box center [820, 248] width 164 height 12
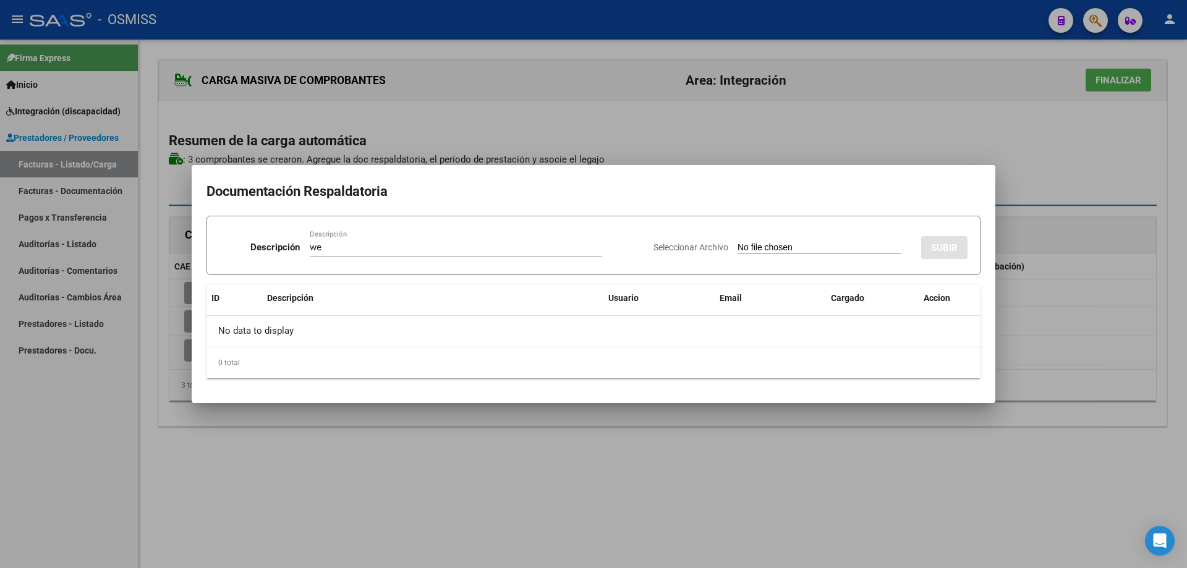
type input "C:\fakepath\[PERSON_NAME][DATE] TERAPIA OCUPACIONAL.pdf"
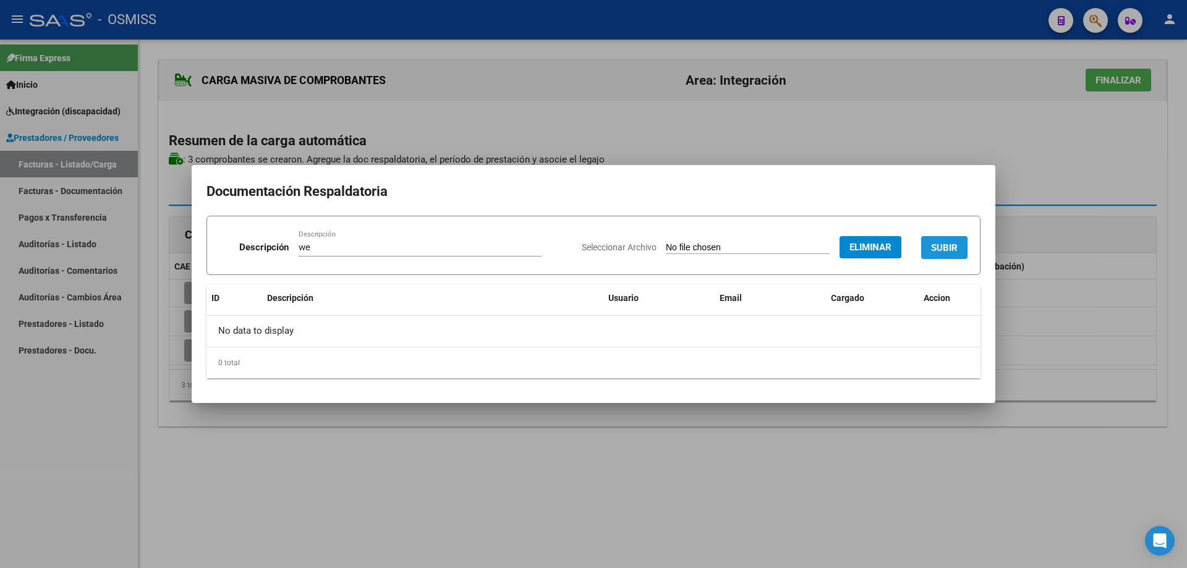
click at [955, 239] on button "SUBIR" at bounding box center [944, 247] width 46 height 23
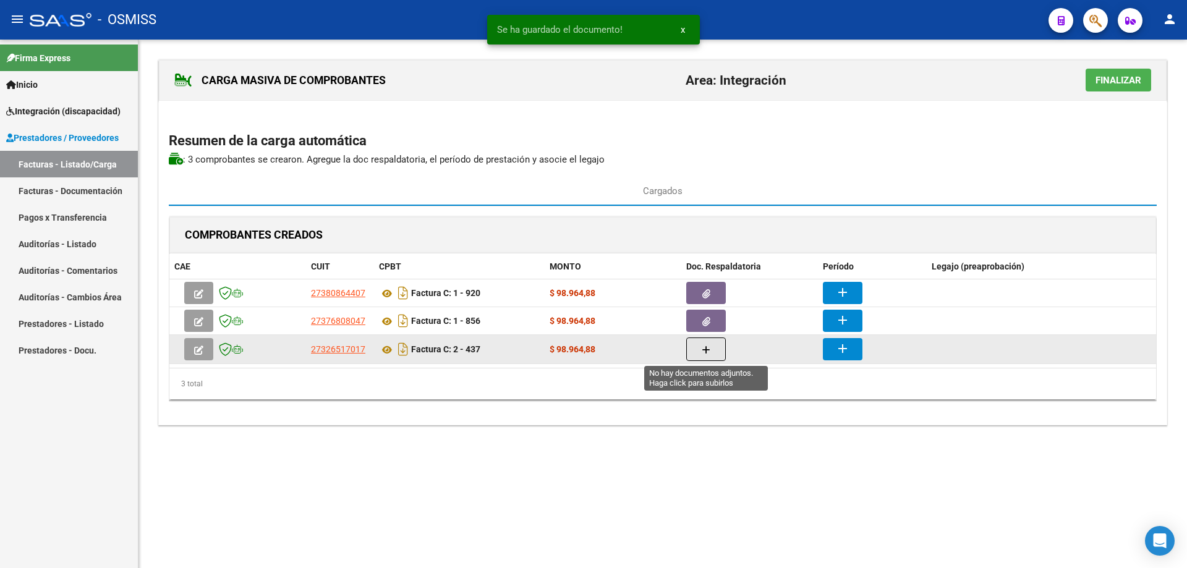
click at [722, 347] on button "button" at bounding box center [706, 349] width 40 height 23
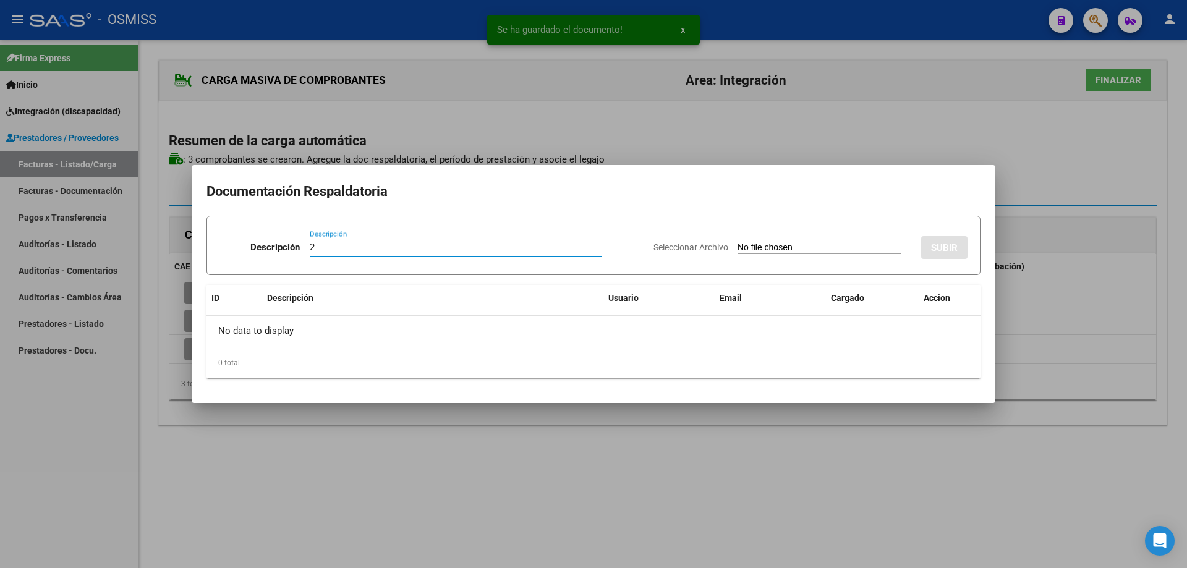
type input "2"
click at [738, 251] on input "Seleccionar Archivo" at bounding box center [820, 248] width 164 height 12
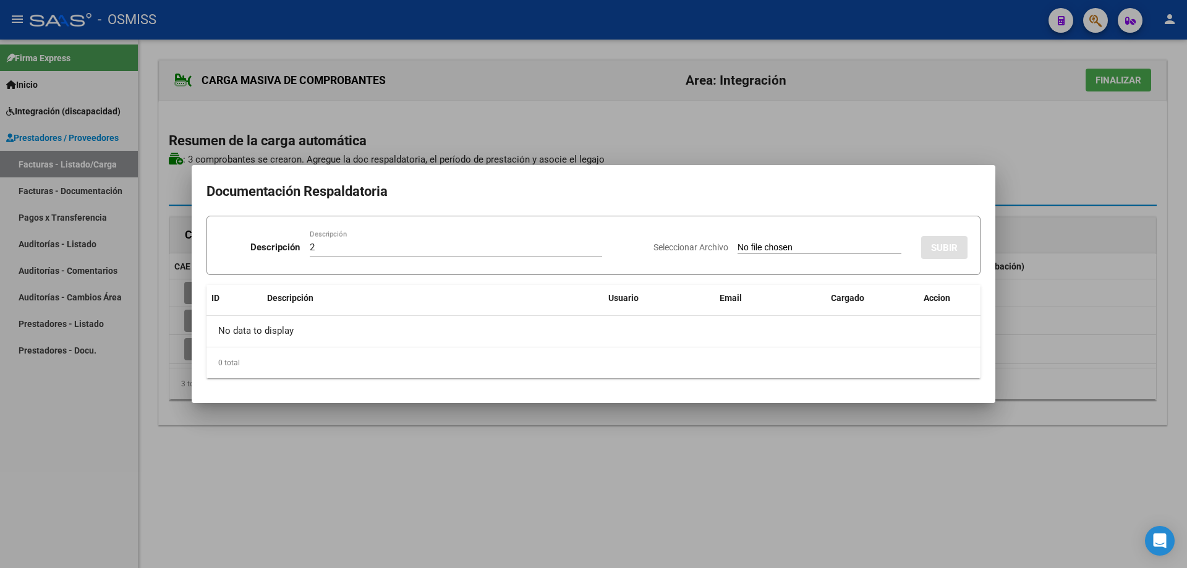
type input "C:\fakepath\[PERSON_NAME].pdf"
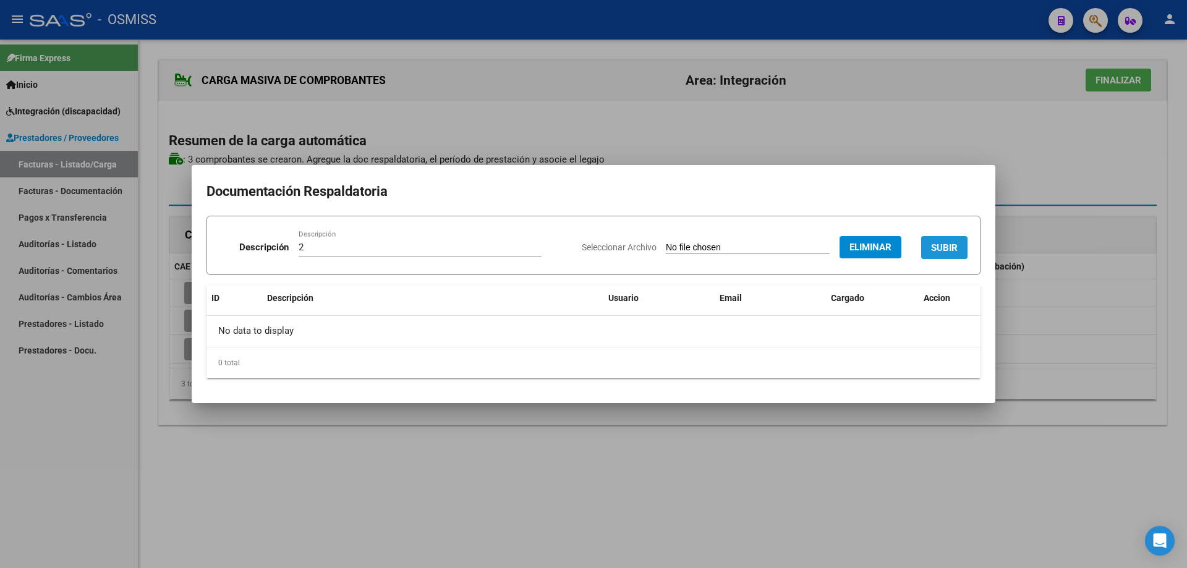
click at [951, 243] on span "SUBIR" at bounding box center [944, 247] width 27 height 11
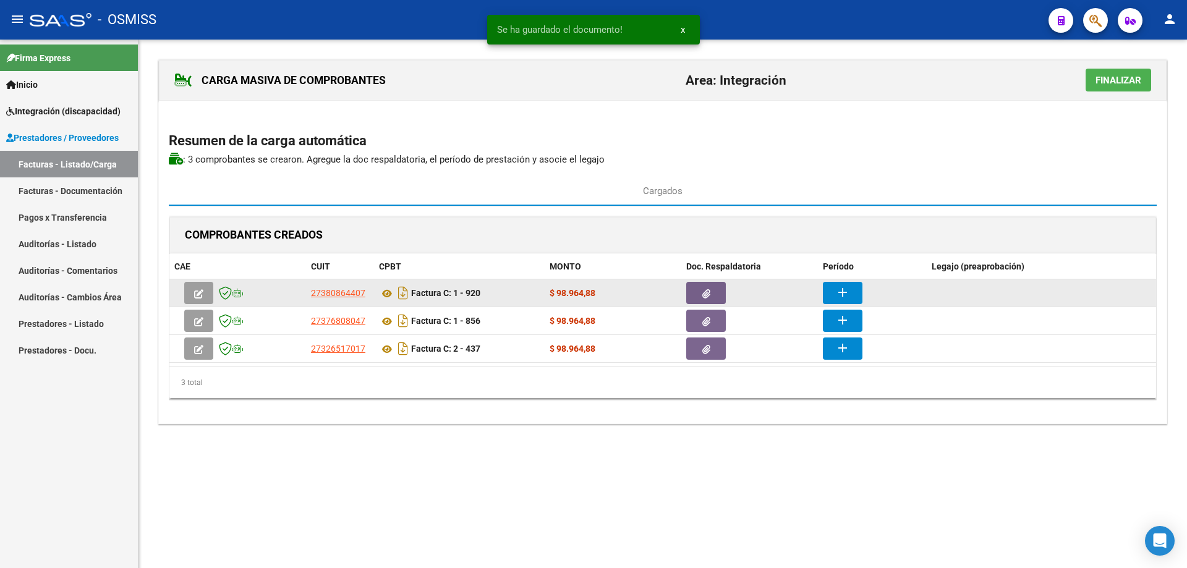
click at [832, 287] on button "add" at bounding box center [843, 293] width 40 height 22
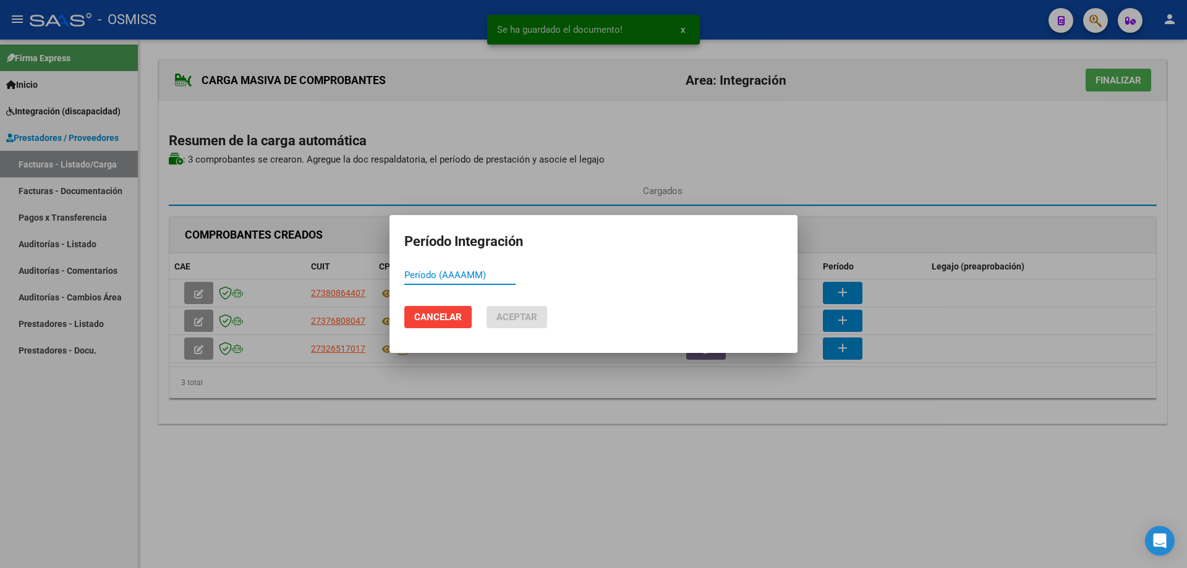
paste input "202508"
type input "202508"
click at [535, 317] on span "Aceptar" at bounding box center [516, 317] width 41 height 11
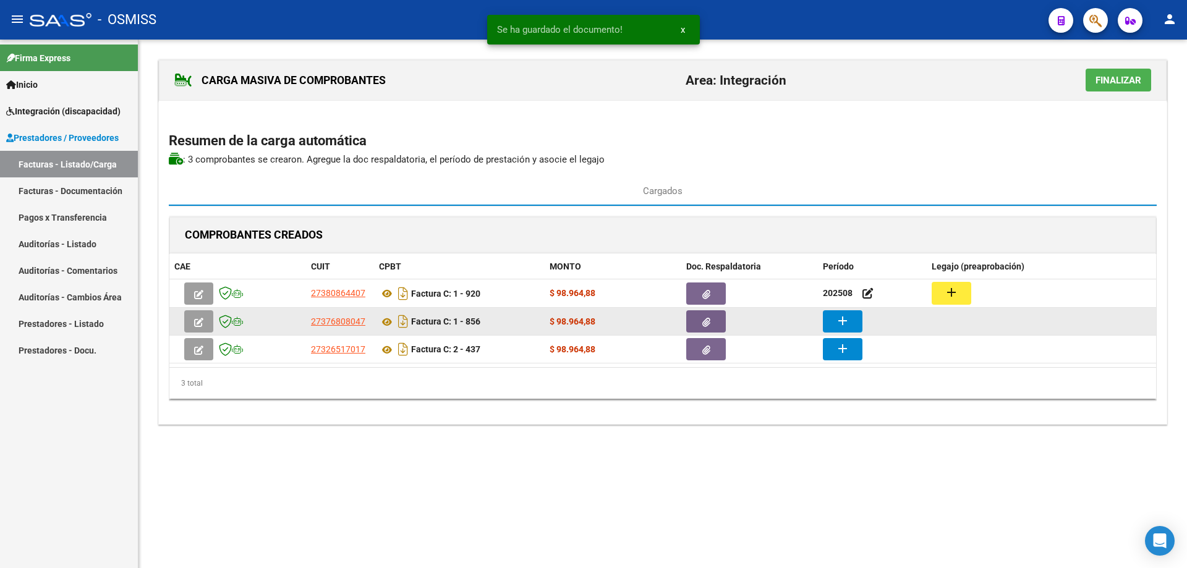
click at [841, 324] on mat-icon "add" at bounding box center [842, 320] width 15 height 15
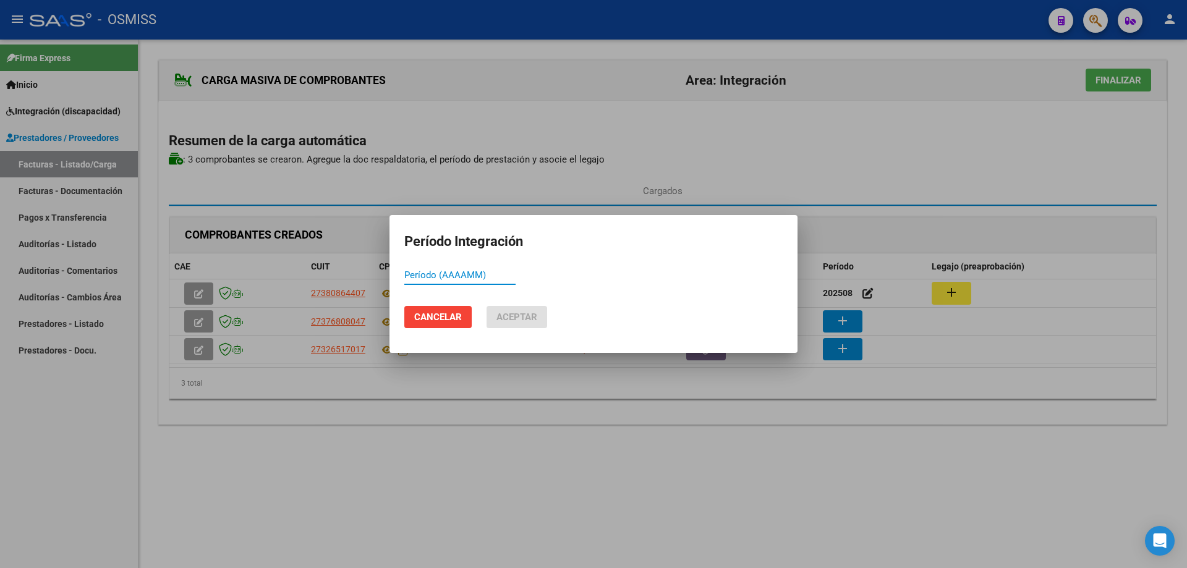
paste input "202508"
type input "202508"
click at [523, 328] on mat-dialog-actions "Cancelar Aceptar" at bounding box center [593, 317] width 378 height 42
click at [519, 315] on span "Aceptar" at bounding box center [516, 317] width 41 height 11
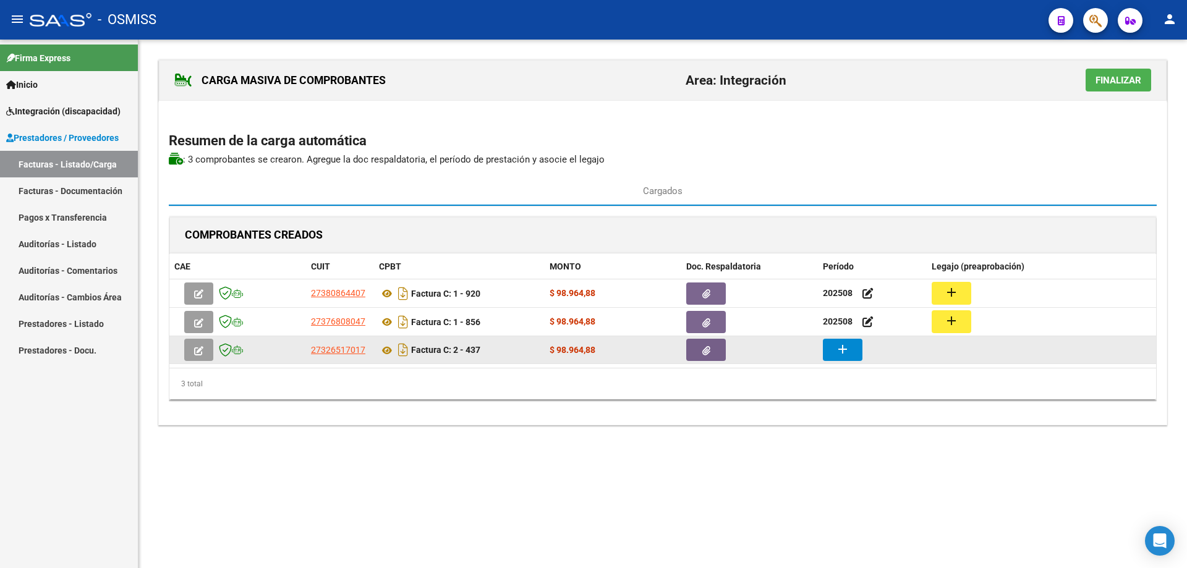
click at [850, 351] on mat-icon "add" at bounding box center [842, 349] width 15 height 15
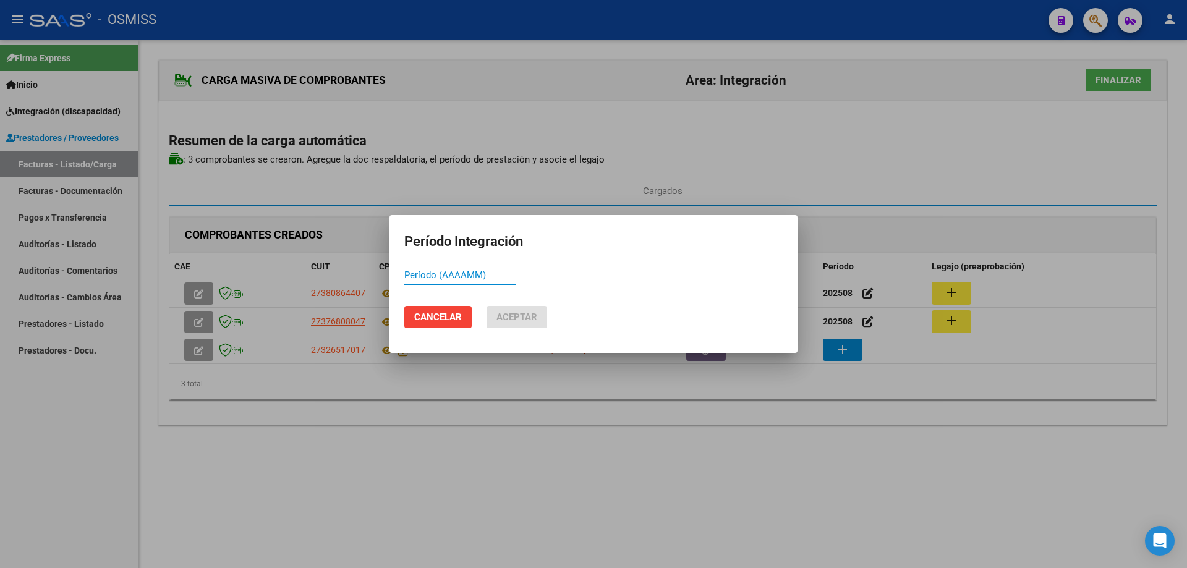
paste input "202508"
type input "202508"
click at [503, 322] on span "Aceptar" at bounding box center [516, 317] width 41 height 11
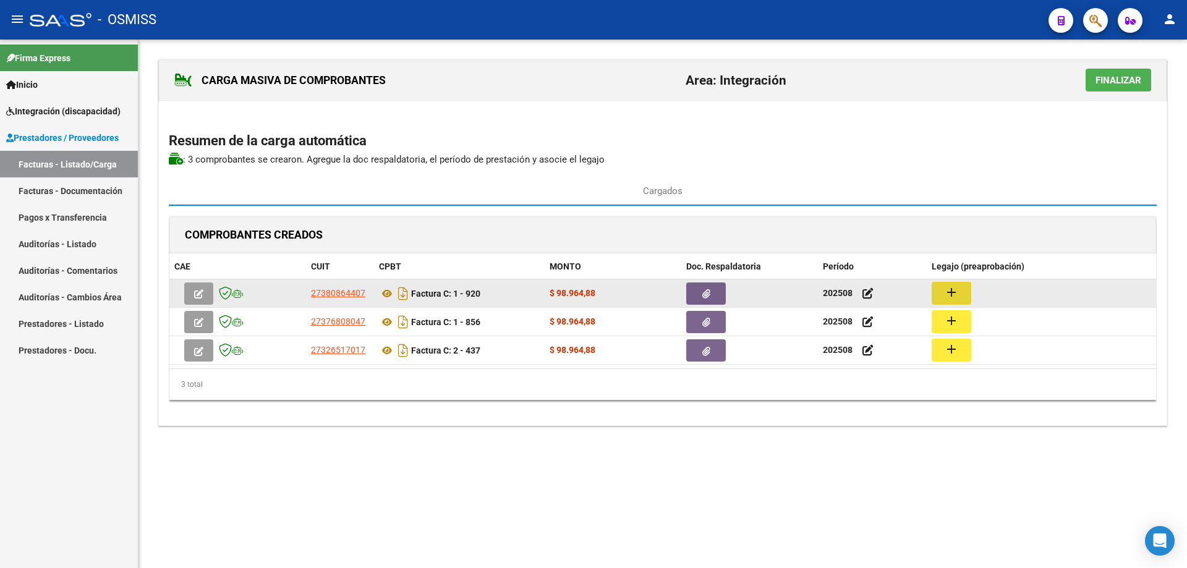
click at [964, 292] on button "add" at bounding box center [952, 293] width 40 height 23
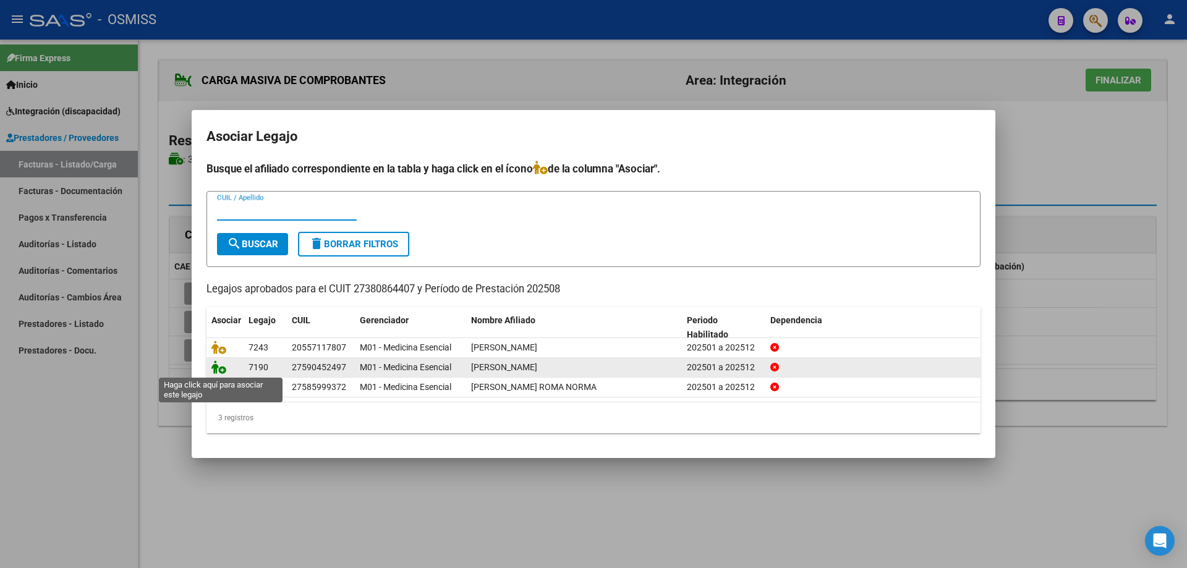
click at [214, 368] on icon at bounding box center [218, 367] width 15 height 14
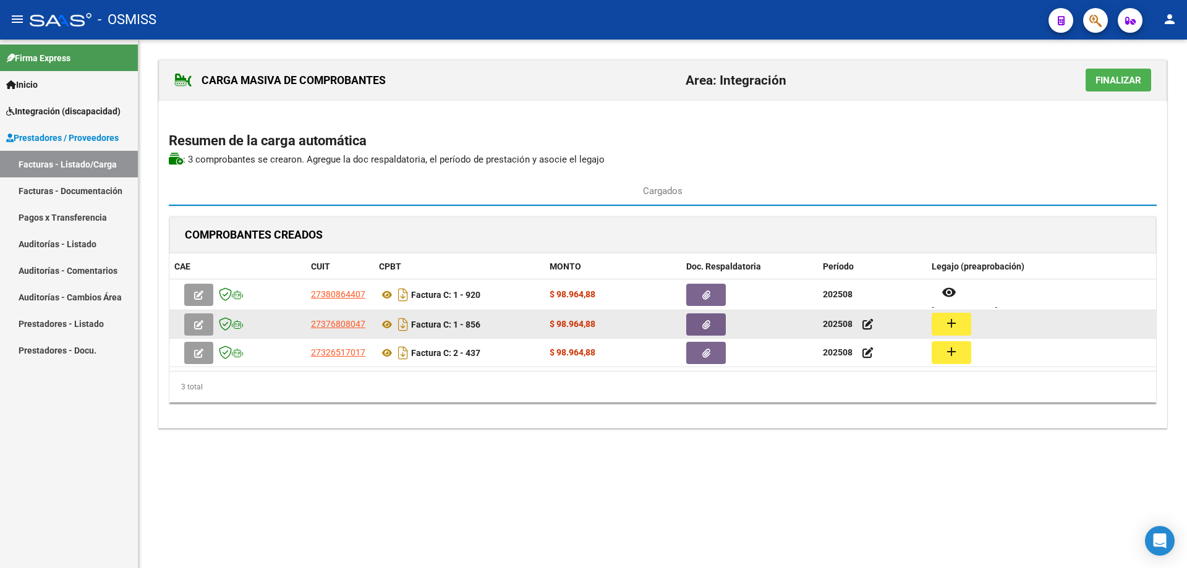
click at [948, 326] on mat-icon "add" at bounding box center [951, 323] width 15 height 15
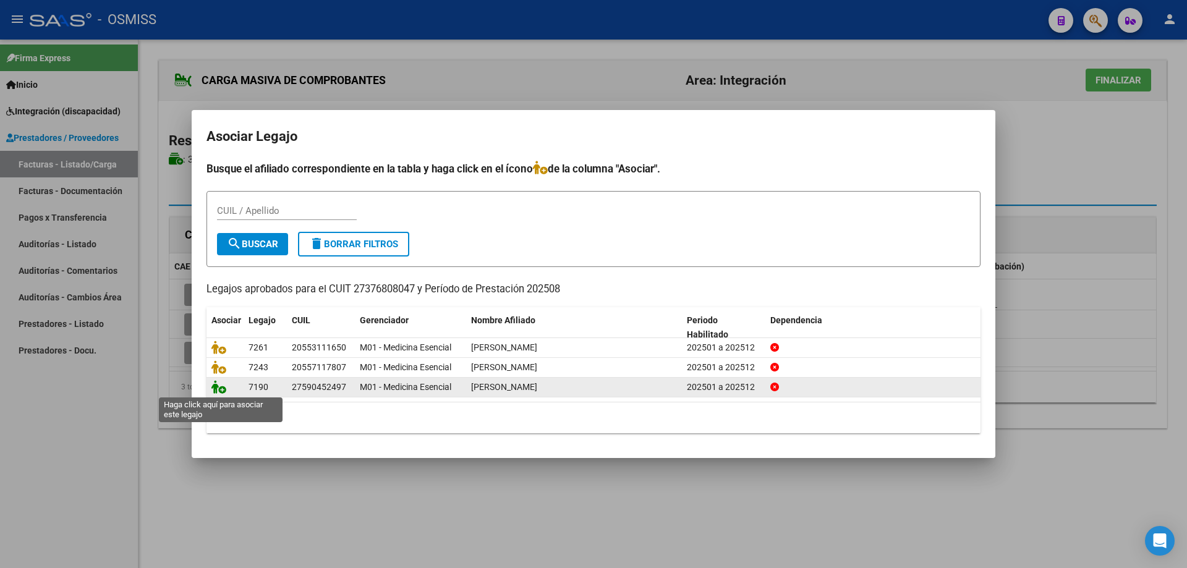
click at [215, 391] on icon at bounding box center [218, 387] width 15 height 14
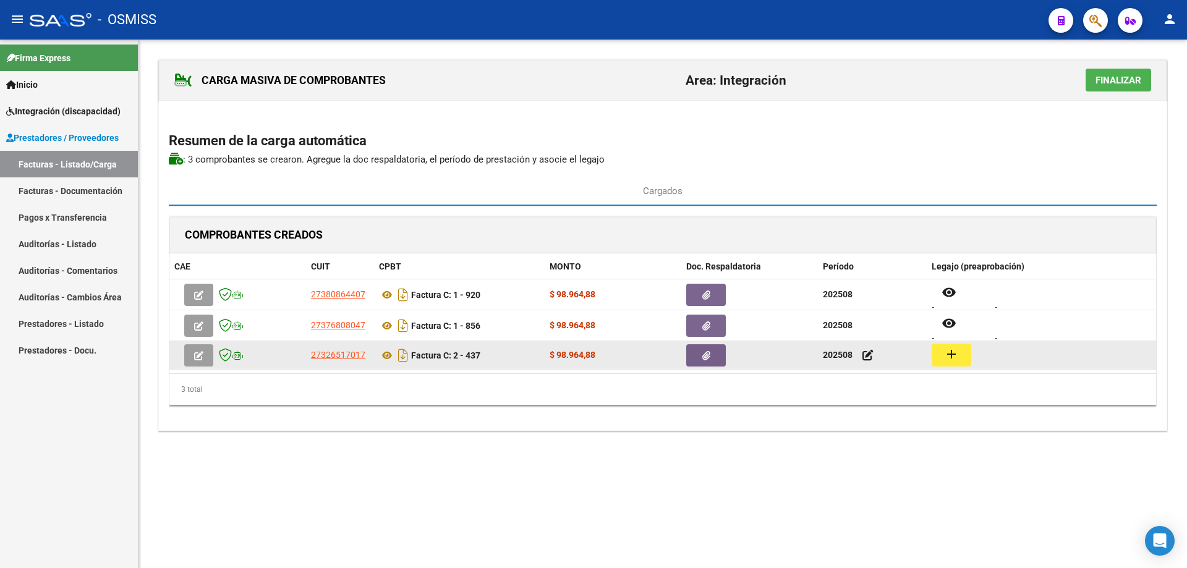
click at [942, 358] on button "add" at bounding box center [952, 355] width 40 height 23
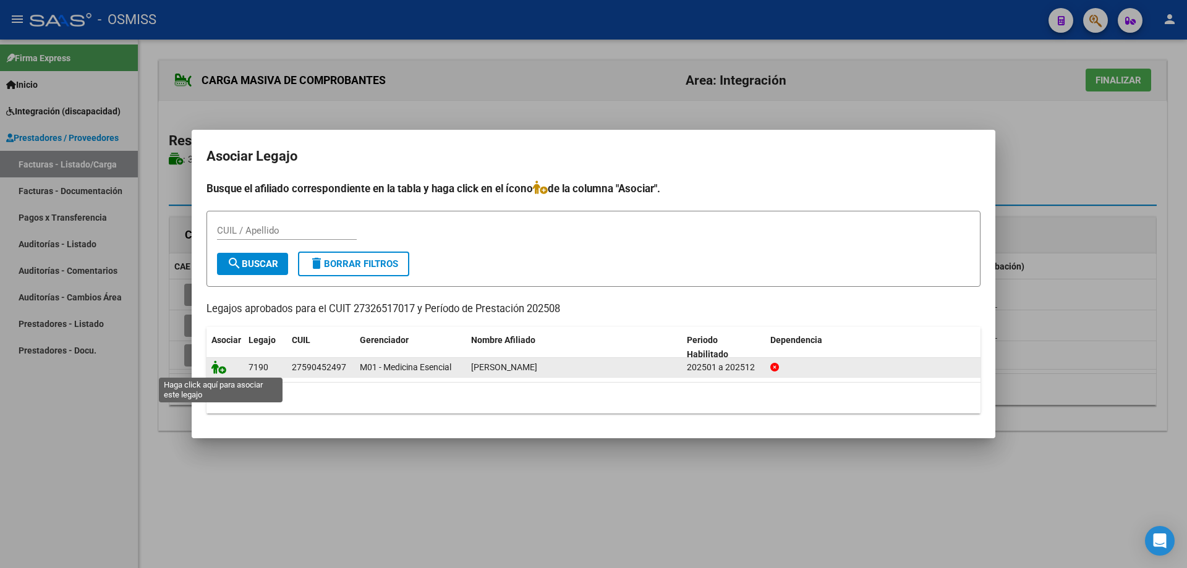
click at [218, 367] on icon at bounding box center [218, 367] width 15 height 14
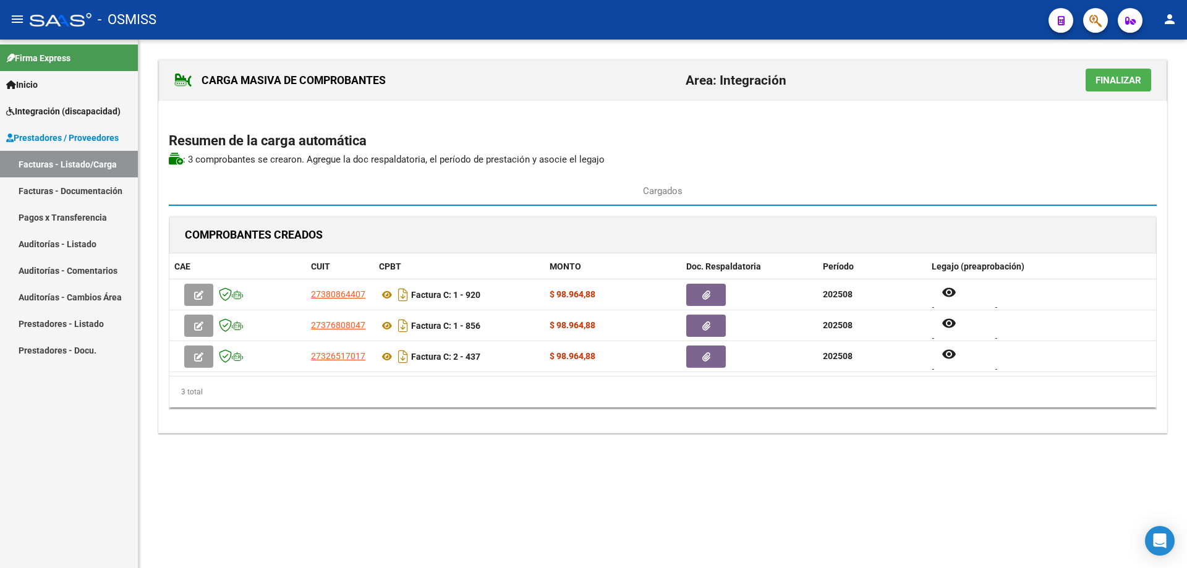
click at [1115, 87] on button "Finalizar" at bounding box center [1119, 80] width 66 height 23
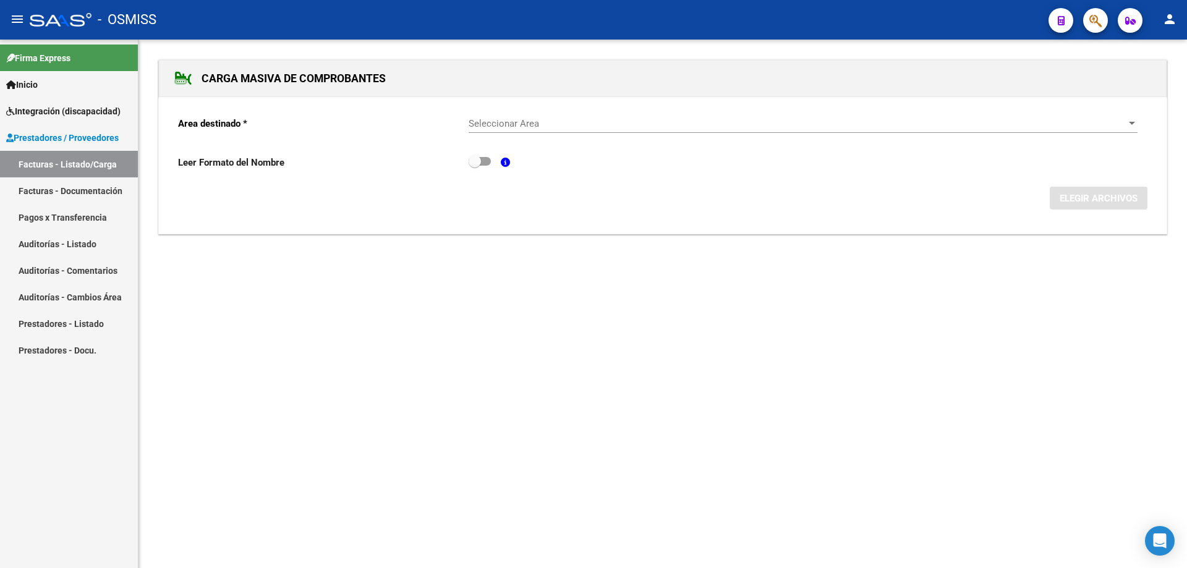
click at [626, 123] on span "Seleccionar Area" at bounding box center [798, 123] width 658 height 11
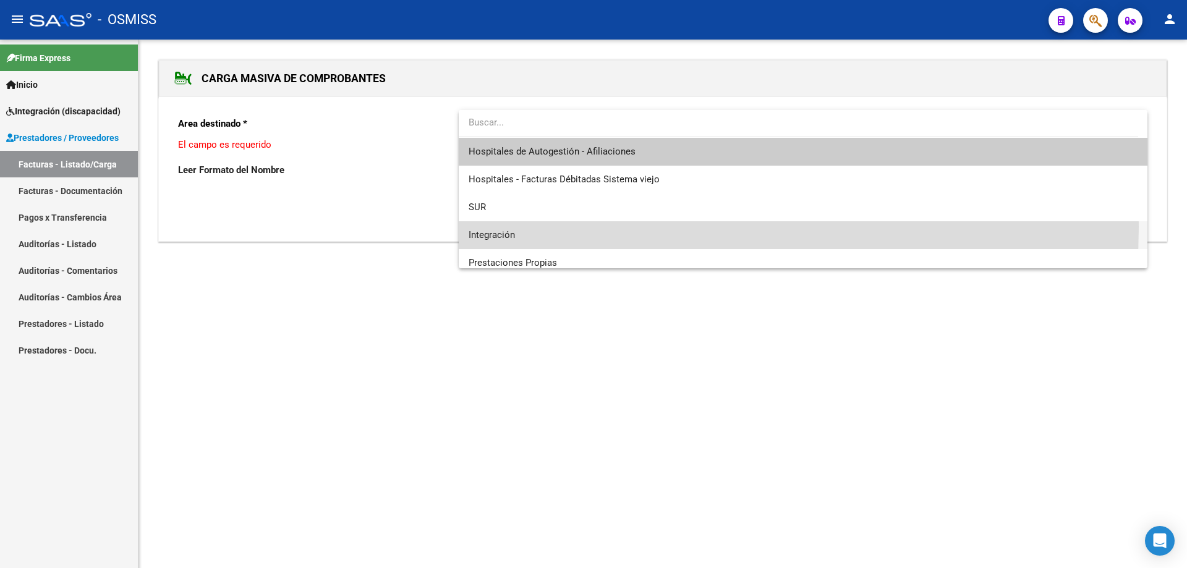
click at [558, 227] on span "Integración" at bounding box center [803, 235] width 669 height 28
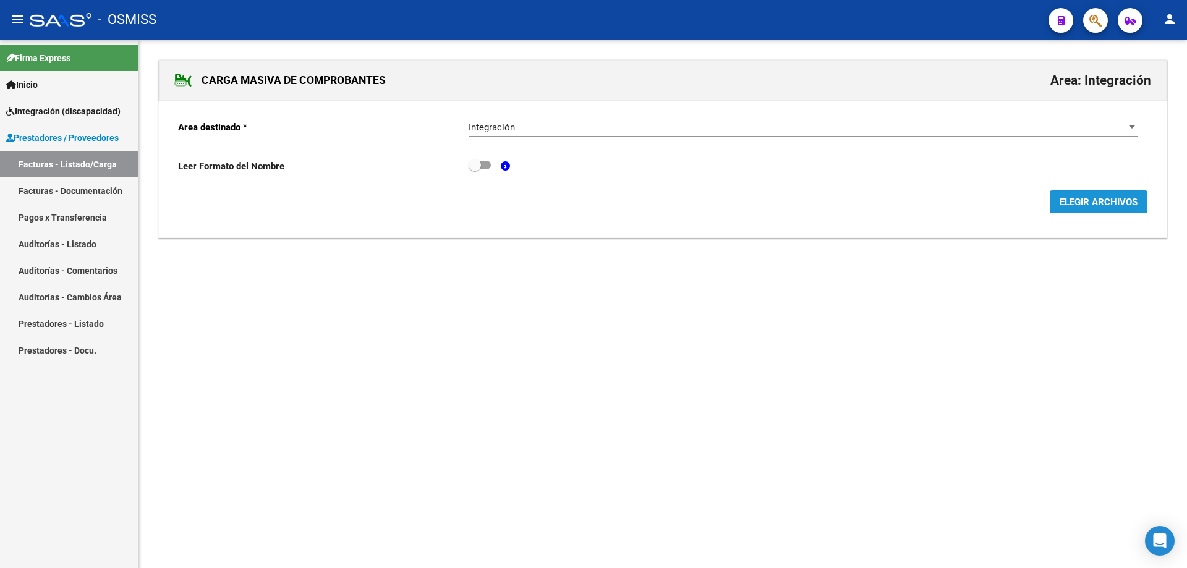
click at [1109, 204] on span "ELEGIR ARCHIVOS" at bounding box center [1099, 202] width 78 height 11
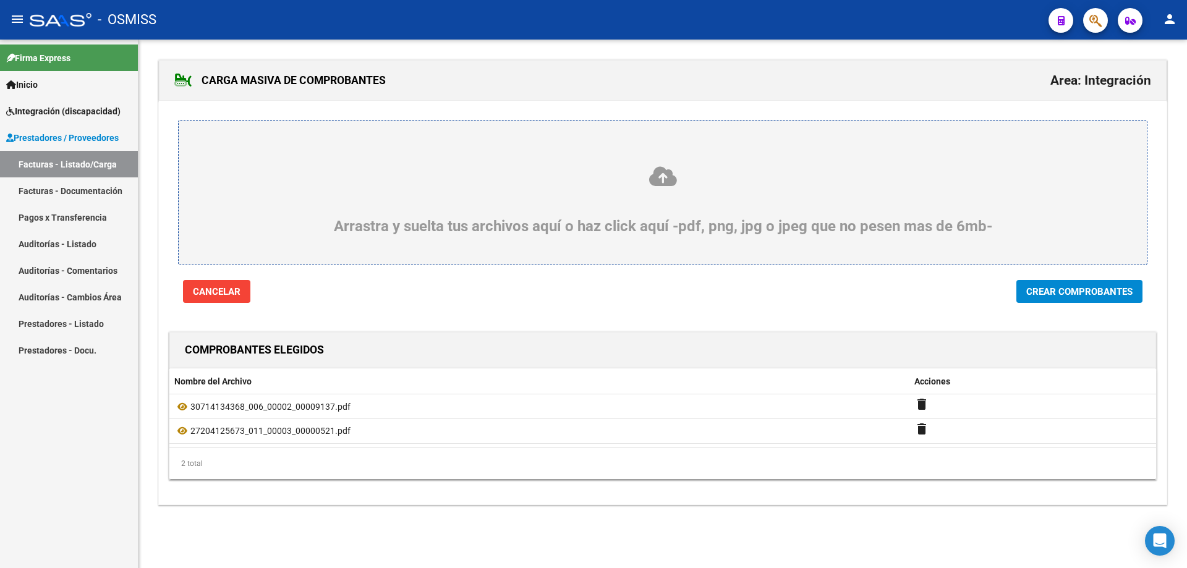
click at [1058, 295] on span "Crear Comprobantes" at bounding box center [1079, 291] width 106 height 11
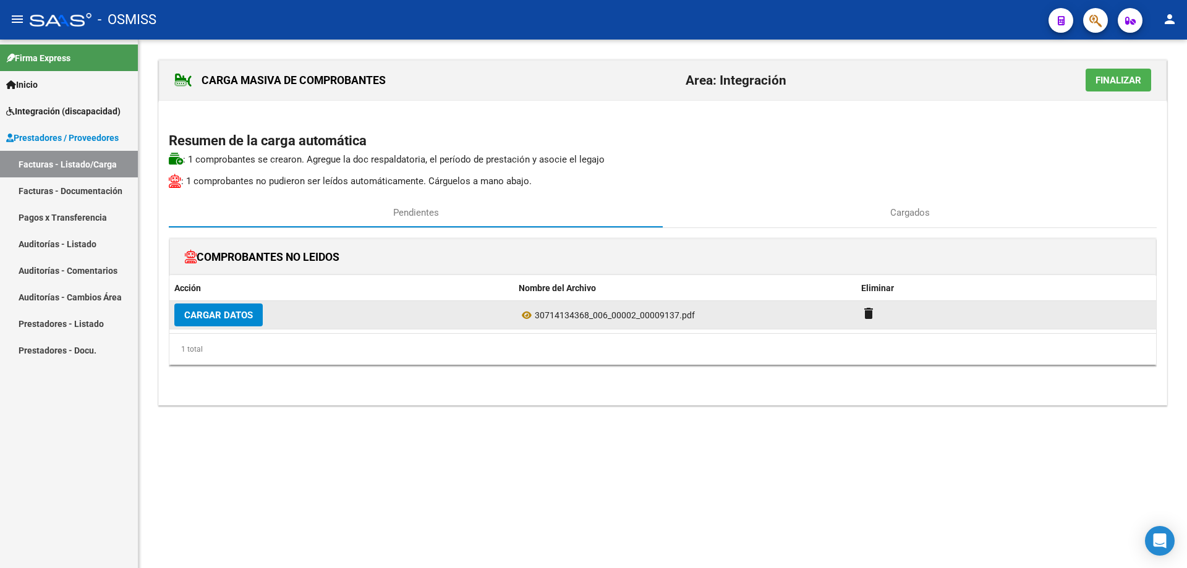
click at [211, 318] on span "Cargar Datos" at bounding box center [218, 315] width 69 height 11
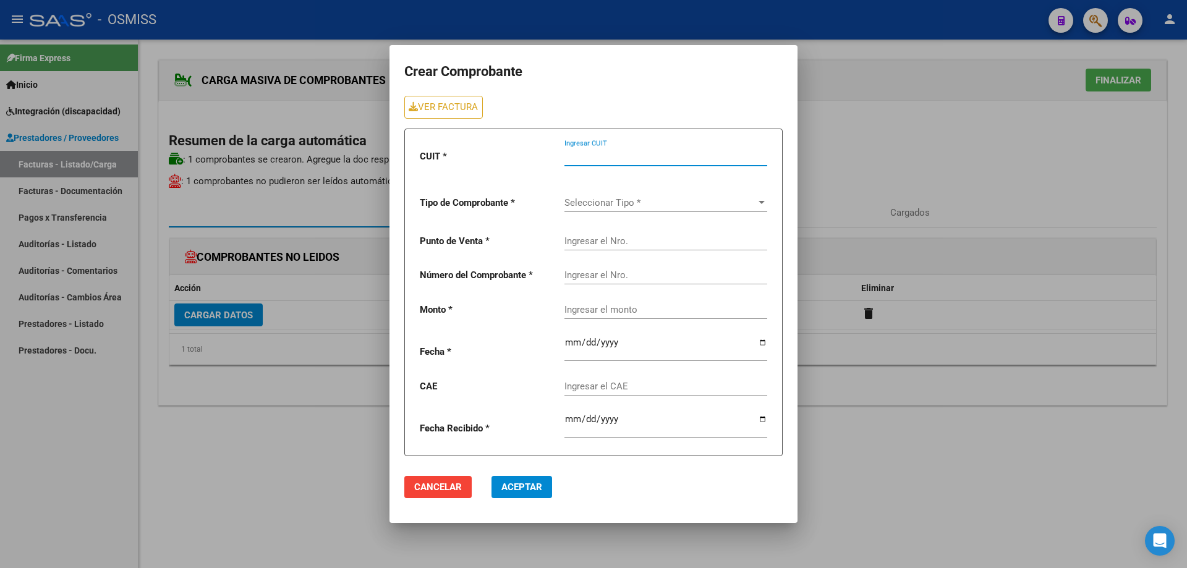
click at [586, 151] on input "Ingresar CUIT" at bounding box center [665, 156] width 203 height 11
type input "30-71413436-8"
click at [590, 208] on div "Seleccionar Tipo * Seleccionar Tipo *" at bounding box center [665, 198] width 203 height 27
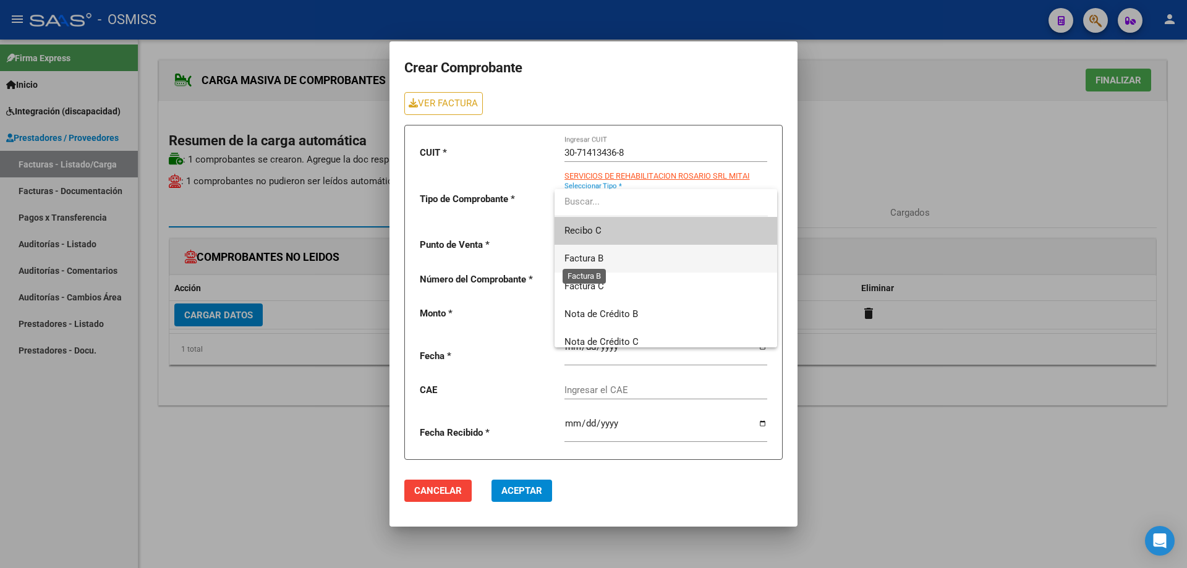
click at [597, 255] on span "Factura B" at bounding box center [583, 258] width 39 height 11
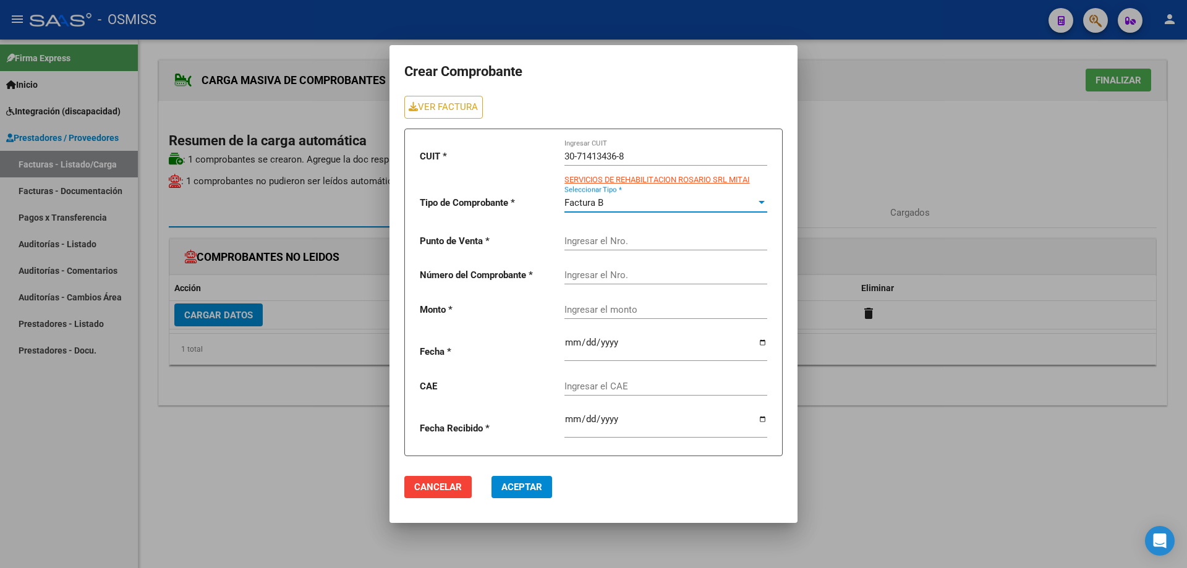
click at [594, 240] on input "Ingresar el Nro." at bounding box center [665, 241] width 203 height 11
type input "2"
click at [592, 271] on input "Ingresar el Nro." at bounding box center [665, 275] width 203 height 11
type input "9137"
click at [590, 305] on input "Ingresar el monto" at bounding box center [665, 309] width 203 height 11
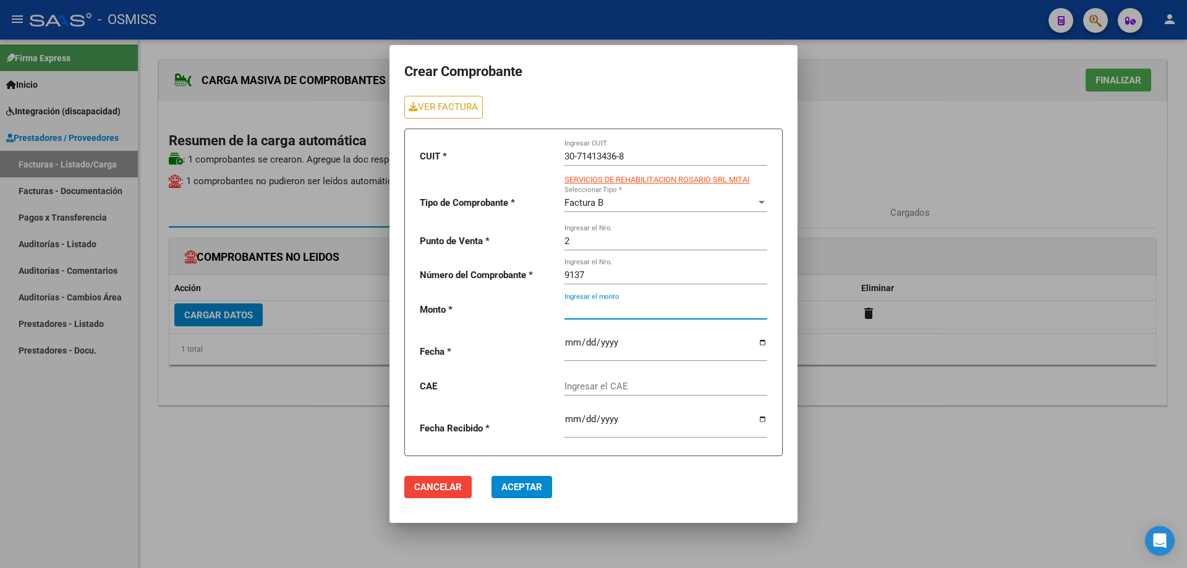
paste input "261883.04"
type input "261883.04"
click at [571, 338] on input "date" at bounding box center [665, 348] width 203 height 20
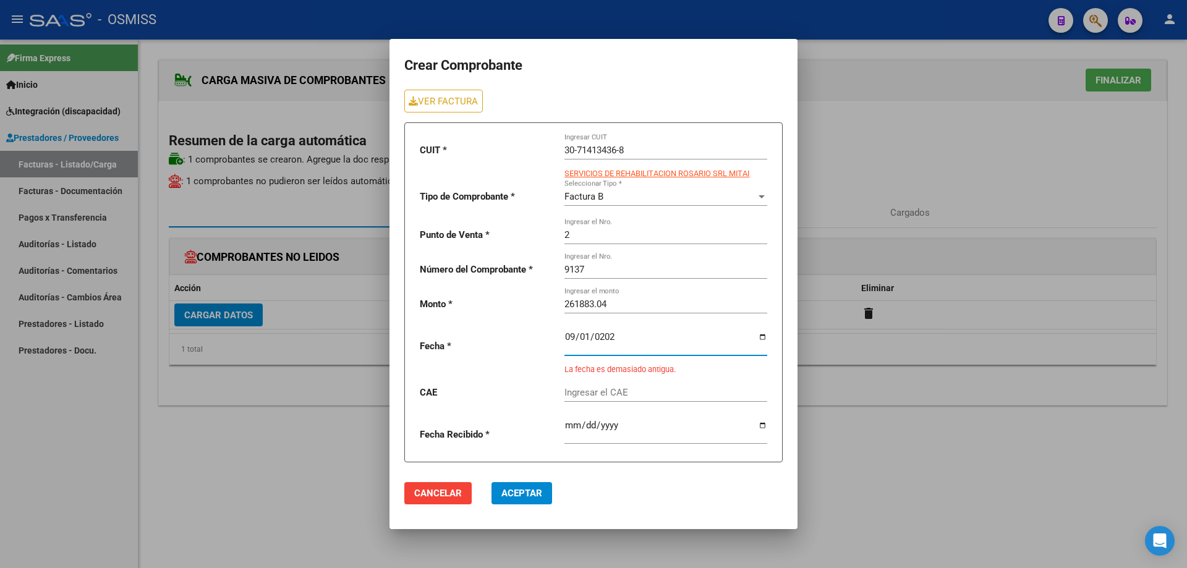
type input "[DATE]"
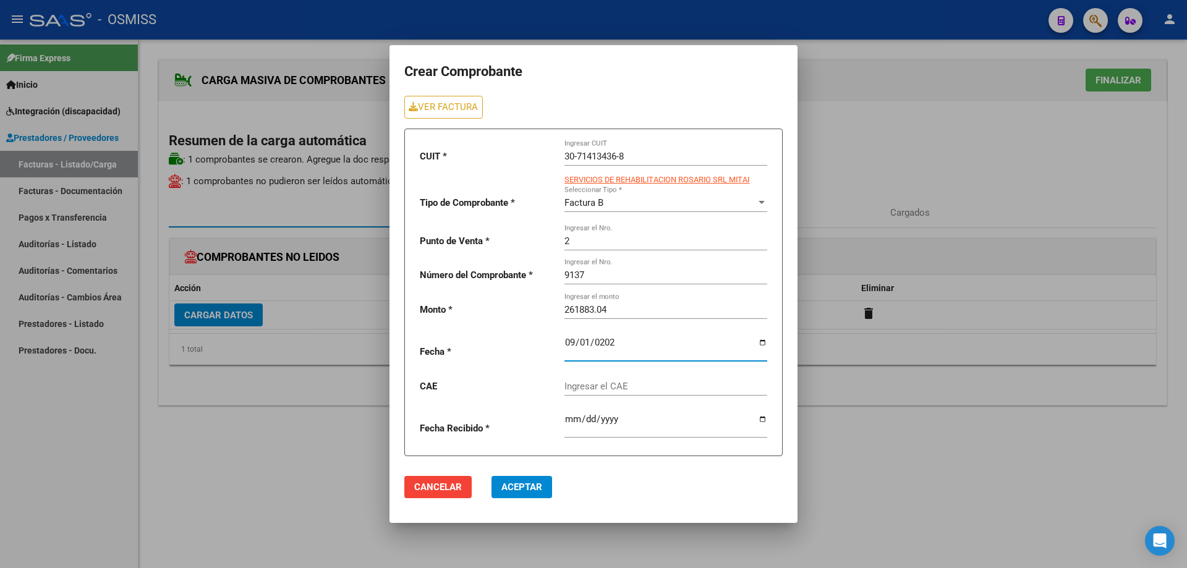
click at [598, 381] on input "Ingresar el CAE" at bounding box center [665, 386] width 203 height 11
paste input "75358440214099"
type input "75358440214099"
click at [514, 492] on span "Aceptar" at bounding box center [521, 487] width 41 height 11
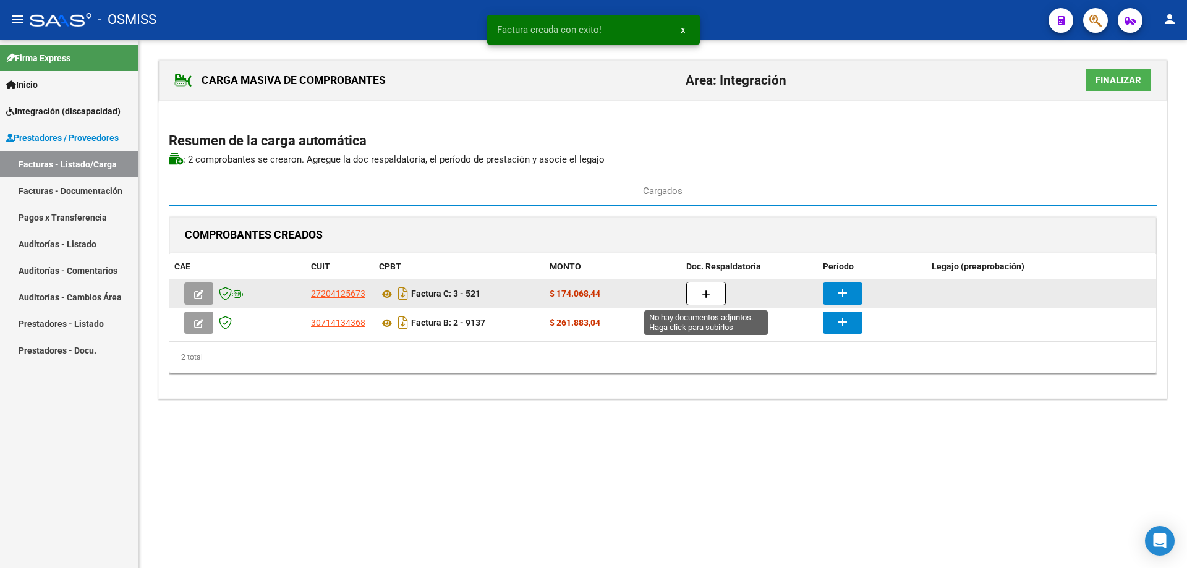
click at [712, 292] on button "button" at bounding box center [706, 293] width 40 height 23
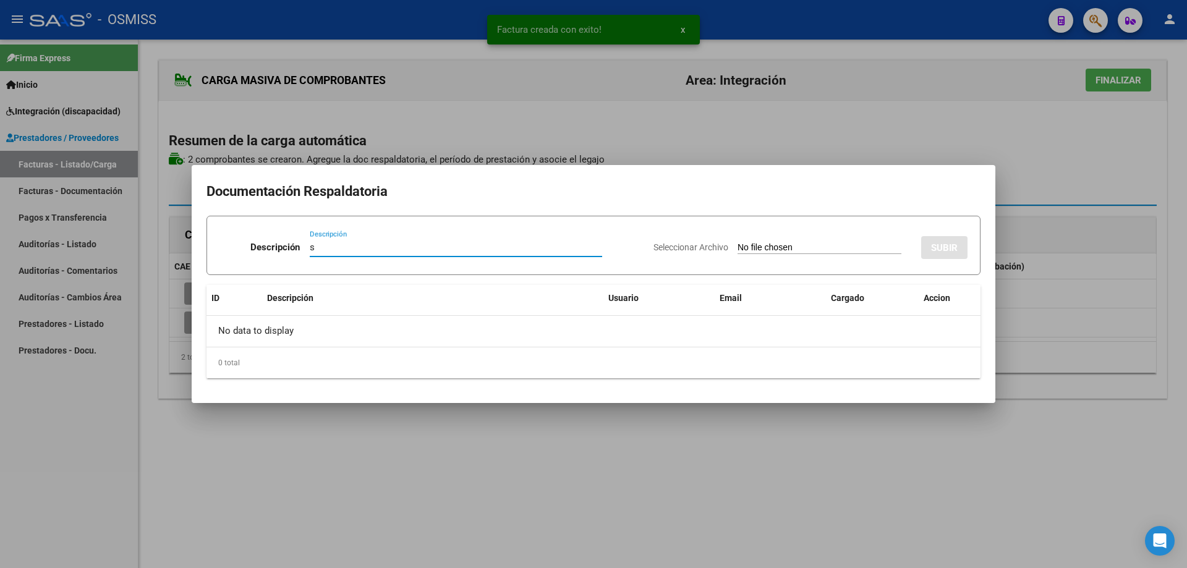
type input "s"
click at [738, 245] on input "Seleccionar Archivo" at bounding box center [820, 248] width 164 height 12
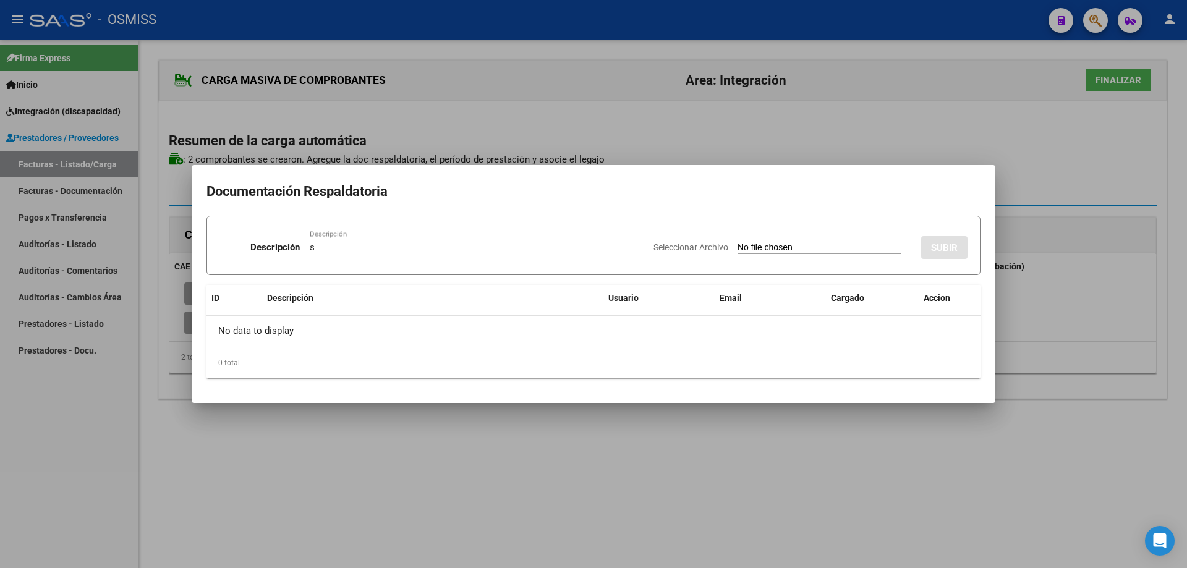
type input "C:\fakepath\IMG_20250903_0001.pdf"
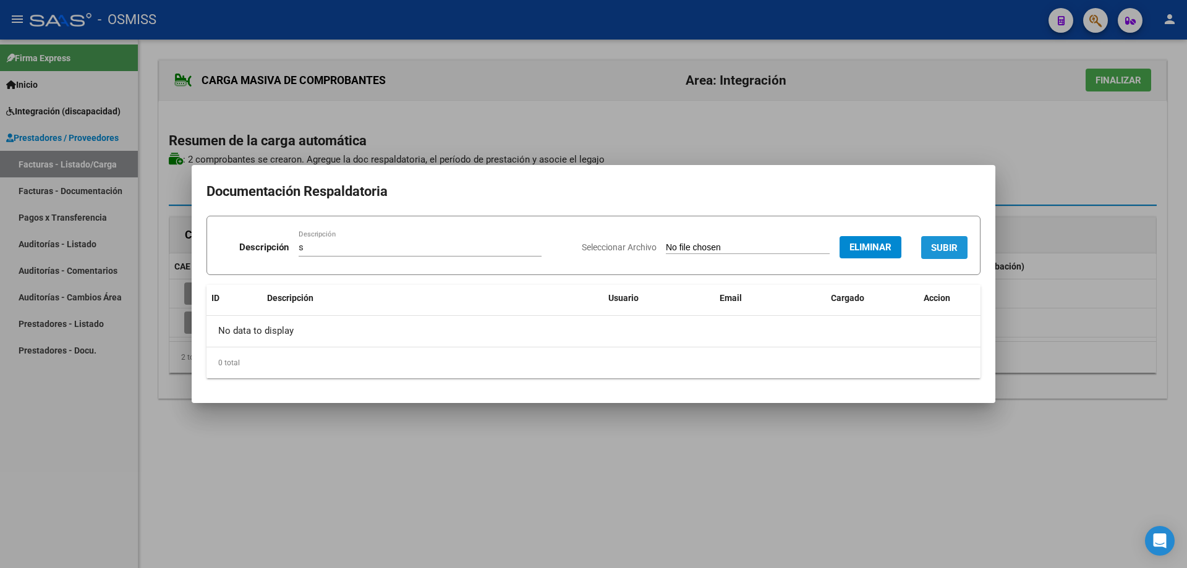
click at [939, 242] on span "SUBIR" at bounding box center [944, 247] width 27 height 11
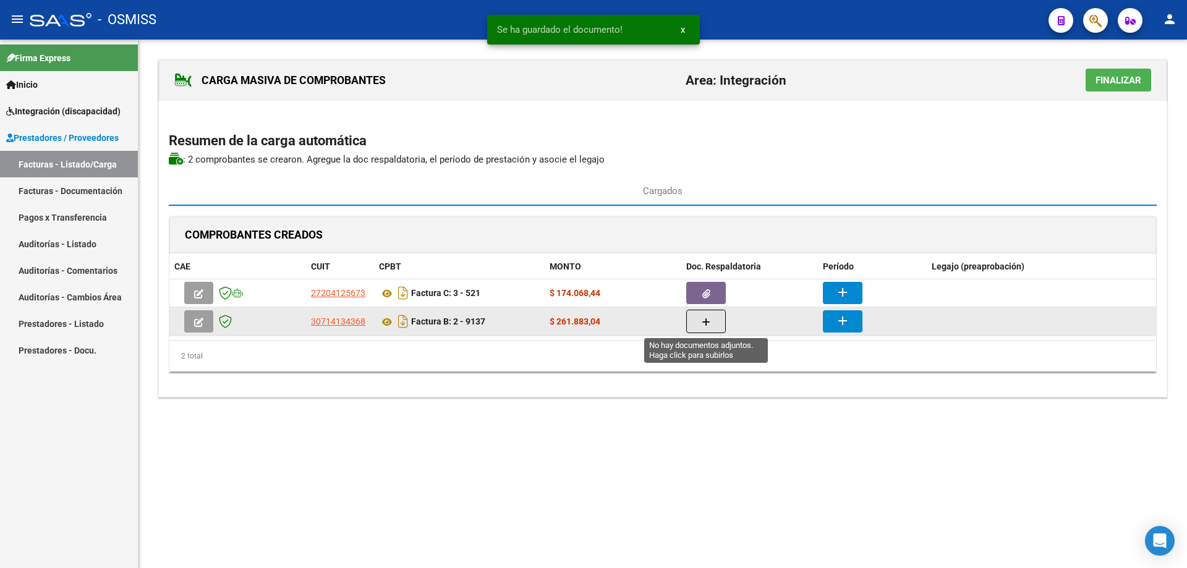
click at [697, 319] on button "button" at bounding box center [706, 321] width 40 height 23
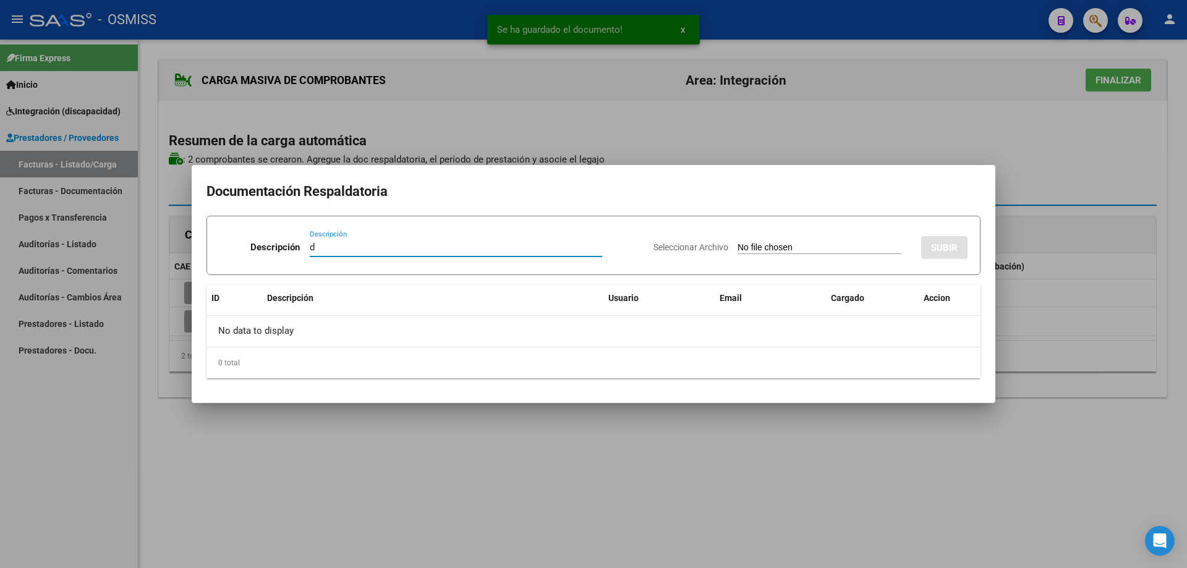
type input "d"
click at [746, 250] on input "Seleccionar Archivo" at bounding box center [820, 248] width 164 height 12
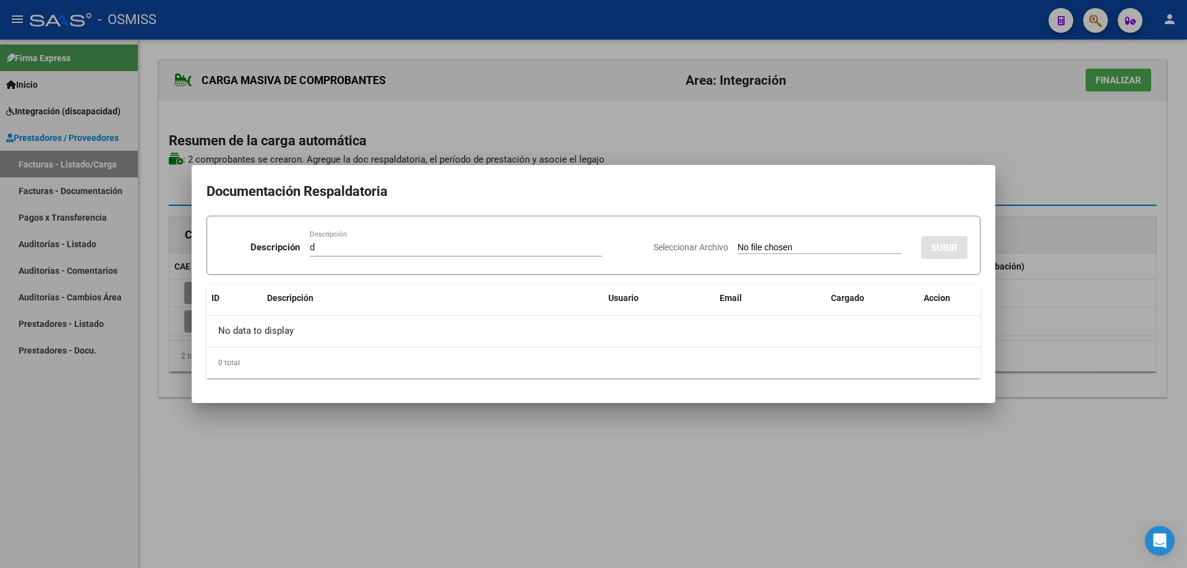
type input "C:\fakepath\[PERSON_NAME].pdf"
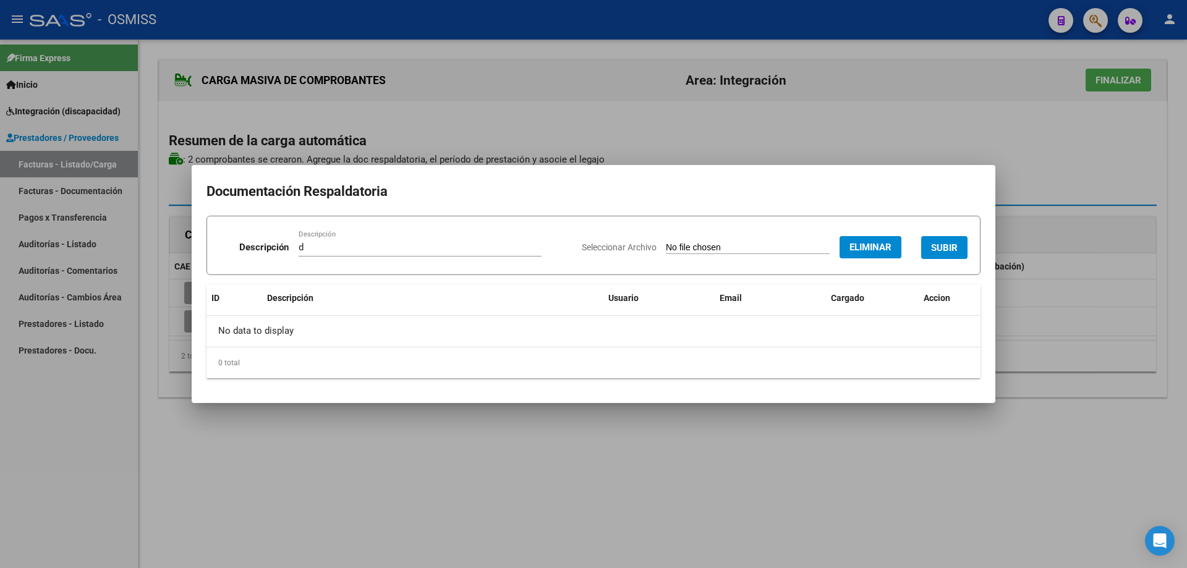
click at [948, 243] on span "SUBIR" at bounding box center [944, 247] width 27 height 11
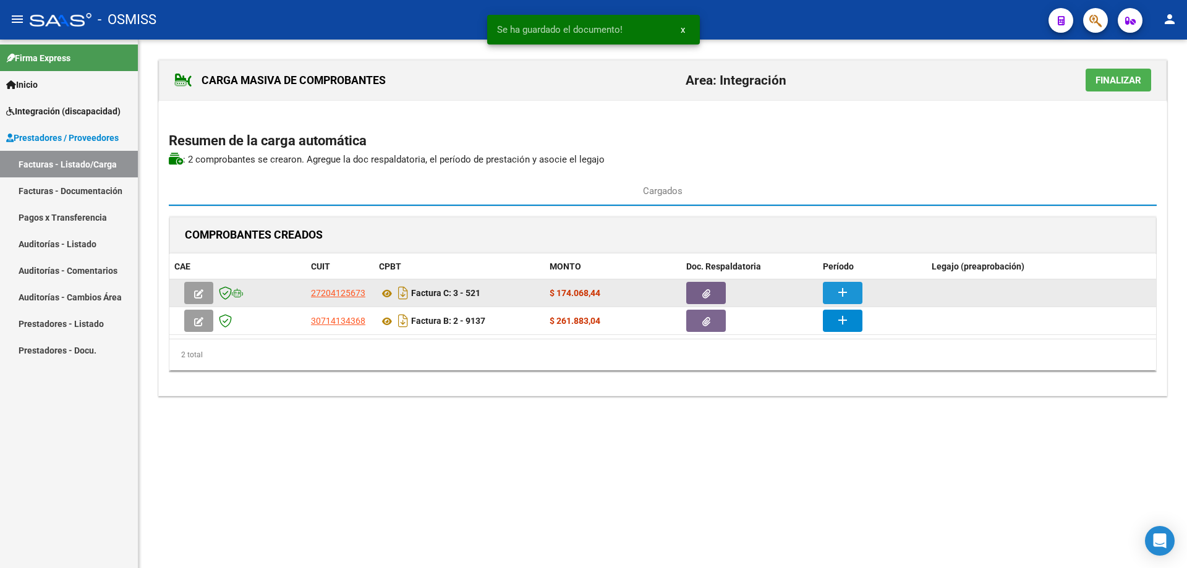
click at [833, 295] on button "add" at bounding box center [843, 293] width 40 height 22
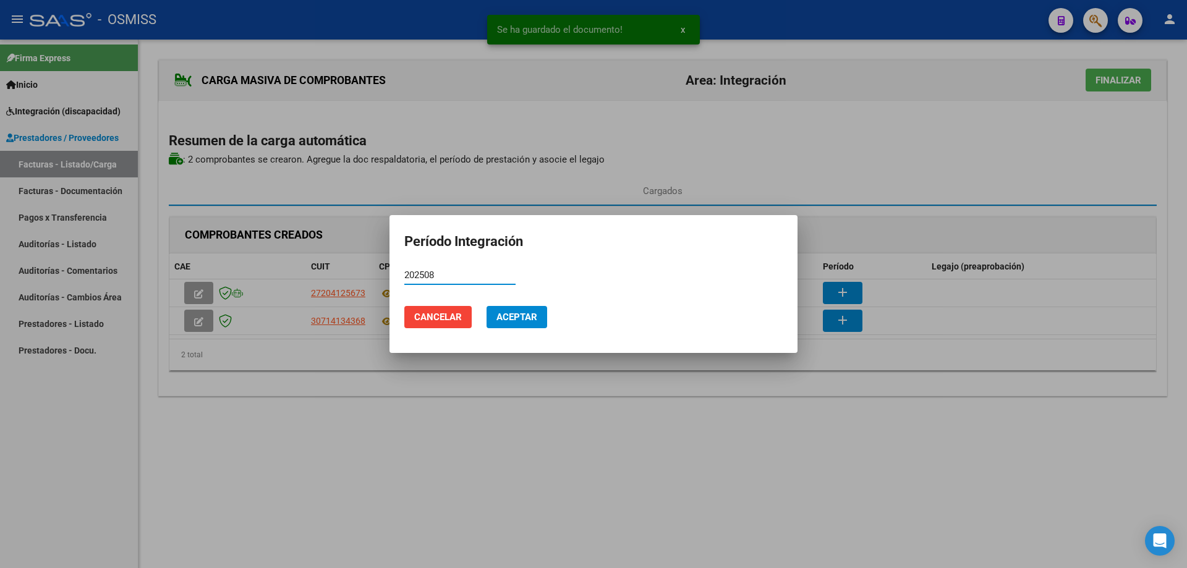
drag, startPoint x: 442, startPoint y: 276, endPoint x: 372, endPoint y: 259, distance: 72.4
click at [372, 259] on div "Se ha guardado el documento! x Período Integración 202508 Período (AAAAMM) Canc…" at bounding box center [593, 284] width 1187 height 568
type input "202508"
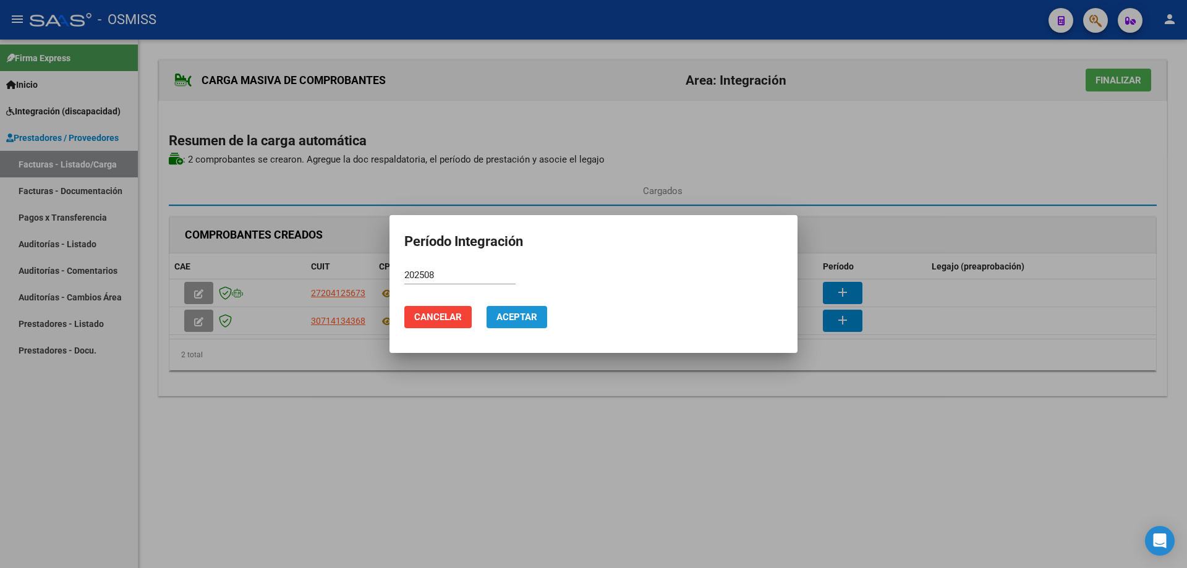
click at [515, 313] on span "Aceptar" at bounding box center [516, 317] width 41 height 11
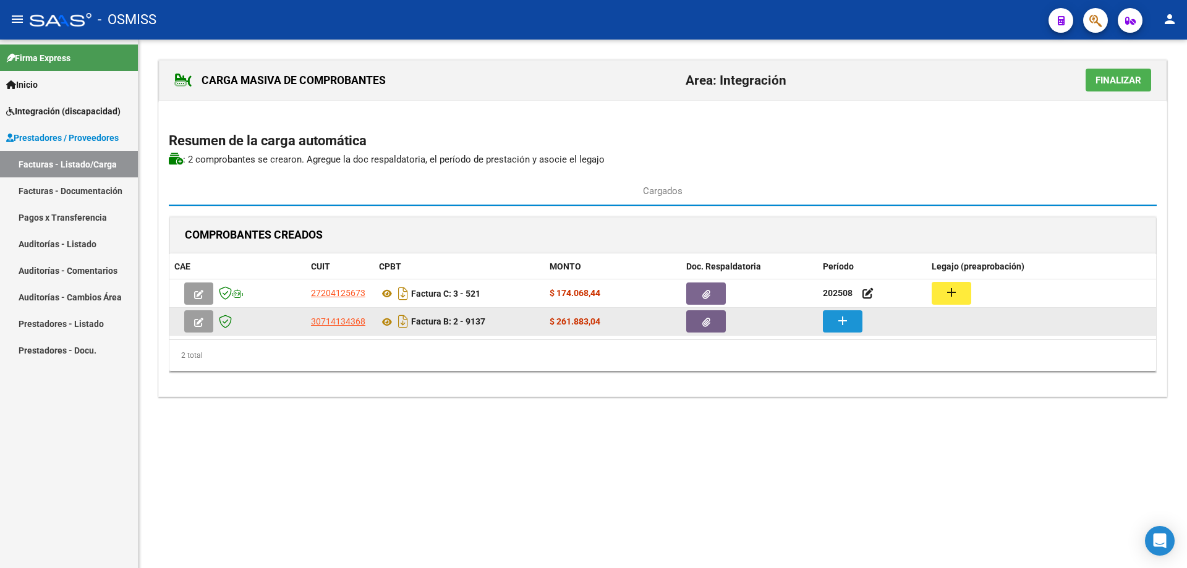
click at [846, 322] on mat-icon "add" at bounding box center [842, 320] width 15 height 15
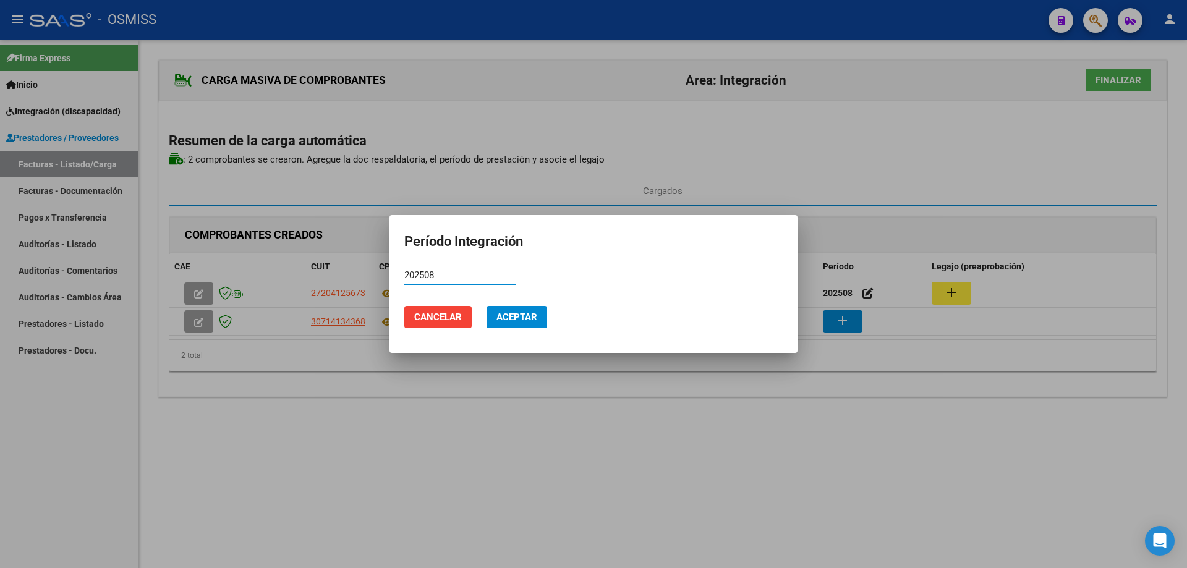
type input "202508"
click at [509, 319] on span "Aceptar" at bounding box center [516, 317] width 41 height 11
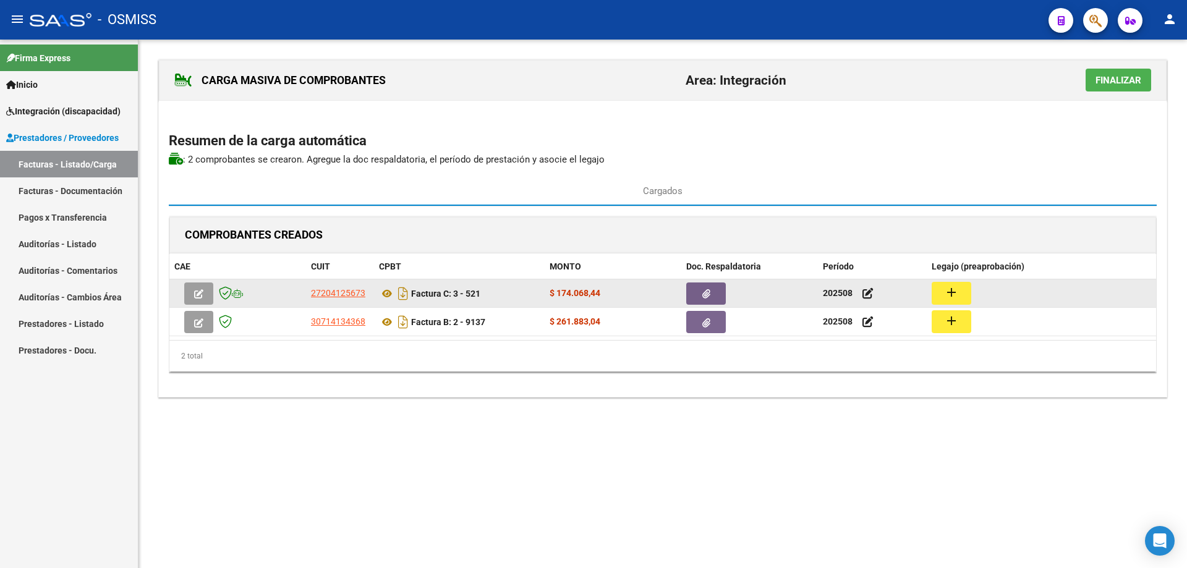
click at [952, 291] on mat-icon "add" at bounding box center [951, 292] width 15 height 15
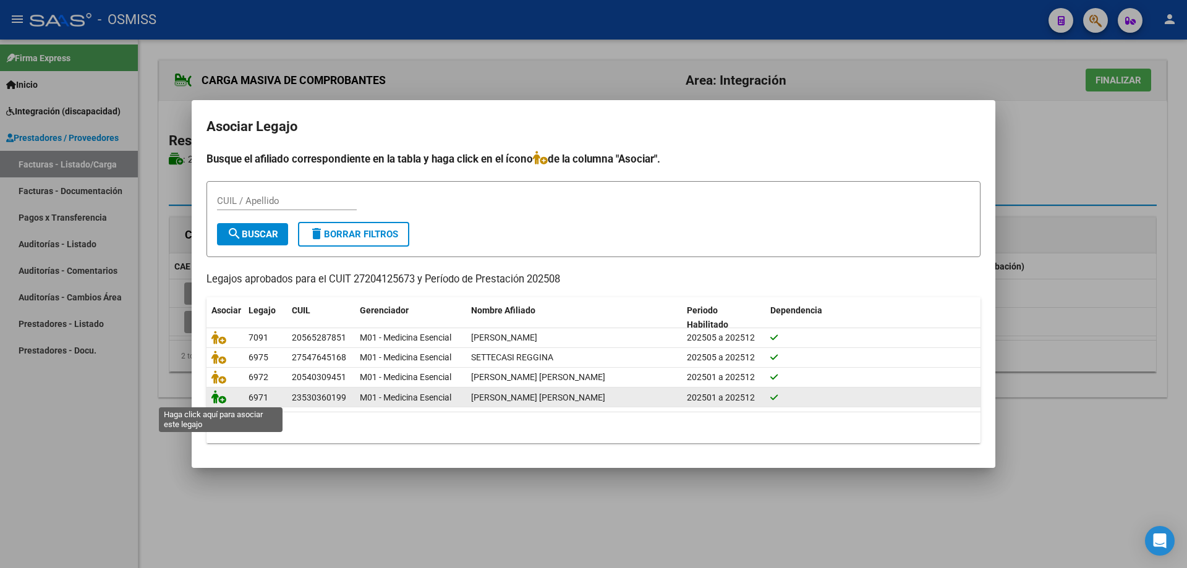
click at [224, 396] on icon at bounding box center [218, 397] width 15 height 14
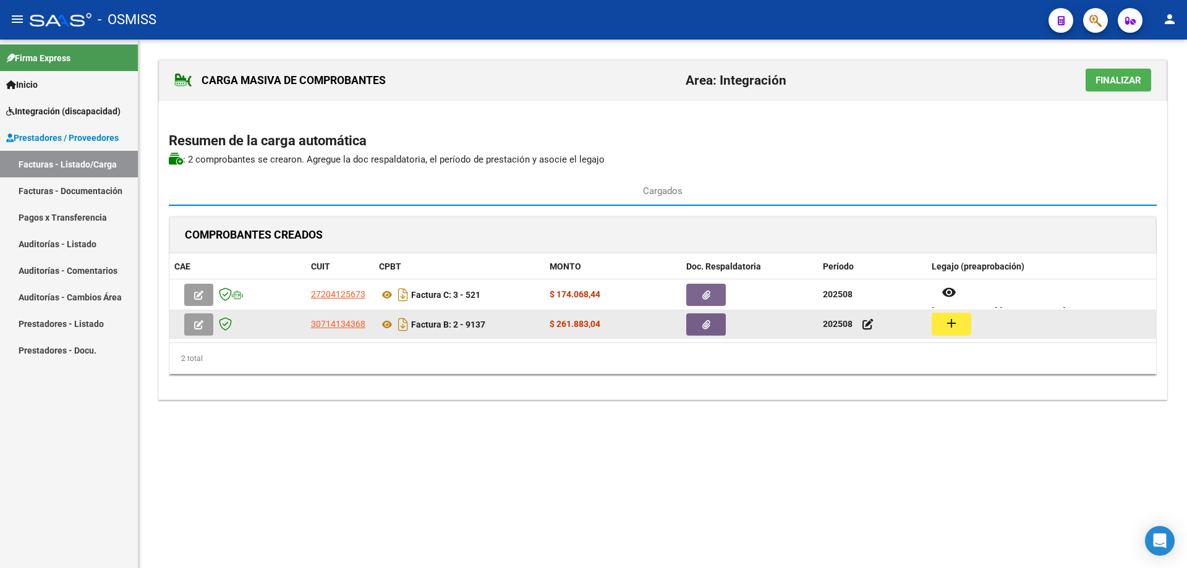
click at [939, 328] on button "add" at bounding box center [952, 324] width 40 height 23
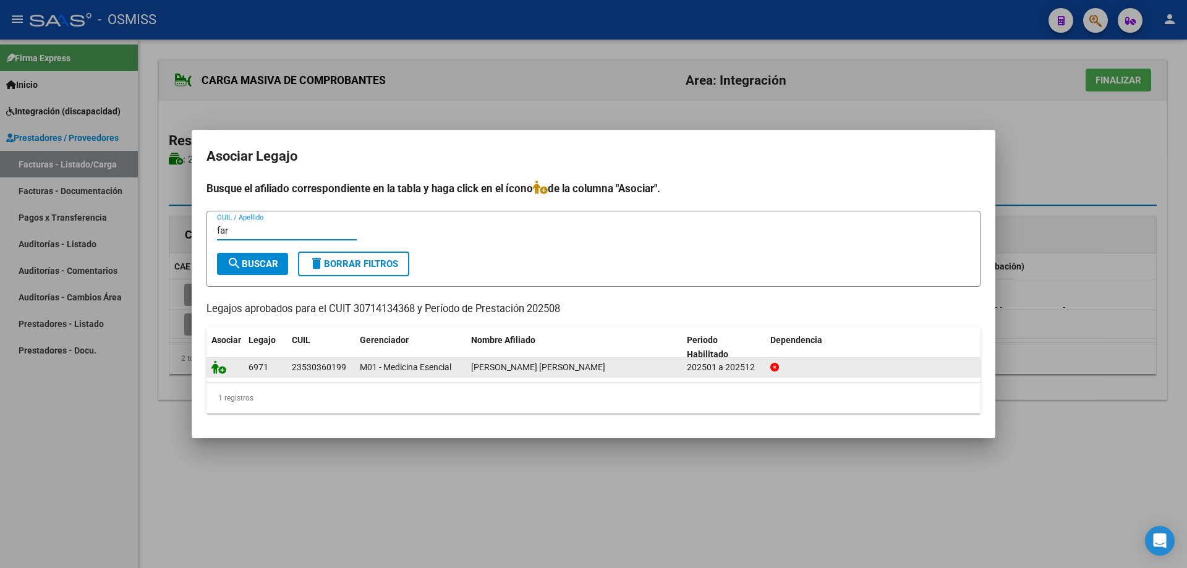
type input "far"
click at [215, 365] on icon at bounding box center [218, 367] width 15 height 14
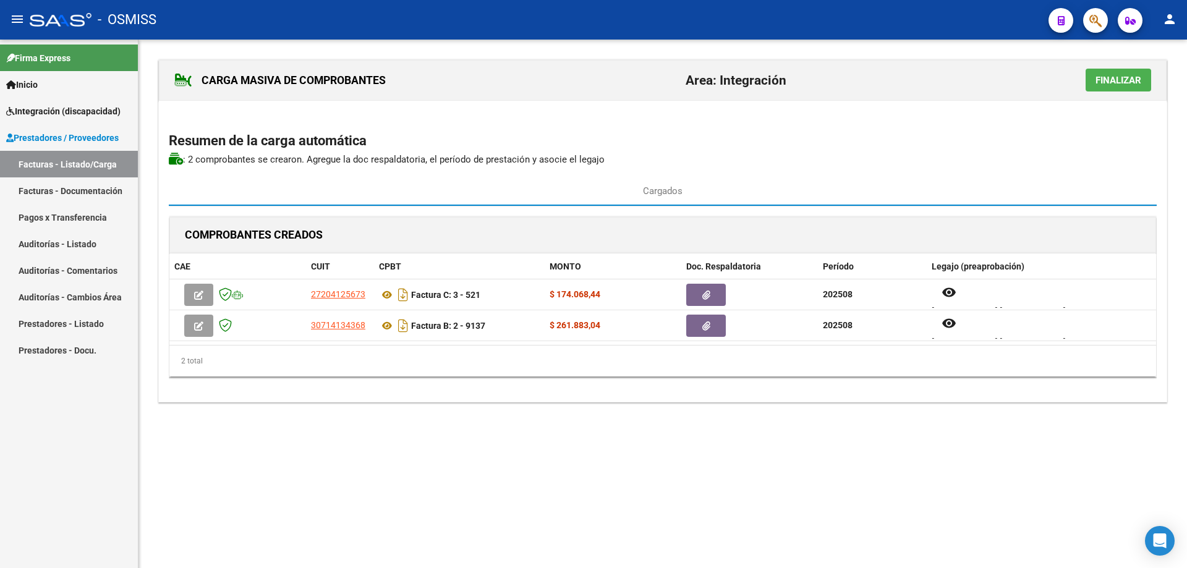
click at [1119, 87] on button "Finalizar" at bounding box center [1119, 80] width 66 height 23
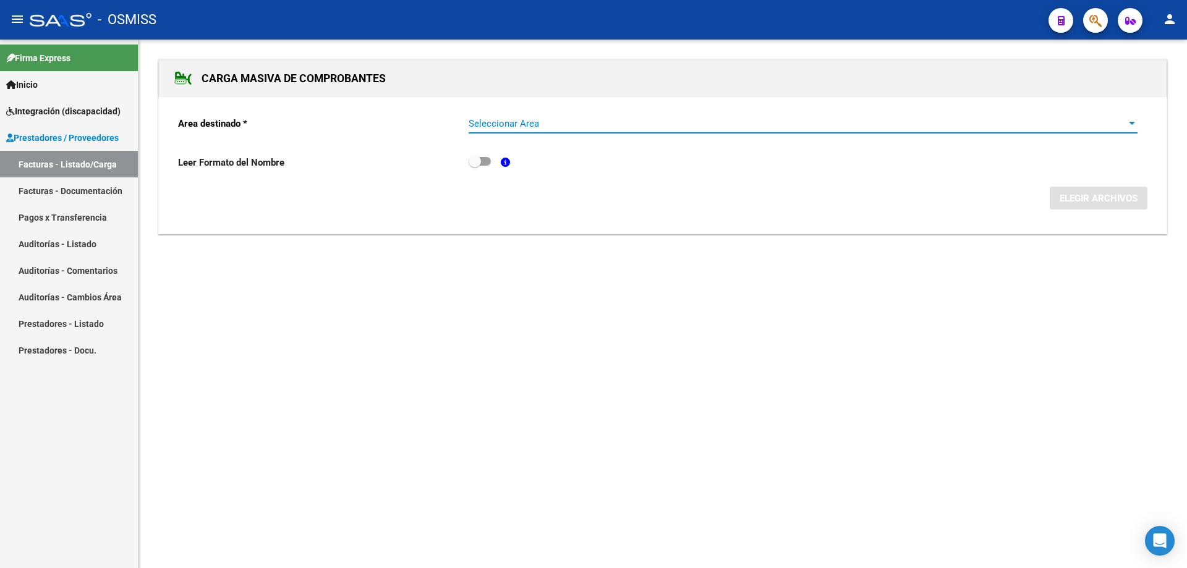
click at [539, 129] on span "Seleccionar Area" at bounding box center [798, 123] width 658 height 11
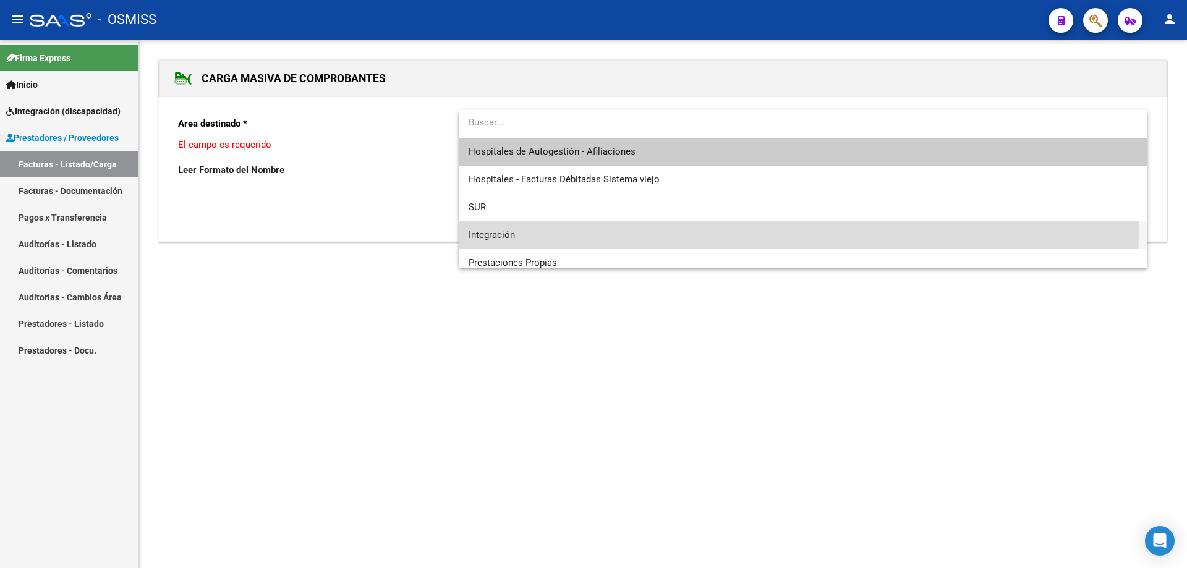
click at [534, 230] on span "Integración" at bounding box center [803, 235] width 669 height 28
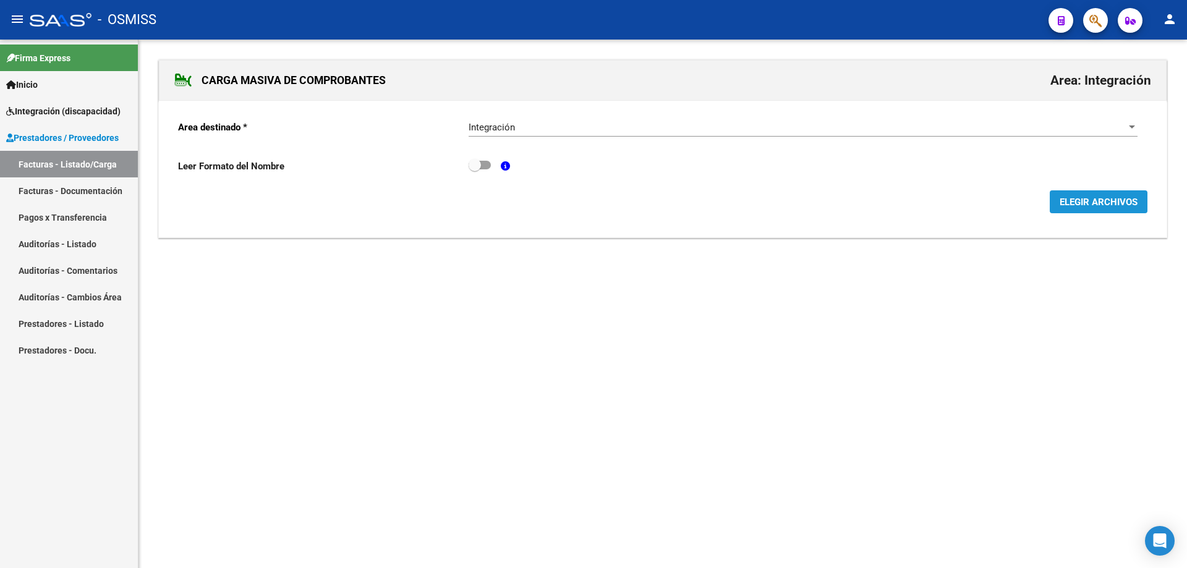
click at [1102, 203] on span "ELEGIR ARCHIVOS" at bounding box center [1099, 202] width 78 height 11
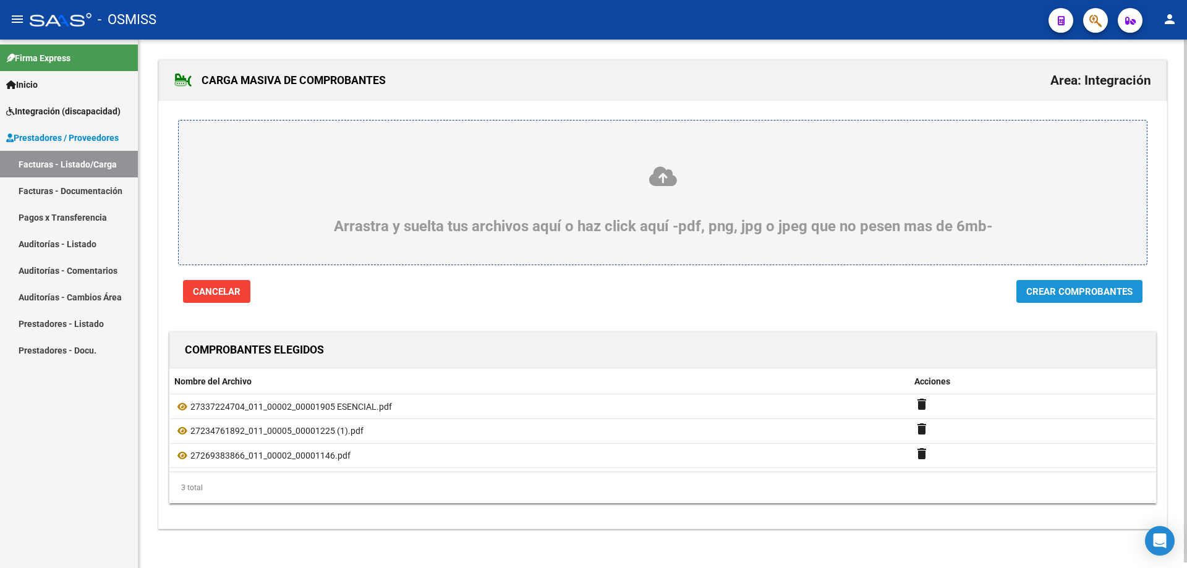
click at [1082, 293] on span "Crear Comprobantes" at bounding box center [1079, 291] width 106 height 11
